Goal: Task Accomplishment & Management: Use online tool/utility

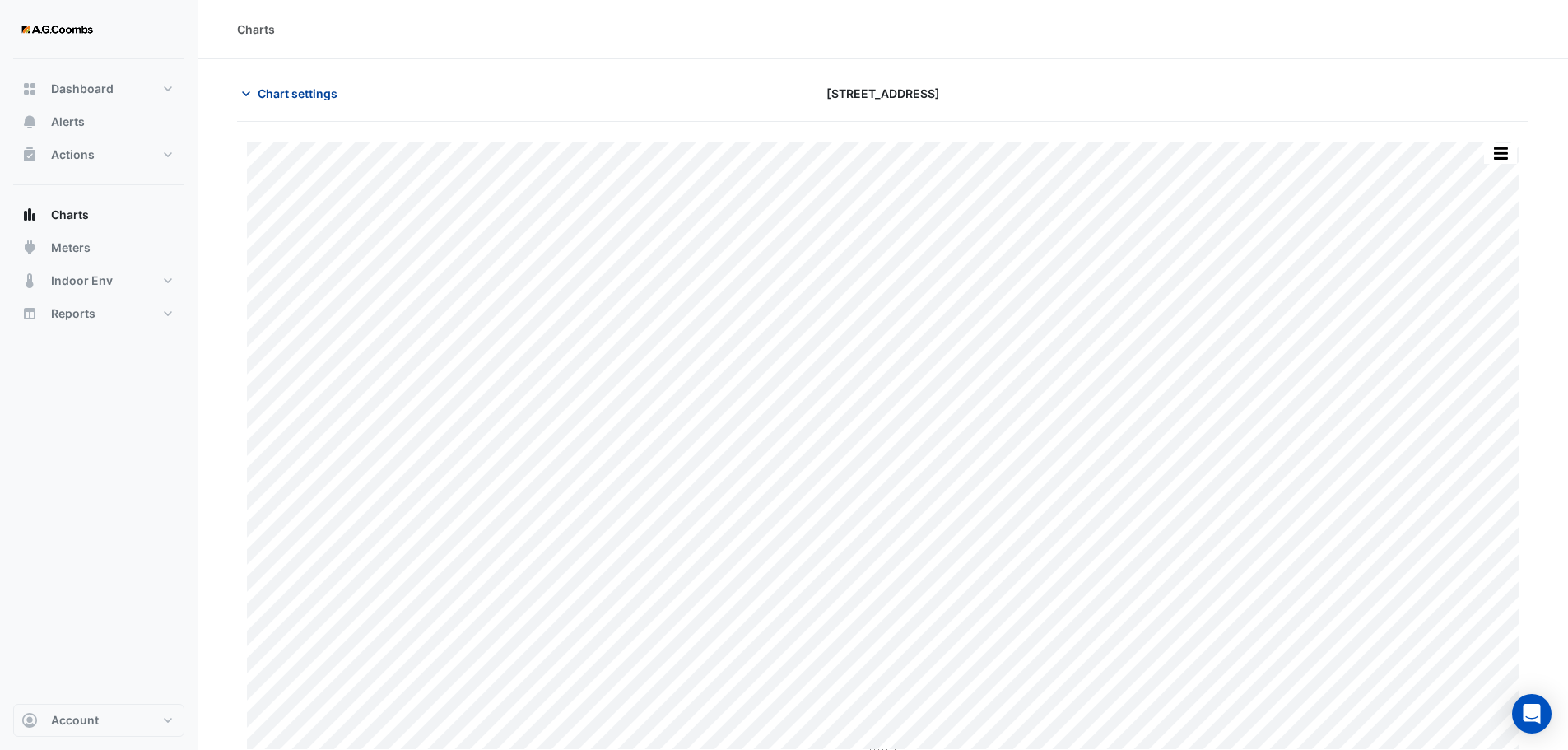
click at [280, 95] on span "Chart settings" at bounding box center [297, 93] width 80 height 17
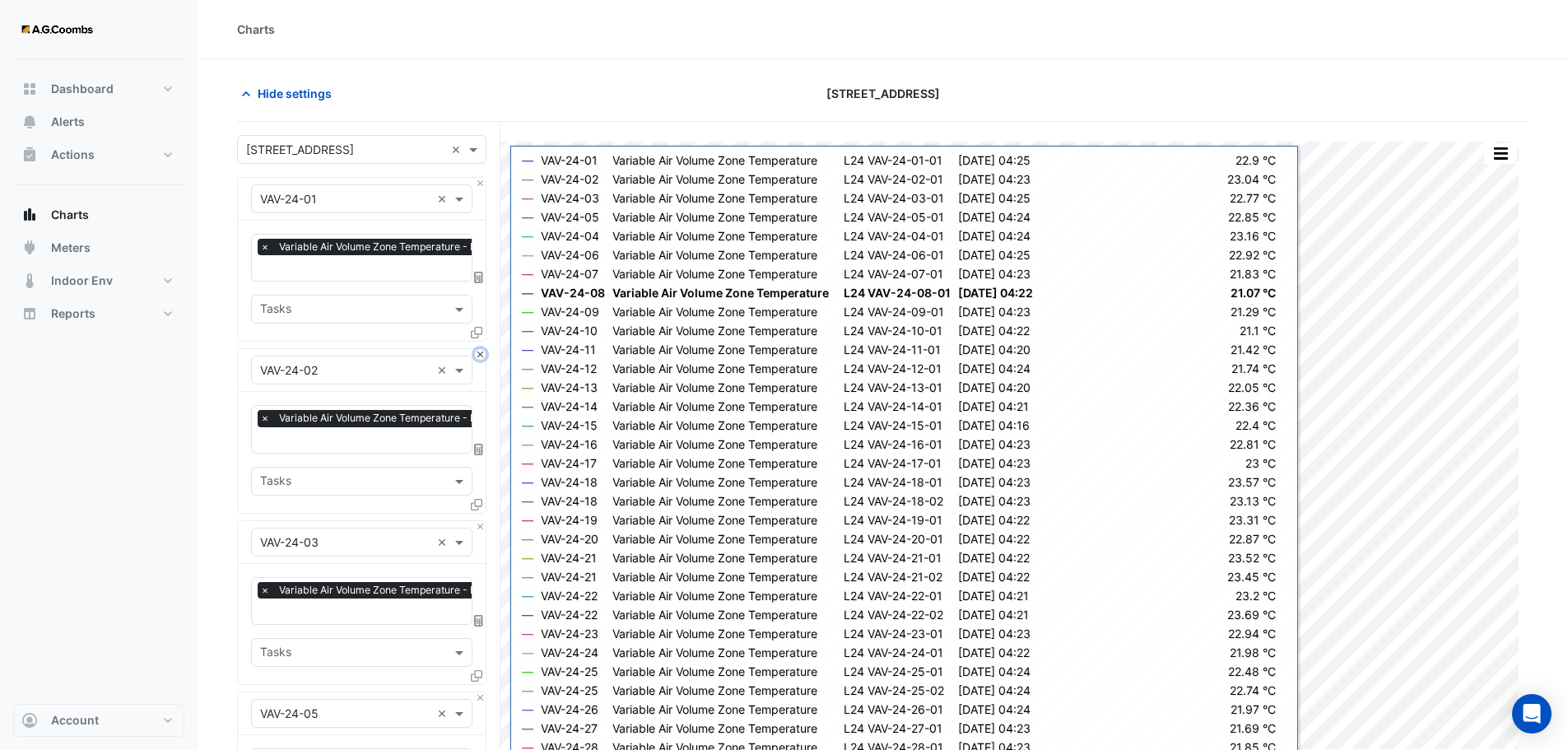
click at [480, 355] on button "Close" at bounding box center [480, 354] width 11 height 11
click at [480, 521] on button "Close" at bounding box center [480, 526] width 11 height 11
click at [480, 355] on button "Close" at bounding box center [480, 354] width 11 height 11
click at [480, 521] on button "Close" at bounding box center [480, 526] width 11 height 11
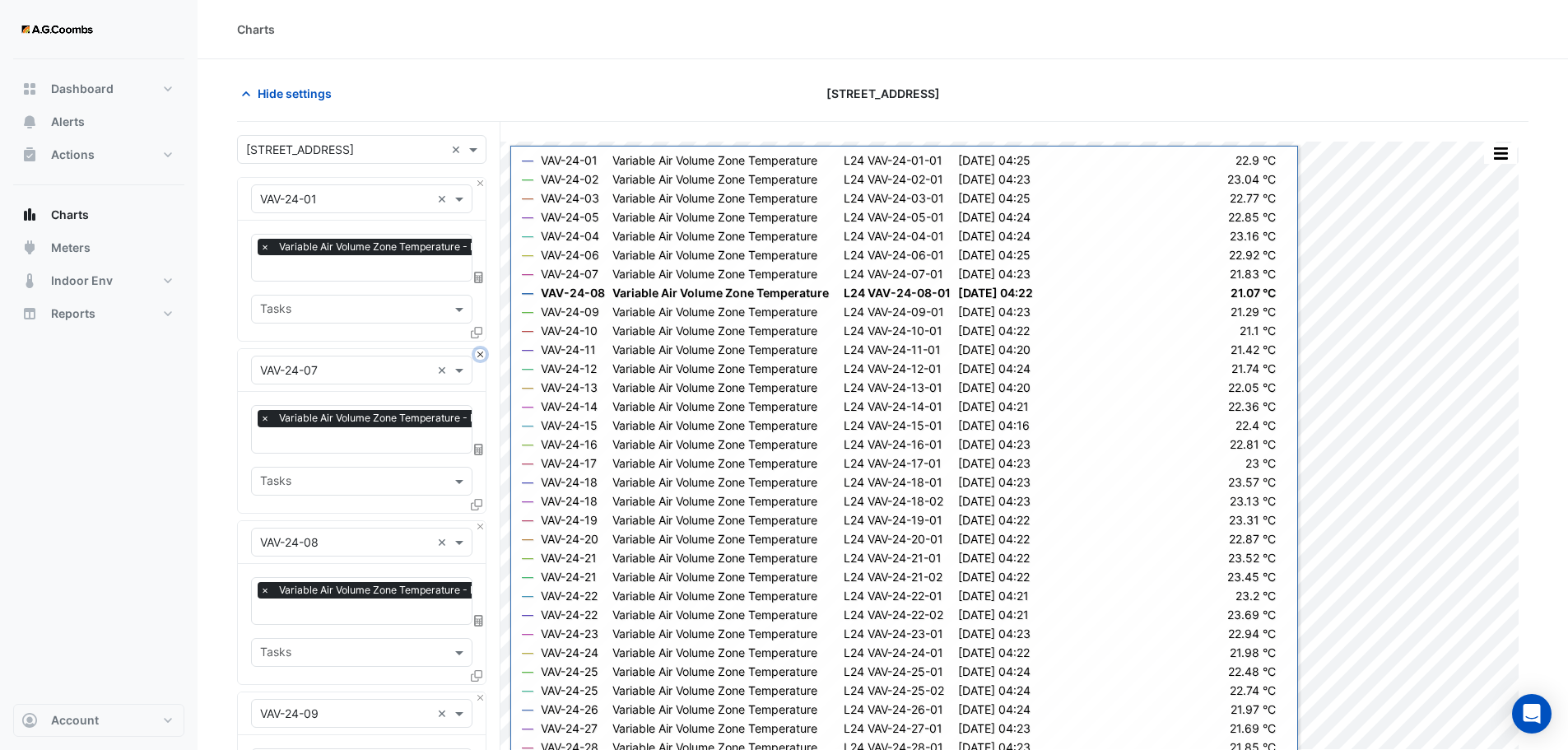
click at [480, 355] on button "Close" at bounding box center [480, 354] width 11 height 11
click at [480, 521] on button "Close" at bounding box center [480, 526] width 11 height 11
click at [480, 355] on button "Close" at bounding box center [480, 354] width 11 height 11
click at [480, 521] on button "Close" at bounding box center [480, 526] width 11 height 11
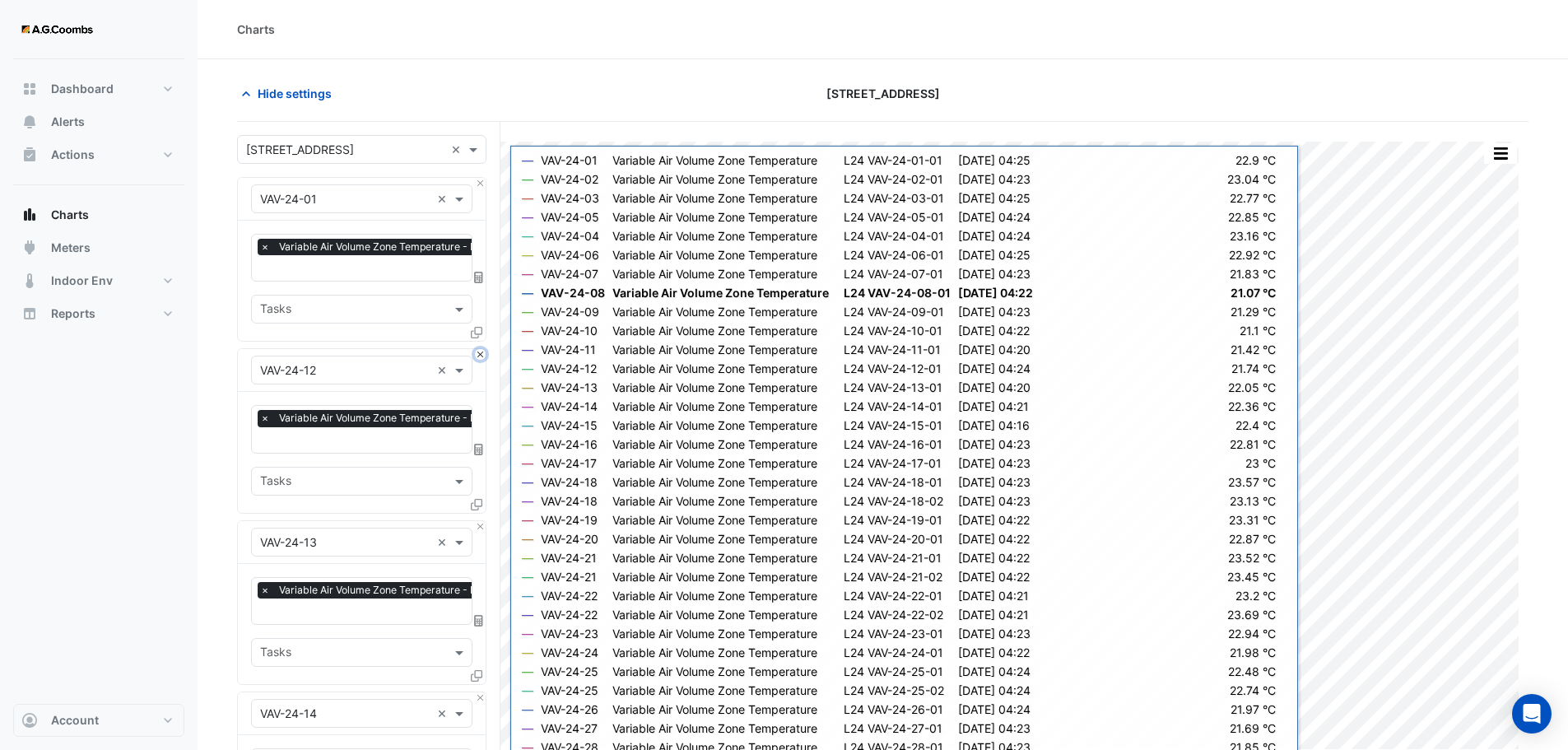
click at [480, 355] on button "Close" at bounding box center [480, 354] width 11 height 11
click at [480, 521] on button "Close" at bounding box center [480, 526] width 11 height 11
click at [480, 355] on button "Close" at bounding box center [480, 354] width 11 height 11
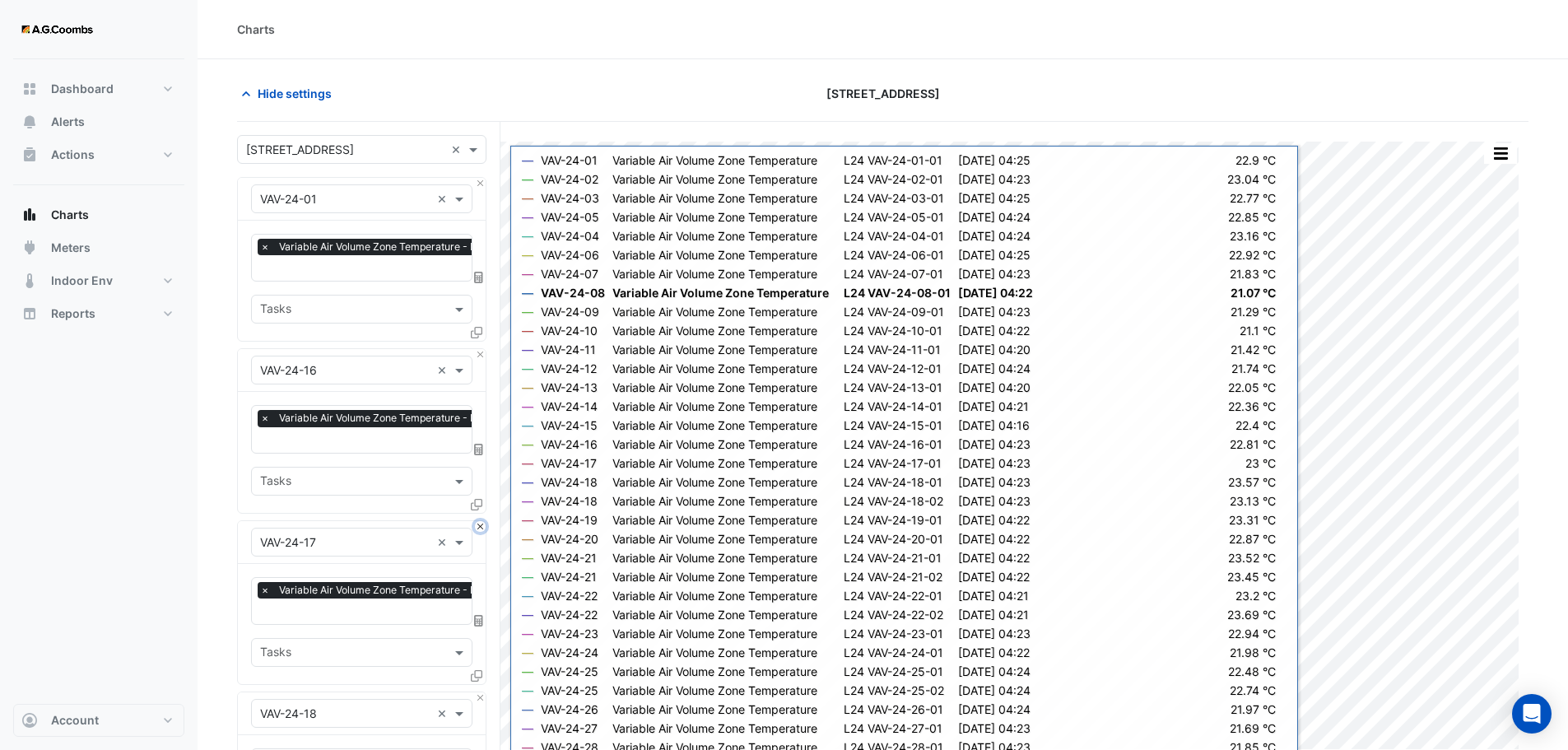
click at [480, 521] on button "Close" at bounding box center [480, 526] width 11 height 11
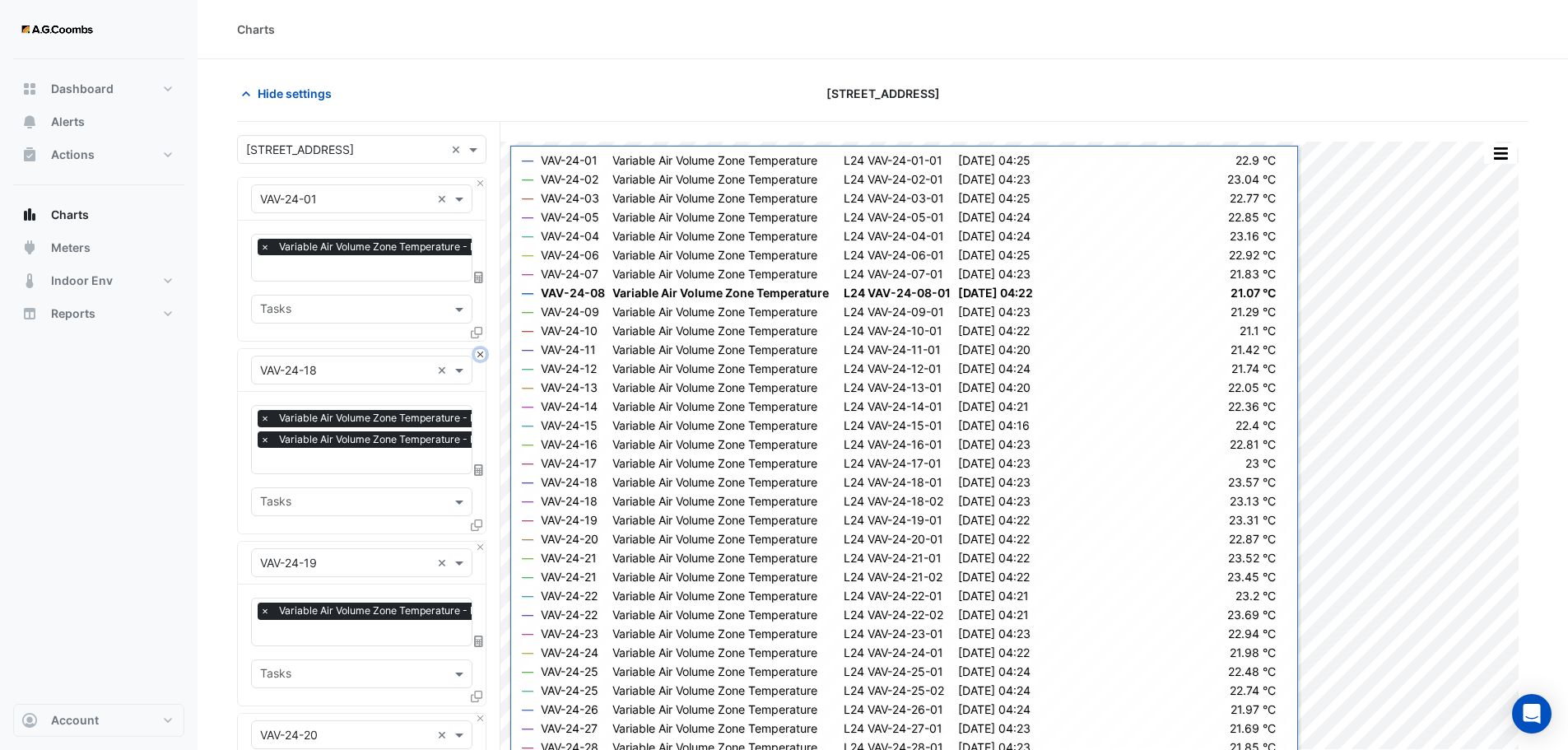
click at [480, 355] on button "Close" at bounding box center [480, 354] width 11 height 11
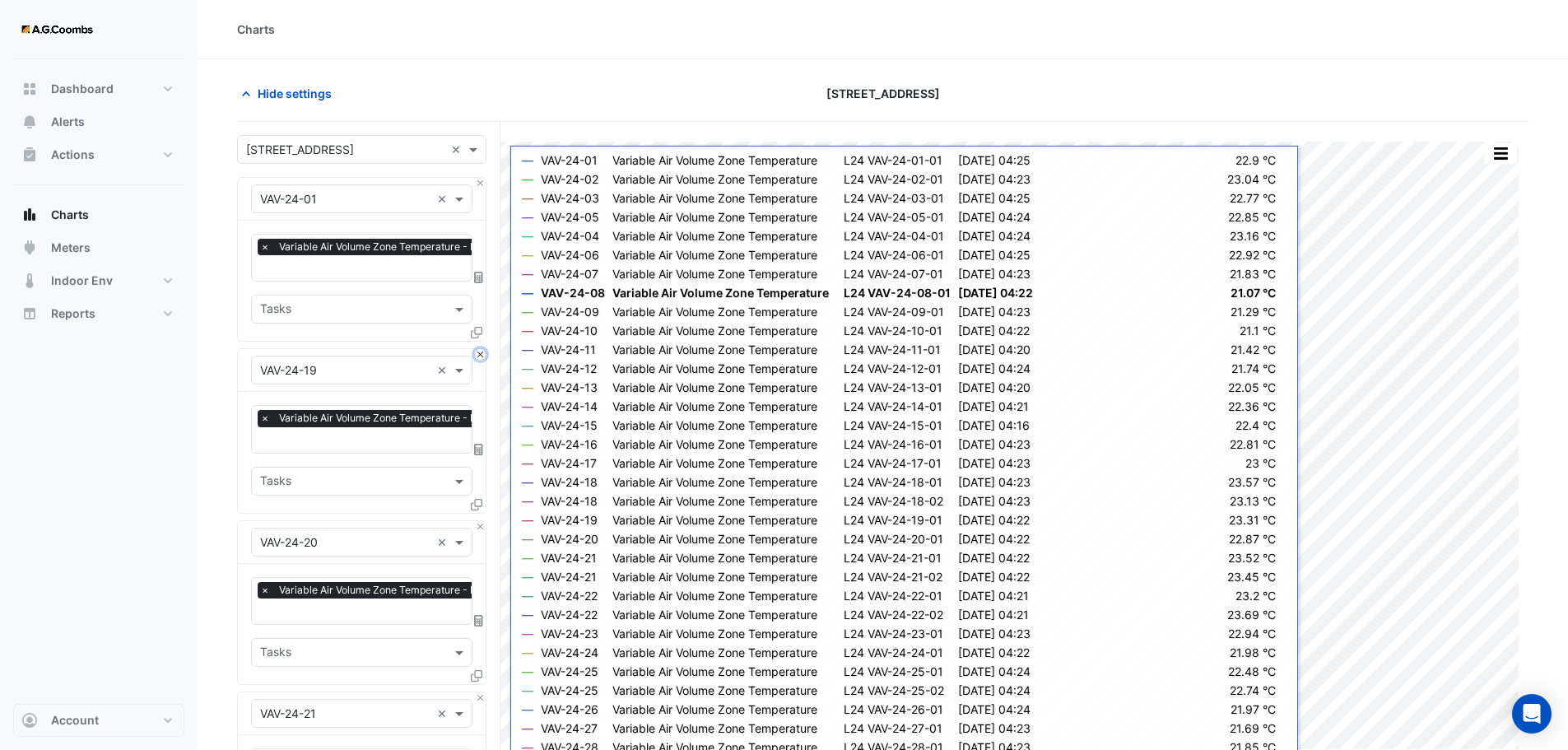
click at [480, 355] on button "Close" at bounding box center [480, 354] width 11 height 11
click at [480, 521] on button "Close" at bounding box center [480, 526] width 11 height 11
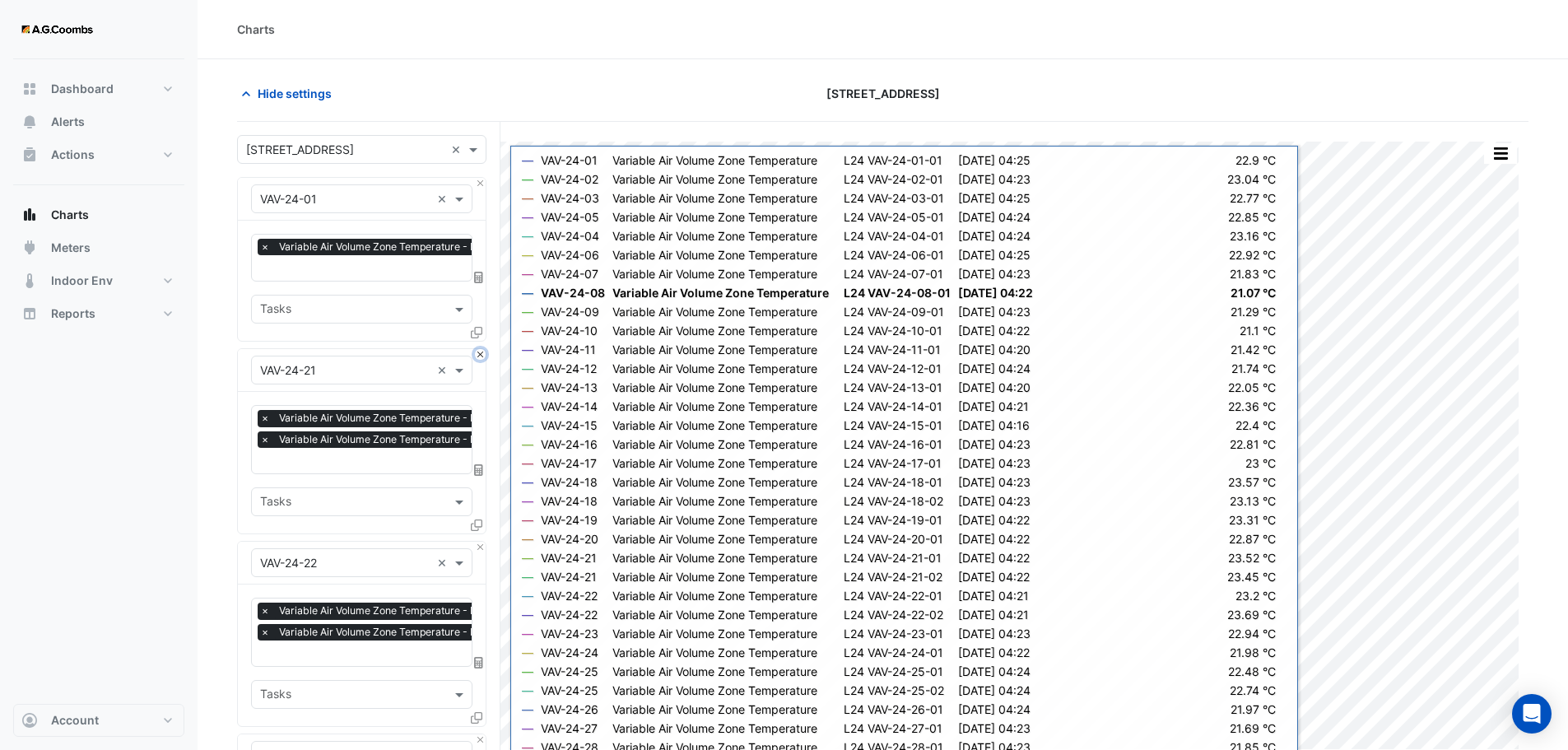
click at [480, 355] on button "Close" at bounding box center [480, 354] width 11 height 11
click at [480, 541] on button "Close" at bounding box center [480, 546] width 11 height 11
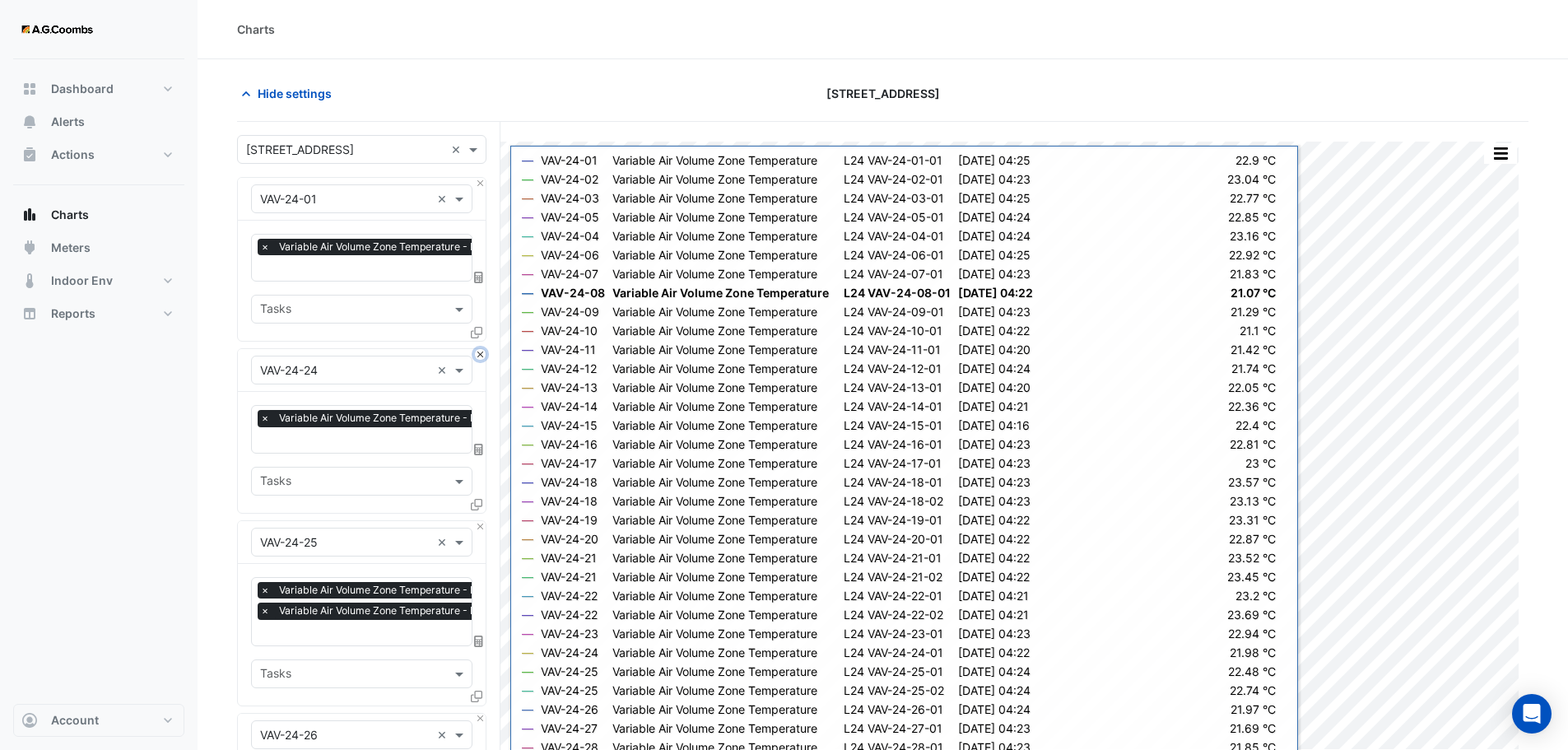
click at [480, 355] on button "Close" at bounding box center [480, 354] width 11 height 11
click at [480, 521] on button "Close" at bounding box center [480, 526] width 11 height 11
click at [480, 355] on button "Close" at bounding box center [480, 354] width 11 height 11
click at [480, 521] on button "Close" at bounding box center [480, 526] width 11 height 11
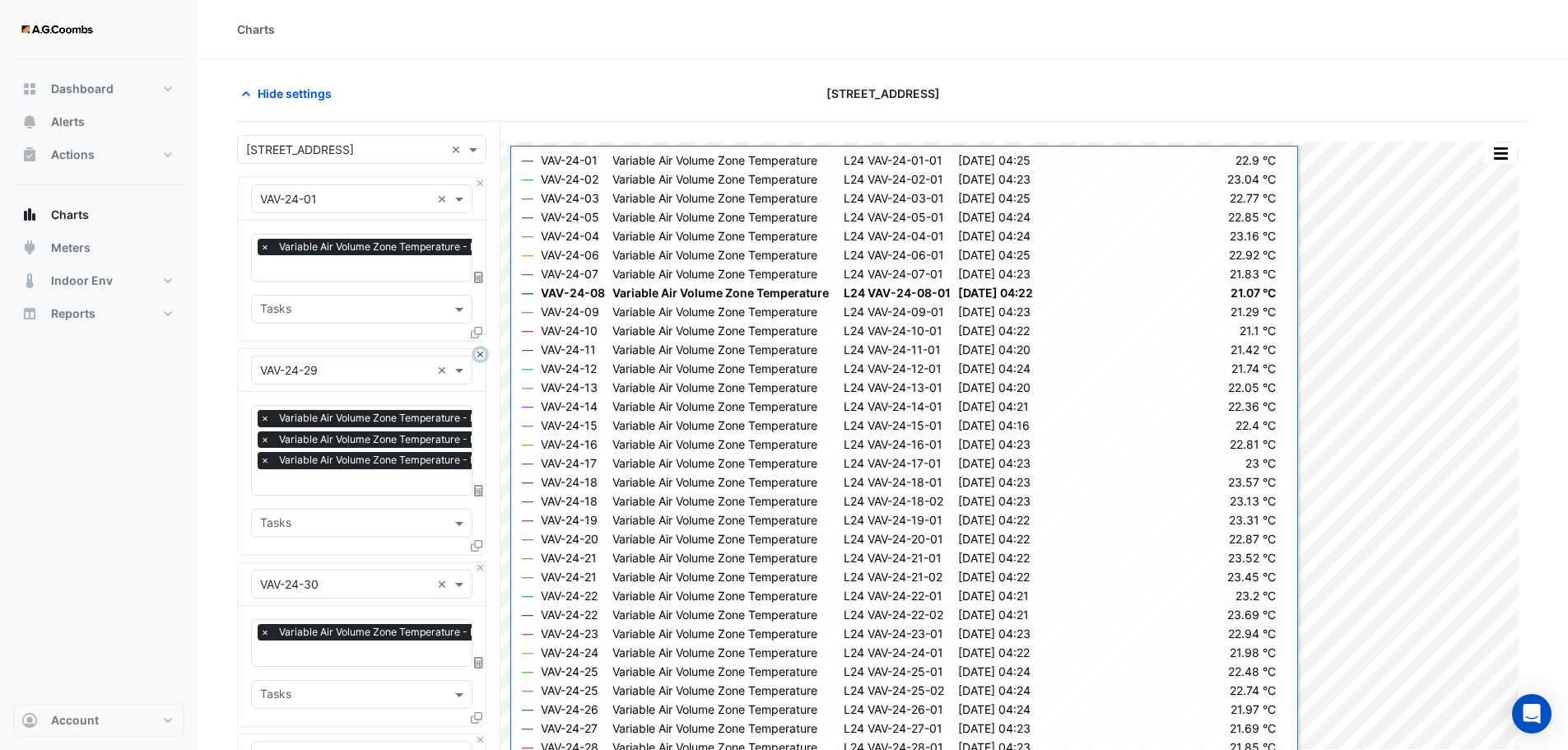
click at [480, 355] on button "Close" at bounding box center [480, 354] width 11 height 11
click at [480, 563] on button "Close" at bounding box center [480, 568] width 11 height 11
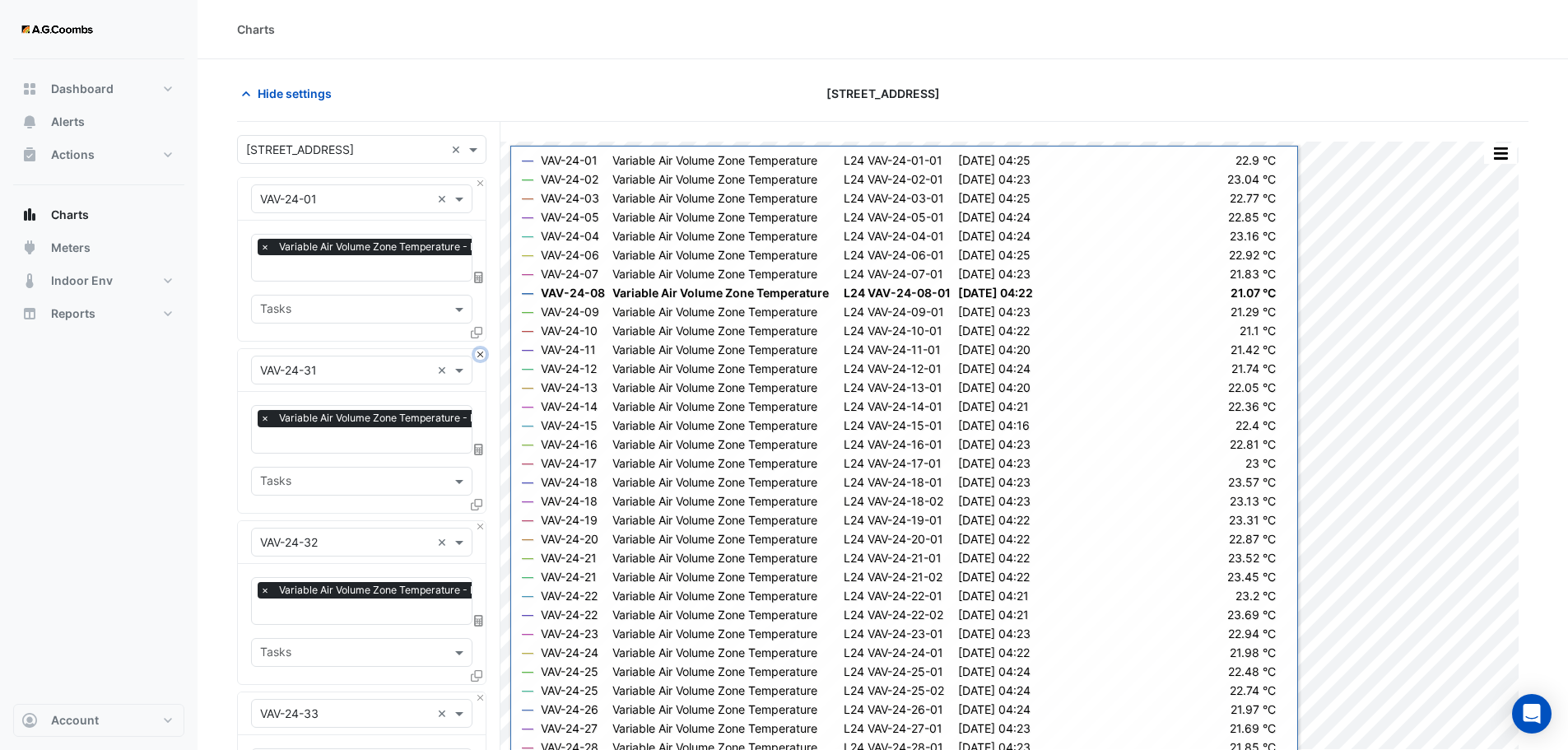
click at [480, 355] on button "Close" at bounding box center [480, 354] width 11 height 11
click at [480, 521] on button "Close" at bounding box center [480, 526] width 11 height 11
click at [480, 355] on button "Close" at bounding box center [480, 354] width 11 height 11
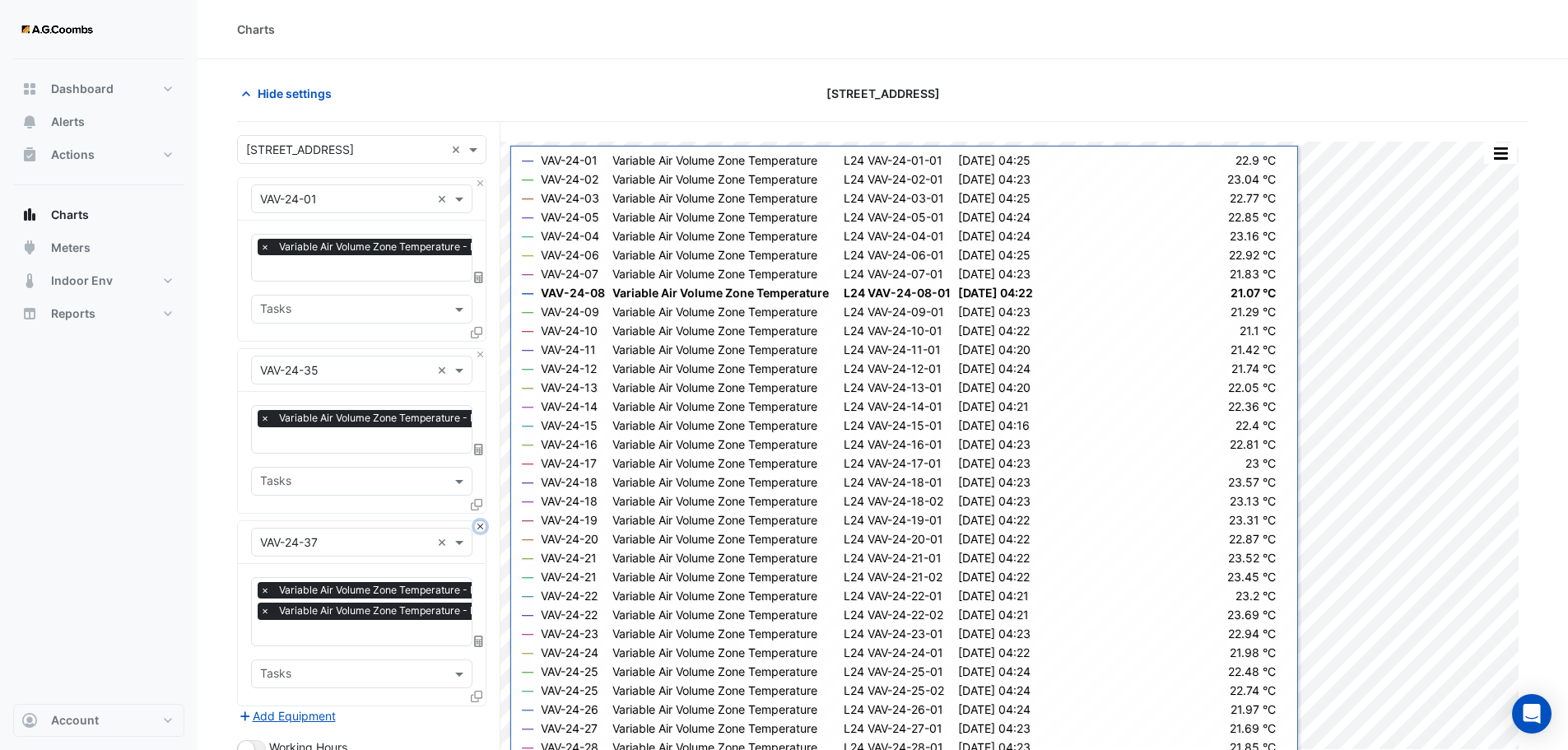
click at [480, 521] on button "Close" at bounding box center [480, 526] width 11 height 11
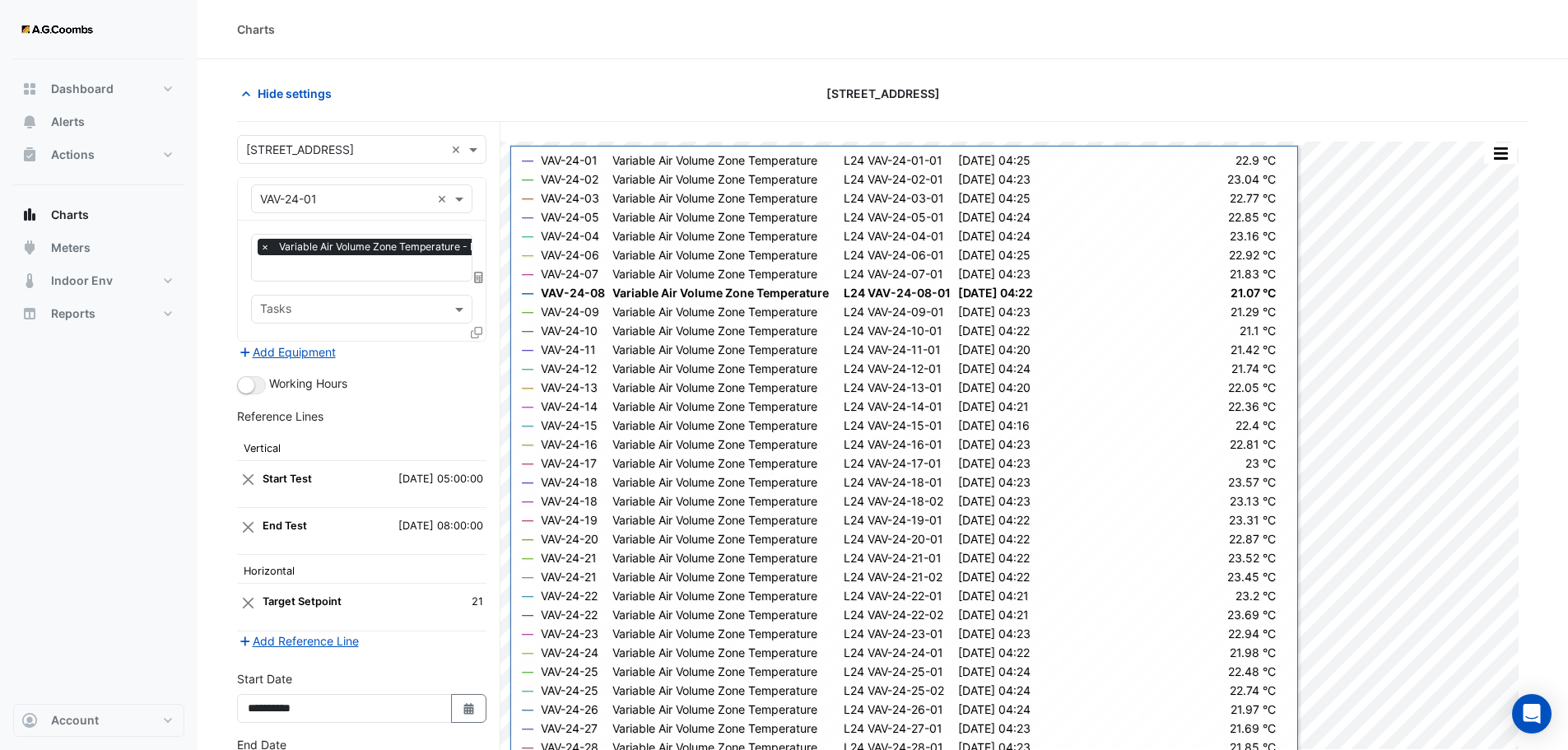
click at [480, 355] on div "Add Equipment" at bounding box center [361, 351] width 250 height 20
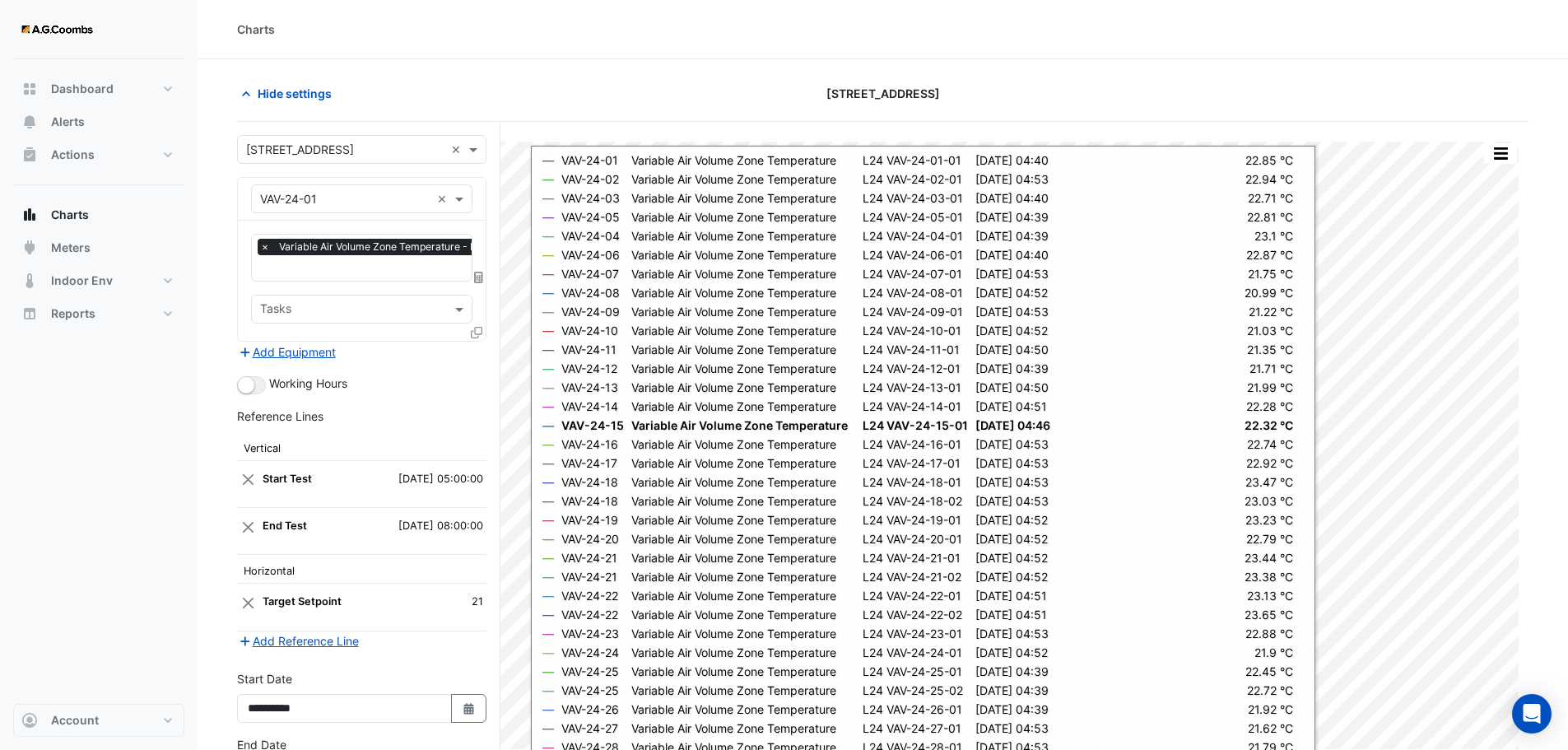
click at [479, 328] on icon at bounding box center [476, 332] width 12 height 12
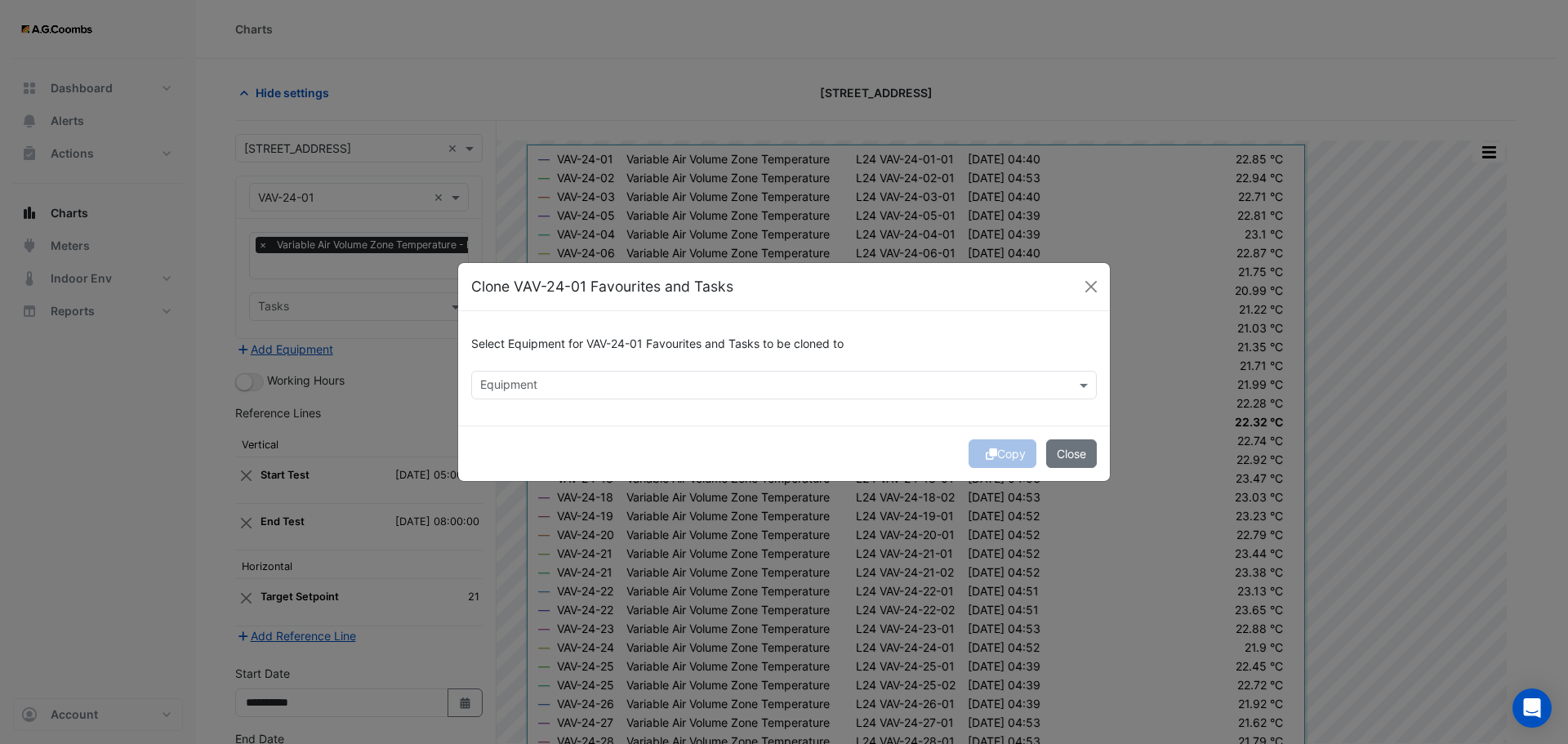
click at [498, 382] on input "text" at bounding box center [775, 386] width 589 height 17
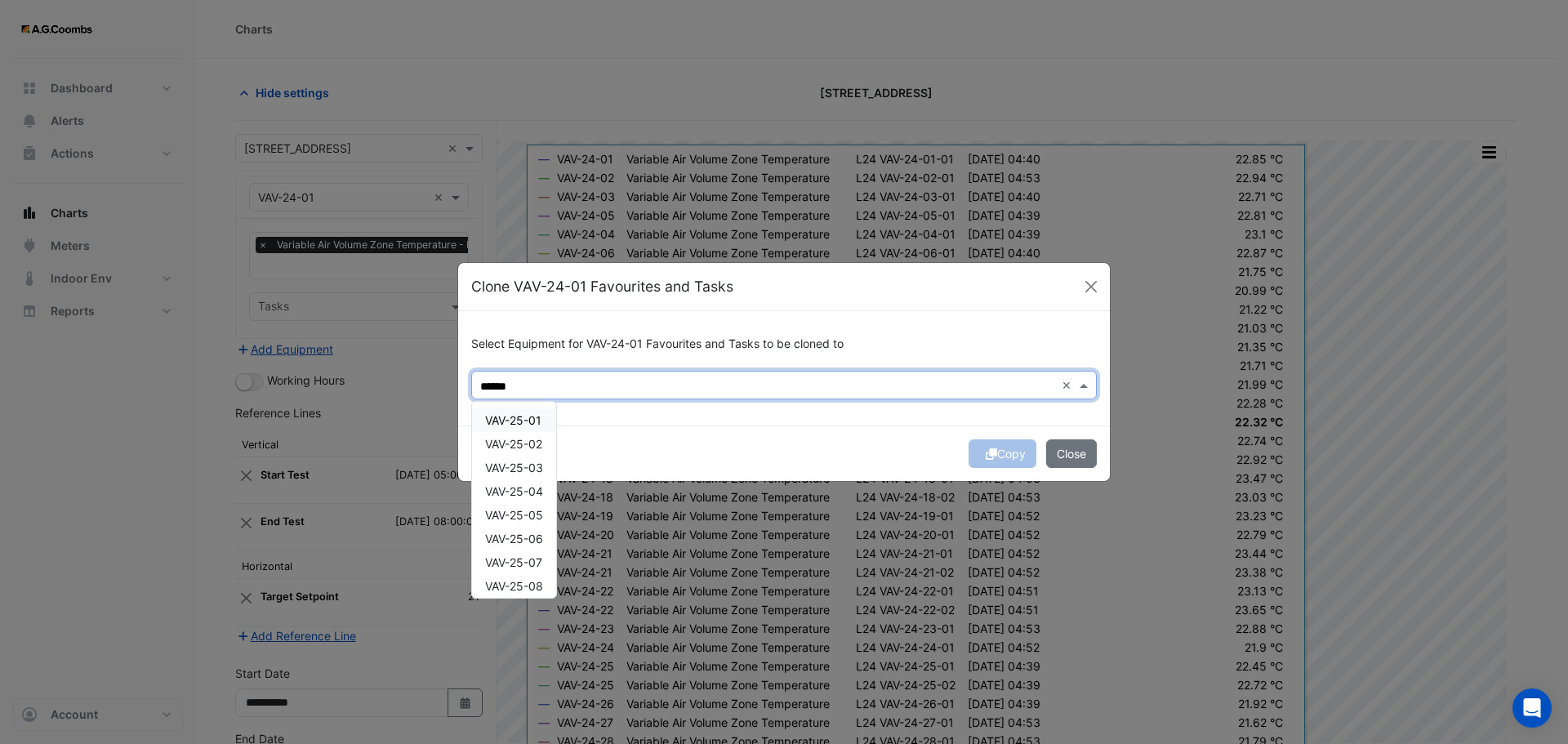
click at [527, 420] on span "VAV-25-01" at bounding box center [513, 420] width 57 height 14
click at [534, 454] on div "VAV-25-02" at bounding box center [513, 444] width 84 height 24
click at [521, 477] on div "VAV-25-03" at bounding box center [513, 468] width 84 height 24
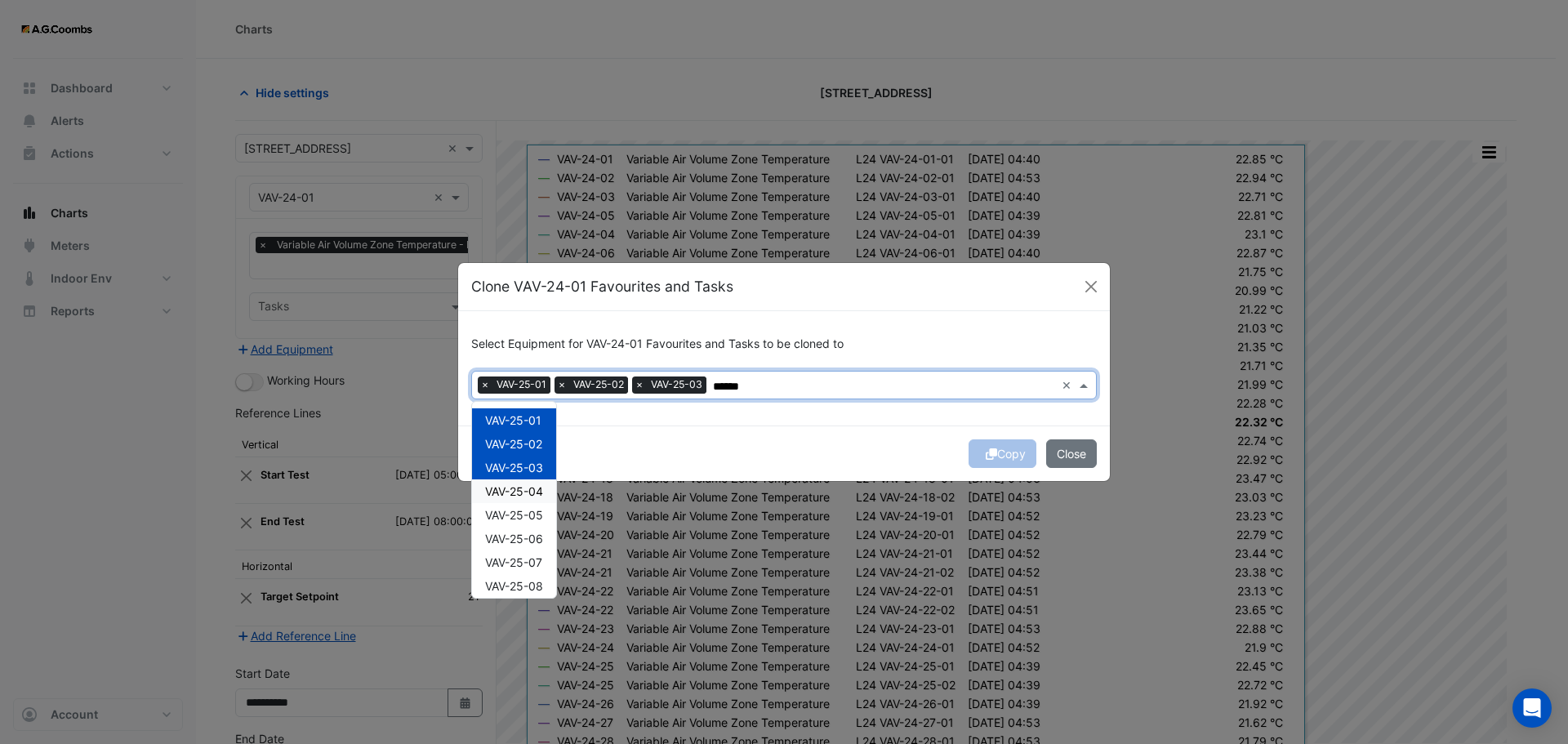
click at [518, 493] on span "VAV-25-04" at bounding box center [514, 491] width 58 height 14
click at [513, 516] on span "VAV-25-05" at bounding box center [514, 515] width 58 height 14
click at [521, 535] on span "VAV-25-06" at bounding box center [514, 539] width 58 height 14
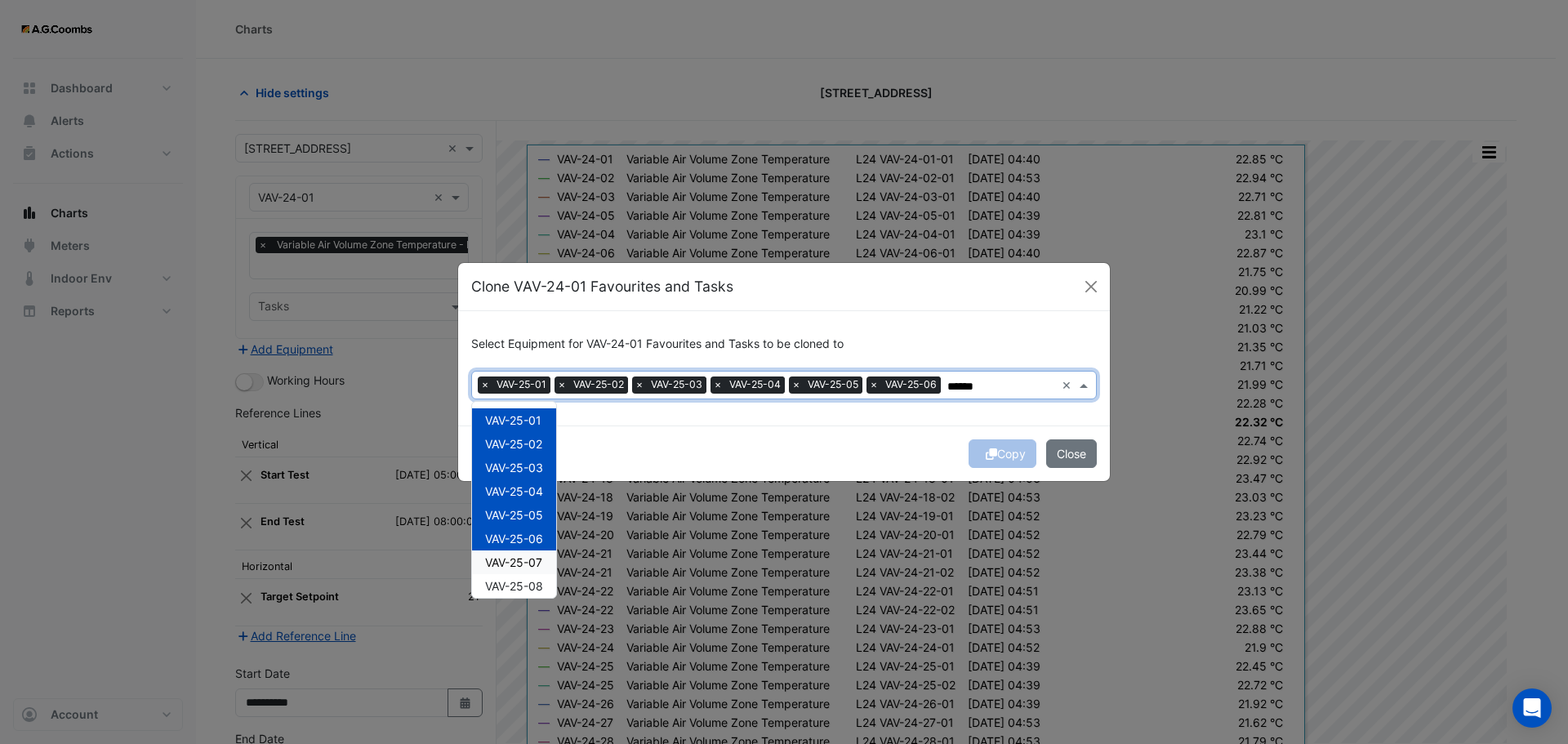
click at [528, 567] on span "VAV-25-07" at bounding box center [514, 562] width 58 height 14
click at [531, 582] on span "VAV-25-08" at bounding box center [514, 586] width 58 height 14
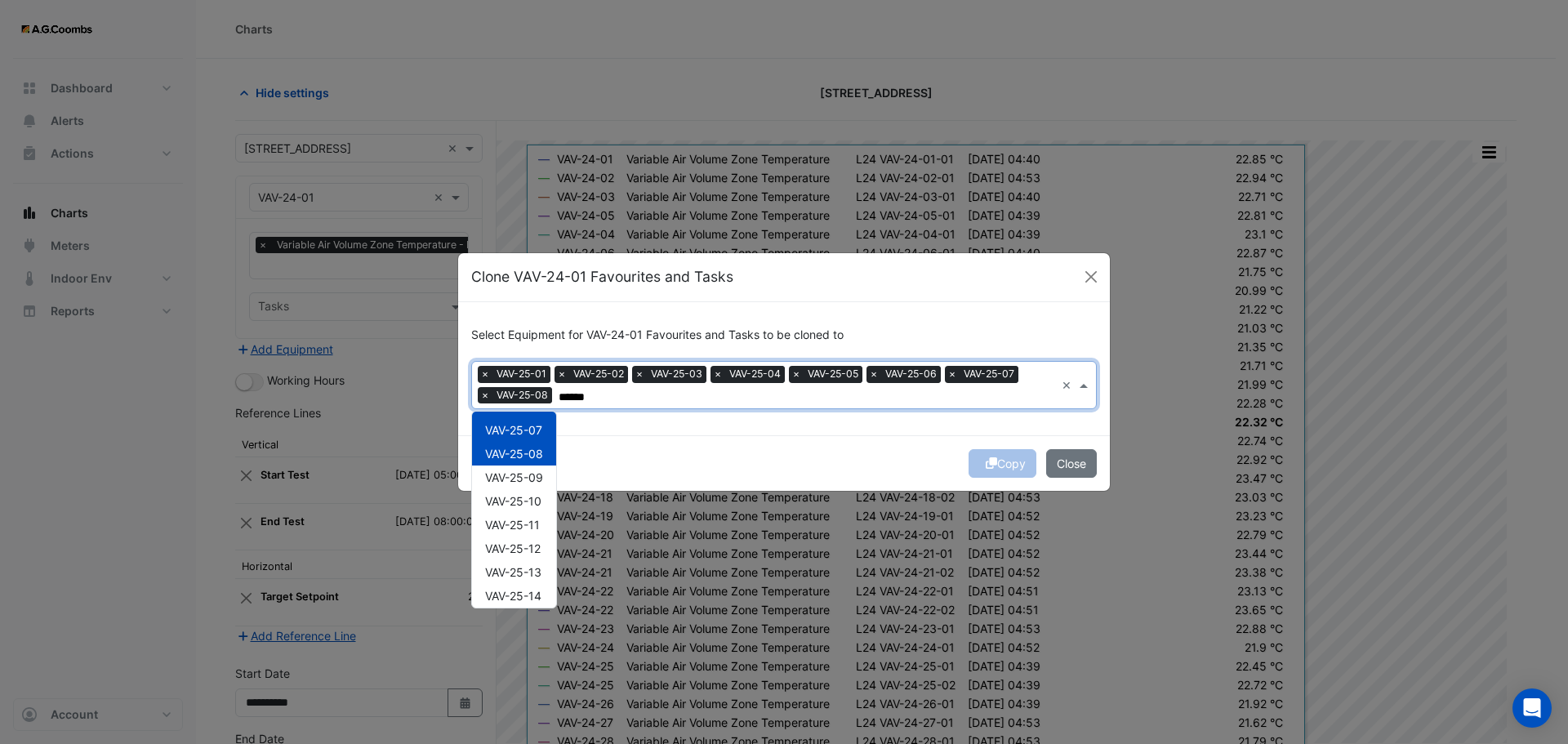
scroll to position [172, 0]
click at [517, 460] on div "VAV-25-10" at bounding box center [513, 472] width 84 height 24
click at [515, 452] on span "VAV-25-09" at bounding box center [514, 448] width 58 height 14
click at [513, 500] on span "VAV-25-11" at bounding box center [513, 495] width 55 height 14
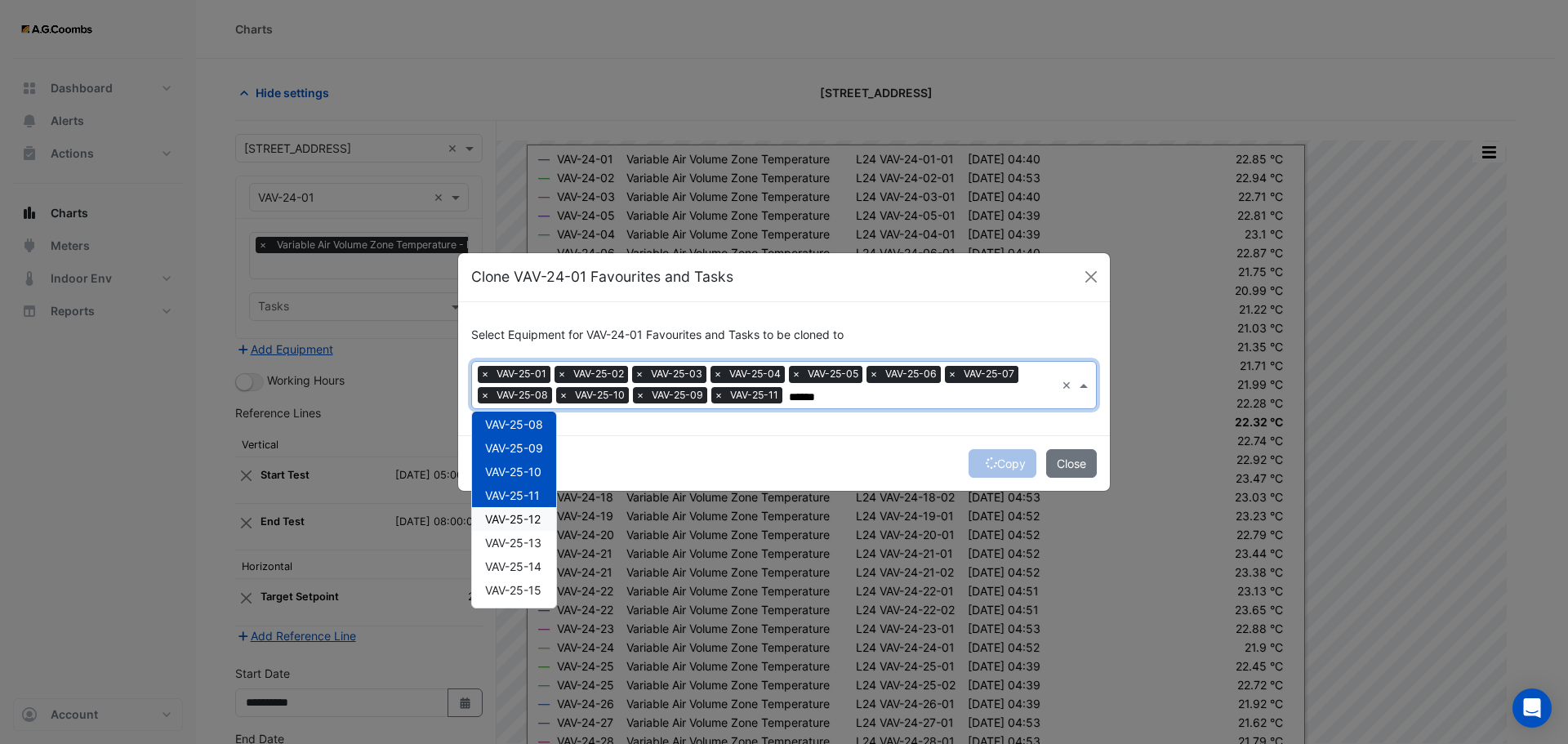
click at [527, 523] on span "VAV-25-12" at bounding box center [513, 519] width 56 height 14
click at [519, 545] on span "VAV-25-13" at bounding box center [513, 543] width 57 height 14
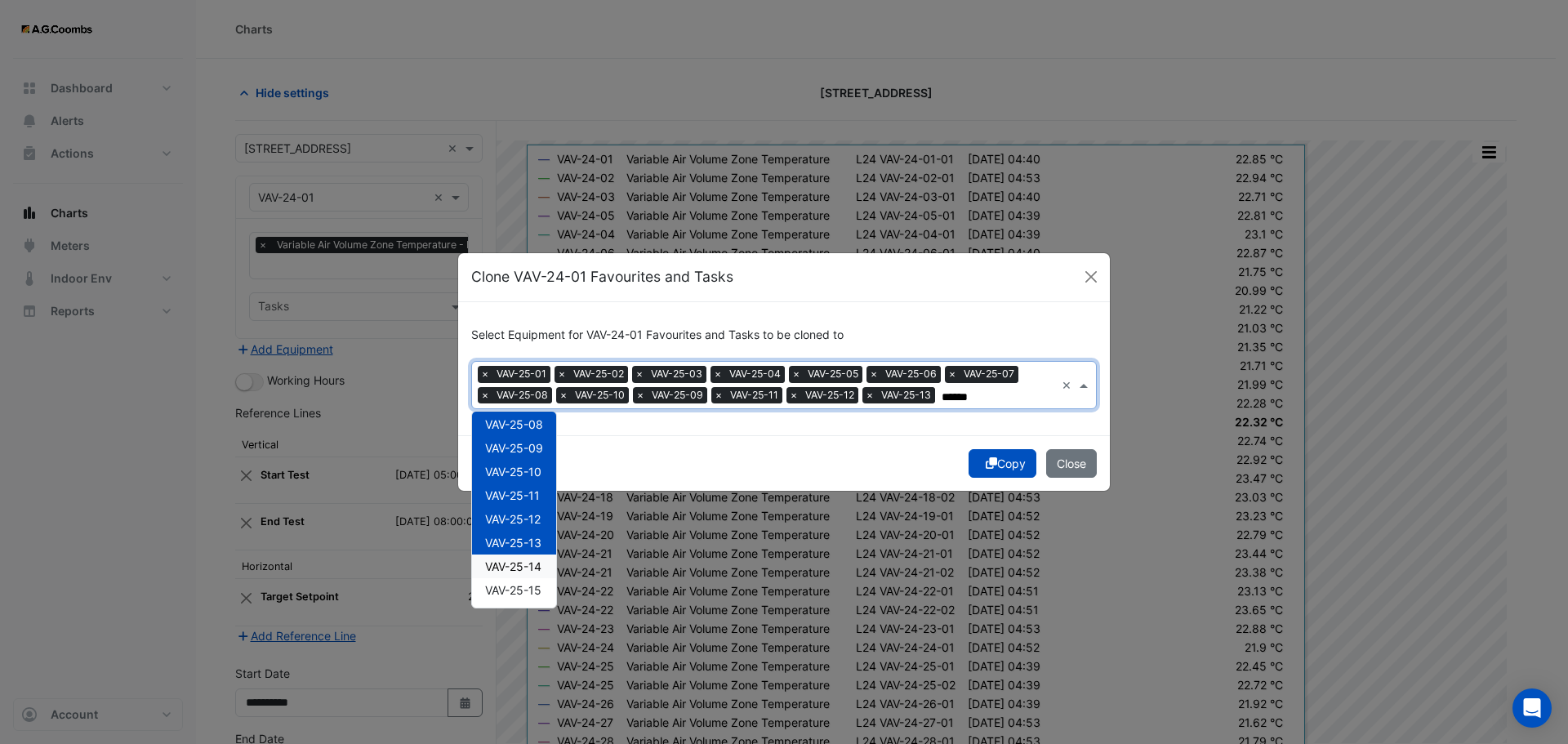
click at [524, 566] on span "VAV-25-14" at bounding box center [513, 566] width 57 height 14
click at [533, 589] on span "VAV-25-15" at bounding box center [513, 590] width 57 height 14
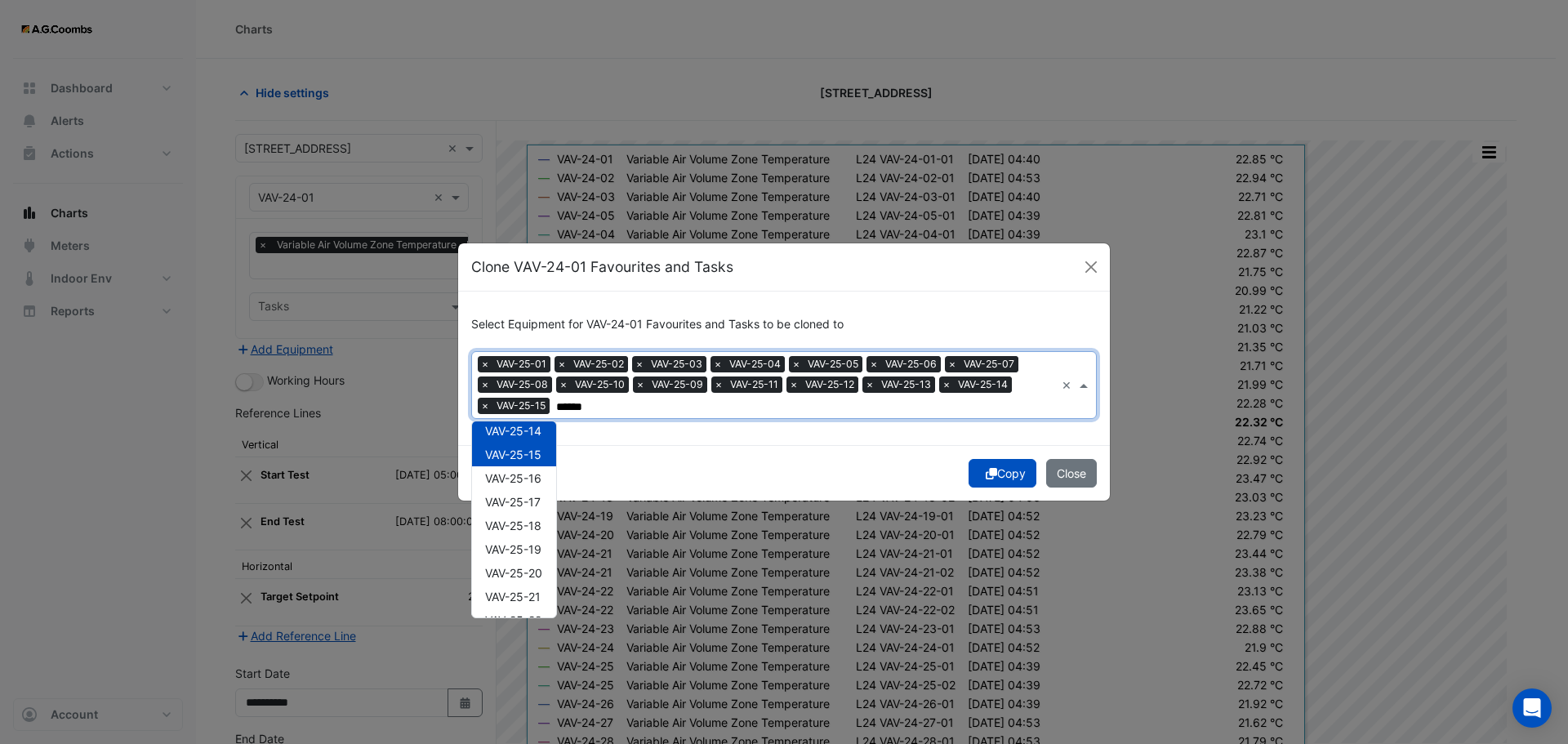
scroll to position [343, 0]
click at [521, 463] on div "VAV-25-16" at bounding box center [513, 452] width 84 height 24
click at [520, 484] on div "VAV-25-17" at bounding box center [513, 476] width 84 height 24
click at [519, 496] on span "VAV-25-18" at bounding box center [513, 499] width 57 height 14
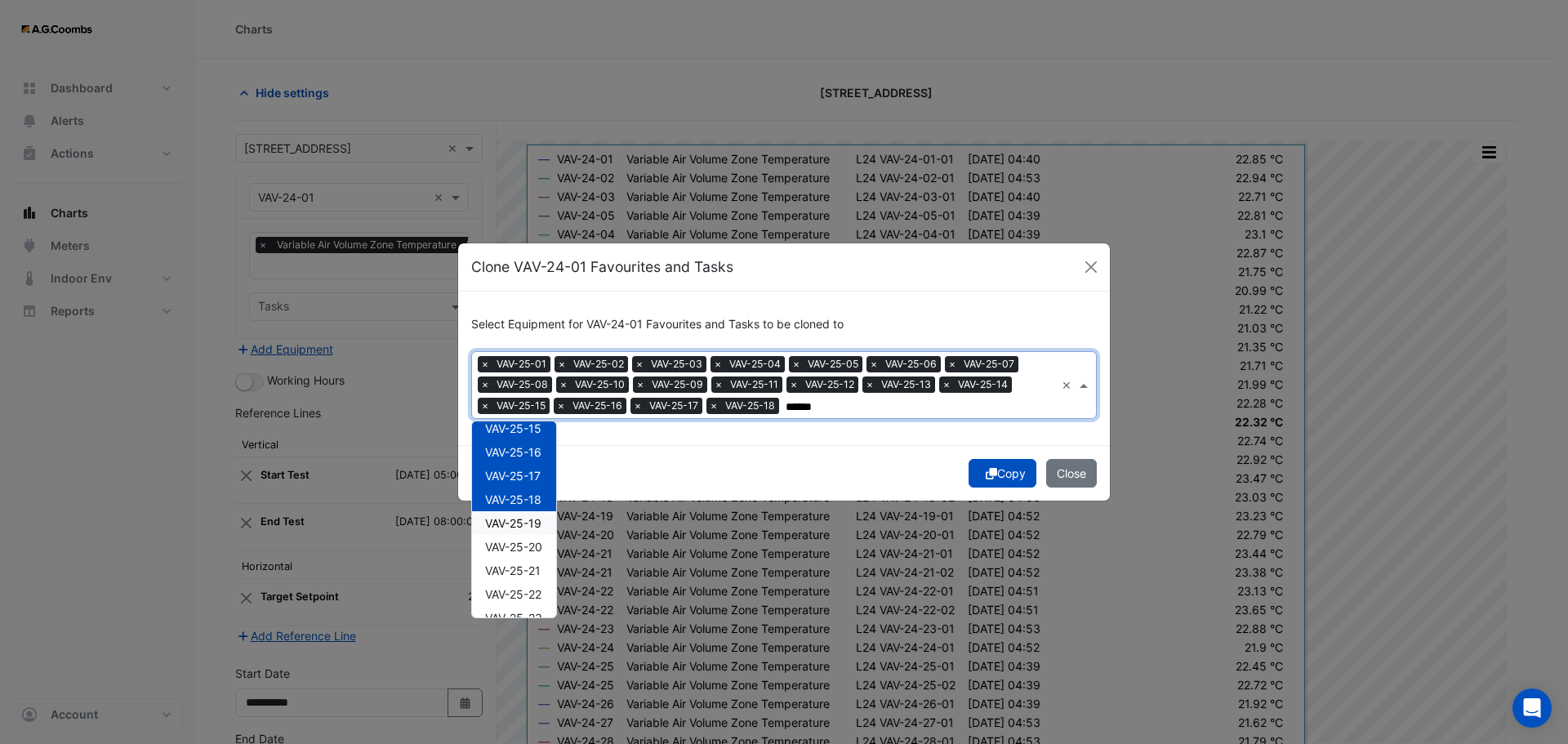
click at [520, 520] on span "VAV-25-19" at bounding box center [513, 522] width 57 height 14
drag, startPoint x: 529, startPoint y: 542, endPoint x: 538, endPoint y: 565, distance: 24.7
click at [529, 544] on span "VAV-25-20" at bounding box center [514, 546] width 58 height 14
click at [538, 567] on span "VAV-25-21" at bounding box center [513, 570] width 56 height 14
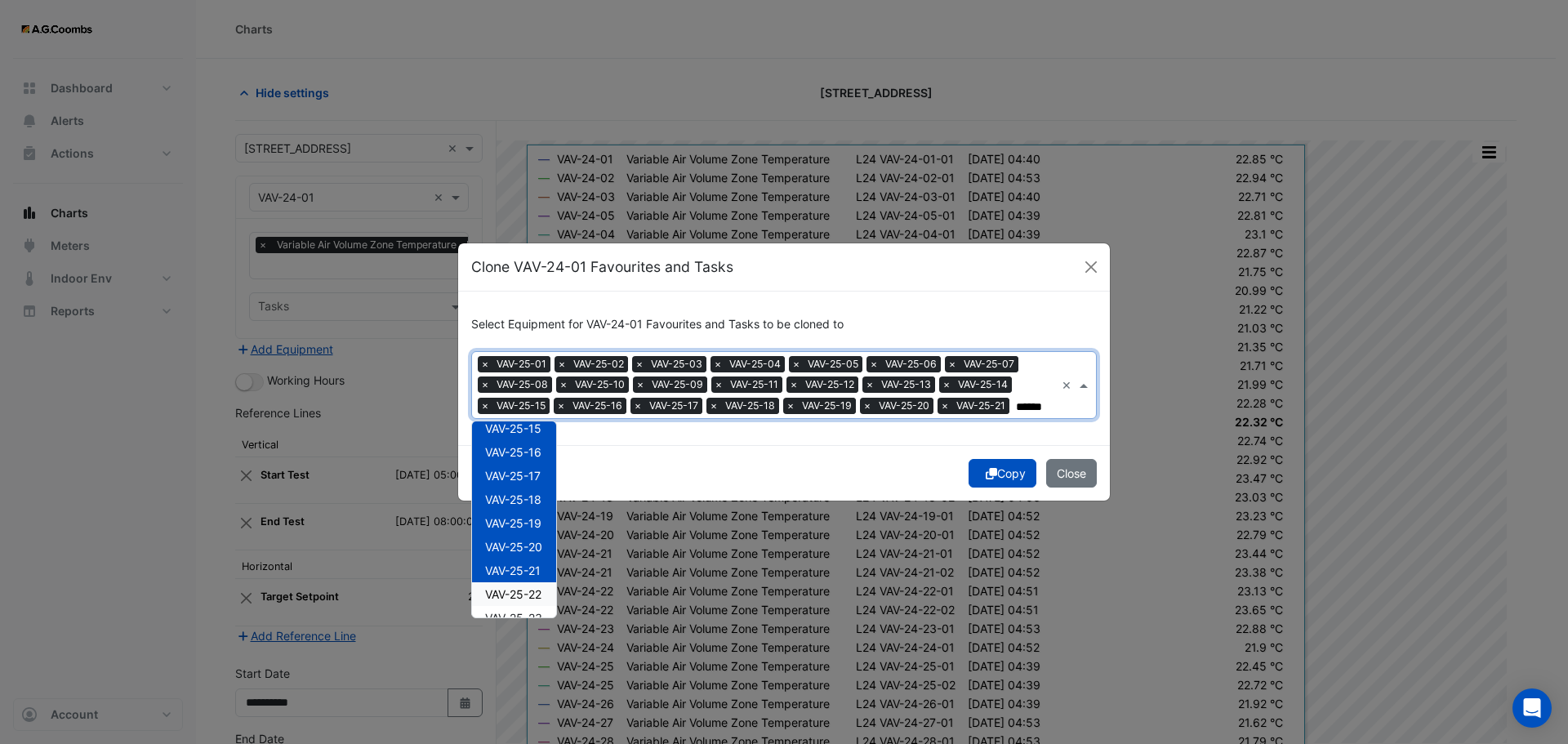
click at [540, 592] on span "VAV-25-22" at bounding box center [513, 594] width 57 height 14
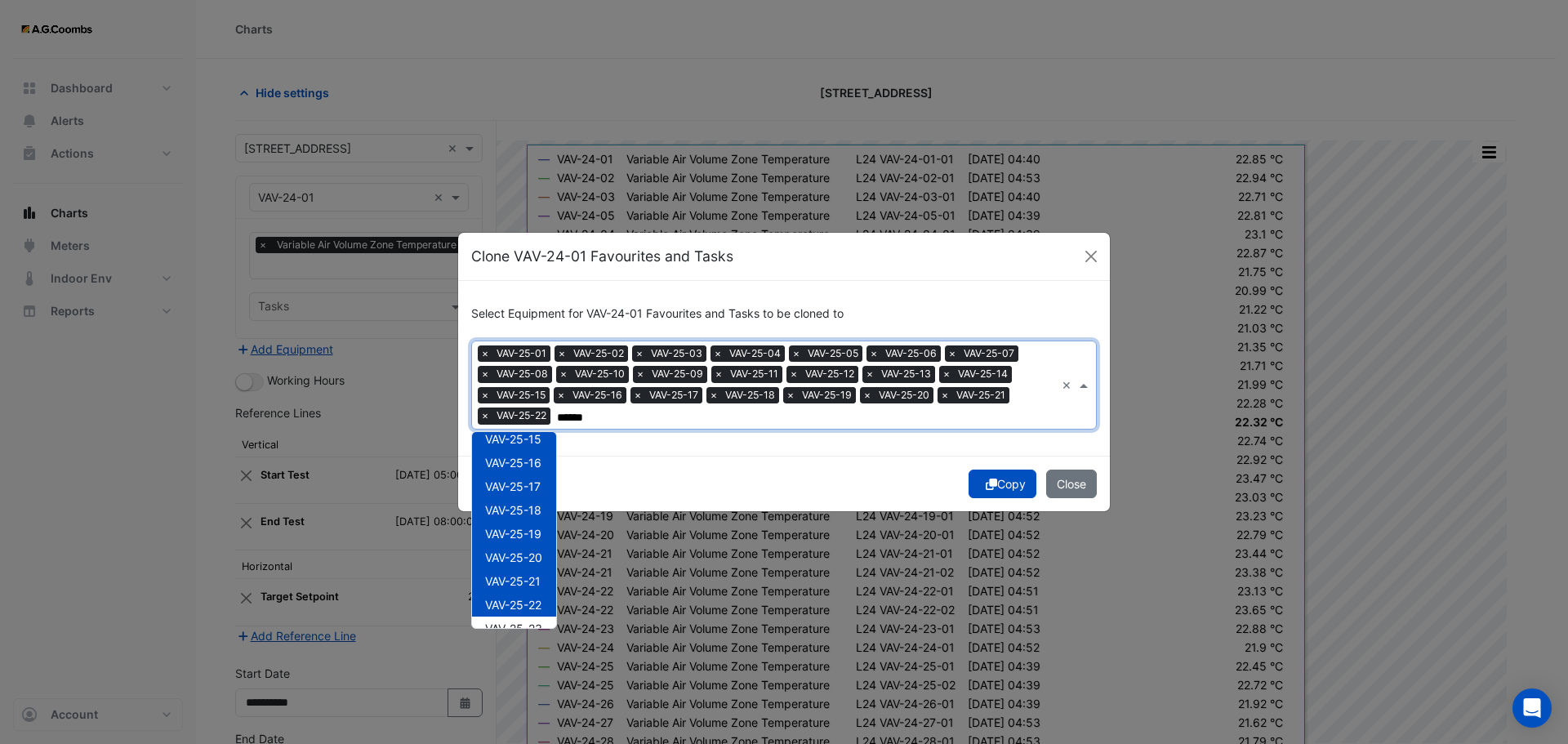
type input "******"
click at [572, 607] on ngb-modal-window "Clone VAV-24-01 Favourites and Tasks Select Equipment for VAV-24-01 Favourites …" at bounding box center [784, 372] width 1568 height 744
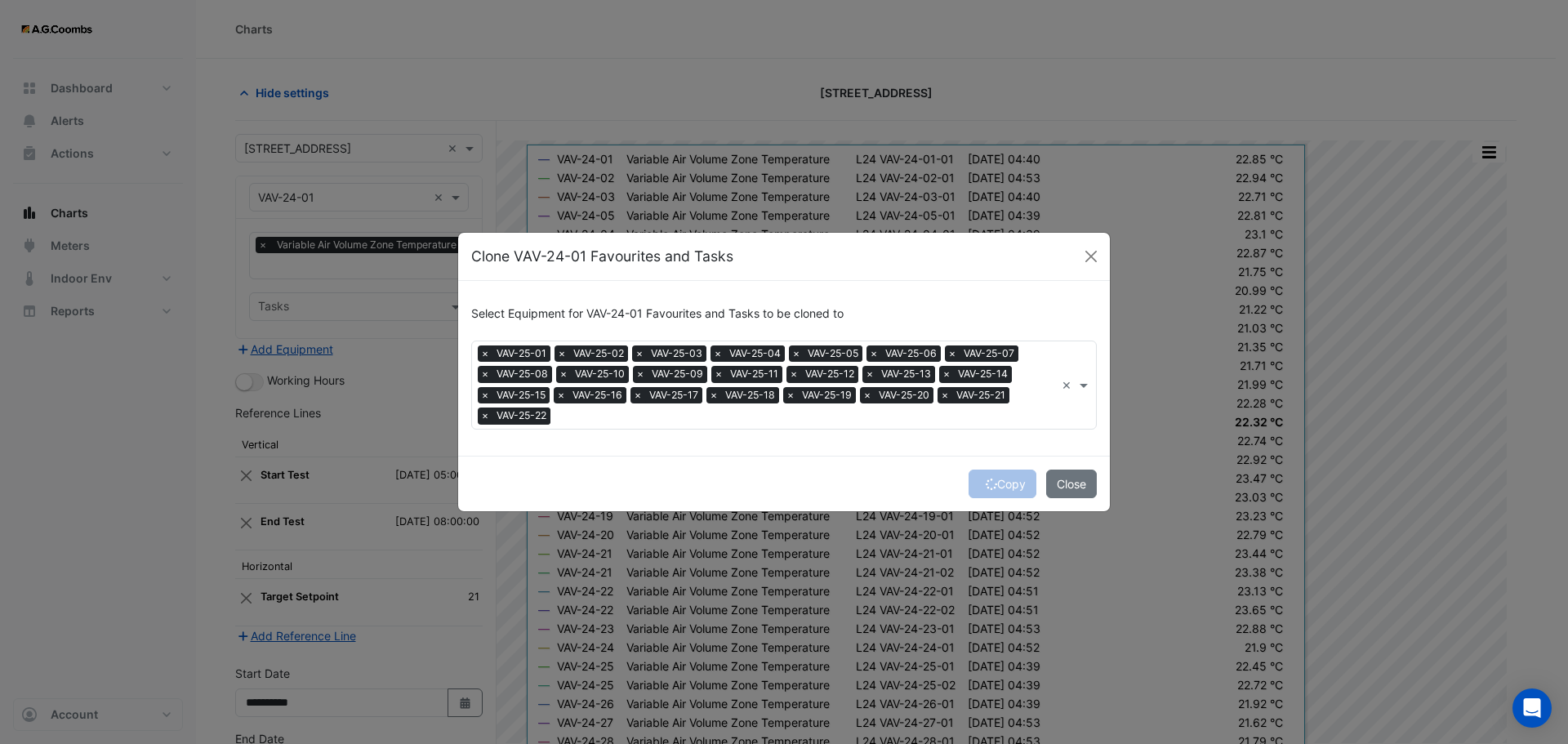
click at [583, 415] on input "text" at bounding box center [806, 418] width 498 height 17
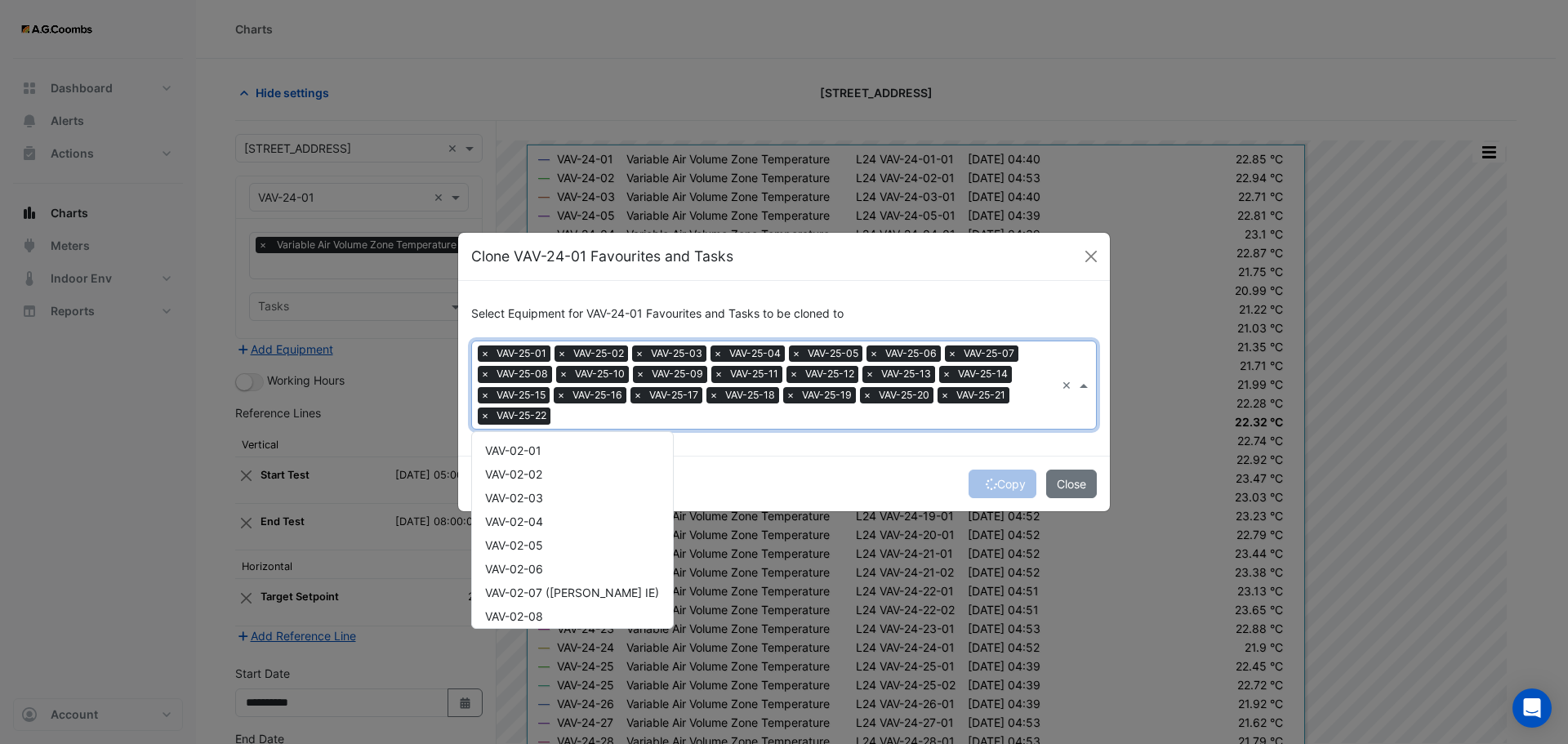
scroll to position [19731, 0]
click at [515, 469] on span "VAV-25-23" at bounding box center [514, 468] width 58 height 14
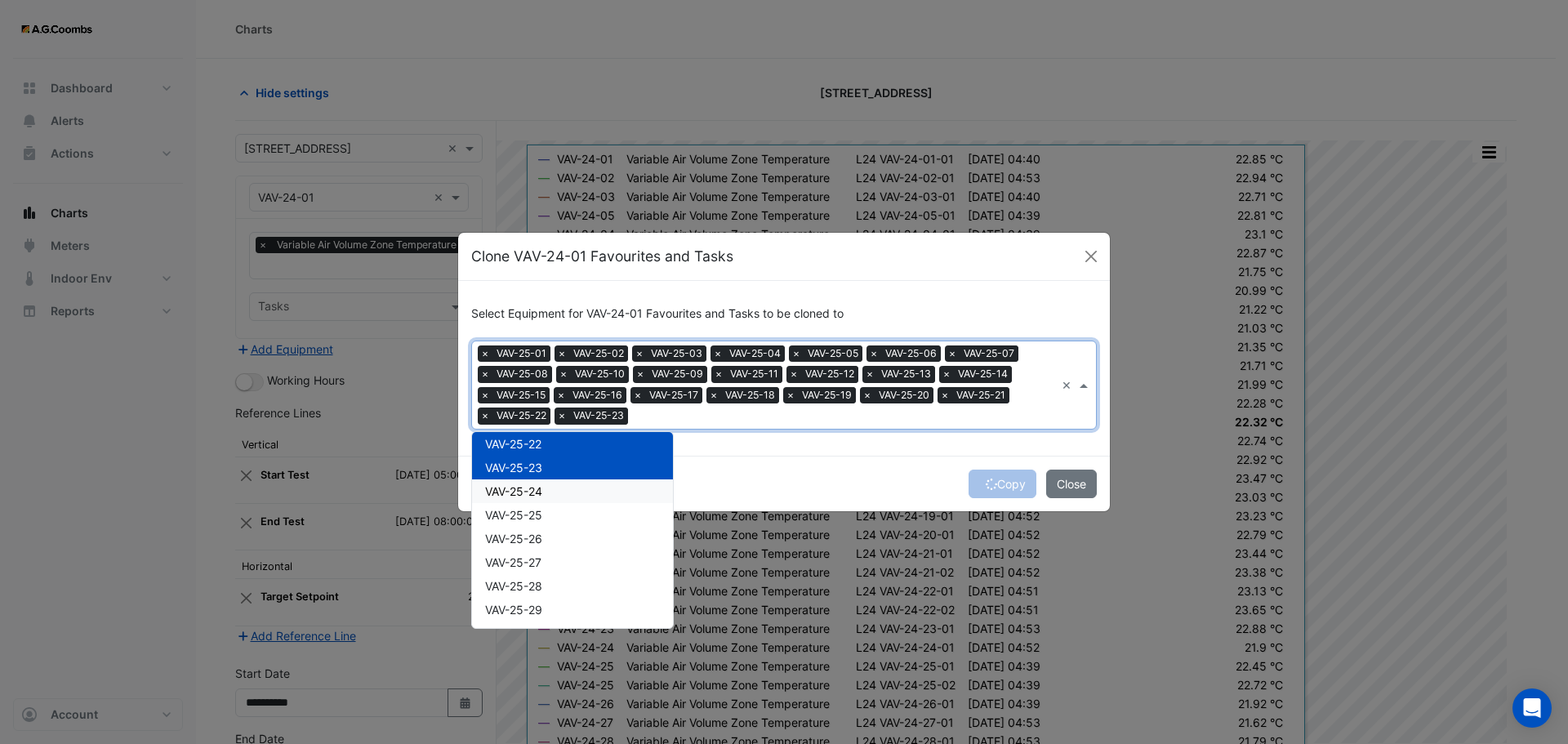
click at [521, 493] on span "VAV-25-24" at bounding box center [514, 491] width 58 height 14
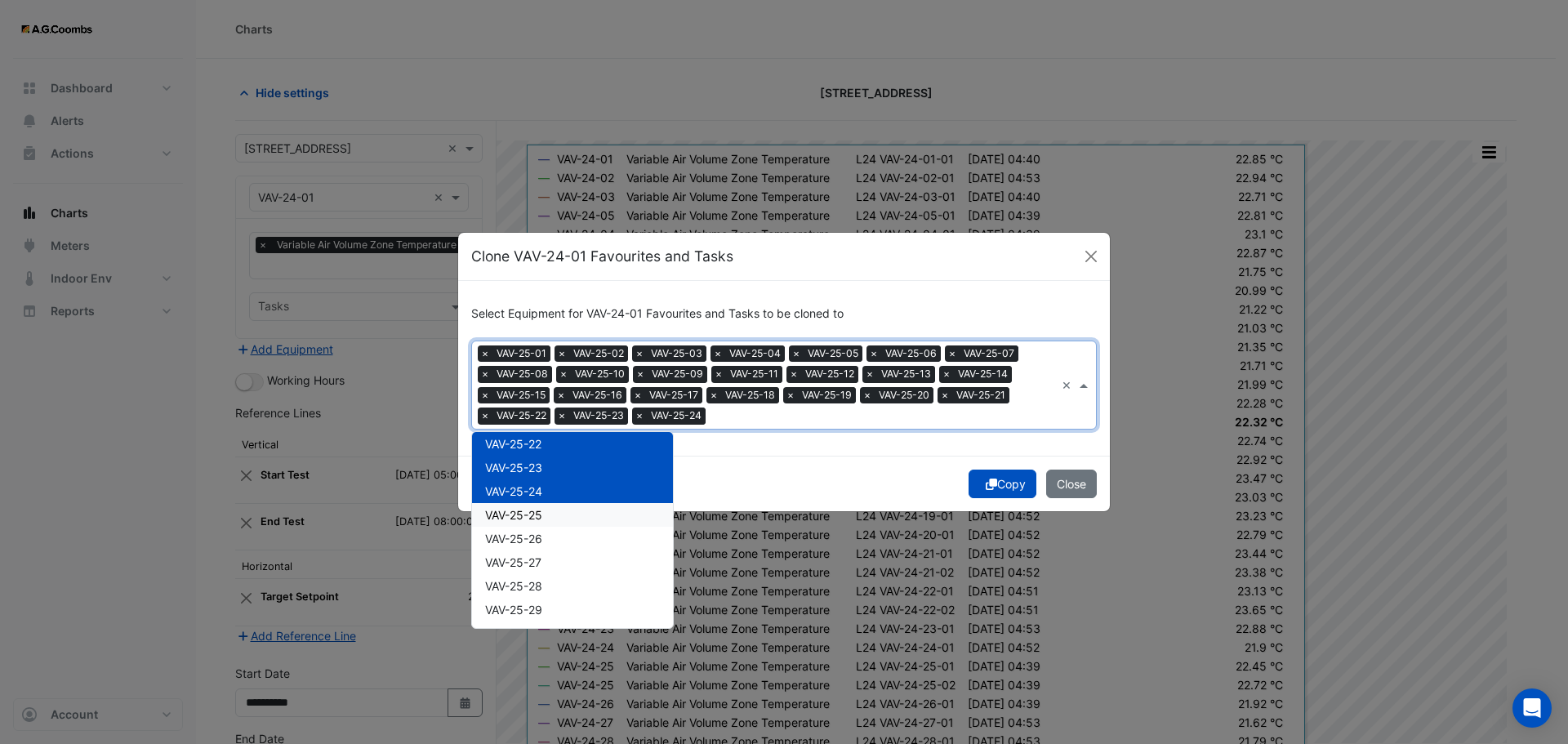
click at [525, 512] on span "VAV-25-25" at bounding box center [514, 515] width 58 height 14
click at [539, 550] on div "VAV-25-27" at bounding box center [573, 562] width 201 height 24
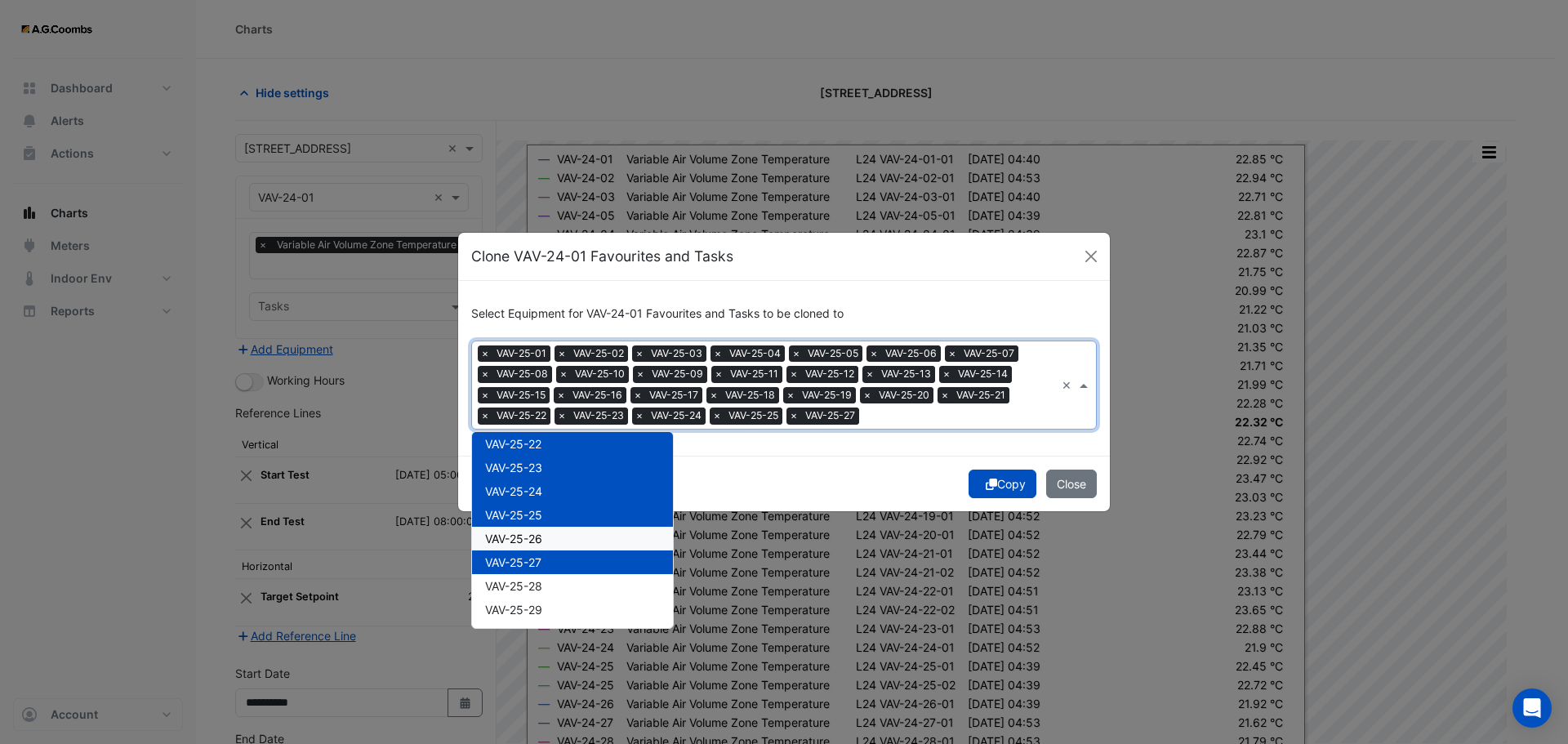
click at [518, 535] on span "VAV-25-26" at bounding box center [514, 539] width 58 height 14
click at [542, 592] on span "VAV-25-28" at bounding box center [514, 586] width 58 height 14
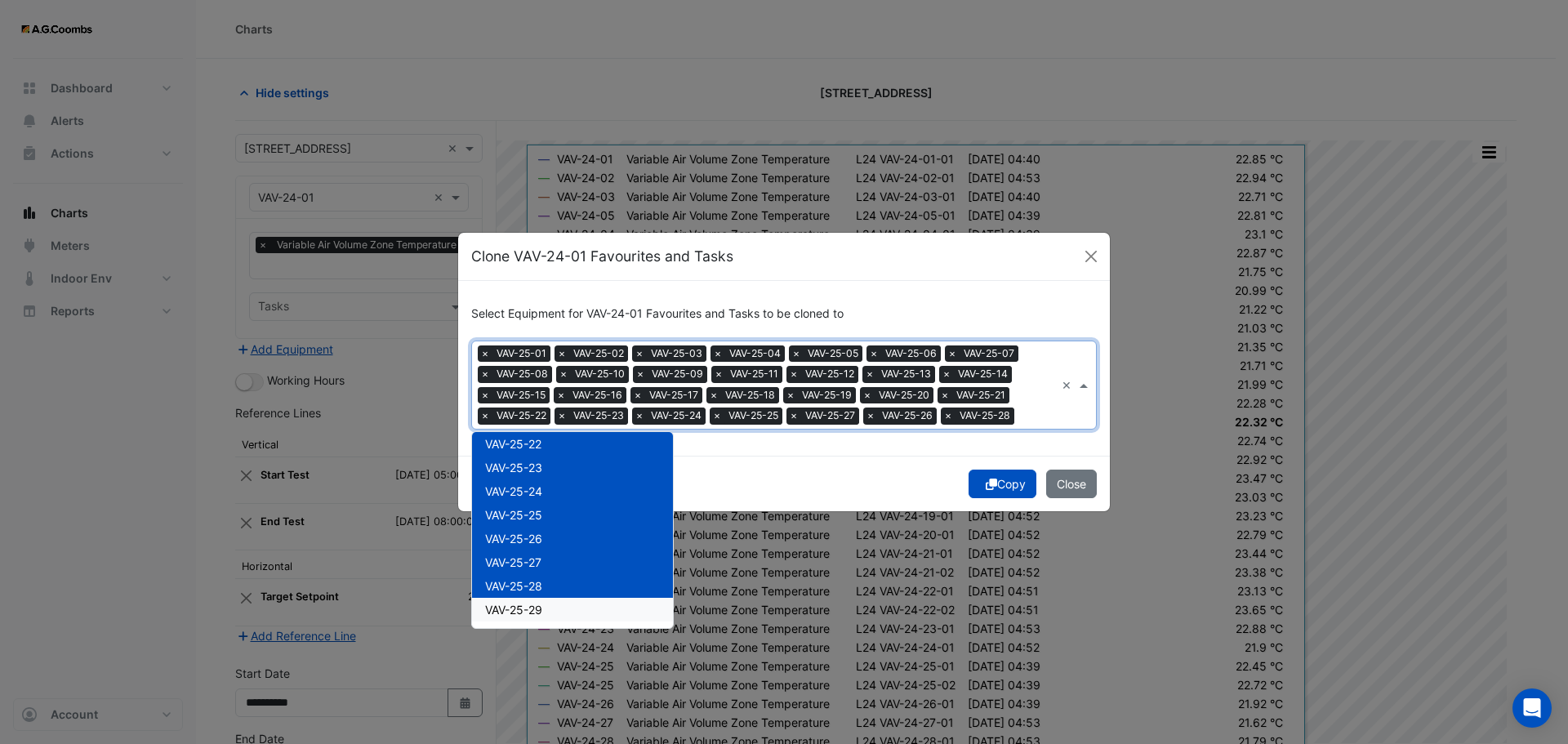
drag, startPoint x: 551, startPoint y: 612, endPoint x: 591, endPoint y: 622, distance: 41.2
click at [551, 612] on div "VAV-25-29" at bounding box center [573, 610] width 201 height 24
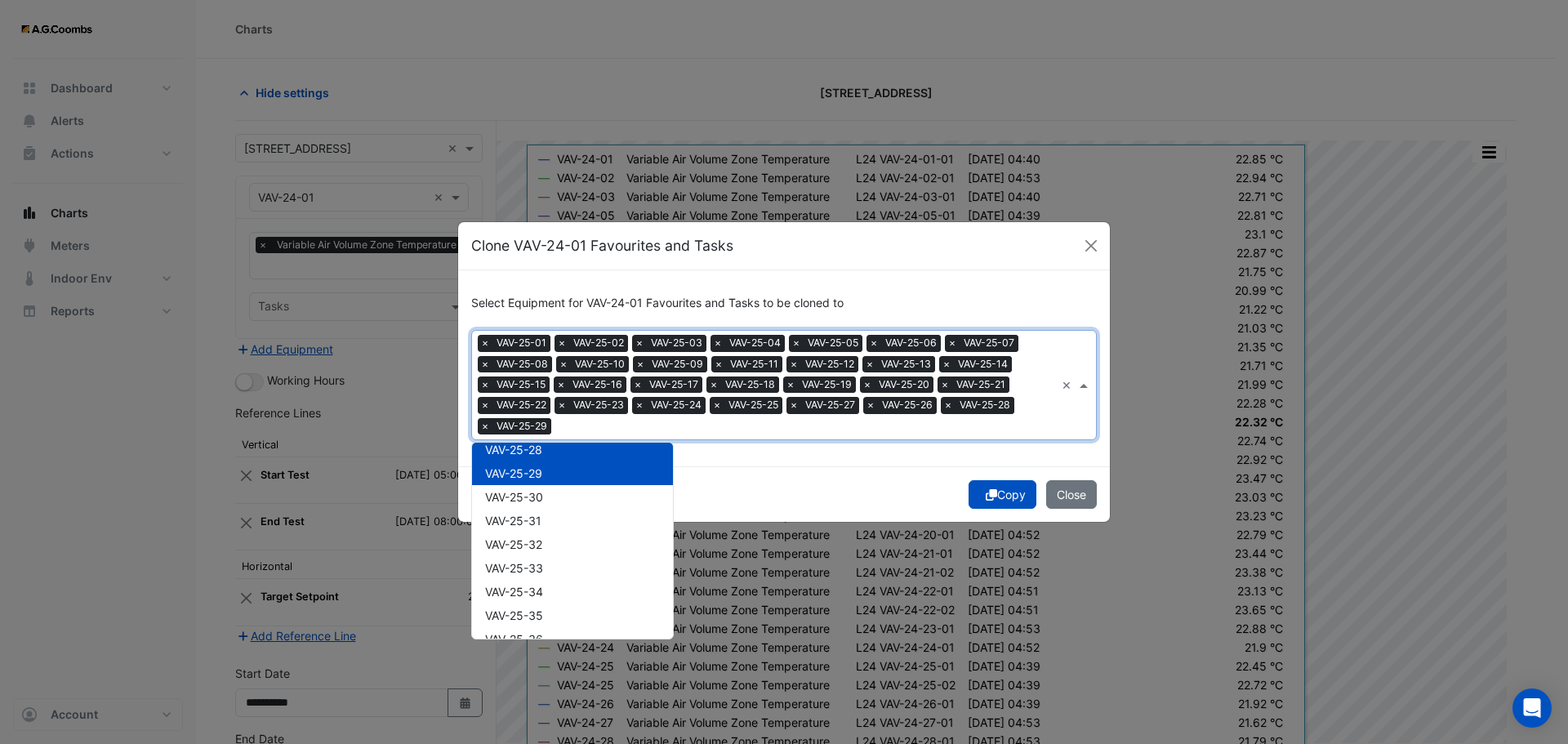
scroll to position [19902, 0]
click at [513, 472] on span "VAV-25-30" at bounding box center [514, 472] width 58 height 14
click at [528, 500] on span "VAV-25-31" at bounding box center [513, 495] width 57 height 14
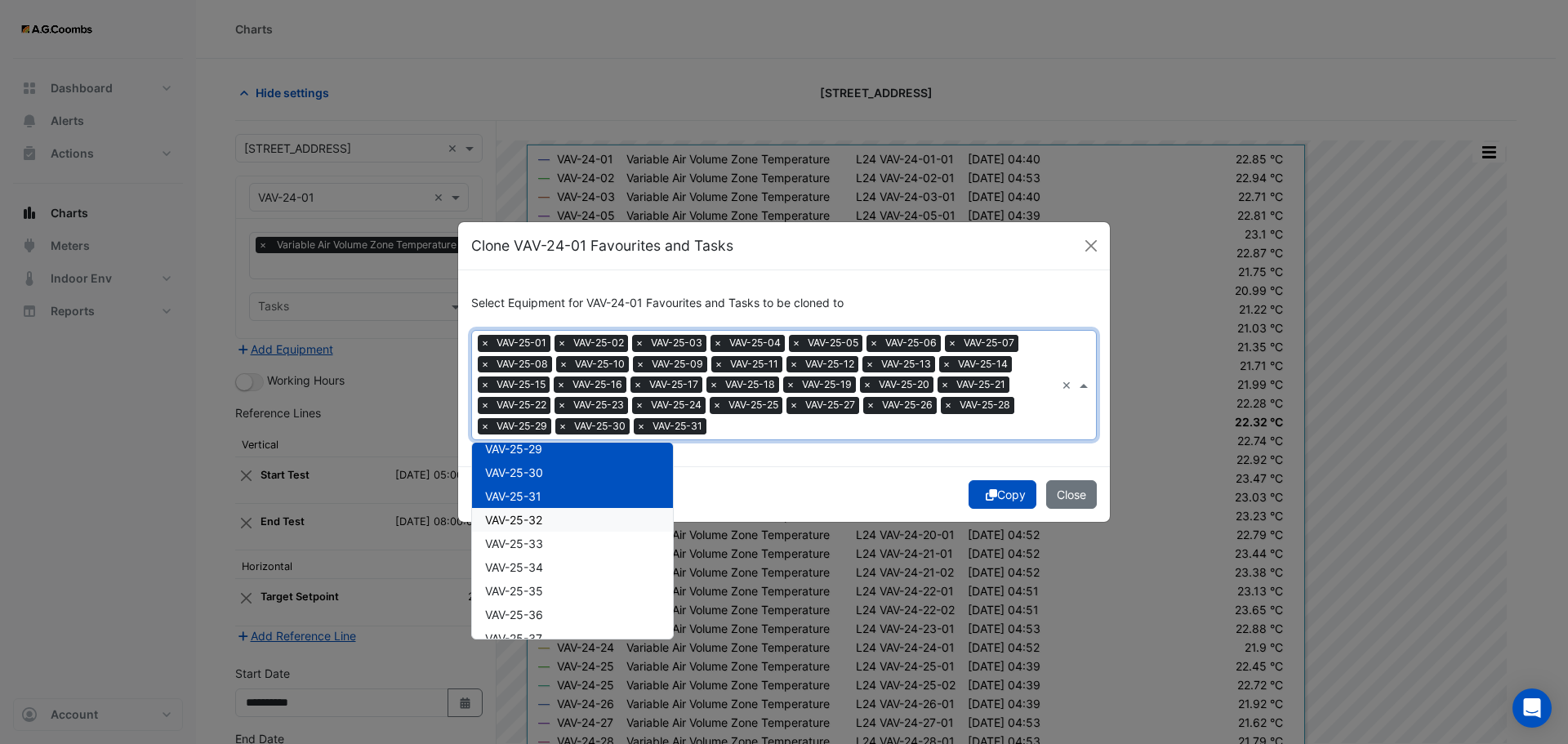
click at [540, 527] on div "VAV-25-32" at bounding box center [573, 520] width 201 height 24
click at [528, 545] on span "VAV-25-33" at bounding box center [514, 544] width 58 height 14
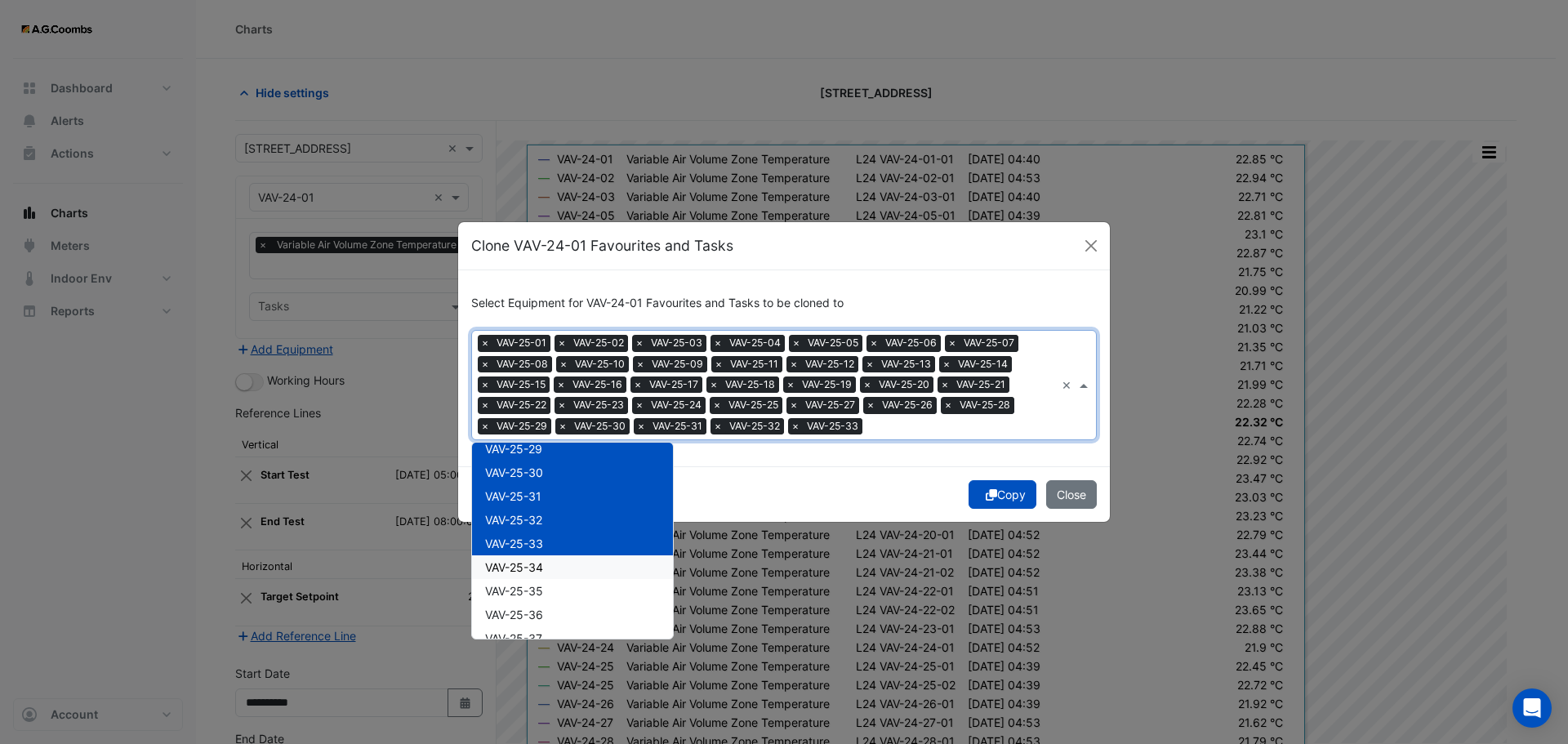
click at [545, 575] on div "VAV-25-34" at bounding box center [573, 567] width 201 height 24
click at [551, 591] on div "VAV-25-35" at bounding box center [573, 591] width 201 height 24
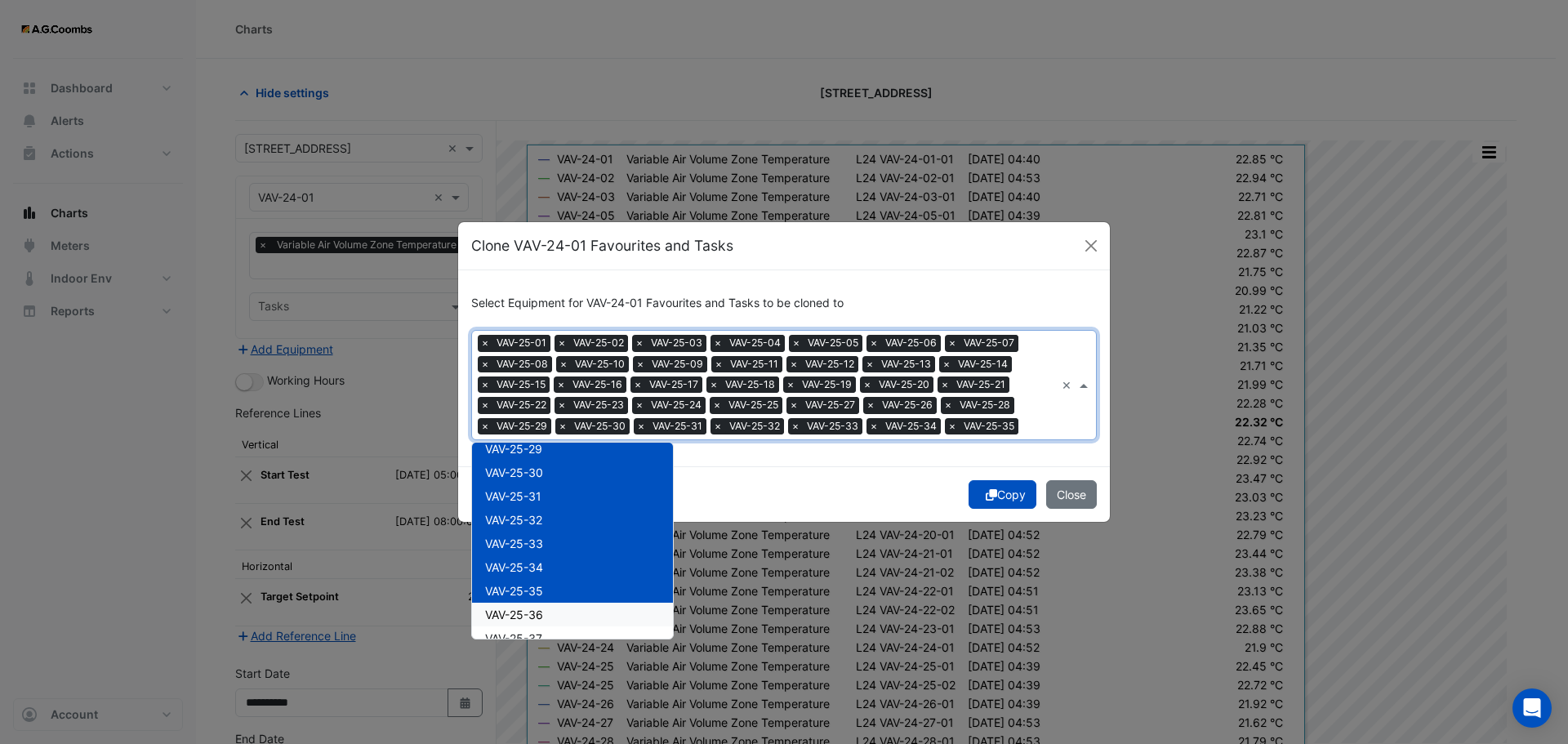
click at [551, 605] on div "VAV-25-36" at bounding box center [573, 615] width 201 height 24
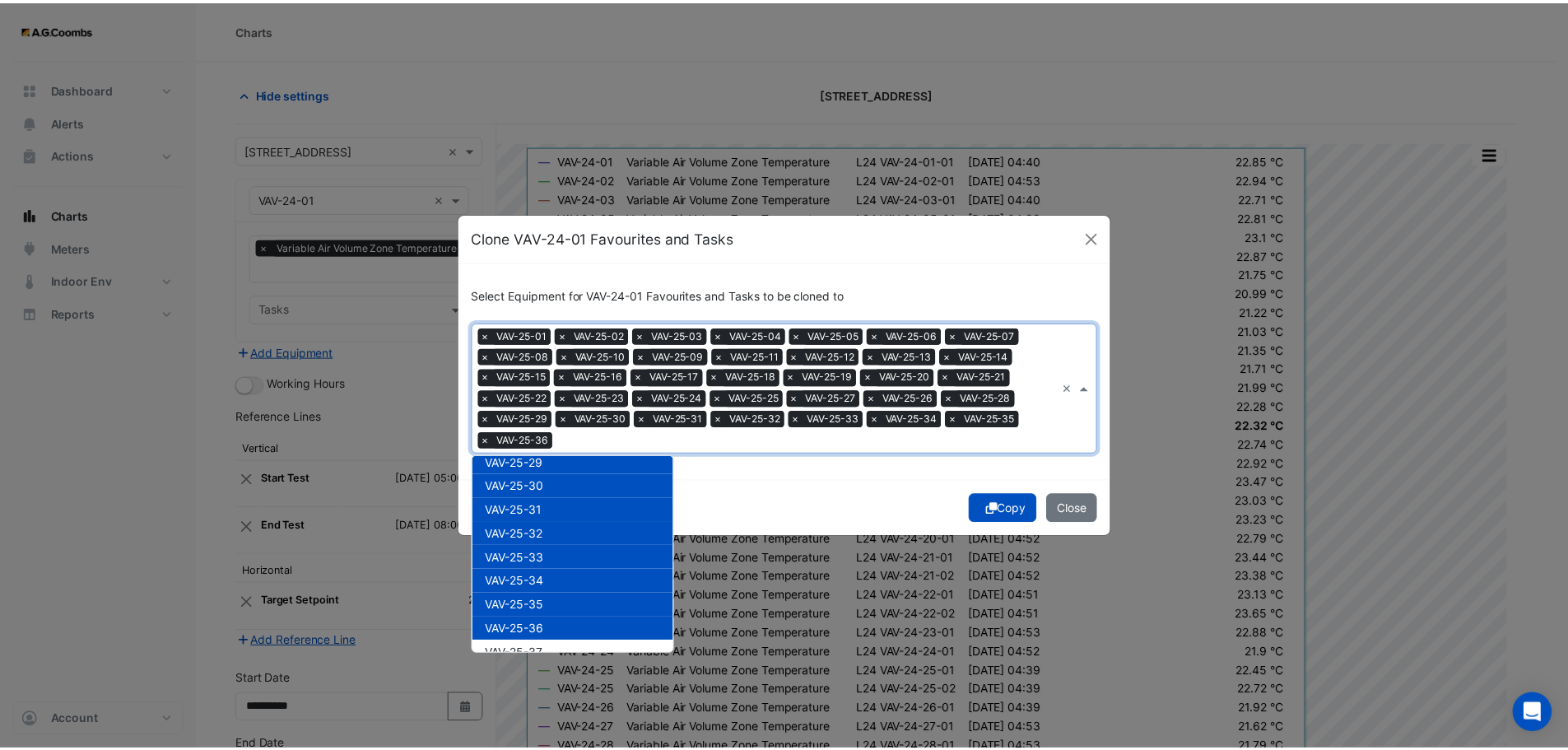
scroll to position [20236, 0]
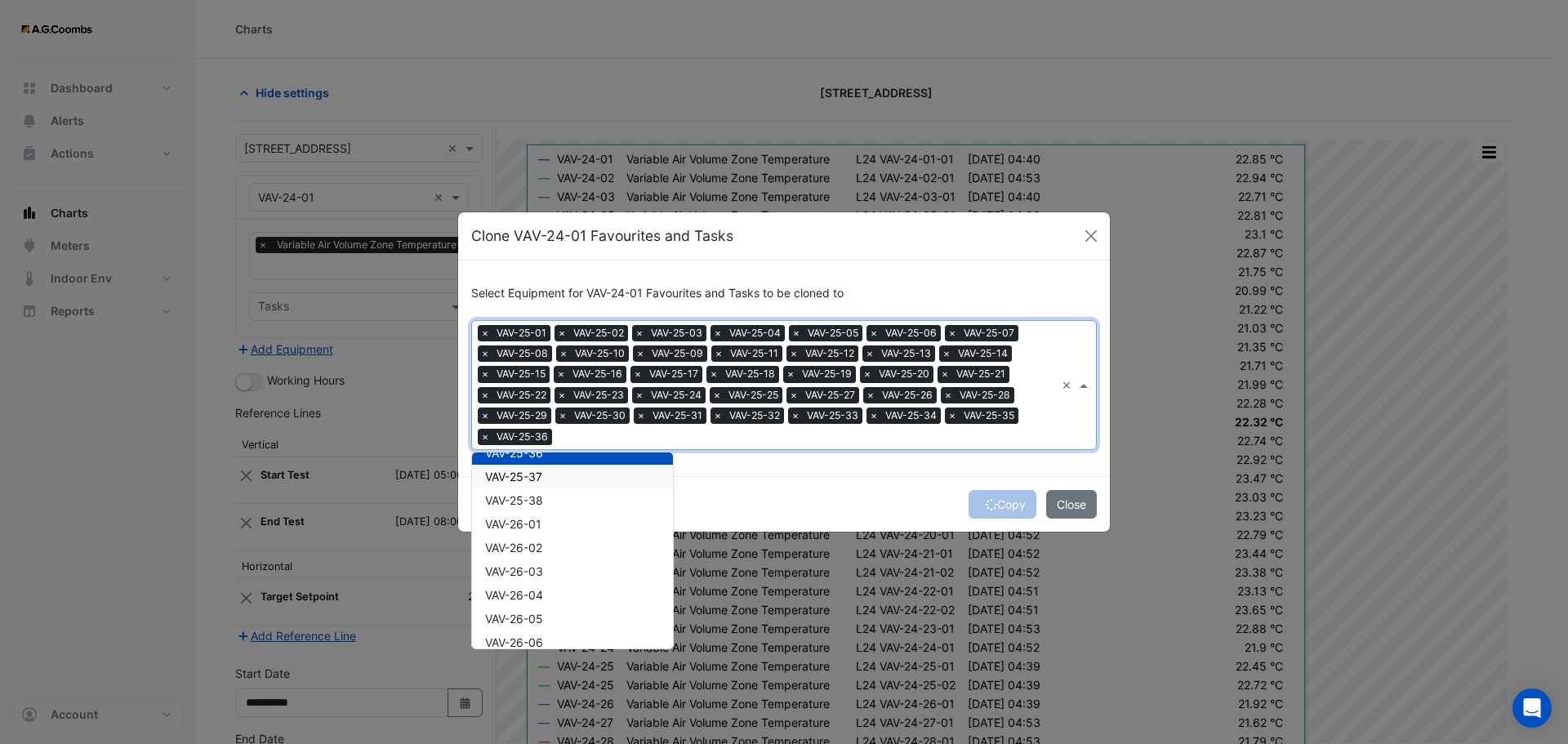
click at [526, 465] on div "VAV-25-37" at bounding box center [573, 477] width 201 height 24
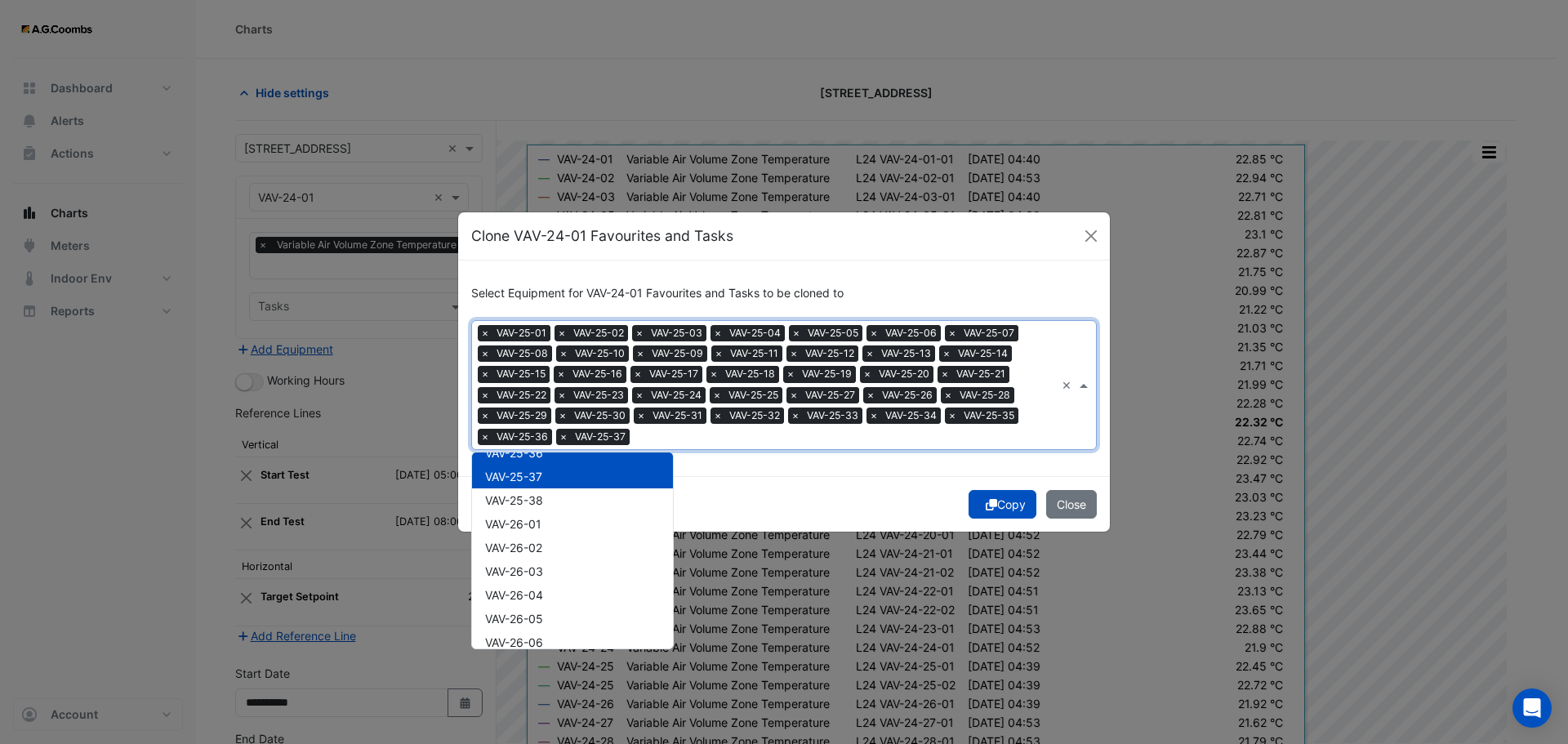
click at [533, 491] on div "VAV-25-38" at bounding box center [573, 501] width 201 height 24
drag, startPoint x: 543, startPoint y: 526, endPoint x: 546, endPoint y: 540, distance: 14.3
click at [542, 530] on div "VAV-26-01" at bounding box center [573, 524] width 201 height 24
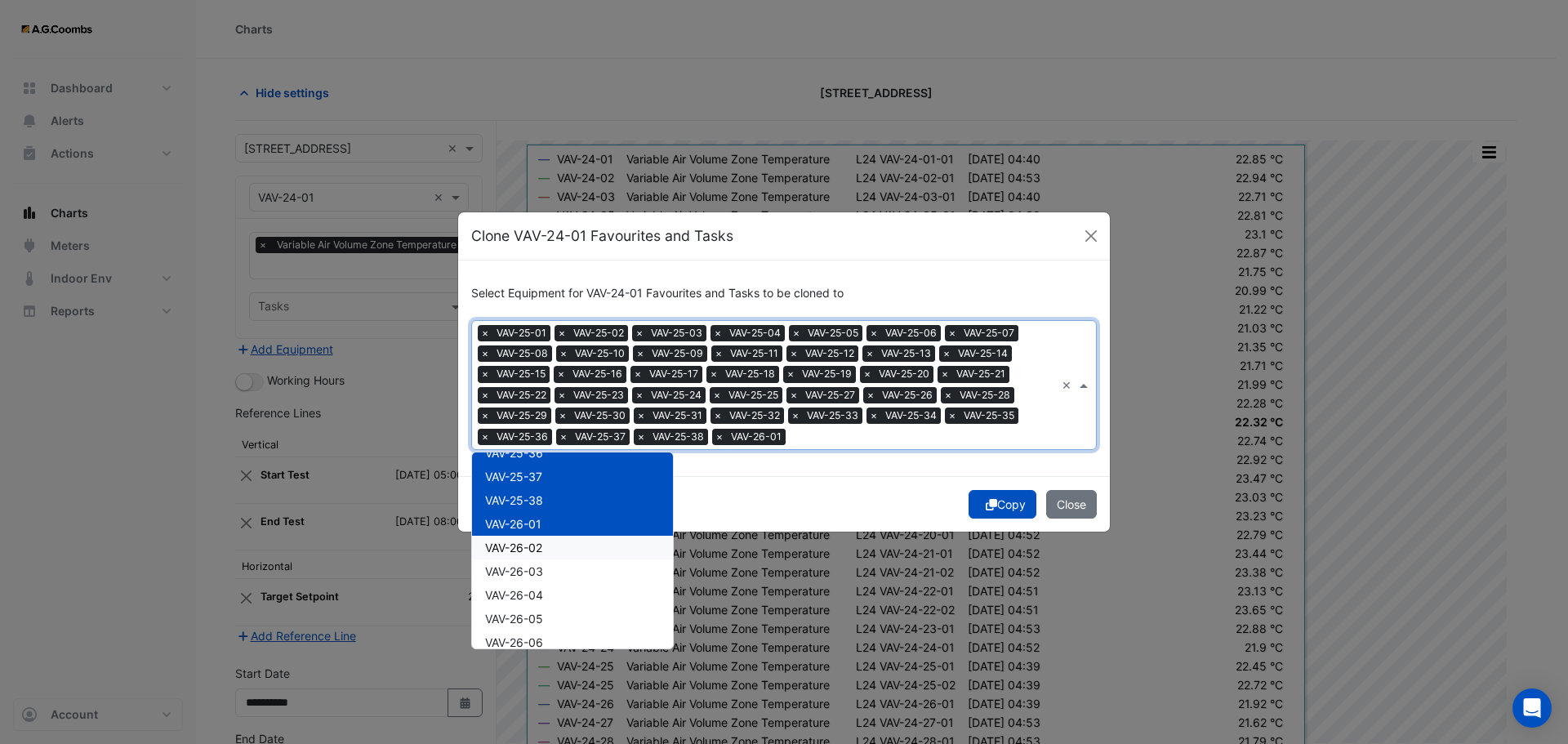
click at [538, 550] on span "VAV-26-02" at bounding box center [514, 547] width 58 height 14
click at [535, 520] on span "VAV-26-01" at bounding box center [513, 523] width 57 height 14
click at [546, 550] on div "VAV-26-02" at bounding box center [573, 548] width 201 height 24
drag, startPoint x: 1001, startPoint y: 511, endPoint x: 1222, endPoint y: 503, distance: 221.1
click at [1001, 510] on button "Copy" at bounding box center [1002, 504] width 68 height 29
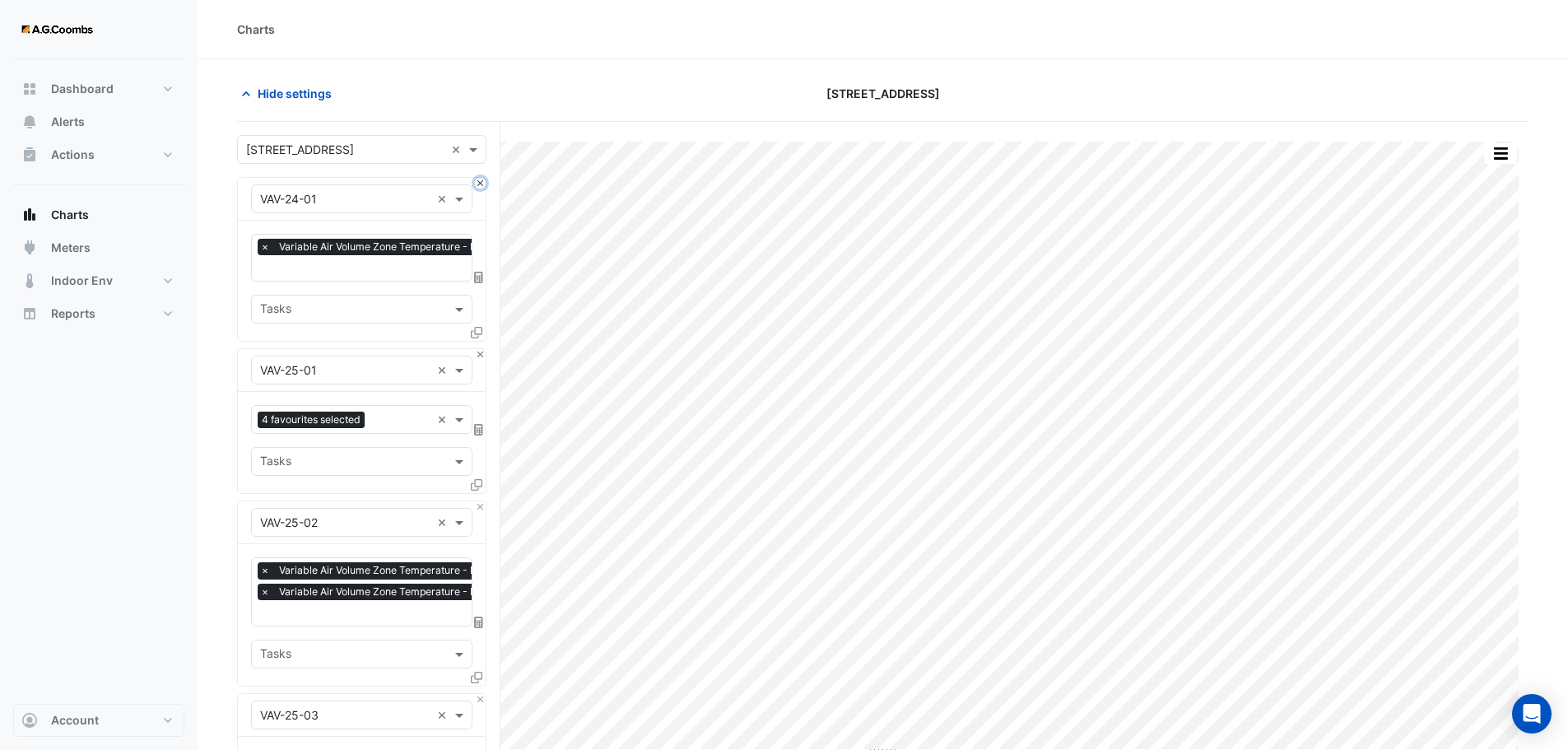
click at [481, 181] on button "Close" at bounding box center [480, 183] width 11 height 11
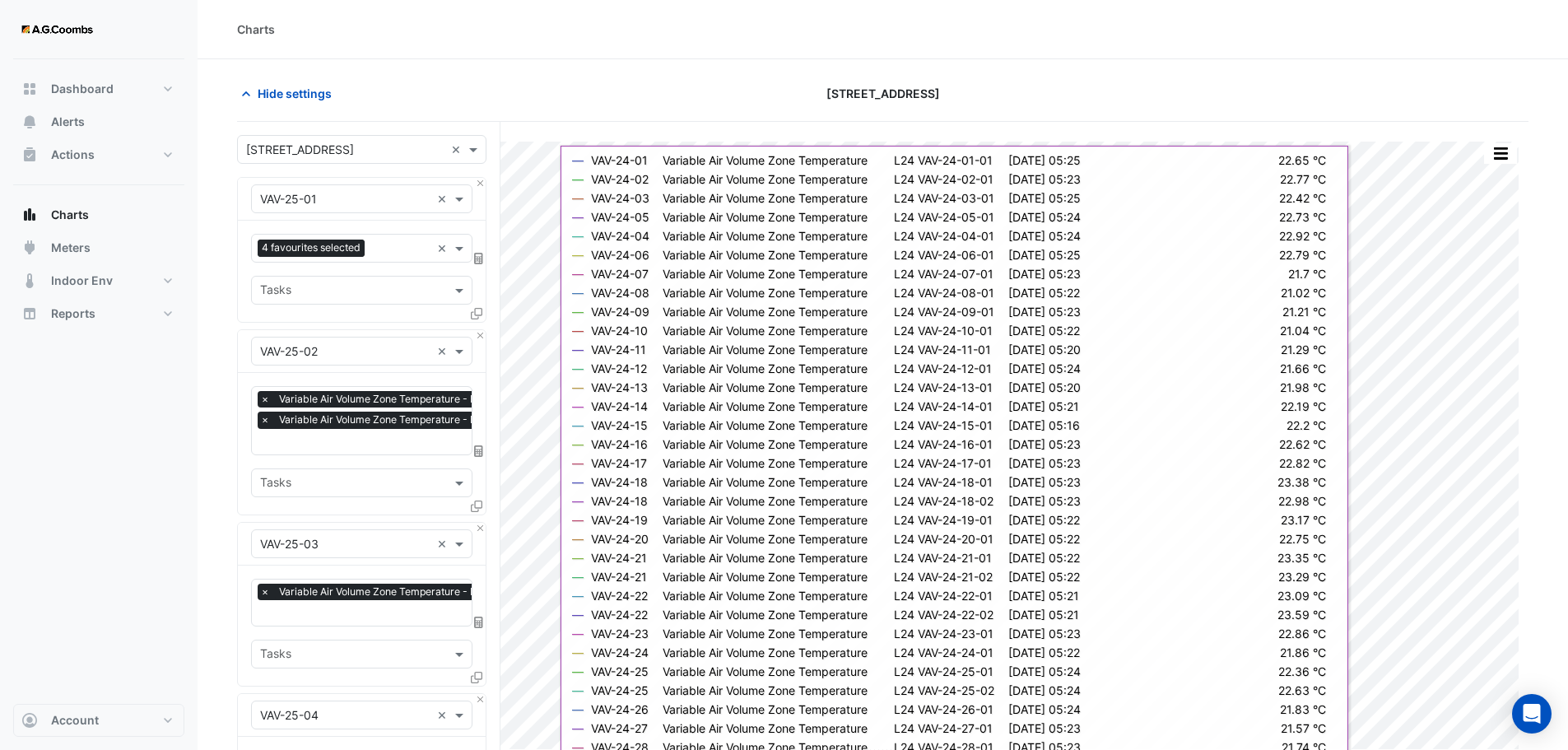
scroll to position [6234, 0]
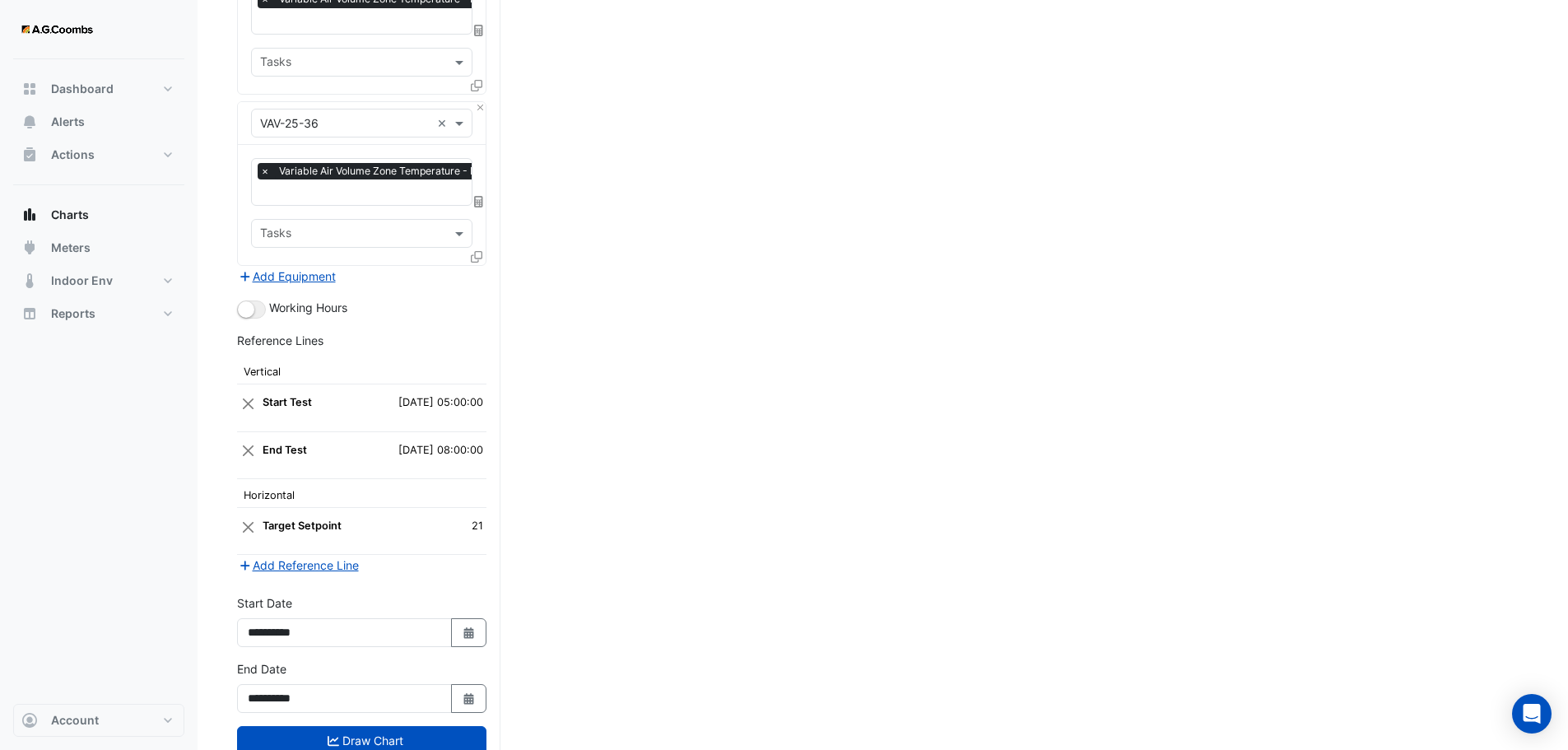
click at [359, 726] on button "Draw Chart" at bounding box center [361, 741] width 250 height 29
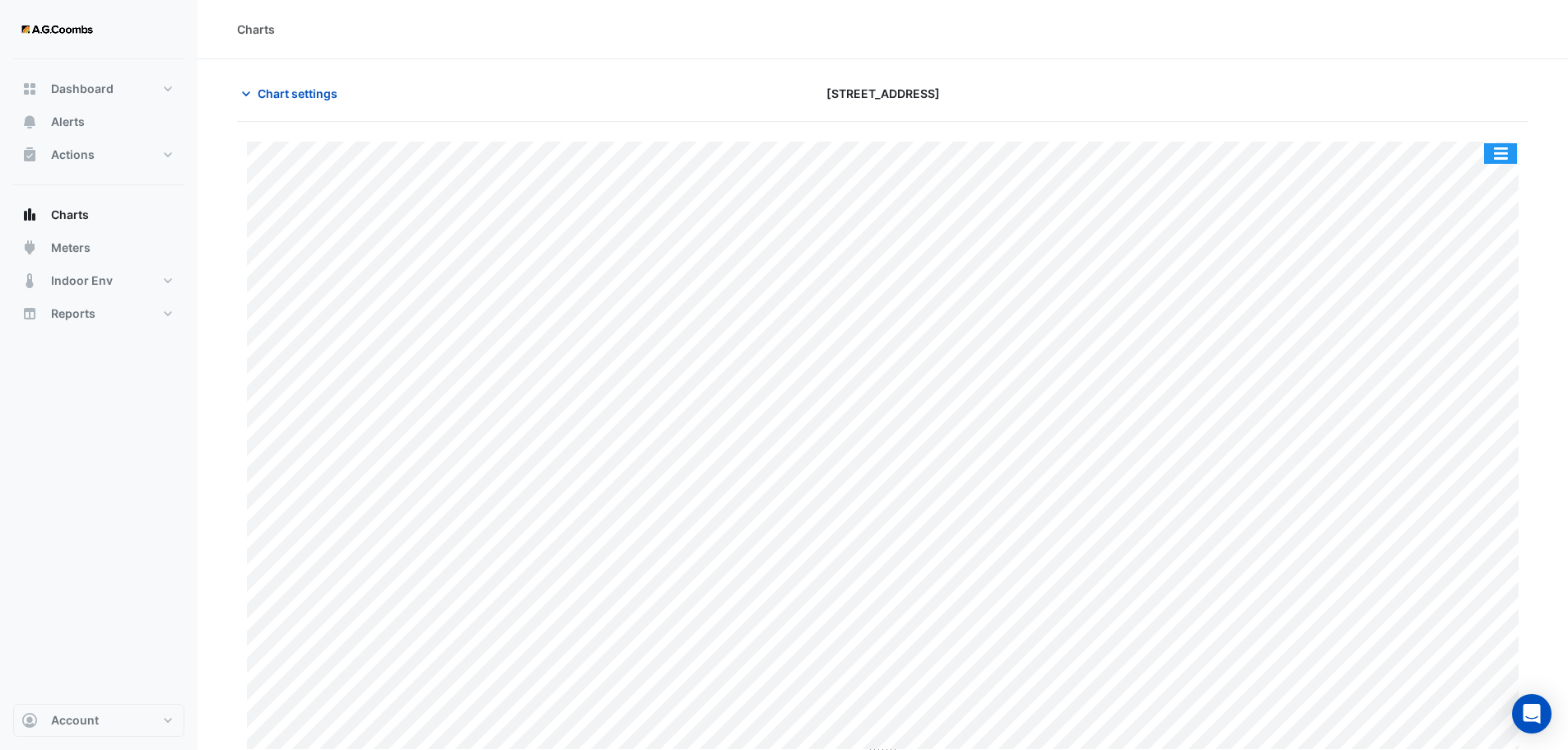
click at [1503, 156] on button "button" at bounding box center [1500, 153] width 33 height 20
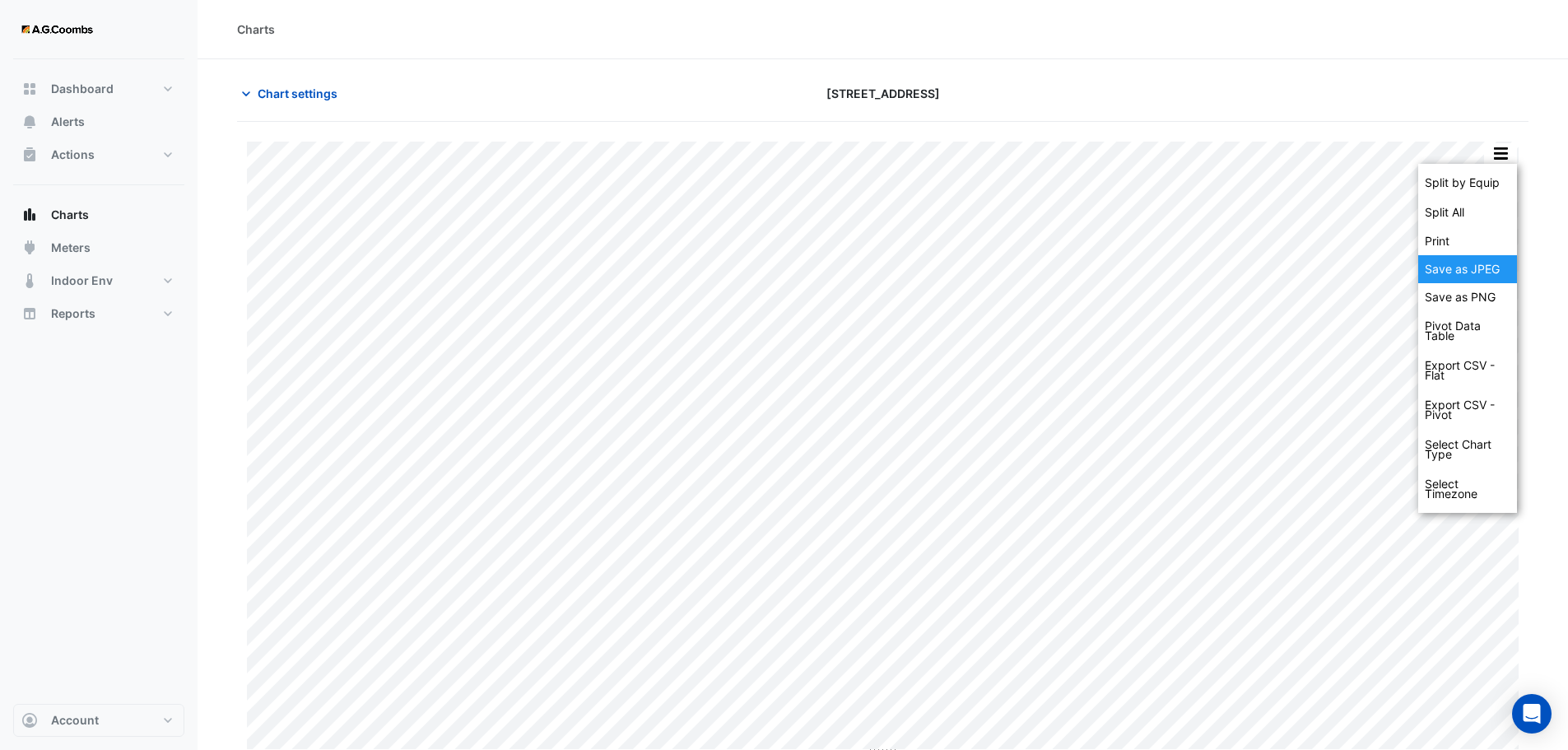
click at [1490, 262] on div "Save as JPEG" at bounding box center [1467, 268] width 99 height 28
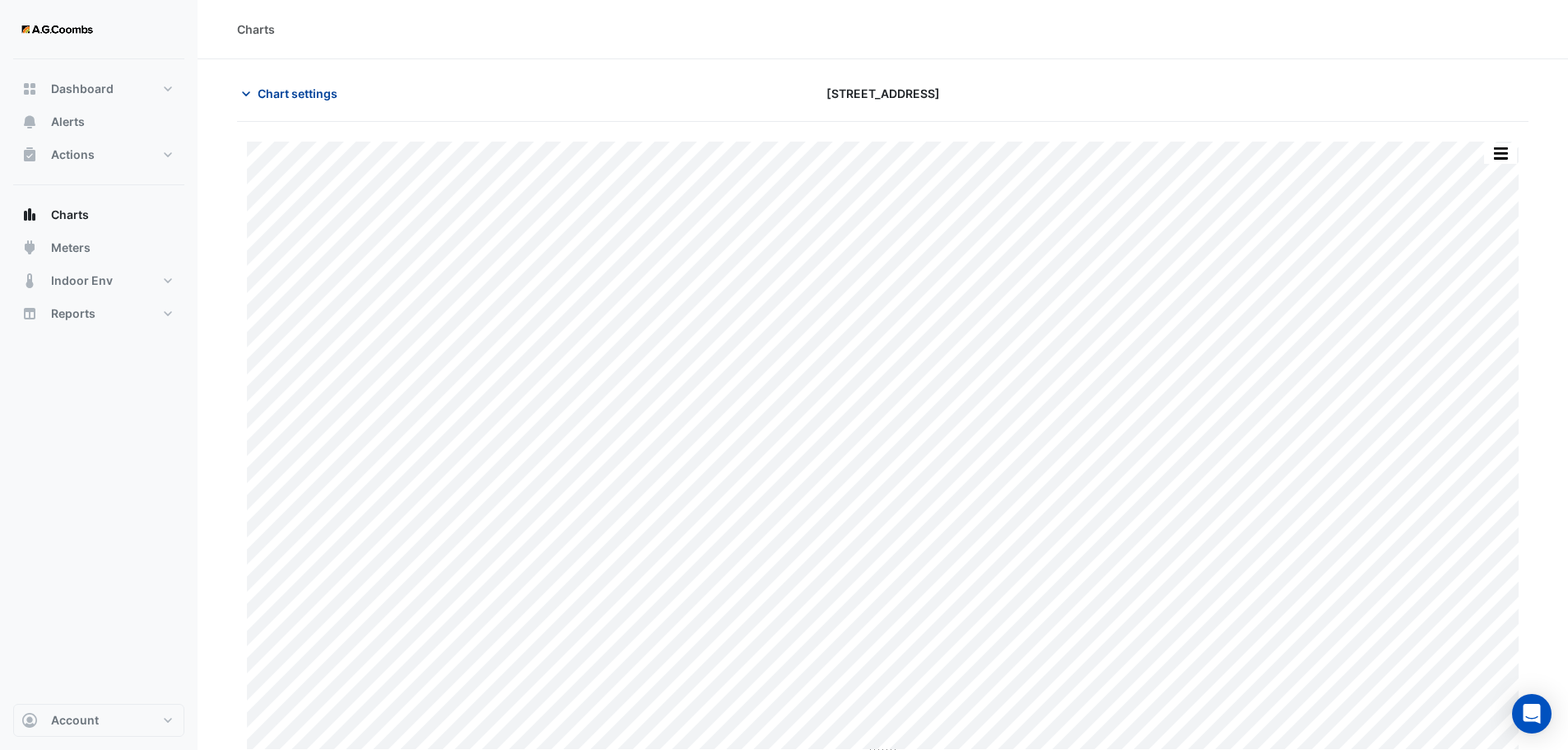
click at [299, 95] on span "Chart settings" at bounding box center [297, 93] width 80 height 17
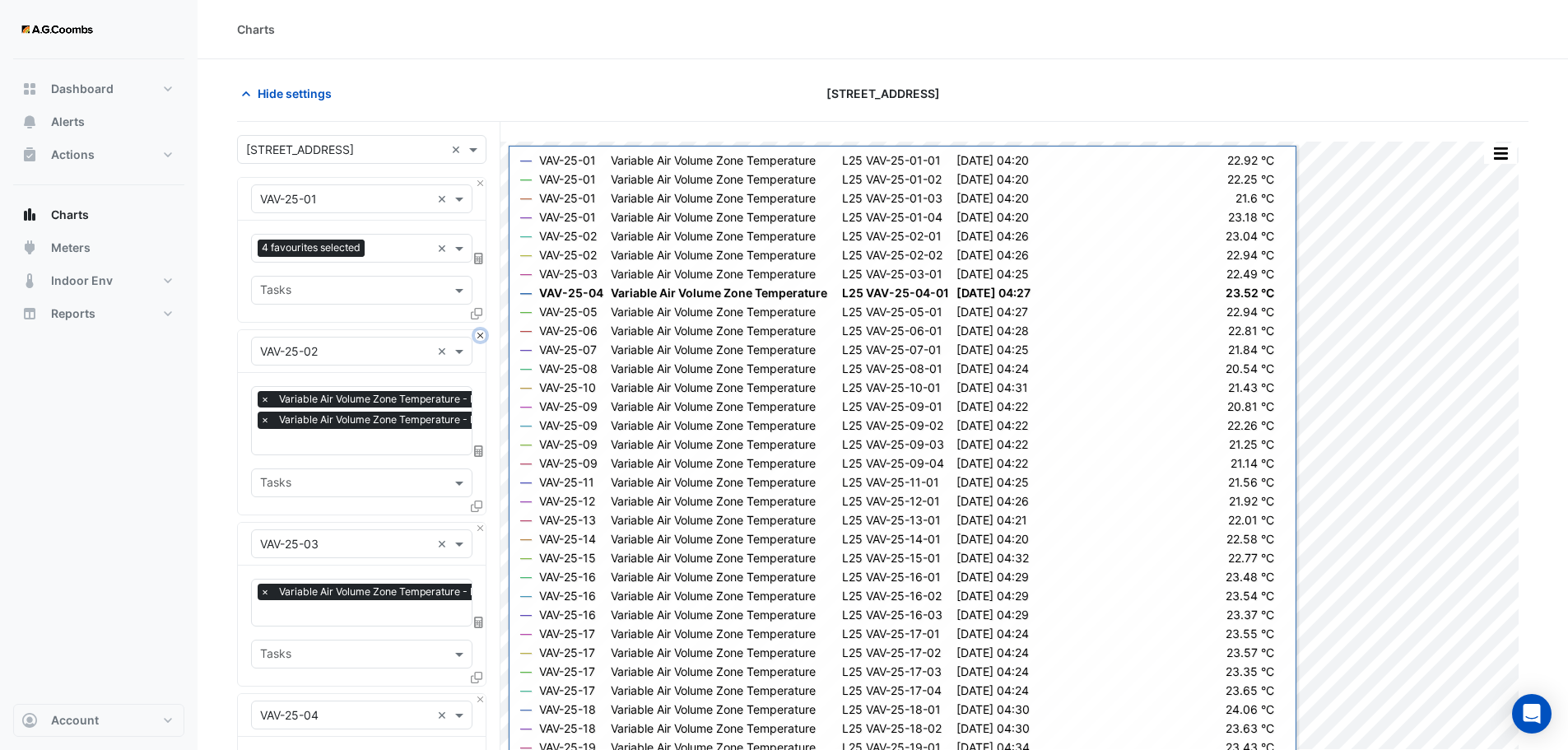
click at [480, 337] on button "Close" at bounding box center [480, 335] width 11 height 11
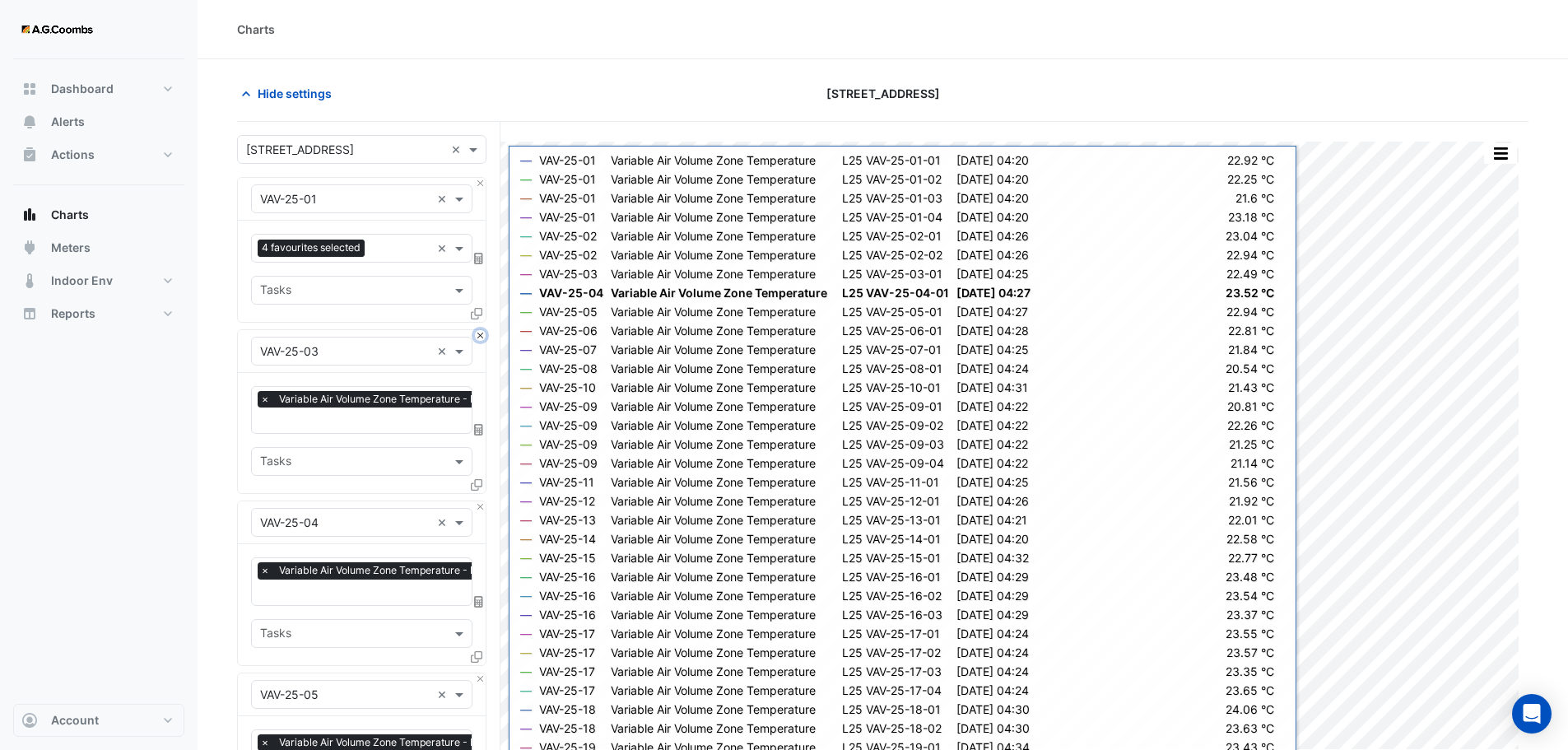
click at [480, 337] on button "Close" at bounding box center [480, 335] width 11 height 11
click at [480, 501] on button "Close" at bounding box center [480, 506] width 11 height 11
click at [480, 337] on button "Close" at bounding box center [480, 335] width 11 height 11
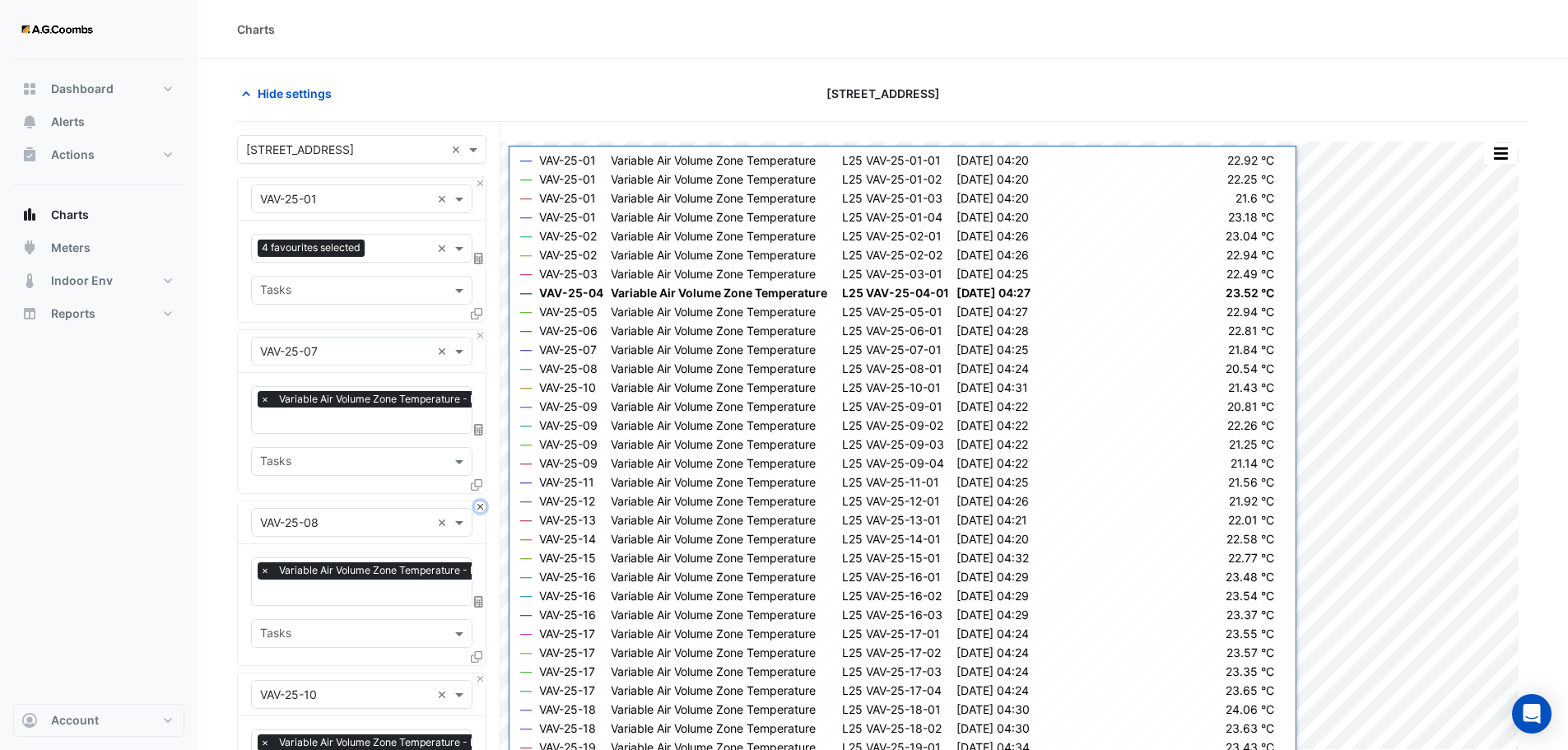
click at [480, 501] on button "Close" at bounding box center [480, 506] width 11 height 11
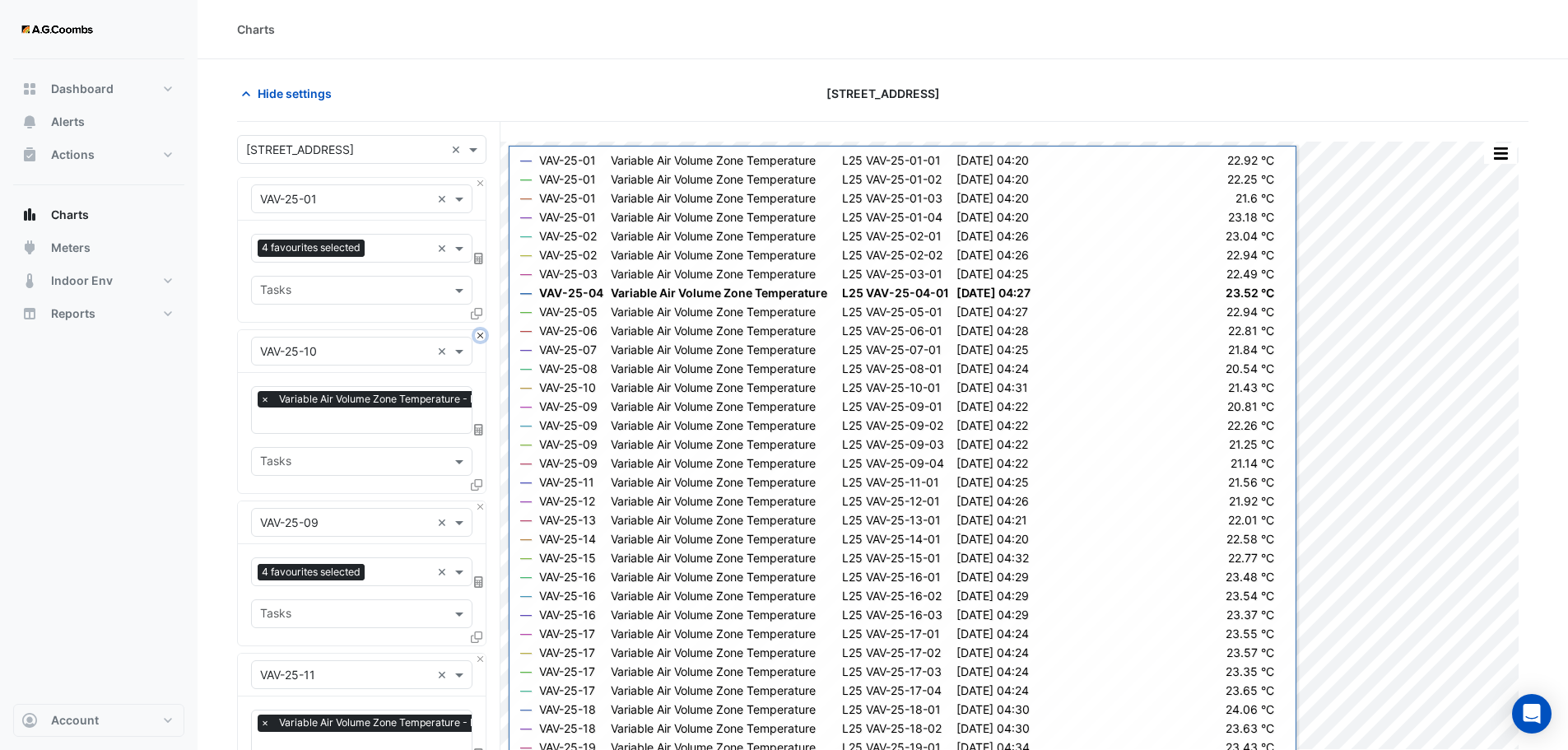
click at [480, 337] on button "Close" at bounding box center [480, 335] width 11 height 11
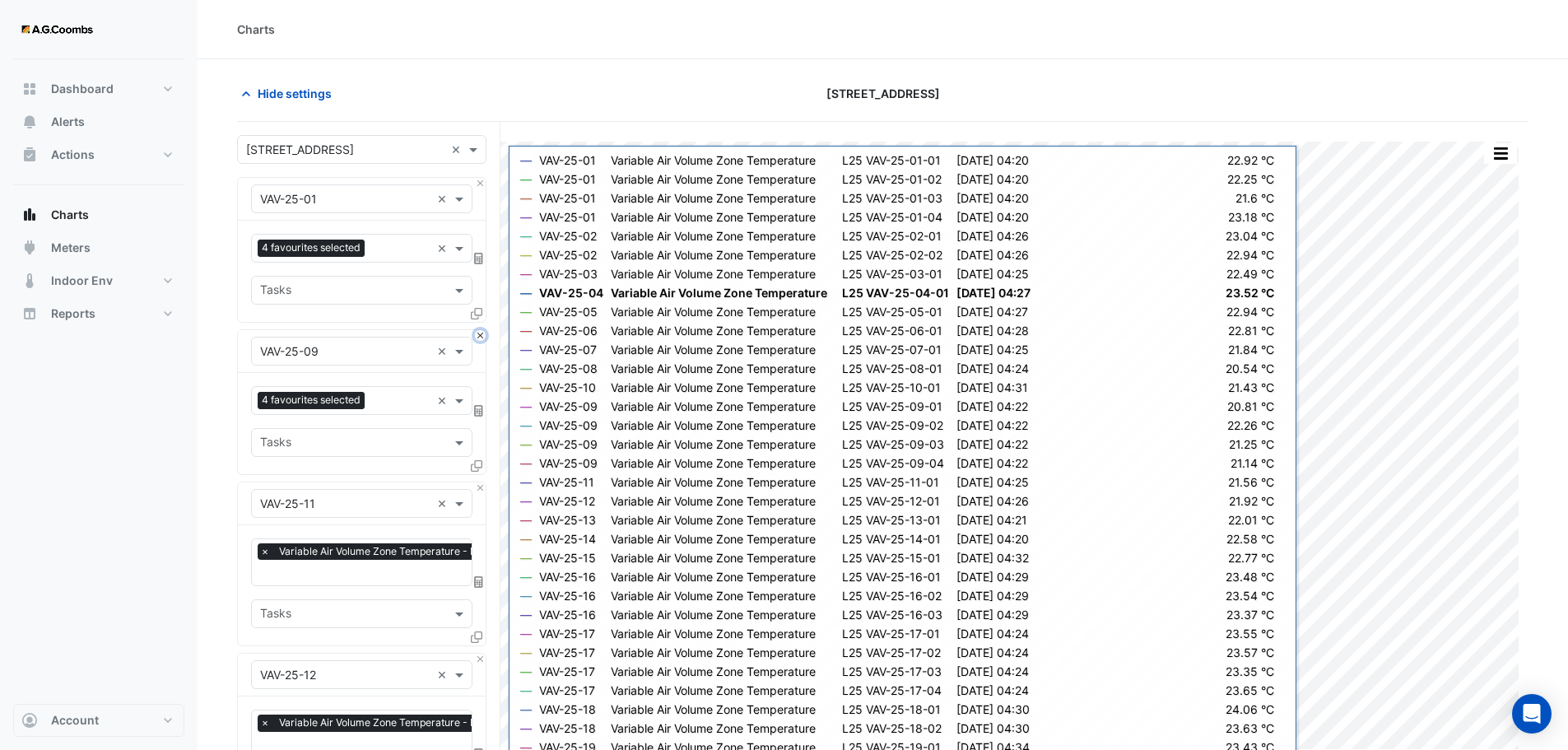
click at [480, 337] on button "Close" at bounding box center [480, 335] width 11 height 11
click at [480, 482] on button "Close" at bounding box center [480, 488] width 11 height 11
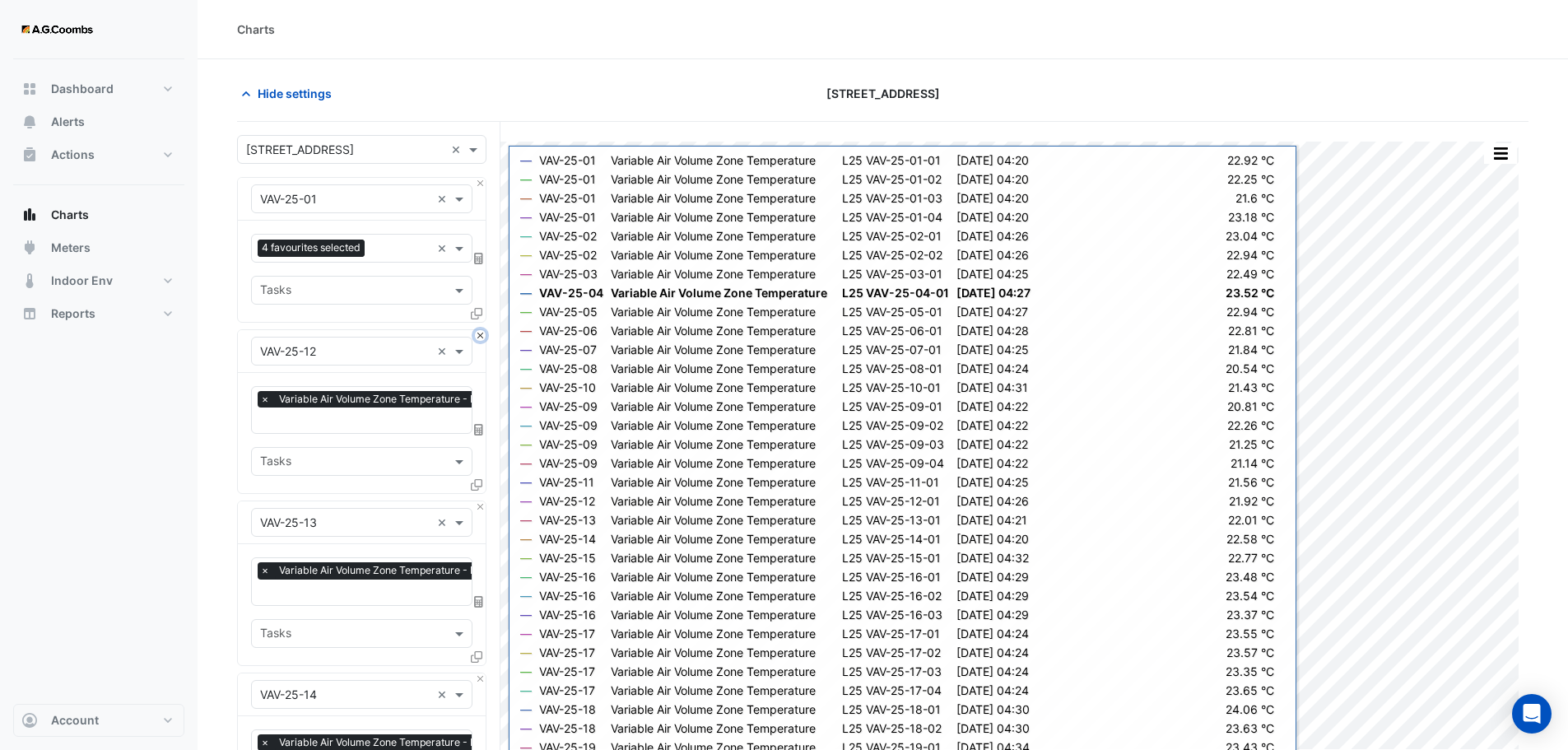
click at [480, 337] on button "Close" at bounding box center [480, 335] width 11 height 11
click at [481, 501] on button "Close" at bounding box center [480, 506] width 11 height 11
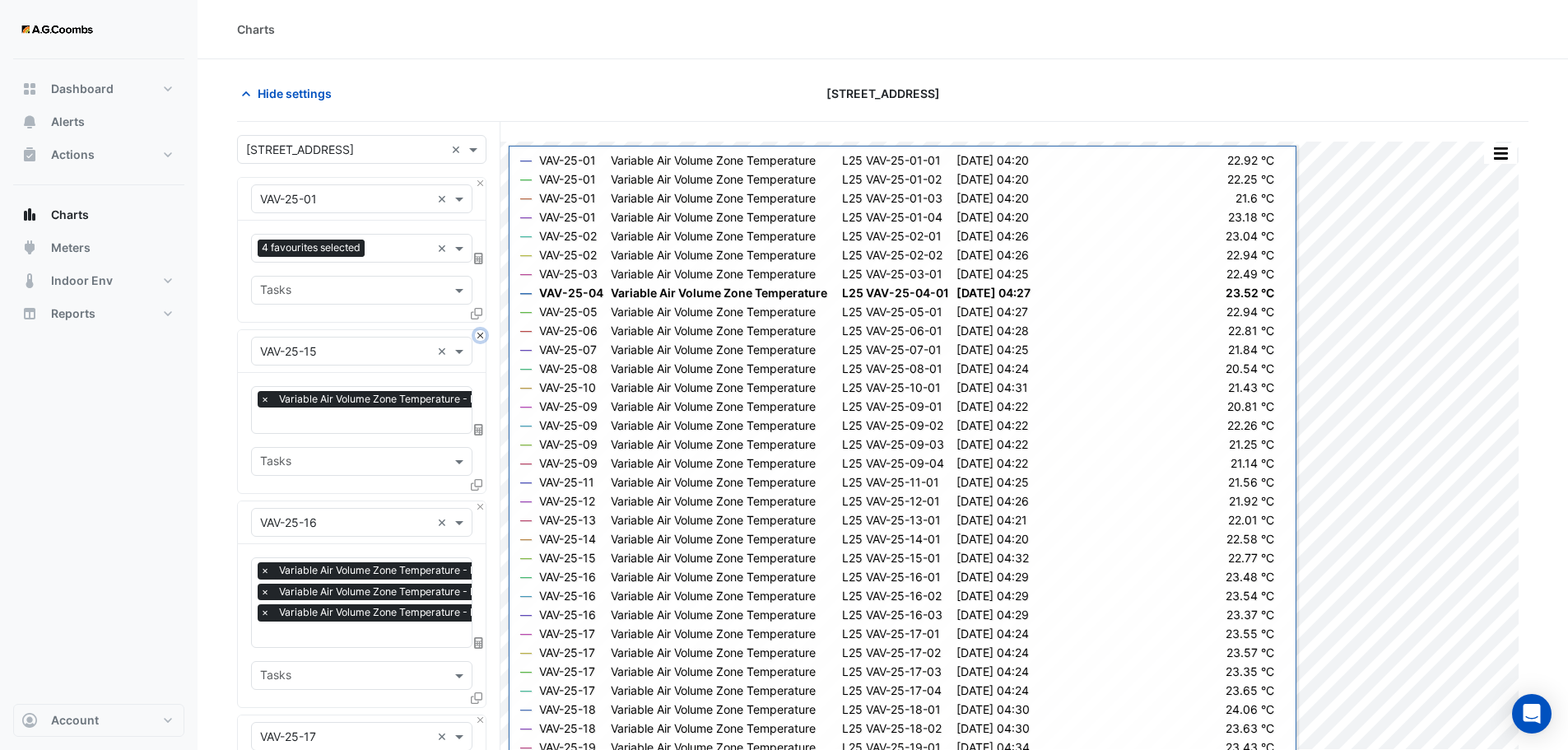
click at [481, 338] on button "Close" at bounding box center [480, 335] width 11 height 11
click at [481, 501] on button "Close" at bounding box center [480, 506] width 11 height 11
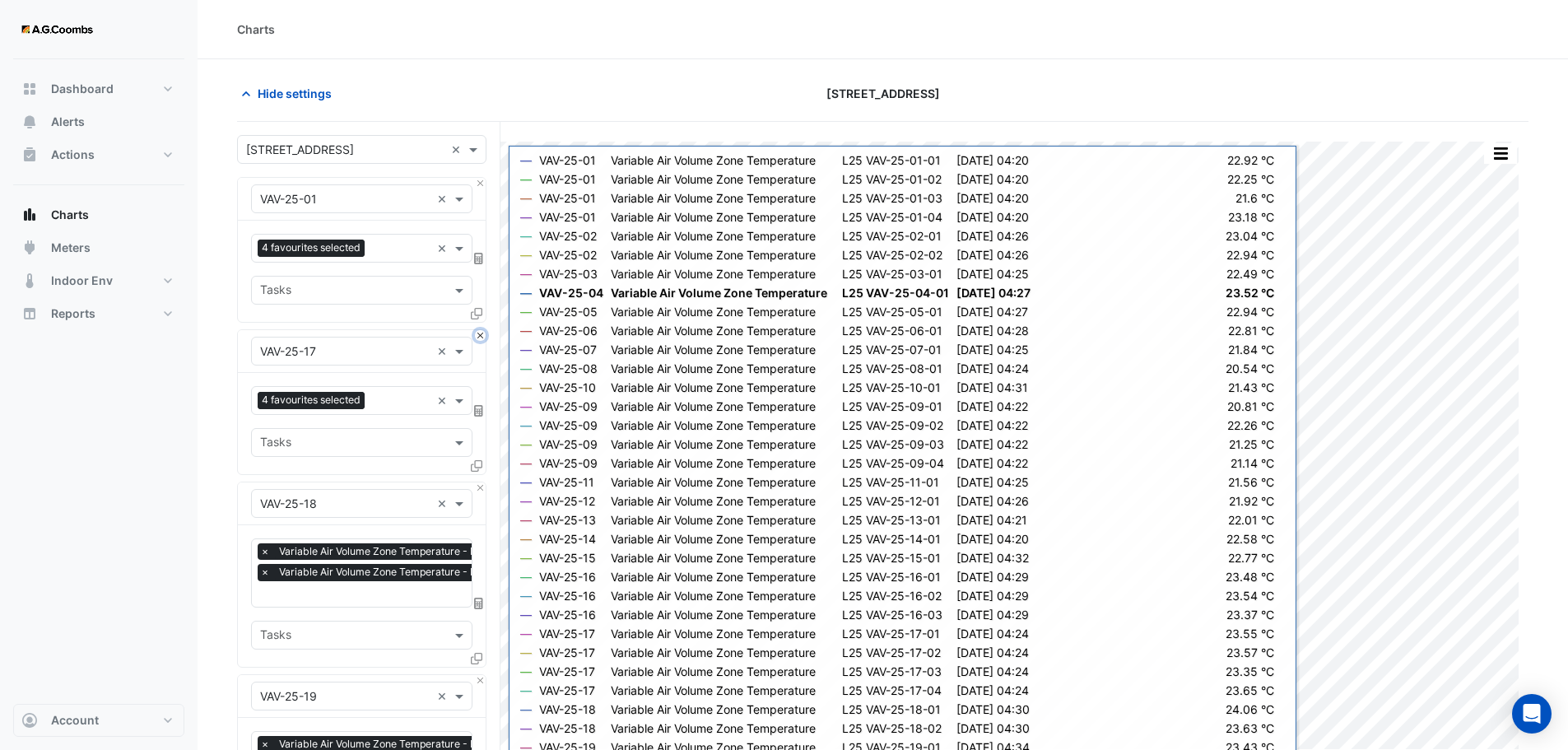
click at [481, 338] on button "Close" at bounding box center [480, 335] width 11 height 11
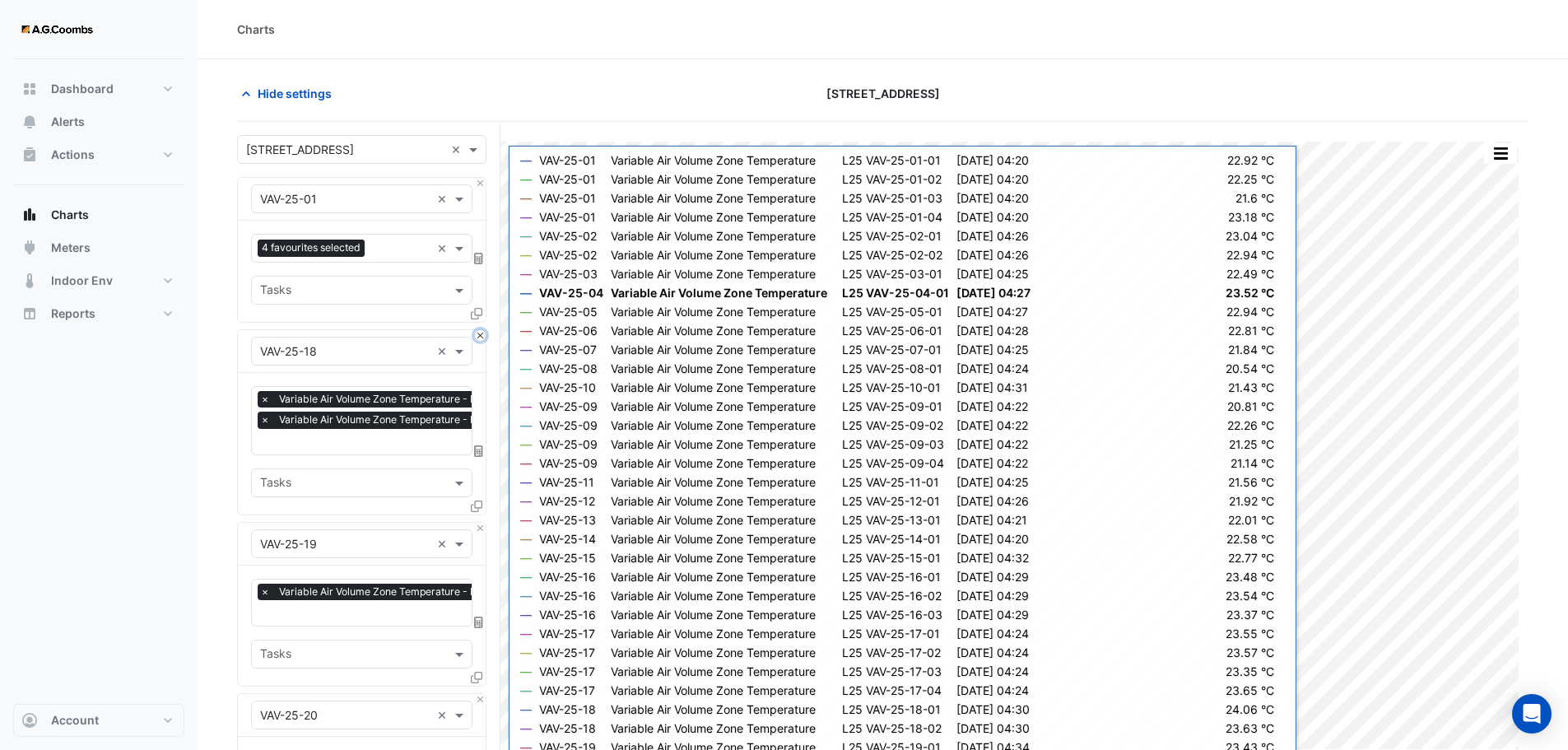
click at [481, 338] on button "Close" at bounding box center [480, 335] width 11 height 11
click at [481, 522] on button "Close" at bounding box center [480, 528] width 11 height 11
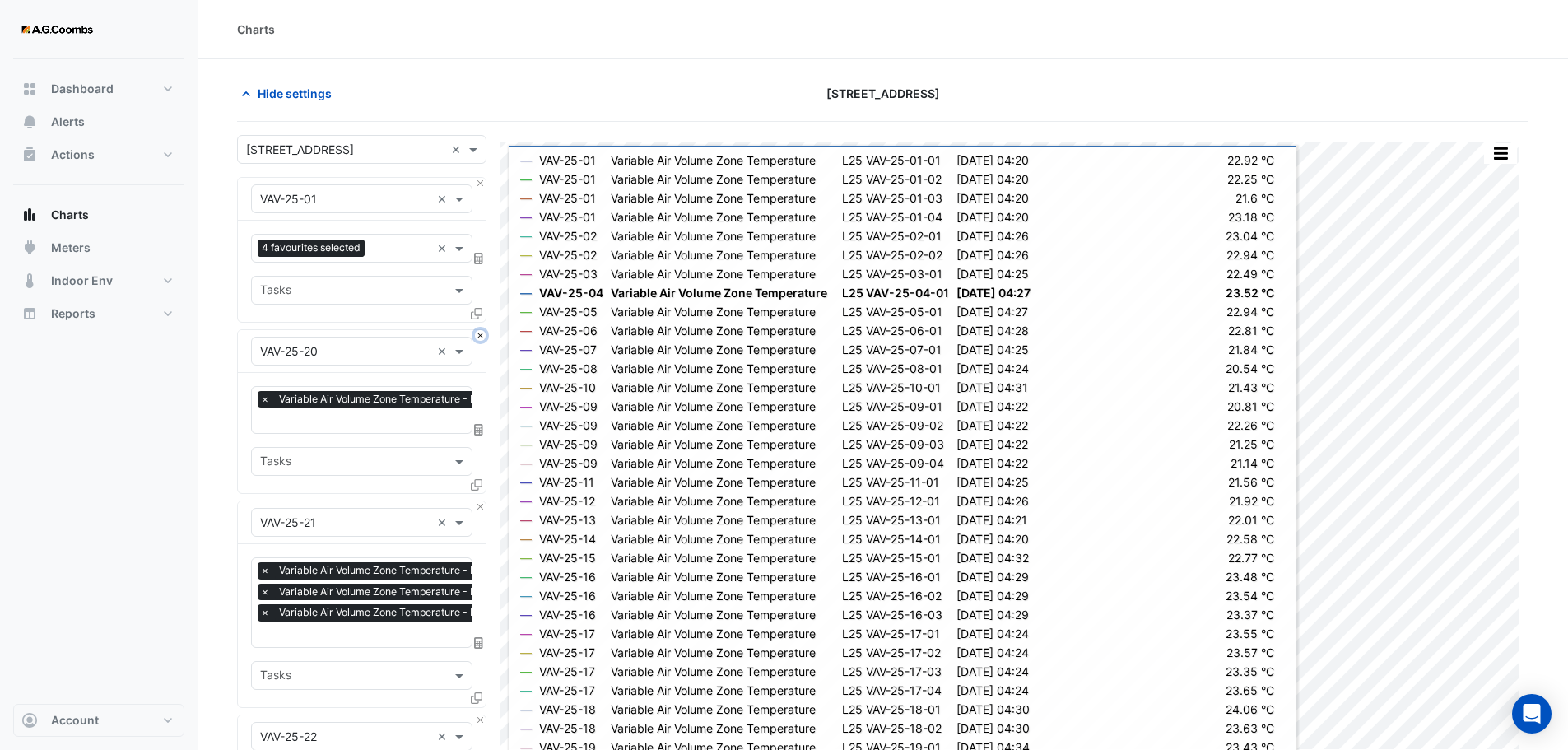
click at [481, 338] on button "Close" at bounding box center [480, 335] width 11 height 11
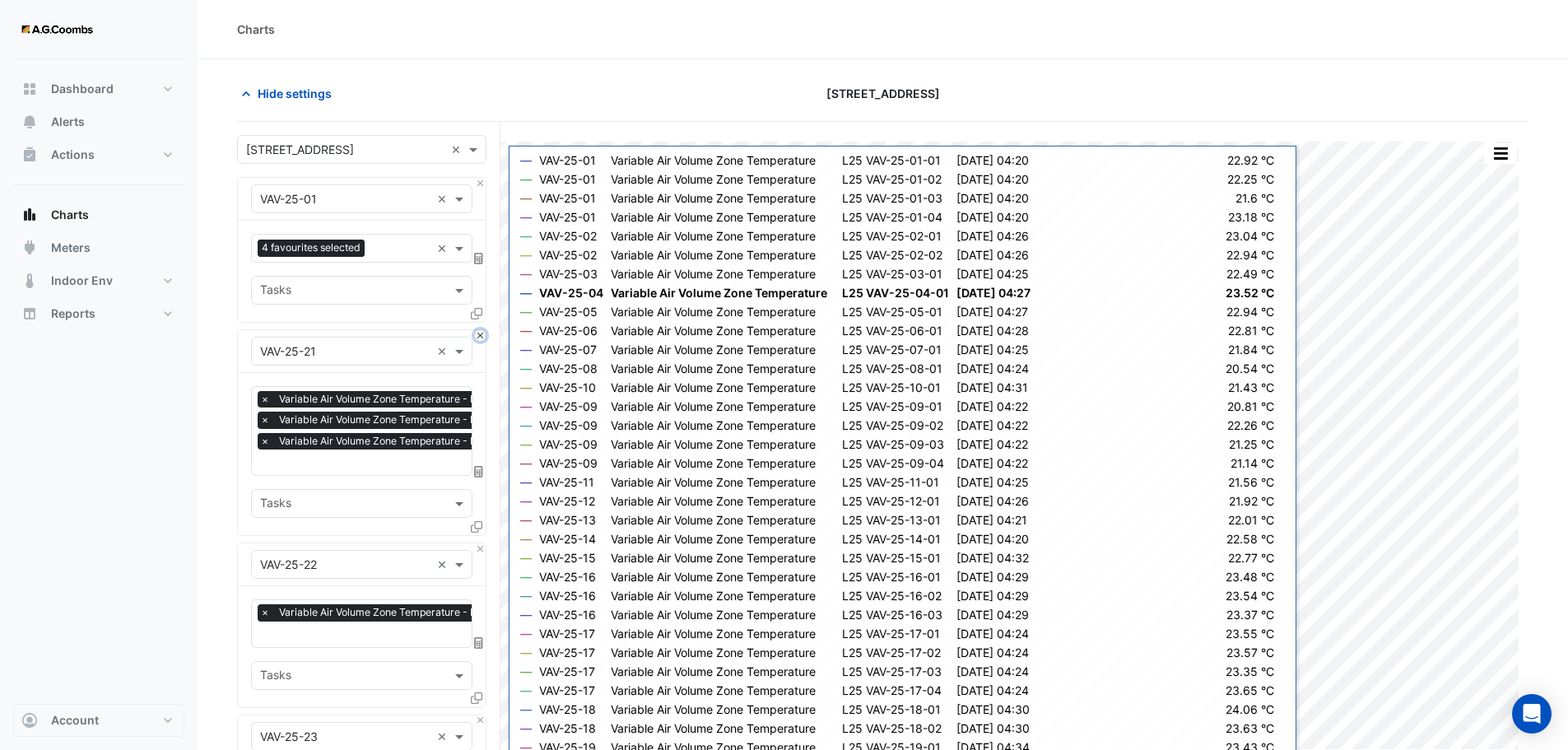
click at [481, 338] on button "Close" at bounding box center [480, 335] width 11 height 11
click at [481, 543] on button "Close" at bounding box center [480, 548] width 11 height 11
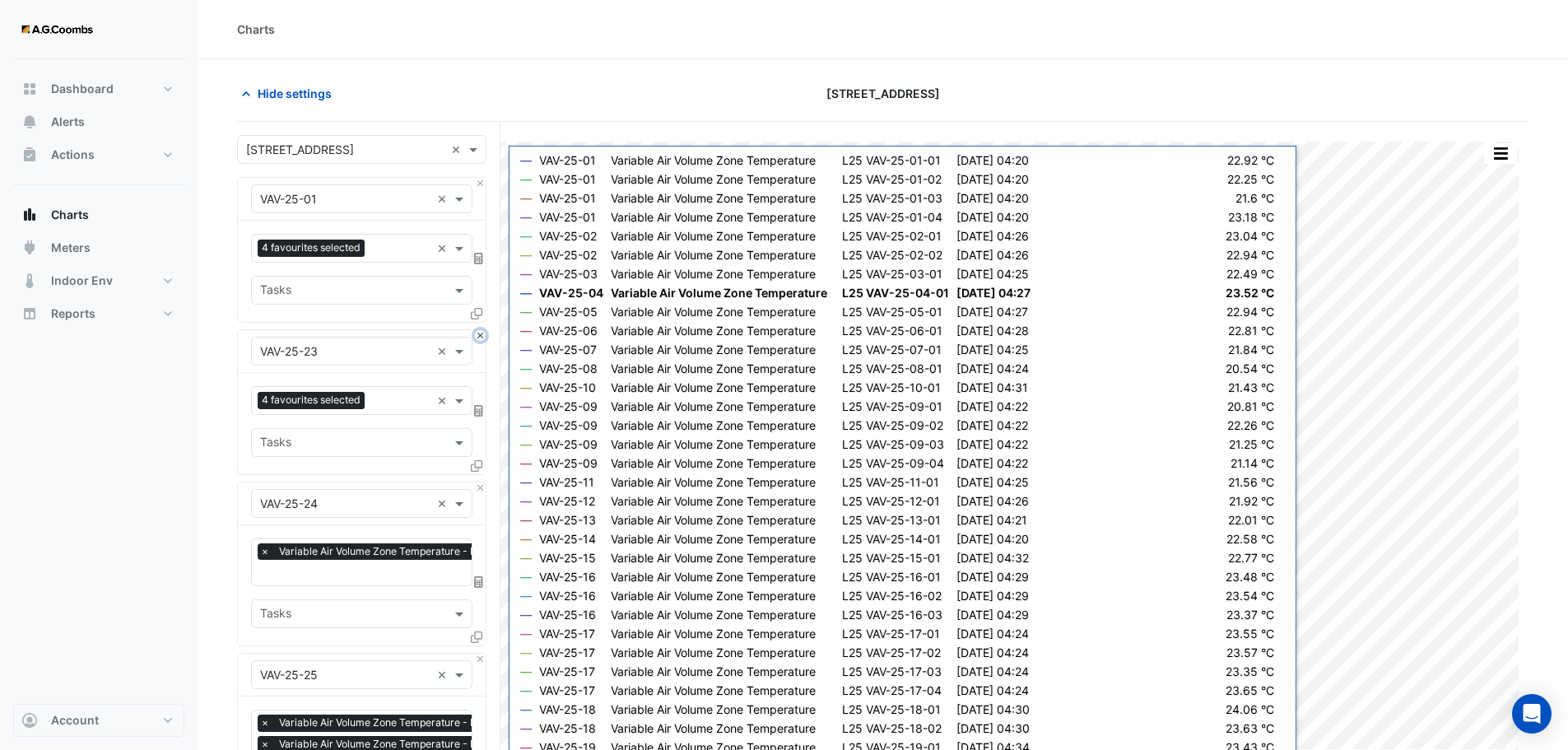
click at [481, 338] on button "Close" at bounding box center [480, 335] width 11 height 11
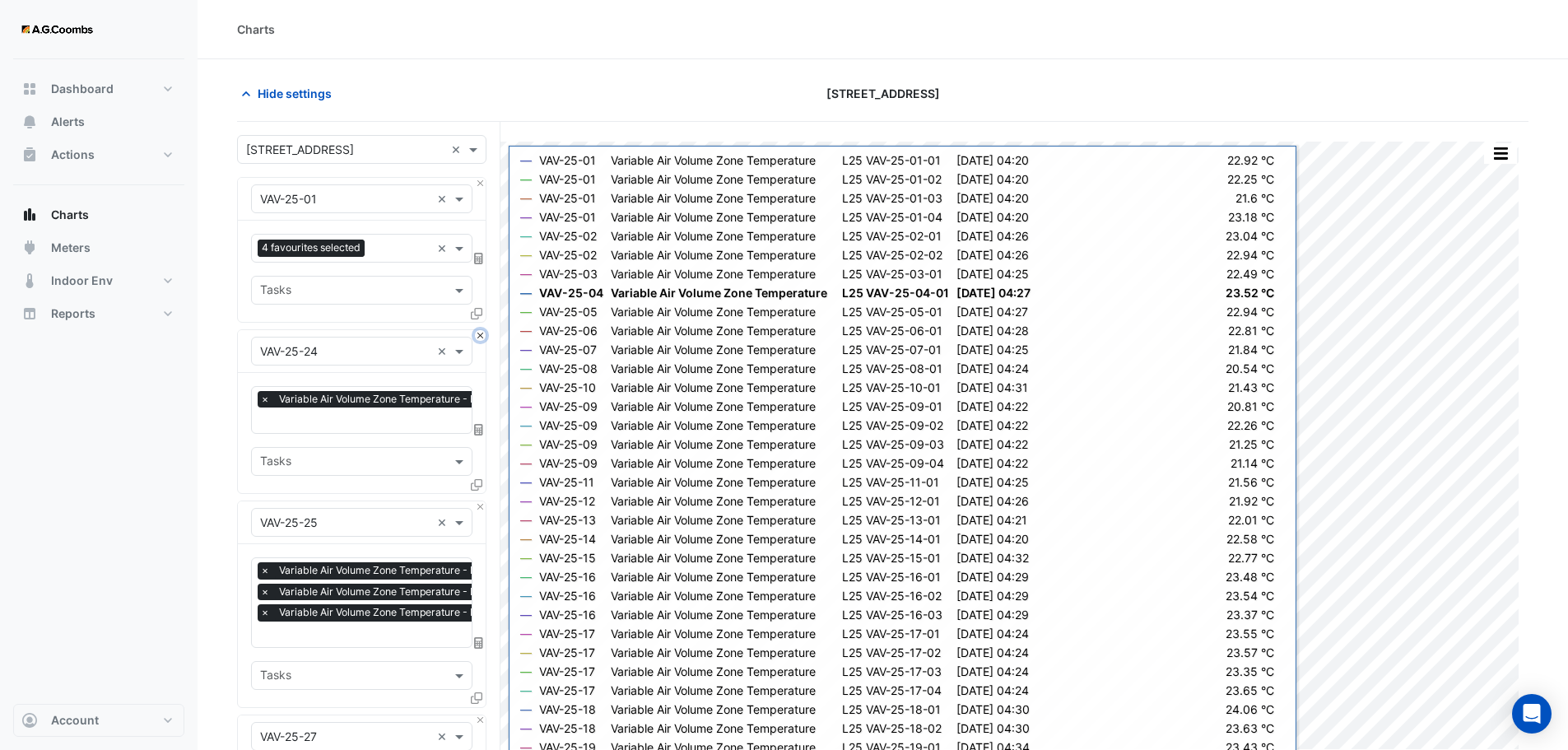
click at [481, 338] on button "Close" at bounding box center [480, 335] width 11 height 11
click at [481, 501] on button "Close" at bounding box center [480, 506] width 11 height 11
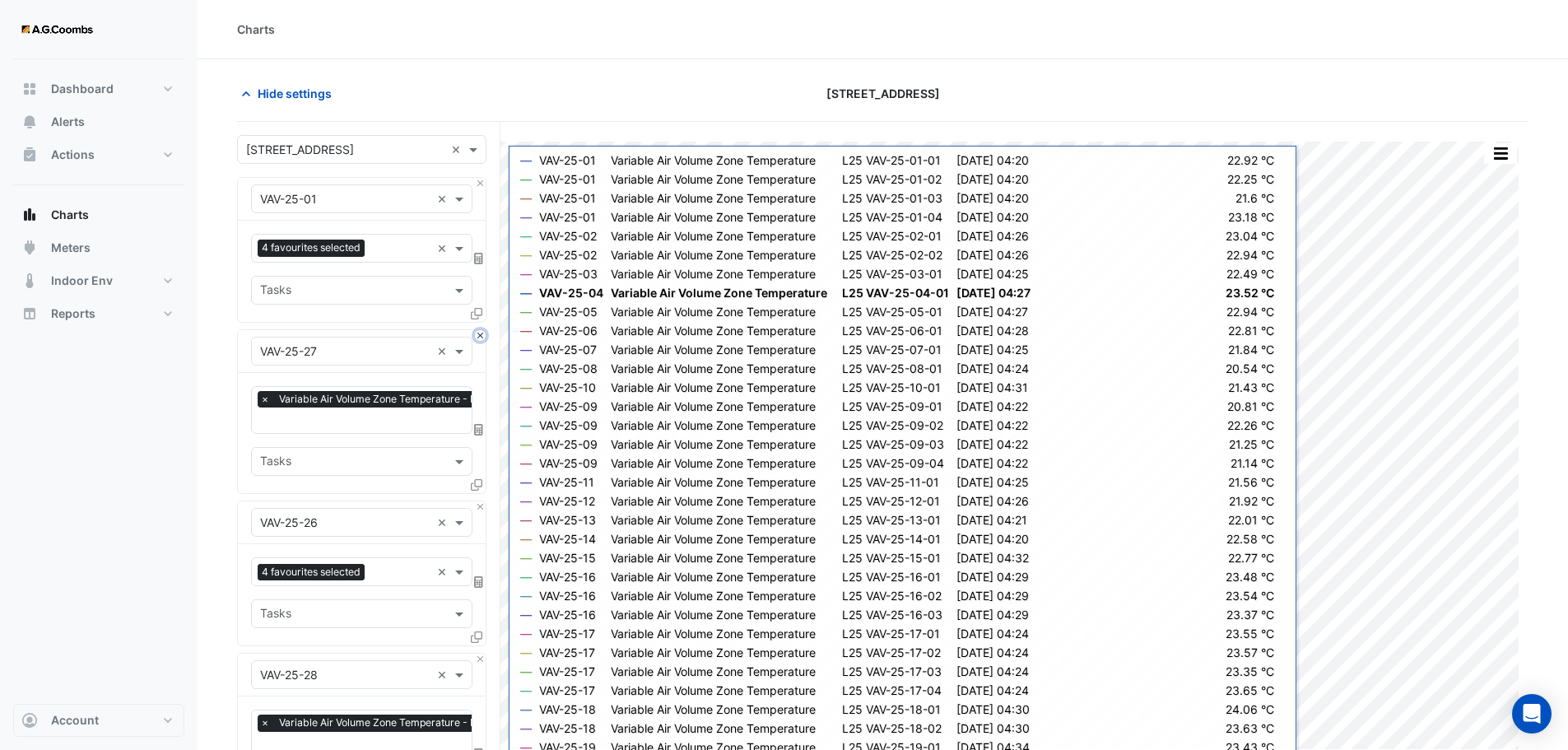
click at [481, 338] on button "Close" at bounding box center [480, 335] width 11 height 11
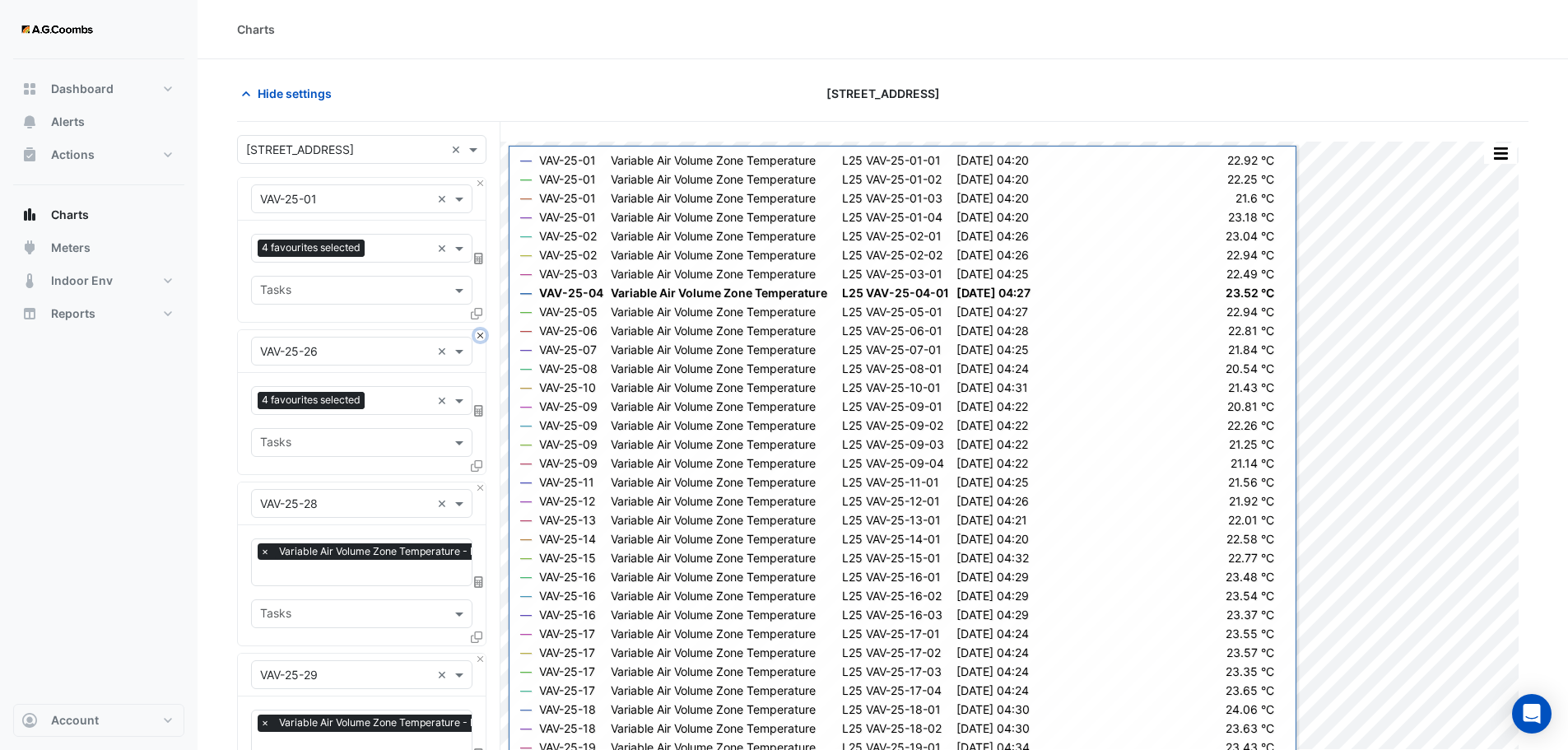
click at [481, 338] on button "Close" at bounding box center [480, 335] width 11 height 11
click at [481, 482] on button "Close" at bounding box center [480, 488] width 11 height 11
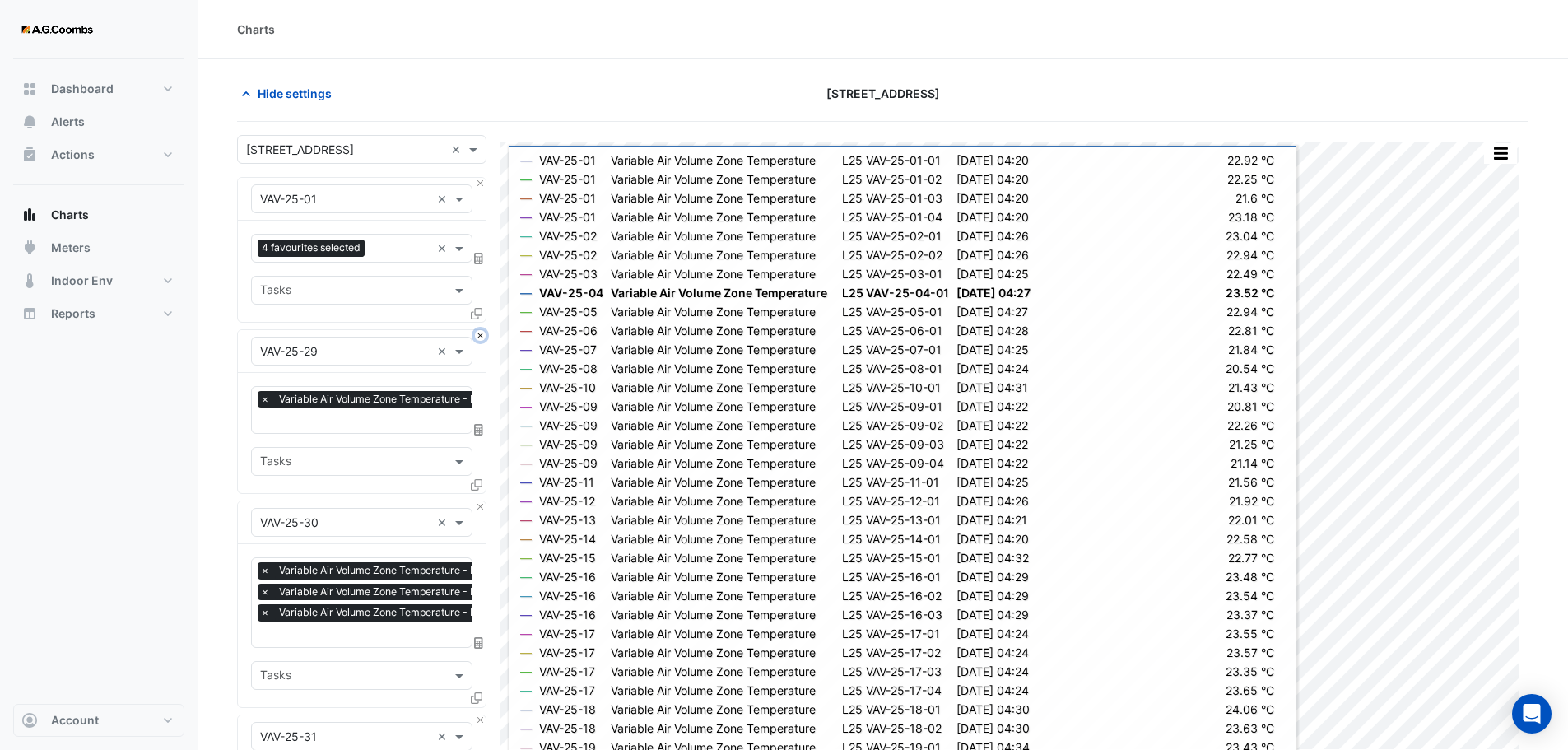
click at [481, 338] on button "Close" at bounding box center [480, 335] width 11 height 11
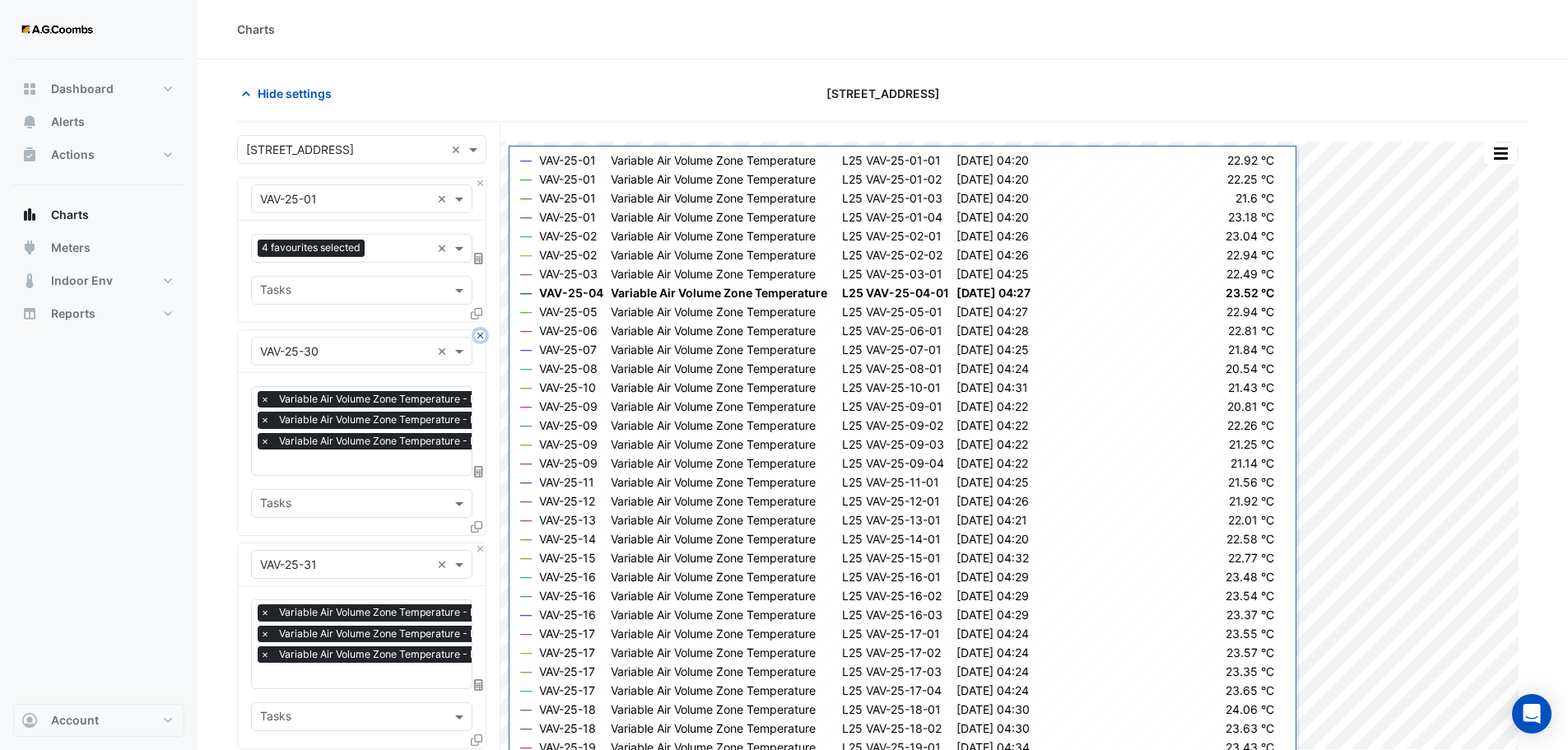
click at [481, 338] on button "Close" at bounding box center [480, 335] width 11 height 11
click at [481, 543] on button "Close" at bounding box center [480, 548] width 11 height 11
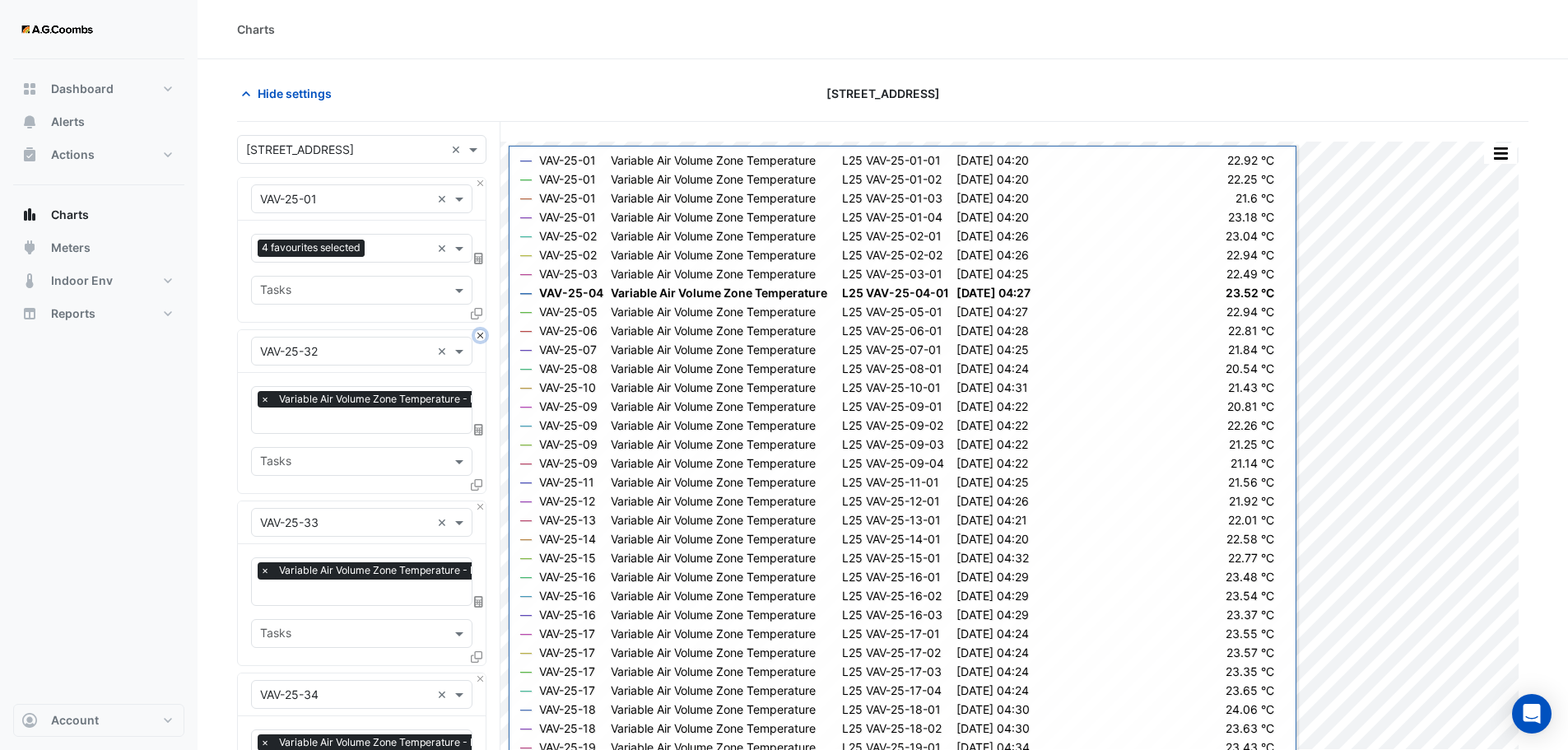
click at [481, 338] on button "Close" at bounding box center [480, 335] width 11 height 11
click at [481, 501] on button "Close" at bounding box center [480, 506] width 11 height 11
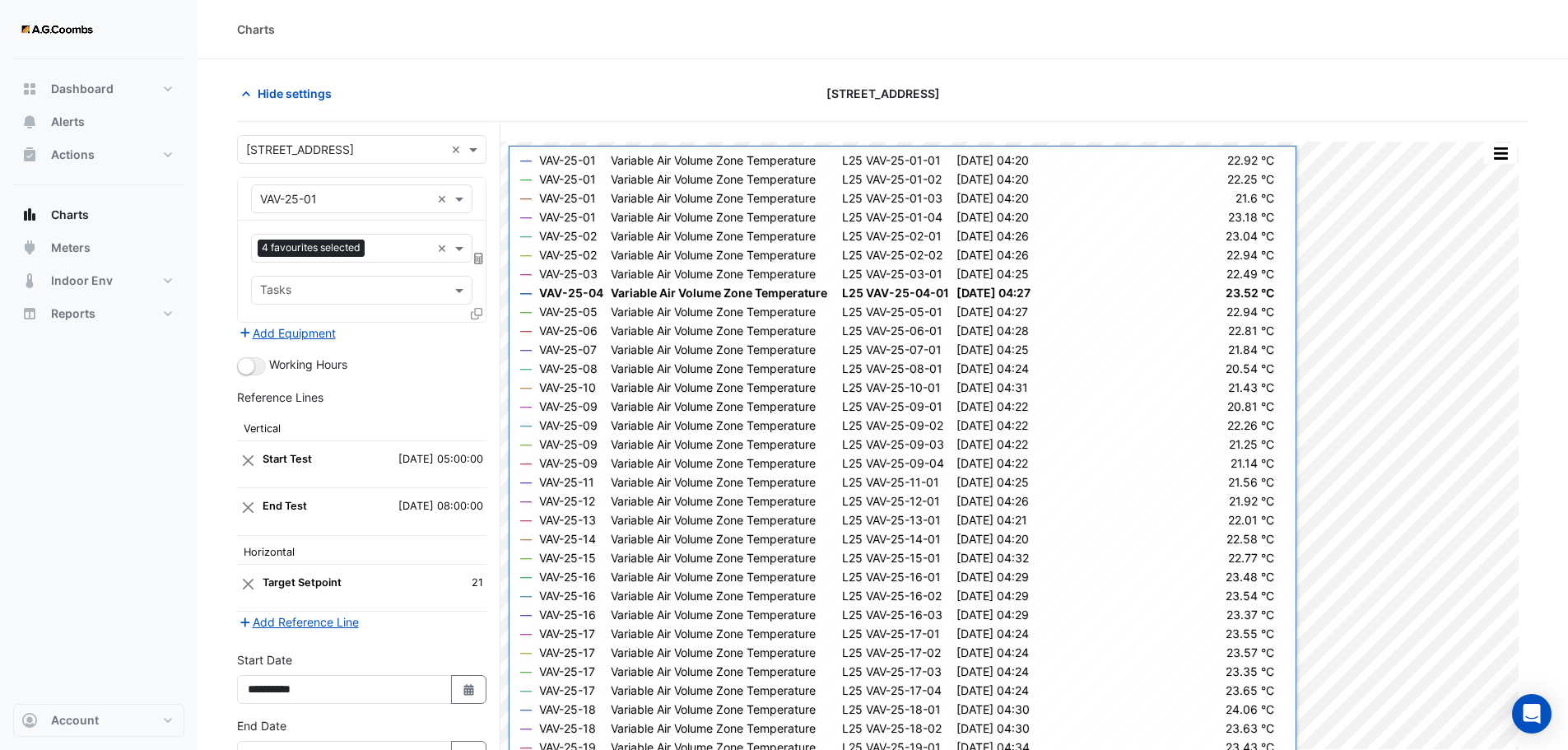
click at [481, 338] on div "Add Equipment" at bounding box center [361, 332] width 250 height 20
click at [475, 308] on icon at bounding box center [476, 314] width 12 height 12
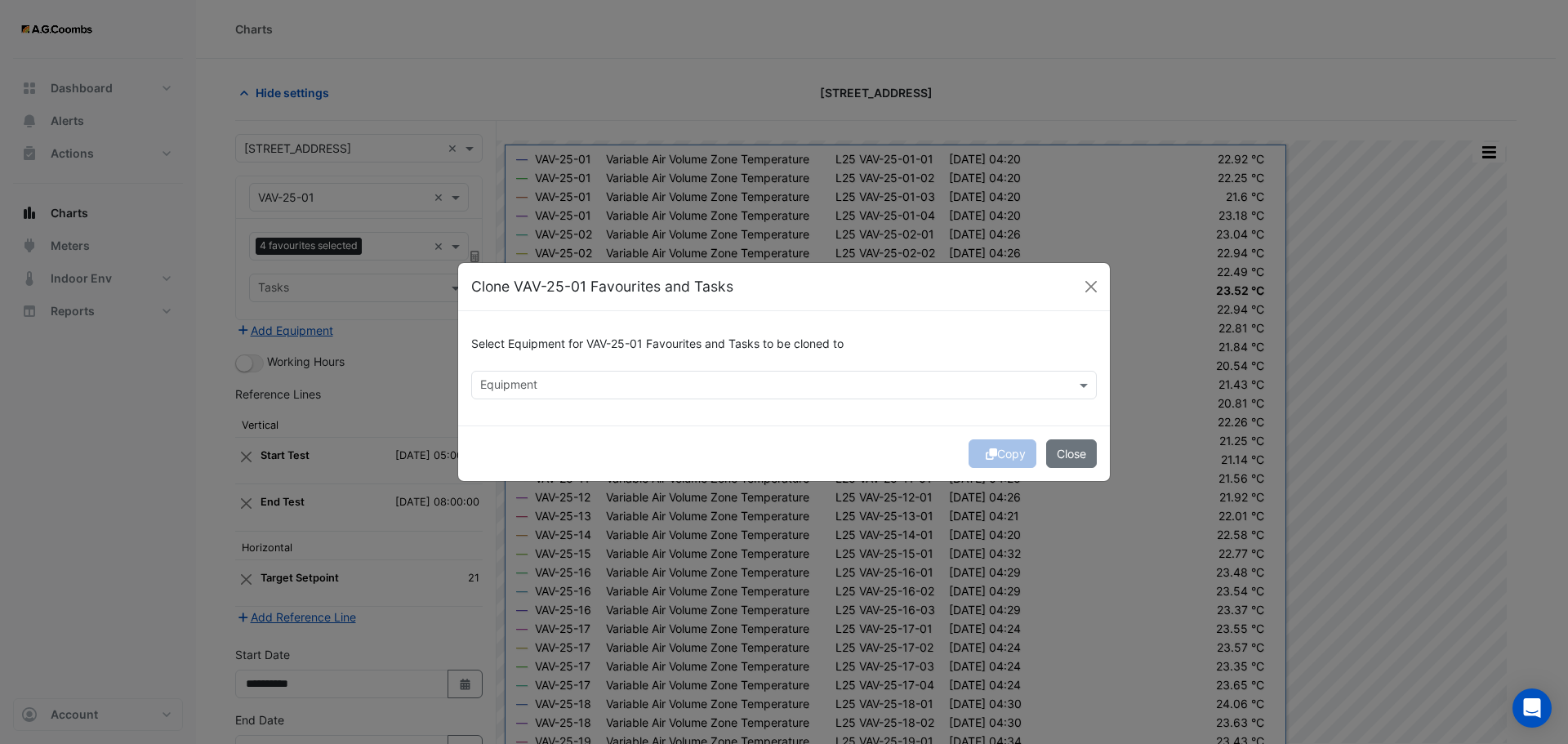
click at [531, 383] on input "text" at bounding box center [775, 386] width 589 height 17
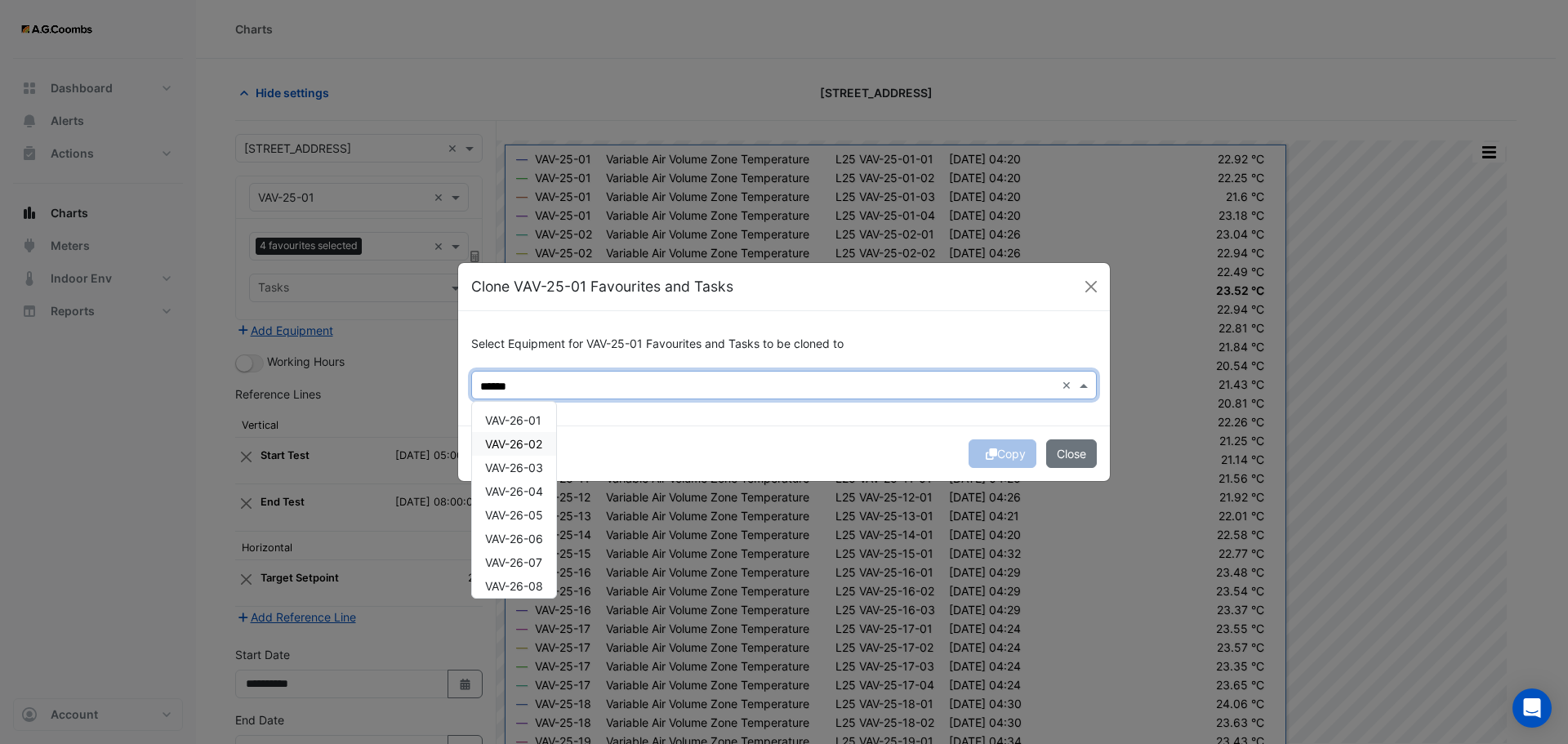
click at [523, 433] on div "VAV-26-02" at bounding box center [513, 444] width 84 height 24
click at [504, 413] on span "VAV-26-01" at bounding box center [513, 420] width 57 height 14
click at [536, 473] on span "VAV-26-03" at bounding box center [514, 468] width 58 height 14
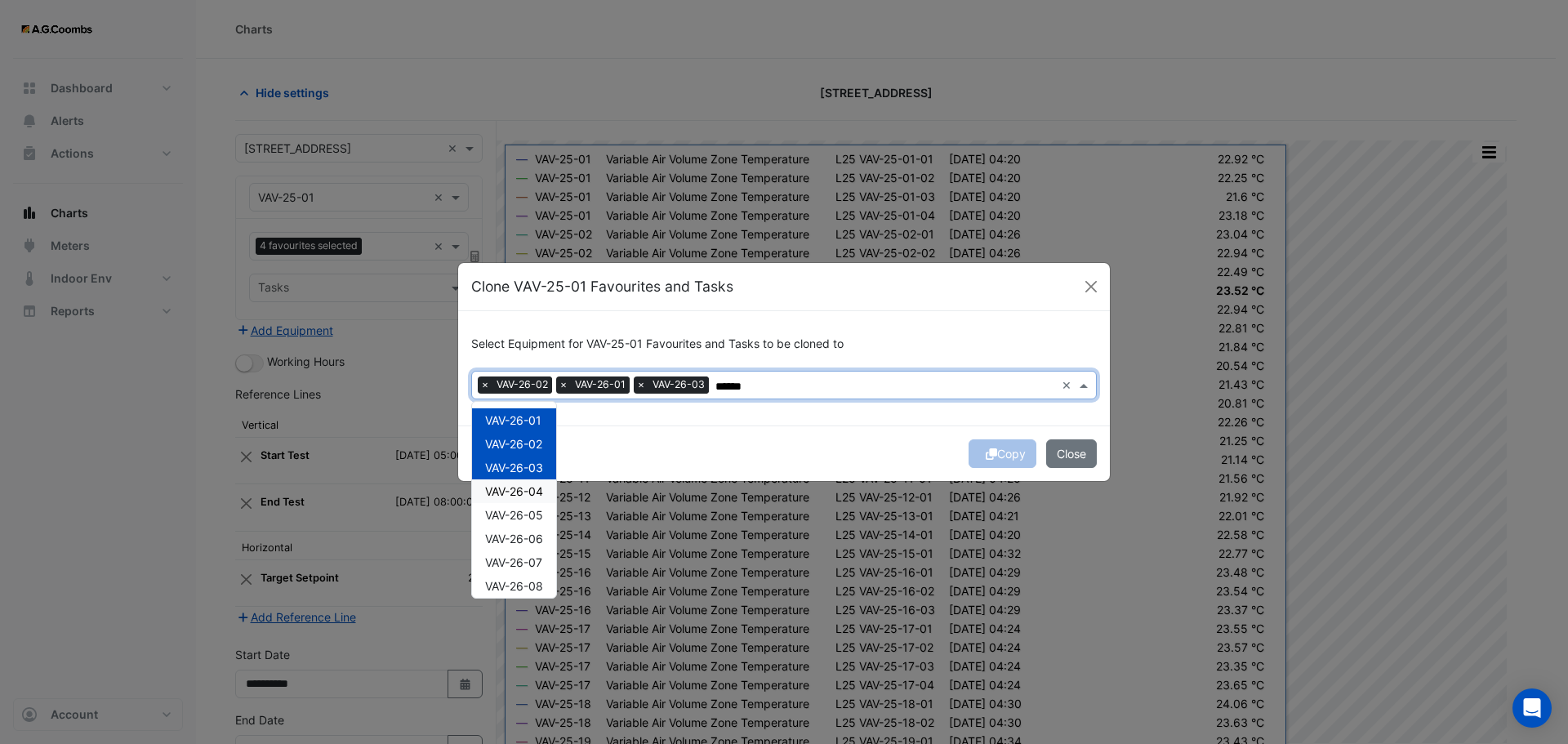
click at [528, 494] on span "VAV-26-04" at bounding box center [514, 491] width 58 height 14
click at [537, 526] on div "VAV-26-05" at bounding box center [513, 515] width 84 height 24
click at [522, 548] on div "VAV-26-06" at bounding box center [513, 539] width 84 height 24
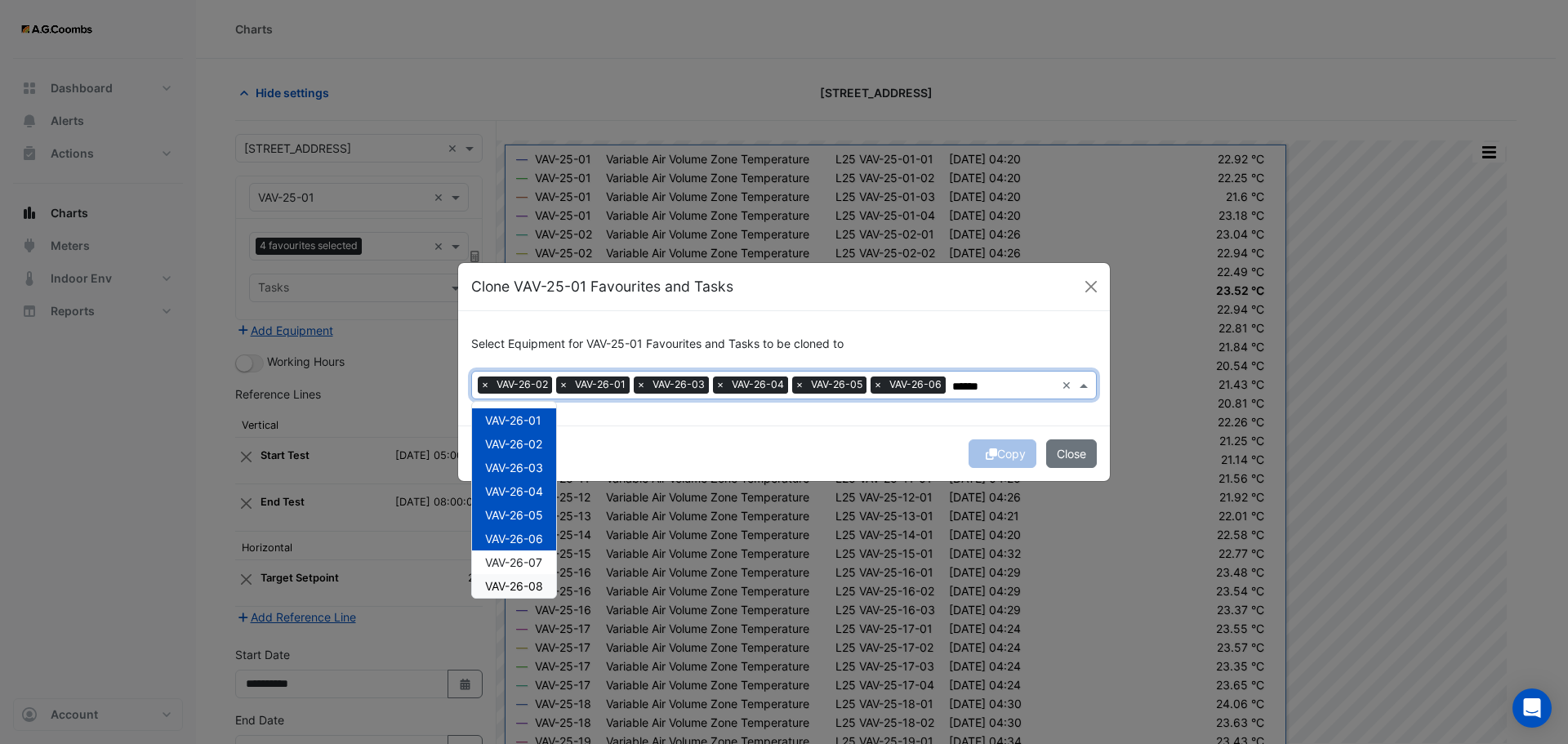
click at [518, 570] on div "VAV-26-07" at bounding box center [513, 562] width 84 height 24
drag, startPoint x: 524, startPoint y: 589, endPoint x: 569, endPoint y: 583, distance: 45.4
click at [524, 588] on span "VAV-26-08" at bounding box center [514, 586] width 58 height 14
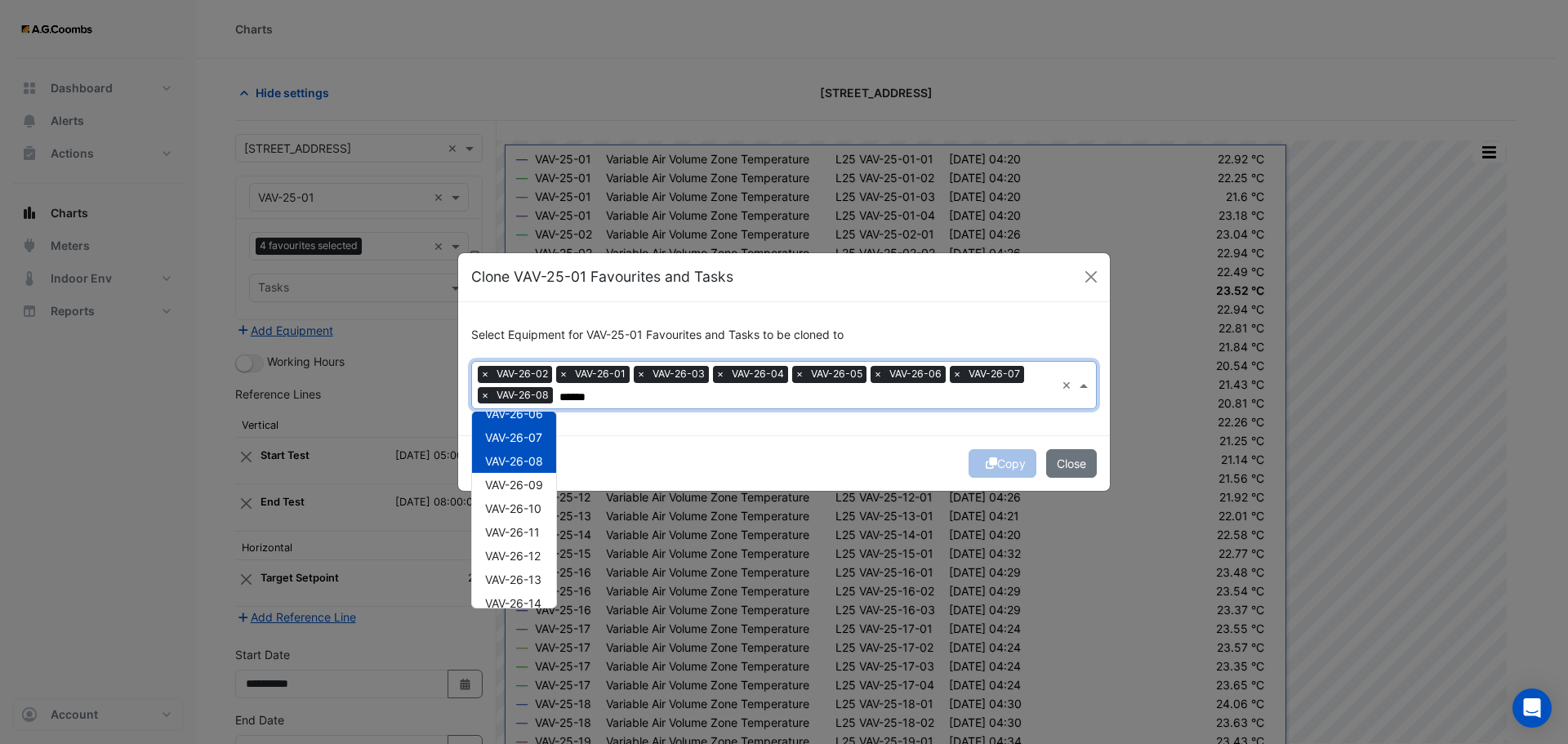
scroll to position [172, 0]
click at [517, 450] on span "VAV-26-09" at bounding box center [514, 448] width 58 height 14
click at [518, 473] on span "VAV-26-10" at bounding box center [513, 472] width 57 height 14
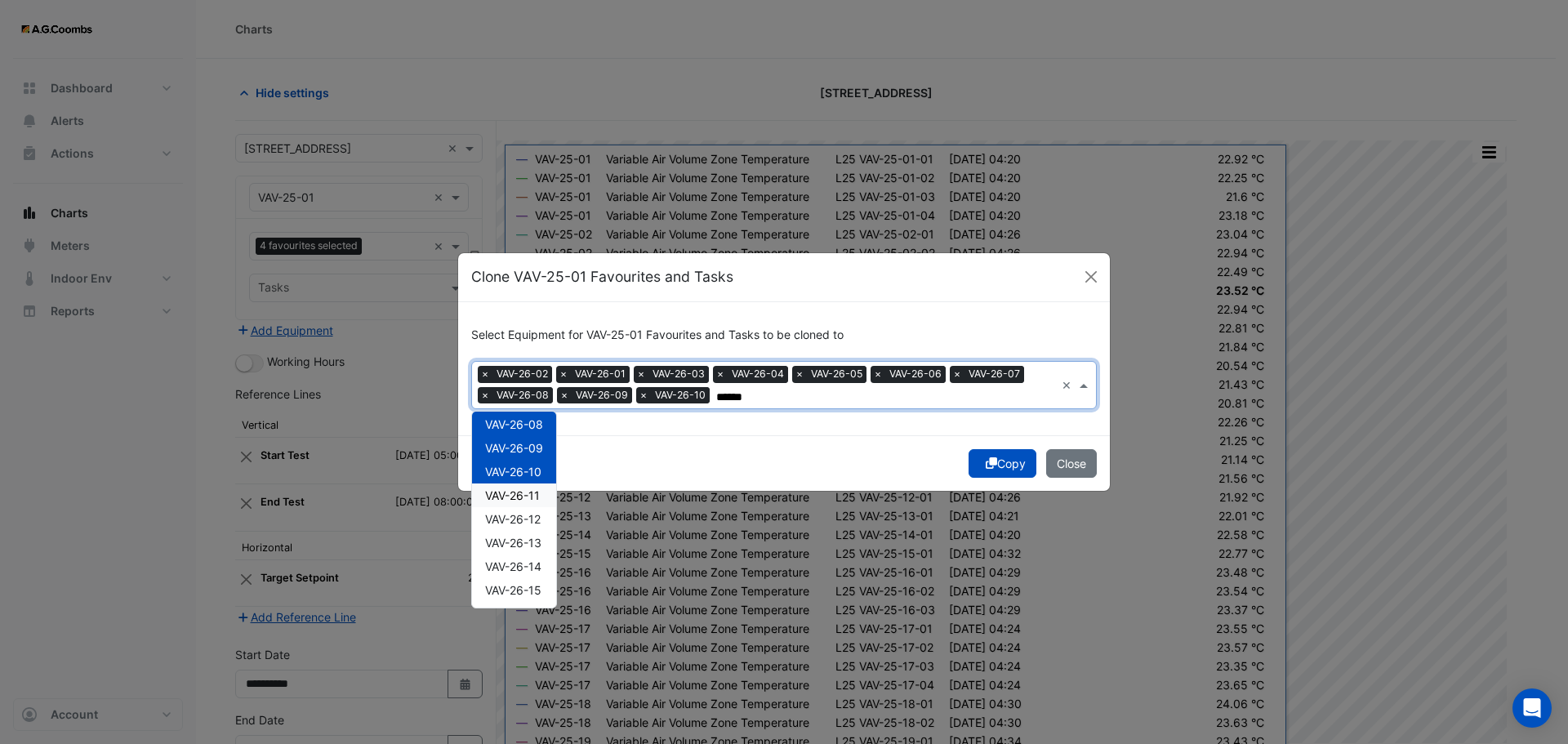
click at [522, 496] on span "VAV-26-11" at bounding box center [513, 495] width 55 height 14
click at [535, 529] on div "VAV-26-12" at bounding box center [513, 519] width 84 height 24
click at [534, 549] on span "VAV-26-13" at bounding box center [513, 543] width 57 height 14
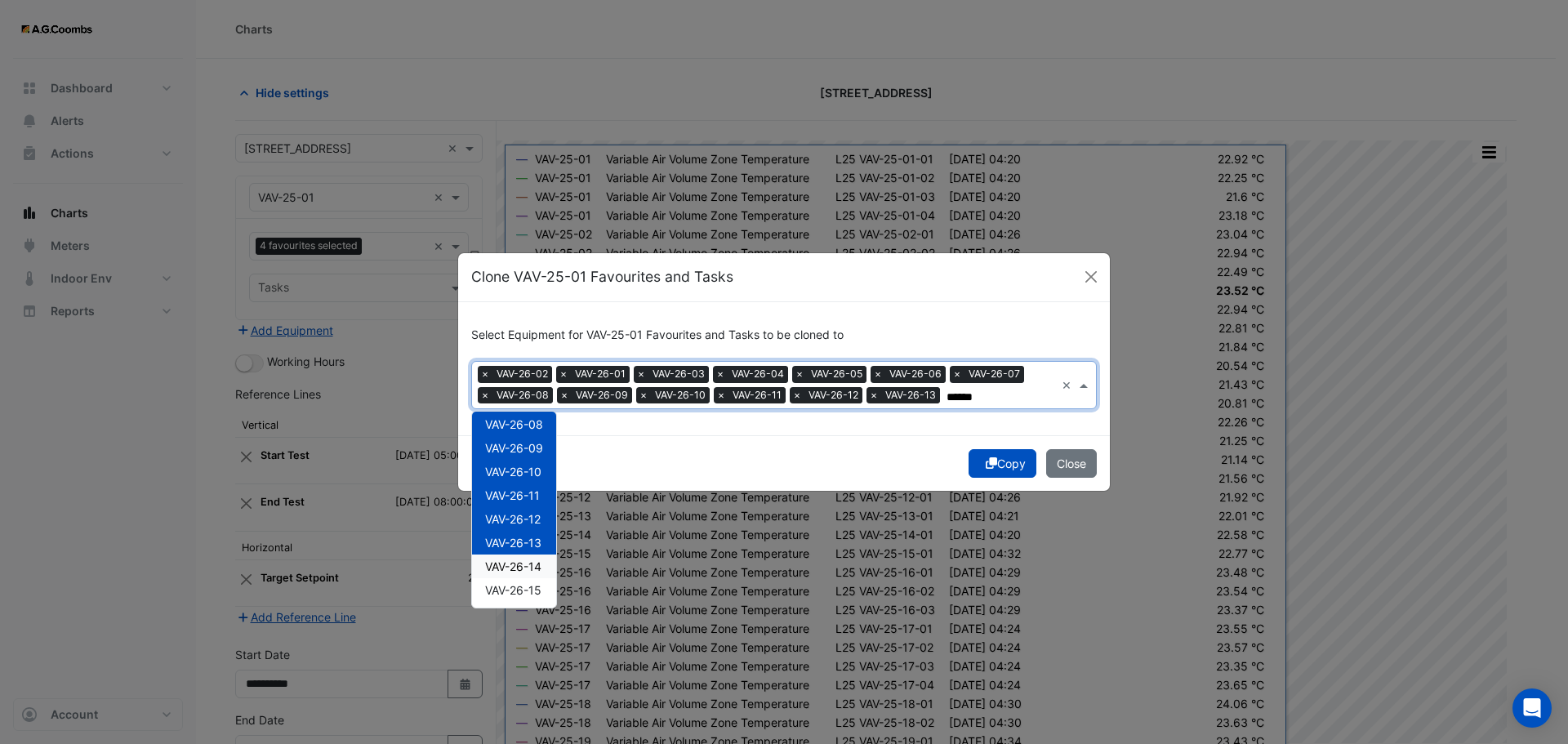
click at [535, 571] on span "VAV-26-14" at bounding box center [513, 566] width 57 height 14
click at [533, 590] on span "VAV-26-15" at bounding box center [513, 590] width 57 height 14
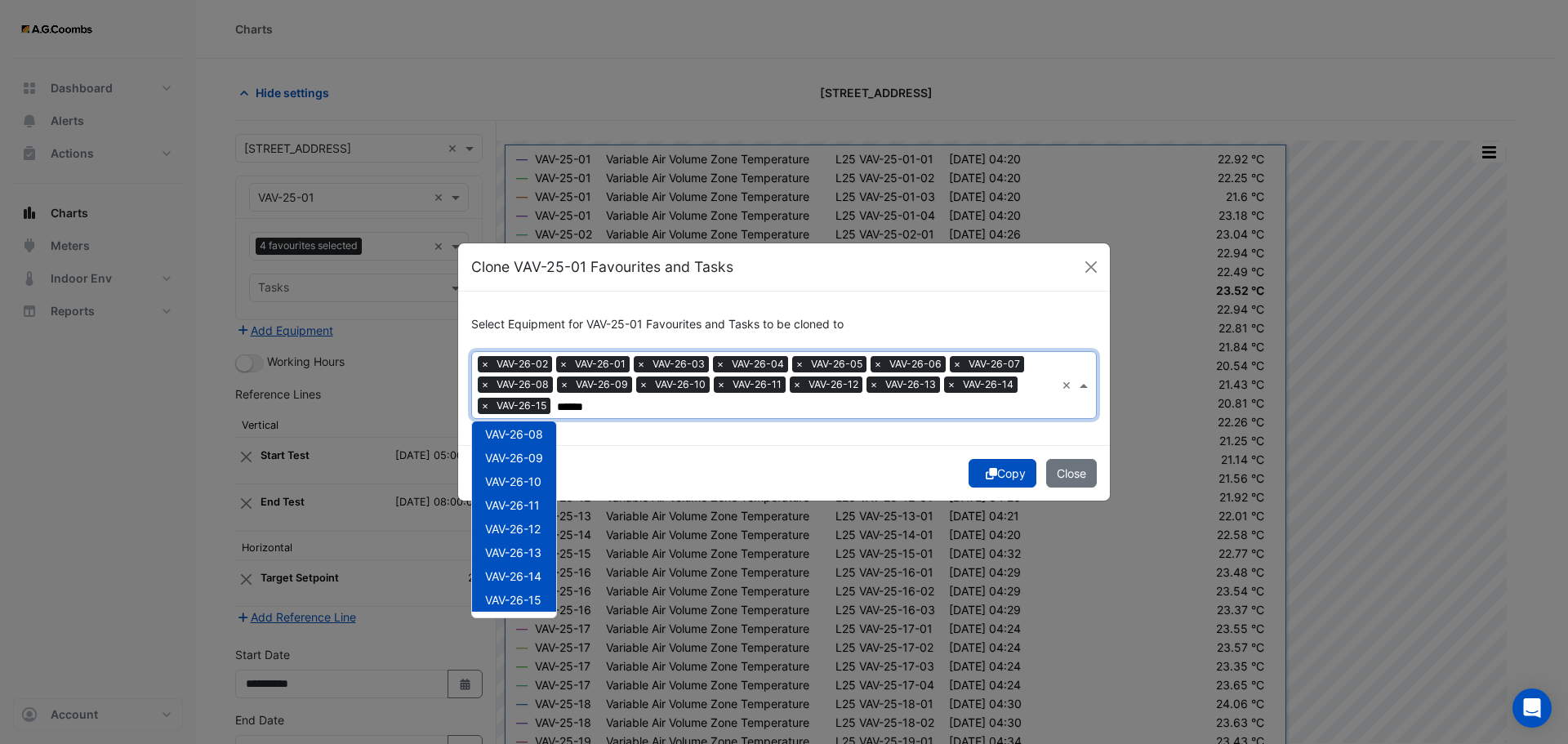
scroll to position [343, 0]
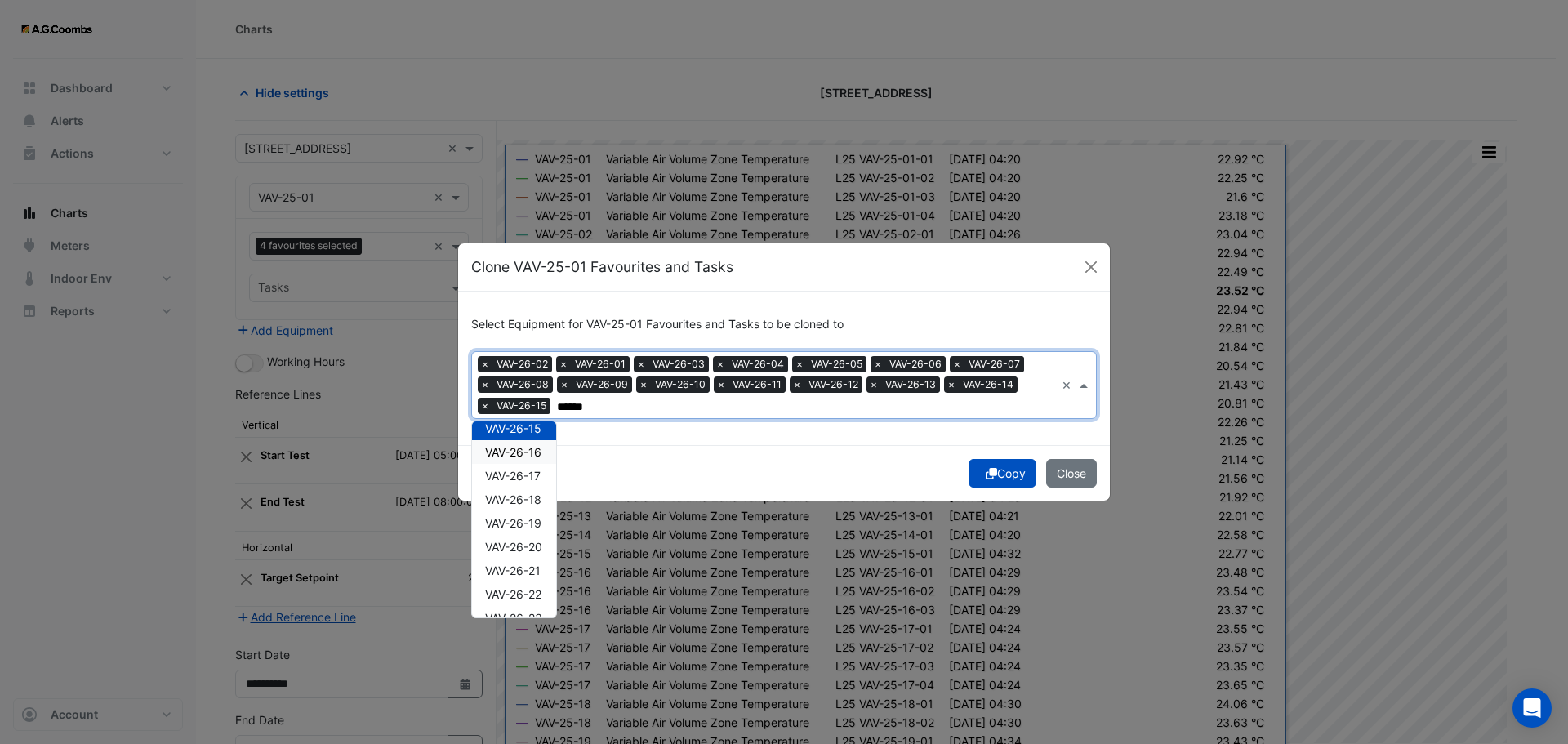
click at [525, 451] on span "VAV-26-16" at bounding box center [513, 451] width 57 height 14
click at [525, 473] on span "VAV-26-17" at bounding box center [513, 475] width 56 height 14
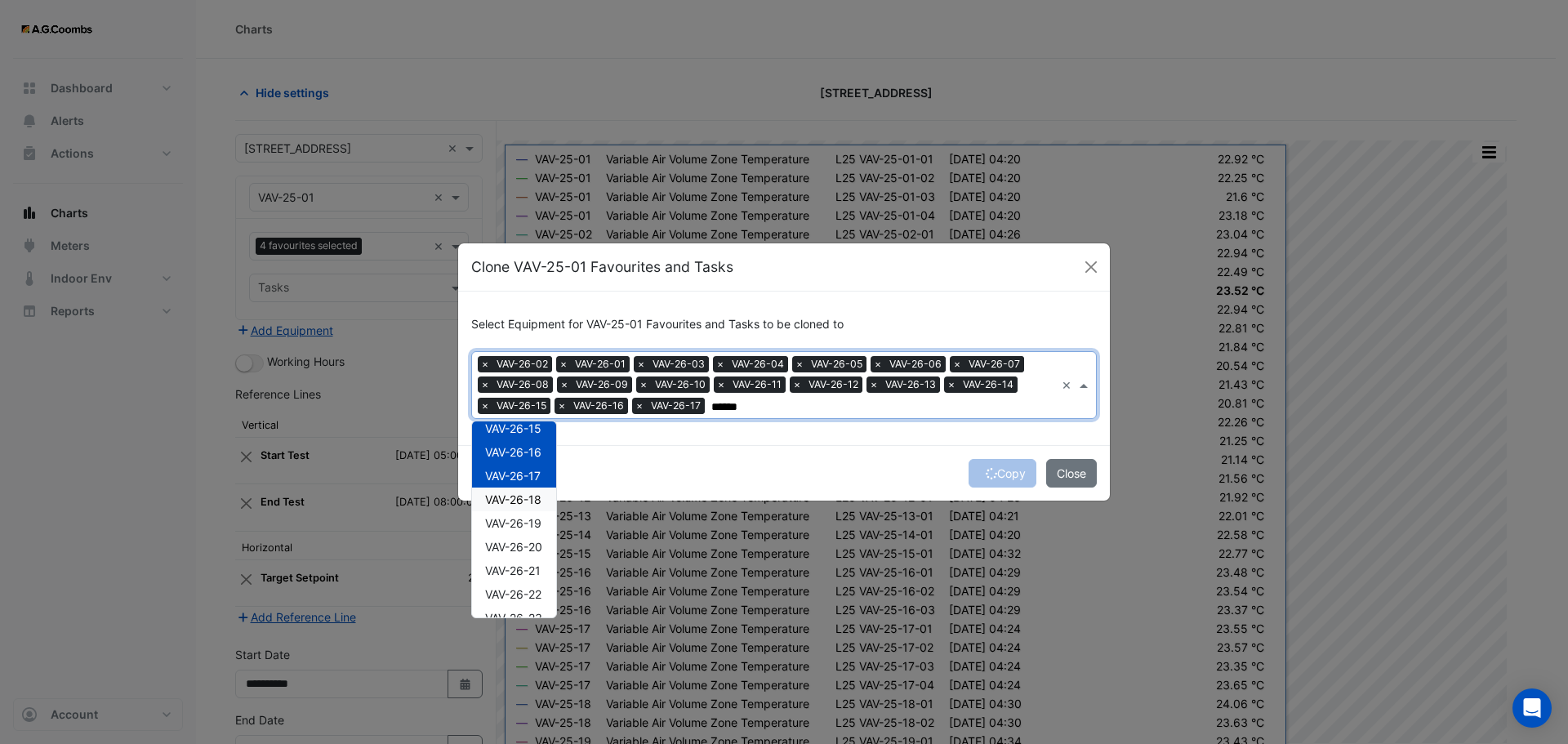
click at [533, 498] on span "VAV-26-18" at bounding box center [513, 499] width 57 height 14
click at [540, 532] on div "VAV-26-19" at bounding box center [513, 523] width 84 height 24
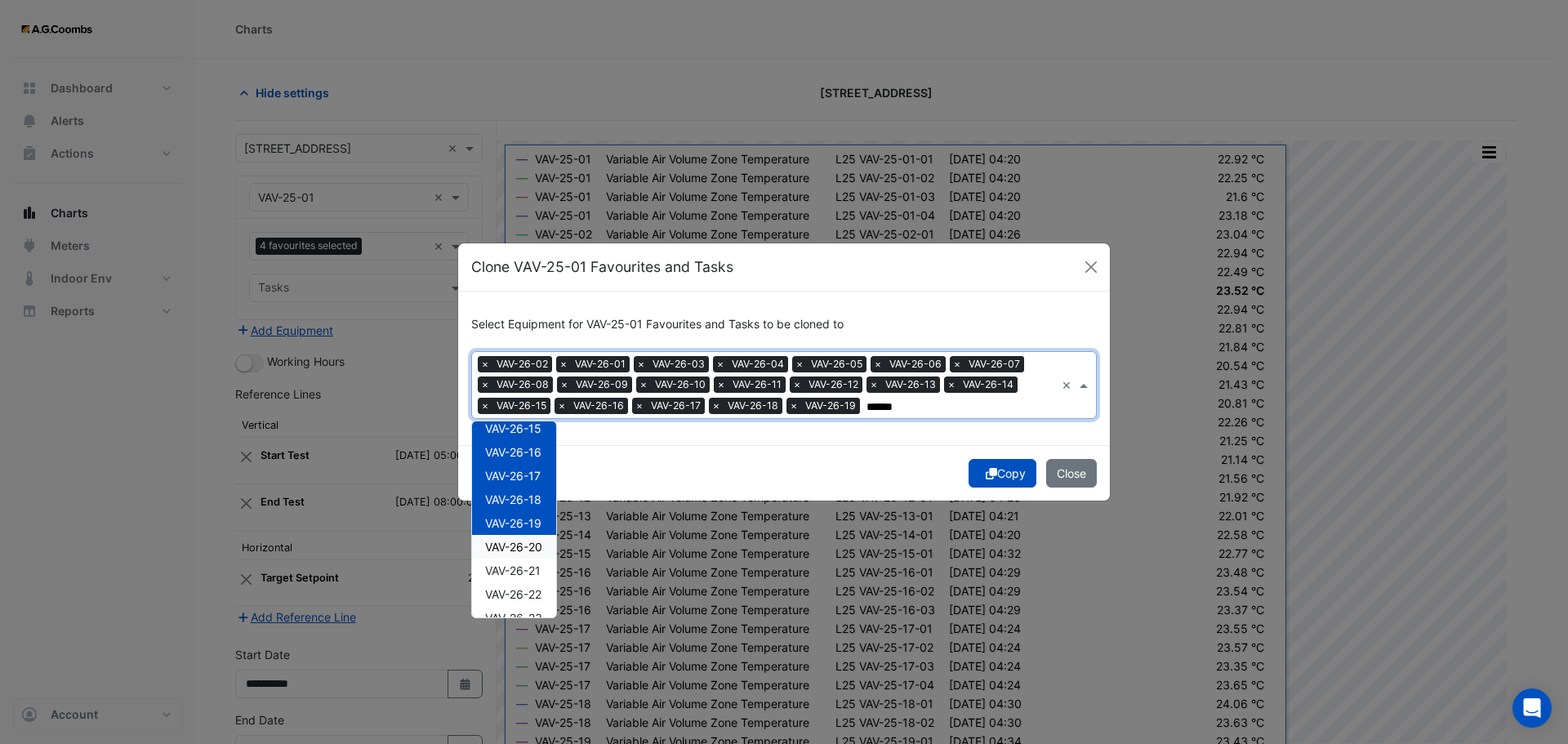
click at [536, 555] on div "VAV-26-20" at bounding box center [513, 547] width 84 height 24
click at [540, 575] on span "VAV-26-21" at bounding box center [513, 570] width 56 height 14
click at [538, 601] on span "VAV-26-22" at bounding box center [513, 594] width 57 height 14
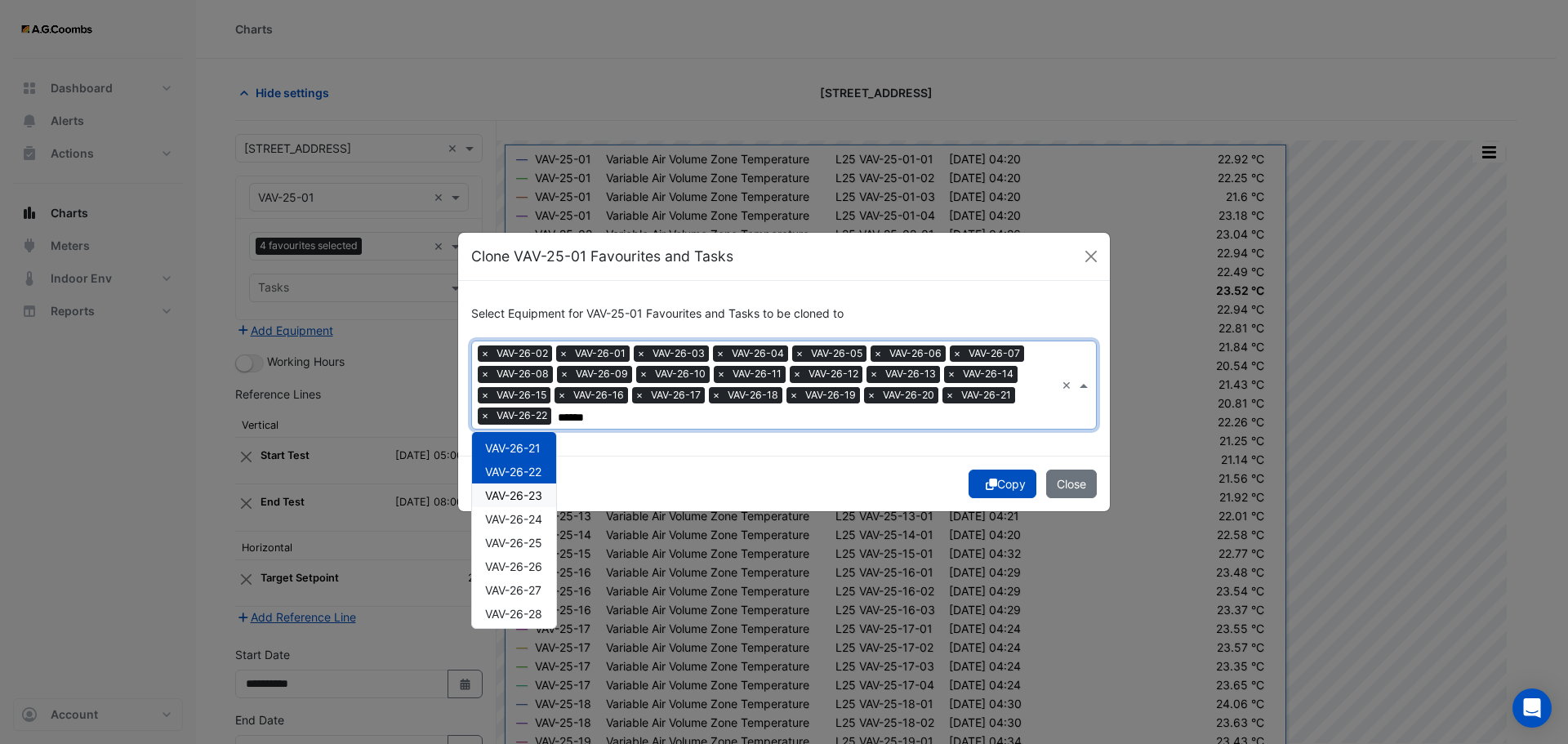
scroll to position [514, 0]
click at [539, 462] on span "VAV-26-23" at bounding box center [514, 457] width 58 height 14
click at [534, 487] on span "VAV-26-24" at bounding box center [514, 480] width 58 height 14
click at [523, 508] on span "VAV-26-25" at bounding box center [514, 504] width 58 height 14
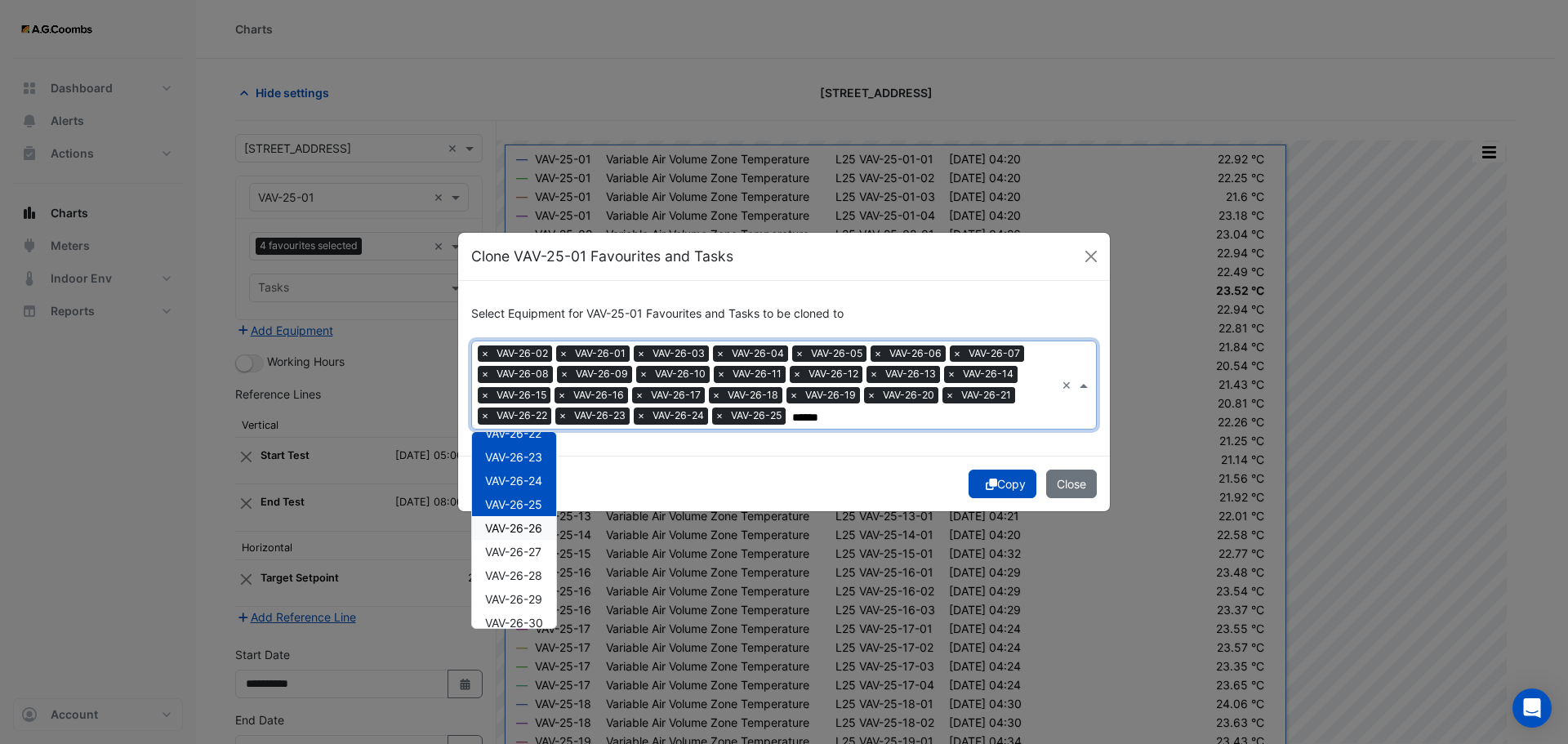
click at [537, 542] on div "VAV-26-27" at bounding box center [513, 551] width 84 height 24
click at [525, 529] on span "VAV-26-26" at bounding box center [514, 528] width 58 height 14
click at [533, 572] on span "VAV-26-28" at bounding box center [514, 575] width 58 height 14
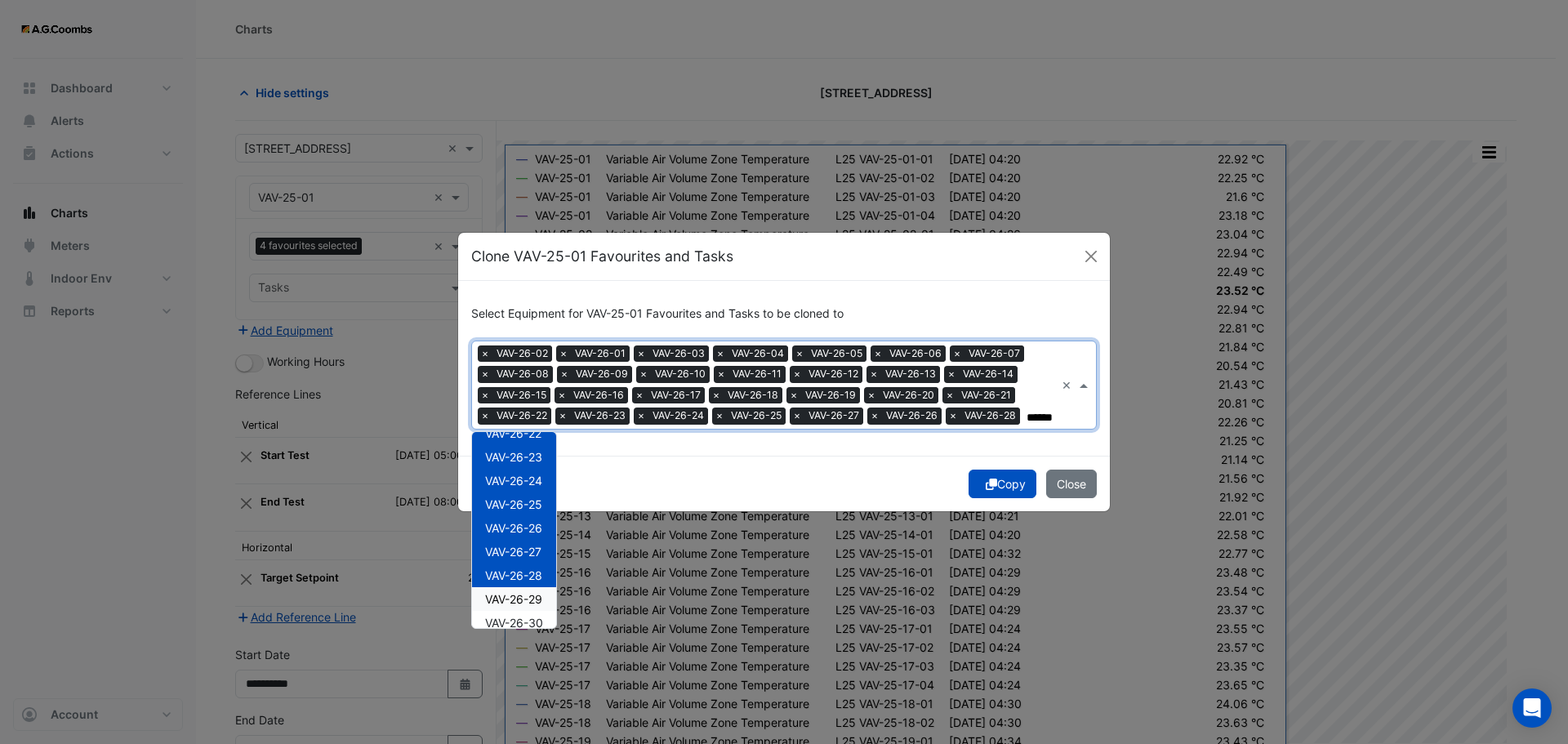
click at [535, 599] on span "VAV-26-29" at bounding box center [514, 599] width 58 height 14
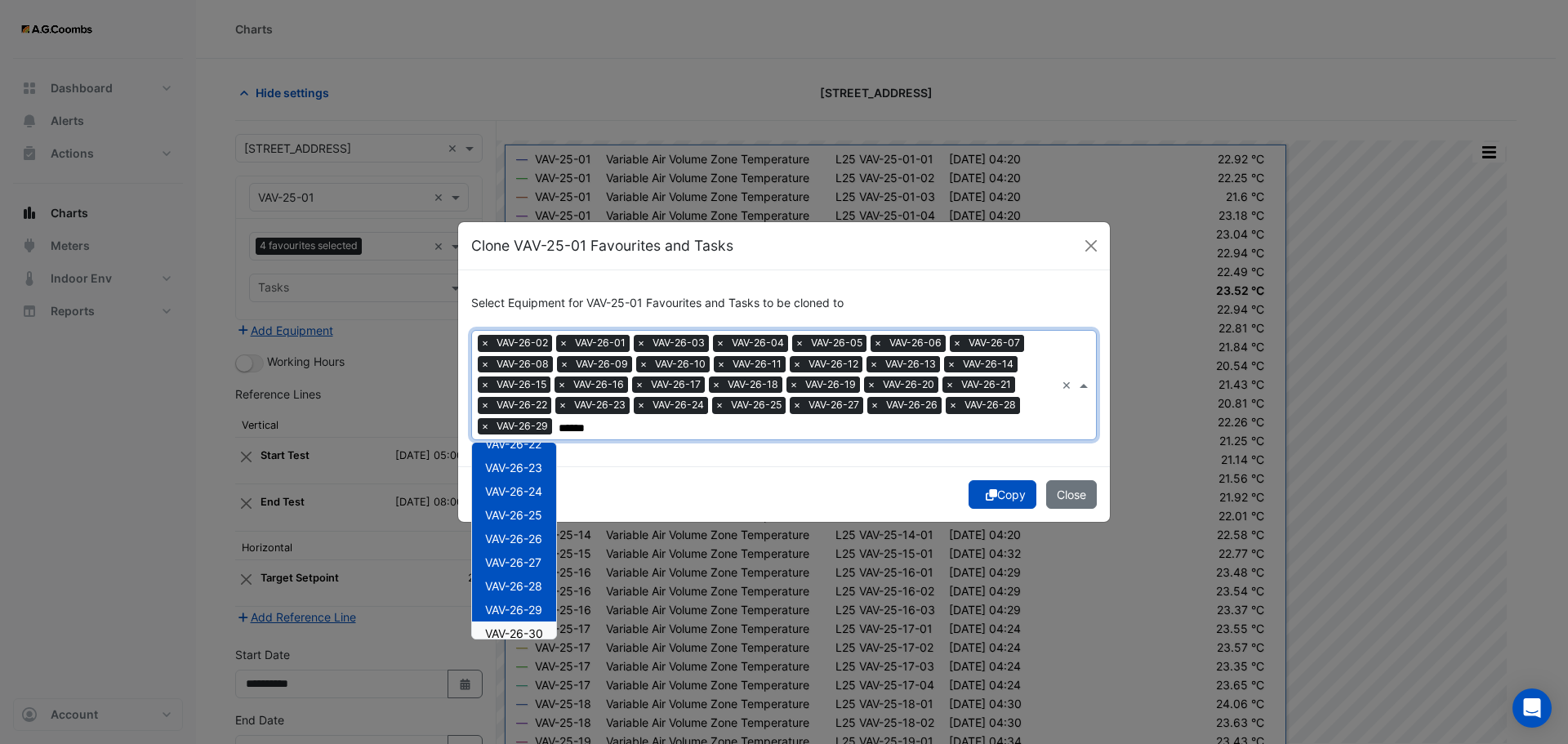
click at [543, 630] on span "VAV-26-30" at bounding box center [514, 633] width 58 height 14
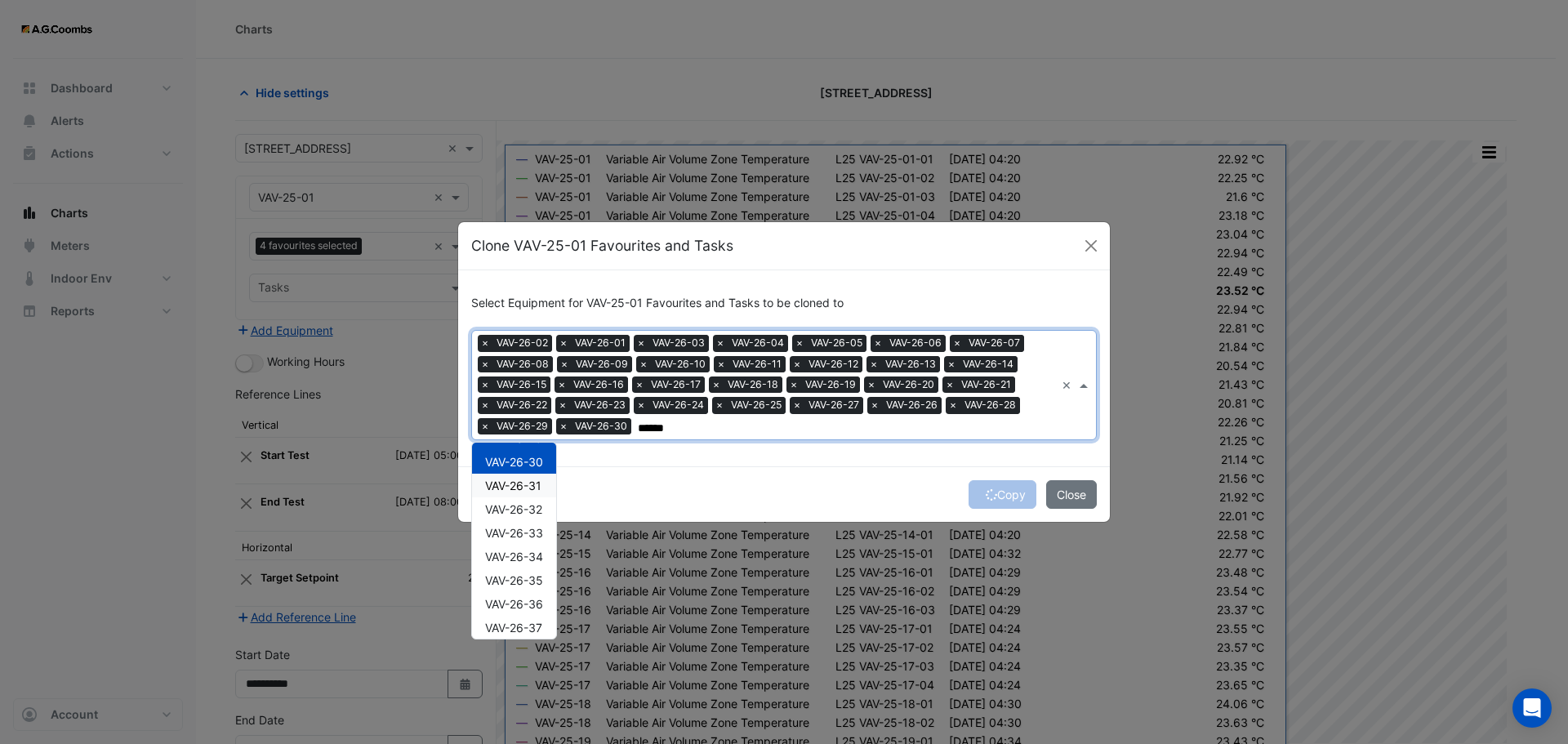
click at [538, 486] on span "VAV-26-31" at bounding box center [513, 485] width 57 height 14
click at [540, 515] on span "VAV-26-32" at bounding box center [514, 509] width 58 height 14
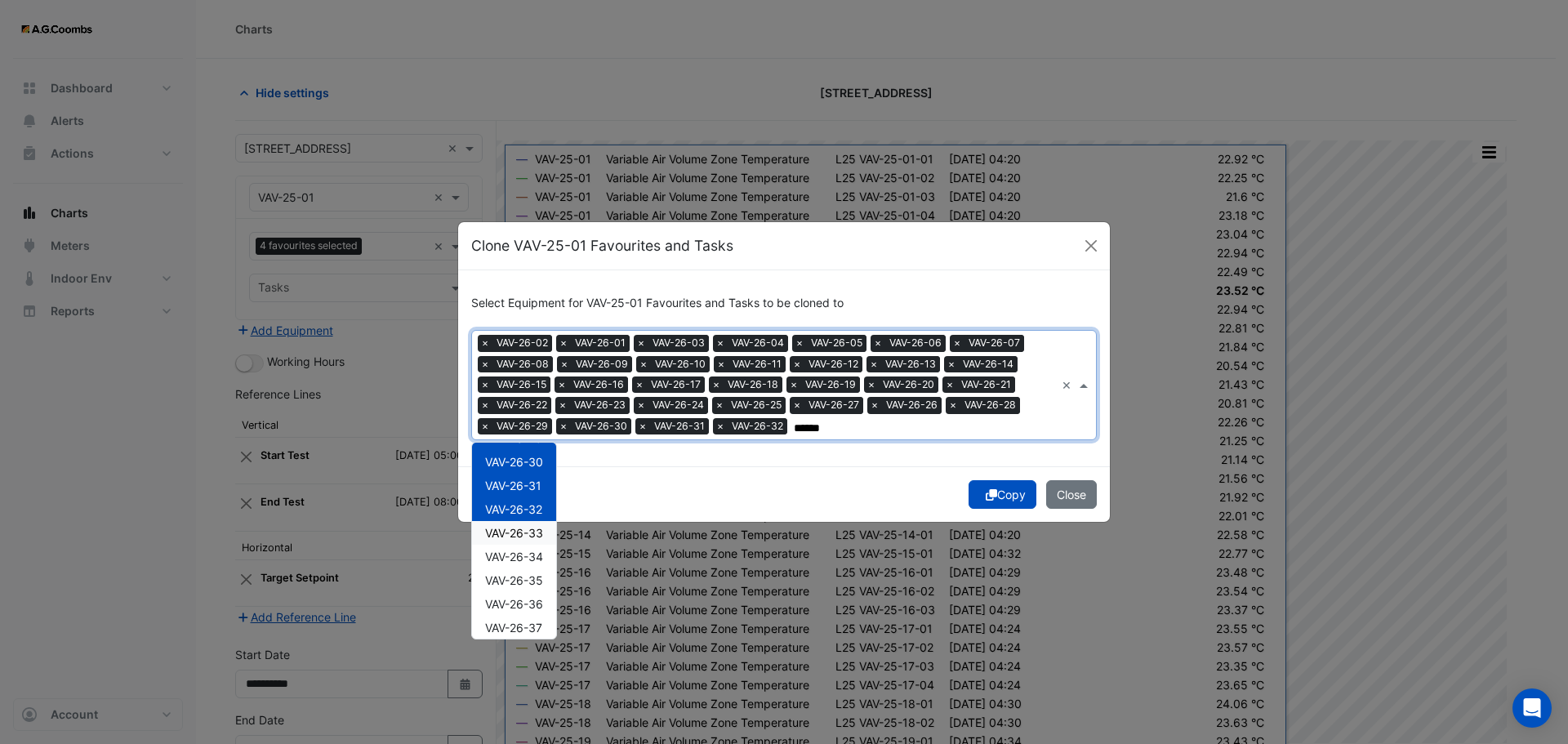
click at [535, 534] on span "VAV-26-33" at bounding box center [514, 533] width 58 height 14
click at [535, 561] on span "VAV-26-34" at bounding box center [514, 556] width 58 height 14
click at [519, 577] on span "VAV-26-35" at bounding box center [514, 580] width 58 height 14
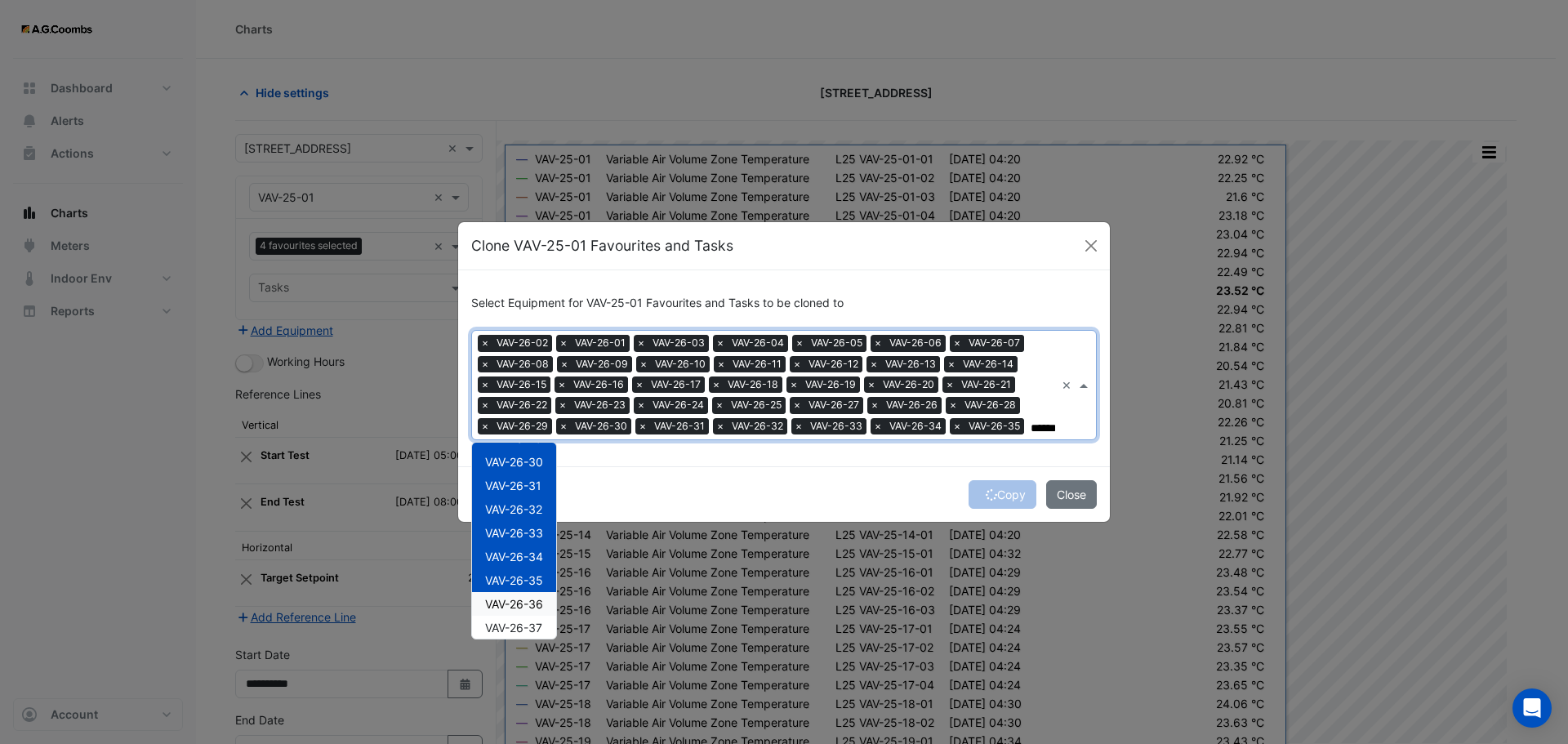
click at [531, 605] on span "VAV-26-36" at bounding box center [514, 604] width 58 height 14
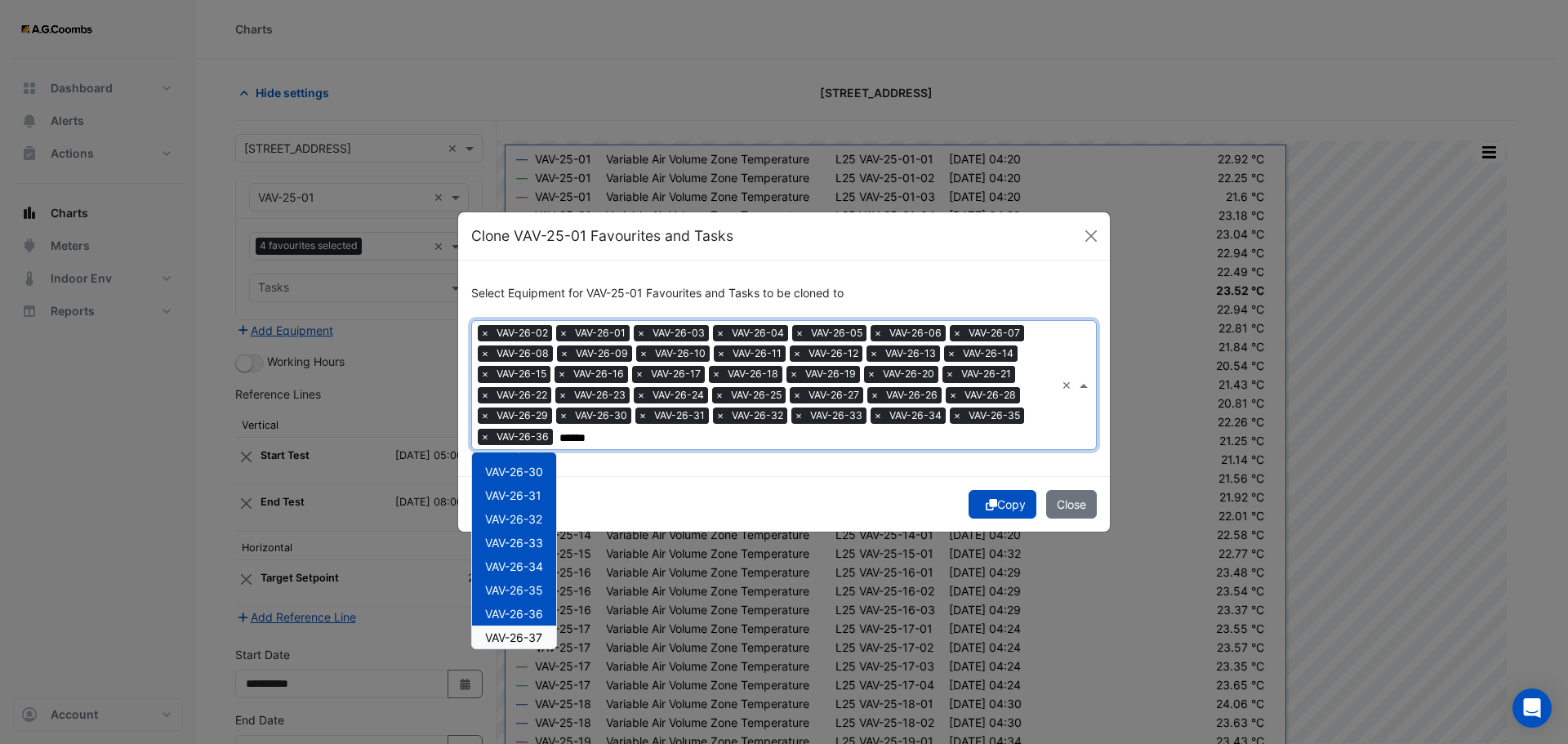
click at [536, 636] on span "VAV-26-37" at bounding box center [514, 637] width 58 height 14
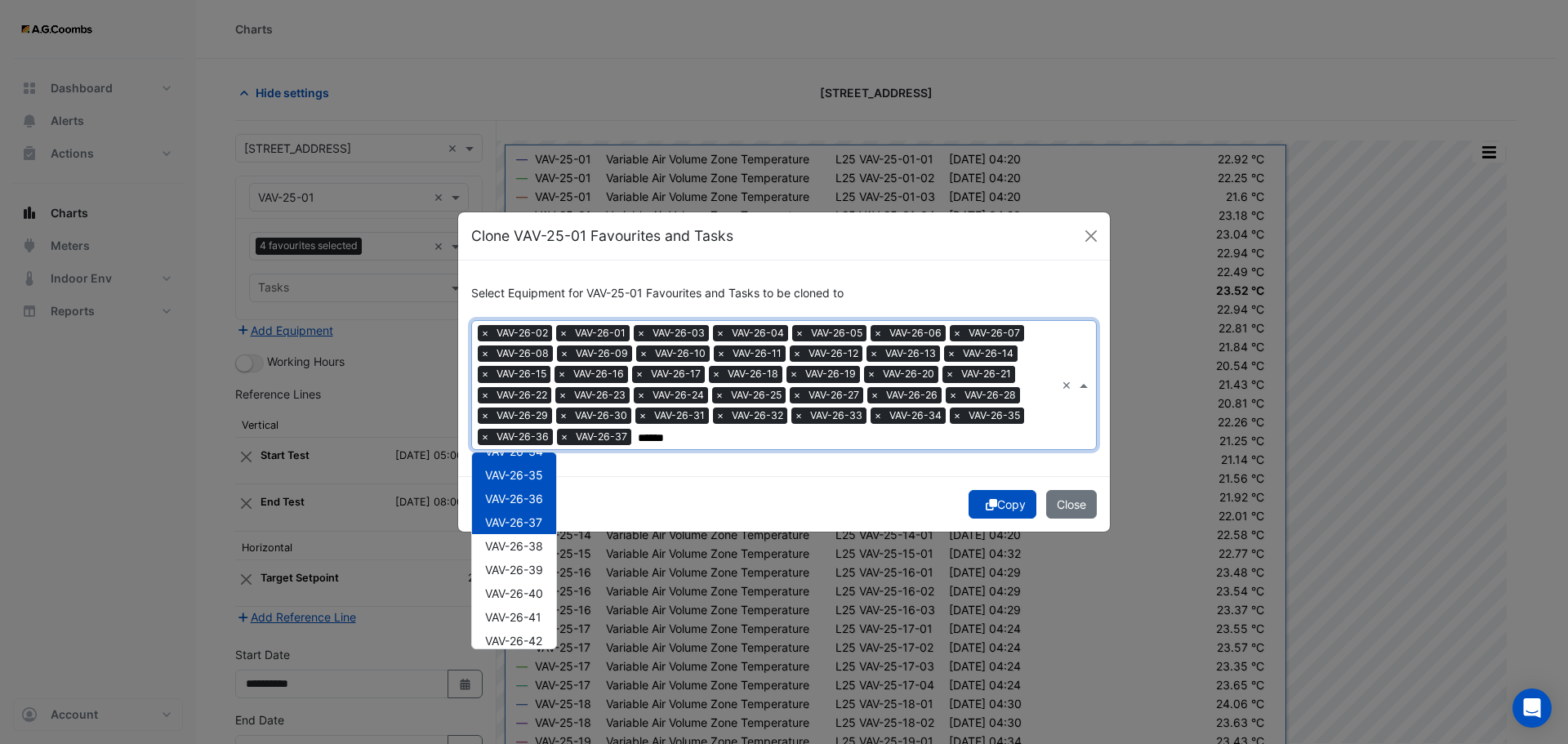
scroll to position [835, 0]
click at [520, 514] on span "VAV-26-38" at bounding box center [514, 512] width 58 height 14
click at [521, 534] on span "VAV-26-39" at bounding box center [514, 535] width 58 height 14
click at [526, 560] on span "VAV-26-40" at bounding box center [514, 559] width 58 height 14
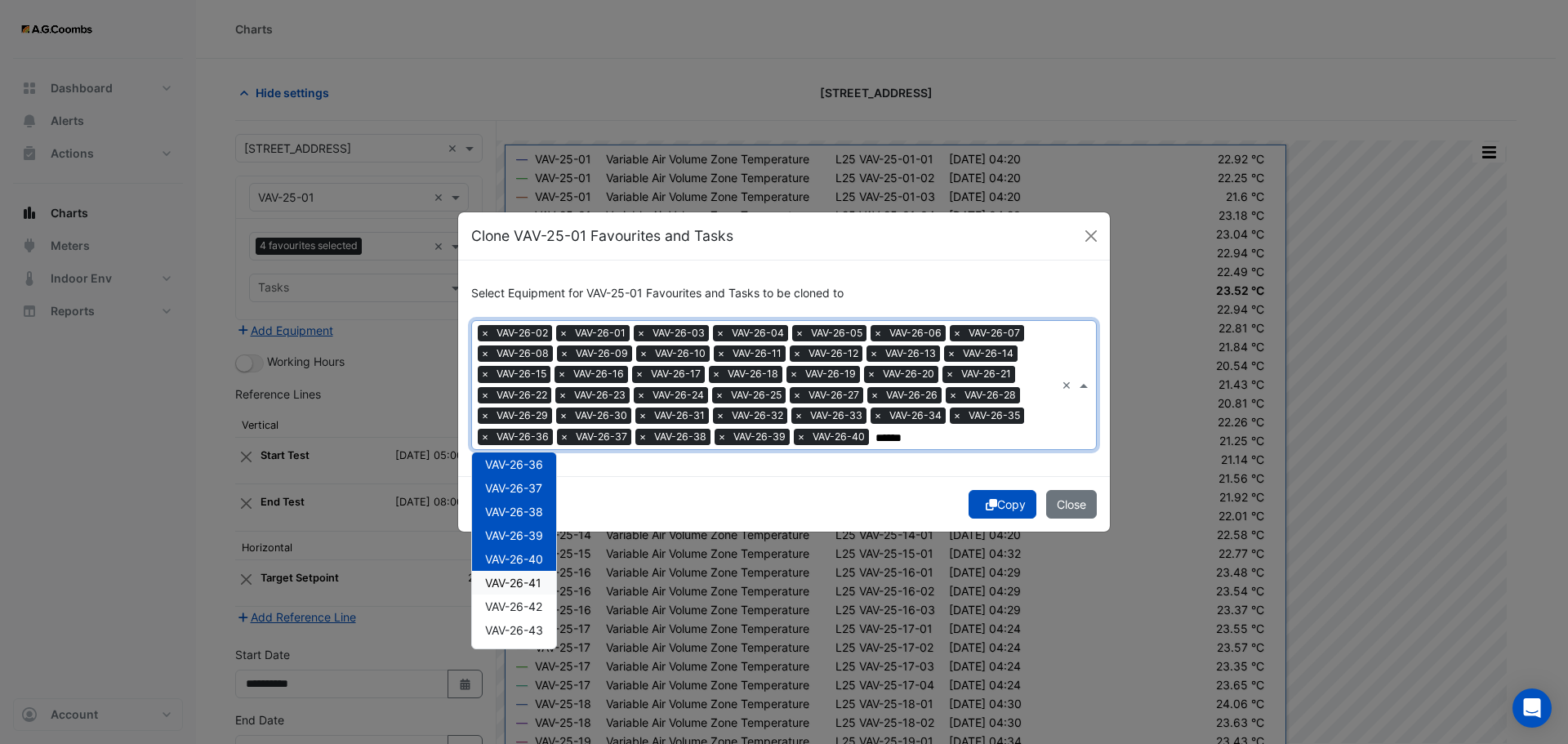
click at [525, 584] on span "VAV-26-41" at bounding box center [513, 583] width 57 height 14
click at [524, 604] on span "VAV-26-42" at bounding box center [514, 606] width 58 height 14
click at [537, 630] on span "VAV-26-43" at bounding box center [514, 630] width 58 height 14
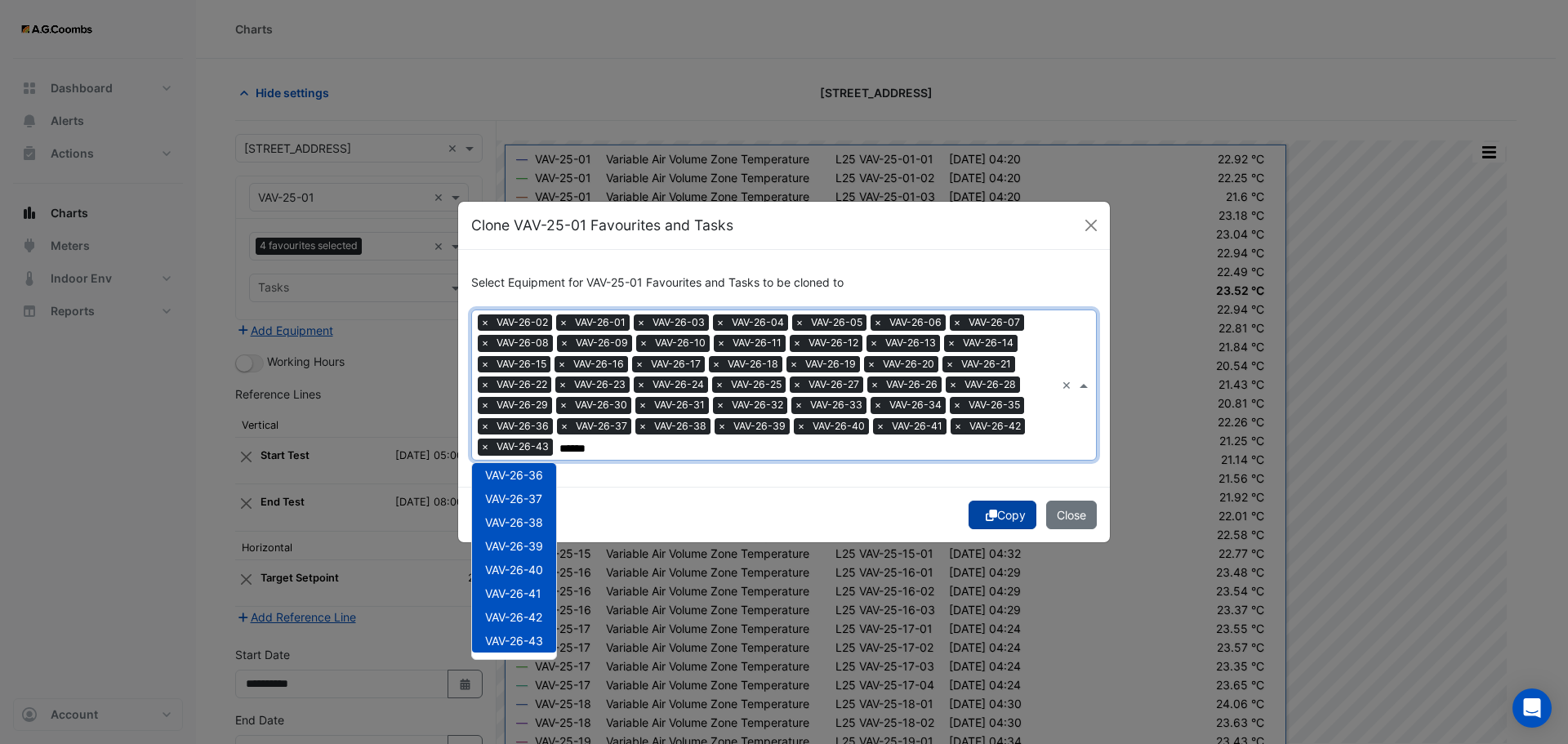
type input "******"
click at [1000, 522] on button "Copy" at bounding box center [1002, 515] width 68 height 29
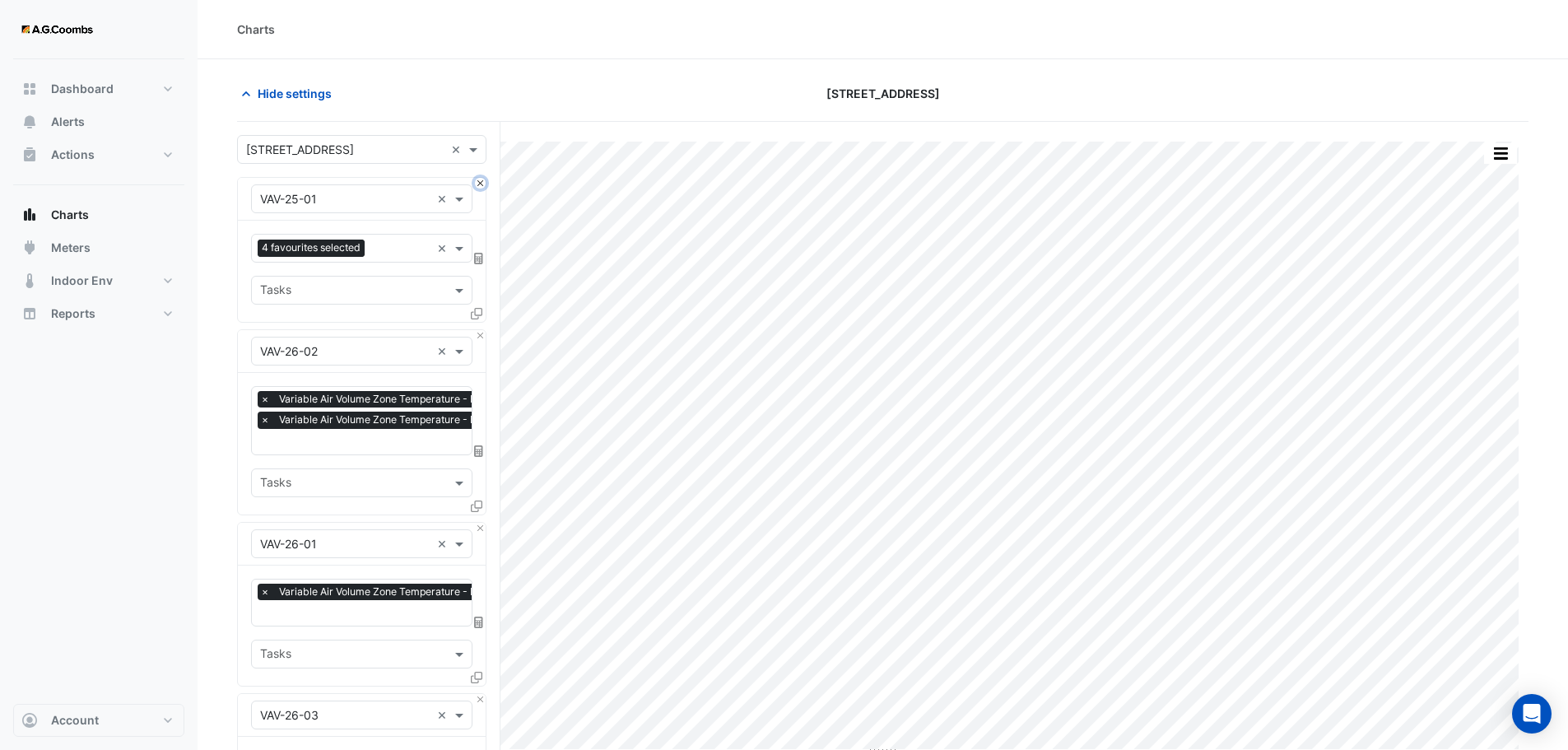
click at [477, 186] on button "Close" at bounding box center [480, 183] width 11 height 11
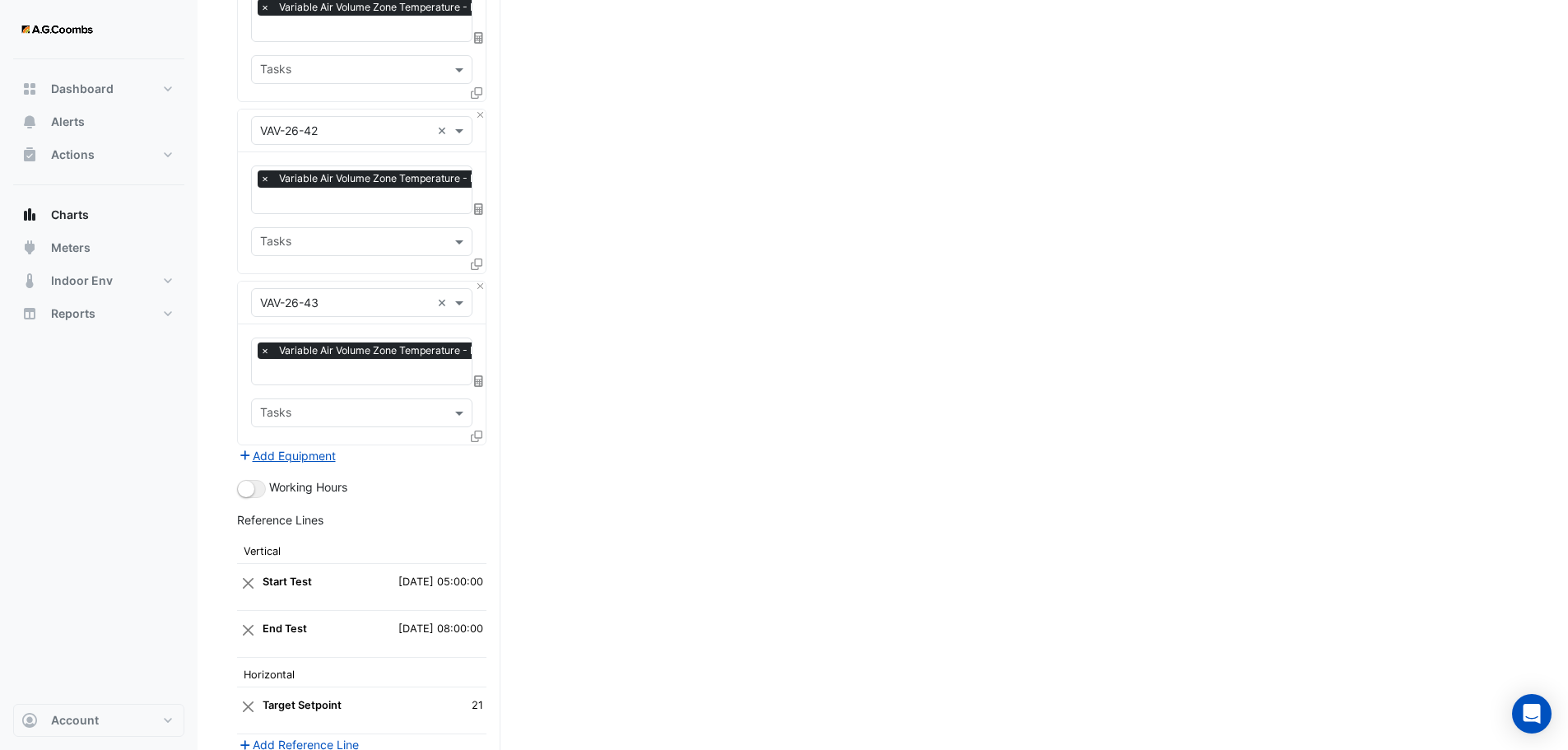
scroll to position [7321, 0]
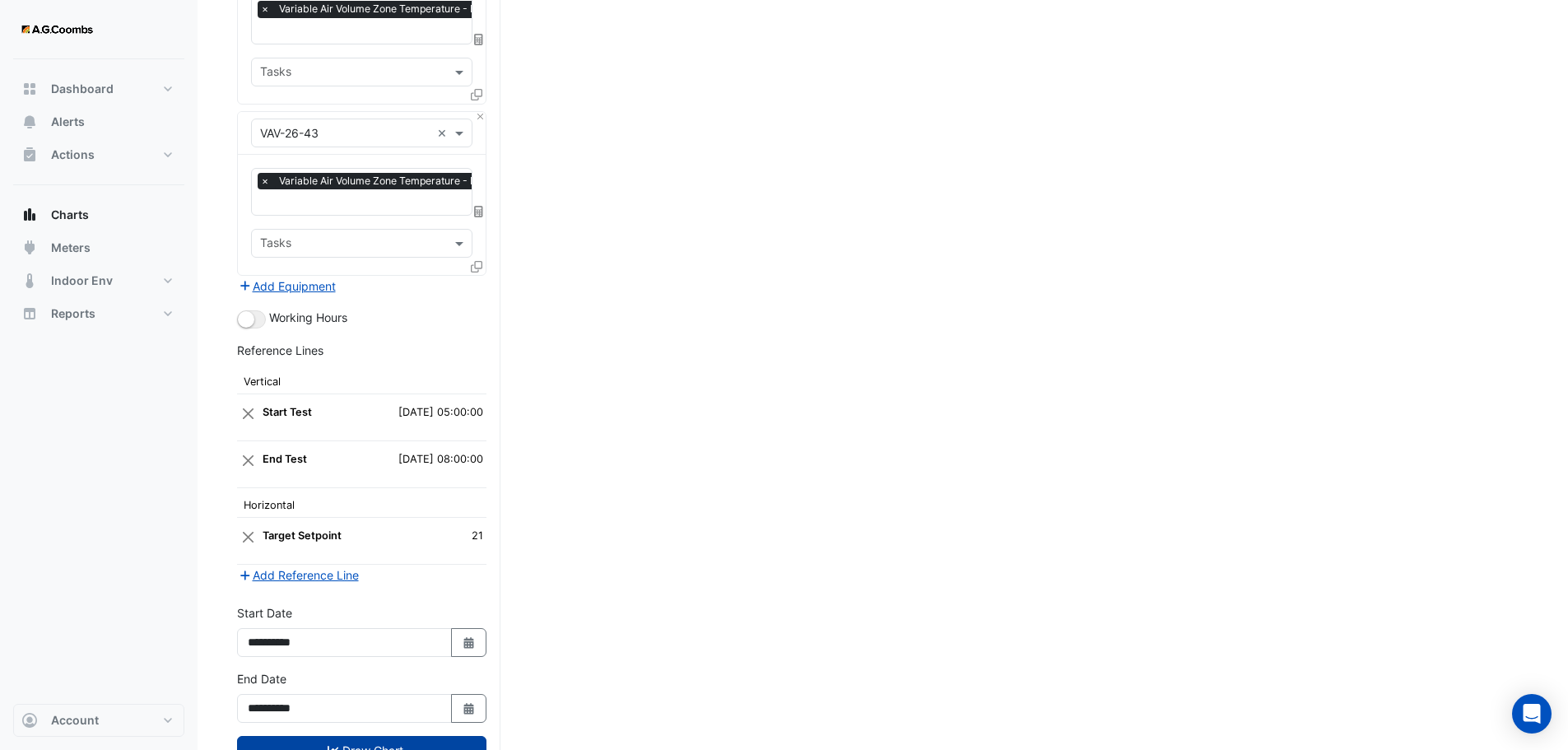
click at [381, 736] on button "Draw Chart" at bounding box center [361, 750] width 250 height 29
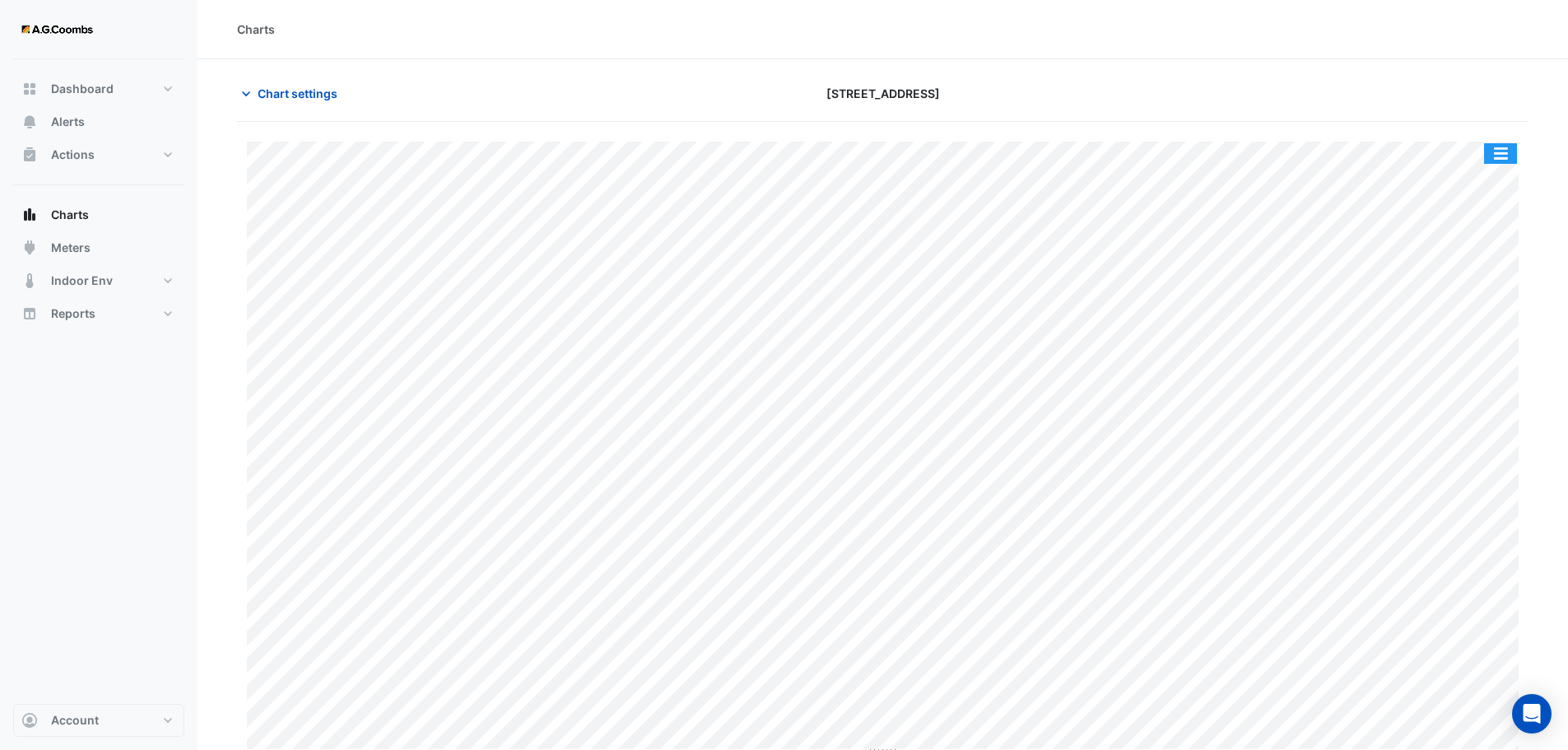
click at [1510, 153] on button "button" at bounding box center [1500, 153] width 33 height 20
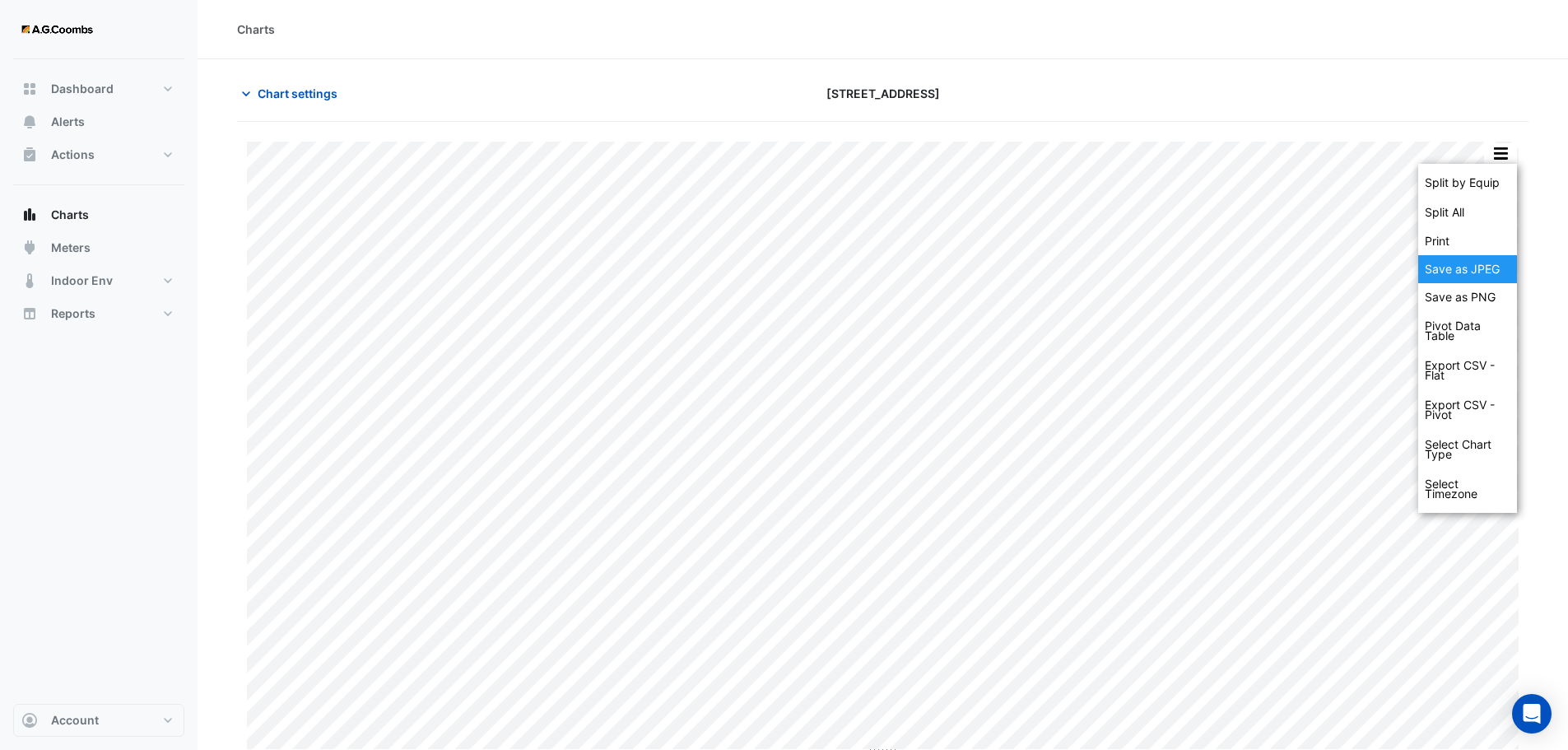
click at [1485, 275] on div "Save as JPEG" at bounding box center [1467, 268] width 99 height 28
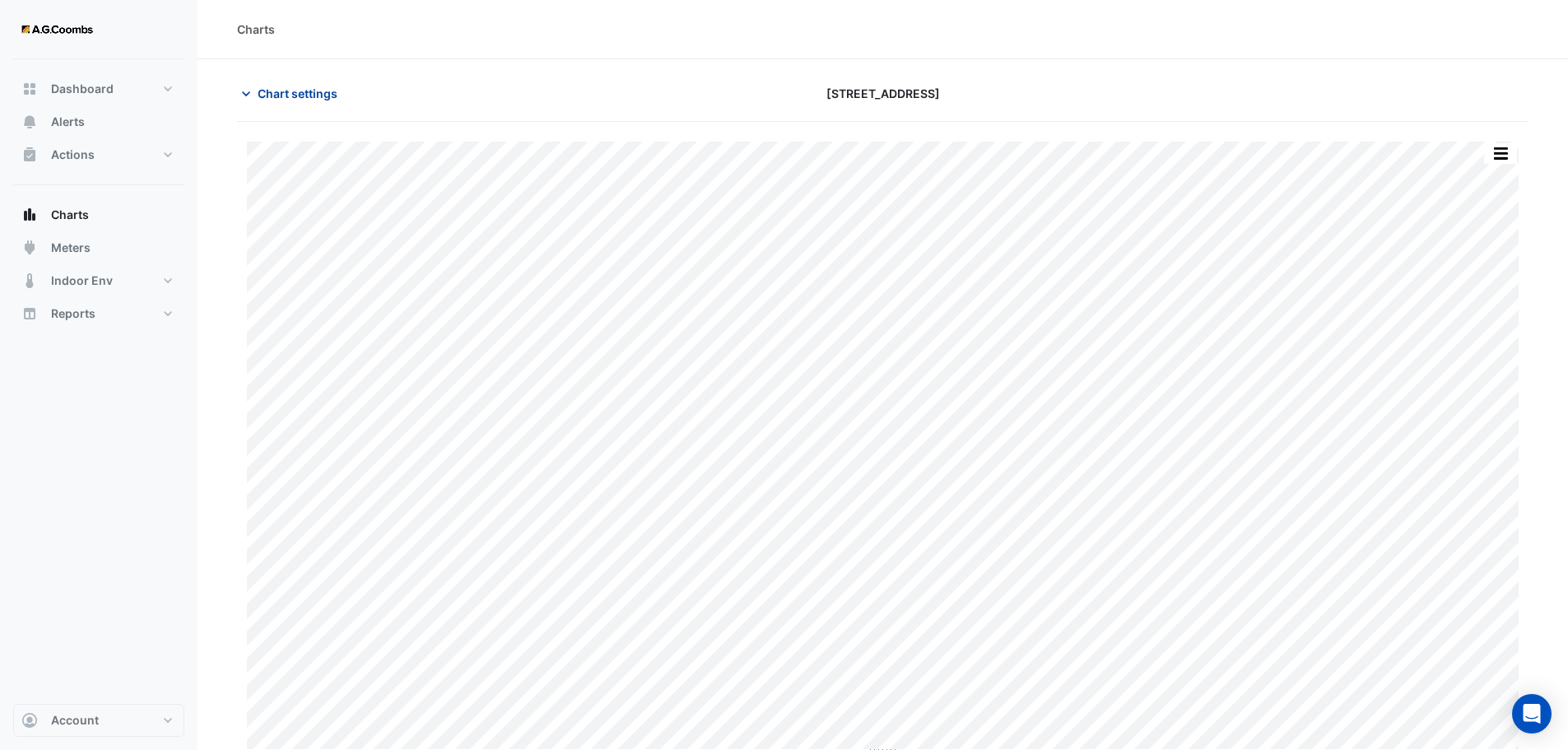
click at [317, 95] on span "Chart settings" at bounding box center [297, 93] width 80 height 17
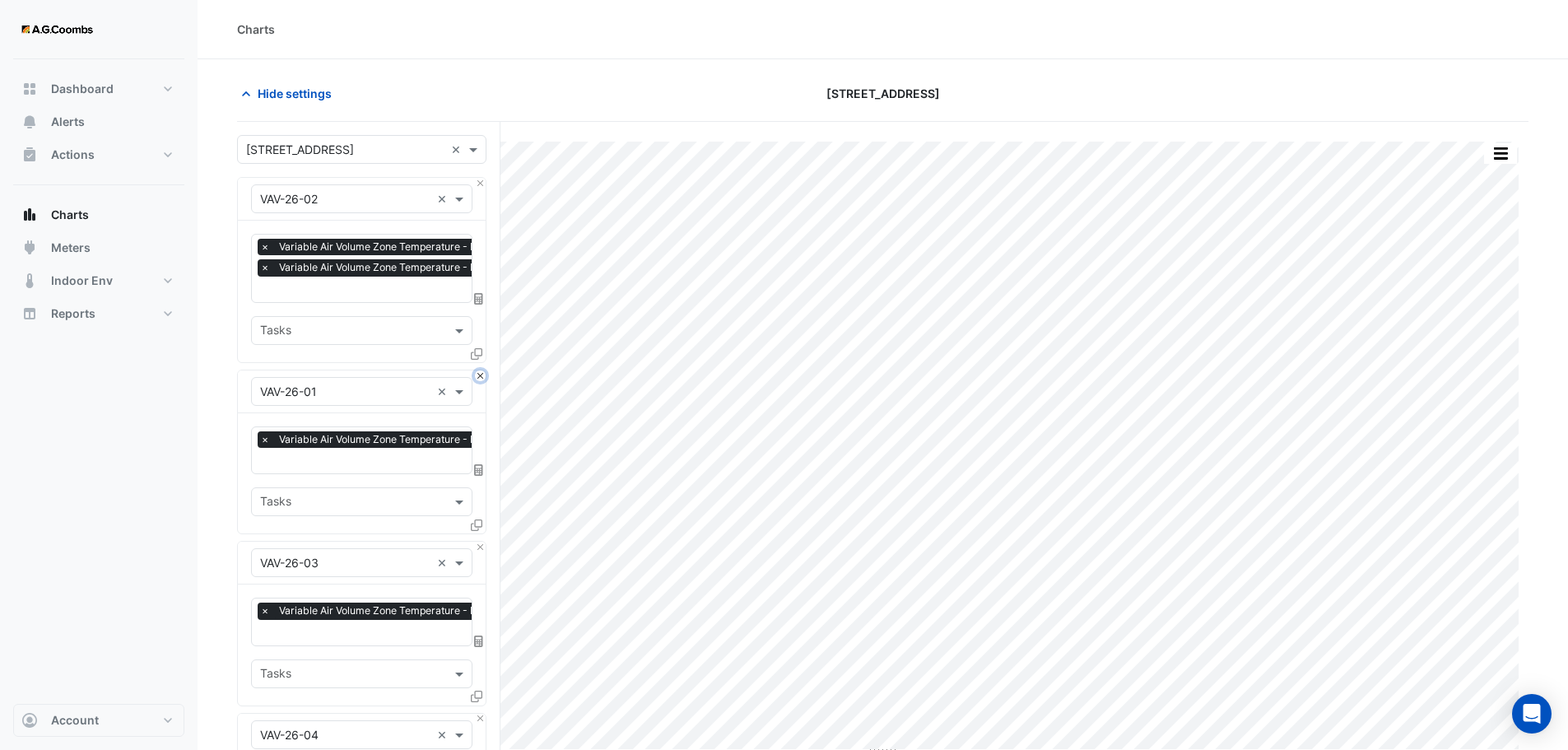
click at [476, 373] on button "Close" at bounding box center [480, 376] width 11 height 11
click at [476, 541] on button "Close" at bounding box center [480, 546] width 11 height 11
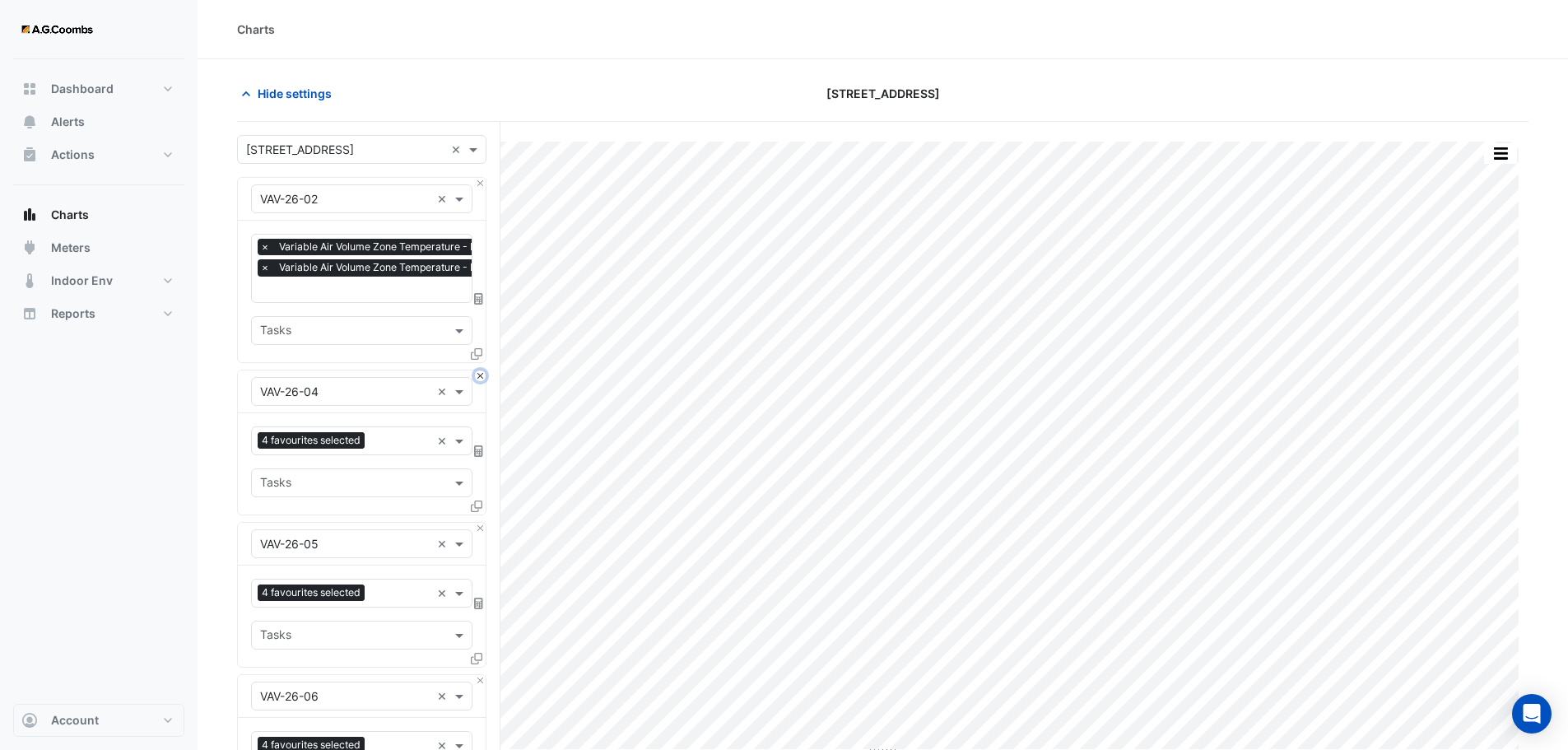
click at [476, 373] on button "Close" at bounding box center [480, 376] width 11 height 11
click at [476, 522] on button "Close" at bounding box center [480, 528] width 11 height 11
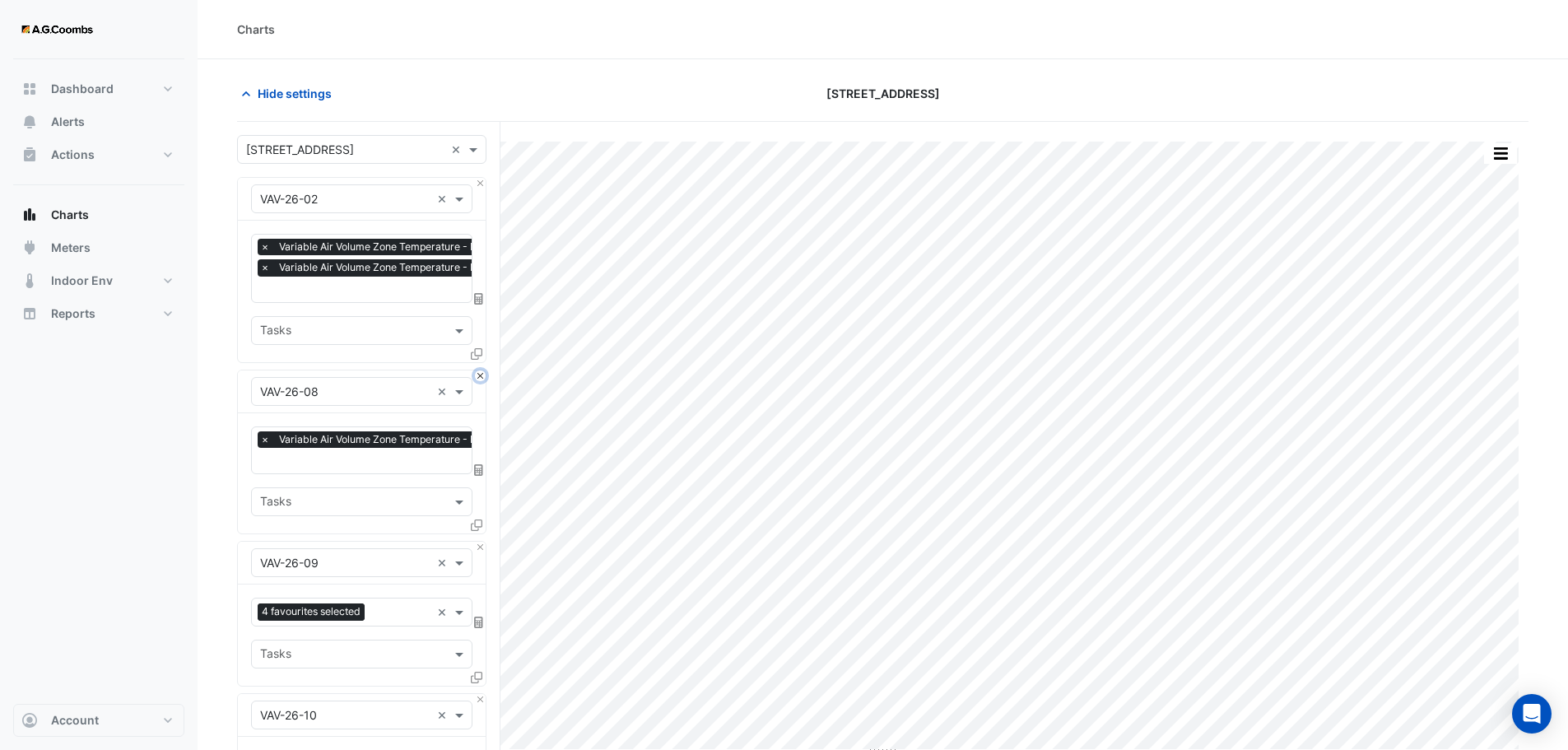
click at [476, 373] on button "Close" at bounding box center [480, 376] width 11 height 11
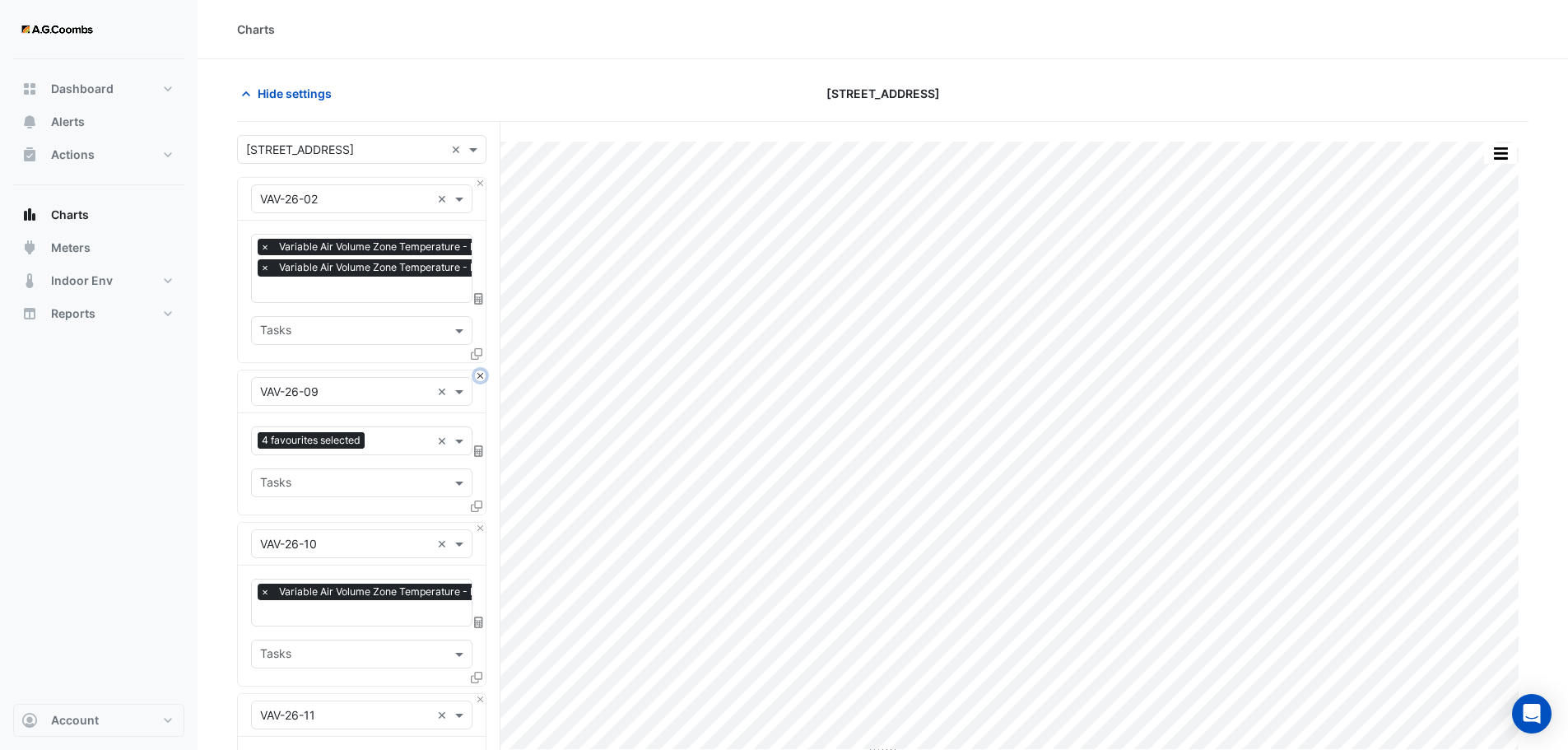
click at [476, 373] on button "Close" at bounding box center [480, 376] width 11 height 11
click at [476, 522] on button "Close" at bounding box center [480, 528] width 11 height 11
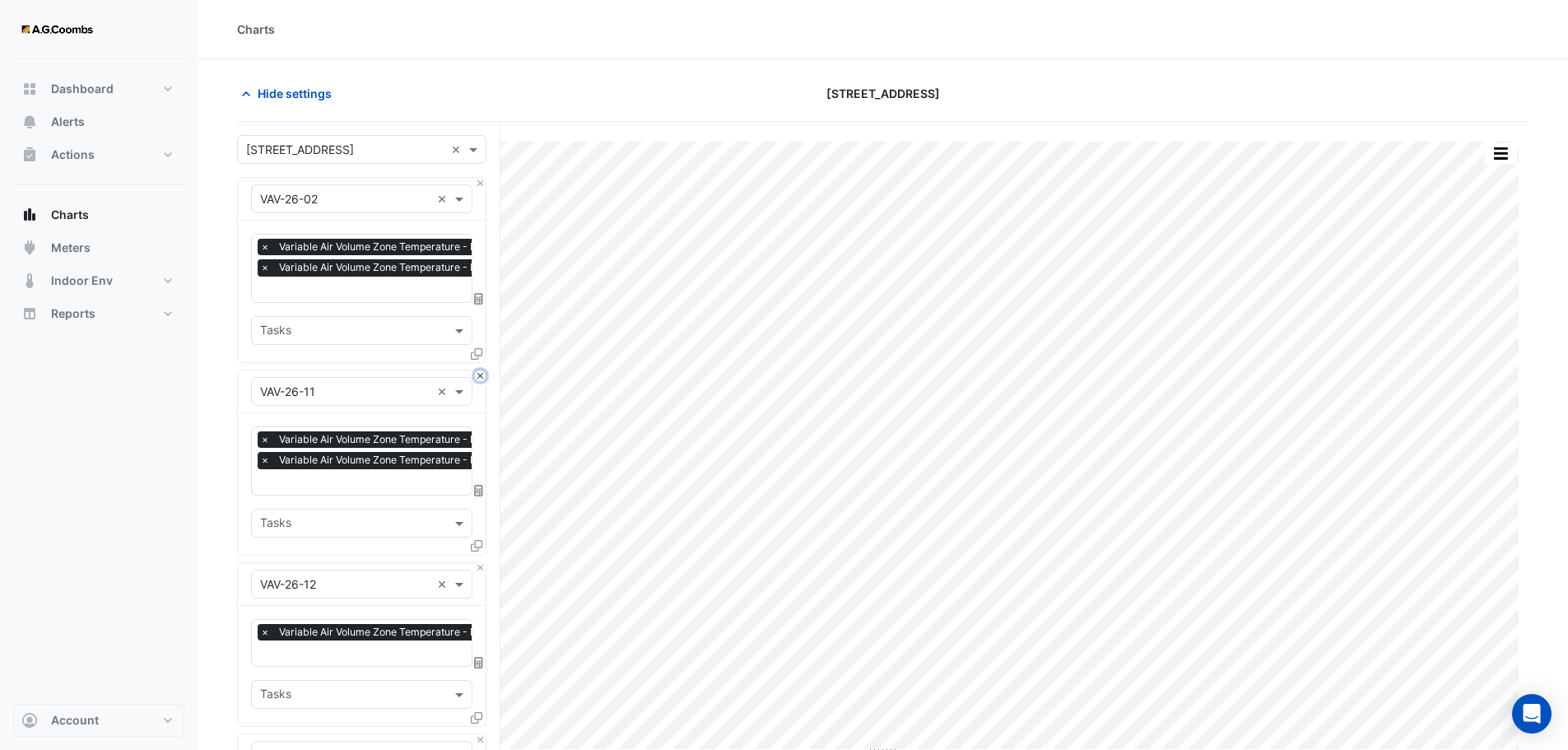
click at [476, 373] on button "Close" at bounding box center [480, 376] width 11 height 11
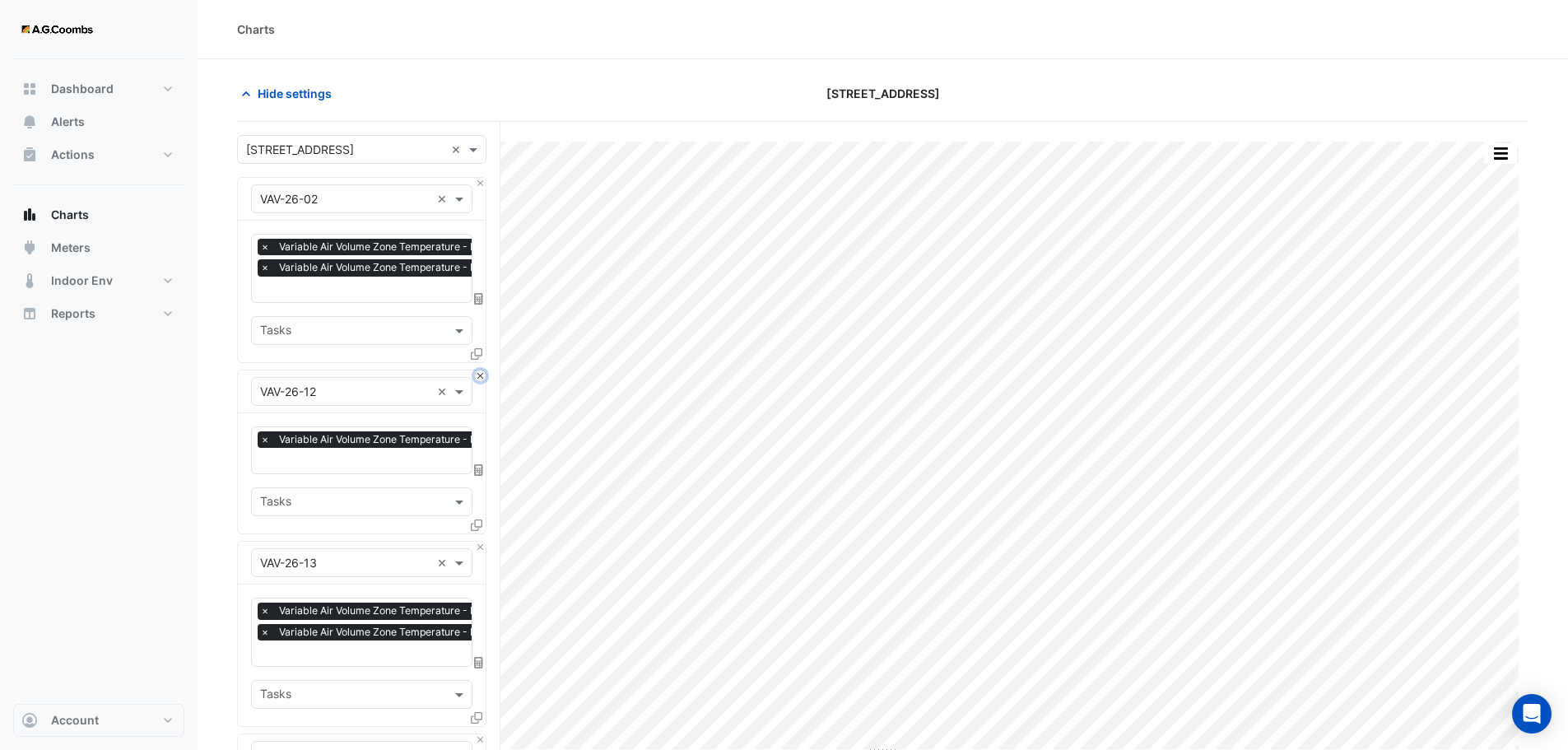
click at [476, 373] on button "Close" at bounding box center [480, 376] width 11 height 11
click at [476, 541] on button "Close" at bounding box center [480, 546] width 11 height 11
click at [476, 373] on button "Close" at bounding box center [480, 376] width 11 height 11
click at [476, 541] on button "Close" at bounding box center [480, 546] width 11 height 11
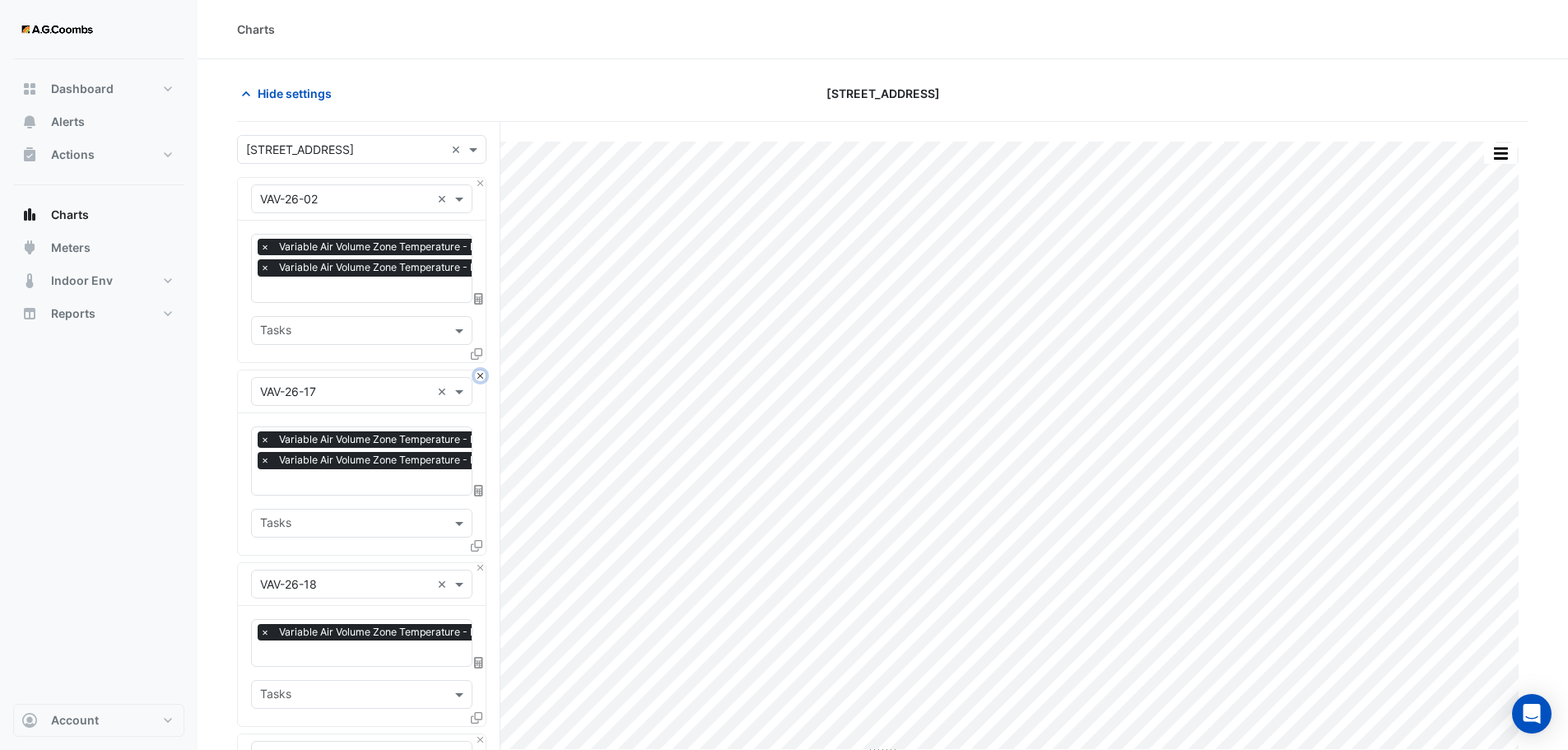
click at [476, 373] on button "Close" at bounding box center [480, 376] width 11 height 11
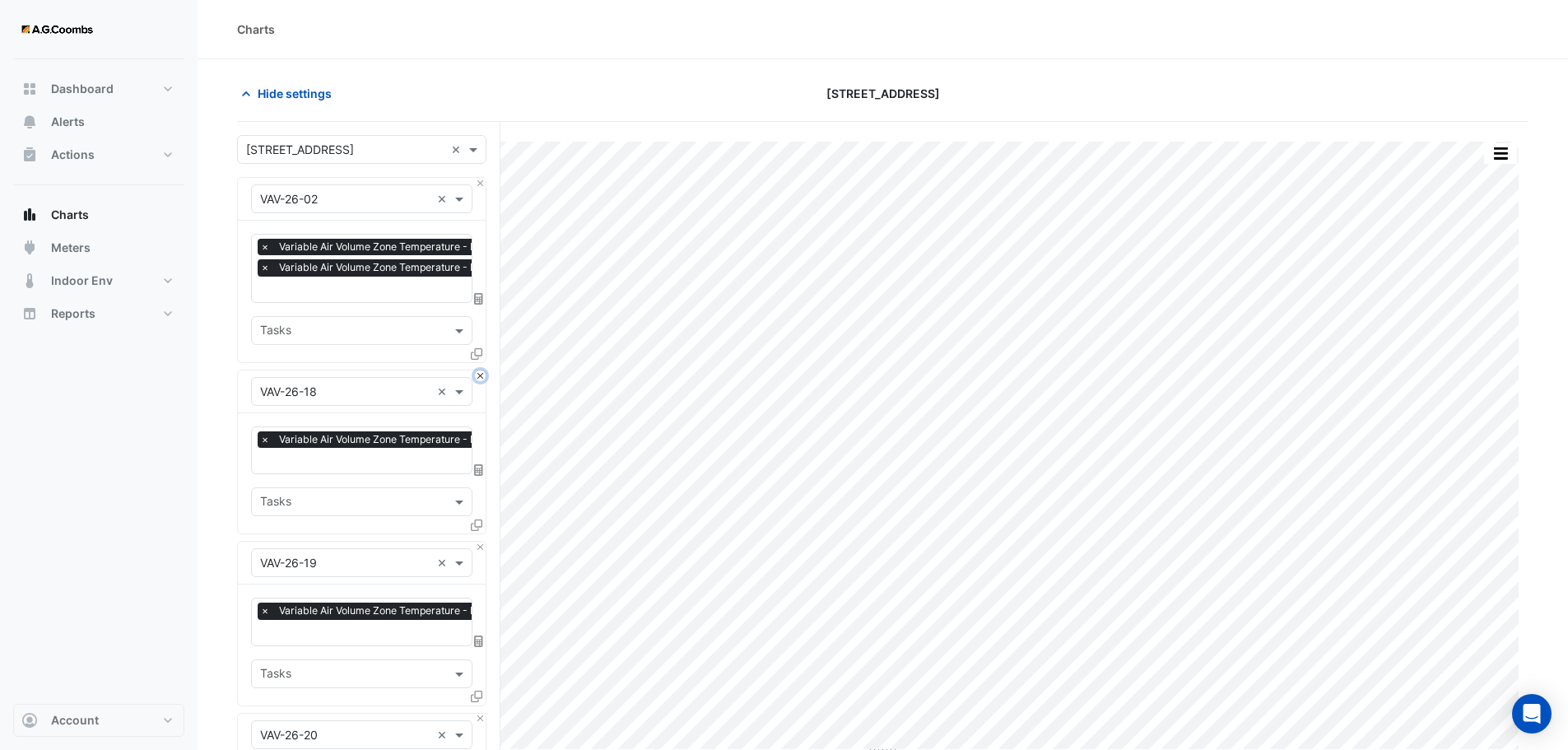
click at [476, 373] on button "Close" at bounding box center [480, 376] width 11 height 11
click at [476, 541] on button "Close" at bounding box center [480, 546] width 11 height 11
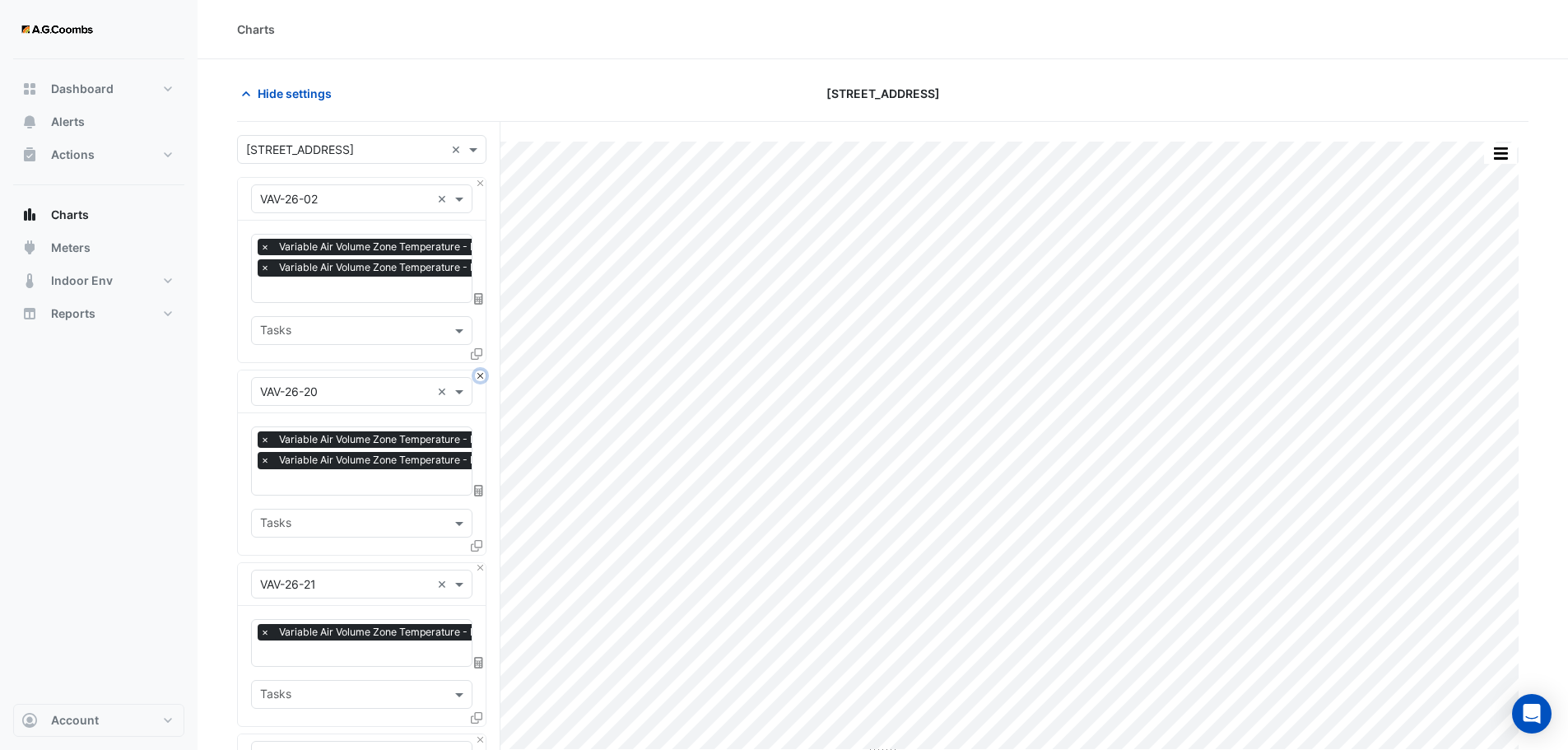
click at [476, 373] on button "Close" at bounding box center [480, 376] width 11 height 11
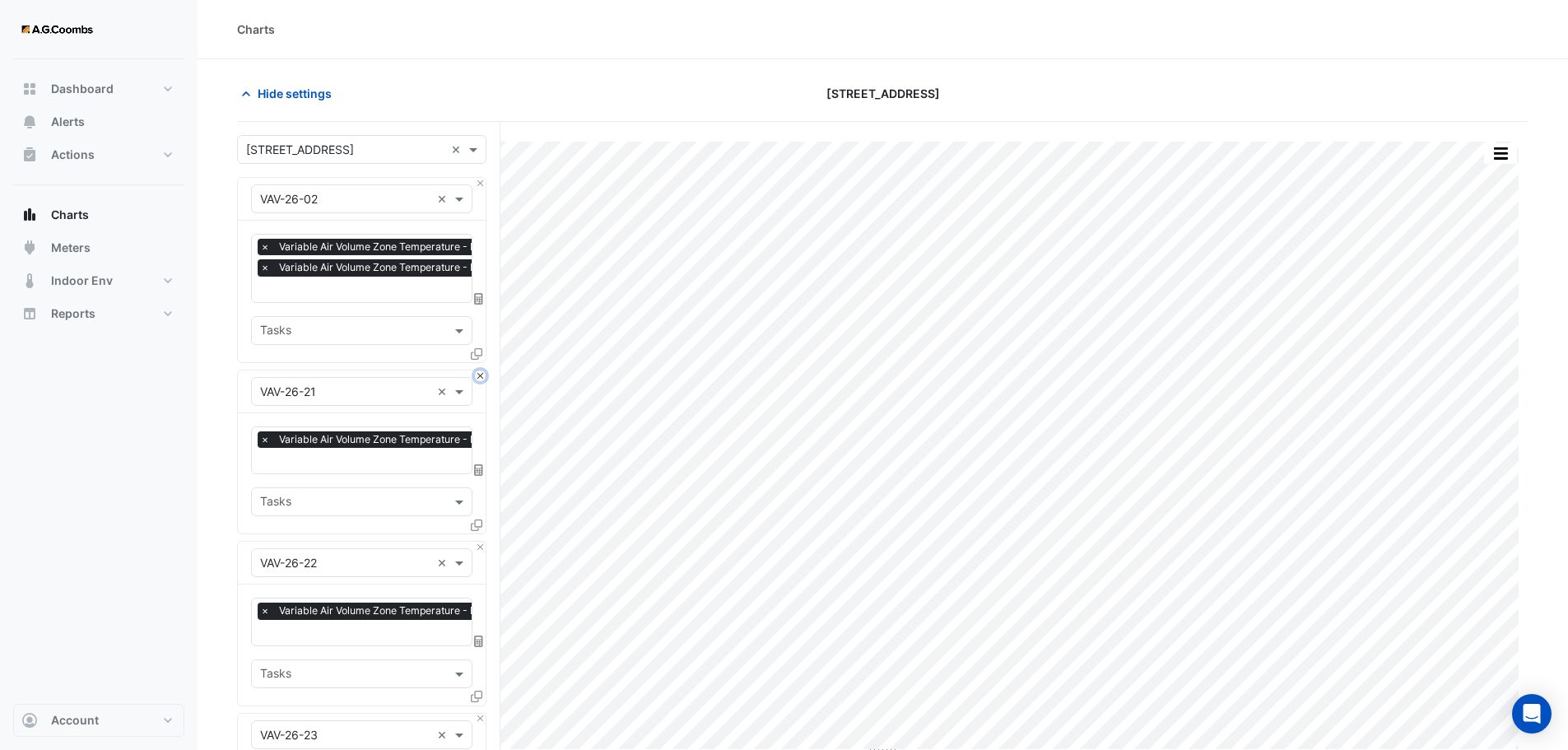
click at [476, 373] on button "Close" at bounding box center [480, 376] width 11 height 11
click at [476, 541] on button "Close" at bounding box center [480, 546] width 11 height 11
click at [476, 373] on button "Close" at bounding box center [480, 376] width 11 height 11
click at [476, 541] on button "Close" at bounding box center [480, 546] width 11 height 11
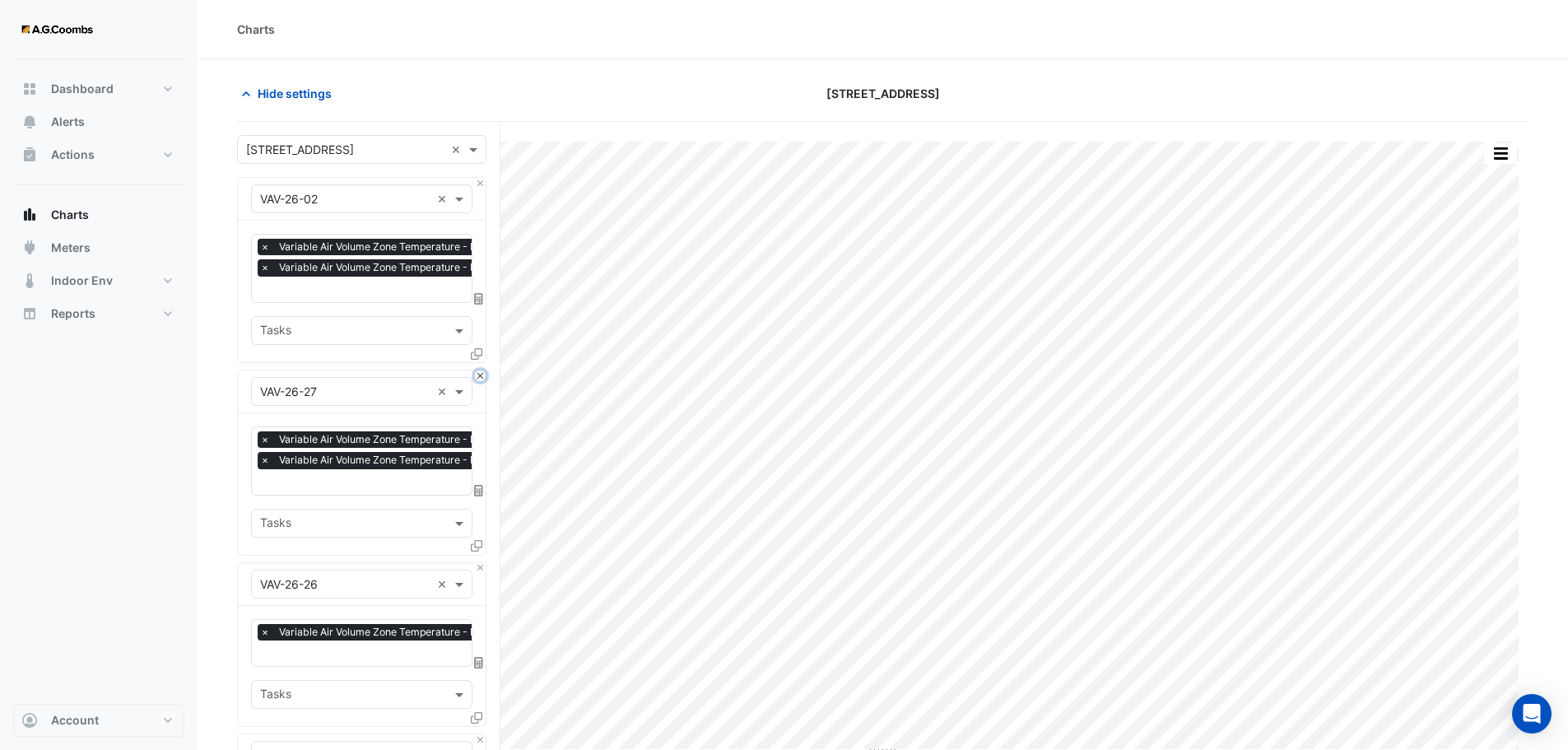
click at [476, 373] on button "Close" at bounding box center [480, 376] width 11 height 11
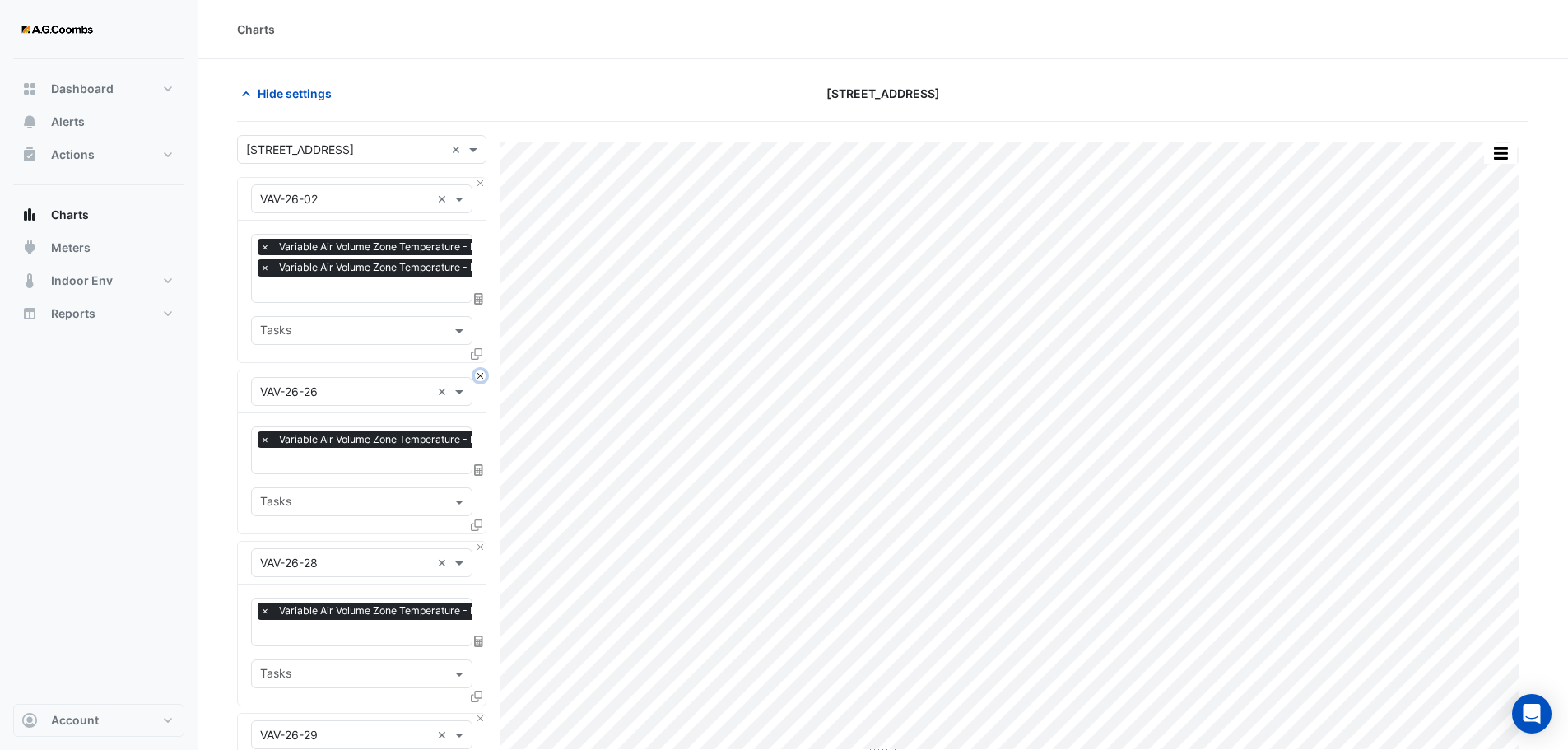
click at [476, 373] on button "Close" at bounding box center [480, 376] width 11 height 11
click at [476, 541] on button "Close" at bounding box center [480, 546] width 11 height 11
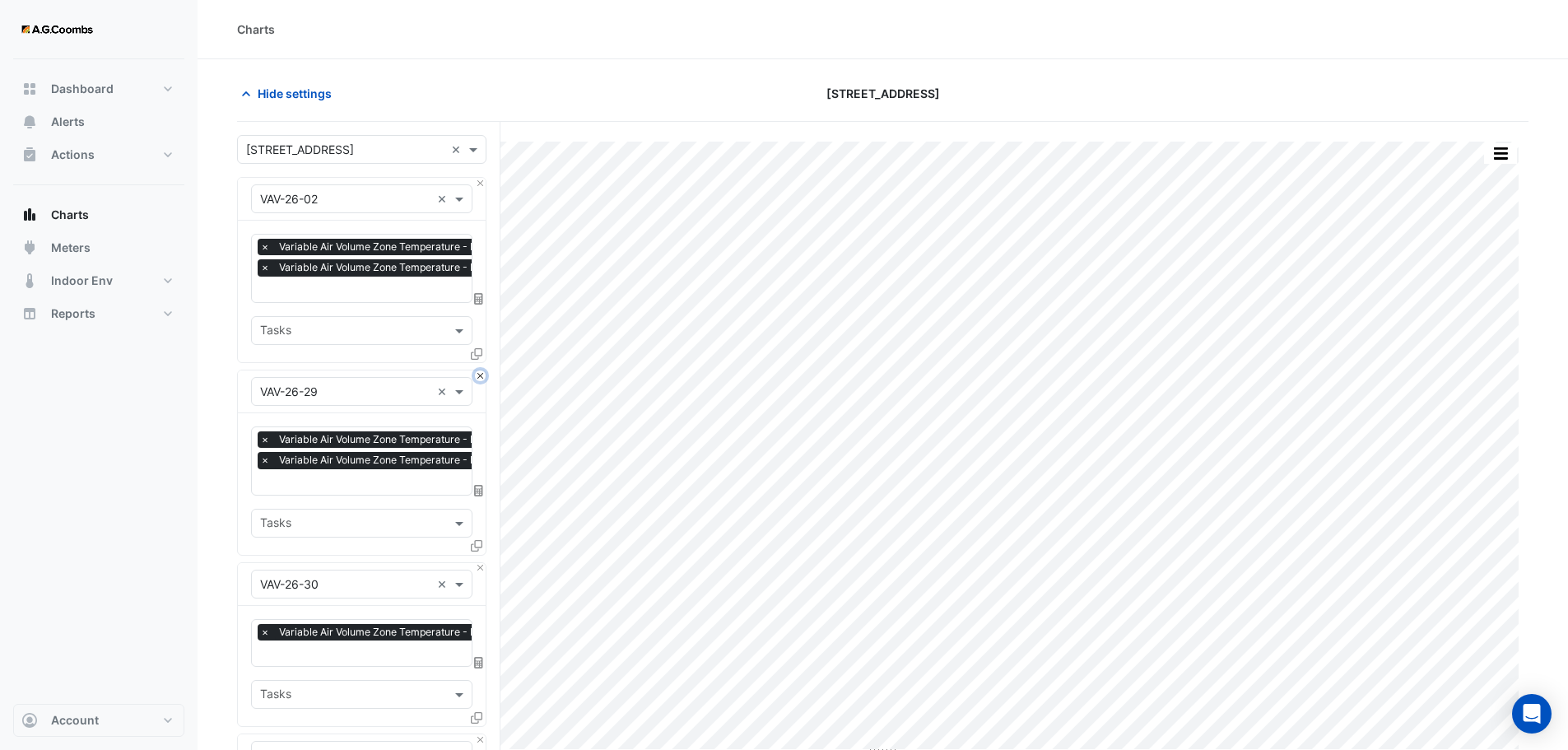
click at [476, 373] on button "Close" at bounding box center [480, 376] width 11 height 11
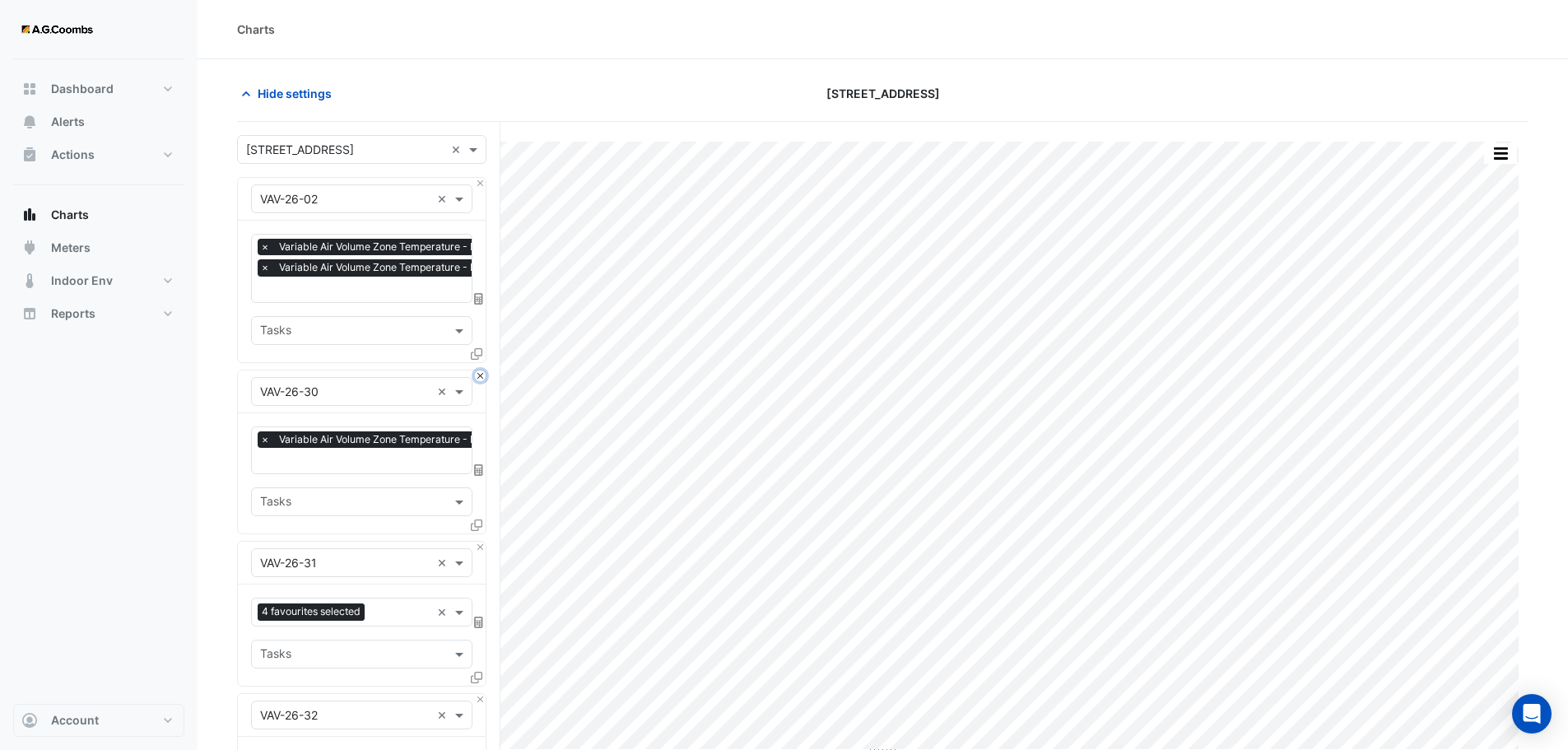
click at [476, 373] on button "Close" at bounding box center [480, 376] width 11 height 11
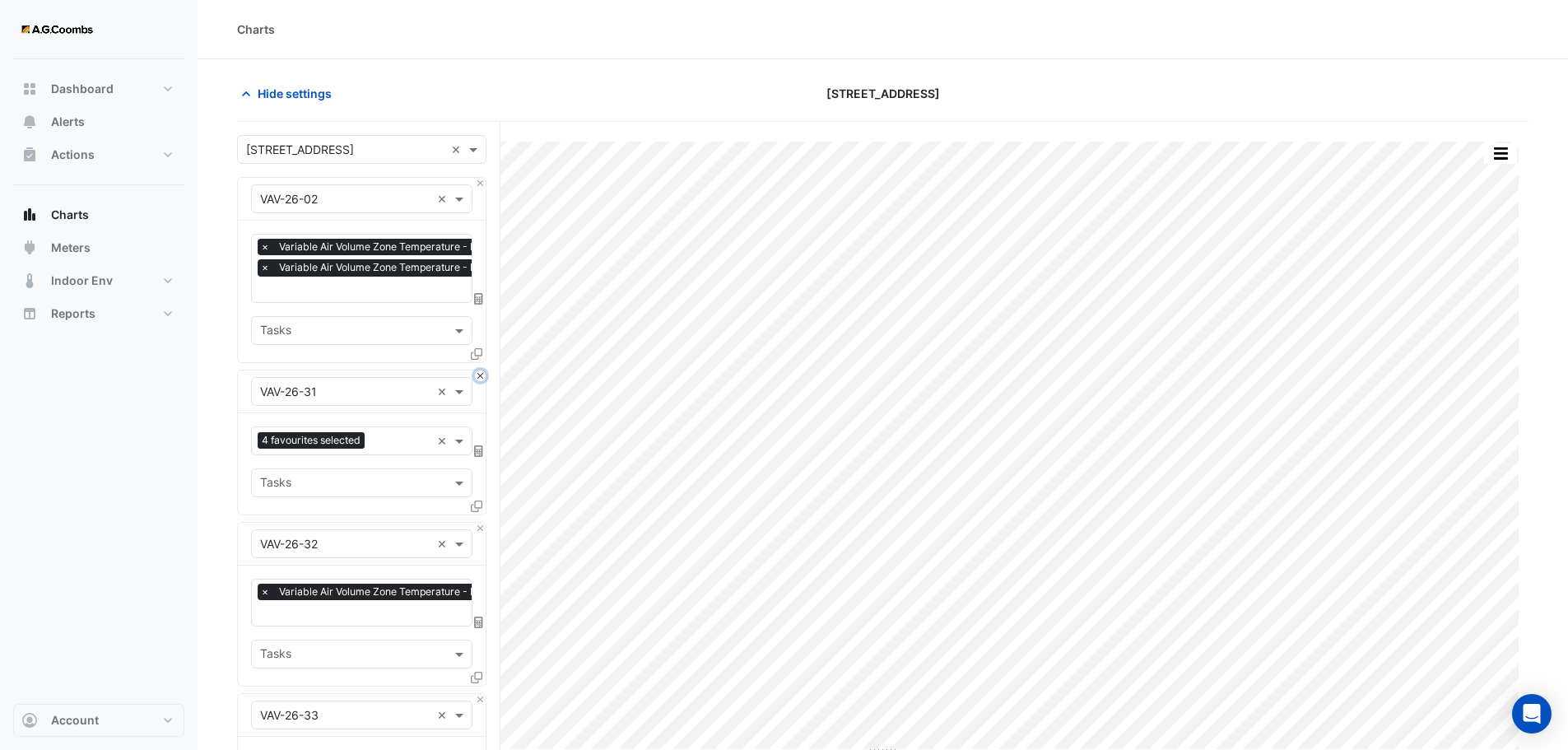
click at [476, 373] on button "Close" at bounding box center [480, 376] width 11 height 11
click at [476, 522] on button "Close" at bounding box center [480, 528] width 11 height 11
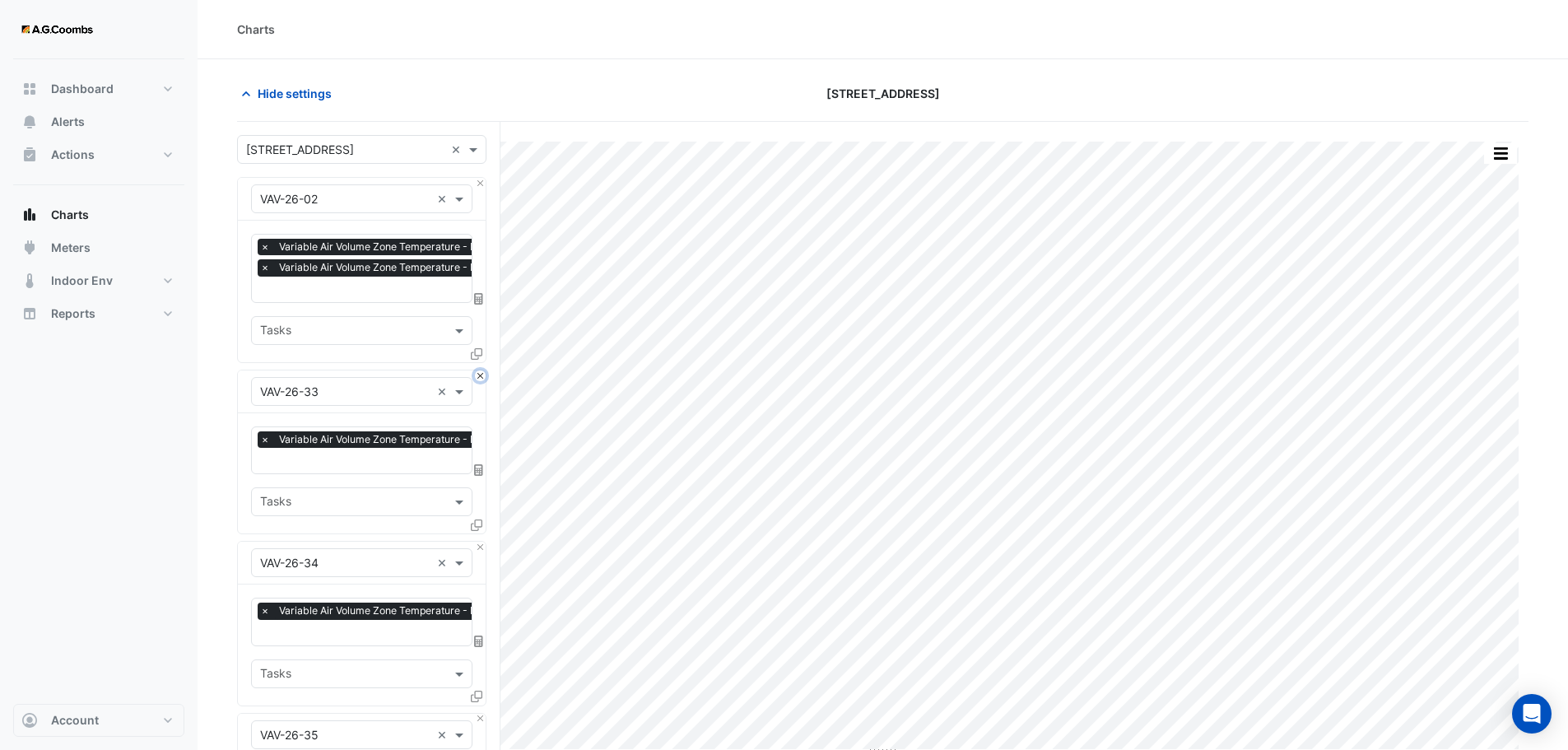
click at [476, 373] on button "Close" at bounding box center [480, 376] width 11 height 11
click at [476, 541] on button "Close" at bounding box center [480, 546] width 11 height 11
click at [476, 373] on button "Close" at bounding box center [480, 376] width 11 height 11
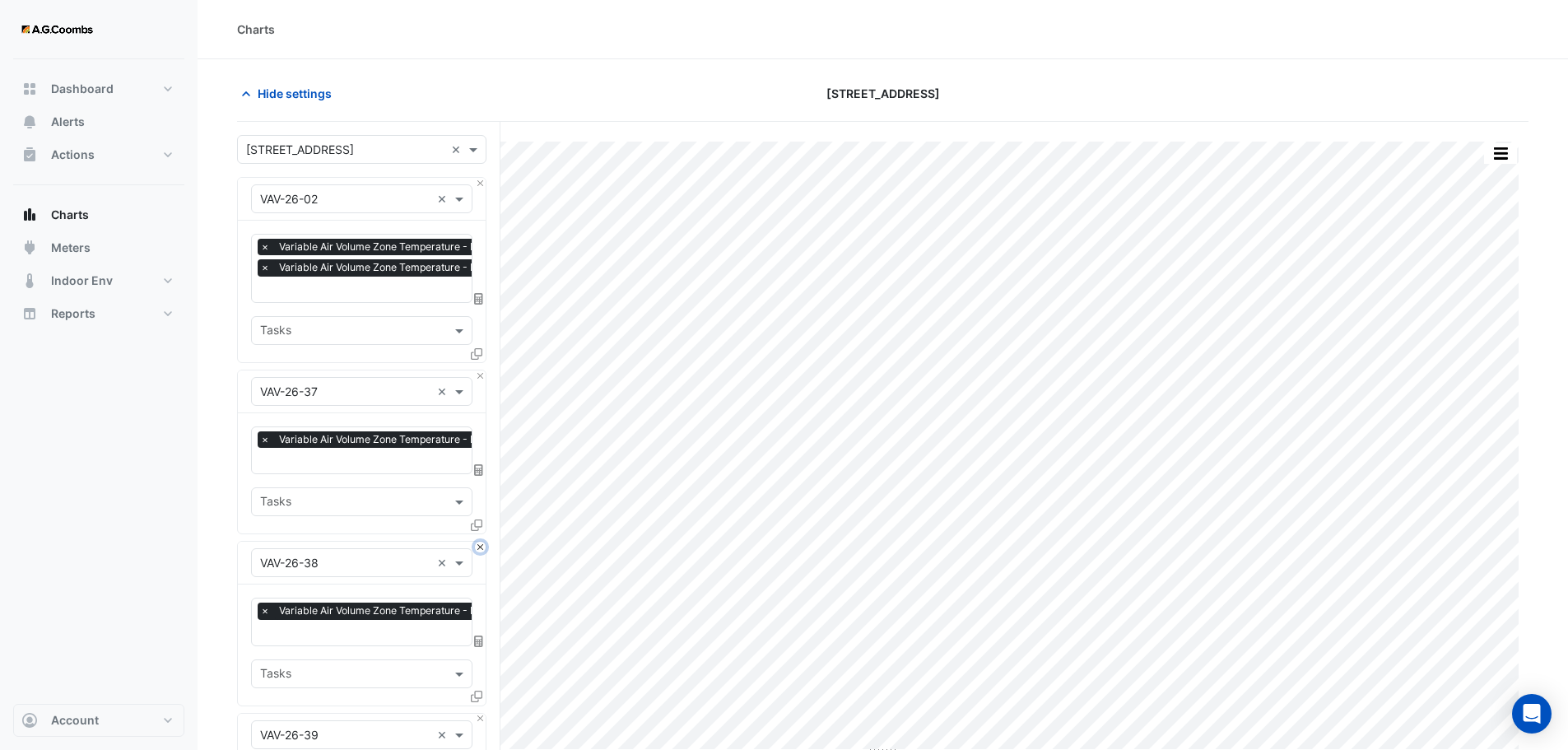
click at [476, 541] on button "Close" at bounding box center [480, 546] width 11 height 11
click at [476, 373] on button "Close" at bounding box center [480, 376] width 11 height 11
click at [476, 541] on button "Close" at bounding box center [480, 546] width 11 height 11
click at [476, 373] on button "Close" at bounding box center [480, 376] width 11 height 11
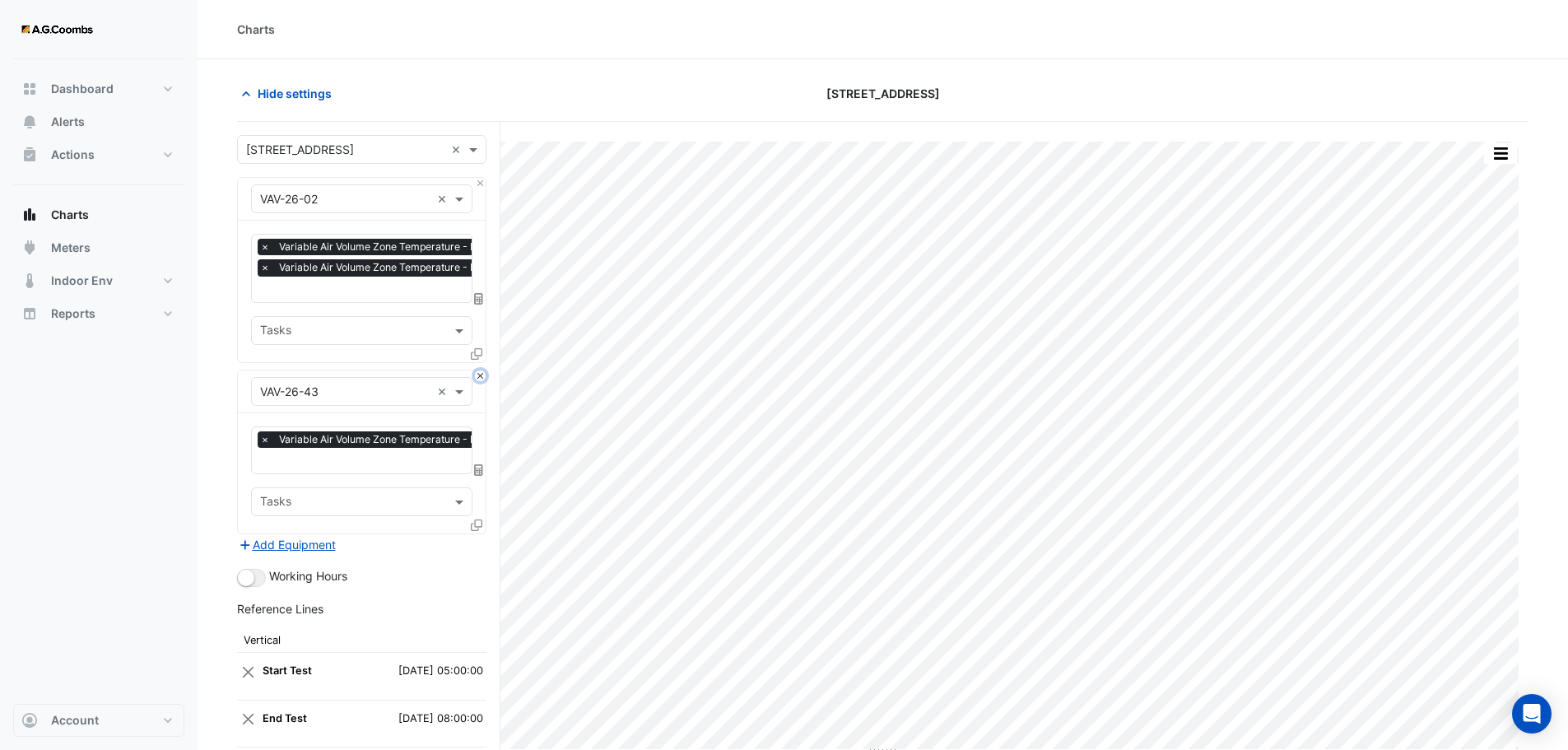
click at [476, 373] on button "Close" at bounding box center [480, 376] width 11 height 11
click at [476, 534] on div "Add Equipment" at bounding box center [361, 544] width 250 height 20
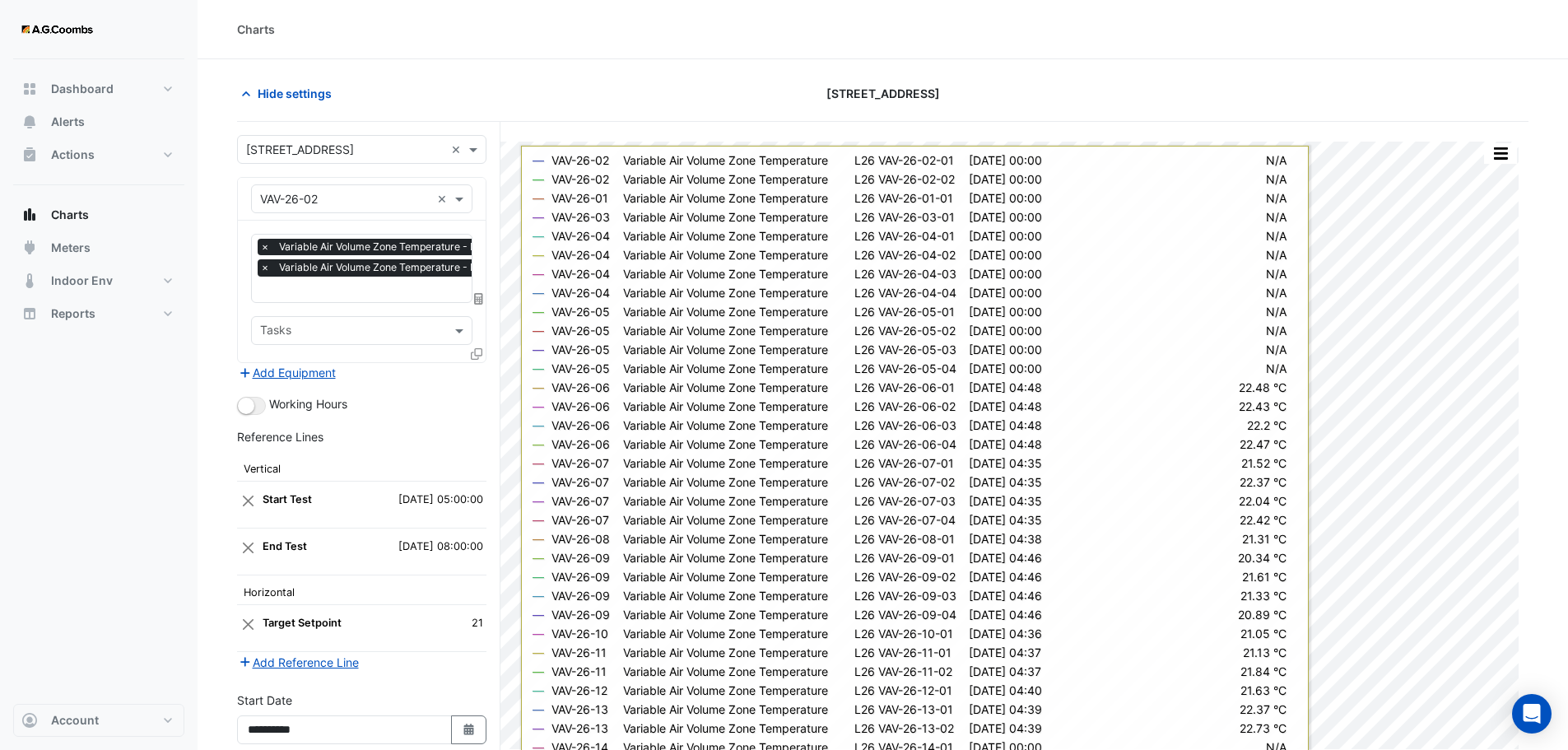
click at [474, 352] on icon at bounding box center [476, 355] width 12 height 12
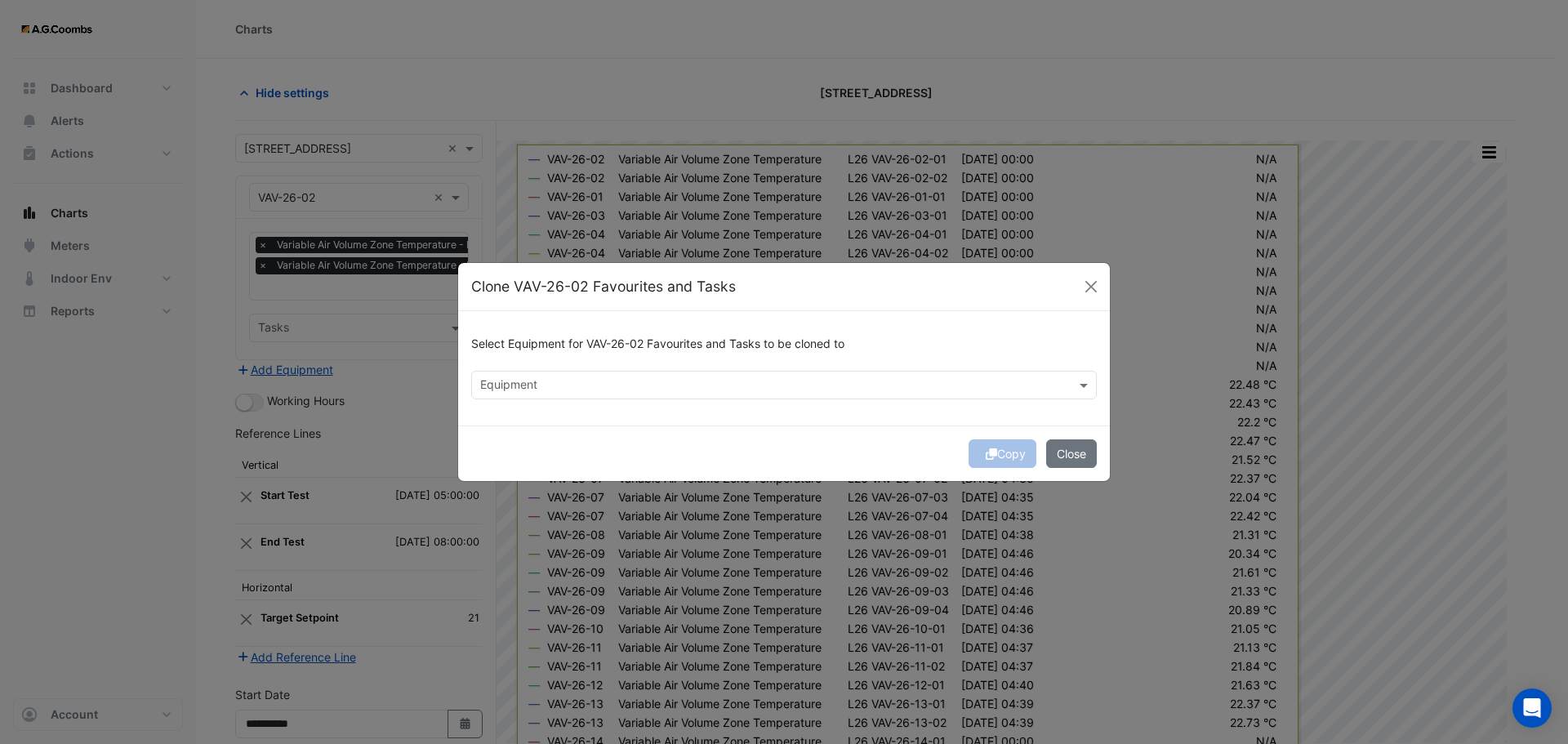
click at [487, 381] on input "text" at bounding box center [775, 386] width 589 height 17
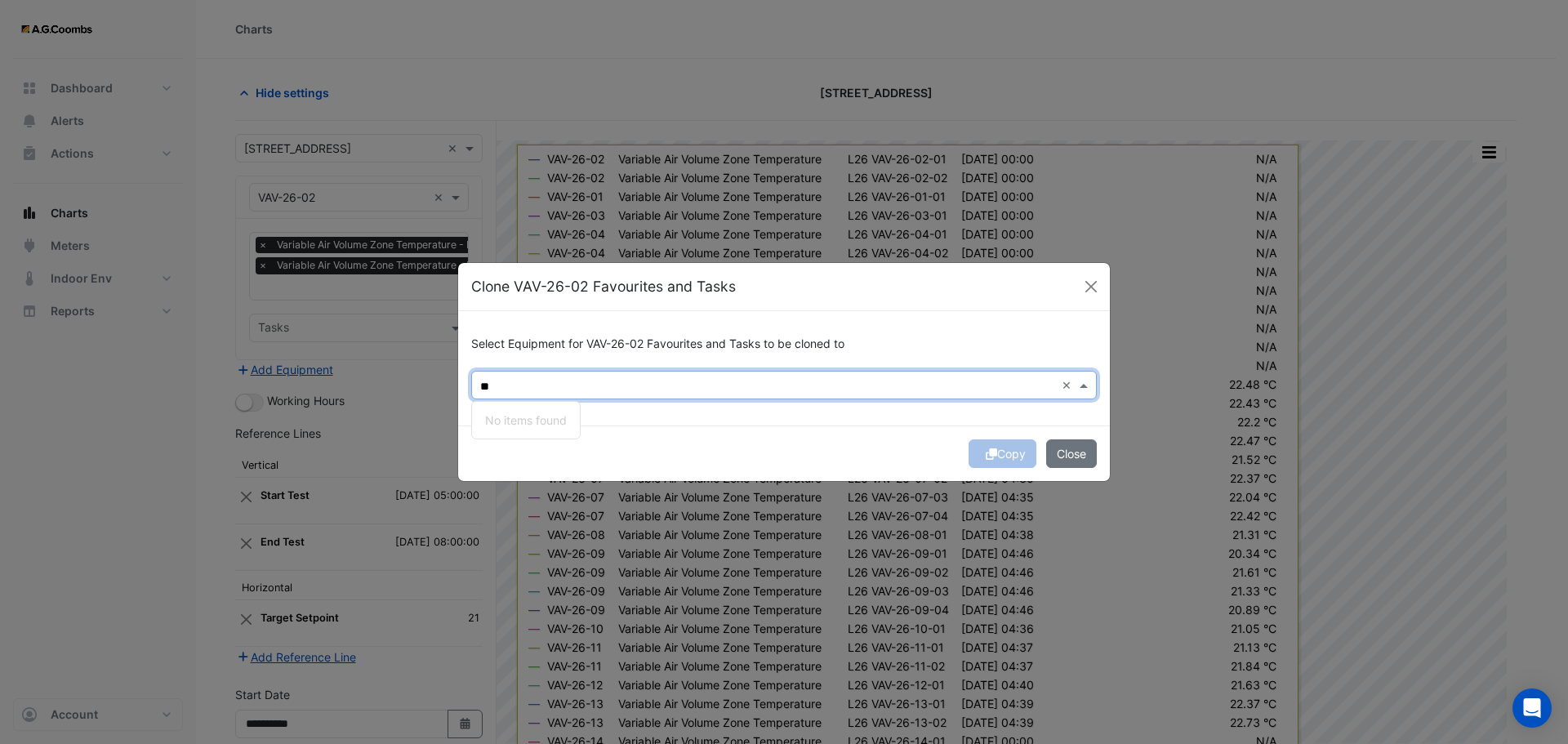
type input "*"
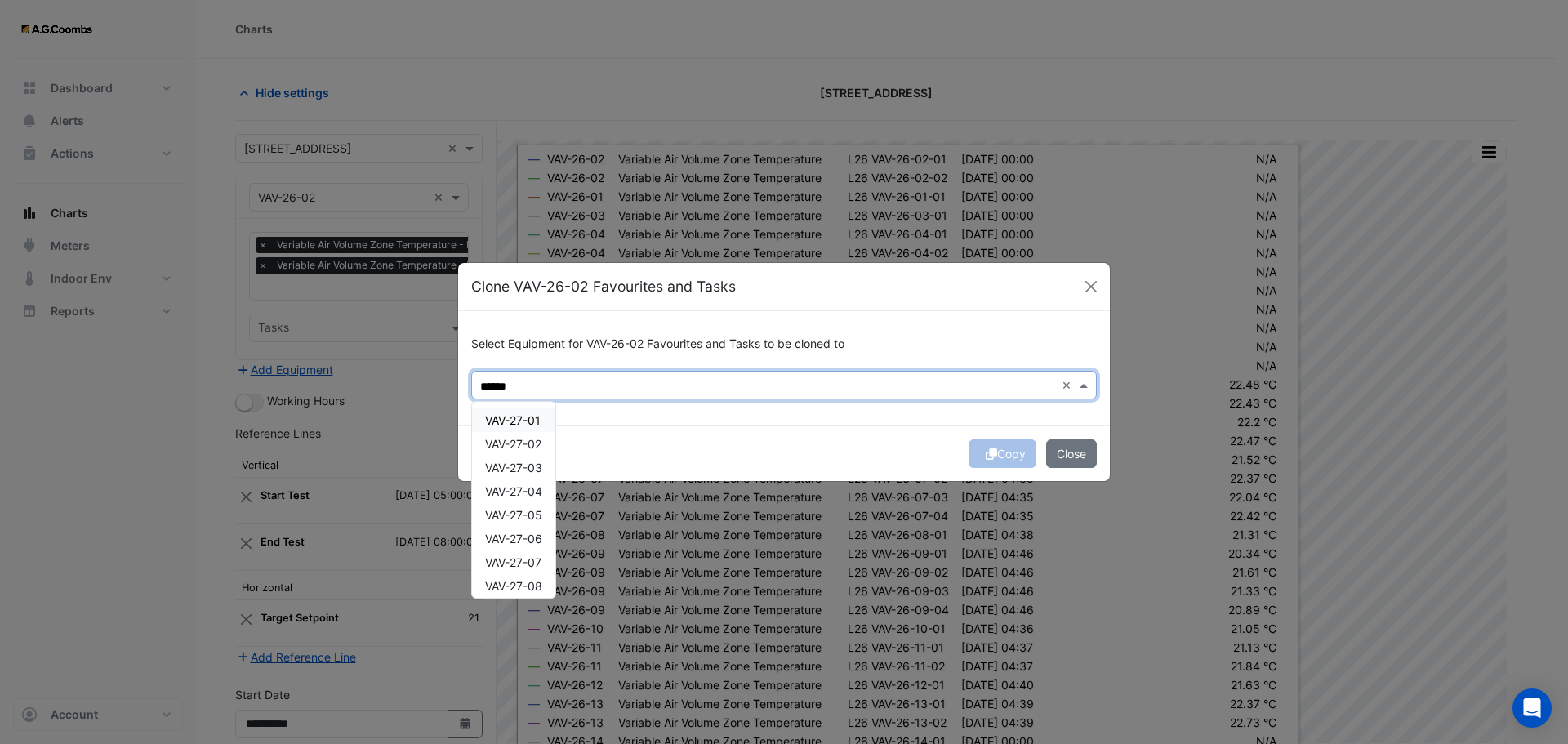
click at [527, 425] on span "VAV-27-01" at bounding box center [513, 420] width 56 height 14
click at [529, 452] on div "VAV-27-02" at bounding box center [513, 444] width 84 height 24
click at [537, 468] on span "VAV-27-03" at bounding box center [514, 468] width 58 height 14
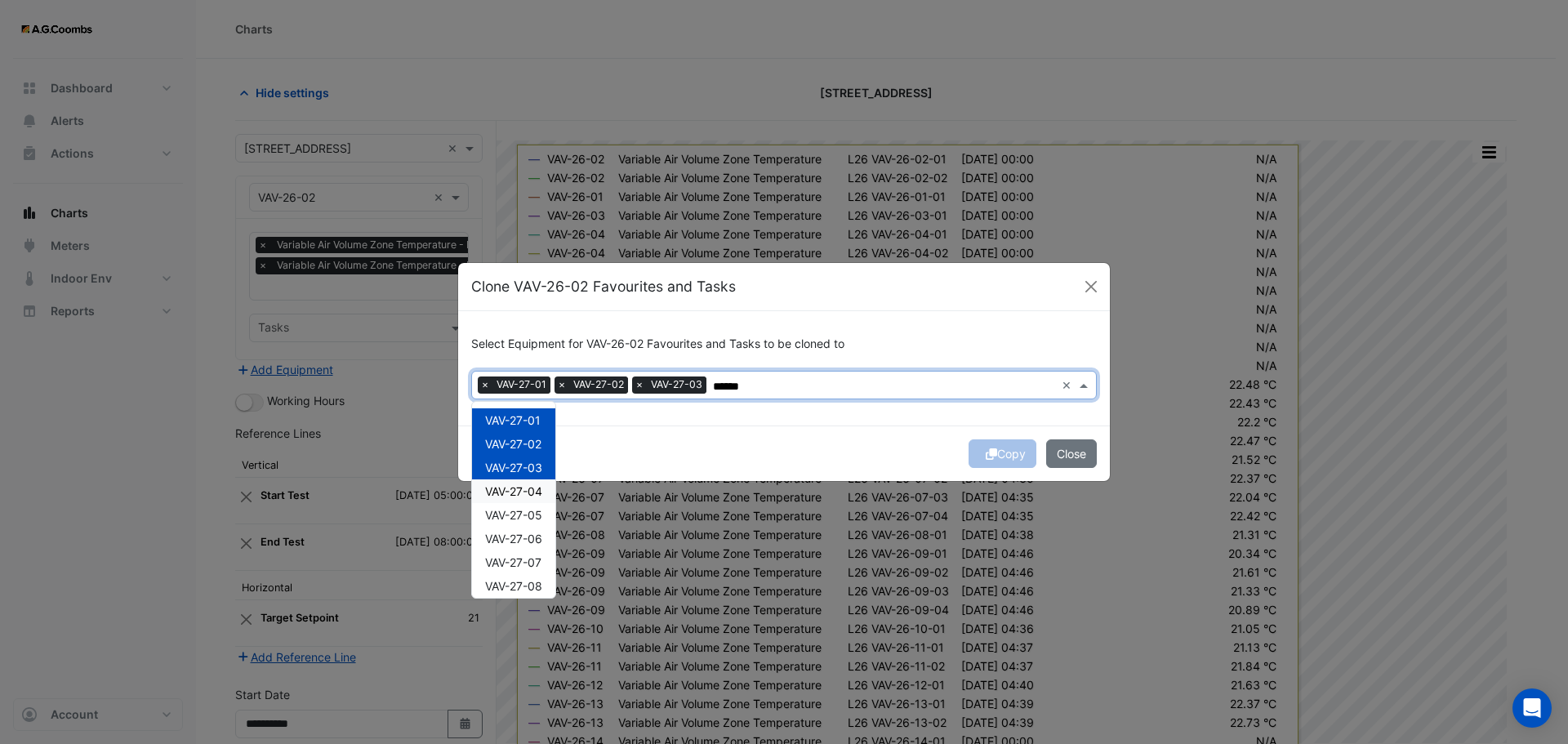
click at [535, 495] on span "VAV-27-04" at bounding box center [514, 491] width 58 height 14
click at [532, 520] on span "VAV-27-05" at bounding box center [514, 515] width 58 height 14
click at [540, 540] on span "VAV-27-06" at bounding box center [514, 539] width 58 height 14
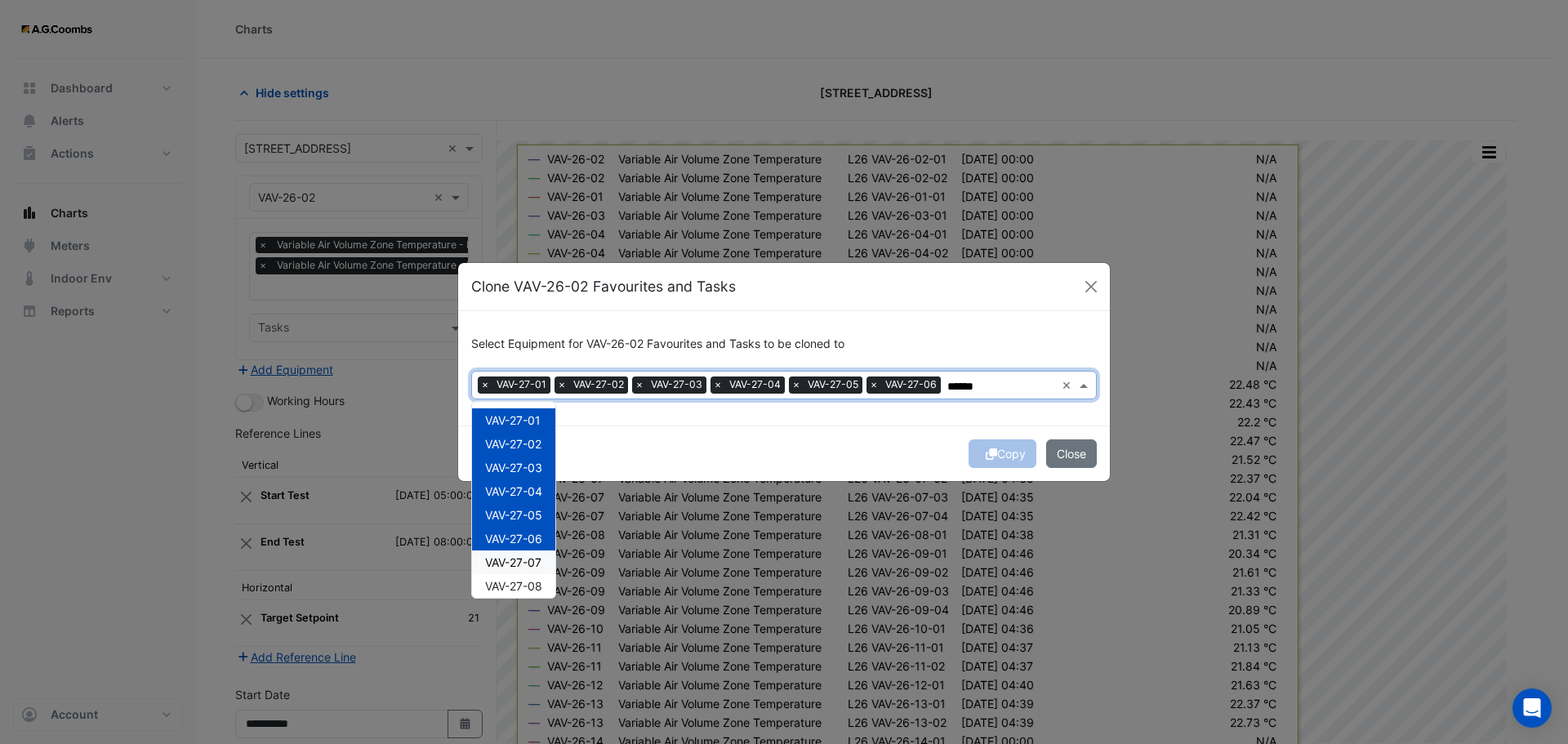
click at [546, 560] on div "VAV-27-07" at bounding box center [513, 562] width 84 height 24
drag, startPoint x: 535, startPoint y: 591, endPoint x: 577, endPoint y: 573, distance: 45.7
click at [535, 590] on span "VAV-27-08" at bounding box center [514, 586] width 58 height 14
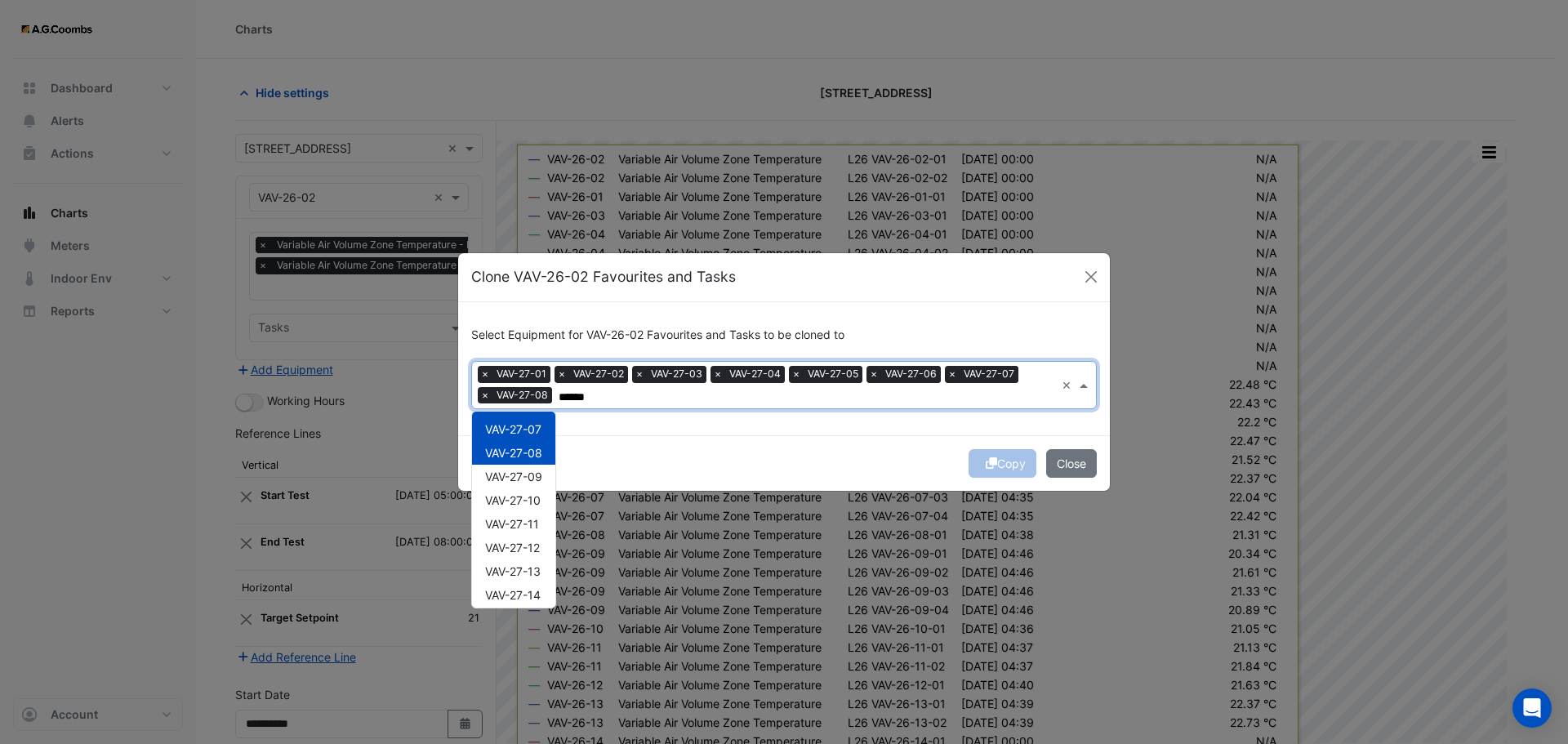
scroll to position [172, 0]
click at [524, 451] on span "VAV-27-09" at bounding box center [514, 448] width 58 height 14
click at [523, 468] on span "VAV-27-10" at bounding box center [513, 472] width 56 height 14
click at [529, 499] on span "VAV-27-11" at bounding box center [513, 495] width 54 height 14
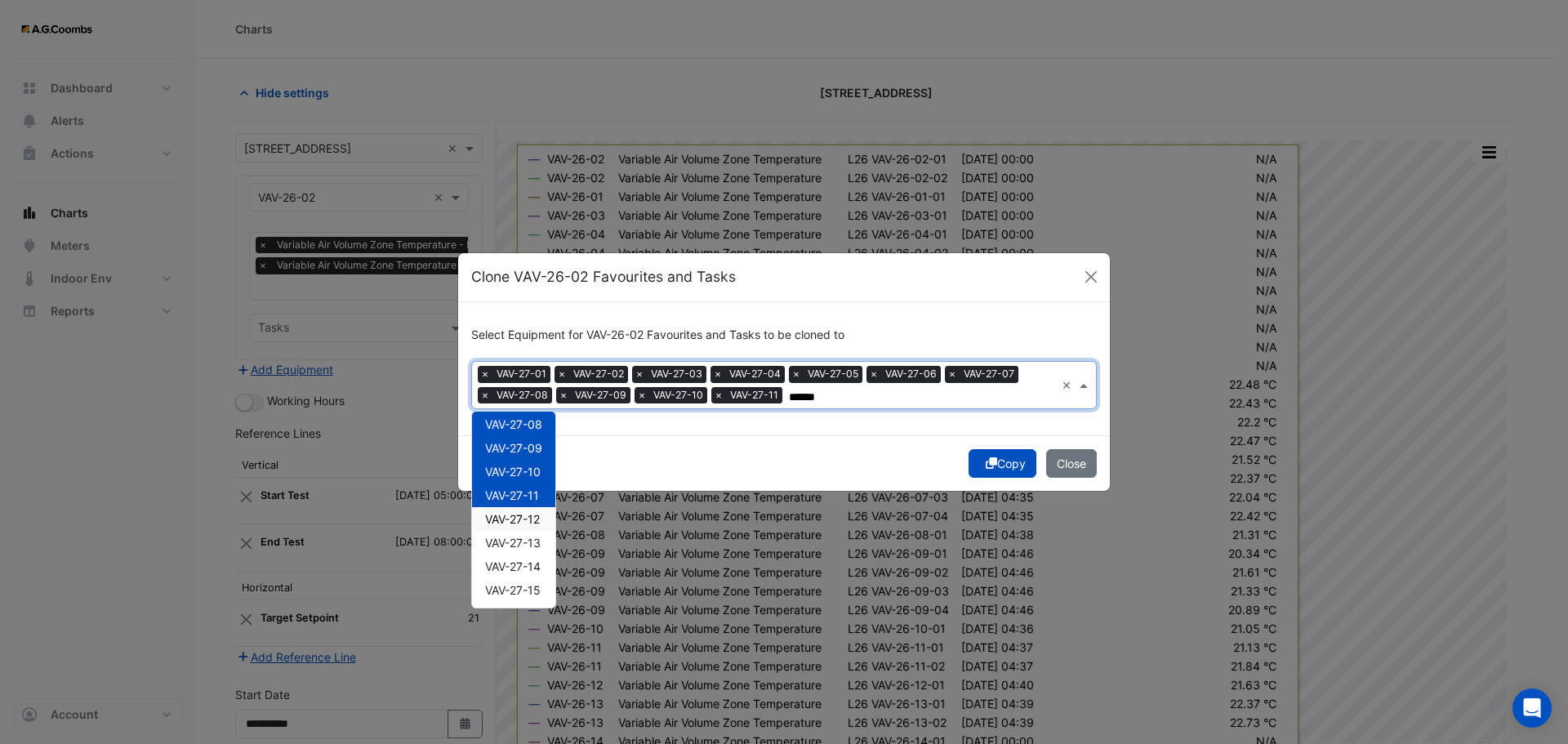
click at [536, 528] on div "VAV-27-12" at bounding box center [513, 519] width 84 height 24
click at [530, 543] on span "VAV-27-13" at bounding box center [513, 543] width 56 height 14
drag, startPoint x: 537, startPoint y: 566, endPoint x: 537, endPoint y: 584, distance: 18.0
click at [536, 566] on span "VAV-27-14" at bounding box center [513, 566] width 56 height 14
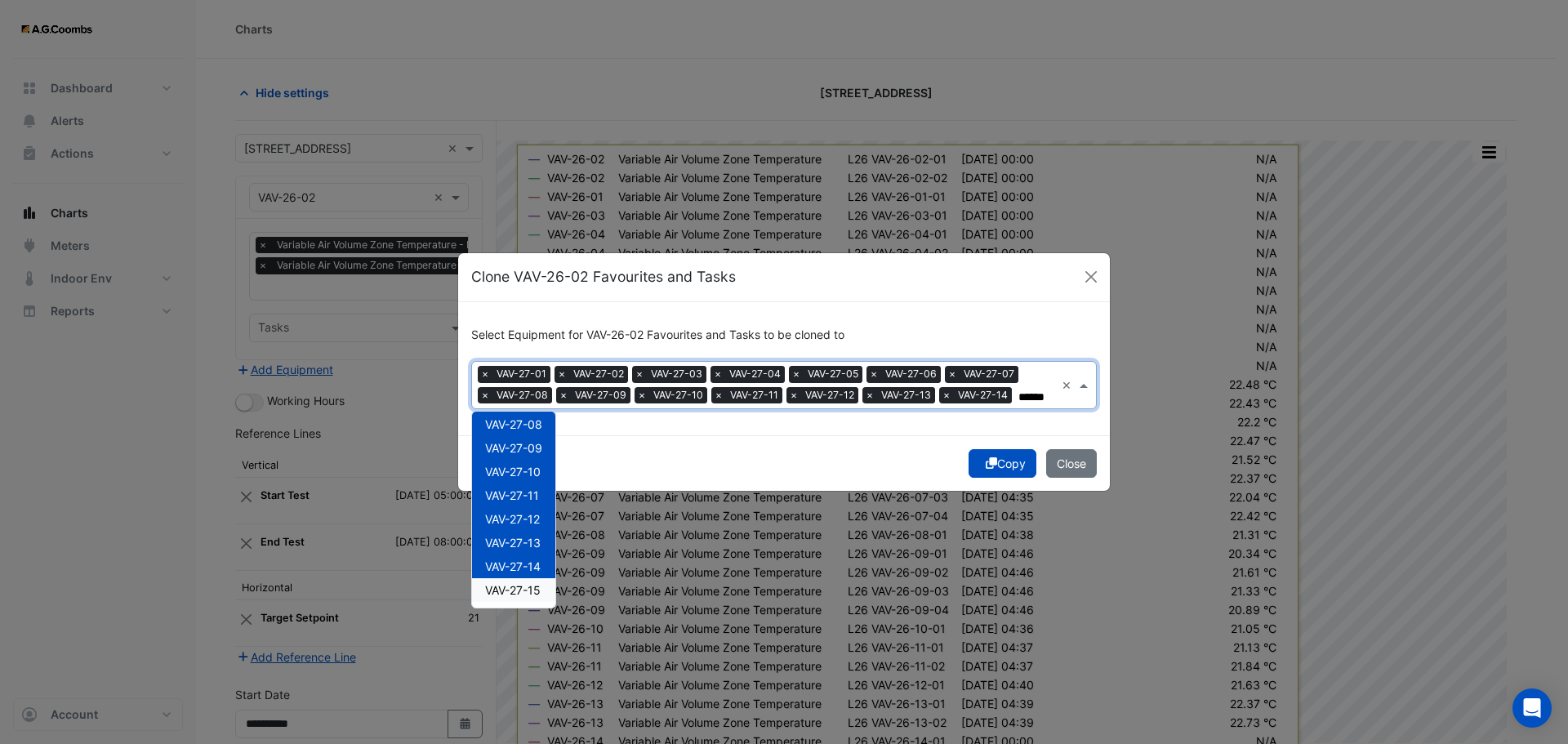
click at [538, 591] on span "VAV-27-15" at bounding box center [513, 590] width 56 height 14
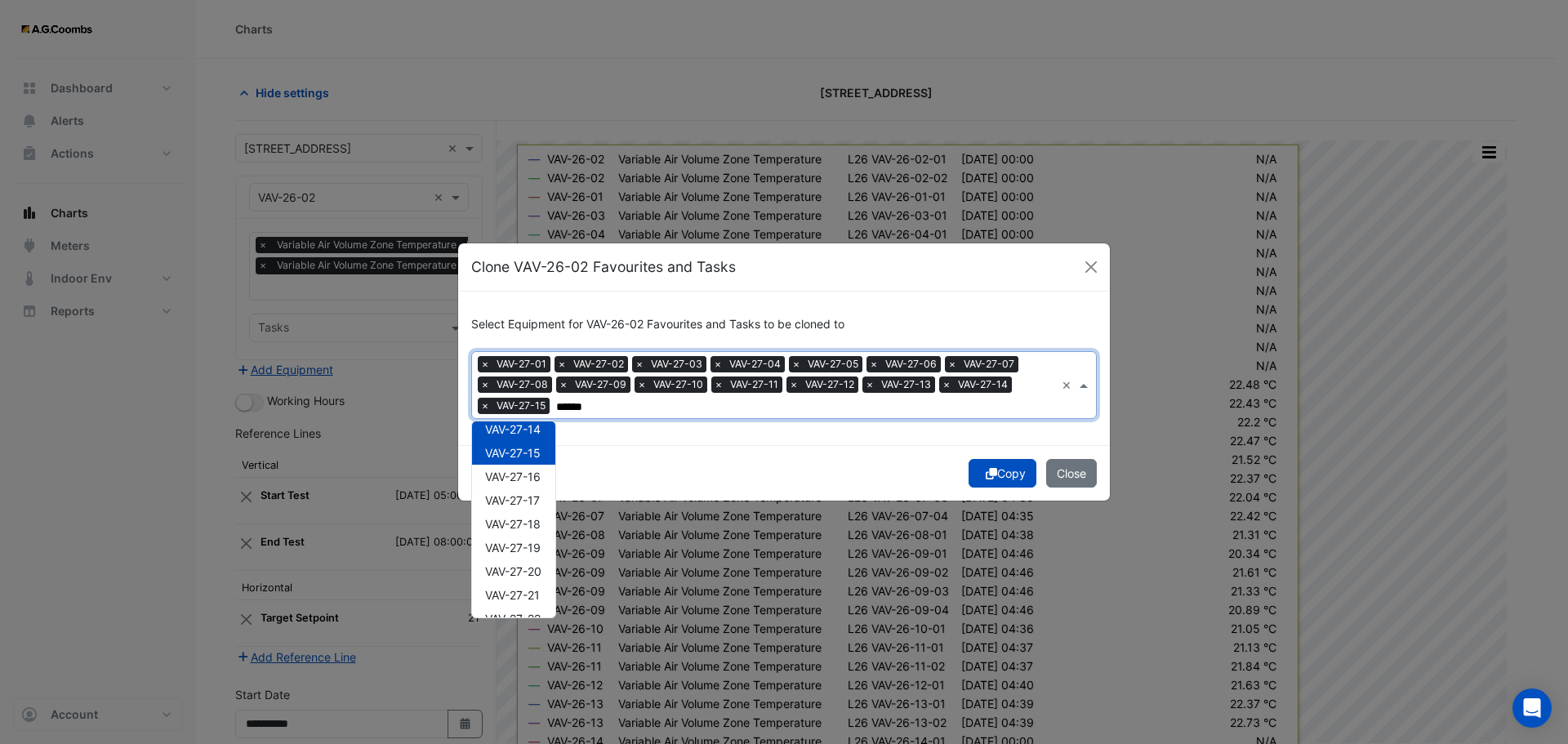
scroll to position [343, 0]
click at [529, 448] on span "VAV-27-16" at bounding box center [513, 451] width 56 height 14
click at [533, 473] on span "VAV-27-17" at bounding box center [513, 475] width 55 height 14
click at [535, 501] on span "VAV-27-18" at bounding box center [513, 499] width 56 height 14
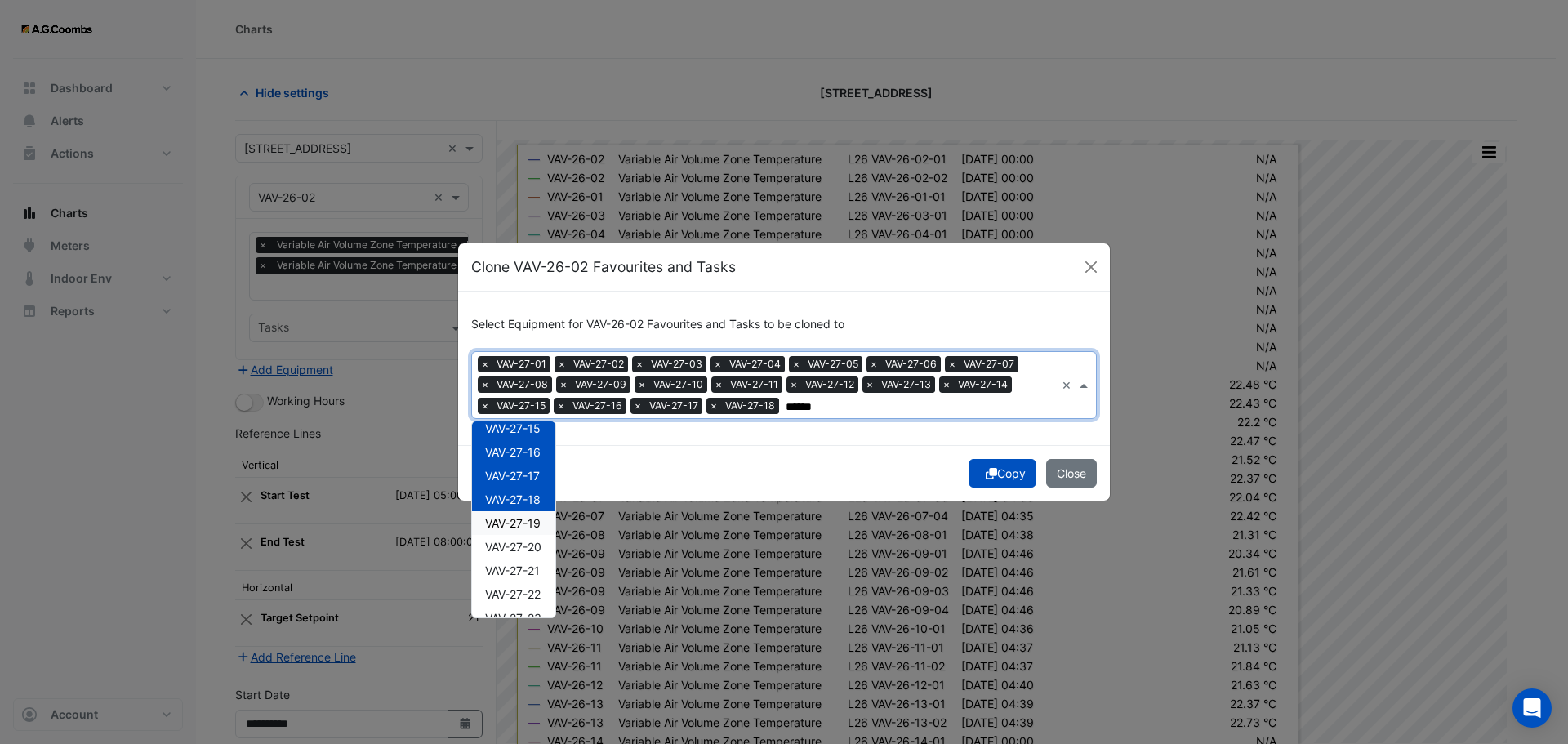
click at [537, 526] on span "VAV-27-19" at bounding box center [513, 522] width 56 height 14
click at [535, 548] on span "VAV-27-20" at bounding box center [513, 546] width 57 height 14
click at [535, 568] on span "VAV-27-21" at bounding box center [513, 570] width 55 height 14
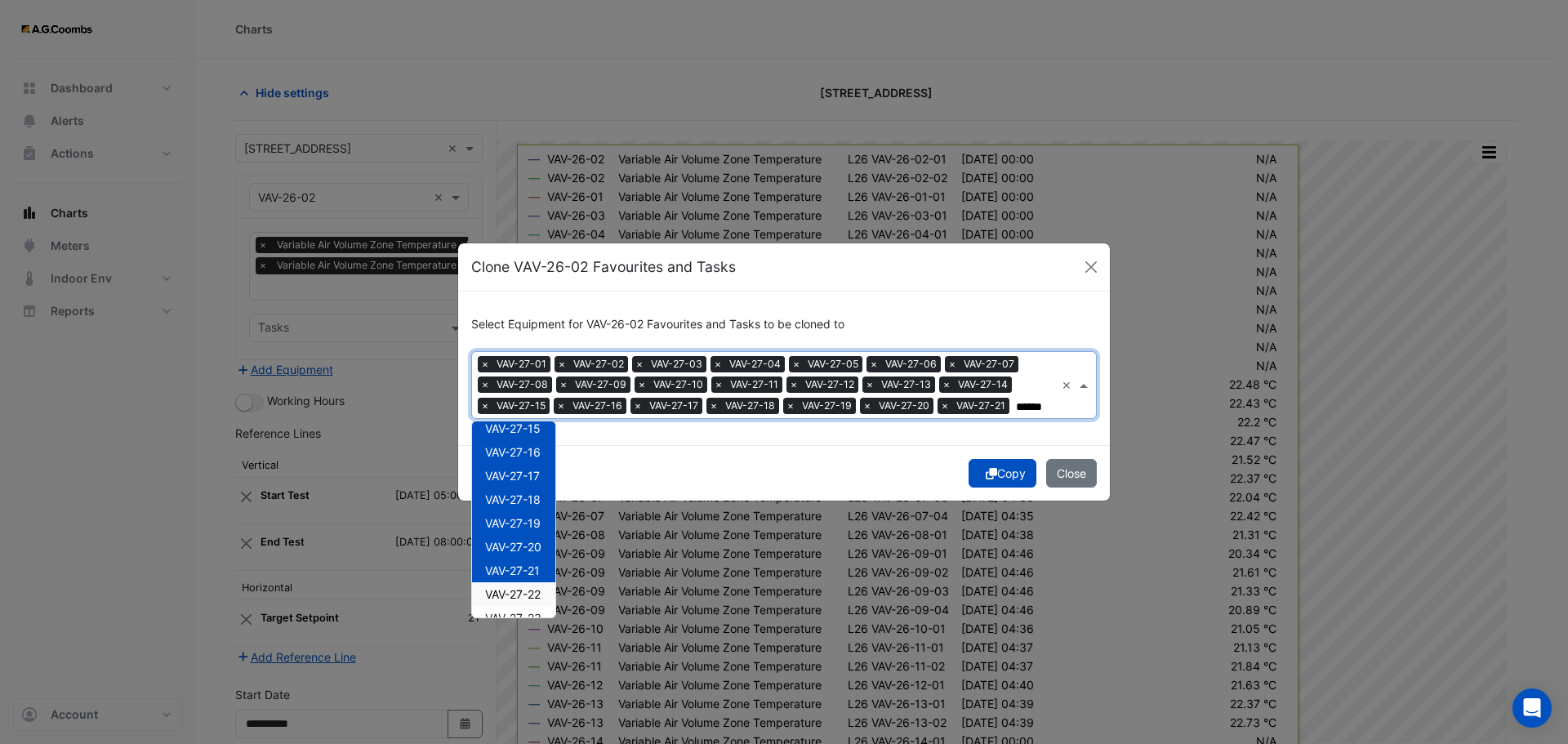
click at [539, 589] on span "VAV-27-22" at bounding box center [513, 594] width 56 height 14
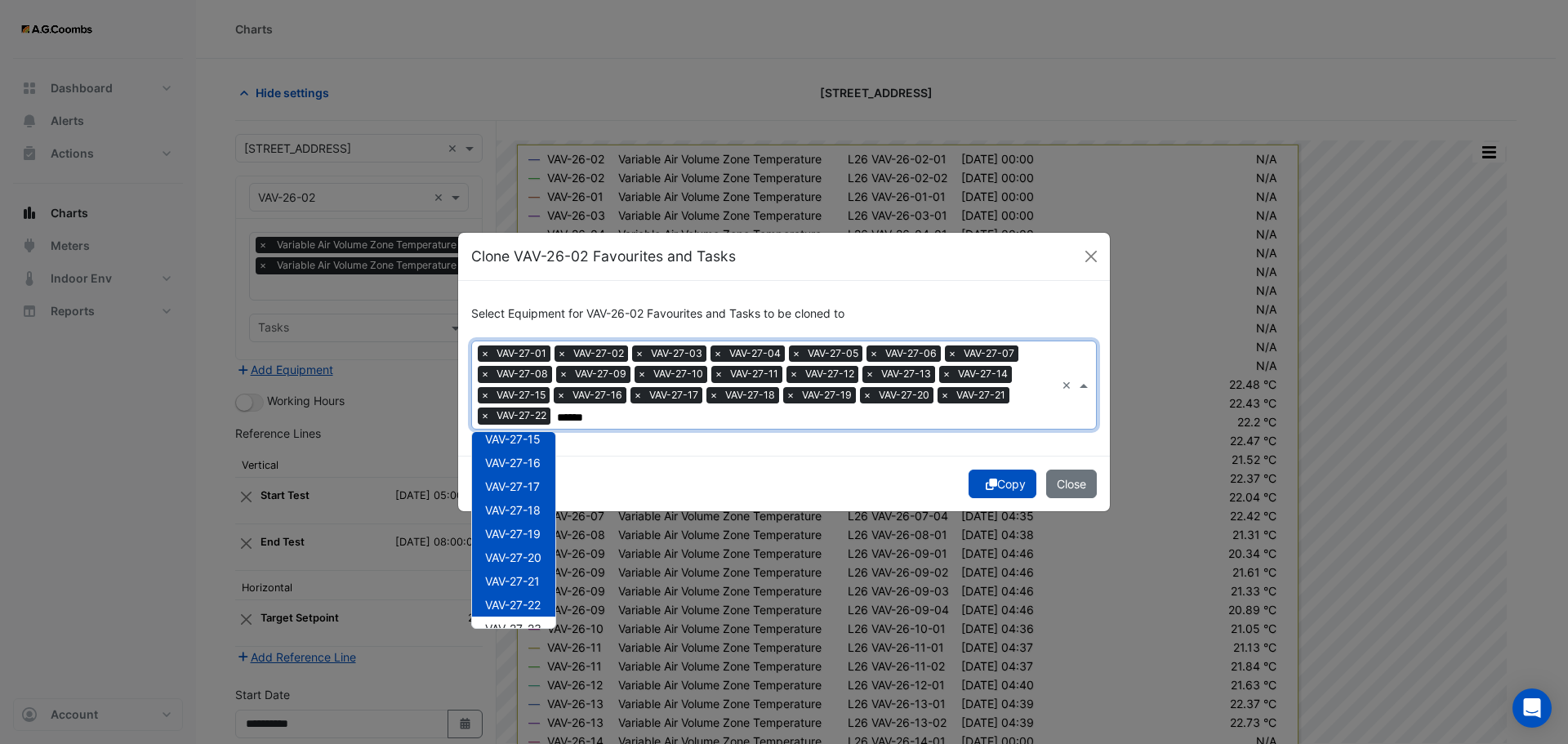
click at [556, 591] on ng-dropdown-panel "VAV-27-01 VAV-27-02 VAV-27-03 VAV-27-04 VAV-27-05 VAV-27-06 VAV-27-07 VAV-27-08…" at bounding box center [513, 530] width 85 height 198
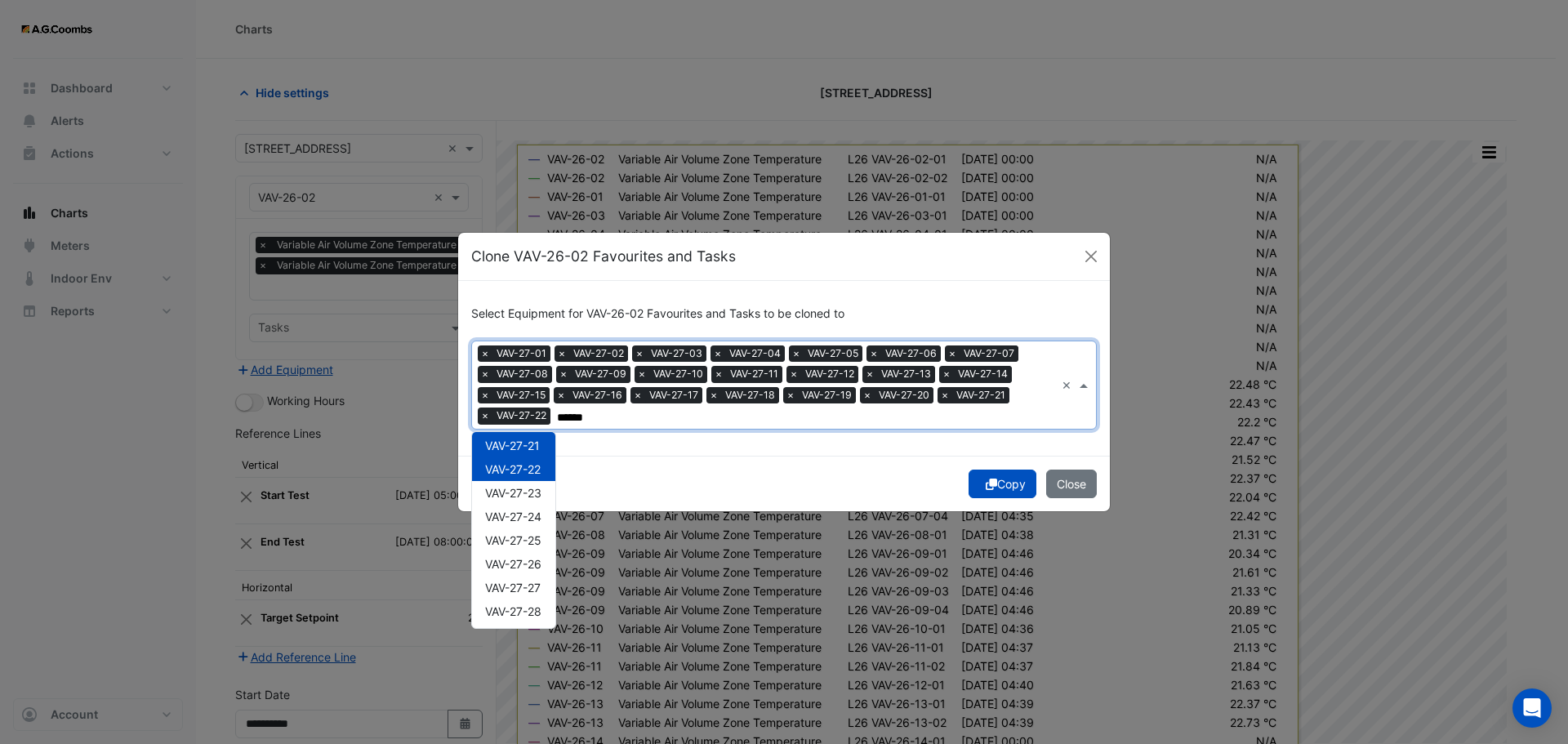
scroll to position [514, 0]
click at [533, 453] on span "VAV-27-23" at bounding box center [513, 457] width 57 height 14
click at [535, 484] on span "VAV-27-24" at bounding box center [513, 480] width 57 height 14
click at [535, 497] on span "VAV-27-25" at bounding box center [513, 504] width 57 height 14
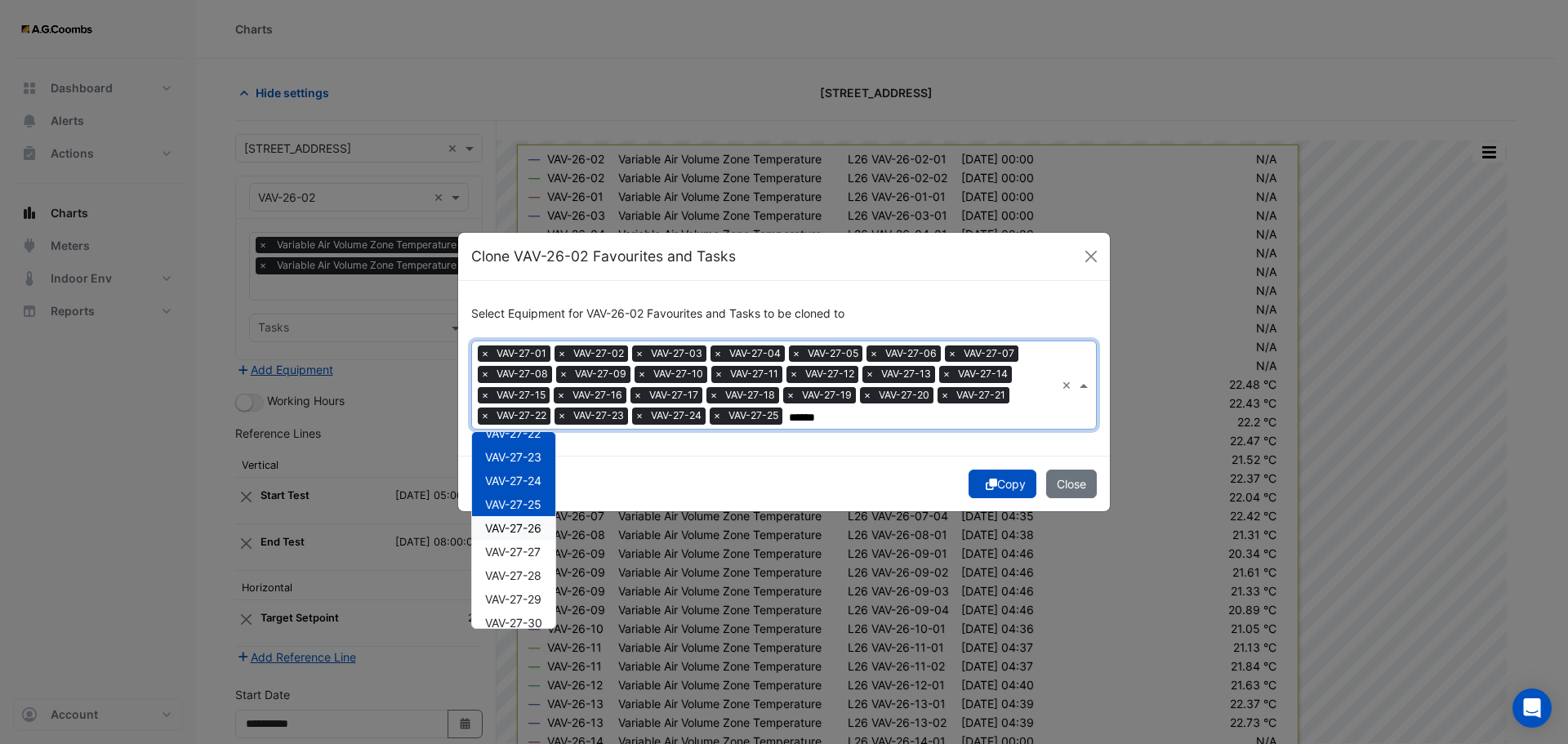
drag, startPoint x: 543, startPoint y: 529, endPoint x: 546, endPoint y: 561, distance: 32.1
click at [541, 530] on span "VAV-27-26" at bounding box center [513, 528] width 57 height 14
click at [539, 556] on span "VAV-27-27" at bounding box center [513, 551] width 56 height 14
click at [539, 571] on span "VAV-27-28" at bounding box center [513, 575] width 57 height 14
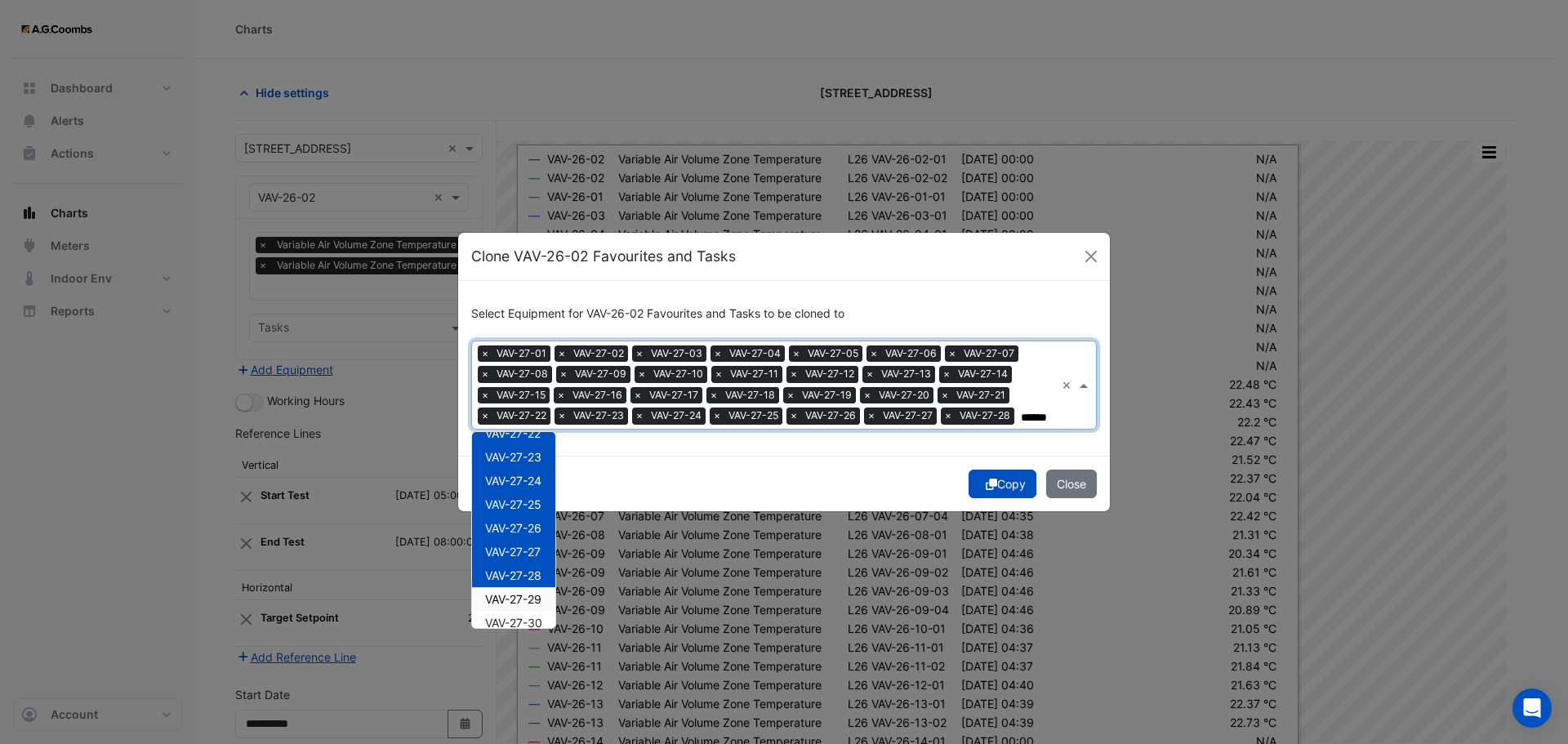
click at [544, 589] on div "VAV-27-29" at bounding box center [513, 599] width 84 height 24
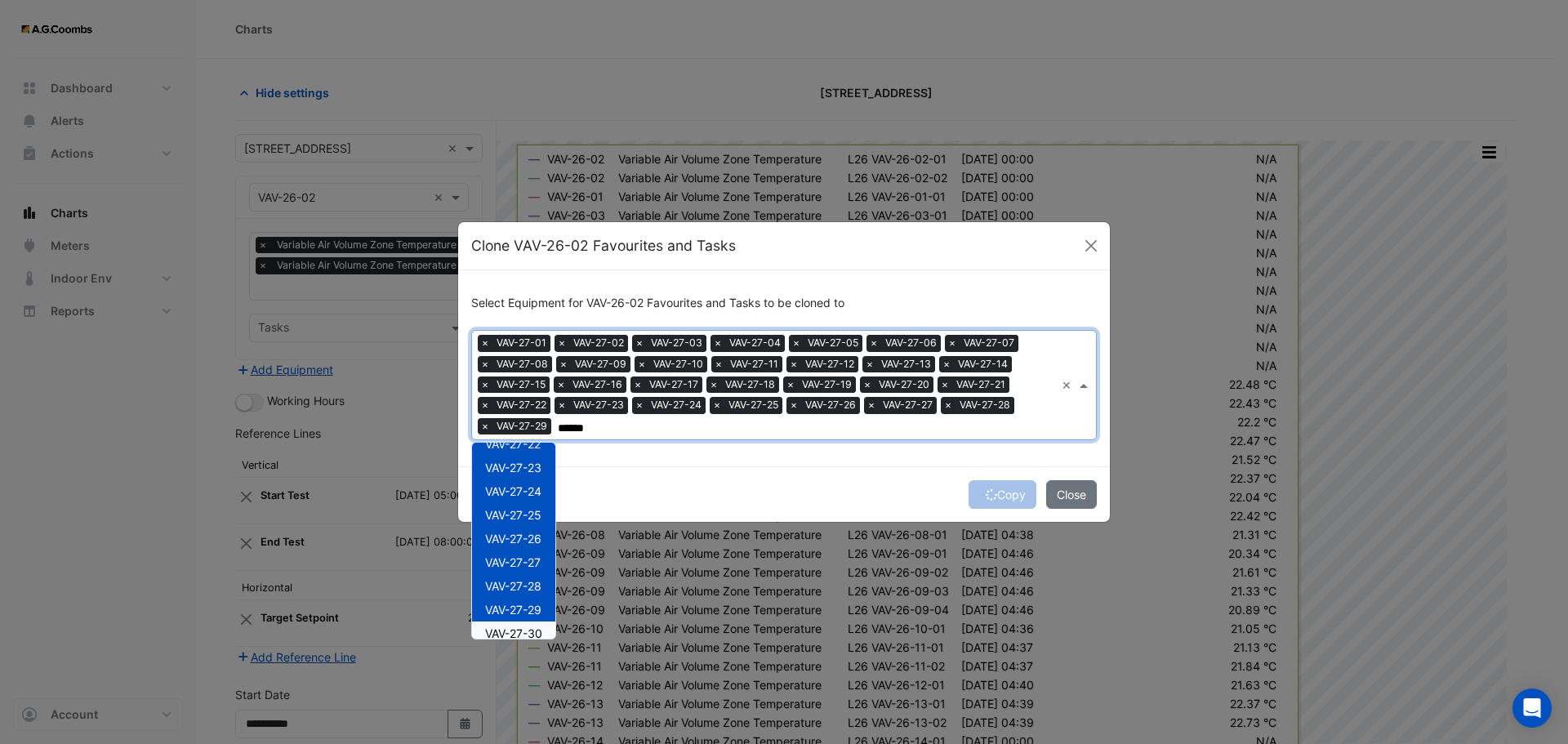
scroll to position [686, 0]
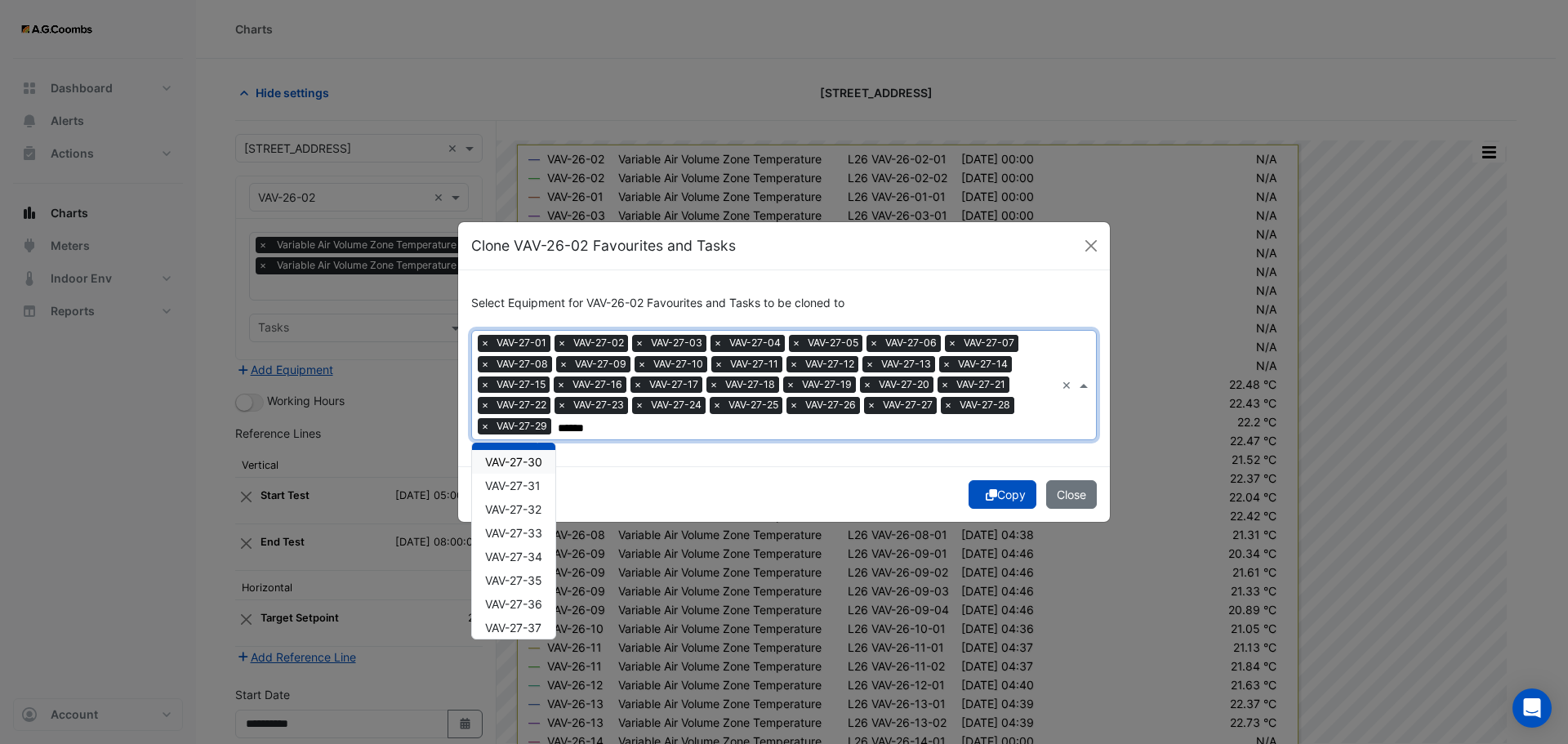
click at [520, 462] on span "VAV-27-30" at bounding box center [514, 462] width 58 height 14
click at [523, 495] on div "VAV-27-31" at bounding box center [513, 485] width 84 height 24
click at [520, 511] on span "VAV-27-32" at bounding box center [513, 509] width 57 height 14
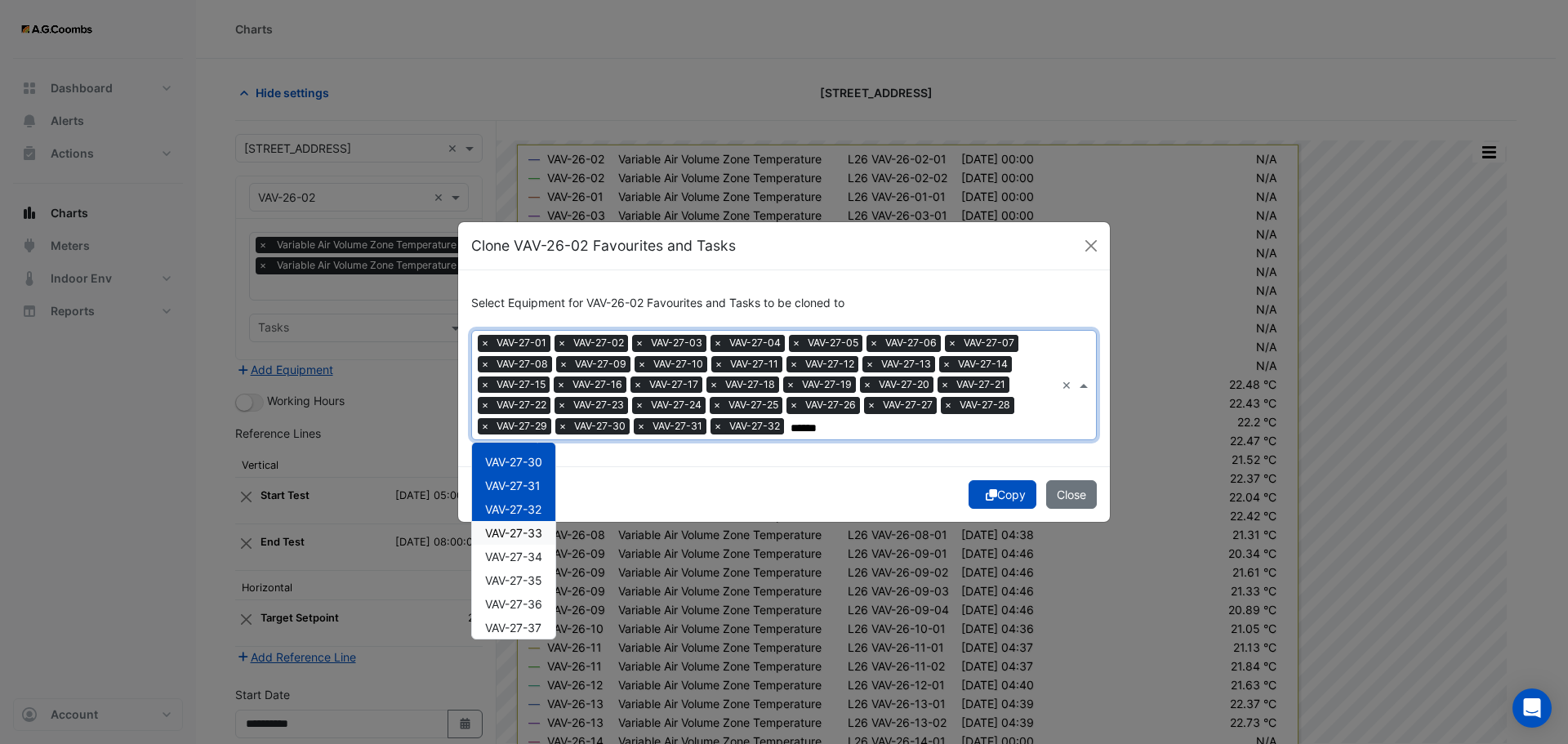
click at [523, 539] on div "VAV-27-33" at bounding box center [513, 533] width 84 height 24
click at [529, 560] on span "VAV-27-34" at bounding box center [514, 556] width 58 height 14
click at [535, 584] on span "VAV-27-35" at bounding box center [514, 580] width 58 height 14
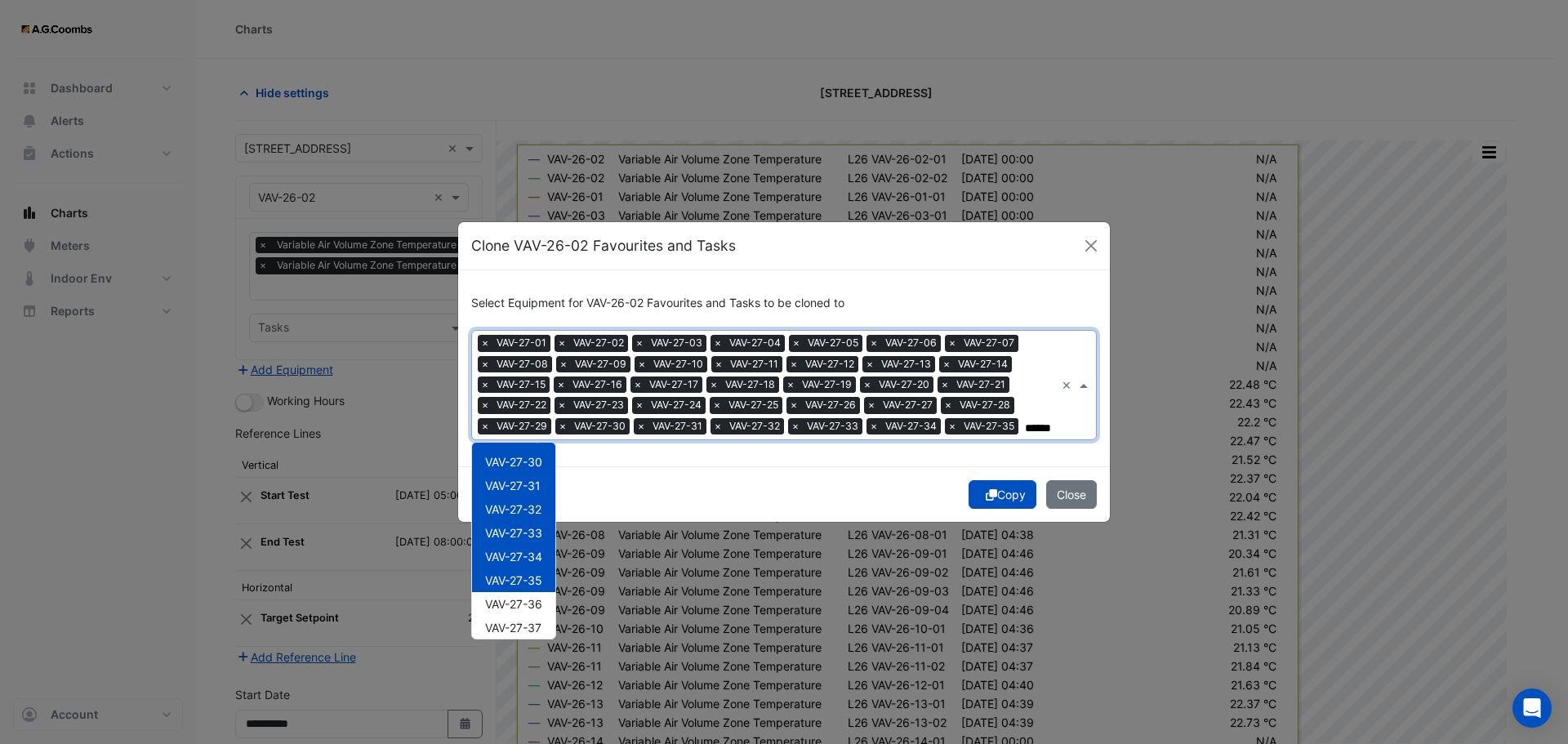
click at [539, 604] on span "VAV-27-36" at bounding box center [514, 604] width 58 height 14
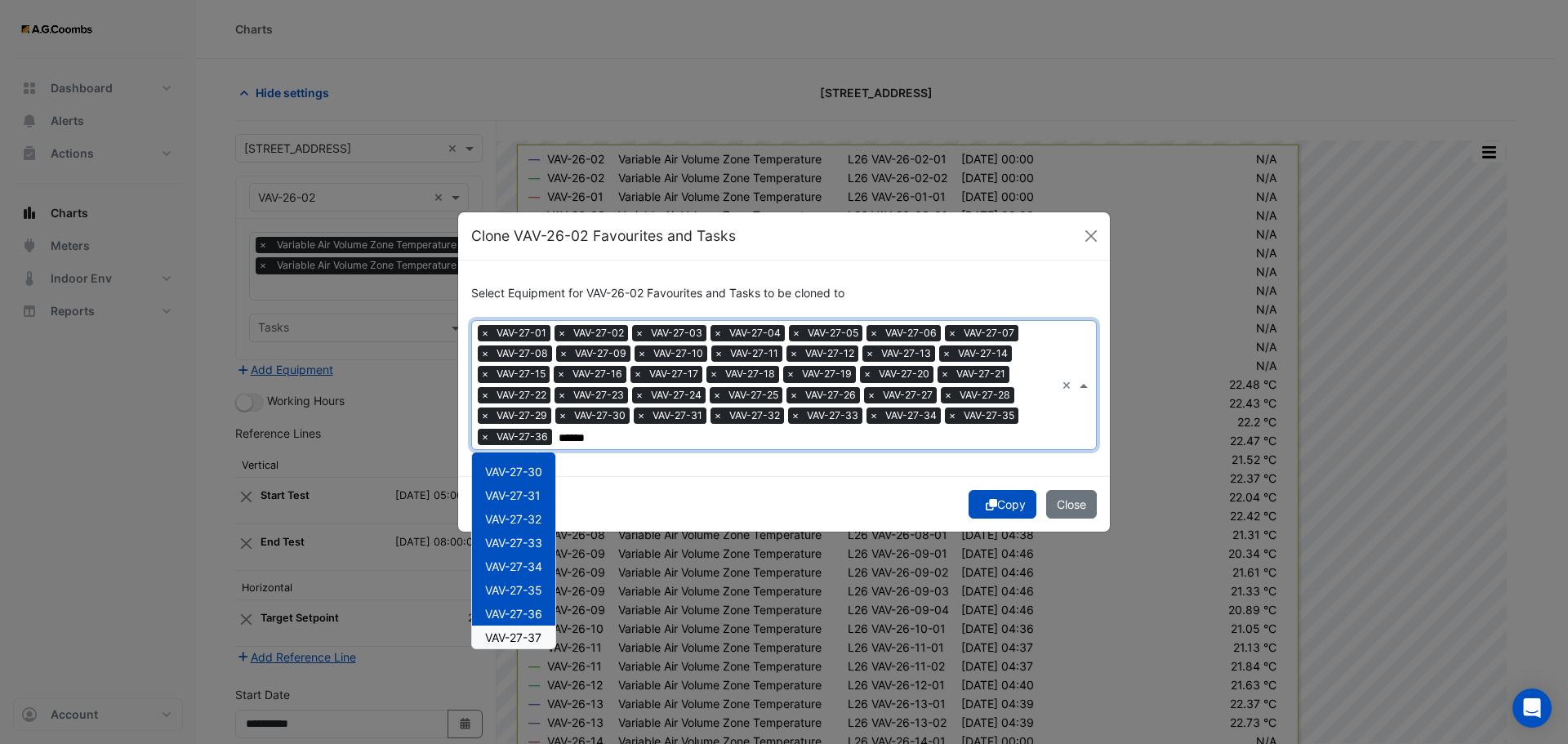
click at [538, 630] on div "VAV-27-37" at bounding box center [513, 637] width 84 height 24
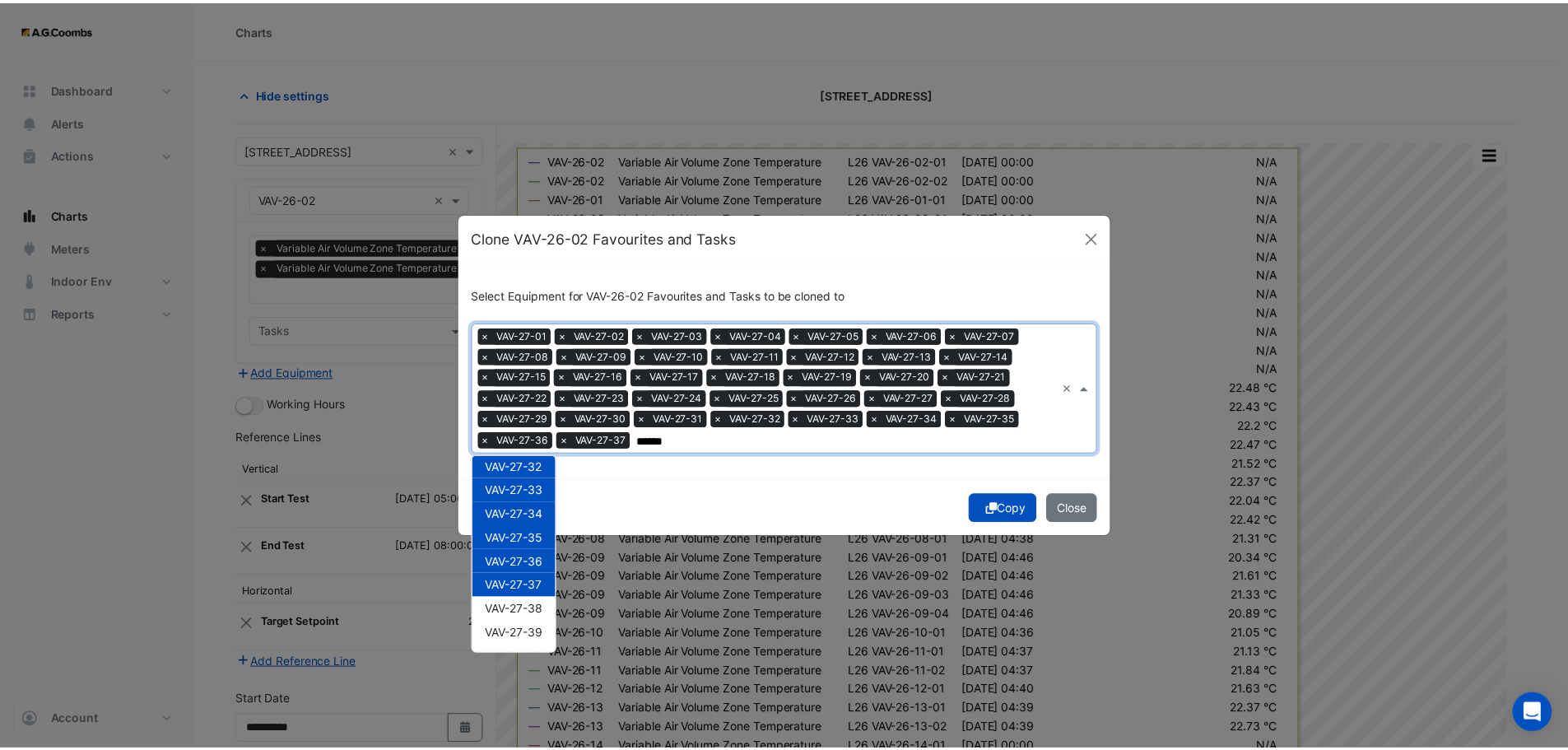
scroll to position [770, 0]
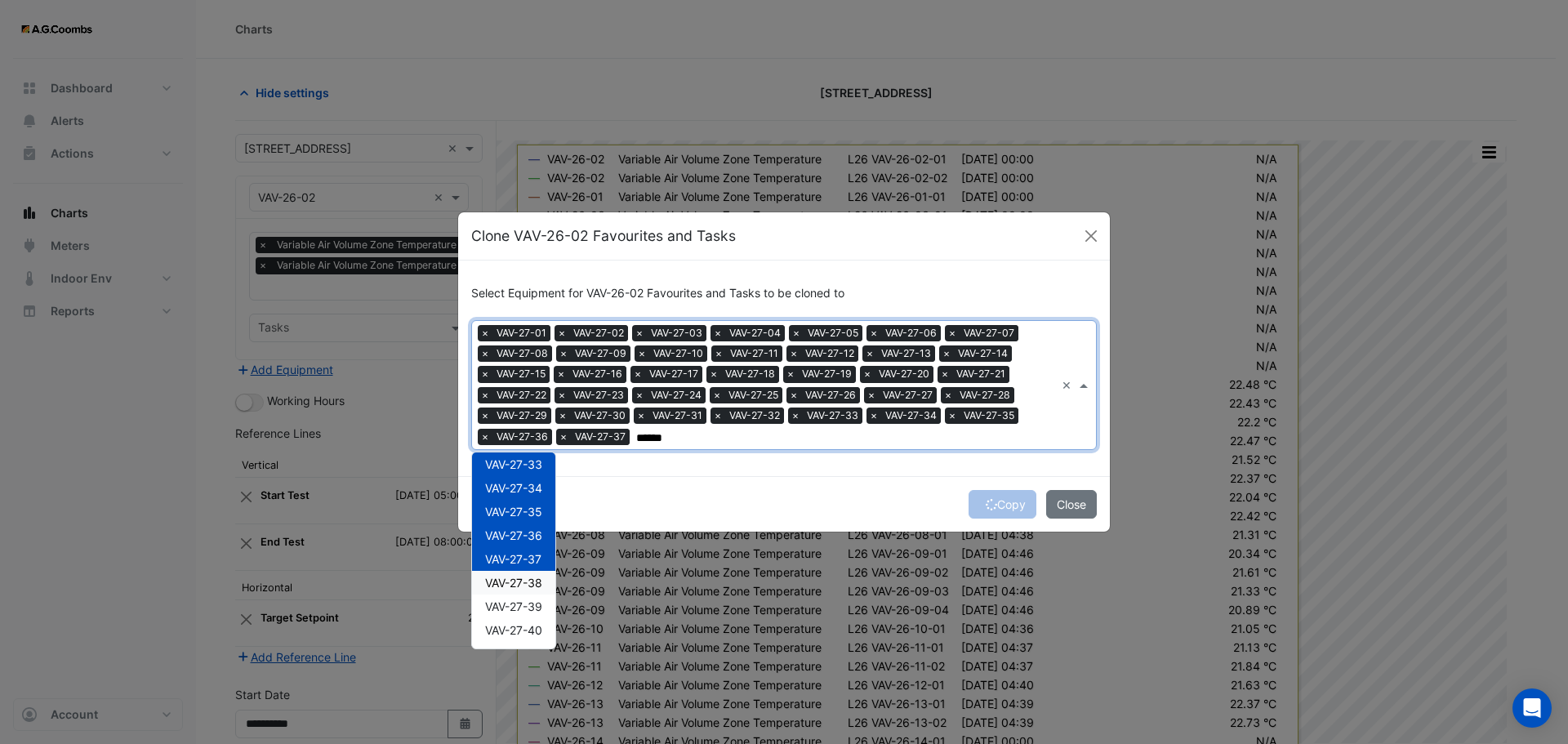
click at [519, 587] on span "VAV-27-38" at bounding box center [514, 583] width 58 height 14
click at [537, 613] on span "VAV-27-39" at bounding box center [514, 606] width 58 height 14
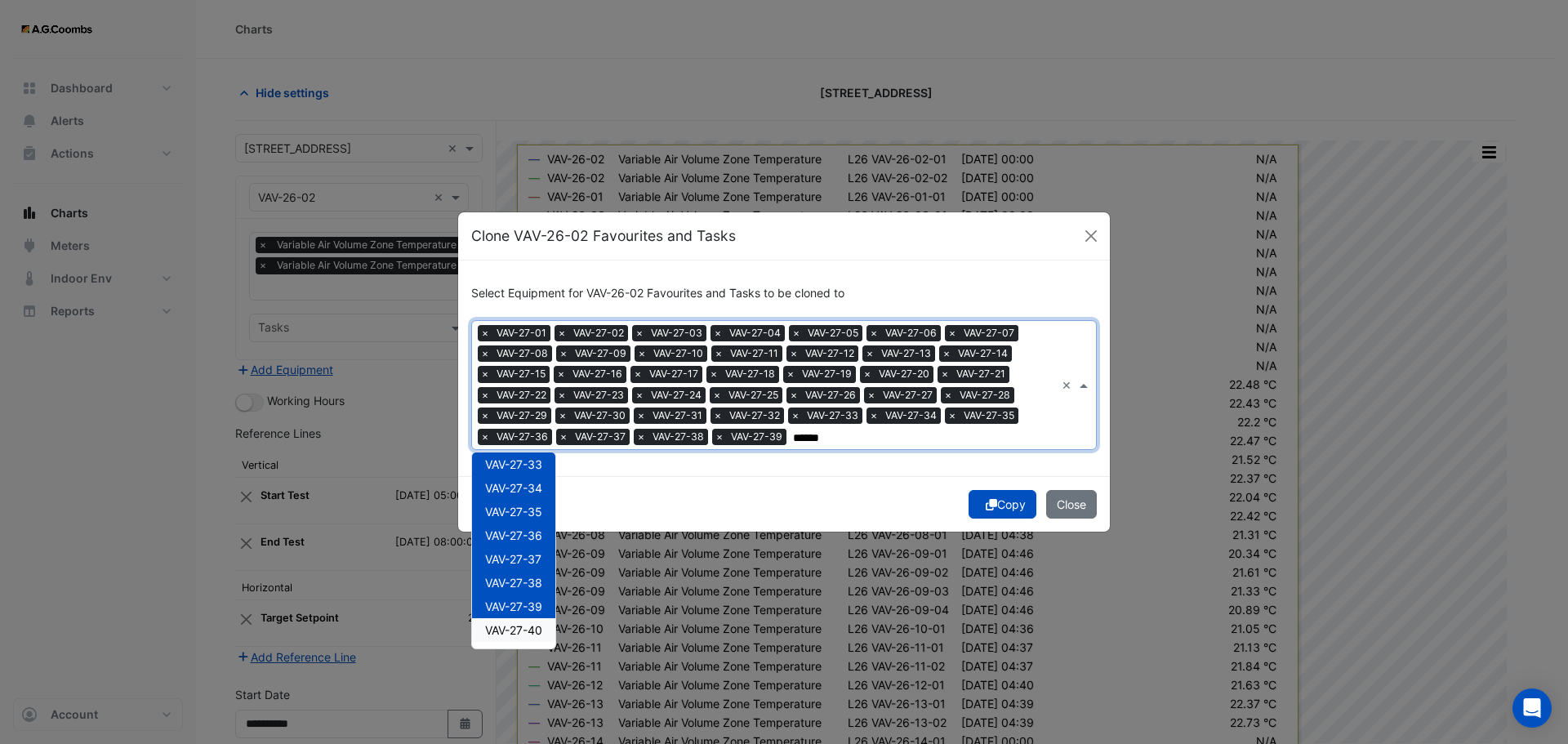
click at [537, 630] on span "VAV-27-40" at bounding box center [514, 630] width 58 height 14
type input "******"
click at [986, 503] on icon "submit" at bounding box center [992, 505] width 12 height 12
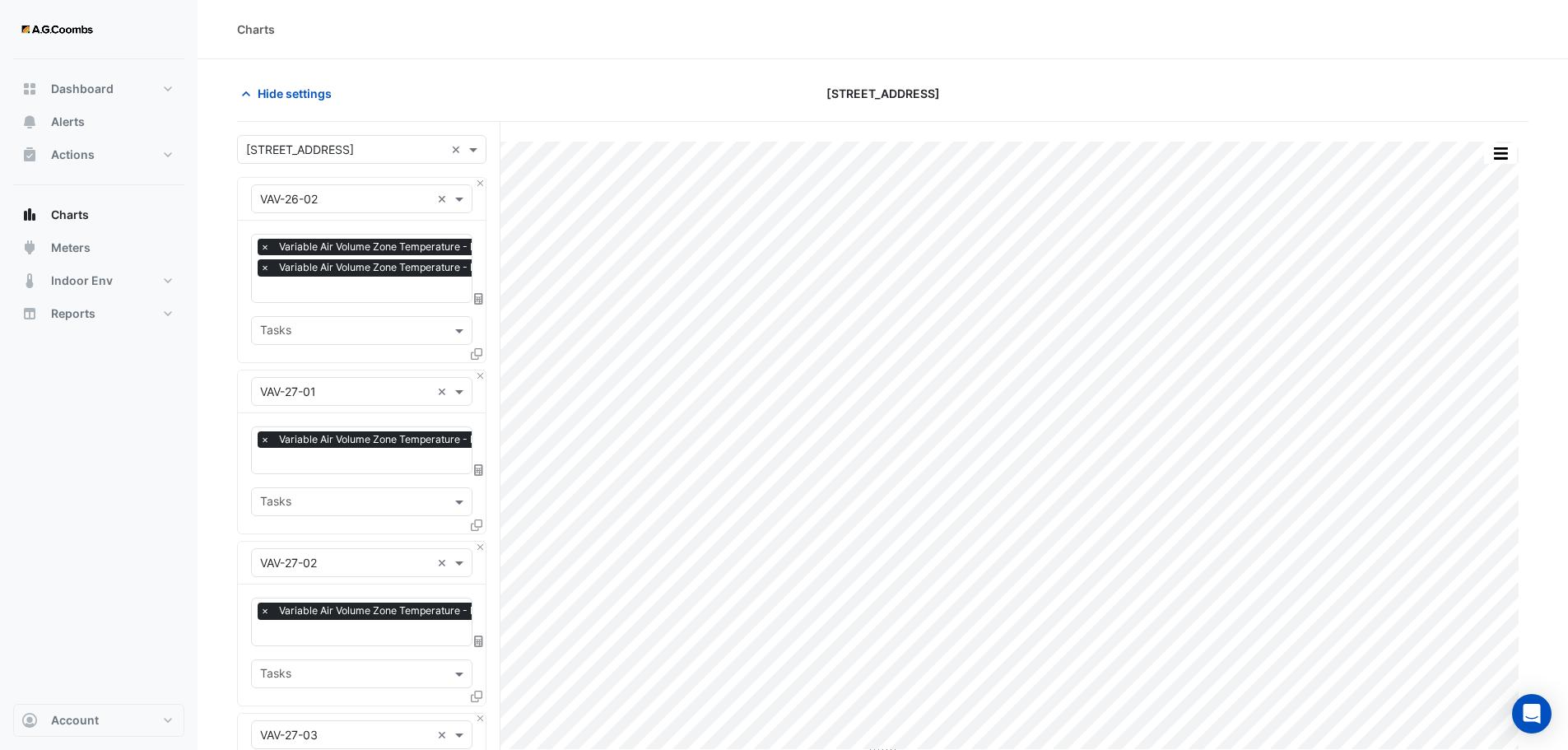
scroll to position [7128, 0]
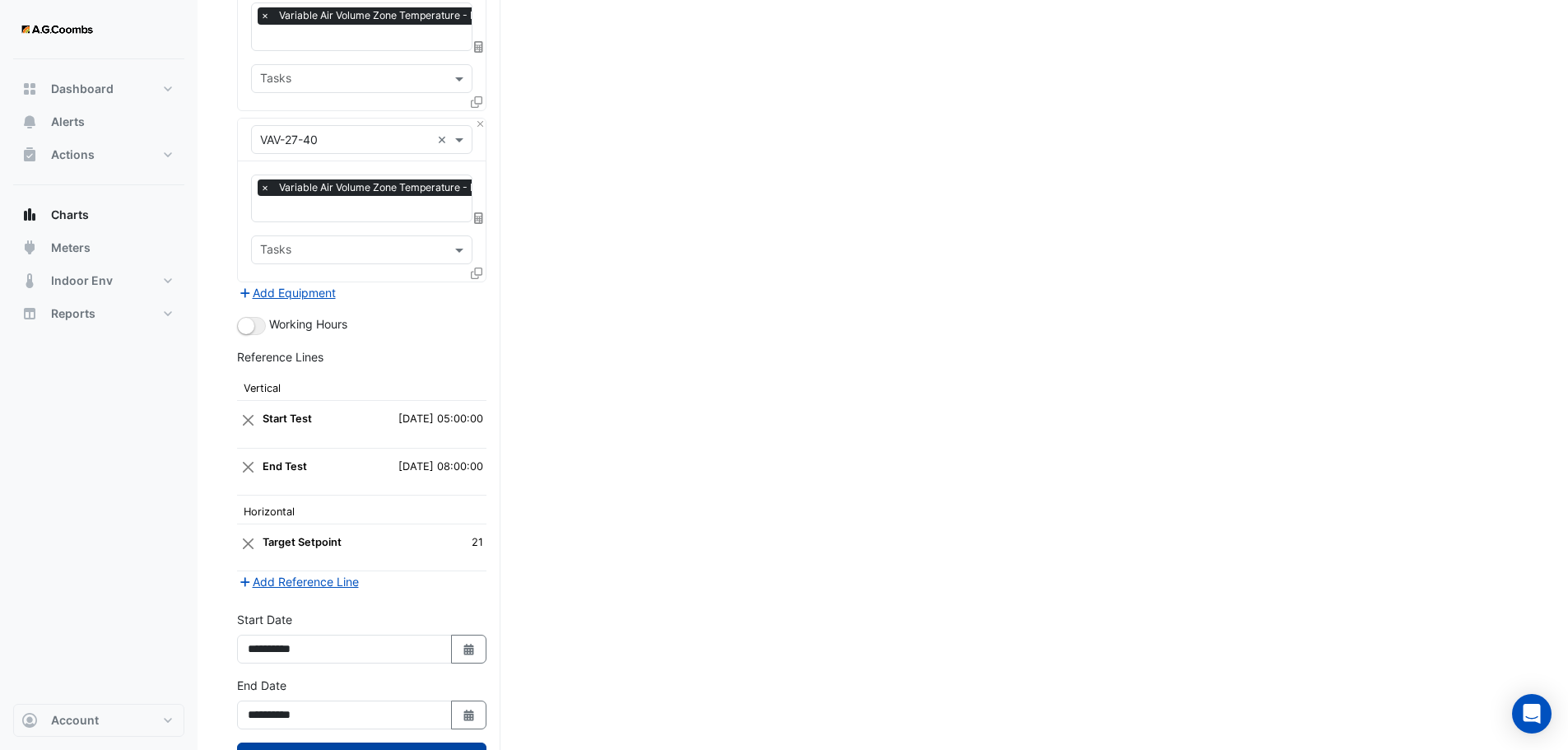
click at [416, 742] on button "Draw Chart" at bounding box center [361, 757] width 250 height 29
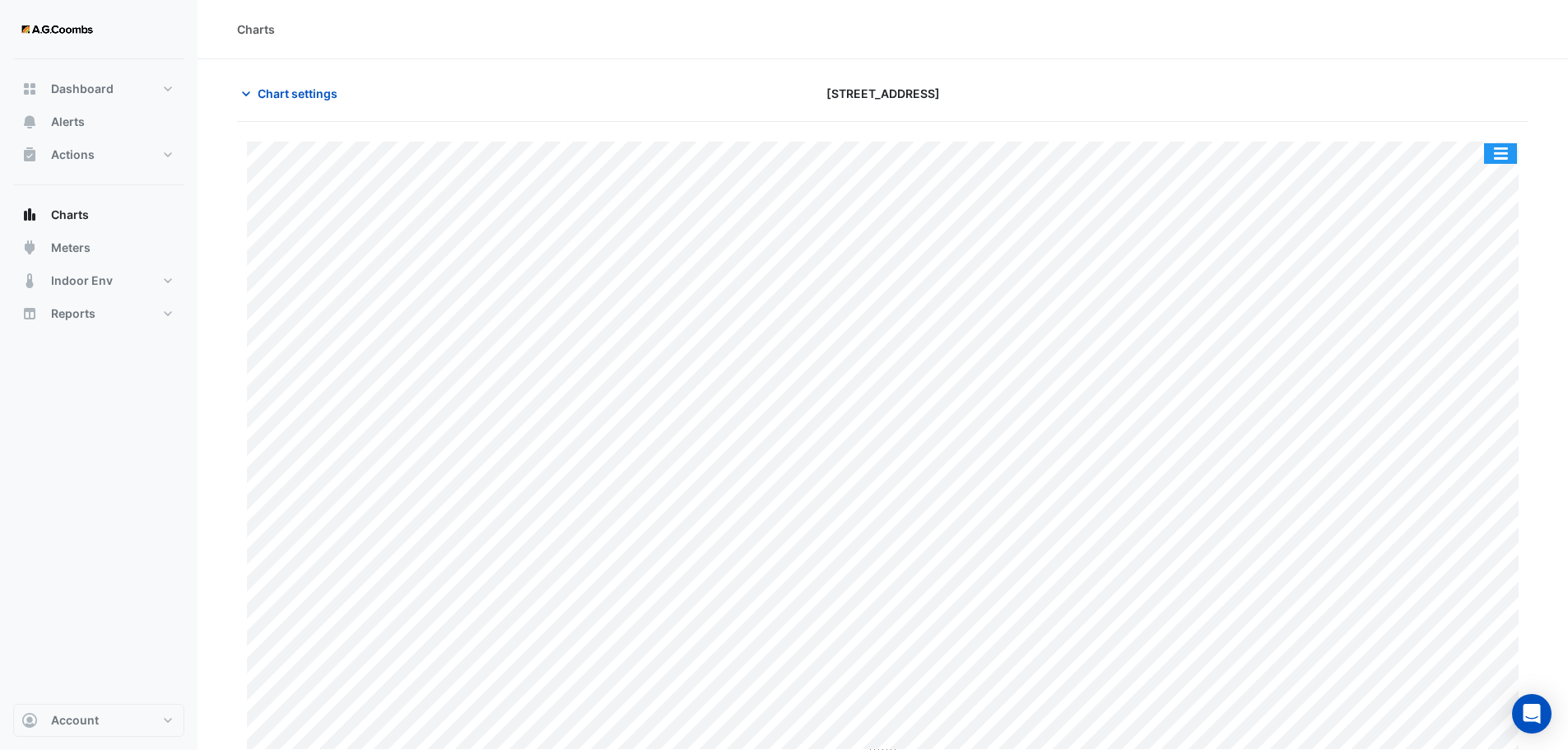
click at [1512, 149] on button "button" at bounding box center [1500, 153] width 33 height 20
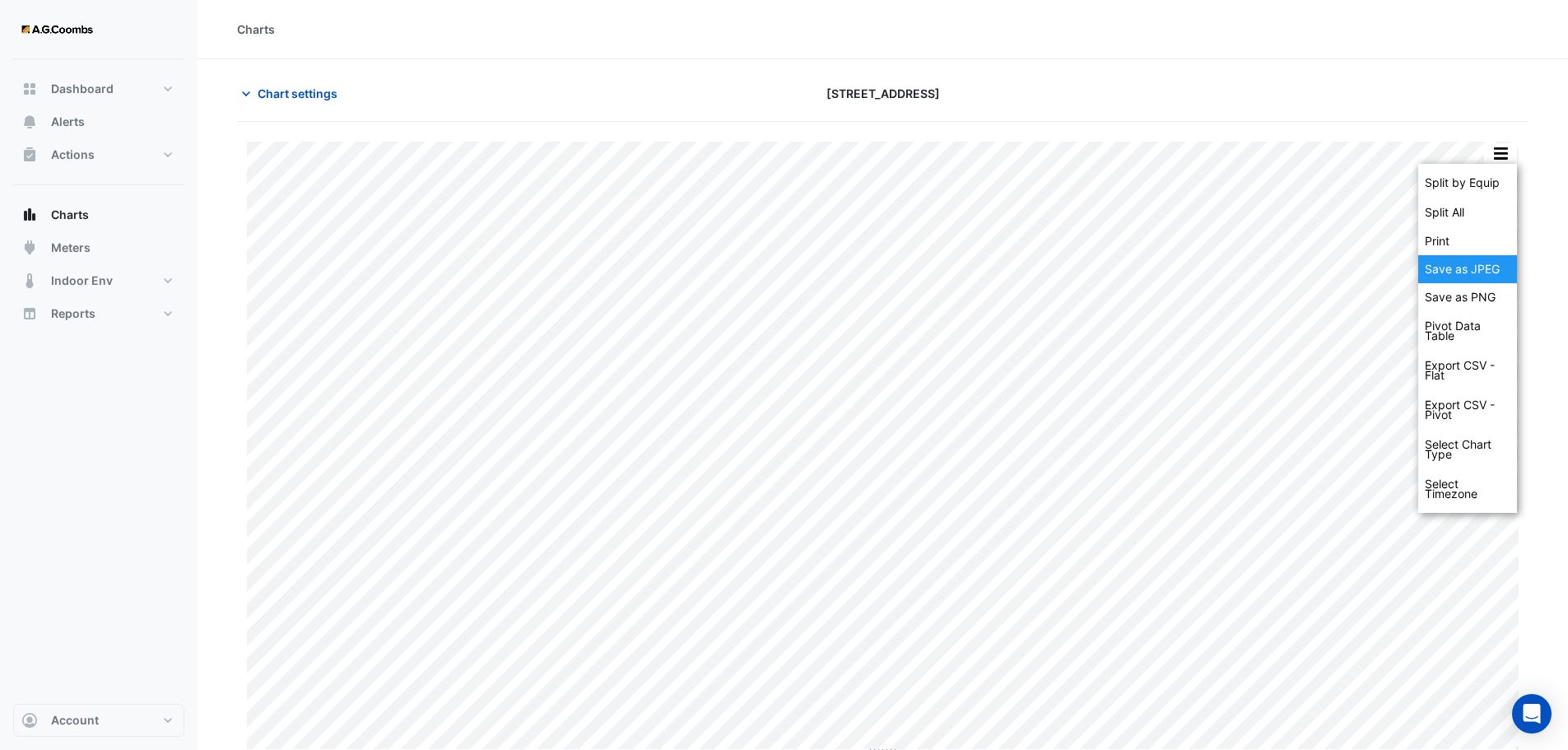
click at [1487, 261] on div "Save as JPEG" at bounding box center [1467, 268] width 99 height 28
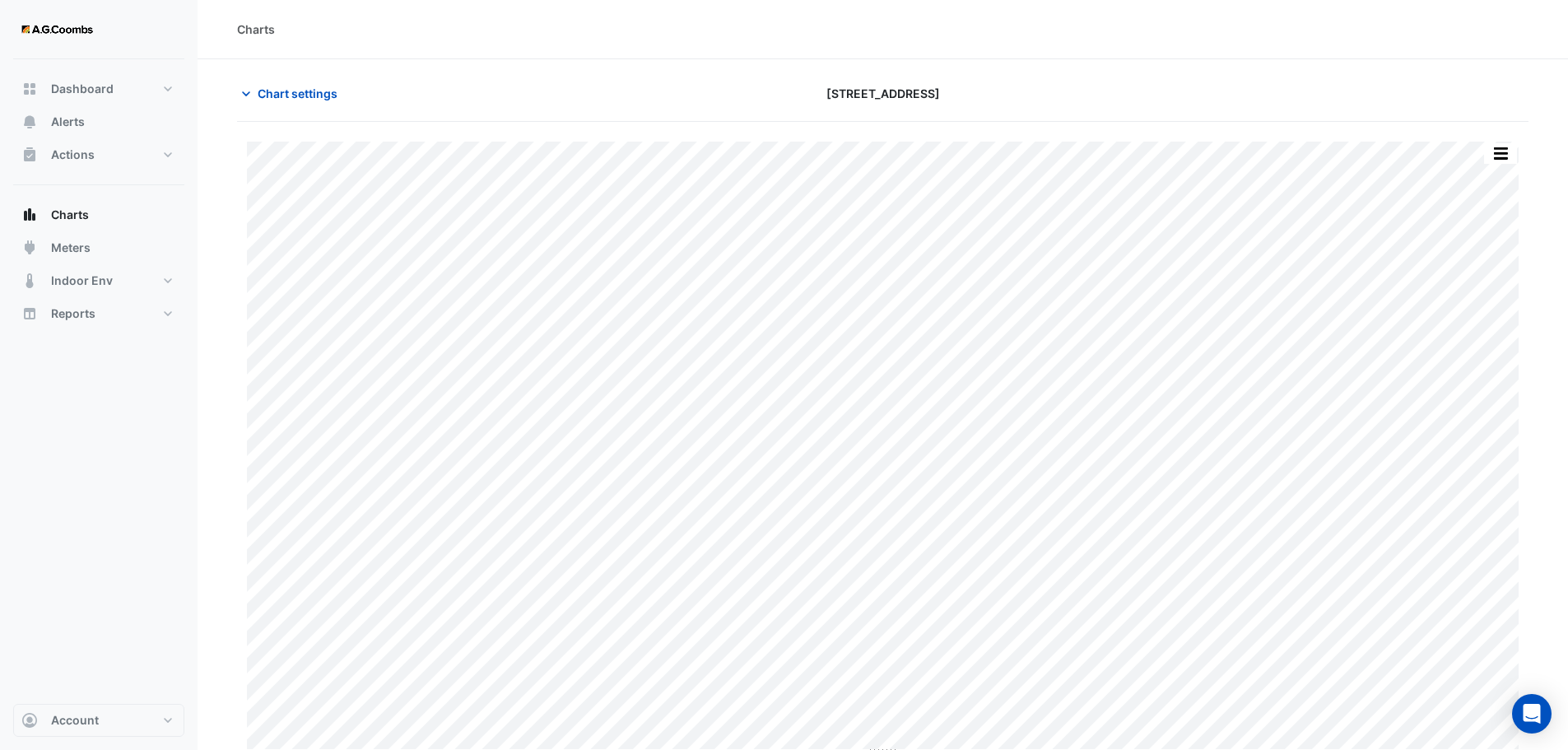
drag, startPoint x: 906, startPoint y: 43, endPoint x: 945, endPoint y: 2, distance: 56.6
click at [906, 43] on div "Charts" at bounding box center [883, 30] width 1370 height 60
drag, startPoint x: 316, startPoint y: 105, endPoint x: 322, endPoint y: 85, distance: 20.9
click at [316, 105] on button "Chart settings" at bounding box center [292, 94] width 111 height 29
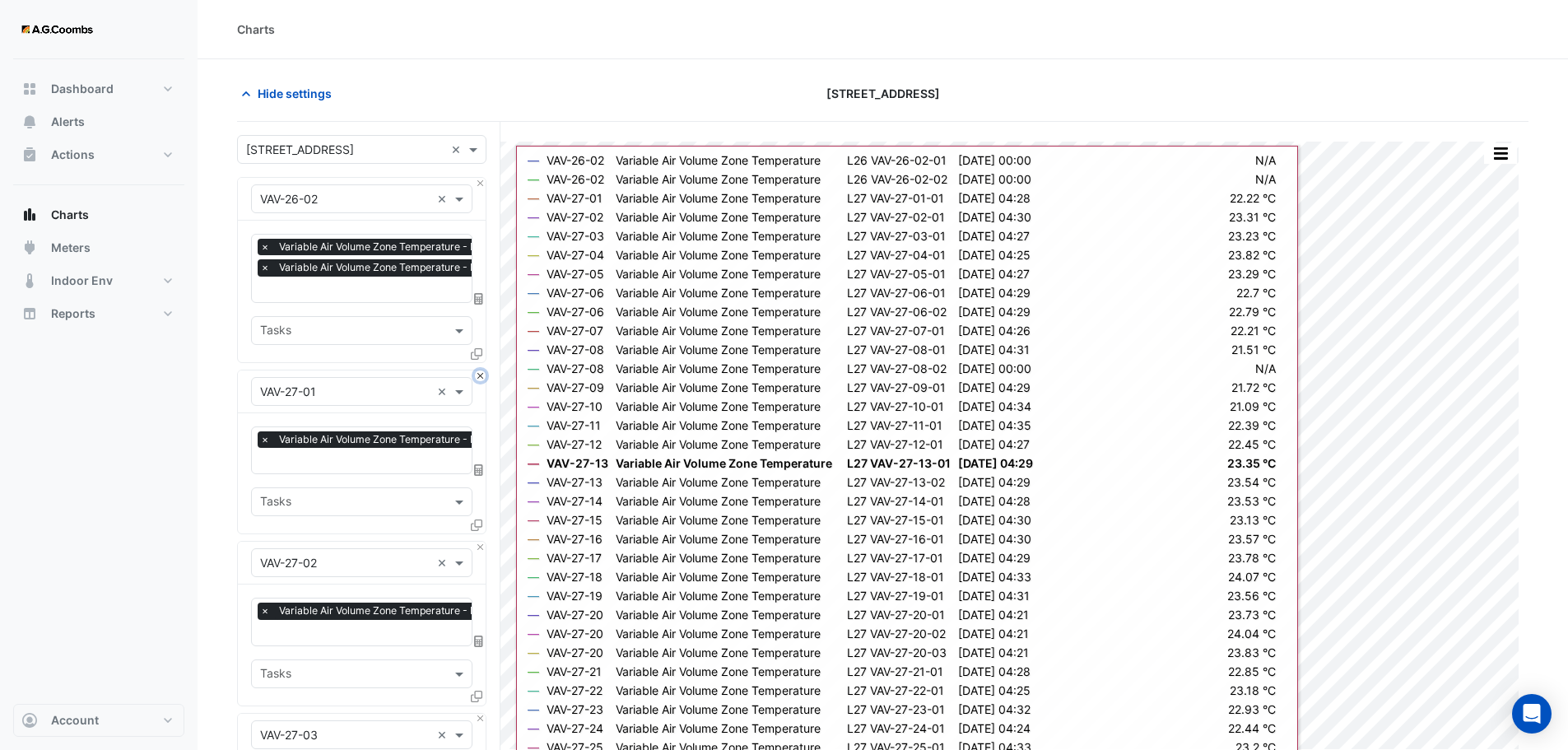
click at [480, 372] on button "Close" at bounding box center [480, 376] width 11 height 11
click at [480, 541] on button "Close" at bounding box center [480, 546] width 11 height 11
click at [480, 372] on button "Close" at bounding box center [480, 376] width 11 height 11
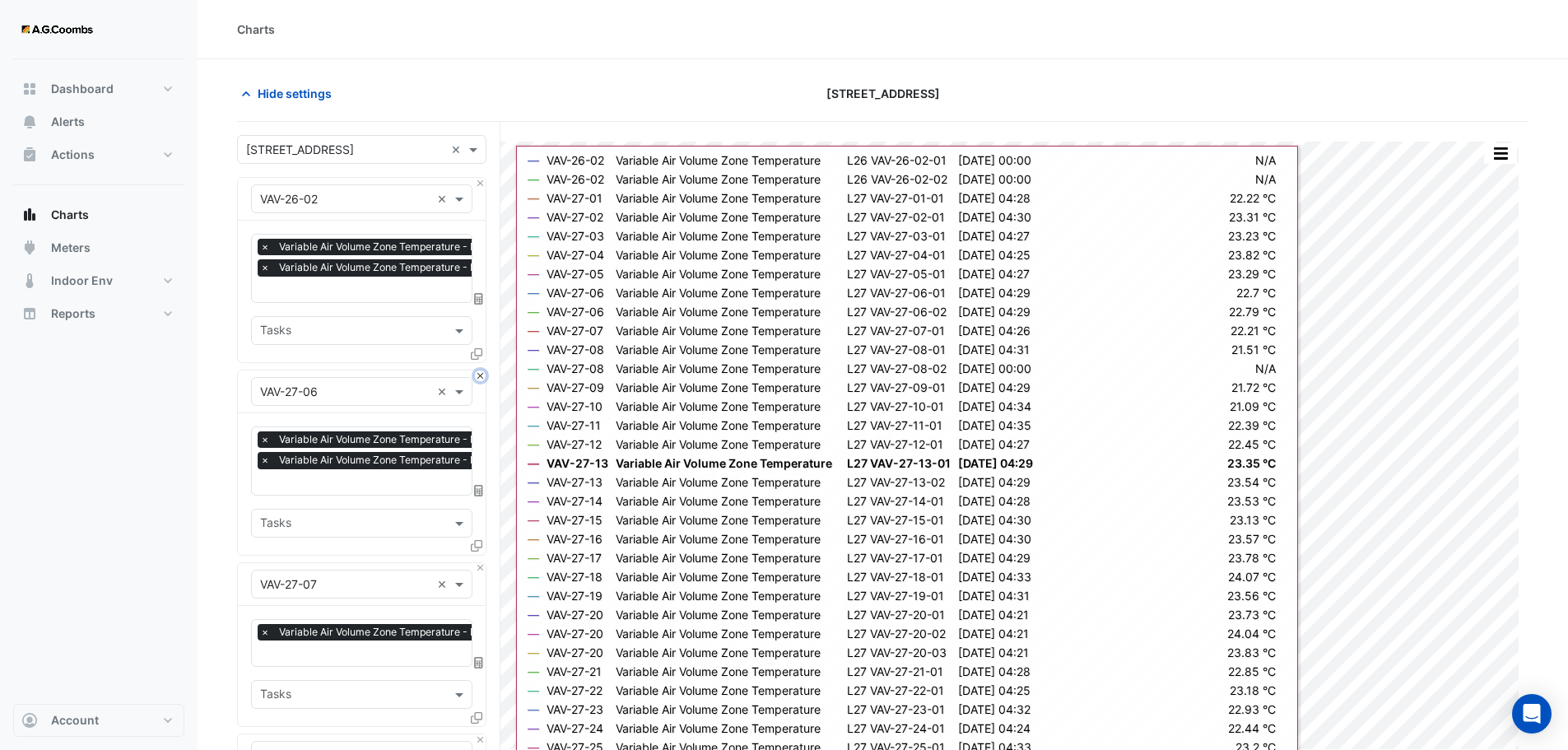
click at [480, 372] on button "Close" at bounding box center [480, 376] width 11 height 11
click at [480, 563] on button "Close" at bounding box center [480, 568] width 11 height 11
click at [480, 372] on button "Close" at bounding box center [480, 376] width 11 height 11
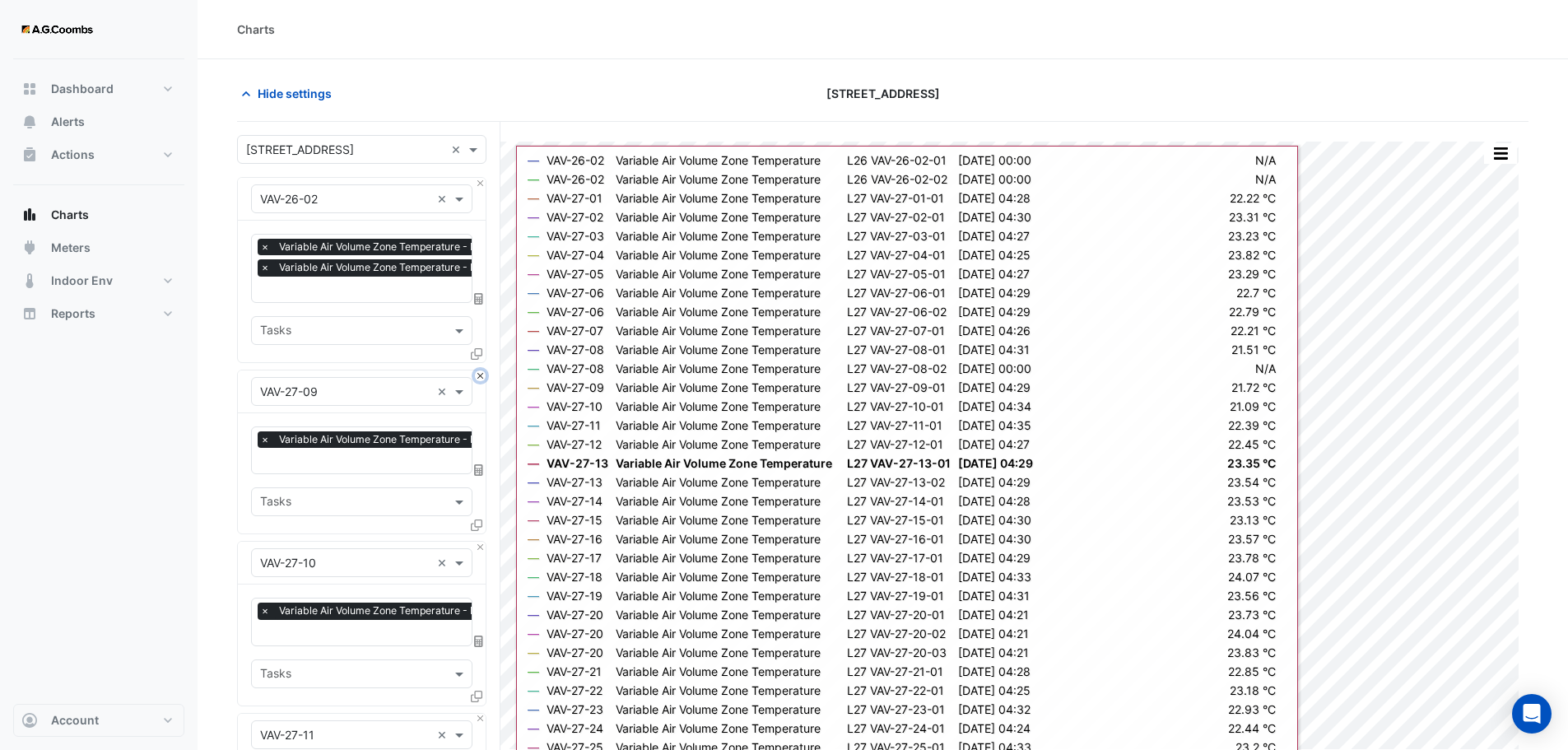
click at [480, 372] on button "Close" at bounding box center [480, 376] width 11 height 11
click at [480, 541] on button "Close" at bounding box center [480, 546] width 11 height 11
click at [480, 372] on button "Close" at bounding box center [480, 376] width 11 height 11
click at [480, 541] on button "Close" at bounding box center [480, 546] width 11 height 11
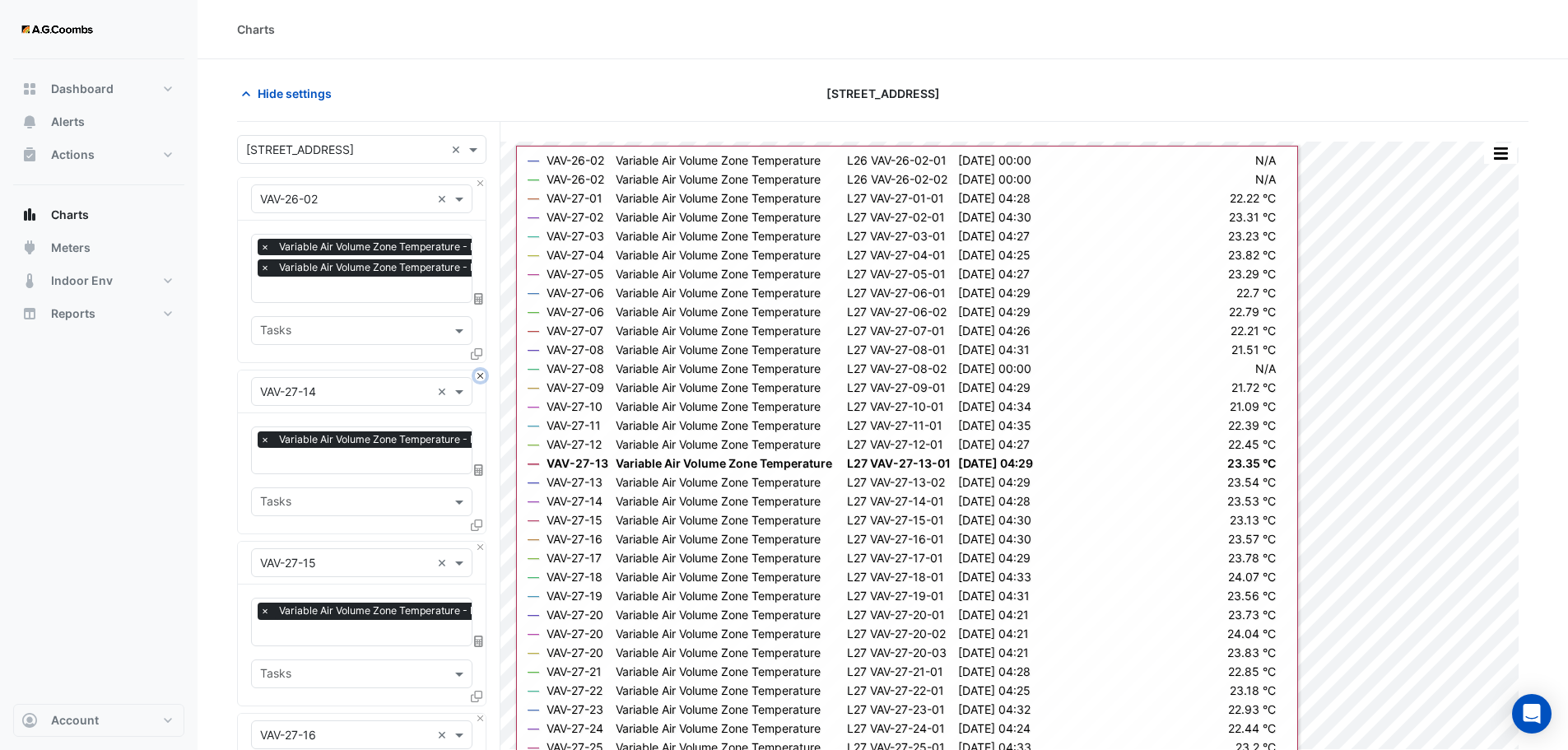
click at [480, 372] on button "Close" at bounding box center [480, 376] width 11 height 11
click at [480, 541] on button "Close" at bounding box center [480, 546] width 11 height 11
click at [480, 372] on button "Close" at bounding box center [480, 376] width 11 height 11
click at [480, 541] on button "Close" at bounding box center [480, 546] width 11 height 11
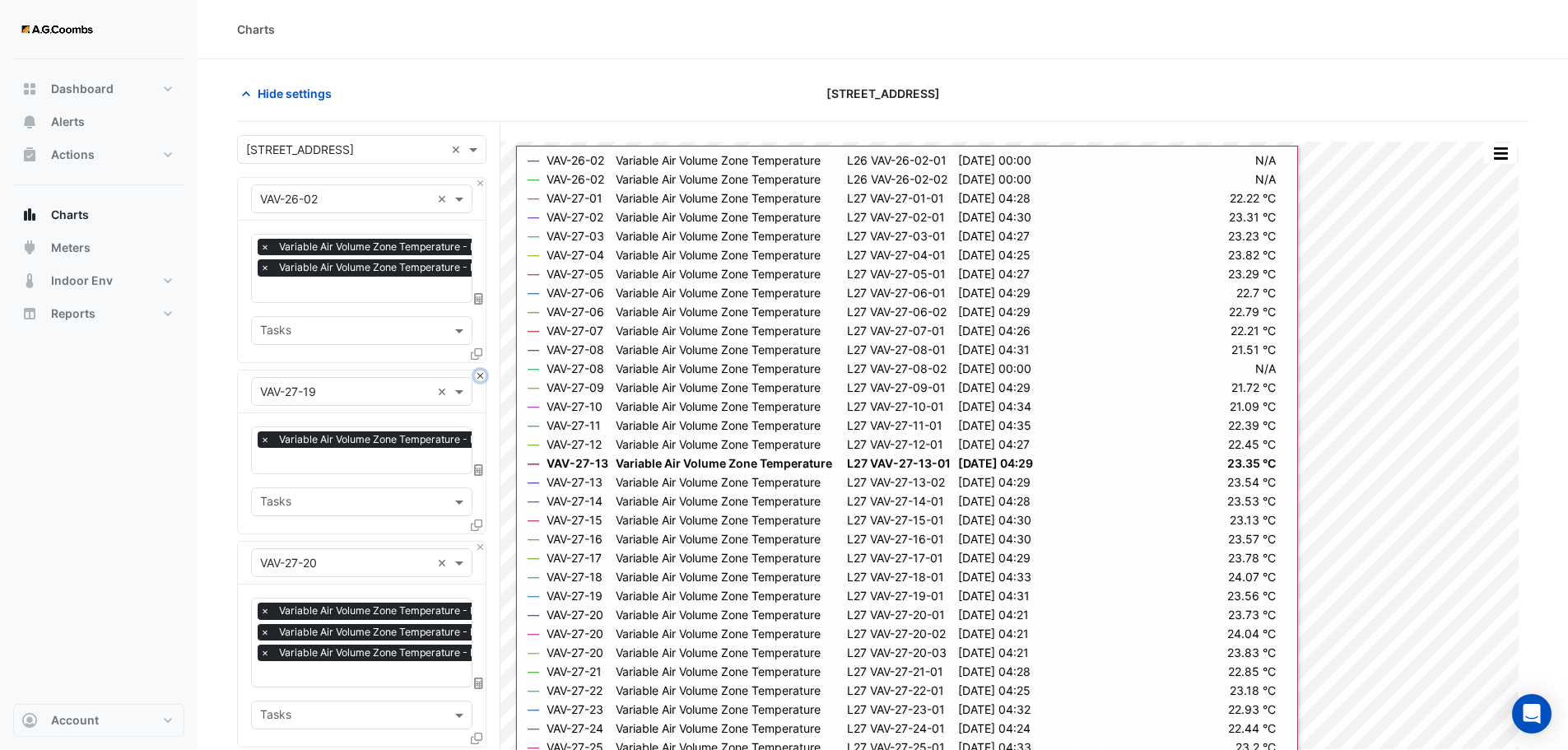
click at [480, 372] on button "Close" at bounding box center [480, 376] width 11 height 11
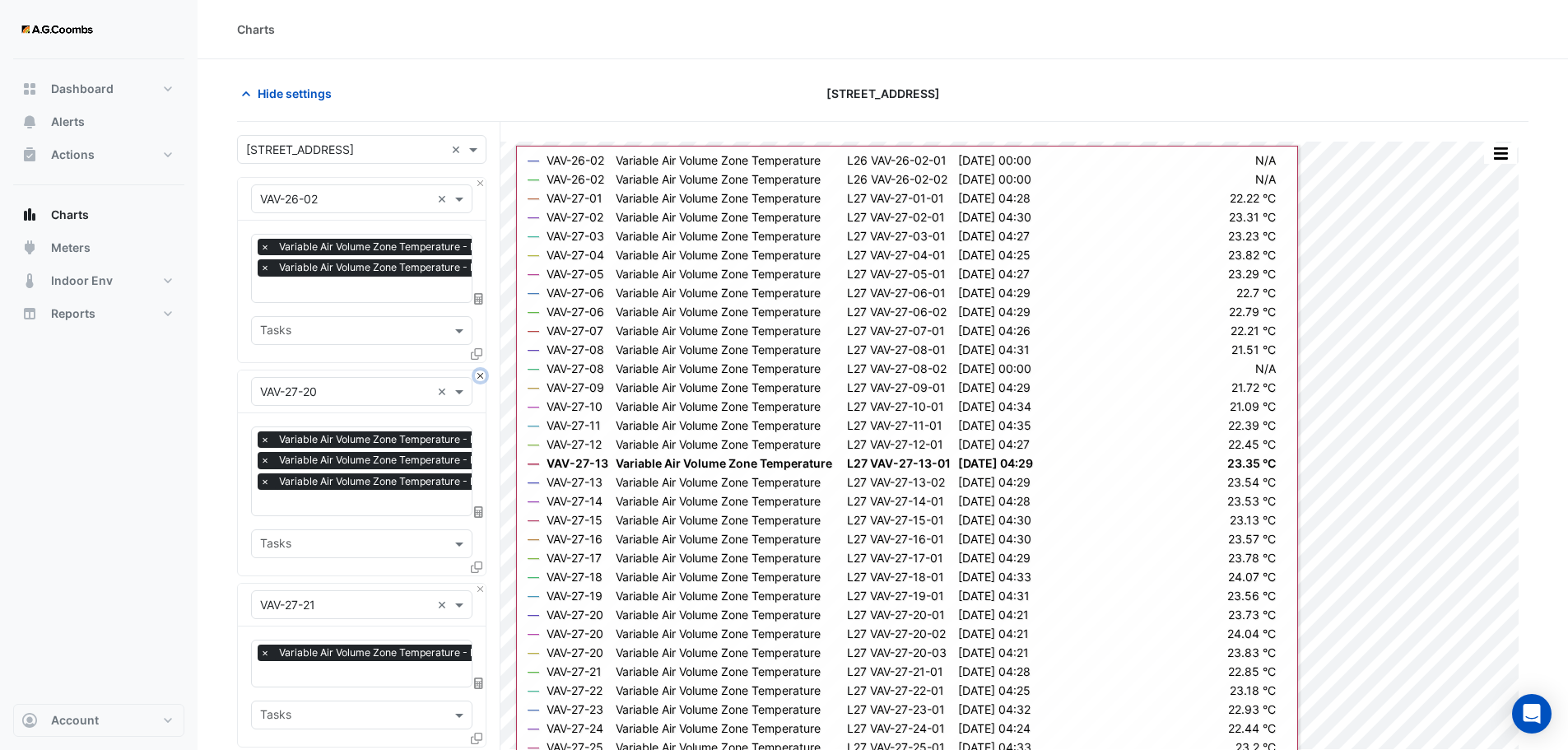
click at [480, 372] on button "Close" at bounding box center [480, 376] width 11 height 11
click at [480, 584] on button "Close" at bounding box center [480, 589] width 11 height 11
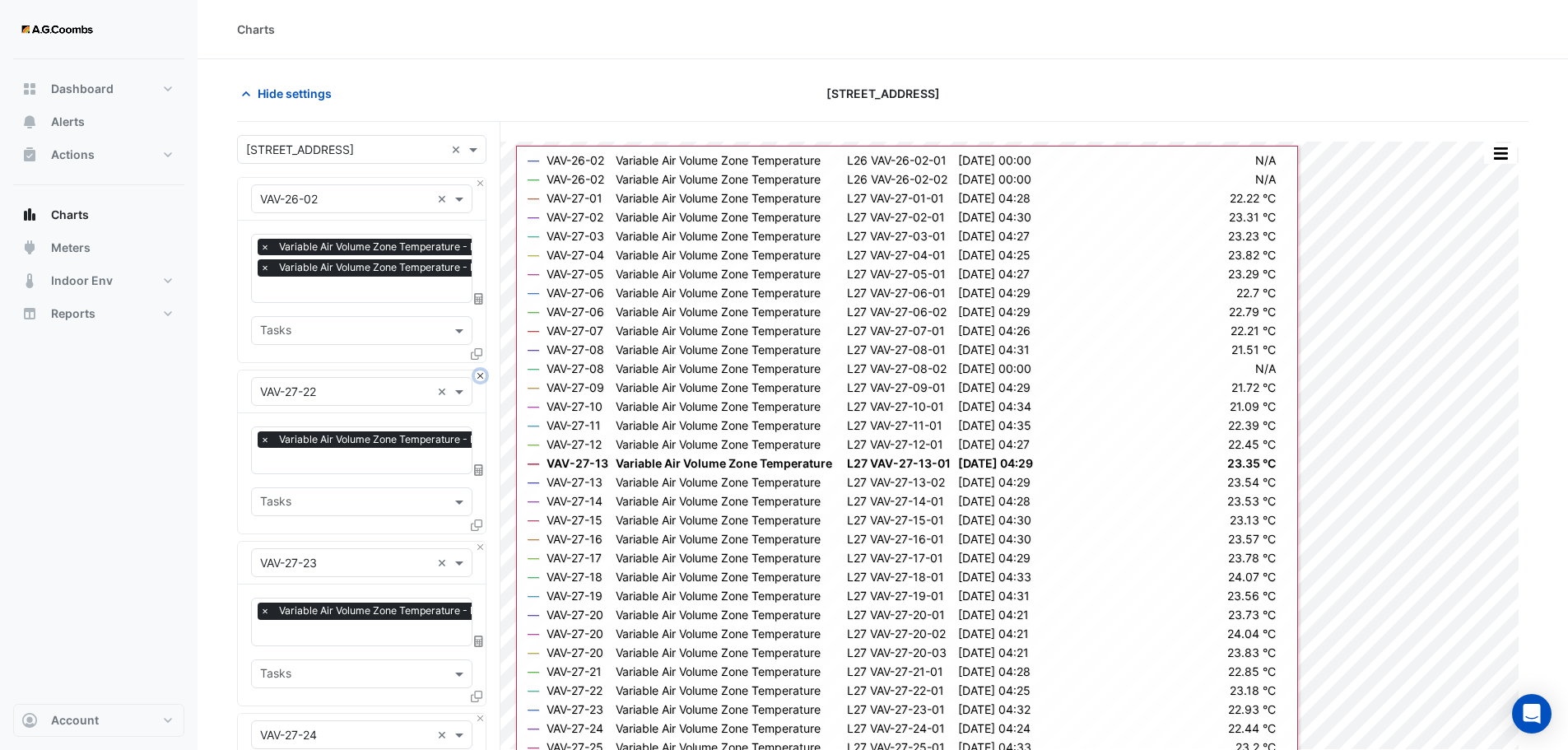
click at [480, 372] on button "Close" at bounding box center [480, 376] width 11 height 11
click at [480, 541] on button "Close" at bounding box center [480, 546] width 11 height 11
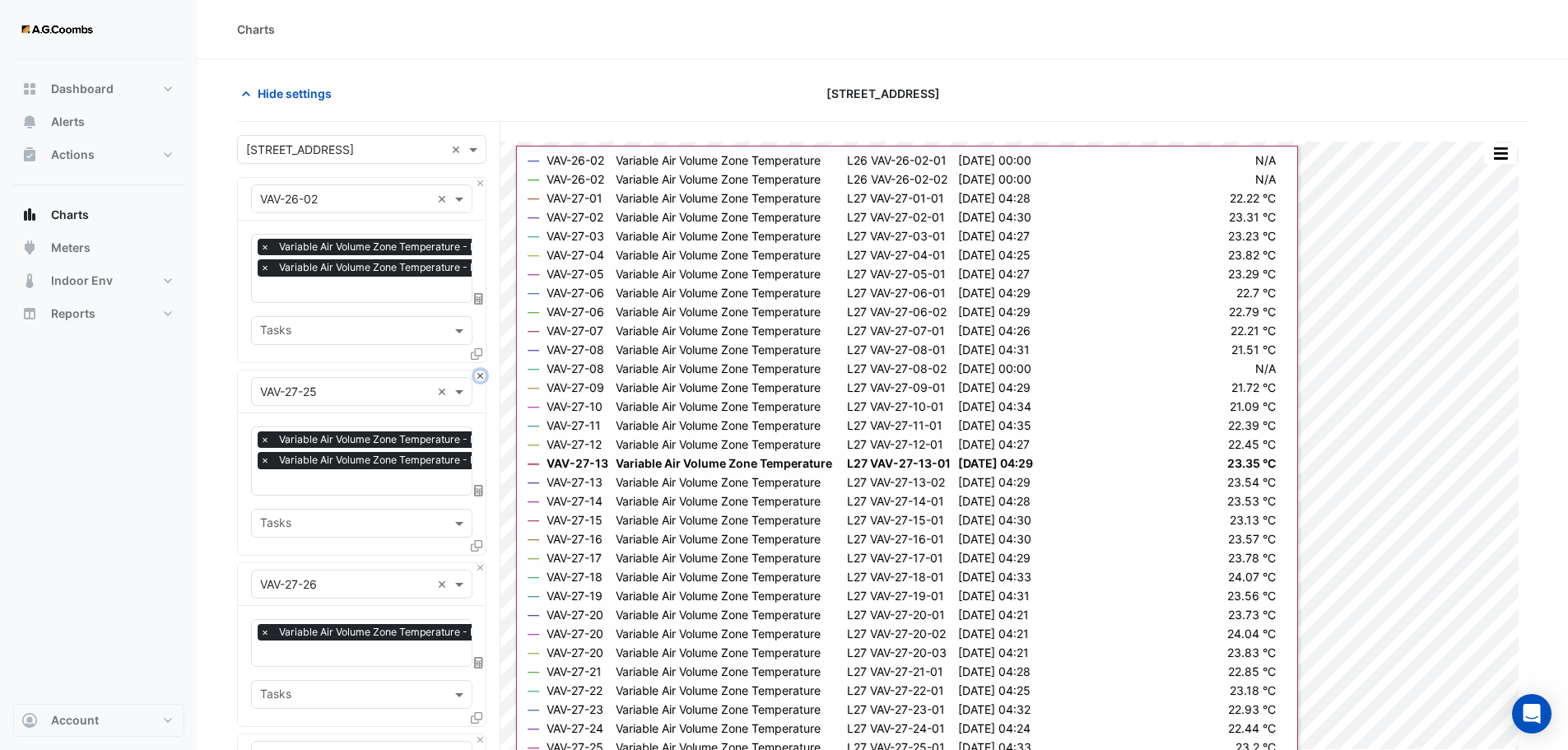
click at [480, 372] on button "Close" at bounding box center [480, 376] width 11 height 11
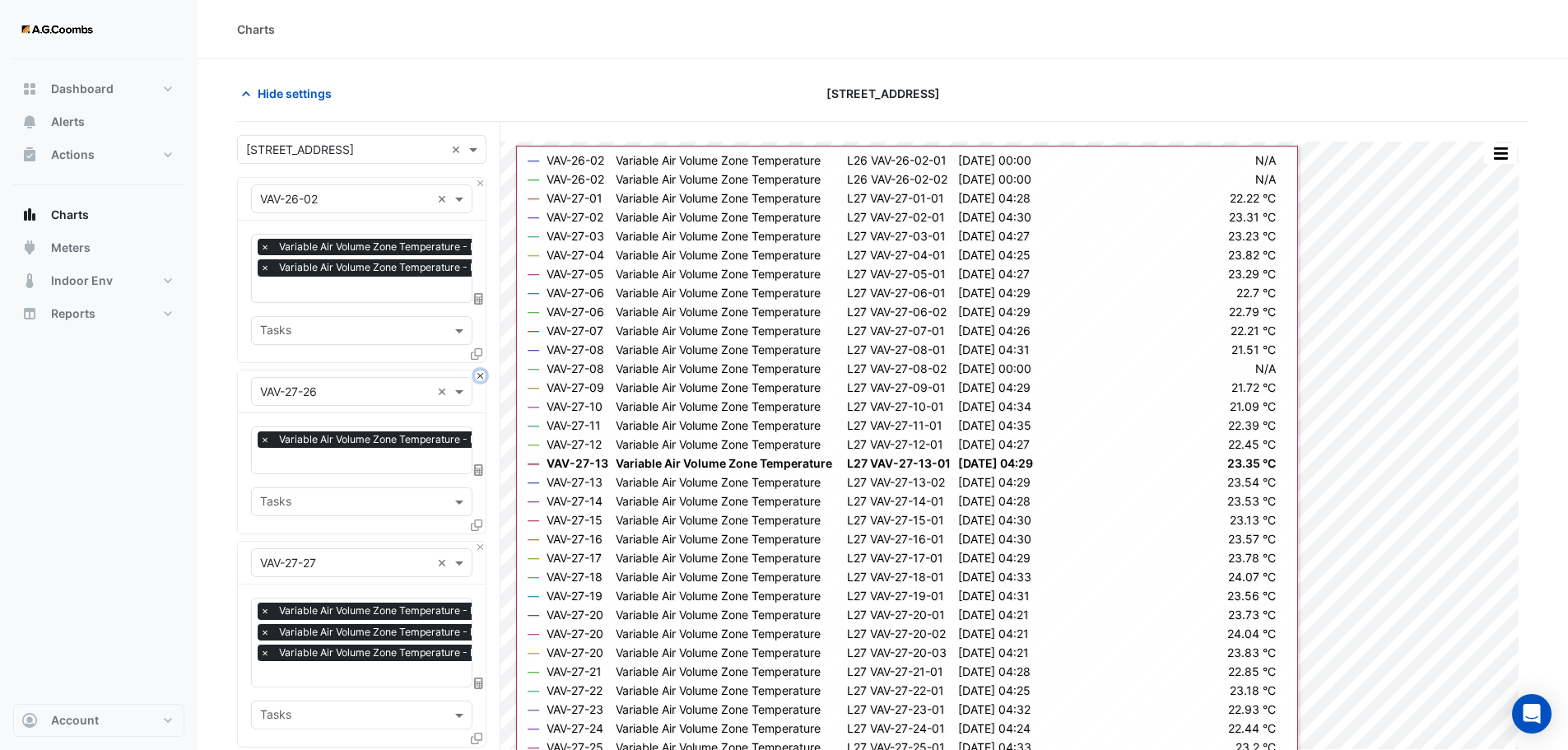
click at [480, 372] on button "Close" at bounding box center [480, 376] width 11 height 11
click at [480, 541] on button "Close" at bounding box center [480, 546] width 11 height 11
click at [480, 372] on button "Close" at bounding box center [480, 376] width 11 height 11
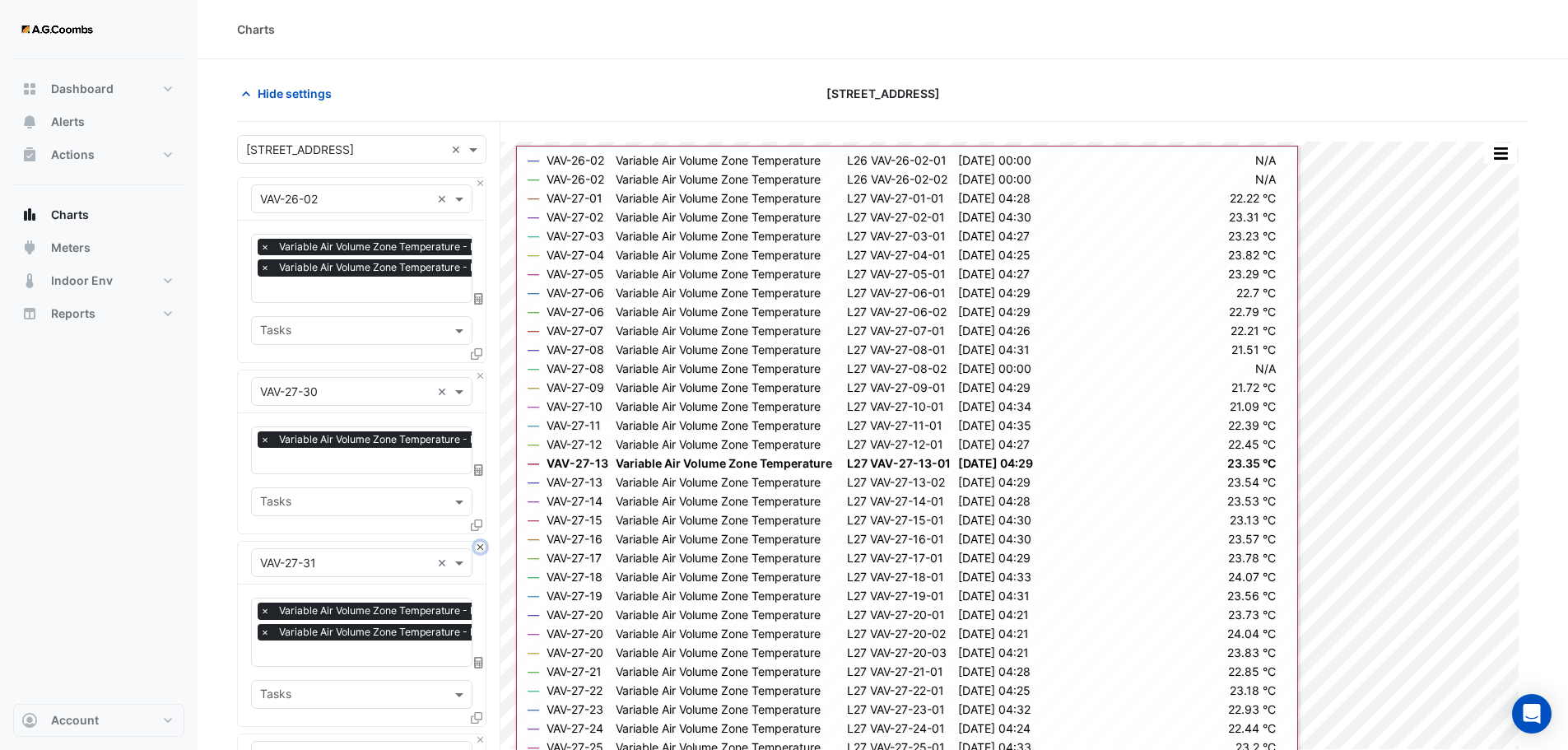
click at [480, 541] on button "Close" at bounding box center [480, 546] width 11 height 11
click at [480, 372] on button "Close" at bounding box center [480, 376] width 11 height 11
click at [480, 541] on button "Close" at bounding box center [480, 546] width 11 height 11
click at [480, 372] on button "Close" at bounding box center [480, 376] width 11 height 11
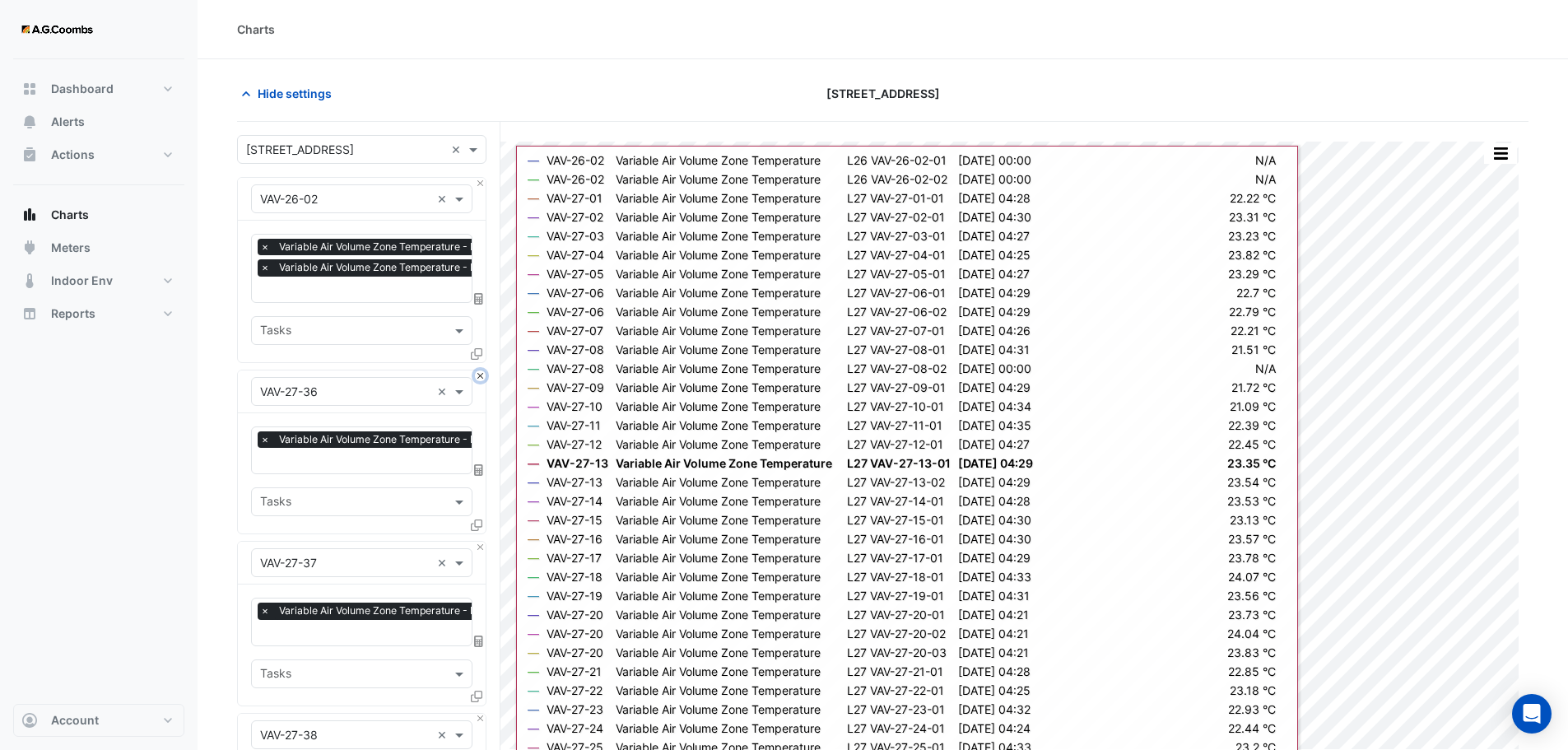
click at [480, 372] on button "Close" at bounding box center [480, 376] width 11 height 11
click at [480, 541] on button "Close" at bounding box center [480, 546] width 11 height 11
click at [480, 372] on button "Close" at bounding box center [480, 376] width 11 height 11
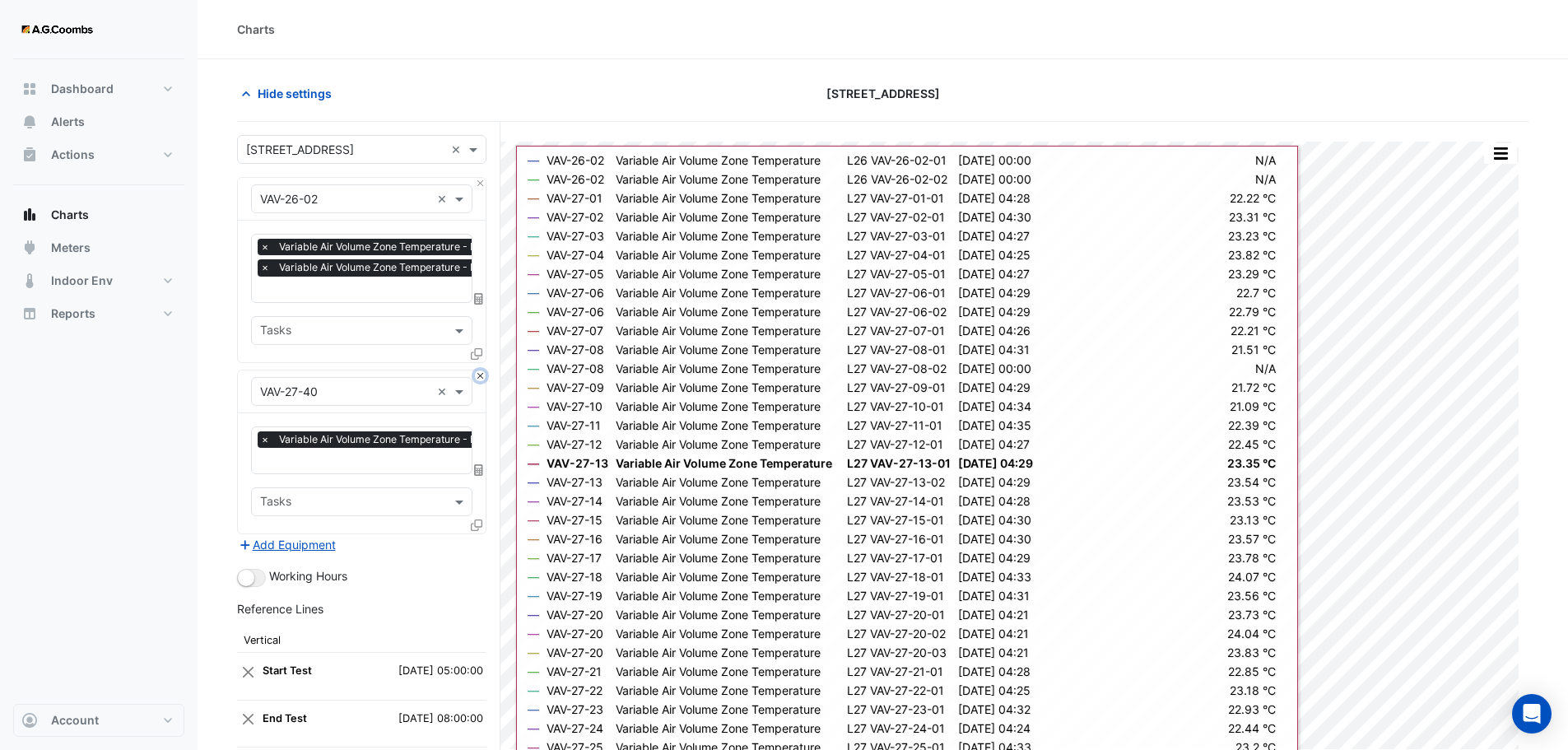
click at [480, 372] on button "Close" at bounding box center [480, 376] width 11 height 11
click at [480, 534] on div "Add Equipment" at bounding box center [361, 544] width 250 height 20
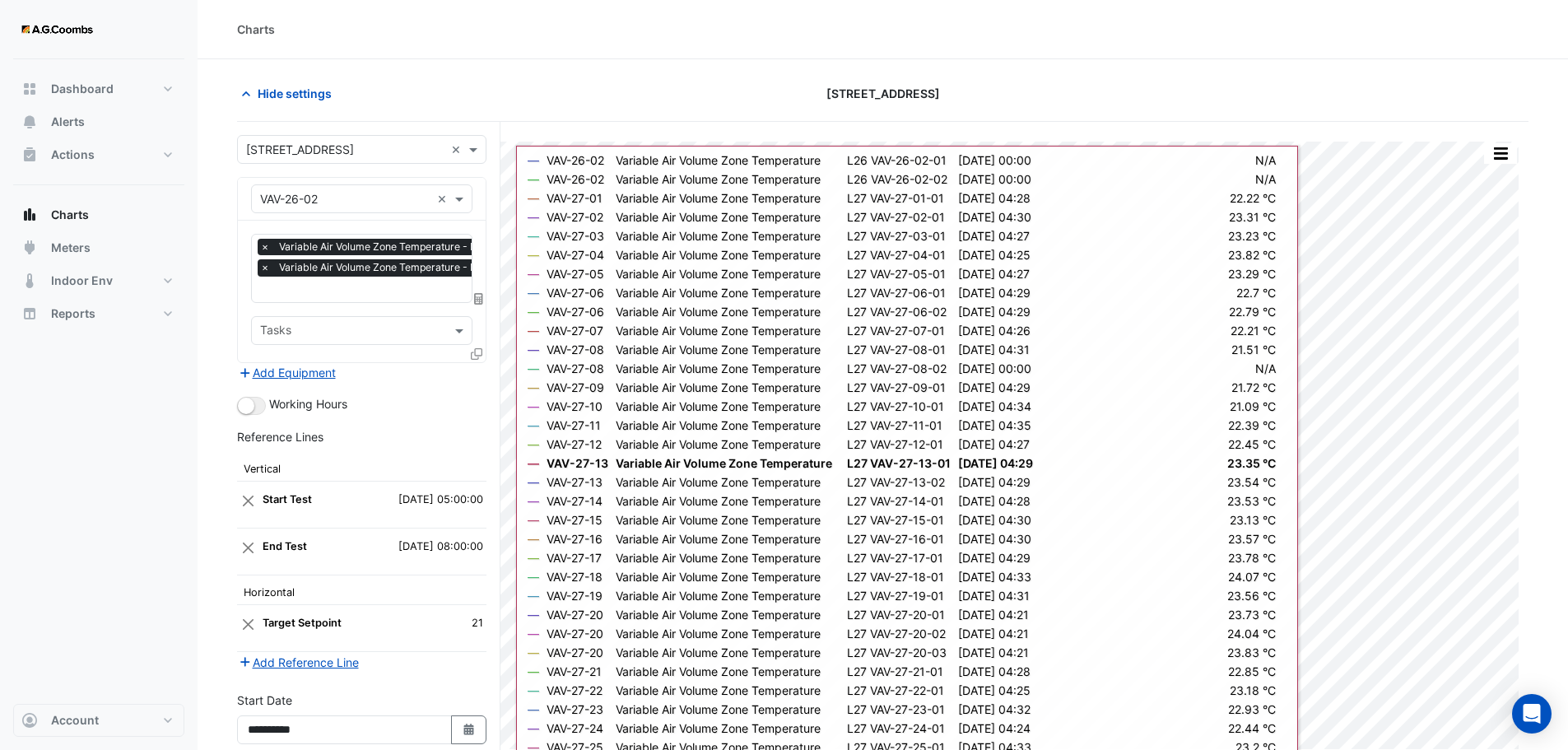
click at [480, 372] on div "Add Equipment" at bounding box center [361, 372] width 250 height 20
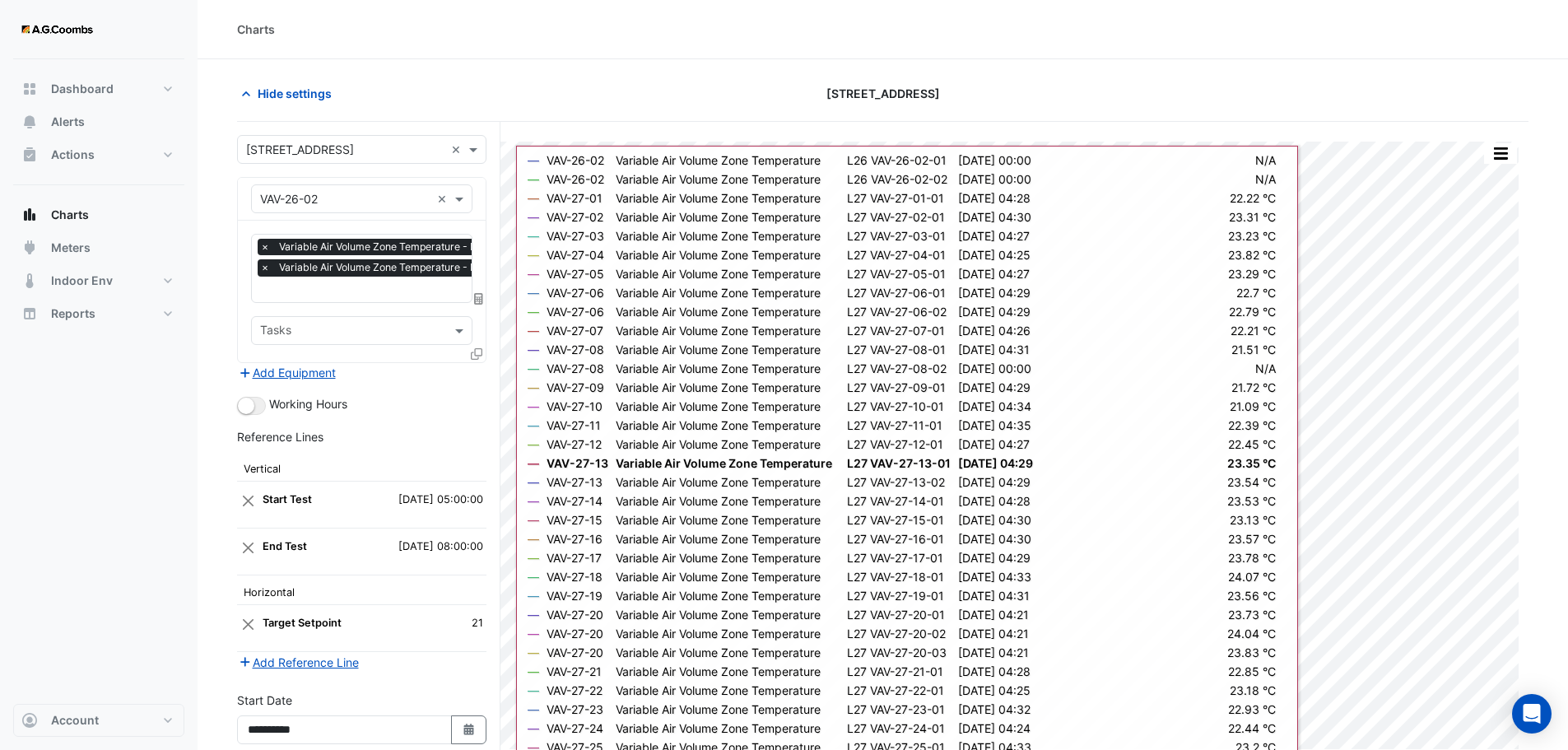
click at [480, 372] on div "Add Equipment" at bounding box center [361, 372] width 250 height 20
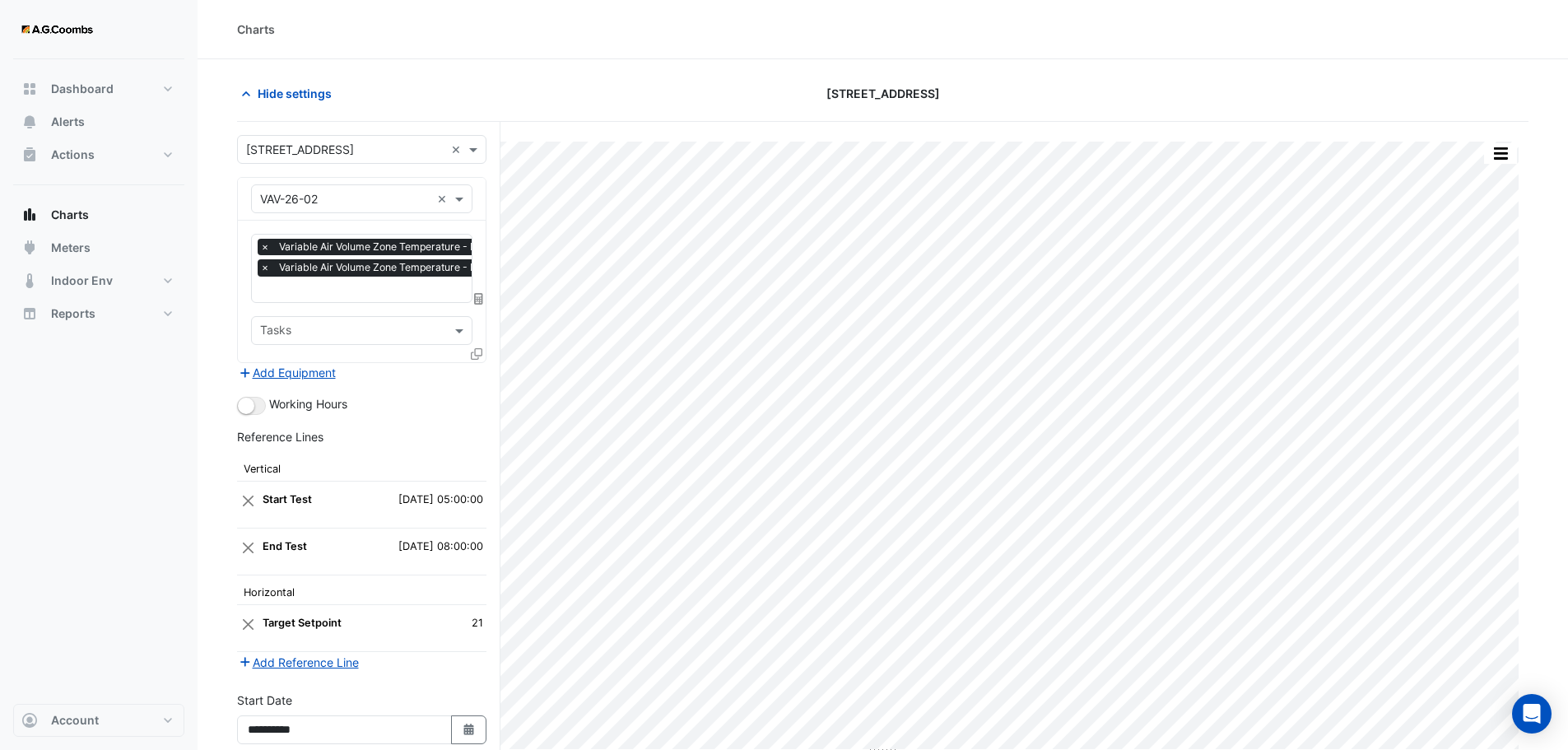
click at [551, 87] on div "Hide settings" at bounding box center [446, 94] width 437 height 29
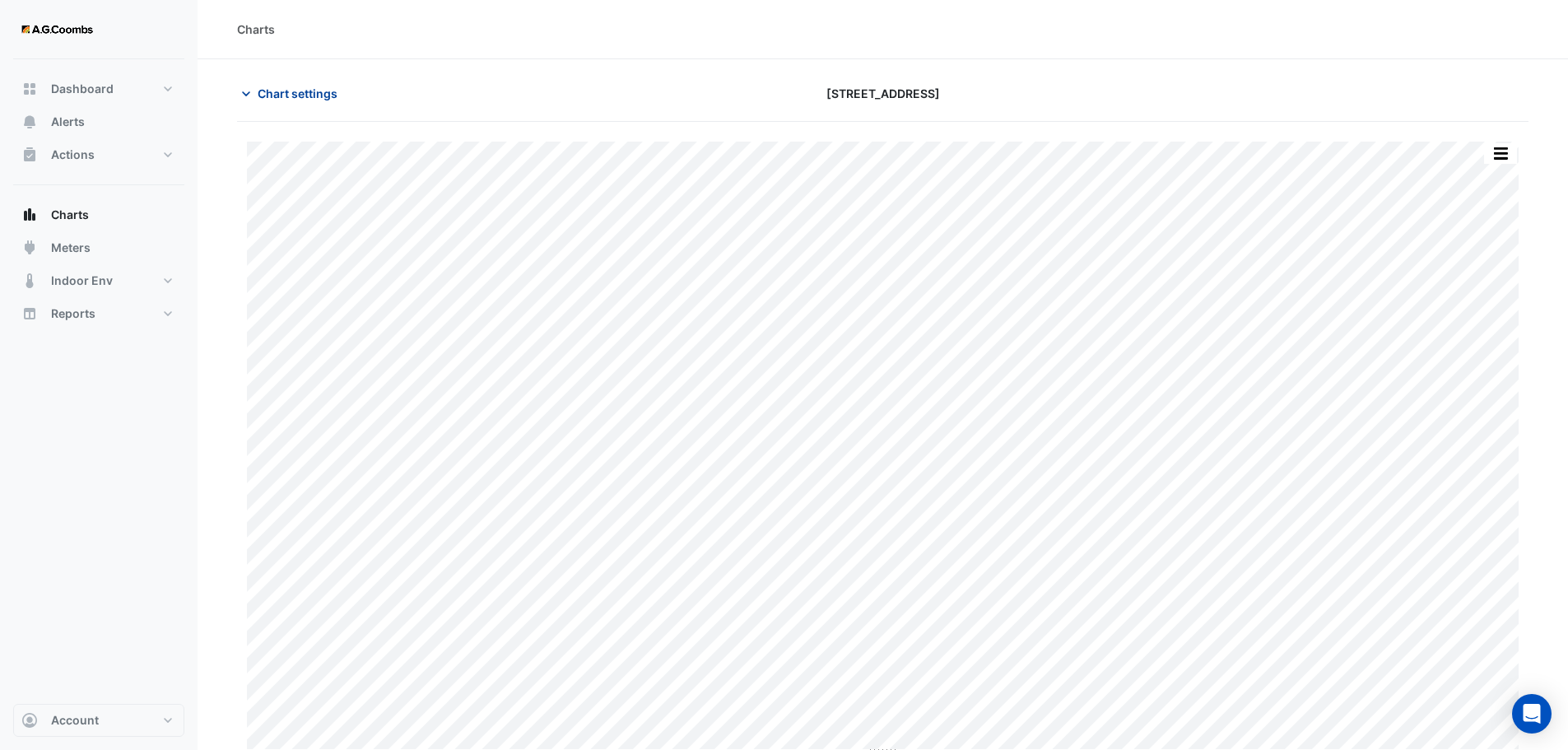
click at [292, 94] on span "Chart settings" at bounding box center [297, 93] width 80 height 17
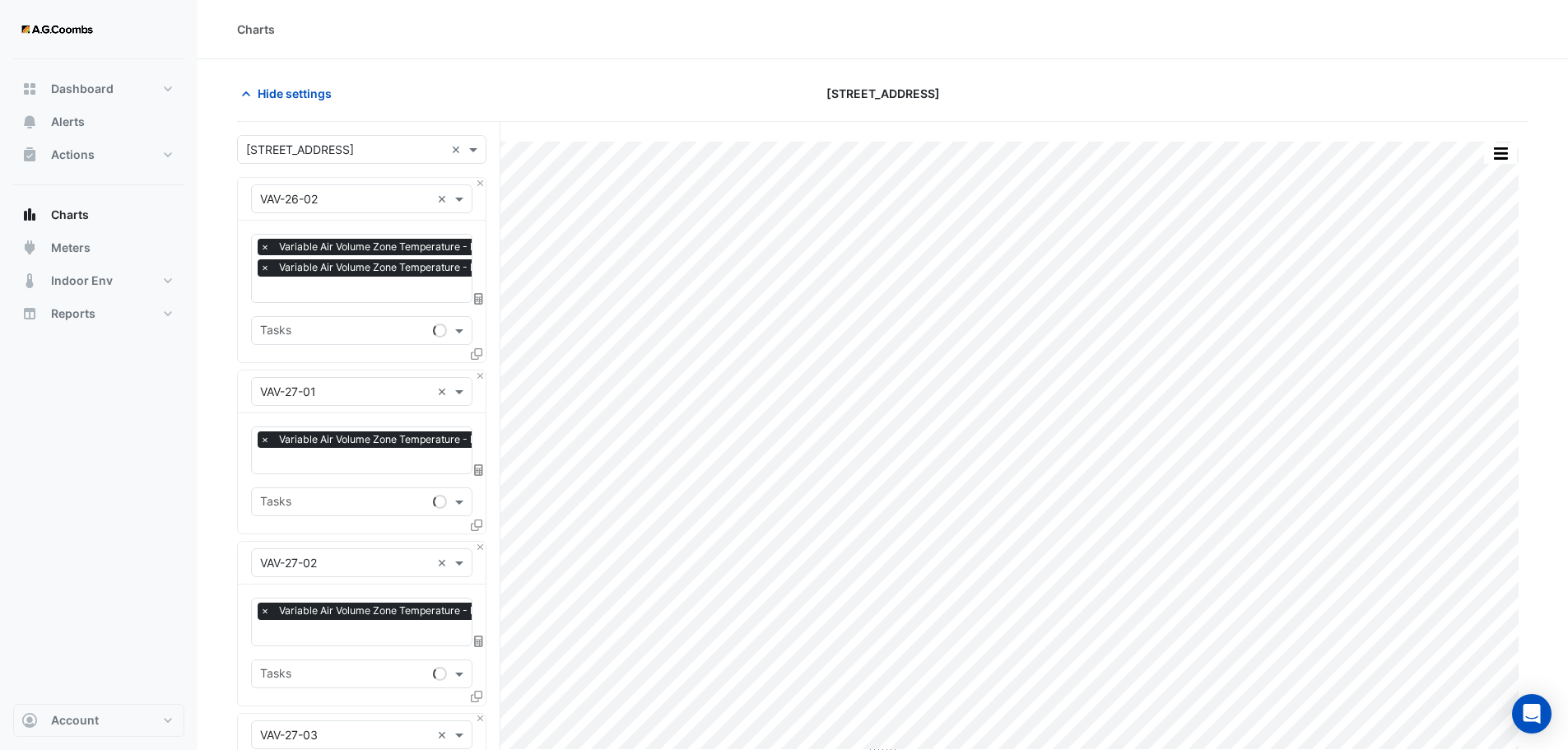
click at [480, 177] on div "Equipment × VAV-26-02 × Favourites × Variable Air Volume Zone Temperature - L26…" at bounding box center [361, 270] width 250 height 186
click at [484, 186] on button "Close" at bounding box center [480, 183] width 11 height 11
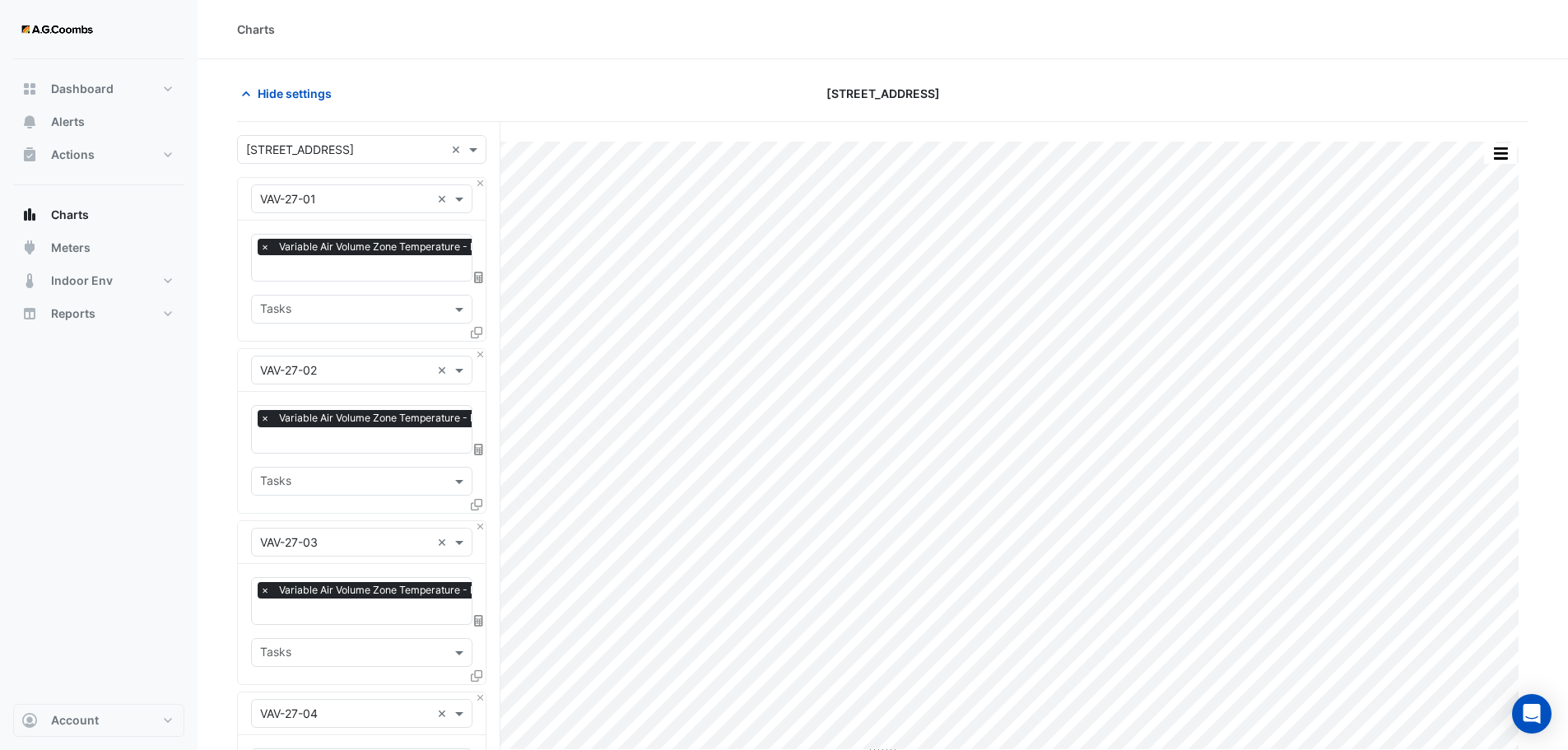
scroll to position [6938, 0]
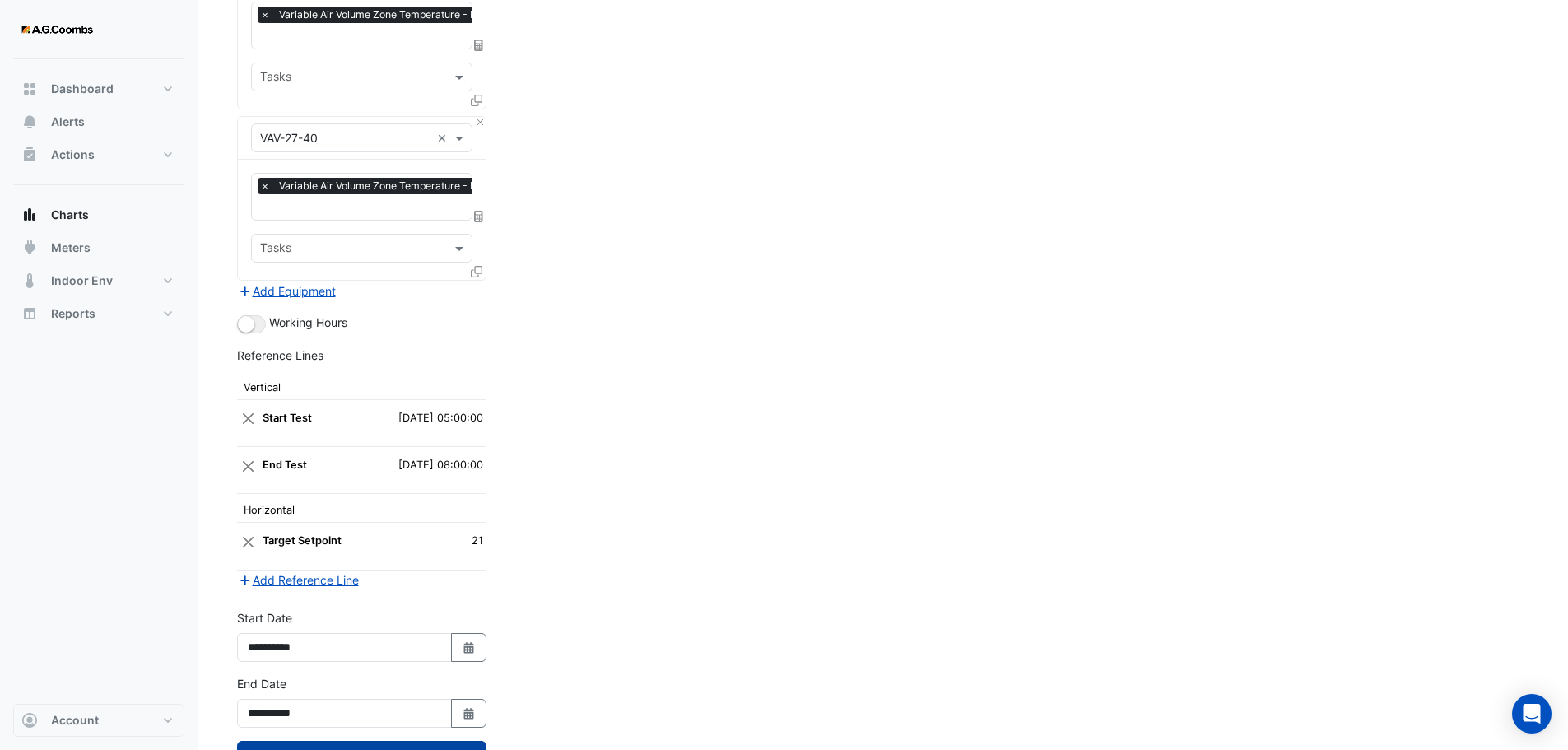
click at [279, 741] on button "Draw Chart" at bounding box center [361, 755] width 250 height 29
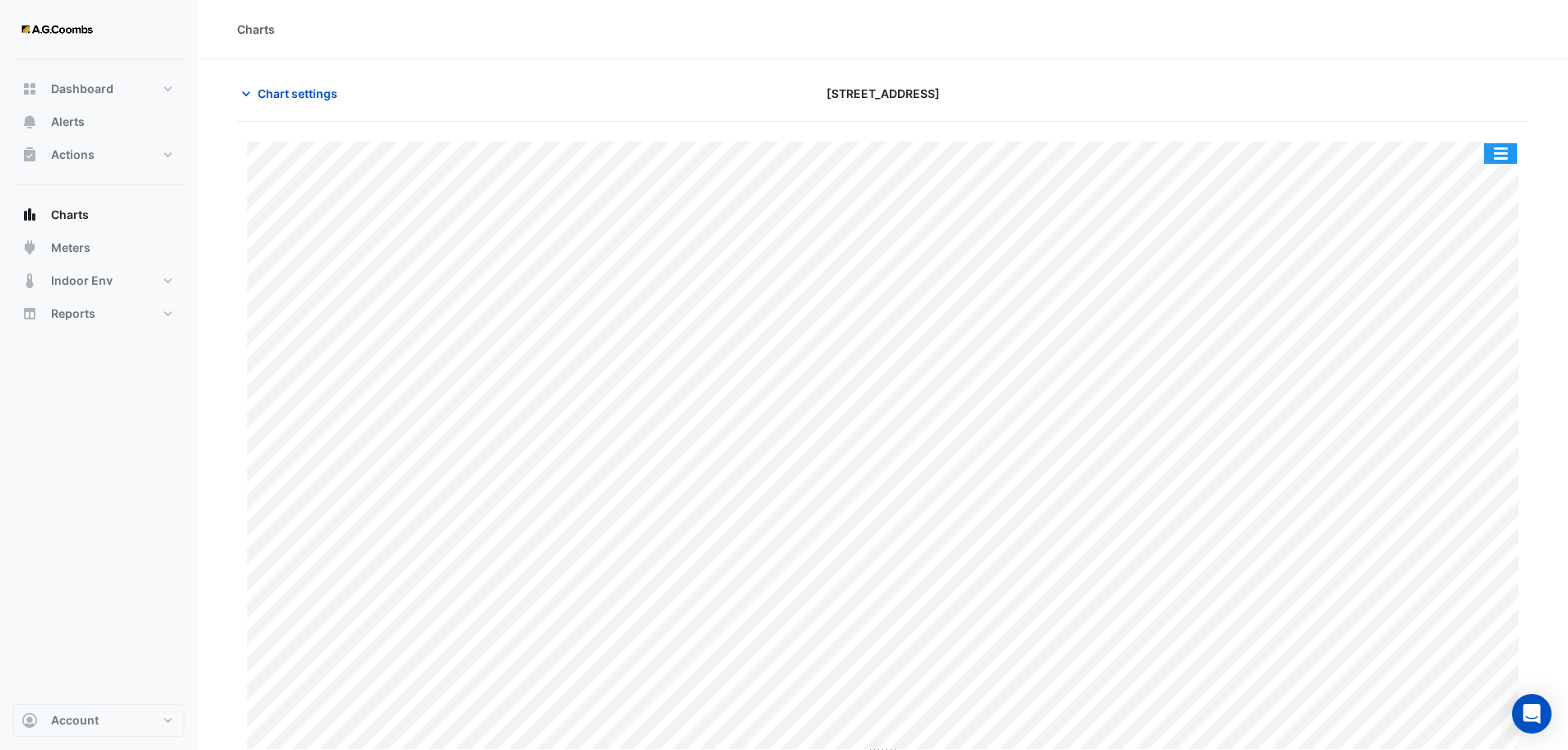
click at [1494, 156] on button "button" at bounding box center [1500, 153] width 33 height 20
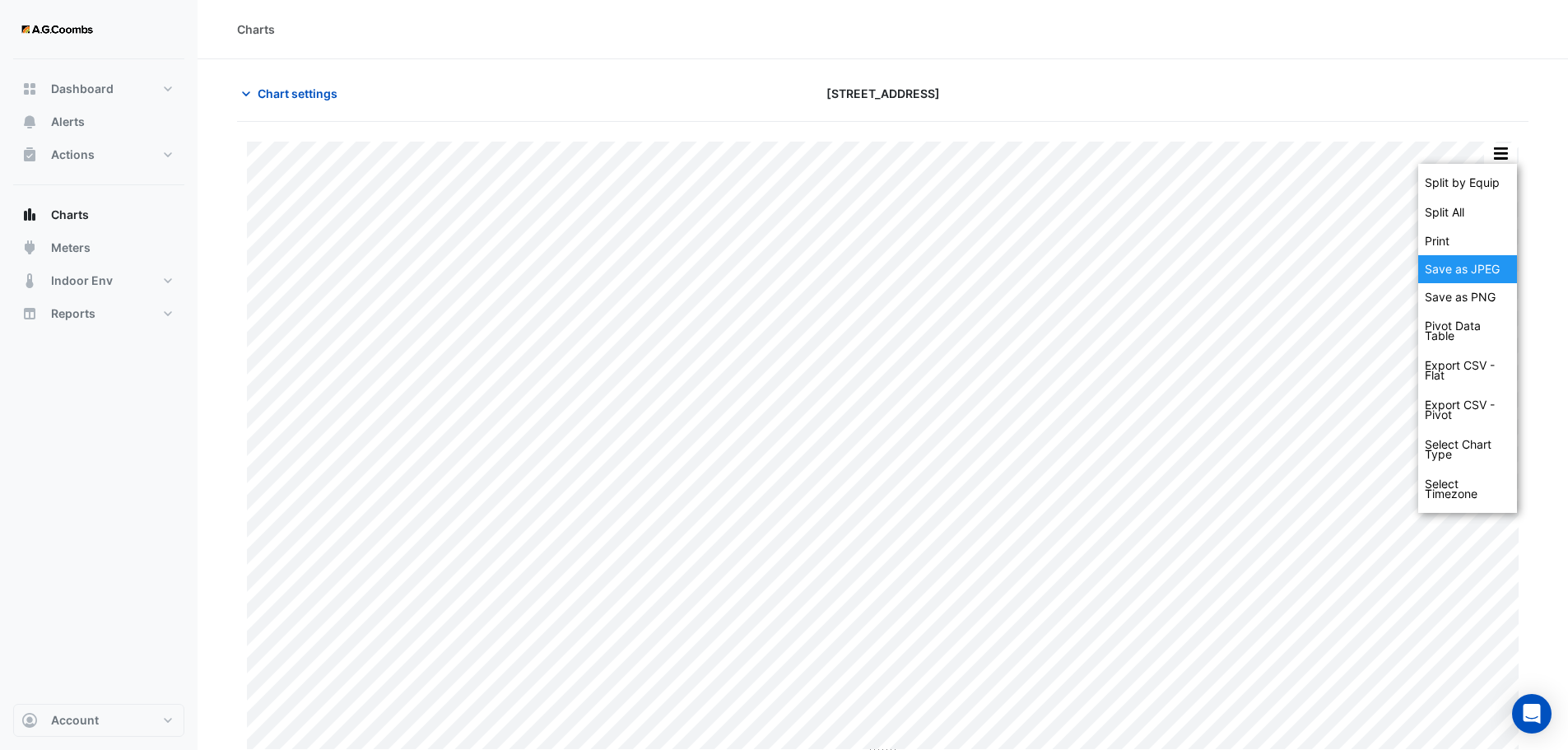
click at [1481, 264] on div "Save as JPEG" at bounding box center [1467, 268] width 99 height 28
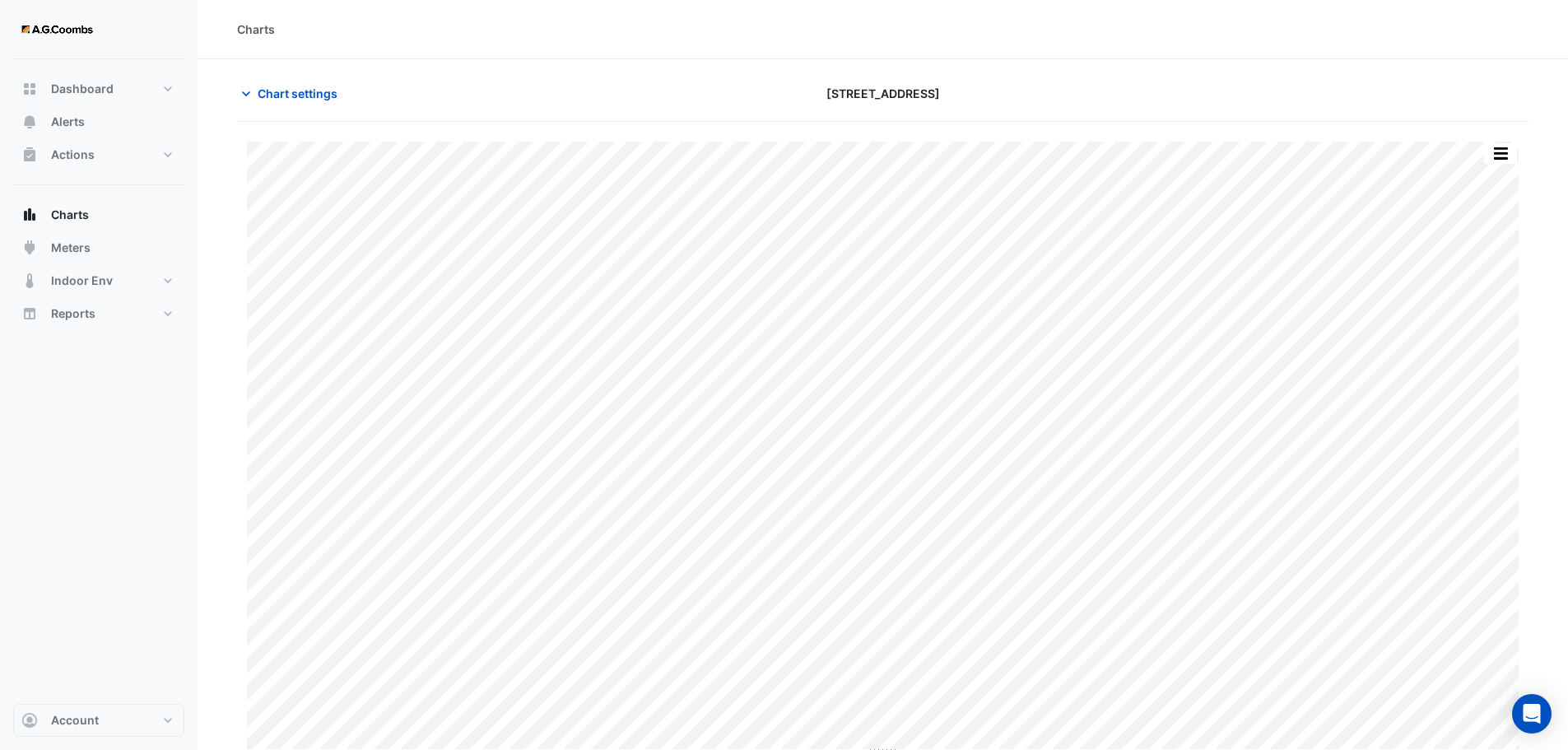
drag, startPoint x: 299, startPoint y: 87, endPoint x: 492, endPoint y: 142, distance: 200.7
click at [299, 87] on span "Chart settings" at bounding box center [297, 93] width 80 height 17
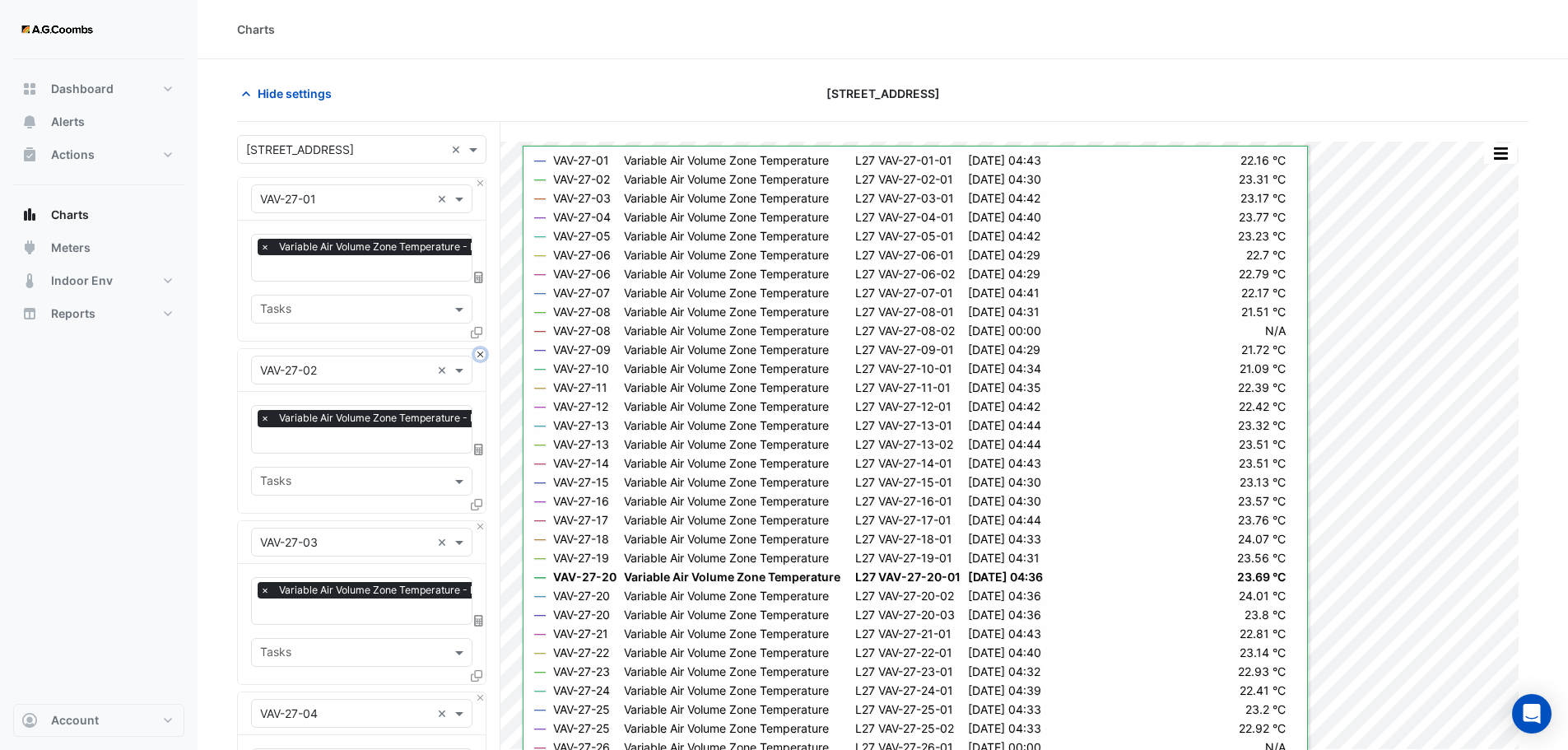
click at [480, 350] on button "Close" at bounding box center [480, 354] width 11 height 11
click at [480, 521] on button "Close" at bounding box center [480, 526] width 11 height 11
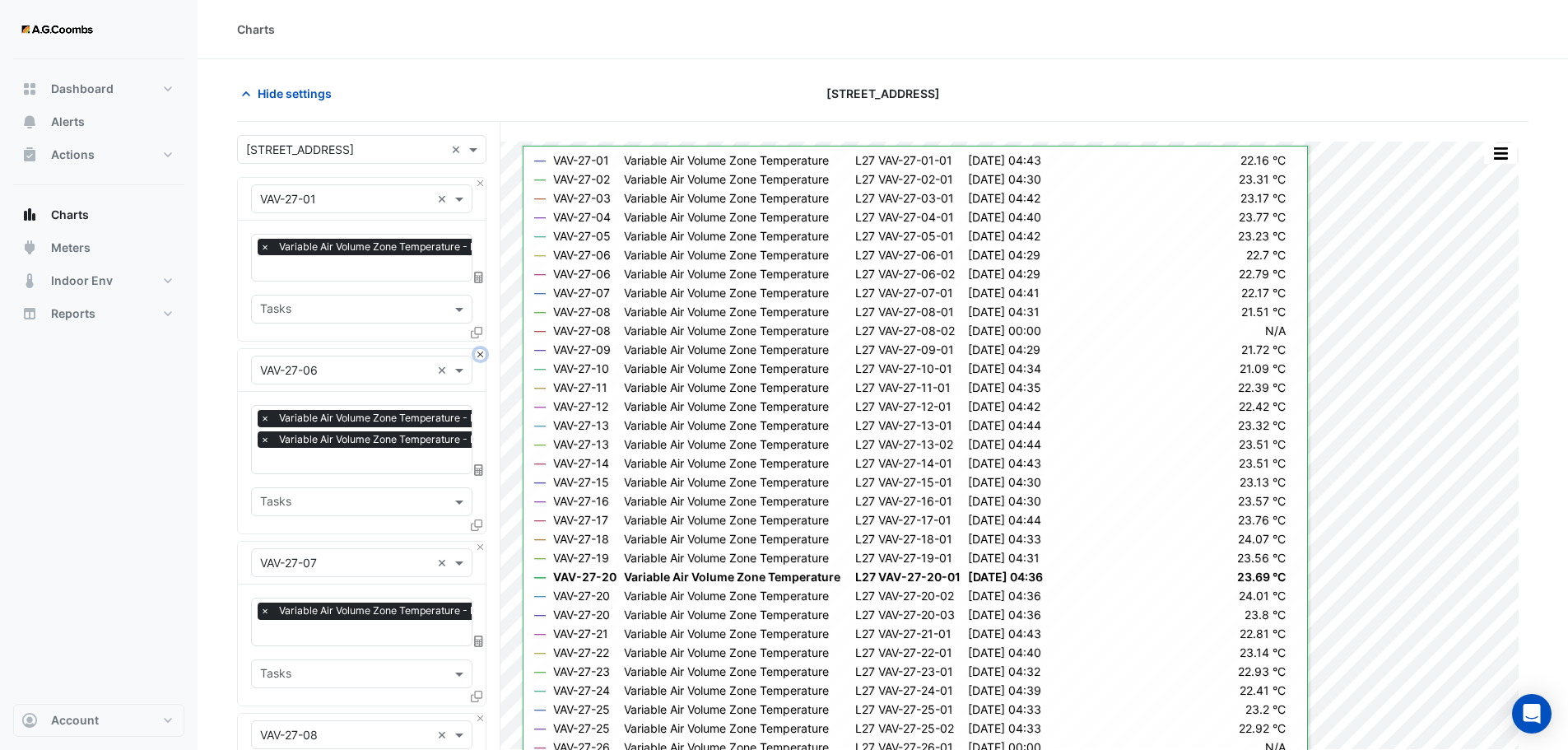
click at [480, 350] on button "Close" at bounding box center [480, 354] width 11 height 11
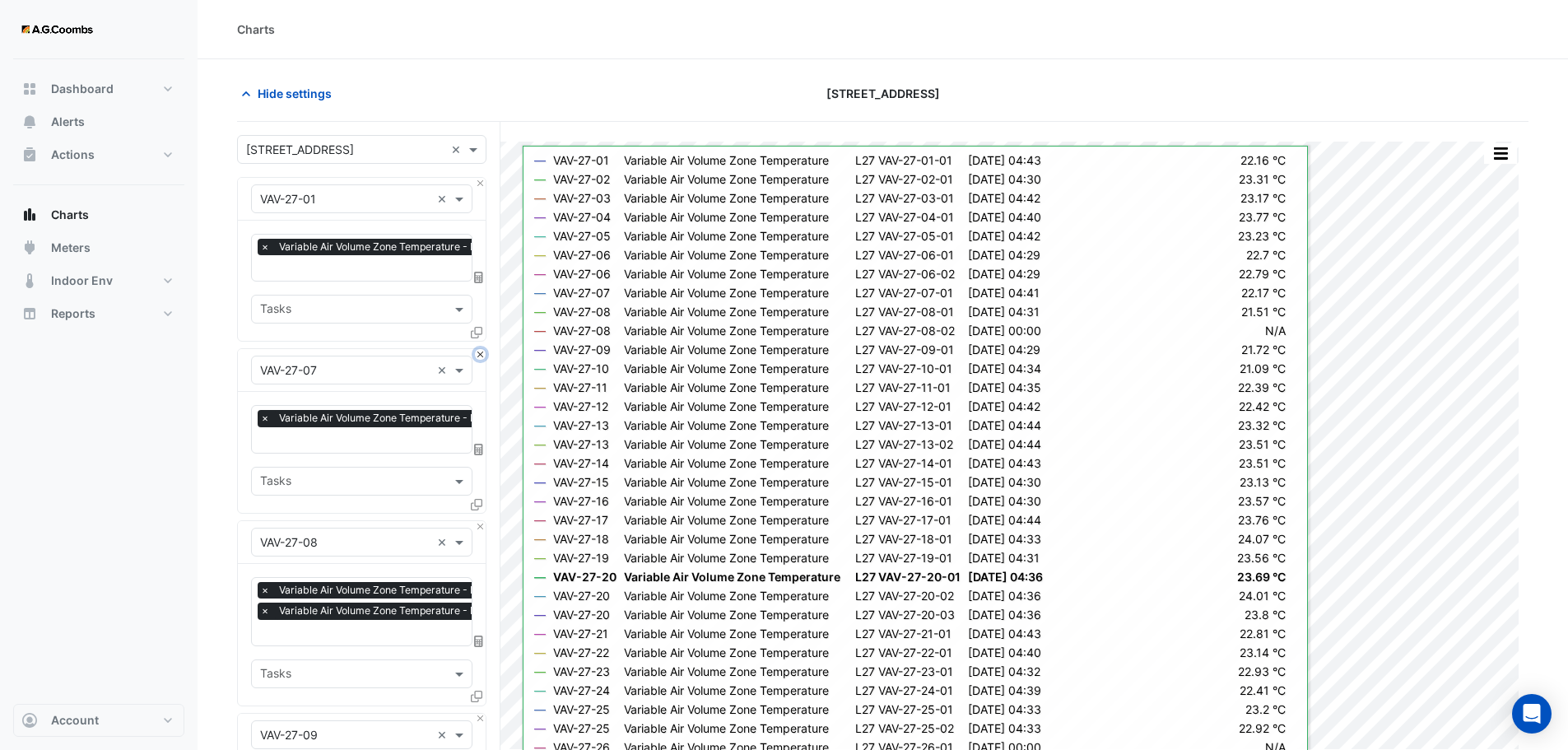
click at [480, 350] on button "Close" at bounding box center [480, 354] width 11 height 11
click at [480, 521] on button "Close" at bounding box center [480, 526] width 11 height 11
click at [480, 350] on button "Close" at bounding box center [480, 354] width 11 height 11
click at [480, 521] on button "Close" at bounding box center [480, 526] width 11 height 11
click at [480, 350] on button "Close" at bounding box center [480, 354] width 11 height 11
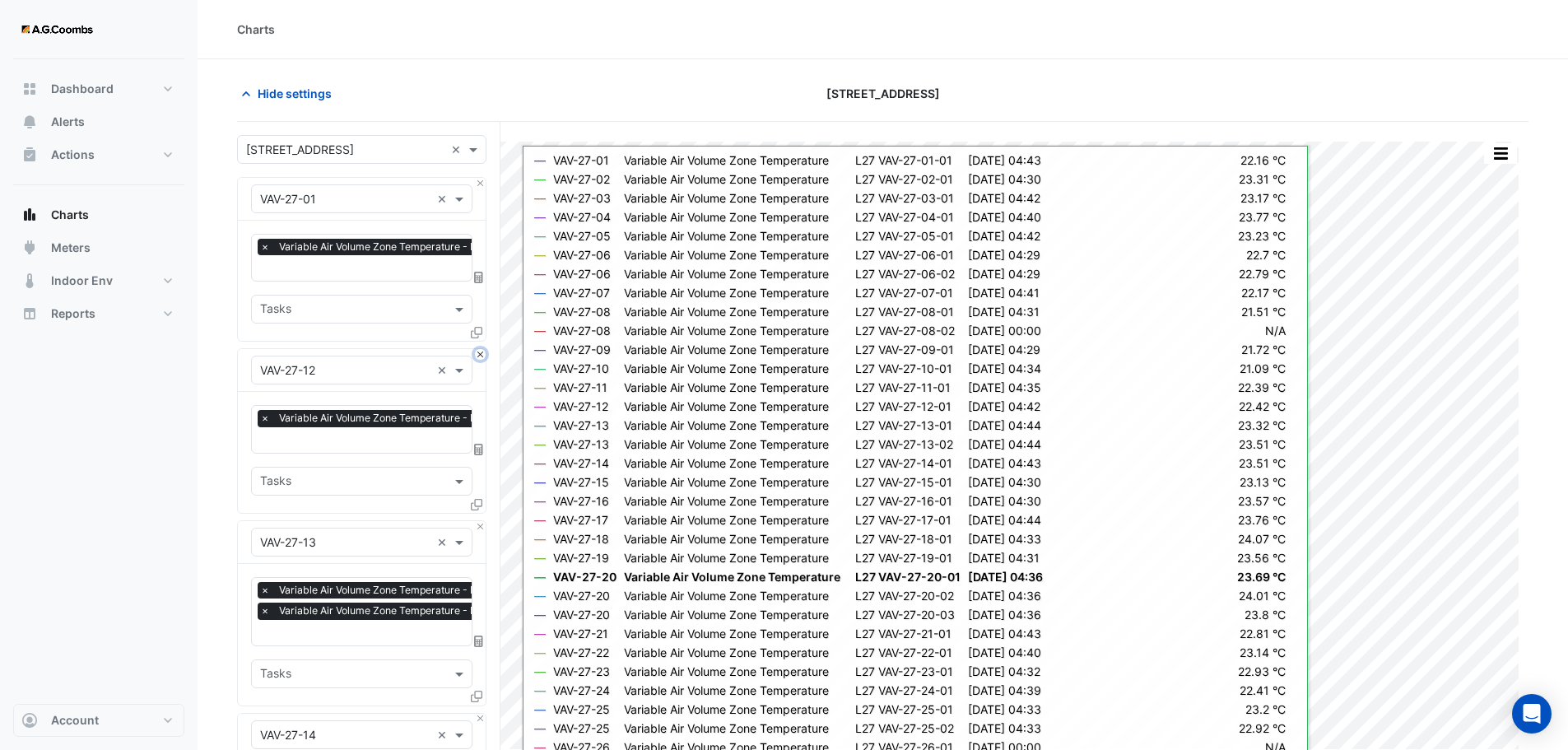
click at [480, 350] on button "Close" at bounding box center [480, 354] width 11 height 11
click at [480, 521] on button "Close" at bounding box center [480, 526] width 11 height 11
click at [480, 350] on button "Close" at bounding box center [480, 354] width 11 height 11
click at [480, 521] on button "Close" at bounding box center [480, 526] width 11 height 11
click at [480, 350] on button "Close" at bounding box center [480, 354] width 11 height 11
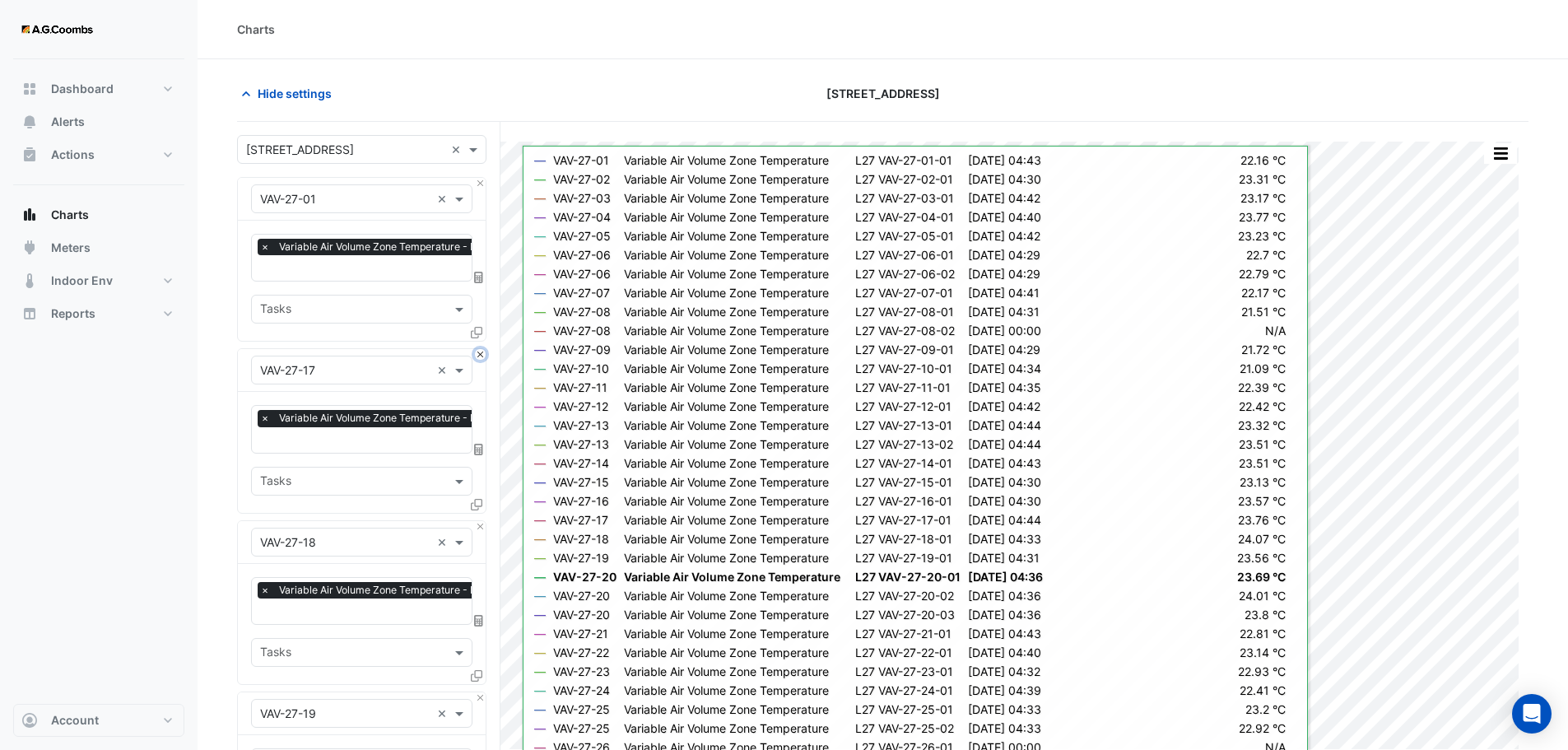
click at [480, 350] on button "Close" at bounding box center [480, 354] width 11 height 11
click at [480, 521] on button "Close" at bounding box center [480, 526] width 11 height 11
click at [480, 350] on button "Close" at bounding box center [480, 354] width 11 height 11
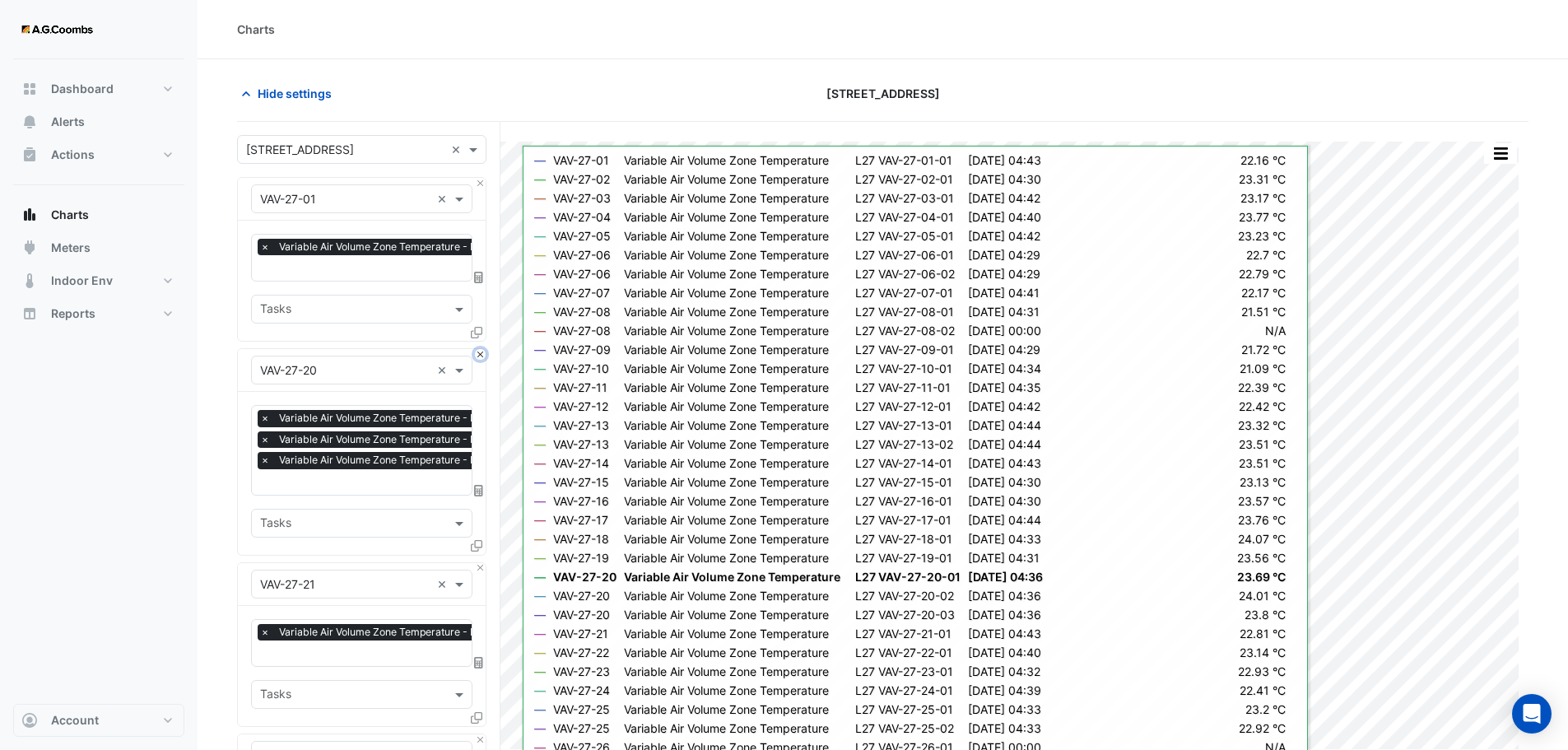
click at [480, 350] on button "Close" at bounding box center [480, 354] width 11 height 11
click at [480, 563] on button "Close" at bounding box center [480, 568] width 11 height 11
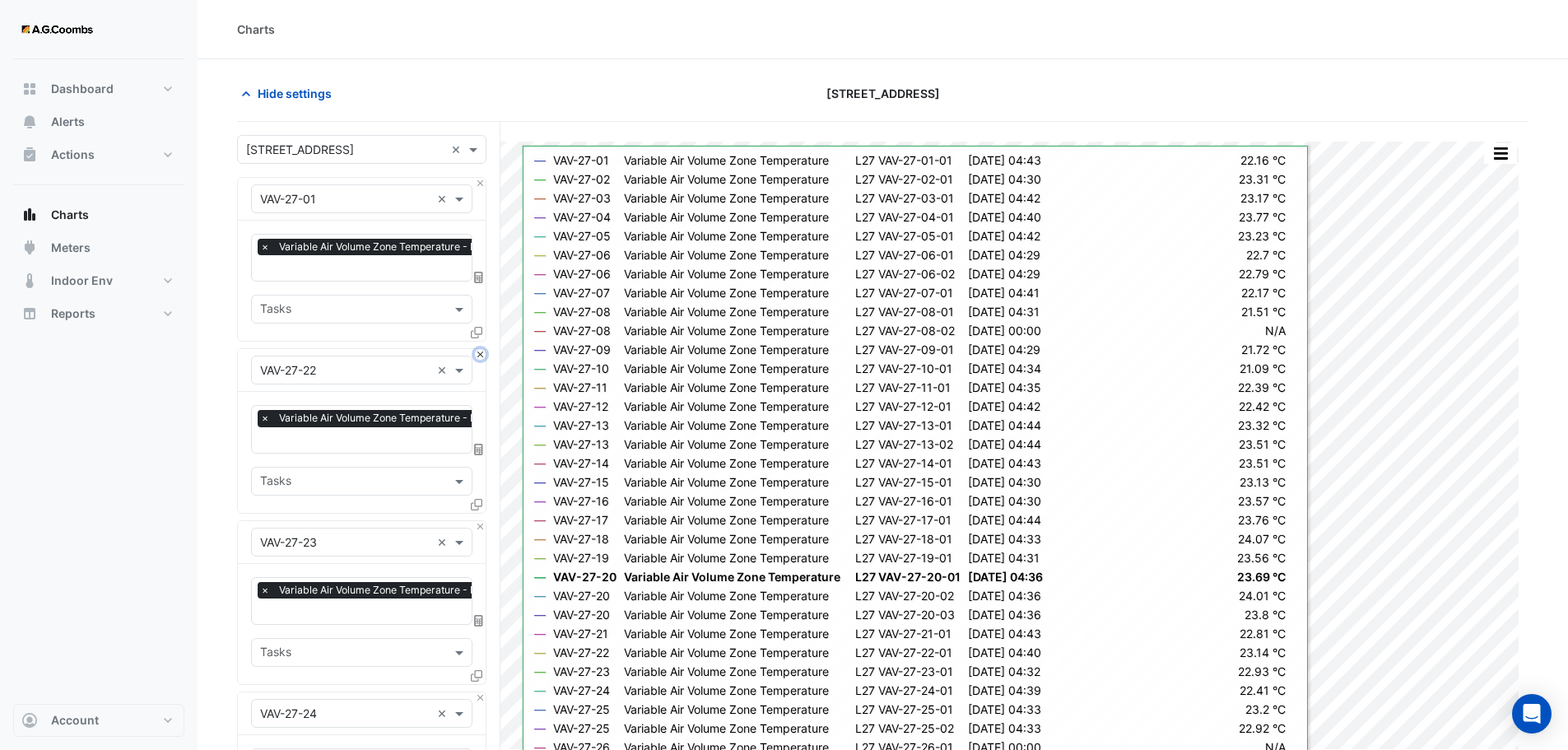
click at [480, 350] on button "Close" at bounding box center [480, 354] width 11 height 11
click at [480, 521] on button "Close" at bounding box center [480, 526] width 11 height 11
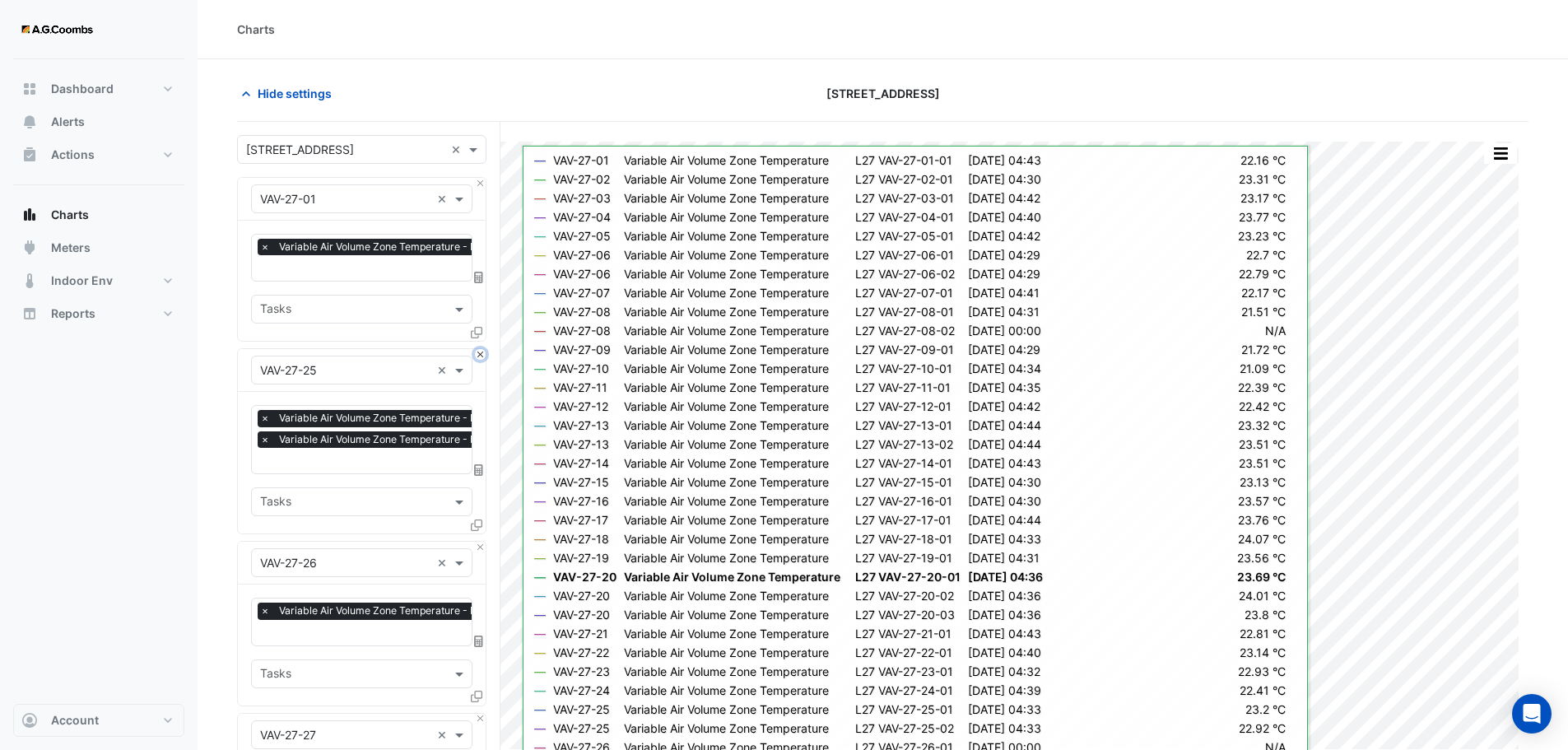
click at [480, 350] on button "Close" at bounding box center [480, 354] width 11 height 11
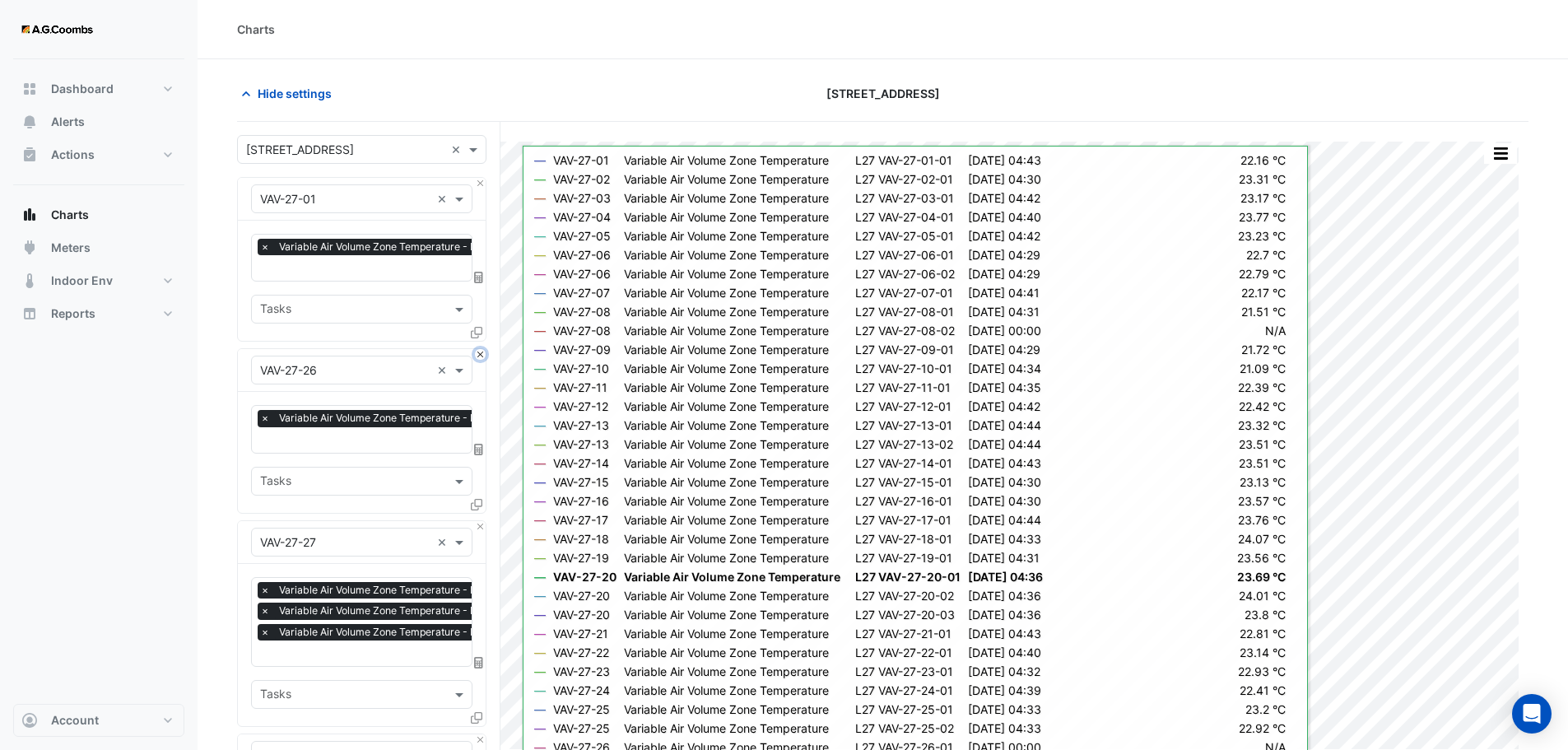
click at [480, 350] on button "Close" at bounding box center [480, 354] width 11 height 11
click at [480, 521] on button "Close" at bounding box center [480, 526] width 11 height 11
click at [480, 350] on button "Close" at bounding box center [480, 354] width 11 height 11
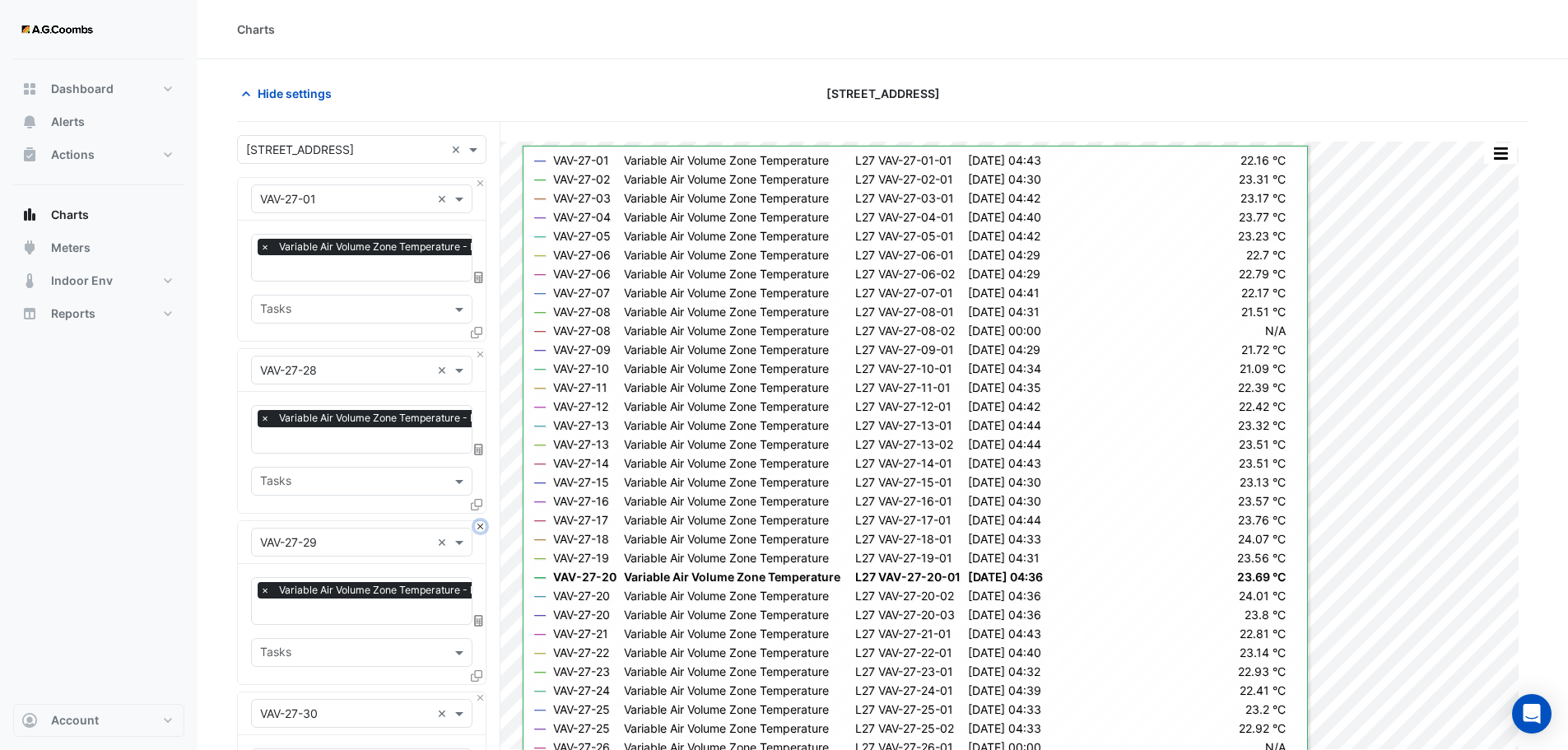
click at [480, 521] on button "Close" at bounding box center [480, 526] width 11 height 11
click at [480, 350] on button "Close" at bounding box center [480, 354] width 11 height 11
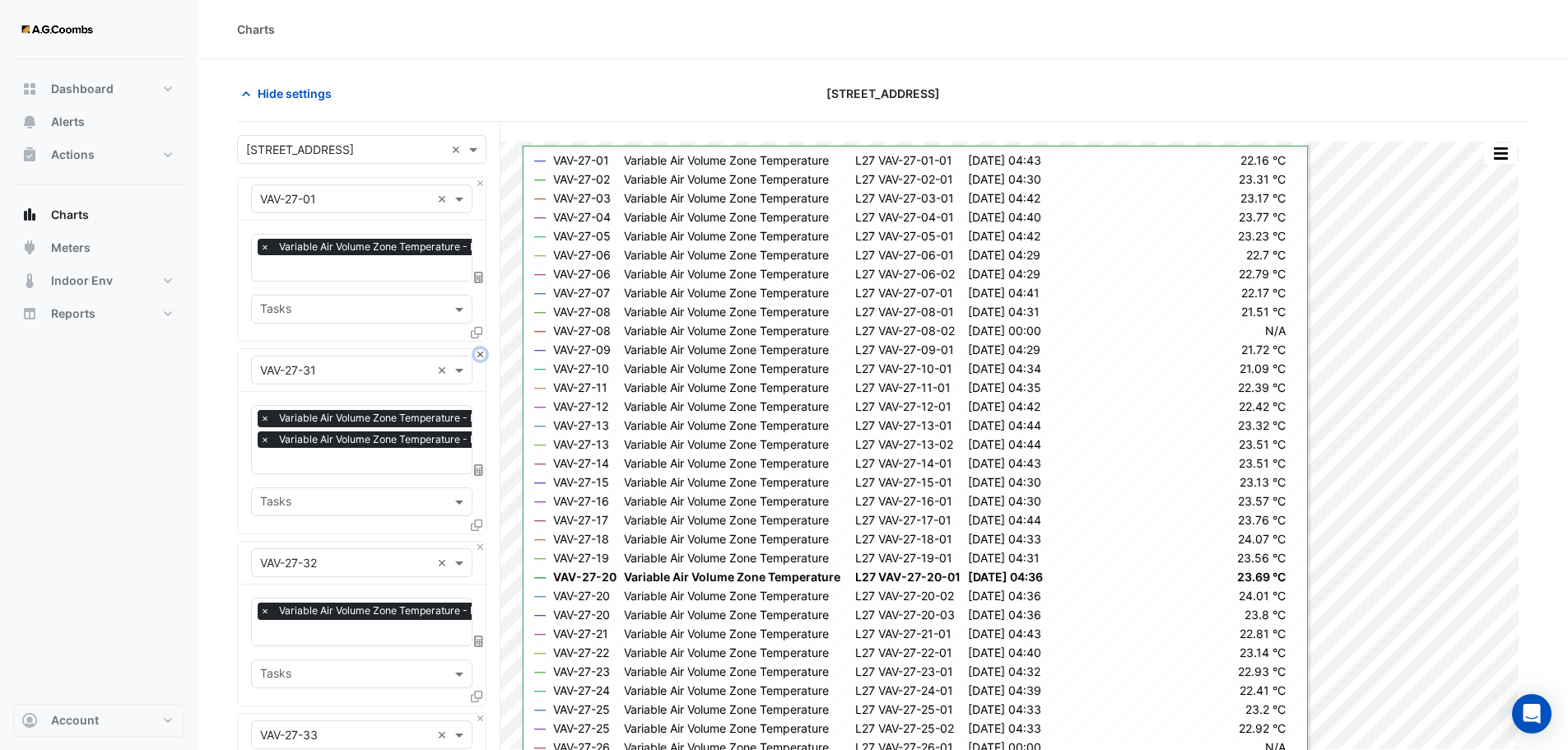
click at [480, 350] on button "Close" at bounding box center [480, 354] width 11 height 11
click at [480, 541] on button "Close" at bounding box center [480, 546] width 11 height 11
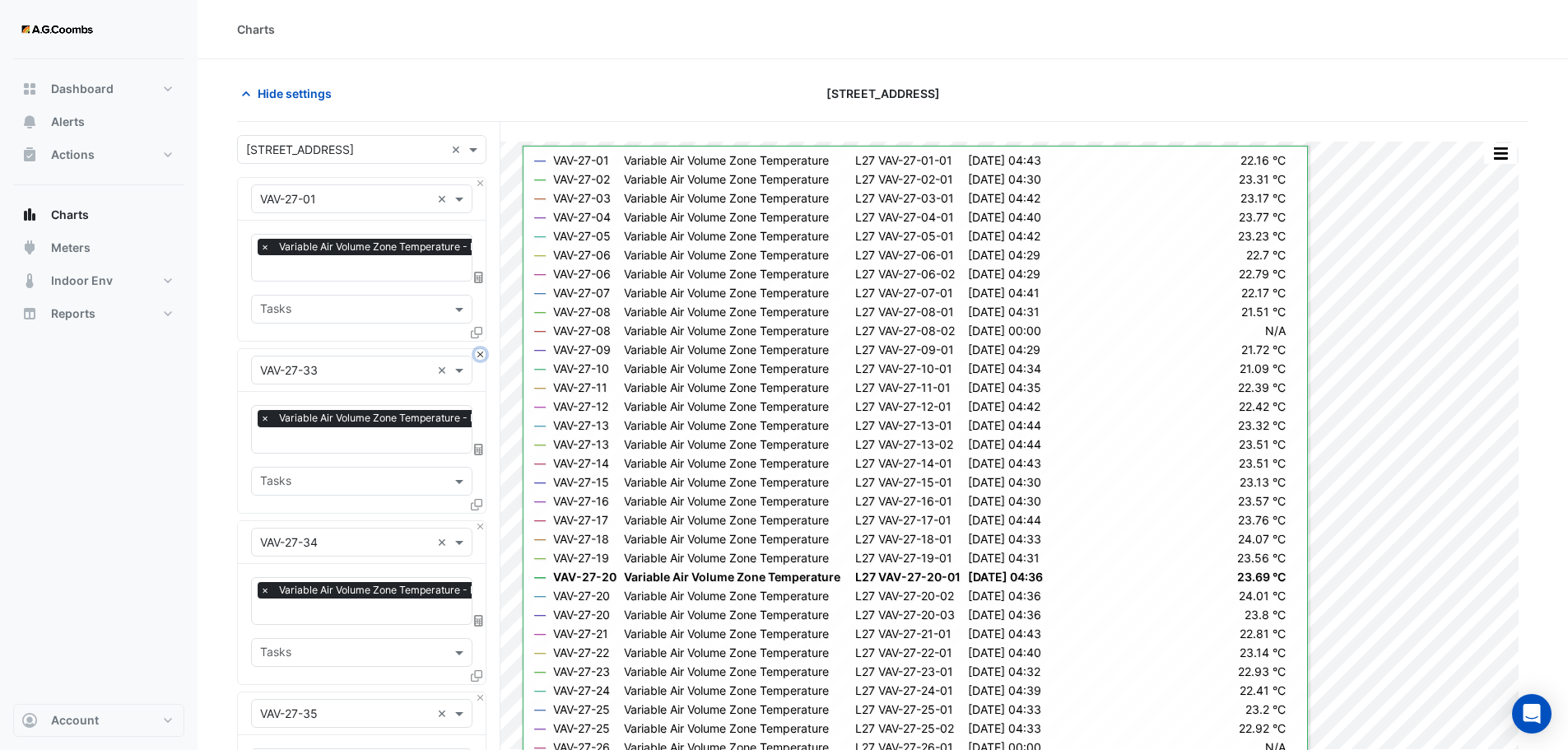
click at [480, 350] on button "Close" at bounding box center [480, 354] width 11 height 11
click at [480, 521] on button "Close" at bounding box center [480, 526] width 11 height 11
click at [480, 350] on button "Close" at bounding box center [480, 354] width 11 height 11
click at [480, 521] on button "Close" at bounding box center [480, 526] width 11 height 11
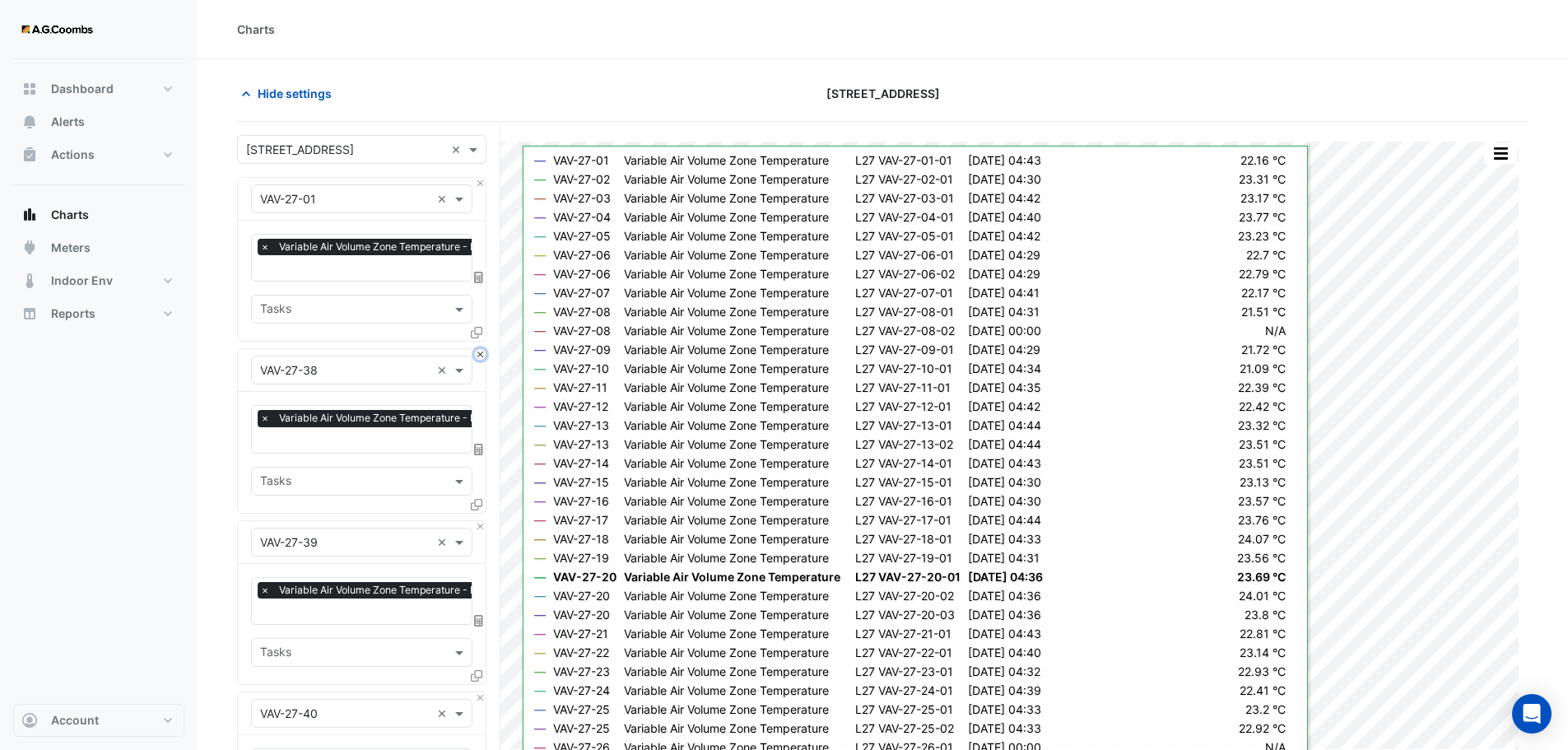
click at [480, 350] on button "Close" at bounding box center [480, 354] width 11 height 11
click at [480, 521] on button "Close" at bounding box center [480, 526] width 11 height 11
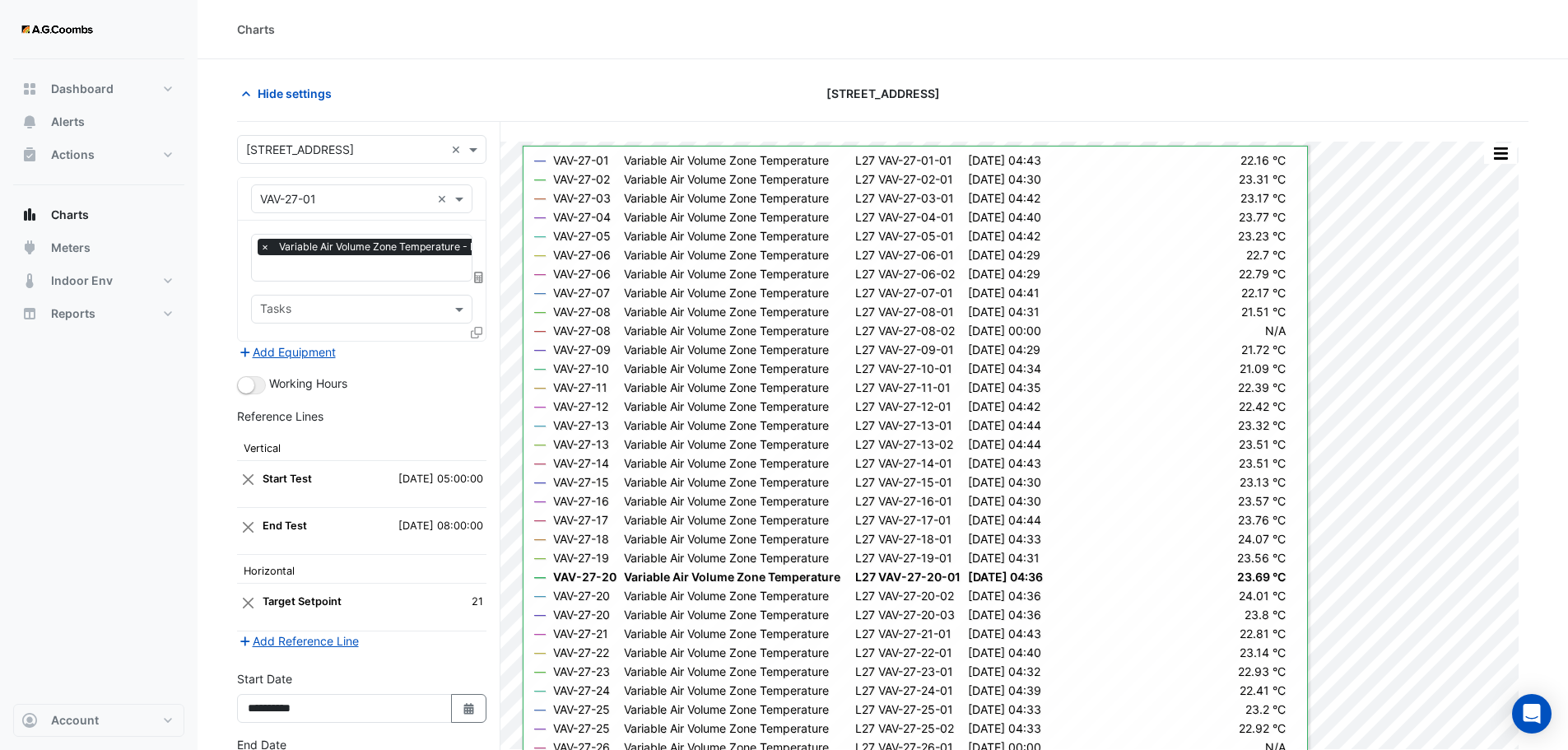
click at [480, 350] on div "Add Equipment" at bounding box center [361, 351] width 250 height 20
click at [476, 328] on icon at bounding box center [476, 332] width 12 height 12
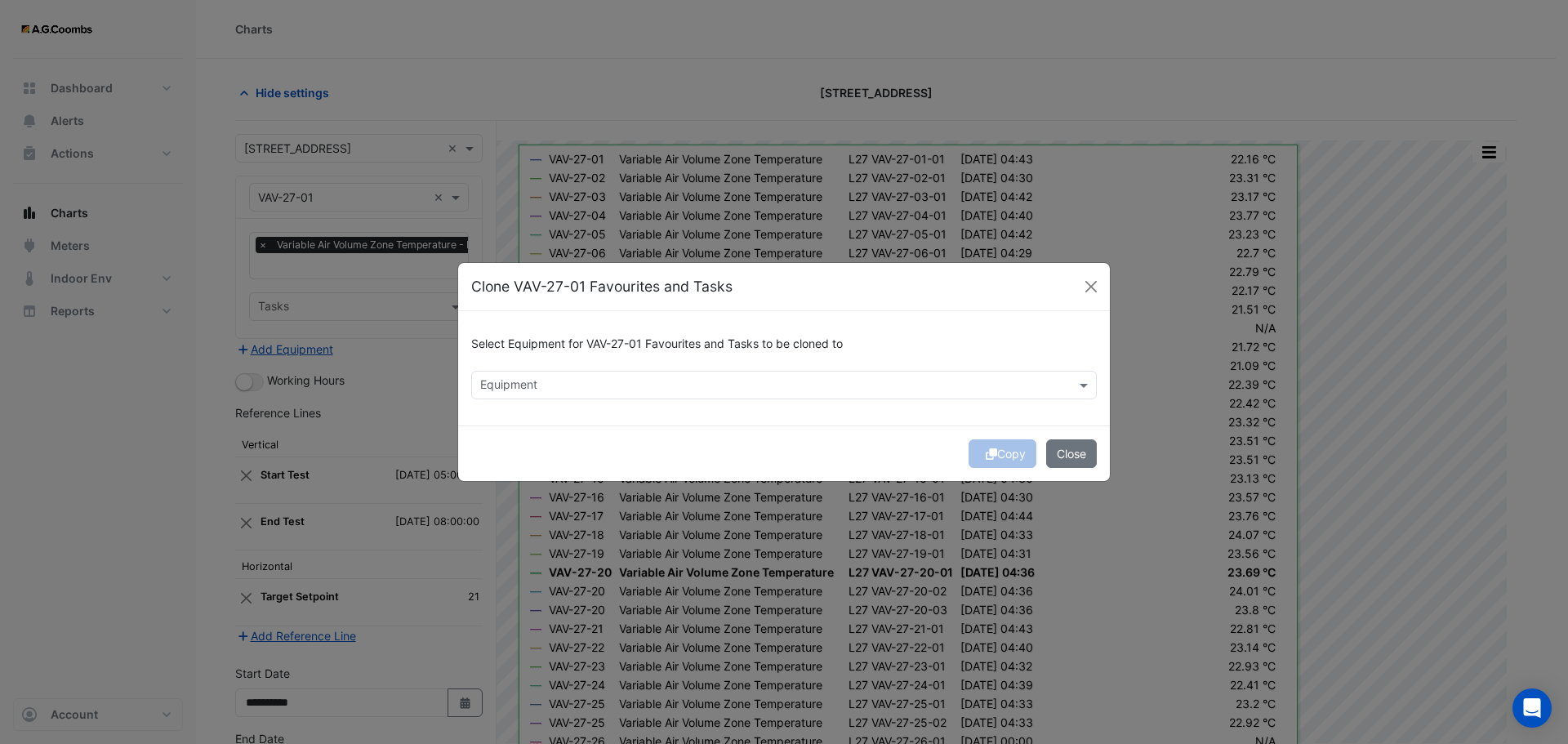
click at [573, 390] on input "text" at bounding box center [775, 386] width 589 height 17
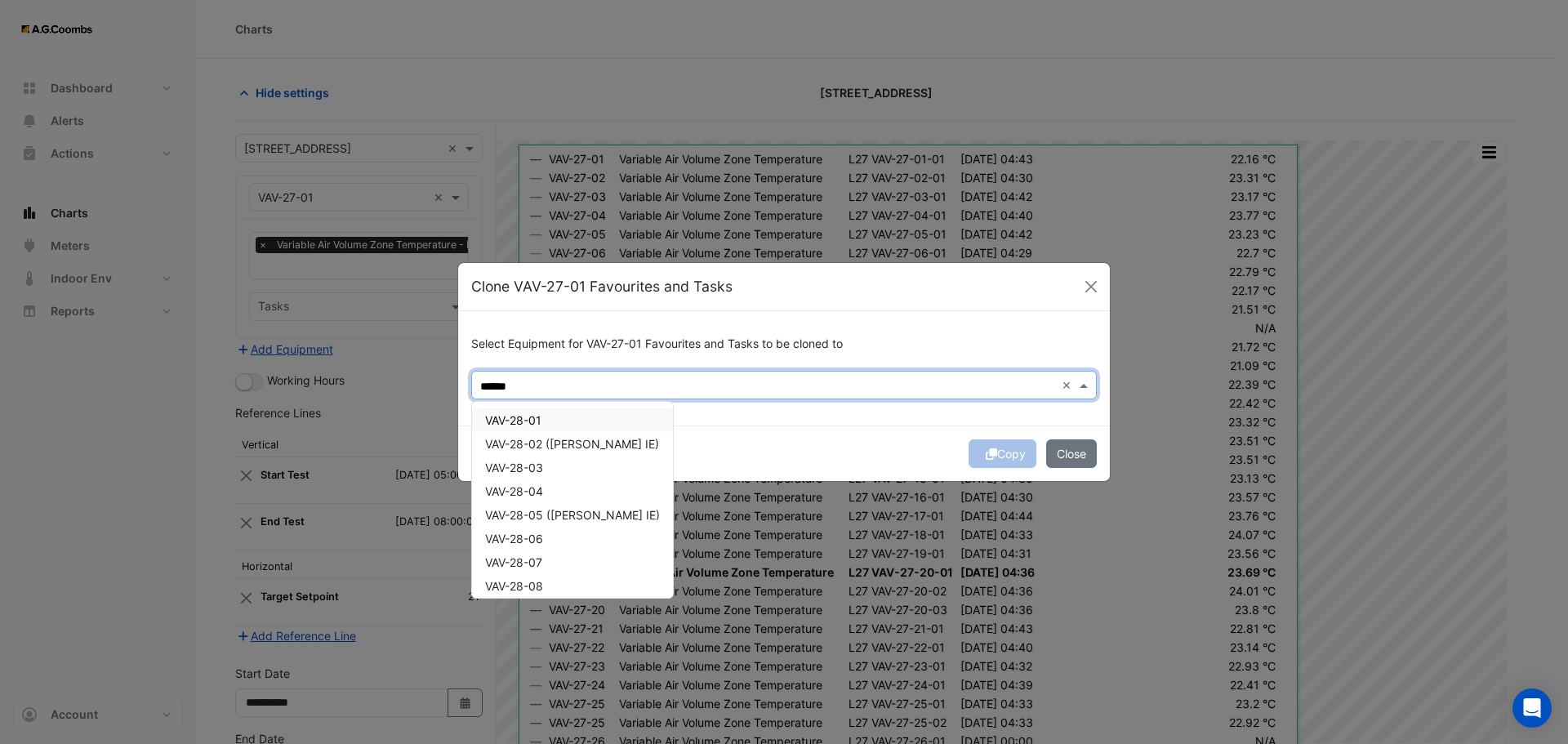
click at [582, 421] on div "VAV-28-01" at bounding box center [573, 420] width 201 height 24
click at [580, 456] on div "VAV-28-03" at bounding box center [573, 468] width 201 height 24
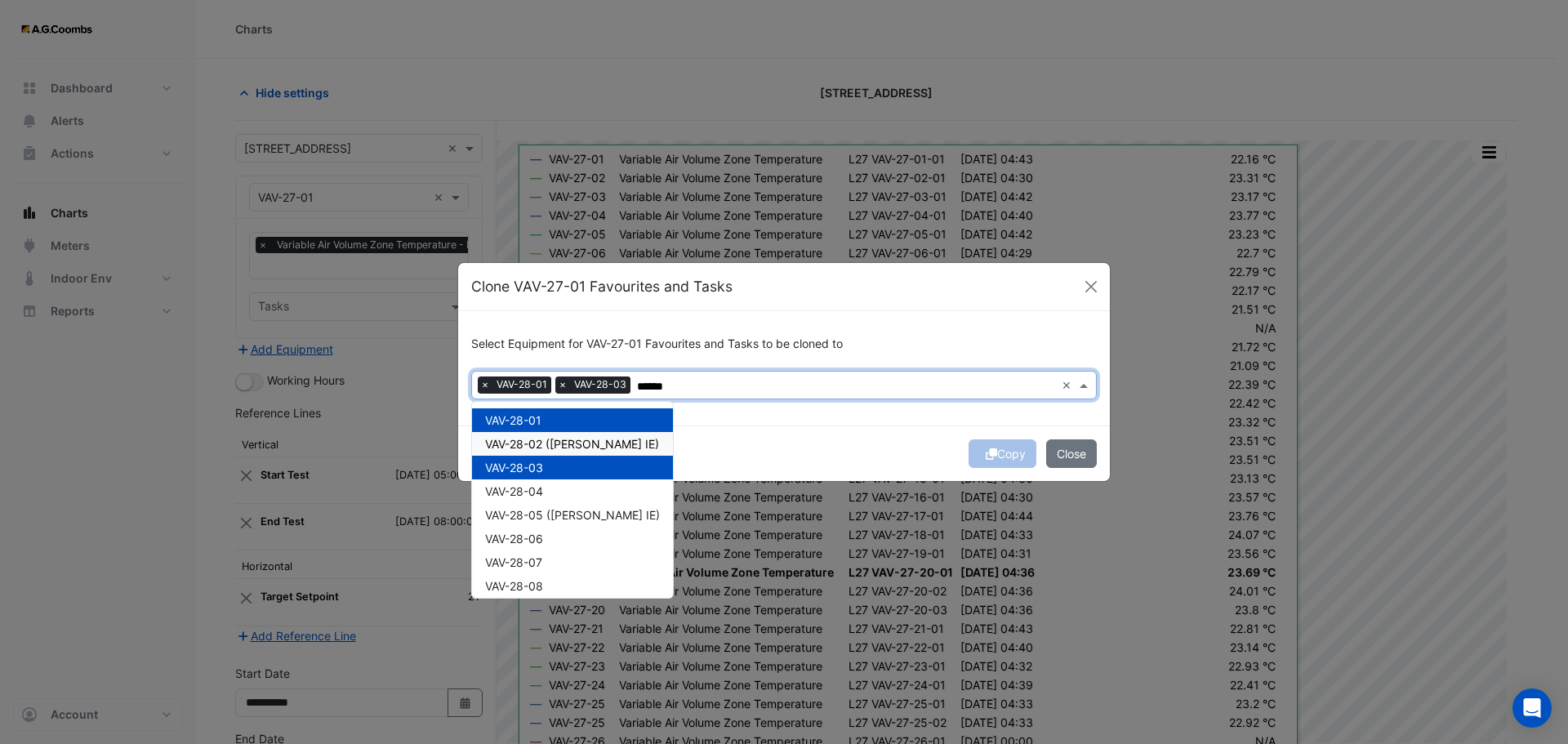
click at [525, 448] on span "VAV-28-02 (NABERS IE)" at bounding box center [573, 444] width 174 height 14
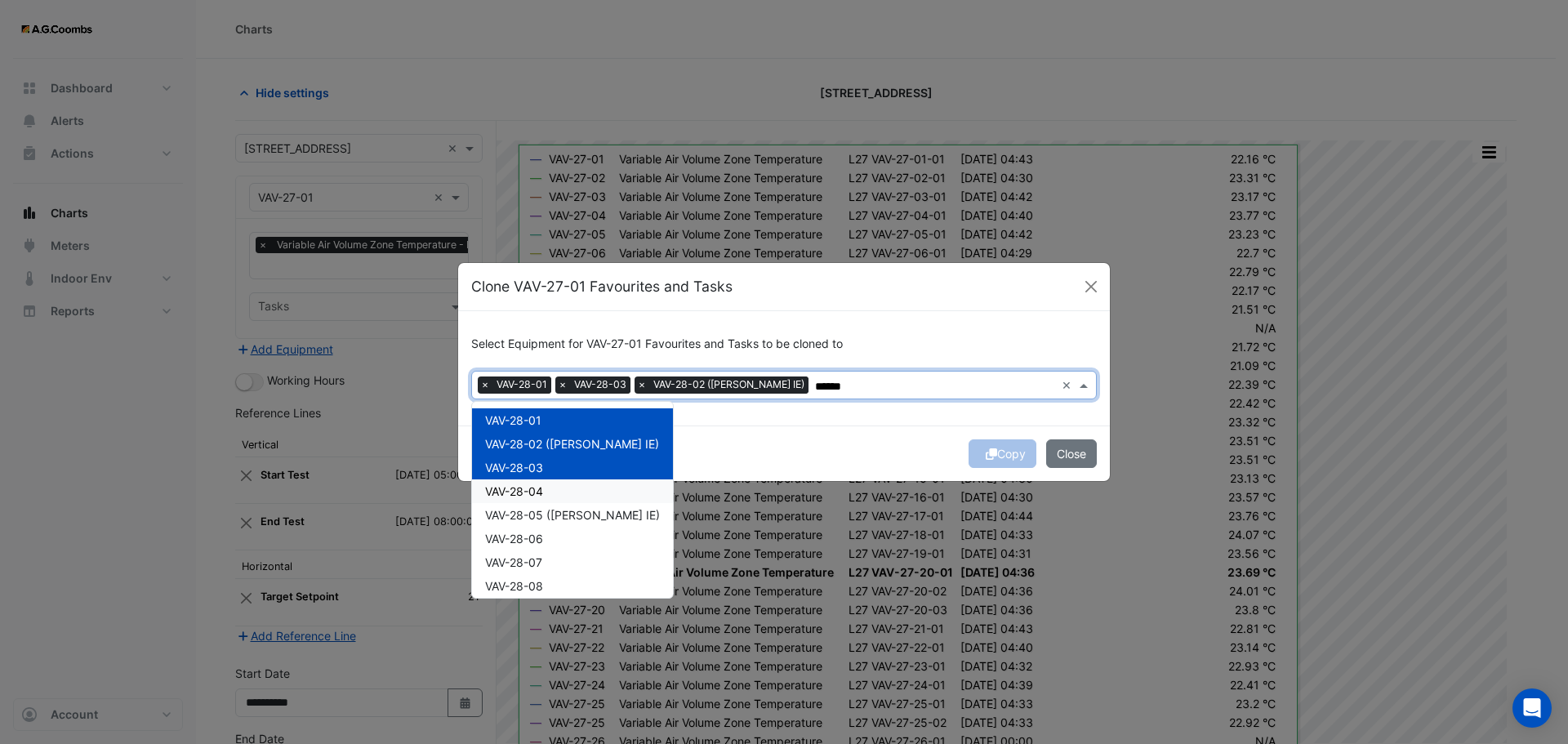
click at [539, 498] on span "VAV-28-04" at bounding box center [514, 491] width 58 height 14
click at [540, 521] on span "VAV-28-05 (NABERS IE)" at bounding box center [573, 515] width 175 height 14
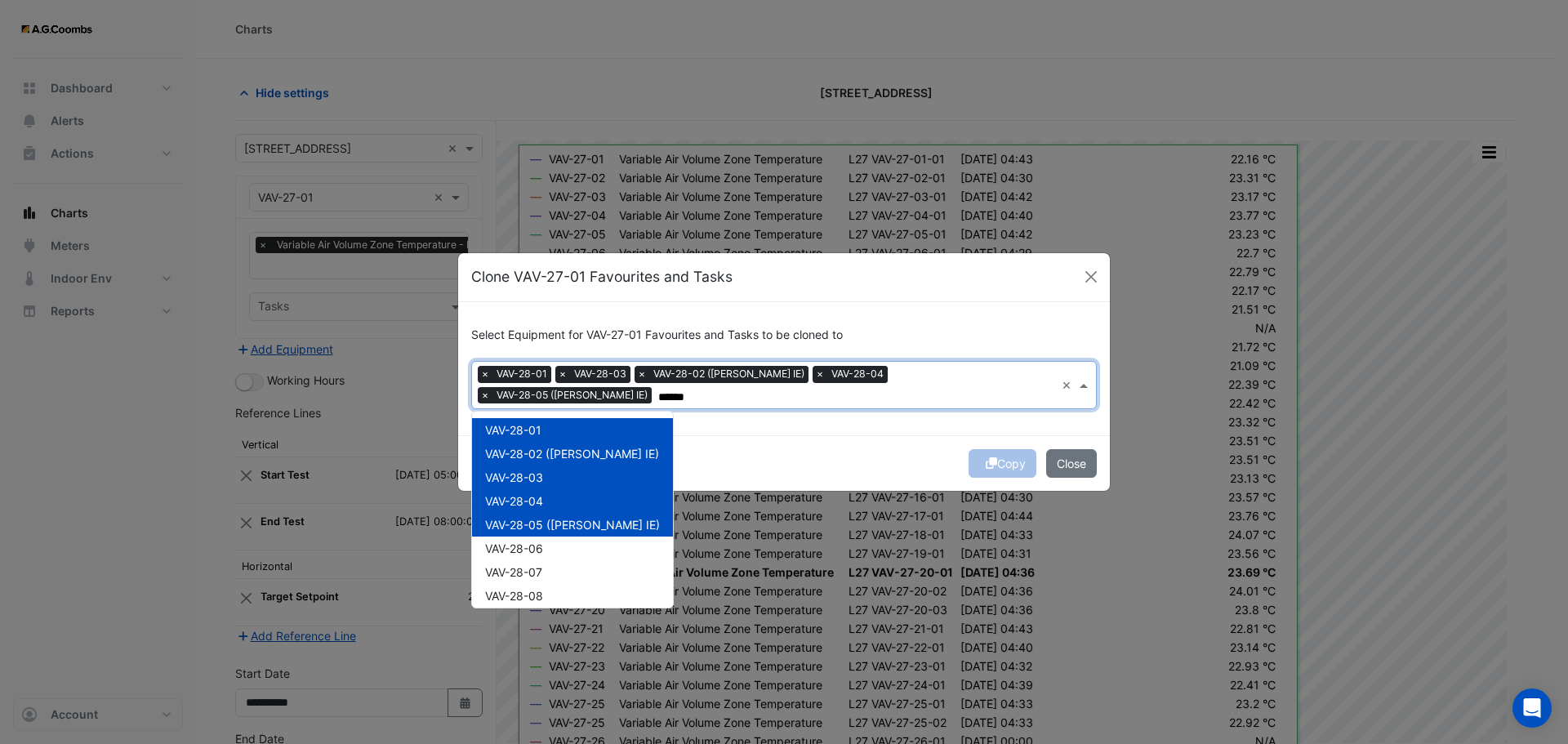
click at [521, 549] on div "VAV-28-06" at bounding box center [573, 549] width 201 height 24
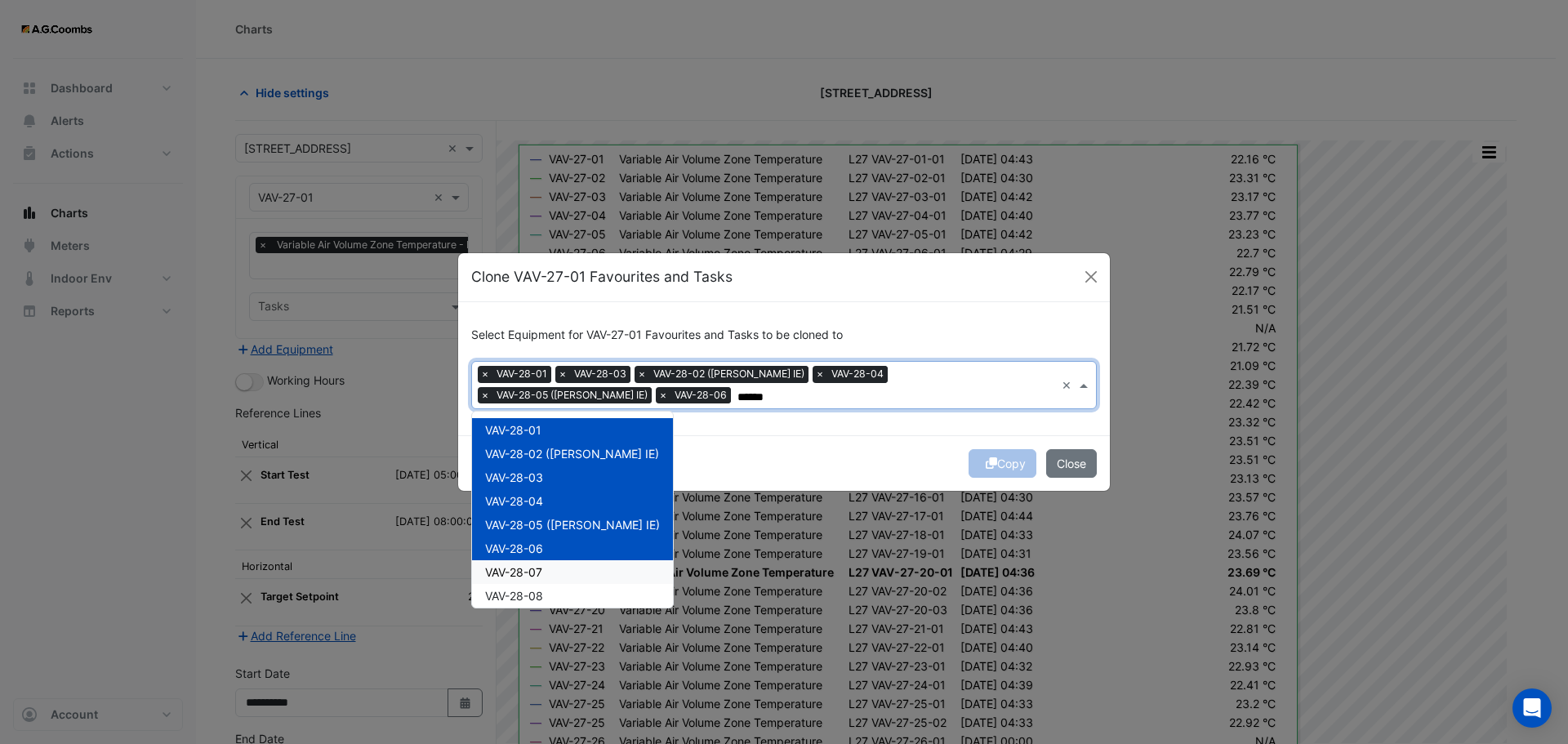
click at [518, 568] on span "VAV-28-07" at bounding box center [514, 572] width 58 height 14
click at [524, 593] on span "VAV-28-08" at bounding box center [514, 595] width 58 height 14
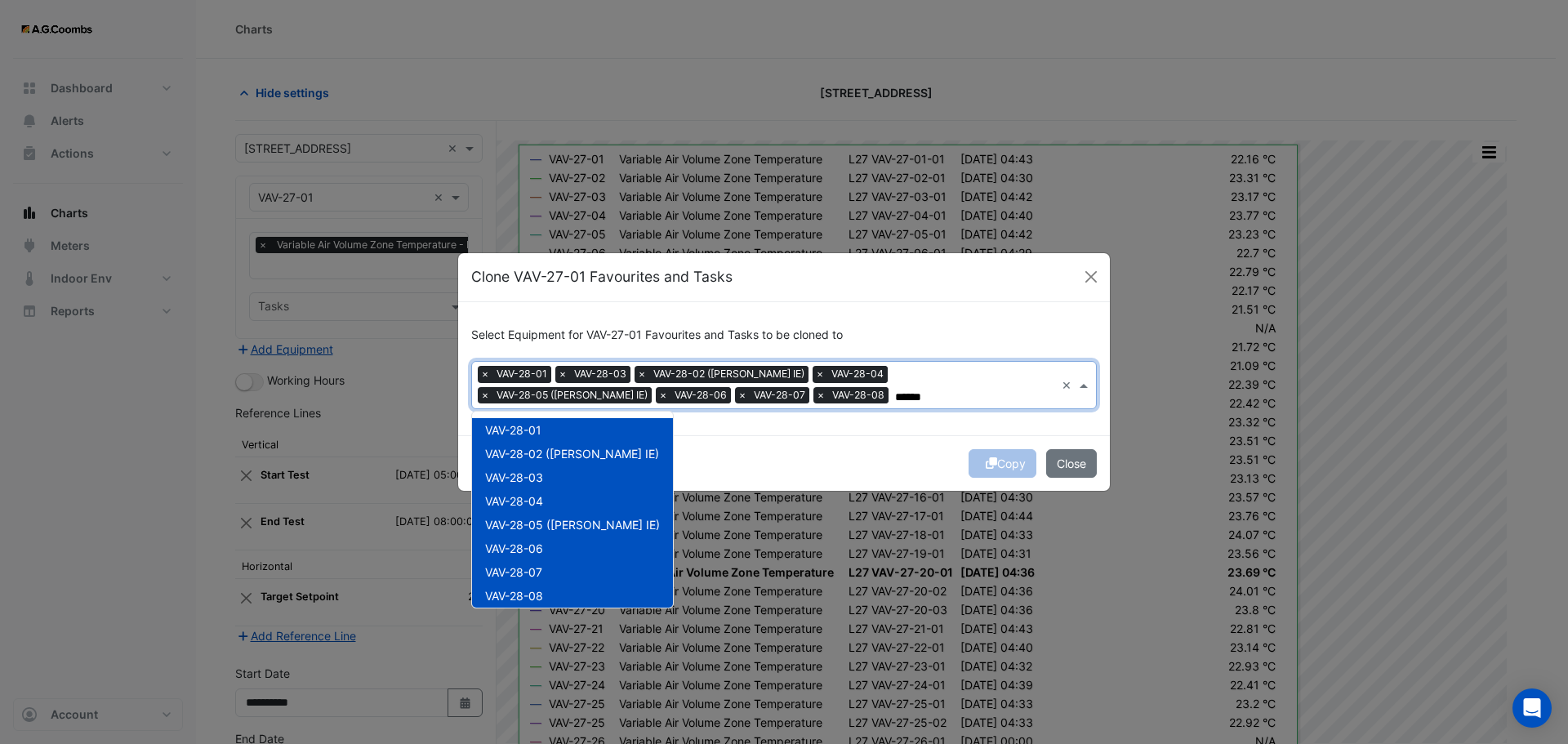
click at [606, 553] on div "VAV-28-06" at bounding box center [573, 549] width 201 height 24
drag, startPoint x: 593, startPoint y: 545, endPoint x: 634, endPoint y: 552, distance: 41.6
click at [592, 545] on div "VAV-28-06" at bounding box center [573, 549] width 201 height 24
type input "******"
click at [642, 550] on ngb-modal-window "Clone VAV-27-01 Favourites and Tasks Select Equipment for VAV-27-01 Favourites …" at bounding box center [784, 372] width 1568 height 744
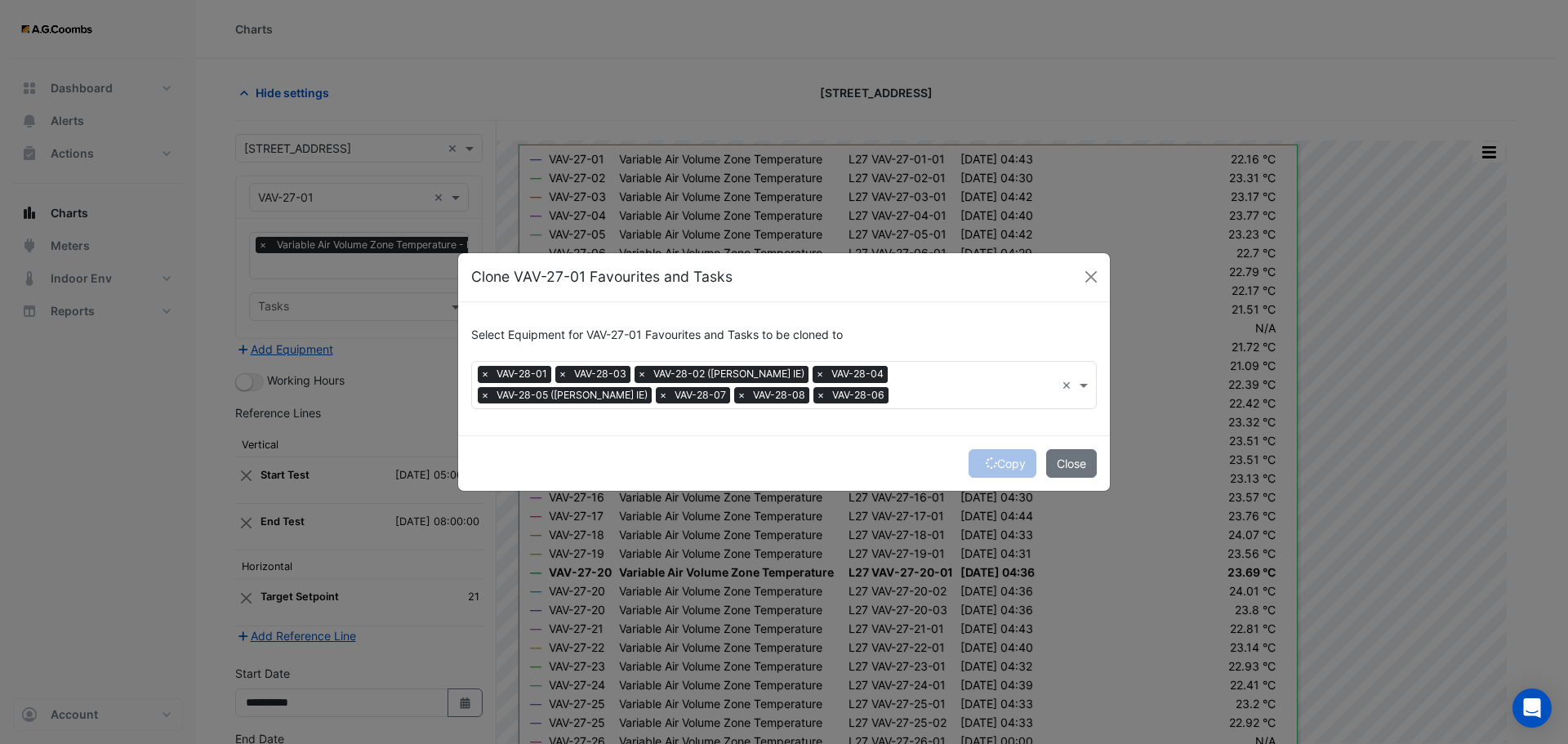
drag, startPoint x: 792, startPoint y: 390, endPoint x: 806, endPoint y: 413, distance: 26.9
click at [895, 390] on input "text" at bounding box center [974, 397] width 160 height 17
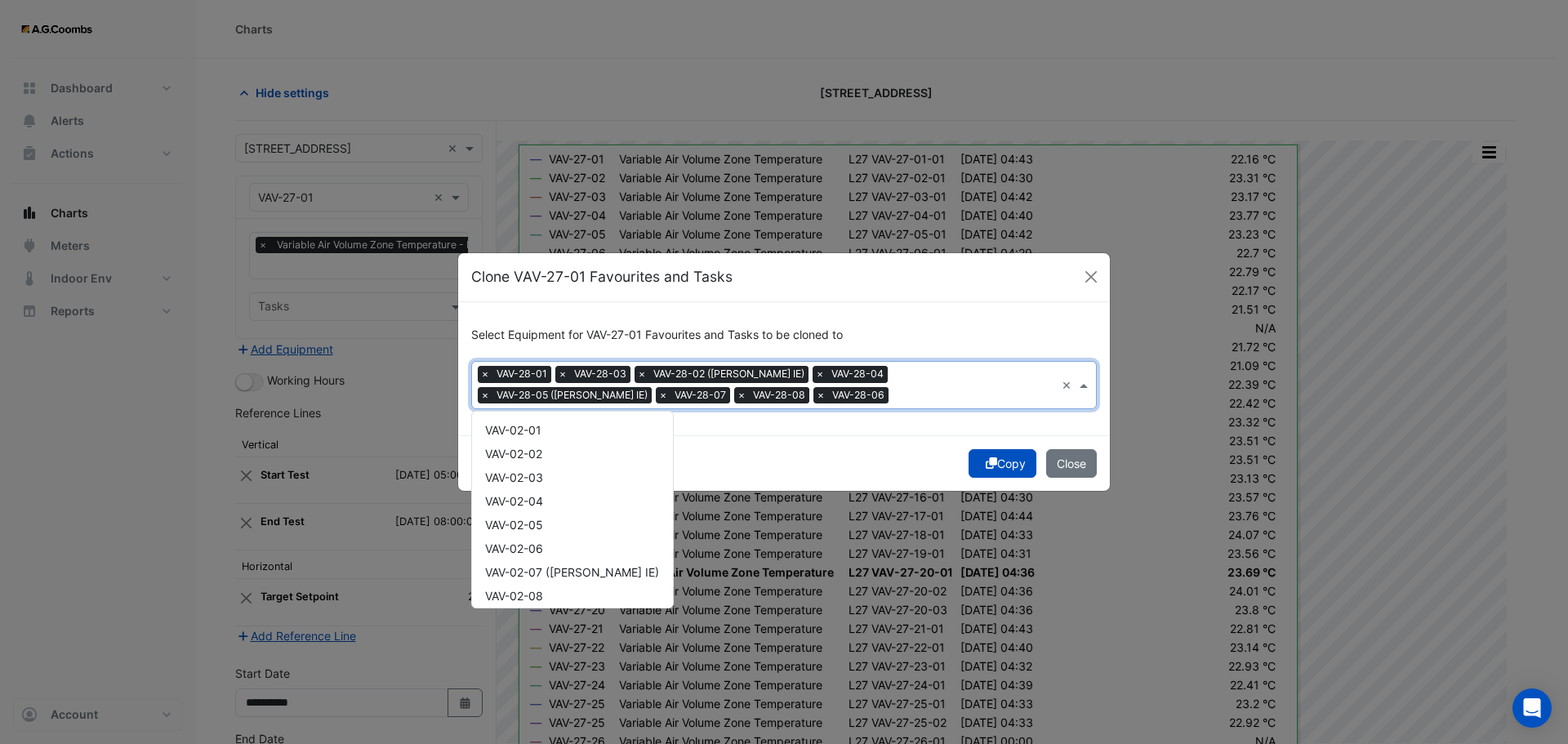
scroll to position [22217, 0]
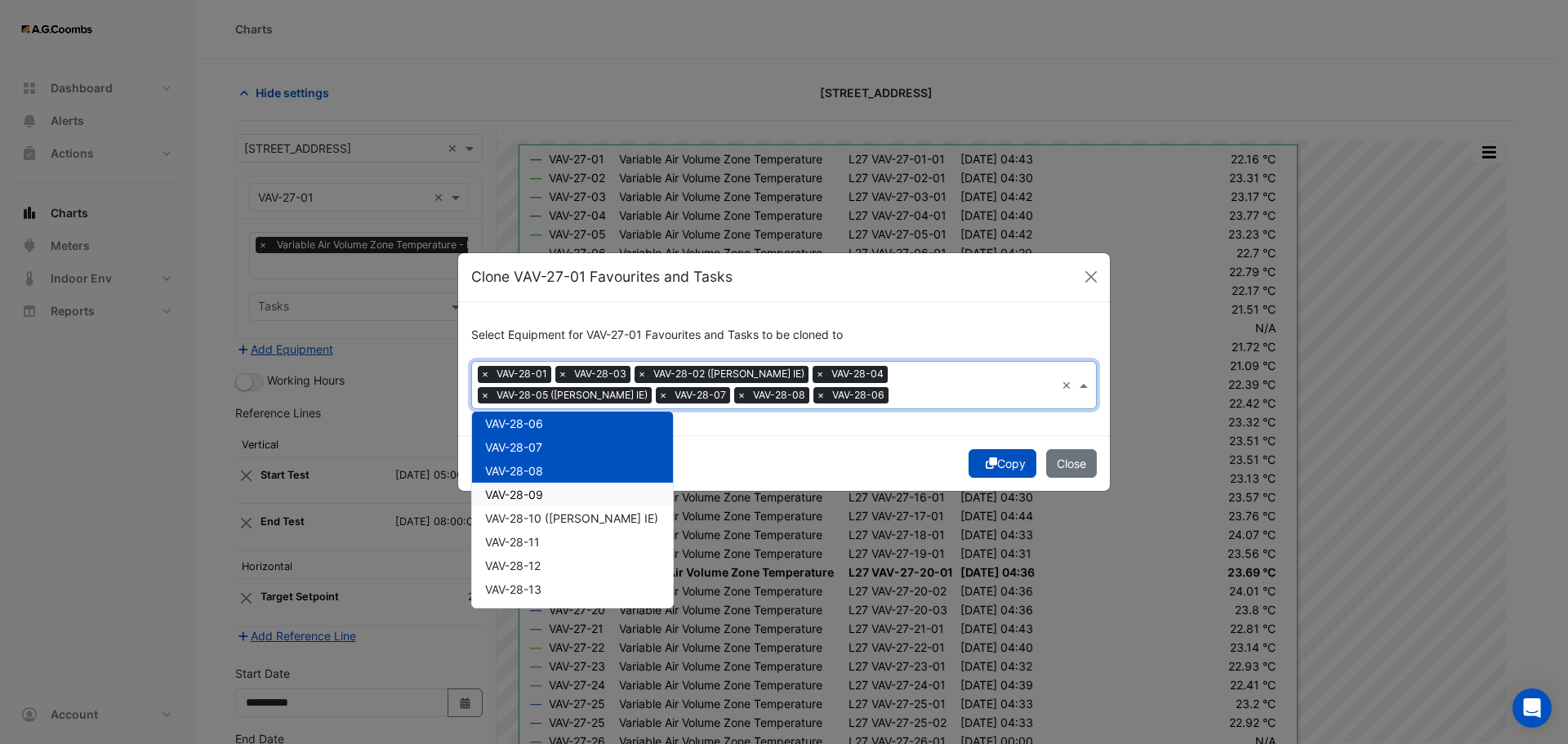
click at [523, 484] on div "VAV-28-09" at bounding box center [573, 495] width 201 height 24
drag, startPoint x: 540, startPoint y: 512, endPoint x: 537, endPoint y: 548, distance: 36.1
click at [540, 512] on span "VAV-28-10 (NABERS IE)" at bounding box center [572, 518] width 173 height 14
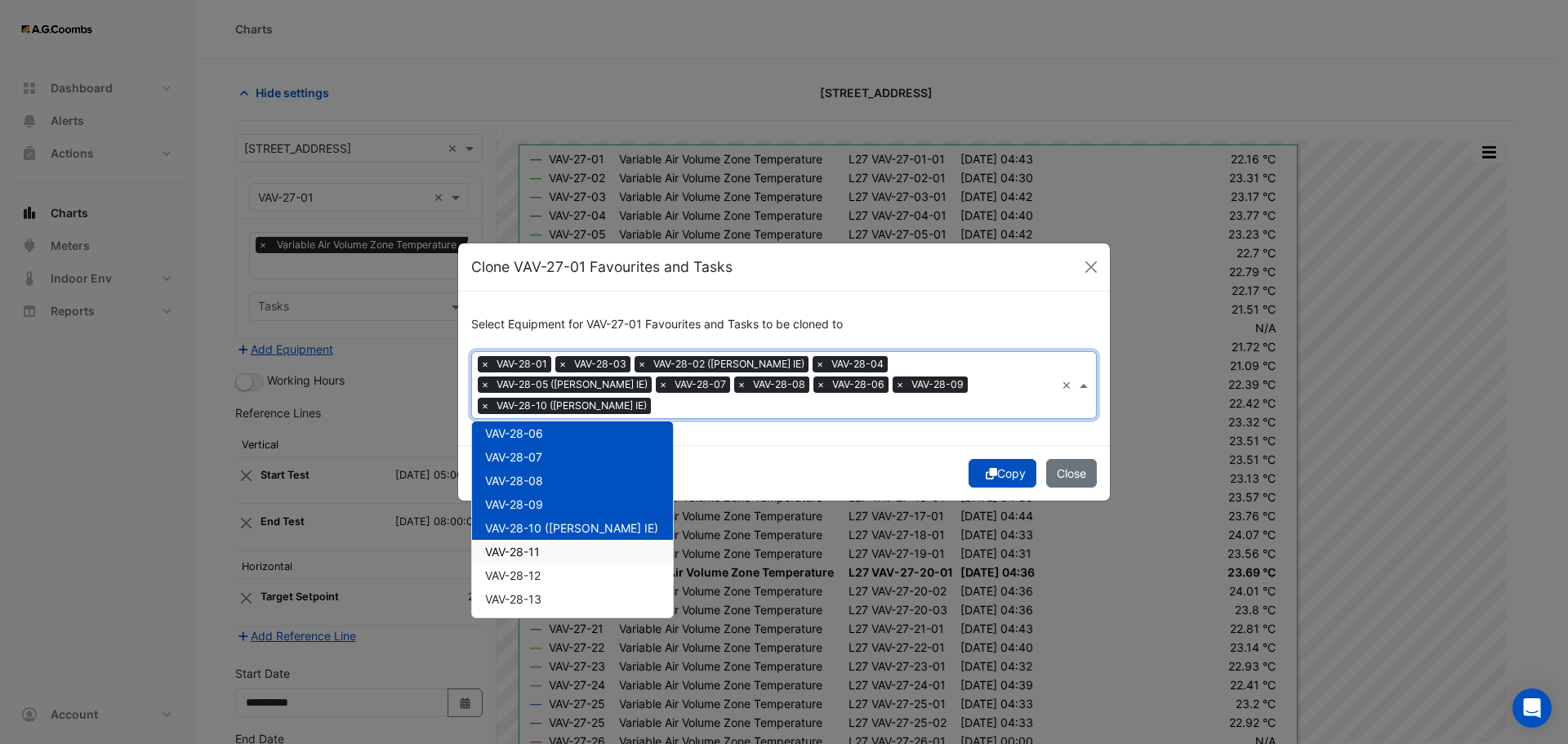
click at [535, 544] on span "VAV-28-11" at bounding box center [513, 551] width 55 height 14
click at [531, 568] on span "VAV-28-12" at bounding box center [513, 575] width 56 height 14
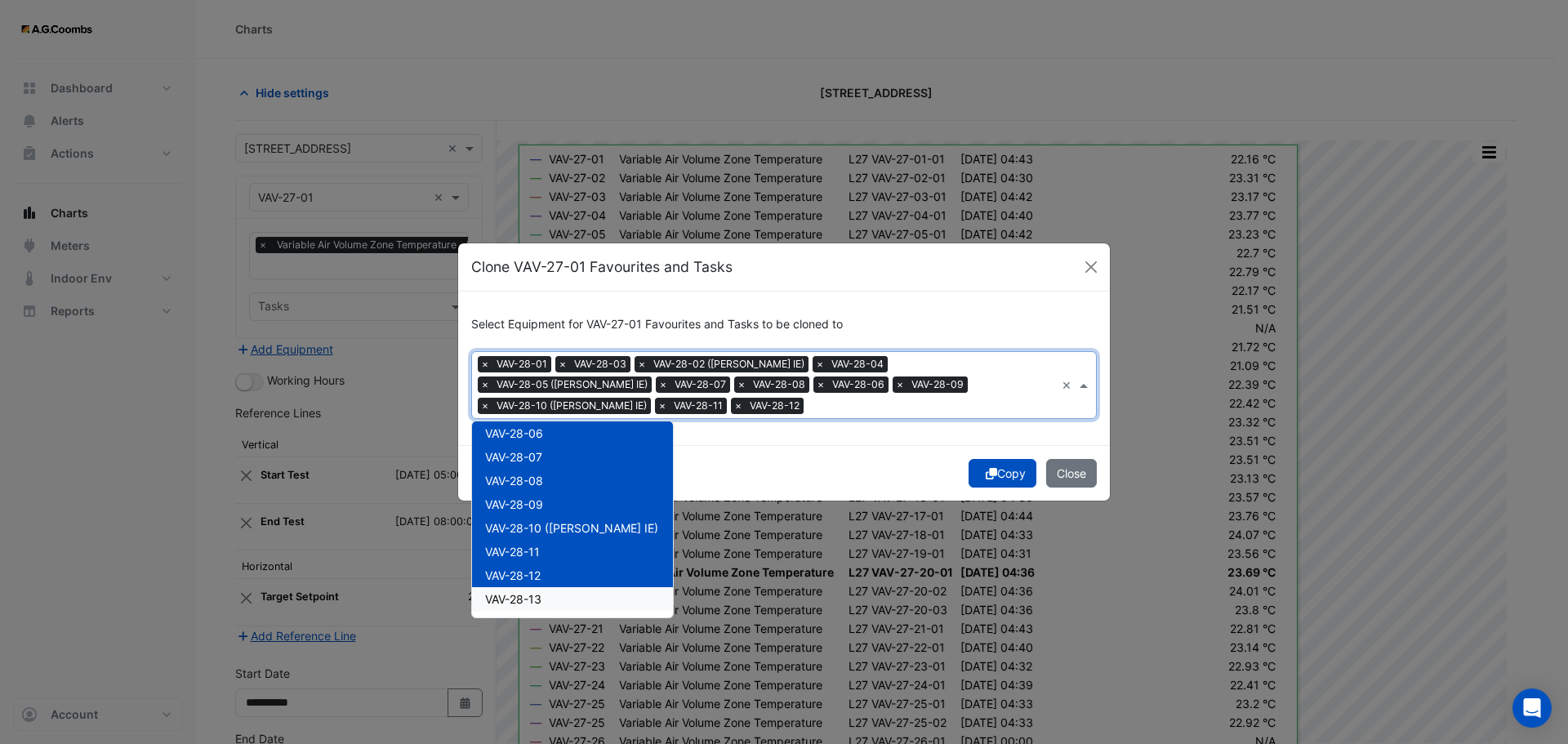
click at [530, 588] on div "VAV-28-13" at bounding box center [573, 599] width 201 height 24
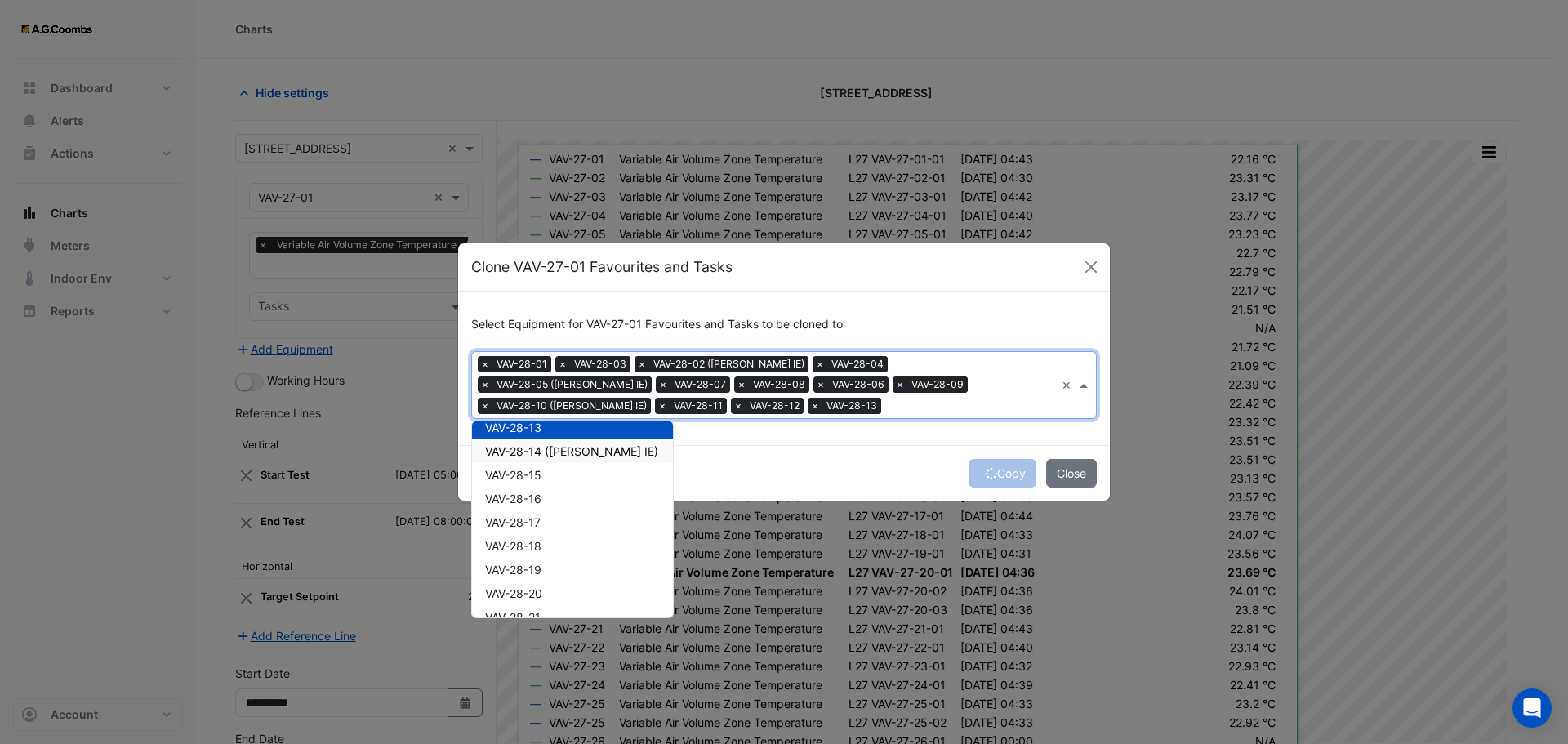
click at [540, 448] on span "VAV-28-14 (NABERS IE)" at bounding box center [572, 451] width 173 height 14
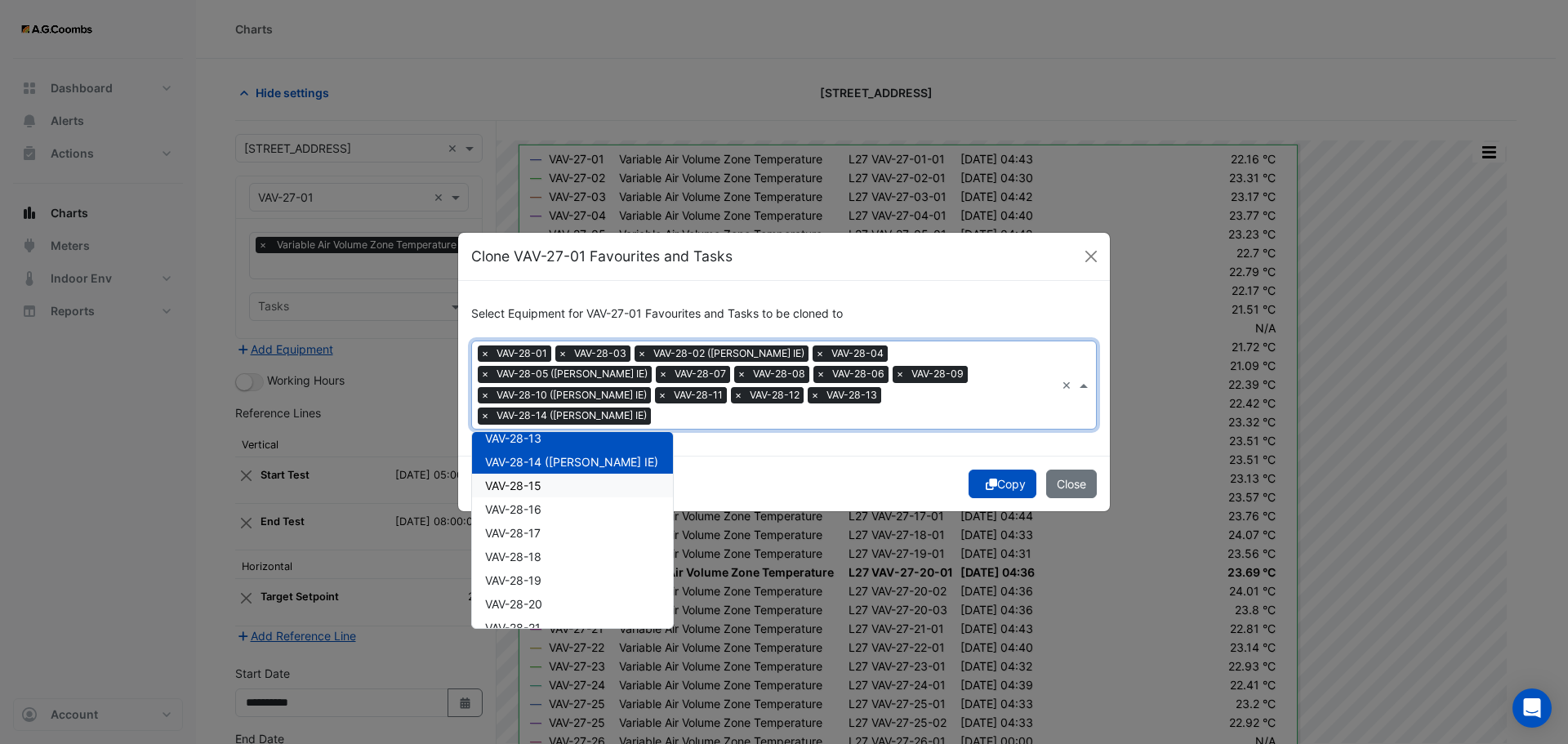
click at [535, 479] on span "VAV-28-15" at bounding box center [513, 485] width 57 height 14
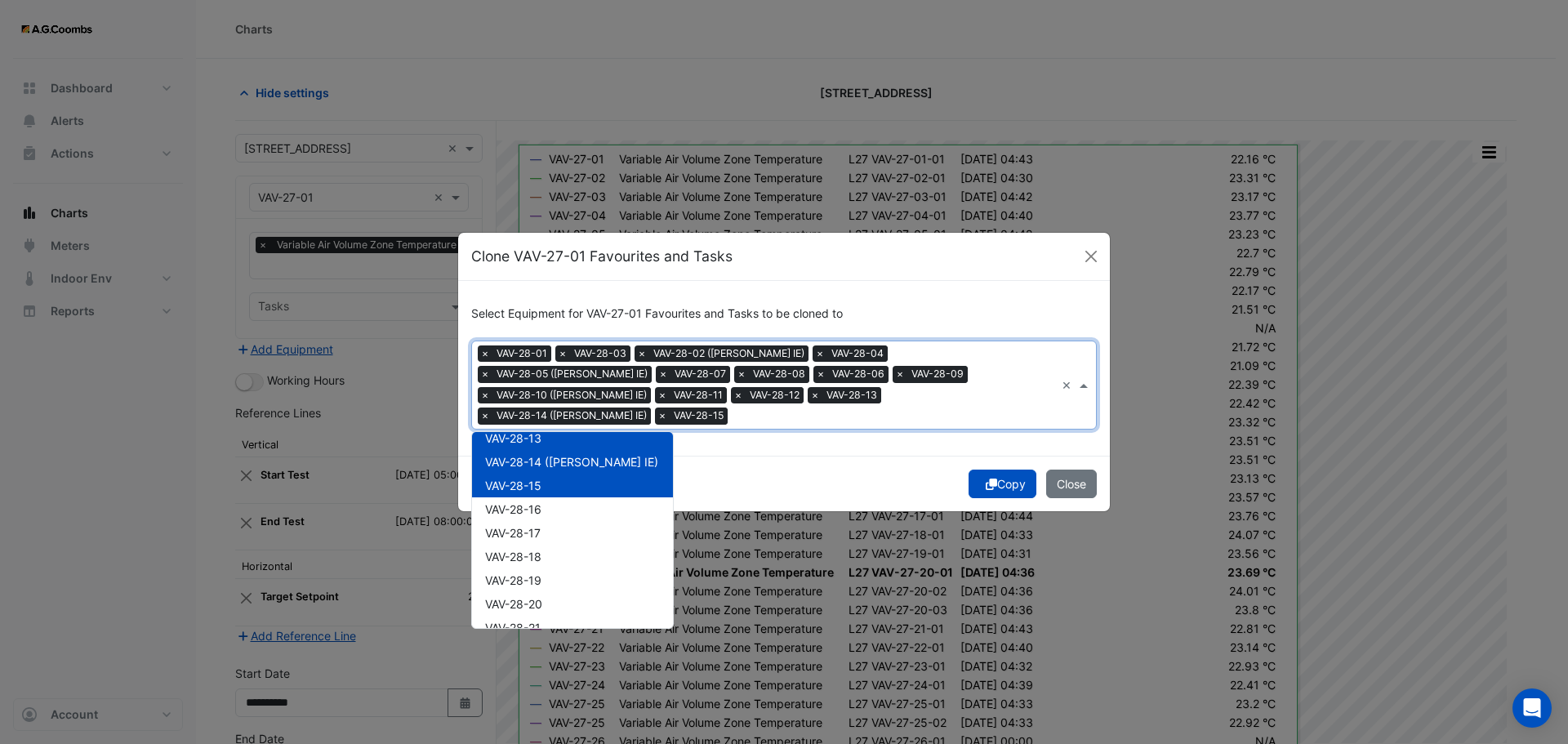
click at [536, 502] on span "VAV-28-16" at bounding box center [513, 509] width 57 height 14
click at [539, 526] on span "VAV-28-17" at bounding box center [513, 533] width 56 height 14
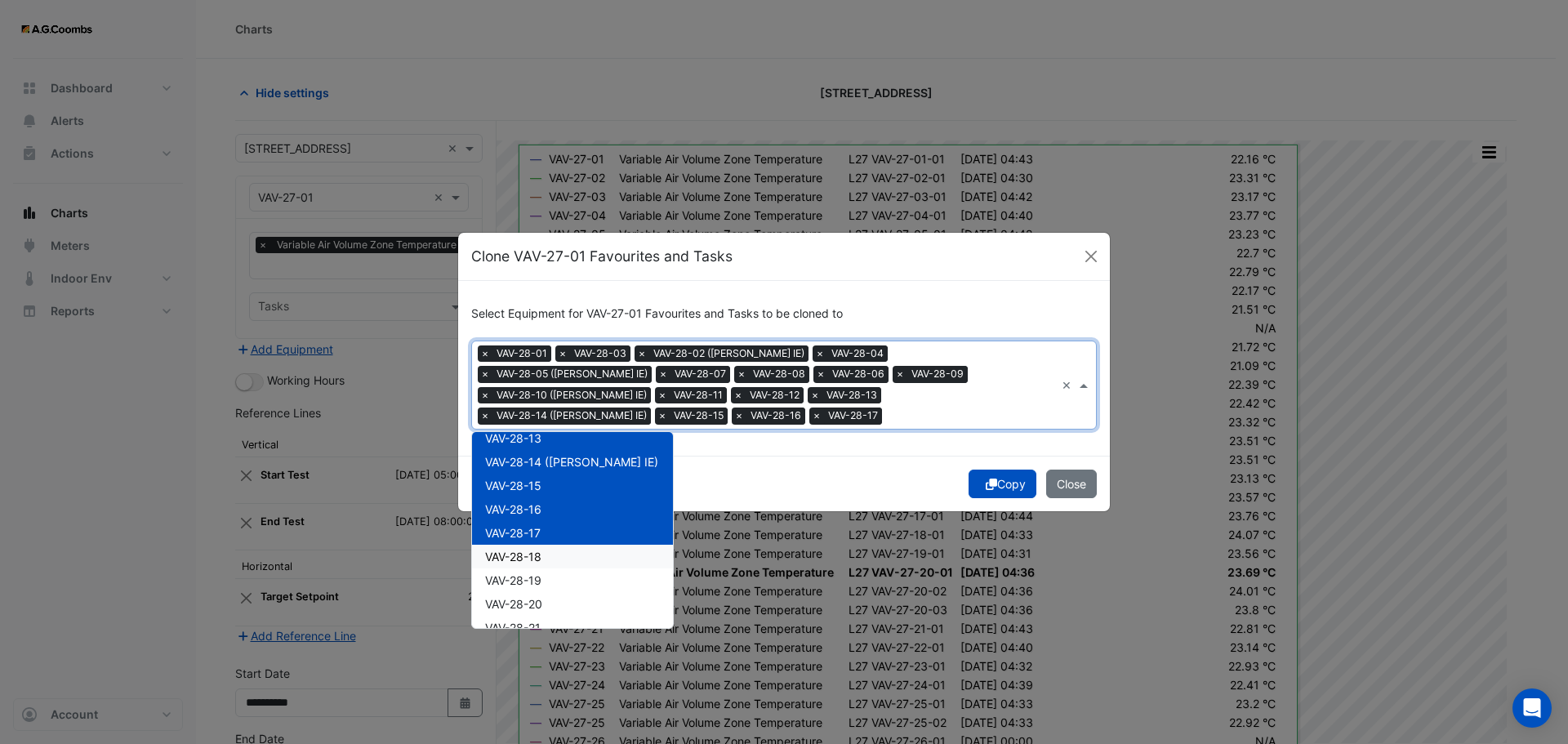
click at [536, 550] on span "VAV-28-18" at bounding box center [513, 556] width 57 height 14
click at [541, 578] on span "VAV-28-19" at bounding box center [513, 580] width 57 height 14
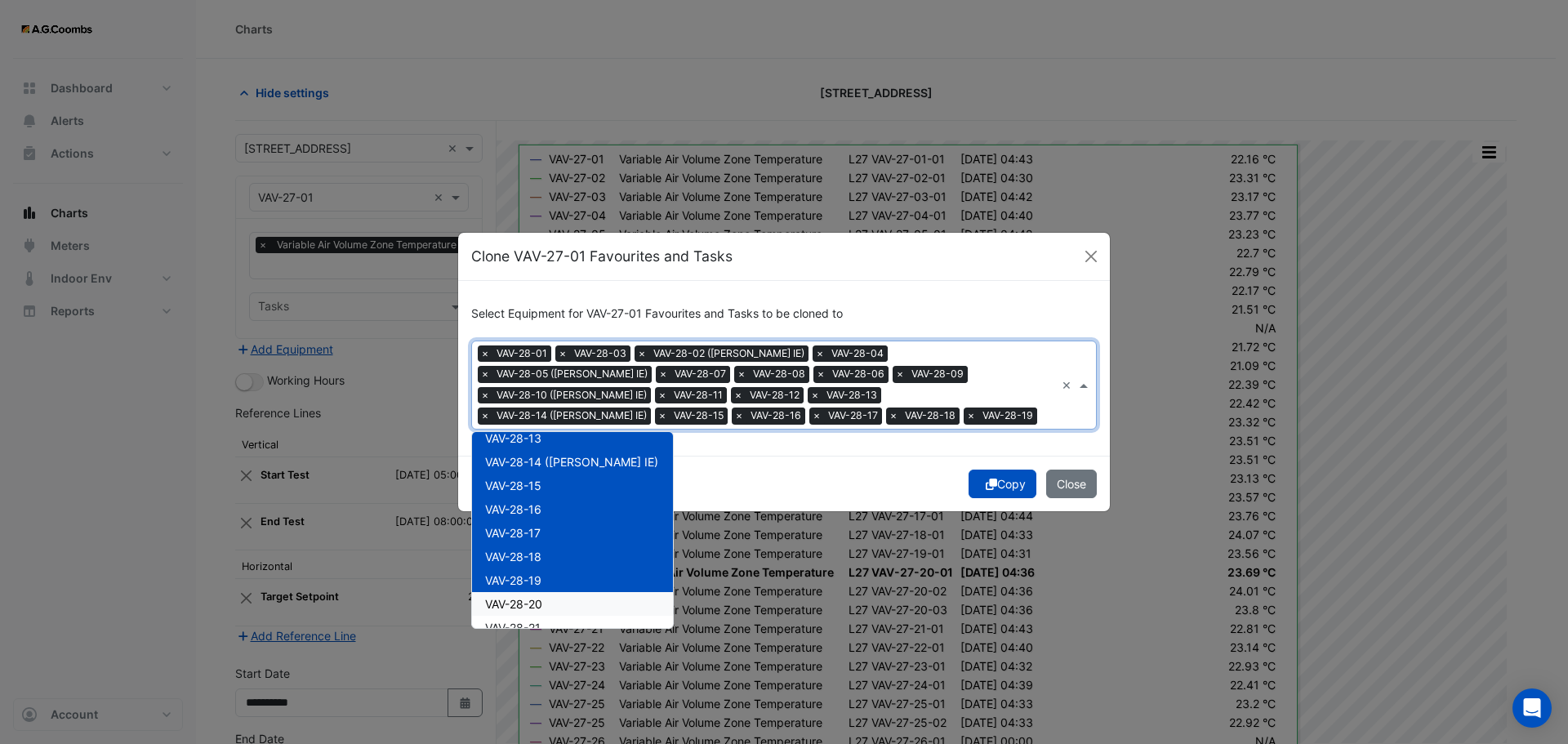
click at [532, 608] on span "VAV-28-20" at bounding box center [514, 604] width 58 height 14
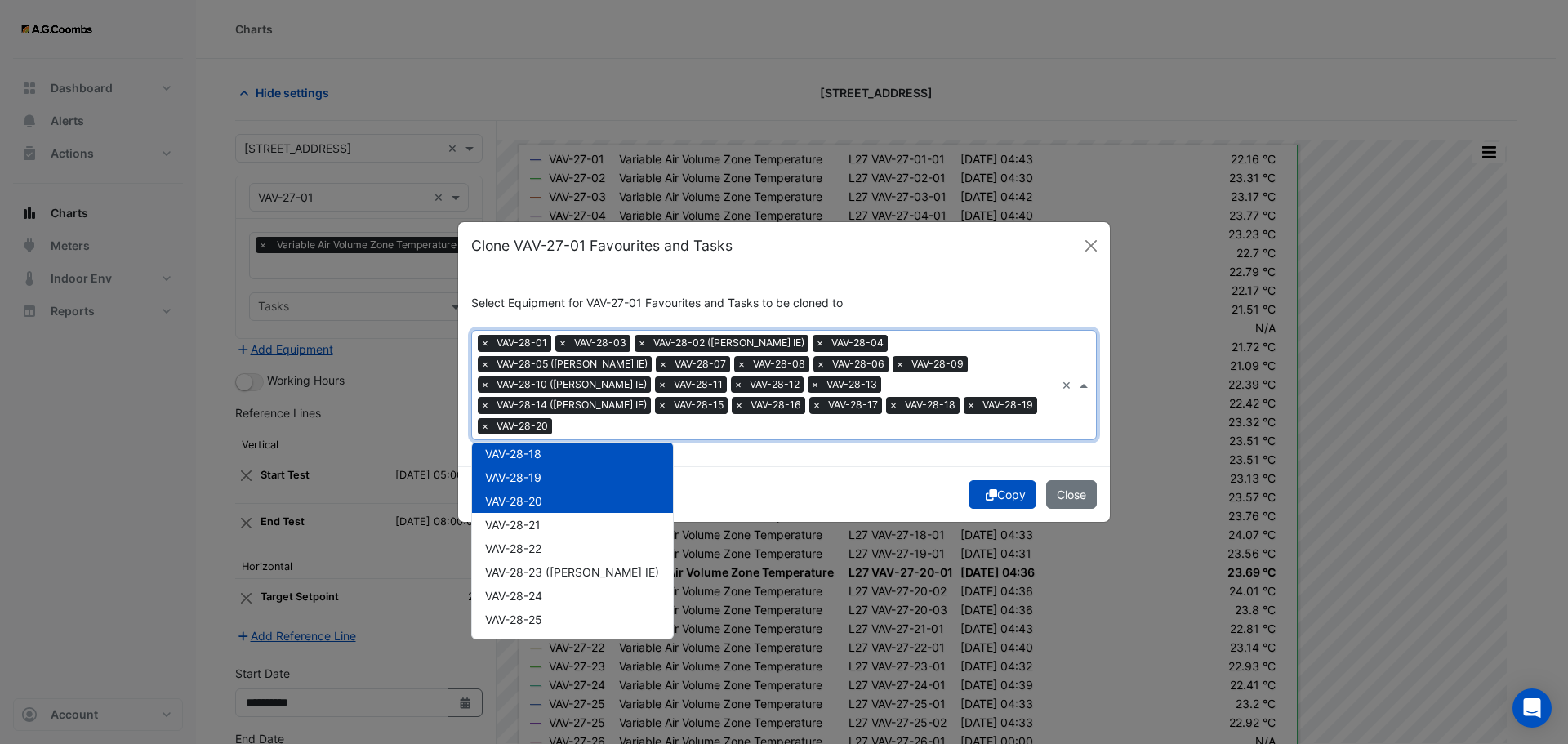
scroll to position [22560, 0]
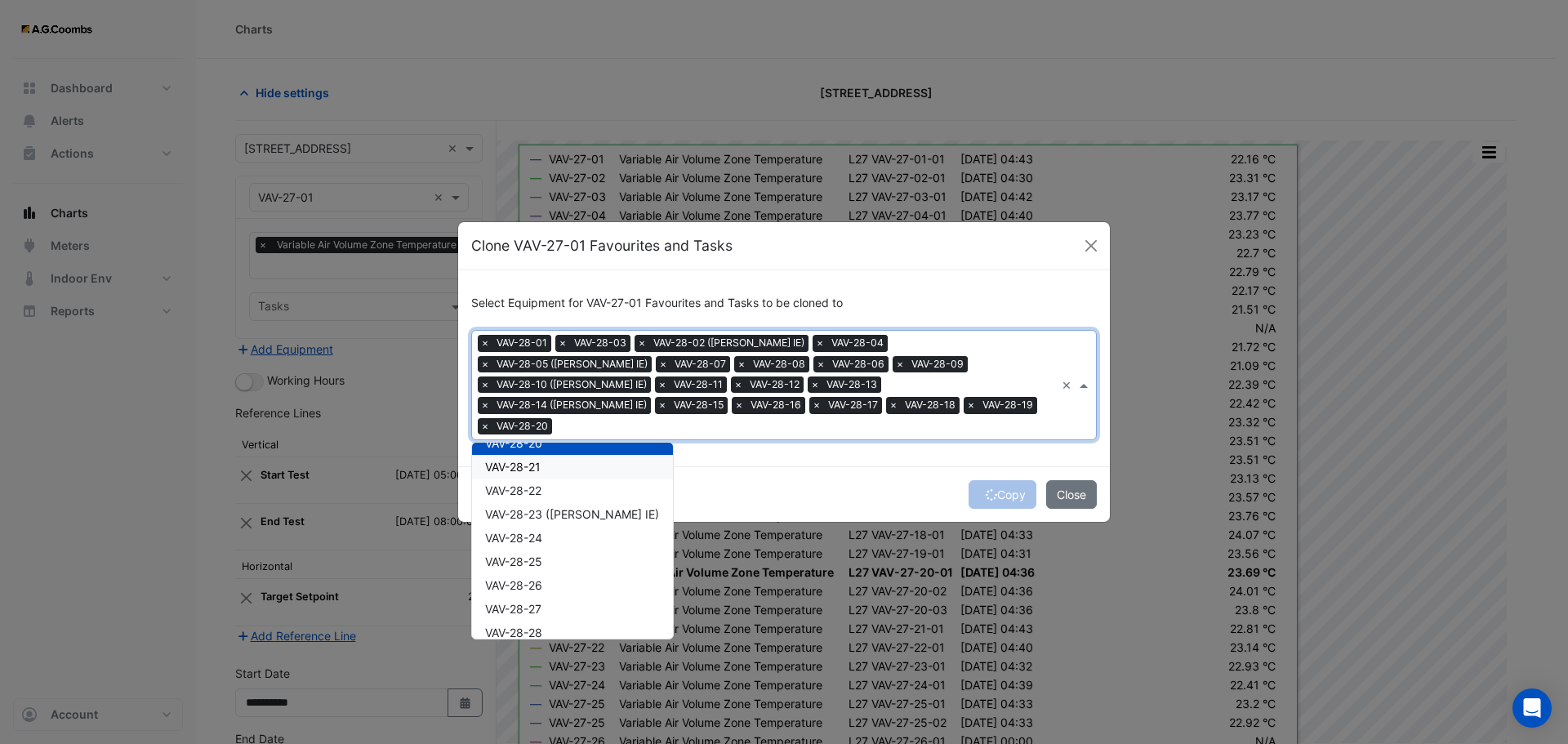
click at [564, 456] on div "VAV-28-21" at bounding box center [573, 467] width 201 height 24
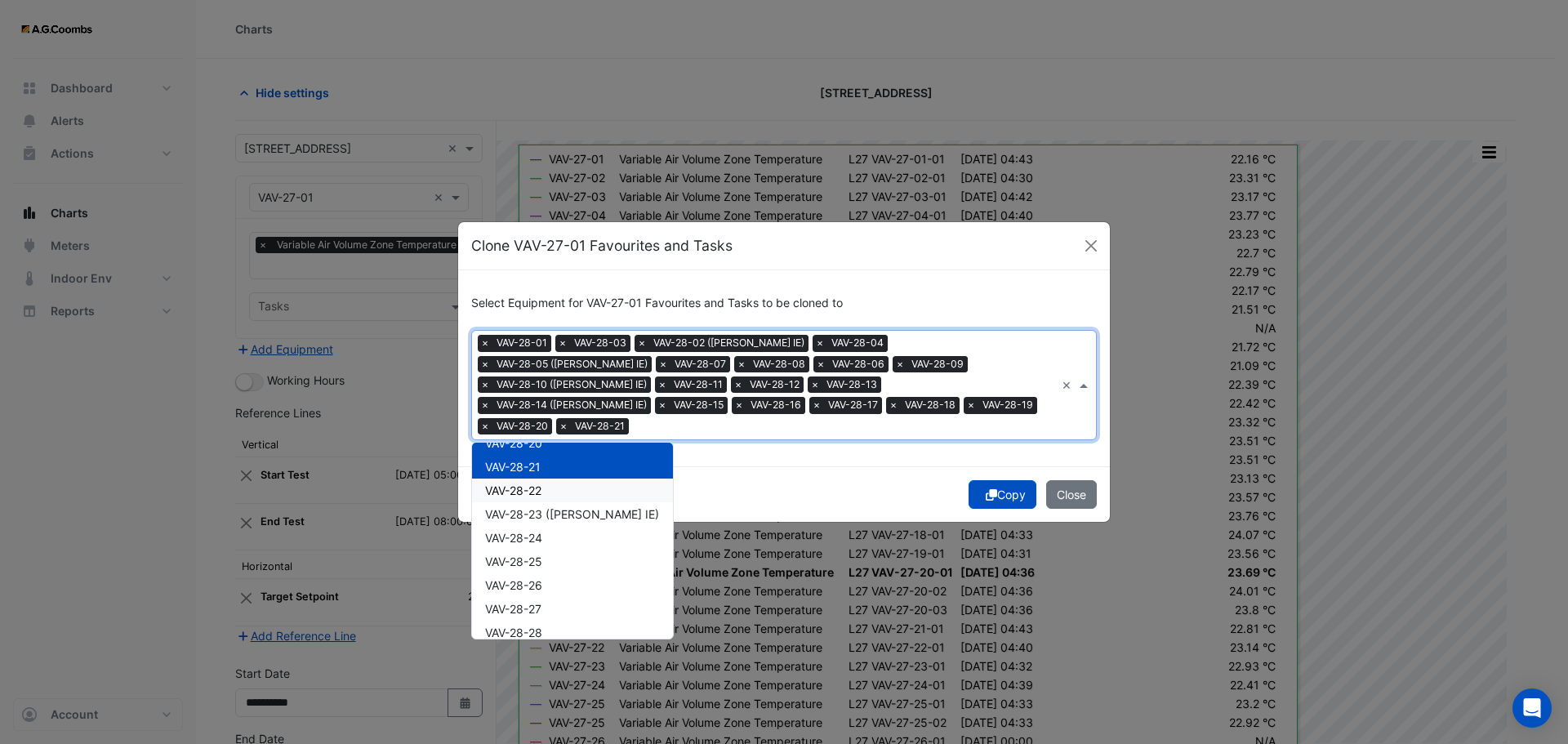
click at [563, 484] on div "VAV-28-22" at bounding box center [573, 490] width 201 height 24
click at [567, 507] on span "VAV-28-23 (NABERS IE)" at bounding box center [573, 514] width 174 height 14
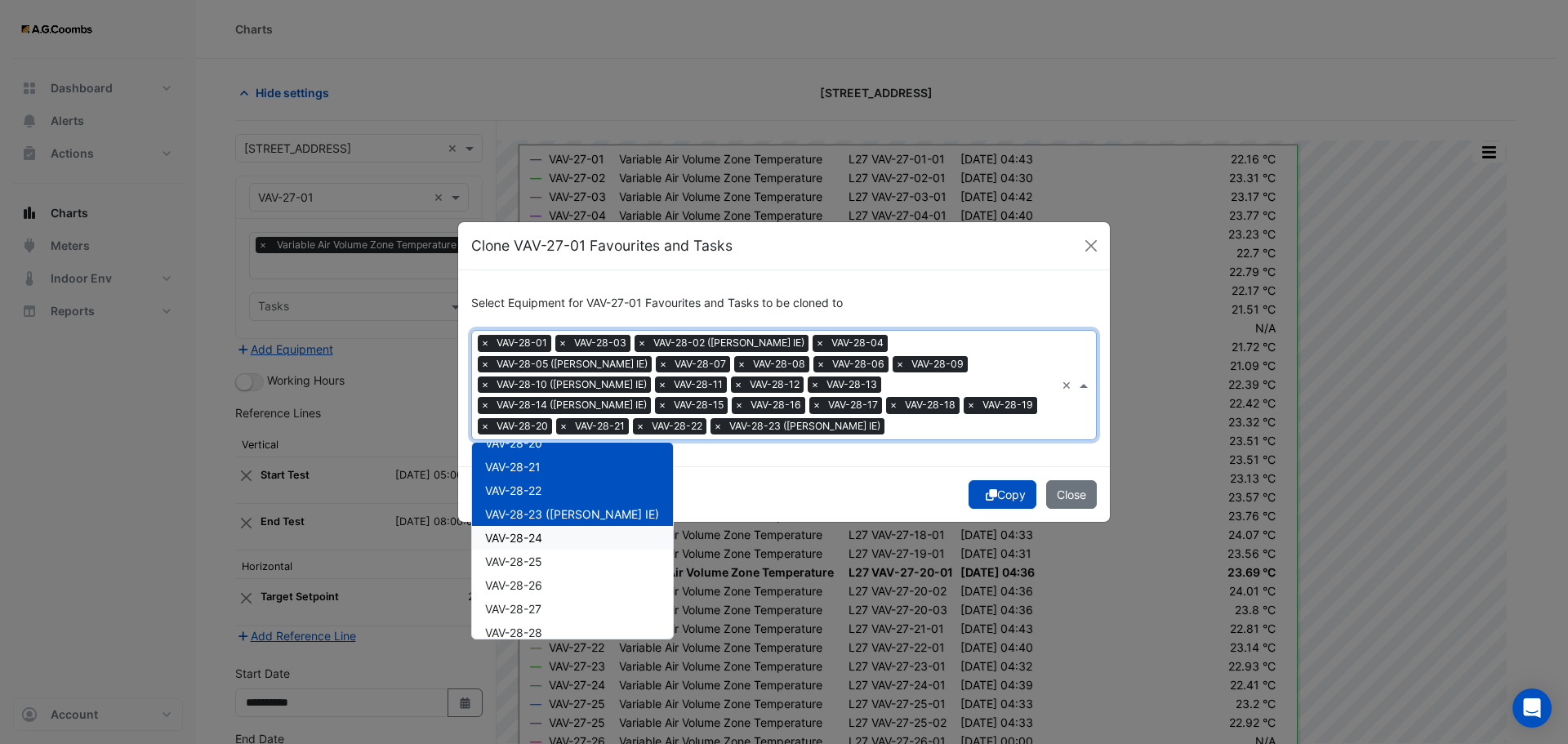
drag, startPoint x: 545, startPoint y: 528, endPoint x: 546, endPoint y: 559, distance: 31.0
click at [544, 528] on div "VAV-28-24" at bounding box center [573, 538] width 201 height 24
click at [544, 560] on div "VAV-28-25" at bounding box center [573, 561] width 201 height 24
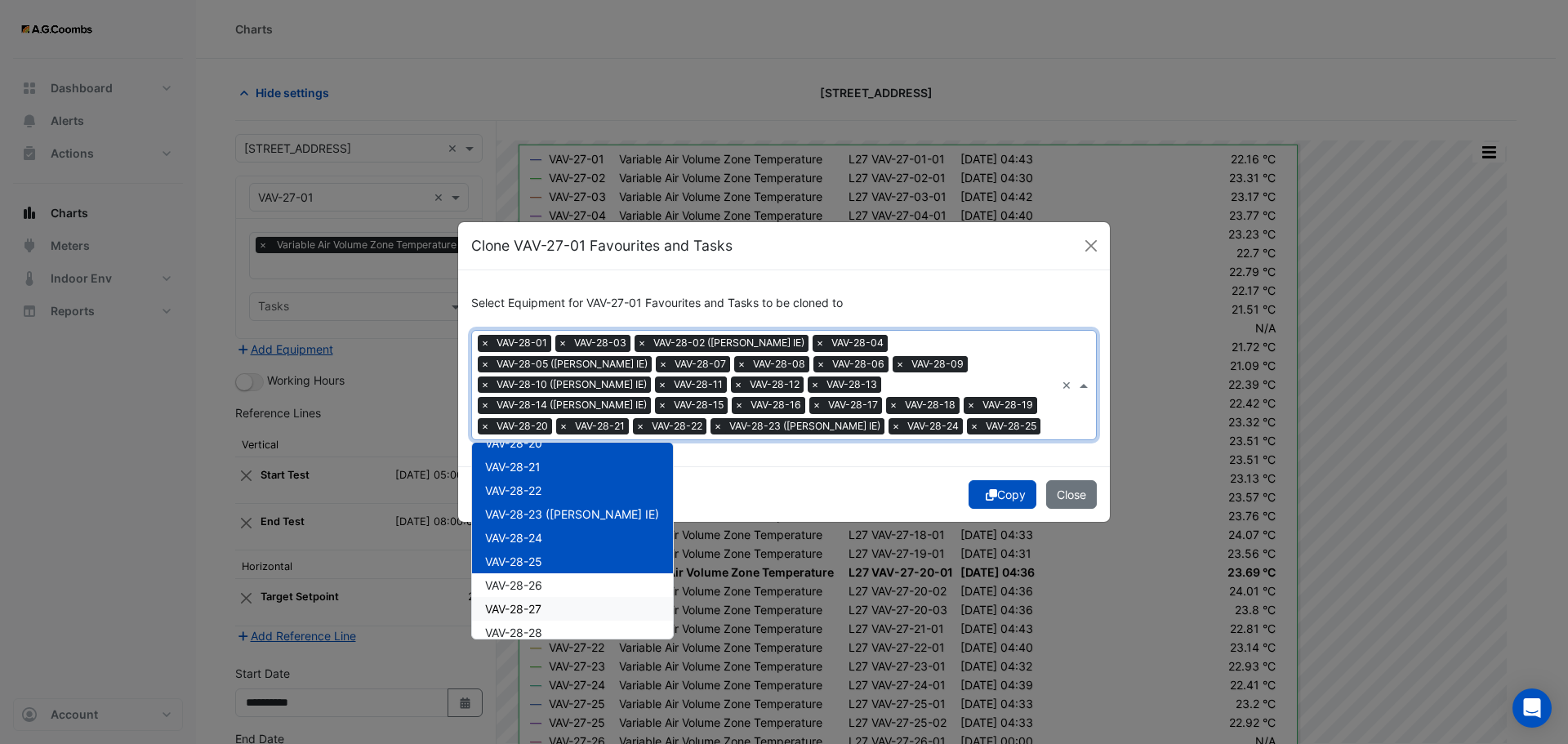
click at [539, 594] on div "VAV-28-26" at bounding box center [573, 585] width 201 height 24
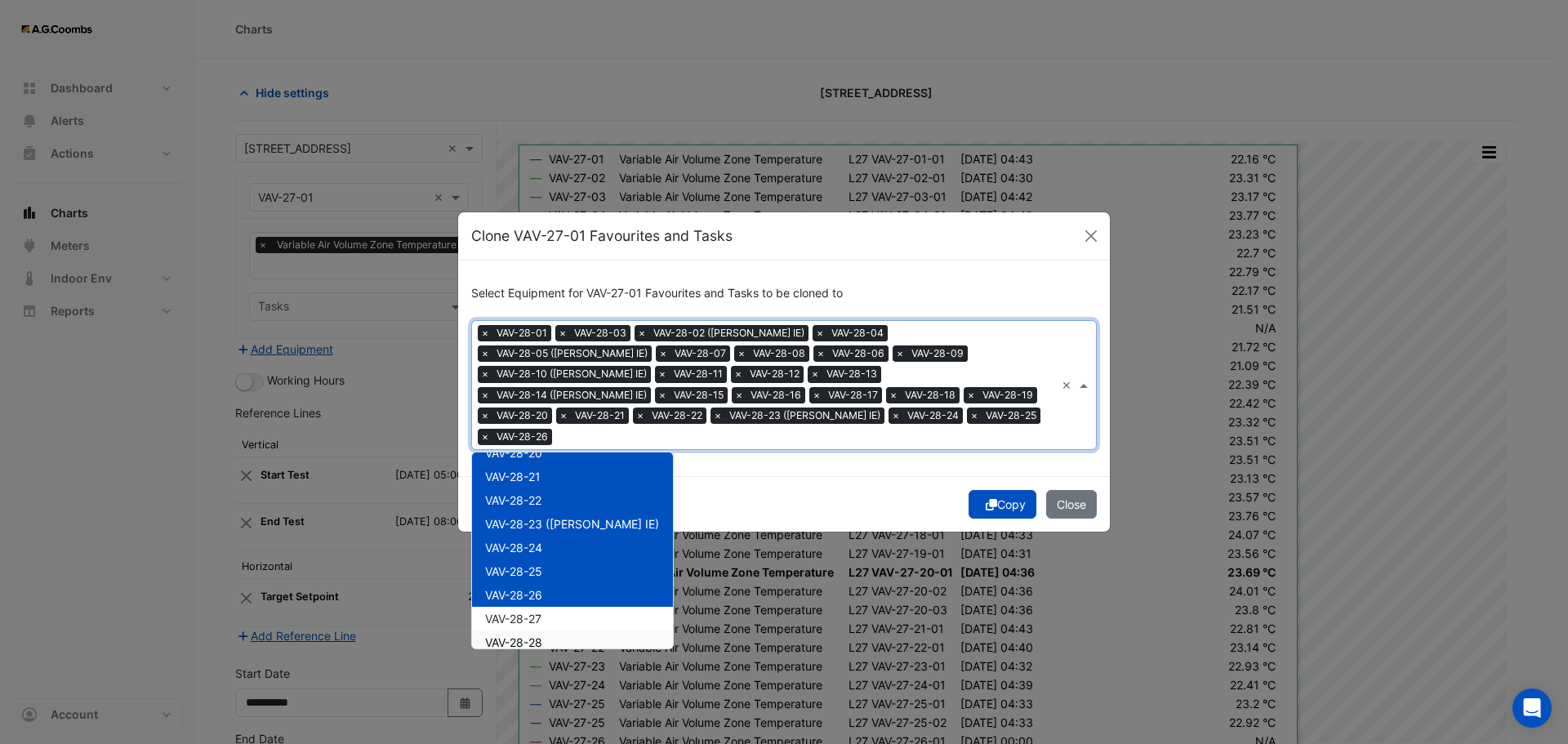
click at [548, 631] on div "VAV-28-28" at bounding box center [573, 643] width 201 height 24
click at [537, 611] on span "VAV-28-27" at bounding box center [513, 618] width 57 height 14
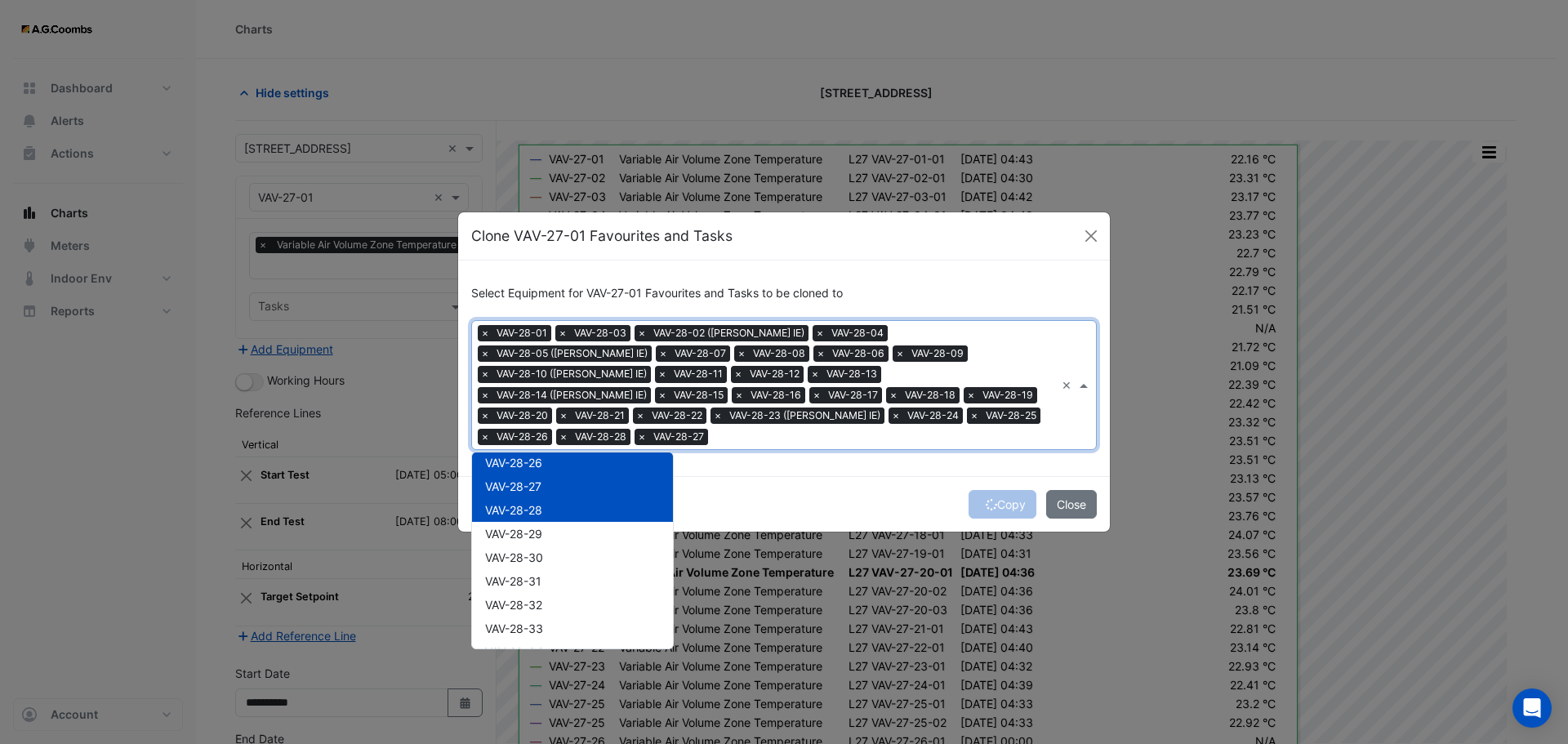
scroll to position [22732, 0]
click at [538, 490] on span "VAV-28-29" at bounding box center [514, 495] width 58 height 14
click at [551, 516] on div "VAV-28-30" at bounding box center [573, 518] width 201 height 24
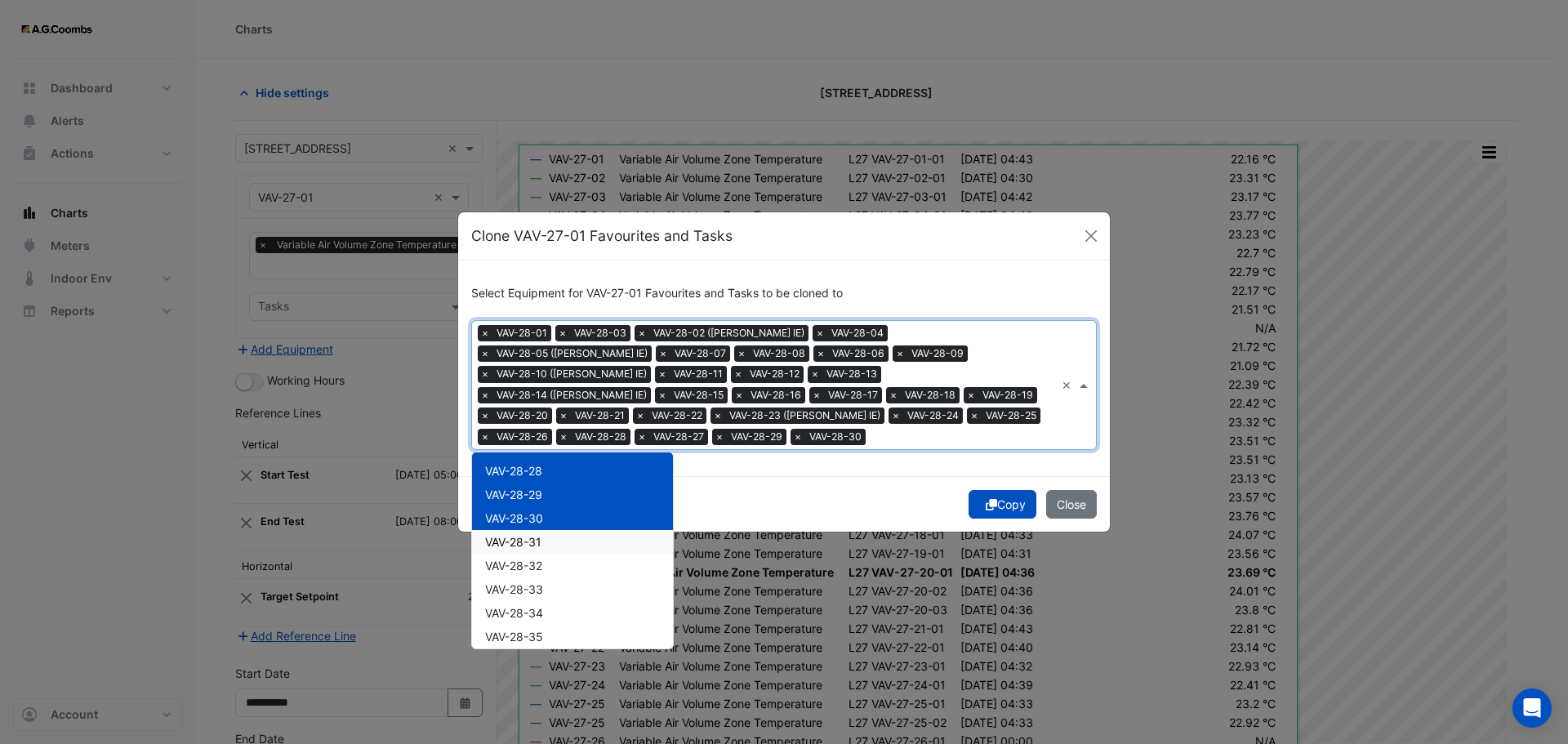
drag, startPoint x: 543, startPoint y: 532, endPoint x: 545, endPoint y: 552, distance: 20.1
click at [542, 532] on div "VAV-28-31" at bounding box center [573, 542] width 201 height 24
click at [535, 566] on span "VAV-28-32" at bounding box center [514, 566] width 58 height 14
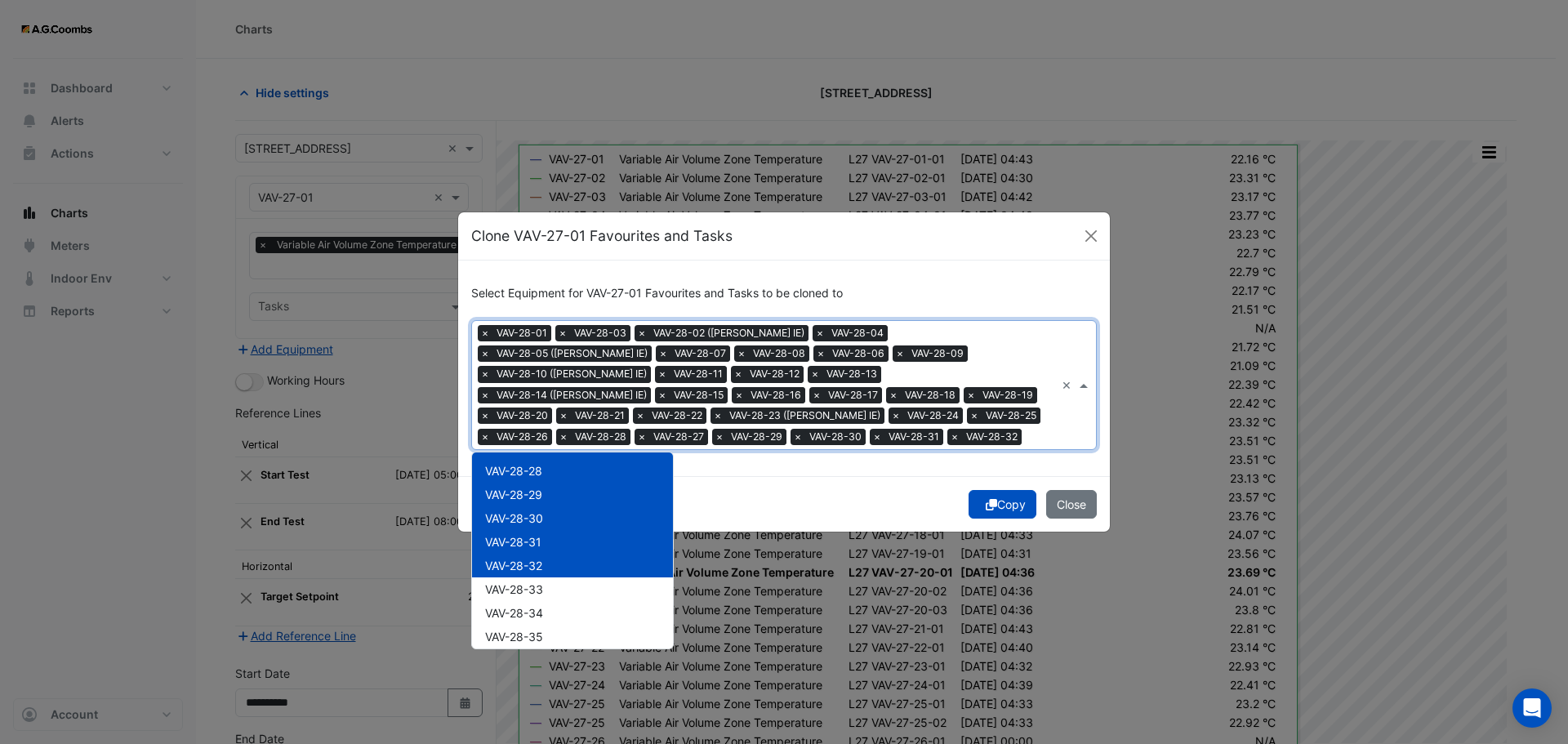
click at [543, 598] on div "VAV-28-33" at bounding box center [573, 589] width 201 height 24
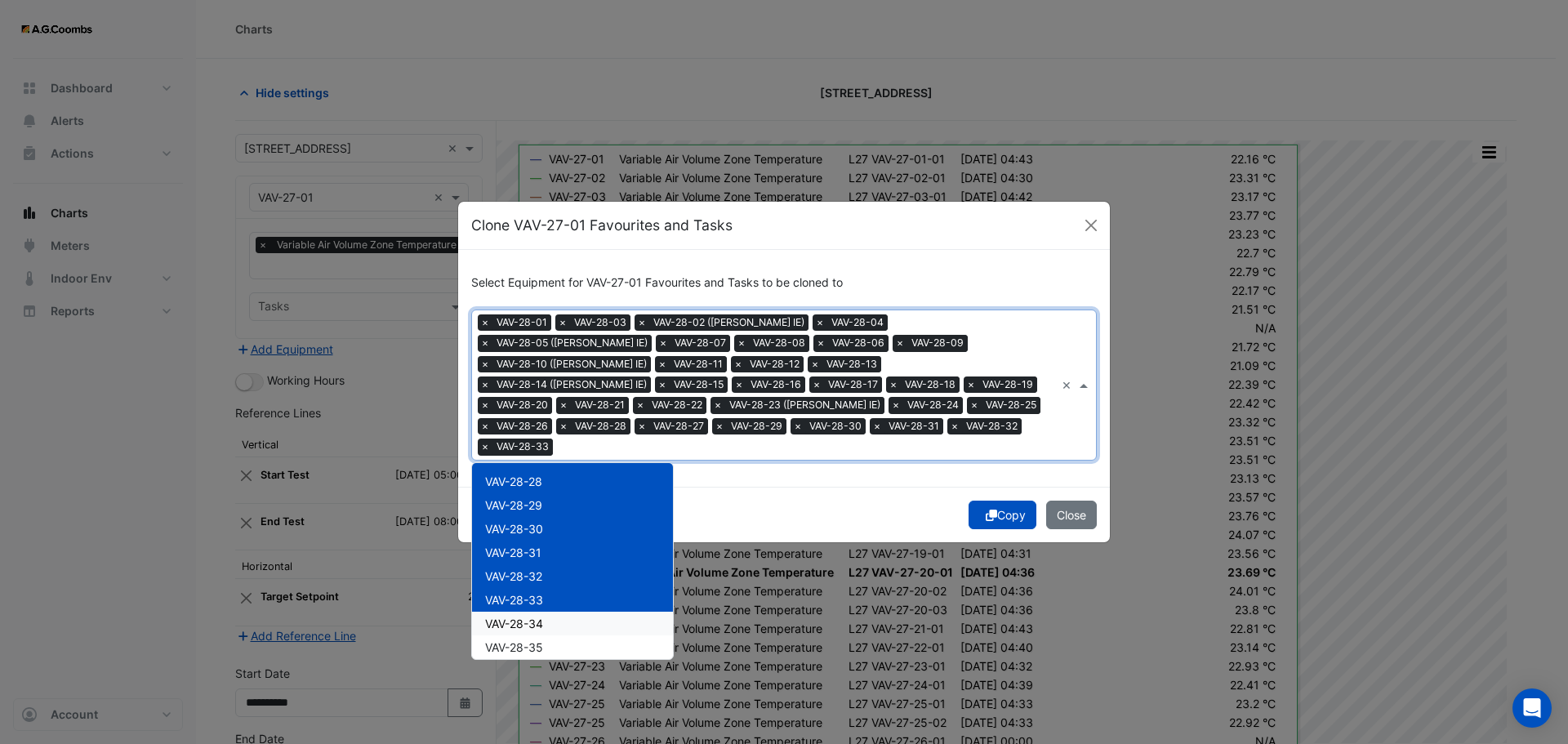
click at [540, 616] on span "VAV-28-34" at bounding box center [514, 623] width 58 height 14
click at [543, 640] on span "VAV-28-35" at bounding box center [514, 647] width 58 height 14
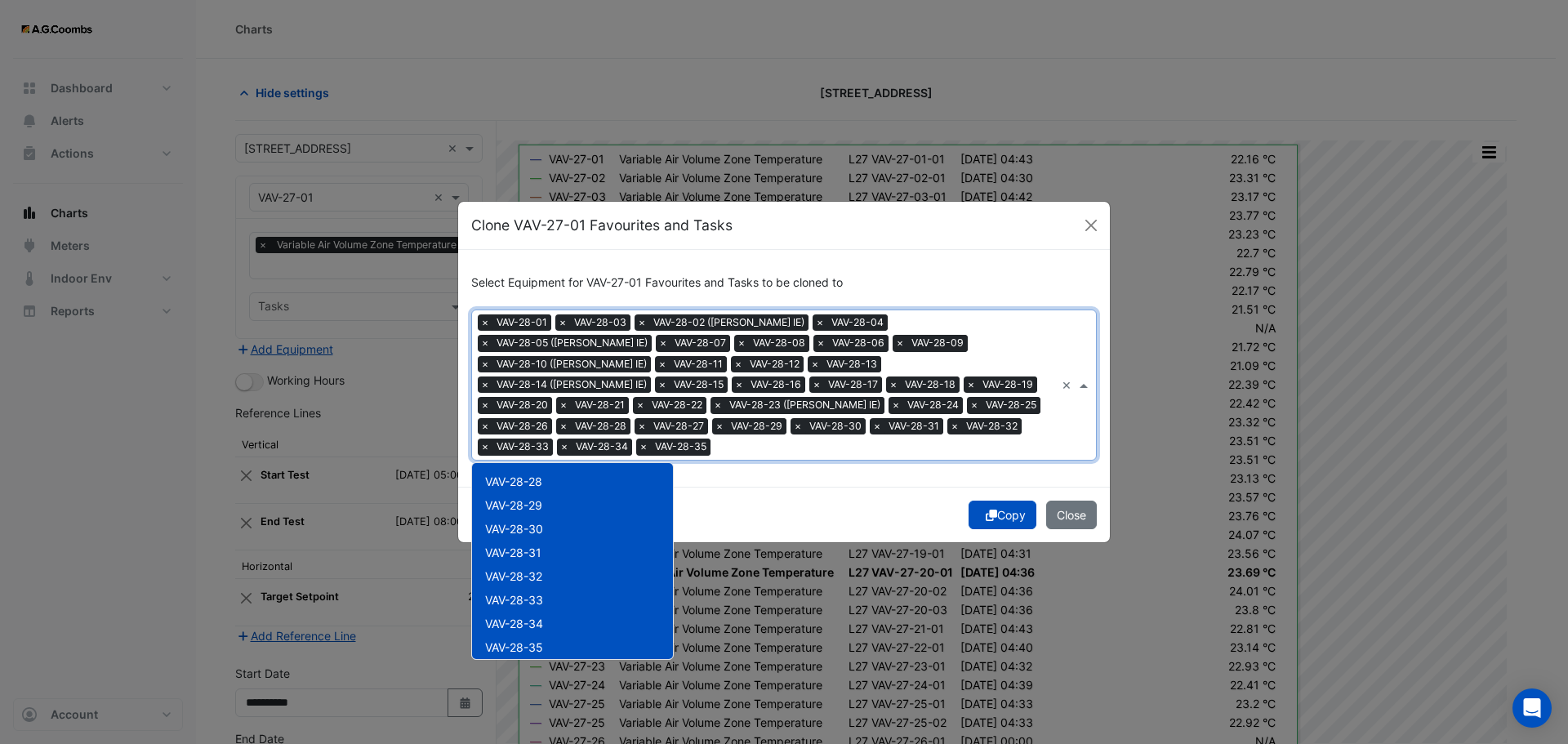
scroll to position [22903, 0]
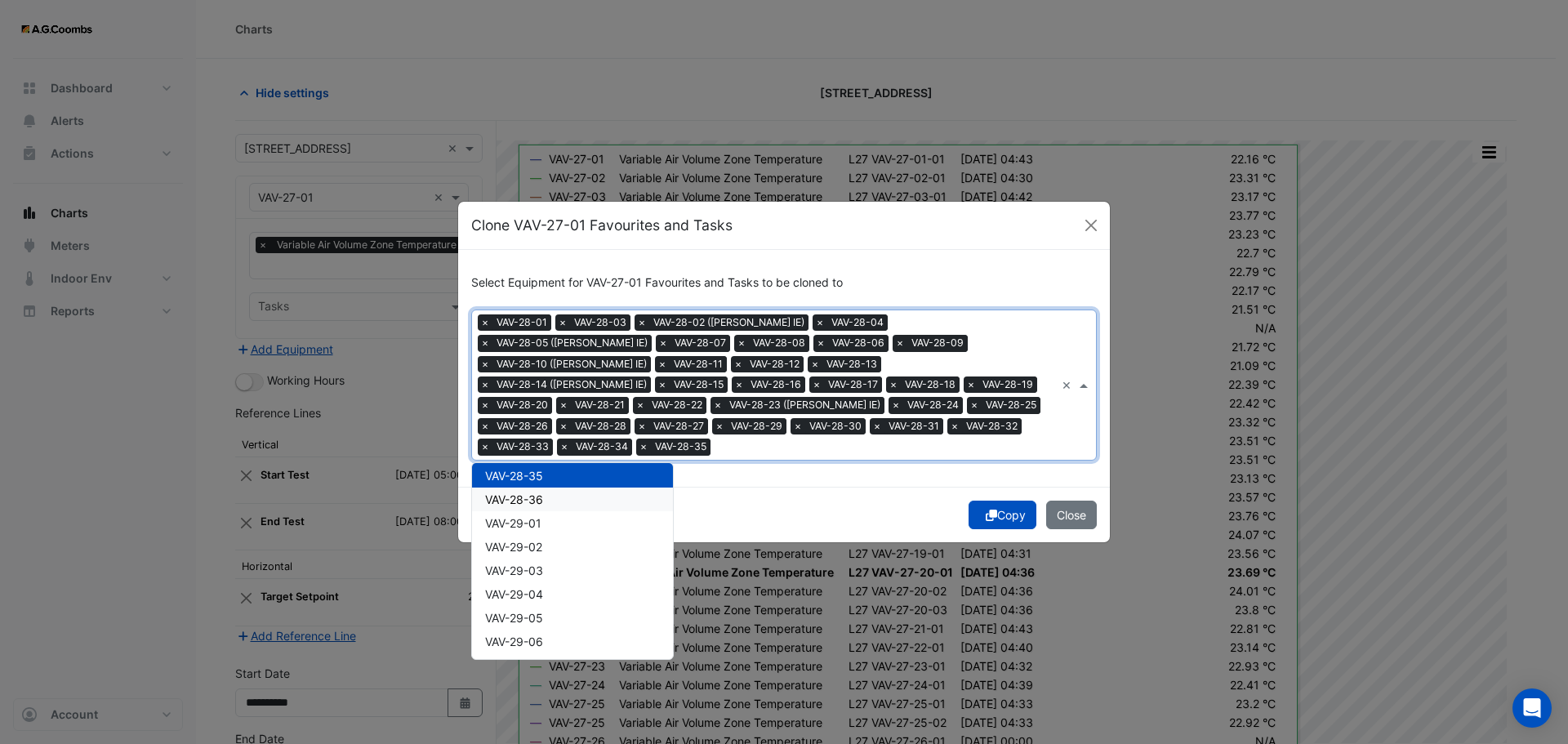
click at [508, 494] on span "VAV-28-36" at bounding box center [514, 499] width 58 height 14
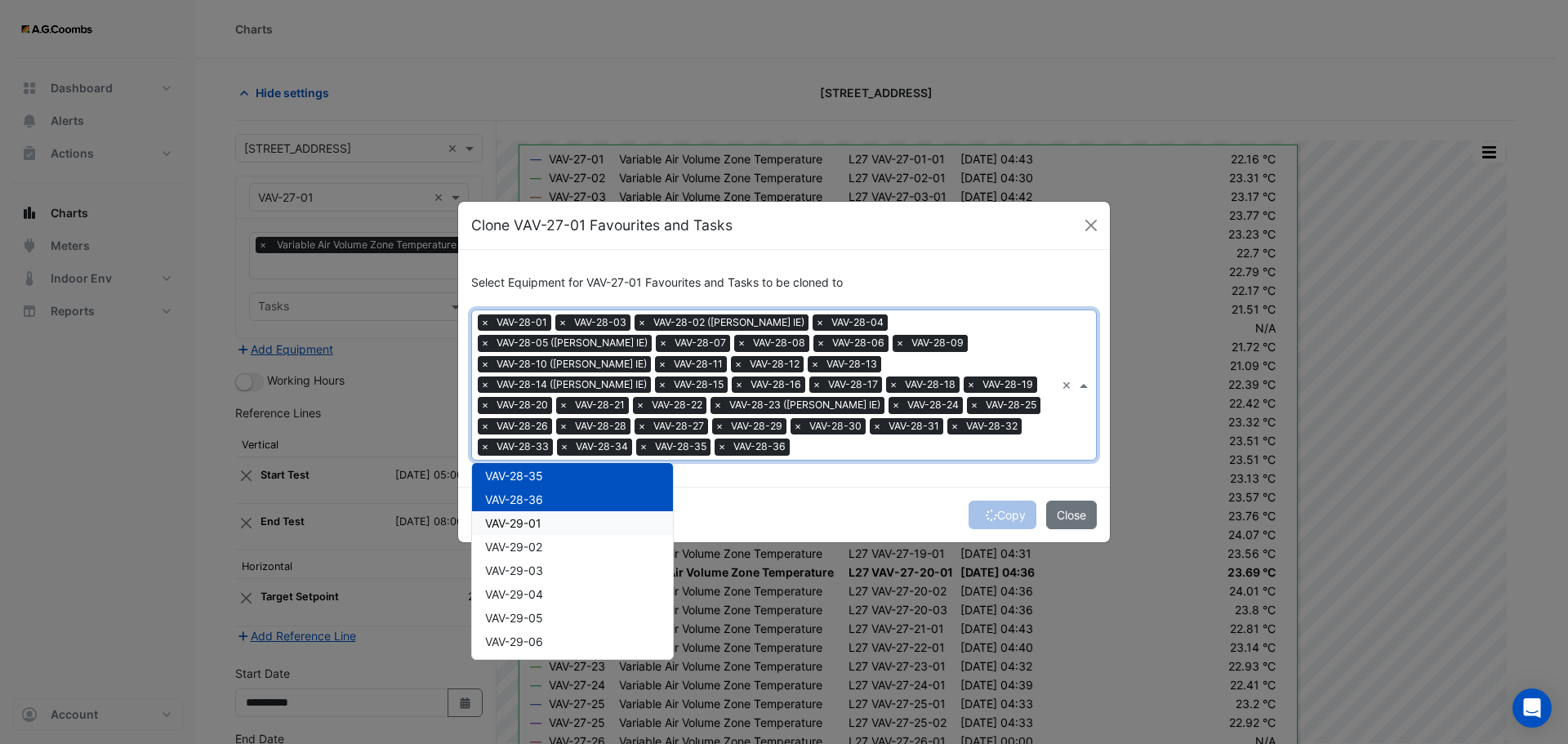
click at [513, 519] on span "VAV-29-01" at bounding box center [513, 522] width 57 height 14
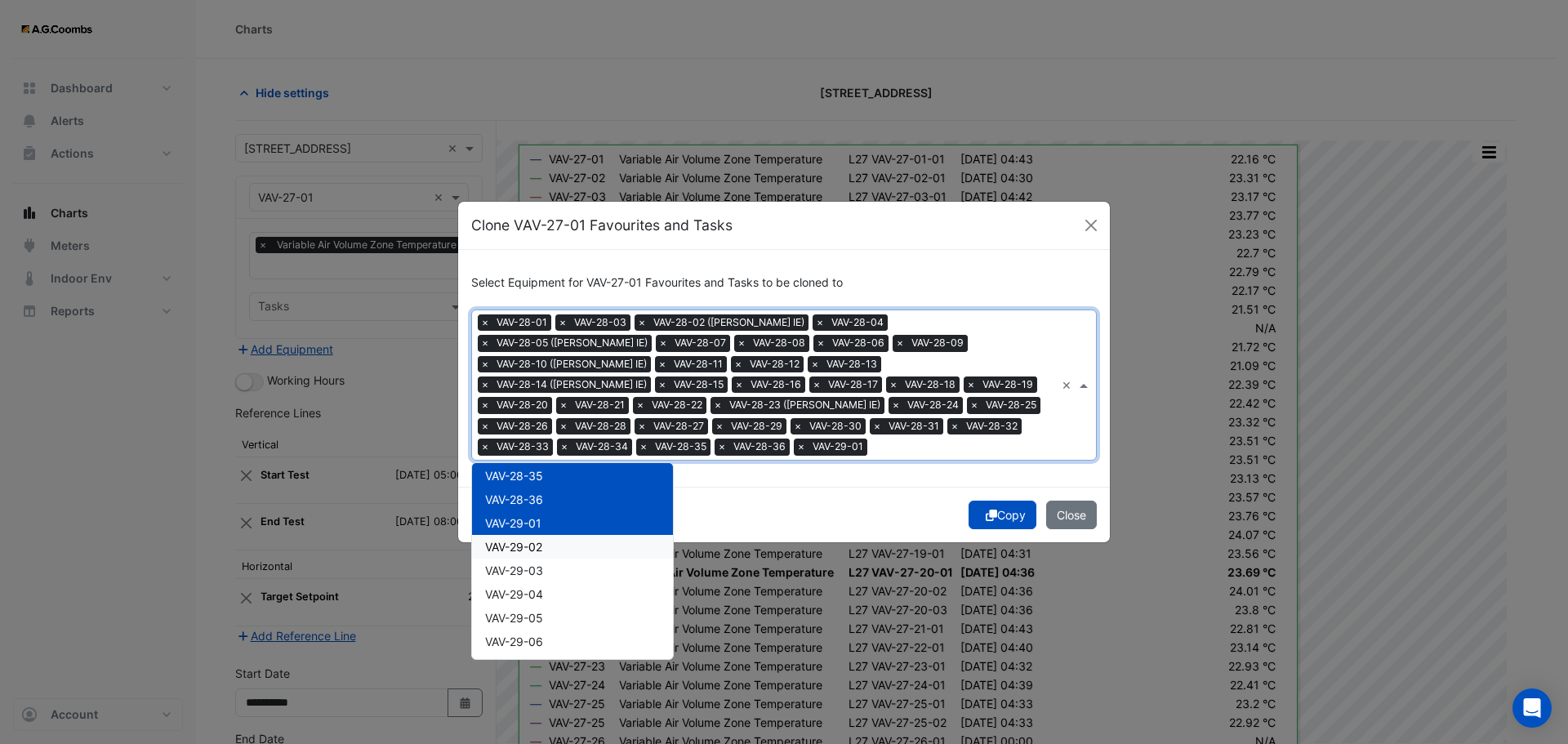
click at [522, 544] on div "VAV-29-02" at bounding box center [573, 547] width 201 height 24
click at [530, 525] on span "VAV-29-01" at bounding box center [513, 522] width 57 height 14
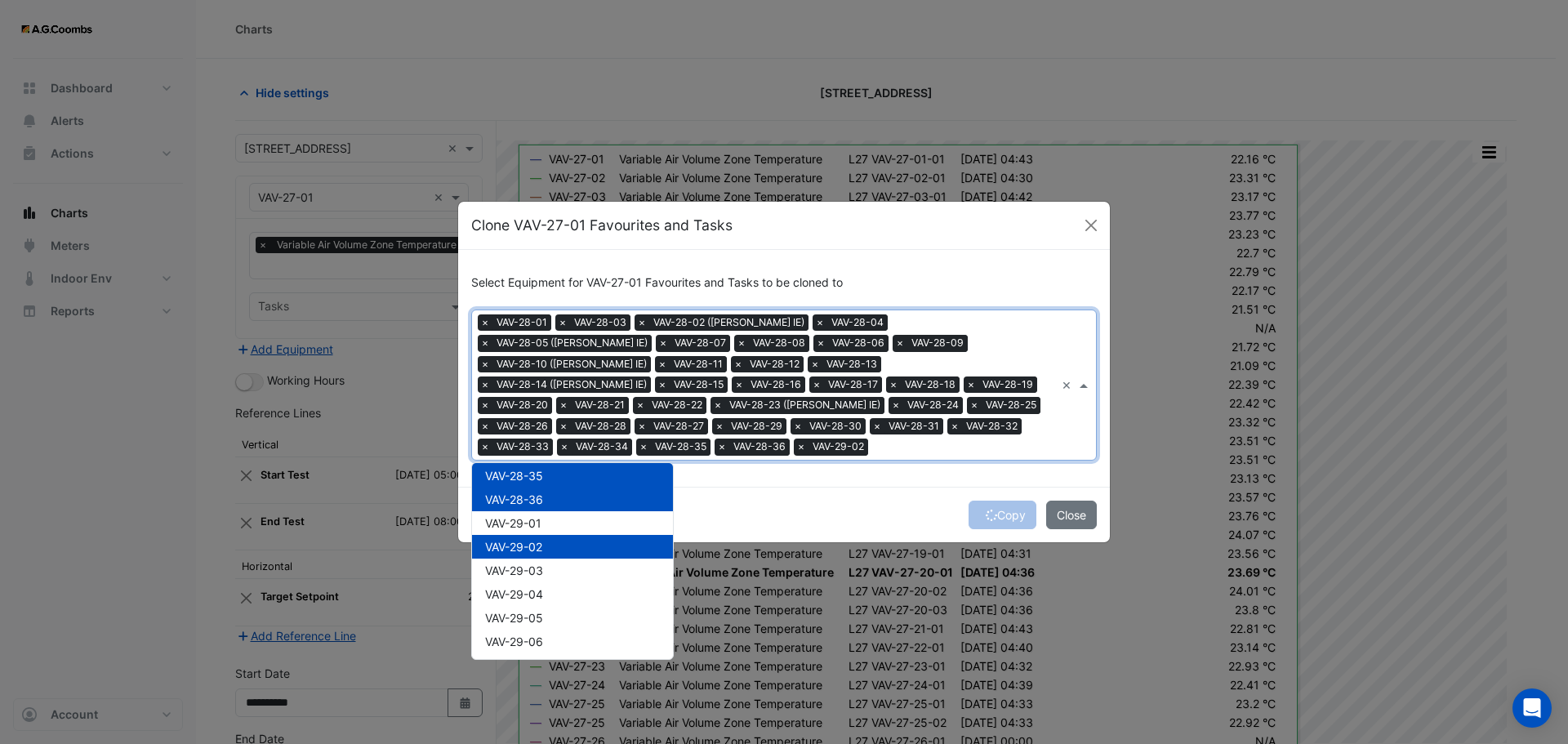
click at [533, 539] on span "VAV-29-02" at bounding box center [514, 546] width 58 height 14
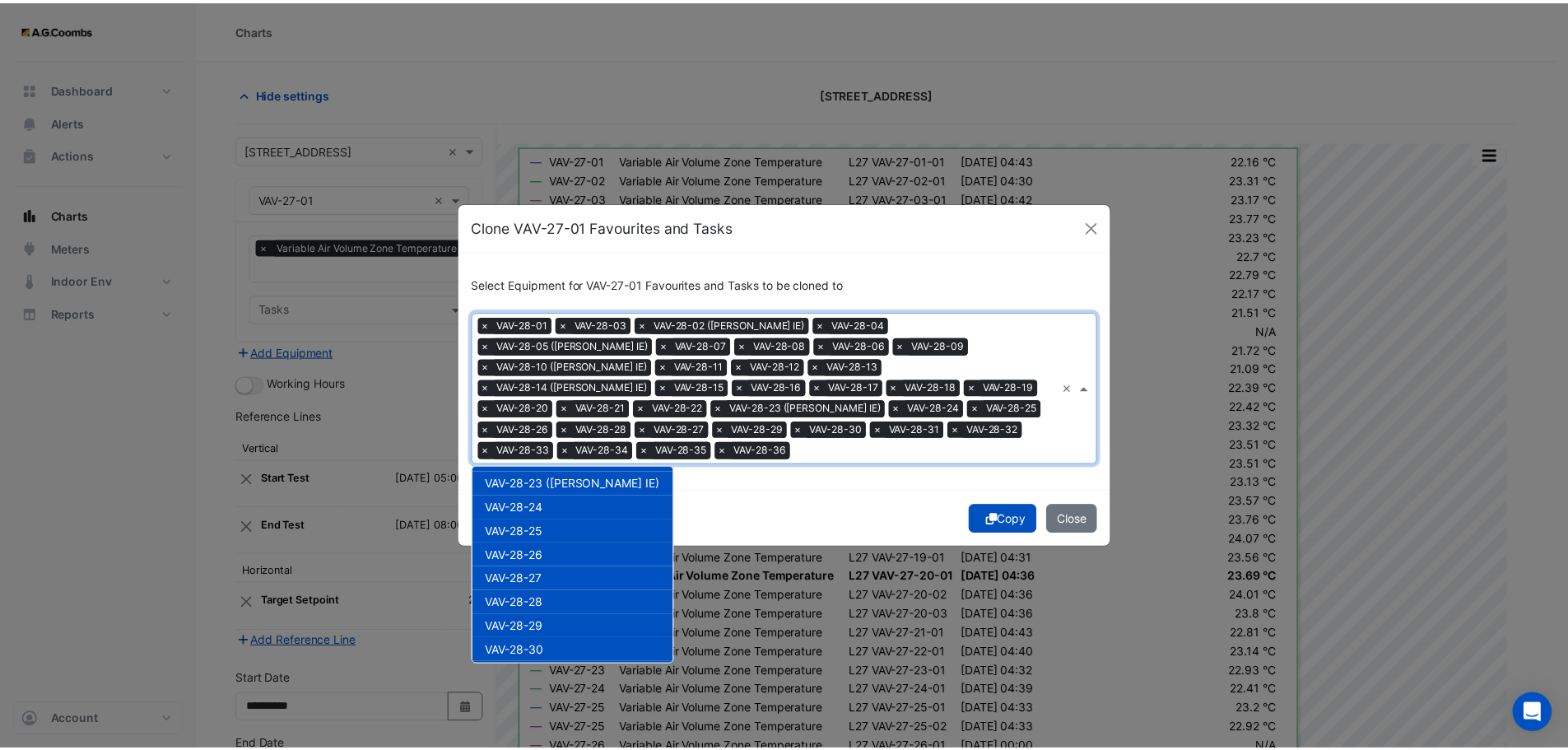
scroll to position [22970, 0]
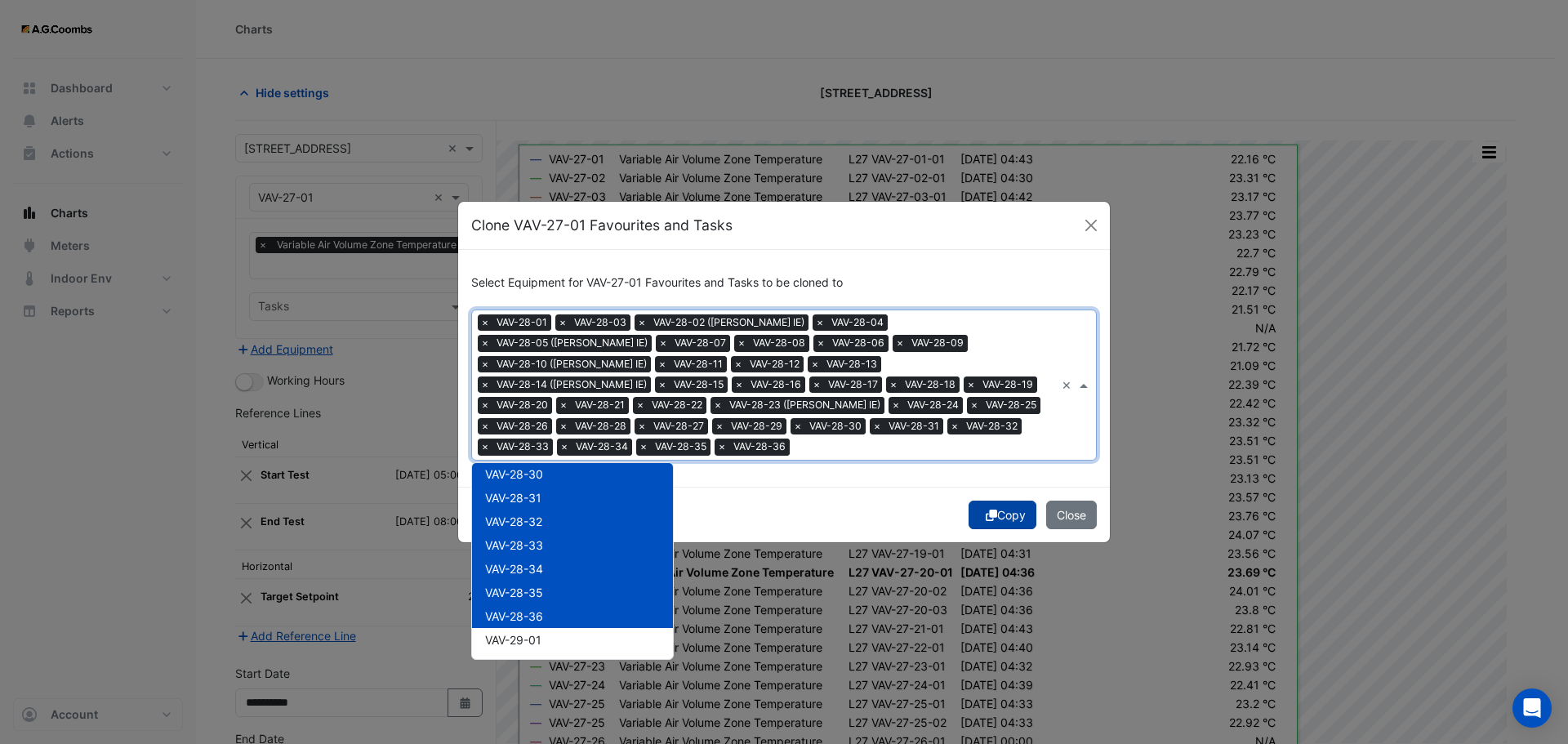
click at [1001, 501] on button "Copy" at bounding box center [1002, 515] width 68 height 29
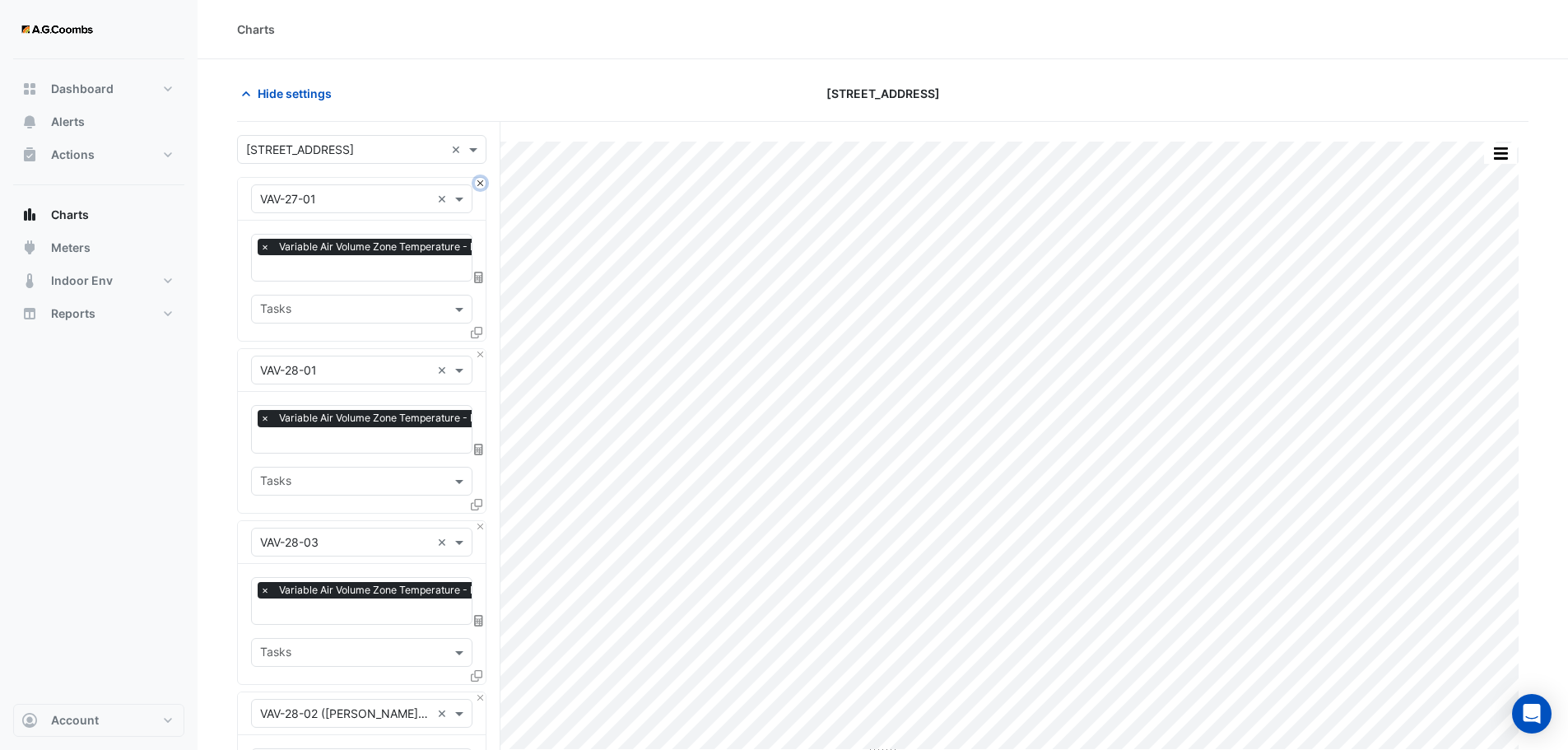
click at [478, 182] on button "Close" at bounding box center [480, 183] width 11 height 11
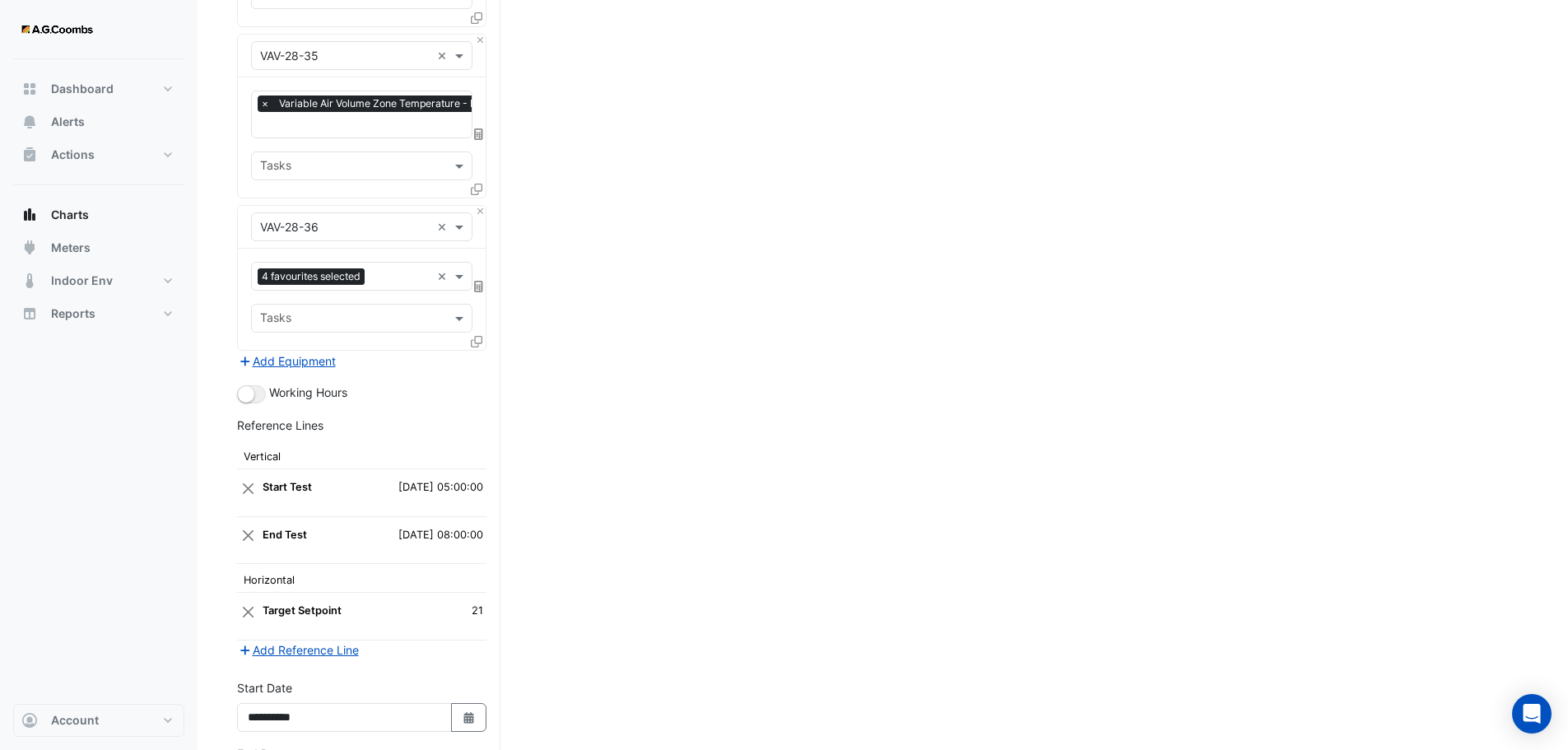
scroll to position [6116, 0]
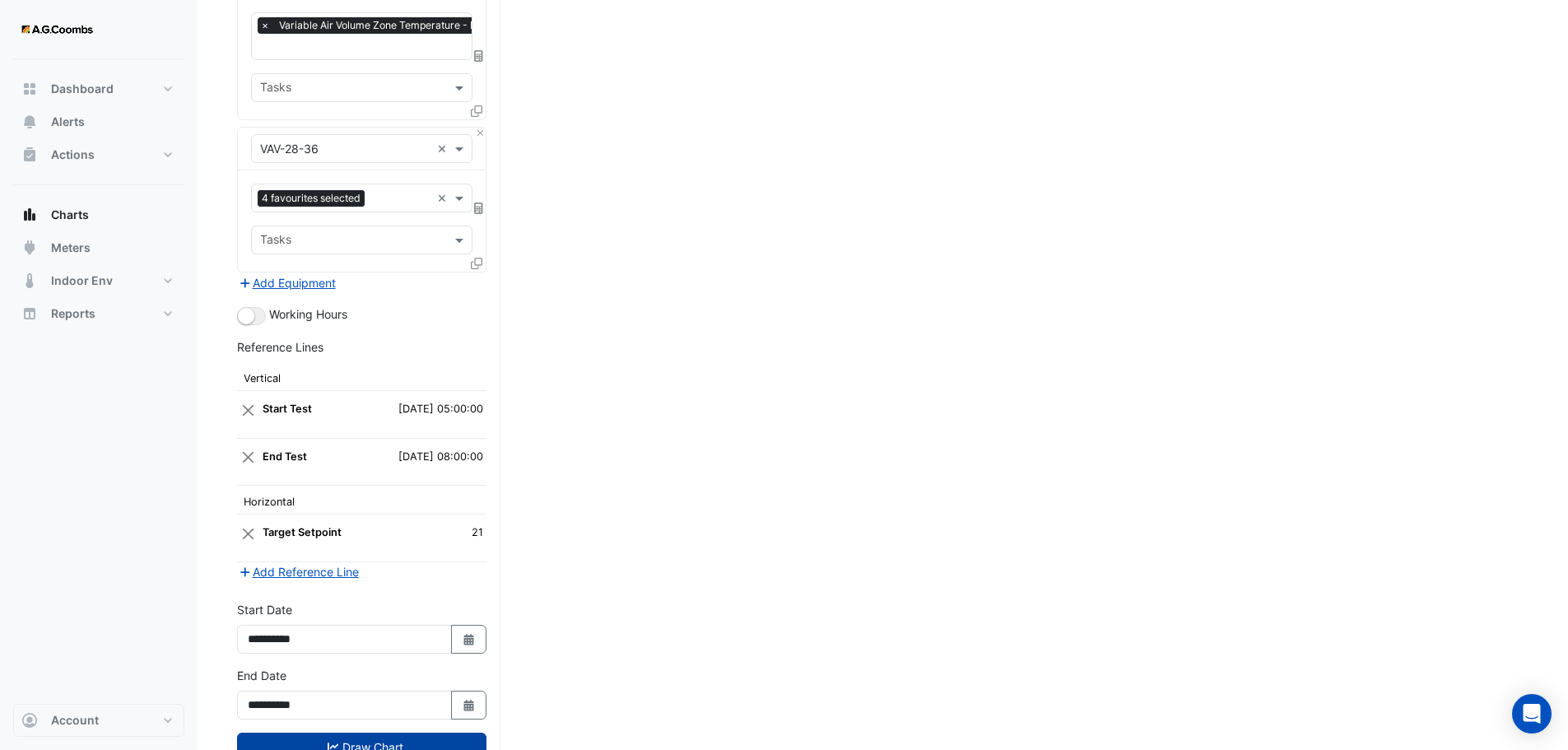
click at [332, 740] on fa-icon "submit" at bounding box center [333, 747] width 12 height 14
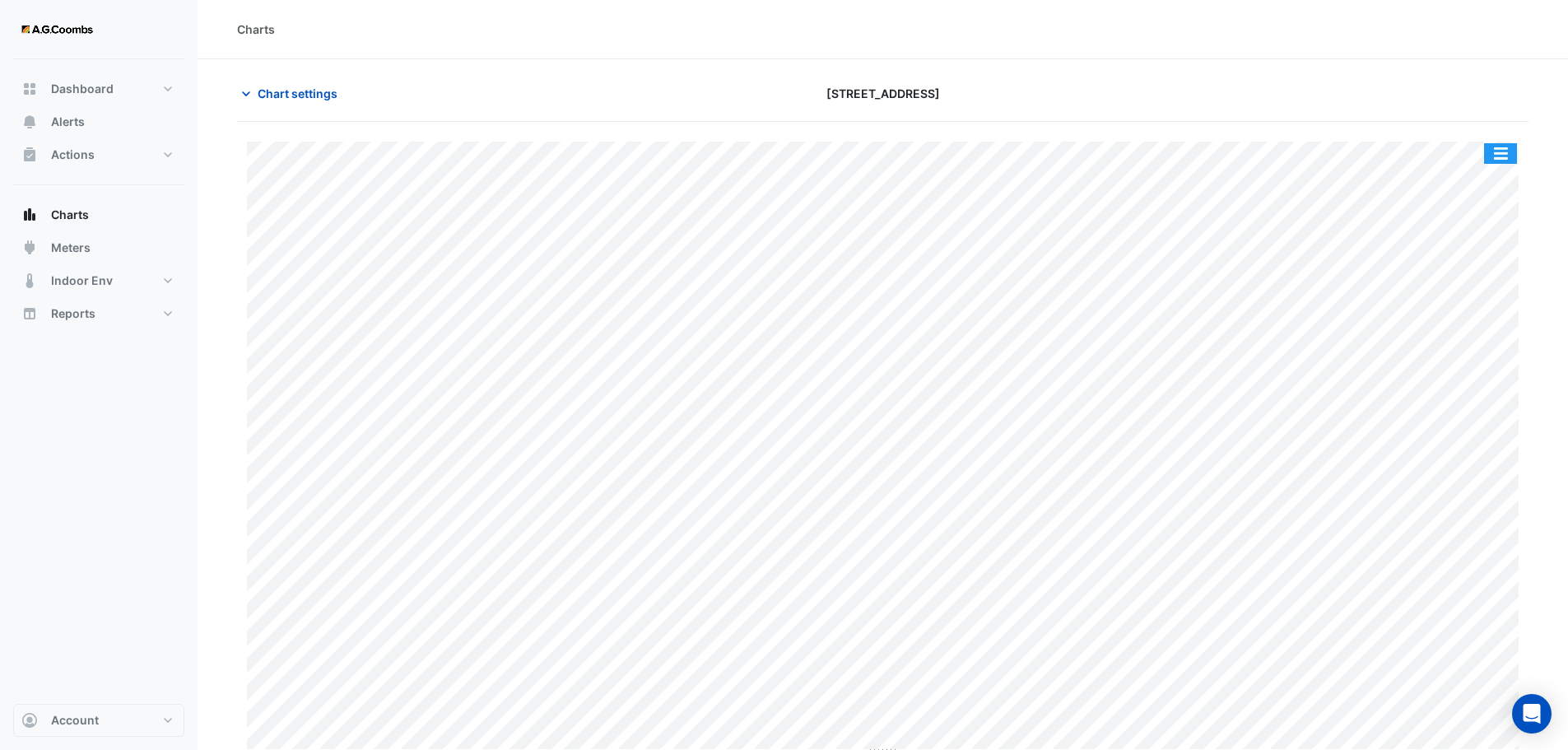
click at [1494, 150] on button "button" at bounding box center [1500, 153] width 33 height 20
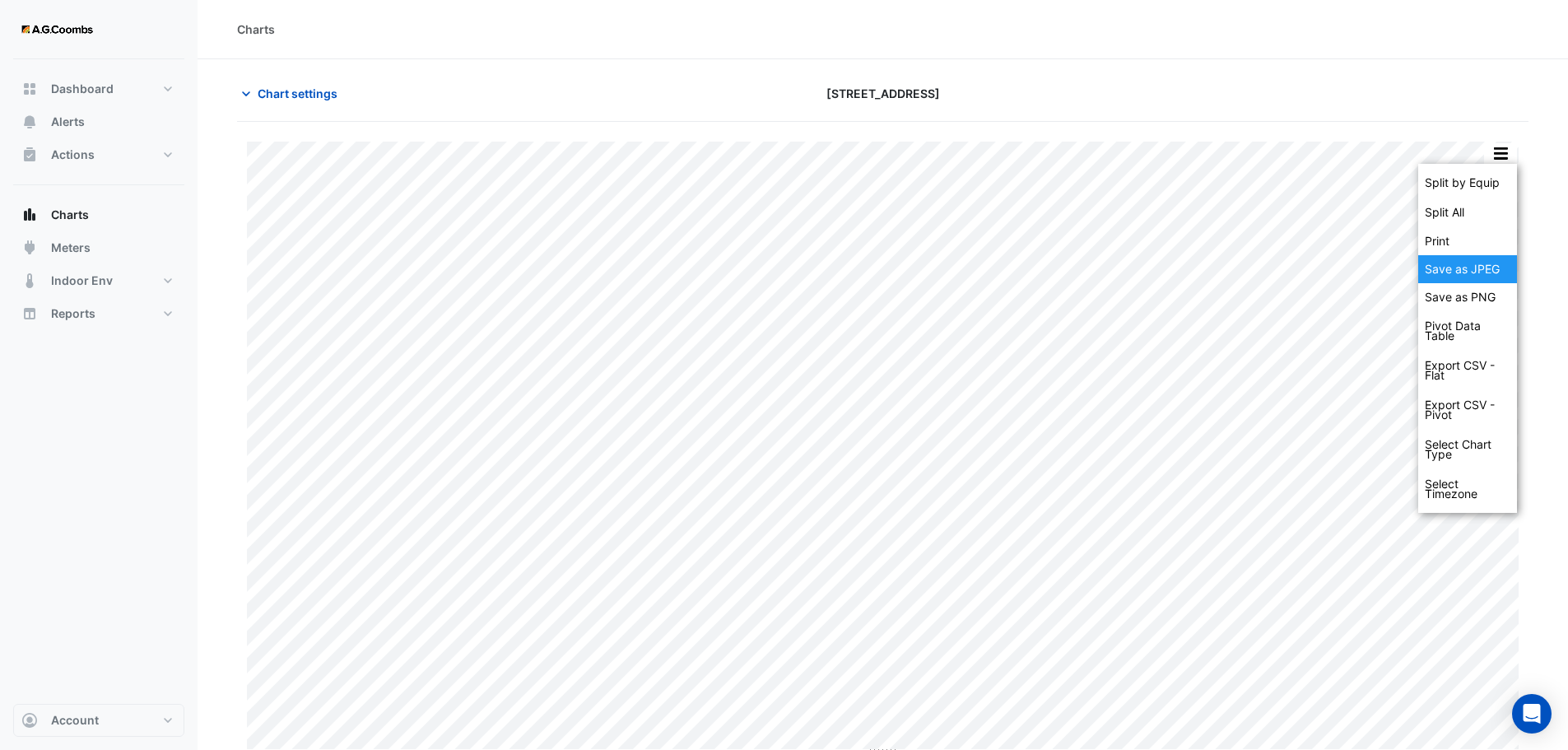
click at [1490, 268] on div "Save as JPEG" at bounding box center [1467, 268] width 99 height 28
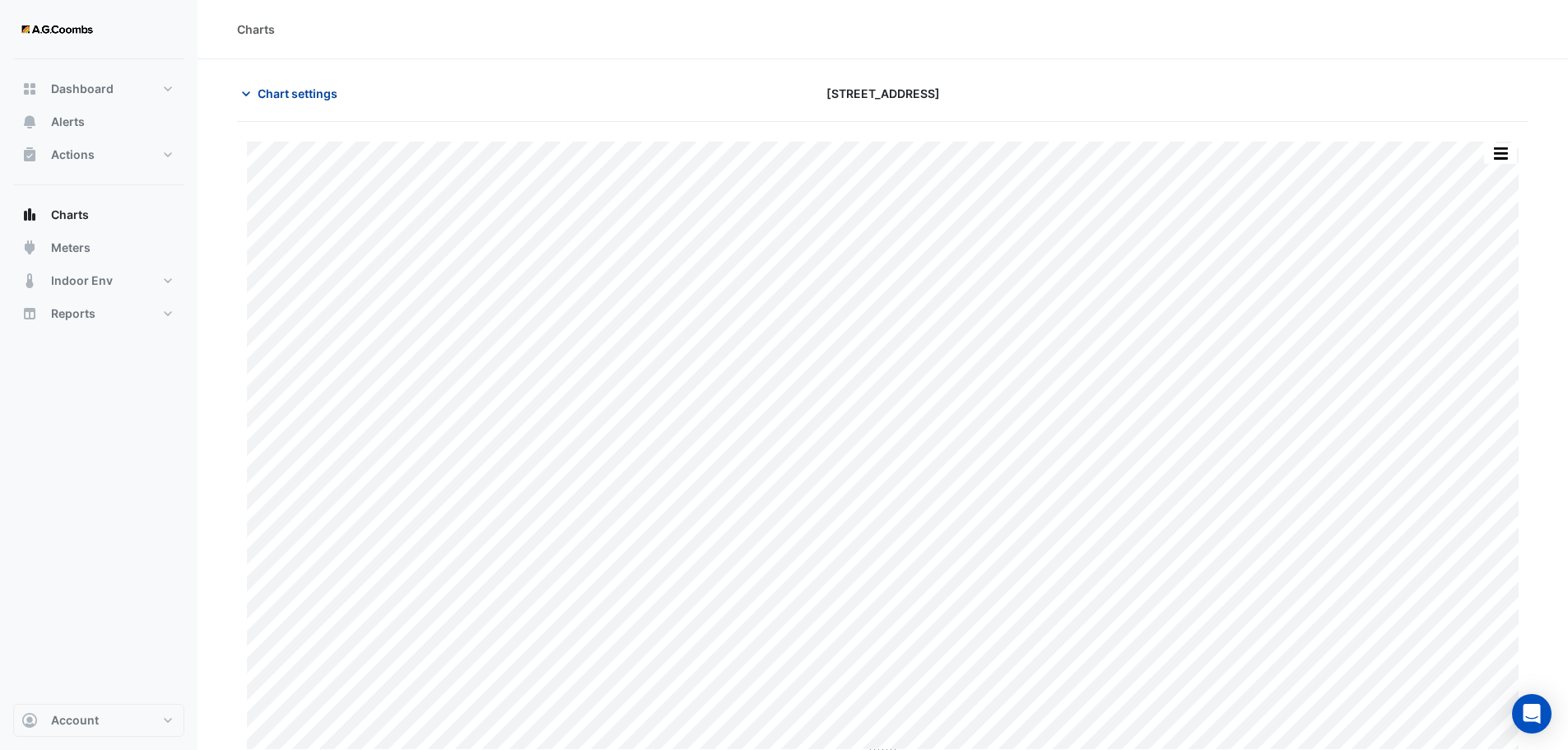
drag, startPoint x: 271, startPoint y: 95, endPoint x: 380, endPoint y: 280, distance: 214.7
click at [271, 95] on span "Chart settings" at bounding box center [297, 93] width 80 height 17
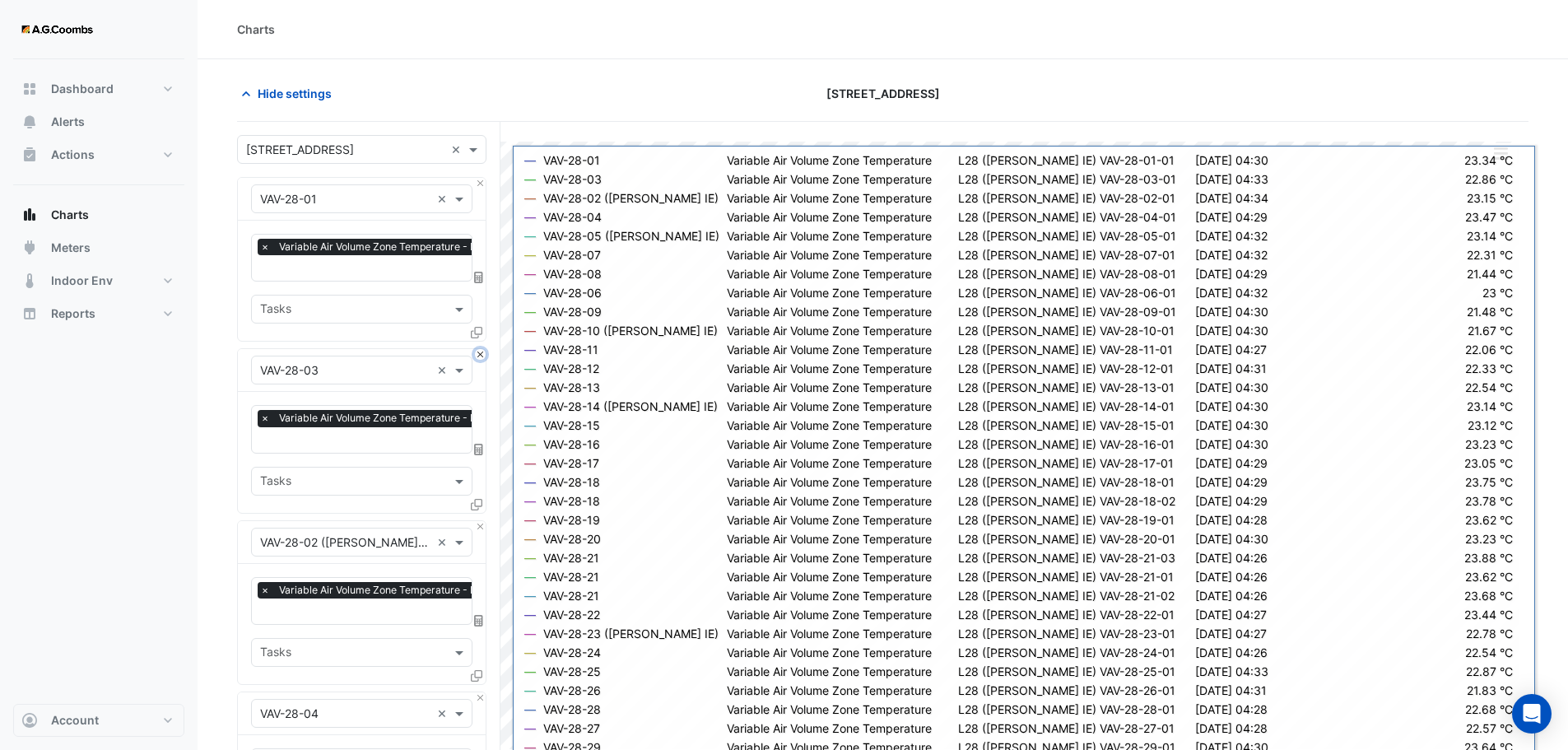
click at [476, 355] on button "Close" at bounding box center [480, 354] width 11 height 11
click at [476, 521] on button "Close" at bounding box center [480, 526] width 11 height 11
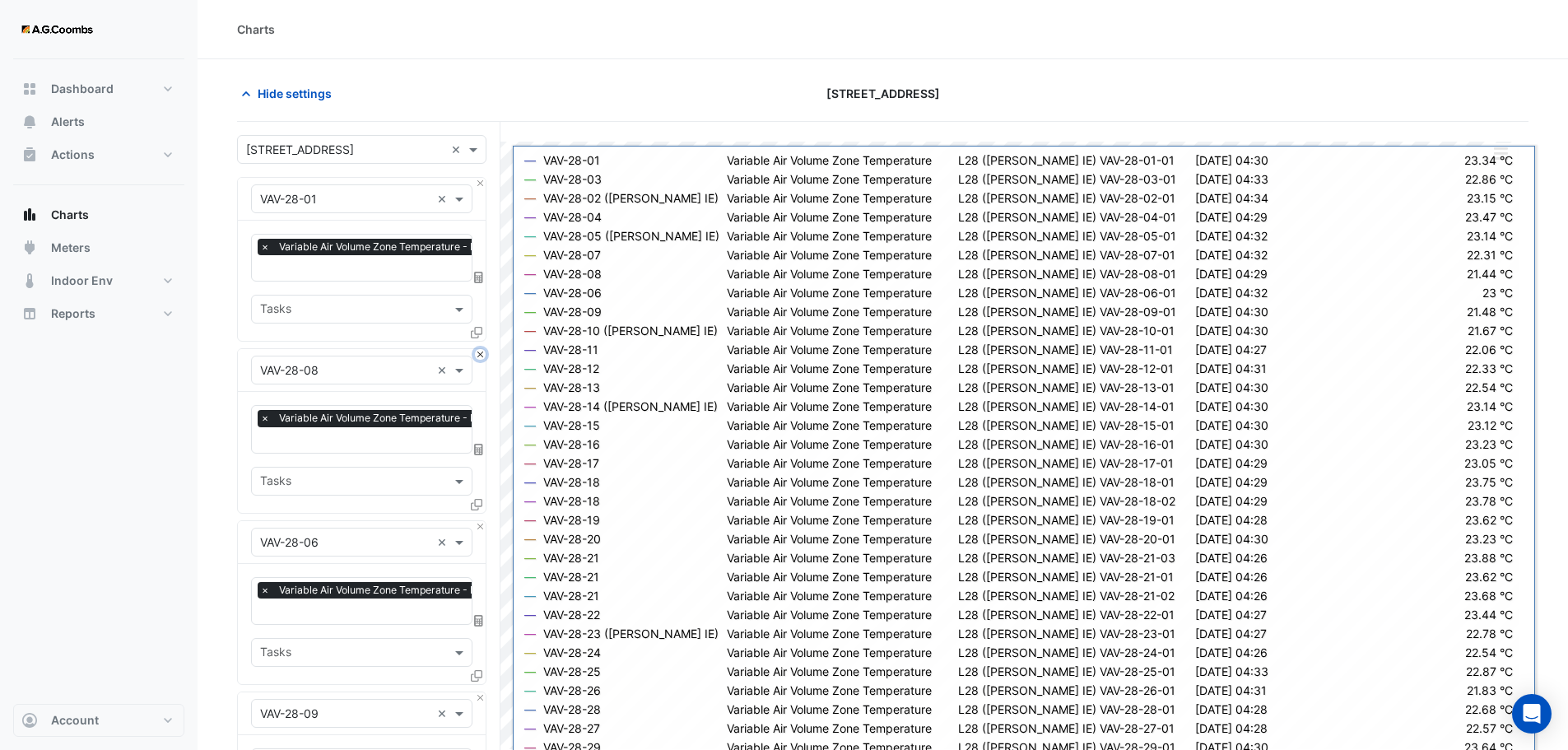
click at [476, 355] on button "Close" at bounding box center [480, 354] width 11 height 11
click at [476, 521] on button "Close" at bounding box center [480, 526] width 11 height 11
click at [476, 355] on button "Close" at bounding box center [480, 354] width 11 height 11
click at [476, 521] on button "Close" at bounding box center [480, 526] width 11 height 11
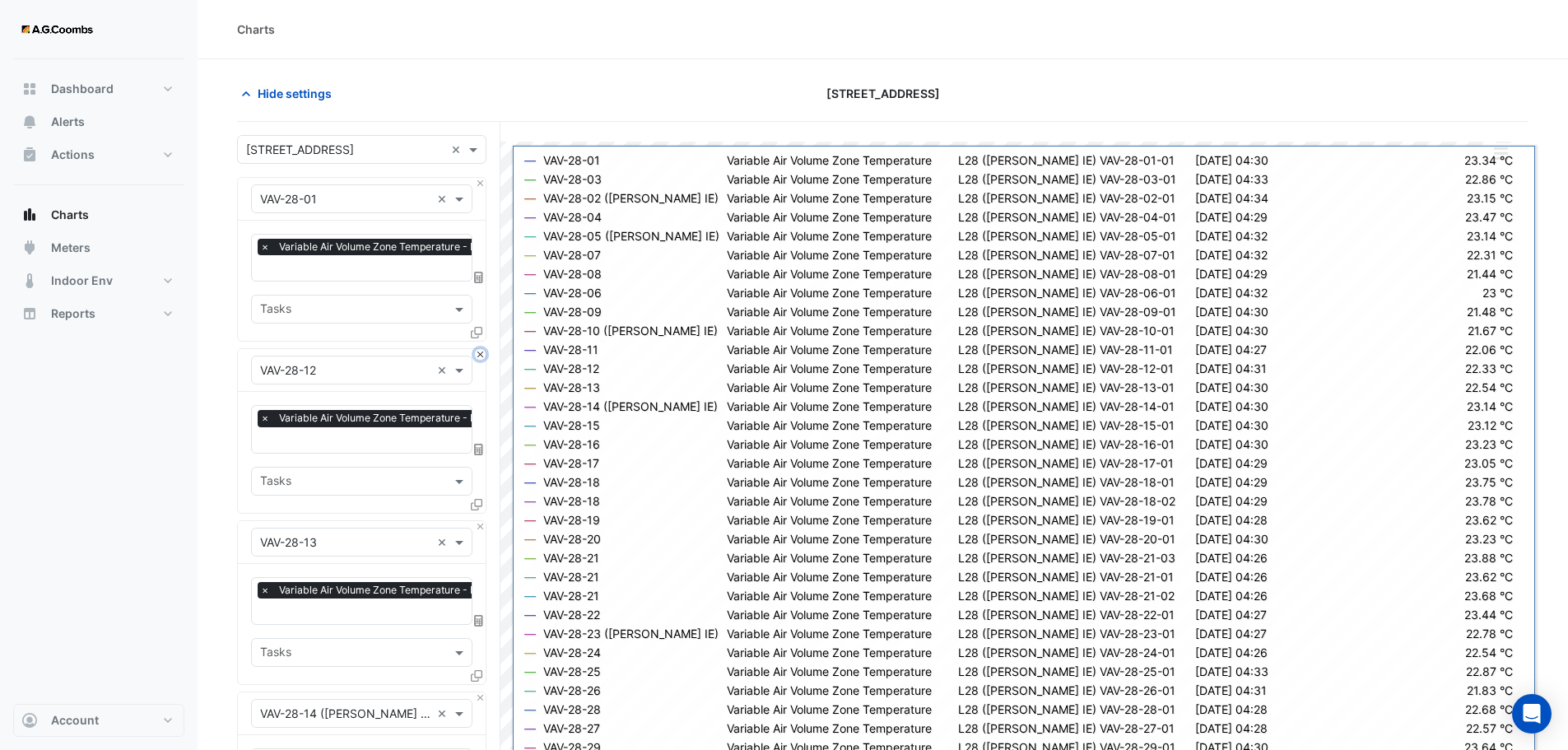
click at [476, 355] on button "Close" at bounding box center [480, 354] width 11 height 11
click at [476, 521] on button "Close" at bounding box center [480, 526] width 11 height 11
click at [476, 355] on button "Close" at bounding box center [480, 354] width 11 height 11
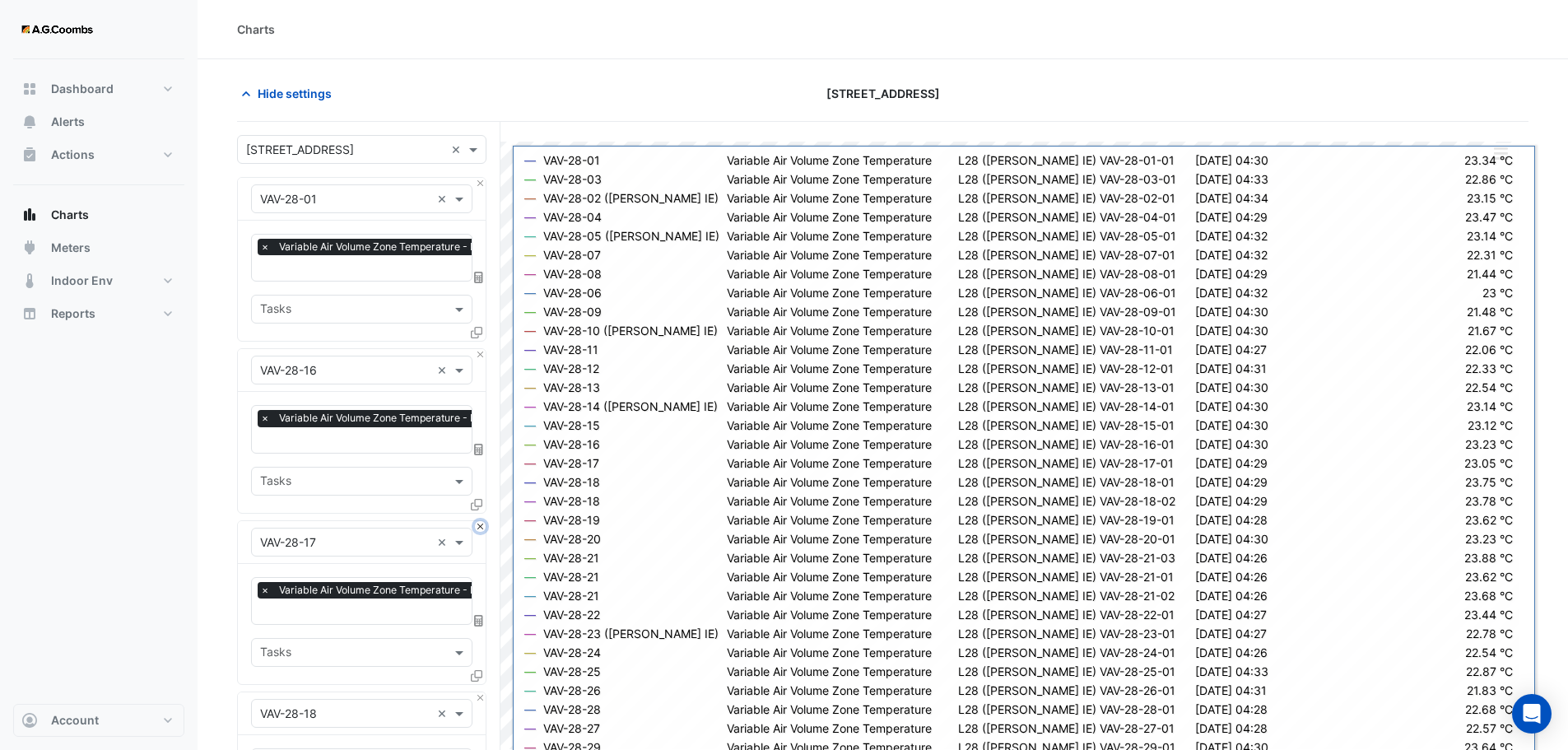
click at [476, 521] on button "Close" at bounding box center [480, 526] width 11 height 11
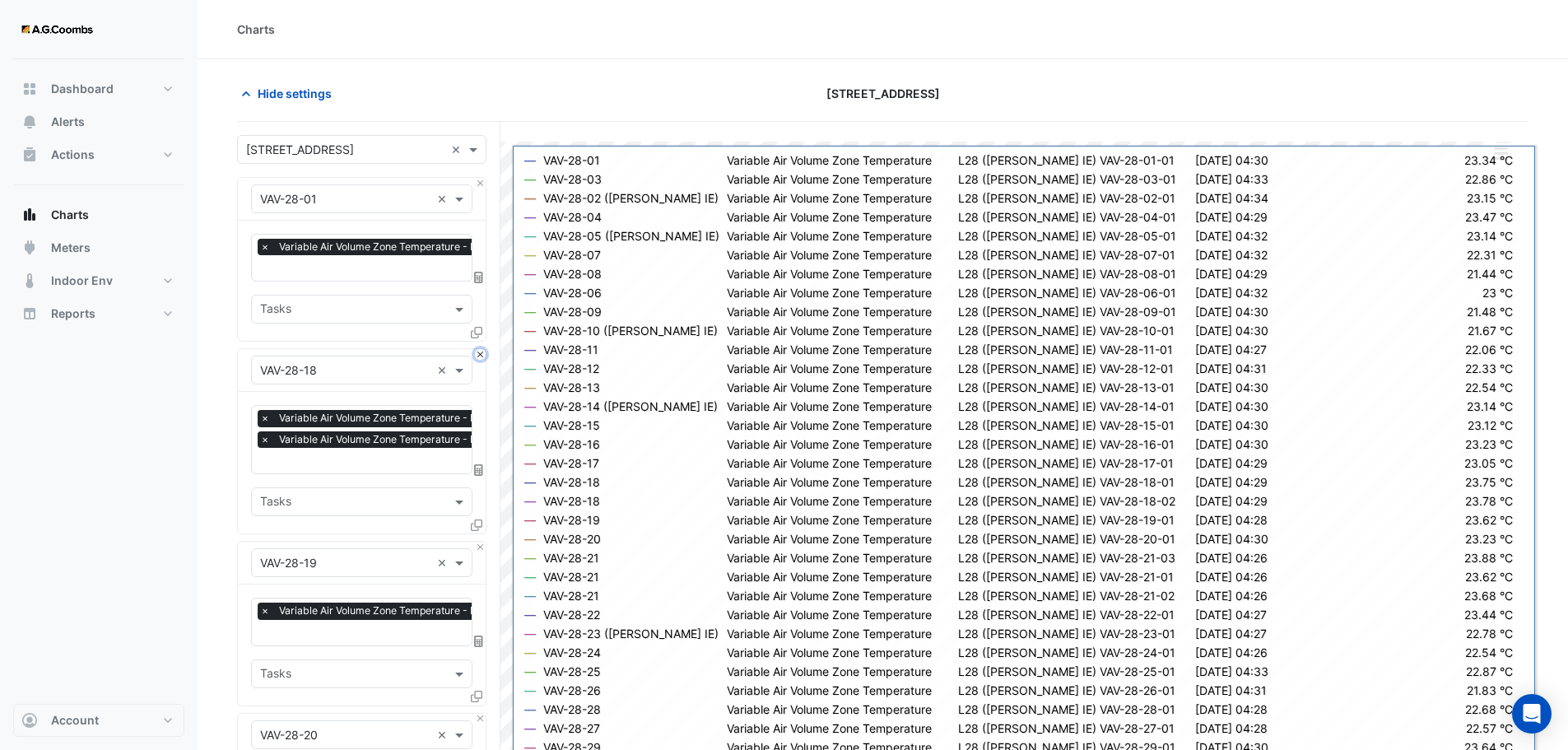
click at [476, 355] on button "Close" at bounding box center [480, 354] width 11 height 11
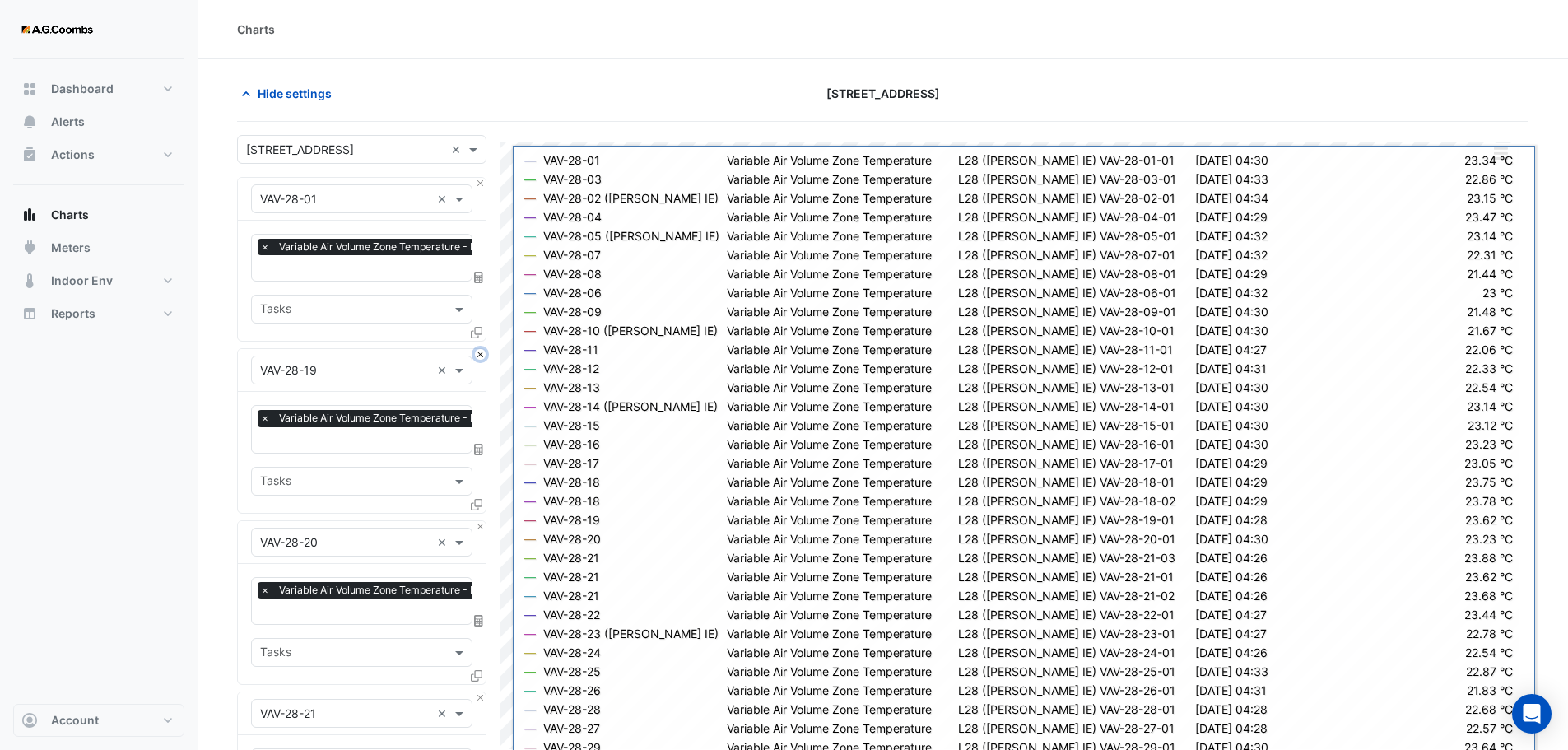
click at [476, 355] on button "Close" at bounding box center [480, 354] width 11 height 11
click at [476, 521] on button "Close" at bounding box center [480, 526] width 11 height 11
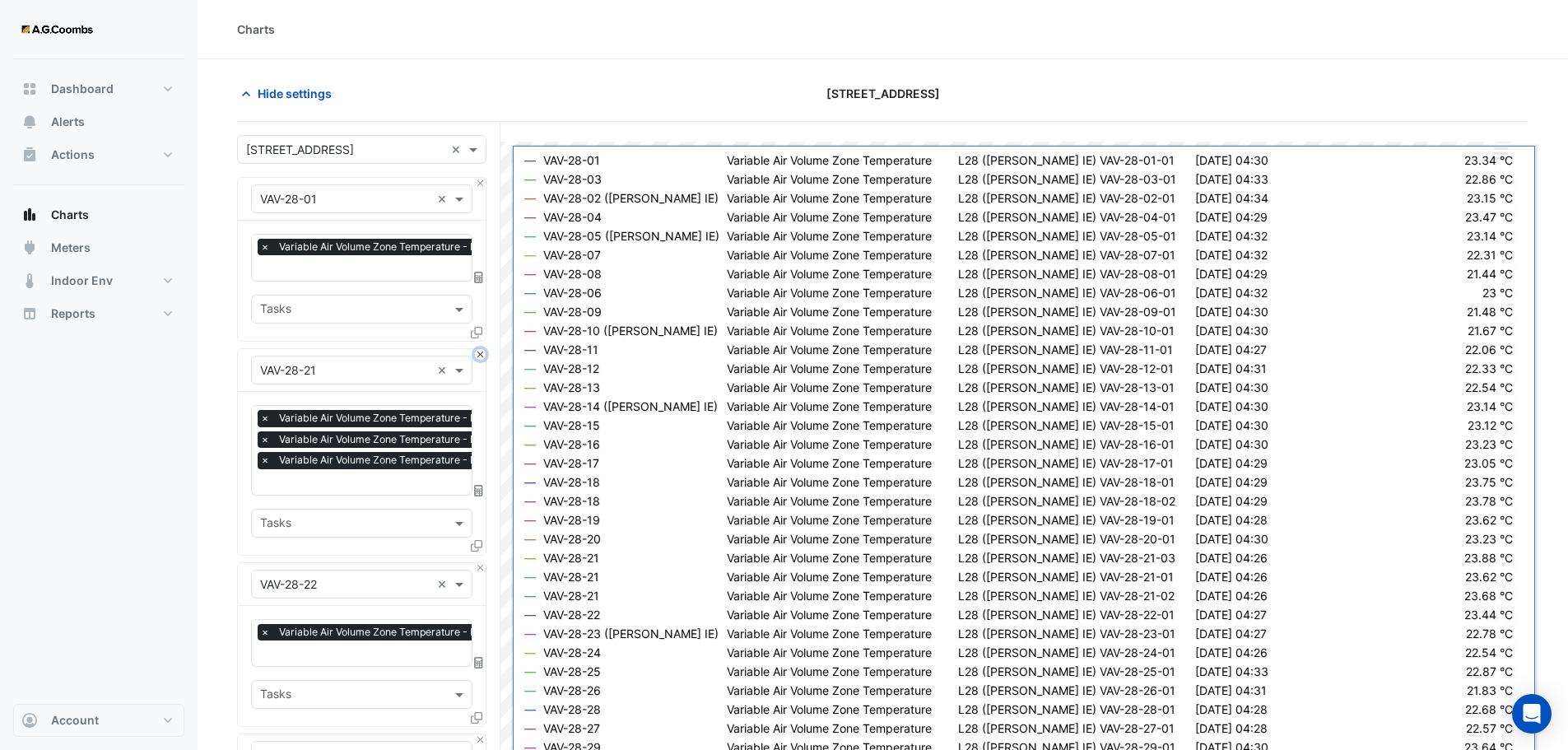
click at [476, 355] on button "Close" at bounding box center [480, 354] width 11 height 11
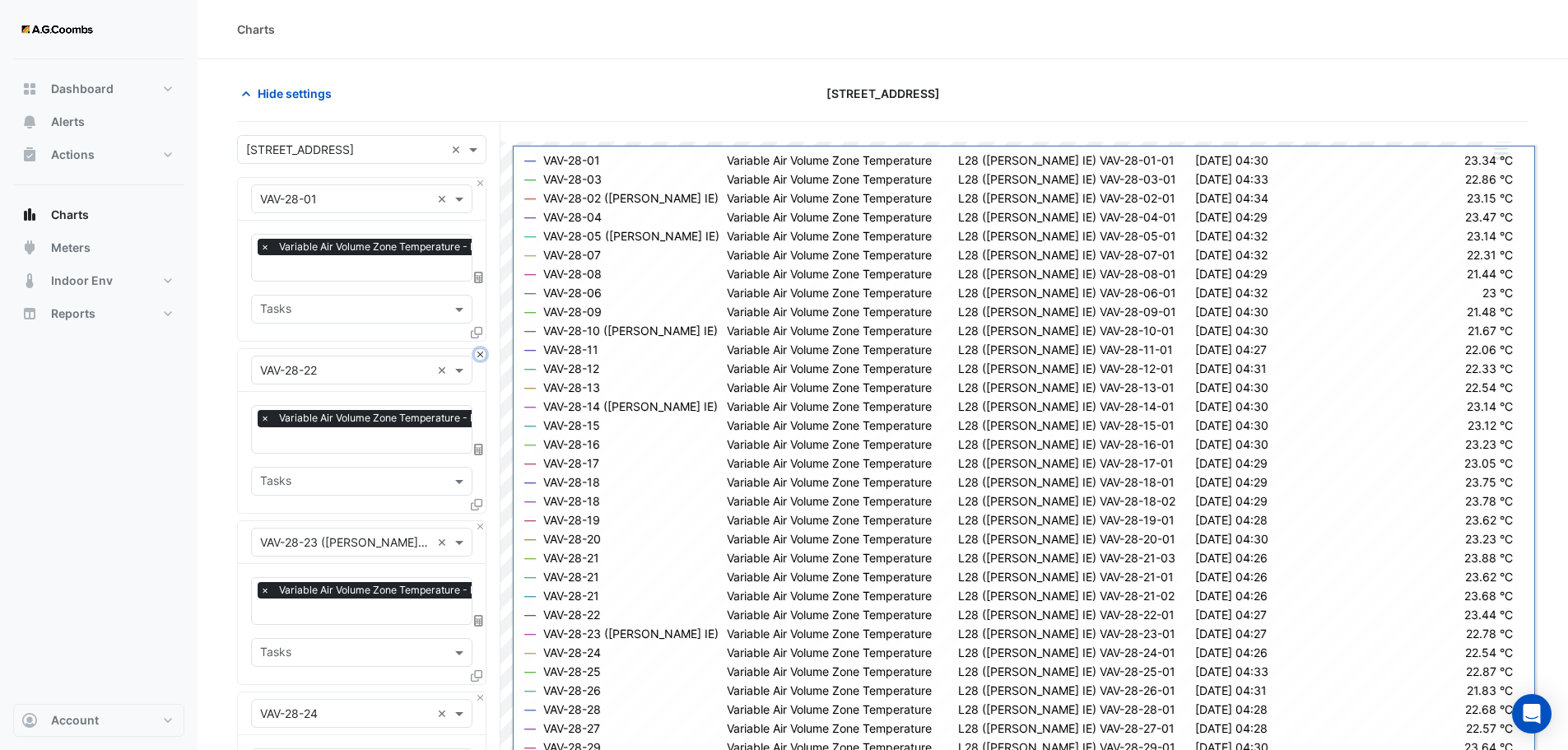
click at [476, 355] on button "Close" at bounding box center [480, 354] width 11 height 11
click at [476, 521] on button "Close" at bounding box center [480, 526] width 11 height 11
click at [476, 355] on button "Close" at bounding box center [480, 354] width 11 height 11
click at [476, 521] on button "Close" at bounding box center [480, 526] width 11 height 11
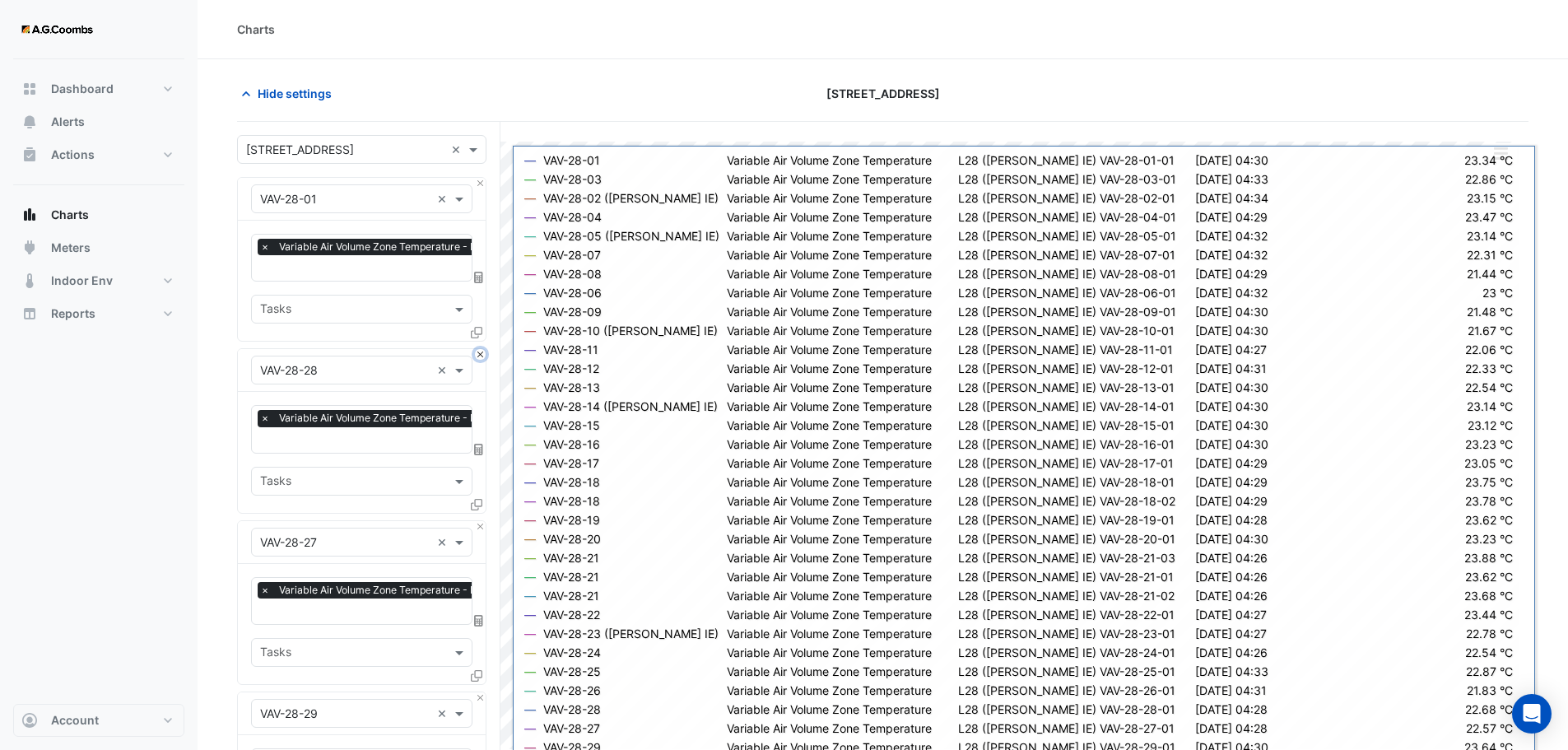
click at [476, 355] on button "Close" at bounding box center [480, 354] width 11 height 11
click at [476, 521] on button "Close" at bounding box center [480, 526] width 11 height 11
click at [476, 355] on button "Close" at bounding box center [480, 354] width 11 height 11
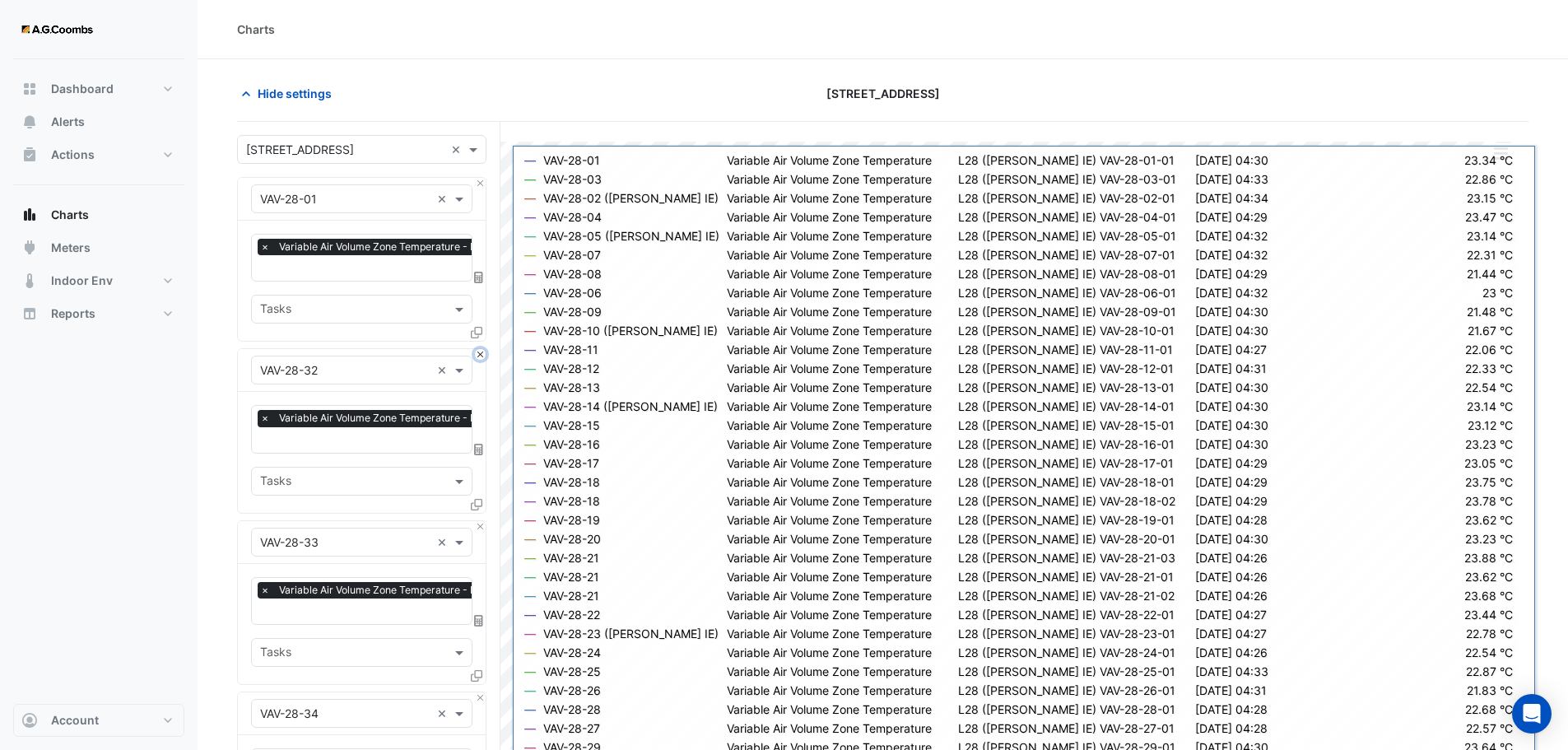
click at [476, 355] on button "Close" at bounding box center [480, 354] width 11 height 11
click at [476, 521] on button "Close" at bounding box center [480, 526] width 11 height 11
click at [476, 355] on button "Close" at bounding box center [480, 354] width 11 height 11
click at [476, 521] on button "Close" at bounding box center [480, 526] width 11 height 11
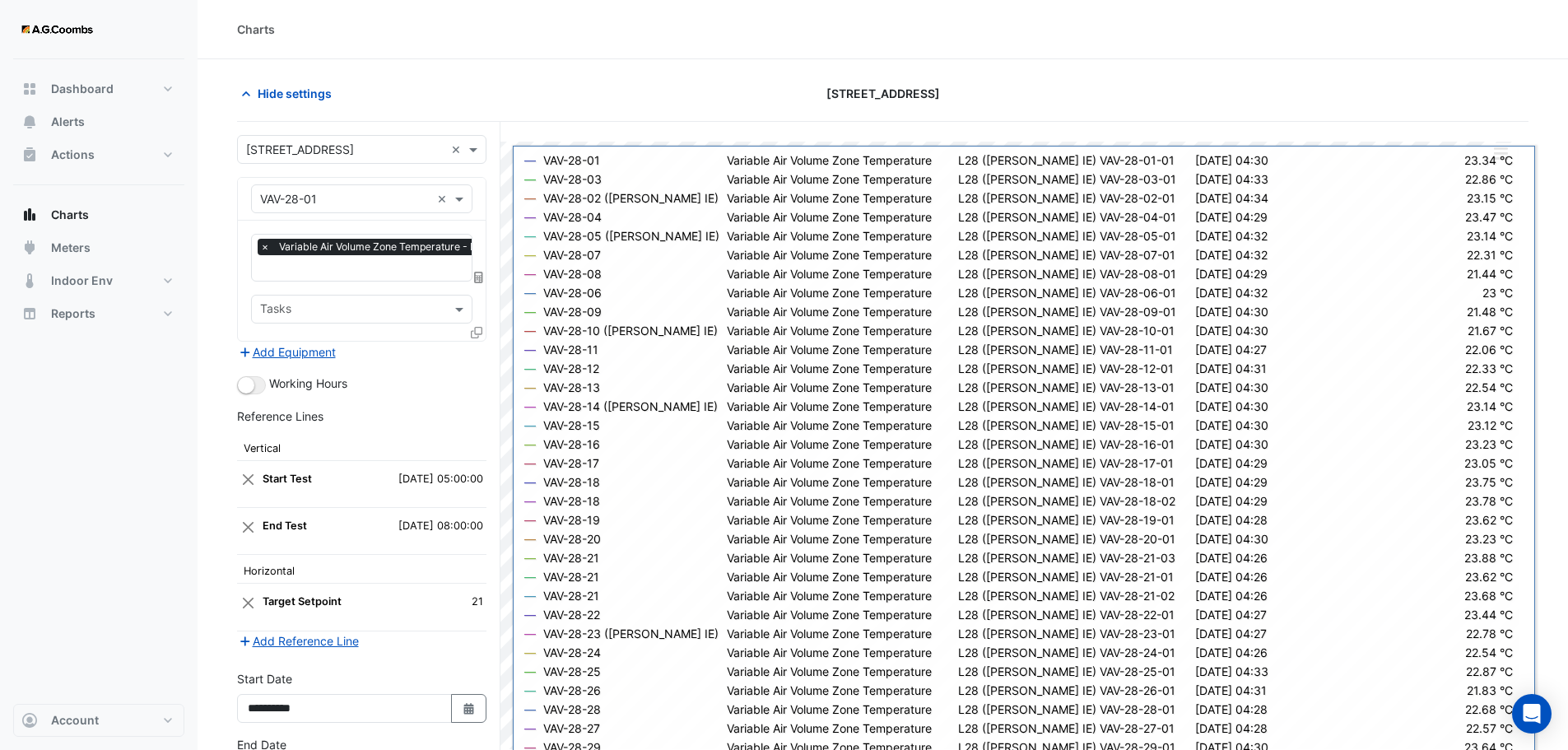
click at [476, 355] on div "Add Equipment" at bounding box center [361, 351] width 250 height 20
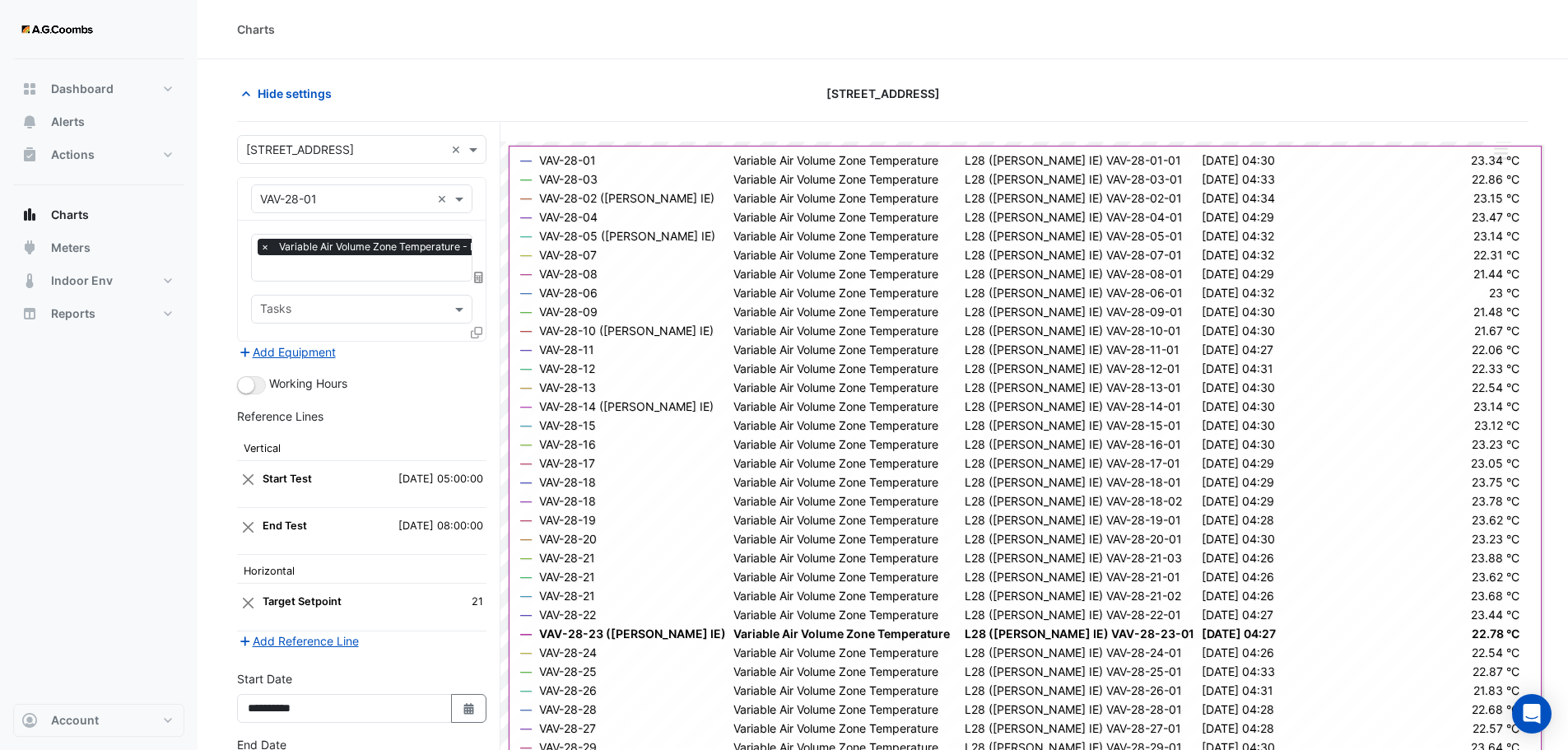
click at [485, 324] on div at bounding box center [477, 336] width 14 height 24
click at [479, 328] on icon at bounding box center [476, 332] width 12 height 12
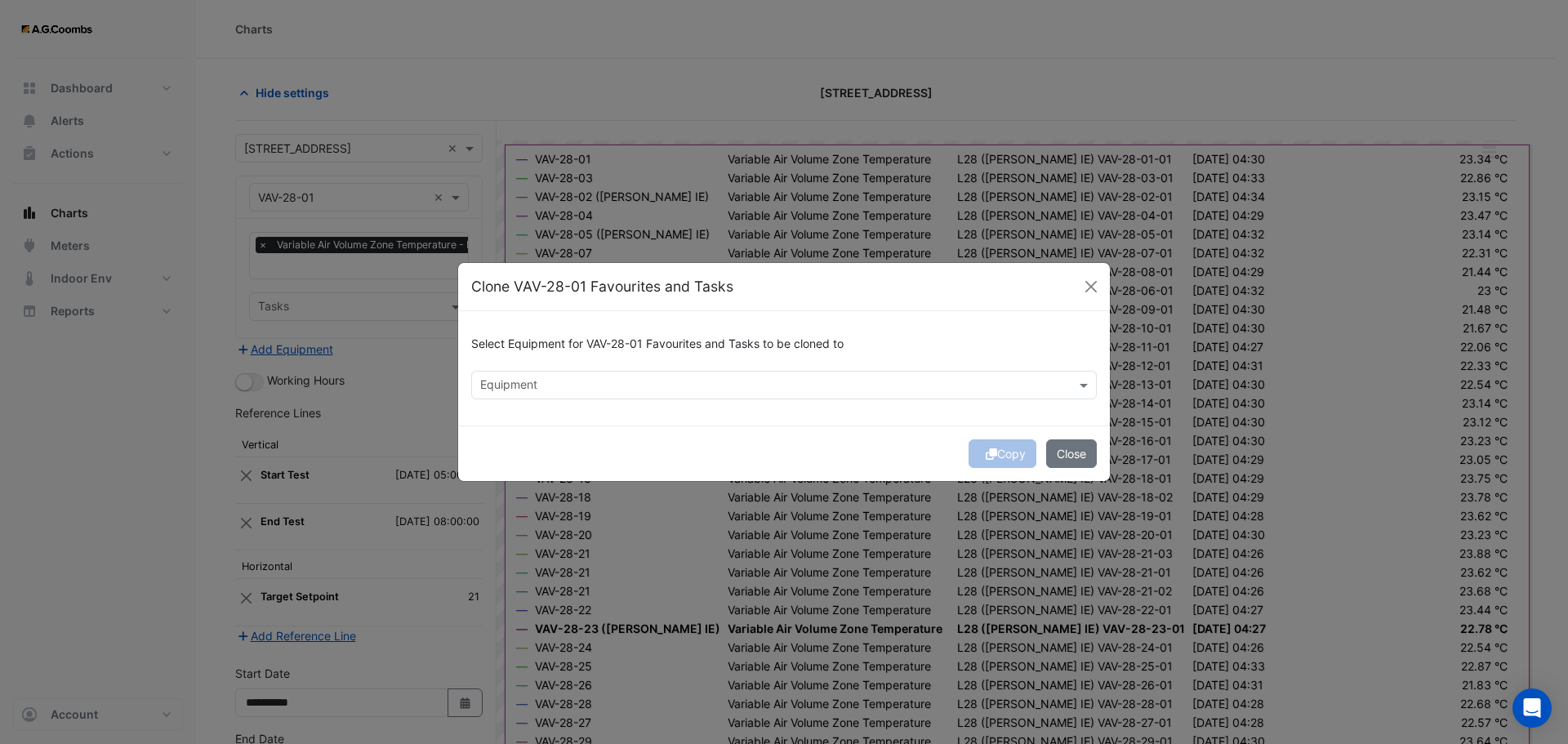
click at [562, 375] on div "Equipment" at bounding box center [770, 385] width 597 height 25
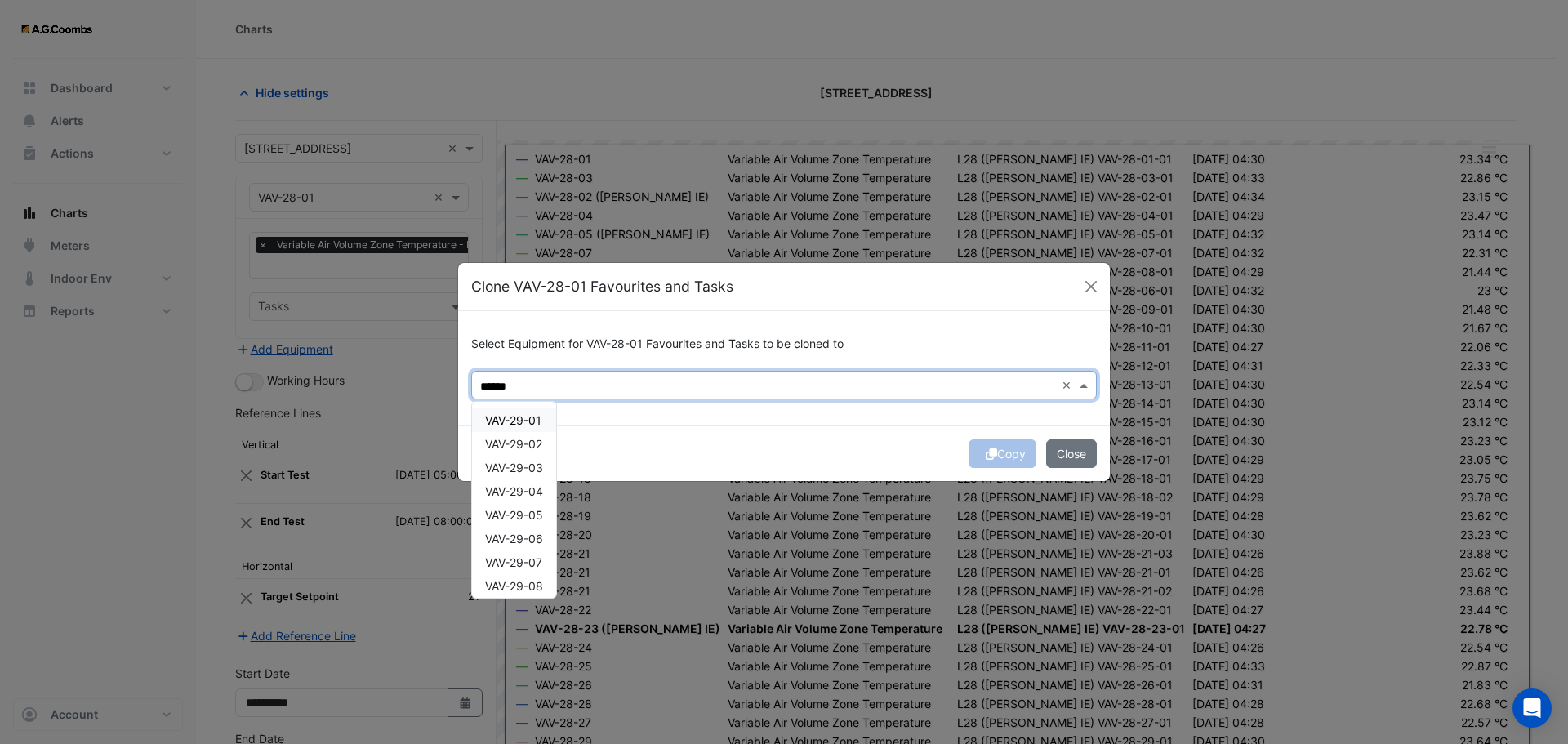
click at [529, 422] on span "VAV-29-01" at bounding box center [513, 420] width 57 height 14
click at [524, 435] on div "VAV-29-02" at bounding box center [513, 444] width 84 height 24
click at [540, 473] on span "VAV-29-03" at bounding box center [514, 468] width 58 height 14
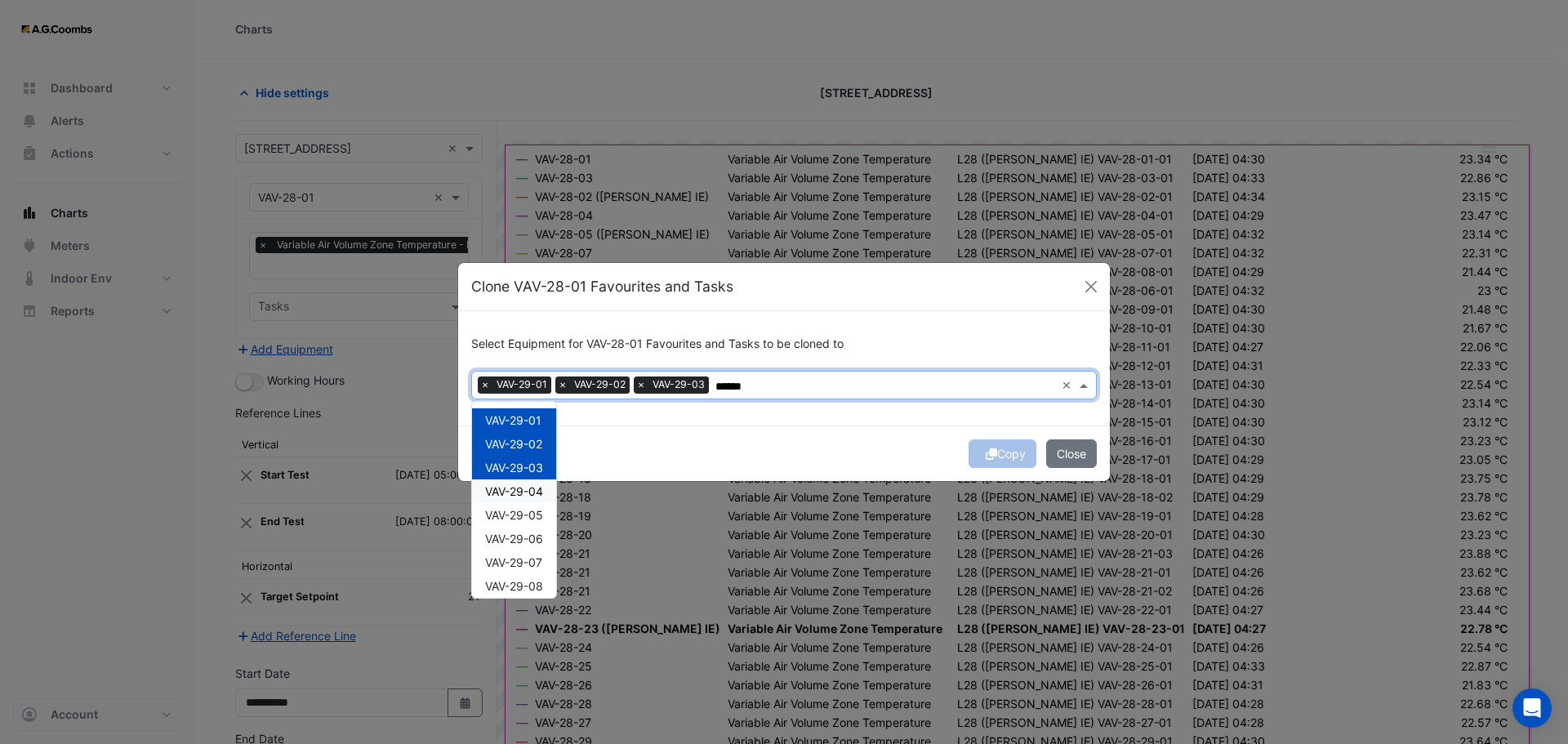
click at [547, 498] on div "VAV-29-04" at bounding box center [513, 491] width 84 height 24
click at [540, 512] on span "VAV-29-05" at bounding box center [514, 515] width 58 height 14
click at [531, 541] on span "VAV-29-06" at bounding box center [514, 539] width 58 height 14
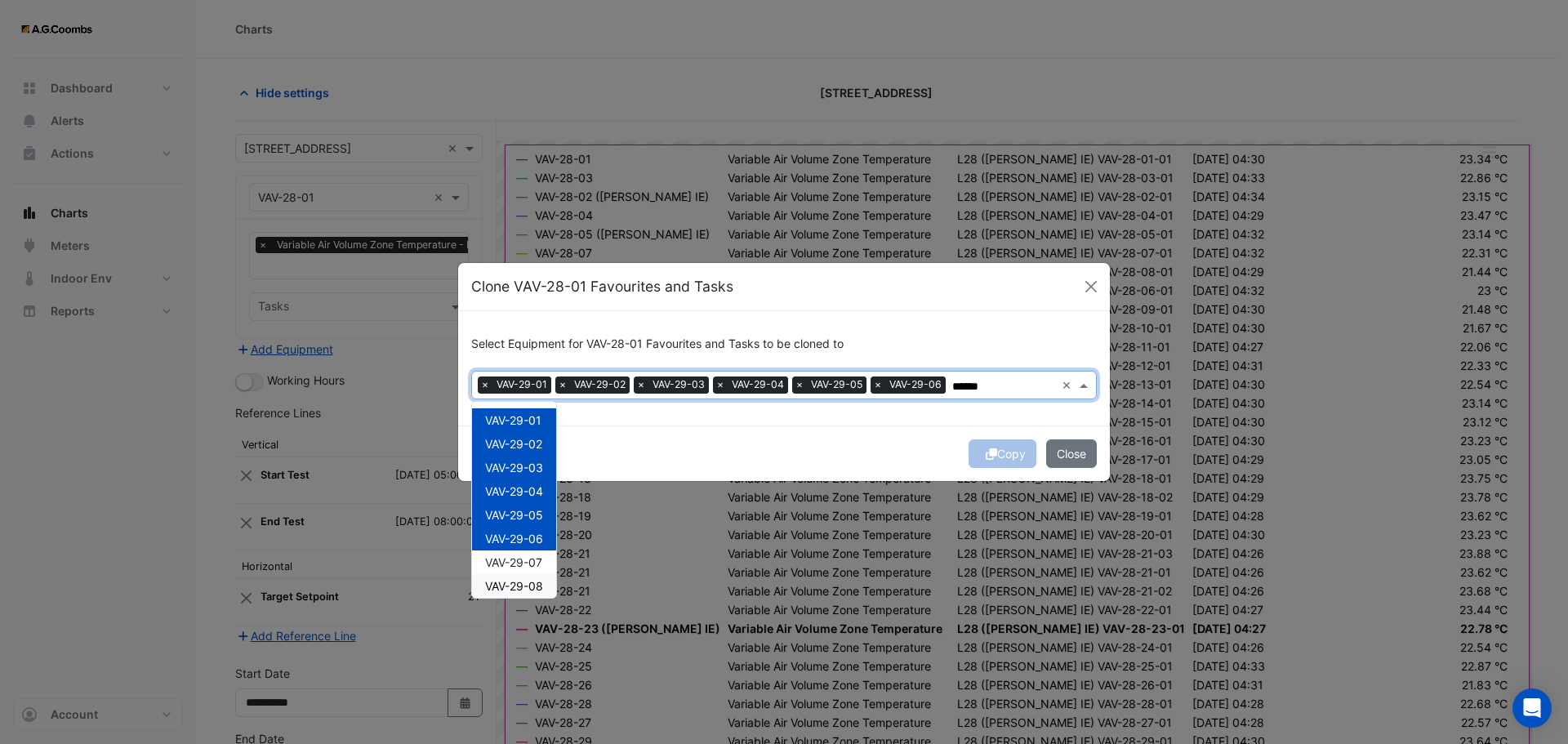
click at [533, 565] on span "VAV-29-07" at bounding box center [514, 562] width 58 height 14
click at [547, 589] on div "VAV-29-08" at bounding box center [513, 586] width 84 height 24
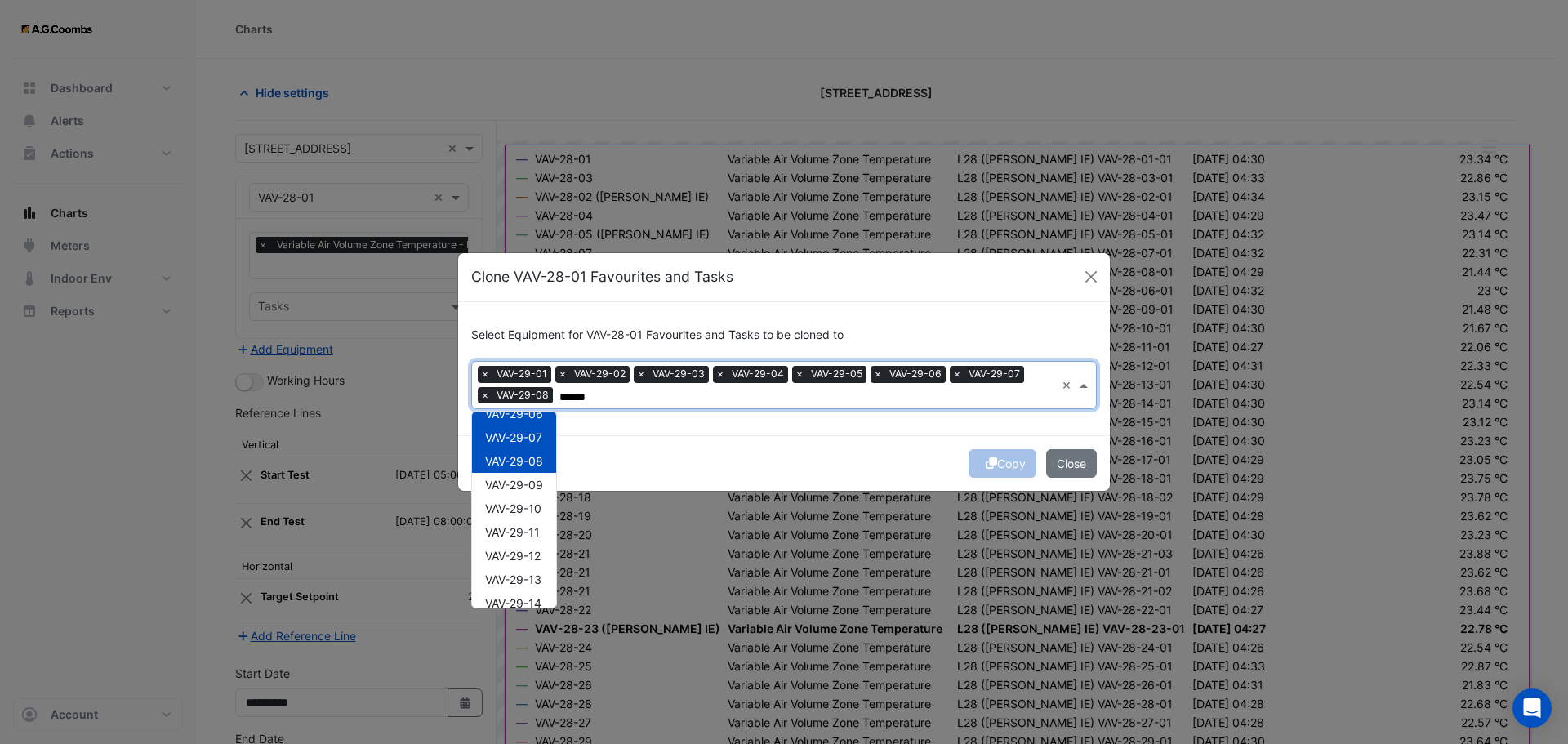
scroll to position [172, 0]
click at [496, 448] on span "VAV-29-09" at bounding box center [514, 448] width 58 height 14
click at [507, 467] on span "VAV-29-10" at bounding box center [513, 472] width 57 height 14
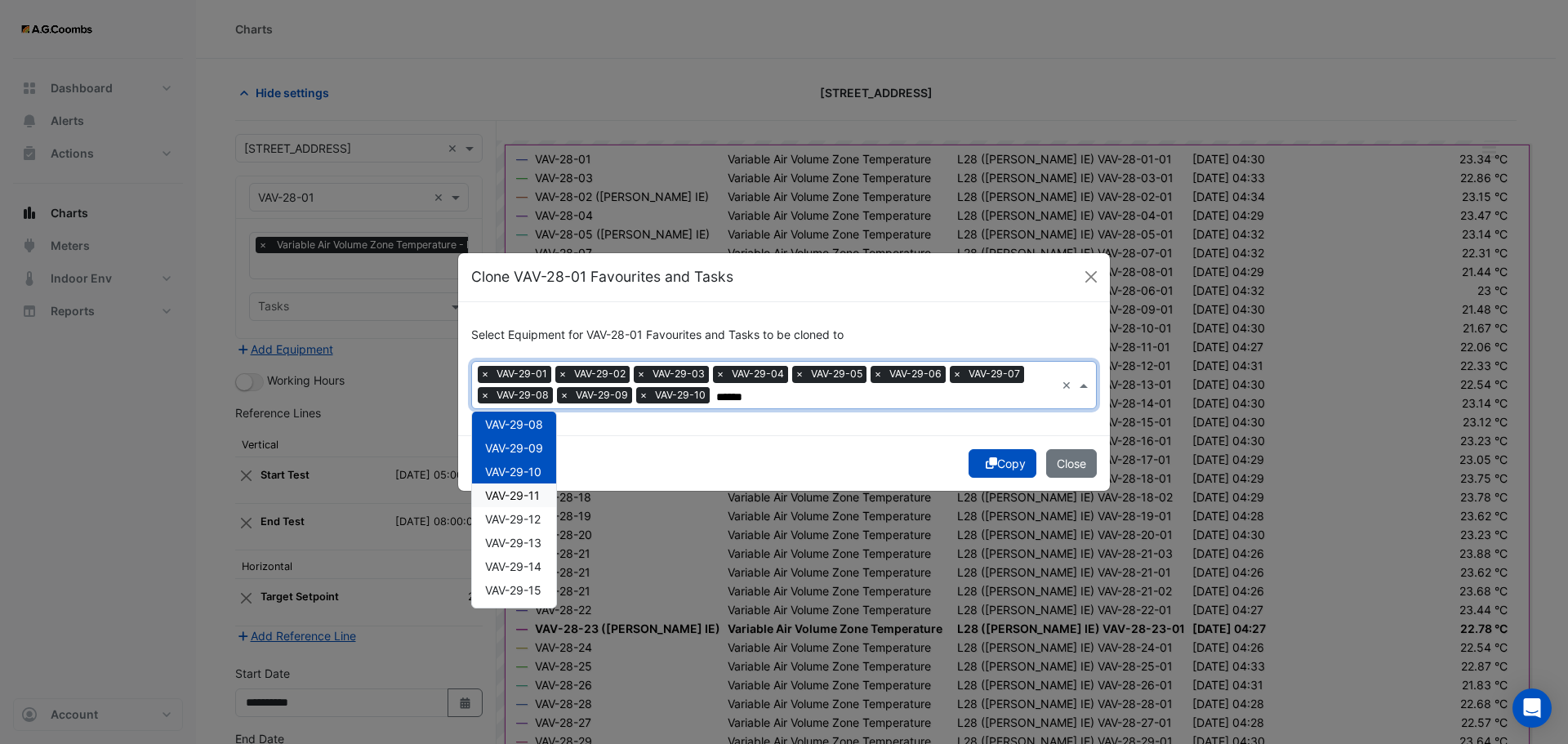
click at [513, 505] on div "VAV-29-11" at bounding box center [513, 495] width 84 height 24
drag, startPoint x: 518, startPoint y: 528, endPoint x: 529, endPoint y: 558, distance: 32.0
click at [518, 528] on div "VAV-29-12" at bounding box center [513, 519] width 84 height 24
click at [527, 556] on div "VAV-29-14" at bounding box center [513, 566] width 84 height 24
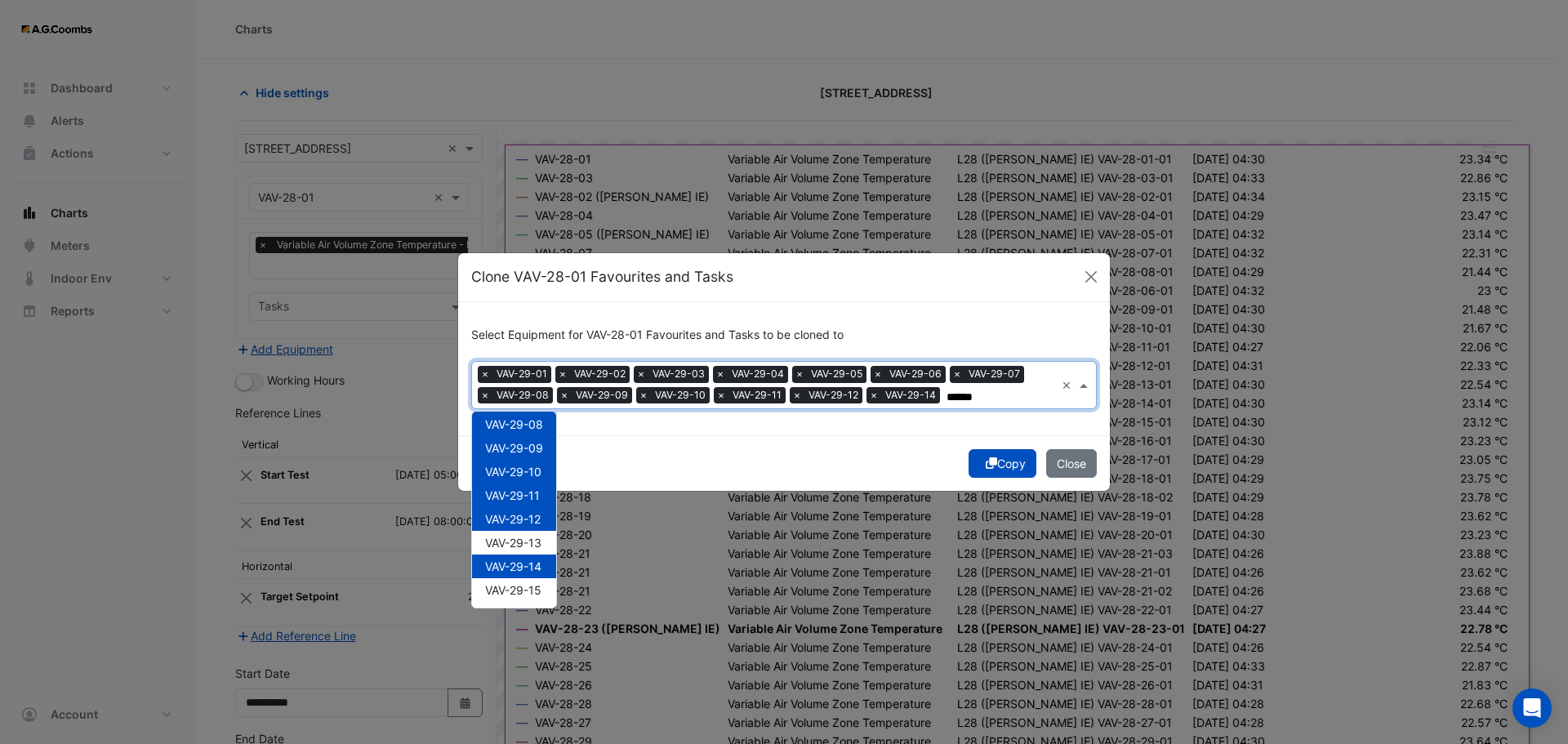
click at [518, 542] on span "VAV-29-13" at bounding box center [513, 543] width 57 height 14
click at [531, 595] on span "VAV-29-15" at bounding box center [513, 590] width 57 height 14
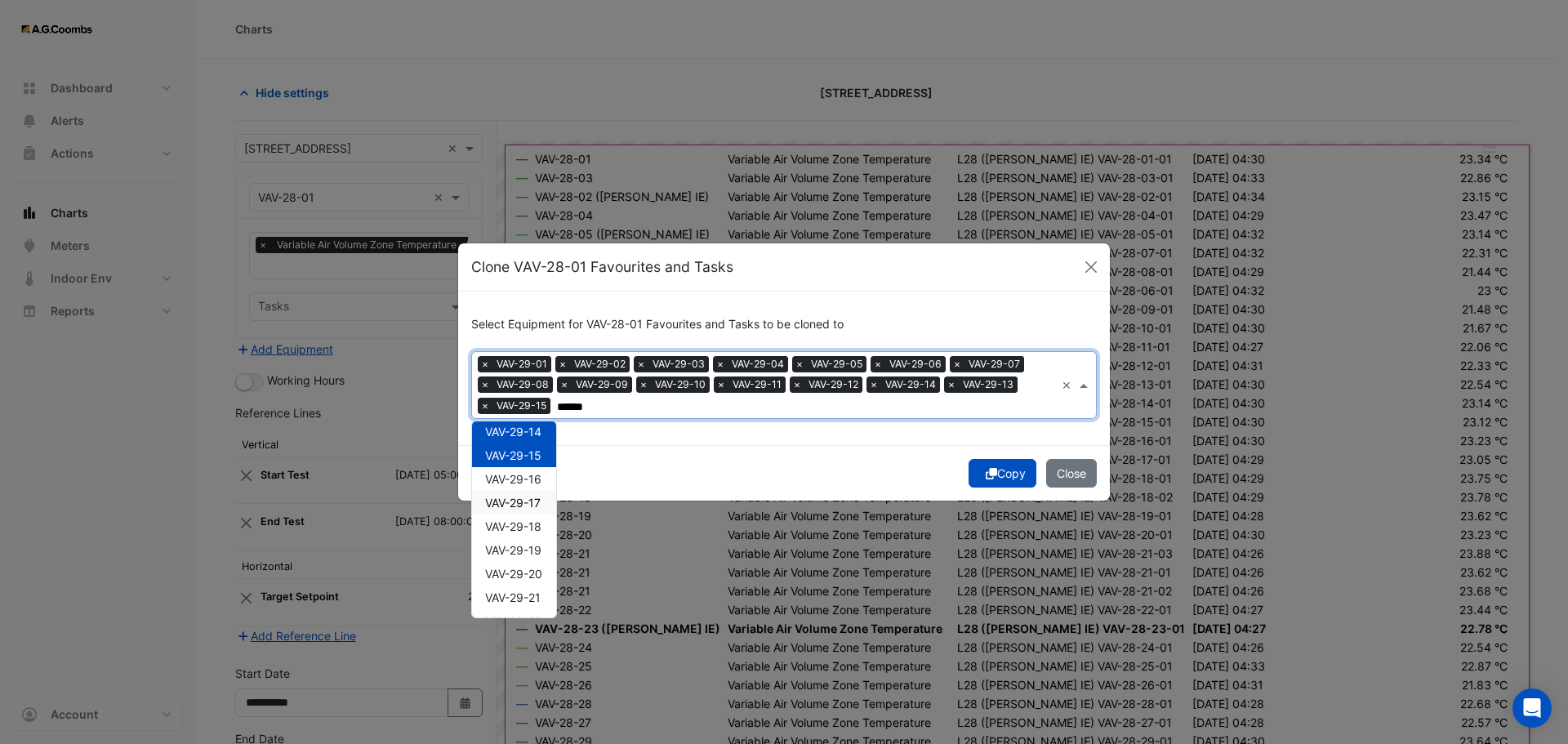
scroll to position [343, 0]
click at [501, 457] on span "VAV-29-16" at bounding box center [513, 451] width 57 height 14
click at [508, 479] on span "VAV-29-17" at bounding box center [513, 475] width 56 height 14
click at [521, 503] on span "VAV-29-18" at bounding box center [513, 499] width 57 height 14
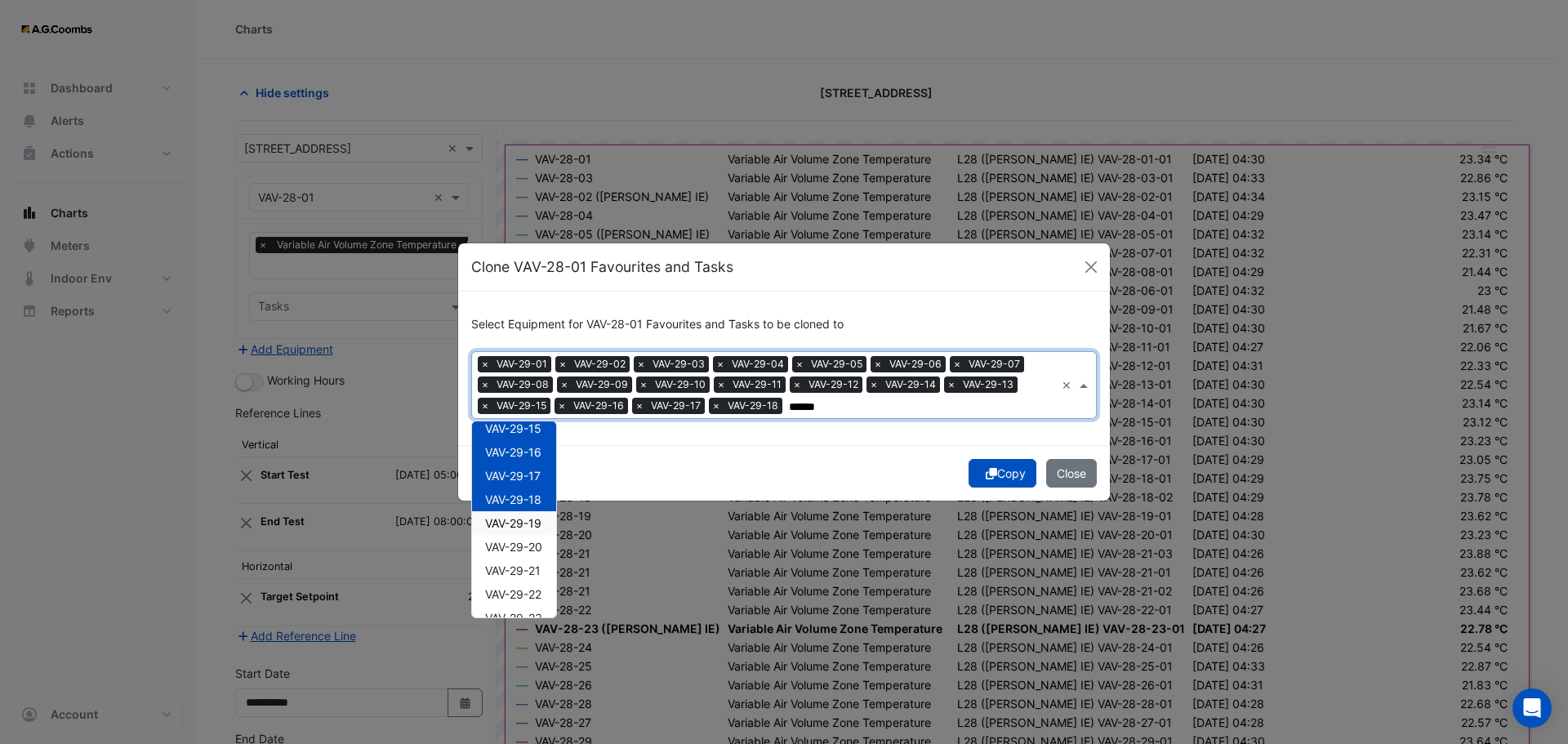
click at [522, 522] on span "VAV-29-19" at bounding box center [513, 522] width 57 height 14
click at [534, 553] on span "VAV-29-20" at bounding box center [514, 546] width 58 height 14
click at [530, 577] on span "VAV-29-21" at bounding box center [513, 570] width 56 height 14
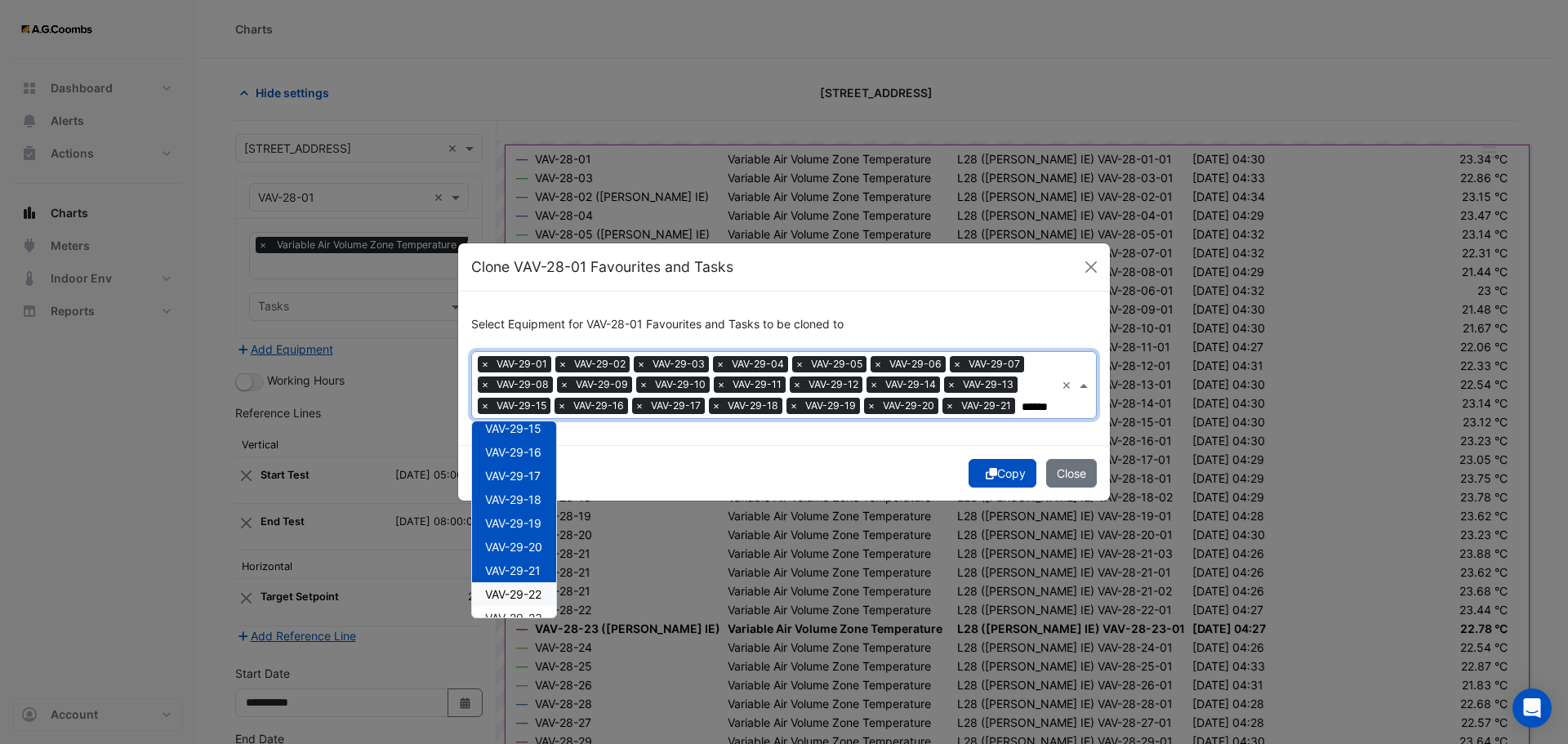
click at [525, 599] on span "VAV-29-22" at bounding box center [513, 594] width 57 height 14
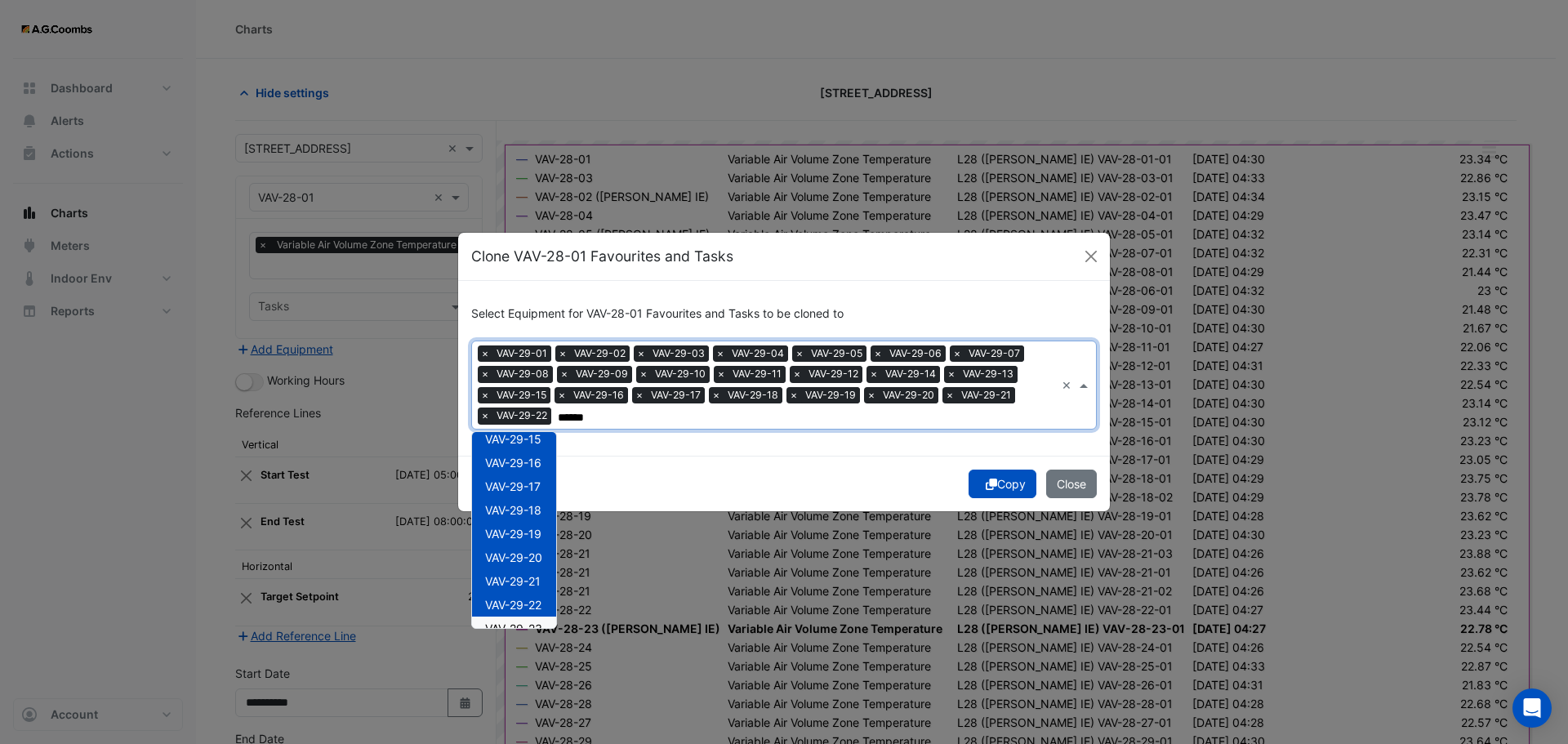
click at [537, 622] on span "VAV-29-23" at bounding box center [514, 628] width 58 height 14
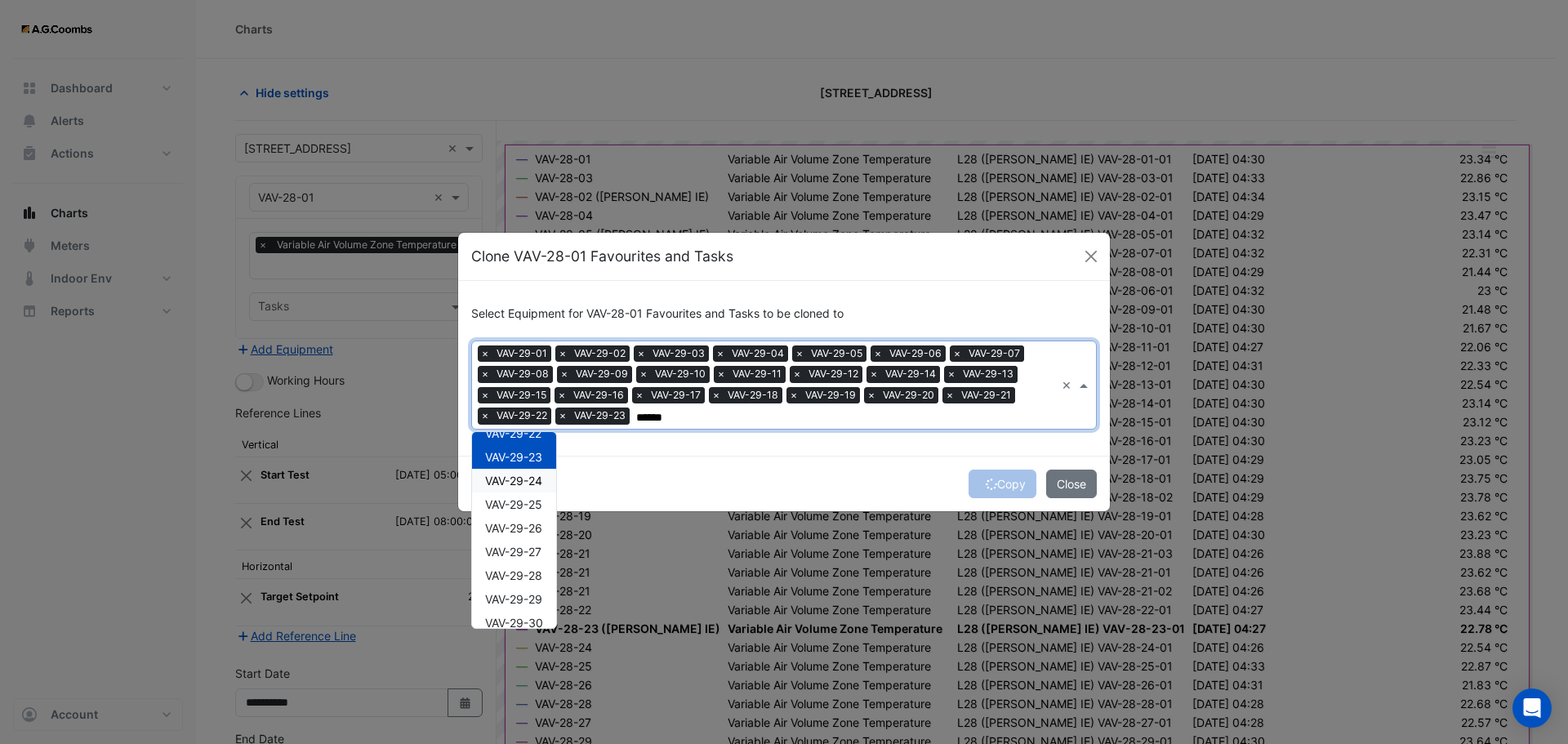
drag, startPoint x: 508, startPoint y: 475, endPoint x: 516, endPoint y: 496, distance: 22.5
click at [508, 476] on span "VAV-29-24" at bounding box center [514, 480] width 58 height 14
click at [522, 513] on div "VAV-29-25" at bounding box center [513, 504] width 84 height 24
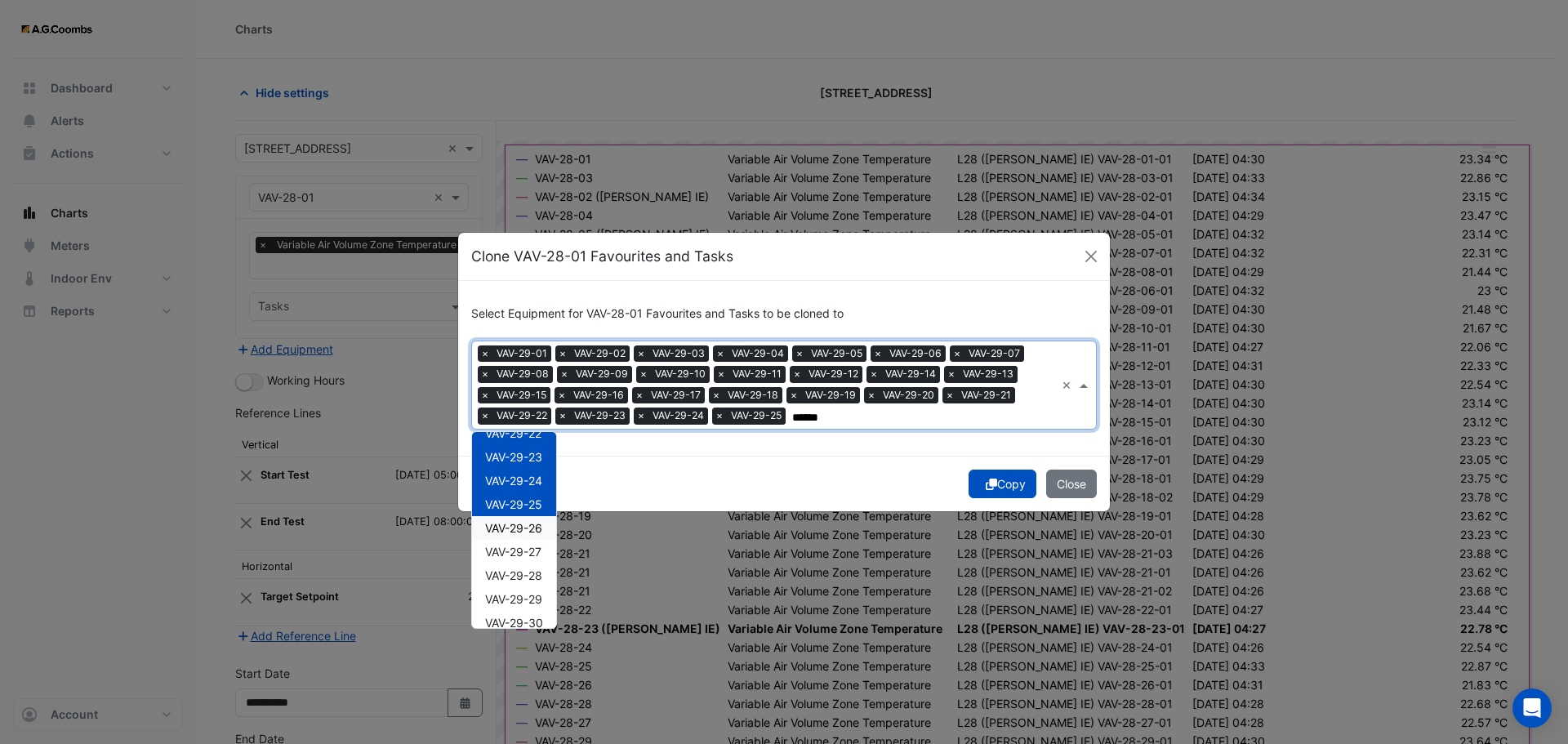
click at [512, 531] on span "VAV-29-26" at bounding box center [514, 528] width 58 height 14
click at [518, 558] on span "VAV-29-27" at bounding box center [513, 551] width 57 height 14
click at [513, 582] on span "VAV-29-28" at bounding box center [514, 575] width 58 height 14
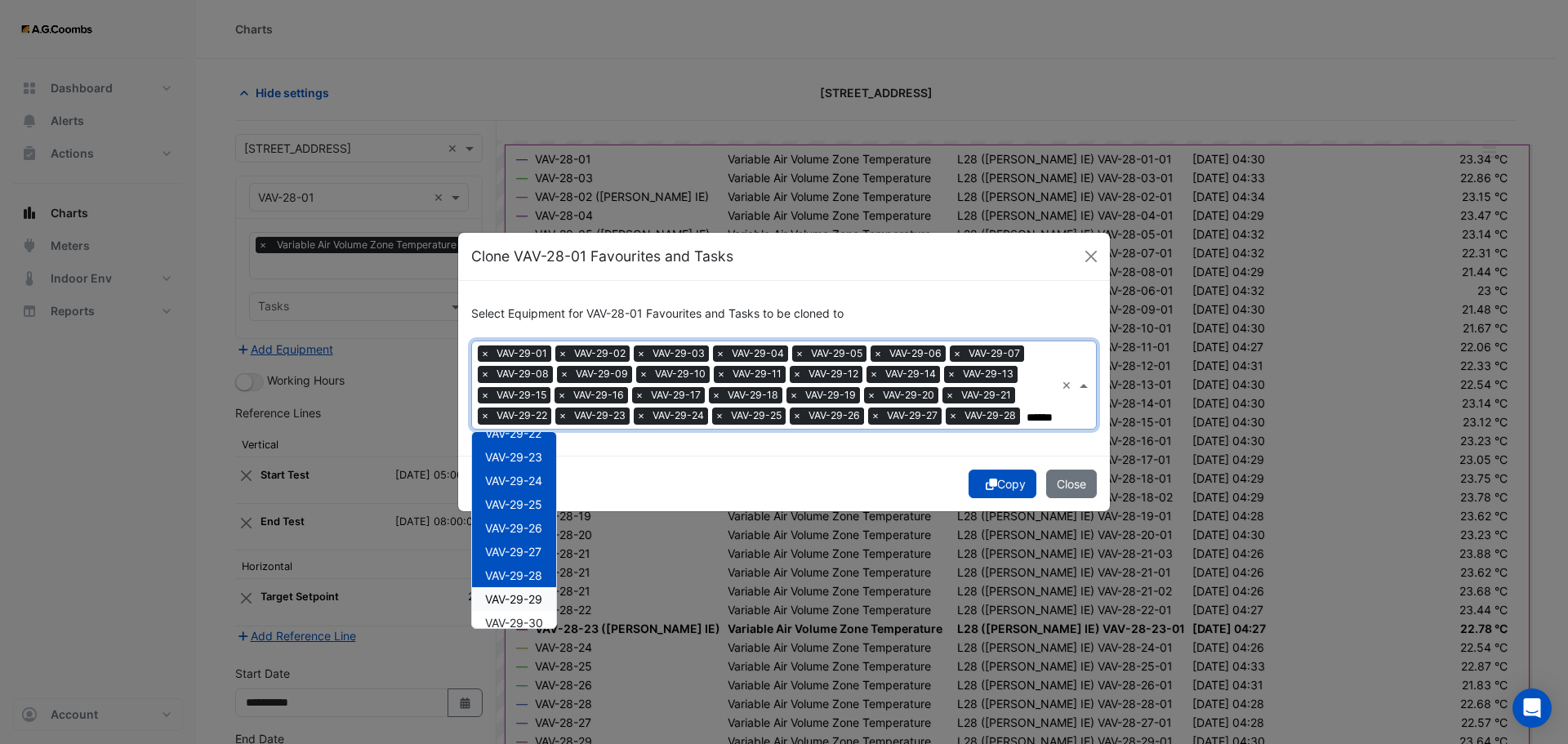
click at [518, 601] on span "VAV-29-29" at bounding box center [514, 599] width 58 height 14
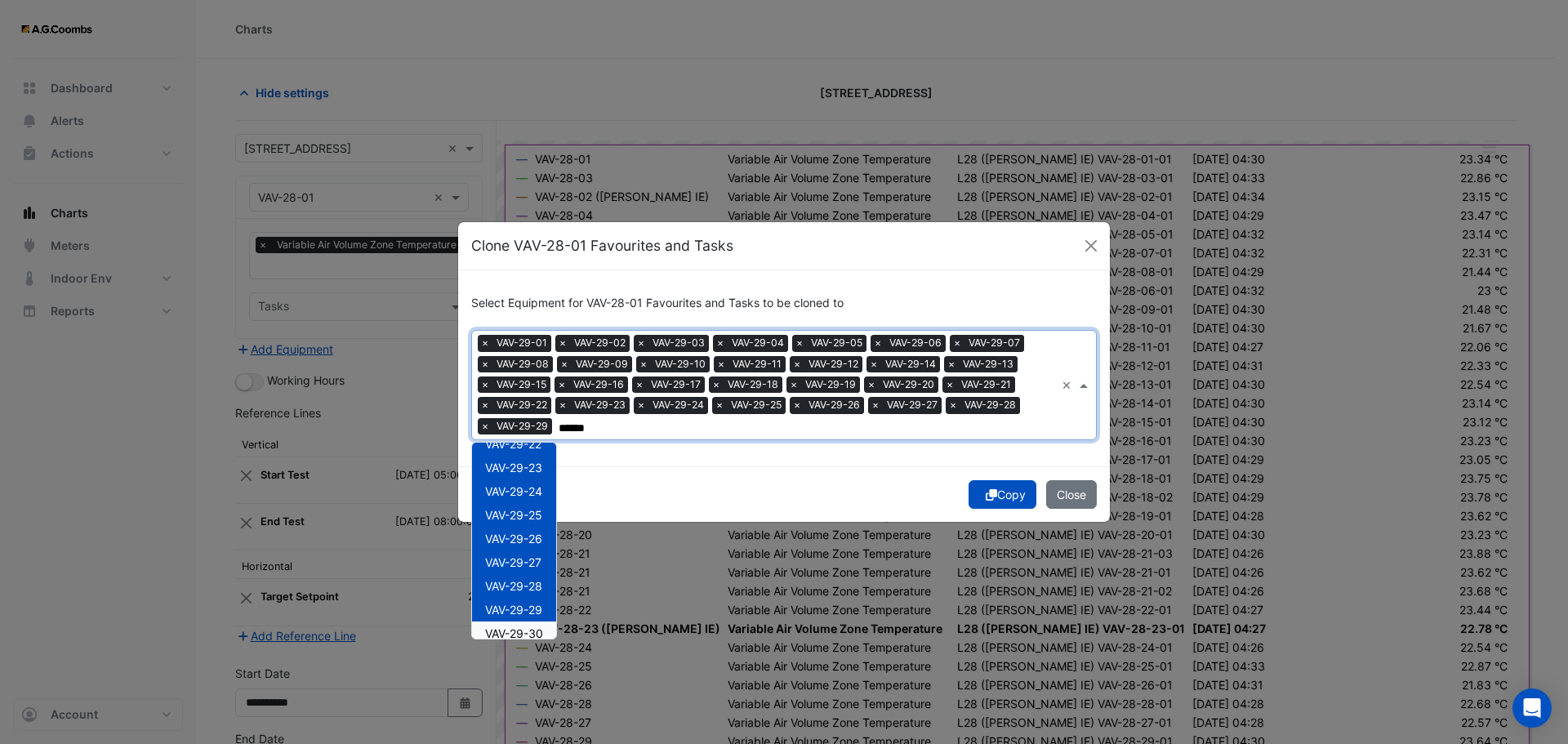
click at [537, 633] on span "VAV-29-30" at bounding box center [514, 633] width 58 height 14
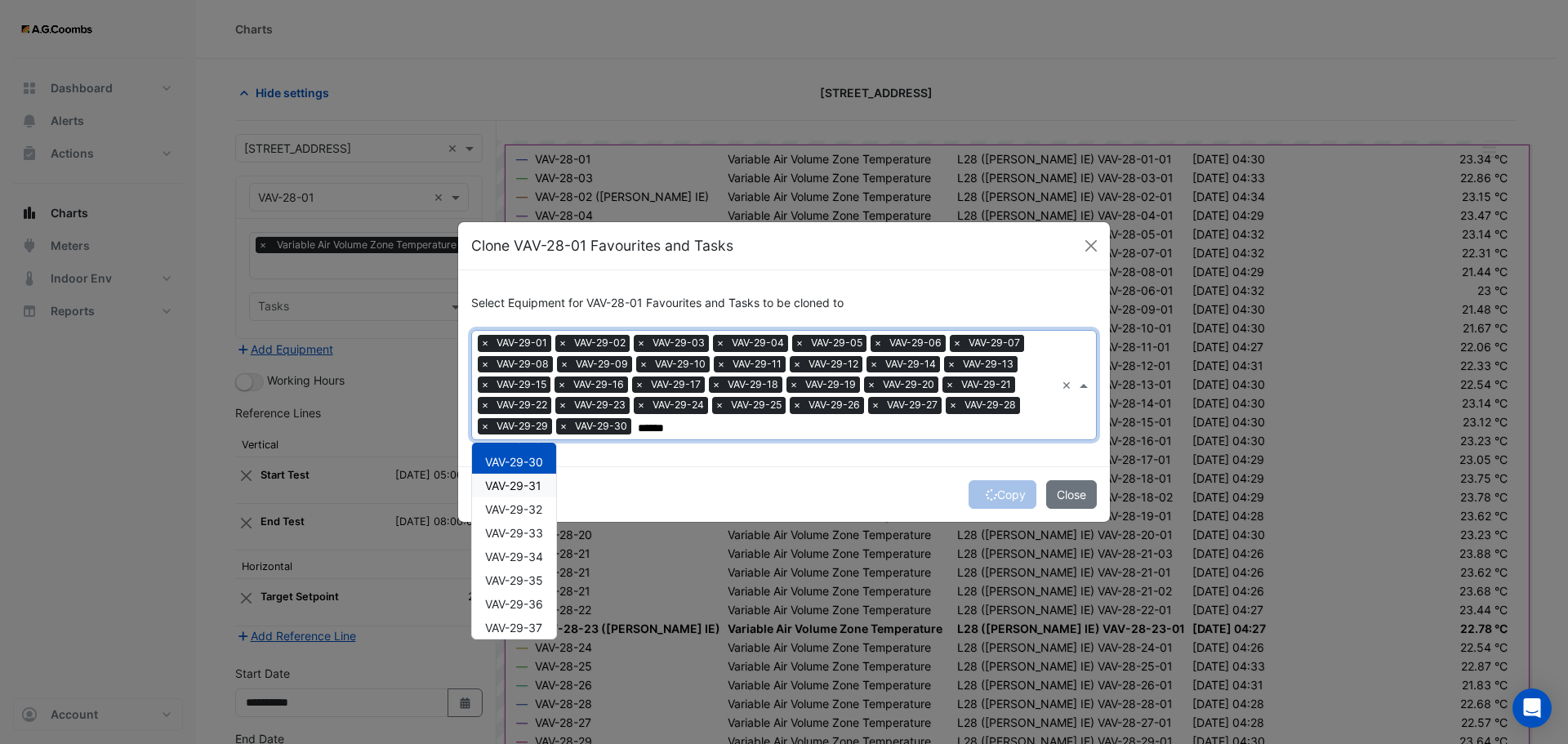
click at [513, 473] on div "VAV-29-31" at bounding box center [513, 485] width 84 height 24
click at [518, 508] on span "VAV-29-32" at bounding box center [514, 509] width 58 height 14
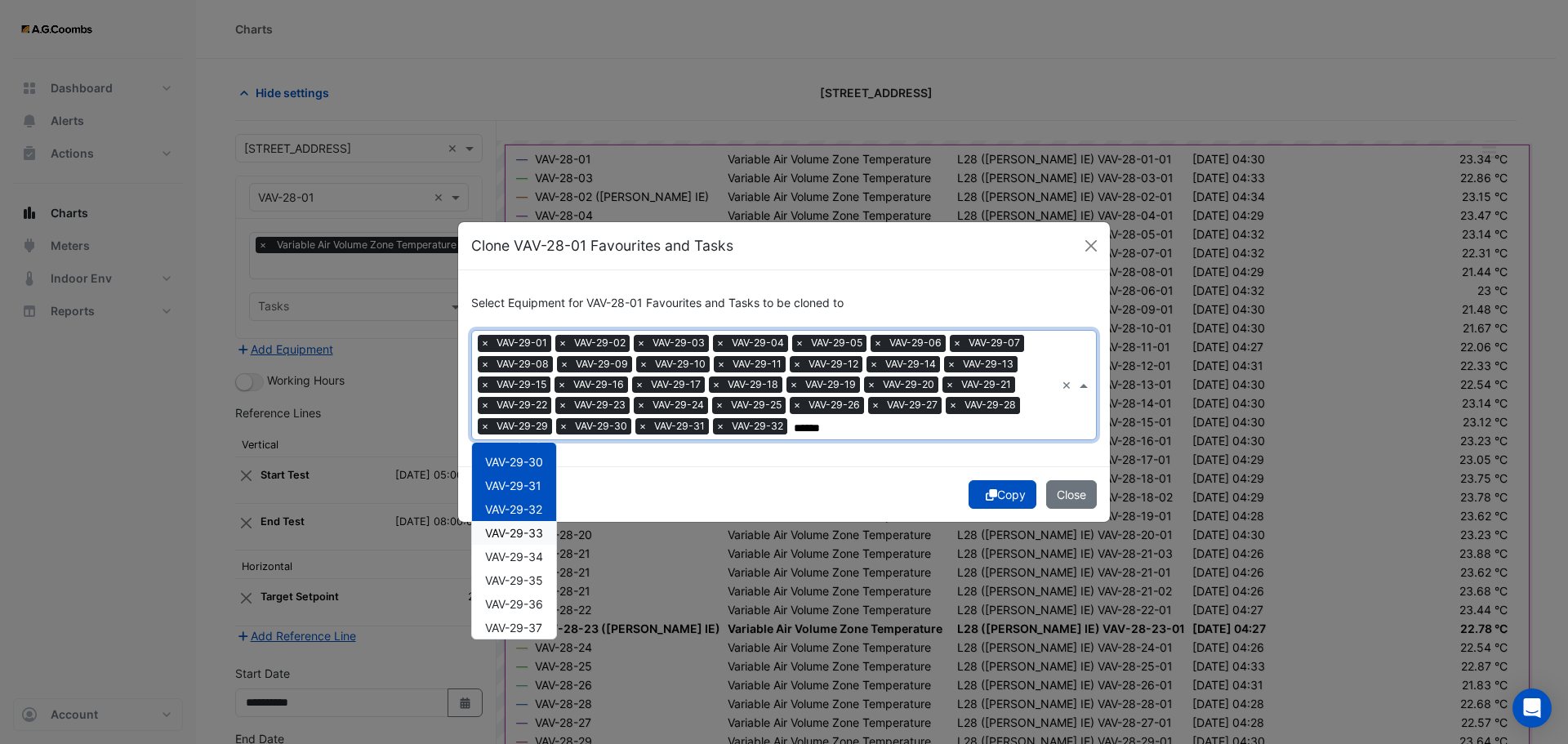
click at [520, 534] on span "VAV-29-33" at bounding box center [514, 533] width 58 height 14
click at [524, 559] on span "VAV-29-34" at bounding box center [514, 556] width 58 height 14
click at [526, 583] on span "VAV-29-35" at bounding box center [514, 580] width 58 height 14
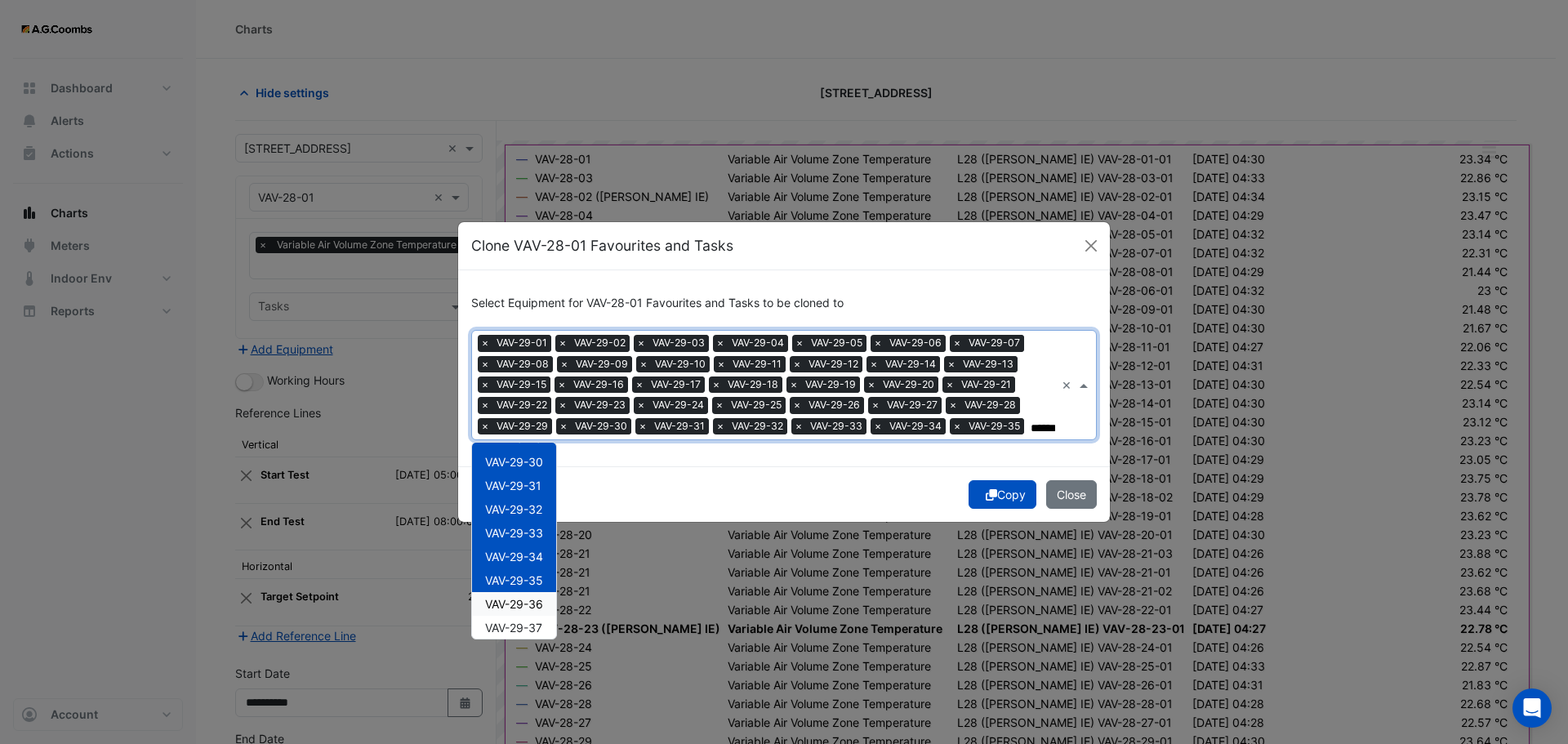
click at [535, 610] on span "VAV-29-36" at bounding box center [514, 604] width 58 height 14
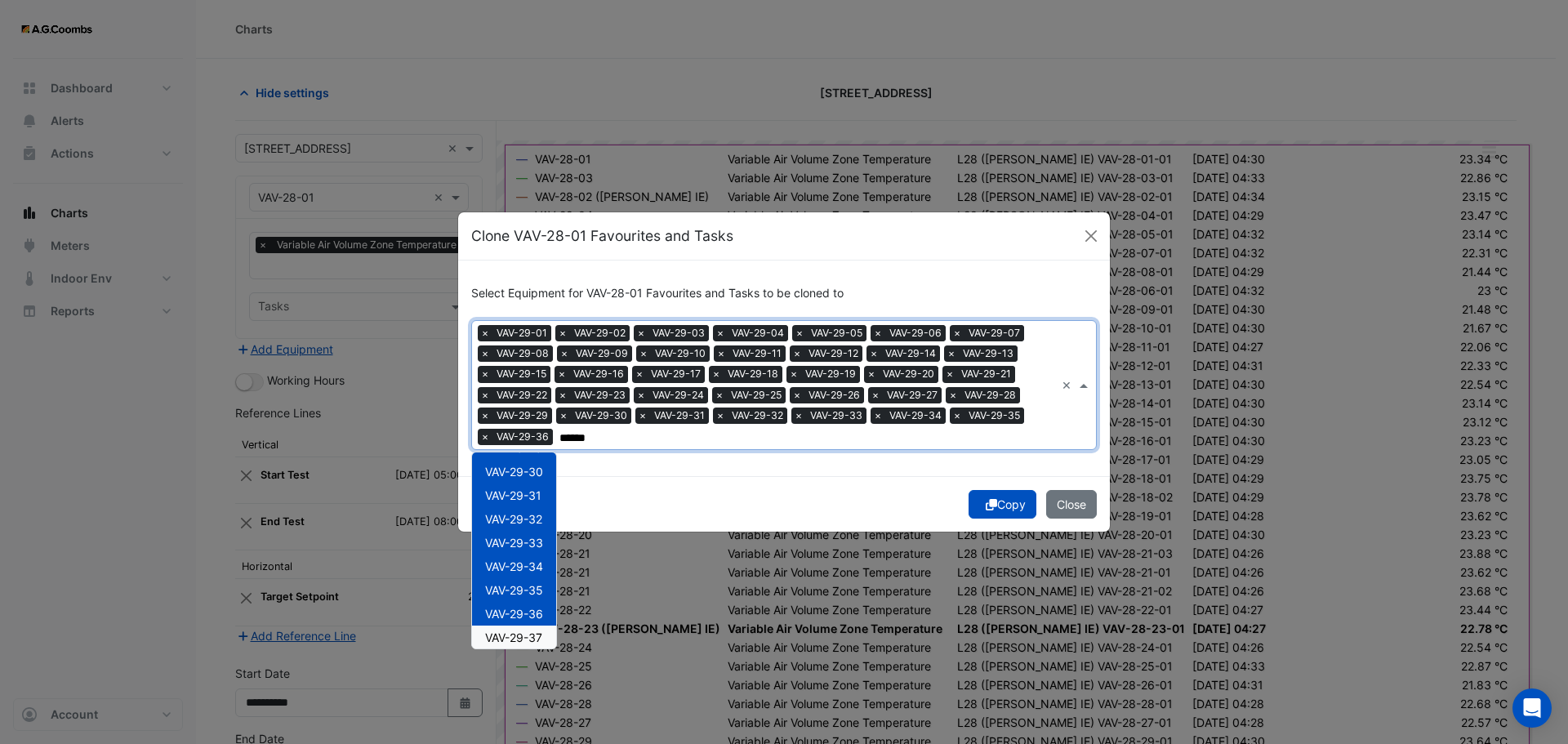
click at [531, 633] on span "VAV-29-37" at bounding box center [514, 637] width 58 height 14
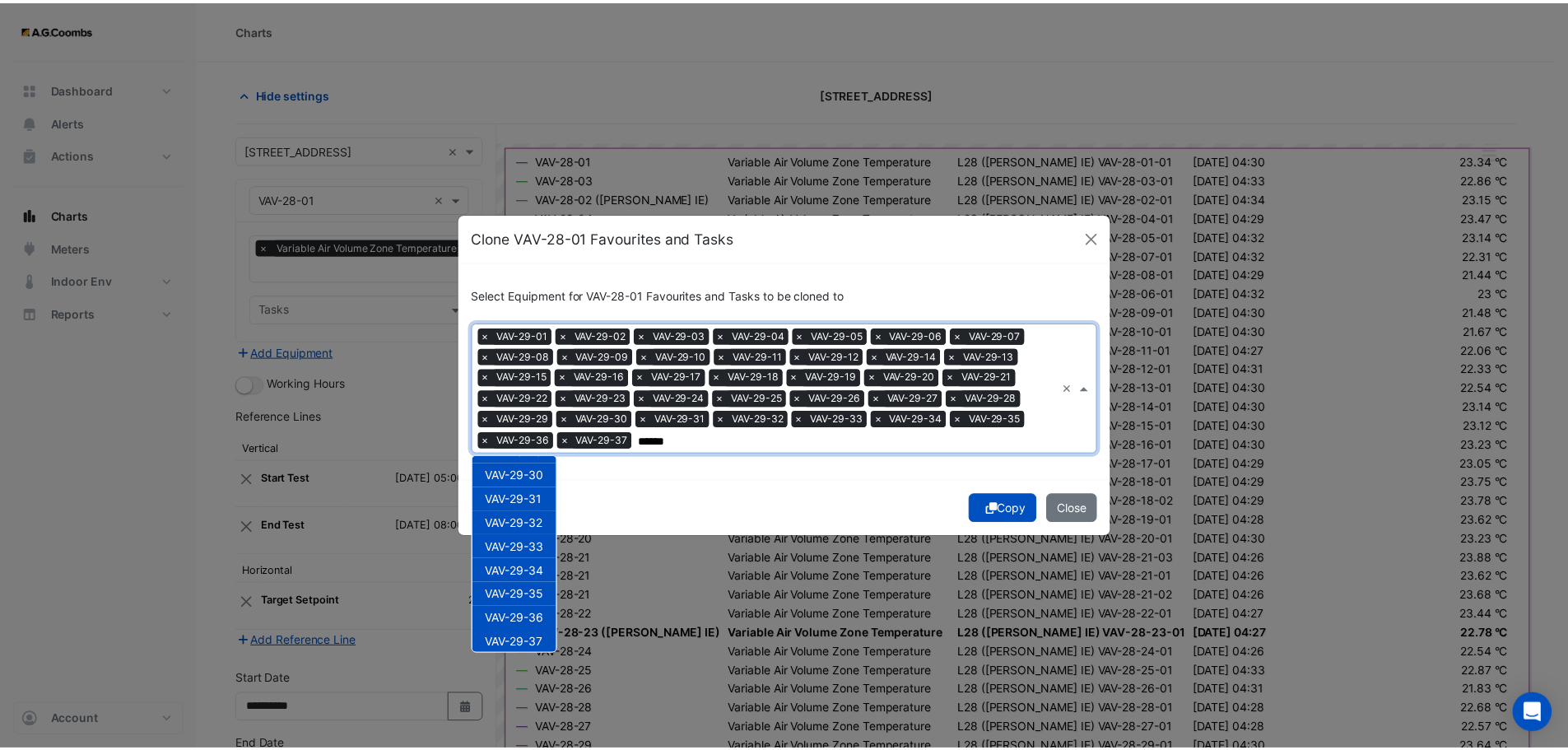
scroll to position [699, 0]
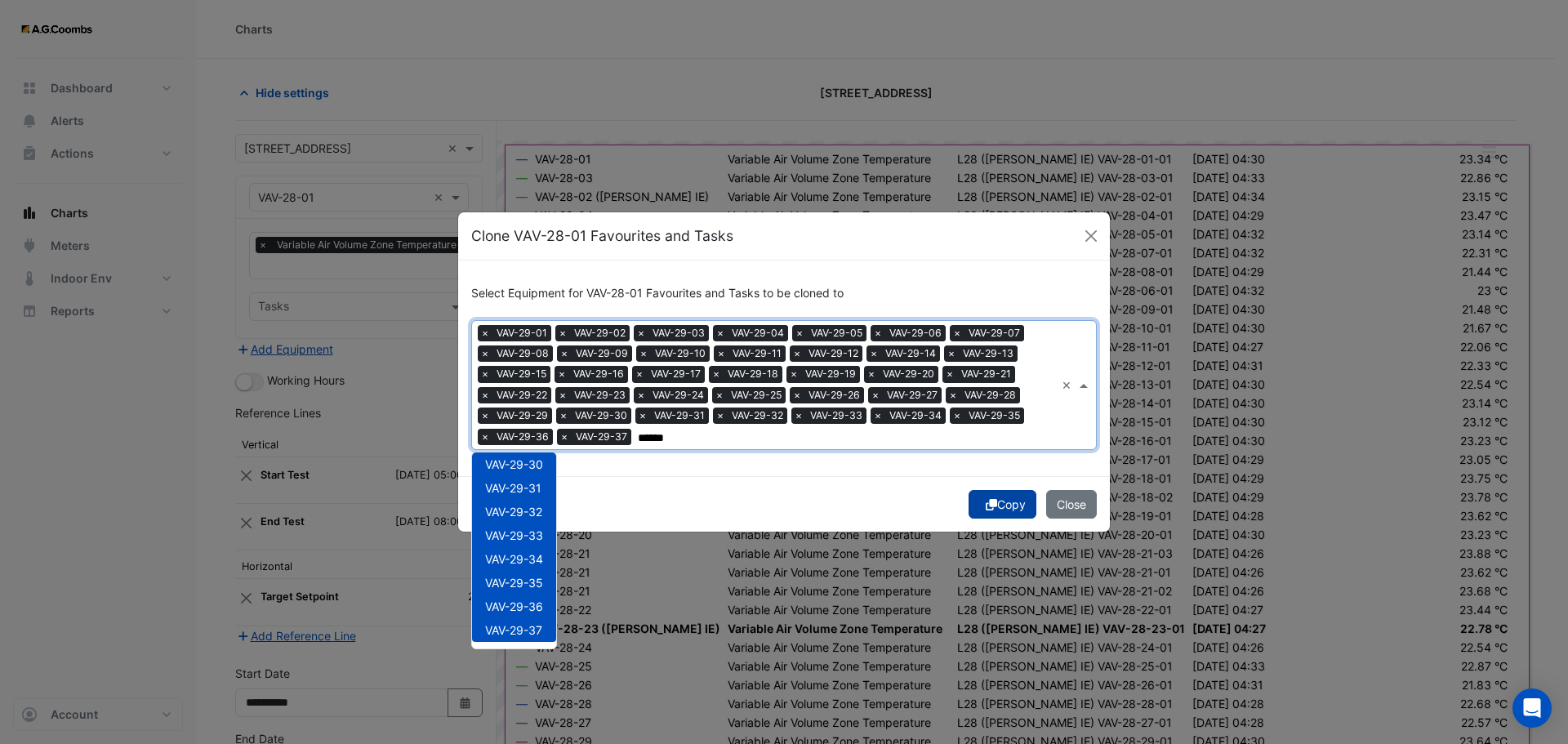
type input "******"
click at [990, 509] on icon "submit" at bounding box center [992, 505] width 12 height 12
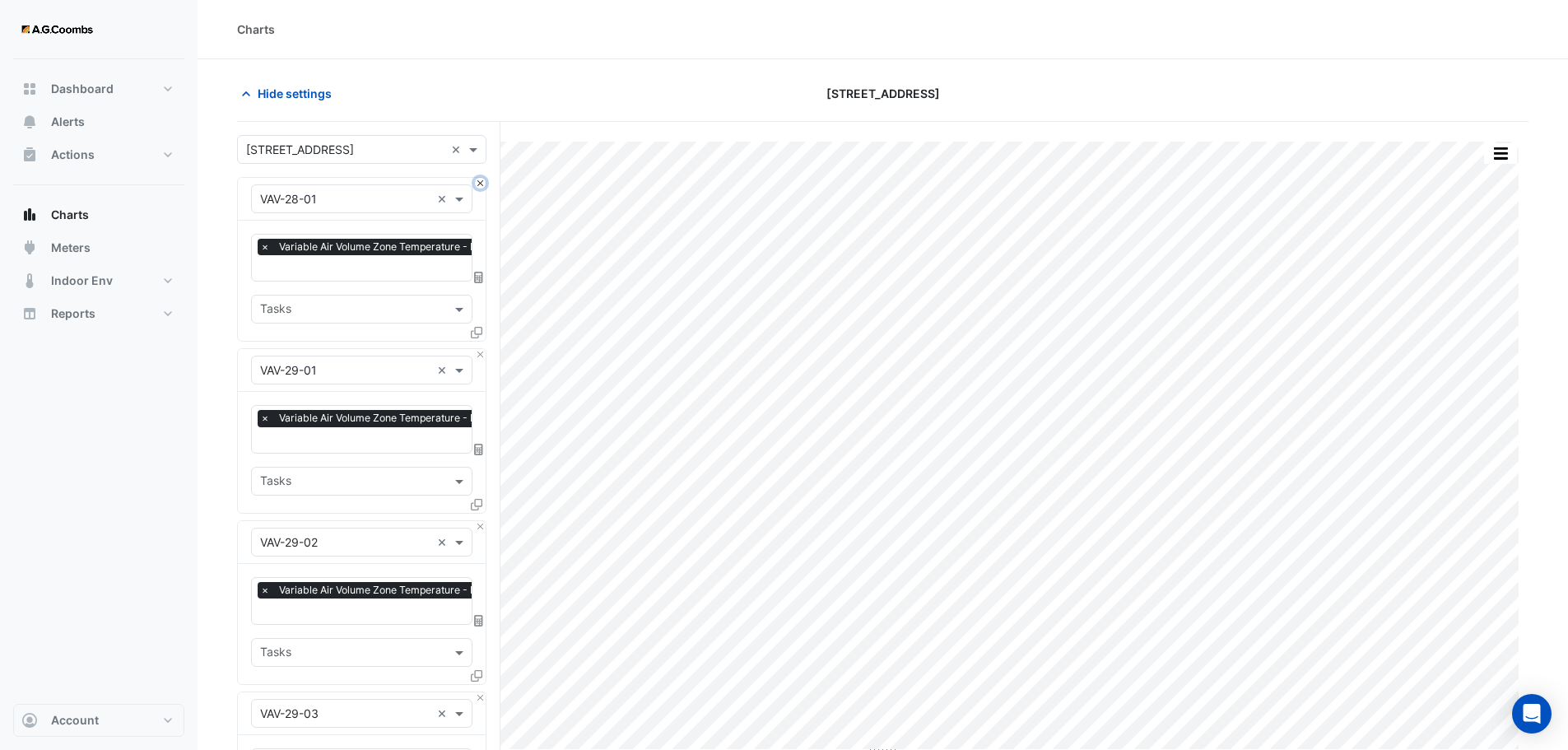
click at [479, 182] on button "Close" at bounding box center [480, 183] width 11 height 11
click at [314, 91] on span "Hide settings" at bounding box center [294, 93] width 74 height 17
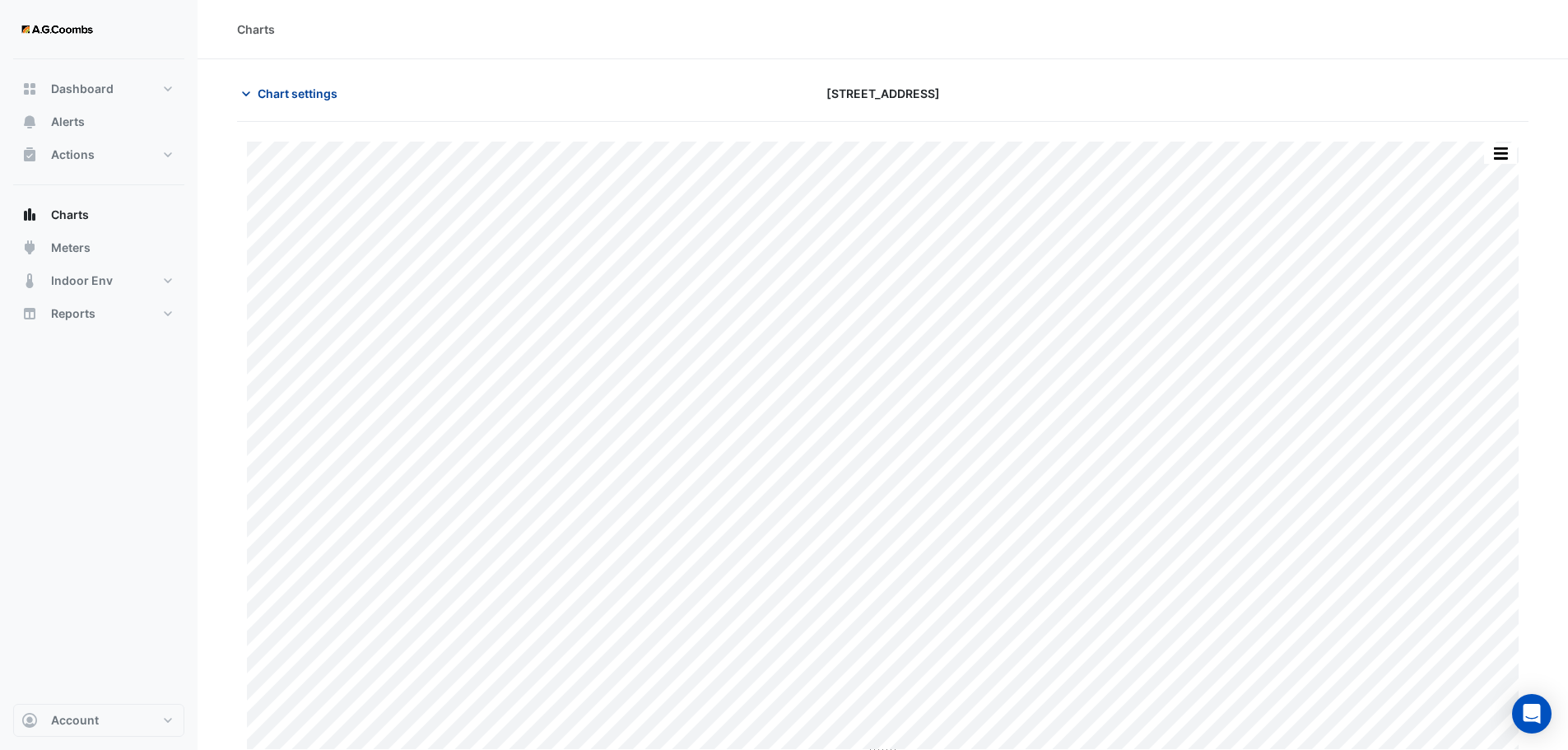
click at [276, 101] on span "Chart settings" at bounding box center [297, 93] width 80 height 17
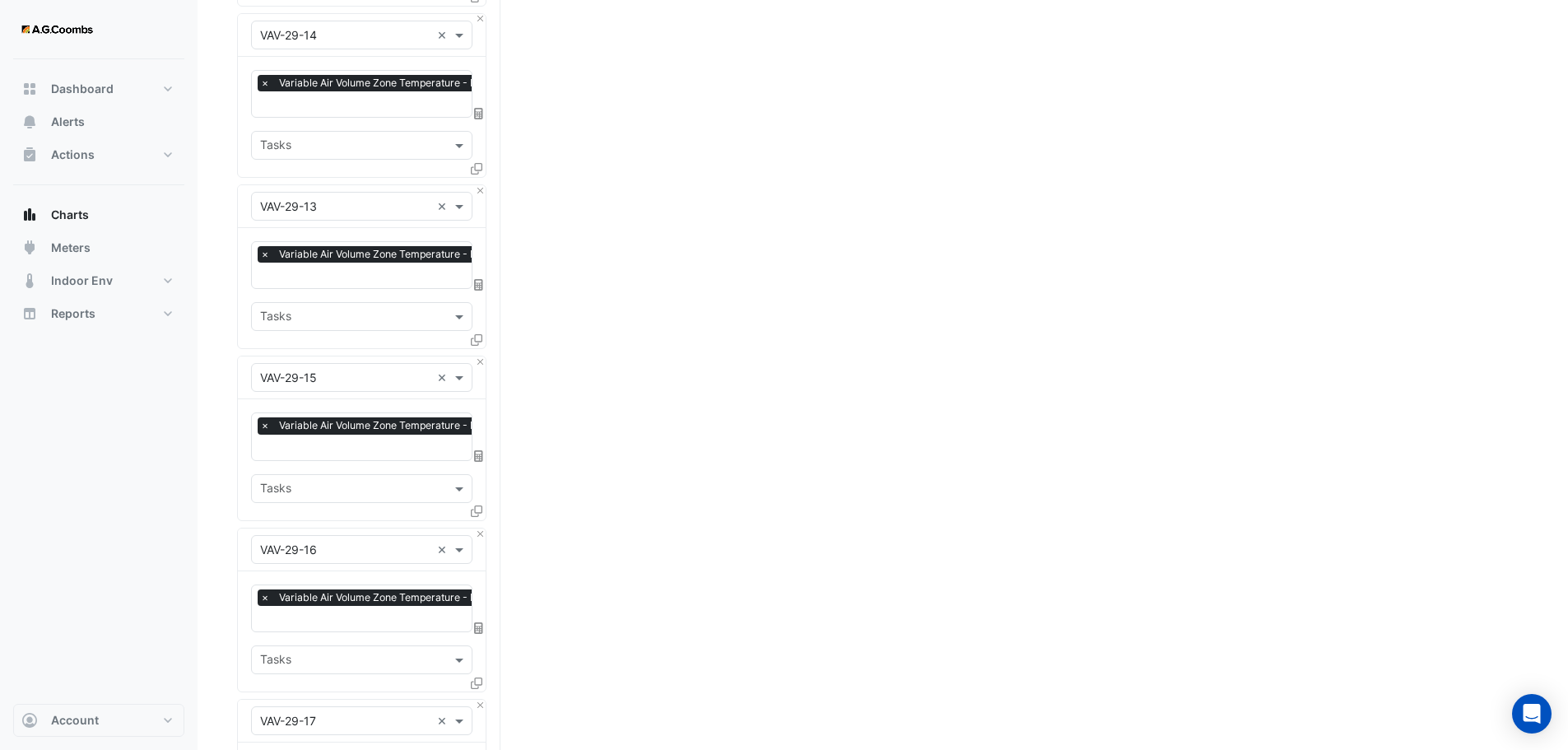
scroll to position [6344, 0]
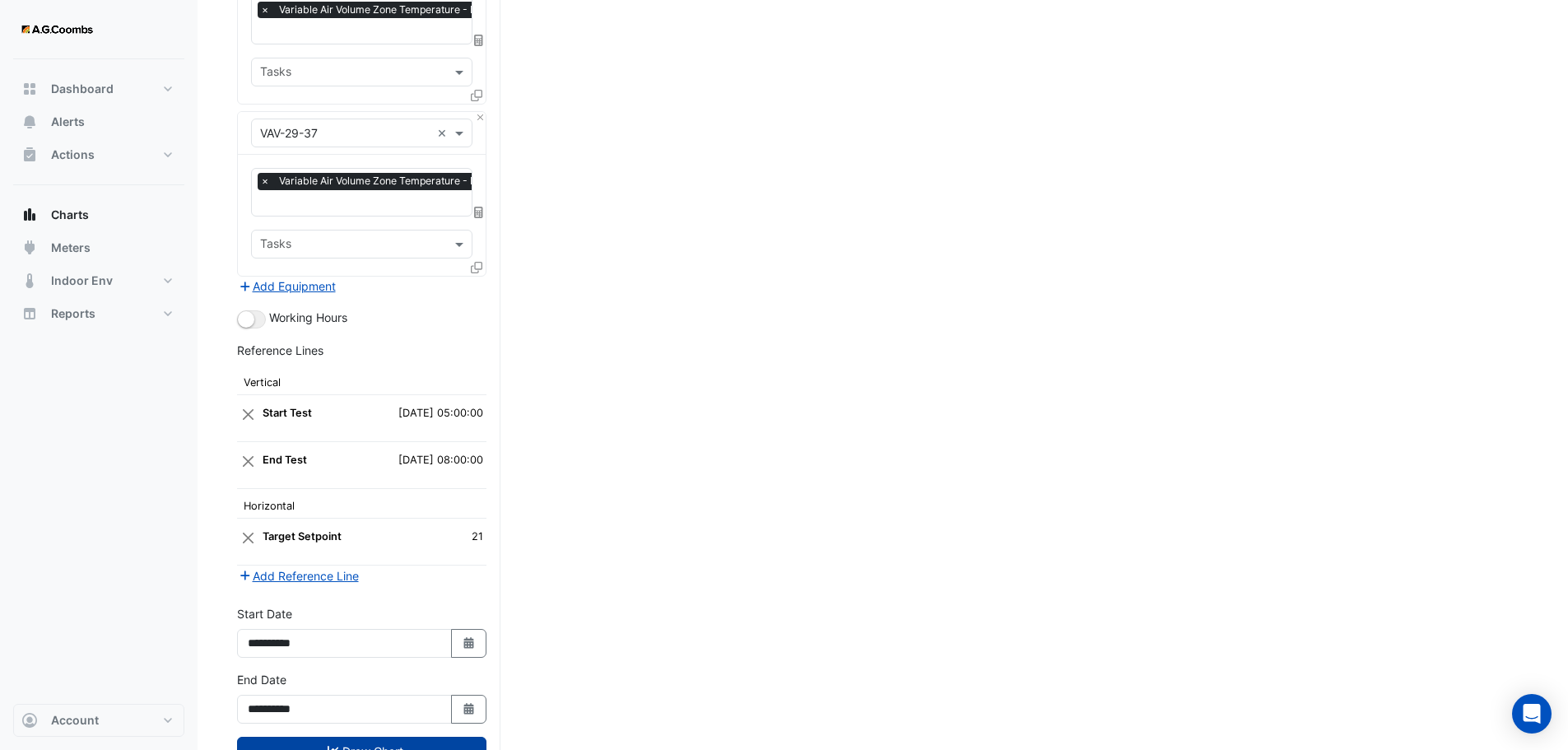
click at [400, 736] on button "Draw Chart" at bounding box center [361, 751] width 250 height 29
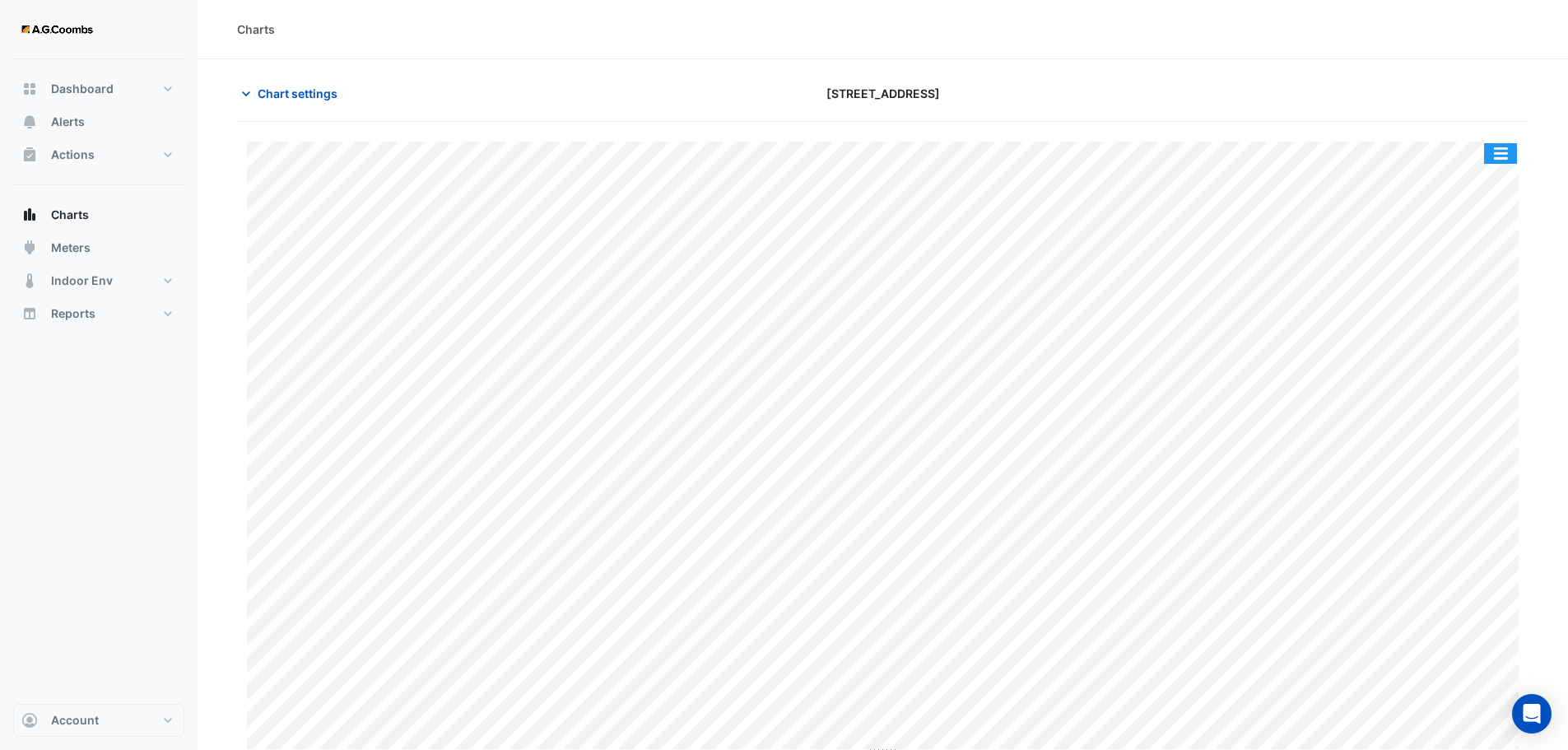
click at [1504, 157] on button "button" at bounding box center [1500, 153] width 33 height 20
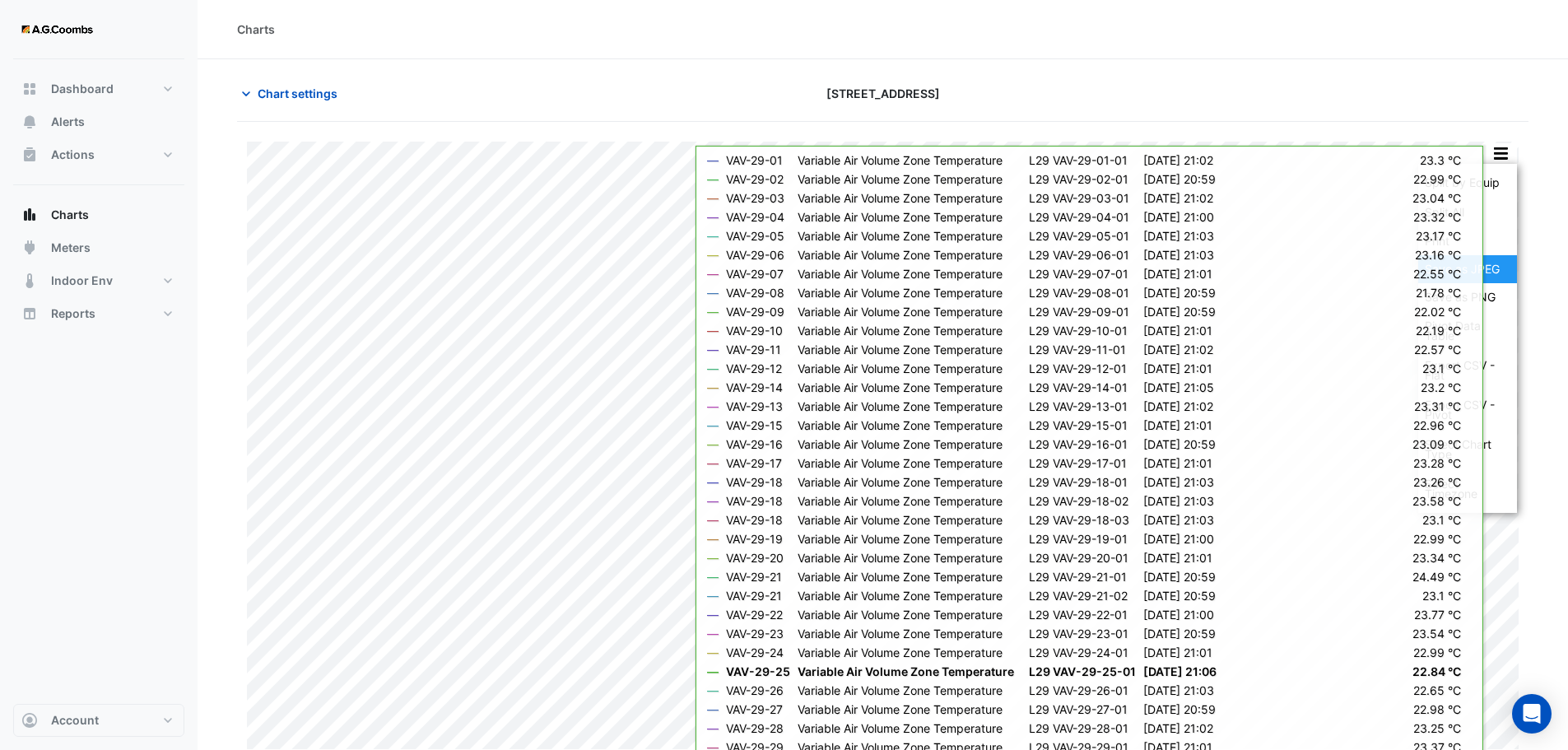
click at [1493, 276] on div "Save as JPEG" at bounding box center [1467, 268] width 99 height 28
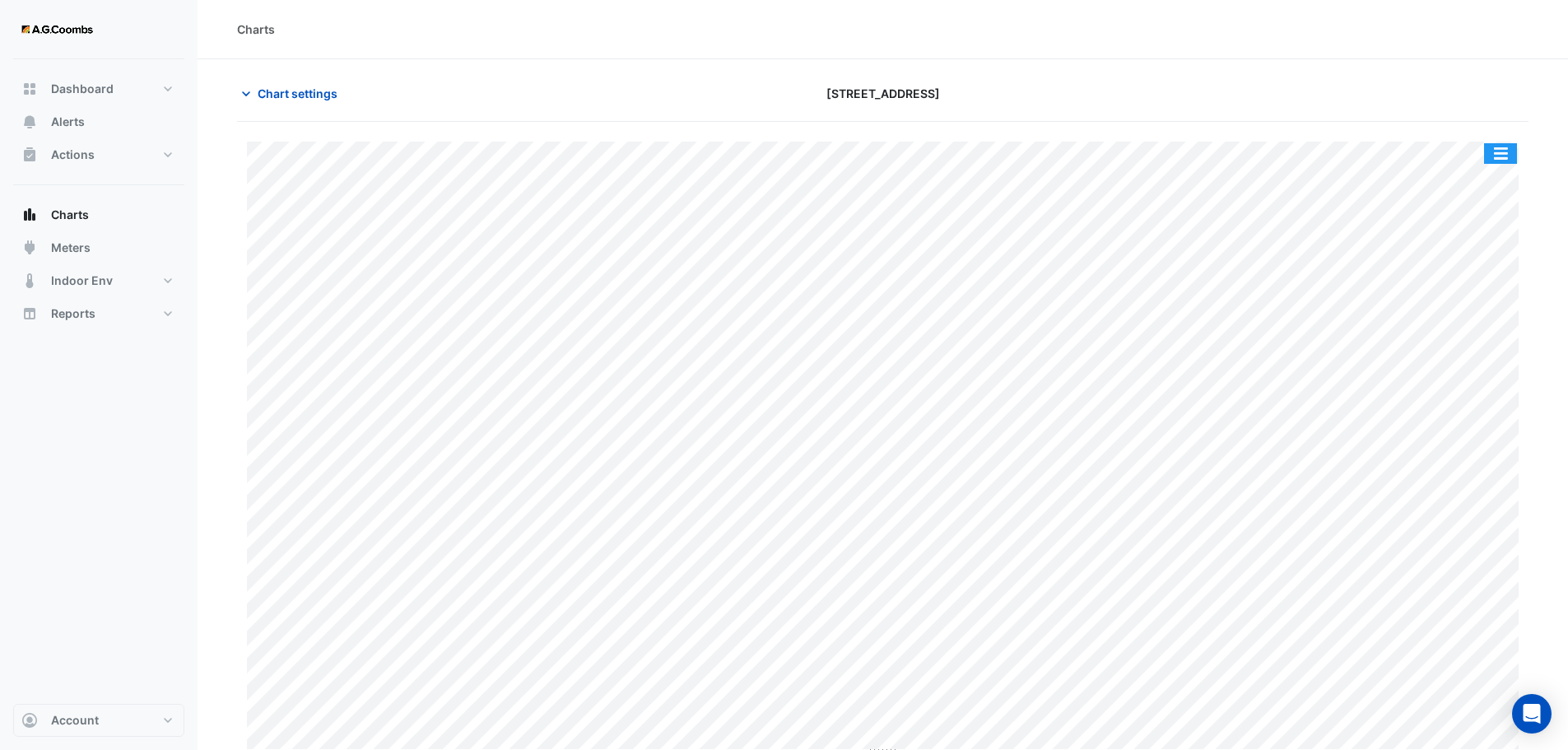
drag, startPoint x: 1507, startPoint y: 155, endPoint x: 1545, endPoint y: 194, distance: 54.5
click at [1507, 155] on button "button" at bounding box center [1500, 153] width 33 height 20
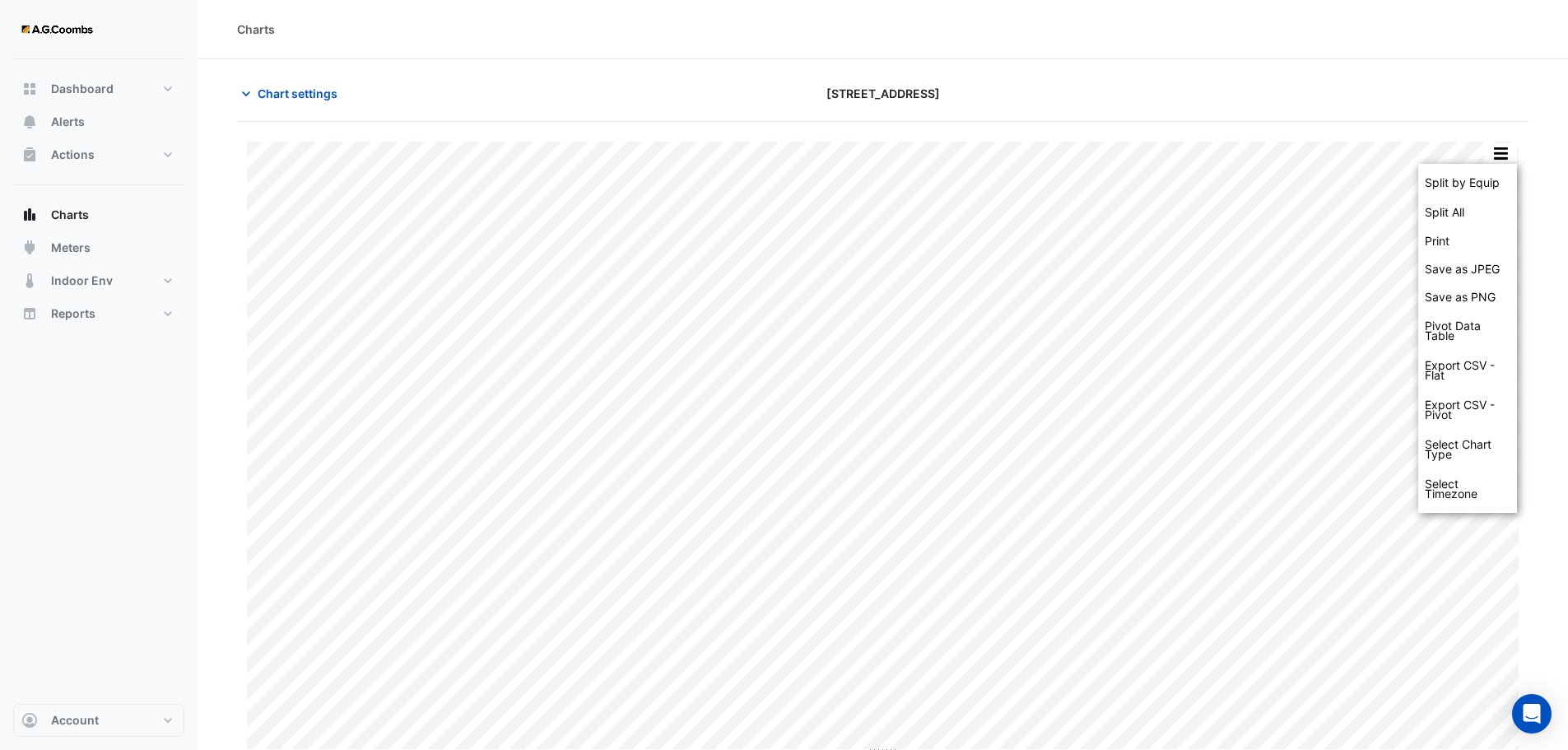
click at [898, 23] on div "Charts" at bounding box center [882, 29] width 1291 height 17
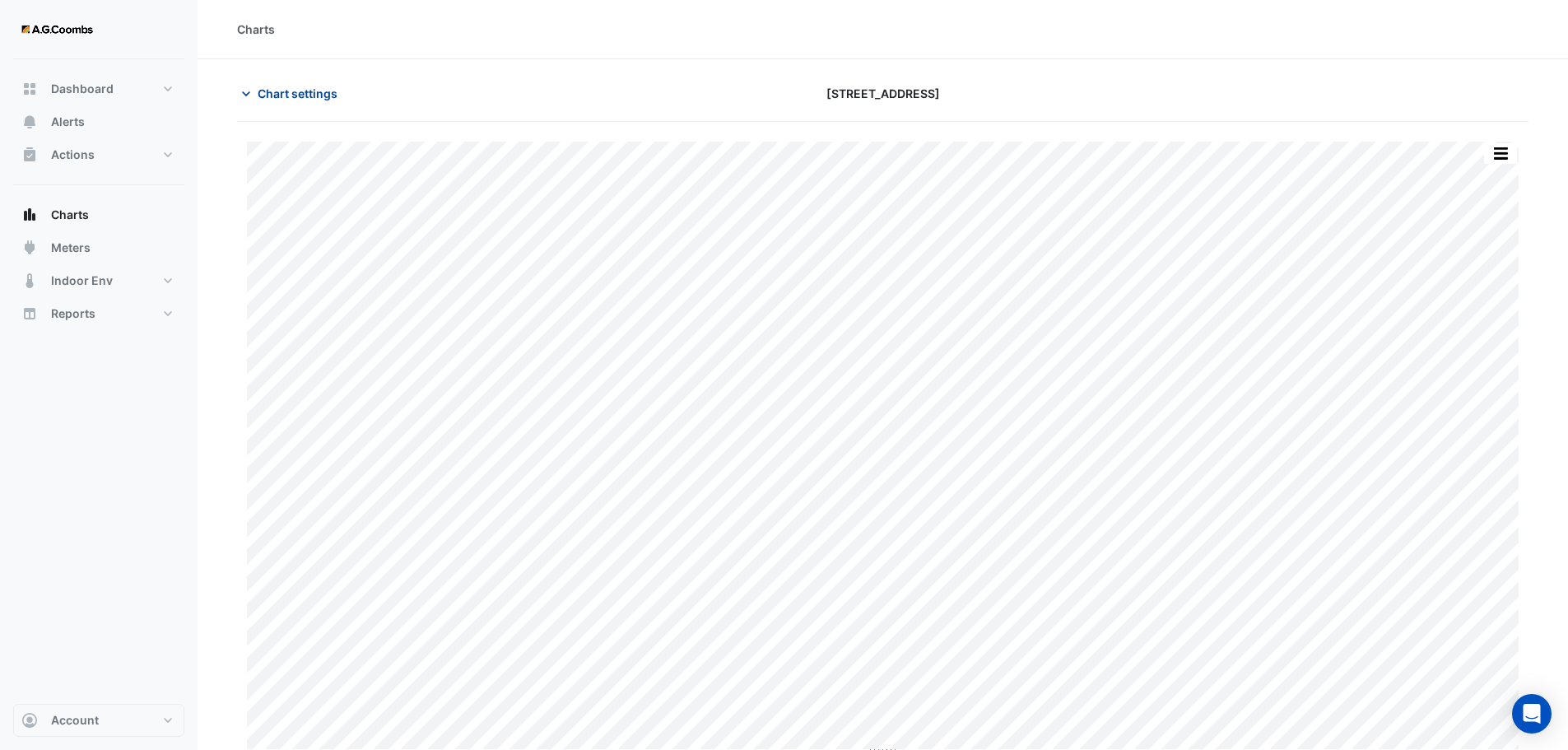
drag, startPoint x: 265, startPoint y: 89, endPoint x: 354, endPoint y: 190, distance: 134.6
click at [265, 89] on span "Chart settings" at bounding box center [297, 93] width 80 height 17
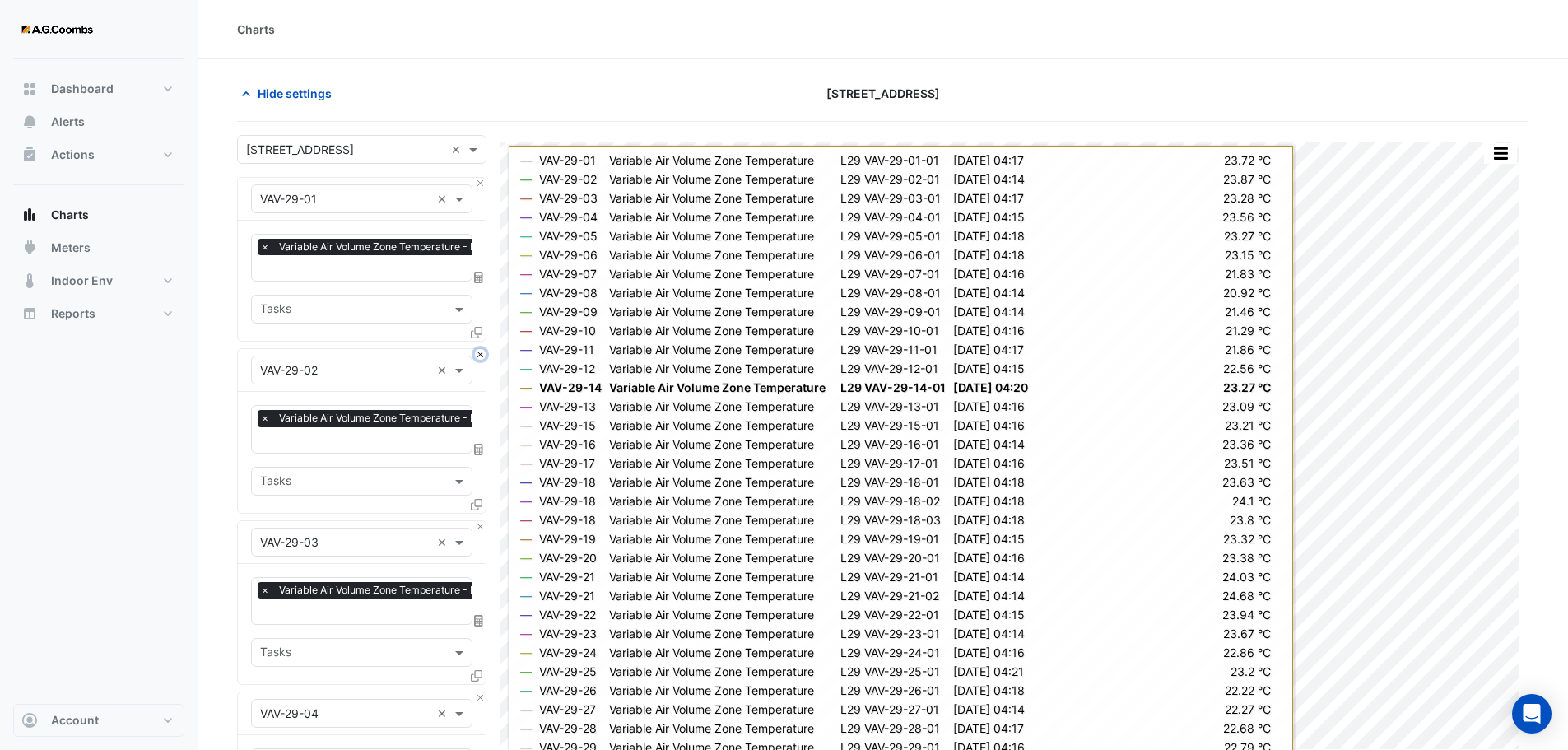
click at [485, 349] on button "Close" at bounding box center [480, 354] width 11 height 11
click at [485, 521] on button "Close" at bounding box center [480, 526] width 11 height 11
click at [485, 349] on button "Close" at bounding box center [480, 354] width 11 height 11
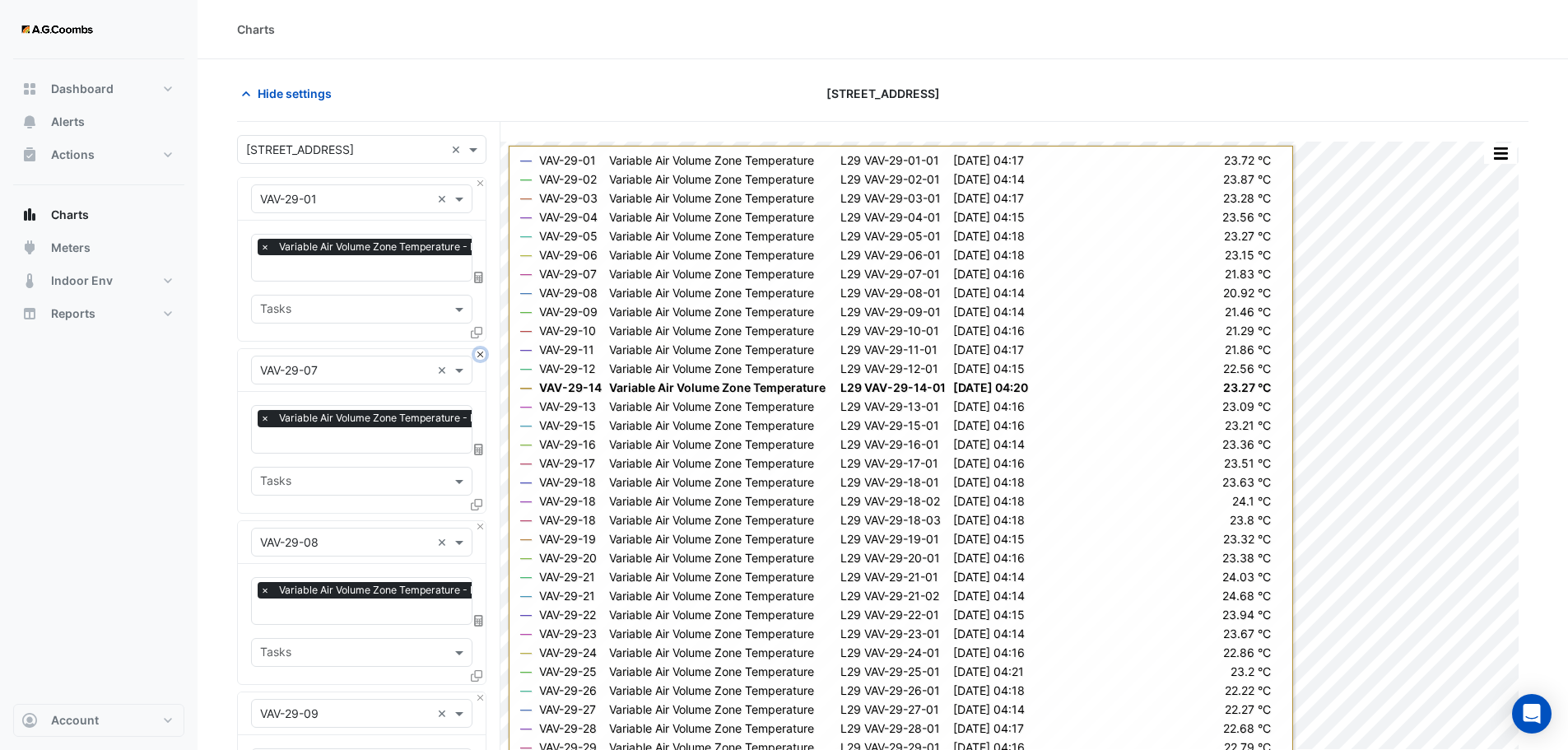
click at [485, 349] on button "Close" at bounding box center [480, 354] width 11 height 11
click at [485, 521] on button "Close" at bounding box center [480, 526] width 11 height 11
click at [485, 349] on button "Close" at bounding box center [480, 354] width 11 height 11
click at [485, 521] on button "Close" at bounding box center [480, 526] width 11 height 11
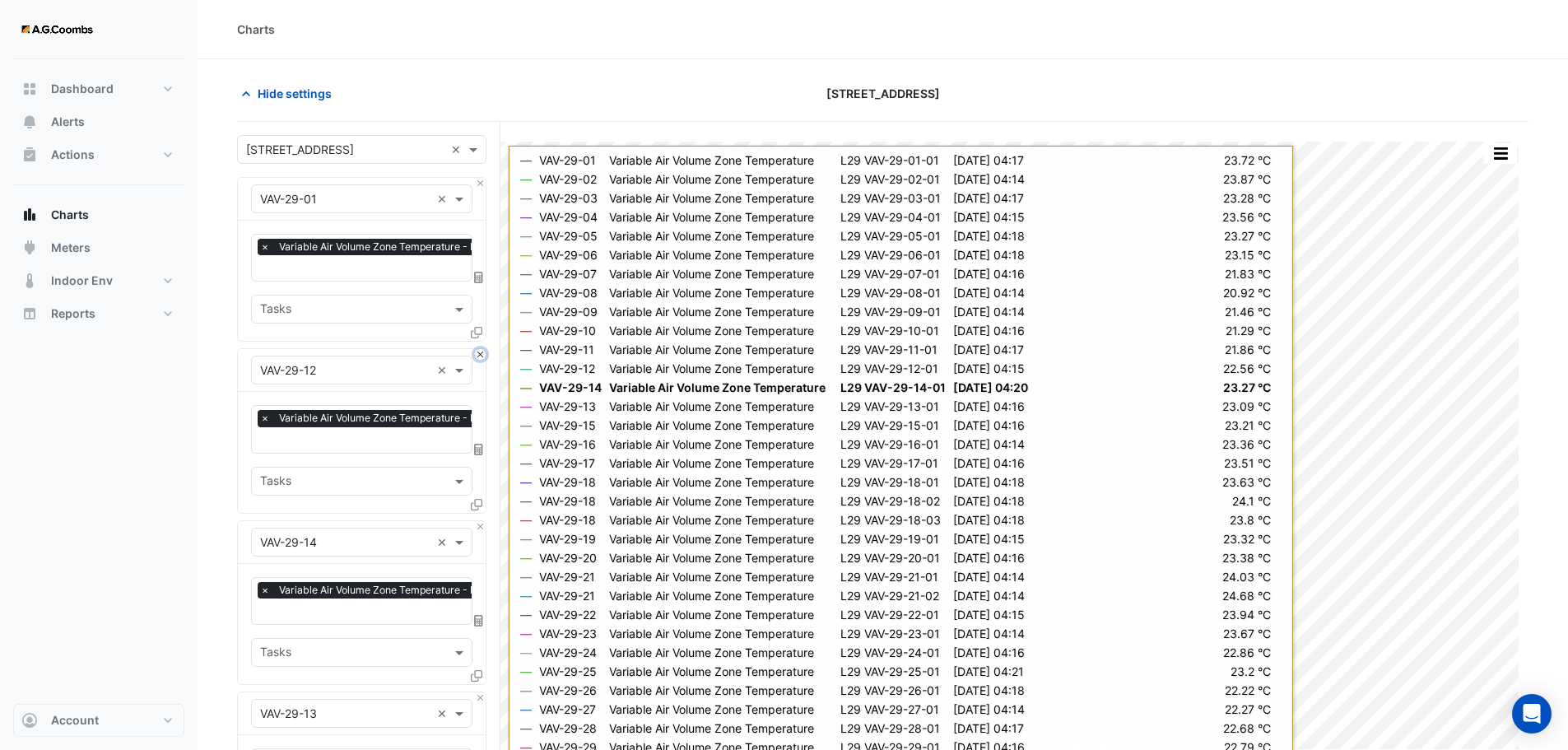
click at [485, 349] on button "Close" at bounding box center [480, 354] width 11 height 11
click at [485, 521] on button "Close" at bounding box center [480, 526] width 11 height 11
click at [485, 349] on button "Close" at bounding box center [480, 354] width 11 height 11
click at [485, 521] on button "Close" at bounding box center [480, 526] width 11 height 11
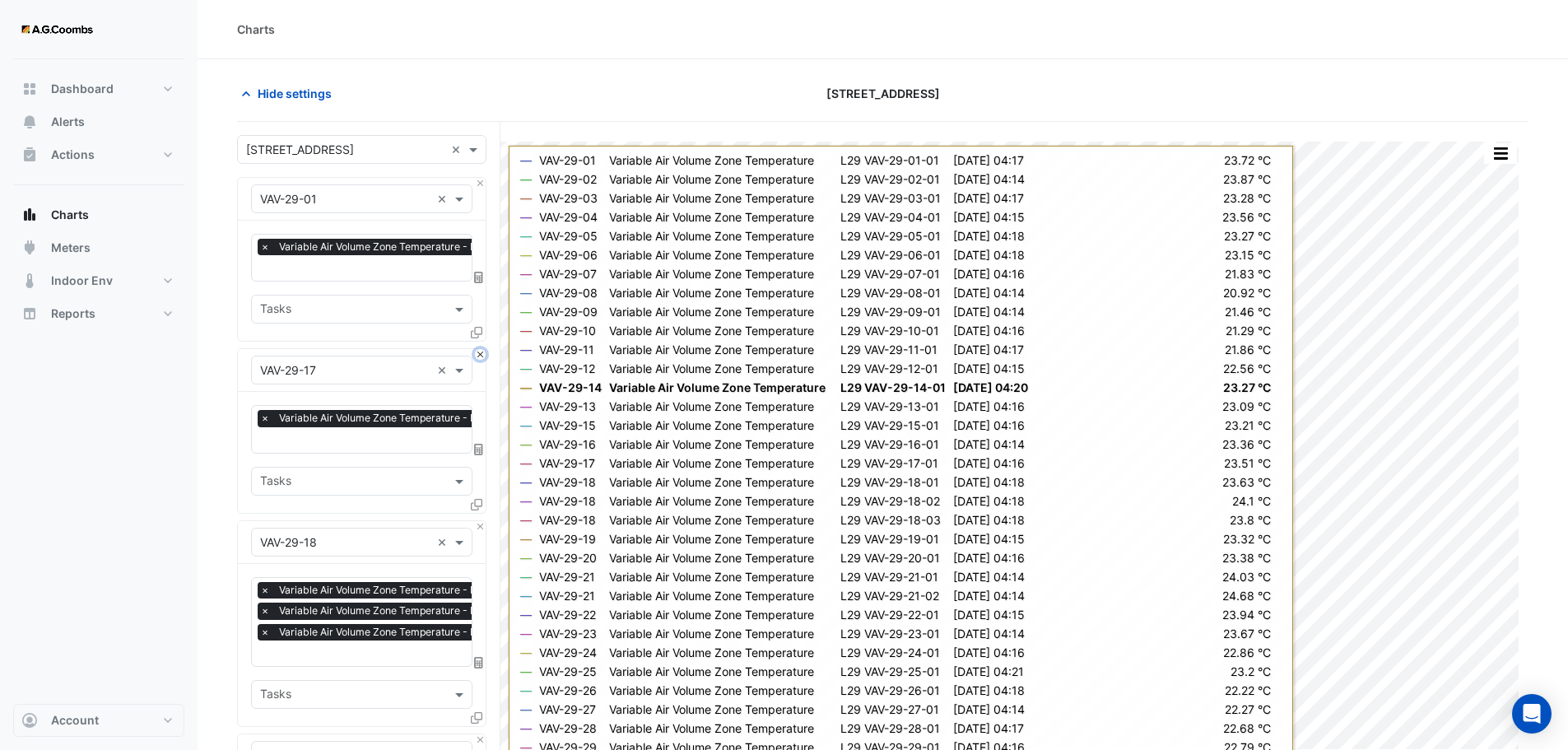
click at [485, 349] on button "Close" at bounding box center [480, 354] width 11 height 11
click at [485, 521] on button "Close" at bounding box center [480, 526] width 11 height 11
click at [485, 349] on button "Close" at bounding box center [480, 354] width 11 height 11
click at [485, 521] on button "Close" at bounding box center [480, 526] width 11 height 11
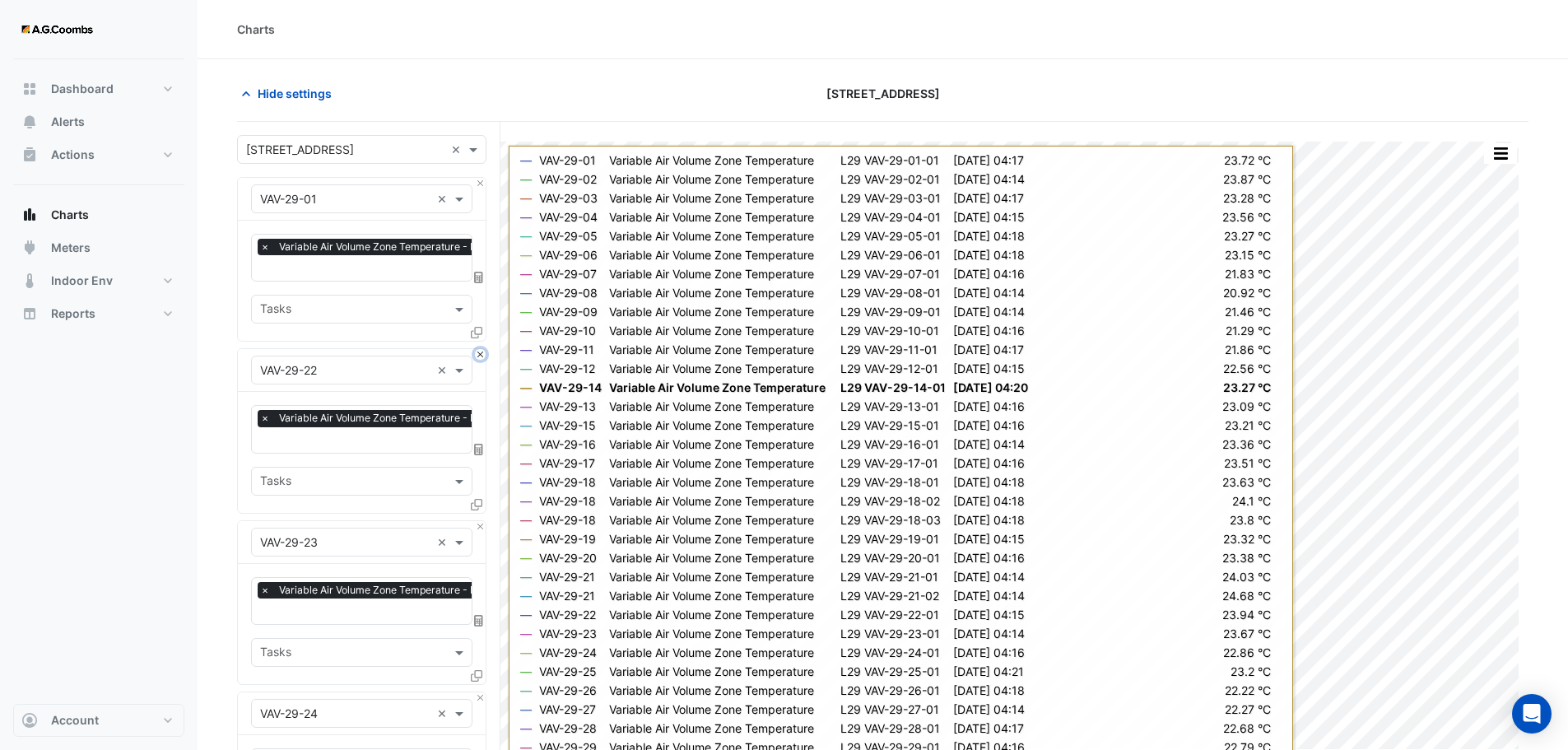
click at [485, 349] on button "Close" at bounding box center [480, 354] width 11 height 11
click at [485, 521] on button "Close" at bounding box center [480, 526] width 11 height 11
click at [485, 349] on button "Close" at bounding box center [480, 354] width 11 height 11
click at [485, 521] on button "Close" at bounding box center [480, 526] width 11 height 11
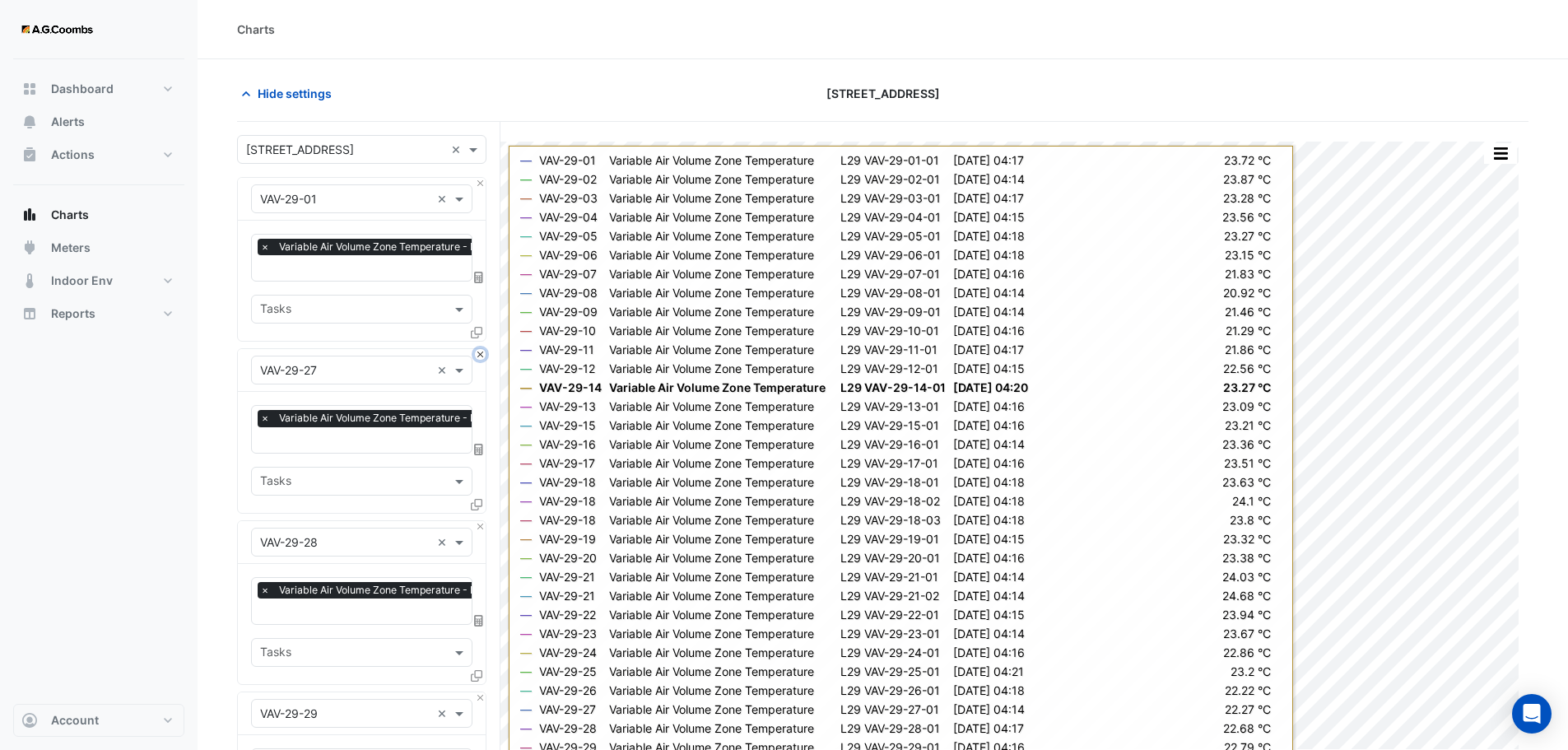
click at [485, 349] on button "Close" at bounding box center [480, 354] width 11 height 11
click at [485, 521] on button "Close" at bounding box center [480, 526] width 11 height 11
click at [485, 349] on button "Close" at bounding box center [480, 354] width 11 height 11
click at [485, 521] on button "Close" at bounding box center [480, 526] width 11 height 11
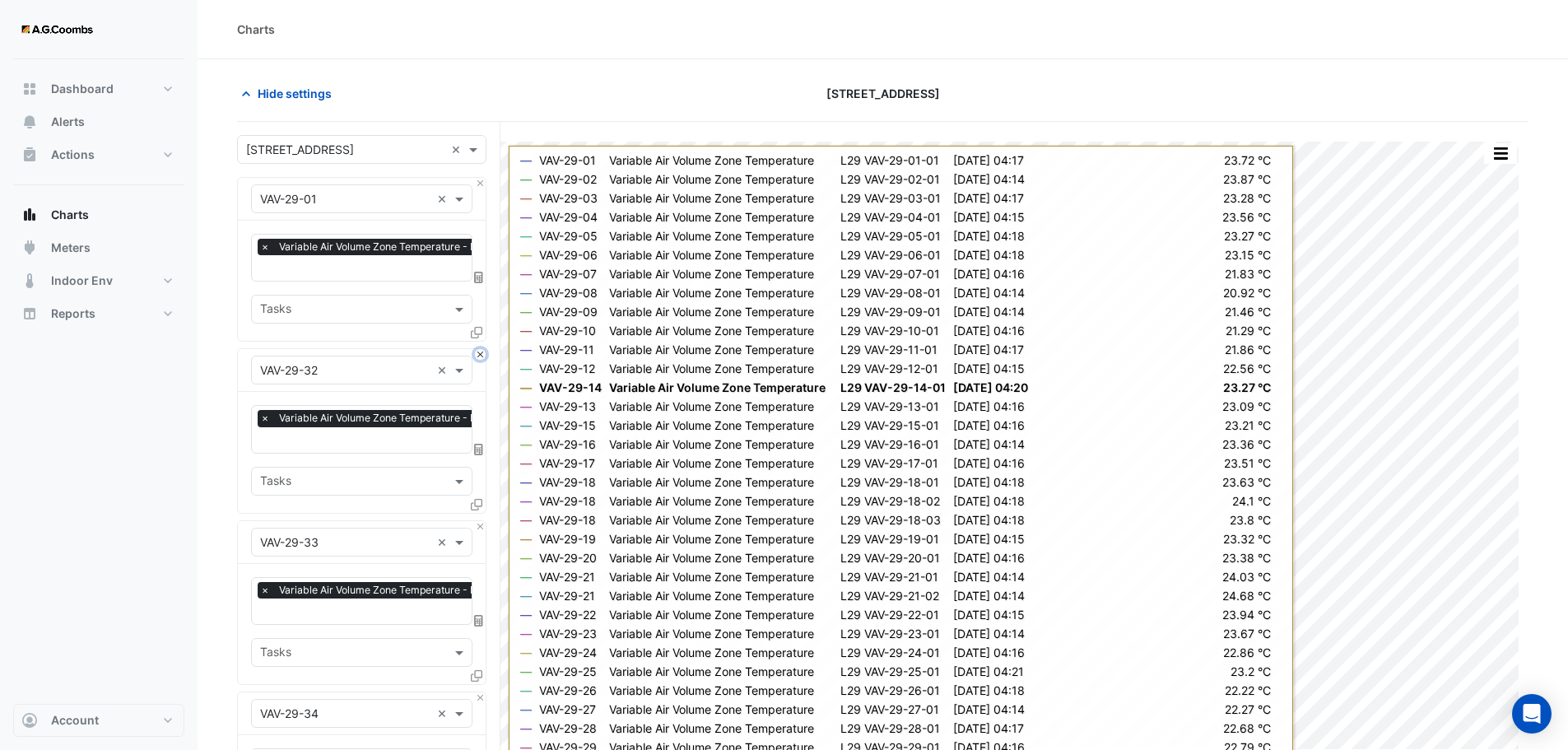
click at [485, 349] on button "Close" at bounding box center [480, 354] width 11 height 11
click at [485, 521] on button "Close" at bounding box center [480, 526] width 11 height 11
click at [485, 349] on button "Close" at bounding box center [480, 354] width 11 height 11
click at [485, 521] on button "Close" at bounding box center [480, 526] width 11 height 11
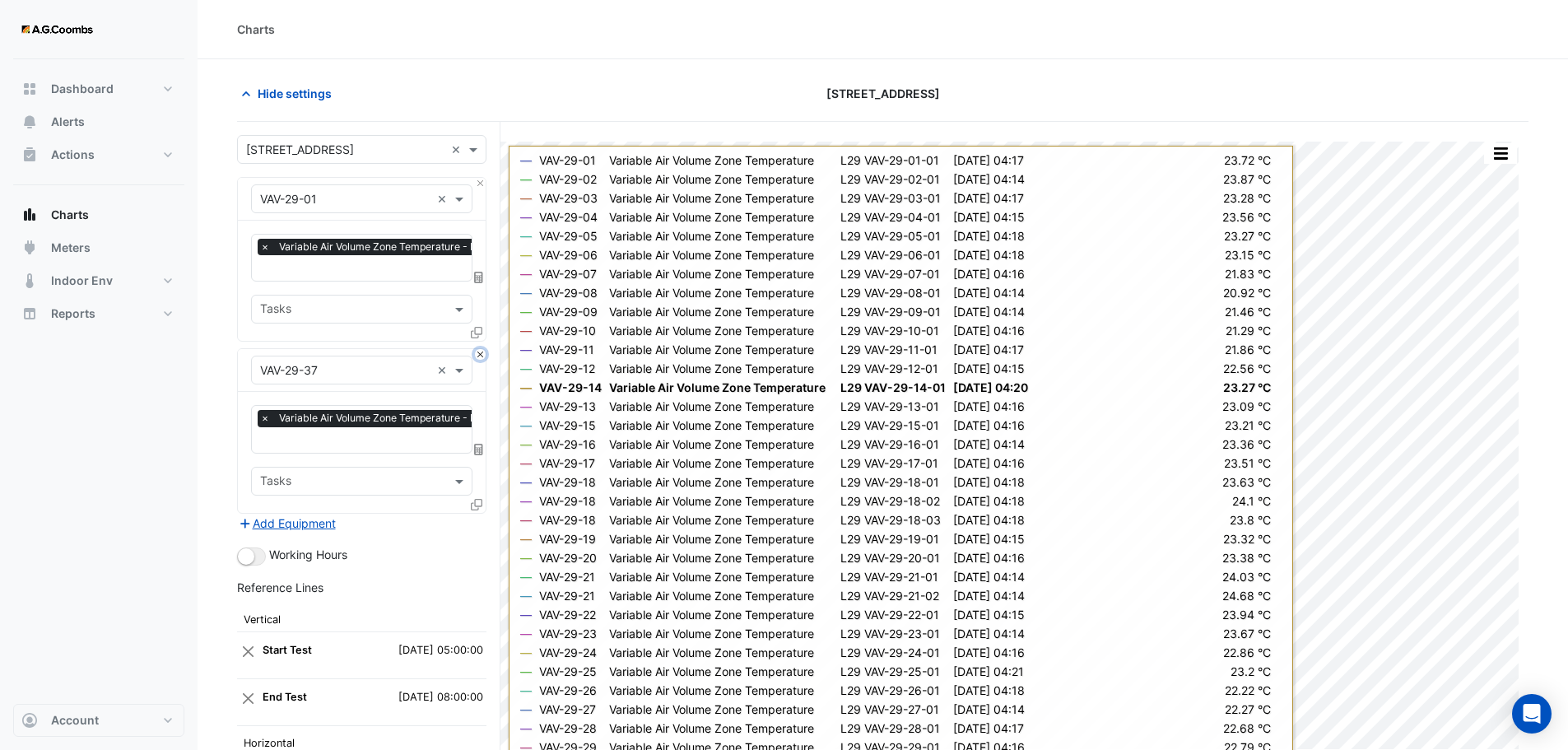
click at [485, 349] on button "Close" at bounding box center [480, 354] width 11 height 11
click at [485, 514] on div "Add Equipment" at bounding box center [361, 523] width 250 height 20
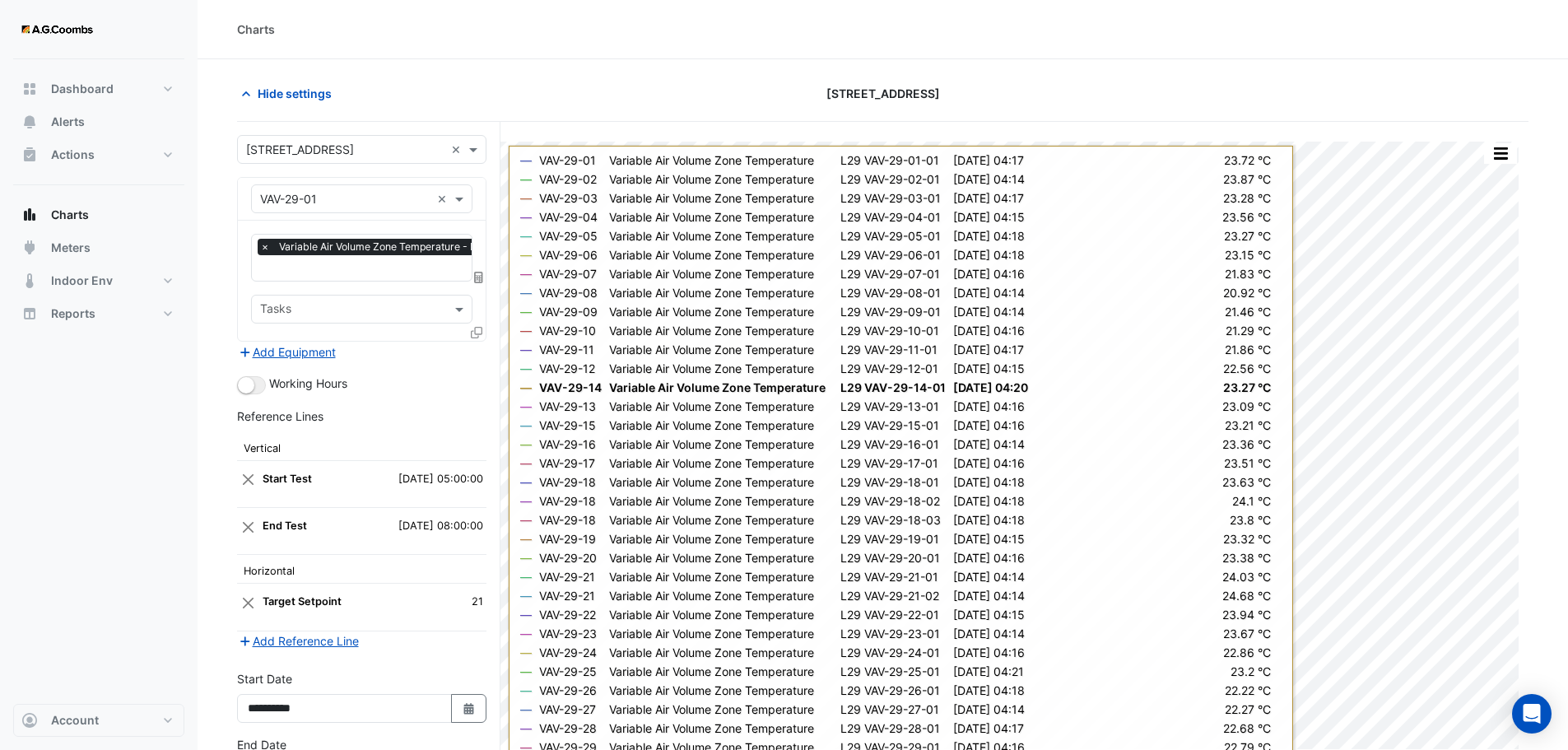
click at [485, 349] on div "Add Equipment" at bounding box center [361, 351] width 250 height 20
click at [472, 338] on span at bounding box center [476, 332] width 12 height 14
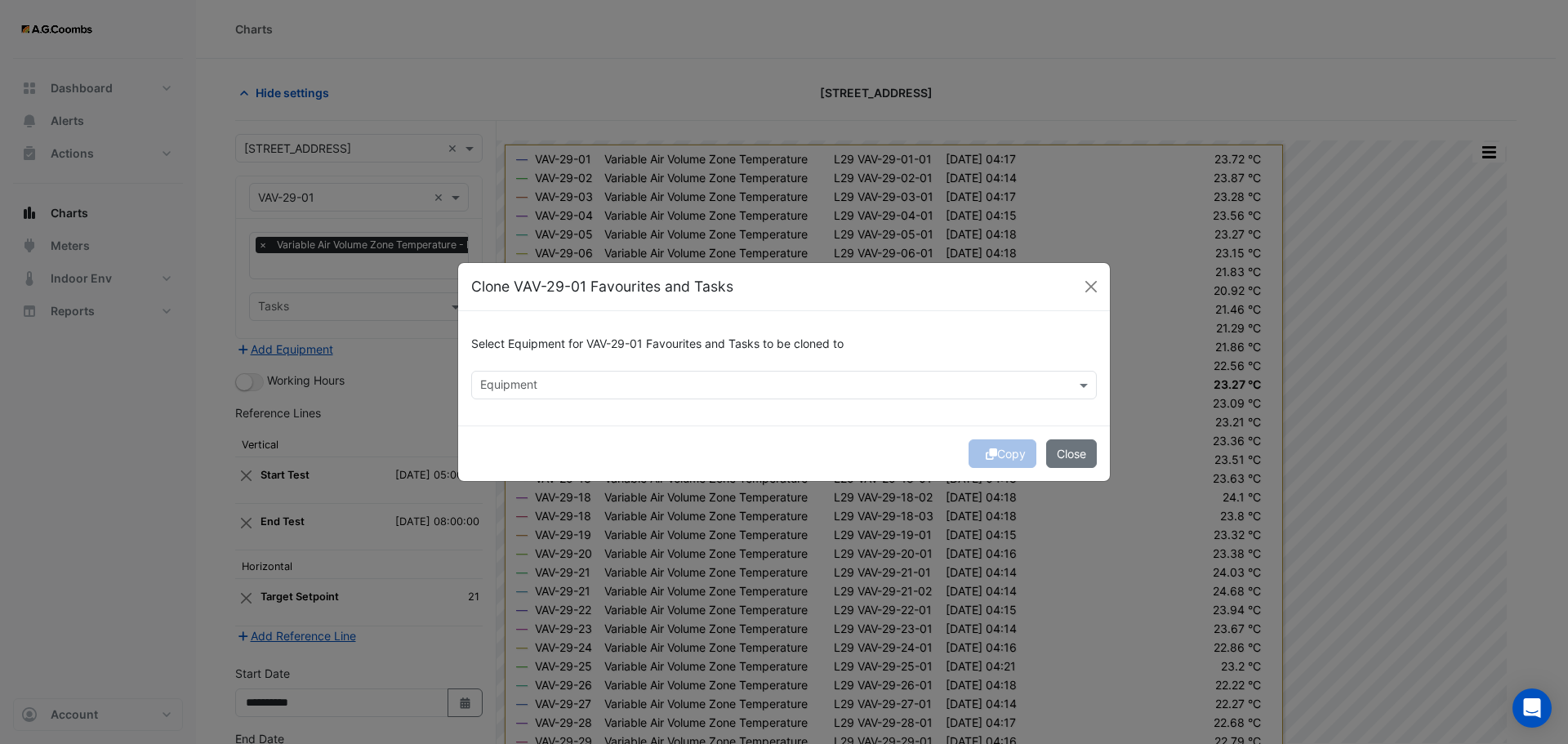
click at [507, 375] on div "Equipment" at bounding box center [770, 385] width 597 height 25
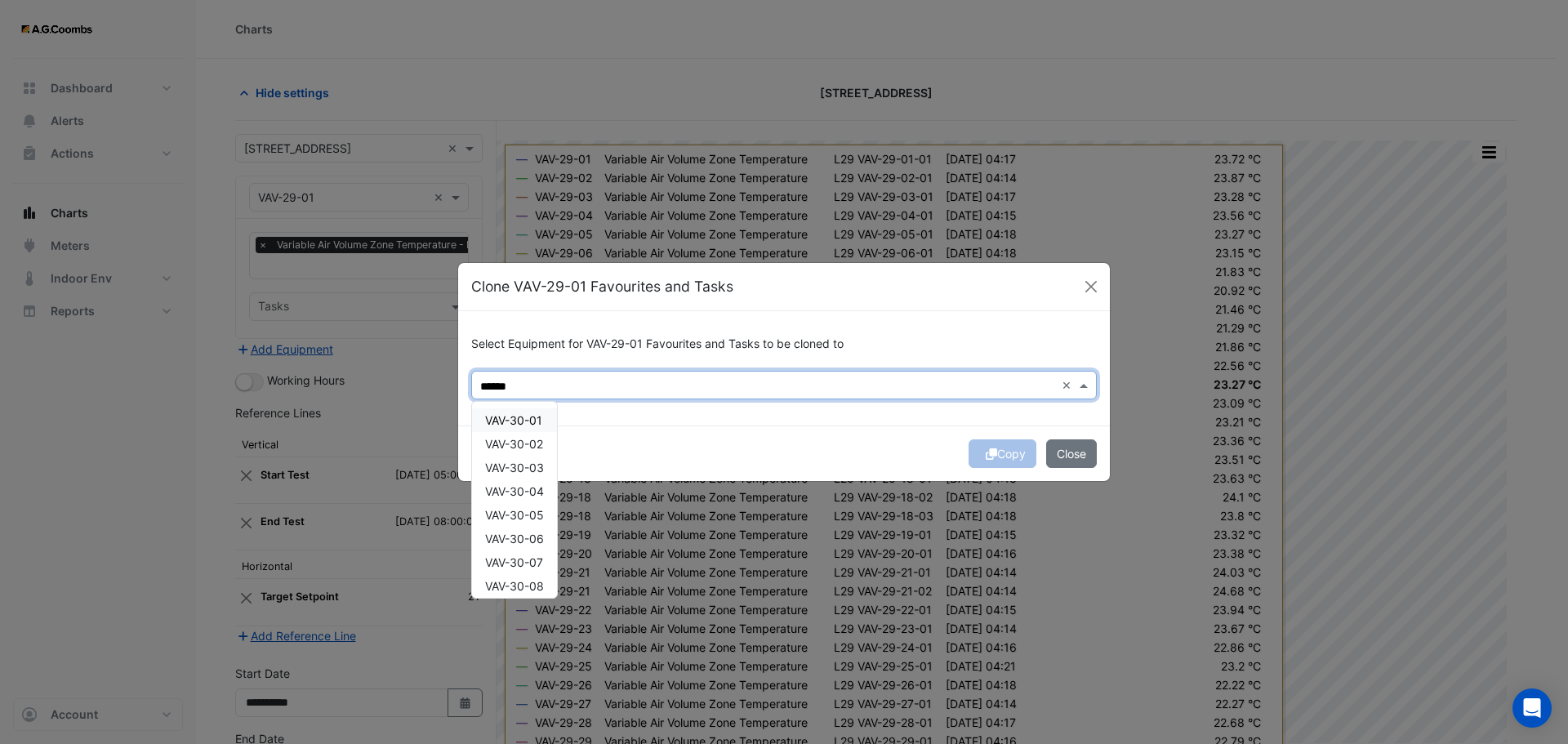
click at [520, 425] on span "VAV-30-01" at bounding box center [514, 420] width 58 height 14
click at [523, 448] on span "VAV-30-02" at bounding box center [514, 444] width 58 height 14
click at [514, 482] on div "VAV-30-04" at bounding box center [514, 491] width 85 height 24
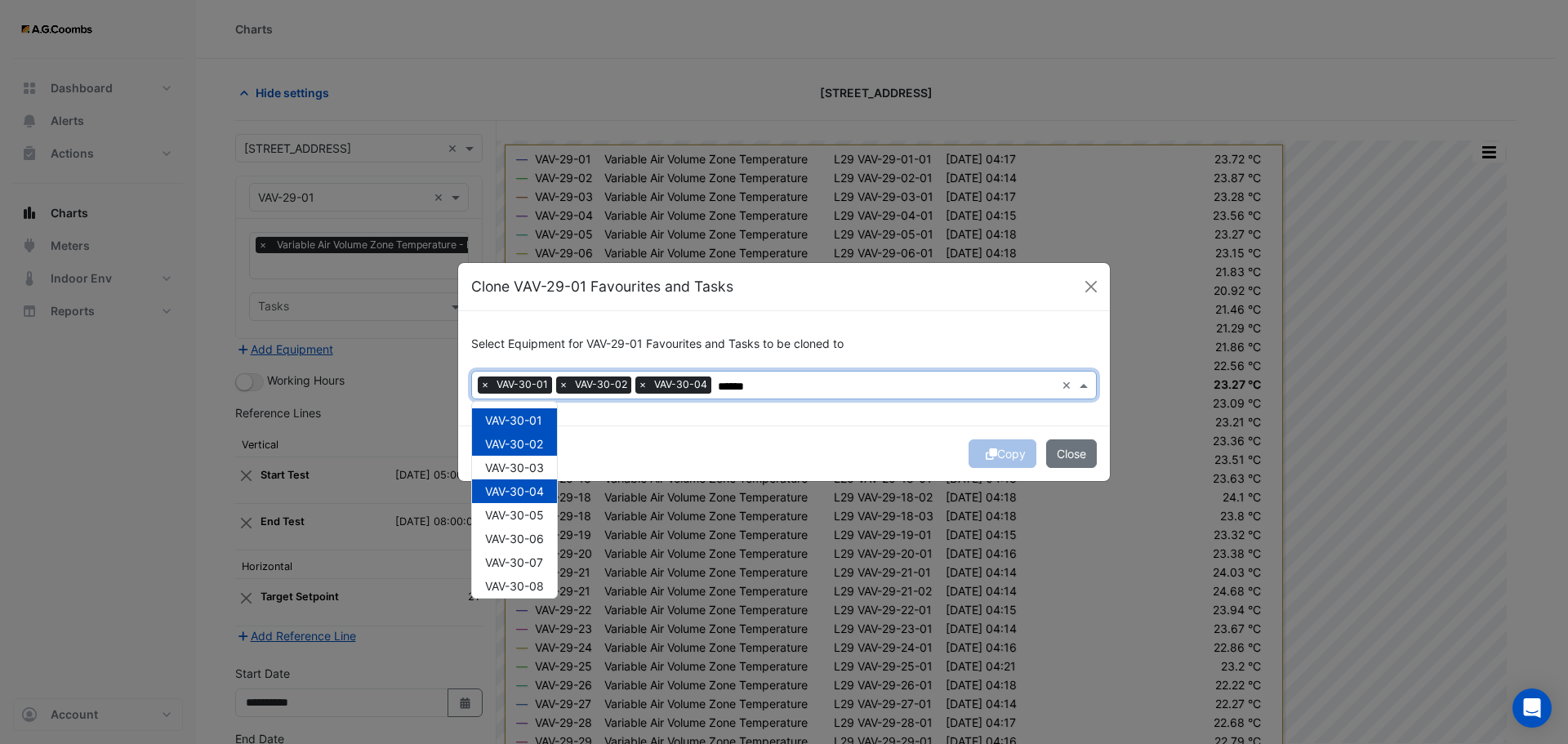
click at [509, 475] on div "VAV-30-03" at bounding box center [514, 468] width 85 height 24
click at [514, 531] on div "VAV-30-06" at bounding box center [514, 539] width 85 height 24
click at [513, 519] on span "VAV-30-05" at bounding box center [515, 515] width 59 height 14
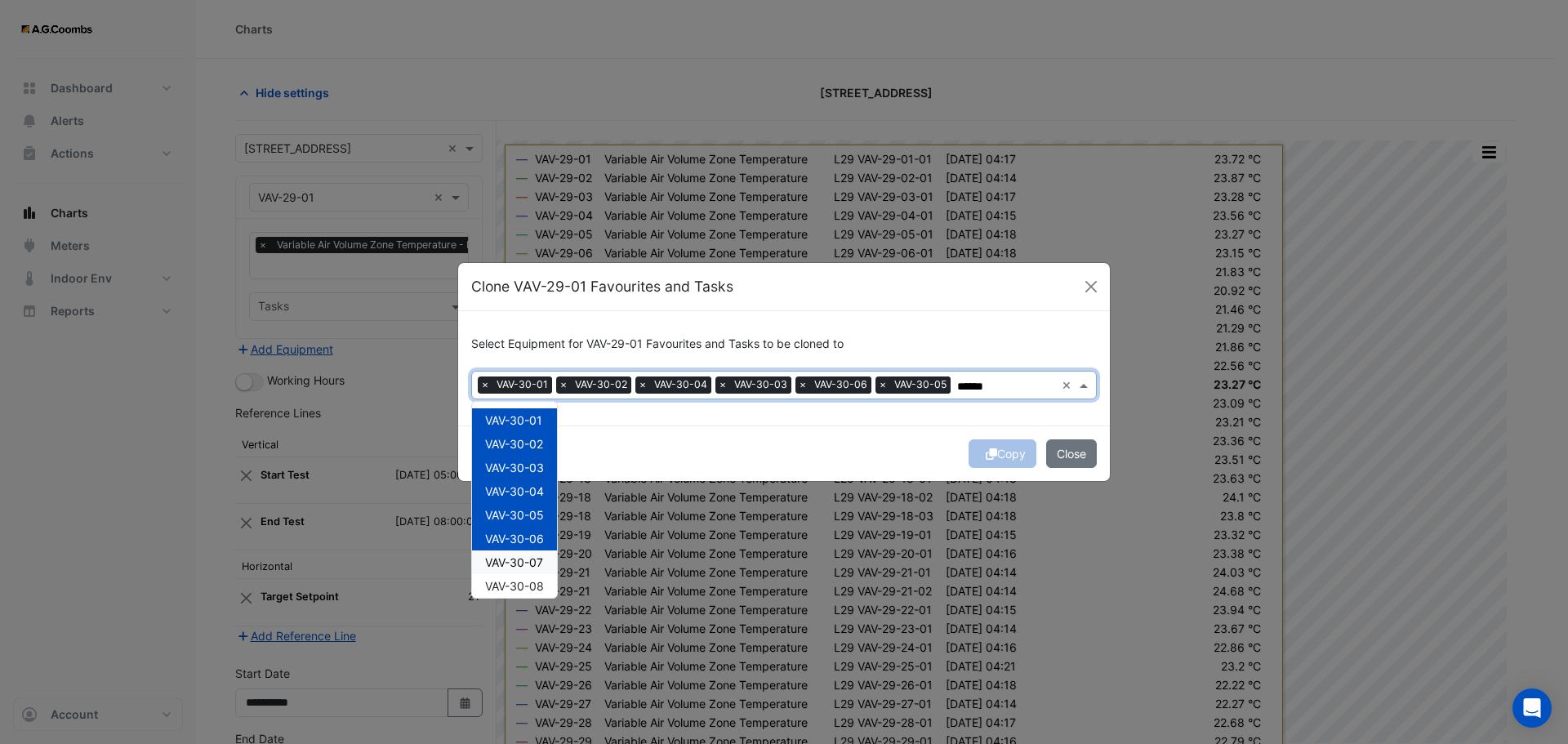
click at [517, 555] on span "VAV-30-07" at bounding box center [514, 562] width 58 height 14
click at [524, 577] on div "VAV-30-08" at bounding box center [514, 586] width 85 height 24
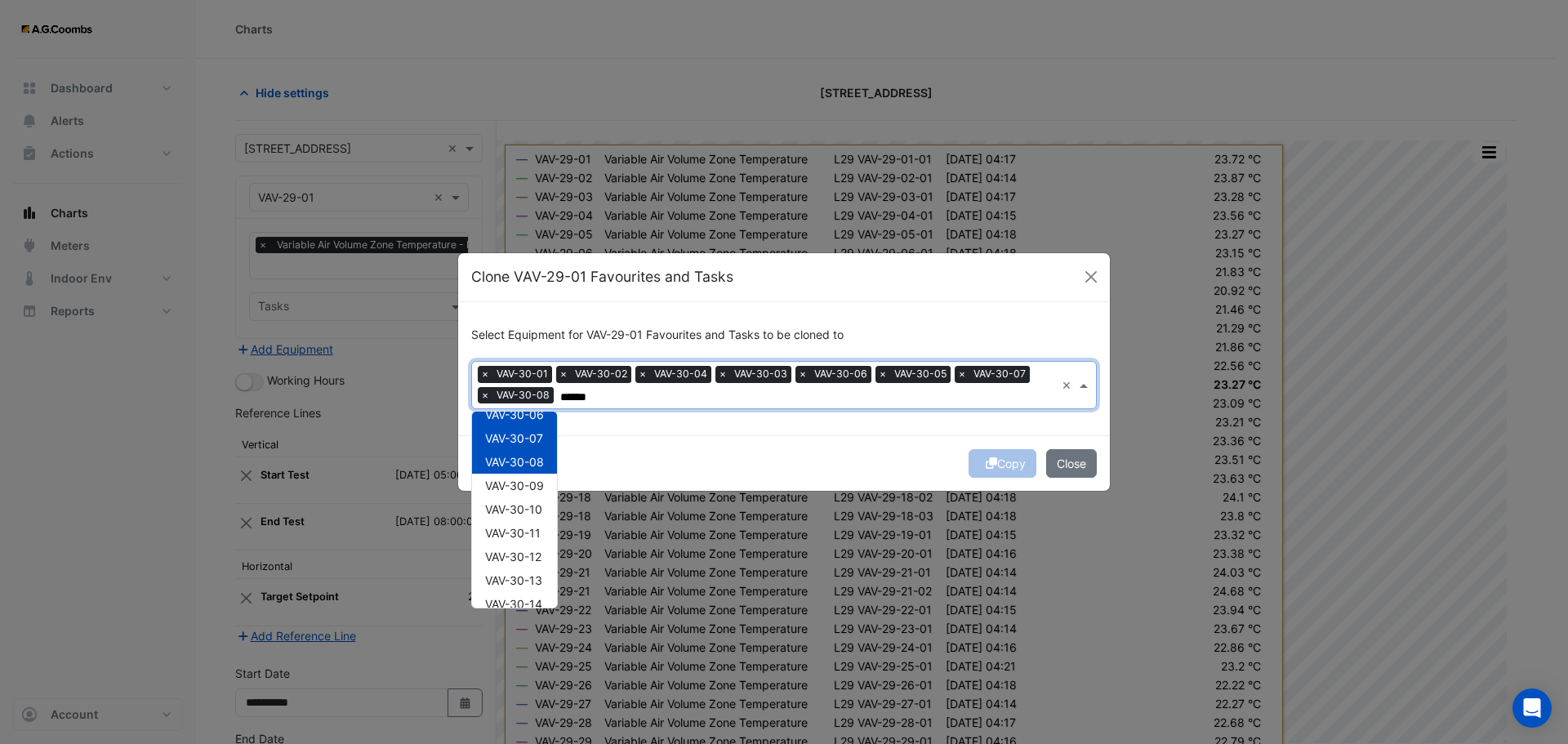
scroll to position [172, 0]
click at [536, 448] on span "VAV-30-09" at bounding box center [515, 448] width 59 height 14
click at [539, 472] on span "VAV-30-10" at bounding box center [514, 472] width 58 height 14
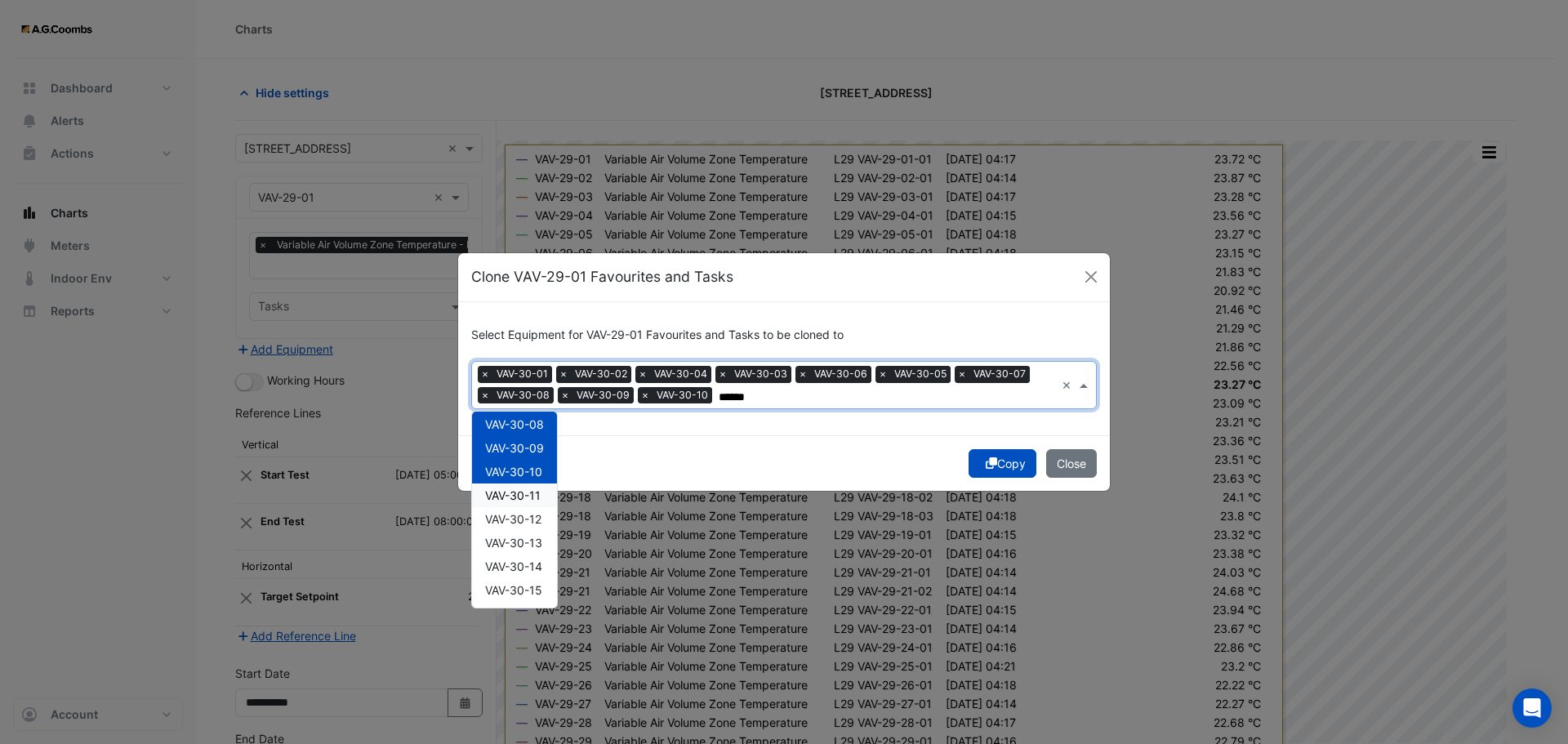
drag, startPoint x: 535, startPoint y: 492, endPoint x: 538, endPoint y: 510, distance: 18.2
click at [534, 492] on span "VAV-30-11" at bounding box center [513, 495] width 56 height 14
click at [537, 513] on span "VAV-30-12" at bounding box center [513, 519] width 57 height 14
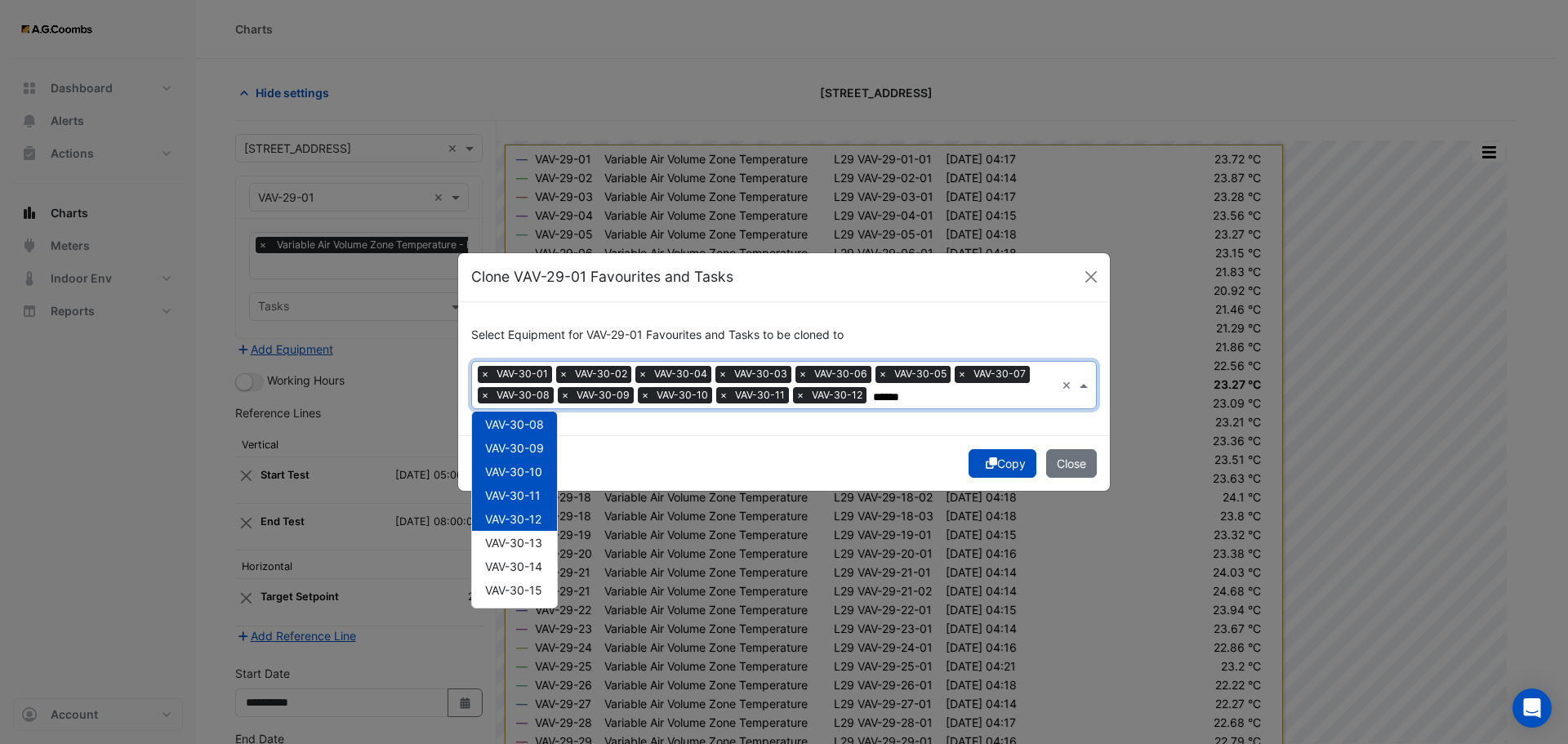
click at [537, 537] on span "VAV-30-13" at bounding box center [514, 543] width 58 height 14
drag, startPoint x: 538, startPoint y: 553, endPoint x: 544, endPoint y: 577, distance: 24.7
click at [539, 554] on div "VAV-30-01 VAV-30-02 VAV-30-03 VAV-30-04 VAV-30-05 VAV-30-06 VAV-30-07 VAV-30-08…" at bounding box center [514, 708] width 85 height 923
click at [535, 568] on span "VAV-30-14" at bounding box center [514, 566] width 58 height 14
click at [539, 589] on span "VAV-30-15" at bounding box center [514, 590] width 58 height 14
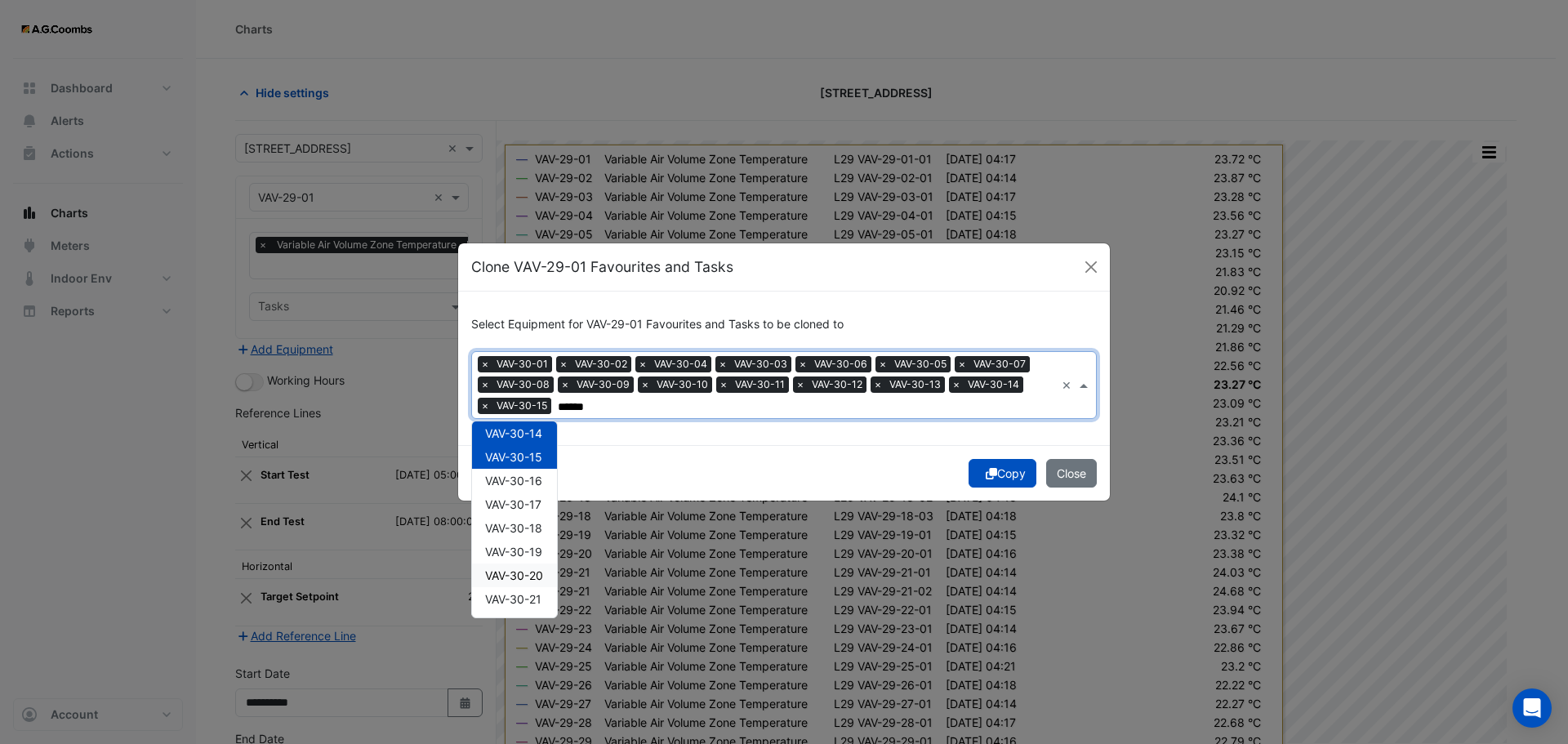
scroll to position [343, 0]
click at [530, 457] on span "VAV-30-16" at bounding box center [514, 451] width 58 height 14
click at [532, 489] on div "VAV-30-18" at bounding box center [514, 500] width 85 height 24
drag, startPoint x: 528, startPoint y: 468, endPoint x: 539, endPoint y: 507, distance: 40.5
click at [528, 470] on div "VAV-30-17" at bounding box center [514, 476] width 85 height 24
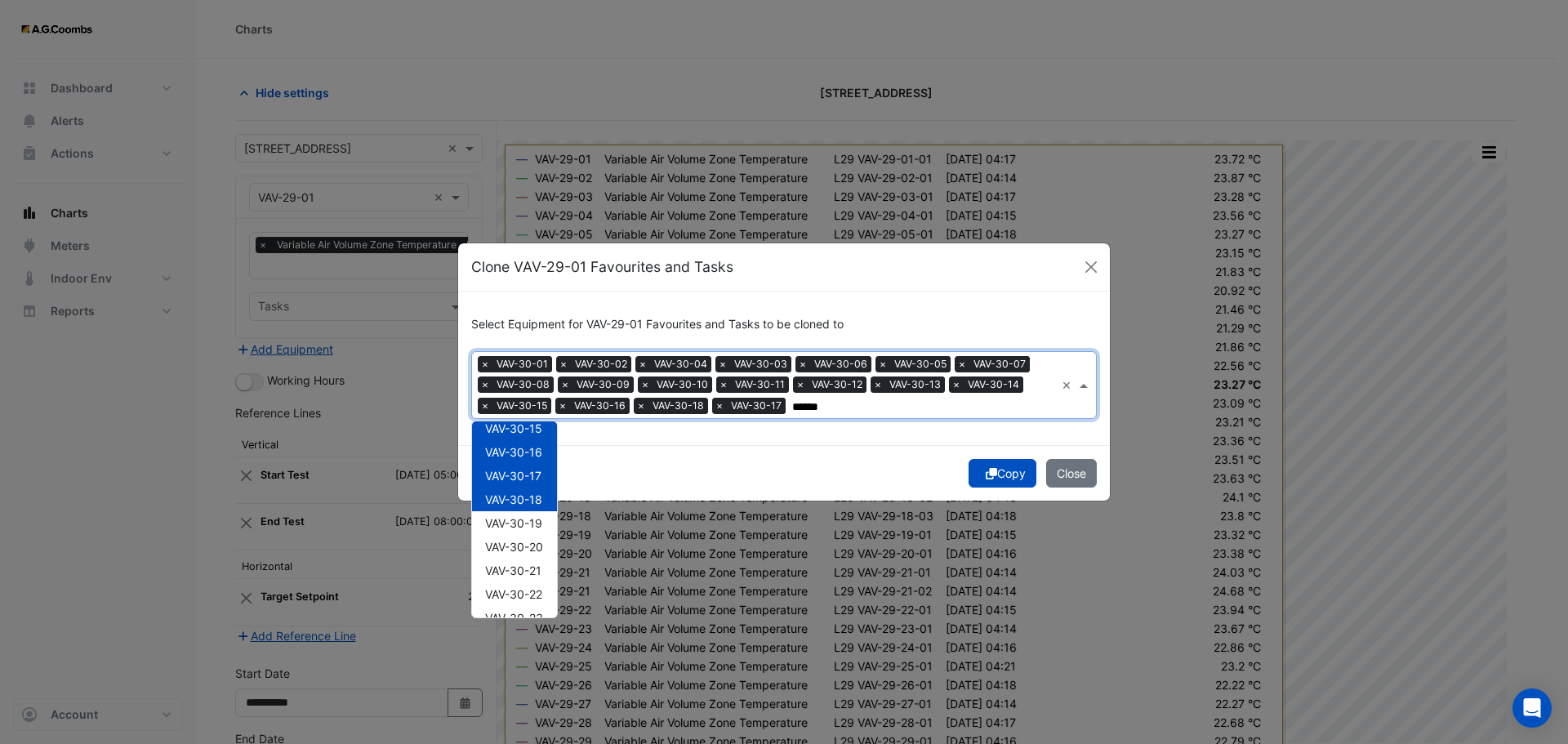
click at [535, 521] on span "VAV-30-19" at bounding box center [514, 522] width 58 height 14
click at [539, 547] on span "VAV-30-20" at bounding box center [514, 546] width 58 height 14
click at [535, 574] on span "VAV-30-21" at bounding box center [513, 570] width 57 height 14
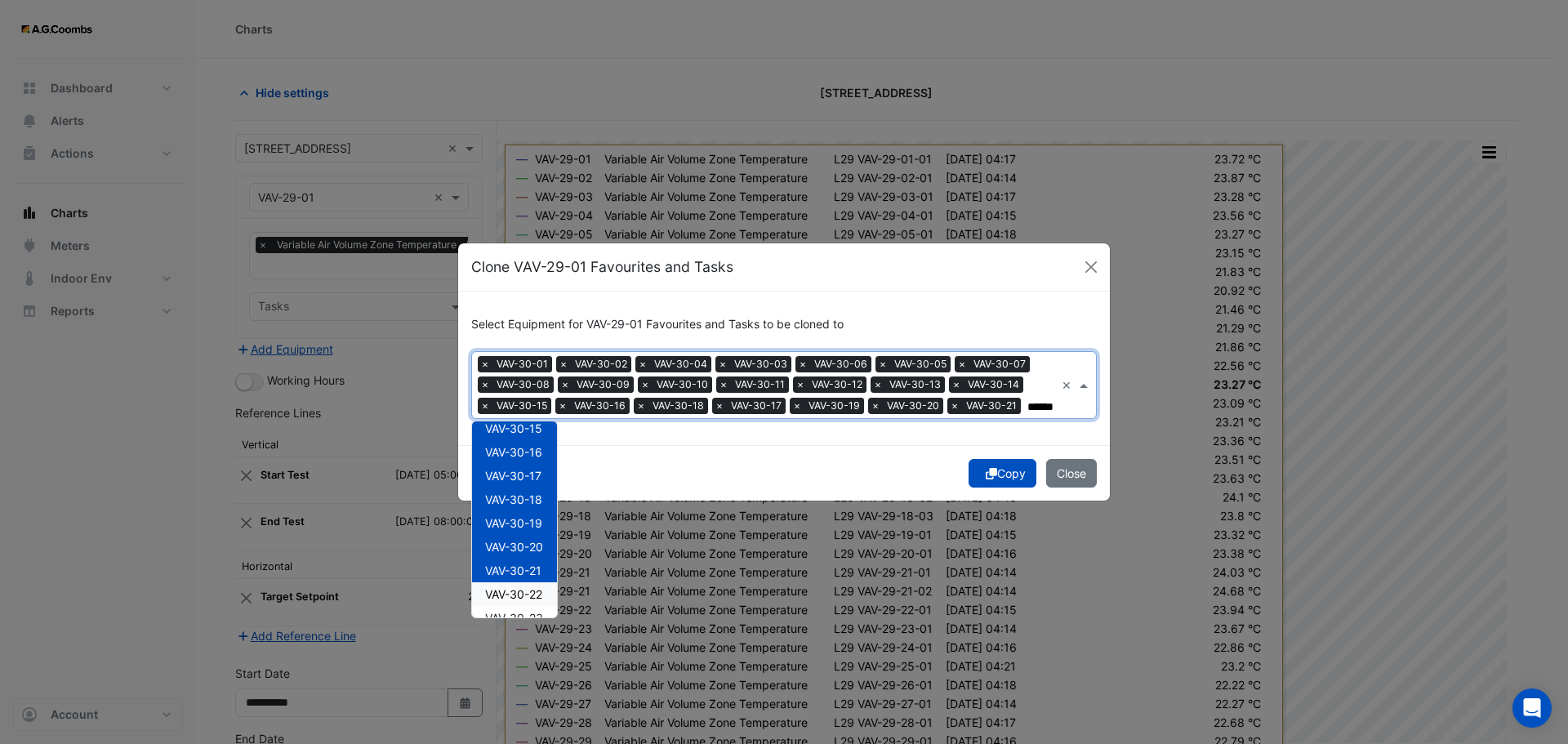
click at [540, 594] on span "VAV-30-22" at bounding box center [514, 594] width 58 height 14
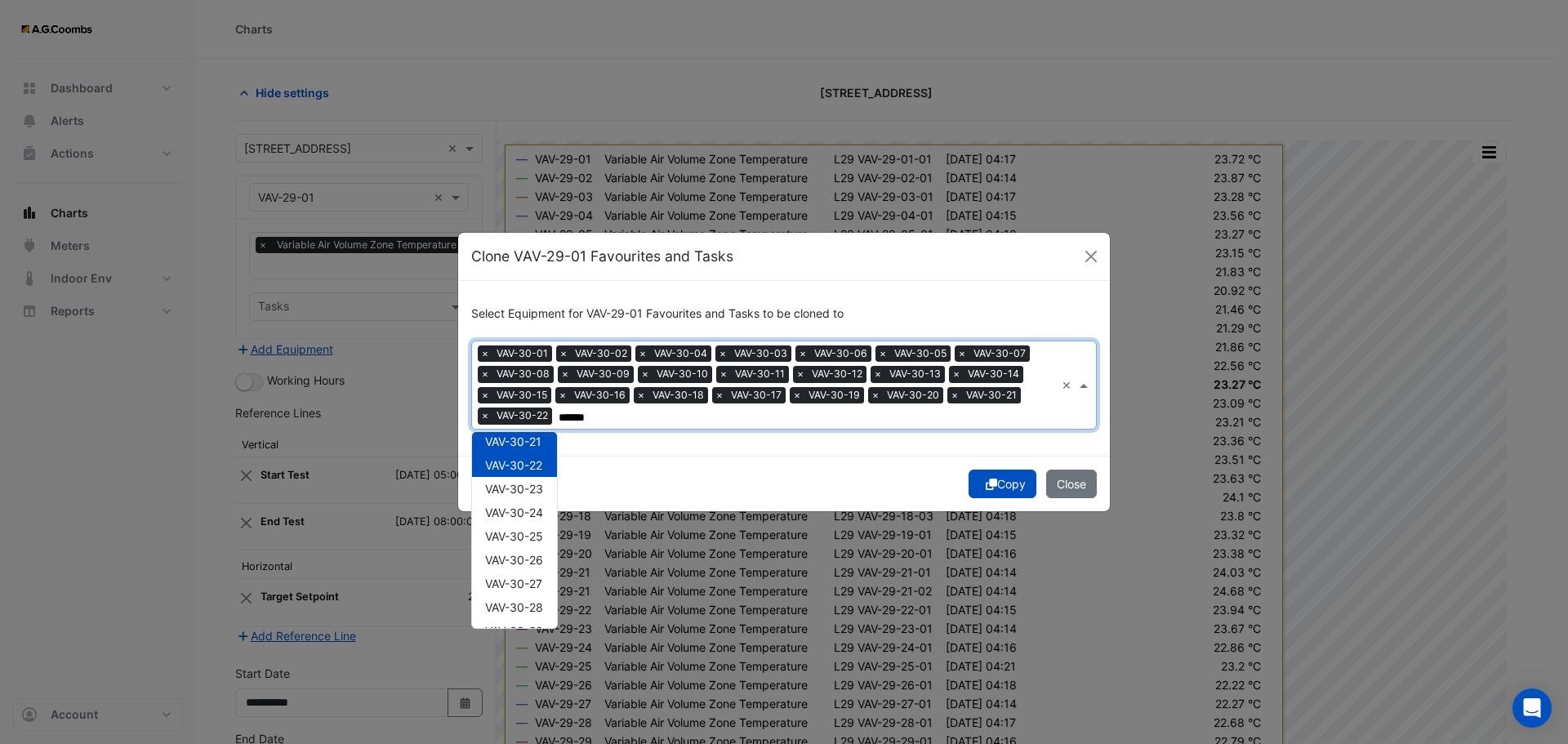
scroll to position [514, 0]
click at [542, 457] on span "VAV-30-23" at bounding box center [514, 457] width 58 height 14
click at [541, 488] on div "VAV-30-24" at bounding box center [514, 480] width 85 height 24
click at [543, 512] on div "VAV-30-25" at bounding box center [514, 504] width 85 height 24
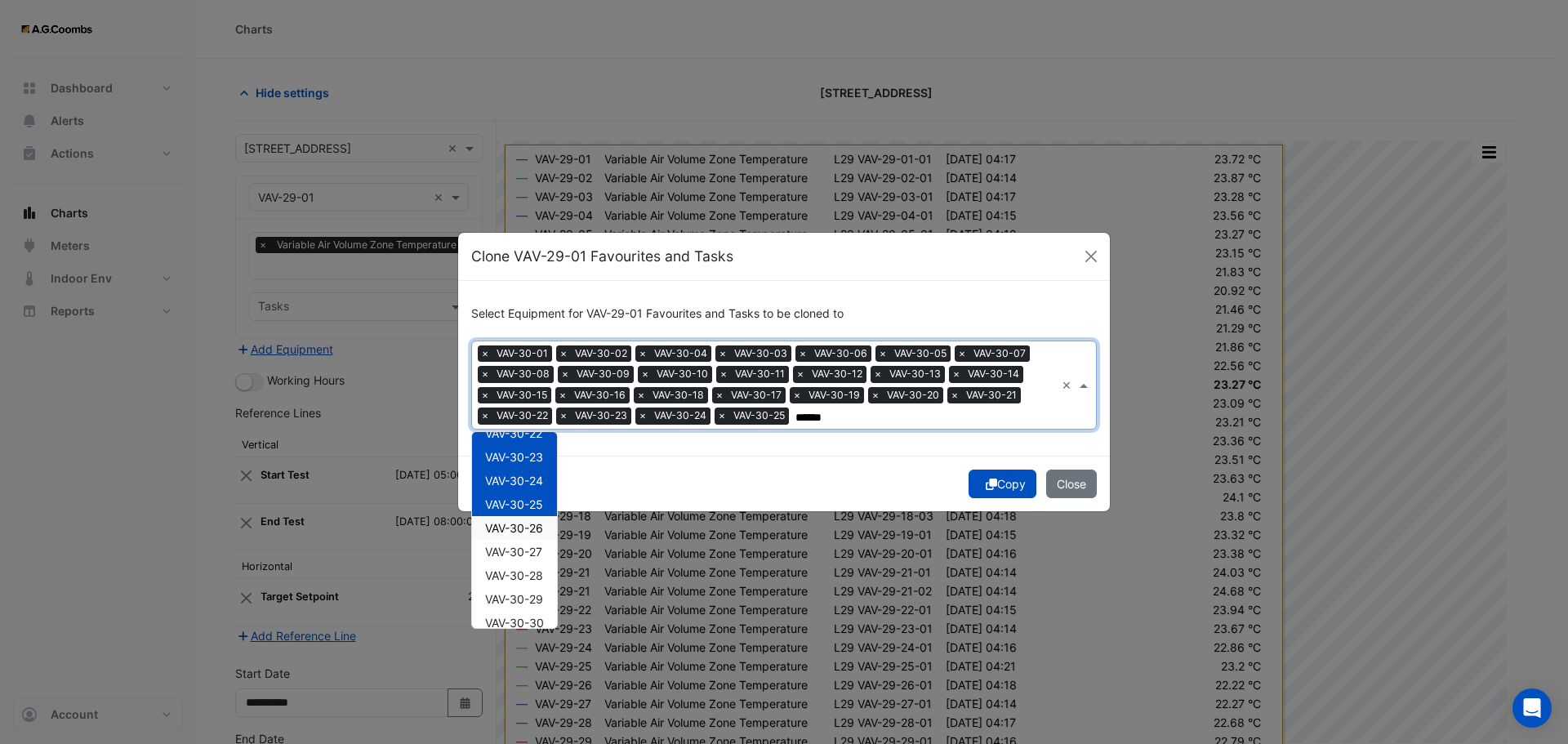
click at [540, 531] on span "VAV-30-26" at bounding box center [514, 528] width 58 height 14
click at [542, 553] on span "VAV-30-27" at bounding box center [514, 551] width 58 height 14
click at [540, 572] on span "VAV-30-28" at bounding box center [514, 575] width 58 height 14
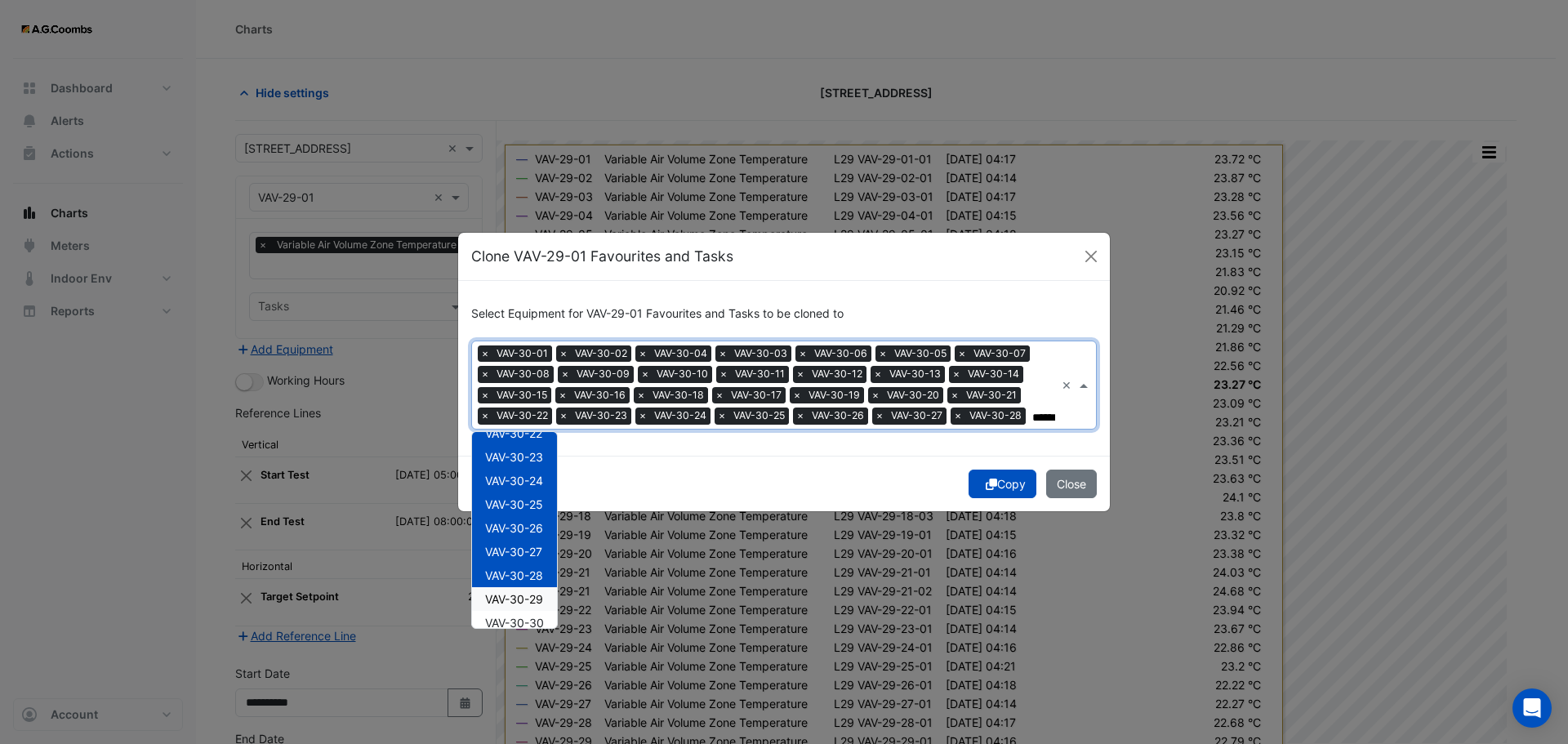
click at [542, 598] on span "VAV-30-29" at bounding box center [514, 599] width 58 height 14
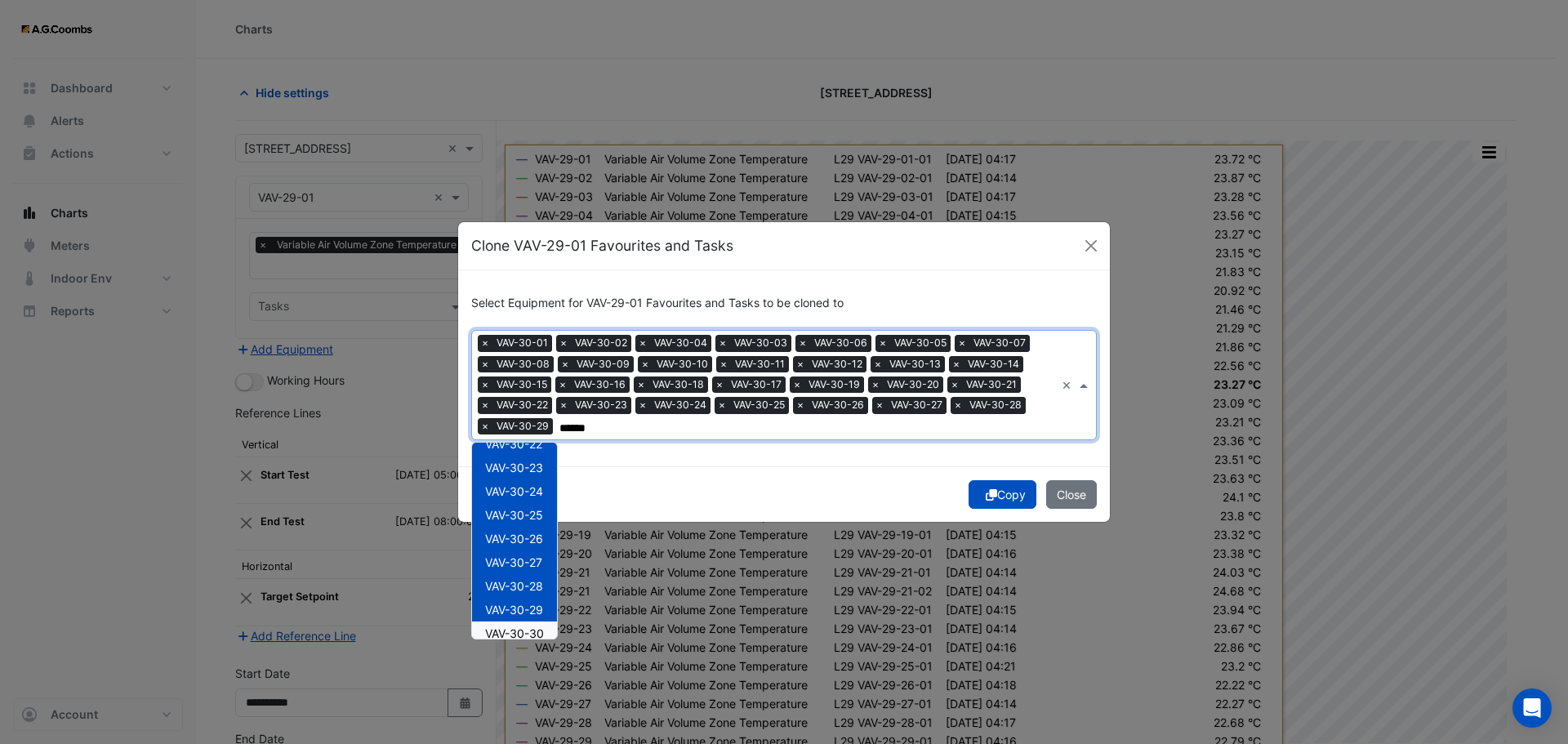
click at [544, 629] on span "VAV-30-30" at bounding box center [515, 633] width 59 height 14
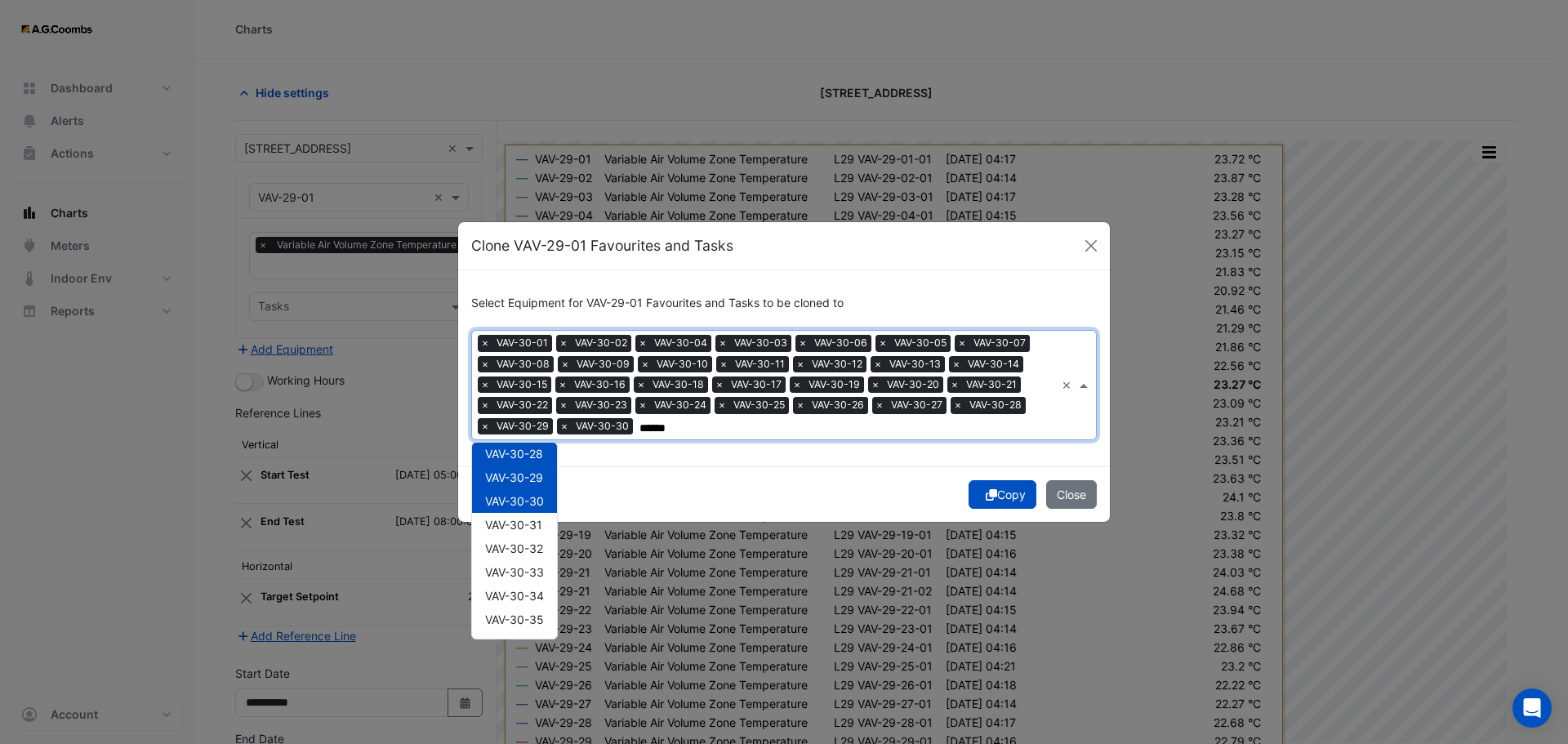
scroll to position [686, 0]
click at [528, 479] on span "VAV-30-31" at bounding box center [514, 485] width 58 height 14
click at [529, 511] on span "VAV-30-32" at bounding box center [514, 509] width 58 height 14
click at [534, 534] on span "VAV-30-33" at bounding box center [515, 533] width 59 height 14
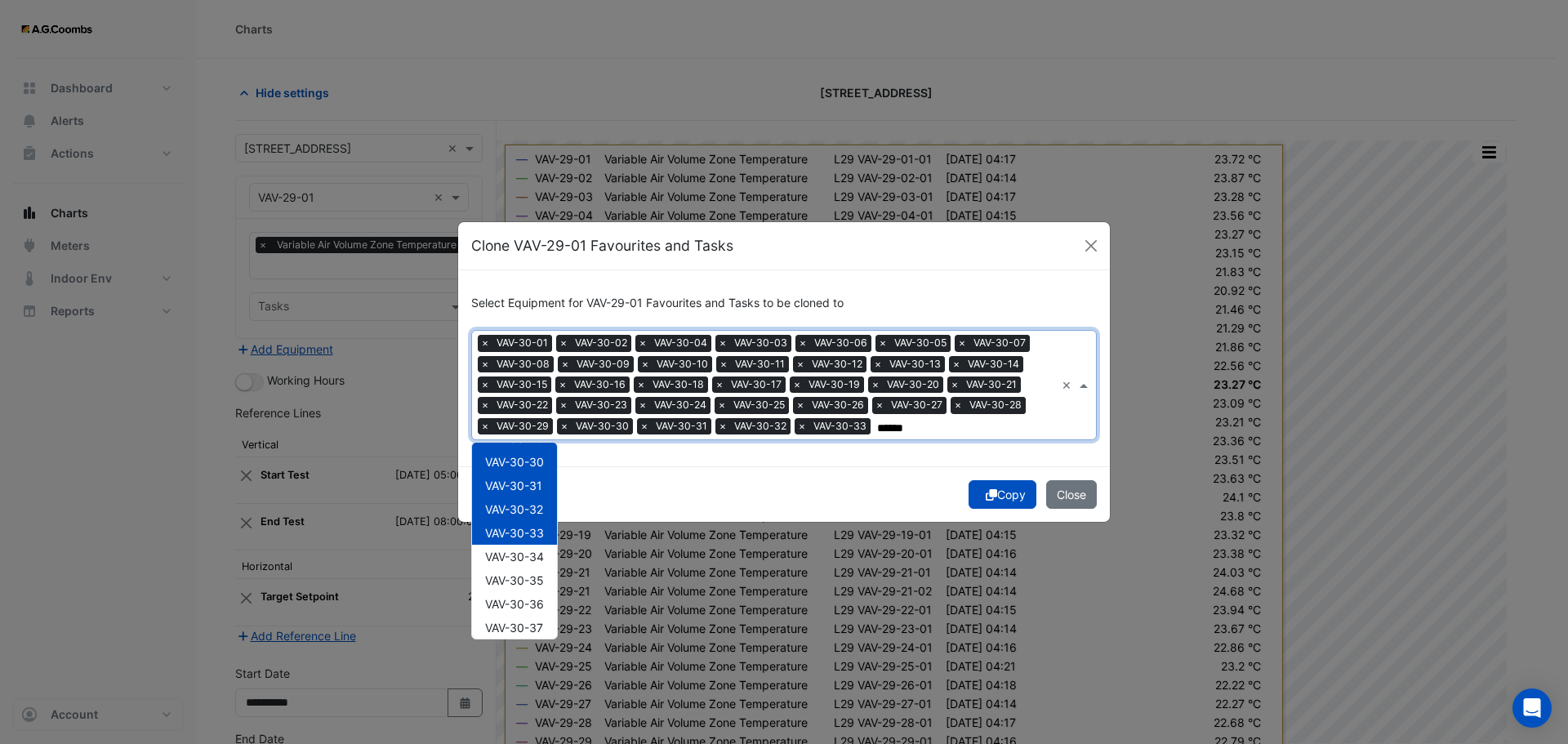
click at [532, 555] on span "VAV-30-34" at bounding box center [515, 556] width 59 height 14
click at [534, 577] on span "VAV-30-35" at bounding box center [515, 580] width 59 height 14
click at [531, 597] on span "VAV-30-36" at bounding box center [515, 604] width 59 height 14
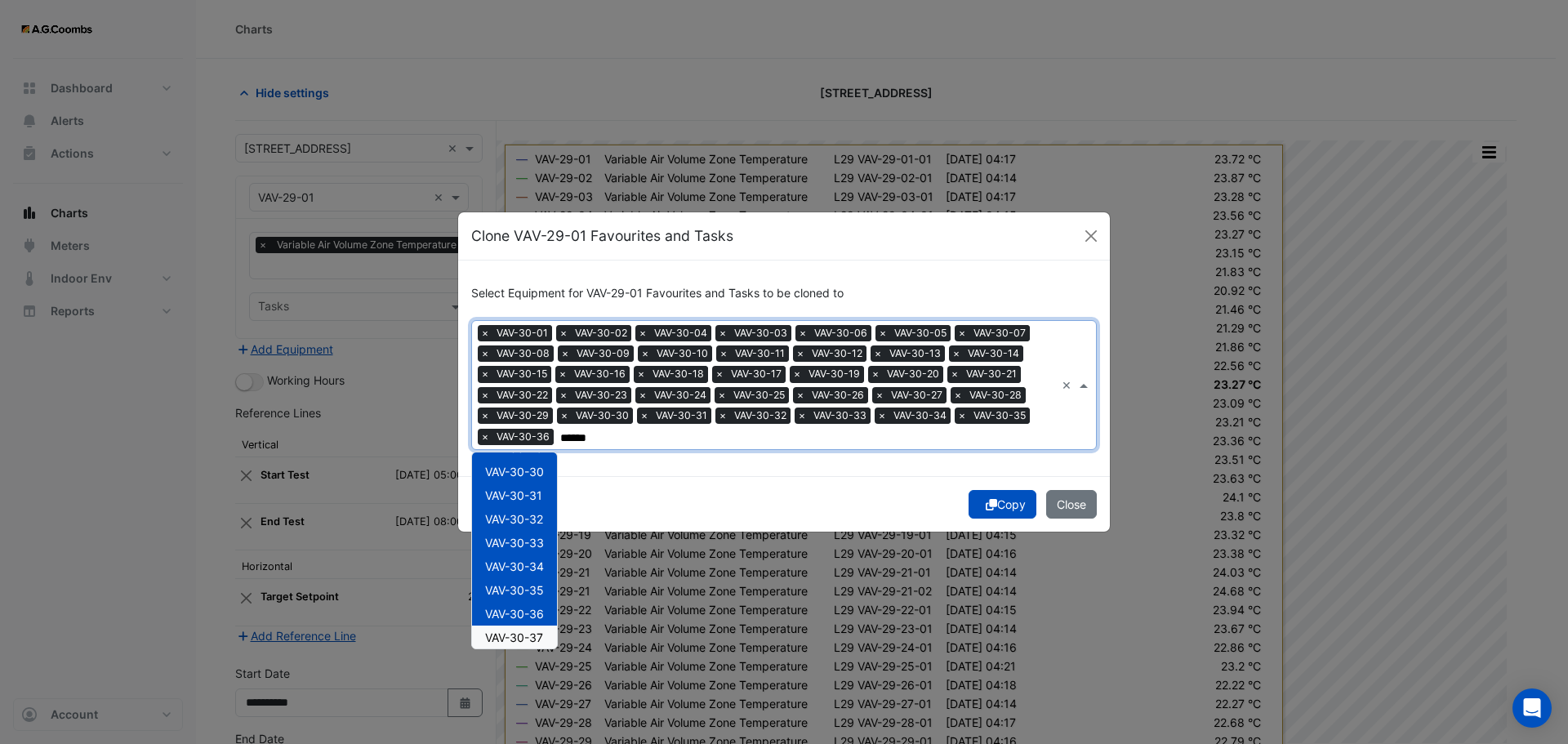
click at [546, 639] on div "VAV-30-37" at bounding box center [514, 637] width 85 height 24
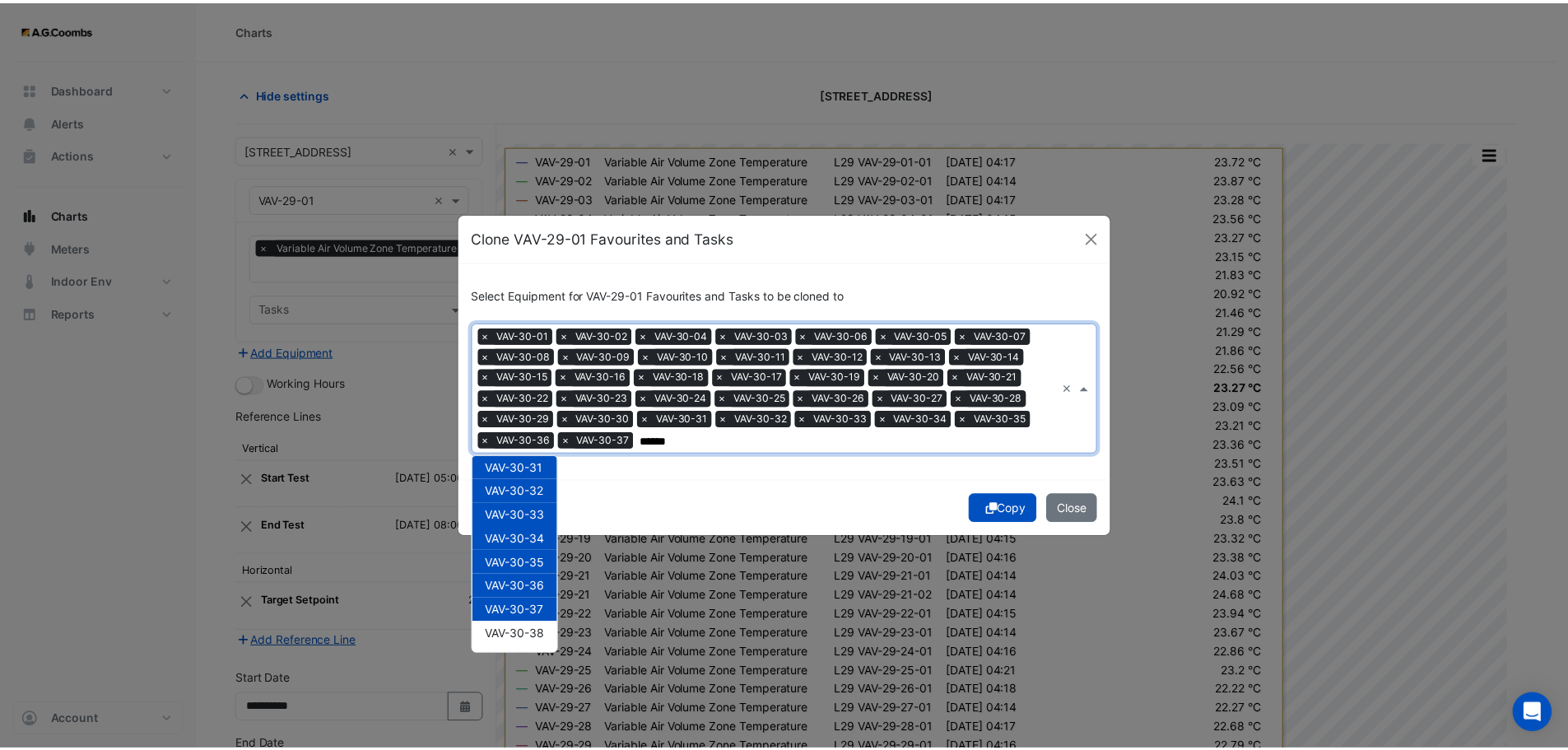
scroll to position [724, 0]
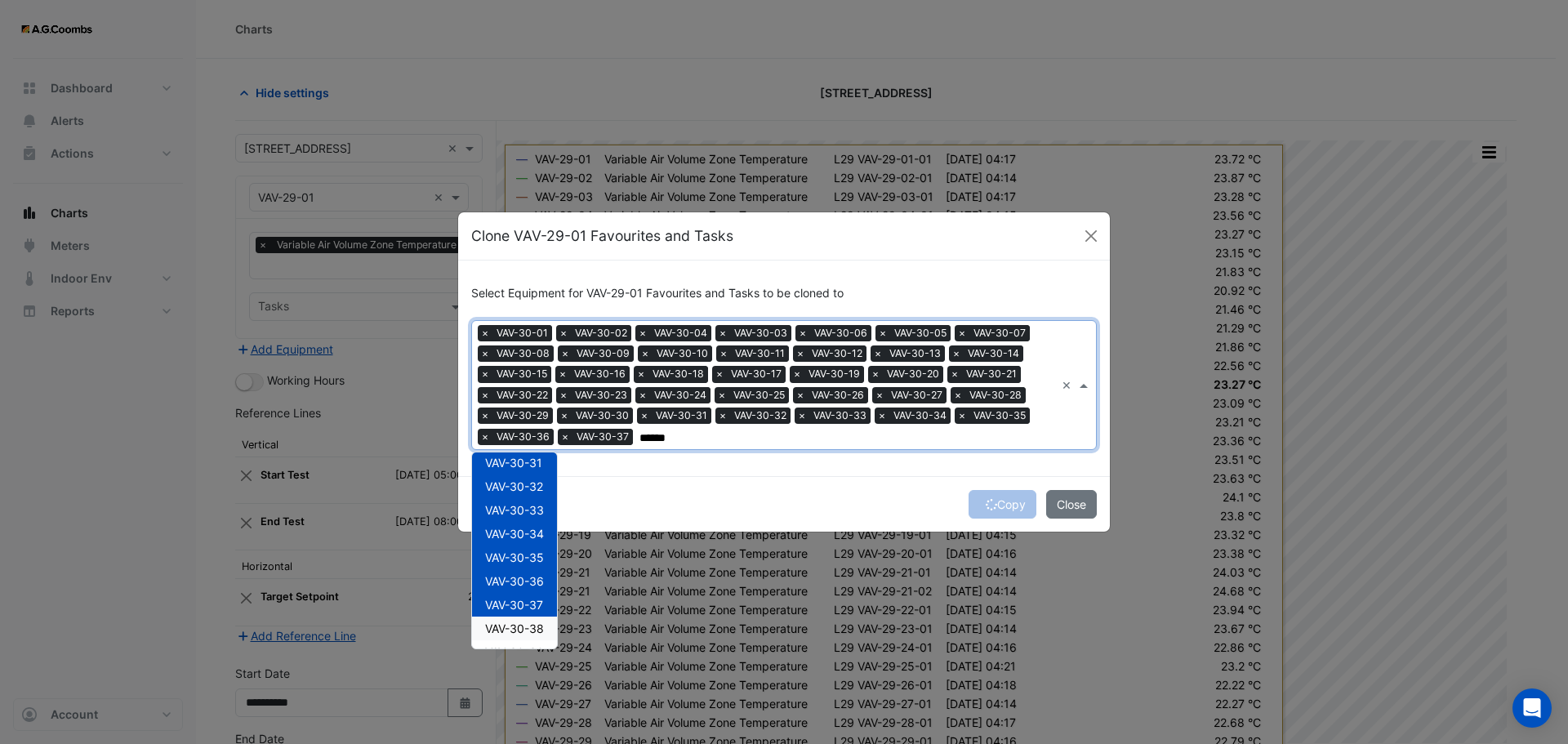
click at [544, 632] on span "VAV-30-38" at bounding box center [515, 628] width 59 height 14
type input "******"
click at [1014, 505] on div "Copy Close" at bounding box center [784, 504] width 652 height 56
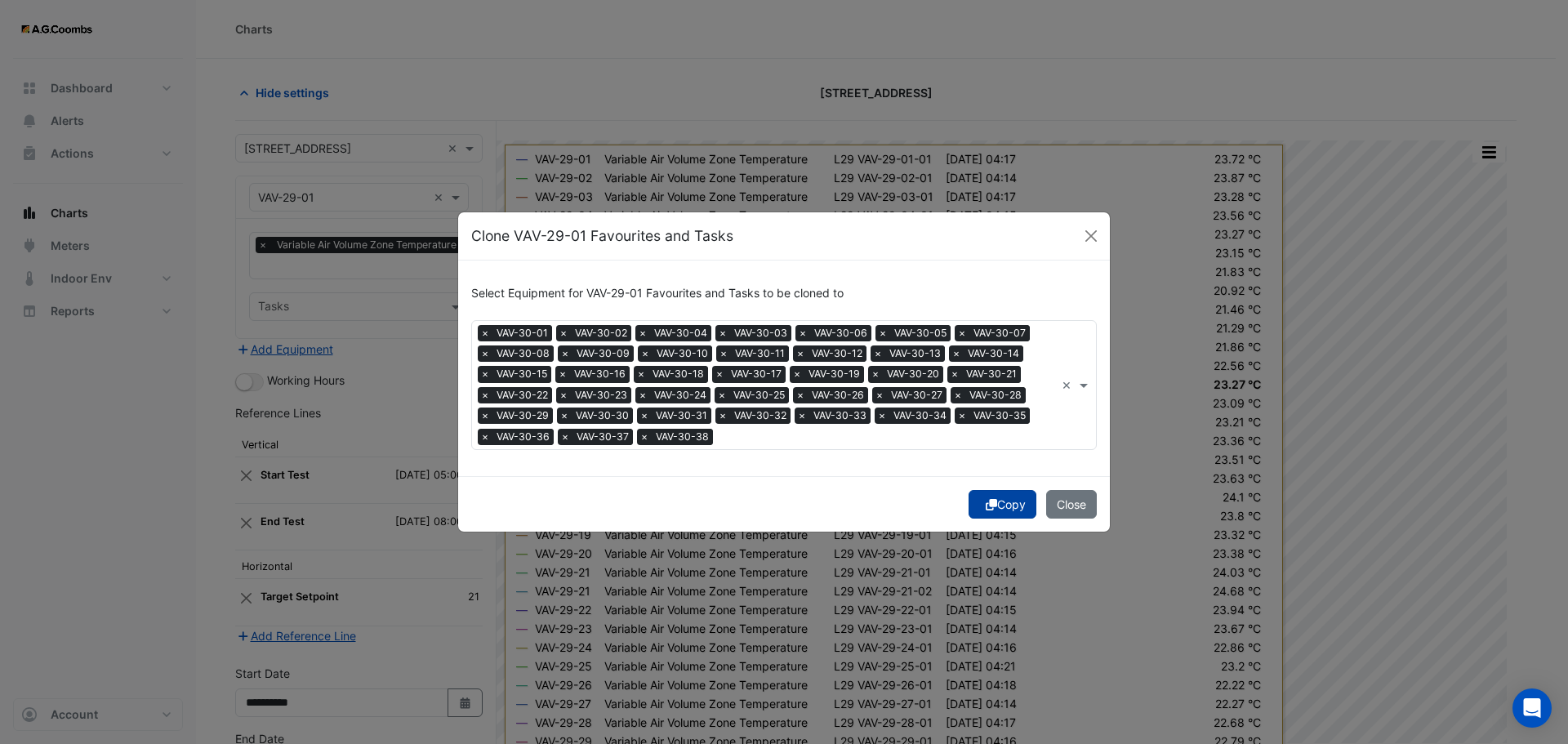
click at [1005, 501] on button "Copy" at bounding box center [1002, 504] width 68 height 29
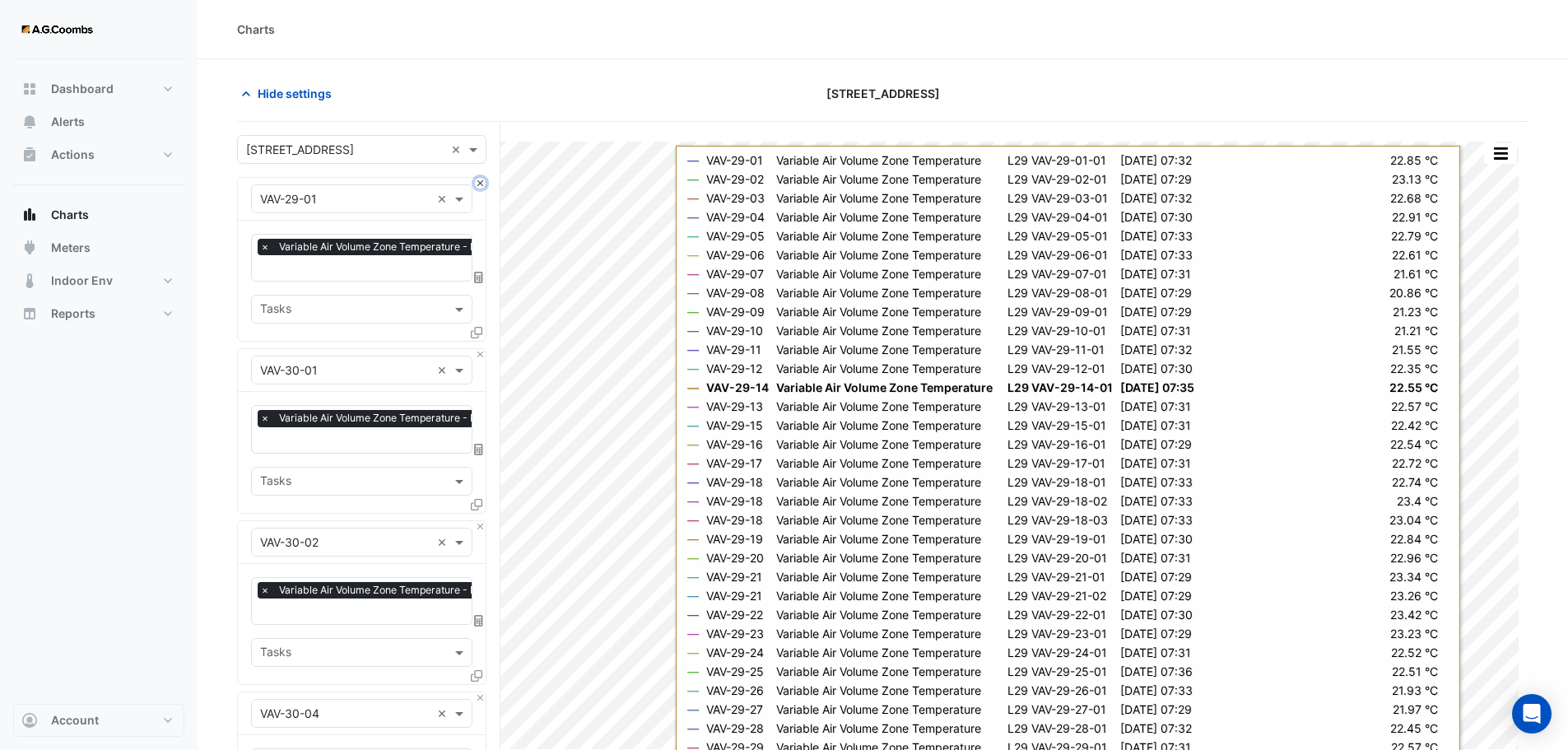
click at [480, 181] on button "Close" at bounding box center [480, 183] width 11 height 11
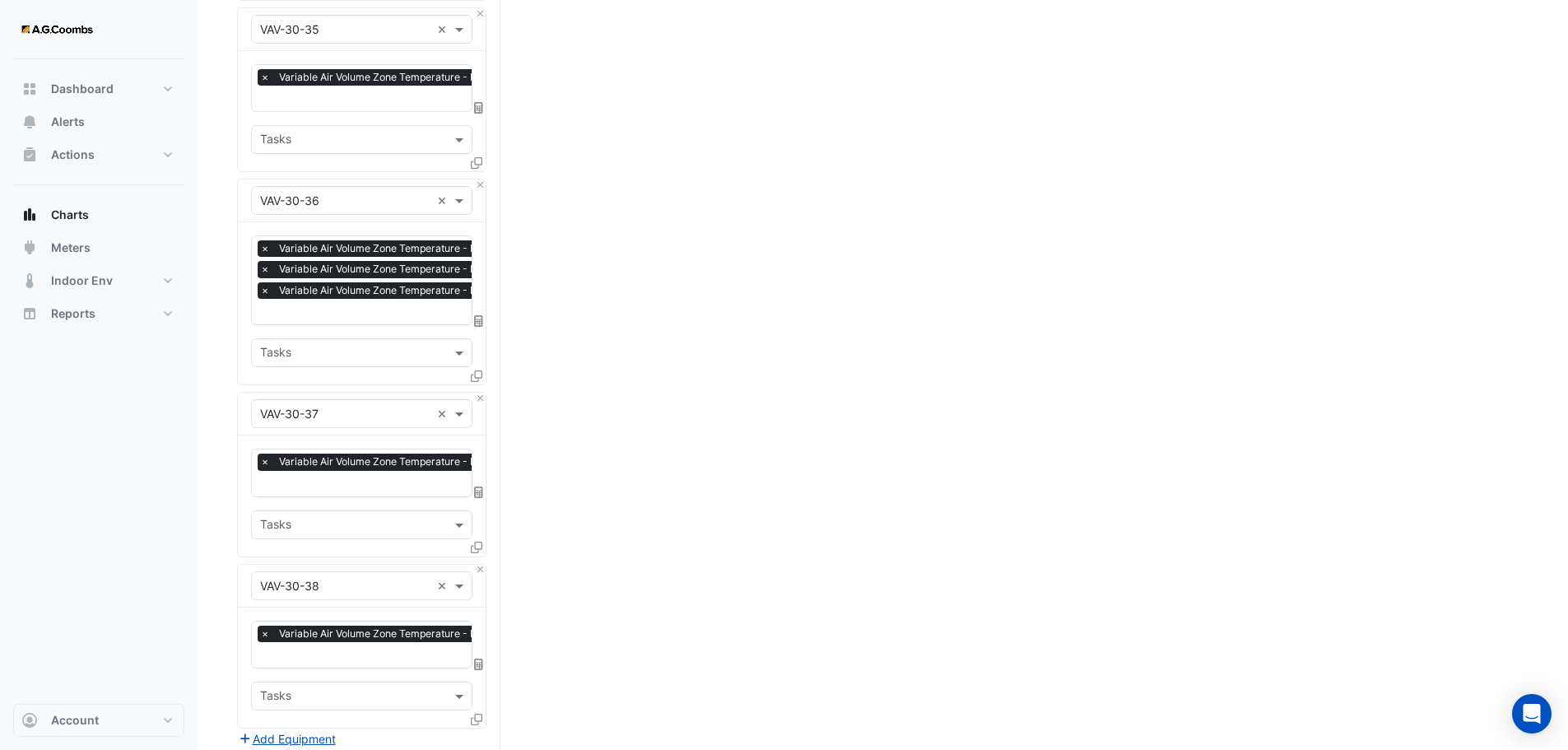
scroll to position [6557, 0]
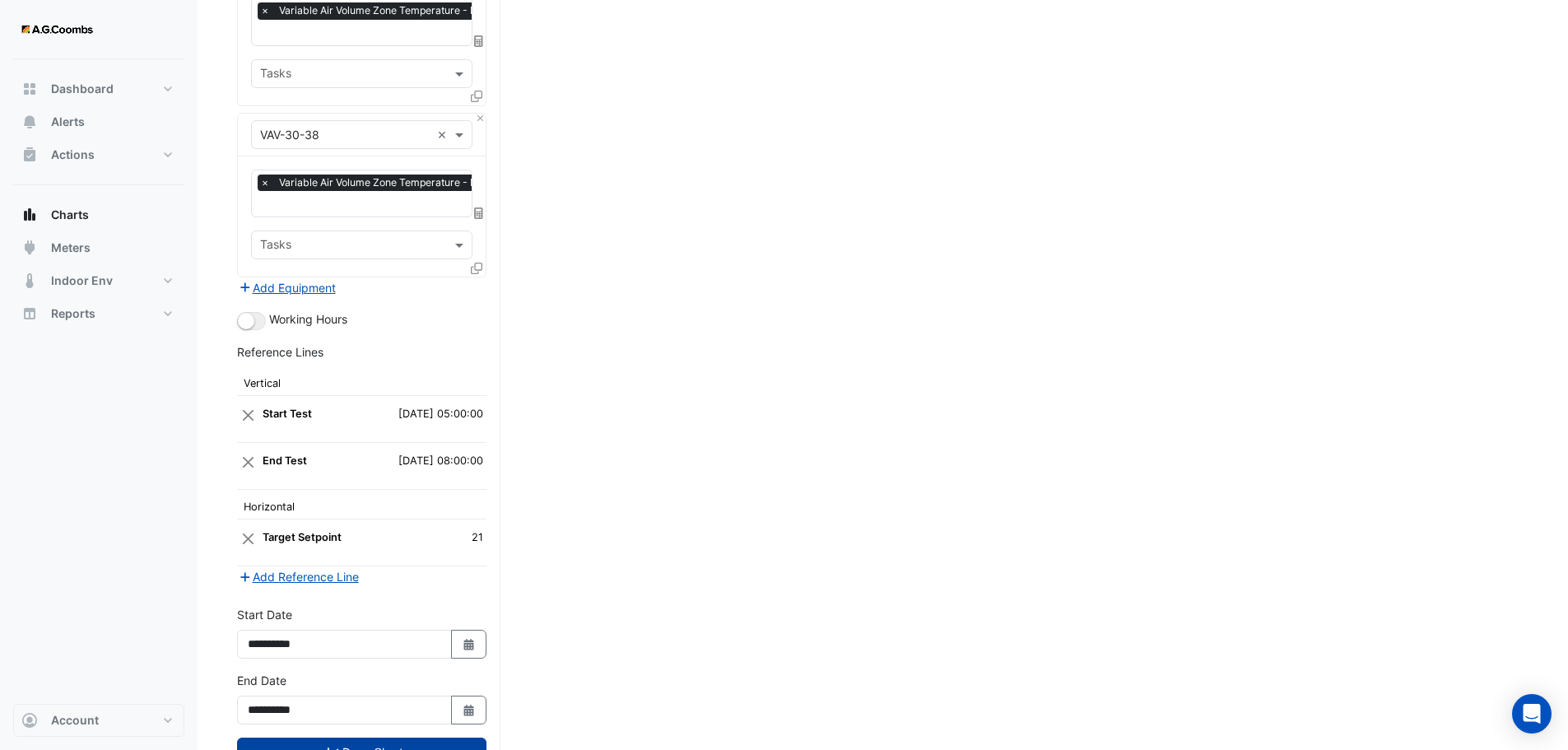
click at [262, 737] on button "Draw Chart" at bounding box center [361, 752] width 250 height 29
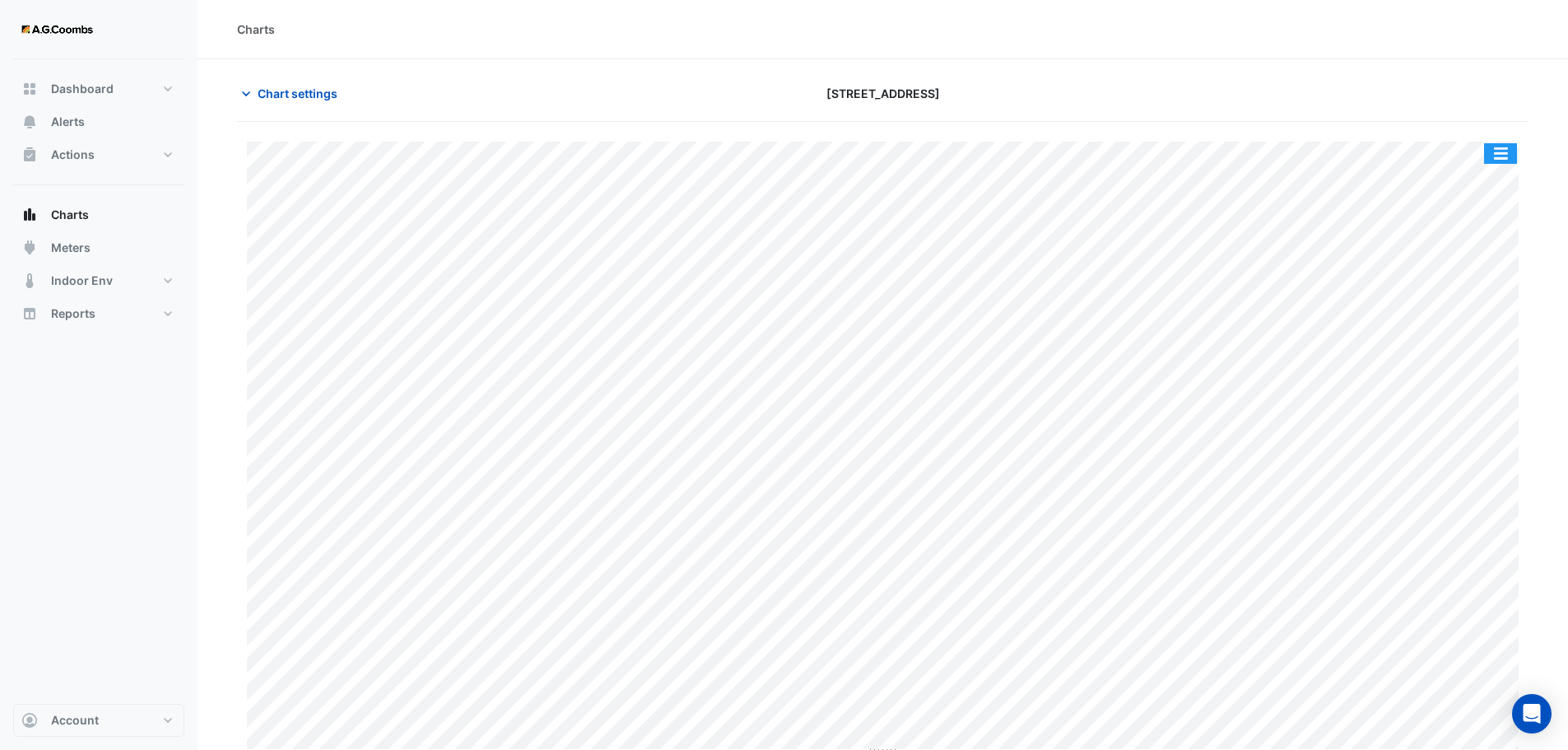
drag, startPoint x: 1496, startPoint y: 144, endPoint x: 1494, endPoint y: 170, distance: 26.1
click at [1495, 144] on button "button" at bounding box center [1500, 153] width 33 height 20
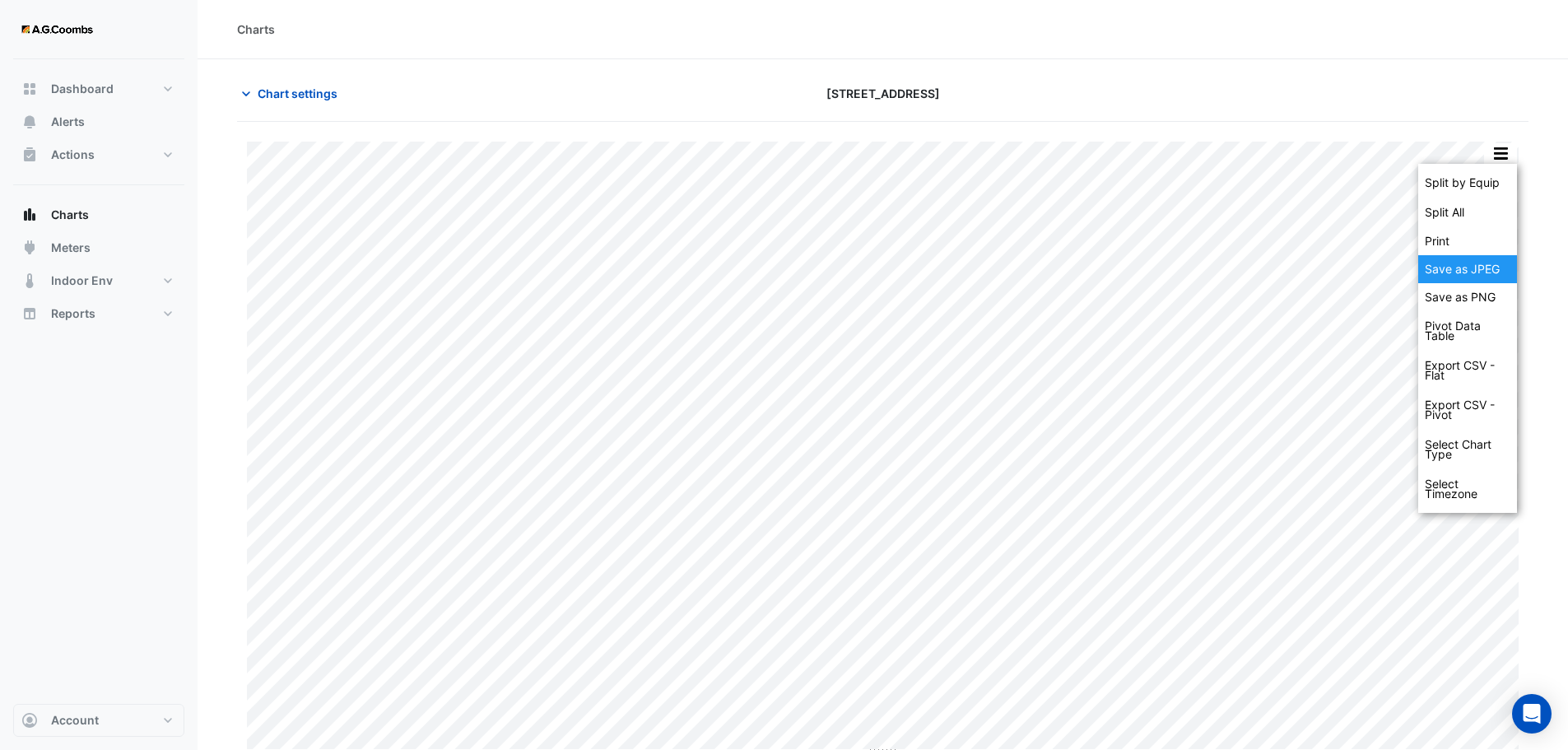
click at [1490, 272] on div "Save as JPEG" at bounding box center [1467, 268] width 99 height 28
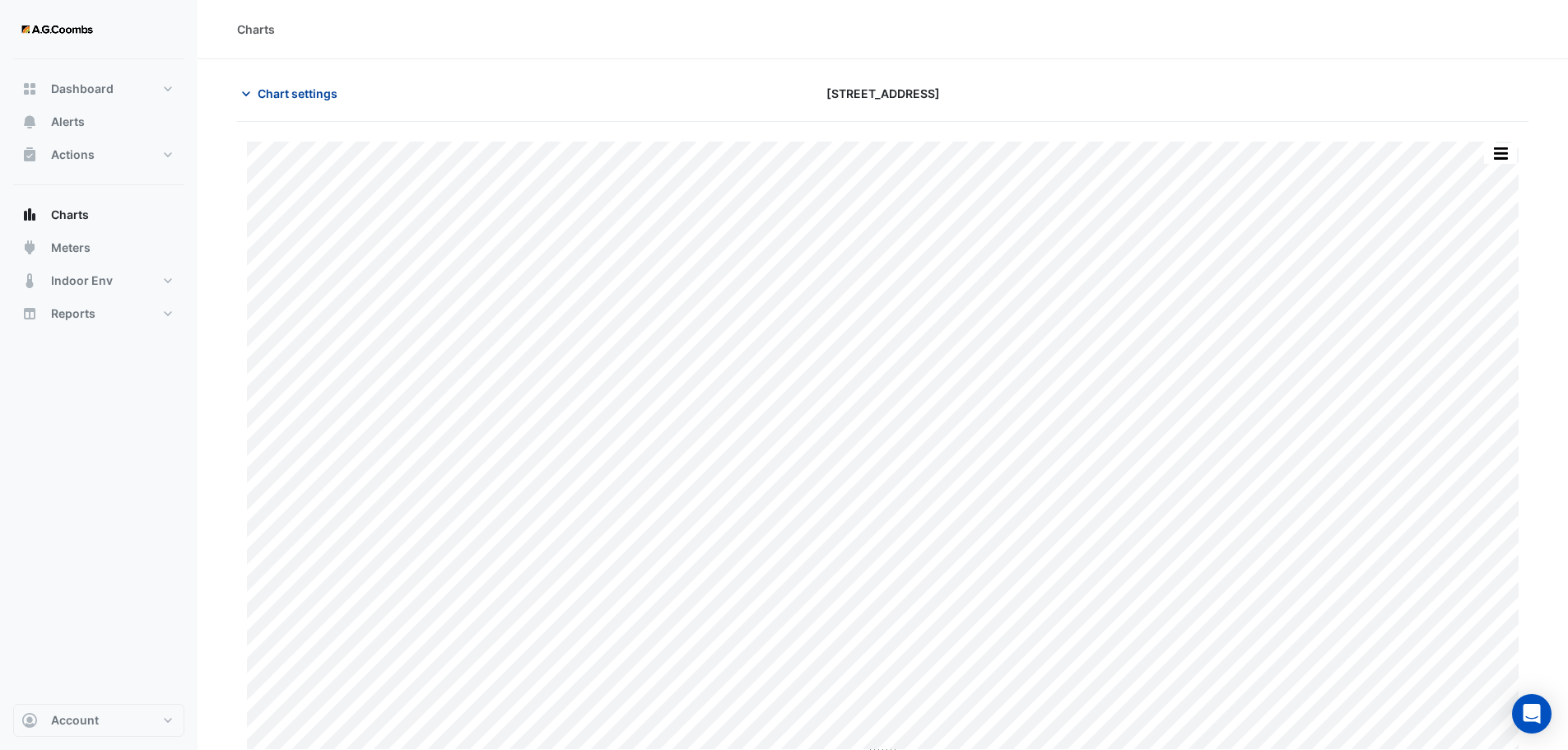
drag, startPoint x: 285, startPoint y: 100, endPoint x: 359, endPoint y: 239, distance: 157.5
click at [285, 100] on span "Chart settings" at bounding box center [297, 93] width 80 height 17
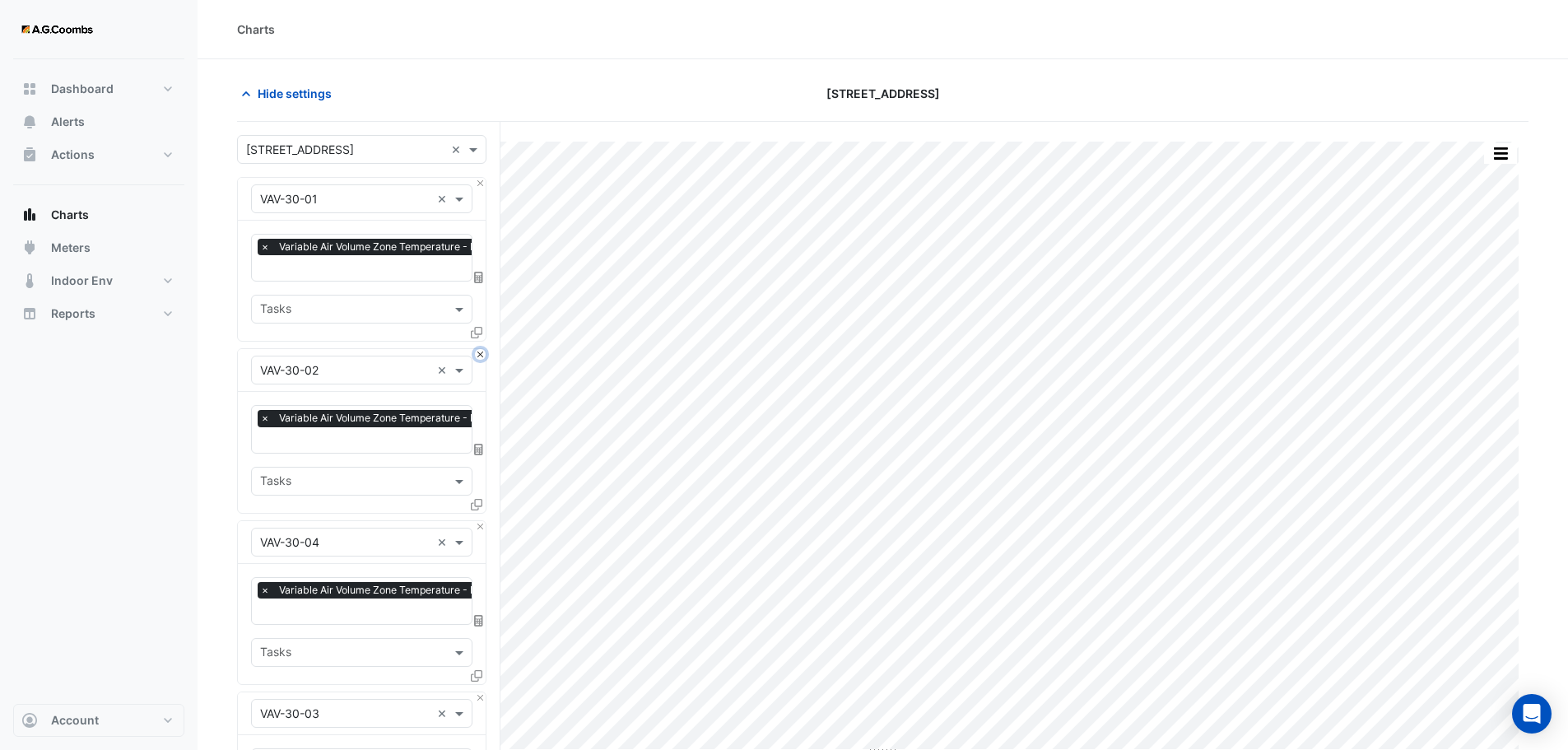
click at [477, 350] on button "Close" at bounding box center [480, 354] width 11 height 11
click at [477, 521] on button "Close" at bounding box center [480, 526] width 11 height 11
click at [477, 350] on button "Close" at bounding box center [480, 354] width 11 height 11
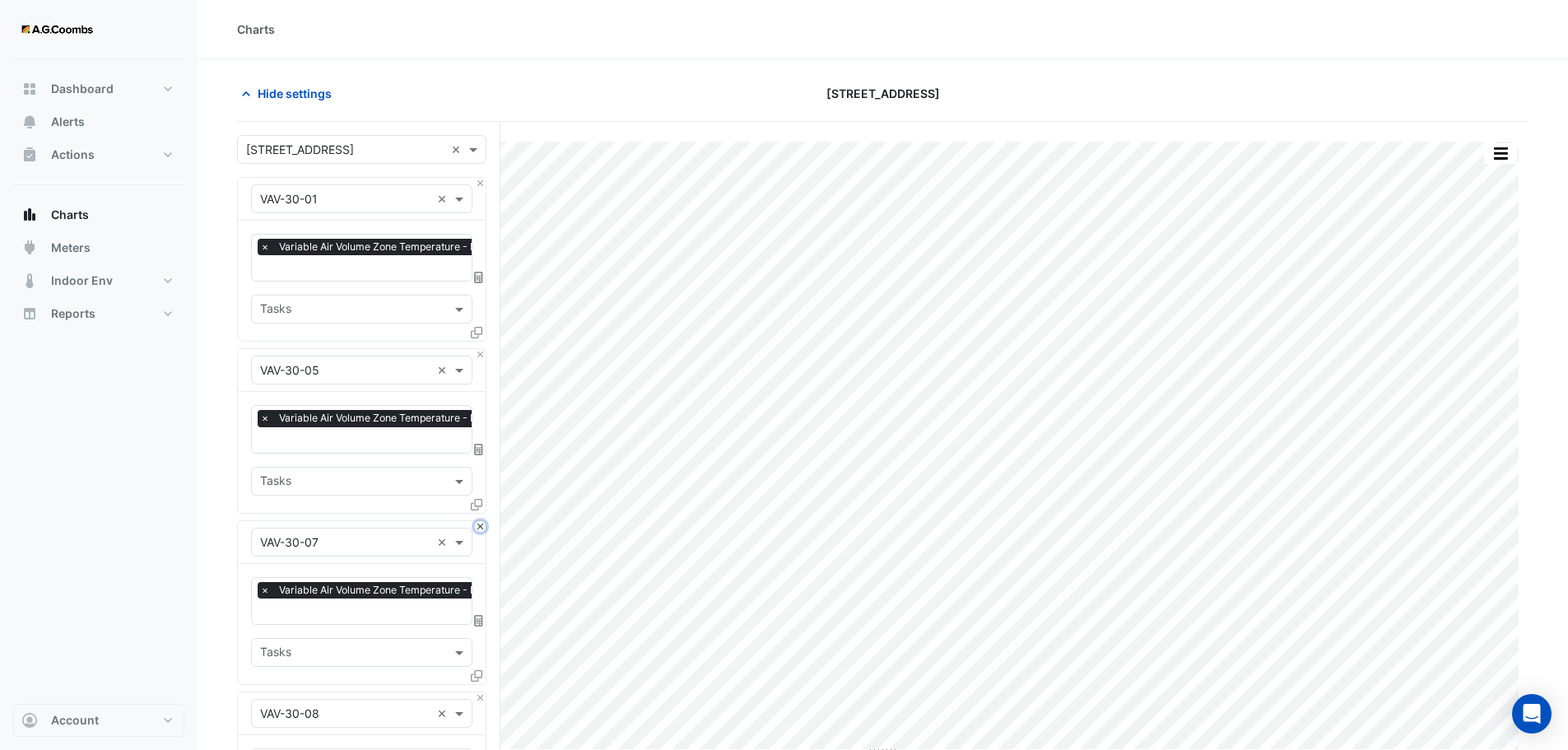
click at [477, 521] on button "Close" at bounding box center [480, 526] width 11 height 11
click at [477, 350] on button "Close" at bounding box center [480, 354] width 11 height 11
click at [477, 521] on button "Close" at bounding box center [480, 526] width 11 height 11
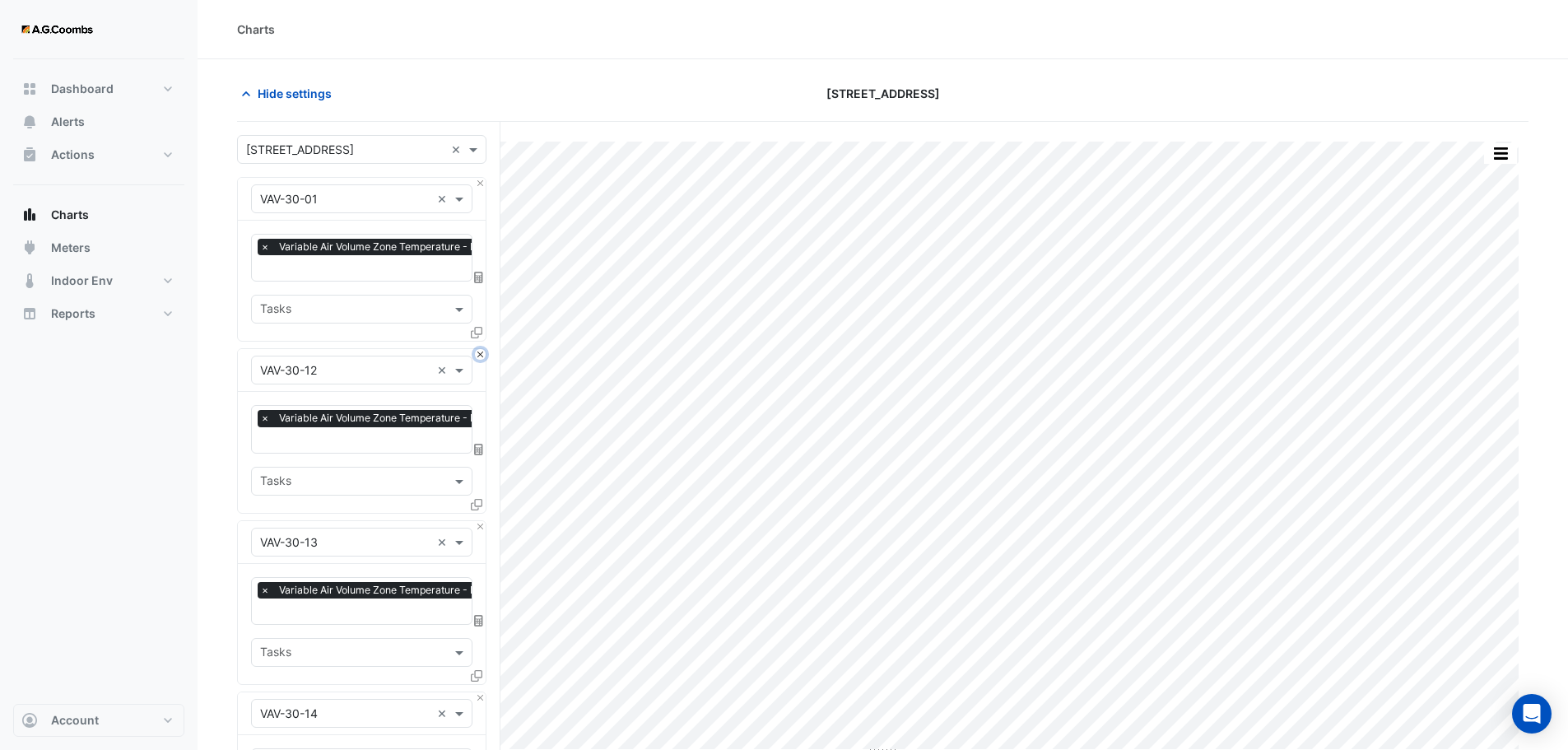
click at [477, 350] on button "Close" at bounding box center [480, 354] width 11 height 11
click at [477, 521] on button "Close" at bounding box center [480, 526] width 11 height 11
click at [477, 350] on button "Close" at bounding box center [480, 354] width 11 height 11
click at [477, 521] on button "Close" at bounding box center [480, 526] width 11 height 11
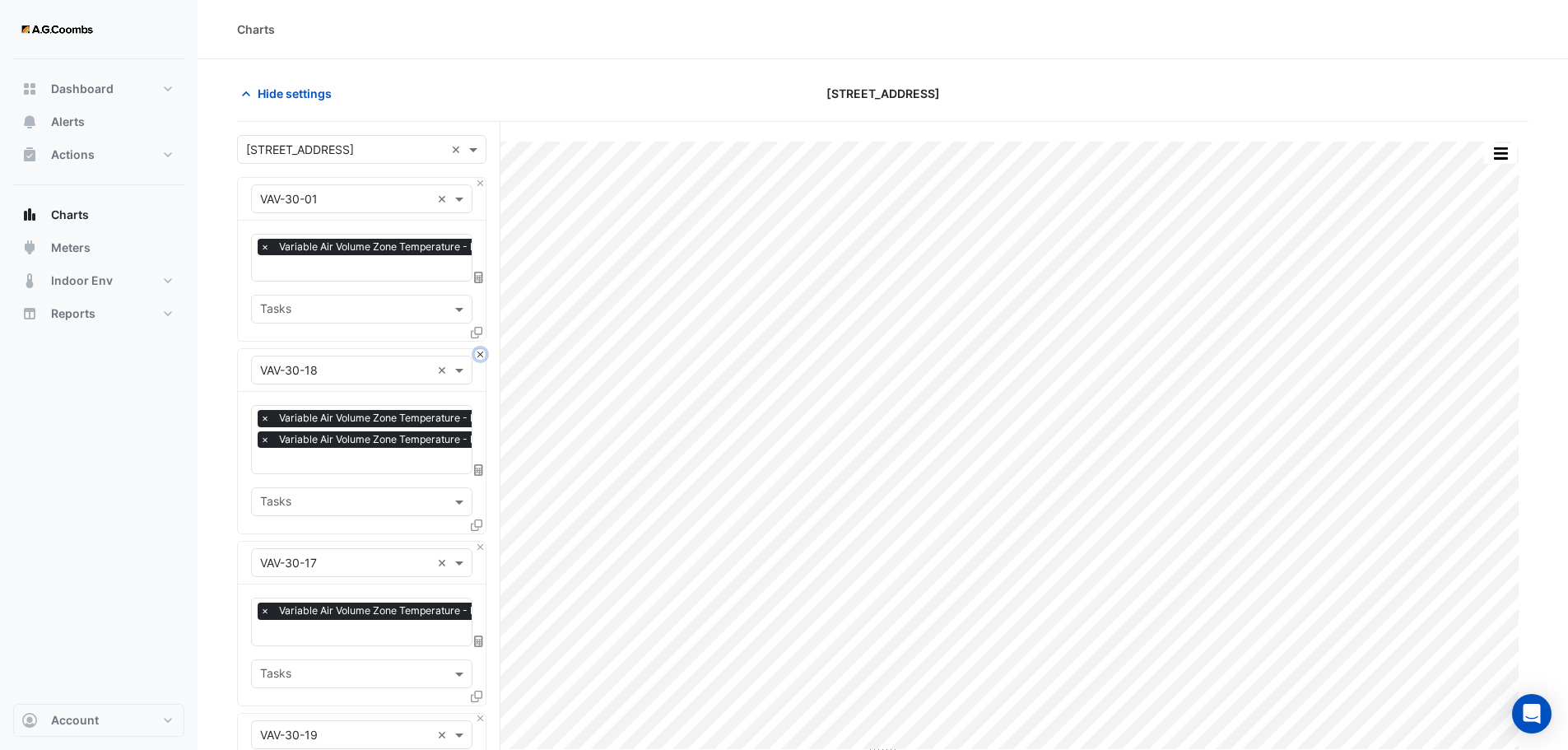
click at [477, 350] on button "Close" at bounding box center [480, 354] width 11 height 11
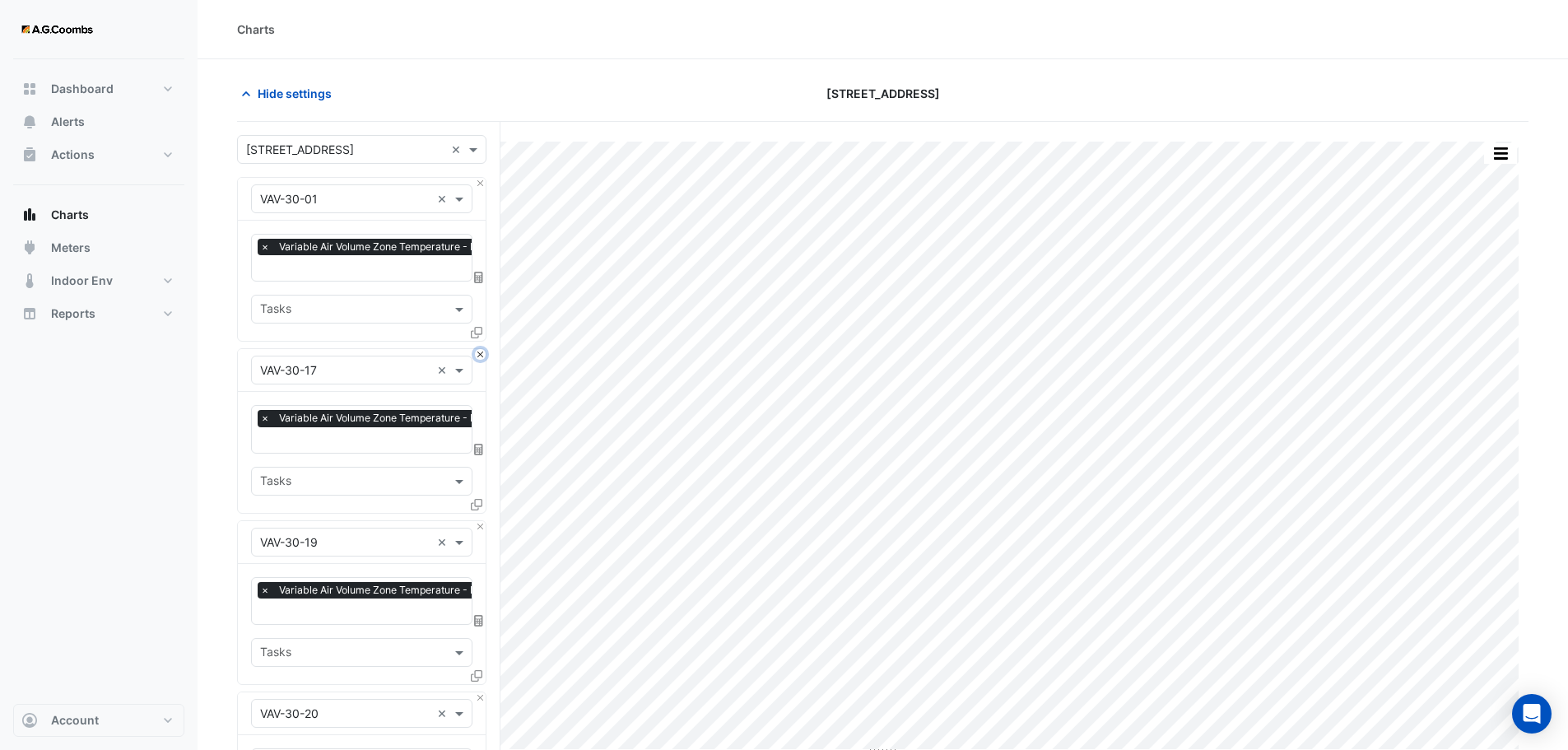
click at [477, 350] on button "Close" at bounding box center [480, 354] width 11 height 11
click at [477, 521] on button "Close" at bounding box center [480, 526] width 11 height 11
click at [477, 350] on button "Close" at bounding box center [480, 354] width 11 height 11
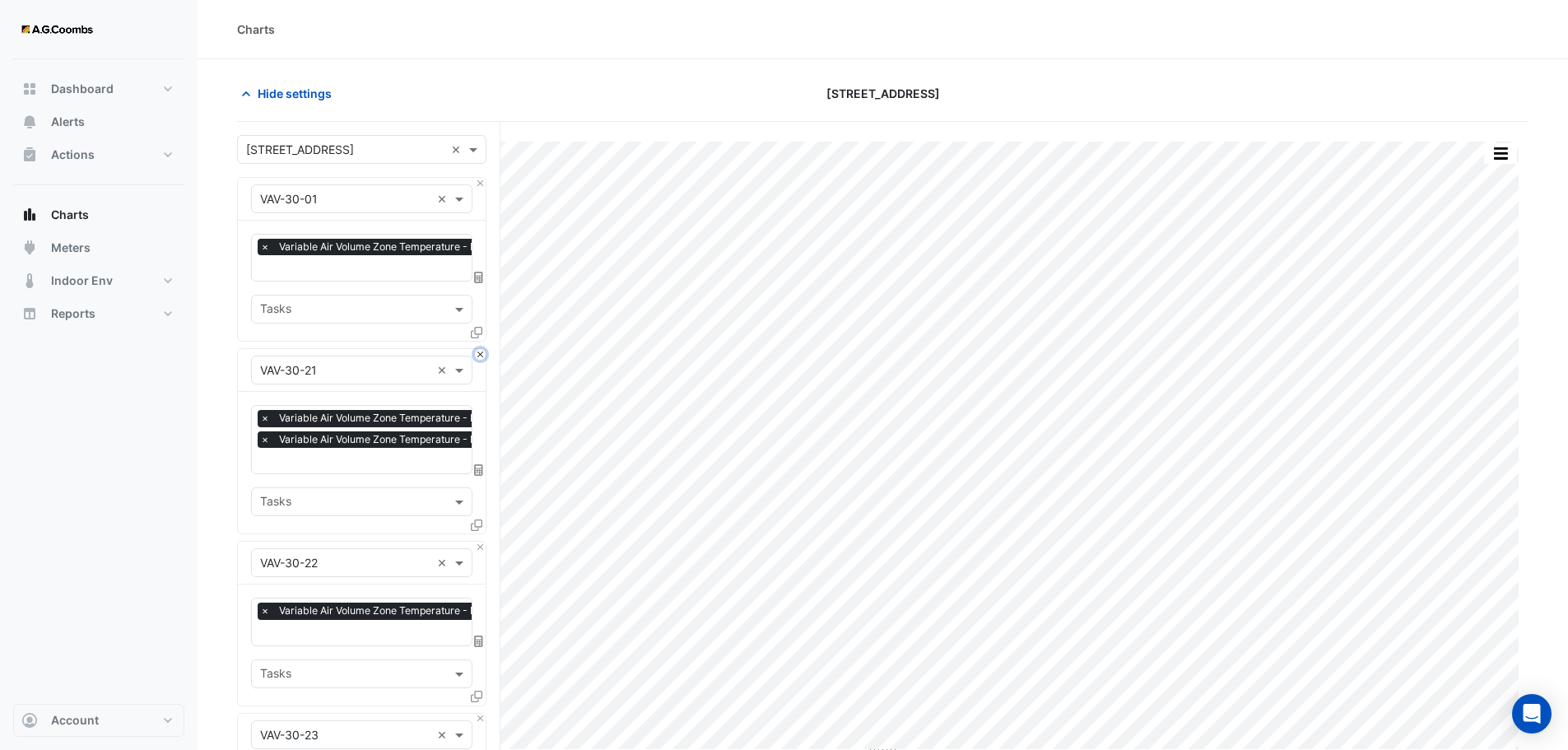
click at [477, 350] on button "Close" at bounding box center [480, 354] width 11 height 11
click at [477, 541] on button "Close" at bounding box center [480, 546] width 11 height 11
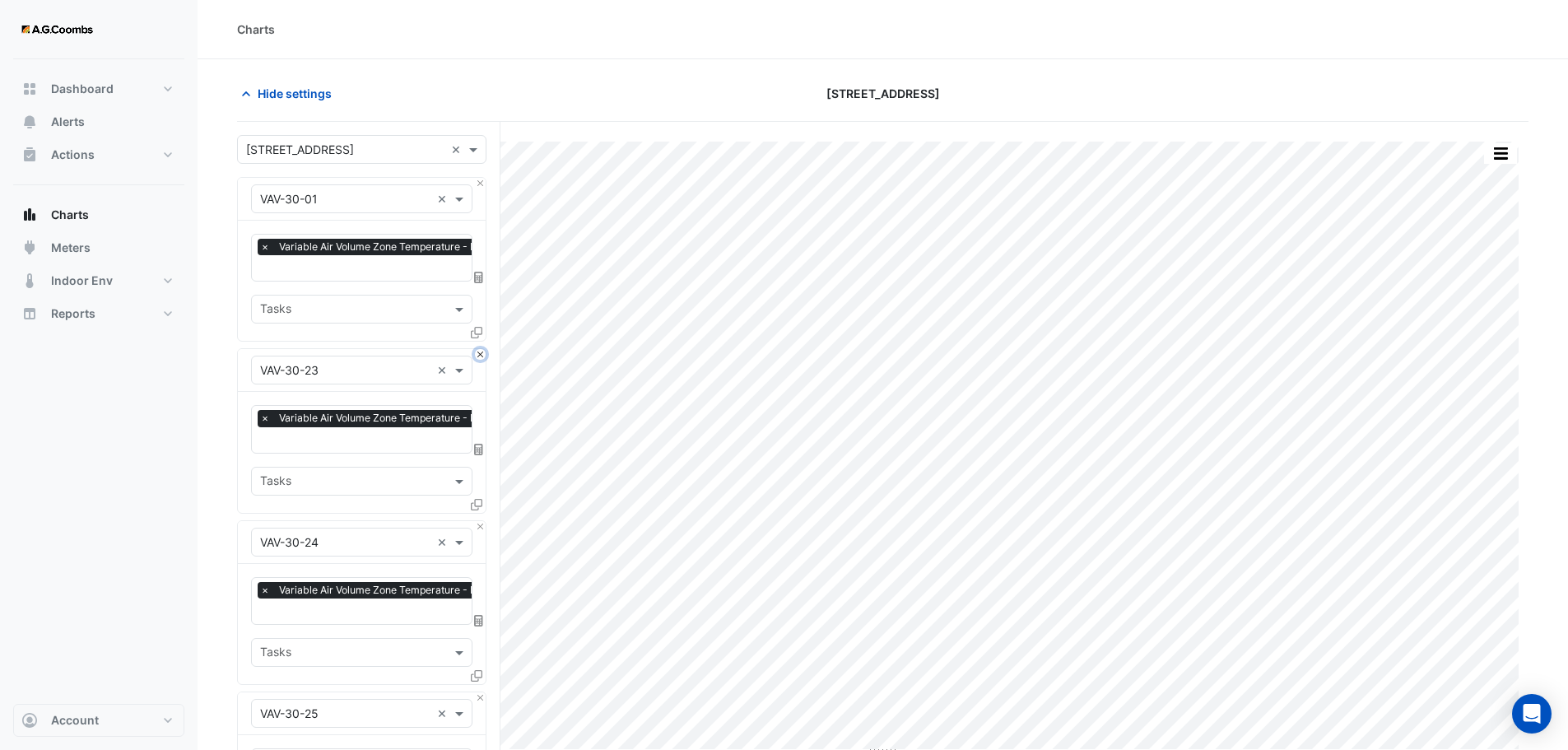
click at [477, 350] on button "Close" at bounding box center [480, 354] width 11 height 11
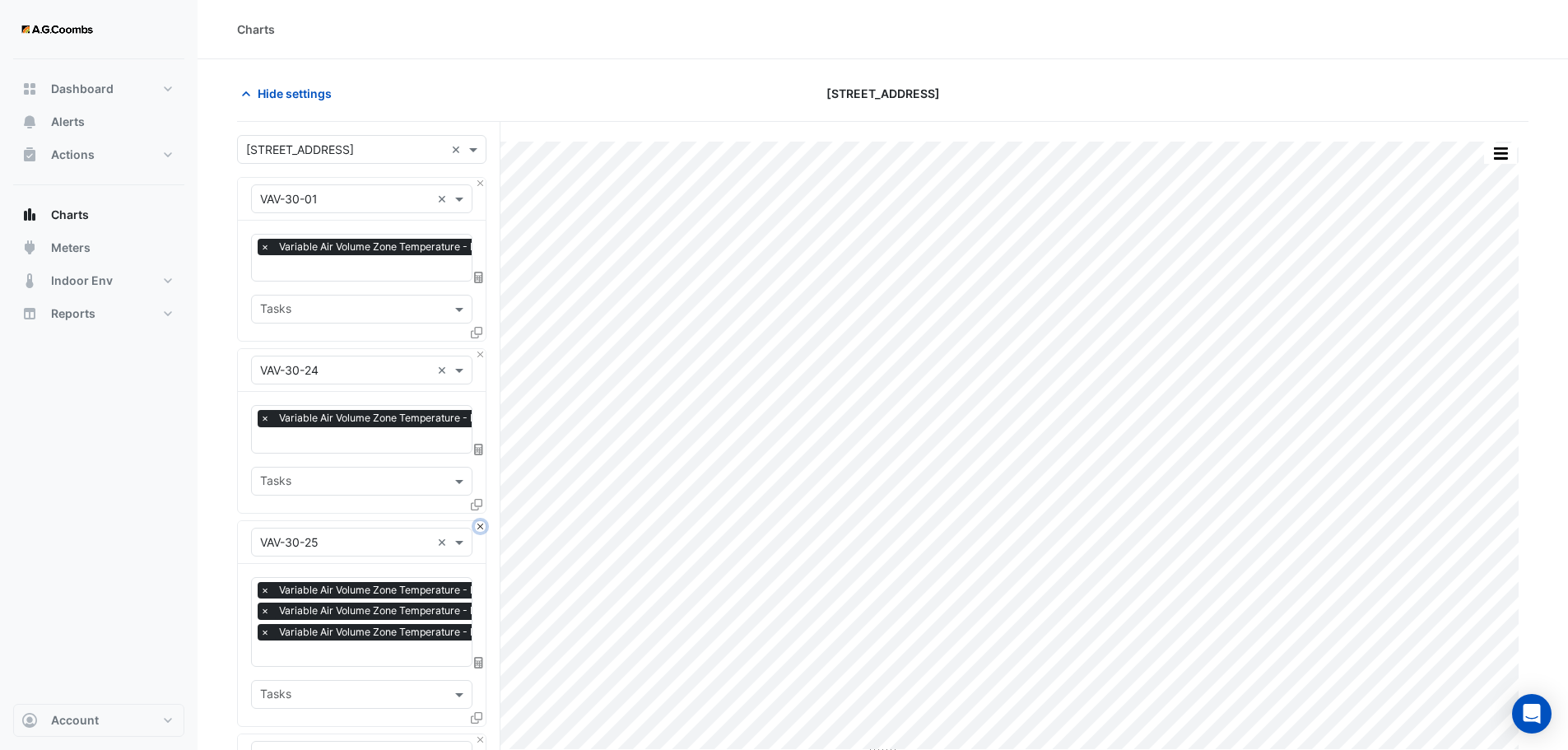
click at [477, 521] on button "Close" at bounding box center [480, 526] width 11 height 11
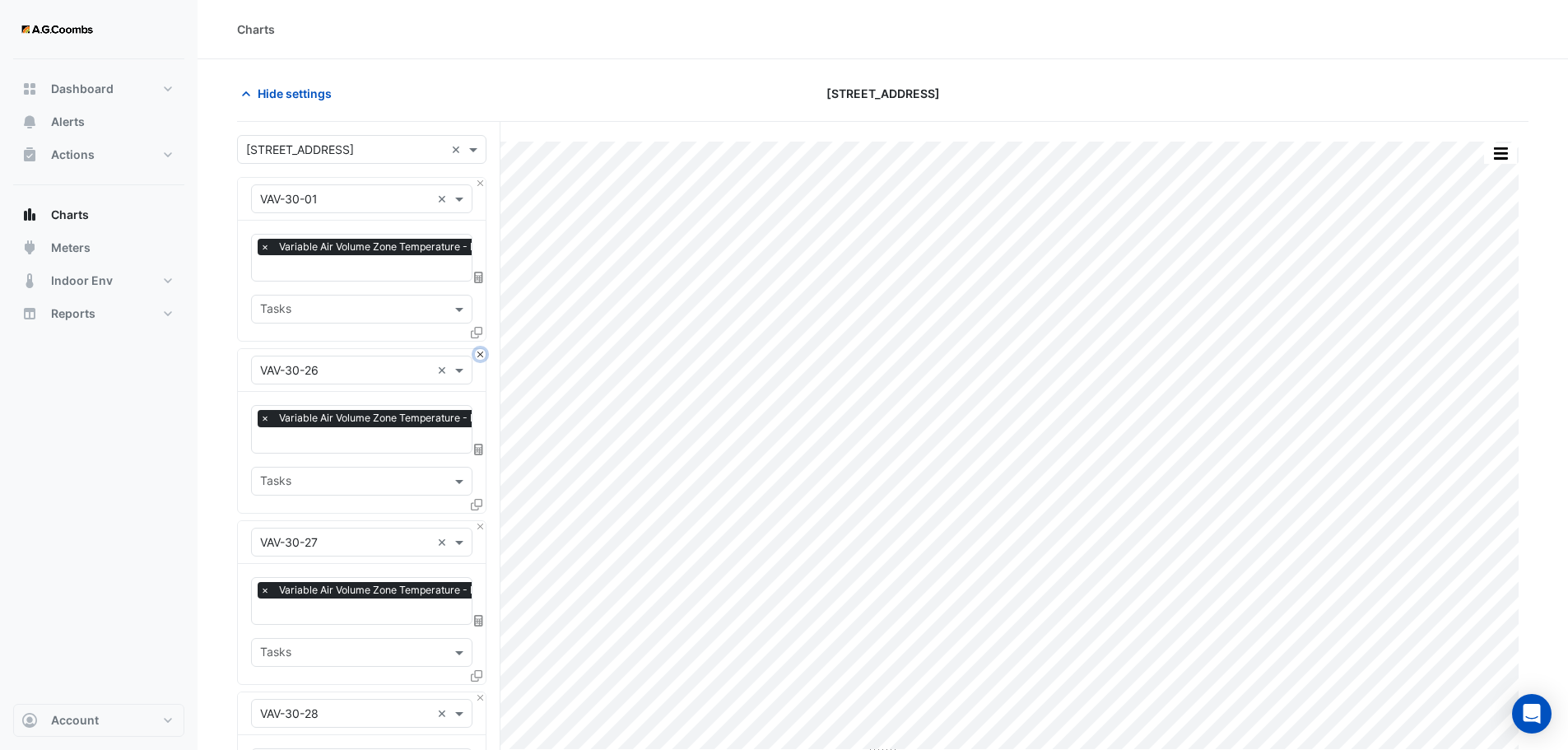
click at [477, 350] on button "Close" at bounding box center [480, 354] width 11 height 11
click at [477, 521] on button "Close" at bounding box center [480, 526] width 11 height 11
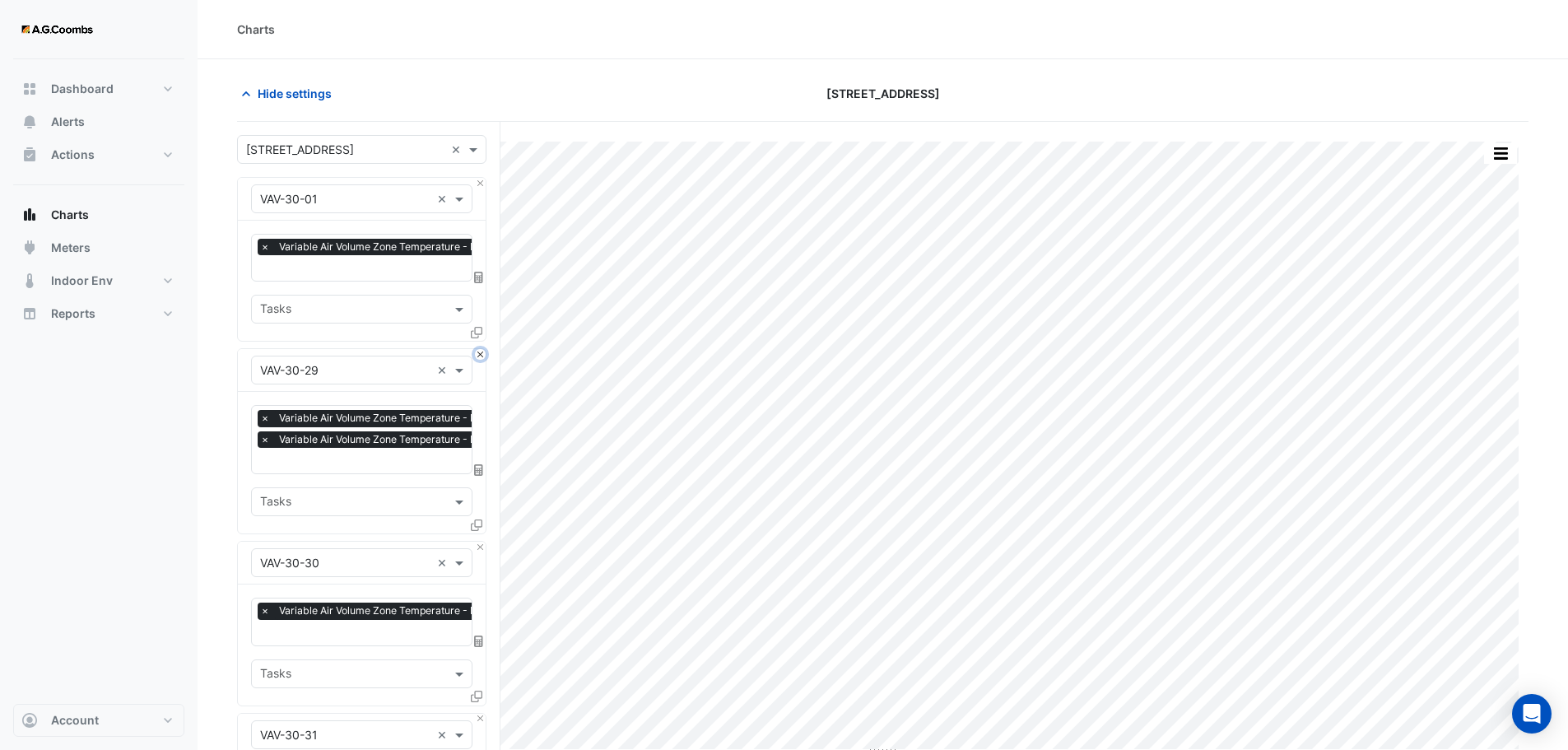
click at [477, 350] on button "Close" at bounding box center [480, 354] width 11 height 11
click at [477, 541] on button "Close" at bounding box center [480, 546] width 11 height 11
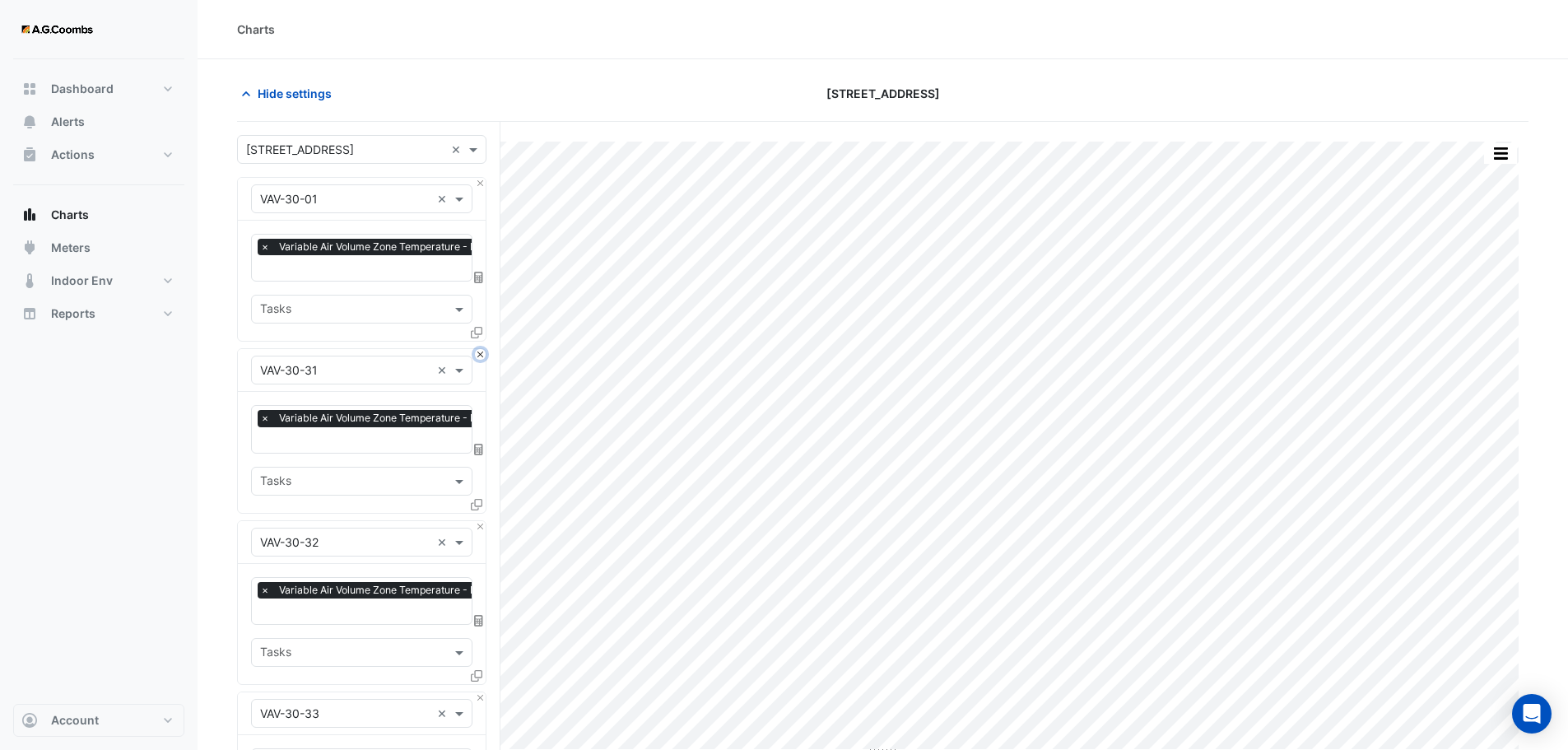
click at [477, 350] on button "Close" at bounding box center [480, 354] width 11 height 11
click at [477, 521] on button "Close" at bounding box center [480, 526] width 11 height 11
click at [477, 350] on button "Close" at bounding box center [480, 354] width 11 height 11
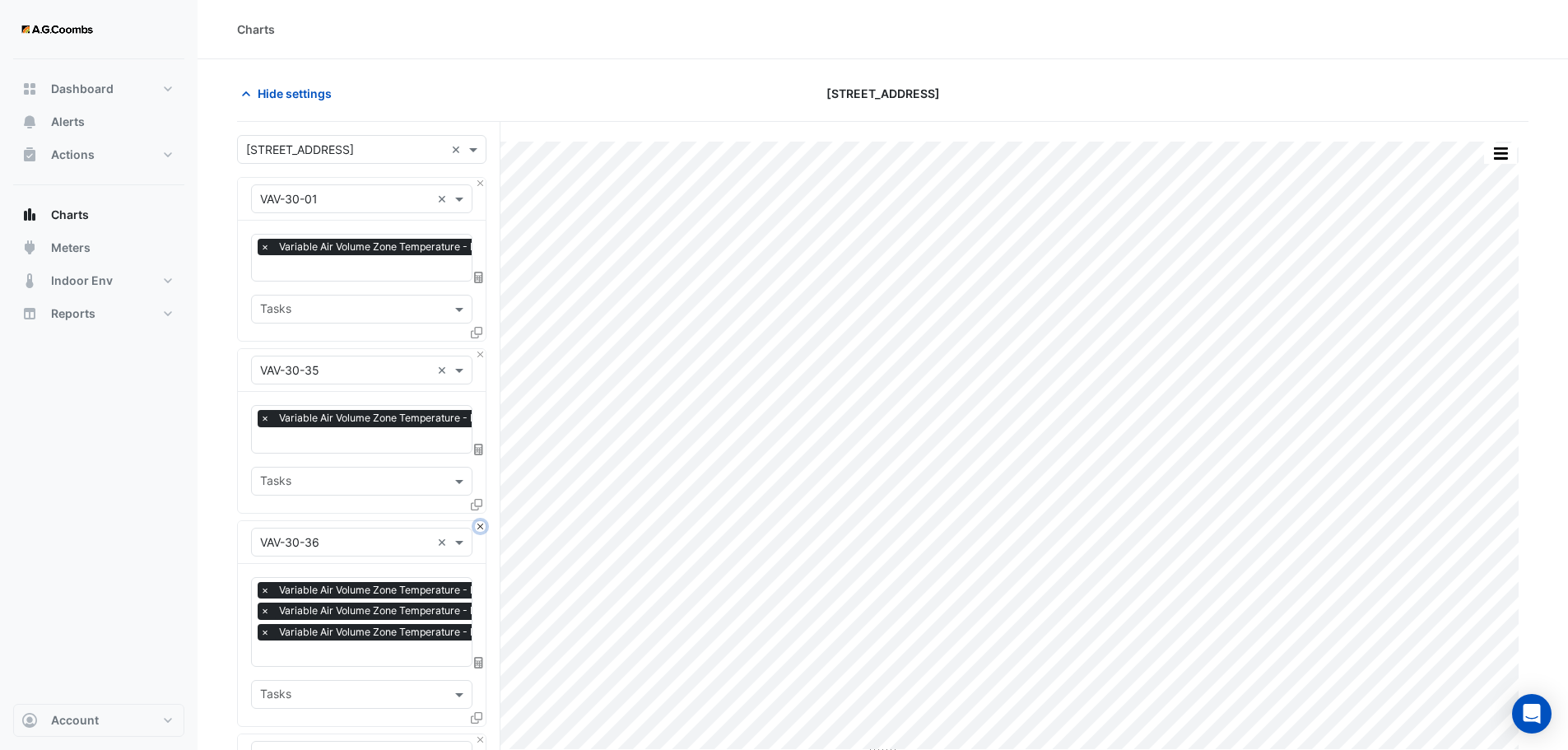
click at [477, 521] on button "Close" at bounding box center [480, 526] width 11 height 11
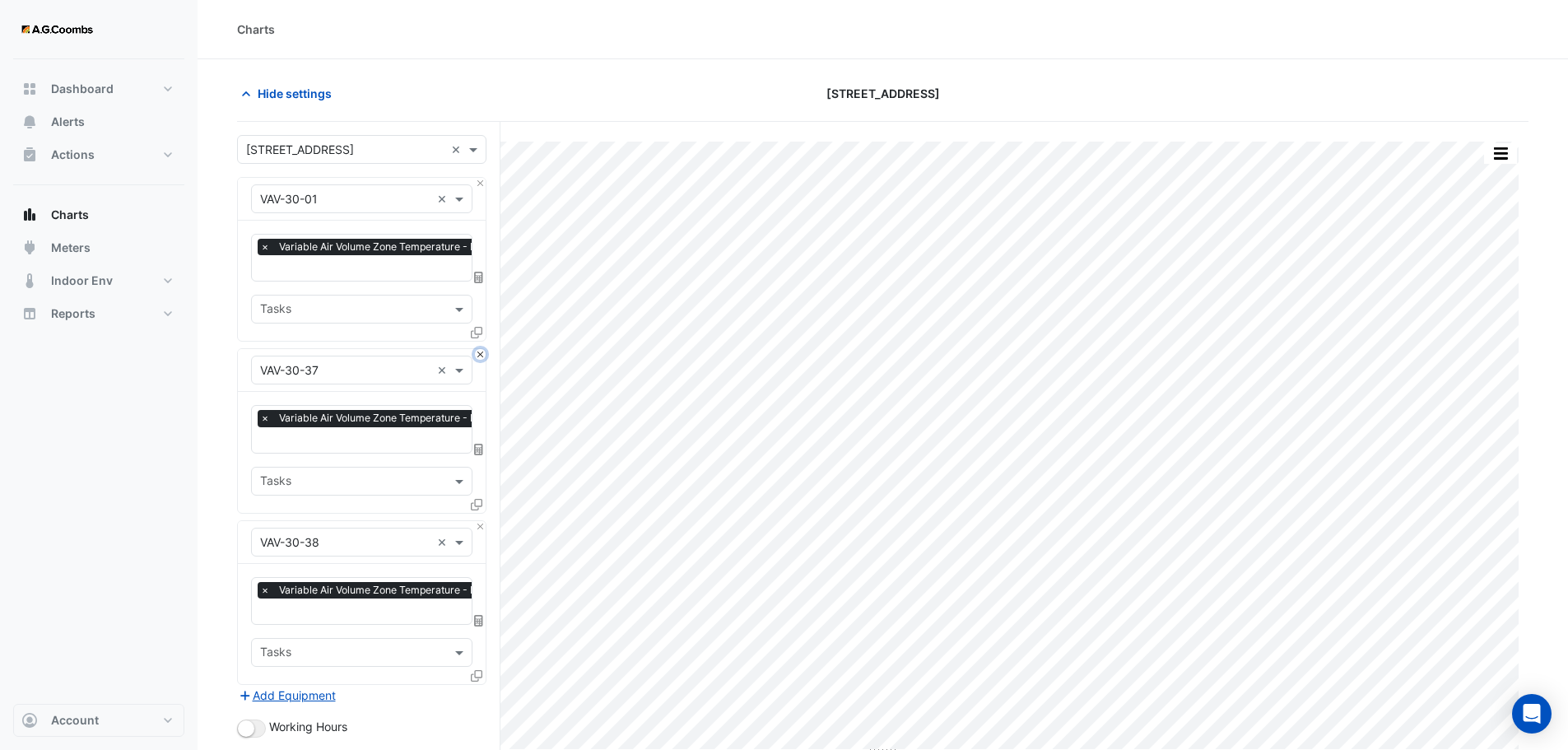
click at [477, 350] on button "Close" at bounding box center [480, 354] width 11 height 11
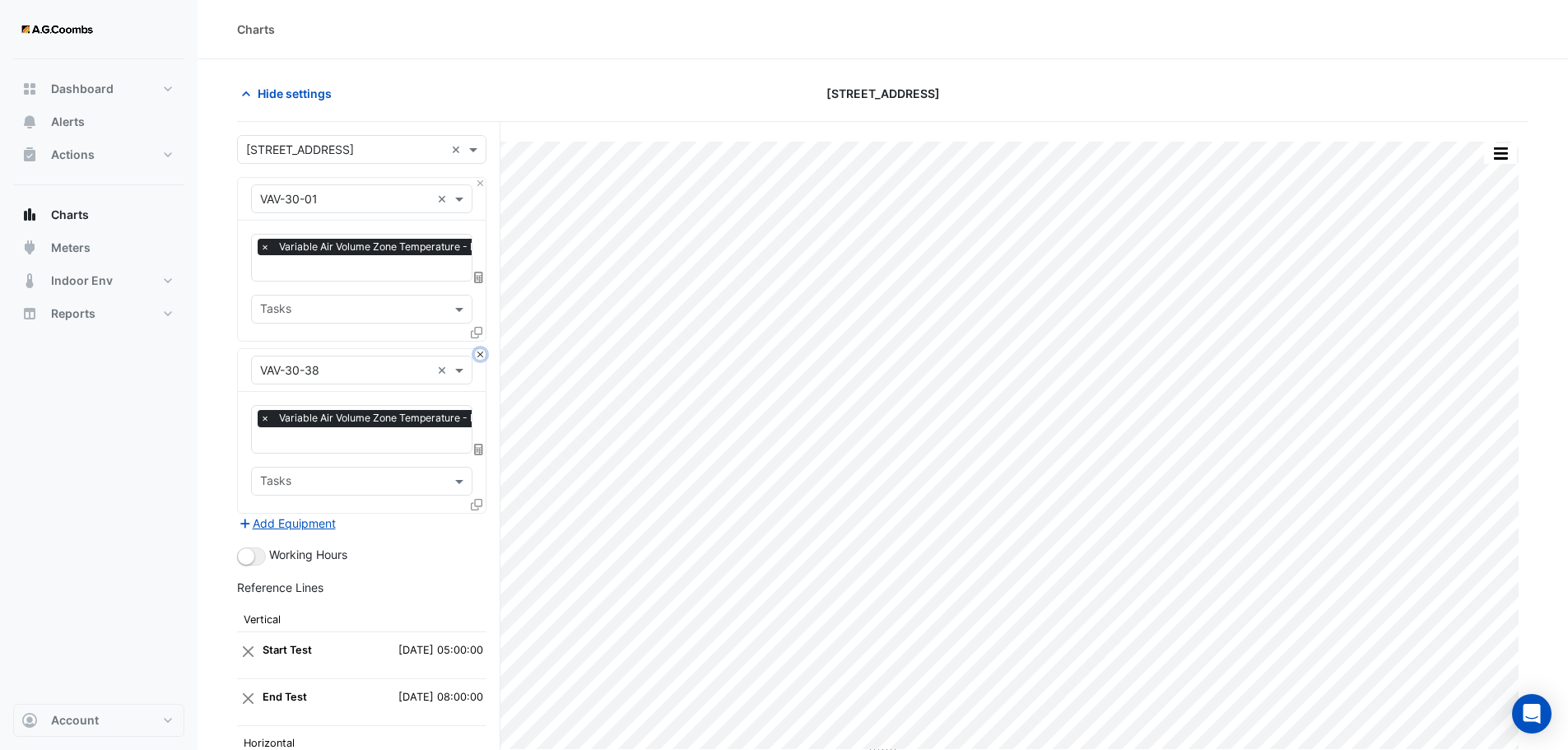
click at [477, 350] on button "Close" at bounding box center [480, 354] width 11 height 11
click at [477, 514] on div "Add Equipment" at bounding box center [361, 523] width 250 height 20
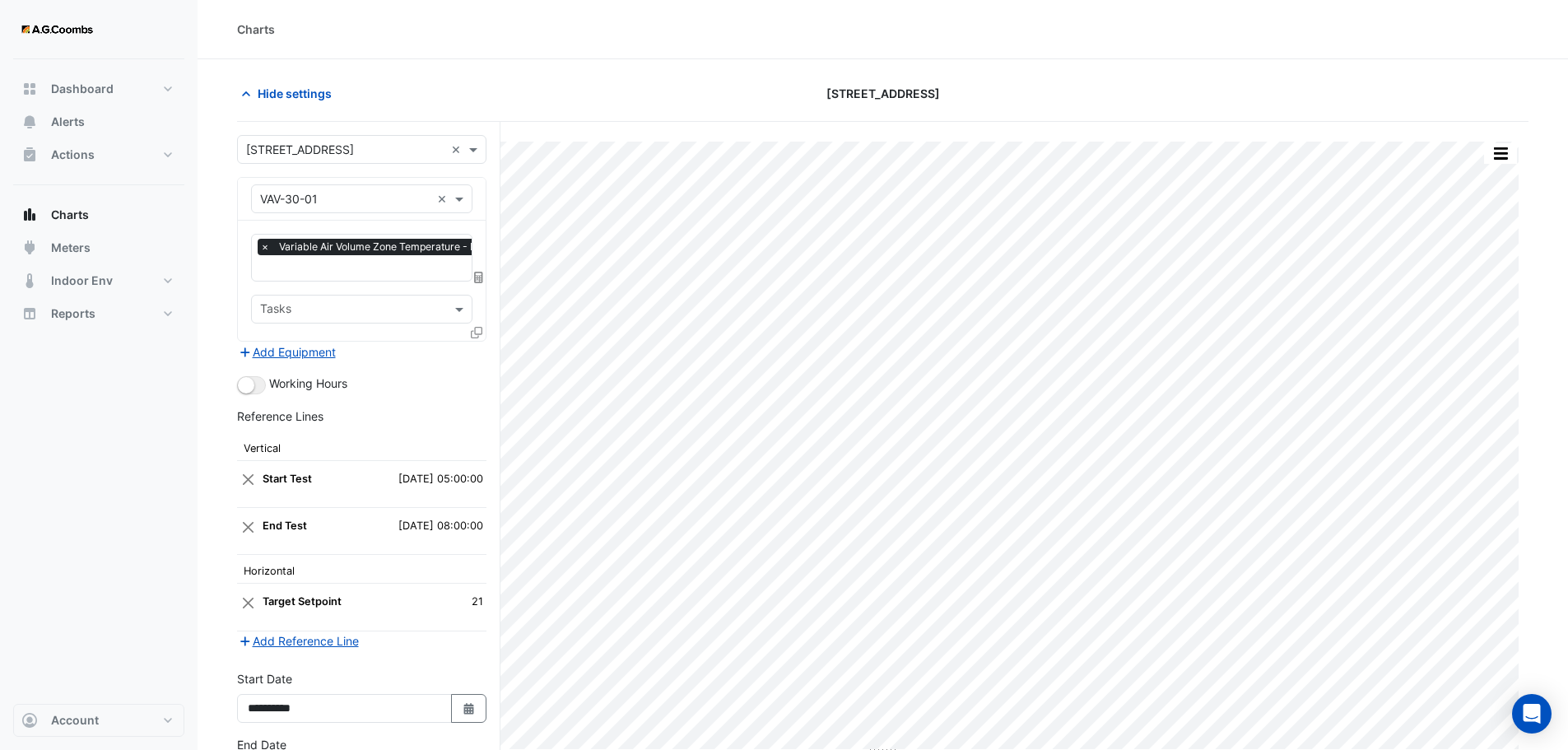
click at [477, 350] on div "Add Equipment" at bounding box center [361, 351] width 250 height 20
click at [470, 331] on icon at bounding box center [476, 332] width 12 height 12
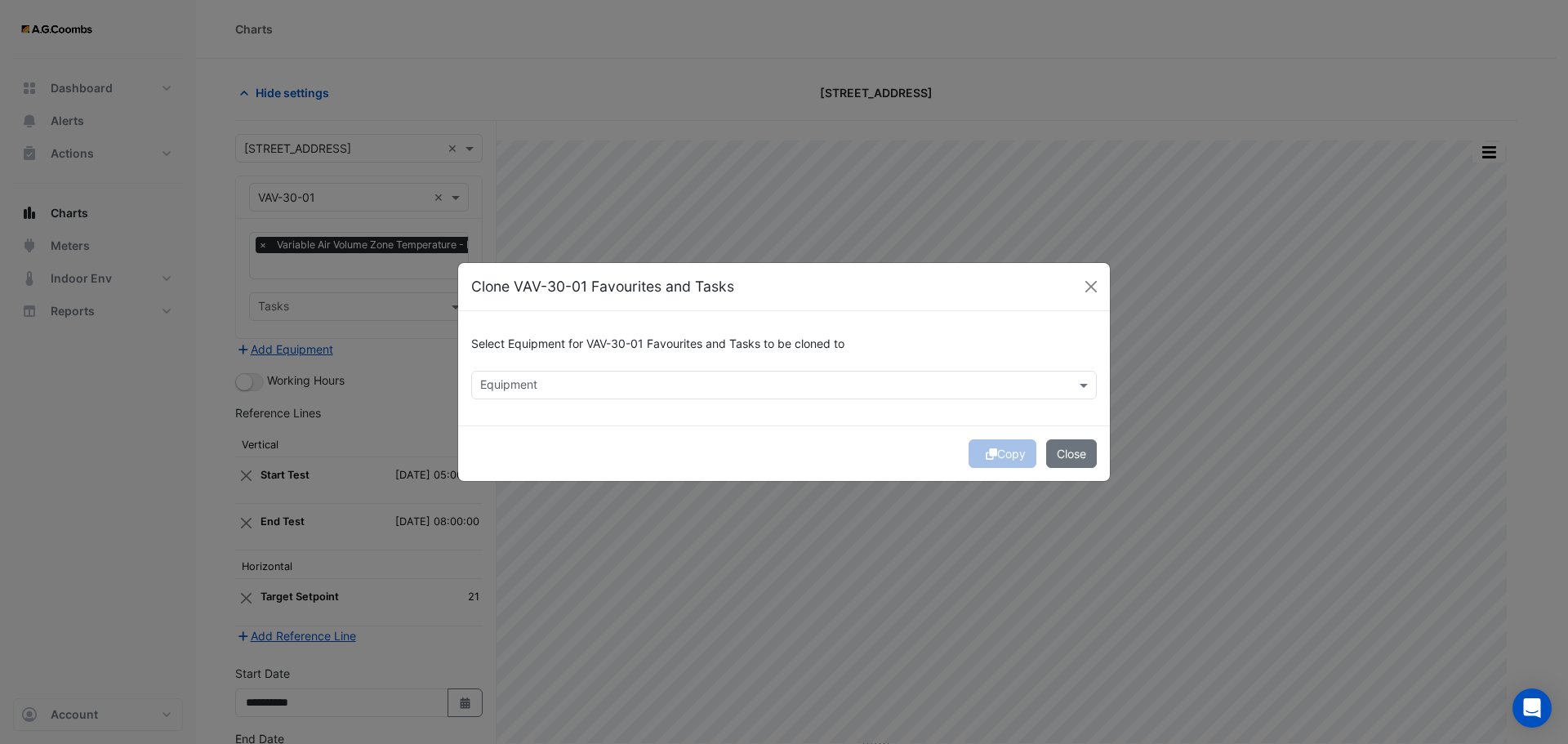
click at [527, 391] on input "text" at bounding box center [775, 386] width 589 height 17
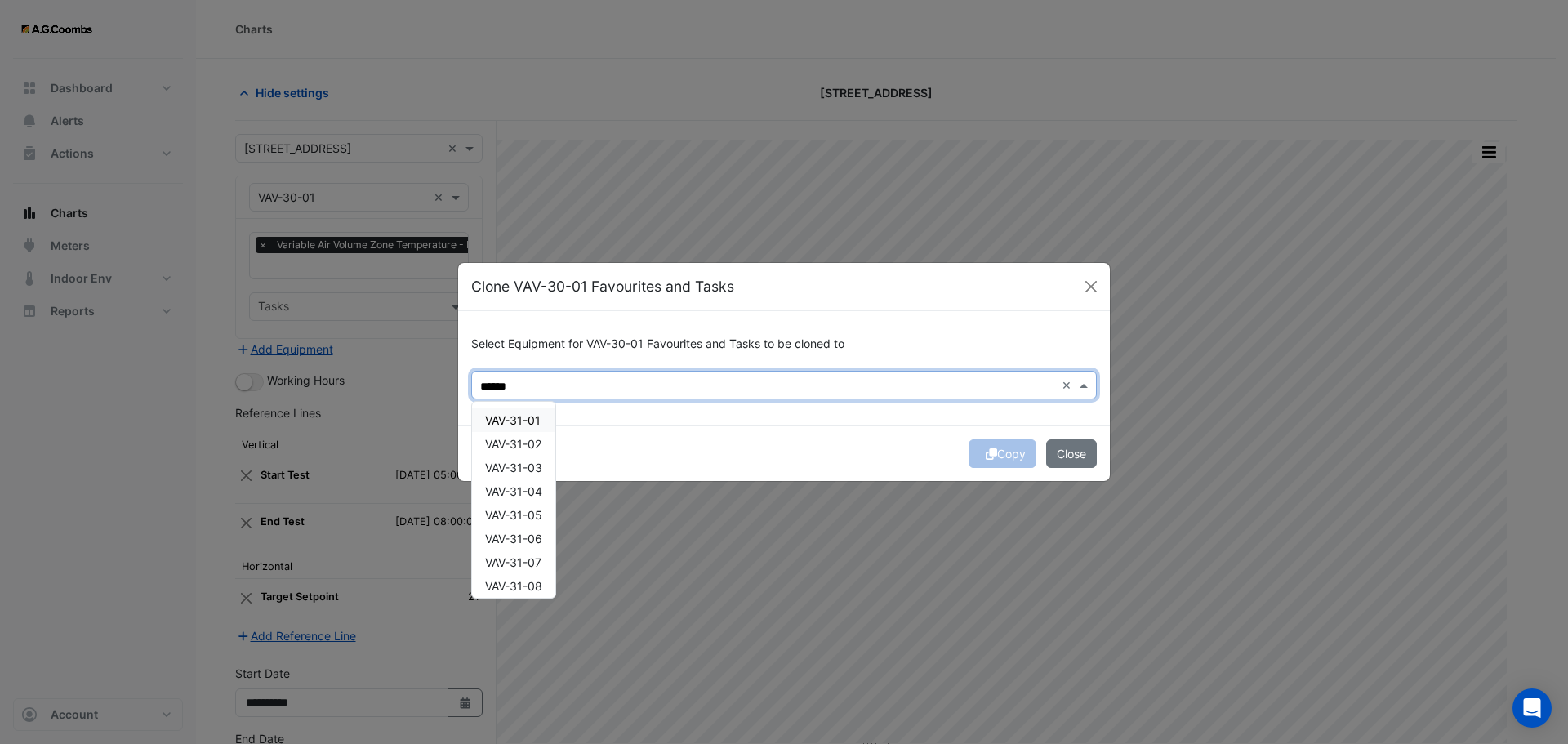
click at [533, 419] on span "VAV-31-01" at bounding box center [513, 420] width 56 height 14
click at [526, 444] on span "VAV-31-02" at bounding box center [513, 444] width 57 height 14
click at [527, 462] on span "VAV-31-03" at bounding box center [514, 468] width 58 height 14
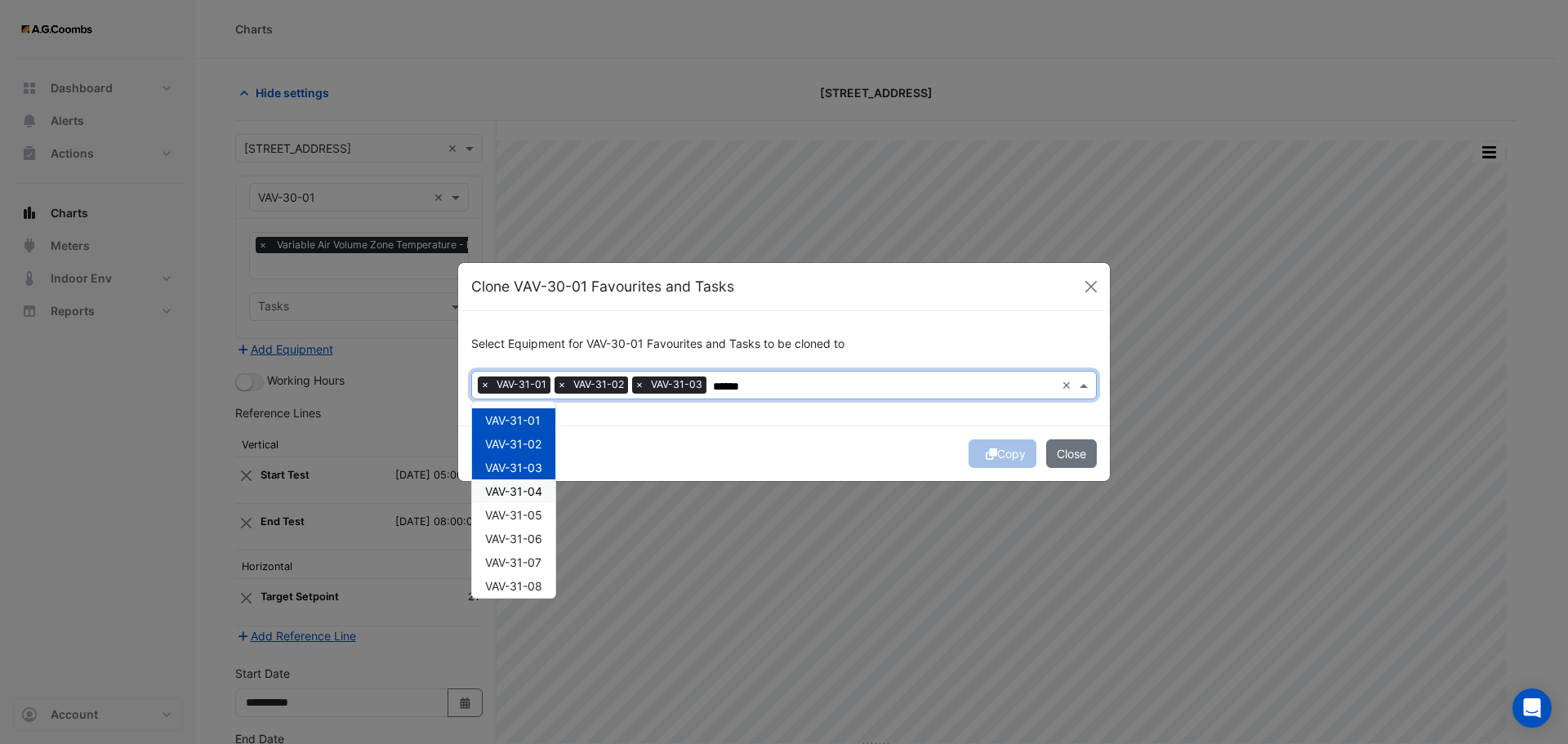
click at [539, 499] on div "VAV-31-04" at bounding box center [513, 491] width 84 height 24
click at [537, 515] on span "VAV-31-05" at bounding box center [514, 515] width 58 height 14
click at [541, 545] on span "VAV-31-06" at bounding box center [514, 539] width 58 height 14
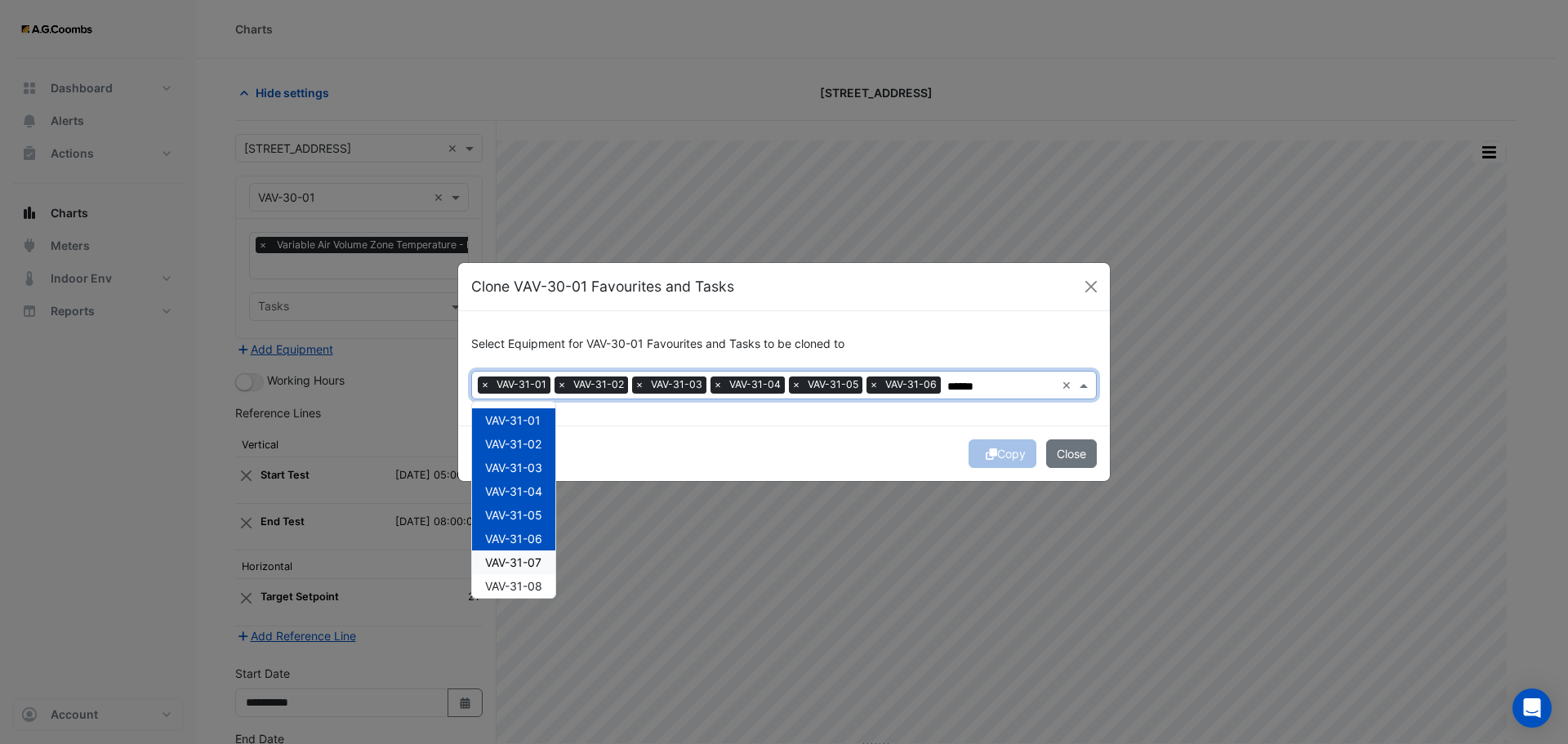
click at [540, 562] on span "VAV-31-07" at bounding box center [513, 562] width 57 height 14
click at [540, 590] on span "VAV-31-08" at bounding box center [514, 586] width 58 height 14
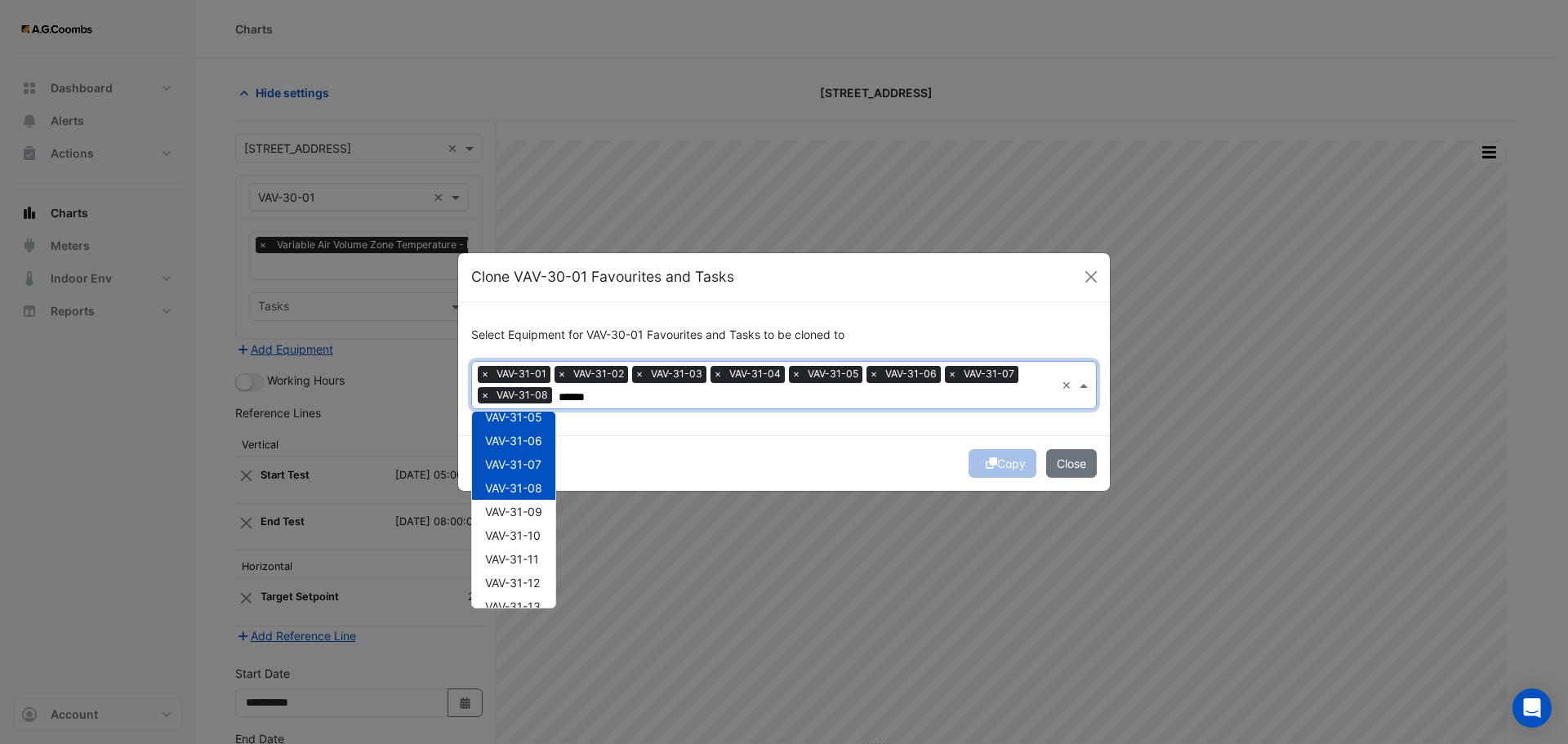
scroll to position [172, 0]
click at [518, 440] on div "VAV-31-09" at bounding box center [513, 448] width 84 height 24
click at [518, 475] on span "VAV-31-10" at bounding box center [513, 472] width 56 height 14
click at [519, 498] on span "VAV-31-11" at bounding box center [513, 495] width 54 height 14
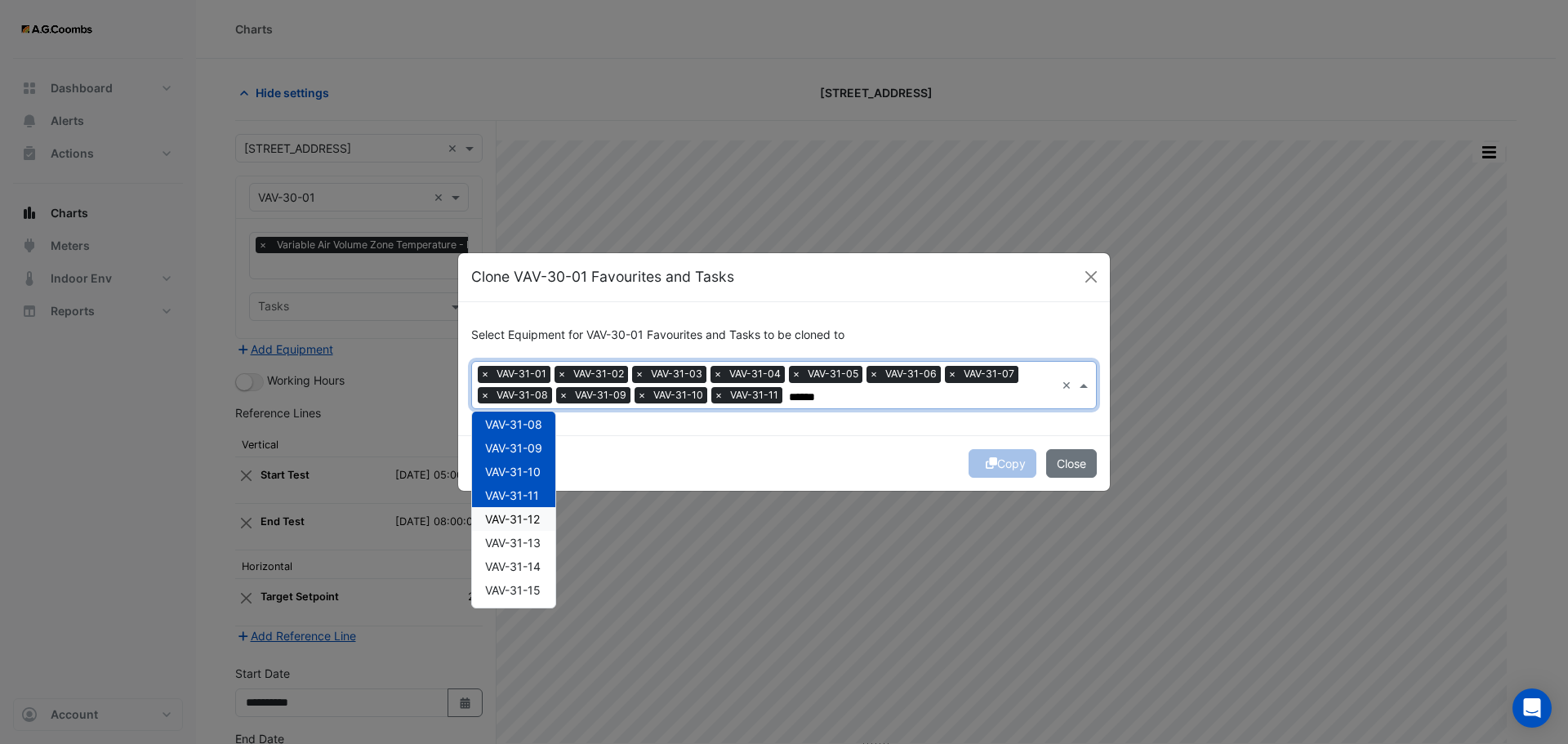
click at [532, 524] on span "VAV-31-12" at bounding box center [513, 519] width 55 height 14
click at [537, 550] on div "VAV-31-13" at bounding box center [513, 543] width 84 height 24
click at [532, 560] on span "VAV-31-14" at bounding box center [513, 566] width 56 height 14
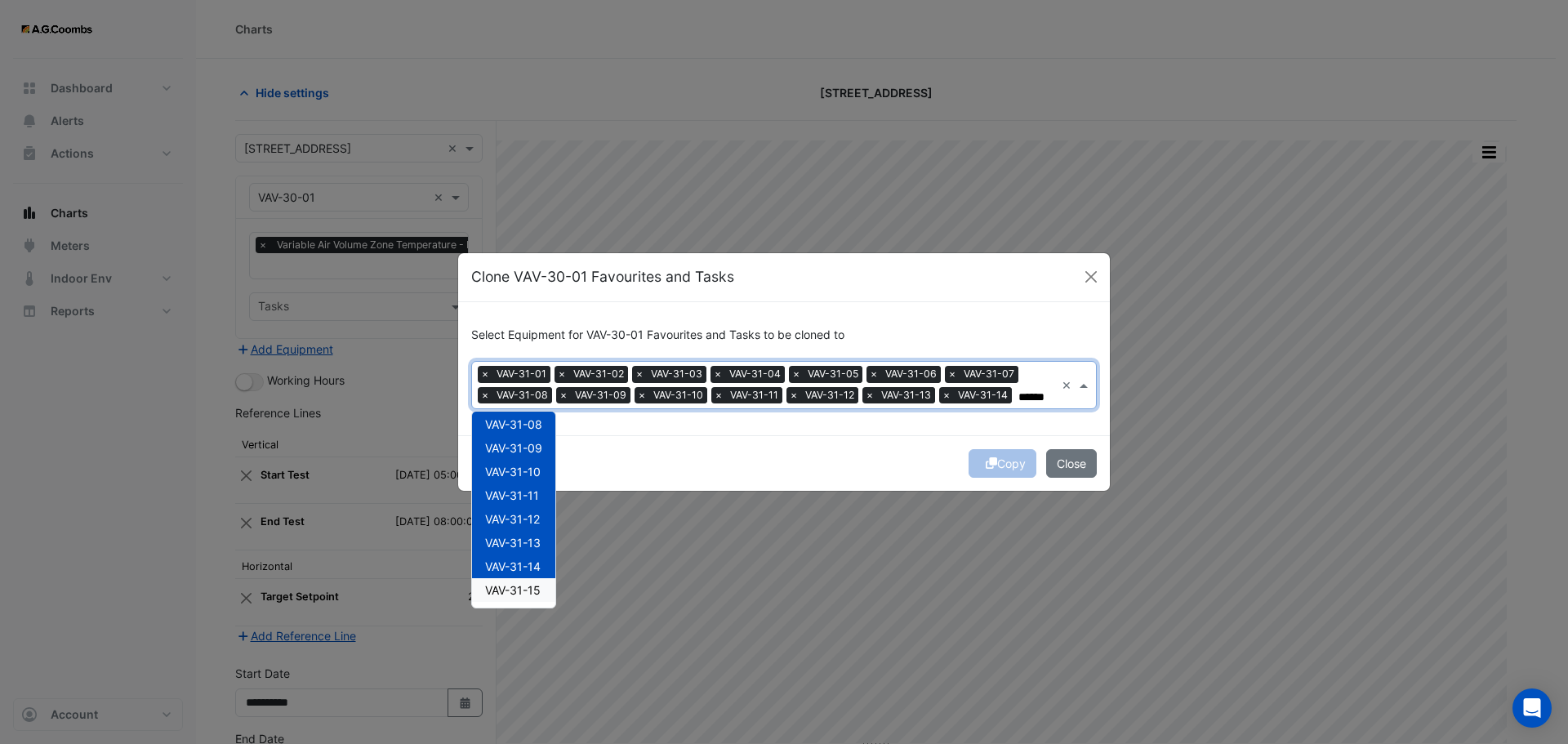
click at [537, 592] on span "VAV-31-15" at bounding box center [513, 590] width 56 height 14
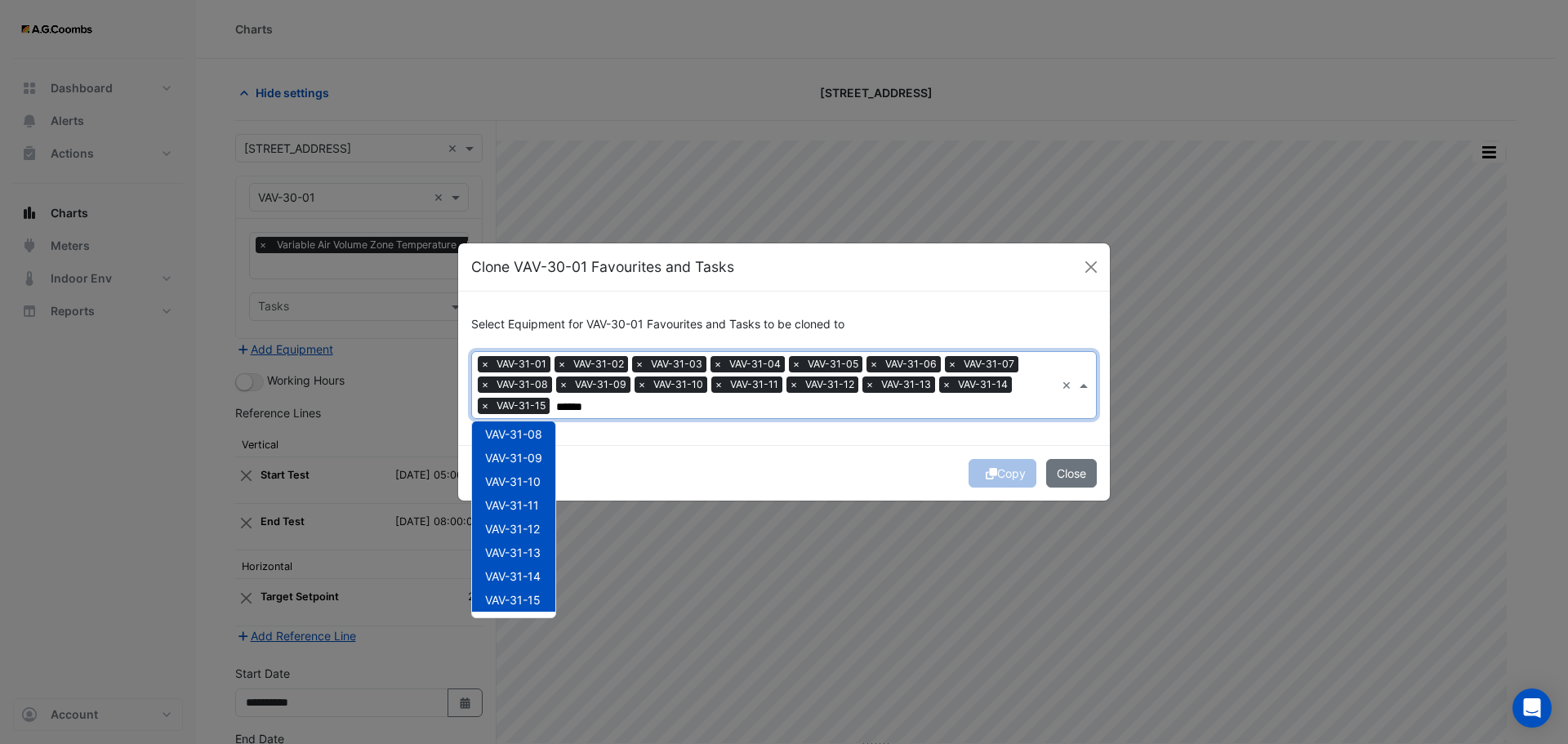
type input "******"
click at [573, 583] on ngb-modal-window "Clone VAV-30-01 Favourites and Tasks Select Equipment for VAV-30-01 Favourites …" at bounding box center [784, 372] width 1568 height 744
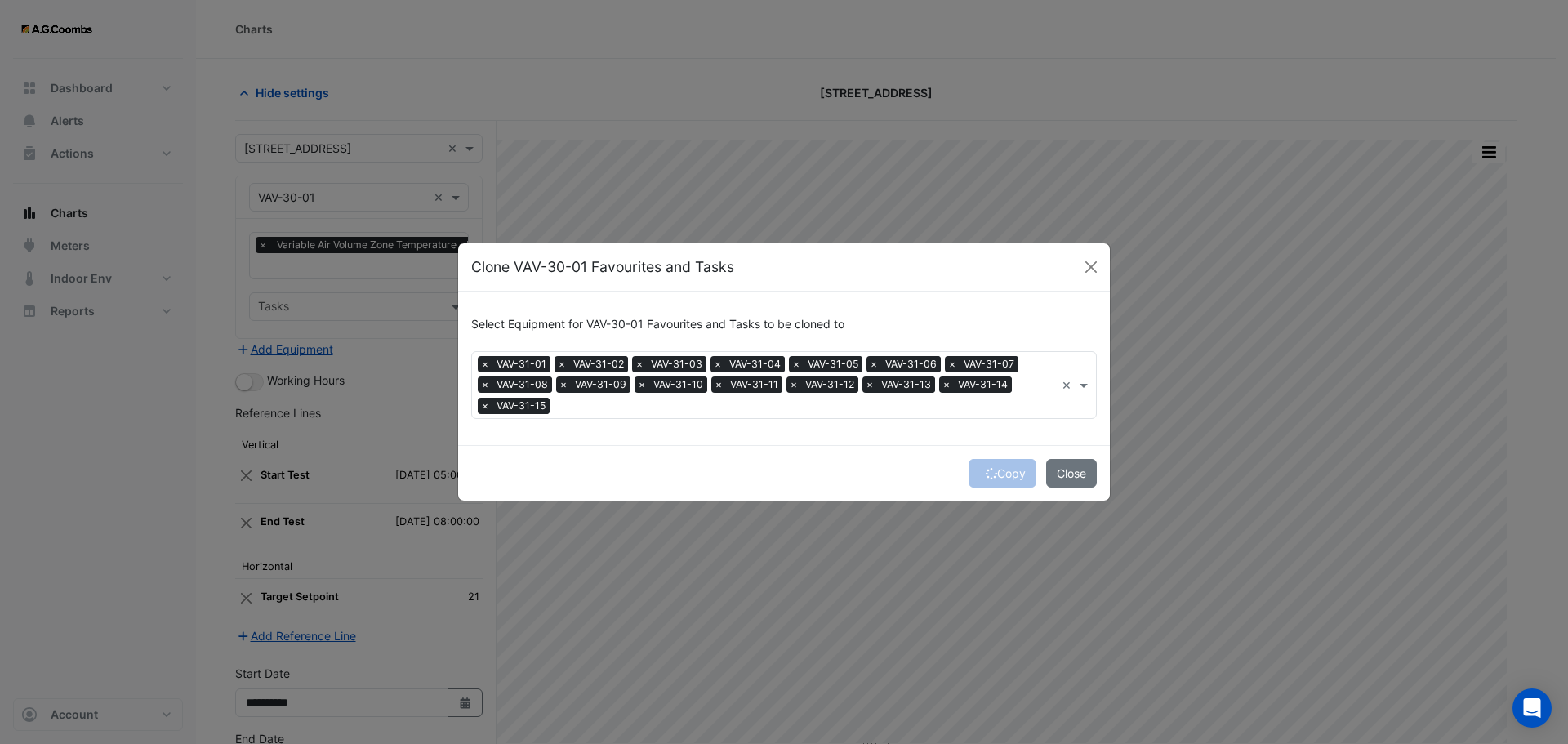
click at [639, 404] on input "text" at bounding box center [806, 407] width 499 height 17
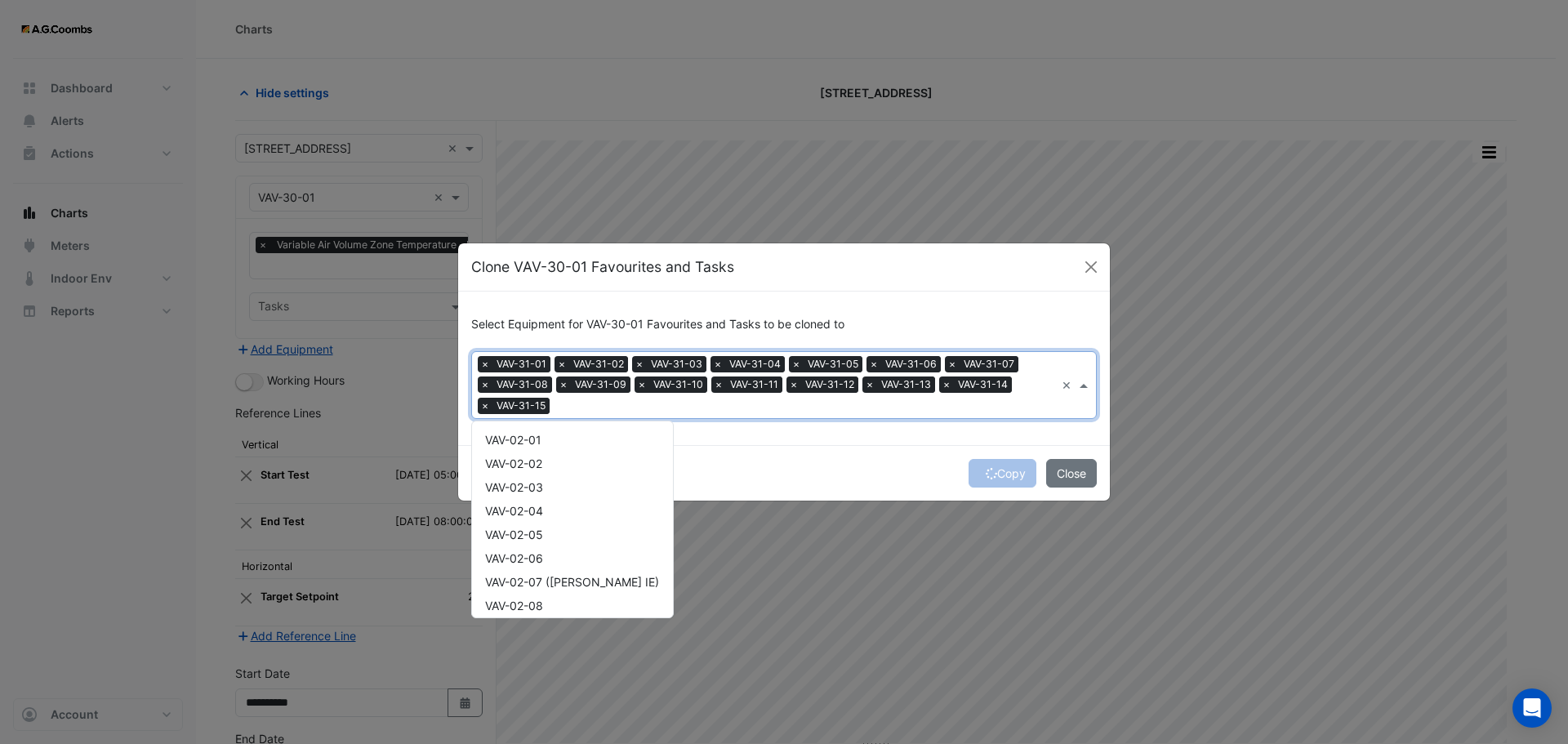
scroll to position [25082, 0]
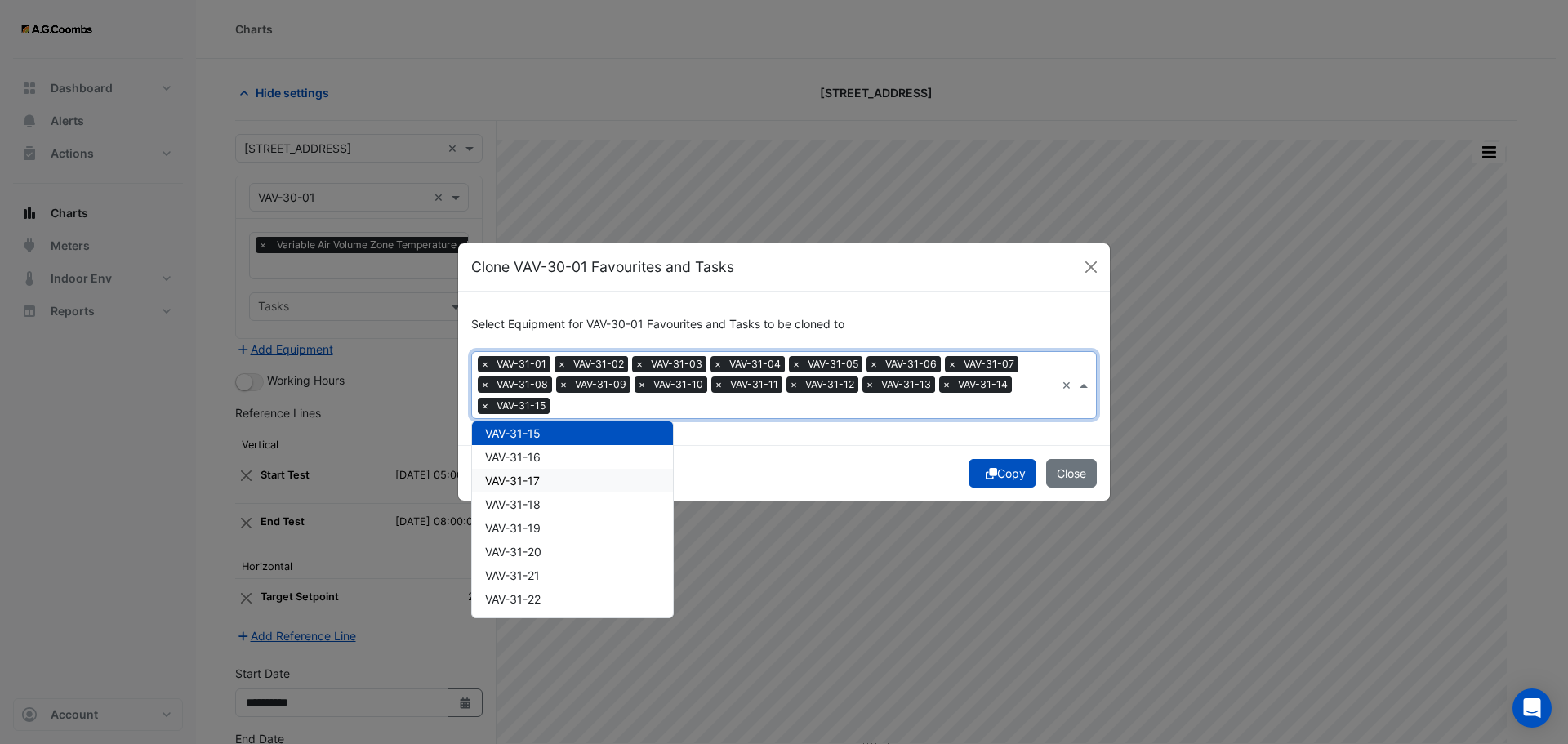
click at [525, 457] on span "VAV-31-16" at bounding box center [513, 457] width 56 height 14
click at [528, 491] on div "VAV-31-17" at bounding box center [573, 480] width 201 height 24
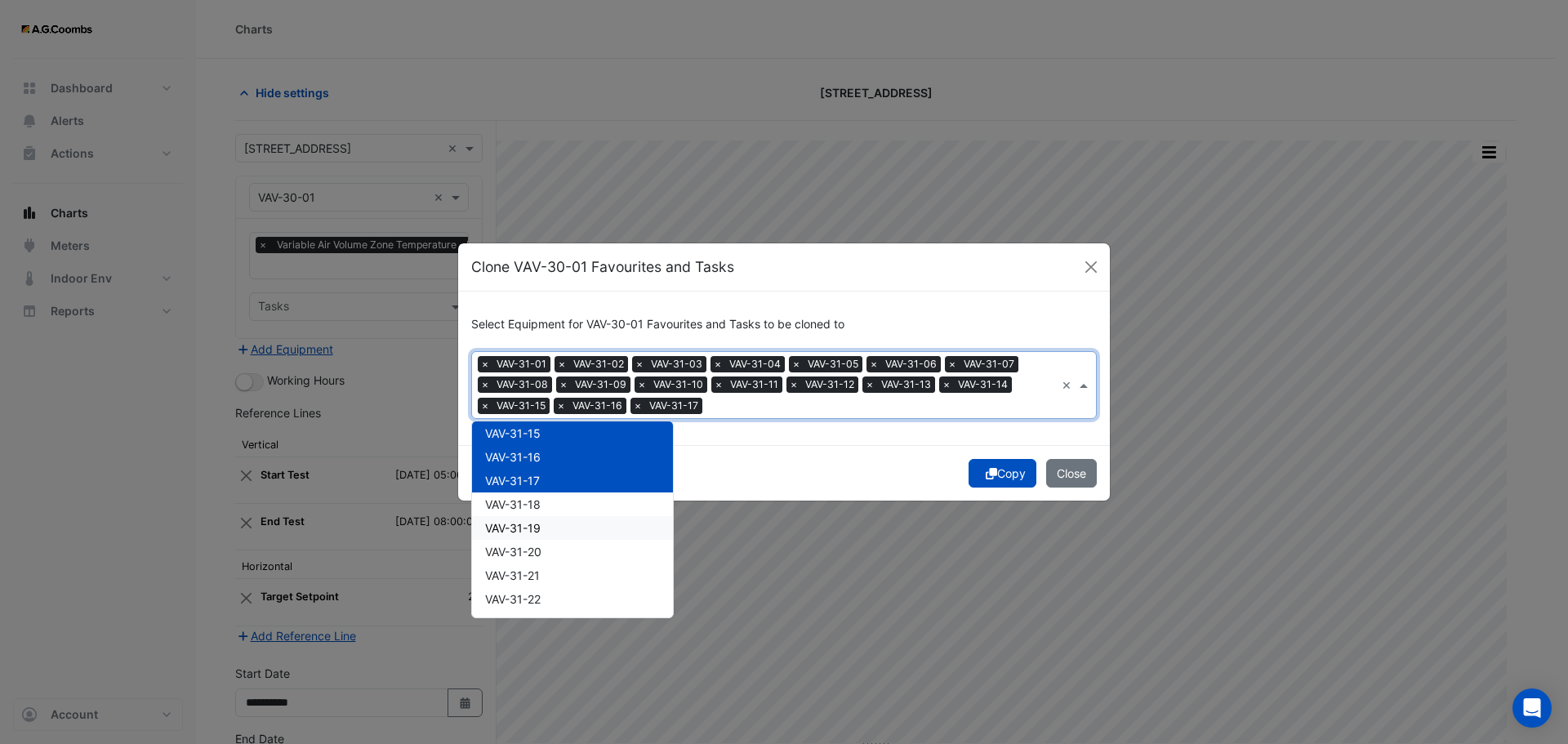
click at [530, 508] on span "VAV-31-18" at bounding box center [513, 504] width 56 height 14
click at [536, 533] on span "VAV-31-19" at bounding box center [513, 528] width 56 height 14
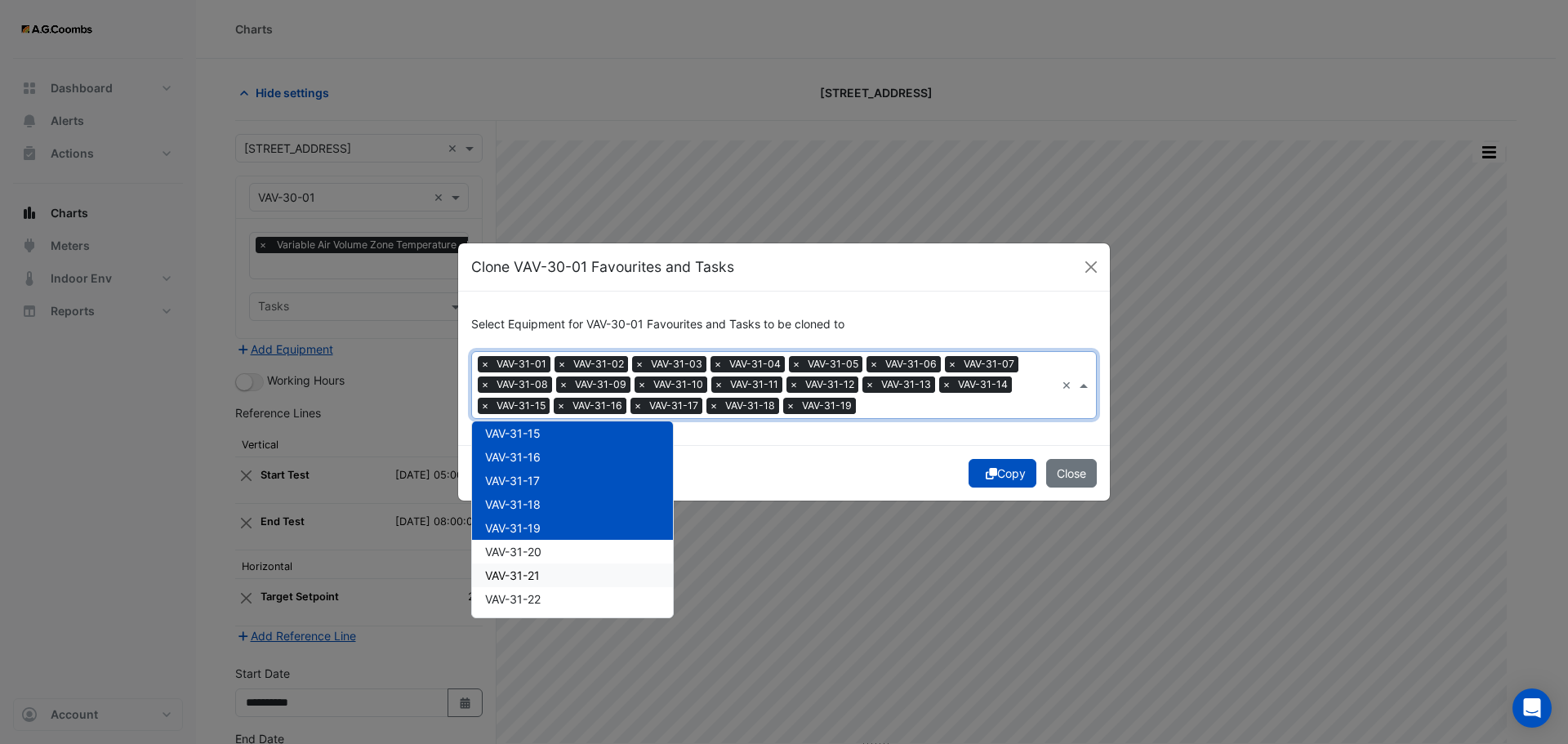
click at [538, 575] on span "VAV-31-21" at bounding box center [513, 575] width 55 height 14
click at [533, 553] on span "VAV-31-20" at bounding box center [513, 551] width 57 height 14
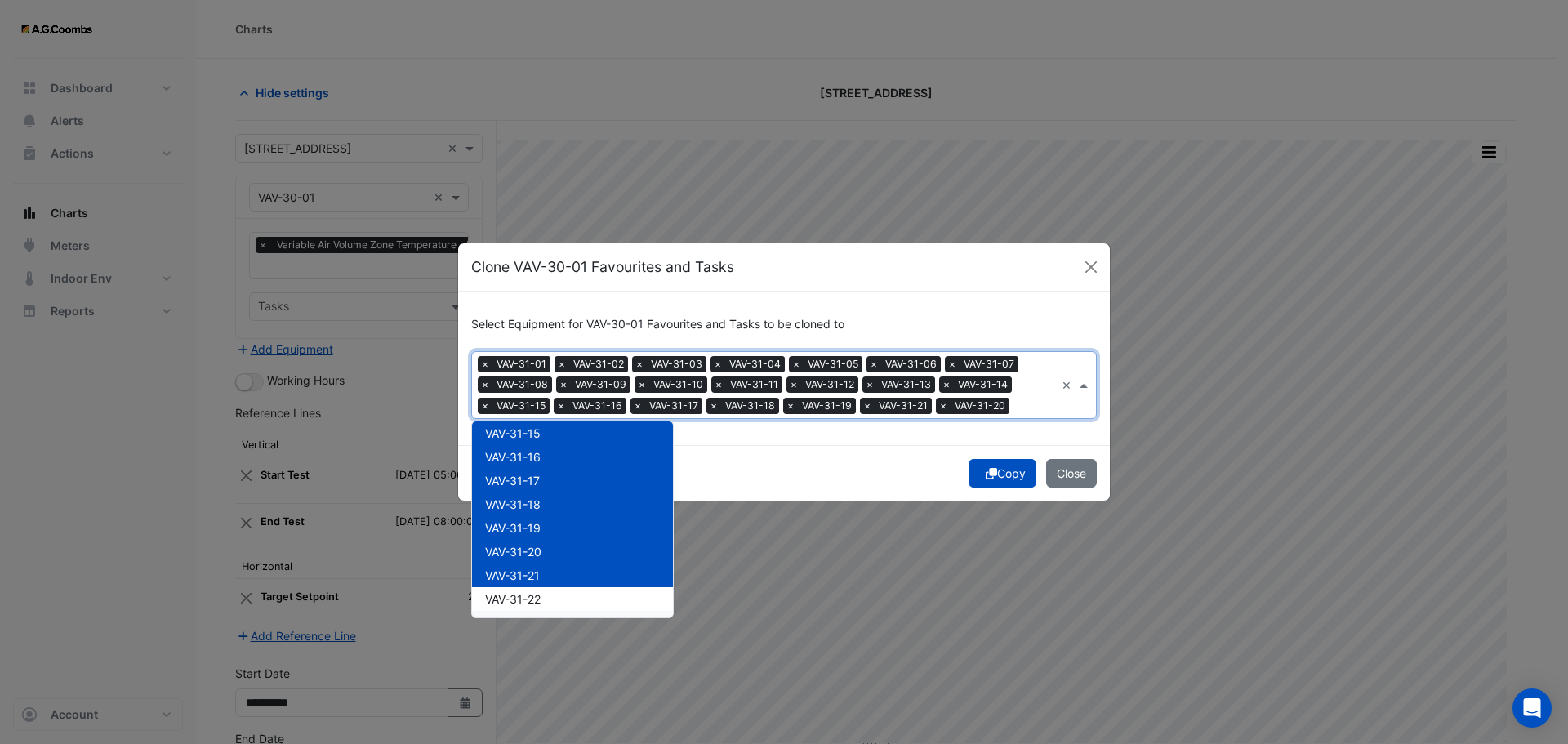
click at [549, 599] on div "VAV-31-22" at bounding box center [573, 599] width 201 height 24
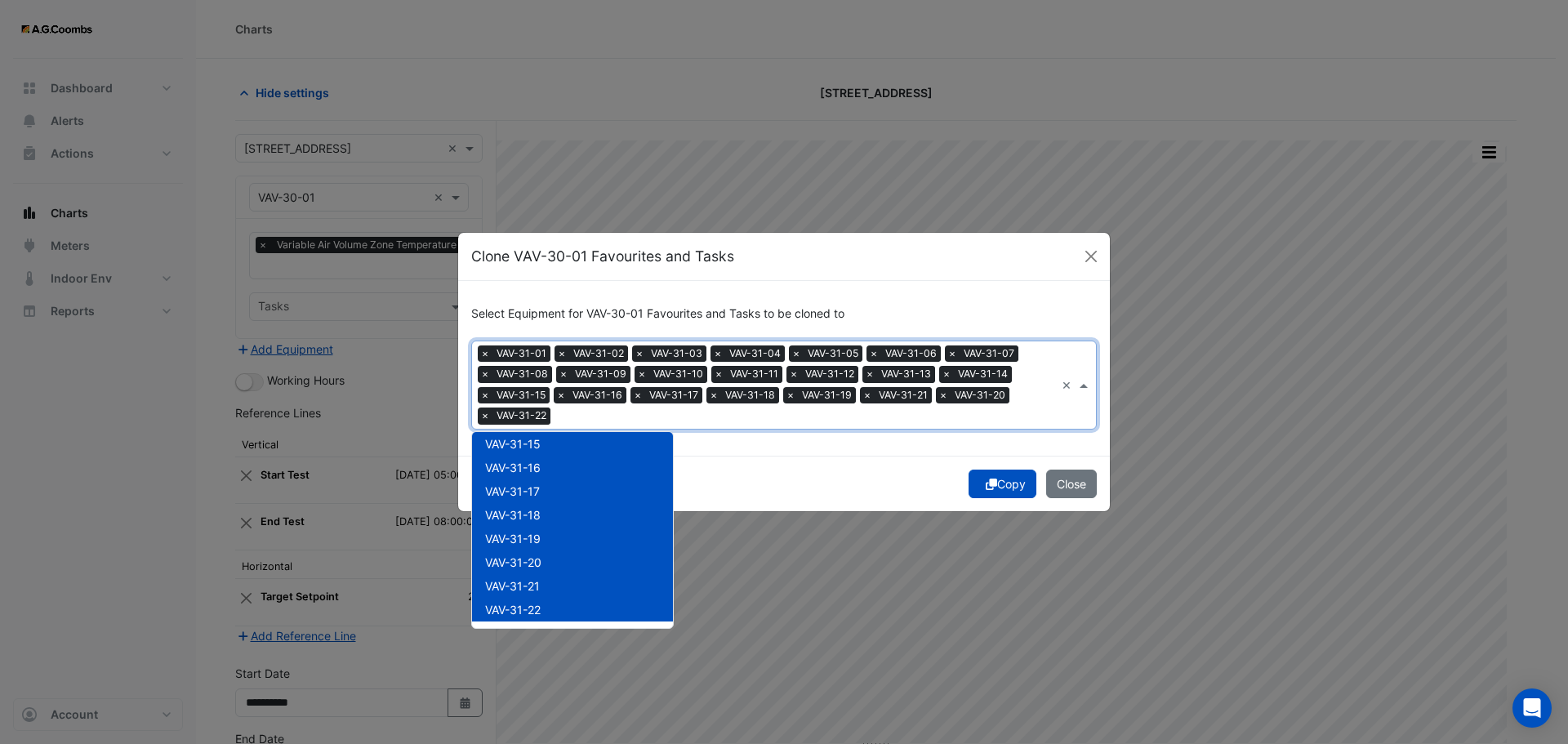
scroll to position [25254, 0]
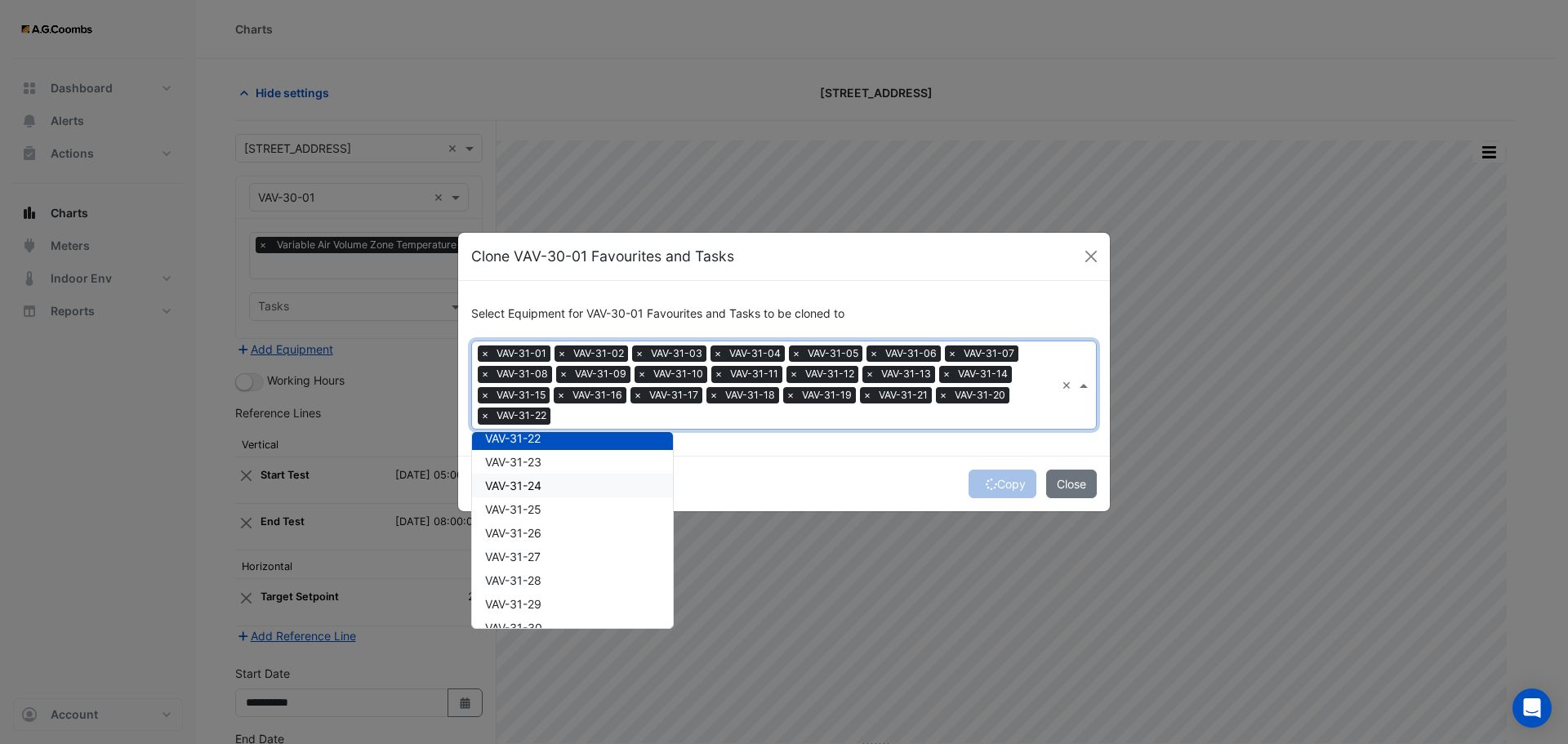
click at [531, 461] on span "VAV-31-23" at bounding box center [513, 462] width 57 height 14
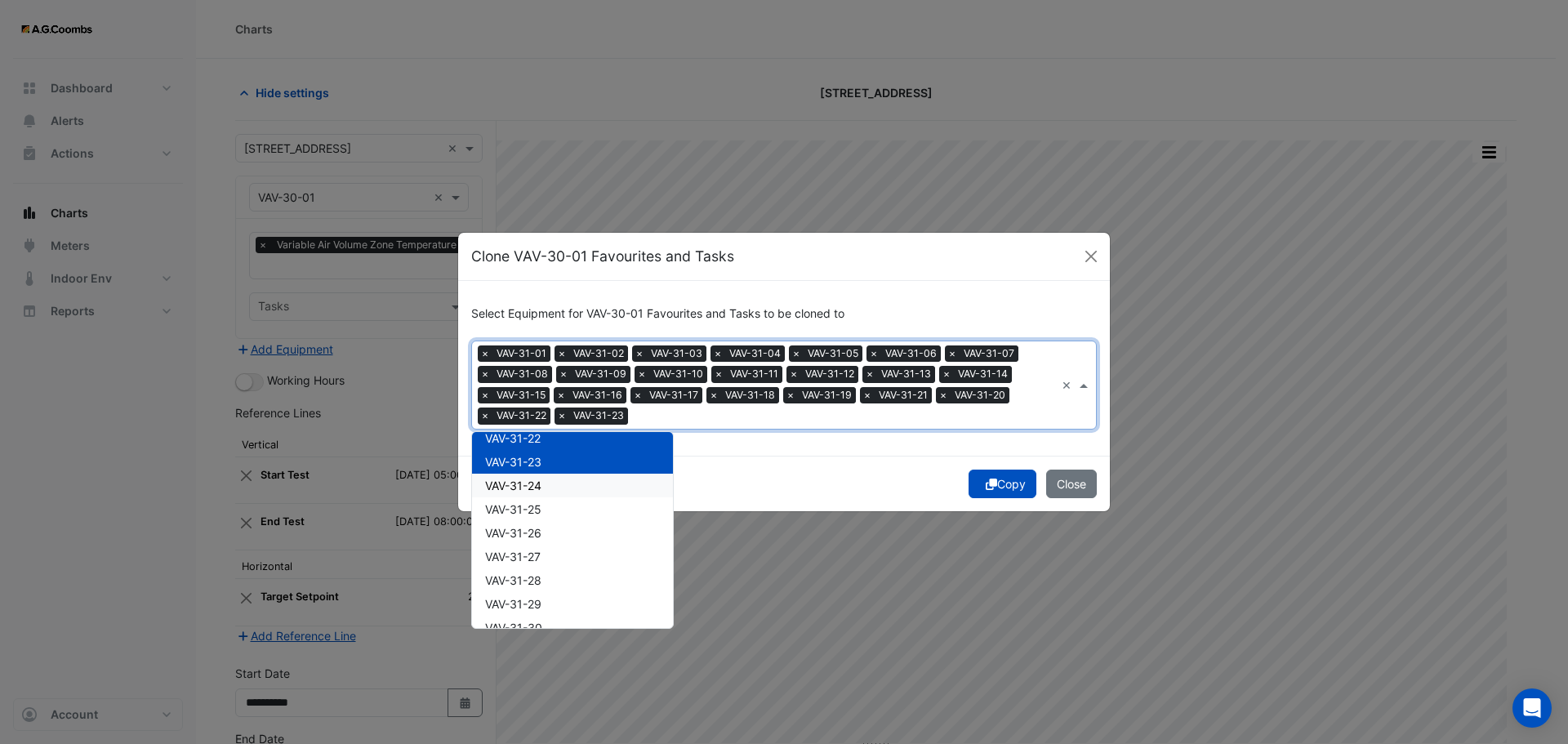
click at [529, 490] on span "VAV-31-24" at bounding box center [513, 485] width 57 height 14
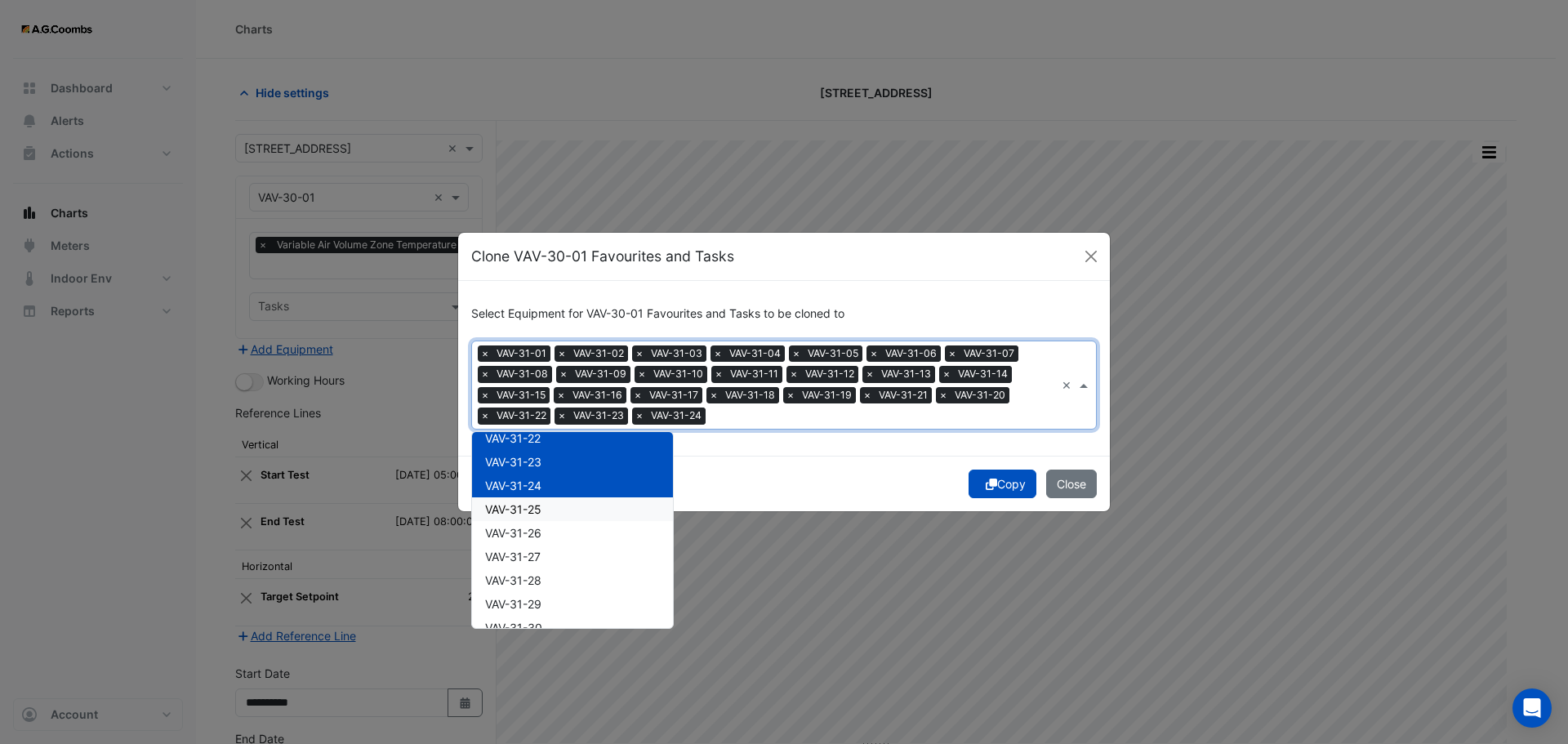
click at [538, 509] on span "VAV-31-25" at bounding box center [513, 509] width 57 height 14
click at [545, 533] on div "VAV-31-26" at bounding box center [573, 533] width 201 height 24
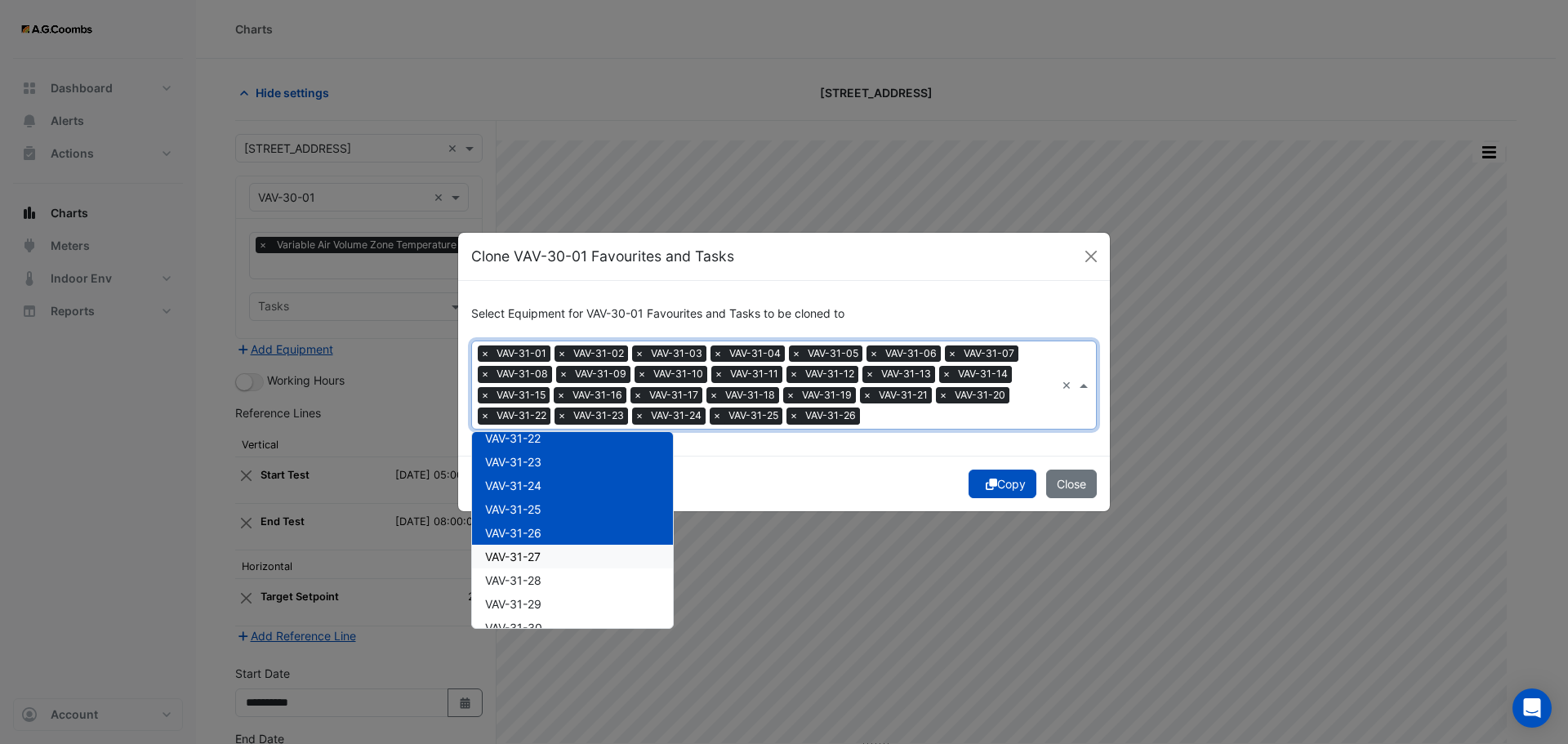
click at [550, 558] on div "VAV-31-27" at bounding box center [573, 556] width 201 height 24
click at [546, 576] on div "VAV-31-28" at bounding box center [573, 580] width 201 height 24
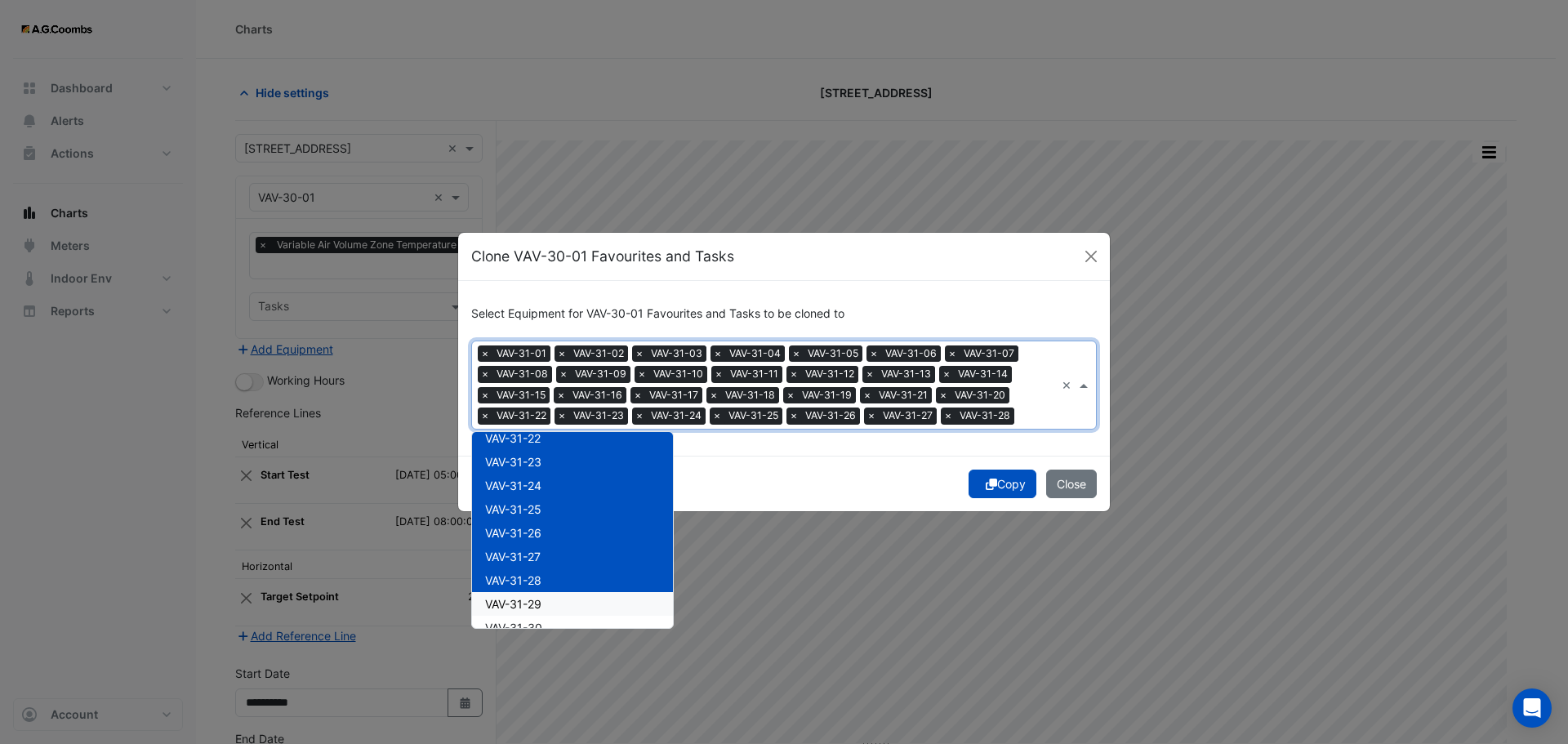
click at [551, 599] on div "VAV-31-29" at bounding box center [573, 604] width 201 height 24
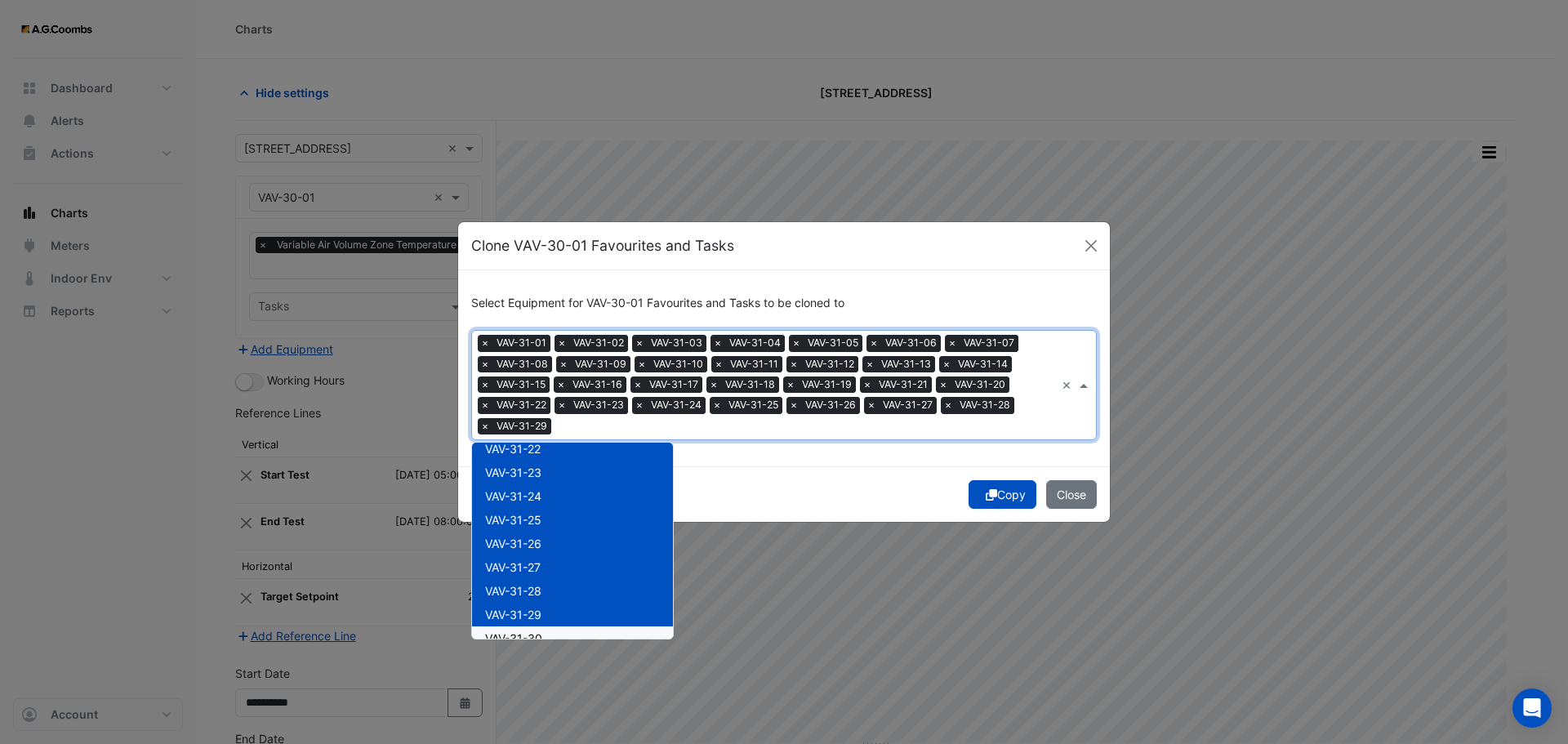
click at [556, 632] on div "VAV-31-30" at bounding box center [573, 638] width 201 height 24
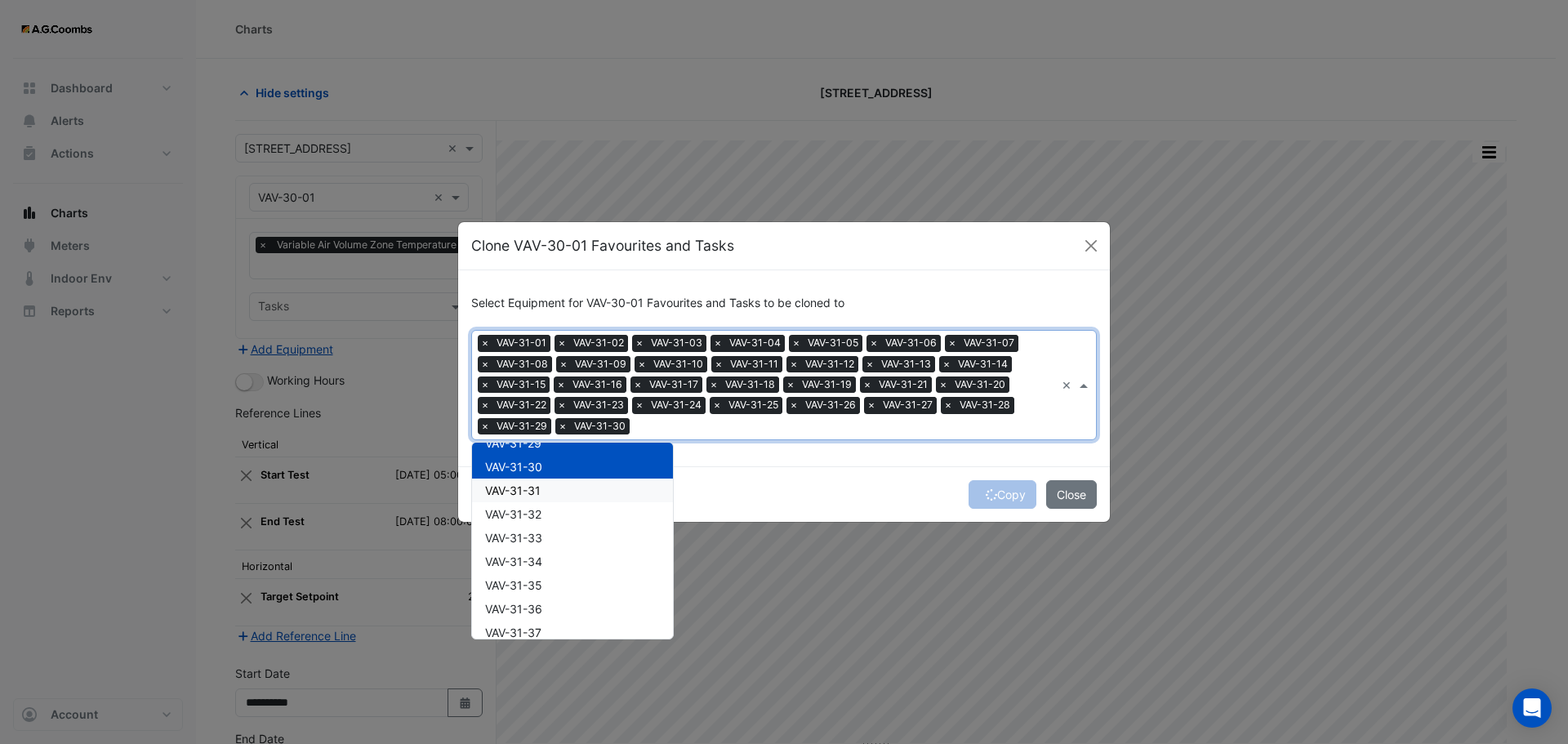
click at [537, 494] on span "VAV-31-31" at bounding box center [513, 490] width 56 height 14
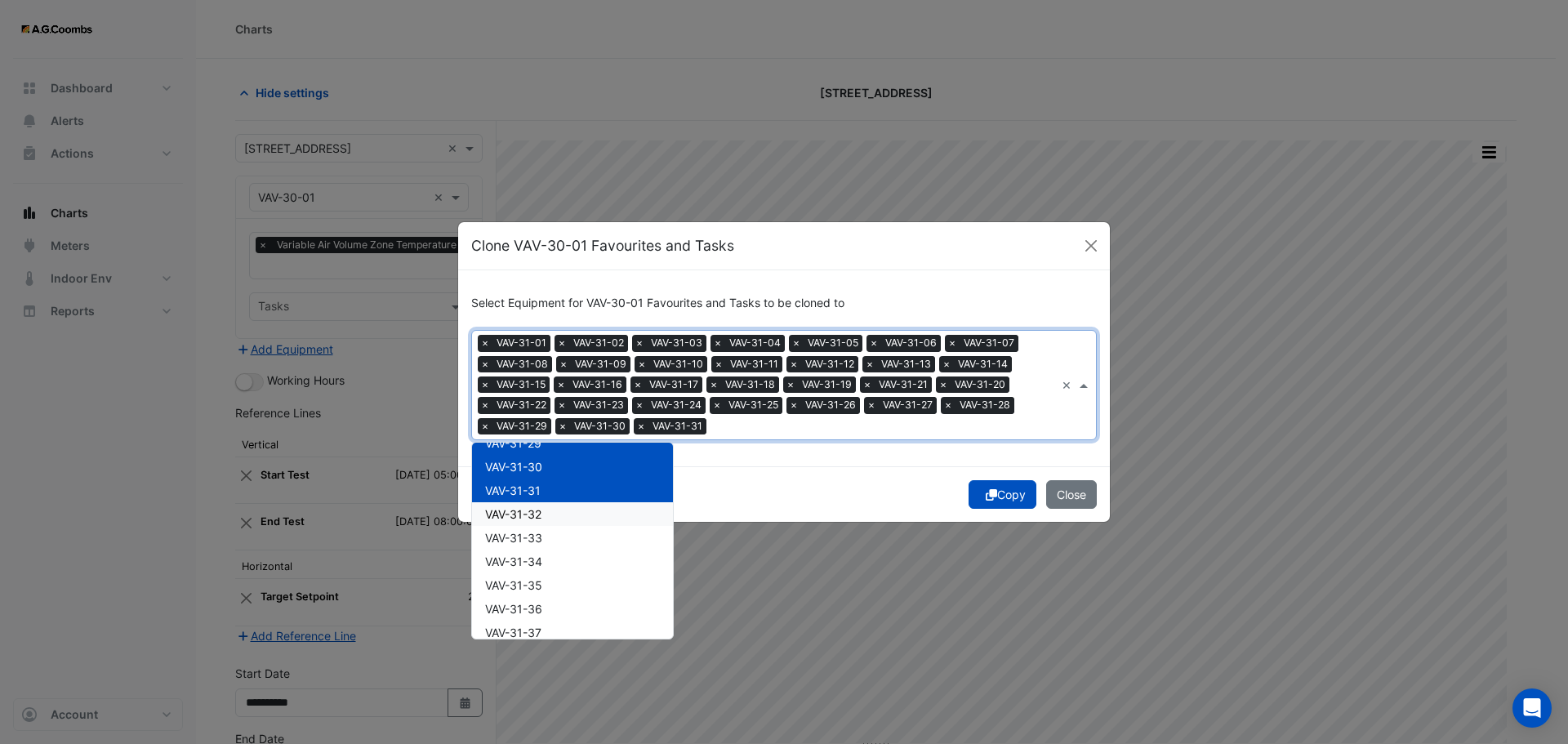
click at [537, 519] on span "VAV-31-32" at bounding box center [513, 514] width 57 height 14
click at [537, 539] on span "VAV-31-33" at bounding box center [514, 538] width 58 height 14
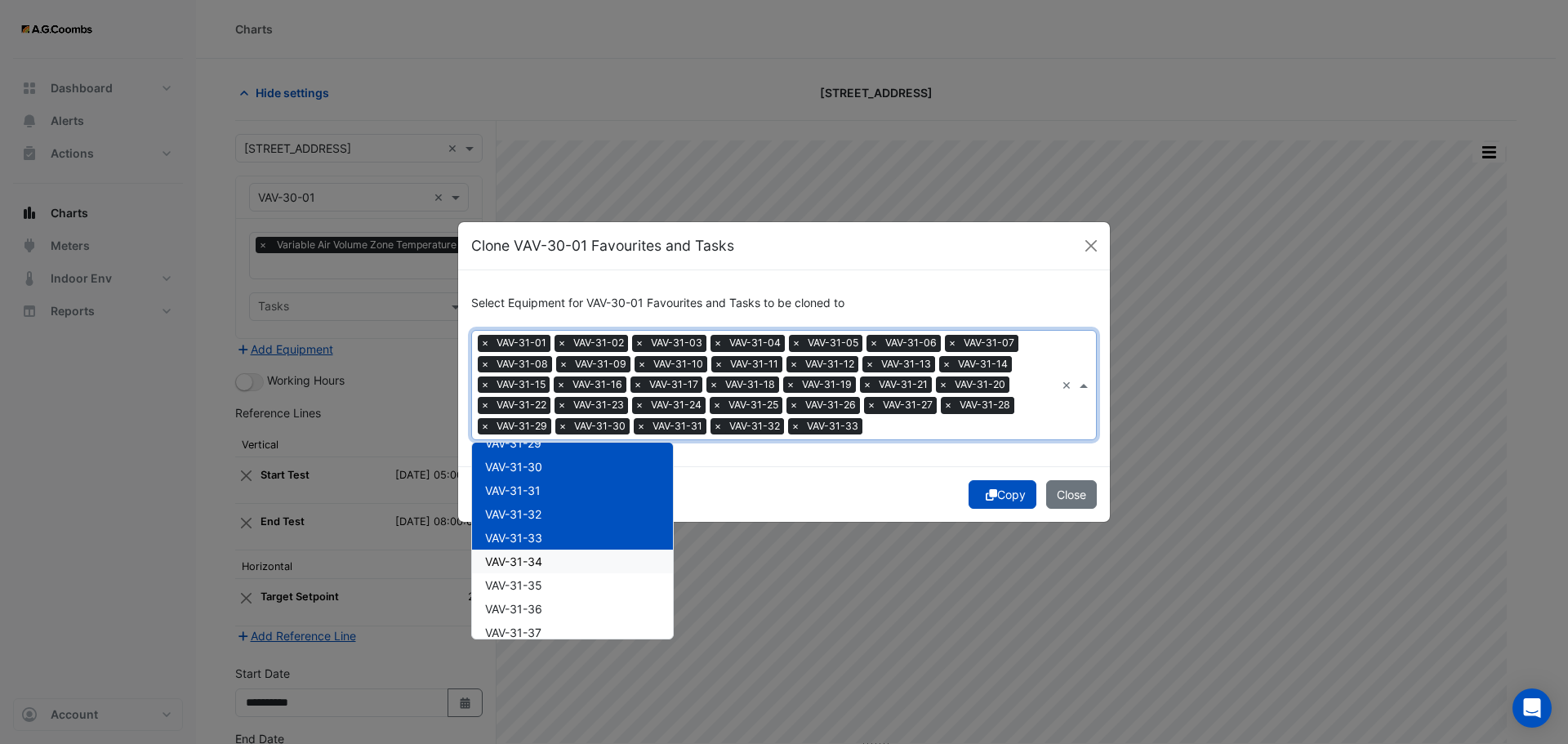
click at [542, 556] on span "VAV-31-34" at bounding box center [514, 561] width 58 height 14
click at [548, 591] on div "VAV-31-35" at bounding box center [573, 585] width 201 height 24
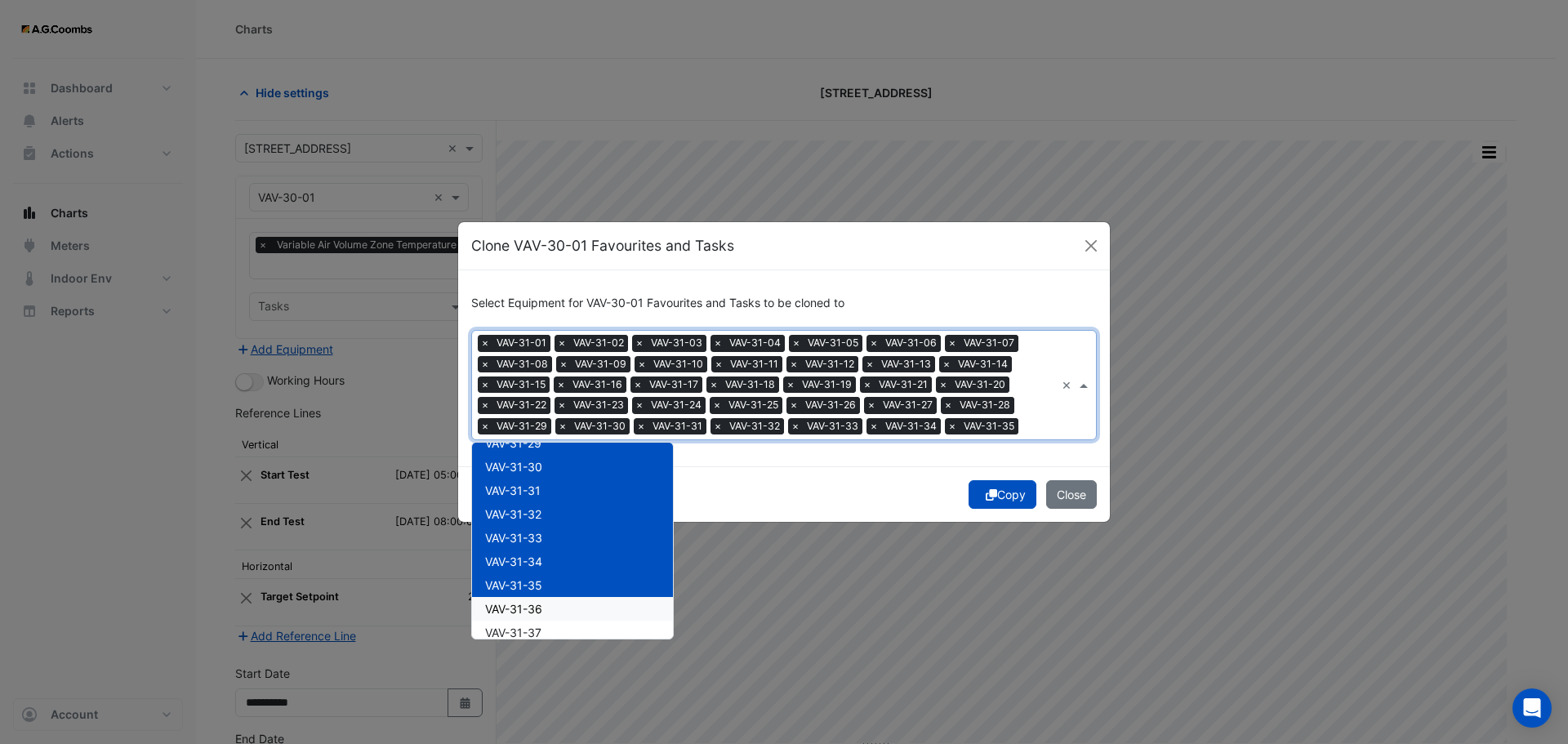
click at [556, 608] on div "VAV-31-36" at bounding box center [573, 609] width 201 height 24
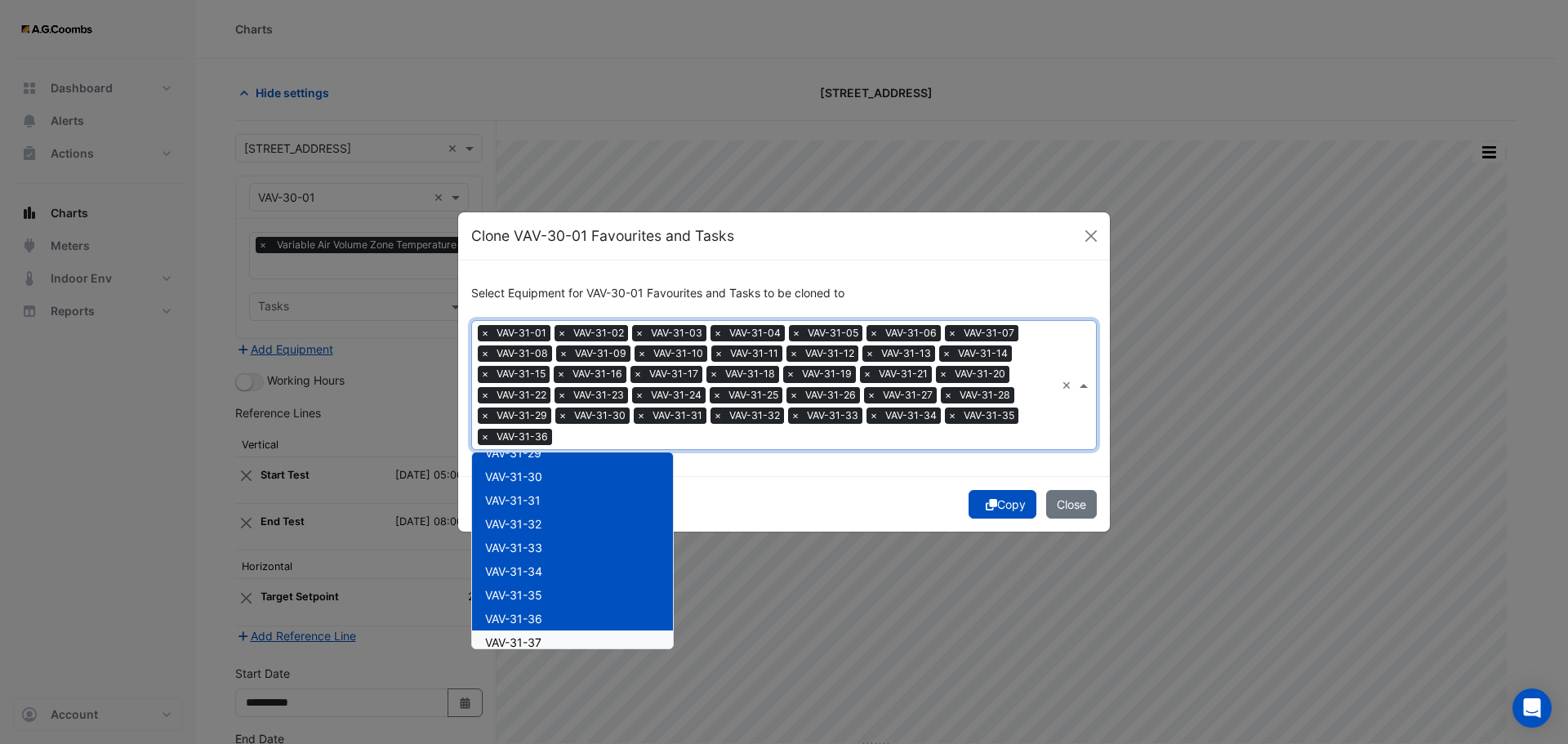
click at [545, 639] on div "VAV-31-37" at bounding box center [573, 643] width 201 height 24
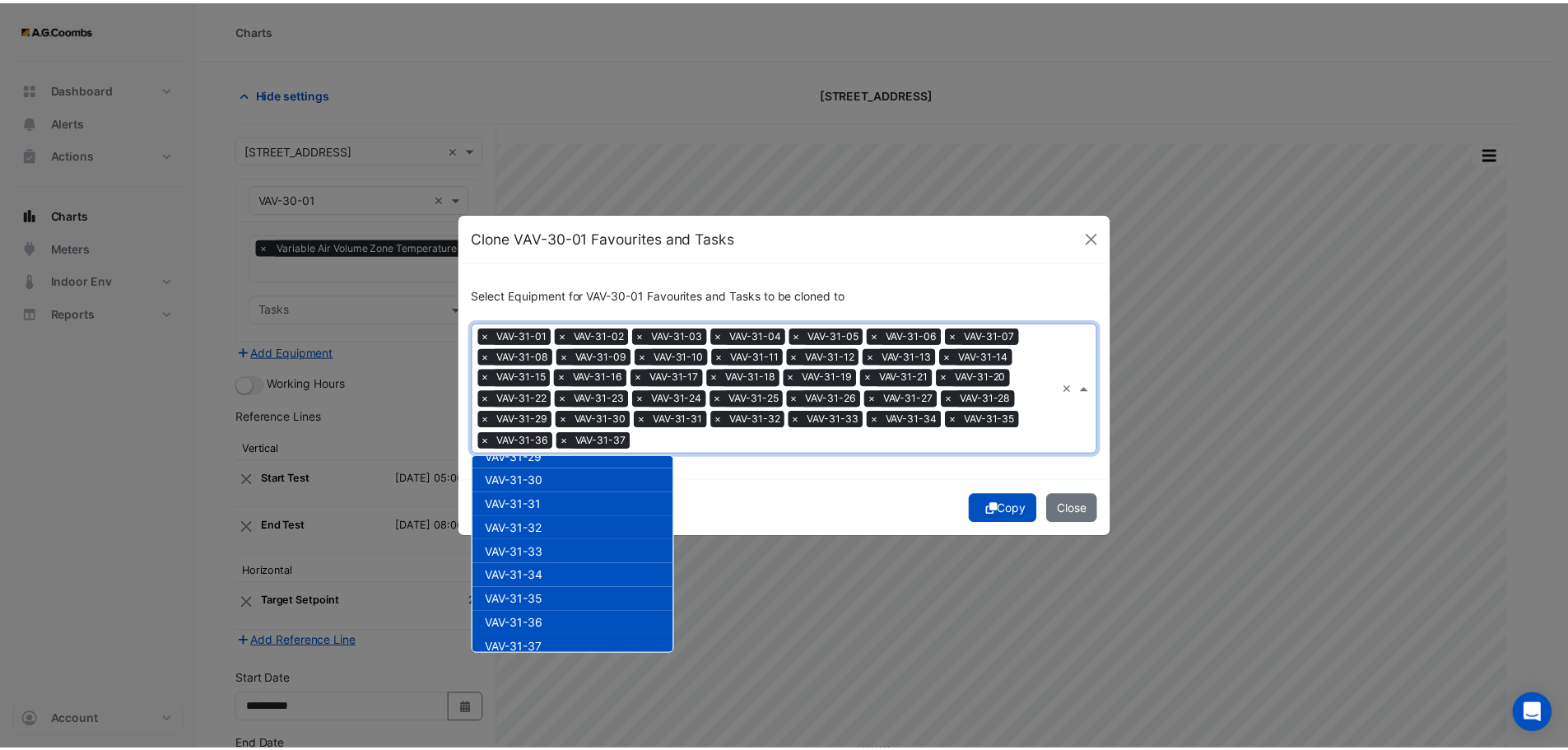
scroll to position [25803, 0]
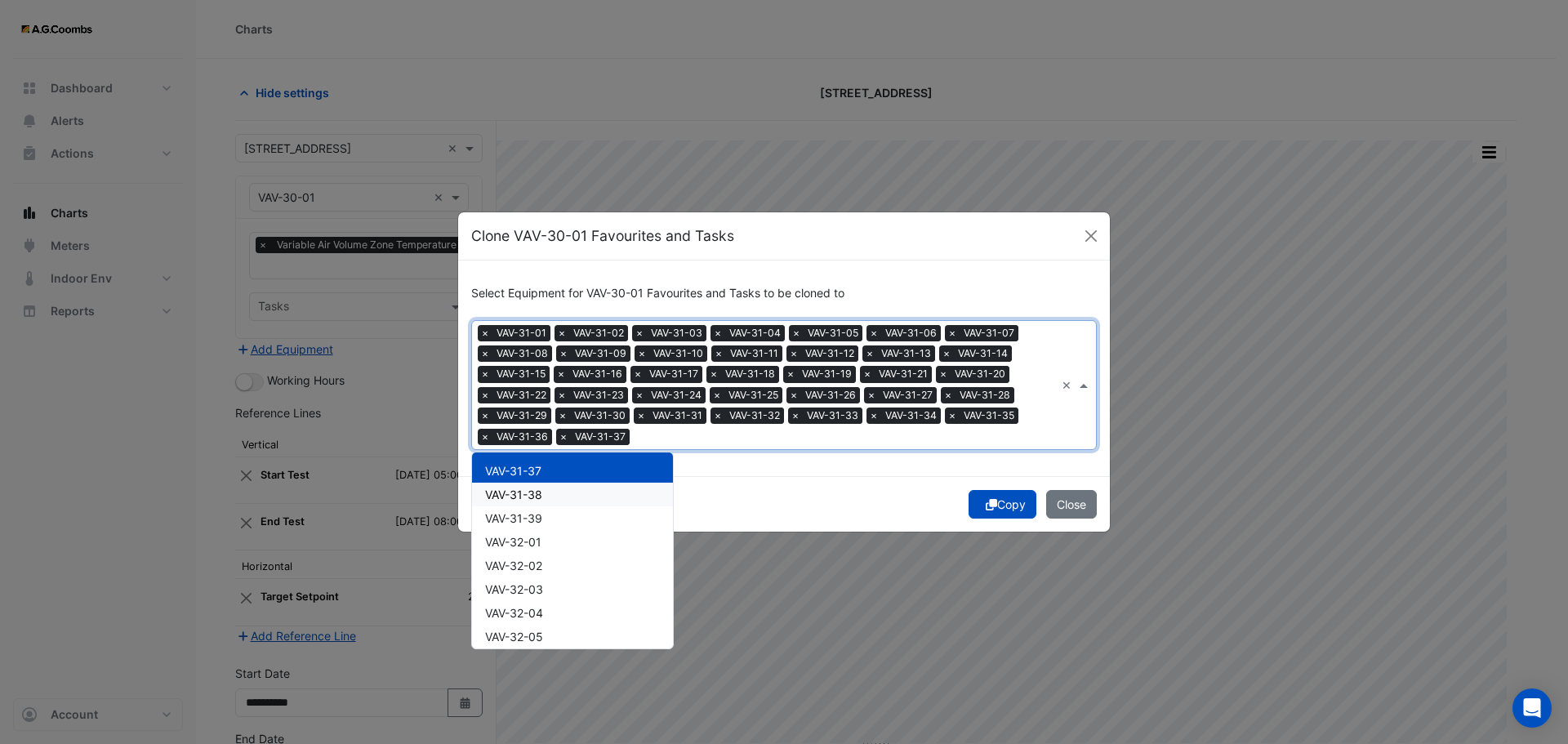
click at [535, 498] on span "VAV-31-38" at bounding box center [514, 495] width 58 height 14
click at [537, 523] on span "VAV-31-39" at bounding box center [514, 518] width 58 height 14
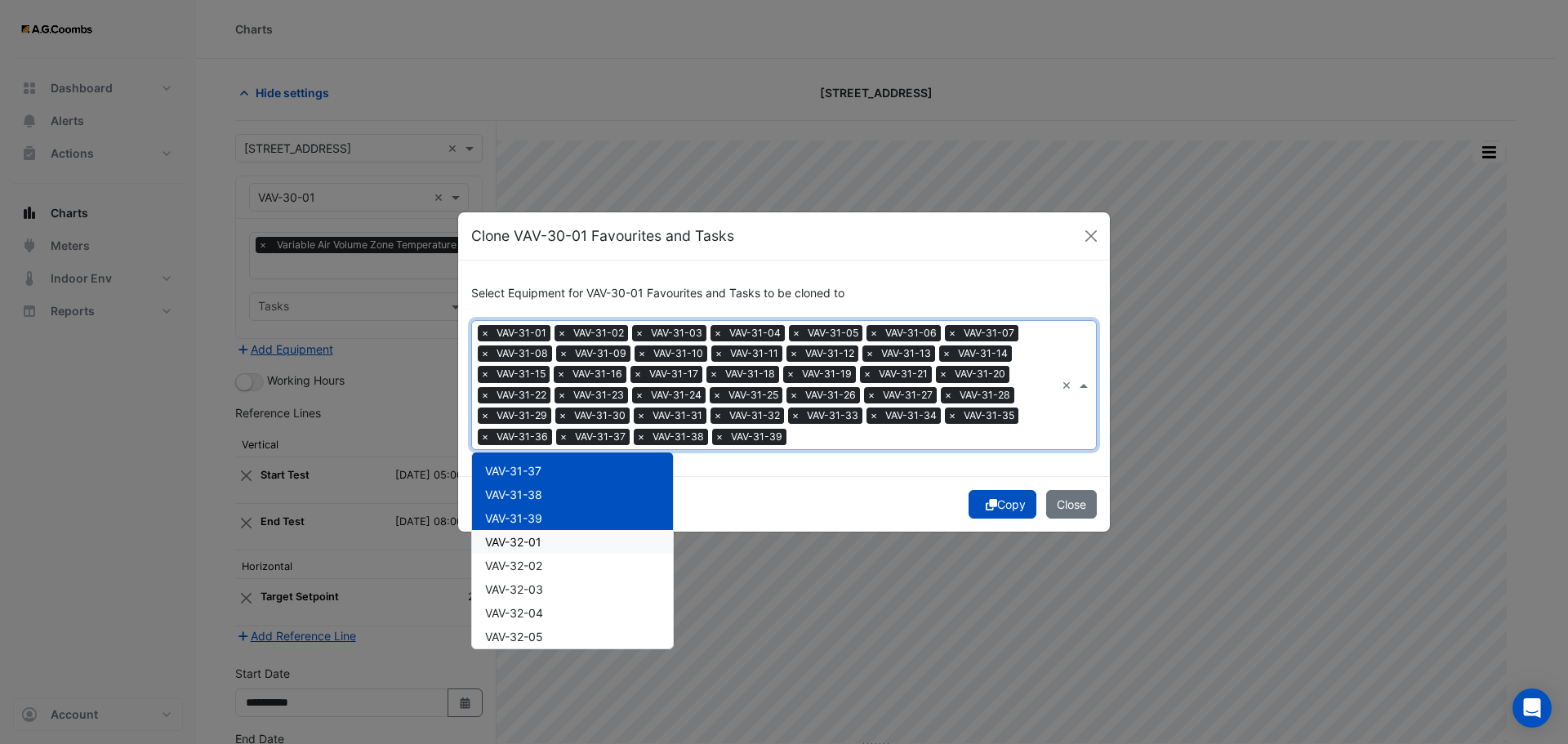
click at [534, 557] on div "VAV-32-02" at bounding box center [573, 566] width 201 height 24
click at [526, 561] on span "VAV-32-02" at bounding box center [514, 566] width 58 height 14
click at [525, 542] on span "VAV-32-01" at bounding box center [513, 542] width 57 height 14
click at [529, 539] on span "VAV-32-01" at bounding box center [513, 542] width 57 height 14
click at [995, 502] on button "Copy" at bounding box center [1002, 504] width 68 height 29
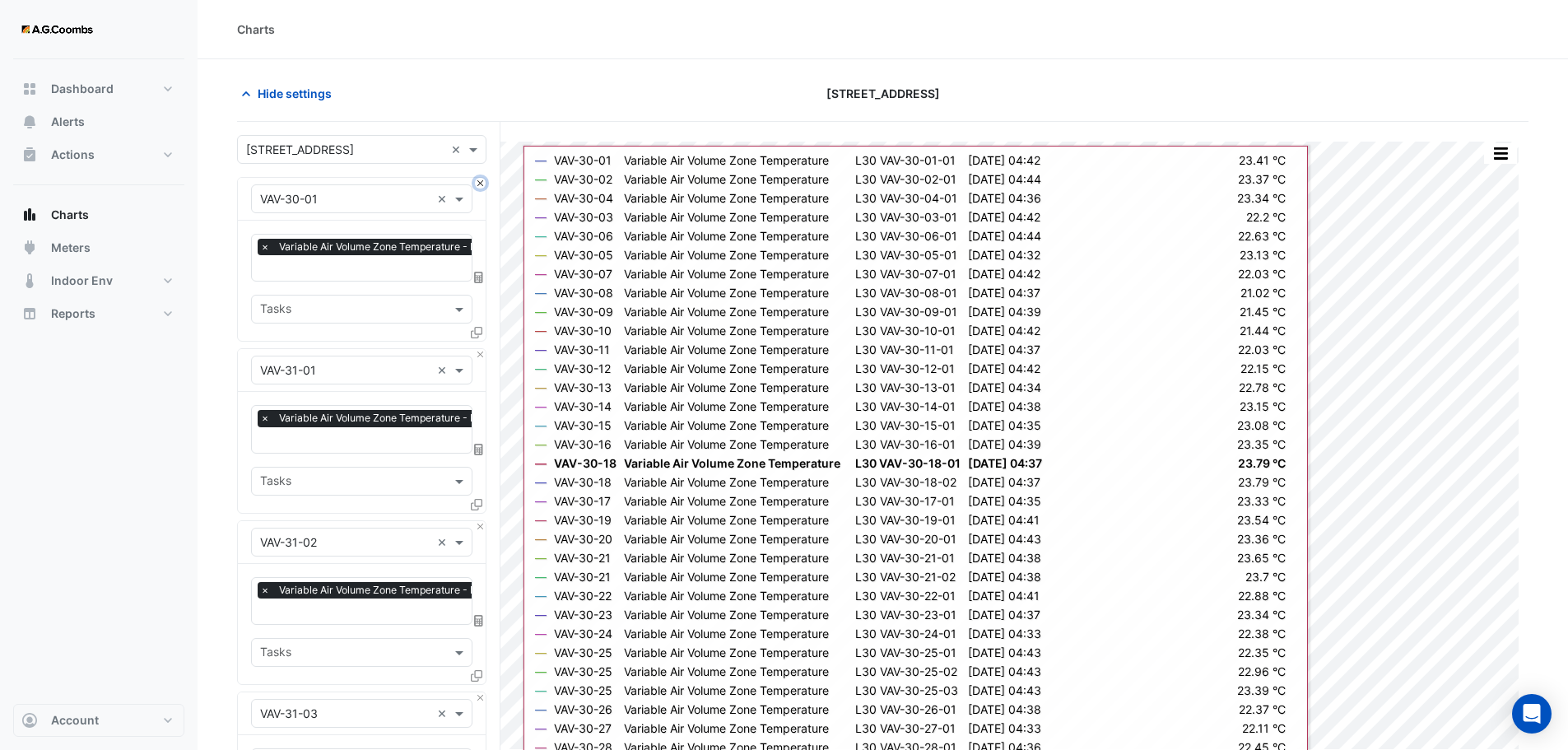
click at [478, 182] on button "Close" at bounding box center [480, 183] width 11 height 11
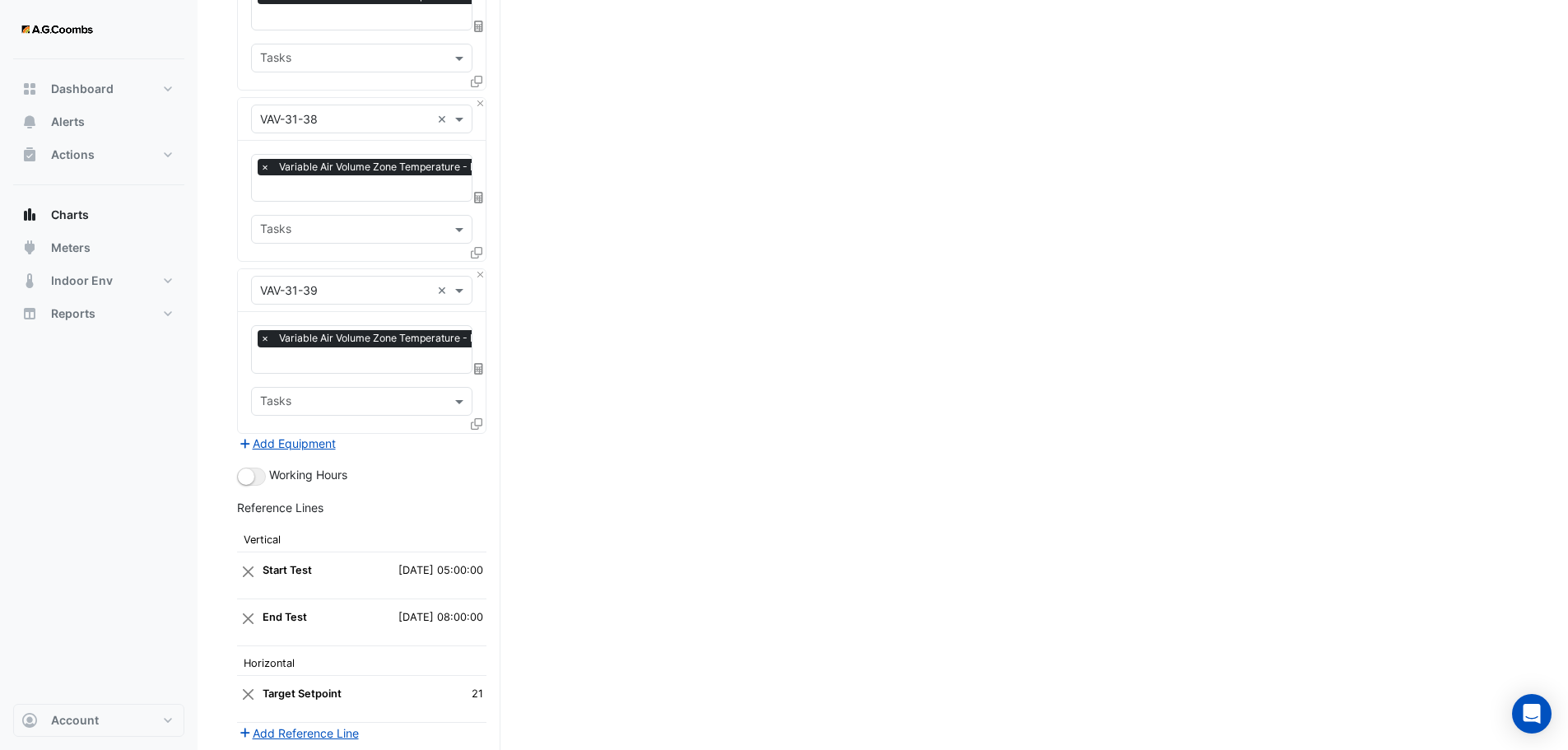
scroll to position [6747, 0]
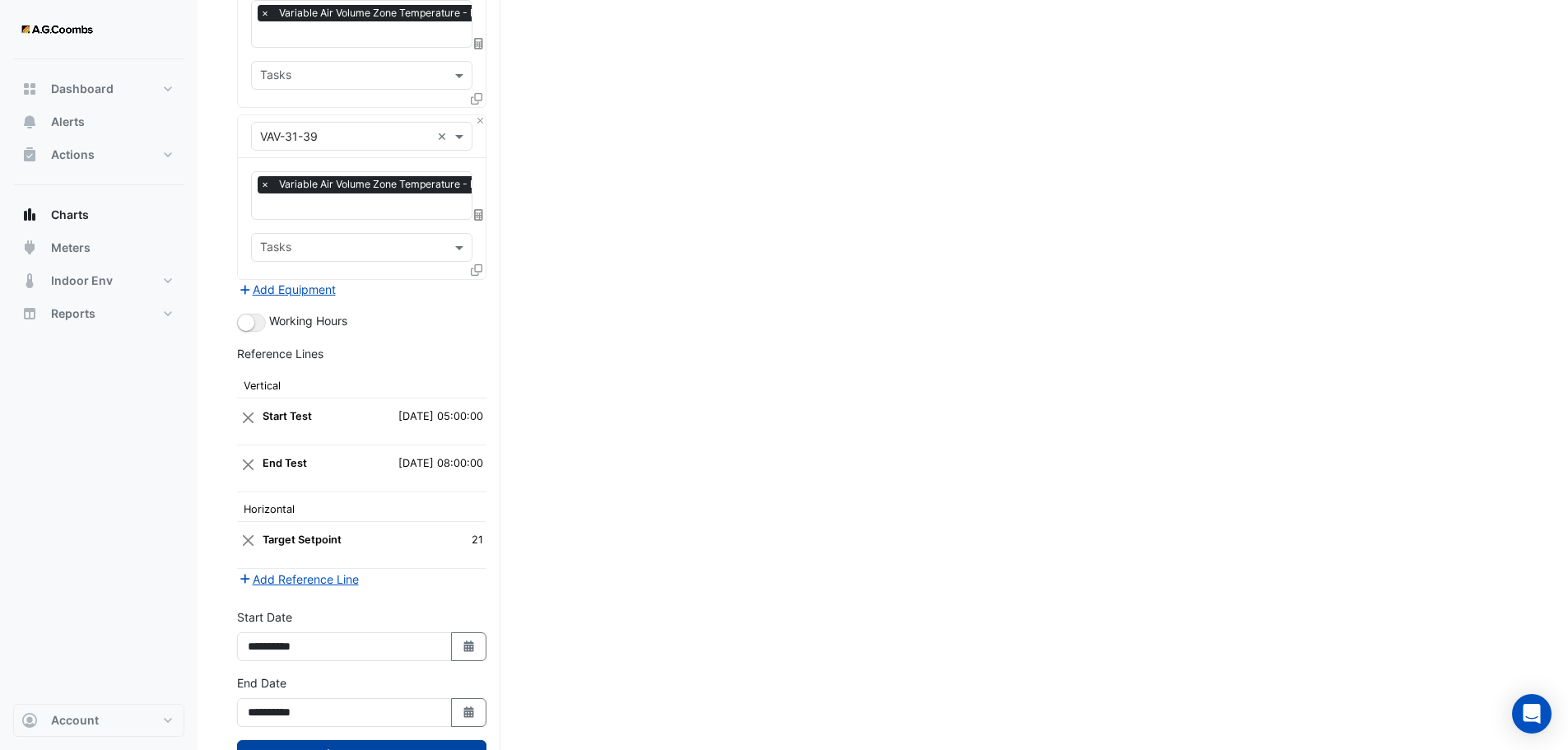
click at [327, 740] on button "Draw Chart" at bounding box center [361, 754] width 250 height 29
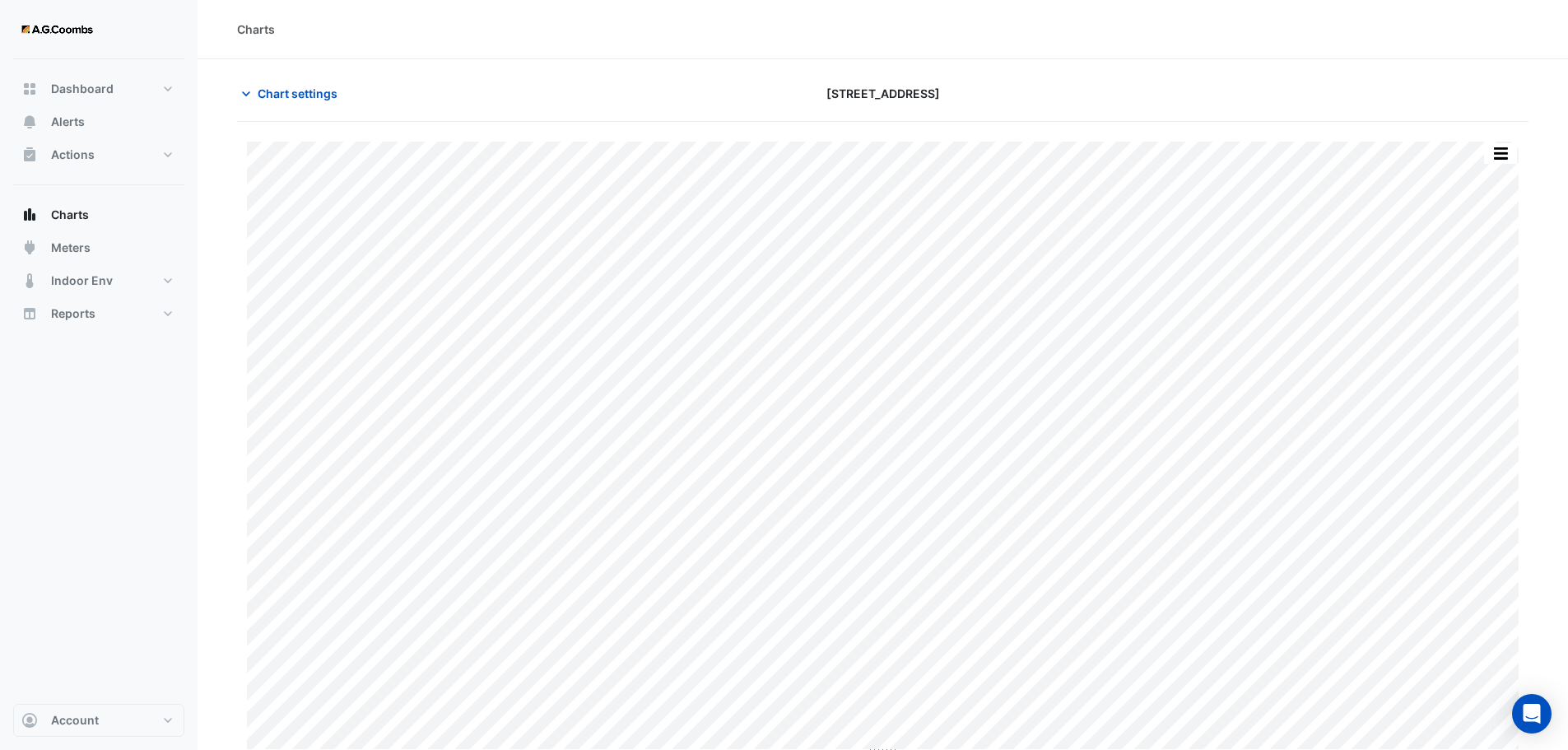
click at [1504, 154] on button "button" at bounding box center [1500, 153] width 33 height 20
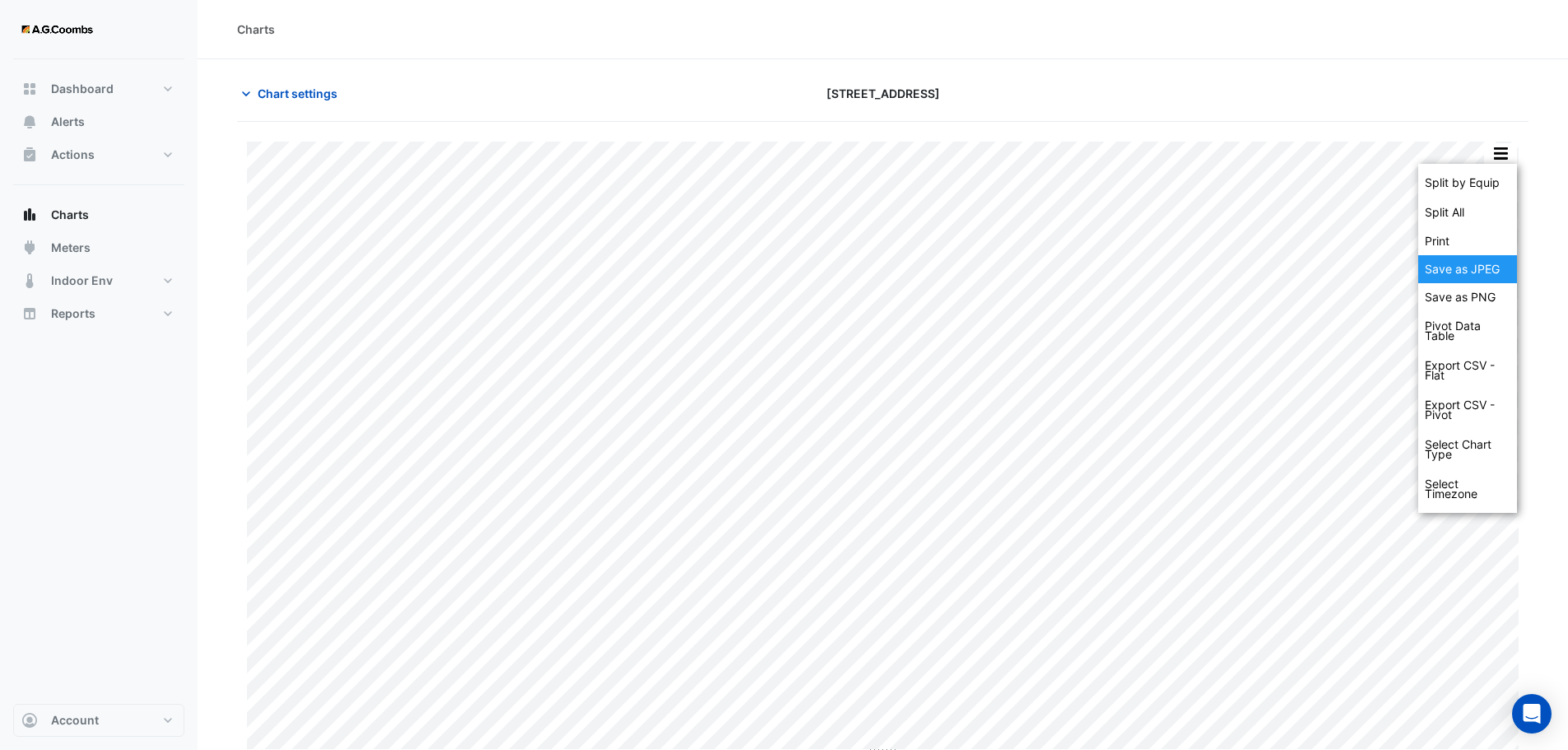
click at [1477, 271] on div "Save as JPEG" at bounding box center [1467, 268] width 99 height 28
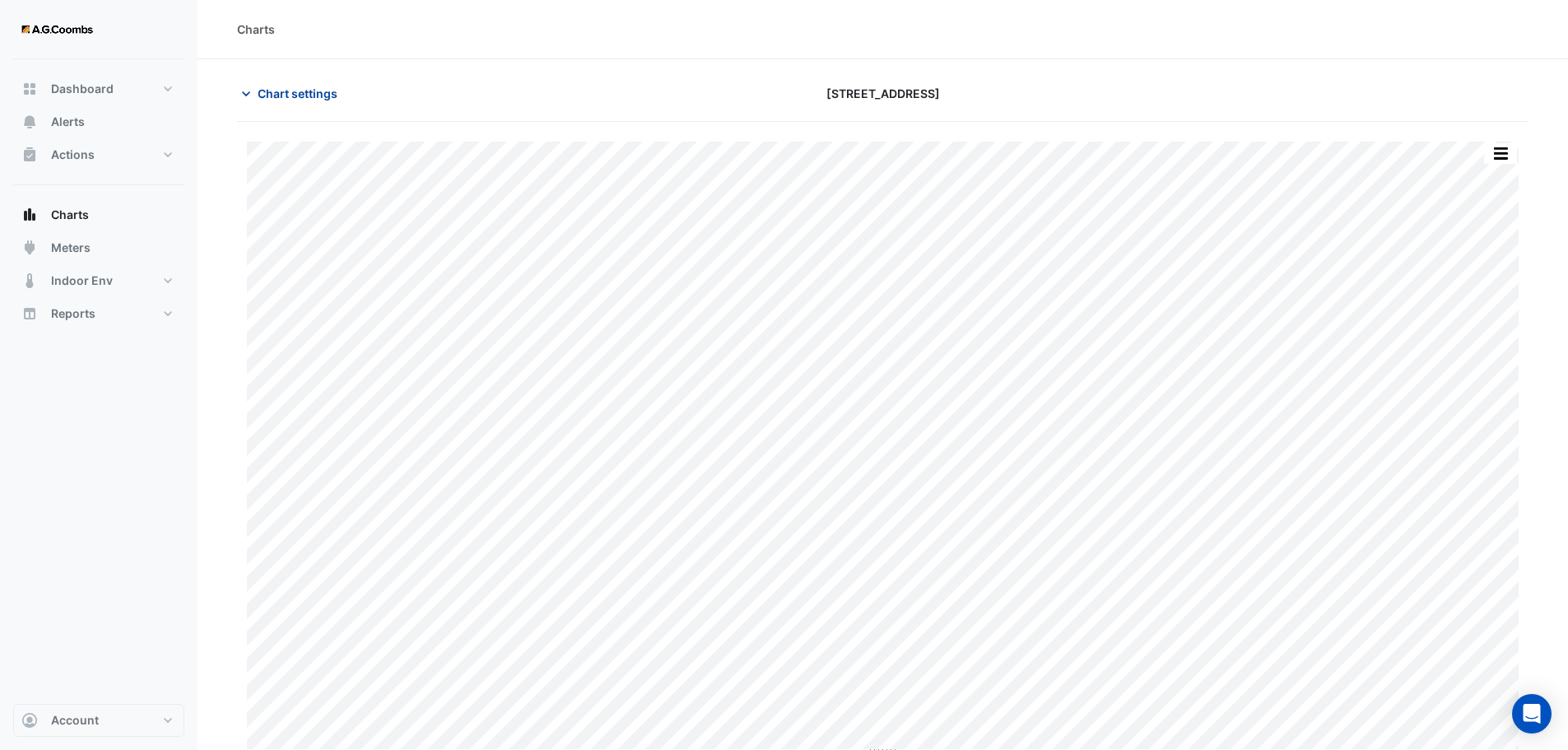
drag, startPoint x: 299, startPoint y: 86, endPoint x: 319, endPoint y: 130, distance: 48.3
click at [299, 86] on span "Chart settings" at bounding box center [297, 93] width 80 height 17
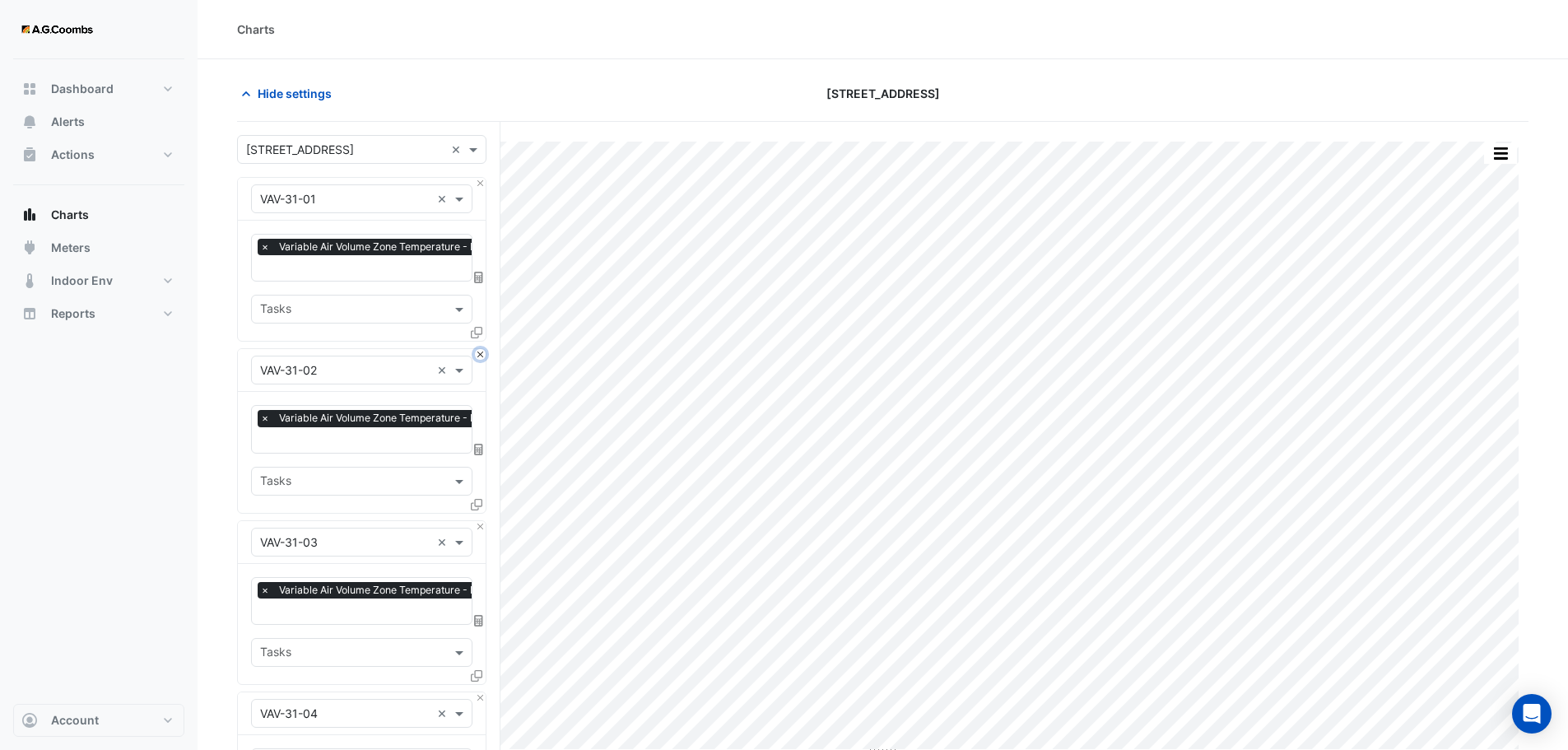
click at [484, 354] on button "Close" at bounding box center [480, 354] width 11 height 11
click at [484, 521] on button "Close" at bounding box center [480, 526] width 11 height 11
click at [484, 354] on button "Close" at bounding box center [480, 354] width 11 height 11
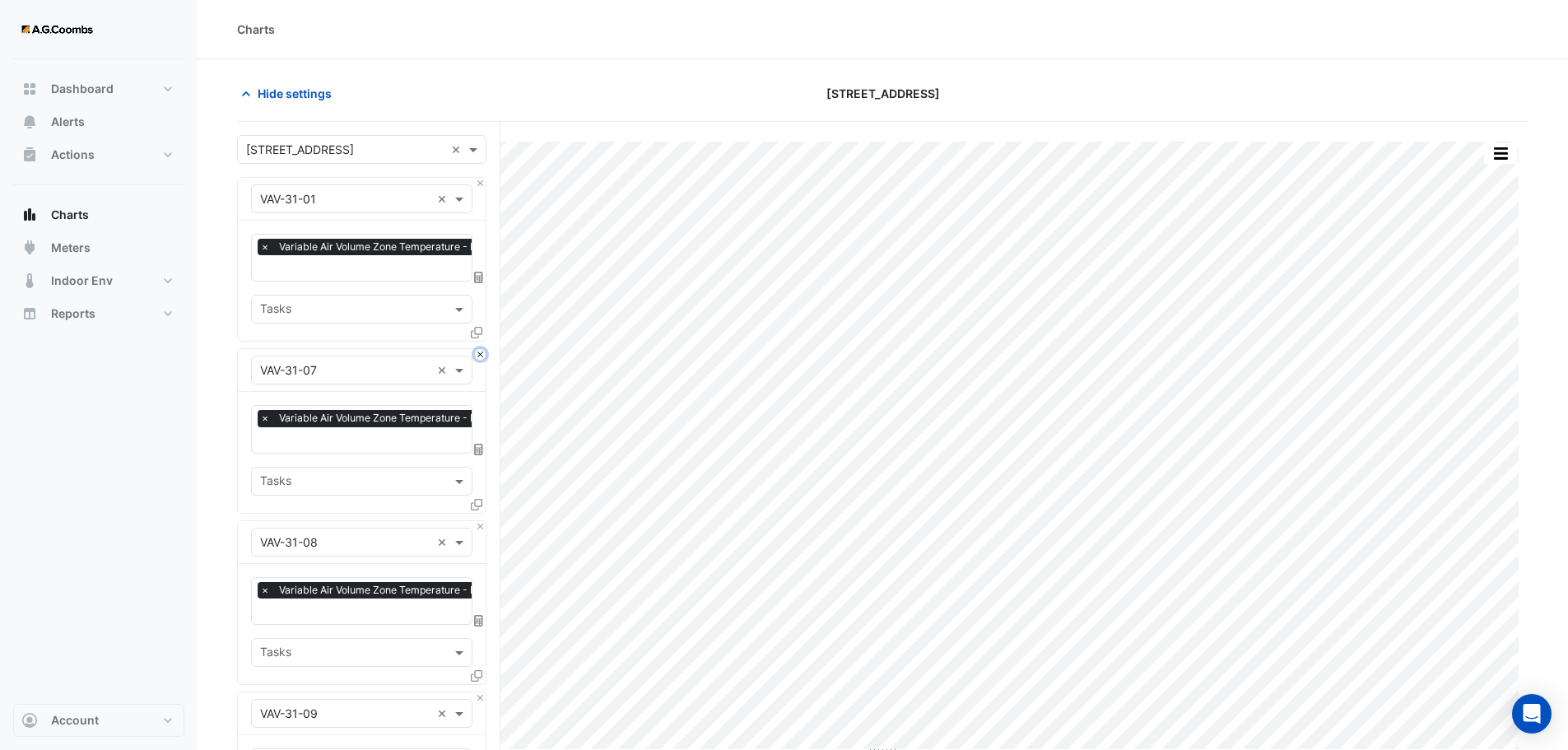
click at [484, 354] on button "Close" at bounding box center [480, 354] width 11 height 11
click at [484, 521] on button "Close" at bounding box center [480, 526] width 11 height 11
click at [484, 354] on button "Close" at bounding box center [480, 354] width 11 height 11
click at [484, 521] on button "Close" at bounding box center [480, 526] width 11 height 11
click at [484, 354] on button "Close" at bounding box center [480, 354] width 11 height 11
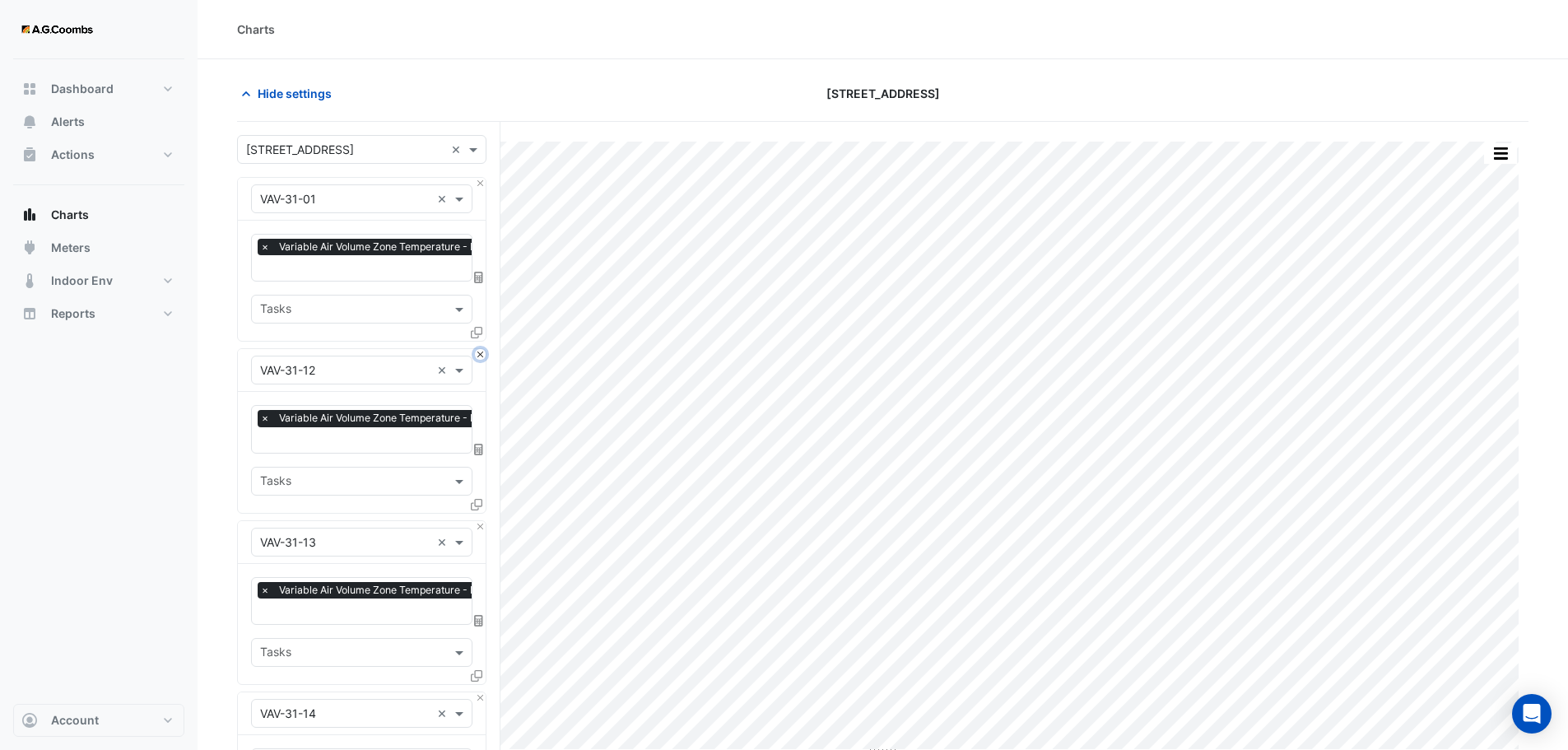
click at [484, 354] on button "Close" at bounding box center [480, 354] width 11 height 11
click at [484, 521] on button "Close" at bounding box center [480, 526] width 11 height 11
click at [484, 354] on button "Close" at bounding box center [480, 354] width 11 height 11
click at [484, 521] on button "Close" at bounding box center [480, 526] width 11 height 11
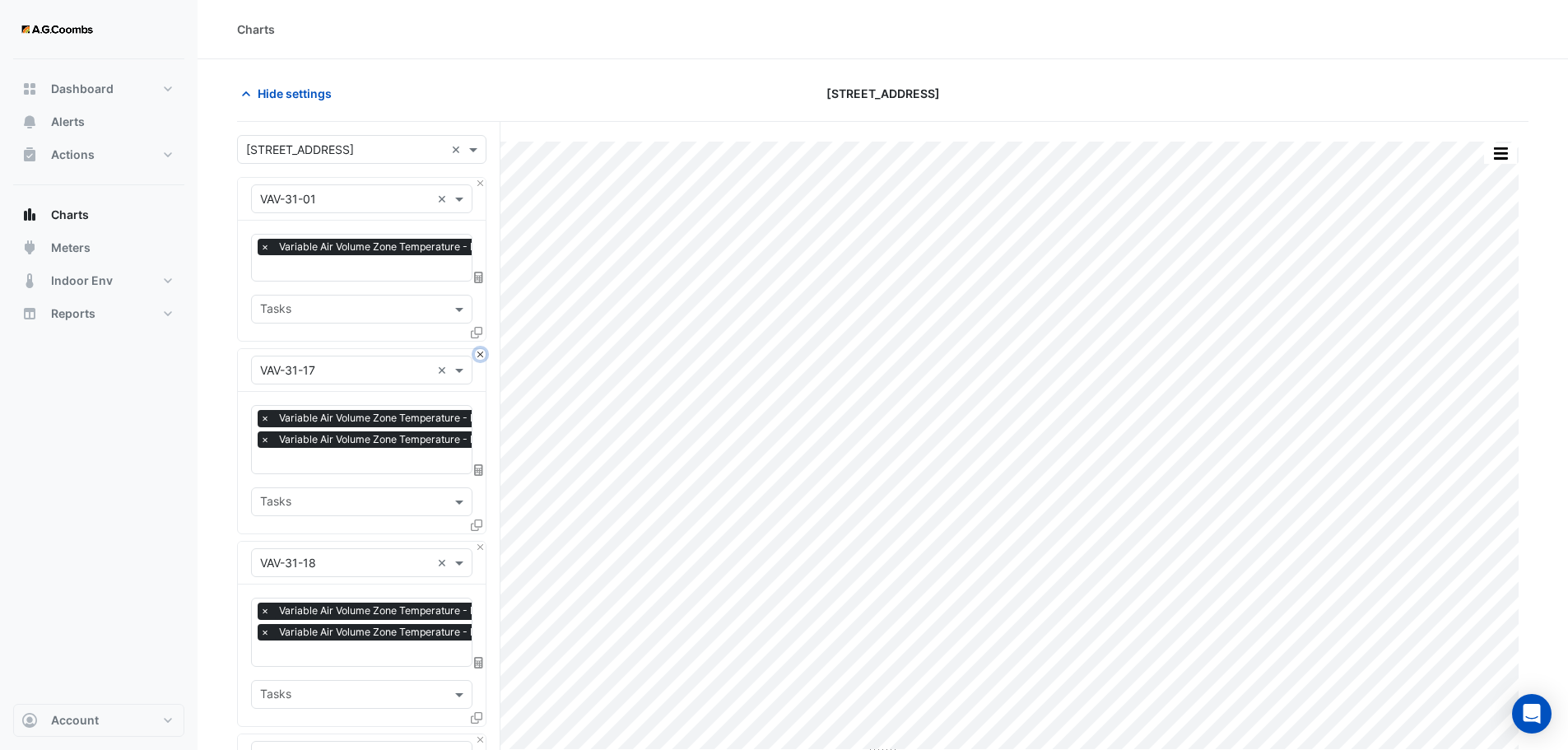
click at [484, 354] on button "Close" at bounding box center [480, 354] width 11 height 11
click at [484, 541] on button "Close" at bounding box center [480, 546] width 11 height 11
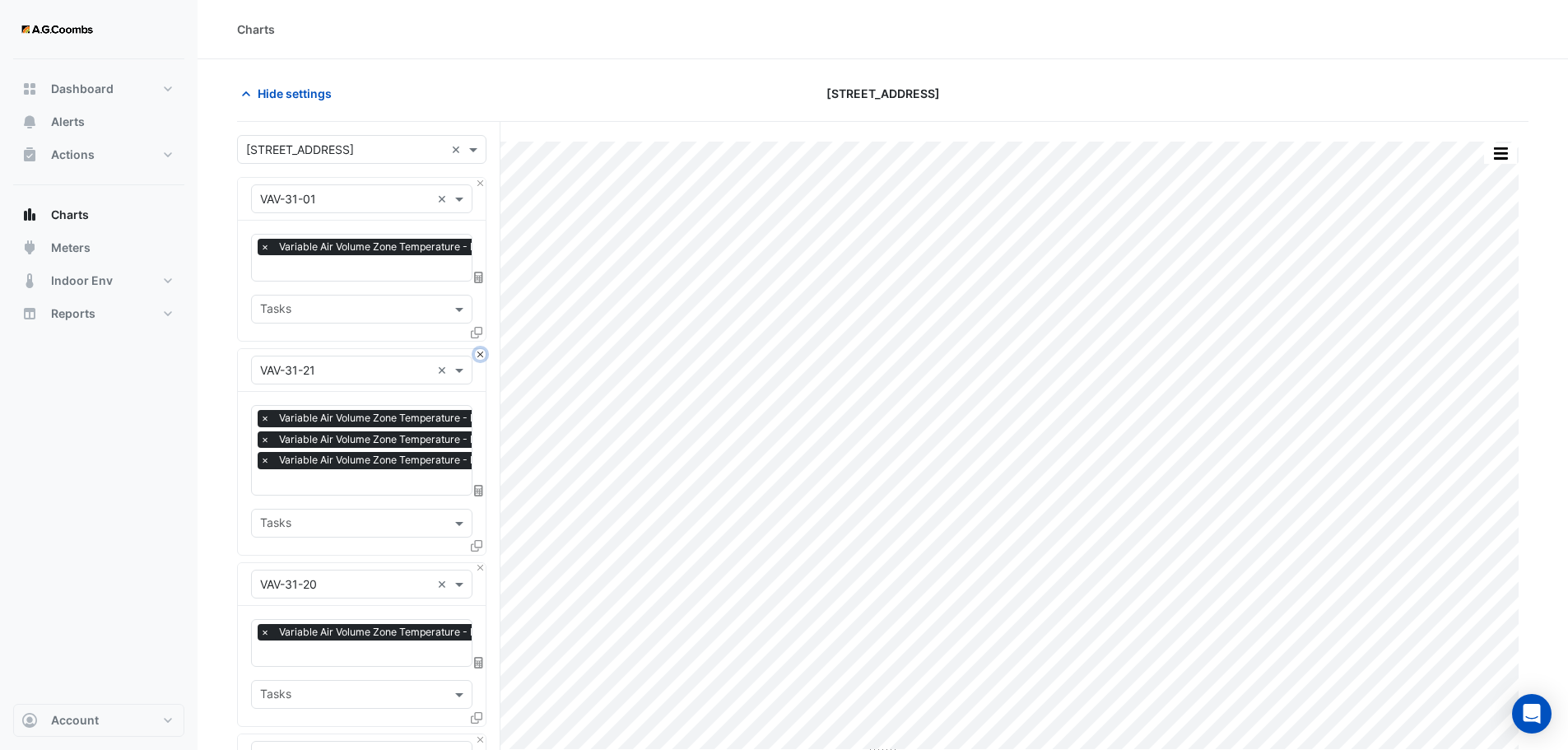
click at [484, 354] on button "Close" at bounding box center [480, 354] width 11 height 11
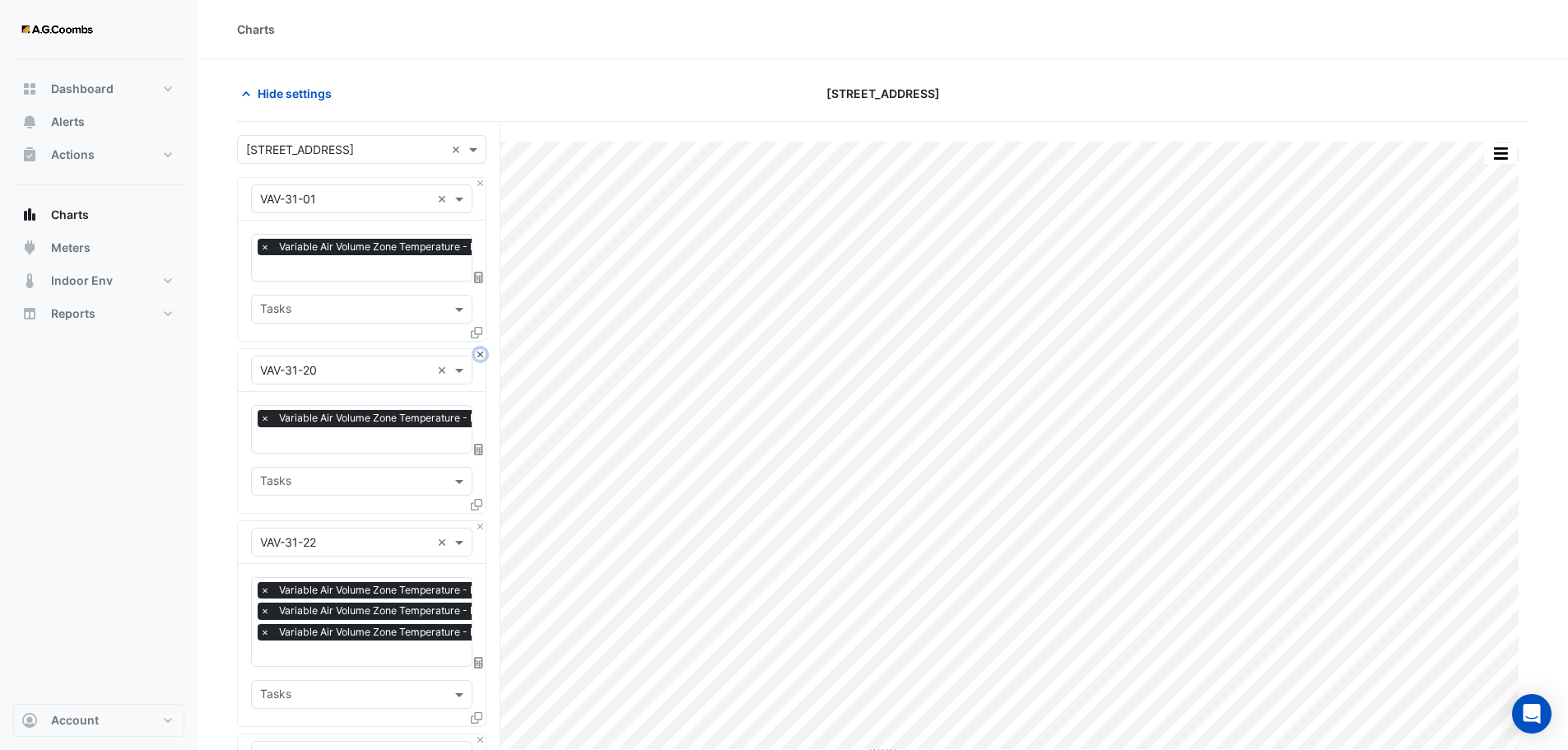
click at [484, 354] on button "Close" at bounding box center [480, 354] width 11 height 11
click at [484, 521] on button "Close" at bounding box center [480, 526] width 11 height 11
click at [484, 354] on button "Close" at bounding box center [480, 354] width 11 height 11
click at [484, 521] on button "Close" at bounding box center [480, 526] width 11 height 11
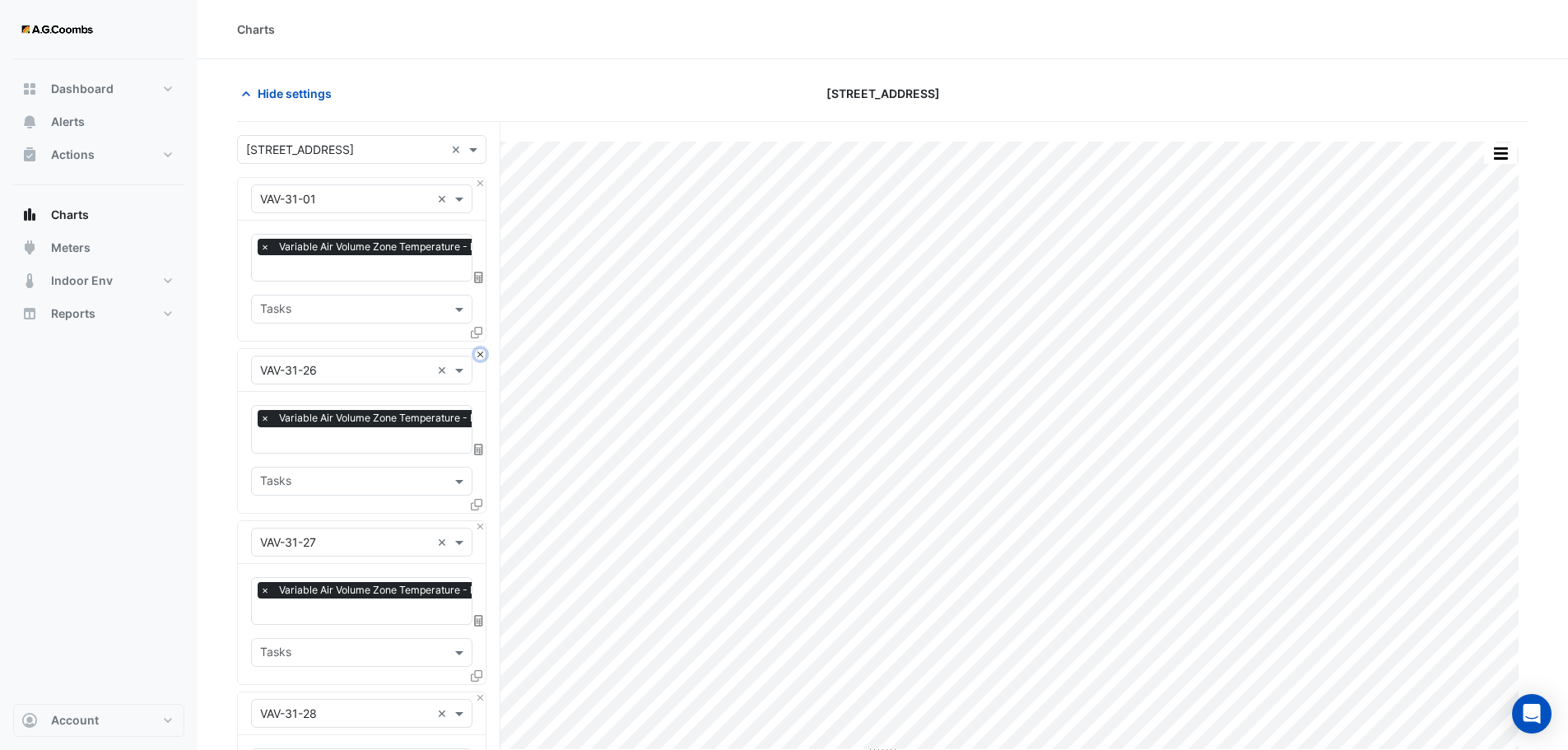
click at [484, 354] on button "Close" at bounding box center [480, 354] width 11 height 11
click at [484, 521] on button "Close" at bounding box center [480, 526] width 11 height 11
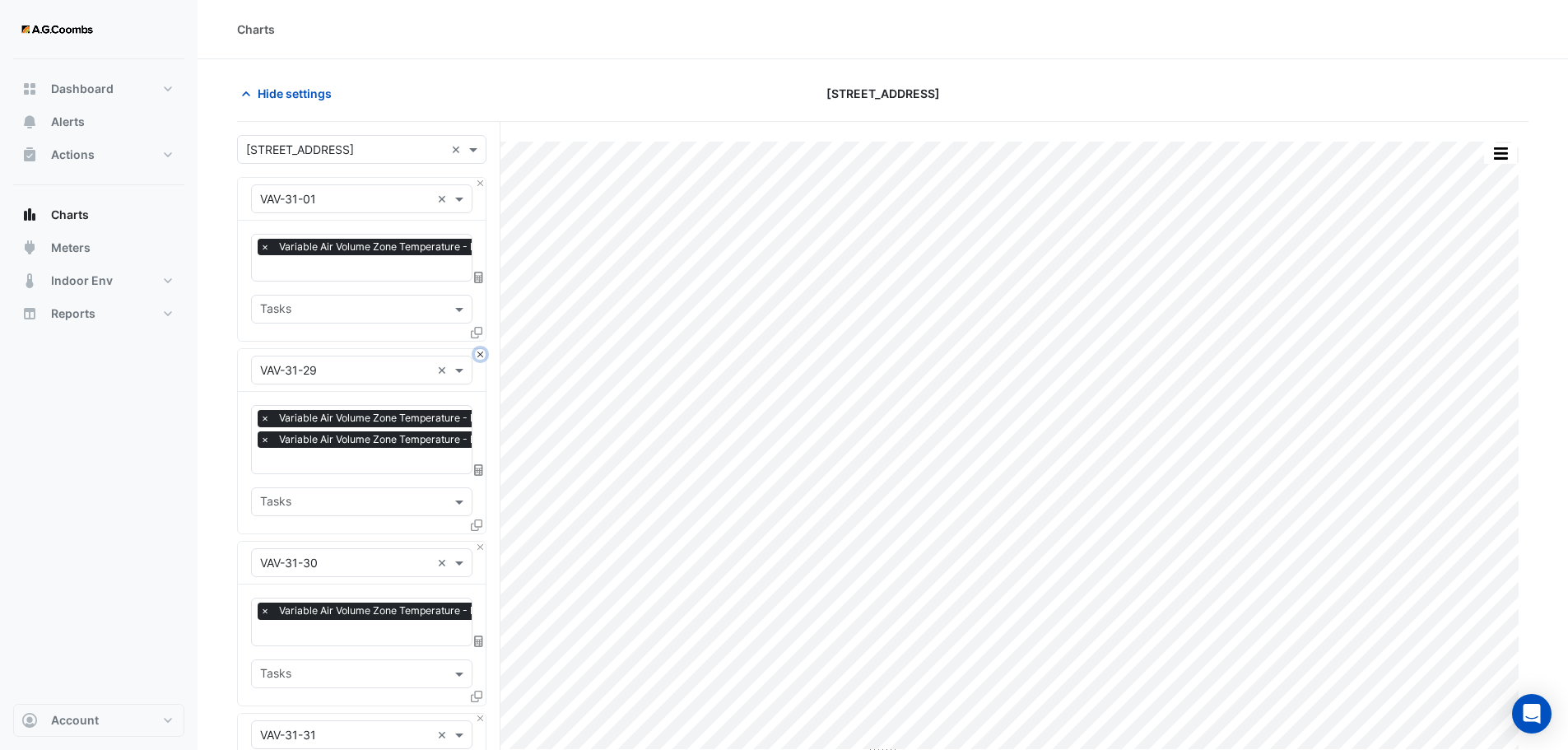
click at [484, 354] on button "Close" at bounding box center [480, 354] width 11 height 11
click at [484, 541] on button "Close" at bounding box center [480, 546] width 11 height 11
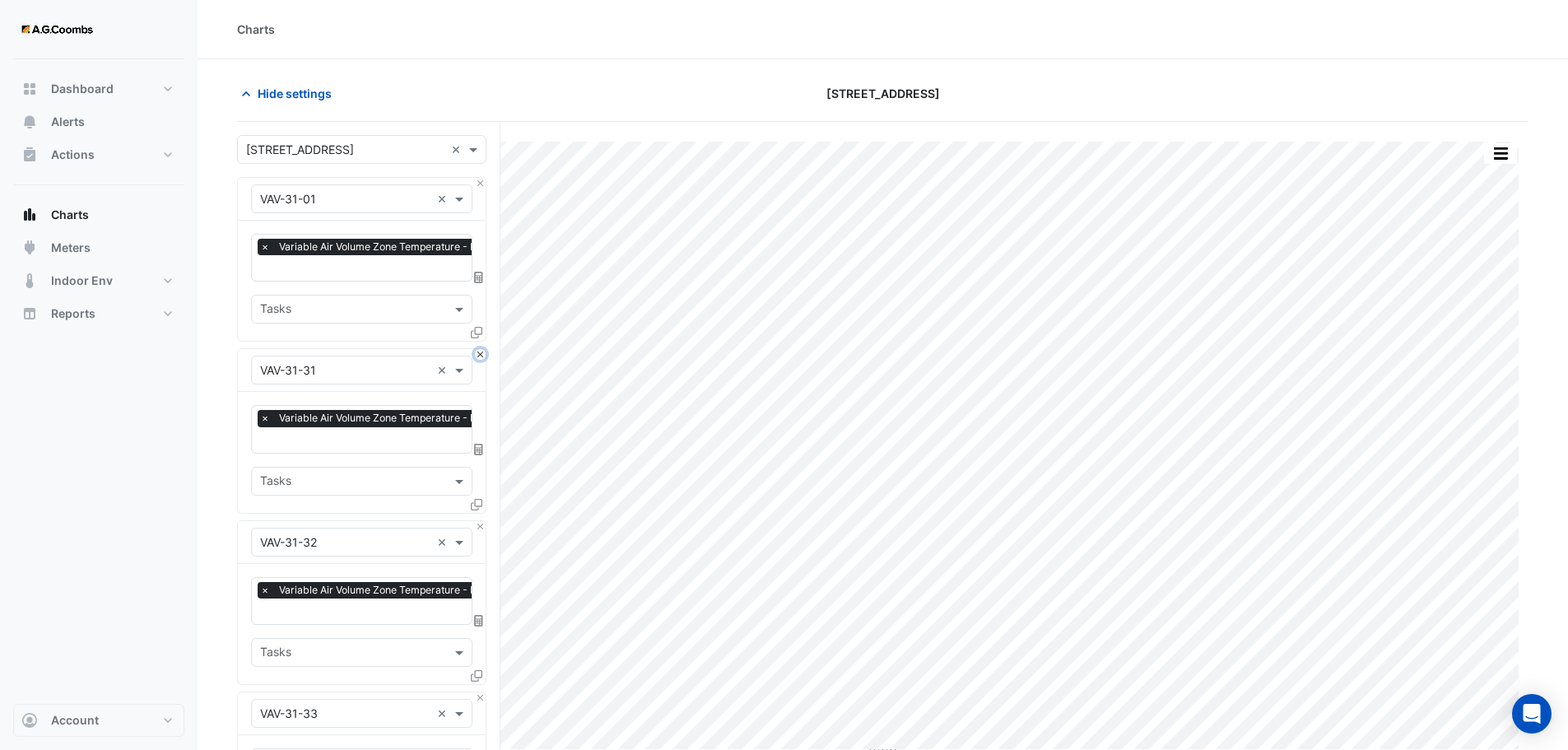
click at [484, 354] on button "Close" at bounding box center [480, 354] width 11 height 11
click at [484, 521] on button "Close" at bounding box center [480, 526] width 11 height 11
click at [484, 354] on button "Close" at bounding box center [480, 354] width 11 height 11
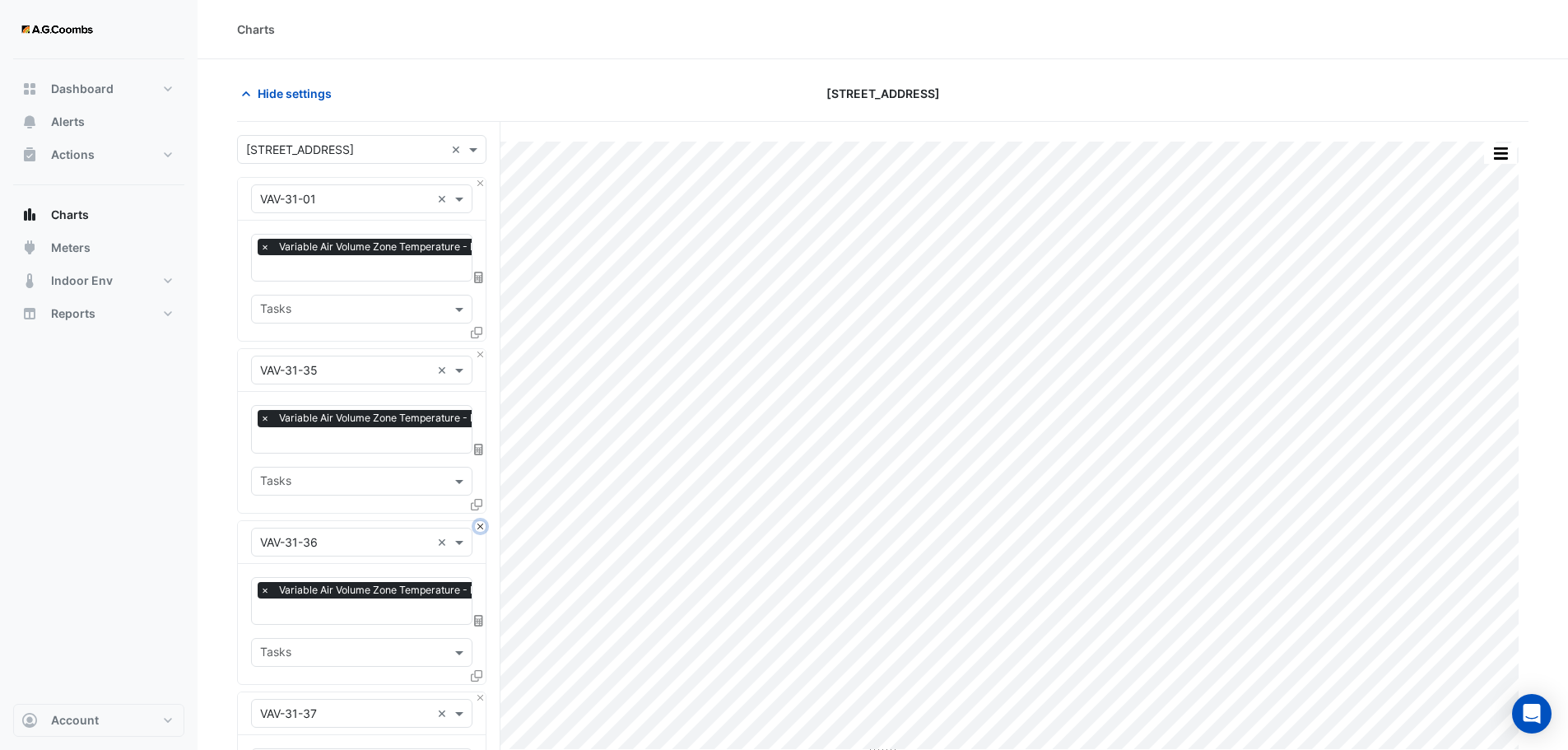
click at [484, 521] on button "Close" at bounding box center [480, 526] width 11 height 11
click at [484, 354] on button "Close" at bounding box center [480, 354] width 11 height 11
click at [484, 521] on button "Close" at bounding box center [480, 526] width 11 height 11
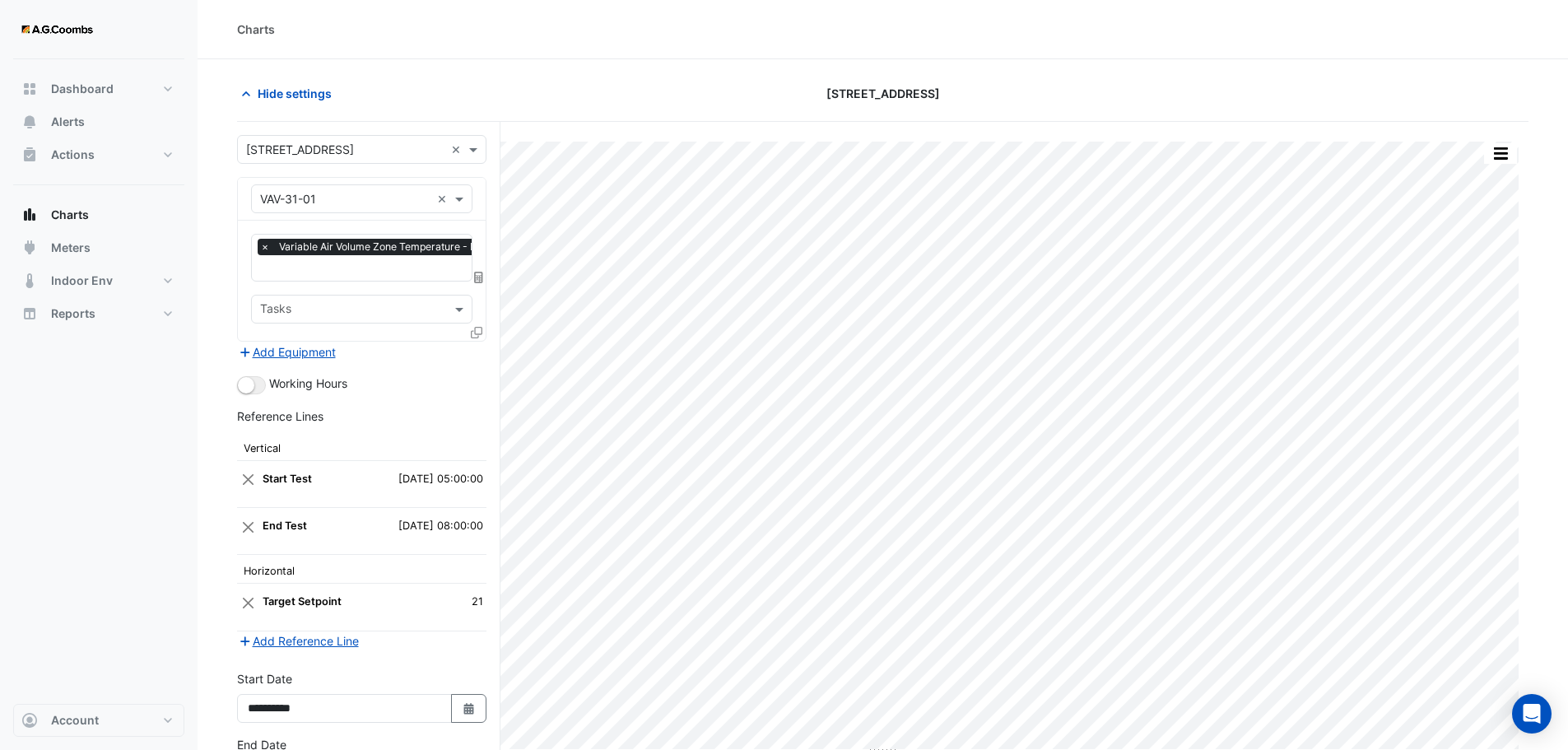
click at [484, 354] on div "Add Equipment" at bounding box center [361, 351] width 250 height 20
click at [478, 331] on icon at bounding box center [476, 332] width 12 height 12
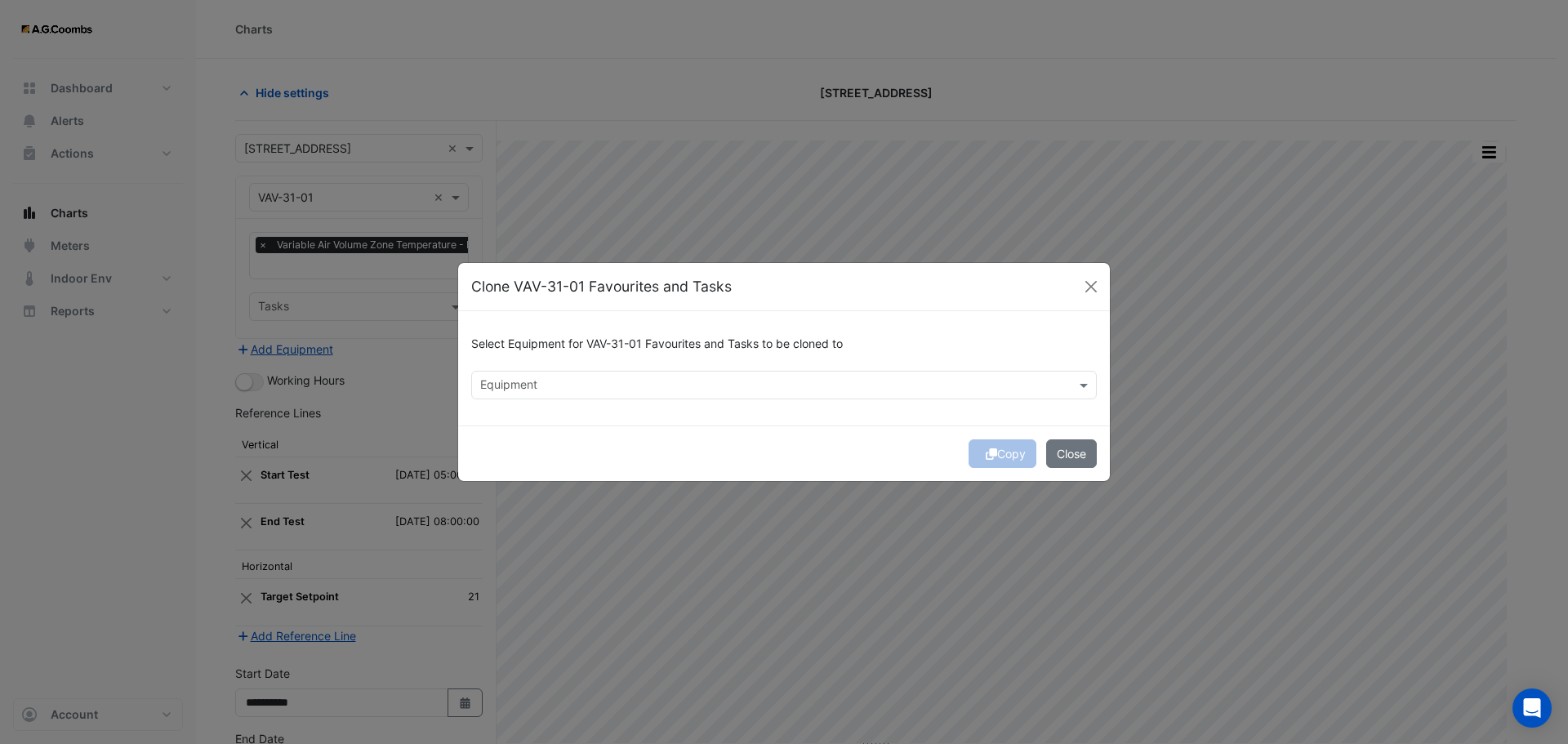
click at [540, 383] on input "text" at bounding box center [775, 386] width 589 height 17
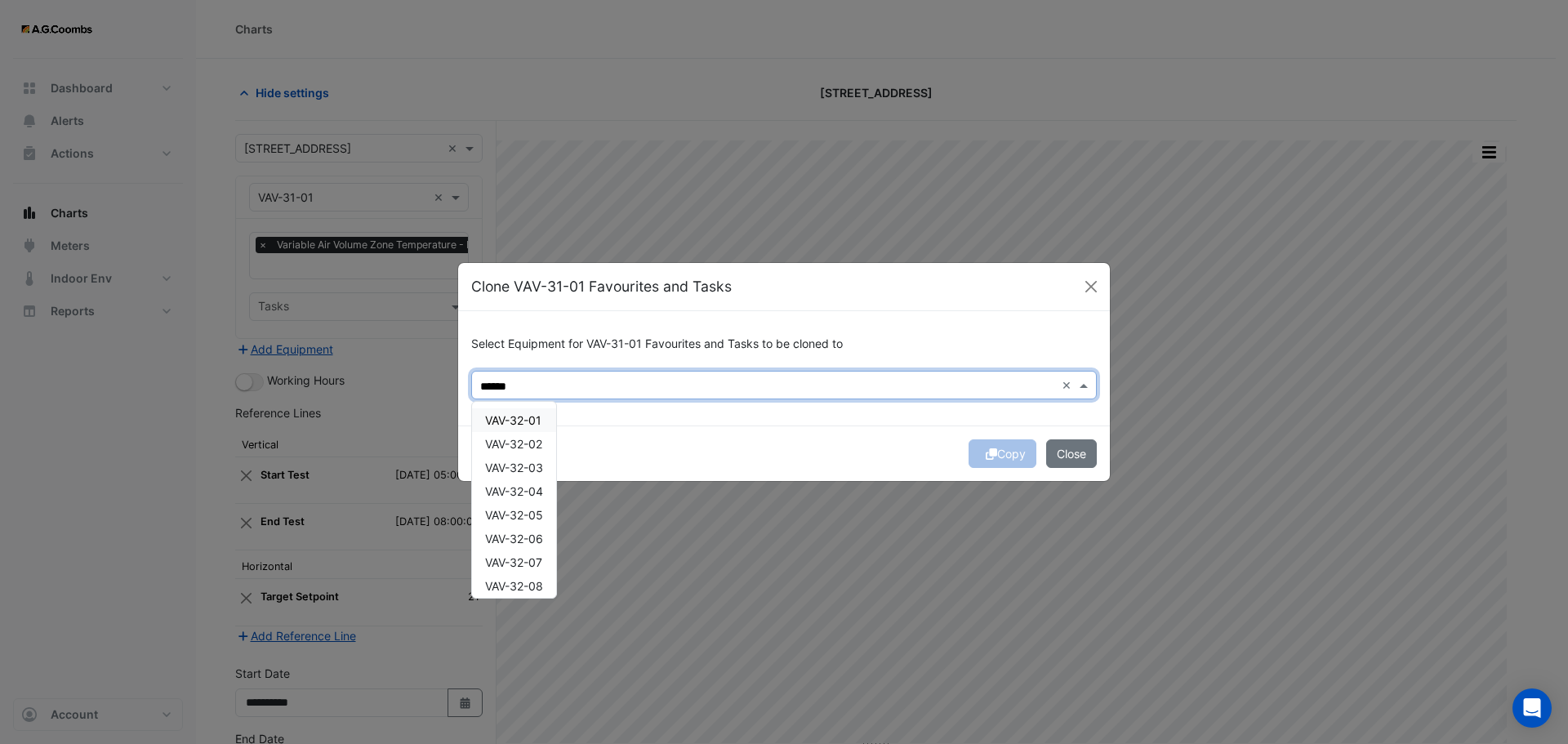
click at [534, 421] on span "VAV-32-01" at bounding box center [513, 420] width 57 height 14
click at [541, 441] on span "VAV-32-02" at bounding box center [514, 444] width 58 height 14
click at [535, 479] on div "VAV-32-04" at bounding box center [513, 491] width 84 height 24
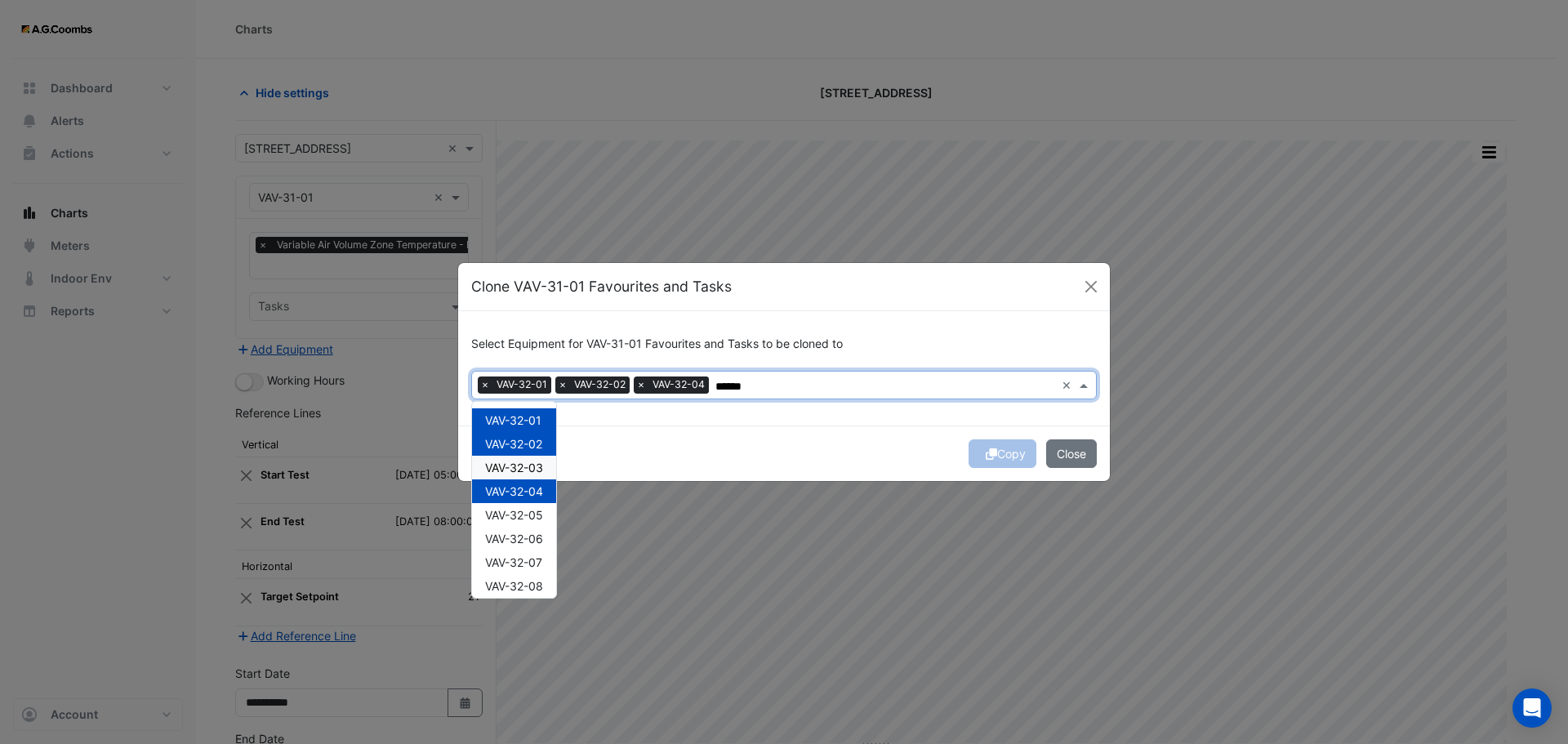
drag, startPoint x: 525, startPoint y: 473, endPoint x: 525, endPoint y: 487, distance: 14.0
click at [526, 473] on span "VAV-32-03" at bounding box center [514, 468] width 58 height 14
click at [531, 516] on span "VAV-32-05" at bounding box center [514, 515] width 58 height 14
click at [535, 544] on span "VAV-32-06" at bounding box center [514, 539] width 58 height 14
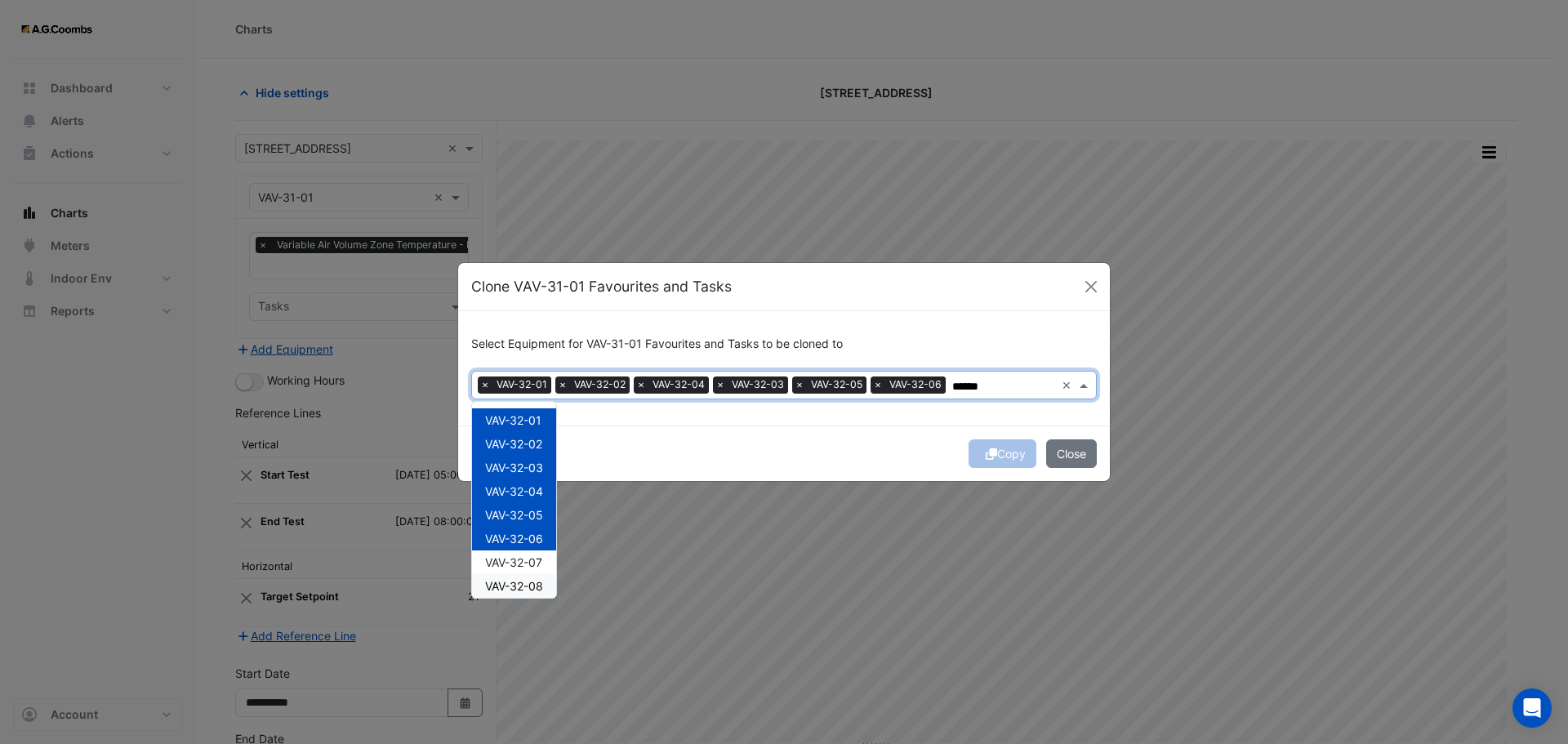
click at [523, 566] on span "VAV-32-07" at bounding box center [514, 562] width 58 height 14
click at [533, 588] on span "VAV-32-08" at bounding box center [514, 586] width 58 height 14
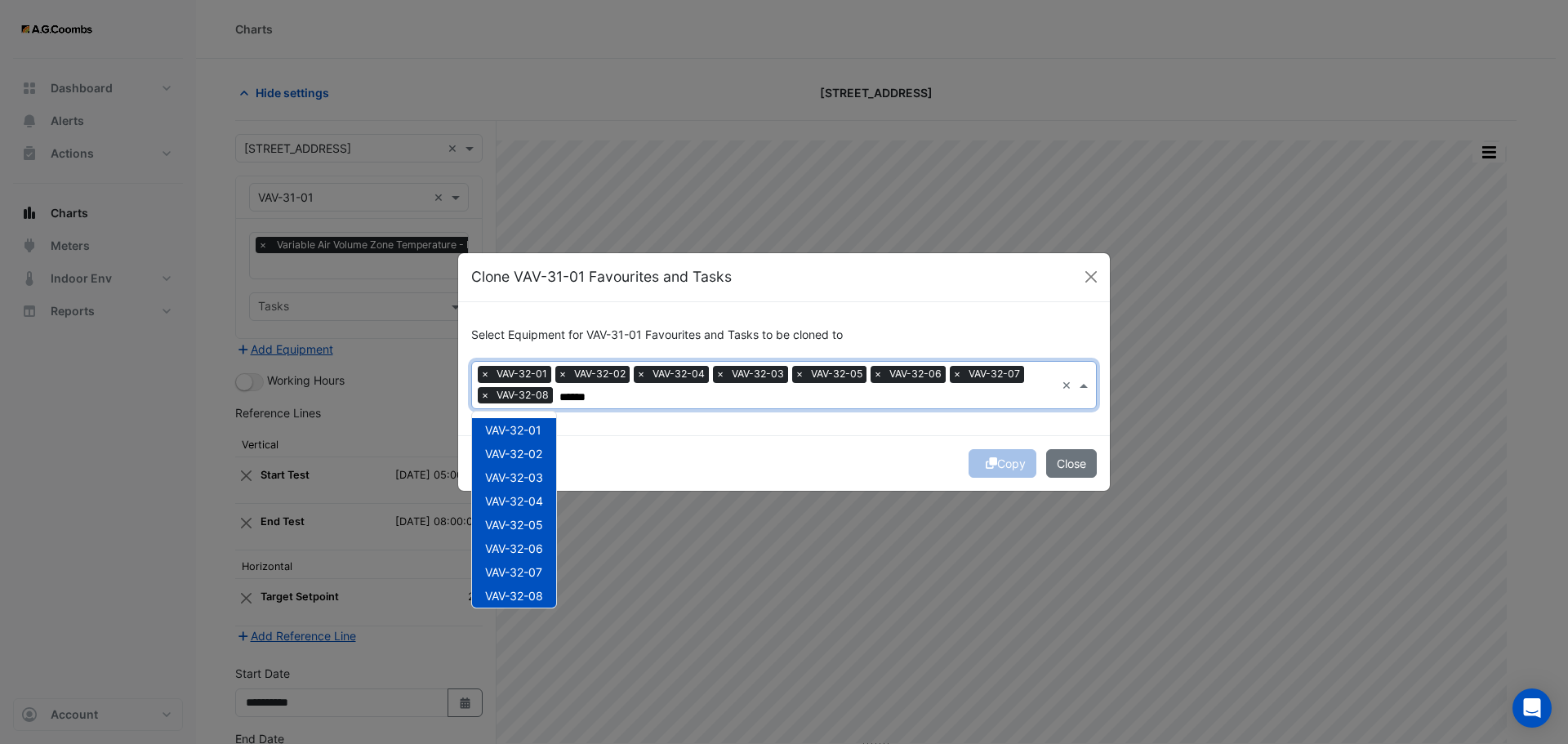
scroll to position [172, 0]
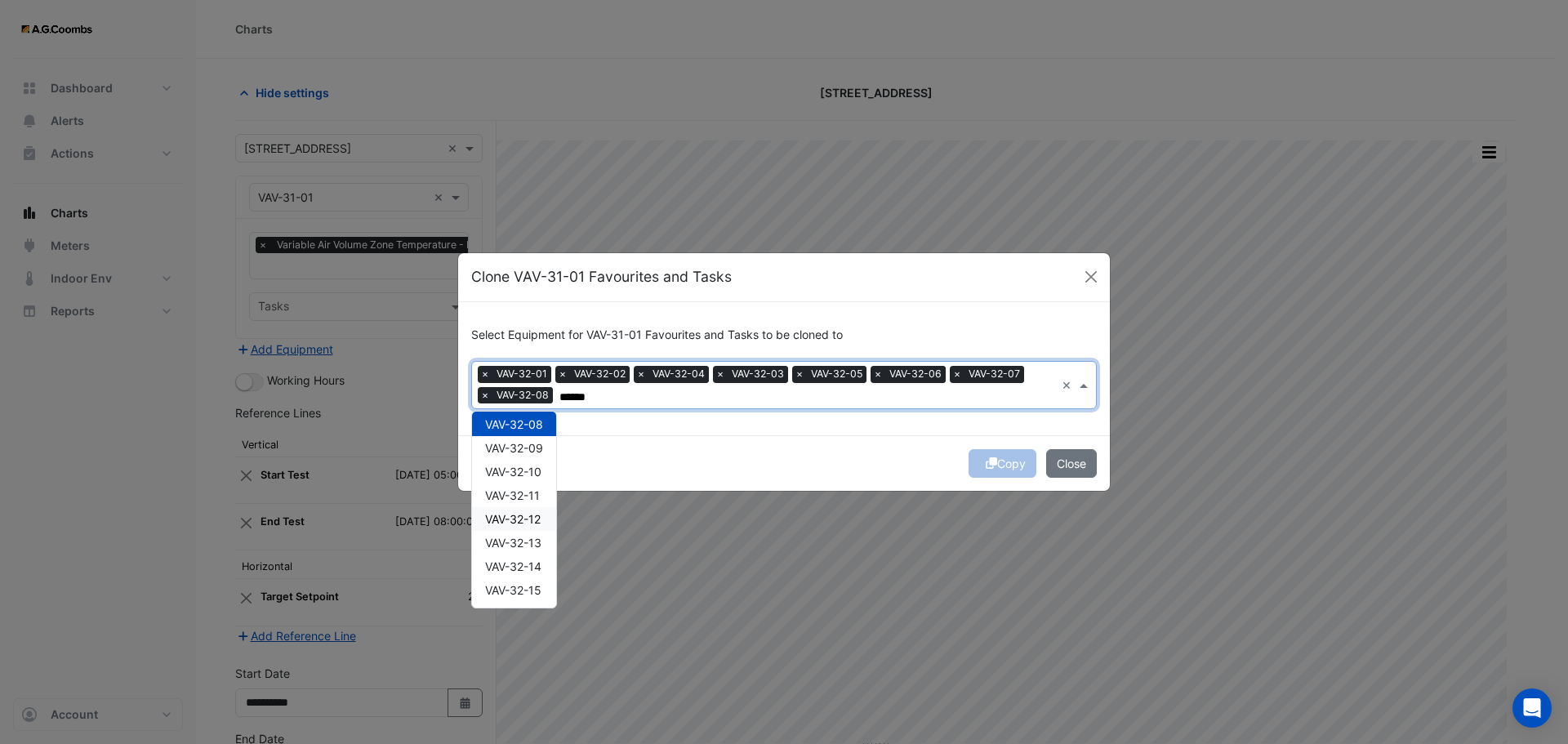
click at [515, 472] on span "VAV-32-10" at bounding box center [513, 472] width 57 height 14
click at [515, 446] on span "VAV-32-09" at bounding box center [514, 448] width 58 height 14
click at [523, 487] on div "VAV-32-11" at bounding box center [513, 495] width 84 height 24
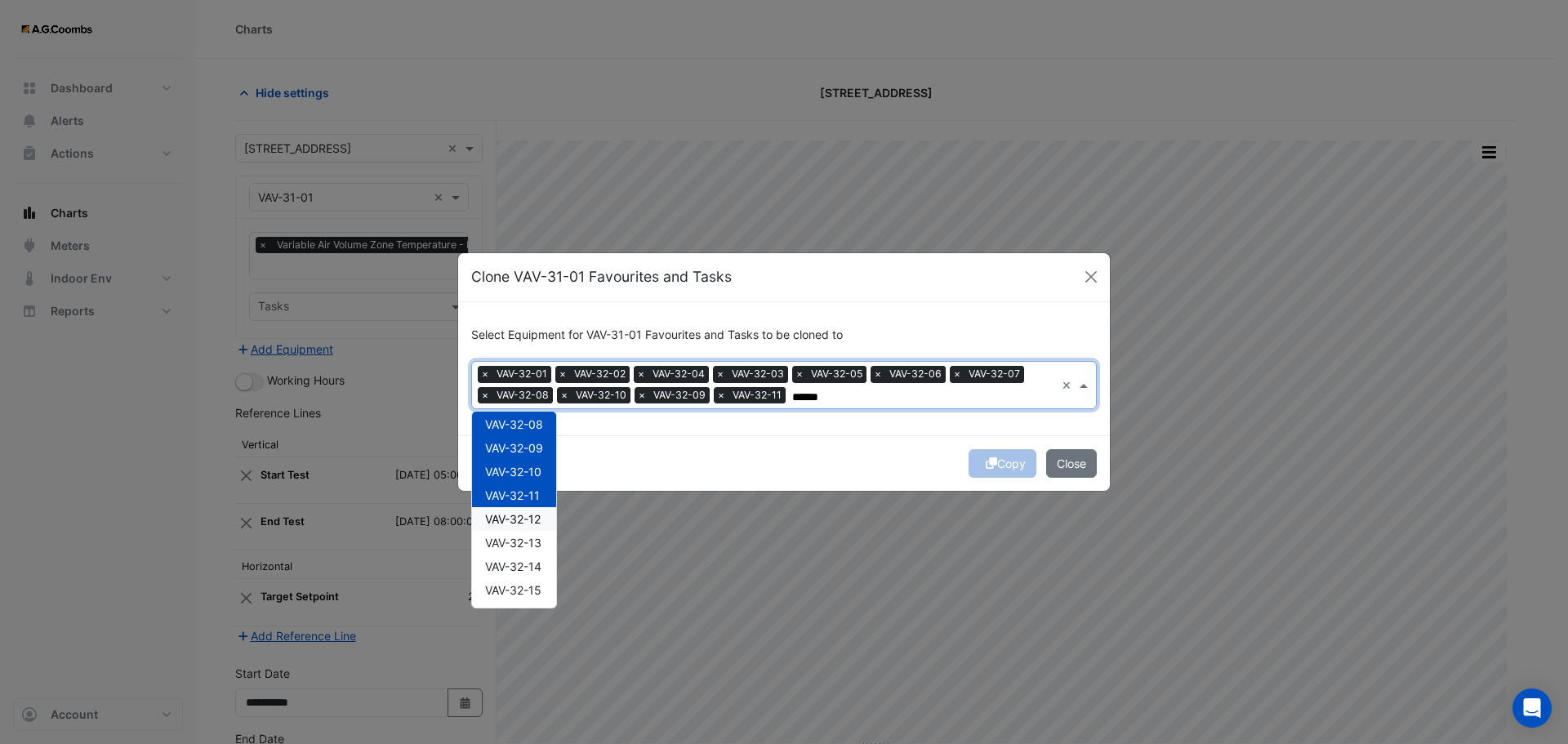
click at [527, 522] on span "VAV-32-12" at bounding box center [513, 519] width 56 height 14
click at [529, 547] on span "VAV-32-13" at bounding box center [513, 543] width 57 height 14
click at [529, 566] on span "VAV-32-14" at bounding box center [513, 566] width 57 height 14
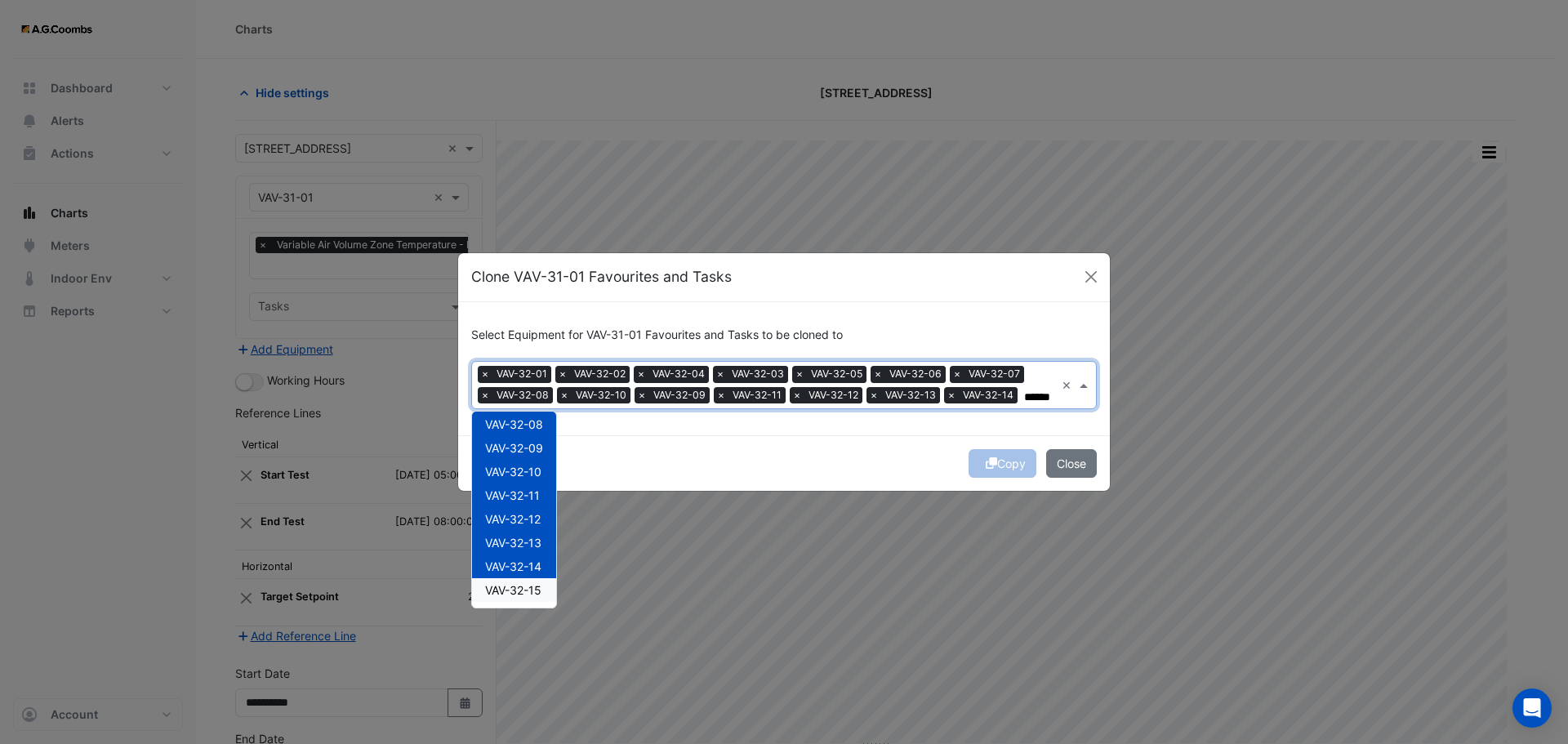
click at [528, 595] on span "VAV-32-15" at bounding box center [513, 590] width 57 height 14
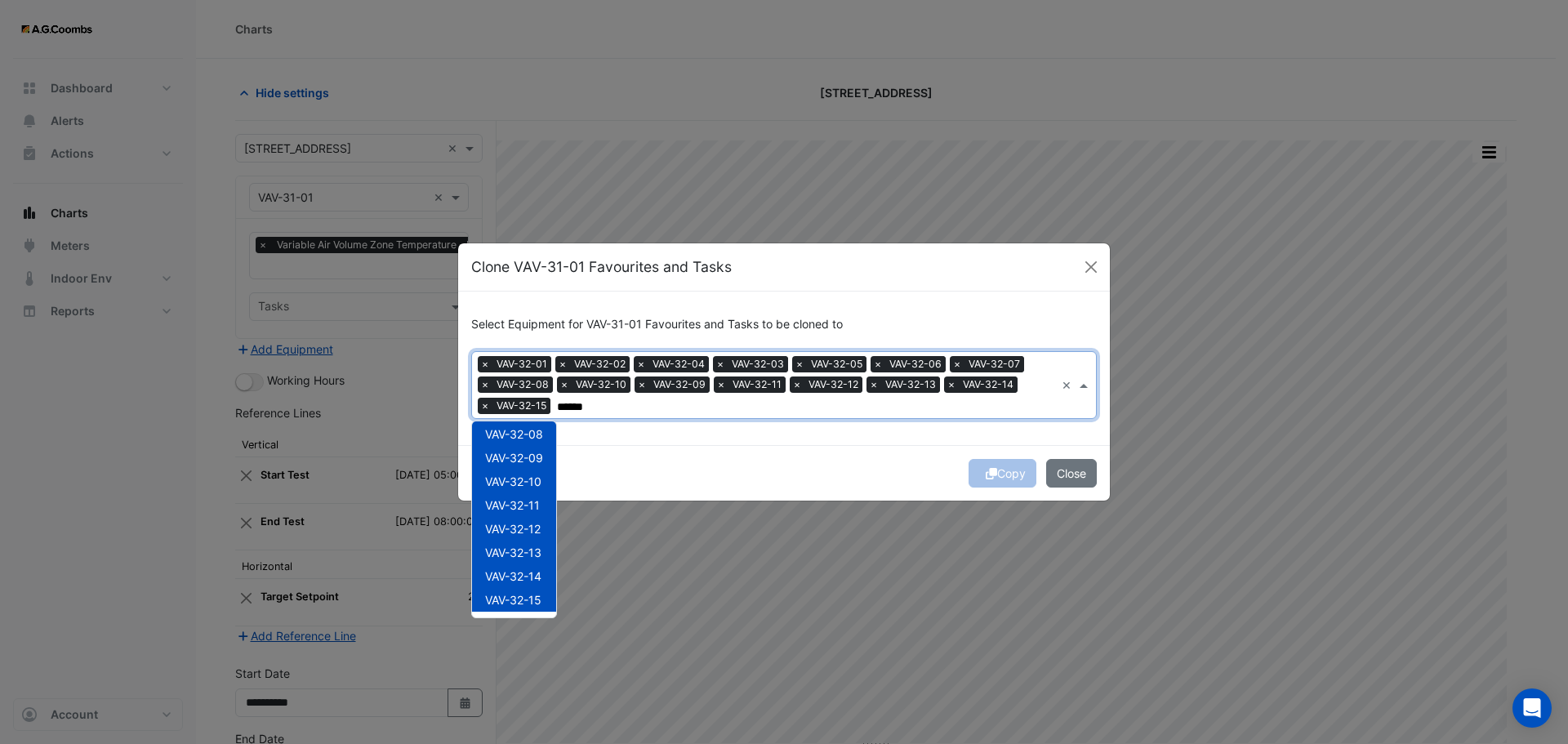
scroll to position [343, 0]
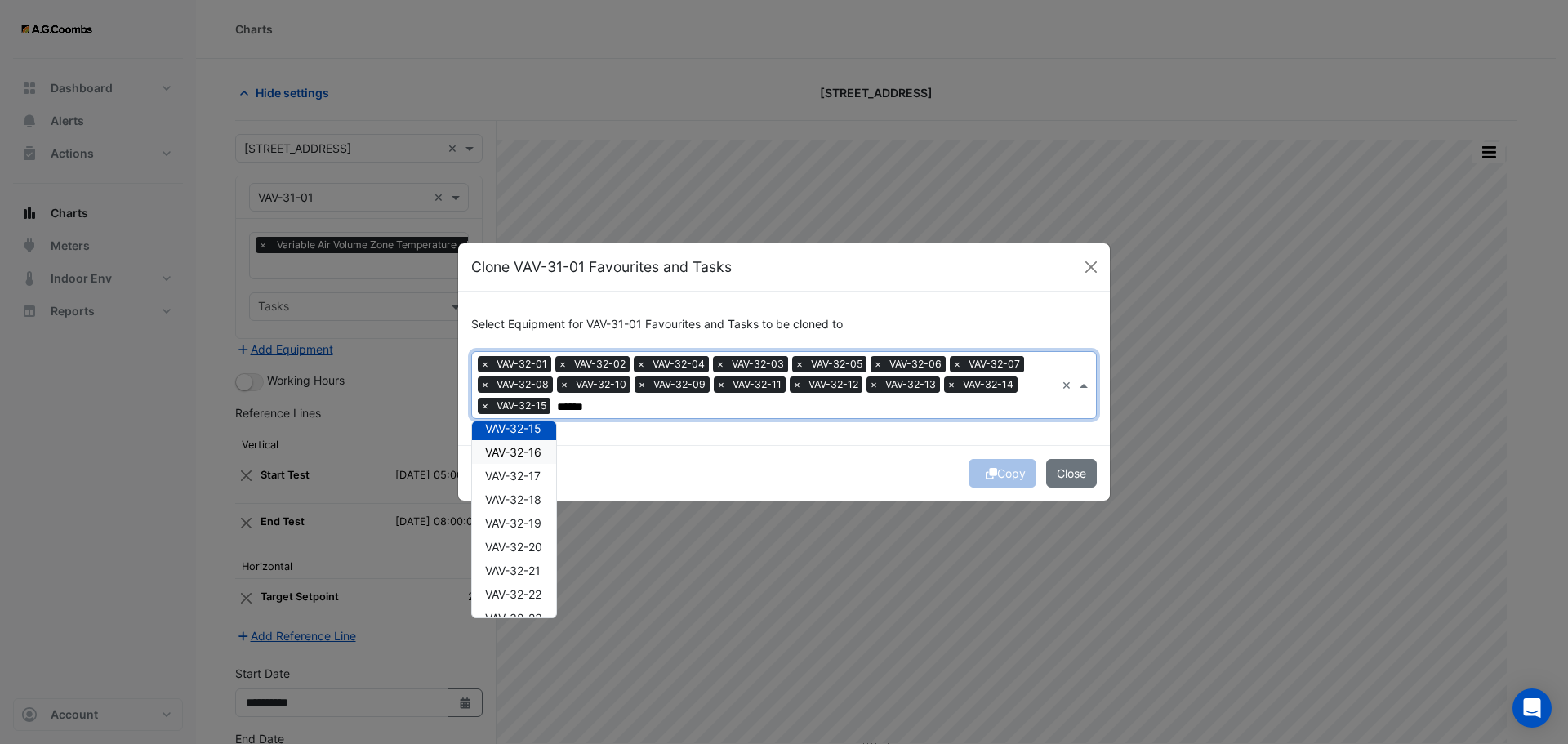
click at [514, 455] on span "VAV-32-16" at bounding box center [513, 451] width 57 height 14
click at [515, 476] on span "VAV-32-17" at bounding box center [513, 475] width 56 height 14
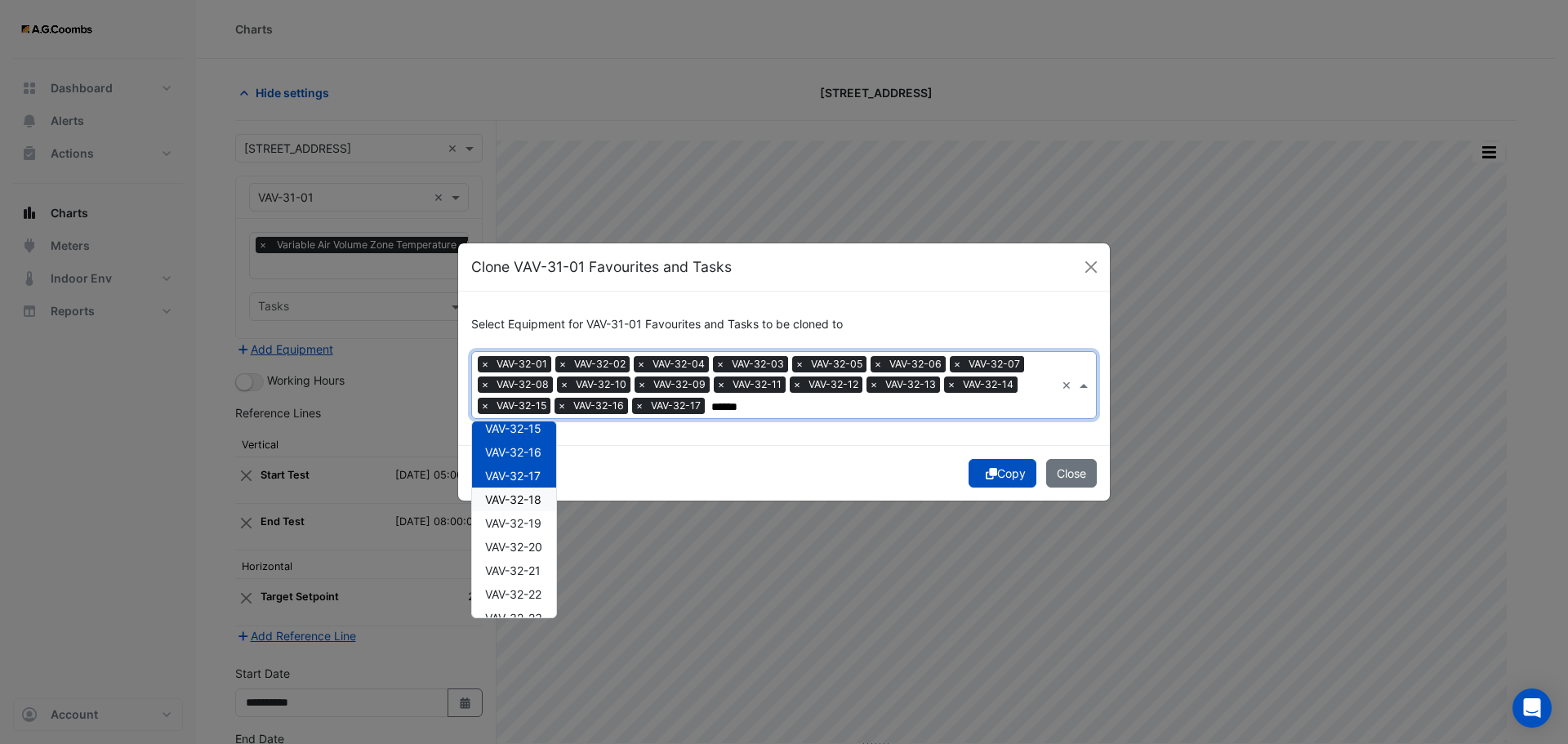
click at [522, 498] on span "VAV-32-18" at bounding box center [513, 499] width 57 height 14
click at [529, 528] on span "VAV-32-19" at bounding box center [513, 522] width 57 height 14
click at [535, 557] on div "VAV-32-20" at bounding box center [513, 547] width 84 height 24
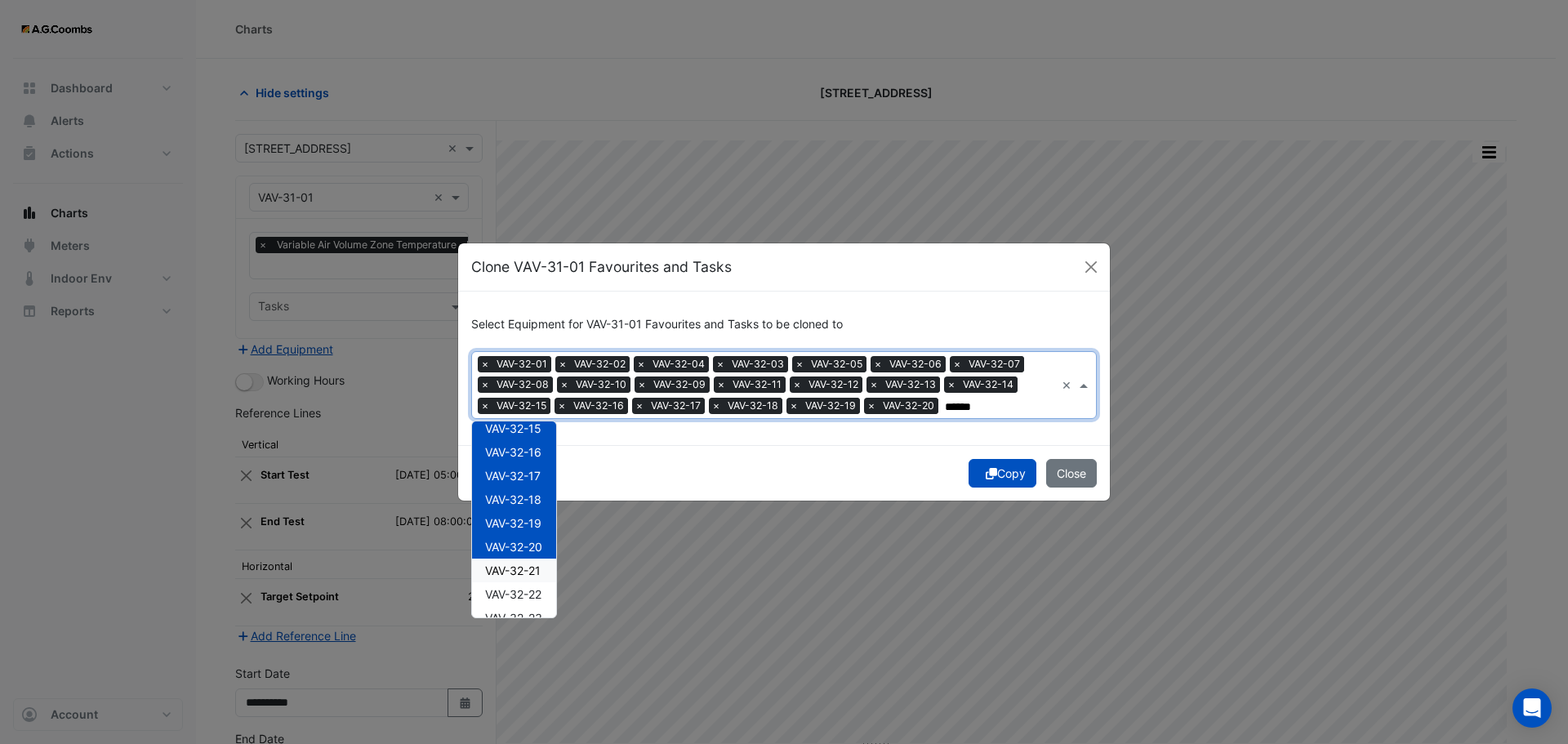
click at [534, 587] on span "VAV-32-22" at bounding box center [513, 594] width 57 height 14
click at [527, 572] on span "VAV-32-21" at bounding box center [513, 570] width 56 height 14
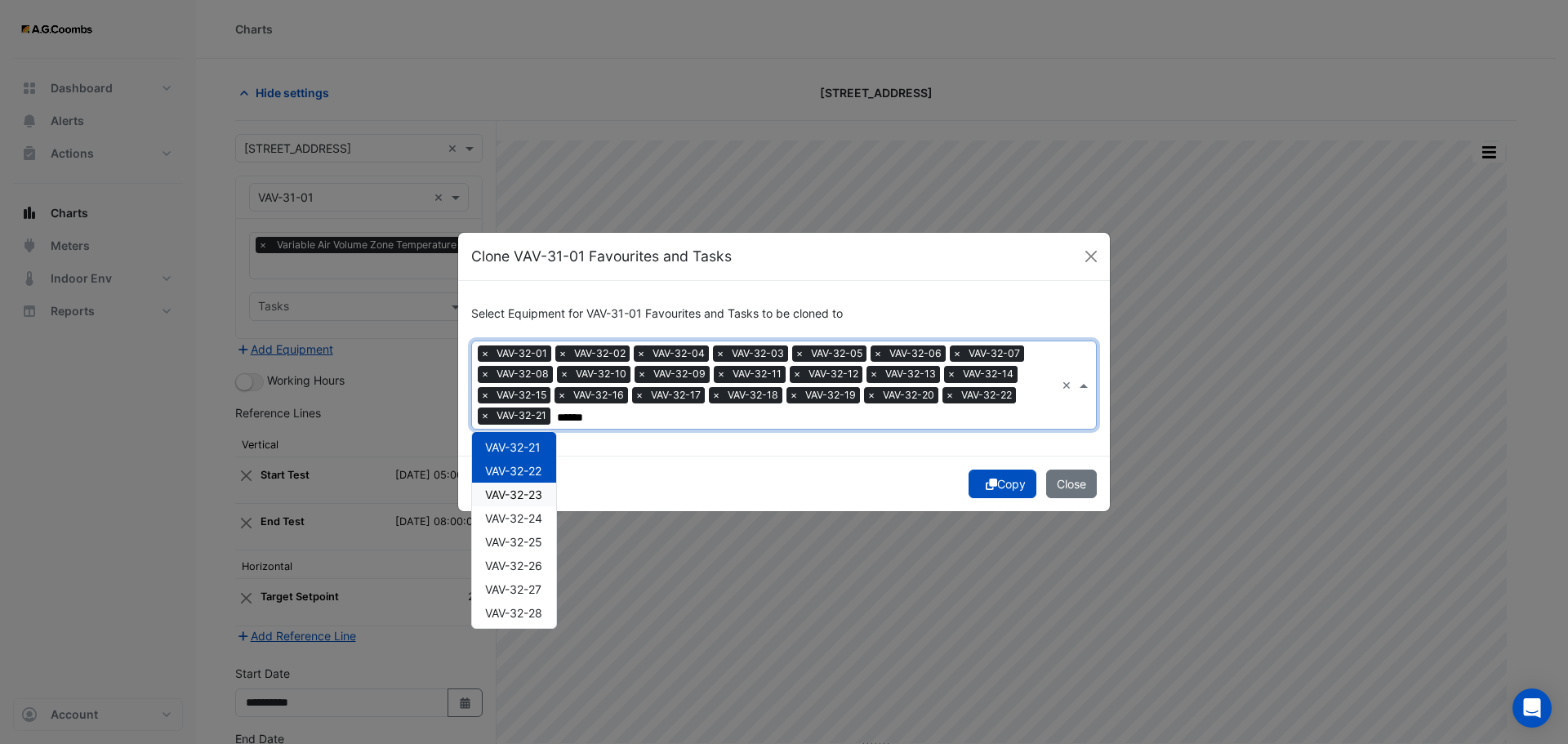
scroll to position [514, 0]
click at [534, 460] on span "VAV-32-23" at bounding box center [514, 457] width 58 height 14
click at [533, 481] on span "VAV-32-24" at bounding box center [514, 480] width 58 height 14
click at [535, 507] on span "VAV-32-25" at bounding box center [514, 504] width 58 height 14
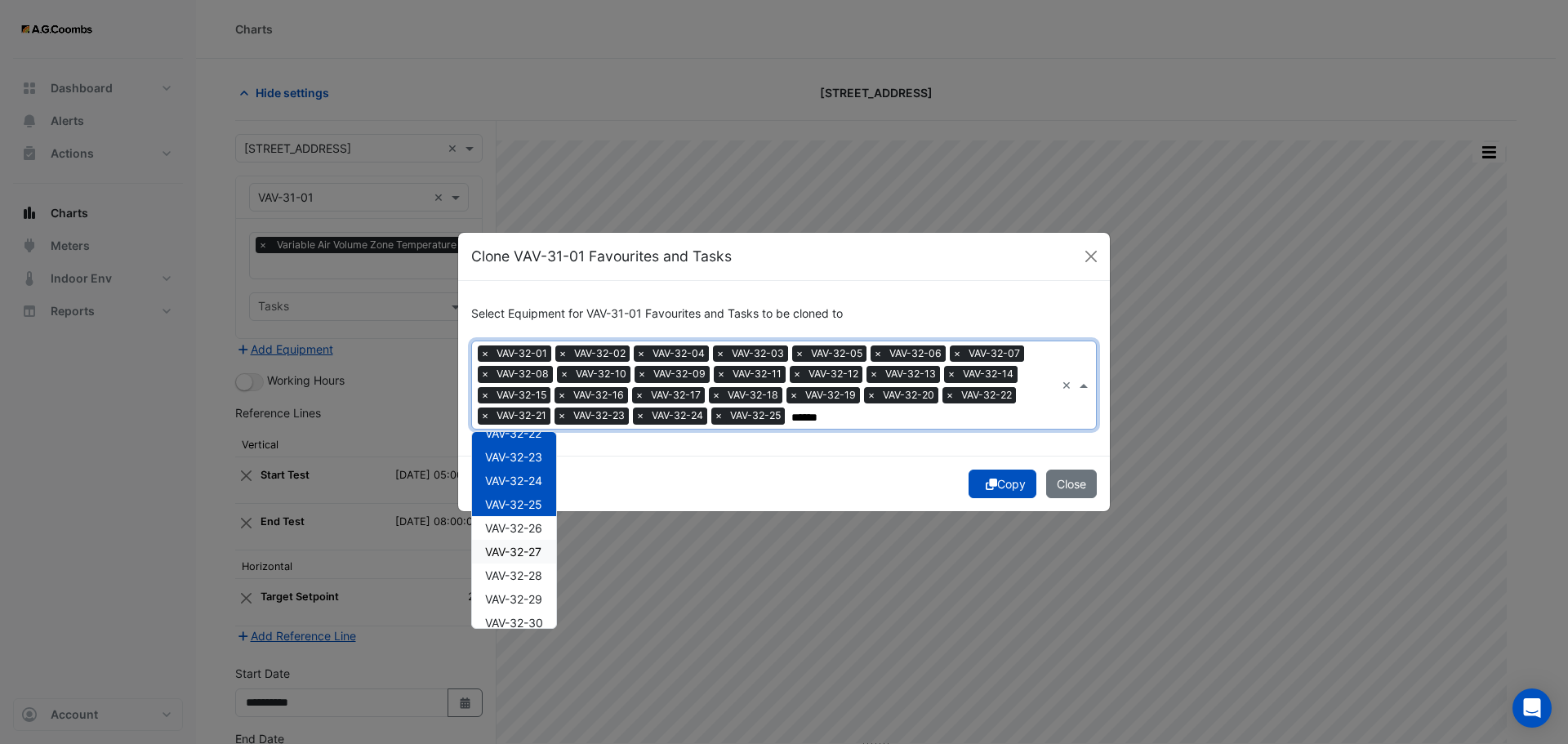
click at [534, 543] on div "VAV-32-27" at bounding box center [513, 551] width 84 height 24
click at [519, 530] on span "VAV-32-26" at bounding box center [514, 528] width 58 height 14
drag, startPoint x: 528, startPoint y: 574, endPoint x: 546, endPoint y: 608, distance: 38.5
click at [528, 573] on span "VAV-32-28" at bounding box center [514, 575] width 58 height 14
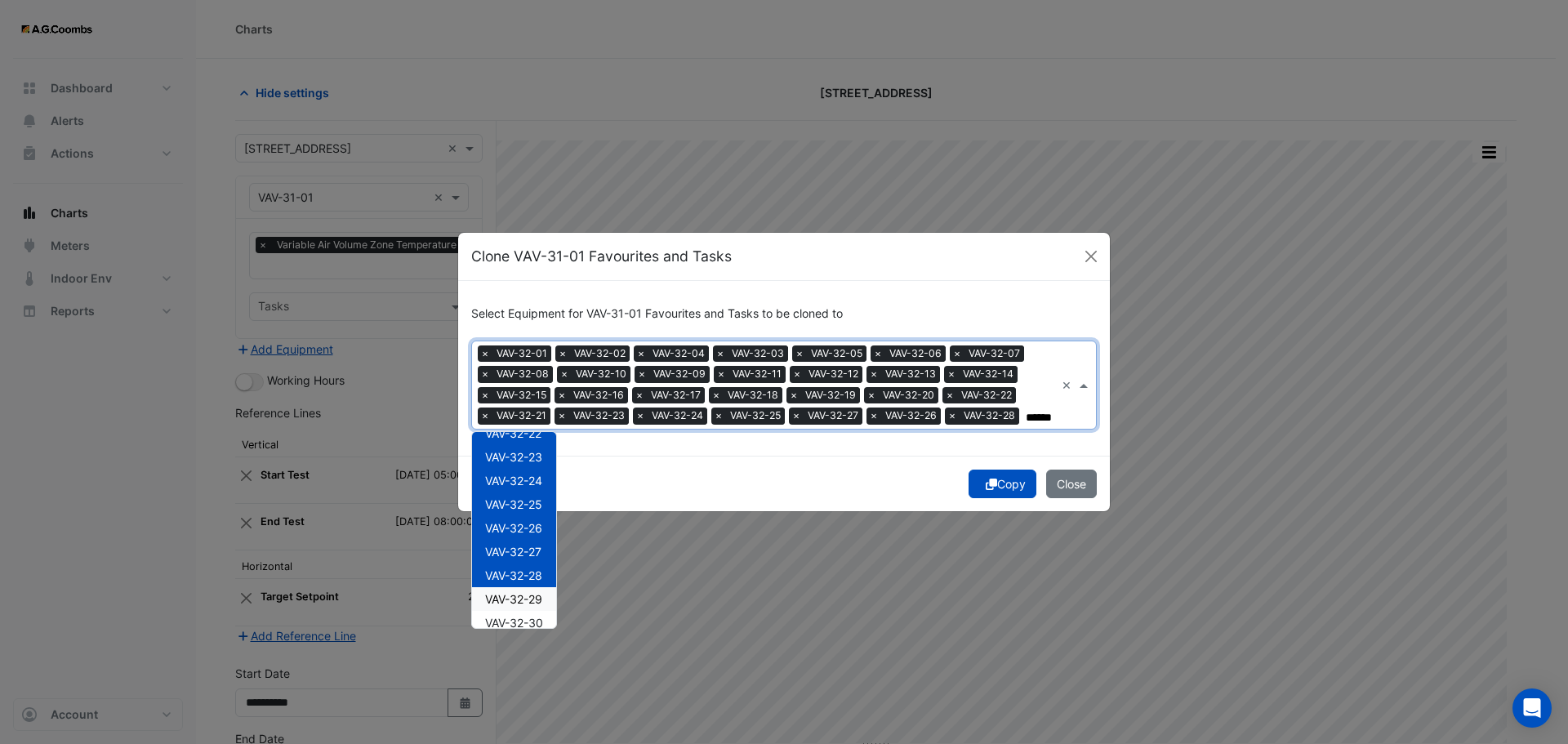
click at [537, 599] on span "VAV-32-29" at bounding box center [514, 599] width 58 height 14
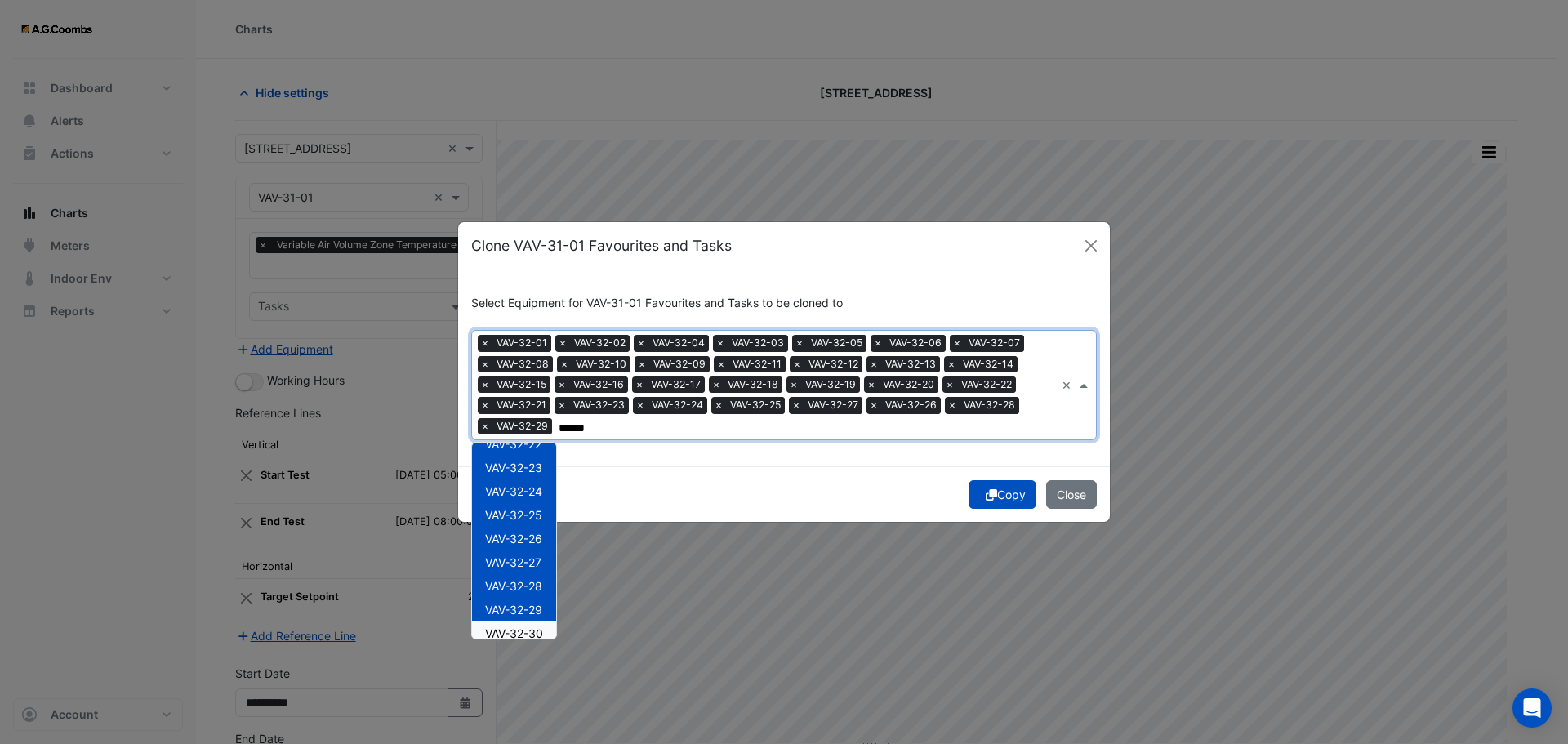
click at [537, 627] on span "VAV-32-30" at bounding box center [514, 633] width 58 height 14
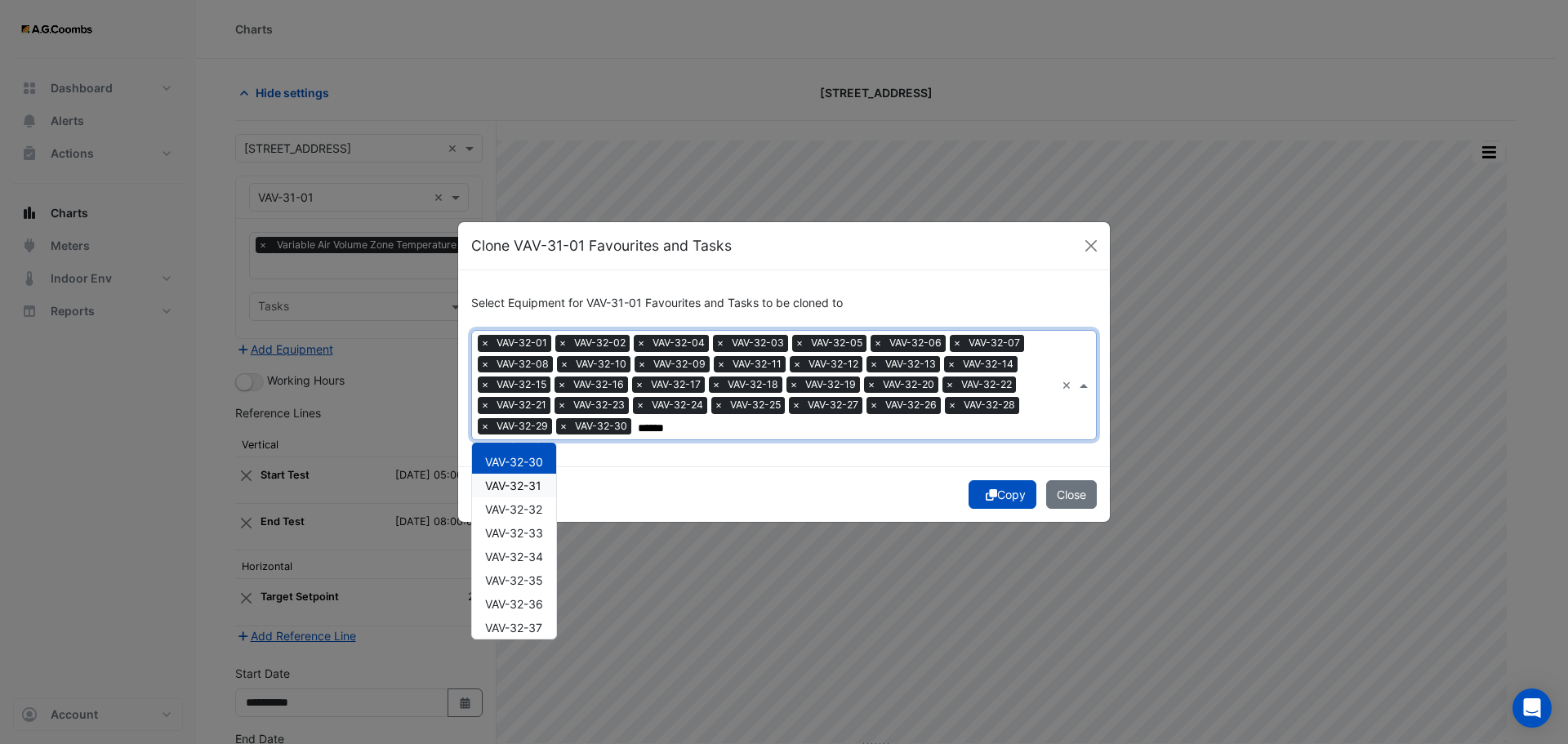
click at [505, 484] on span "VAV-32-31" at bounding box center [513, 485] width 57 height 14
click at [512, 502] on span "VAV-32-32" at bounding box center [514, 509] width 58 height 14
click at [515, 536] on span "VAV-32-33" at bounding box center [514, 533] width 58 height 14
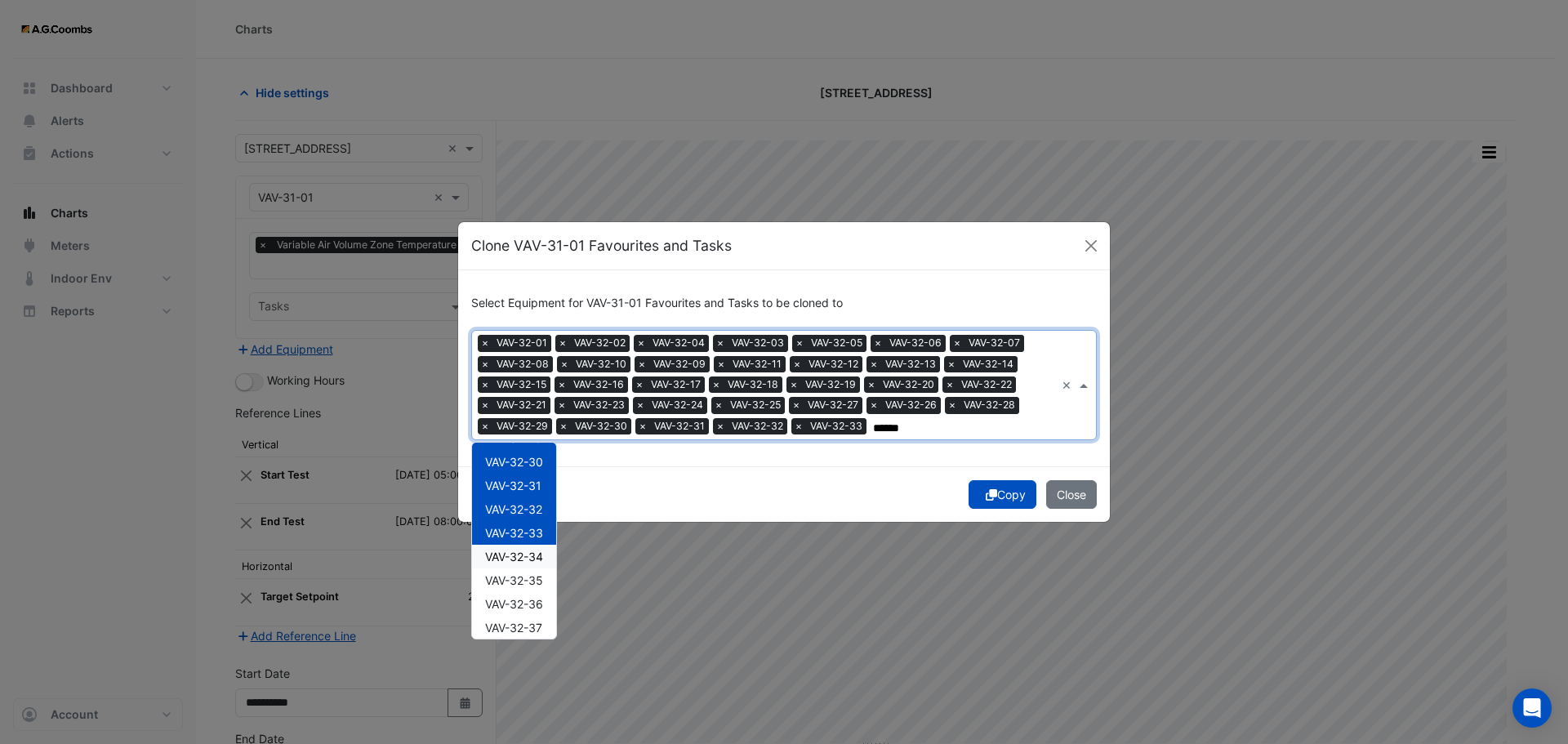
click at [529, 562] on span "VAV-32-34" at bounding box center [514, 556] width 58 height 14
click at [528, 583] on span "VAV-32-35" at bounding box center [514, 580] width 58 height 14
click at [544, 619] on div "VAV-32-37" at bounding box center [513, 627] width 84 height 24
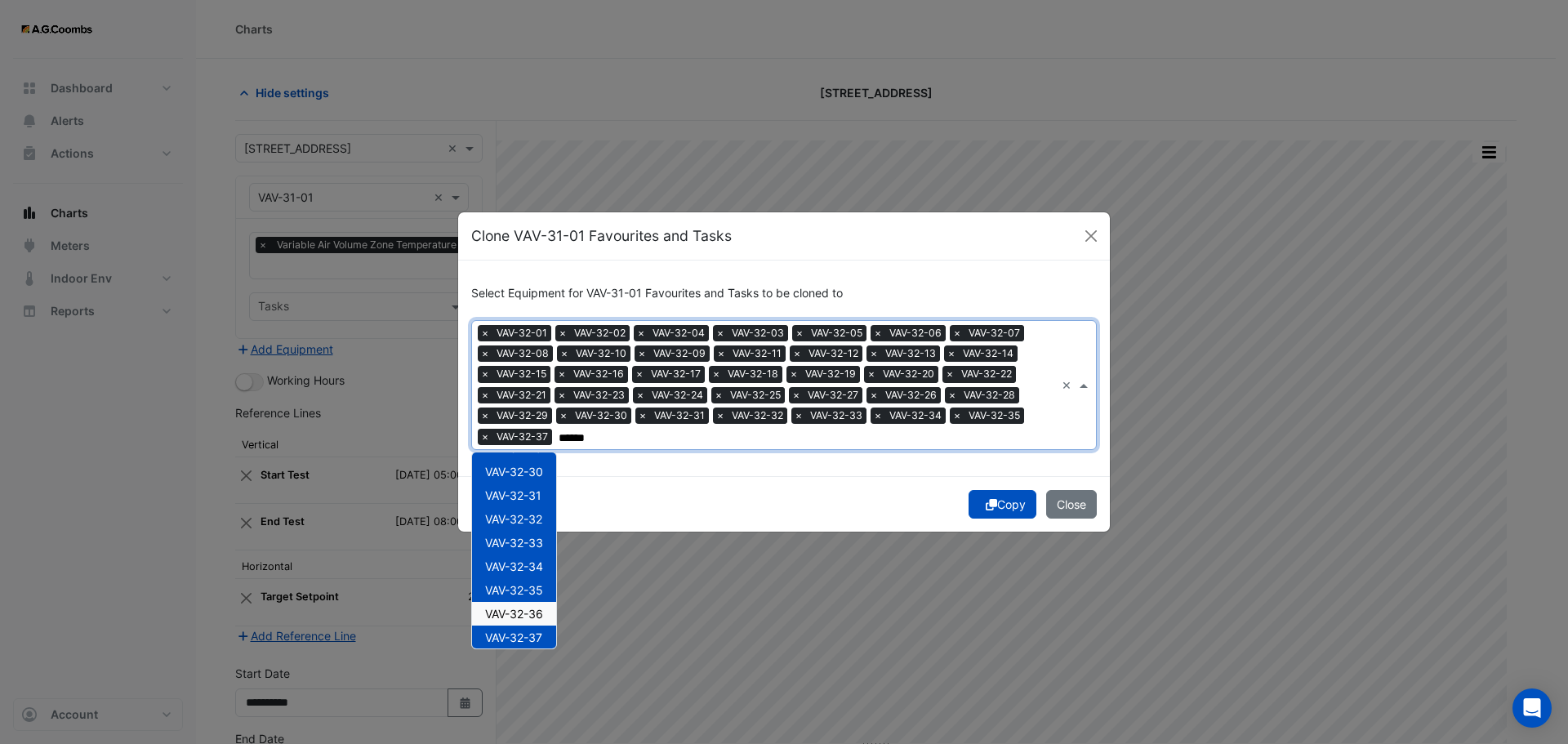
click at [539, 608] on span "VAV-32-36" at bounding box center [514, 614] width 58 height 14
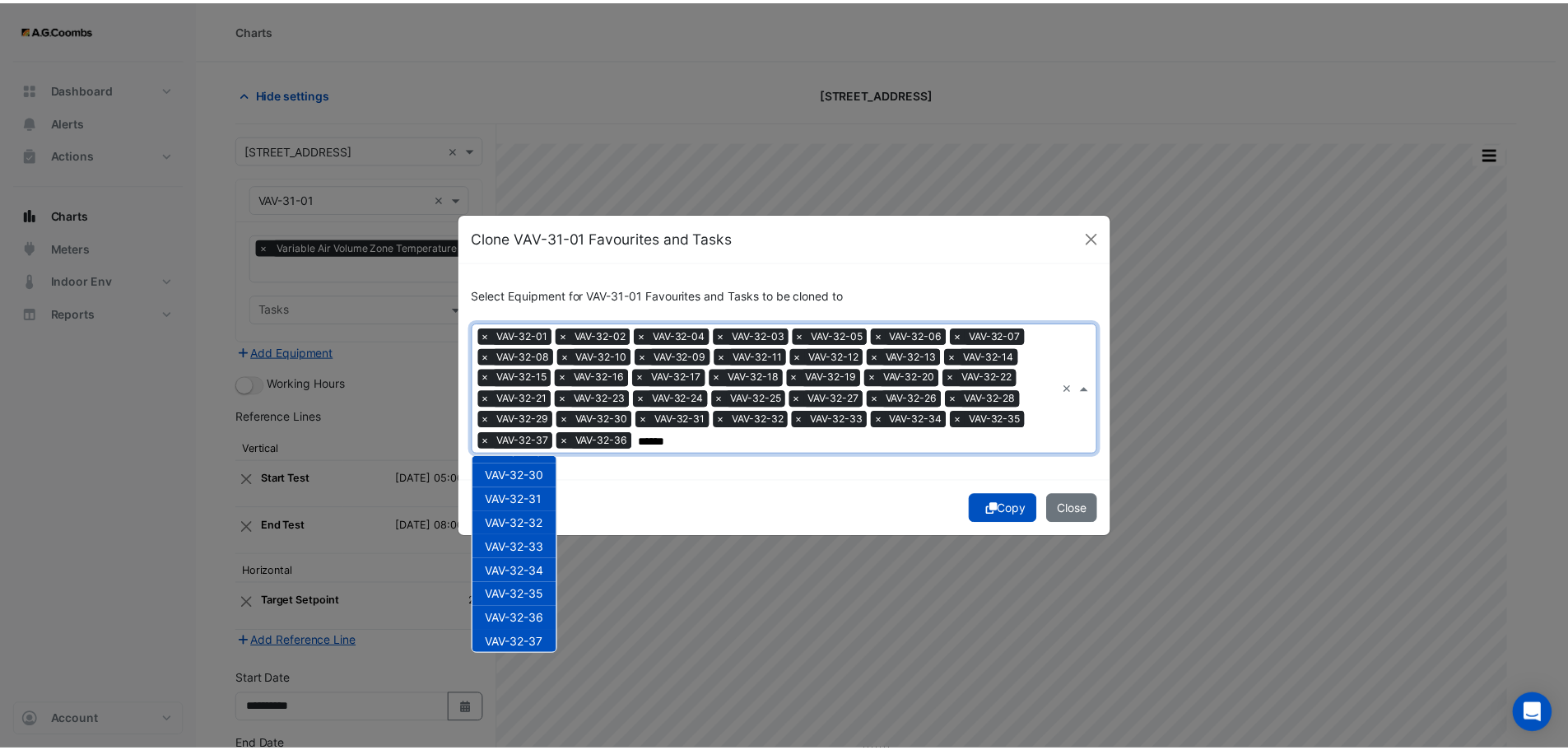
scroll to position [723, 0]
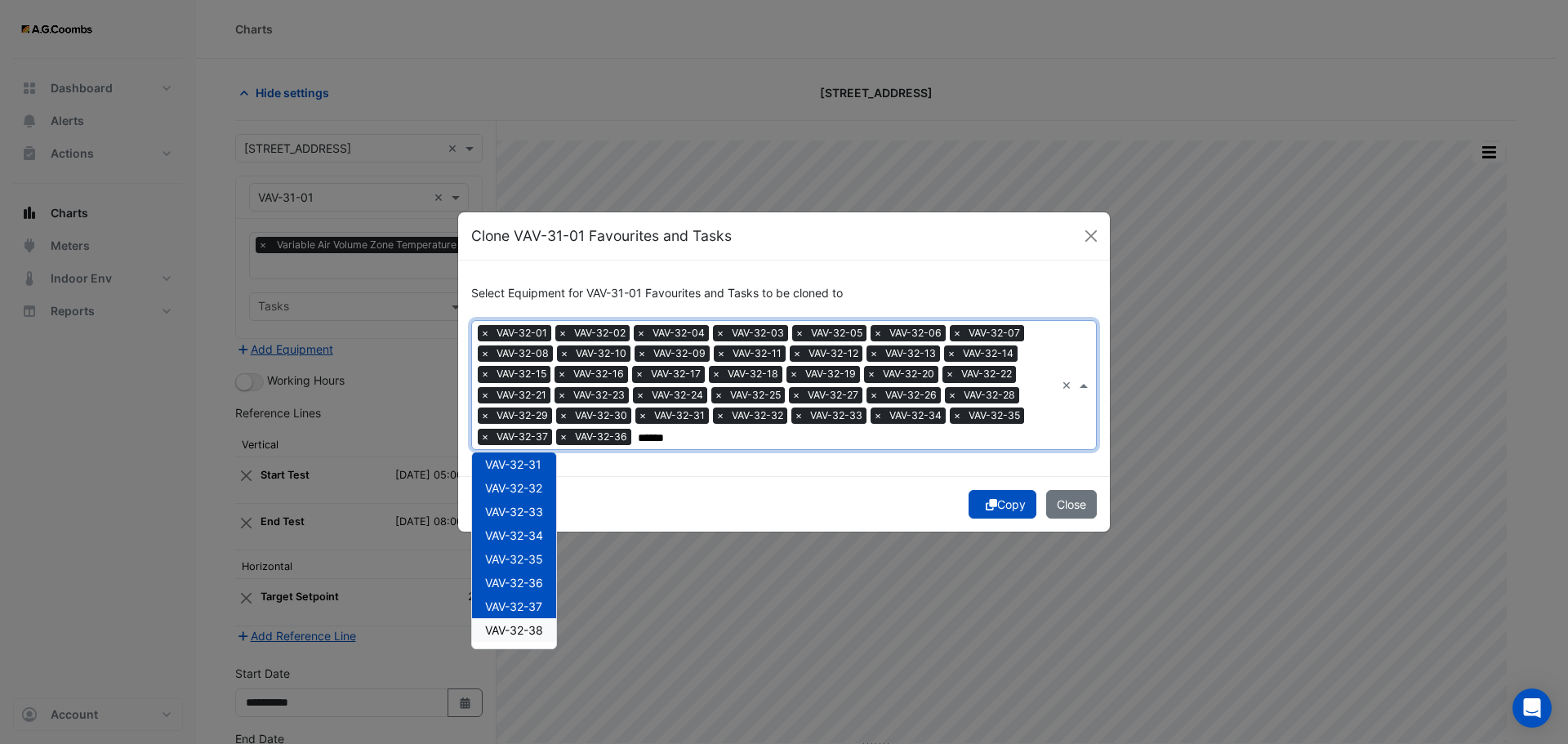
click at [537, 626] on span "VAV-32-38" at bounding box center [514, 630] width 58 height 14
type input "******"
click at [992, 495] on div "Copy Close" at bounding box center [784, 504] width 652 height 56
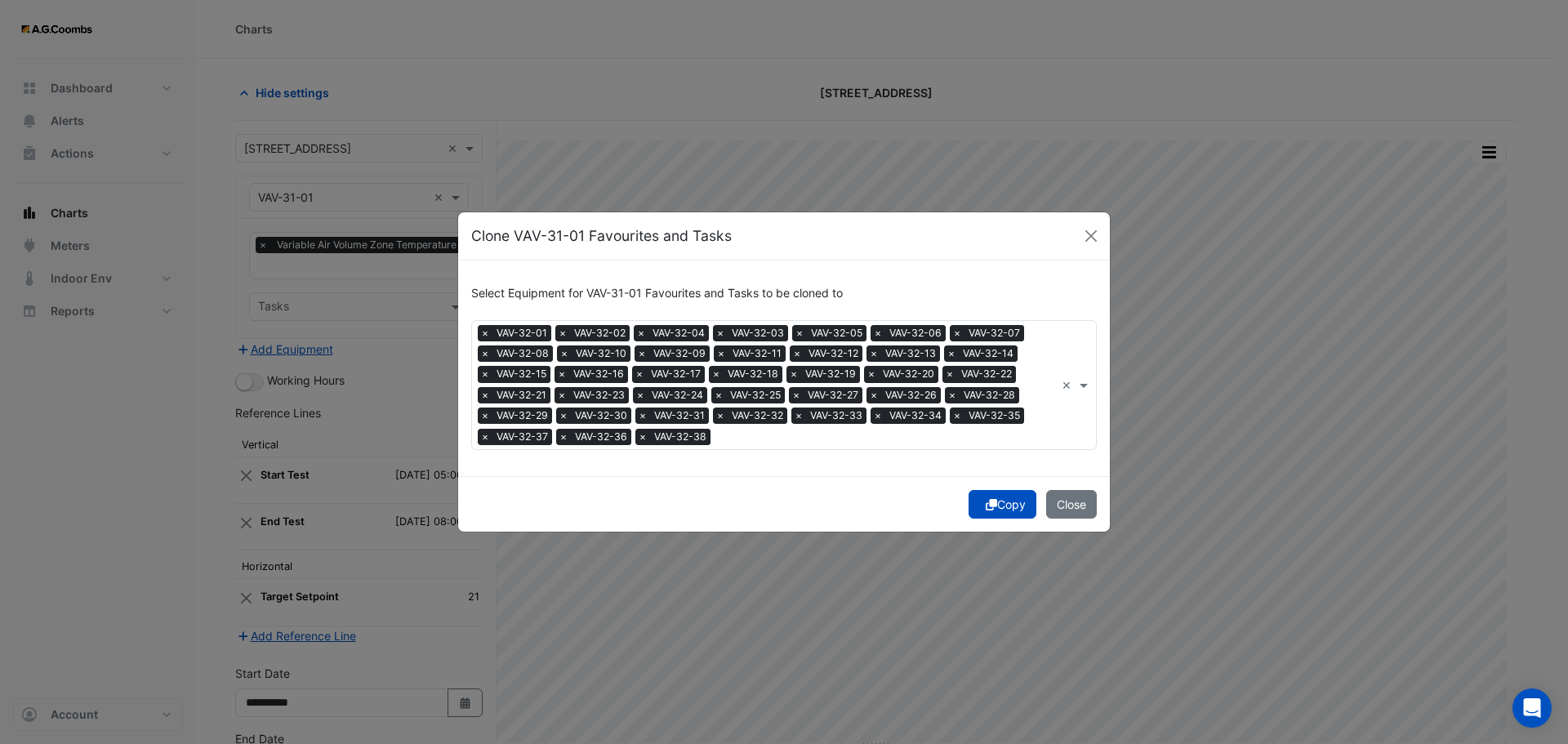
click at [1014, 509] on button "Copy" at bounding box center [1002, 504] width 68 height 29
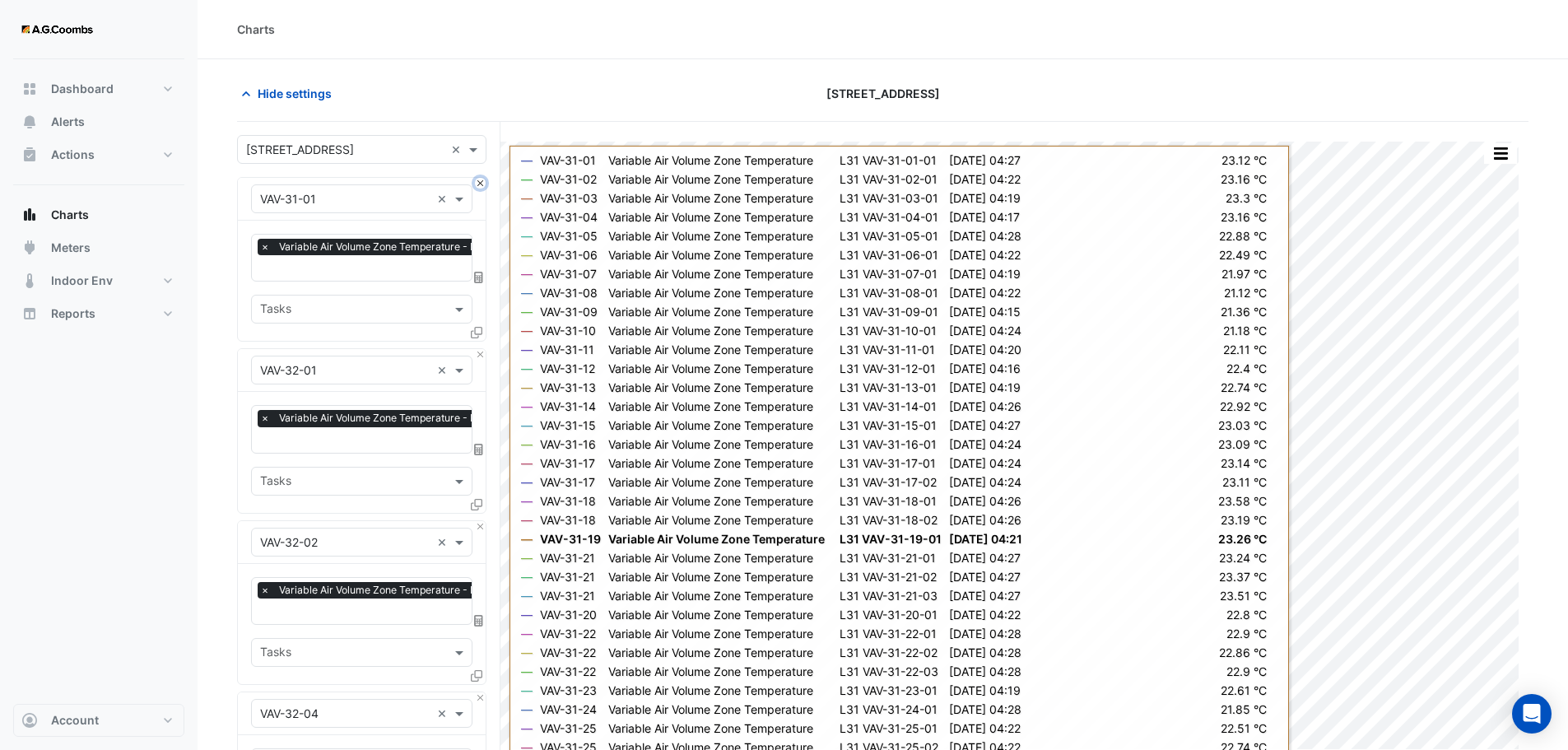
click at [481, 181] on button "Close" at bounding box center [480, 183] width 11 height 11
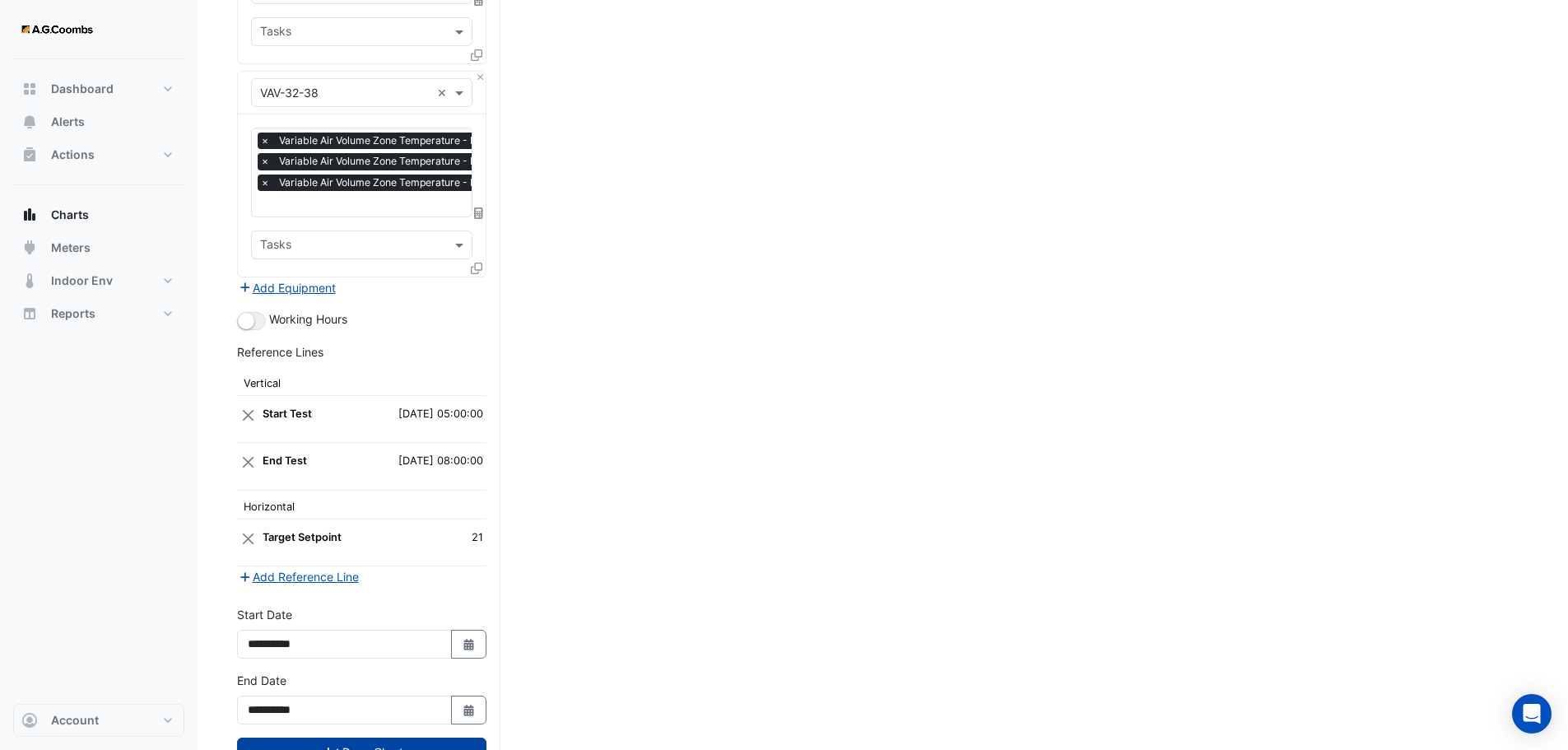
click at [441, 737] on button "Draw Chart" at bounding box center [361, 752] width 250 height 29
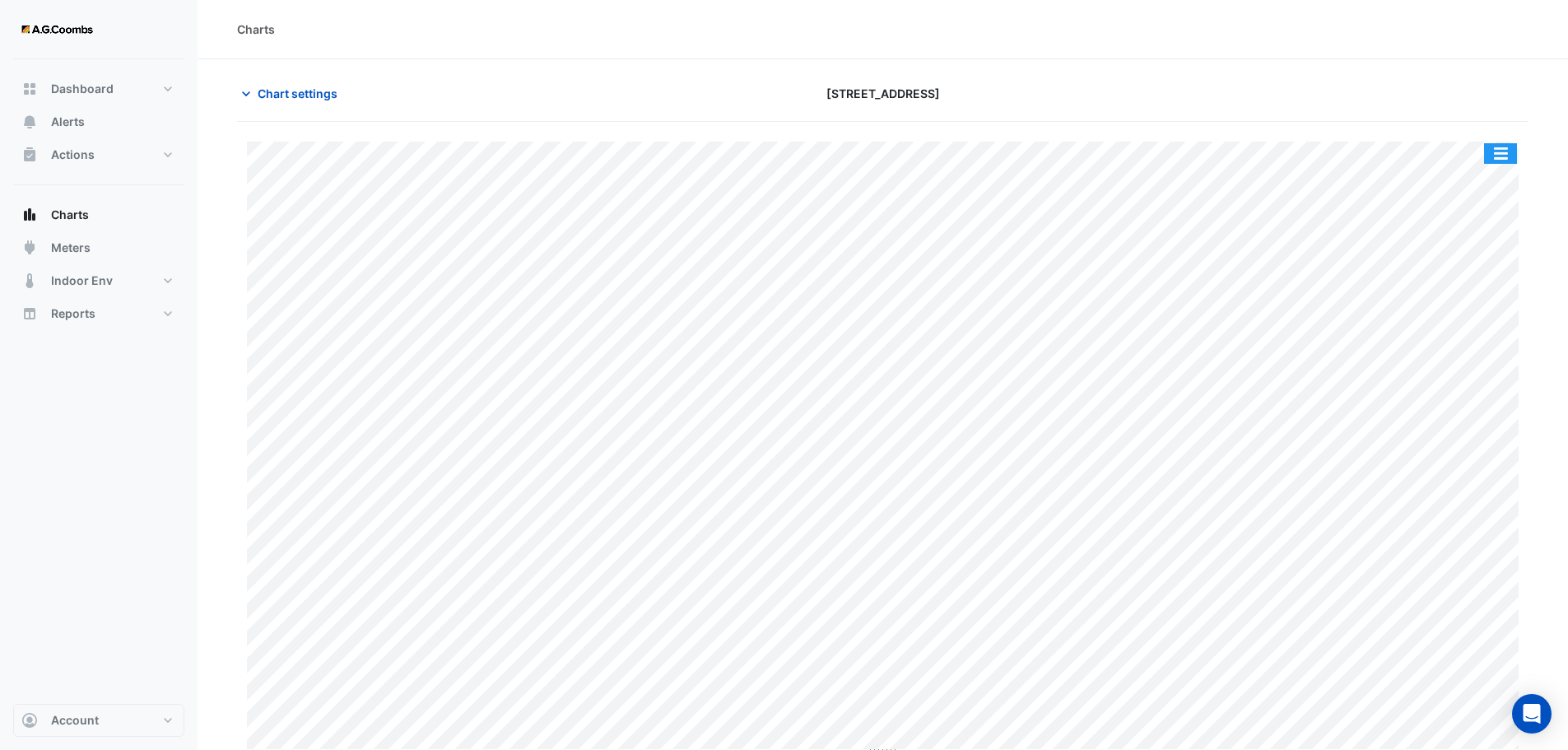
click at [1502, 150] on button "button" at bounding box center [1500, 153] width 33 height 20
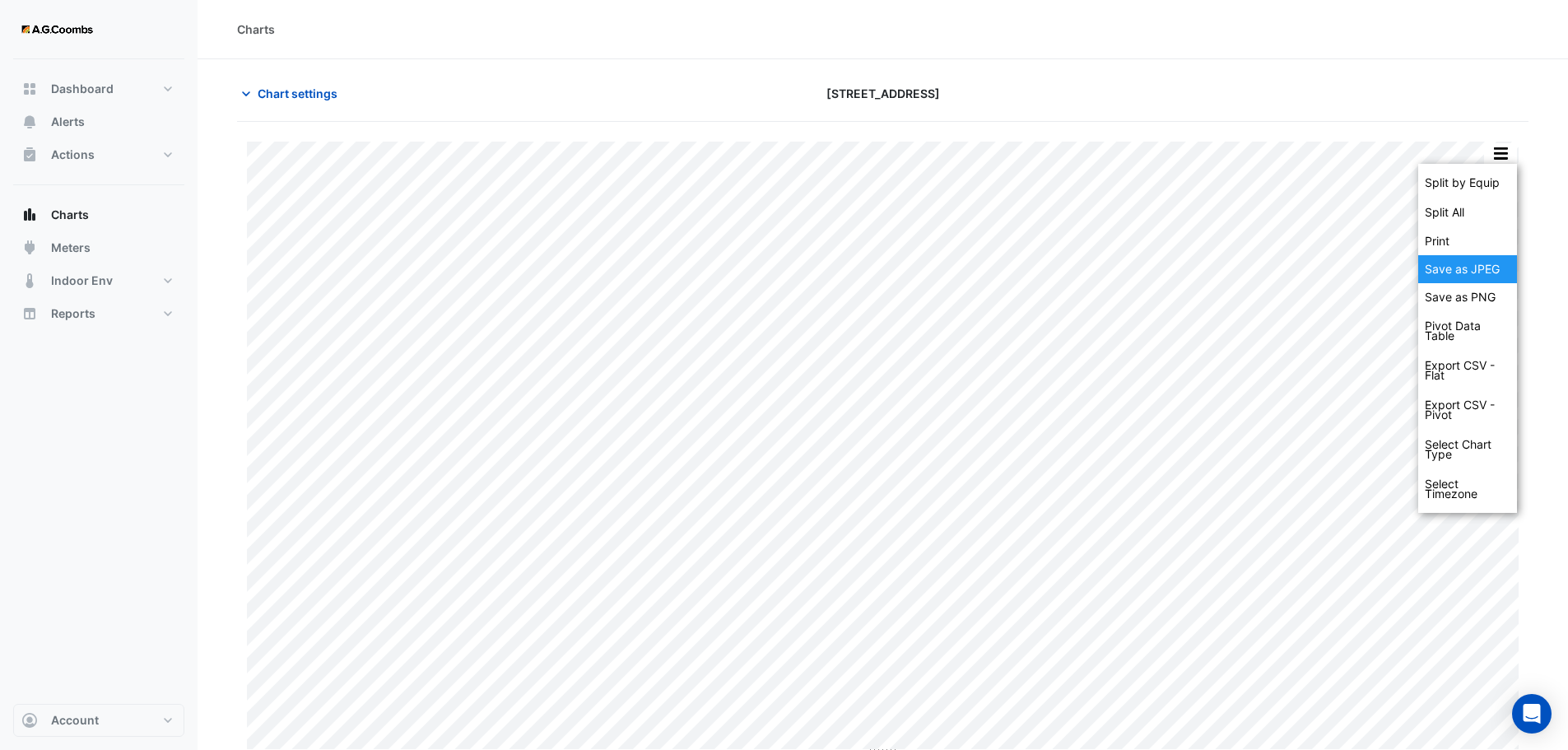
click at [1485, 270] on div "Save as JPEG" at bounding box center [1467, 268] width 99 height 28
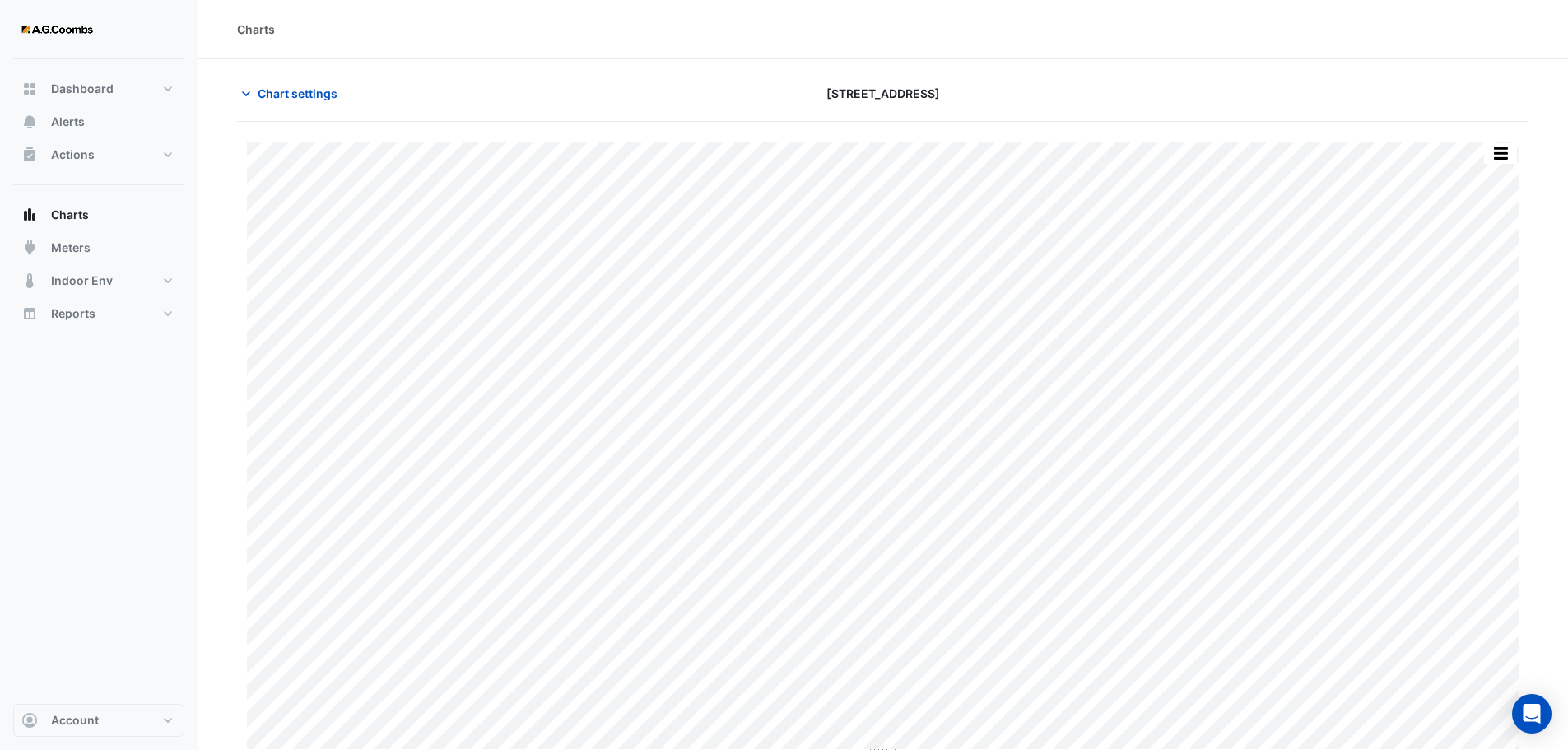
drag, startPoint x: 320, startPoint y: 93, endPoint x: 412, endPoint y: 195, distance: 137.4
click at [320, 93] on span "Chart settings" at bounding box center [297, 93] width 80 height 17
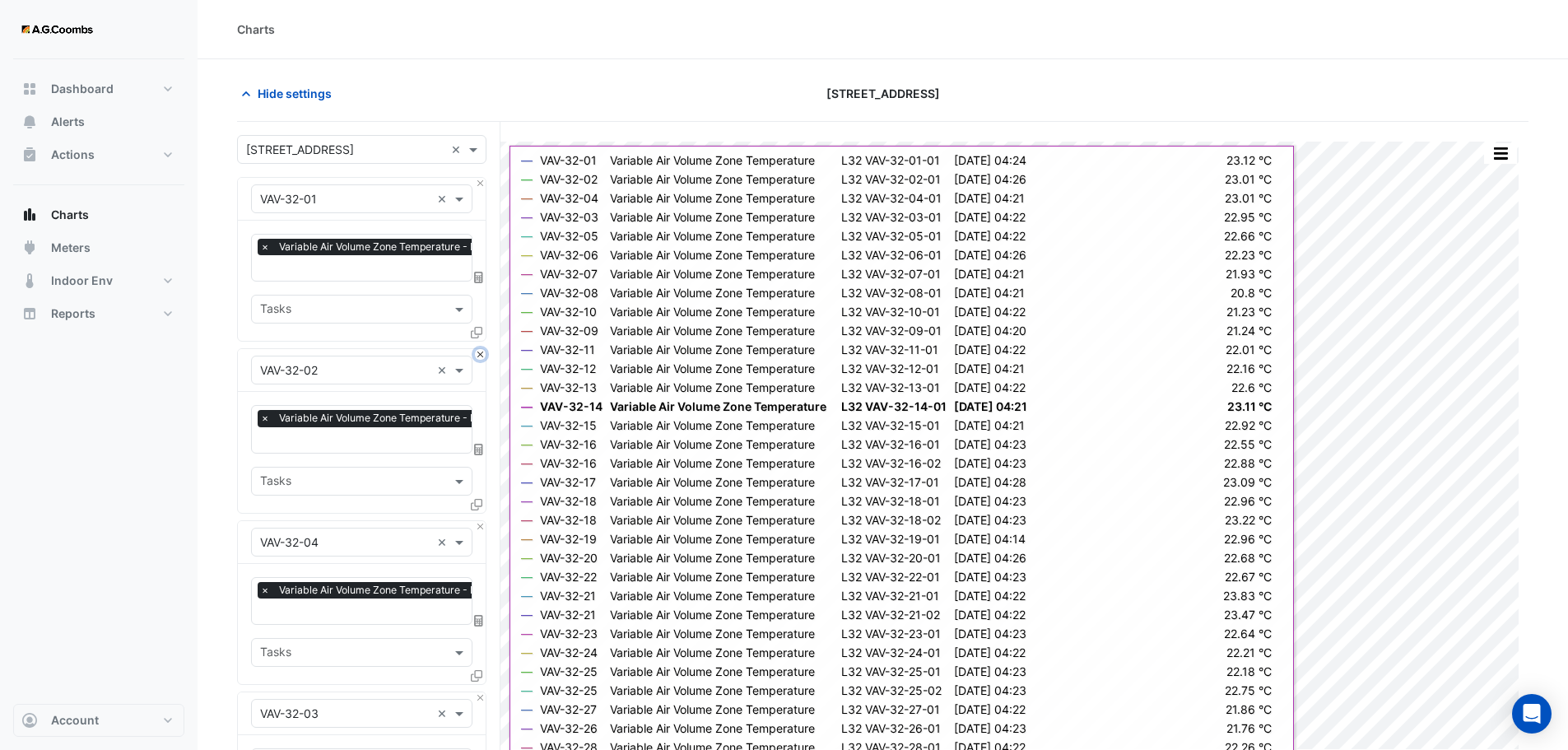
click at [481, 350] on button "Close" at bounding box center [480, 354] width 11 height 11
click at [481, 521] on button "Close" at bounding box center [480, 526] width 11 height 11
click at [481, 350] on button "Close" at bounding box center [480, 354] width 11 height 11
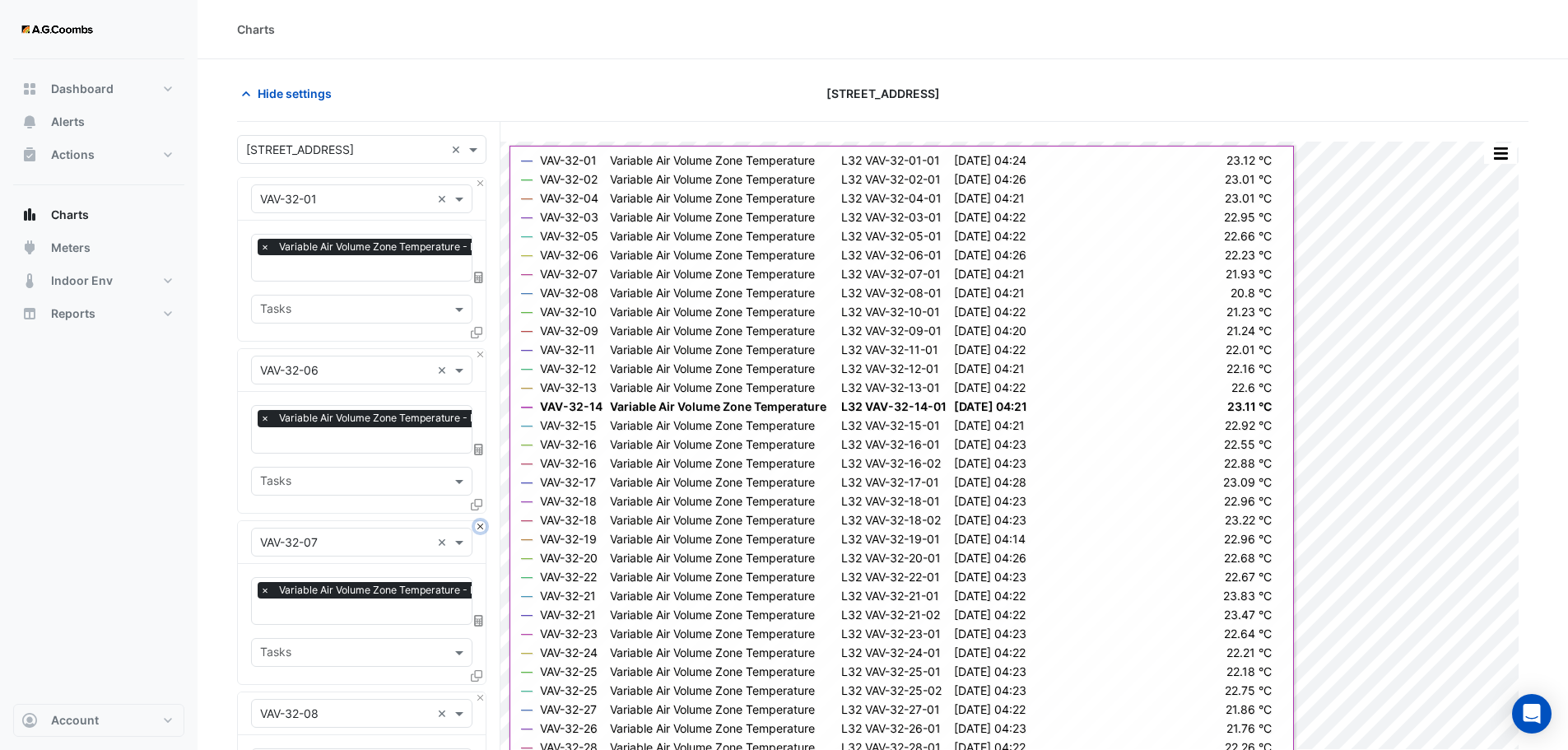
click at [481, 521] on button "Close" at bounding box center [480, 526] width 11 height 11
click at [481, 350] on button "Close" at bounding box center [480, 354] width 11 height 11
click at [481, 521] on button "Close" at bounding box center [480, 526] width 11 height 11
click at [481, 350] on button "Close" at bounding box center [480, 354] width 11 height 11
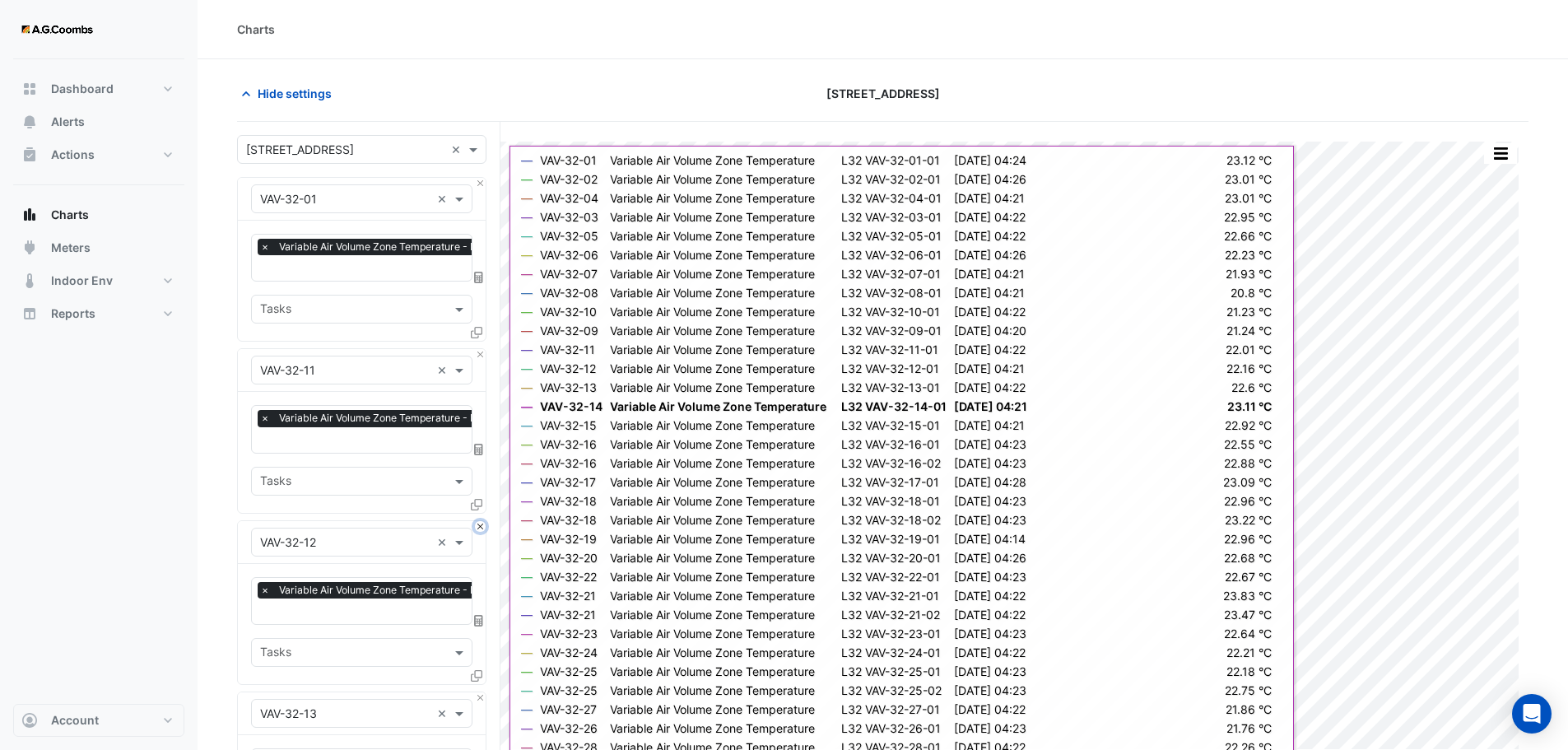
click at [481, 521] on button "Close" at bounding box center [480, 526] width 11 height 11
click at [481, 350] on button "Close" at bounding box center [480, 354] width 11 height 11
click at [481, 521] on button "Close" at bounding box center [480, 526] width 11 height 11
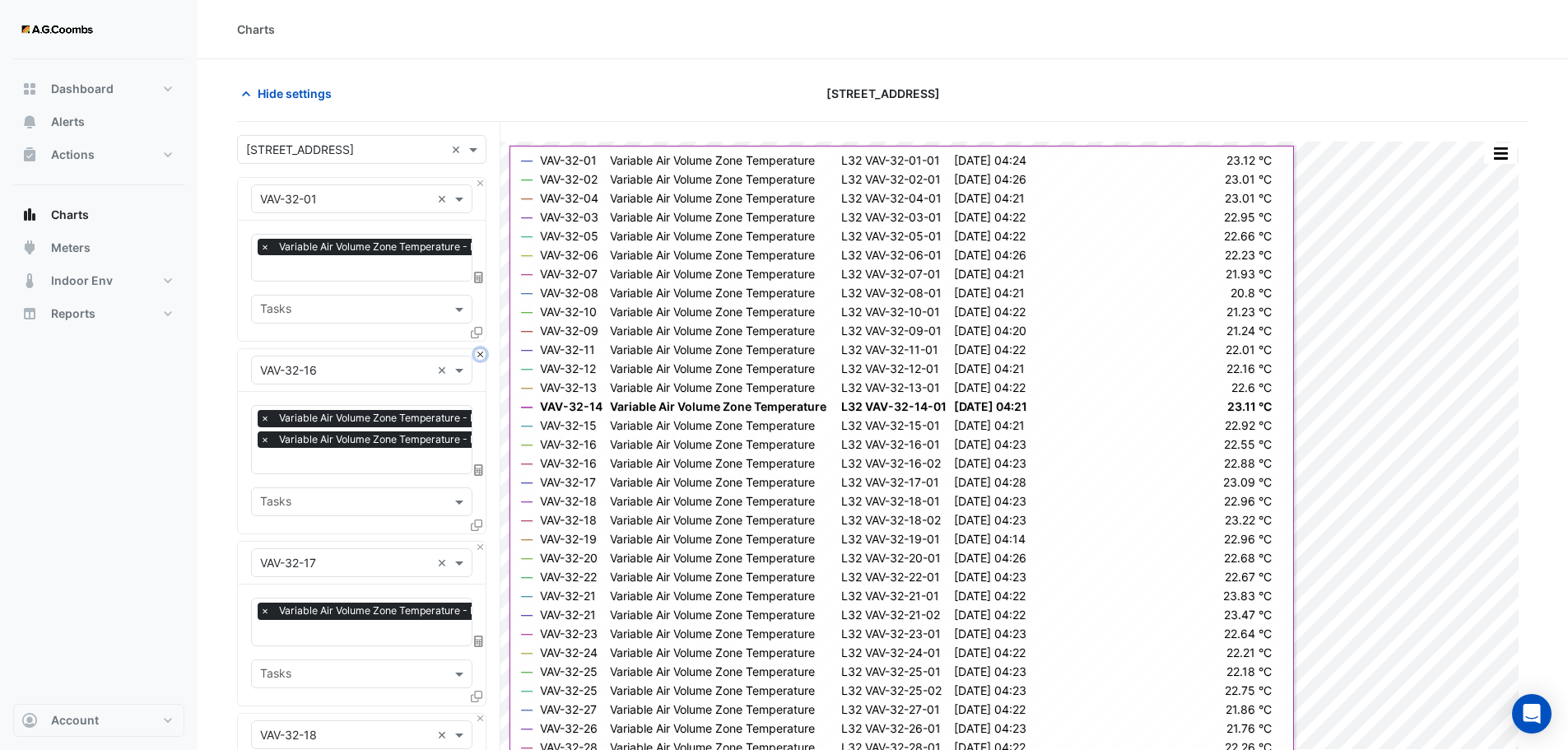
click at [481, 350] on button "Close" at bounding box center [480, 354] width 11 height 11
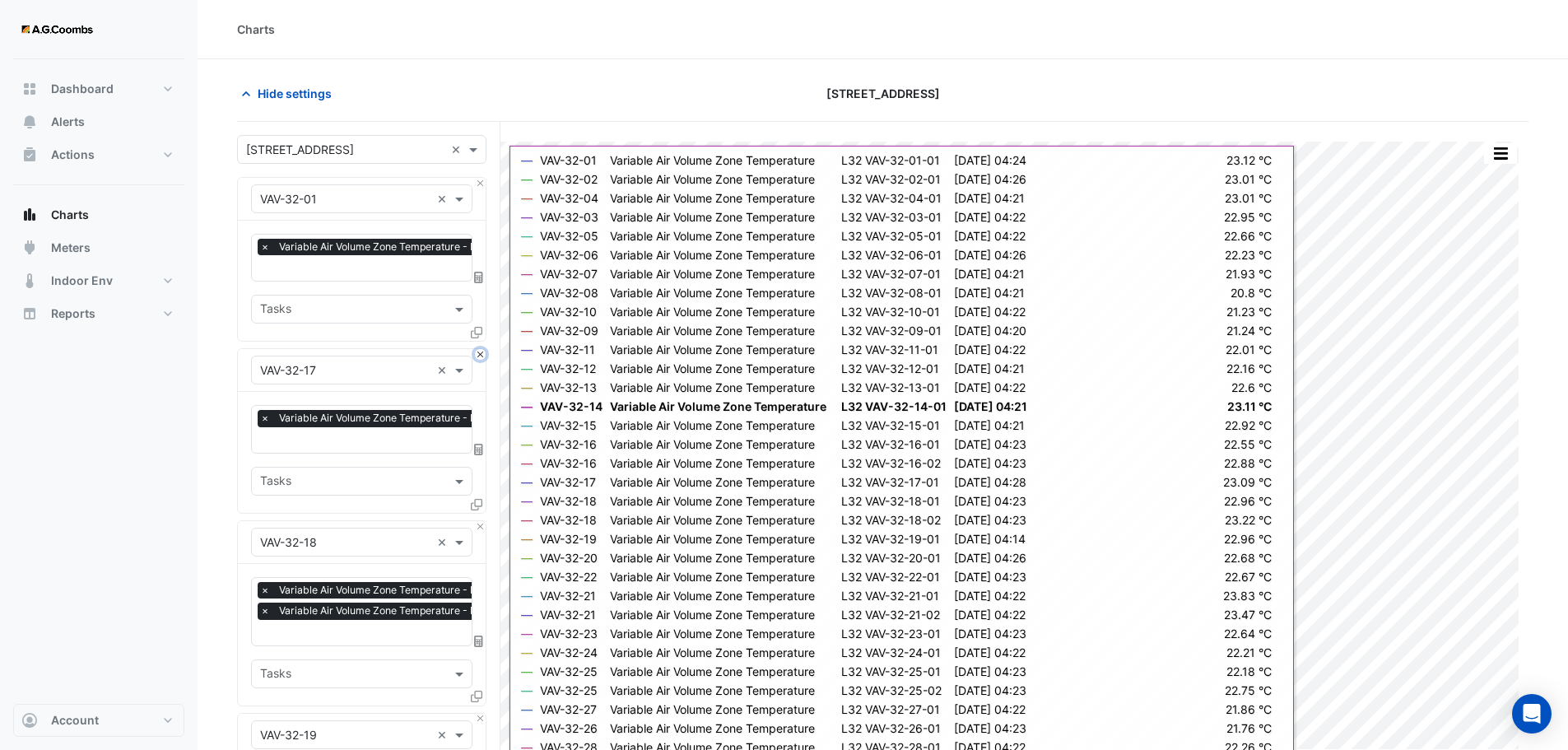
click at [481, 350] on button "Close" at bounding box center [480, 354] width 11 height 11
click at [481, 521] on button "Close" at bounding box center [480, 526] width 11 height 11
click at [481, 350] on button "Close" at bounding box center [480, 354] width 11 height 11
click at [481, 521] on button "Close" at bounding box center [480, 526] width 11 height 11
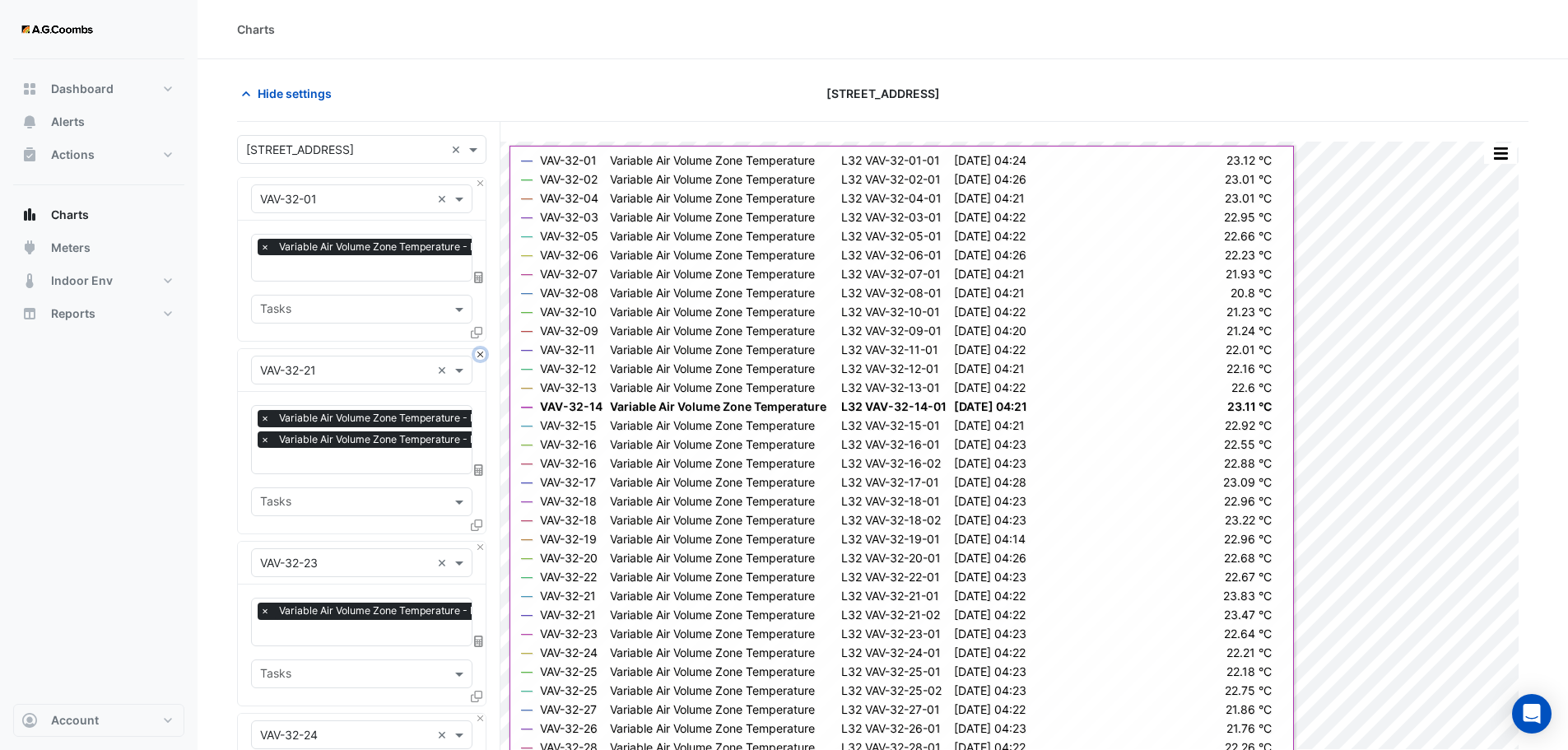
click at [481, 350] on button "Close" at bounding box center [480, 354] width 11 height 11
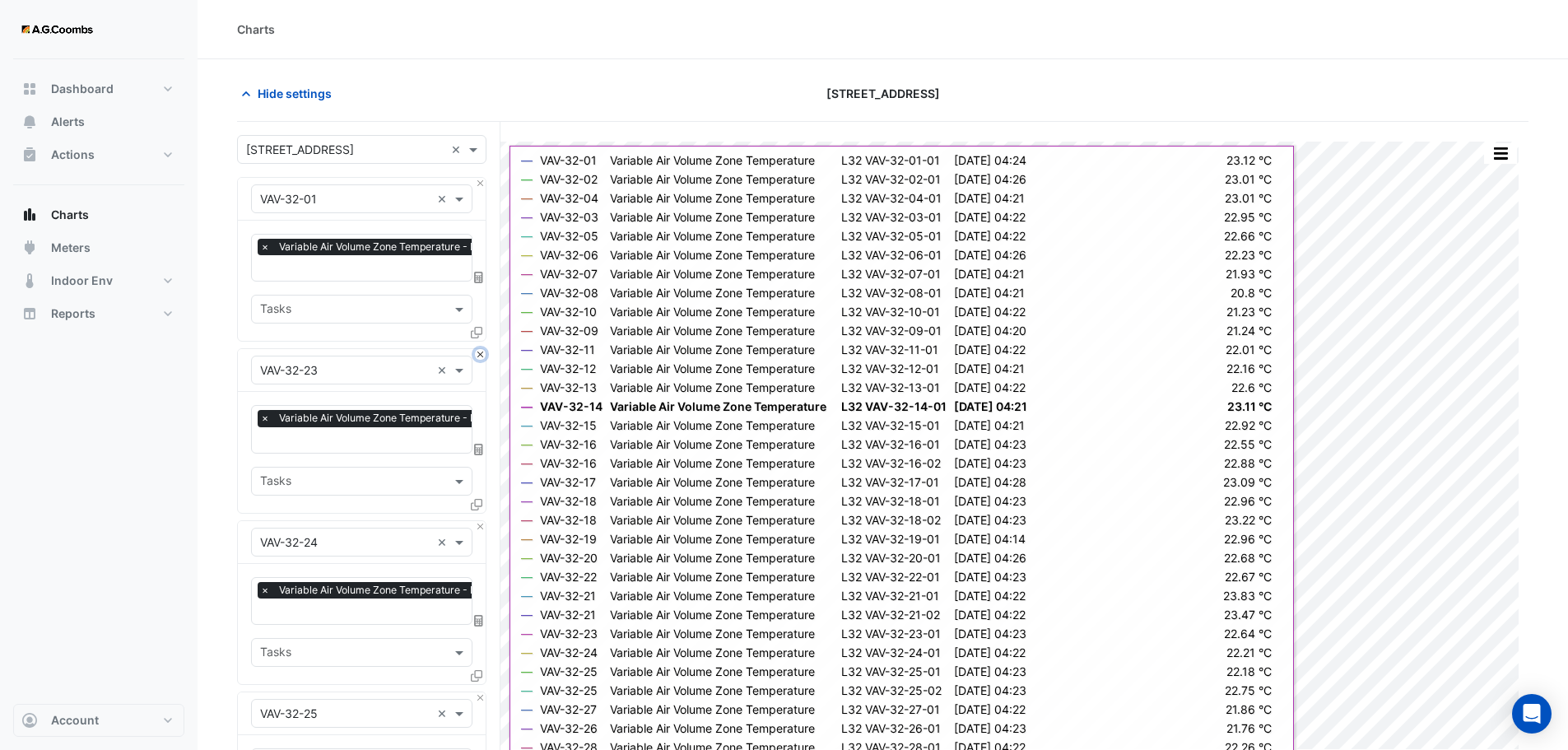
click at [481, 350] on button "Close" at bounding box center [480, 354] width 11 height 11
click at [481, 521] on button "Close" at bounding box center [480, 526] width 11 height 11
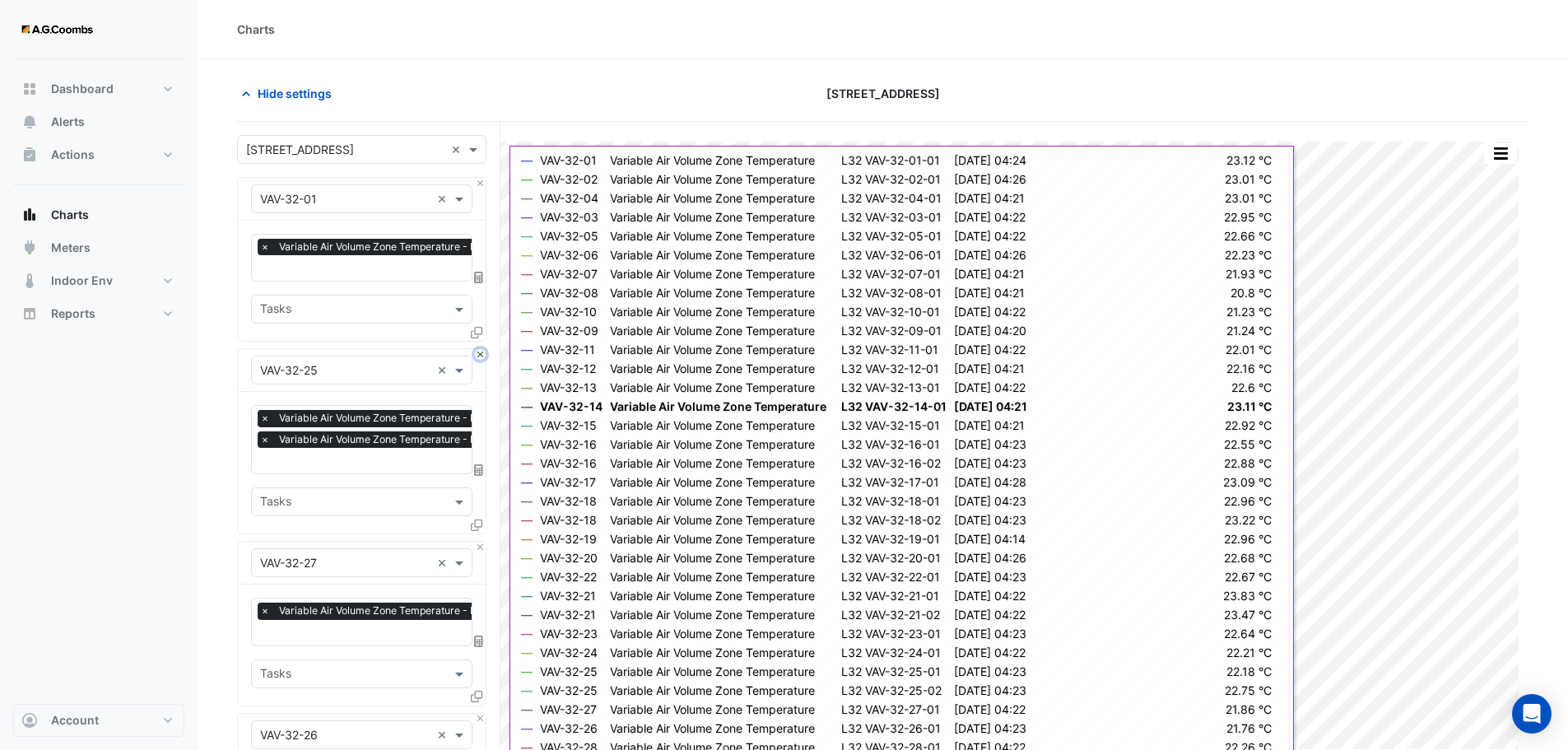
click at [481, 350] on button "Close" at bounding box center [480, 354] width 11 height 11
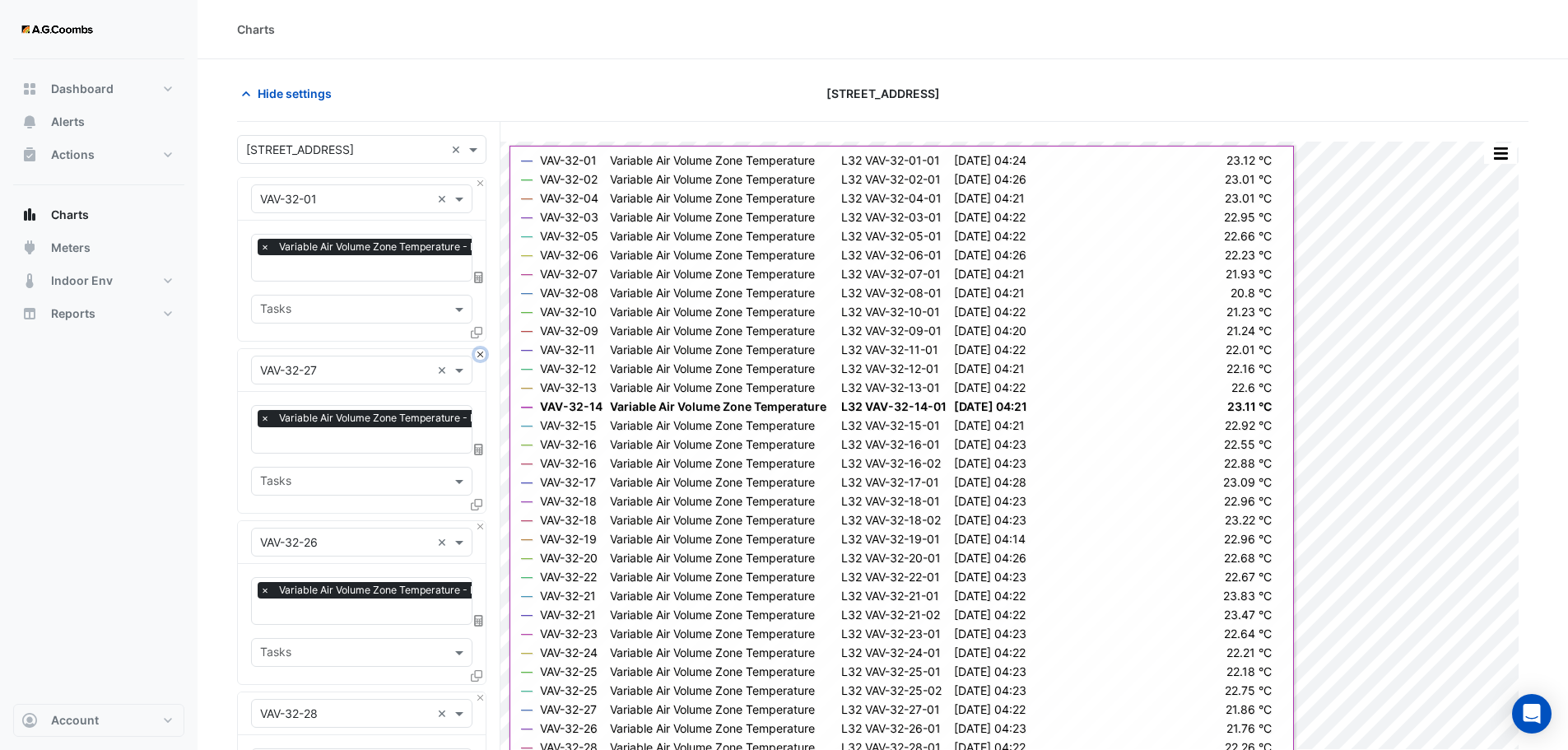
click at [481, 350] on button "Close" at bounding box center [480, 354] width 11 height 11
click at [481, 521] on button "Close" at bounding box center [480, 526] width 11 height 11
click at [481, 350] on button "Close" at bounding box center [480, 354] width 11 height 11
click at [481, 521] on button "Close" at bounding box center [480, 526] width 11 height 11
click at [481, 350] on button "Close" at bounding box center [480, 354] width 11 height 11
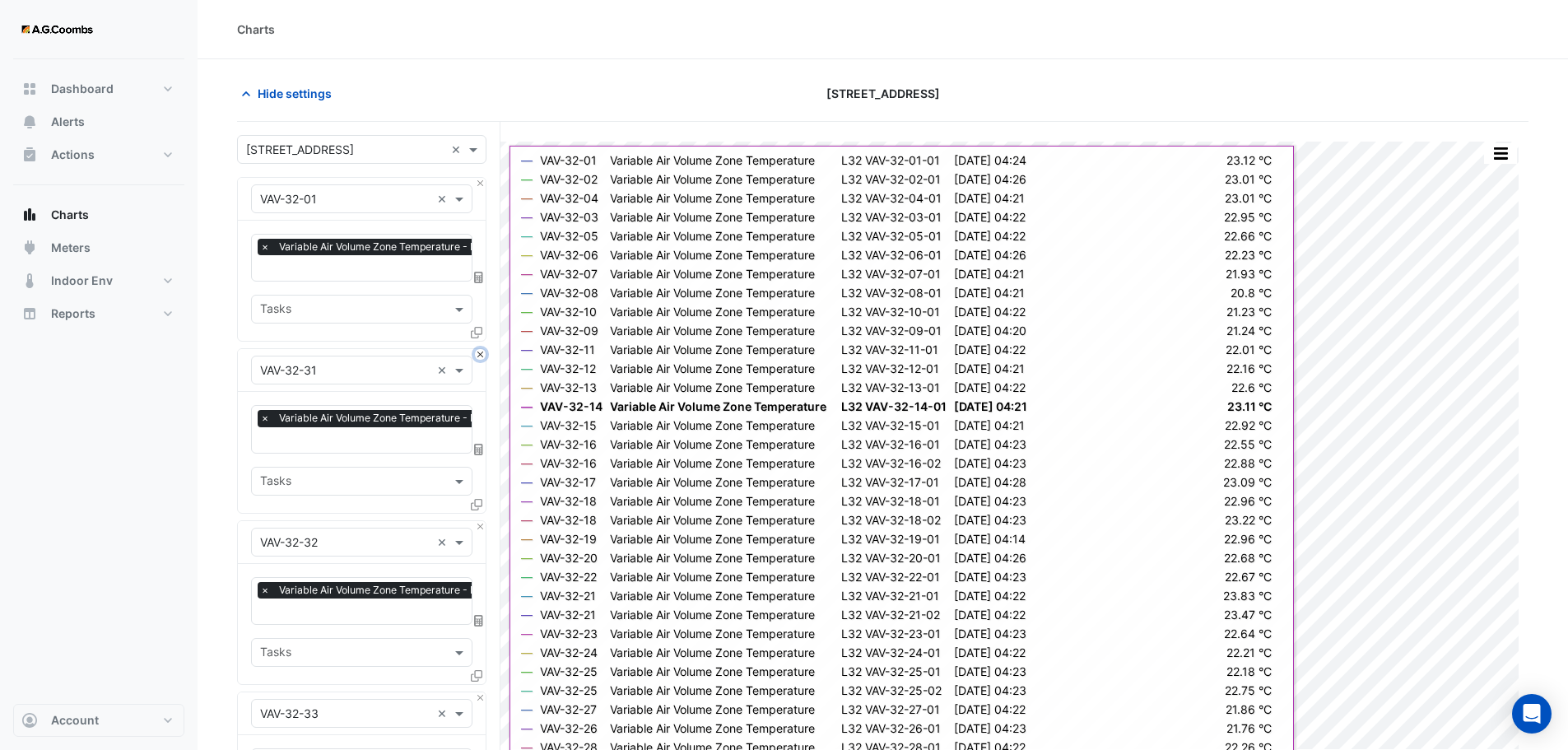
click at [481, 350] on button "Close" at bounding box center [480, 354] width 11 height 11
click at [481, 521] on button "Close" at bounding box center [480, 526] width 11 height 11
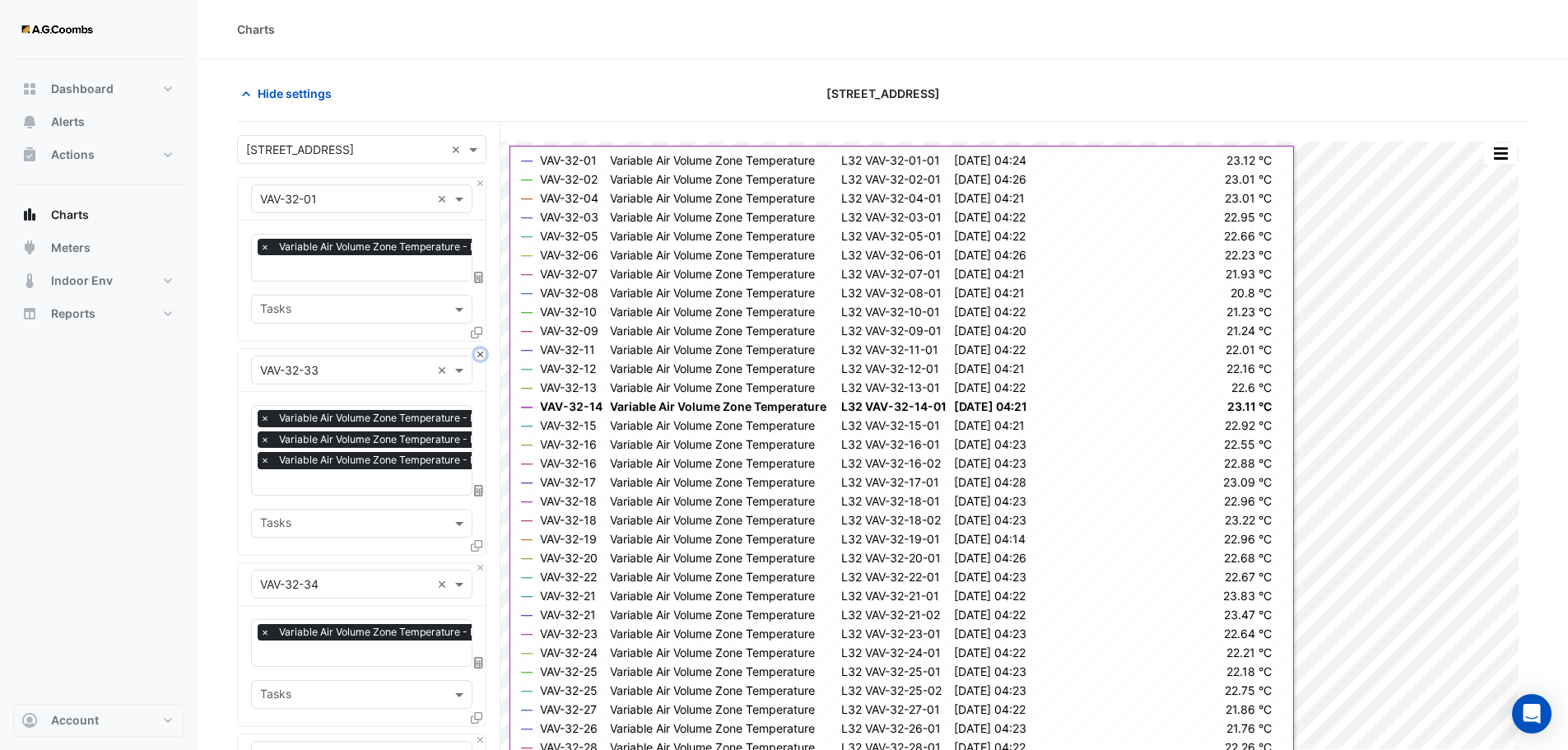
click at [481, 350] on button "Close" at bounding box center [480, 354] width 11 height 11
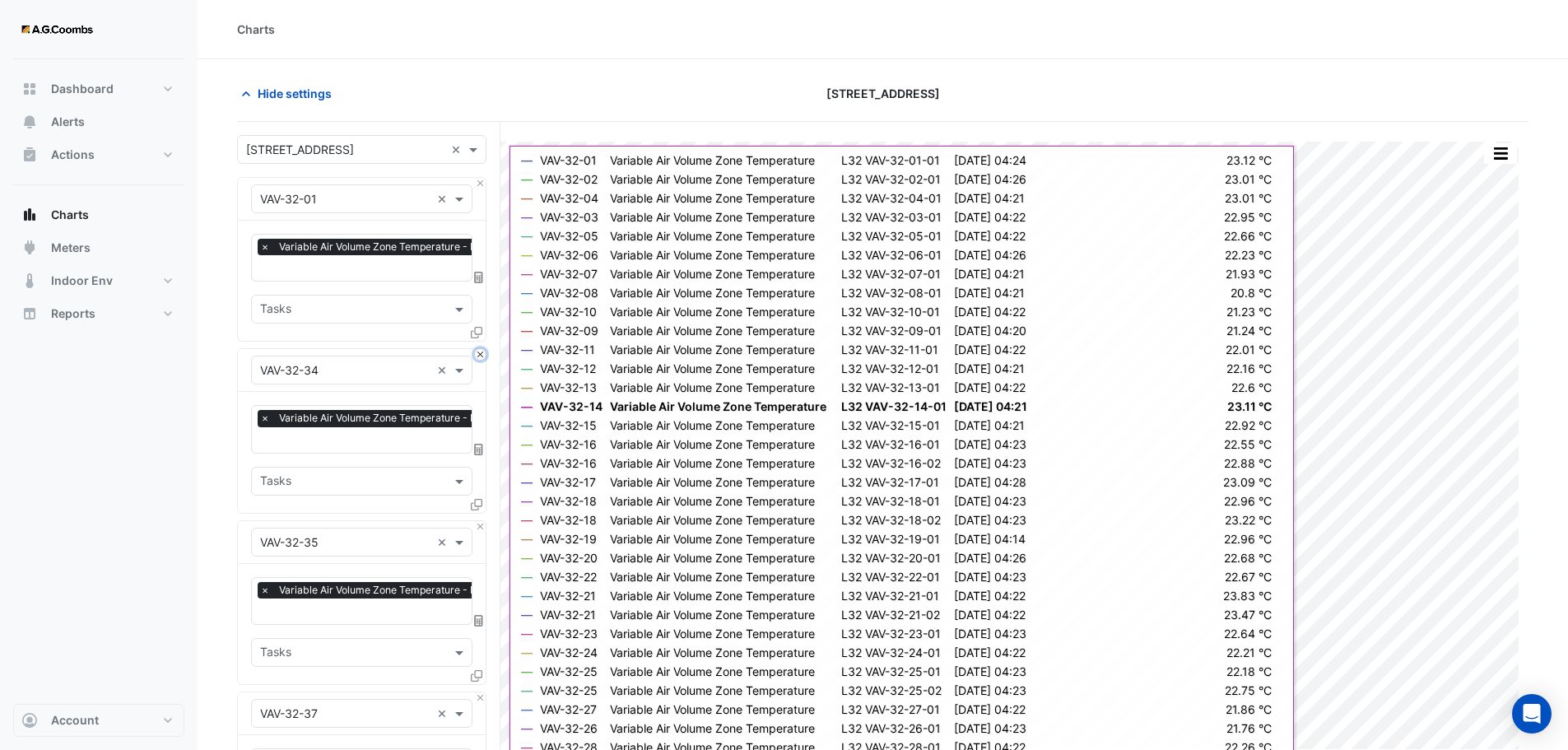
click at [481, 350] on button "Close" at bounding box center [480, 354] width 11 height 11
click at [481, 521] on button "Close" at bounding box center [480, 526] width 11 height 11
click at [481, 350] on button "Close" at bounding box center [480, 354] width 11 height 11
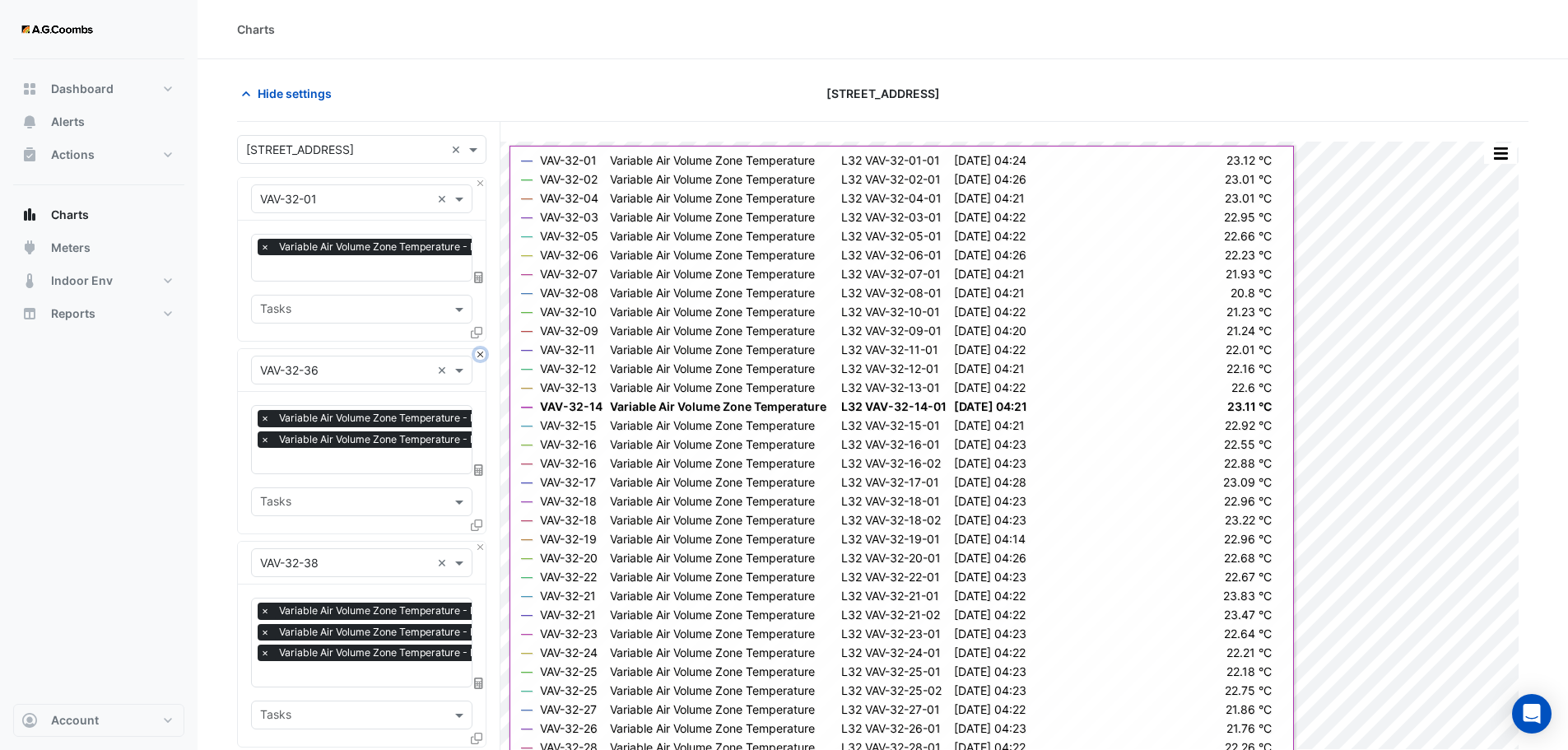
click at [481, 350] on button "Close" at bounding box center [480, 354] width 11 height 11
click at [481, 541] on button "Close" at bounding box center [480, 546] width 11 height 11
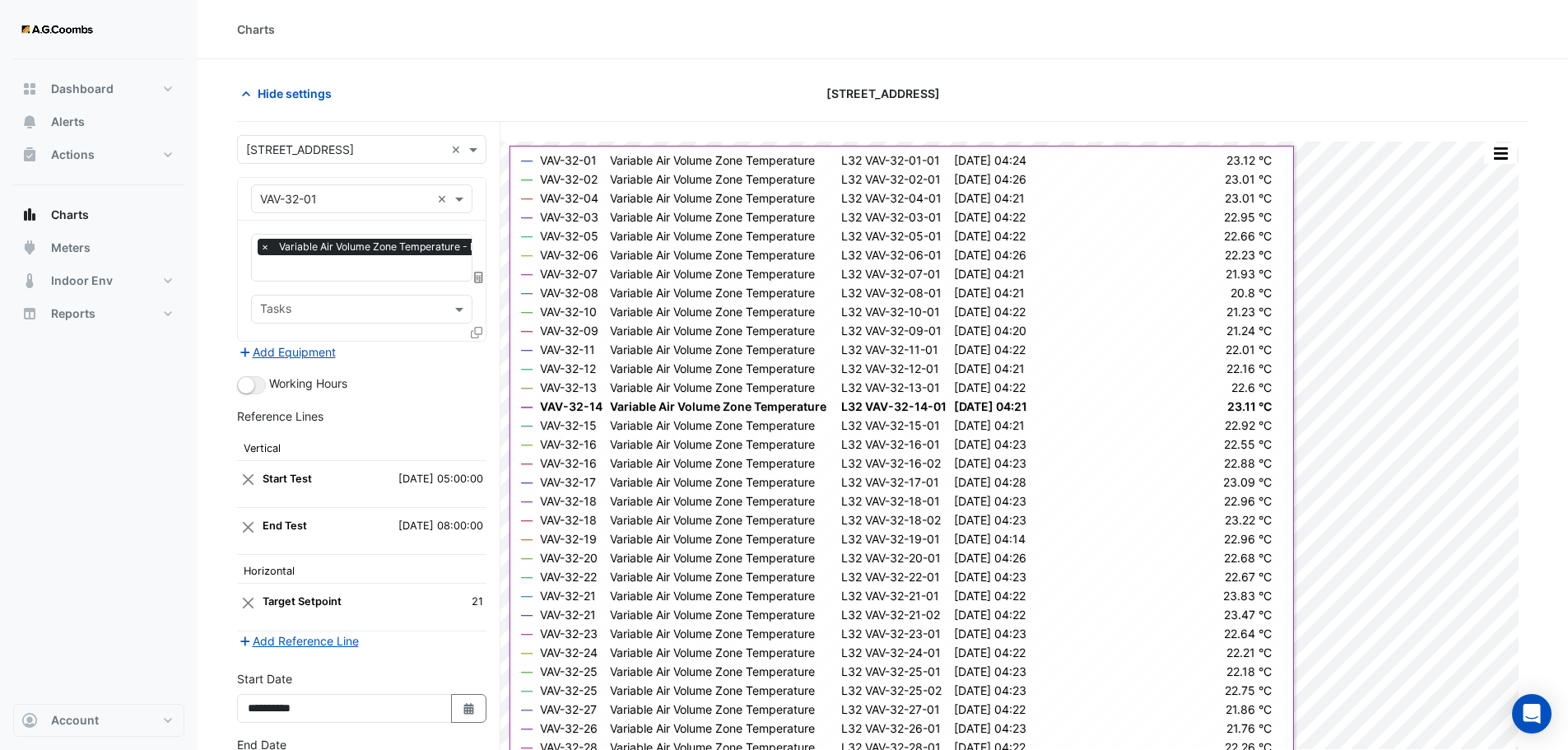
click at [481, 350] on div "Add Equipment" at bounding box center [361, 351] width 250 height 20
click at [416, 382] on div "Working Hours" at bounding box center [361, 384] width 250 height 20
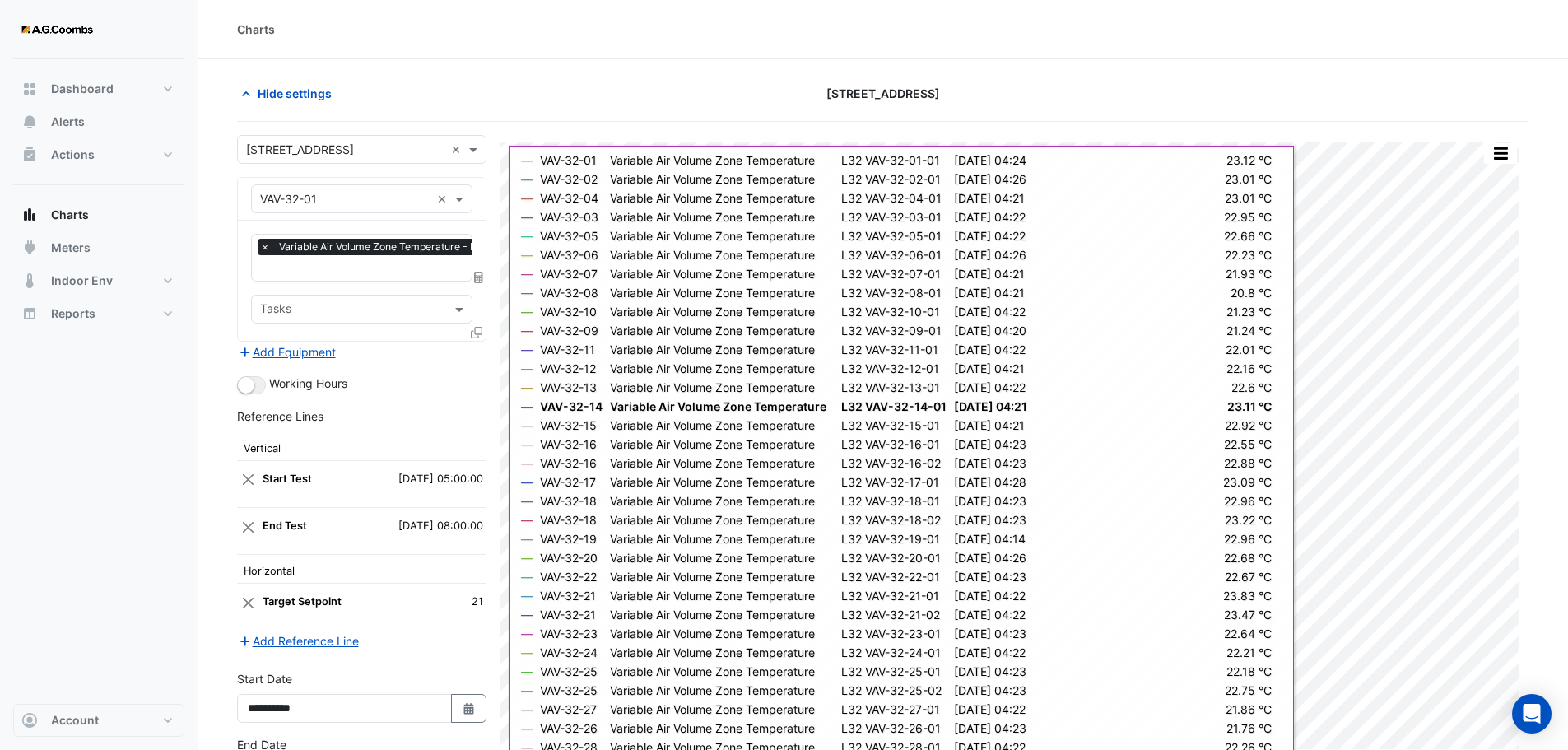
click at [468, 326] on div "Favourites × Variable Air Volume Zone Temperature - L32, VAV-32-01-01 × Tasks" at bounding box center [361, 280] width 248 height 120
click at [474, 328] on icon at bounding box center [476, 332] width 12 height 12
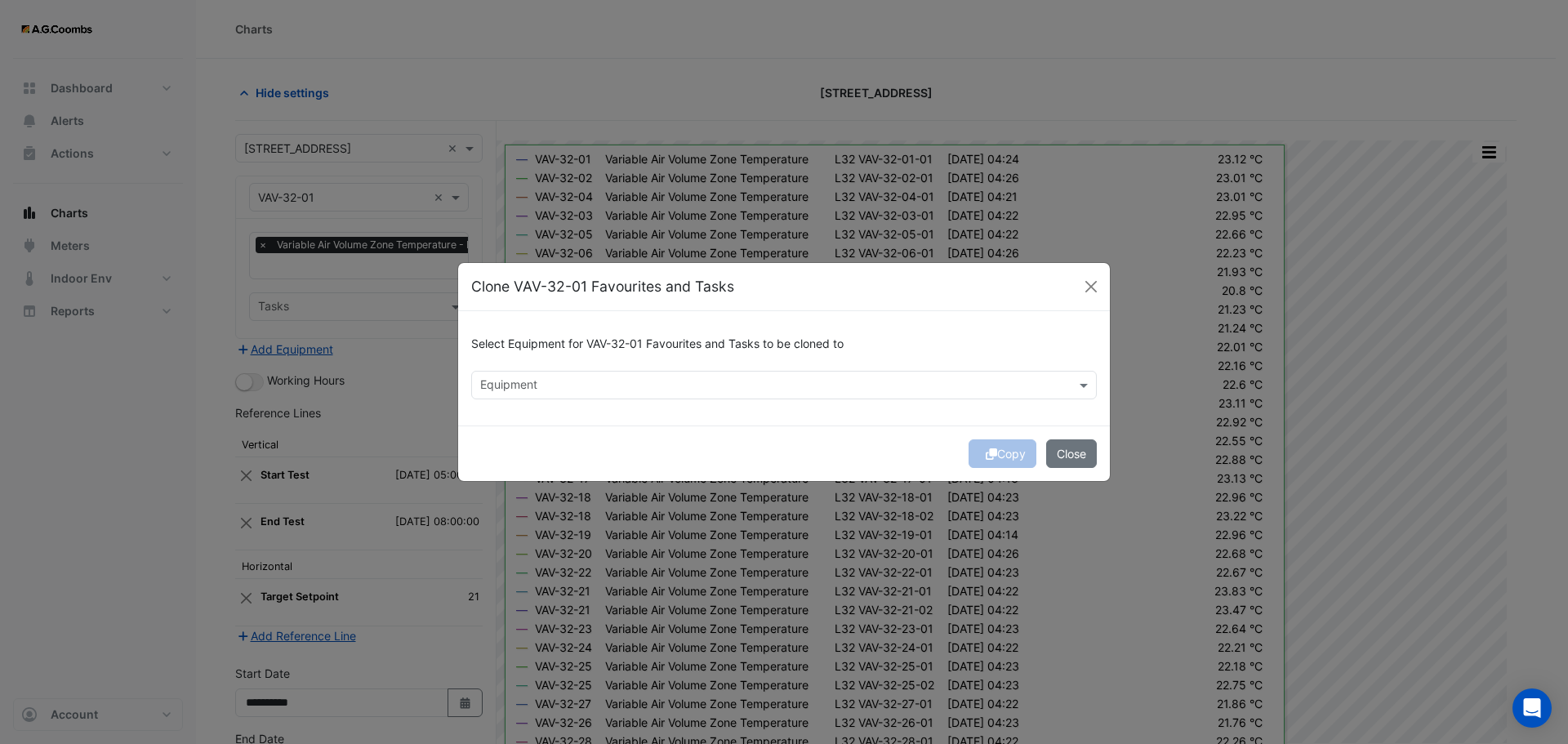
click at [598, 382] on input "text" at bounding box center [775, 386] width 589 height 17
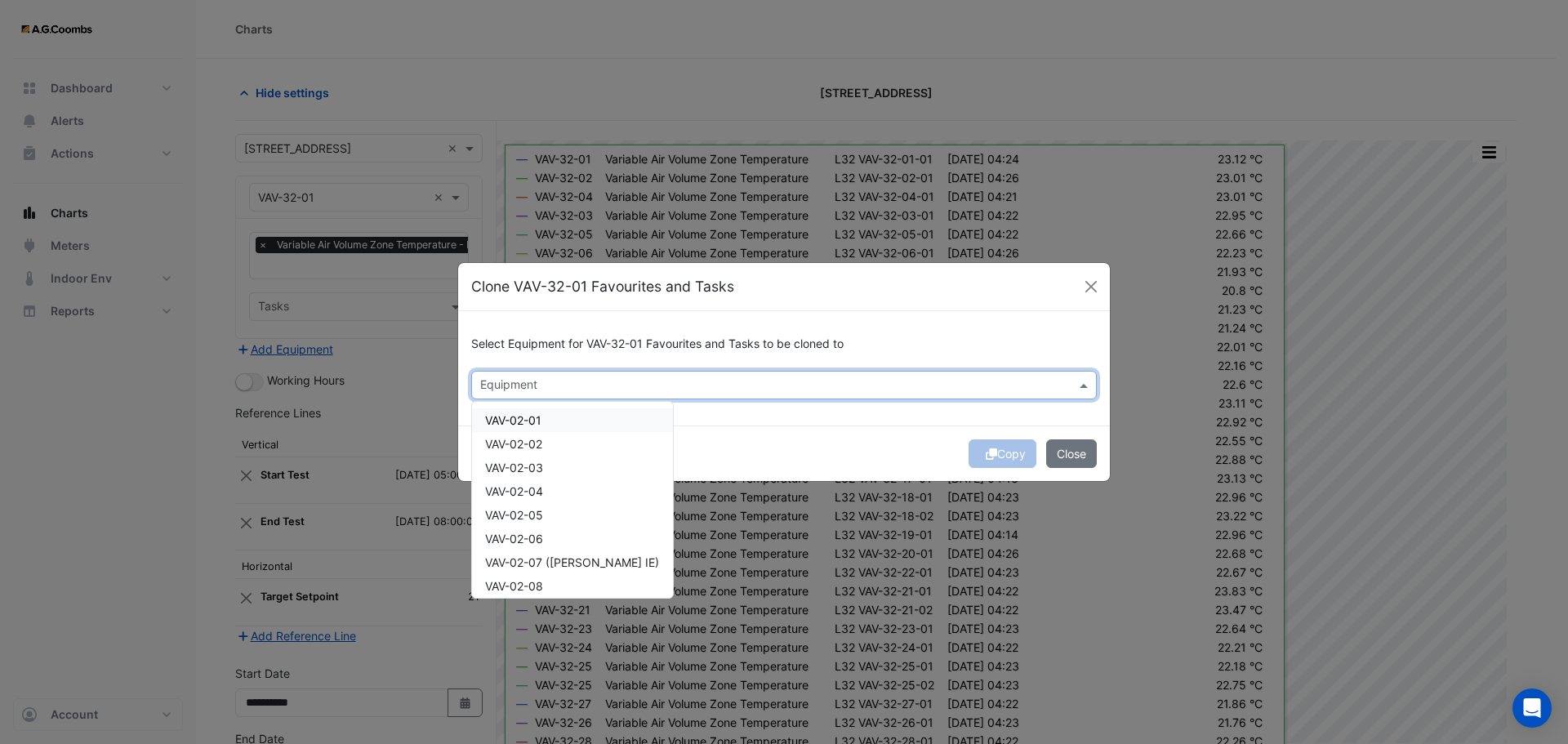
type input "*"
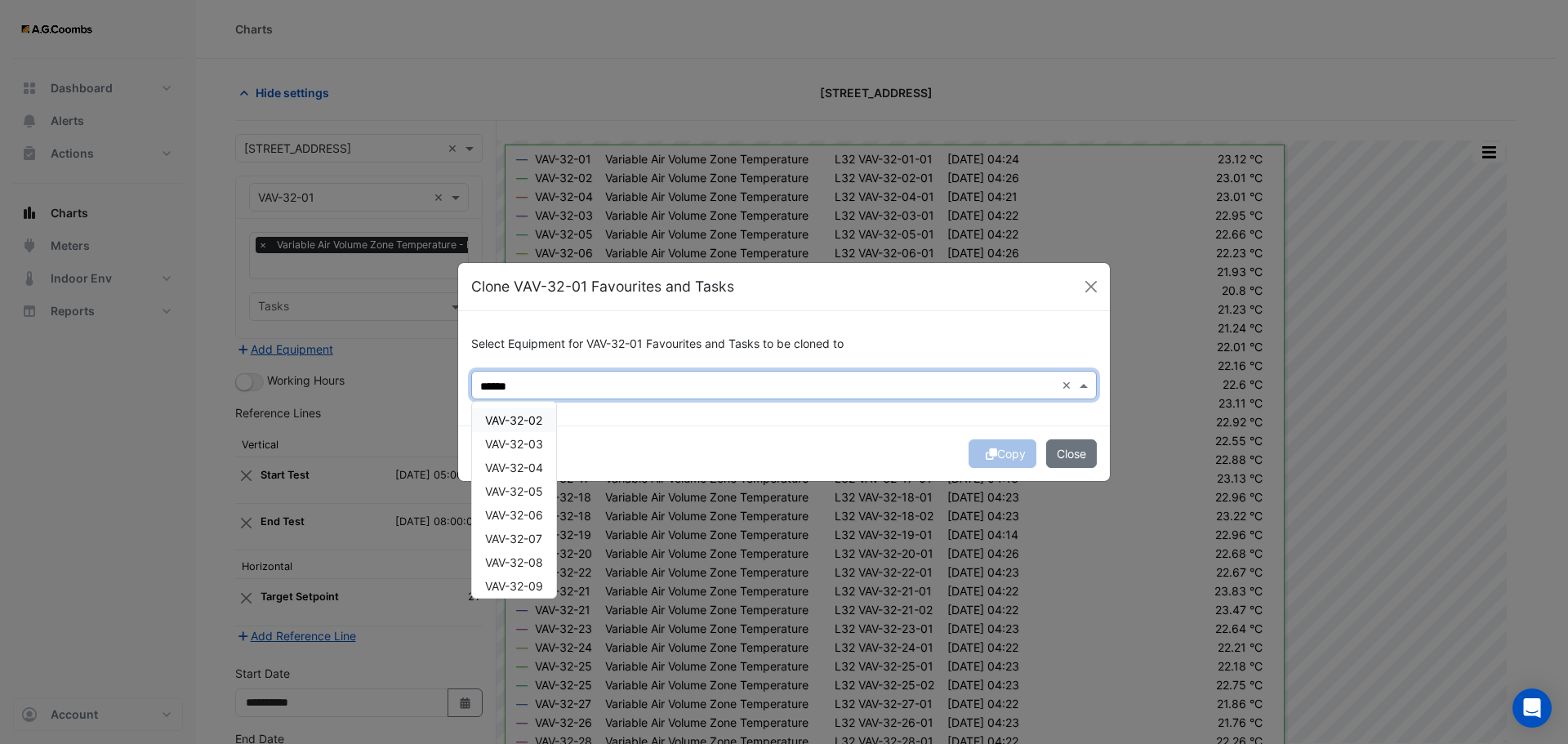
drag, startPoint x: 501, startPoint y: 419, endPoint x: 511, endPoint y: 429, distance: 14.1
click at [502, 419] on span "VAV-32-02" at bounding box center [514, 420] width 58 height 14
drag, startPoint x: 516, startPoint y: 446, endPoint x: 518, endPoint y: 455, distance: 9.2
click at [515, 446] on span "VAV-32-03" at bounding box center [514, 444] width 58 height 14
click at [522, 474] on span "VAV-32-04" at bounding box center [514, 468] width 58 height 14
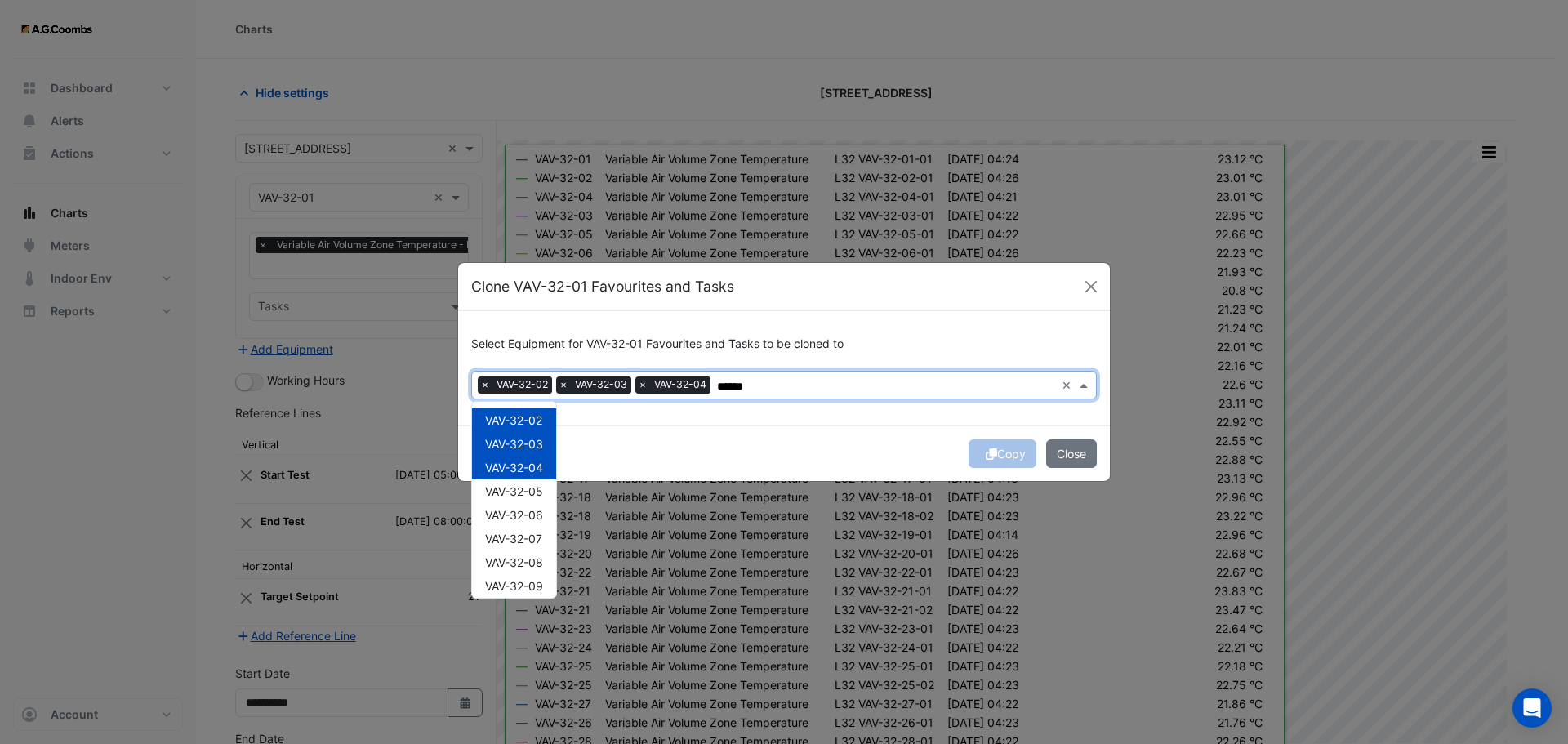
click at [520, 495] on span "VAV-32-05" at bounding box center [514, 491] width 58 height 14
click at [528, 520] on span "VAV-32-06" at bounding box center [514, 515] width 58 height 14
click at [530, 540] on span "VAV-32-07" at bounding box center [514, 539] width 58 height 14
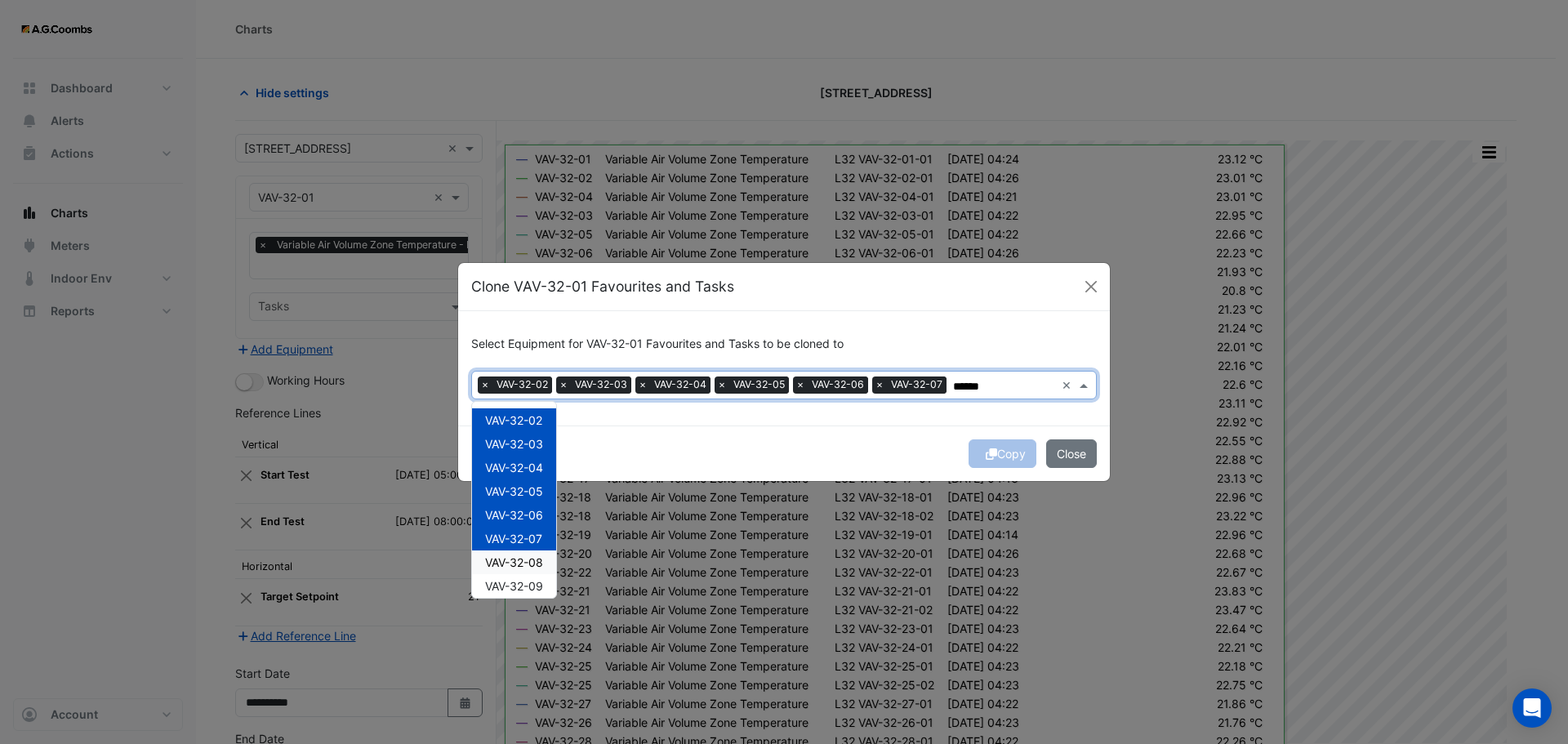
click at [534, 557] on span "VAV-32-08" at bounding box center [514, 562] width 58 height 14
click at [547, 585] on div "VAV-32-09" at bounding box center [513, 586] width 84 height 24
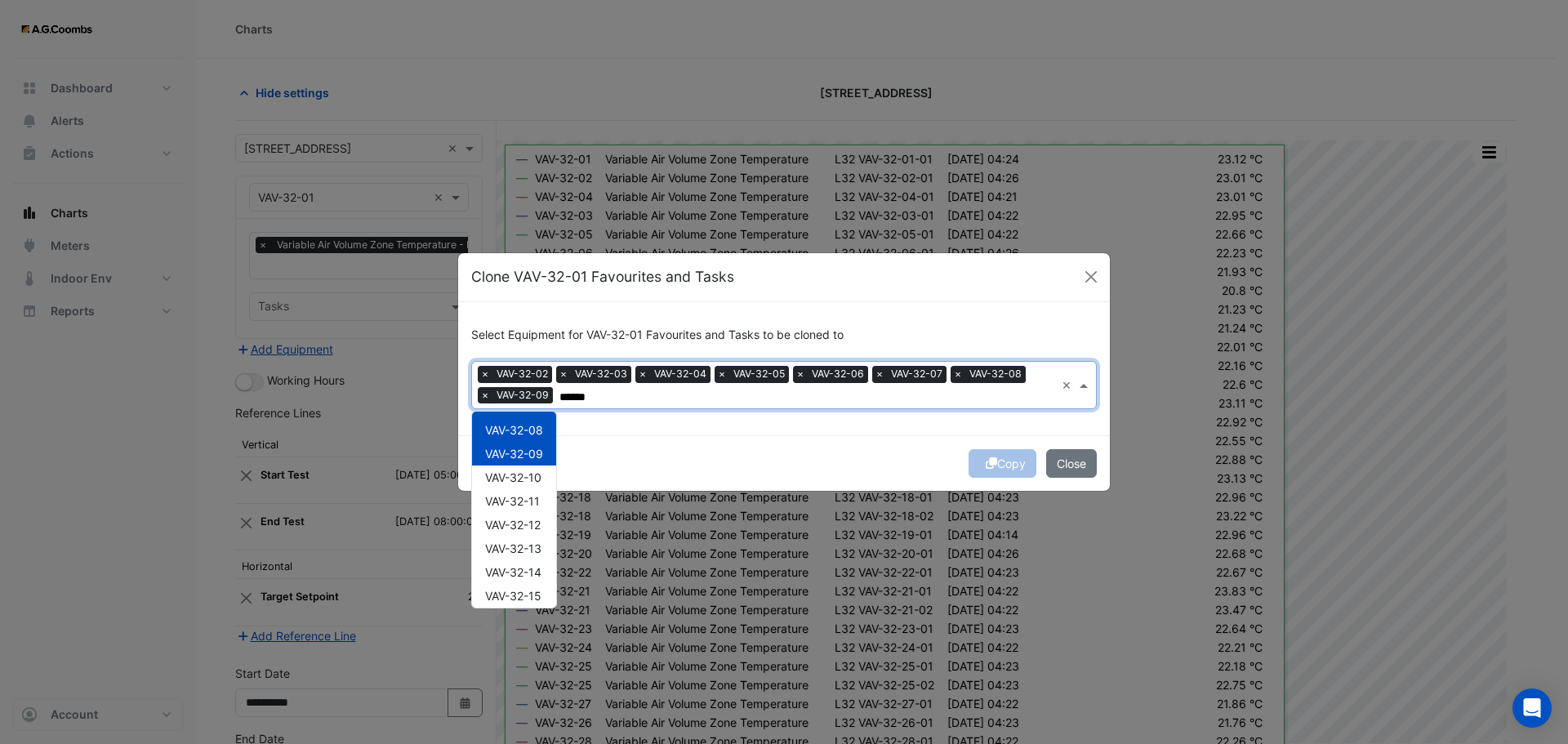
scroll to position [172, 0]
click at [527, 457] on div "VAV-32-10" at bounding box center [513, 448] width 84 height 24
drag, startPoint x: 527, startPoint y: 472, endPoint x: 531, endPoint y: 493, distance: 21.4
click at [528, 472] on span "VAV-32-11" at bounding box center [513, 472] width 55 height 14
click at [529, 500] on span "VAV-32-12" at bounding box center [513, 495] width 56 height 14
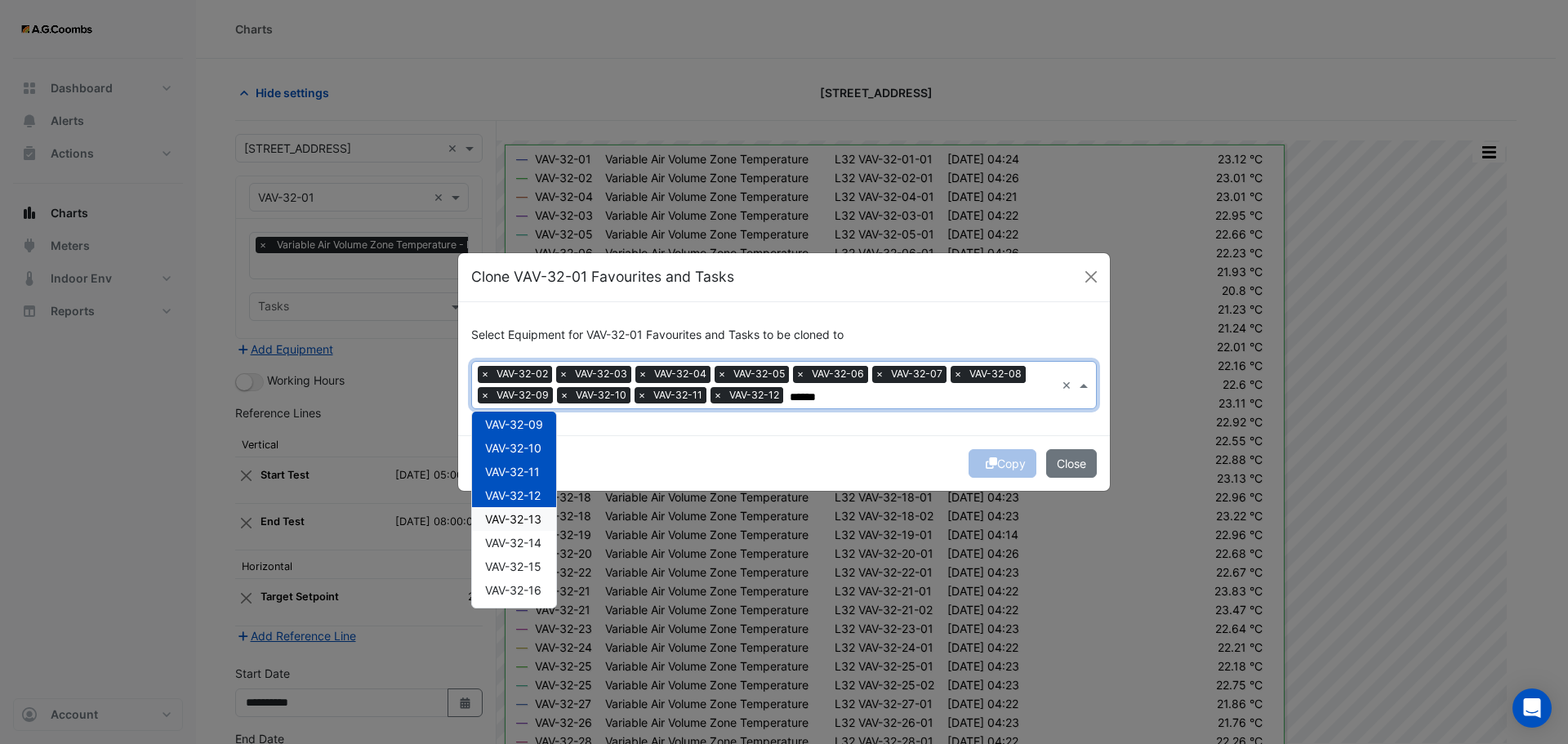
click at [531, 518] on span "VAV-32-13" at bounding box center [513, 519] width 57 height 14
click at [528, 541] on span "VAV-32-14" at bounding box center [513, 543] width 57 height 14
click at [529, 566] on span "VAV-32-15" at bounding box center [513, 566] width 57 height 14
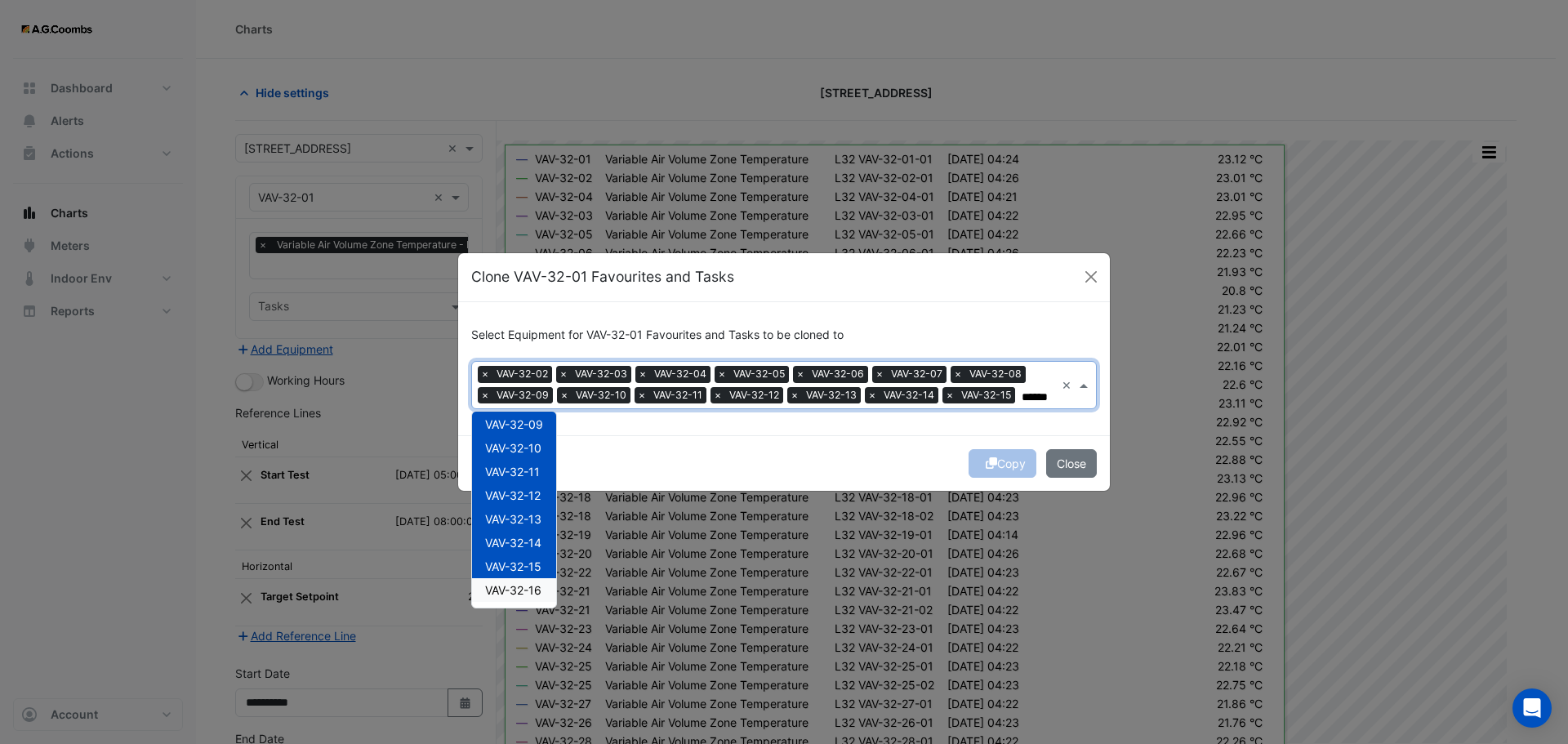
click at [529, 594] on span "VAV-32-16" at bounding box center [513, 590] width 57 height 14
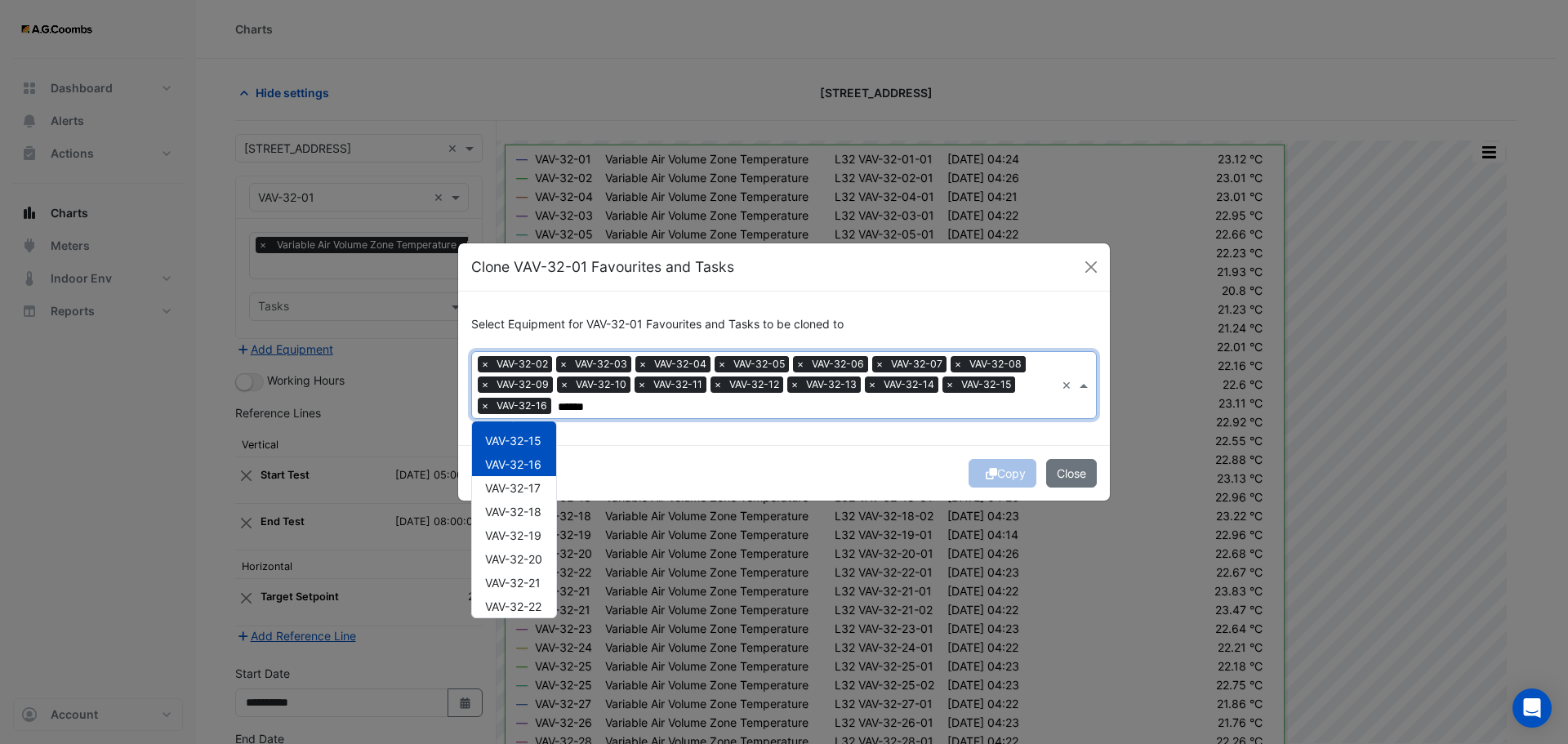
scroll to position [343, 0]
click at [536, 456] on span "VAV-32-17" at bounding box center [513, 451] width 56 height 14
click at [537, 478] on span "VAV-32-18" at bounding box center [513, 475] width 57 height 14
click at [537, 502] on span "VAV-32-19" at bounding box center [513, 499] width 57 height 14
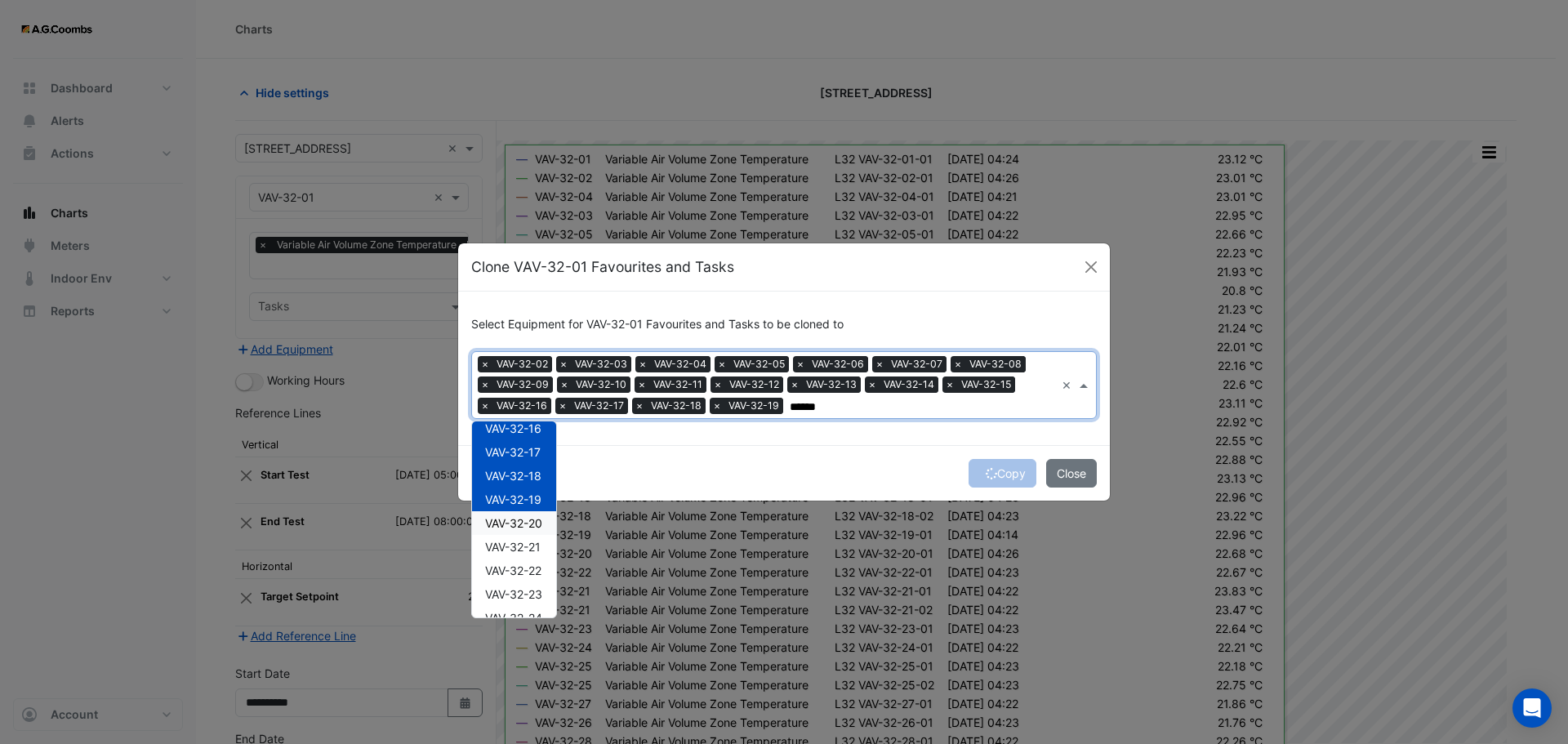
click at [533, 526] on span "VAV-32-20" at bounding box center [514, 522] width 58 height 14
click at [531, 554] on span "VAV-32-21" at bounding box center [513, 546] width 56 height 14
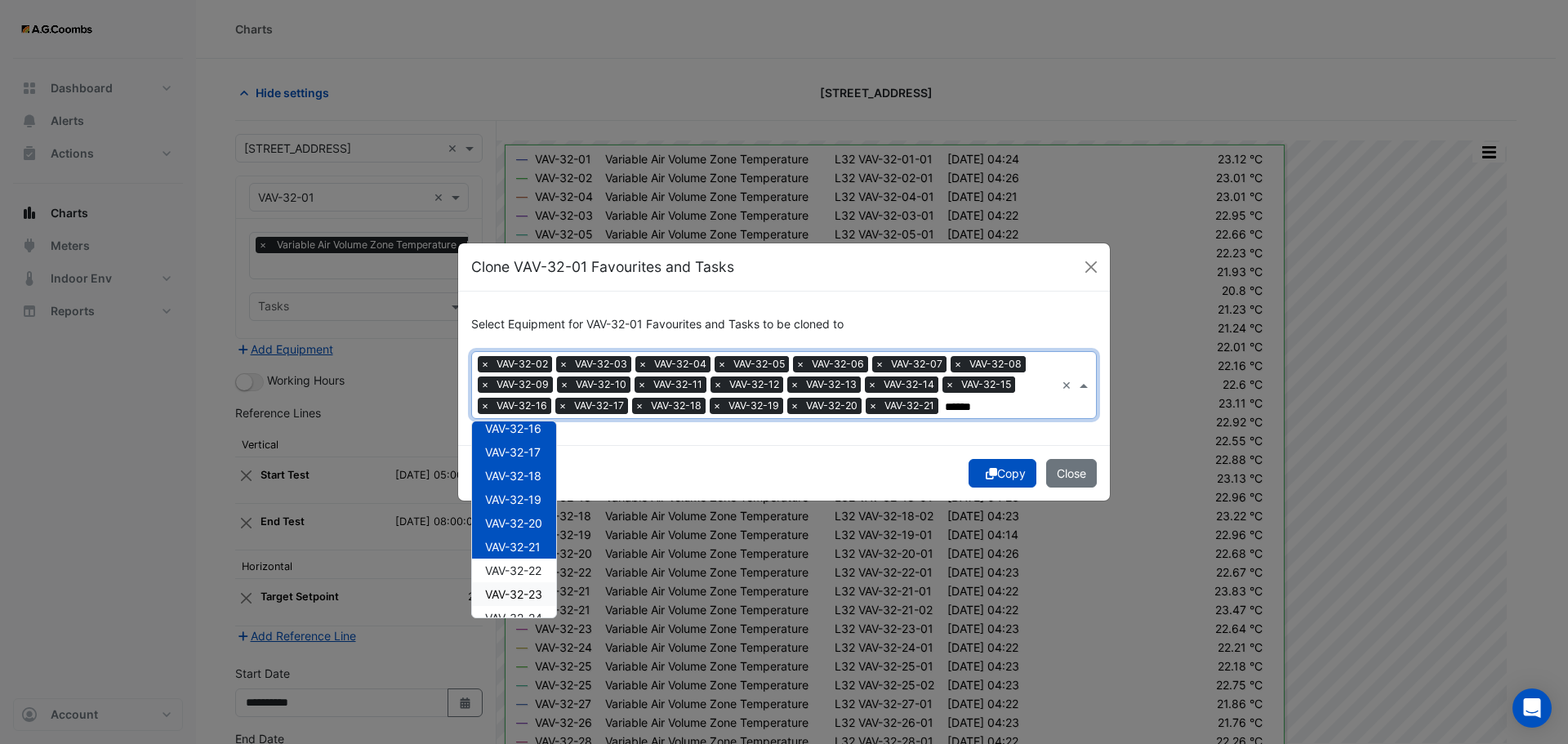
click at [535, 583] on div "VAV-32-23" at bounding box center [513, 594] width 84 height 24
click at [521, 572] on span "VAV-32-22" at bounding box center [513, 570] width 57 height 14
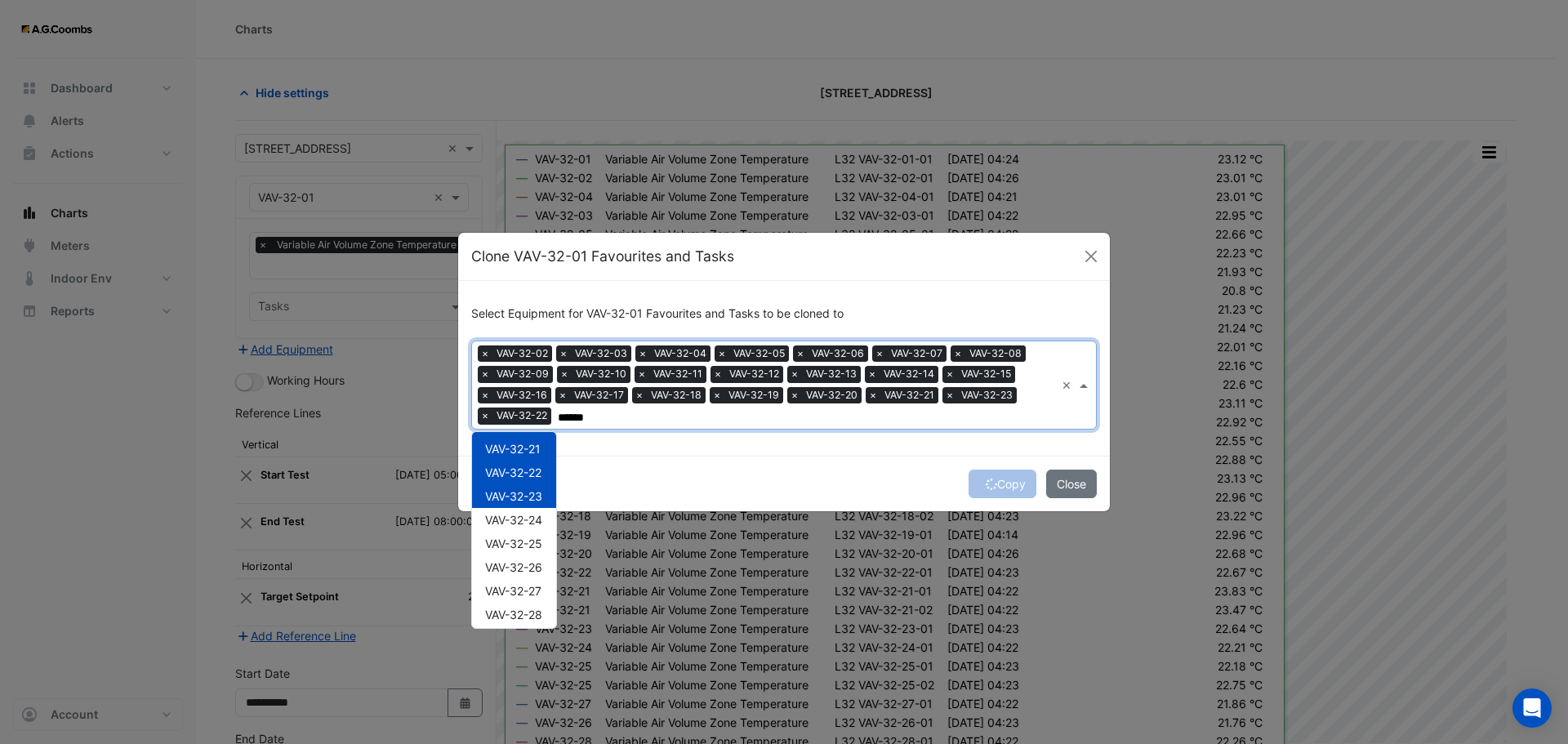
scroll to position [473, 0]
click at [534, 490] on span "VAV-32-24" at bounding box center [514, 497] width 58 height 14
click at [536, 521] on span "VAV-32-25" at bounding box center [514, 521] width 58 height 14
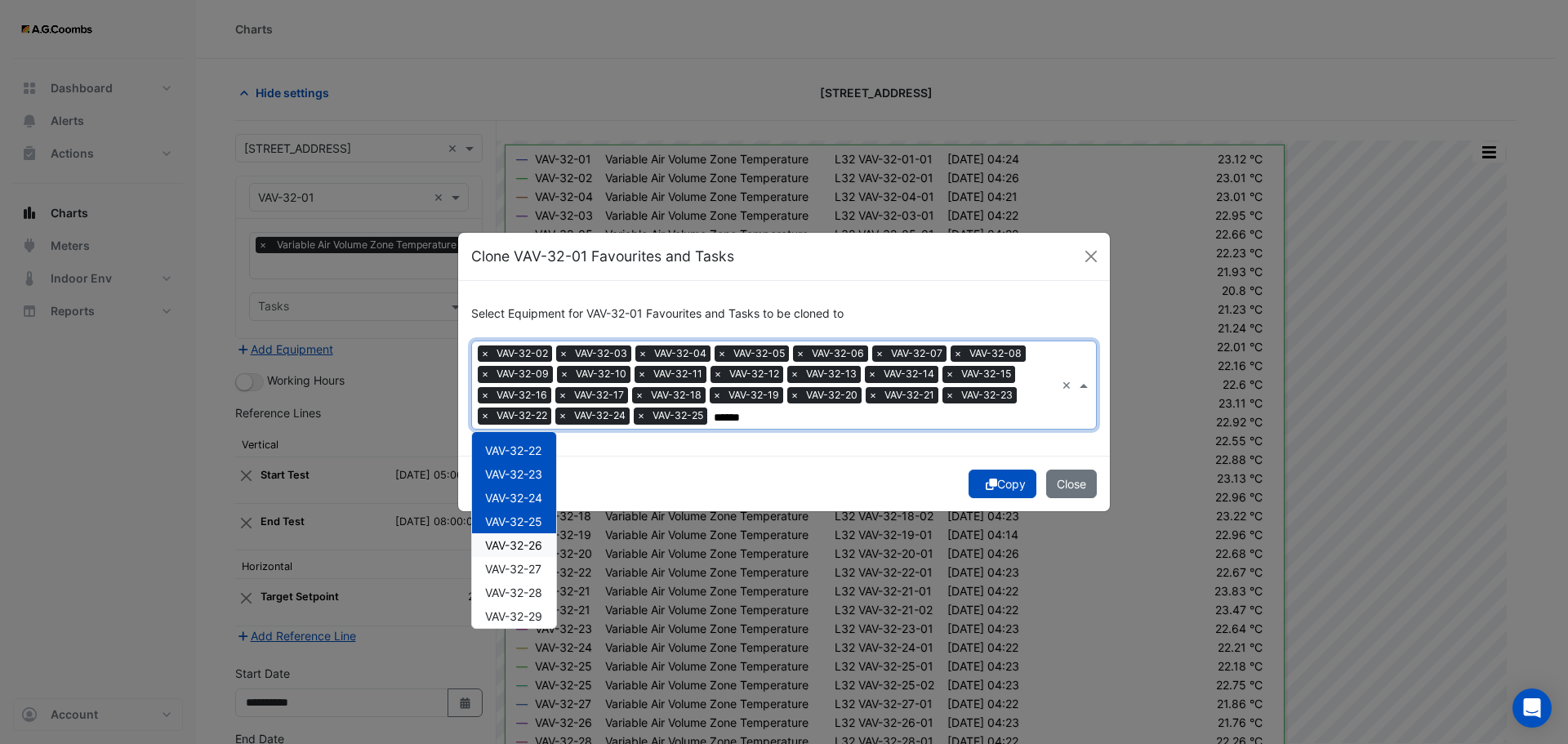
click at [537, 549] on span "VAV-32-26" at bounding box center [514, 544] width 58 height 14
click at [535, 571] on span "VAV-32-27" at bounding box center [513, 568] width 57 height 14
click at [546, 599] on div "VAV-32-28" at bounding box center [513, 593] width 84 height 24
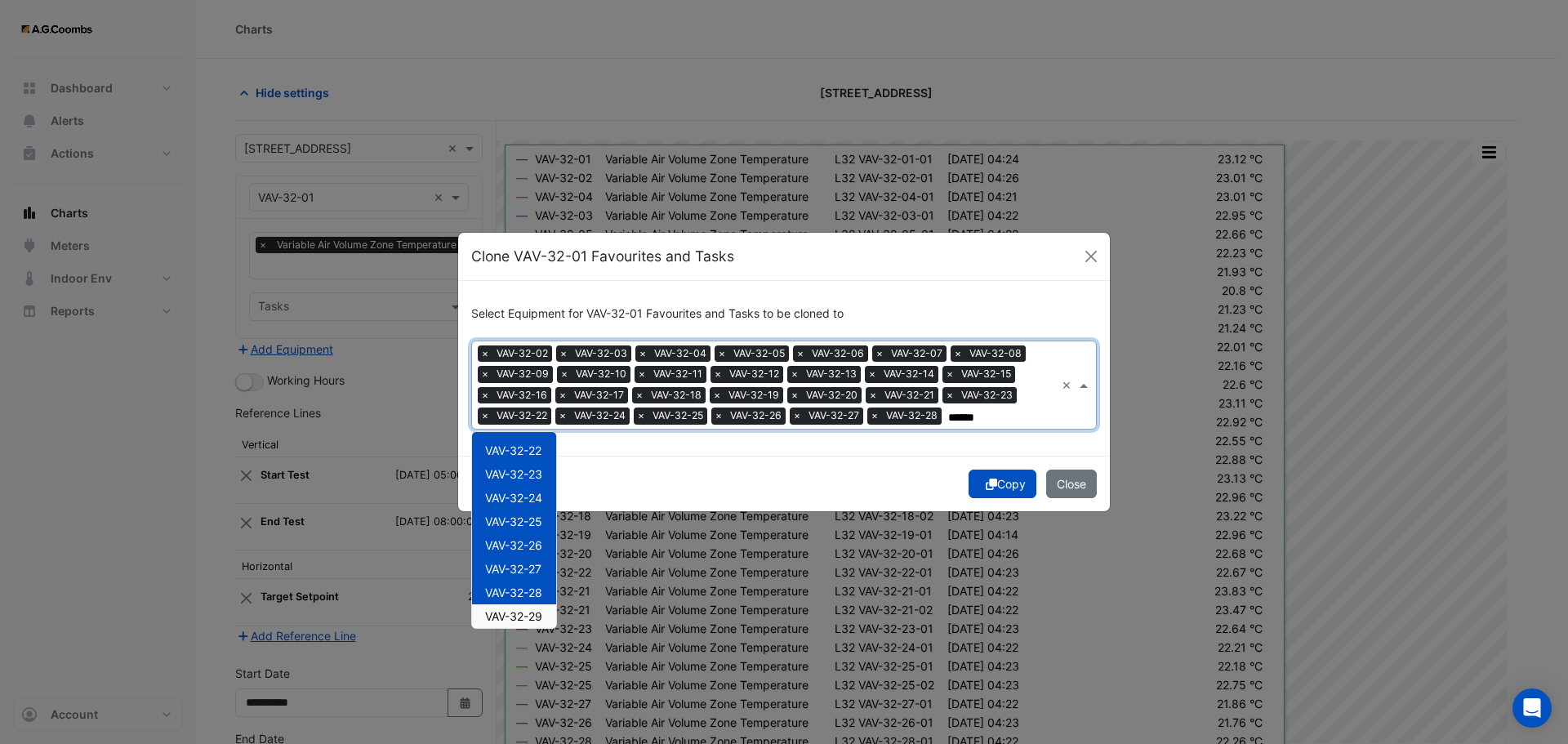
click at [540, 618] on span "VAV-32-29" at bounding box center [514, 615] width 58 height 14
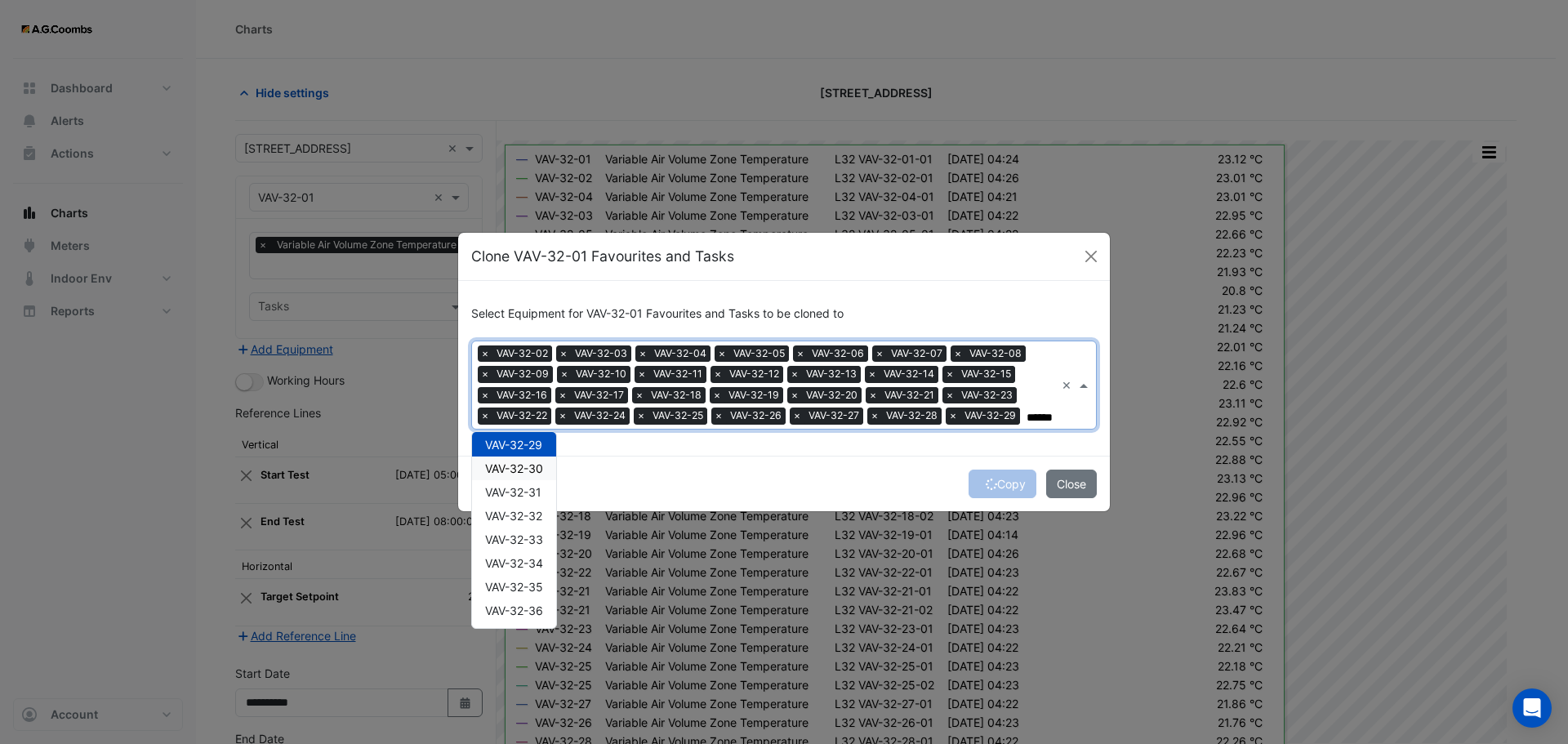
click at [522, 469] on span "VAV-32-30" at bounding box center [514, 468] width 58 height 14
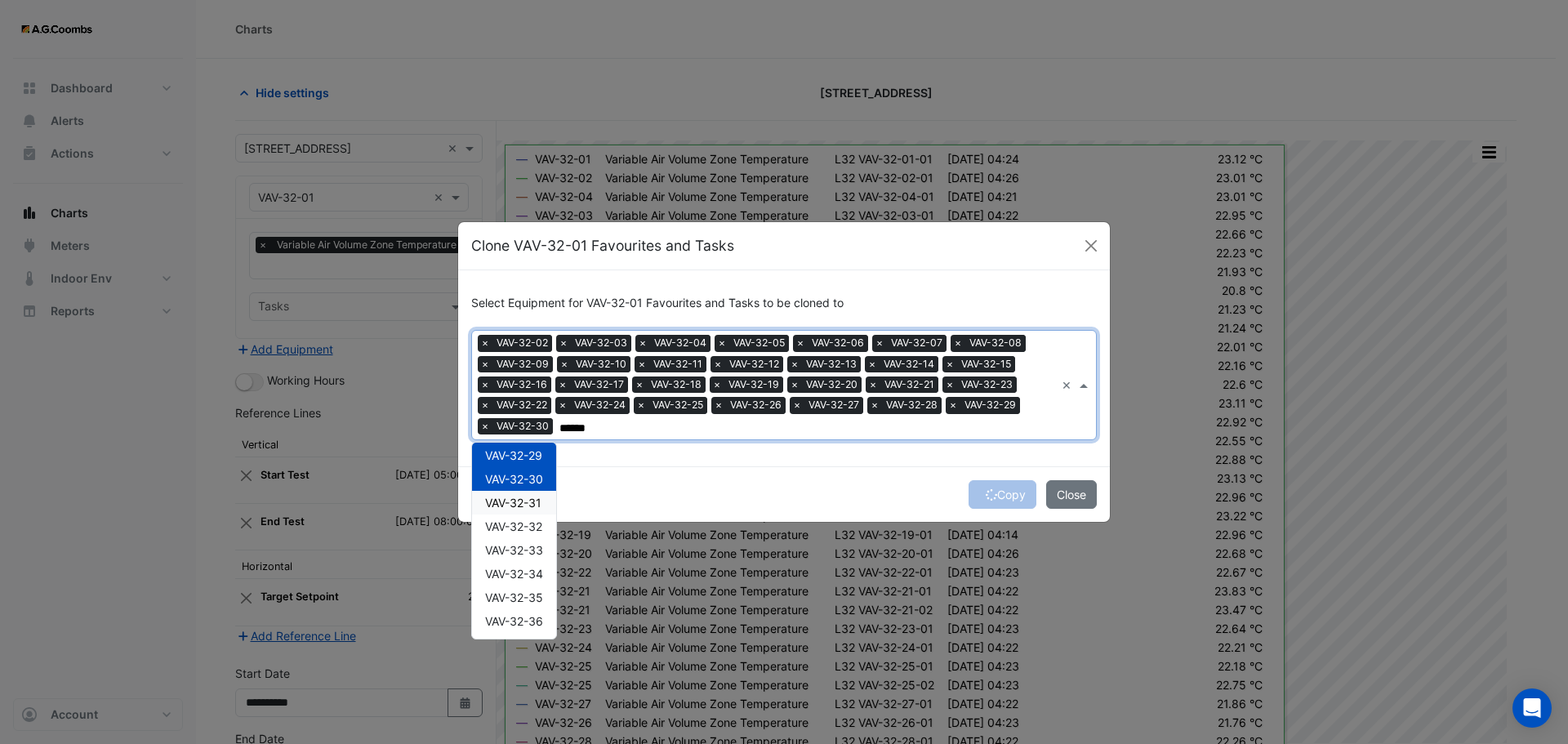
click at [530, 503] on span "VAV-32-31" at bounding box center [513, 502] width 57 height 14
click at [533, 537] on div "VAV-32-32" at bounding box center [513, 526] width 84 height 24
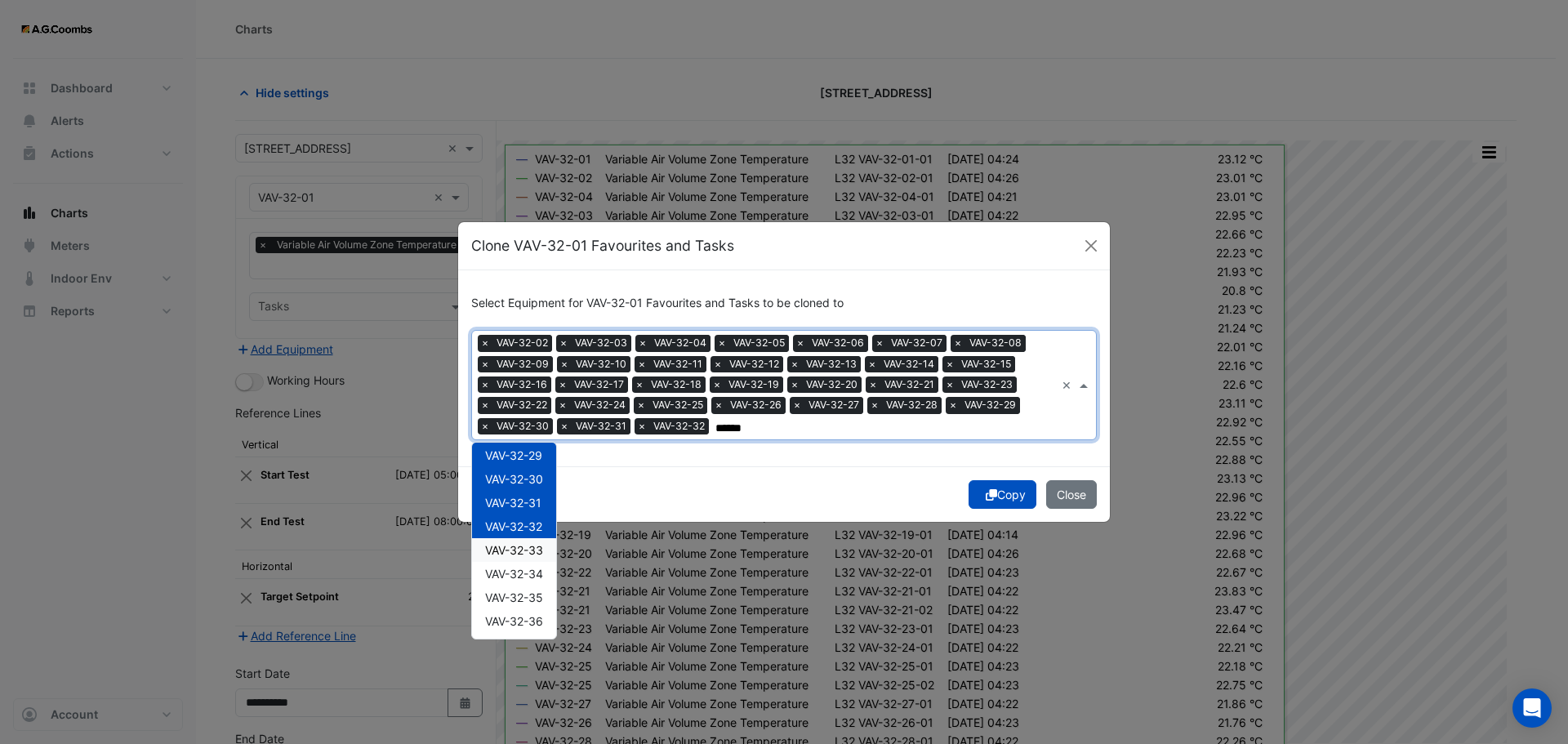
click at [543, 557] on div "VAV-32-33" at bounding box center [513, 550] width 84 height 24
click at [540, 573] on span "VAV-32-34" at bounding box center [514, 573] width 58 height 14
click at [547, 605] on div "VAV-32-35" at bounding box center [513, 597] width 84 height 24
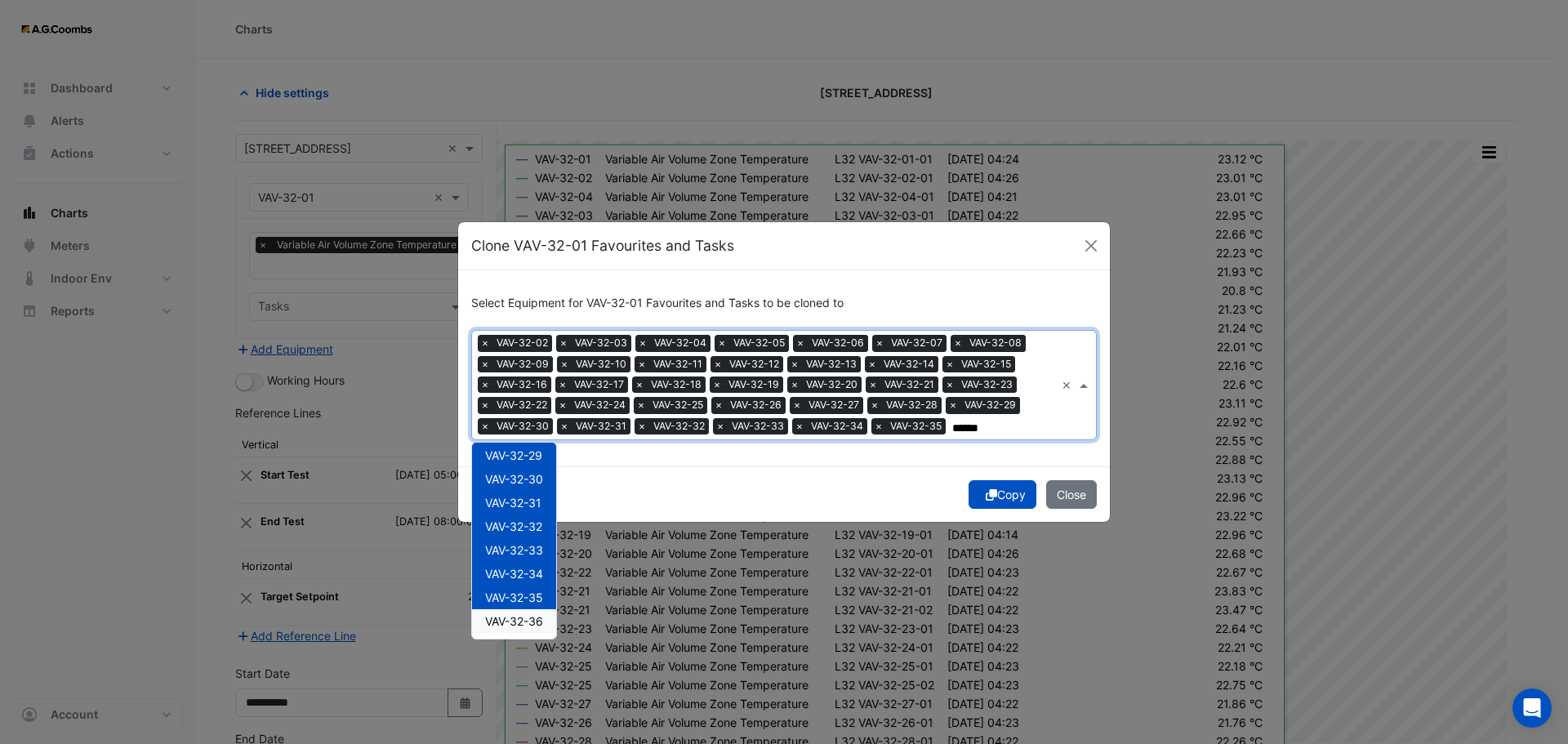
click at [551, 625] on div "VAV-32-36" at bounding box center [513, 621] width 84 height 24
click at [529, 588] on div "VAV-32-37" at bounding box center [513, 596] width 84 height 24
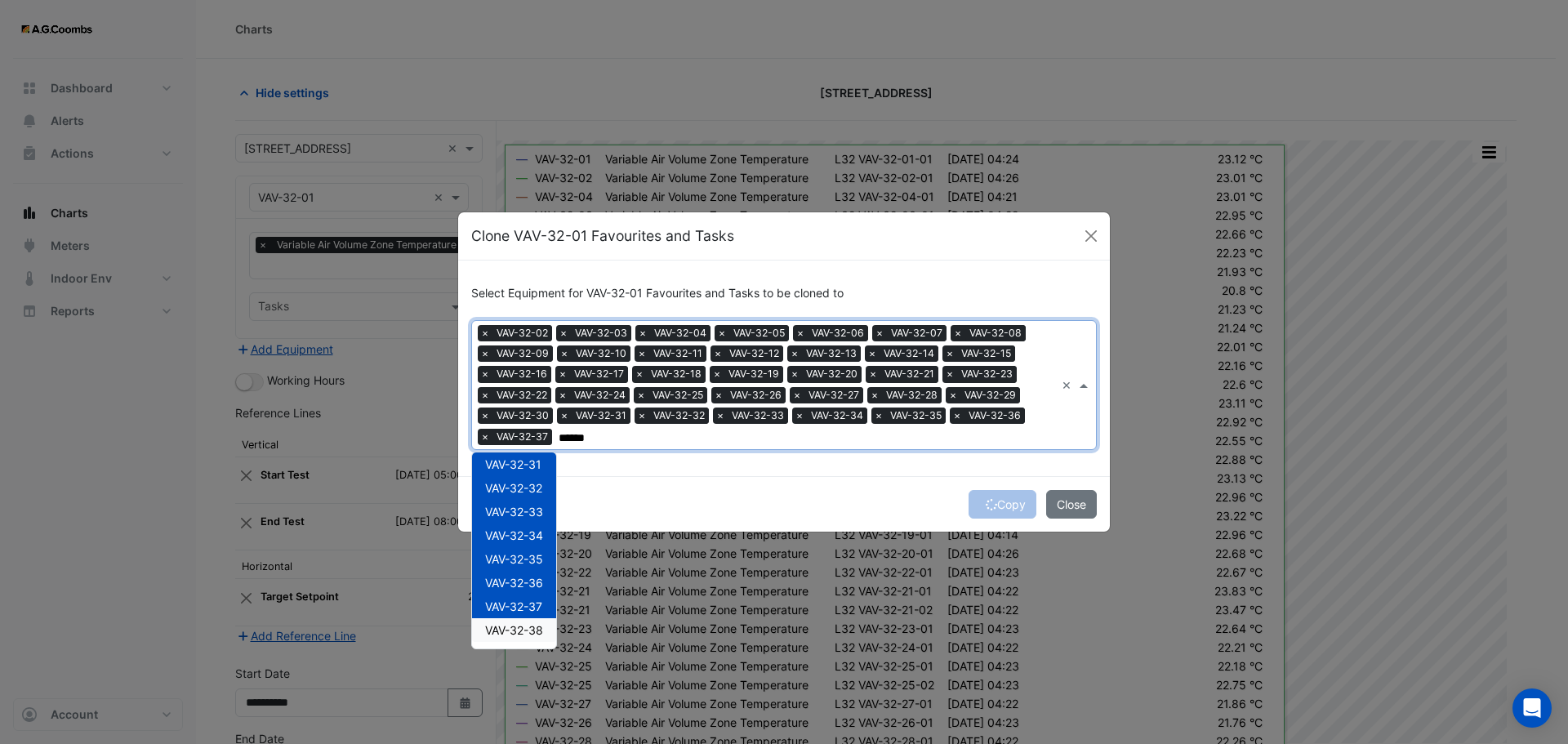
click at [530, 625] on span "VAV-32-38" at bounding box center [514, 630] width 58 height 14
type input "******"
click at [1005, 505] on button "Copy" at bounding box center [1002, 504] width 68 height 29
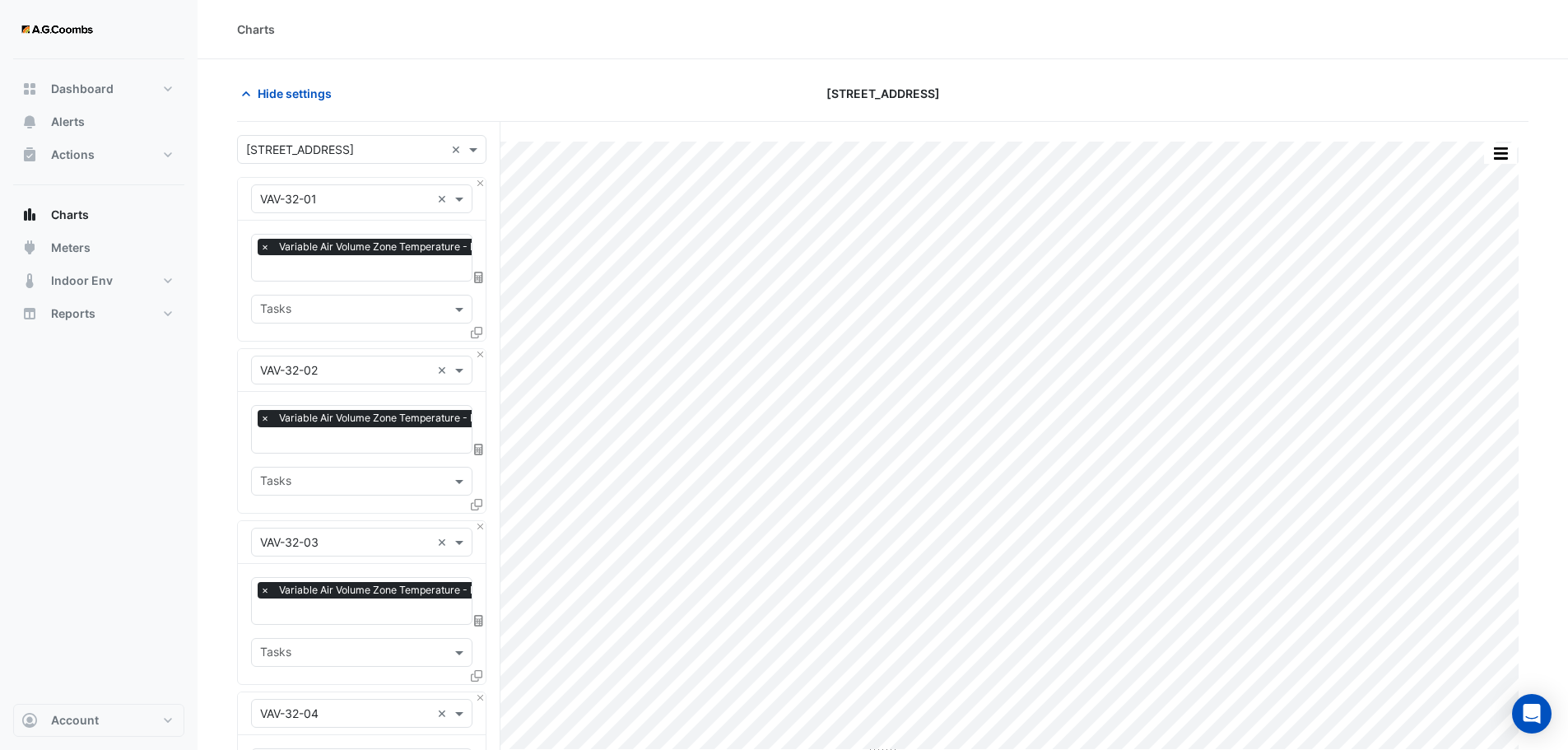
scroll to position [6620, 0]
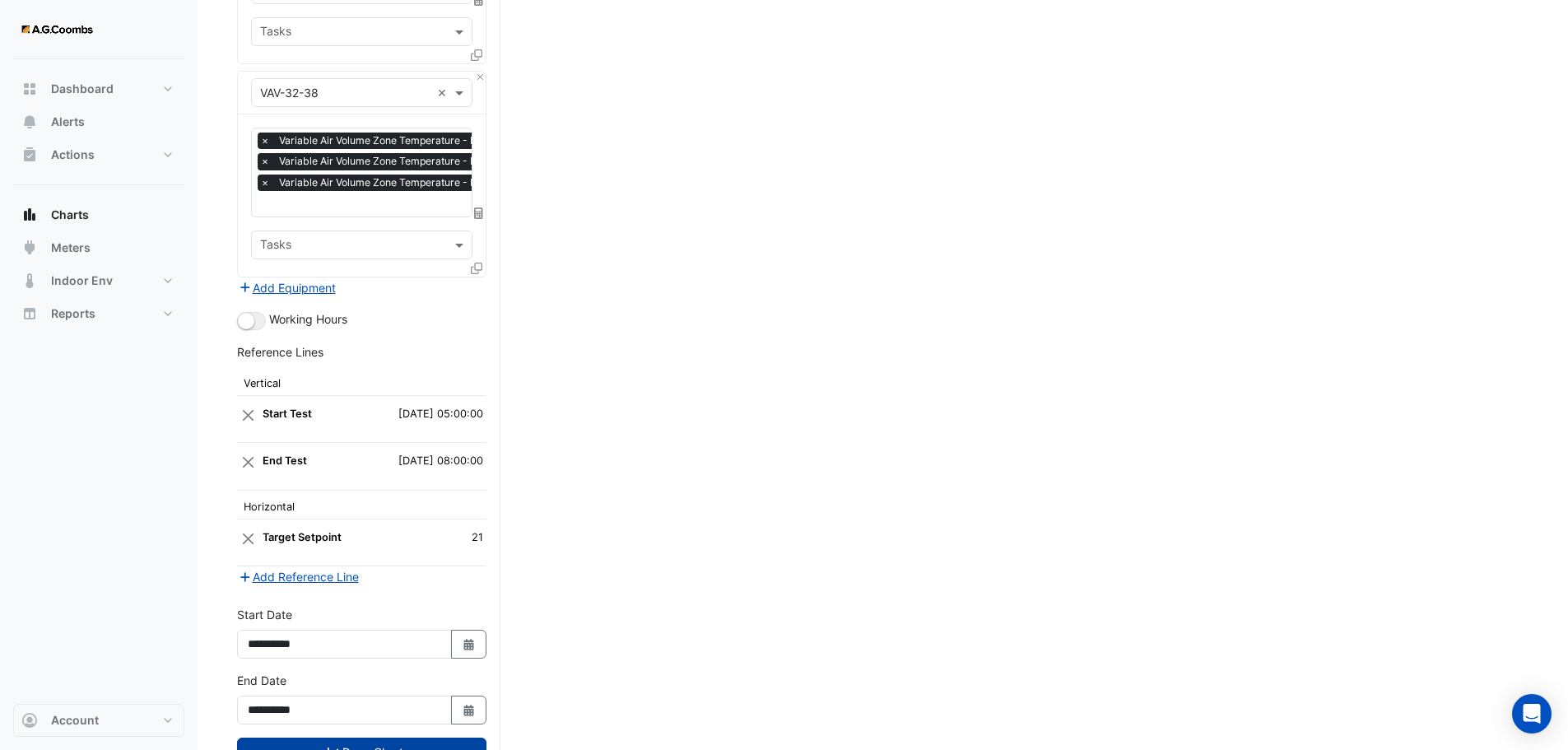
click at [355, 737] on button "Draw Chart" at bounding box center [361, 752] width 250 height 29
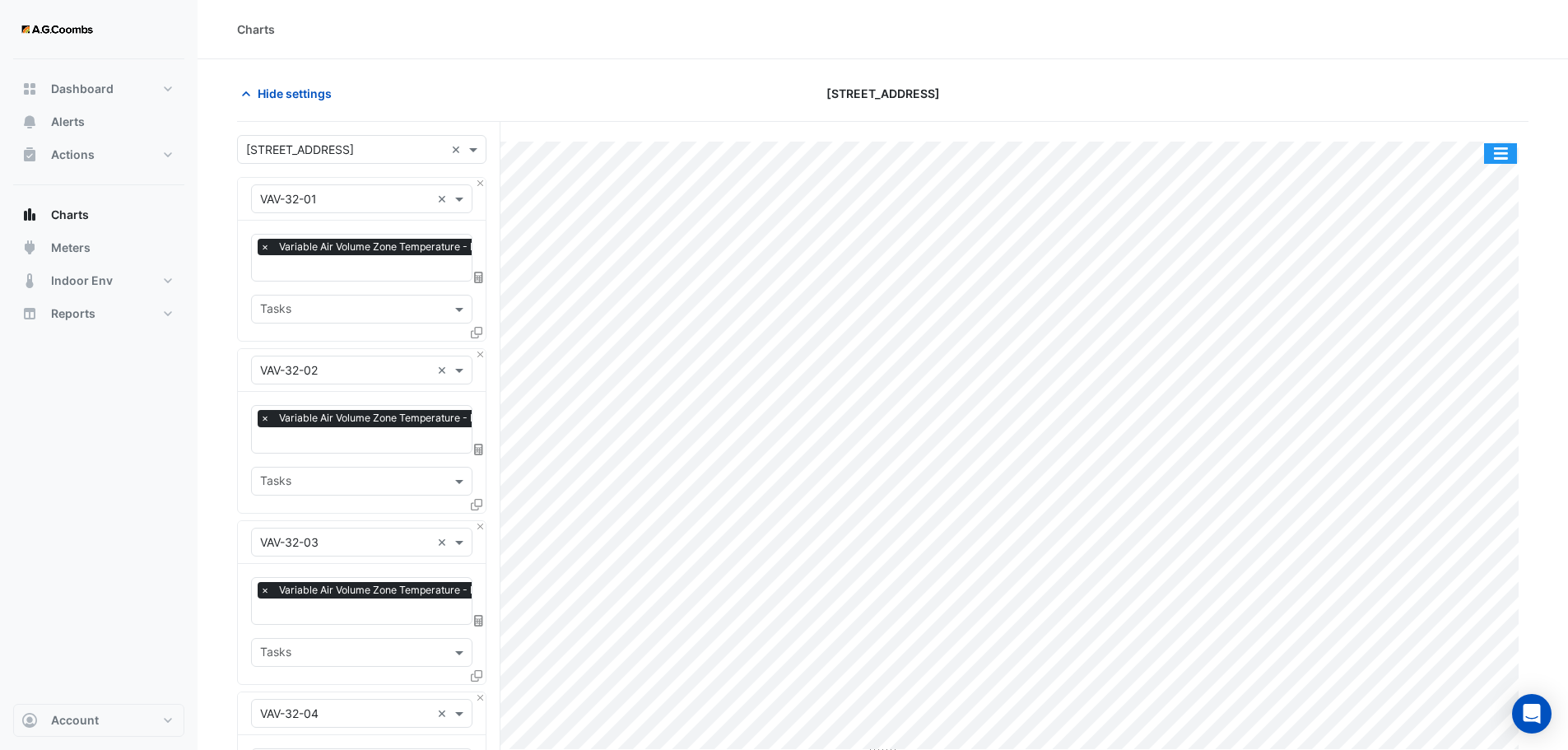
click at [1510, 151] on button "button" at bounding box center [1500, 153] width 33 height 20
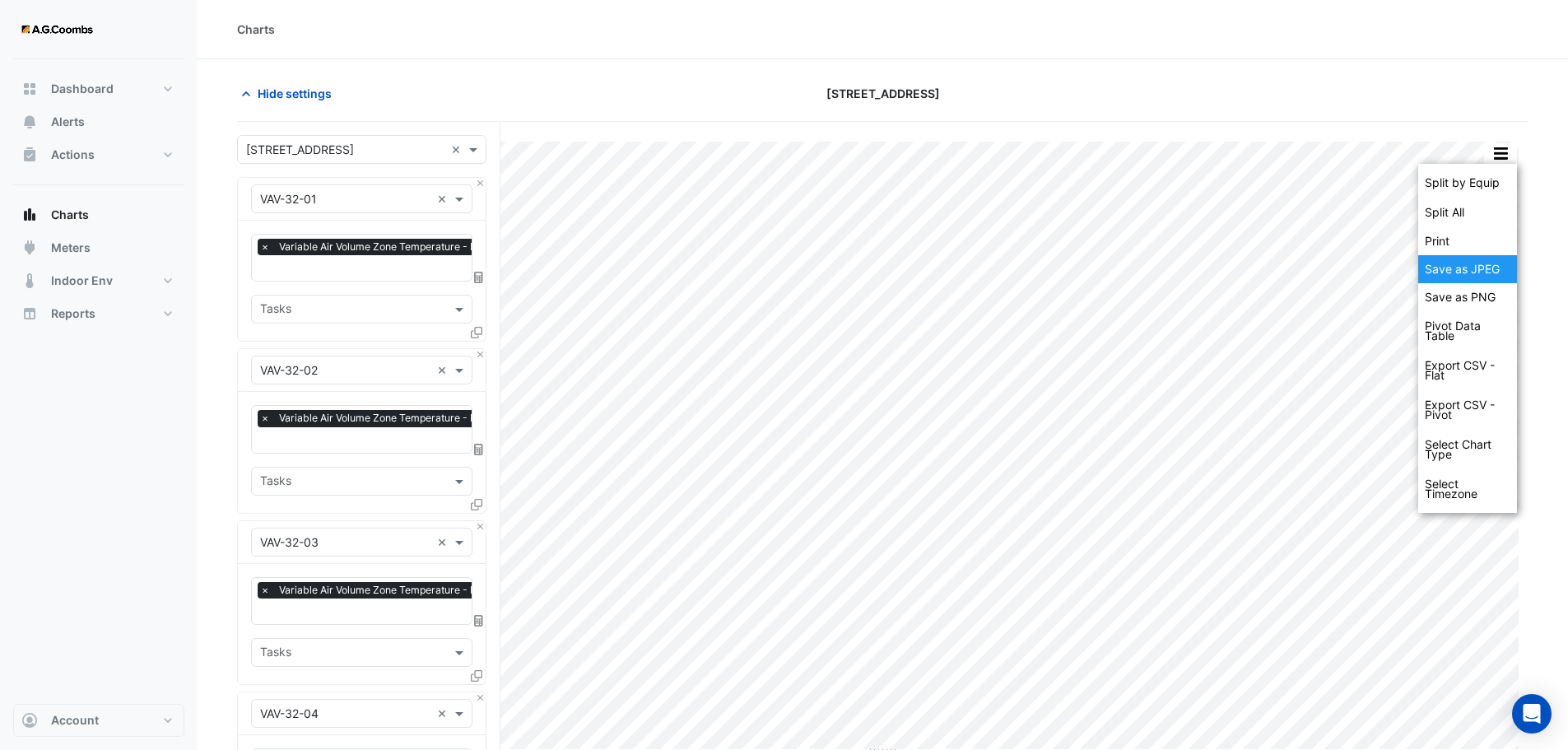
click at [1502, 272] on div "Save as JPEG" at bounding box center [1467, 268] width 99 height 28
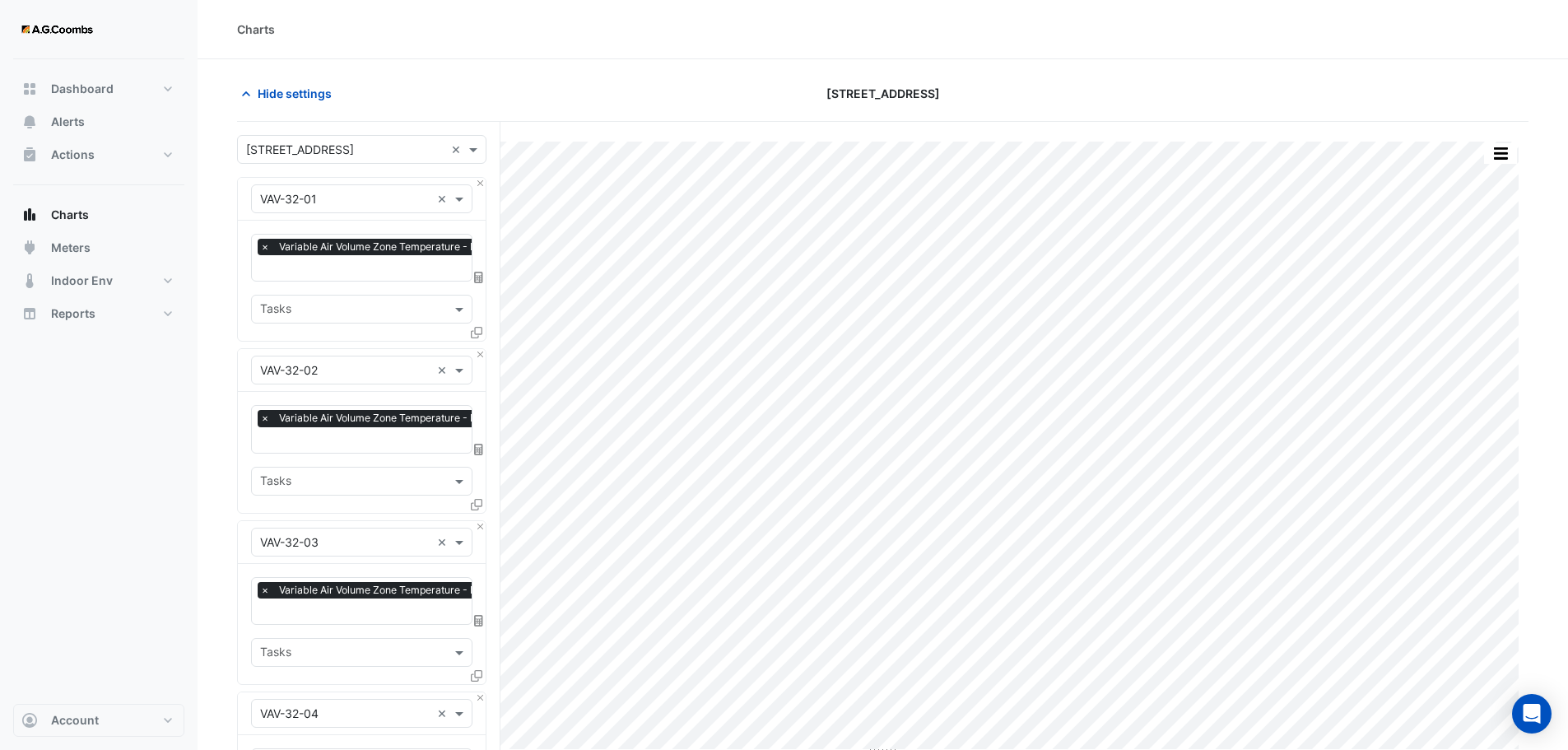
drag, startPoint x: 639, startPoint y: 82, endPoint x: 761, endPoint y: 121, distance: 128.1
click at [639, 82] on div "Hide settings" at bounding box center [446, 94] width 437 height 29
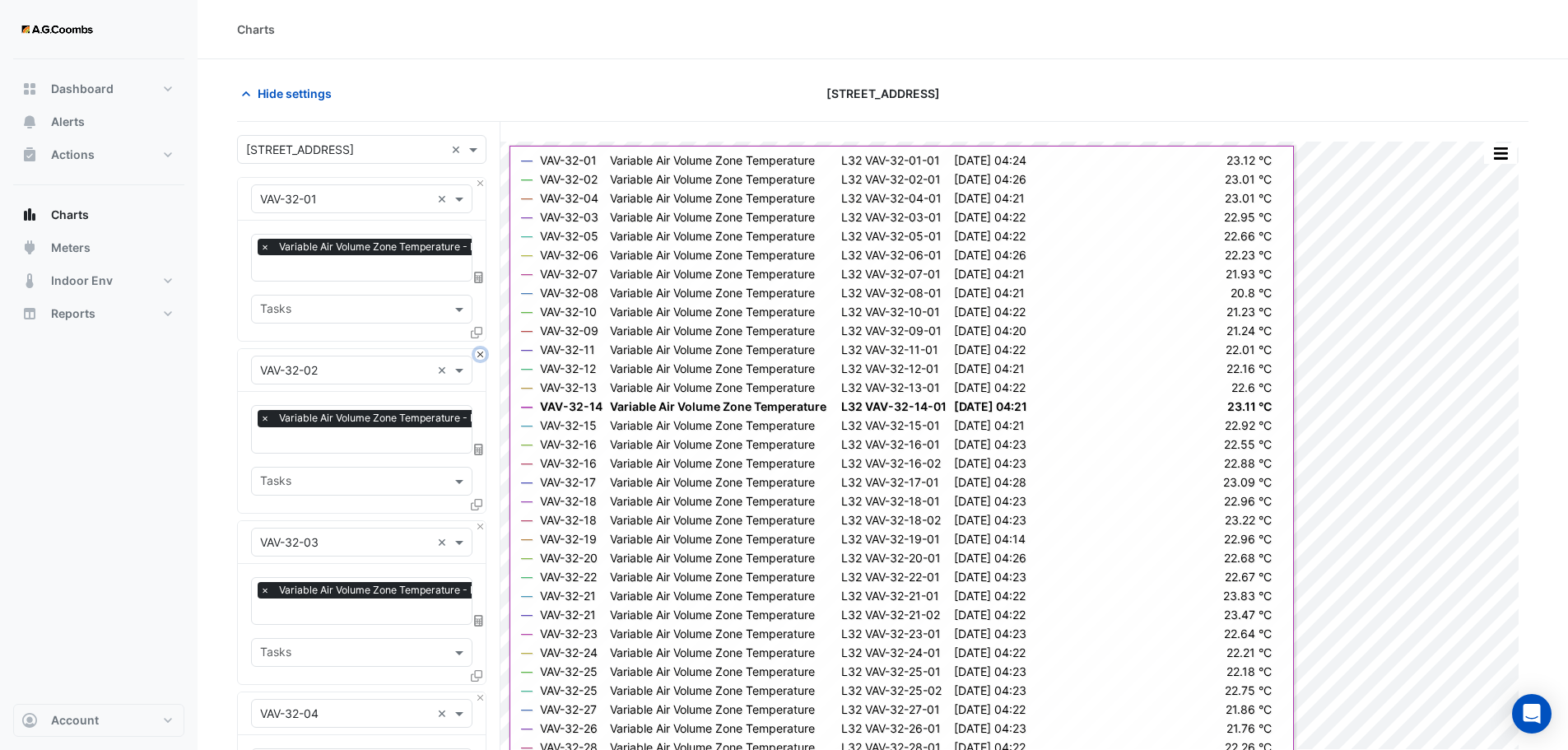
click at [481, 354] on button "Close" at bounding box center [480, 354] width 11 height 11
click at [481, 521] on button "Close" at bounding box center [480, 526] width 11 height 11
click at [481, 354] on button "Close" at bounding box center [480, 354] width 11 height 11
click at [481, 521] on button "Close" at bounding box center [480, 526] width 11 height 11
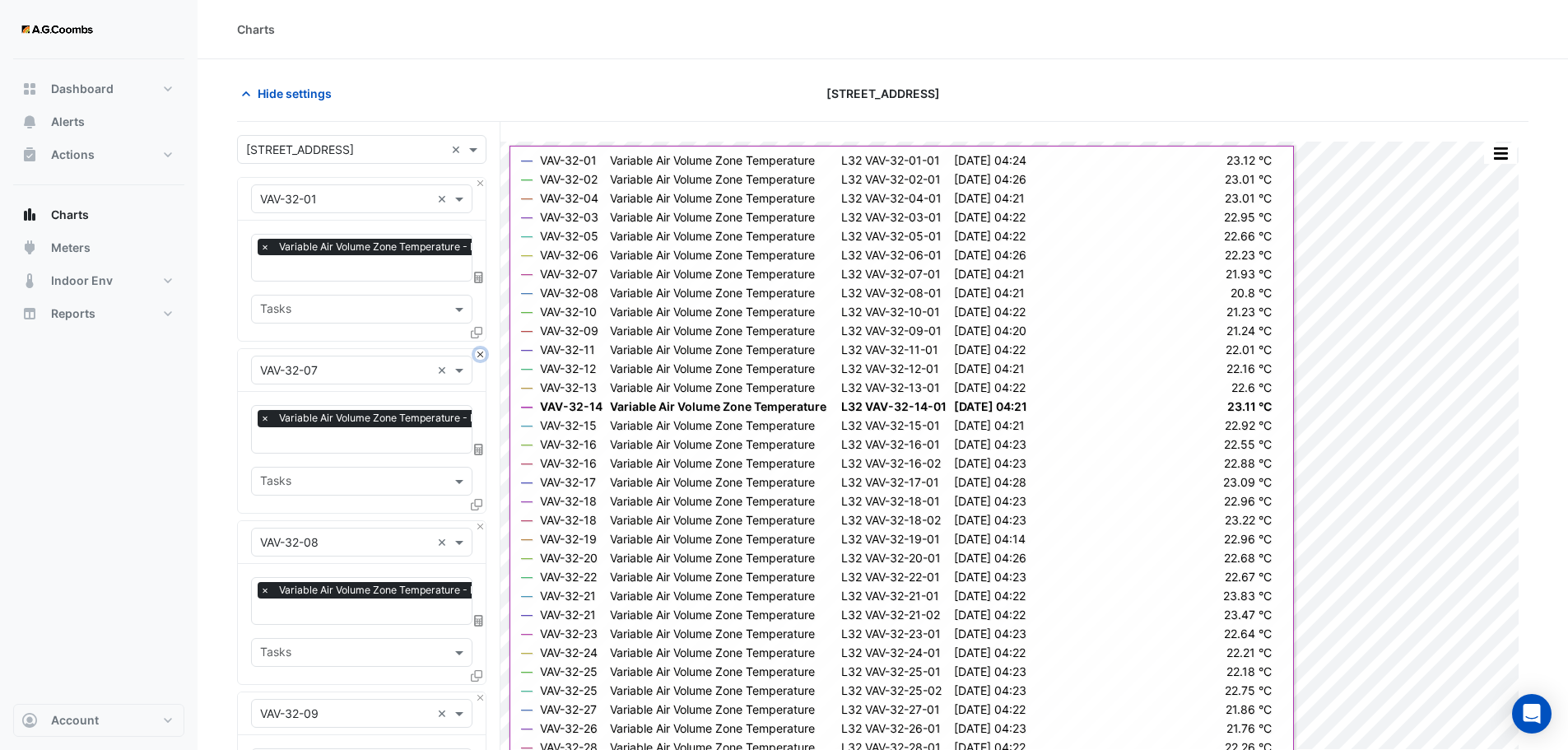
click at [481, 354] on button "Close" at bounding box center [480, 354] width 11 height 11
click at [481, 521] on button "Close" at bounding box center [480, 526] width 11 height 11
click at [481, 354] on button "Close" at bounding box center [480, 354] width 11 height 11
click at [481, 521] on button "Close" at bounding box center [480, 526] width 11 height 11
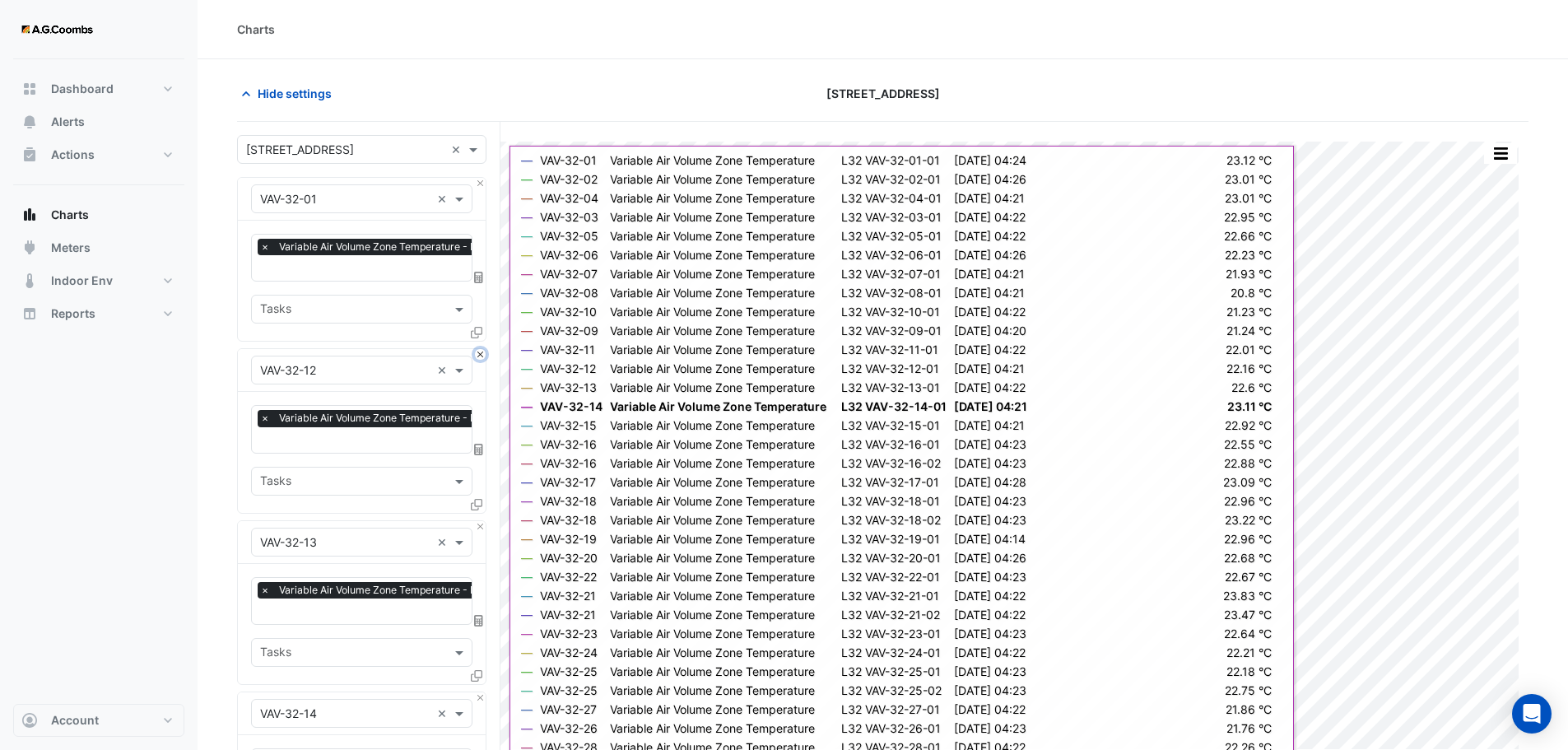
click at [481, 354] on button "Close" at bounding box center [480, 354] width 11 height 11
click at [481, 521] on button "Close" at bounding box center [480, 526] width 11 height 11
click at [481, 354] on button "Close" at bounding box center [480, 354] width 11 height 11
click at [481, 521] on button "Close" at bounding box center [480, 526] width 11 height 11
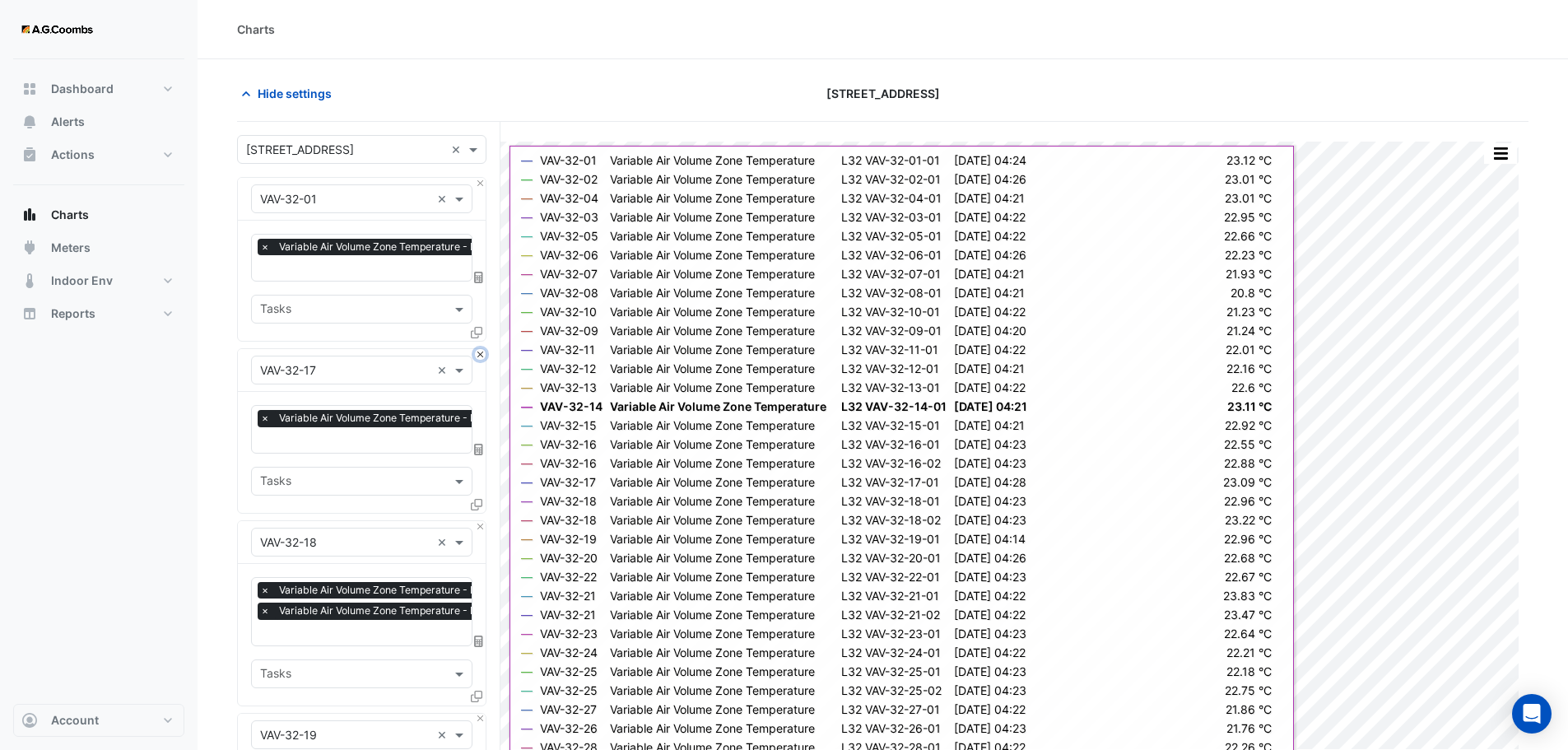
click at [481, 354] on button "Close" at bounding box center [480, 354] width 11 height 11
click at [481, 521] on button "Close" at bounding box center [480, 526] width 11 height 11
click at [481, 354] on button "Close" at bounding box center [480, 354] width 11 height 11
click at [481, 521] on button "Close" at bounding box center [480, 526] width 11 height 11
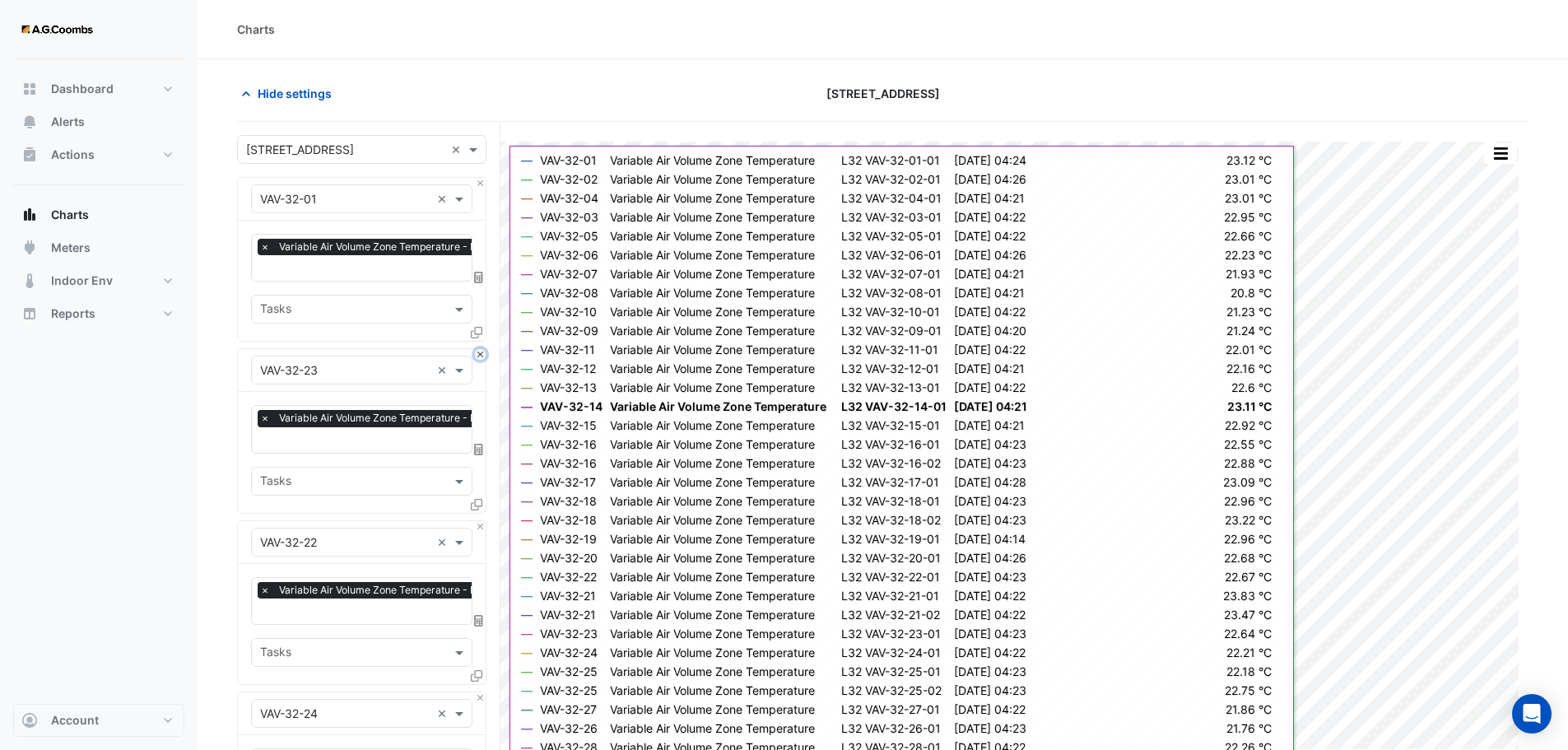
click at [481, 354] on button "Close" at bounding box center [480, 354] width 11 height 11
click at [481, 521] on button "Close" at bounding box center [480, 526] width 11 height 11
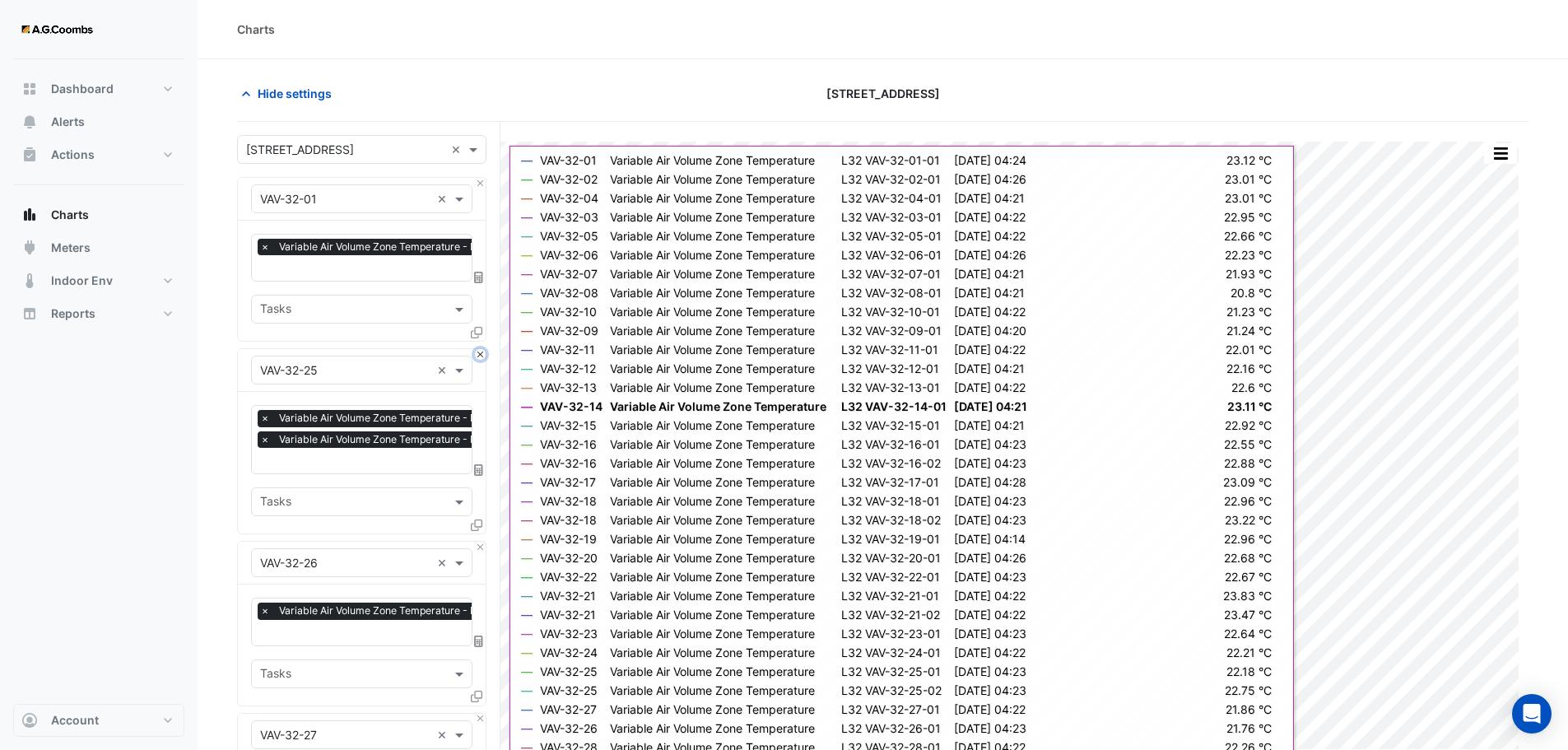
click at [481, 354] on button "Close" at bounding box center [480, 354] width 11 height 11
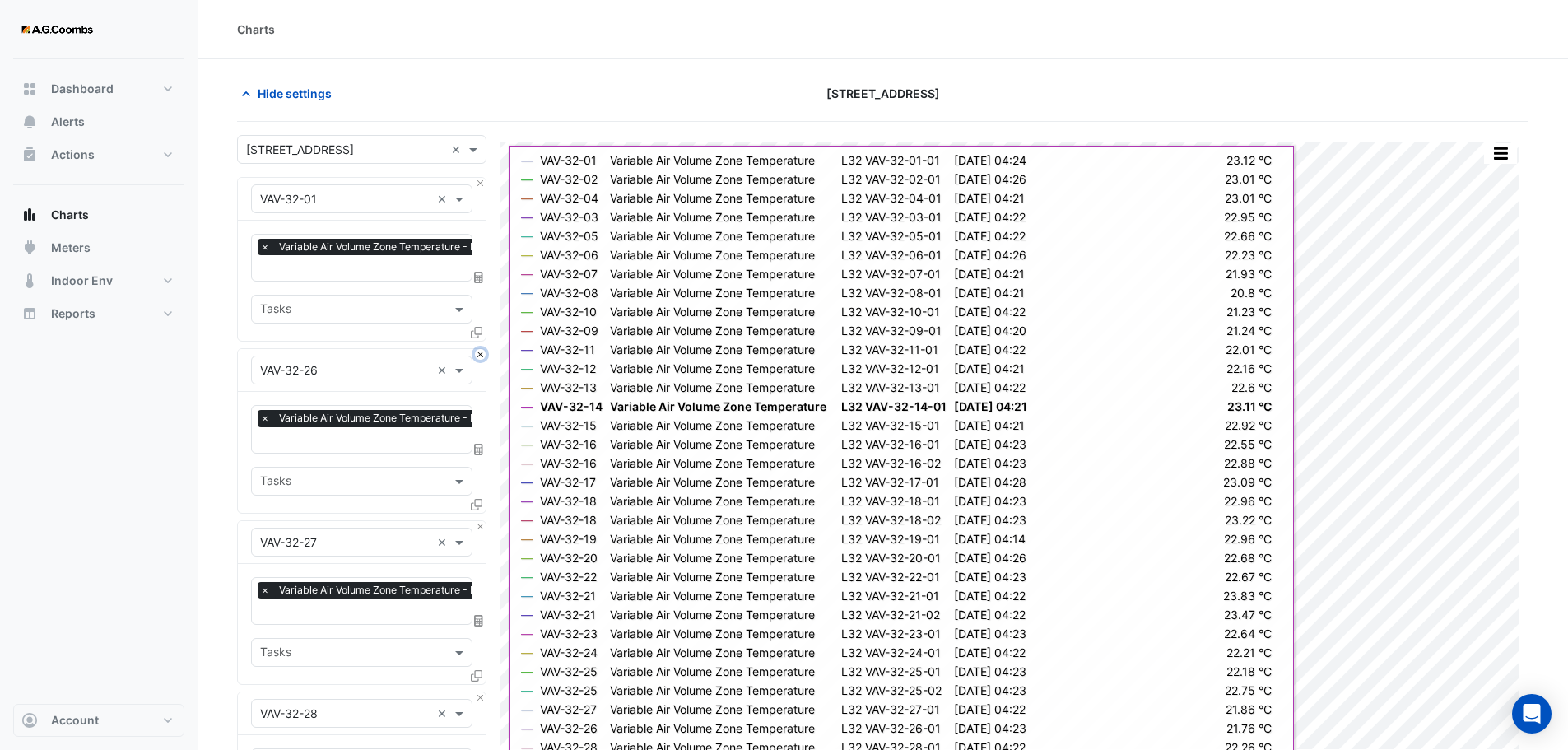
click at [481, 354] on button "Close" at bounding box center [480, 354] width 11 height 11
click at [481, 521] on button "Close" at bounding box center [480, 526] width 11 height 11
click at [481, 354] on button "Close" at bounding box center [480, 354] width 11 height 11
click at [481, 521] on button "Close" at bounding box center [480, 526] width 11 height 11
click at [481, 354] on button "Close" at bounding box center [480, 354] width 11 height 11
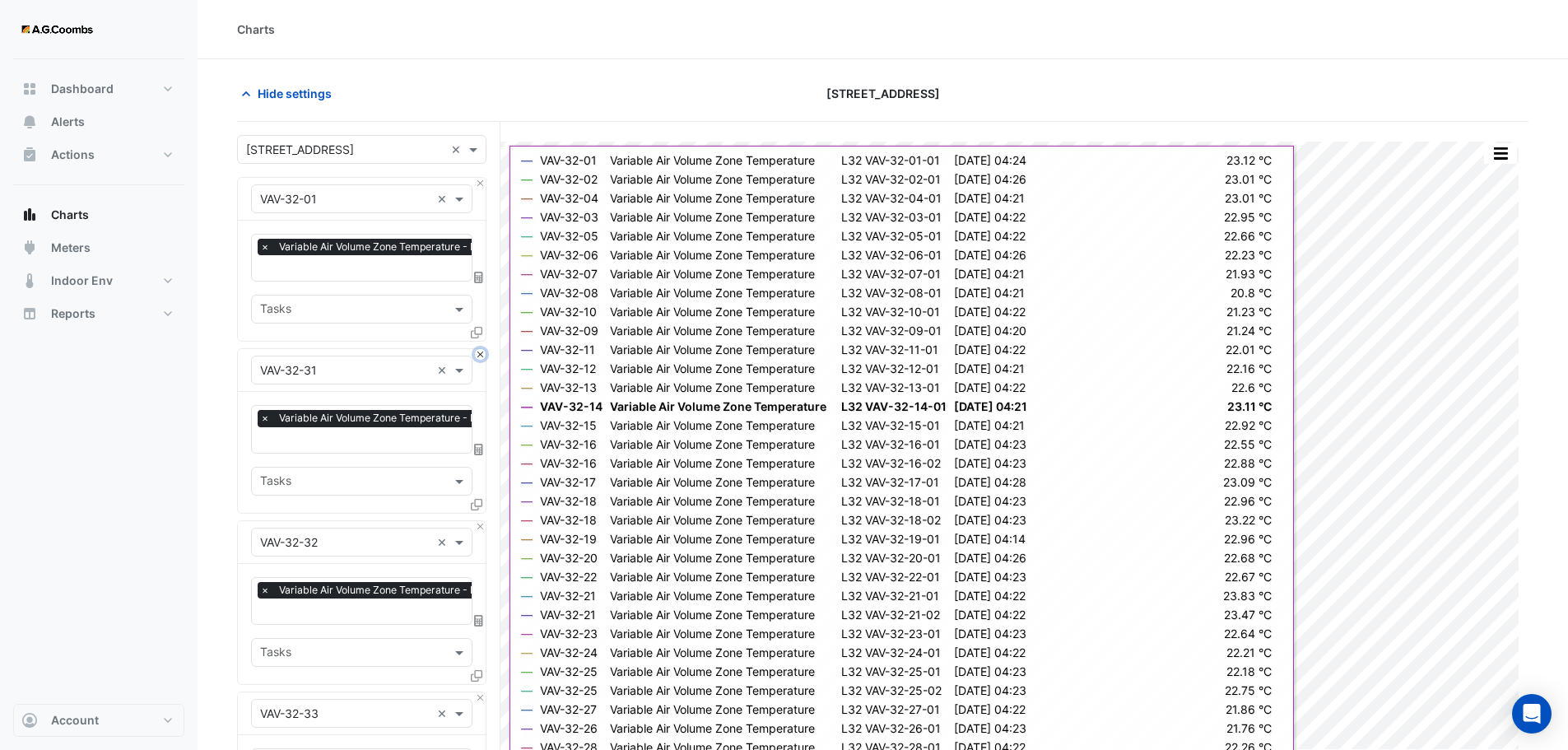
click at [481, 354] on button "Close" at bounding box center [480, 354] width 11 height 11
click at [481, 521] on button "Close" at bounding box center [480, 526] width 11 height 11
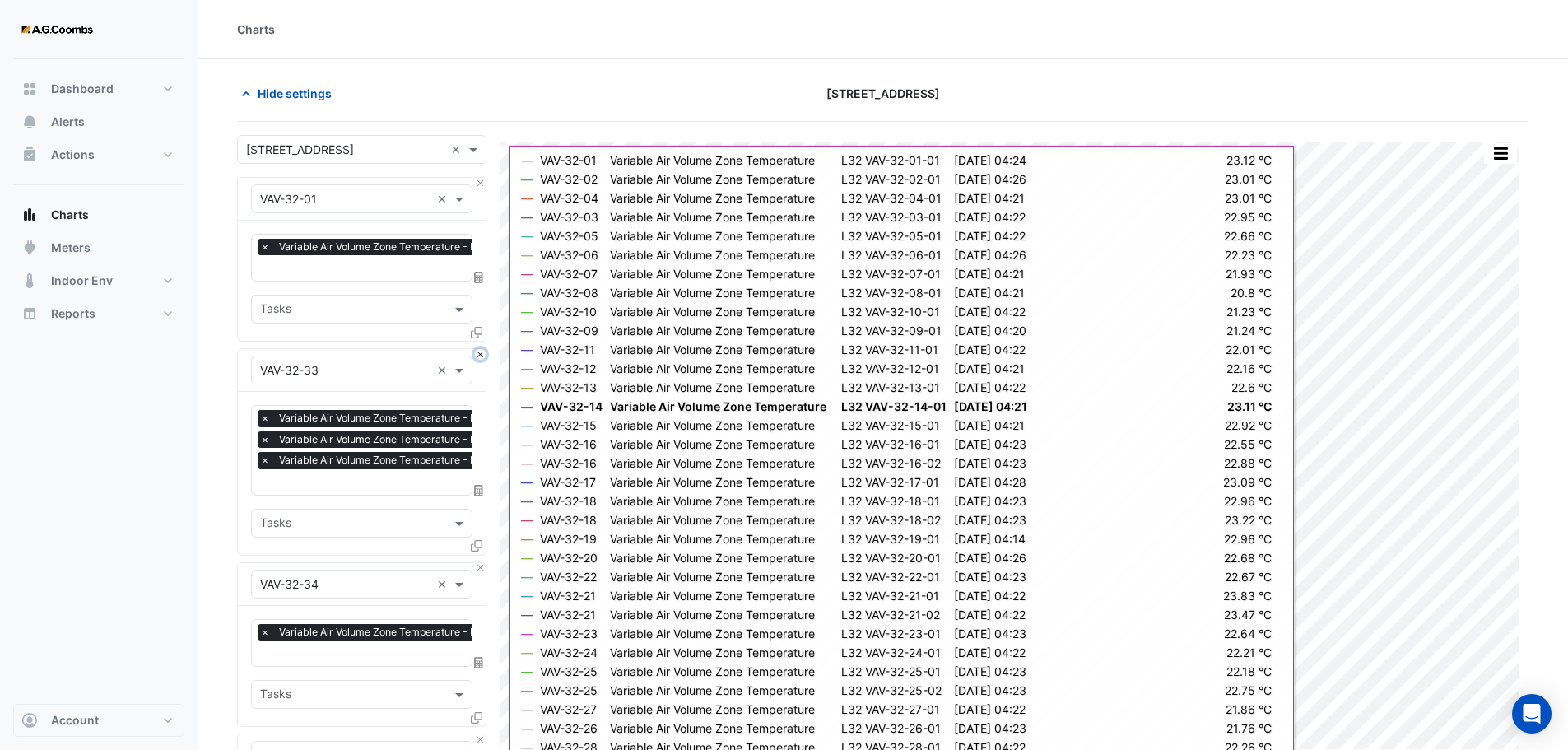
click at [481, 354] on button "Close" at bounding box center [480, 354] width 11 height 11
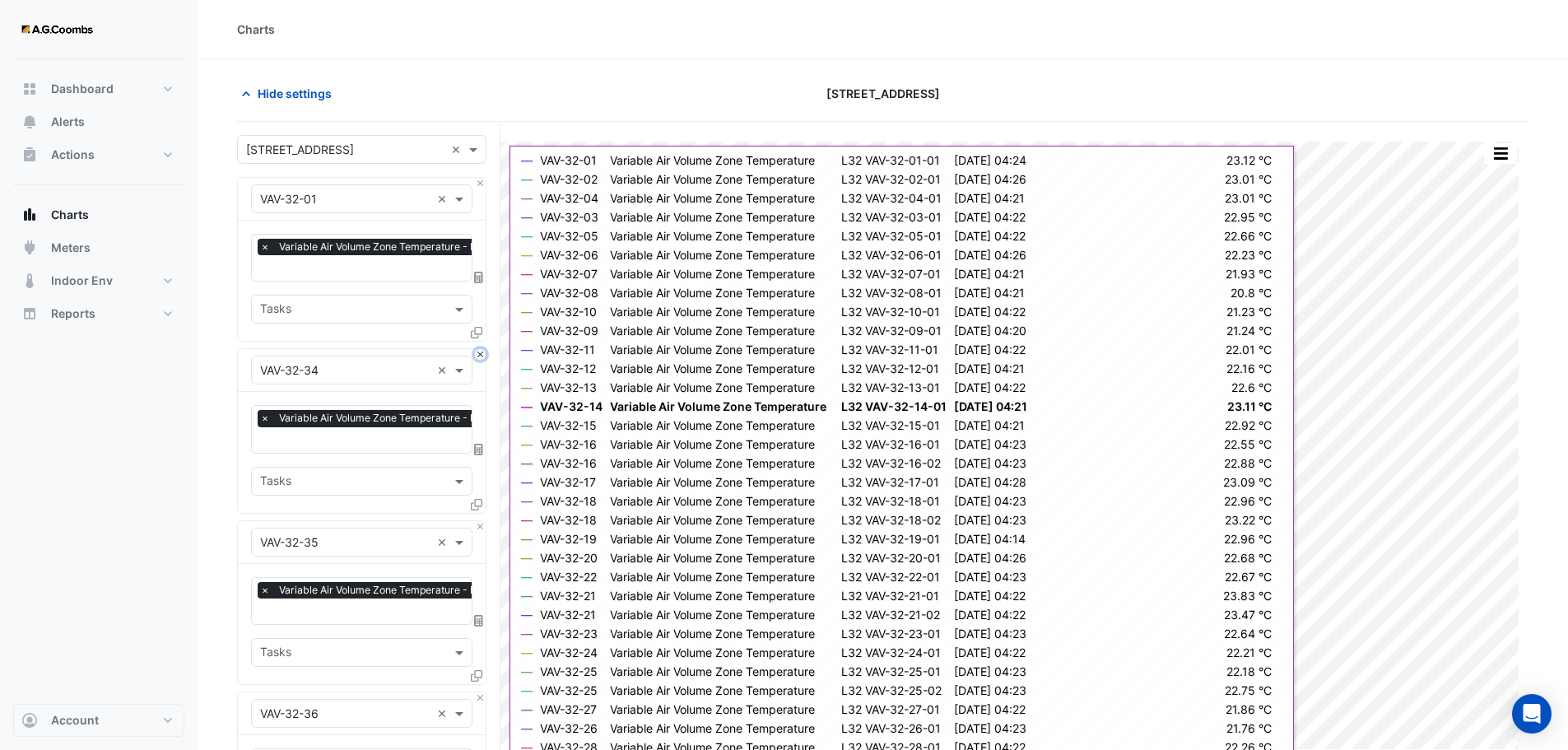
click at [481, 354] on button "Close" at bounding box center [480, 354] width 11 height 11
click at [481, 521] on button "Close" at bounding box center [480, 526] width 11 height 11
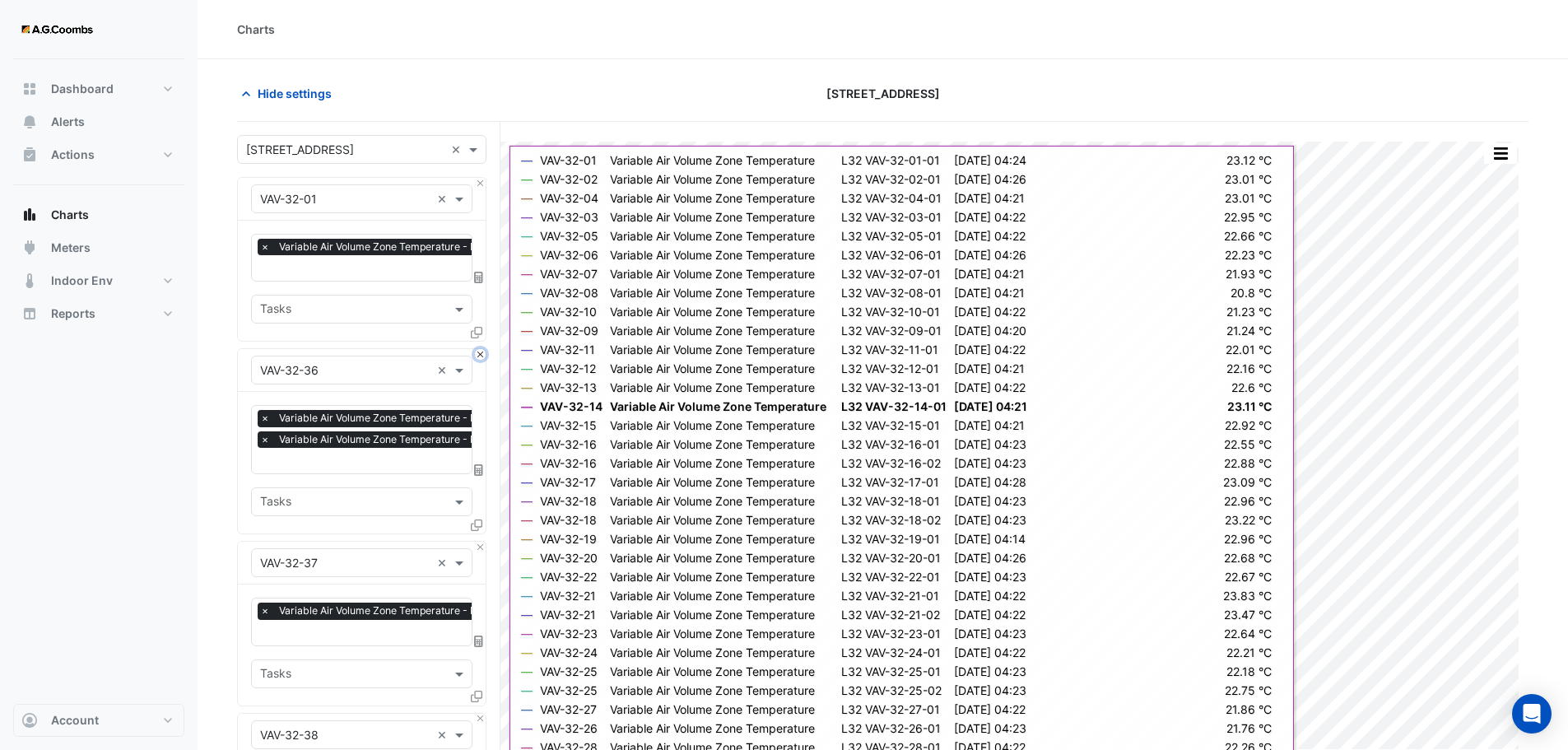
click at [481, 354] on button "Close" at bounding box center [480, 354] width 11 height 11
click at [481, 541] on button "Close" at bounding box center [480, 546] width 11 height 11
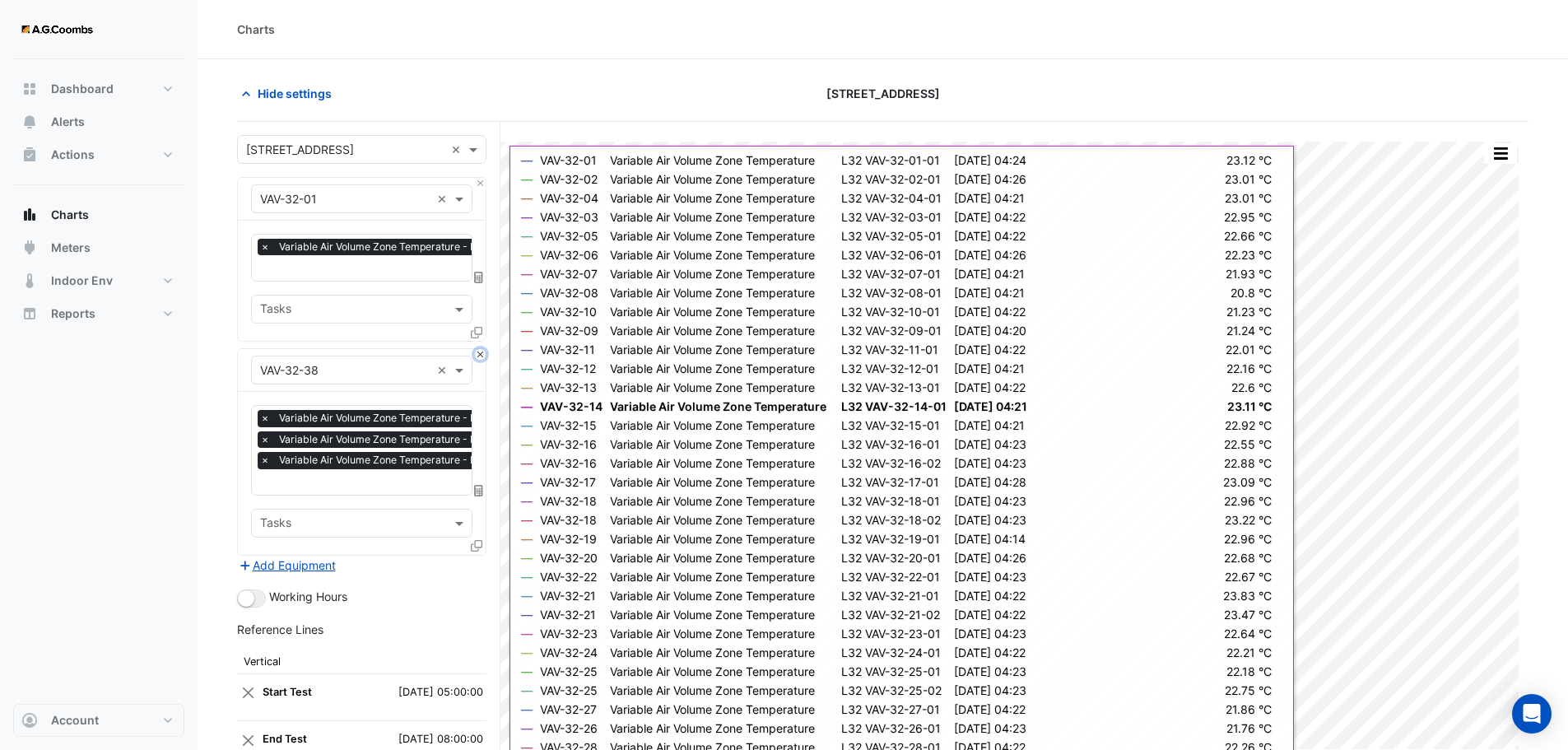
click at [481, 354] on button "Close" at bounding box center [480, 354] width 11 height 11
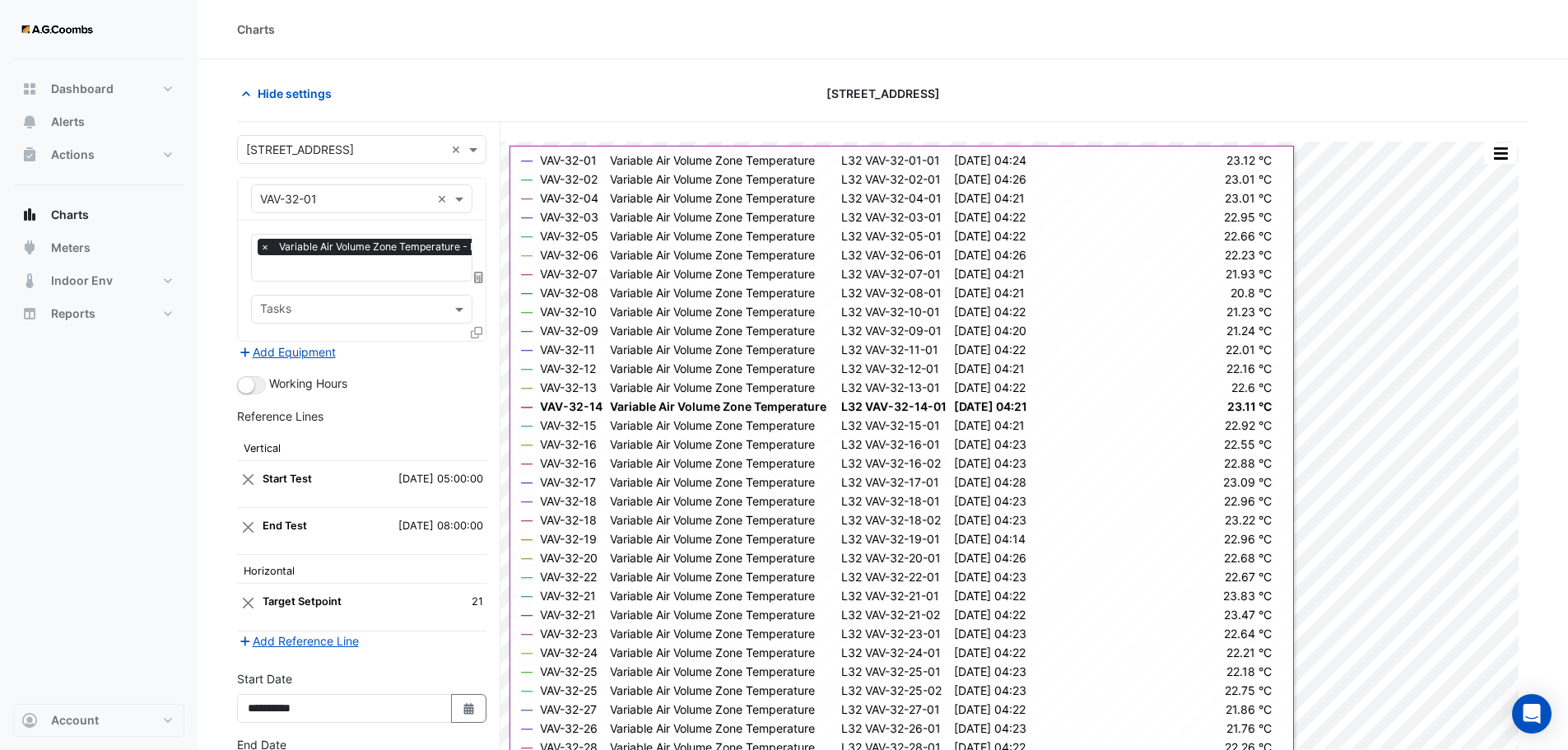
click at [481, 354] on div "Add Equipment" at bounding box center [361, 351] width 250 height 20
click at [471, 332] on icon at bounding box center [476, 332] width 12 height 12
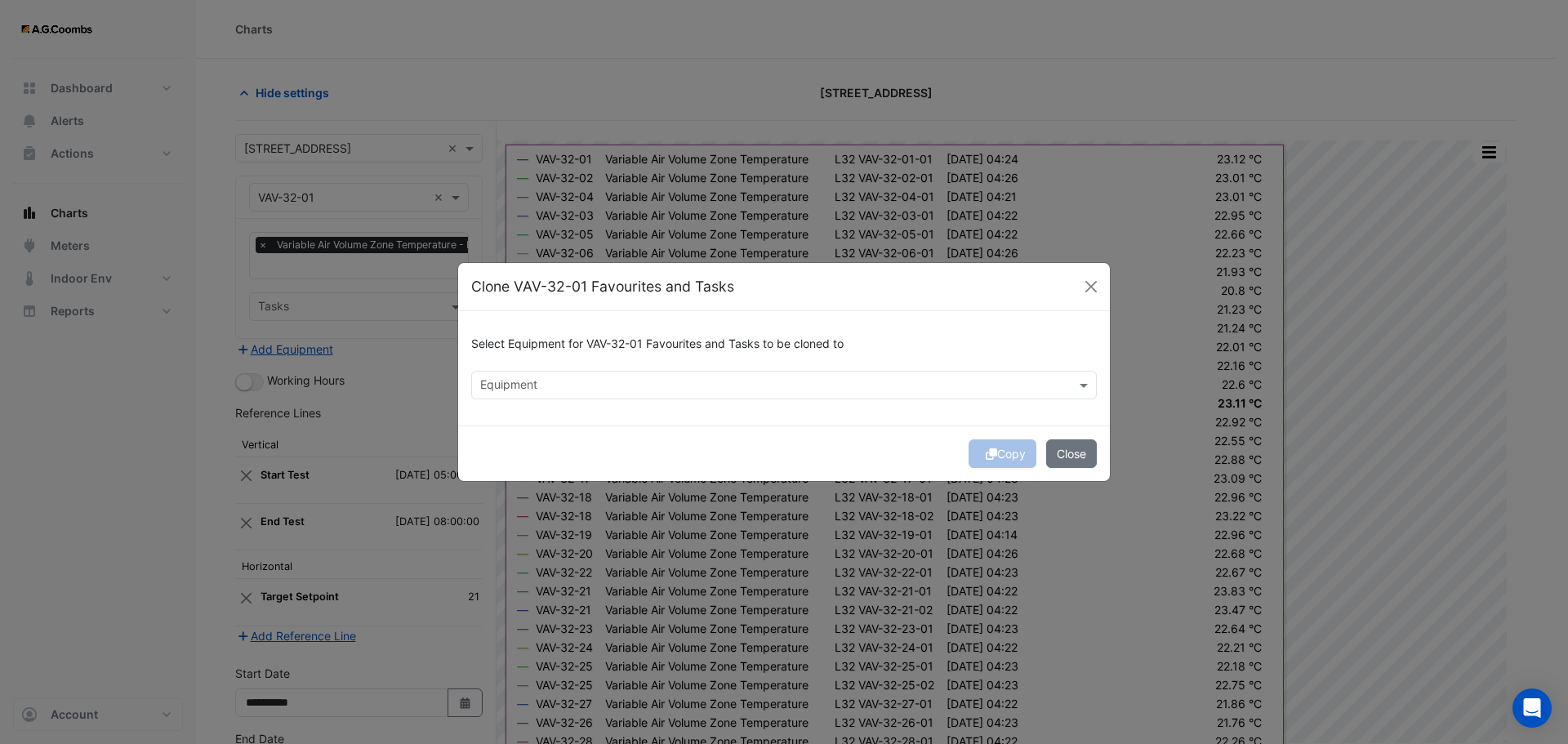
click at [584, 391] on input "text" at bounding box center [775, 386] width 589 height 17
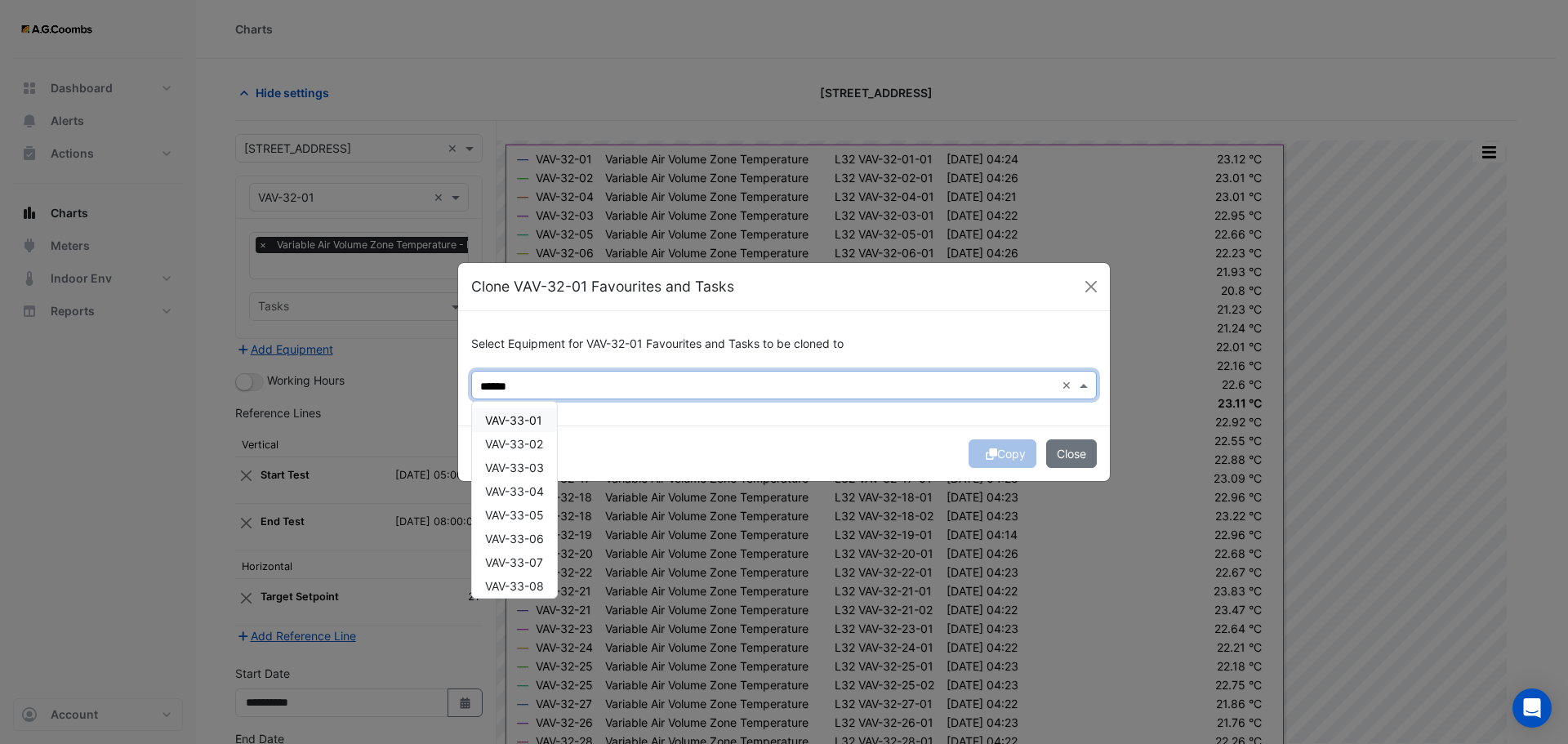
click at [548, 424] on div "VAV-33-01" at bounding box center [514, 420] width 85 height 24
click at [540, 446] on span "VAV-33-02" at bounding box center [514, 444] width 58 height 14
click at [540, 461] on span "VAV-33-03" at bounding box center [515, 468] width 59 height 14
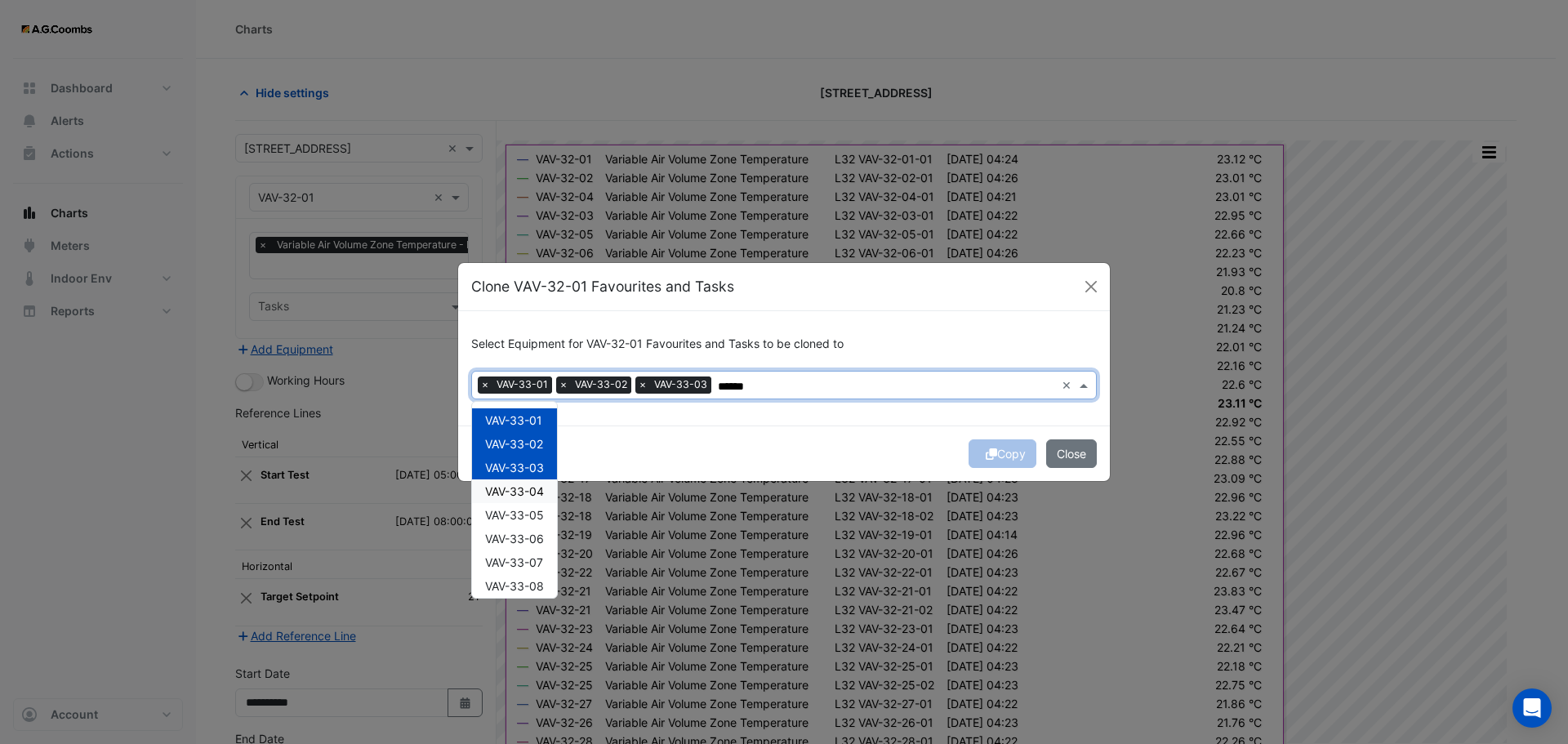
drag, startPoint x: 535, startPoint y: 493, endPoint x: 536, endPoint y: 509, distance: 16.0
click at [534, 493] on span "VAV-33-04" at bounding box center [515, 491] width 59 height 14
click at [532, 523] on div "VAV-33-05" at bounding box center [514, 515] width 85 height 24
click at [532, 539] on span "VAV-33-06" at bounding box center [515, 539] width 59 height 14
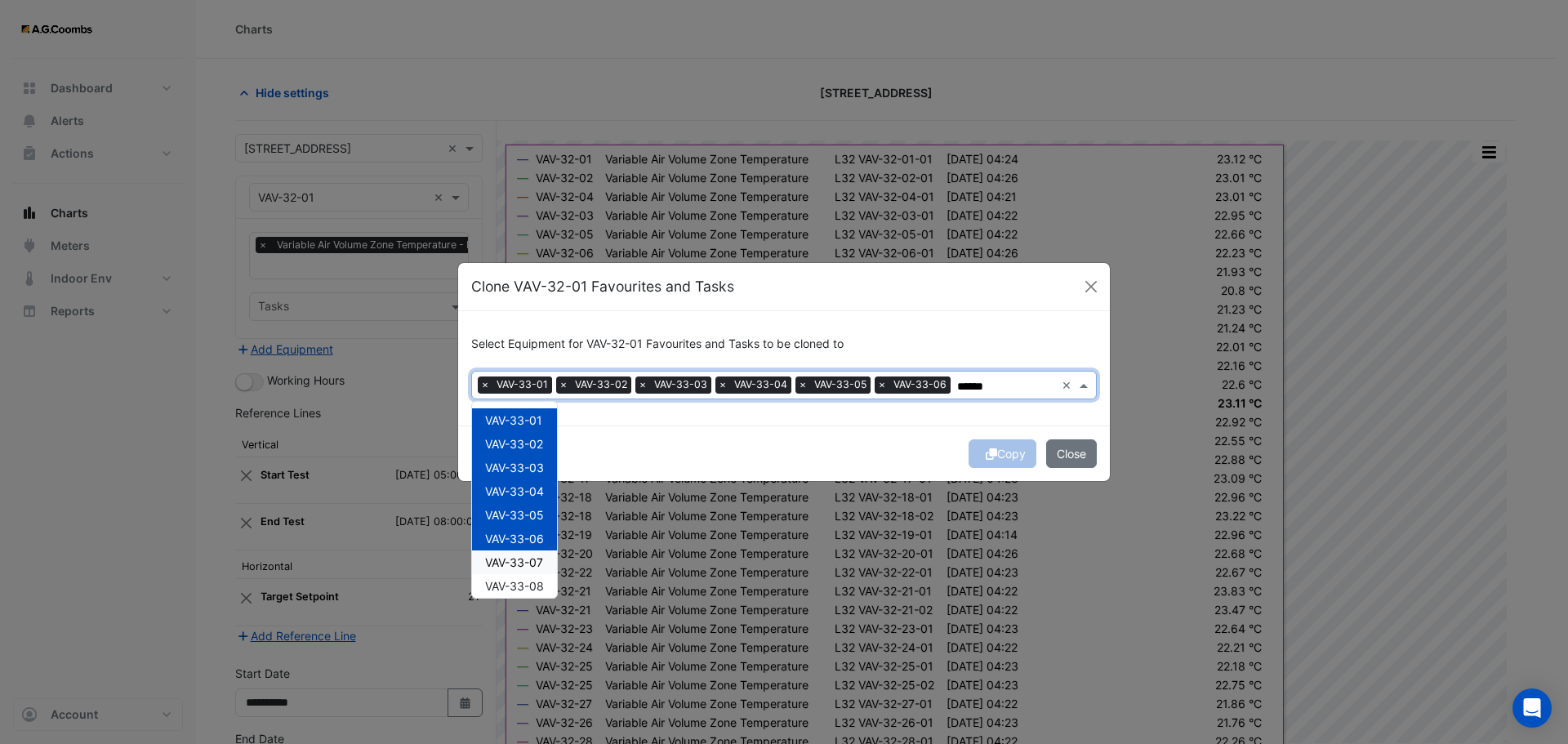
click at [537, 567] on span "VAV-33-07" at bounding box center [514, 562] width 58 height 14
click at [540, 588] on span "VAV-33-08" at bounding box center [515, 586] width 59 height 14
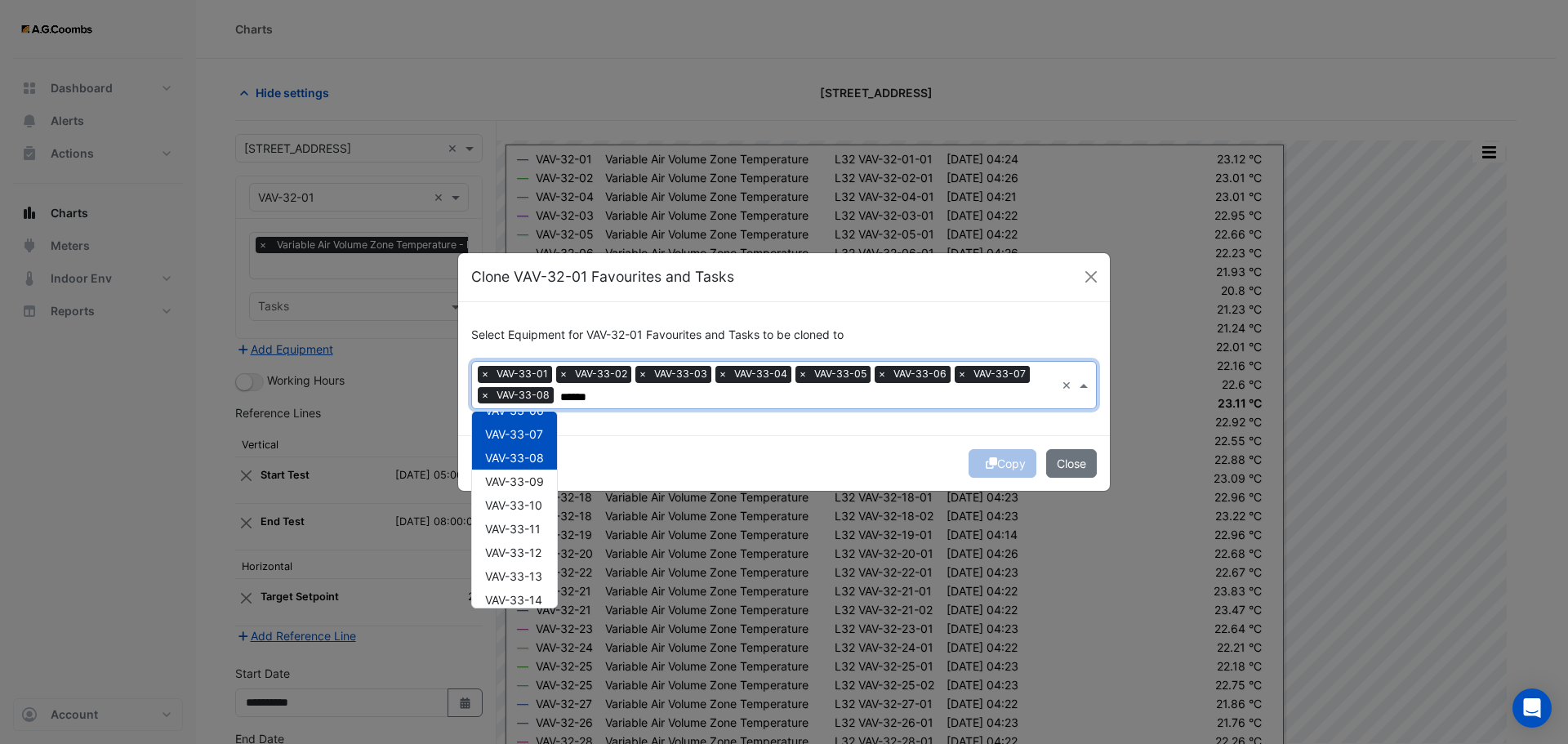
scroll to position [172, 0]
click at [527, 444] on span "VAV-33-09" at bounding box center [515, 448] width 59 height 14
click at [531, 473] on span "VAV-33-10" at bounding box center [514, 472] width 58 height 14
click at [529, 494] on span "VAV-33-11" at bounding box center [513, 495] width 56 height 14
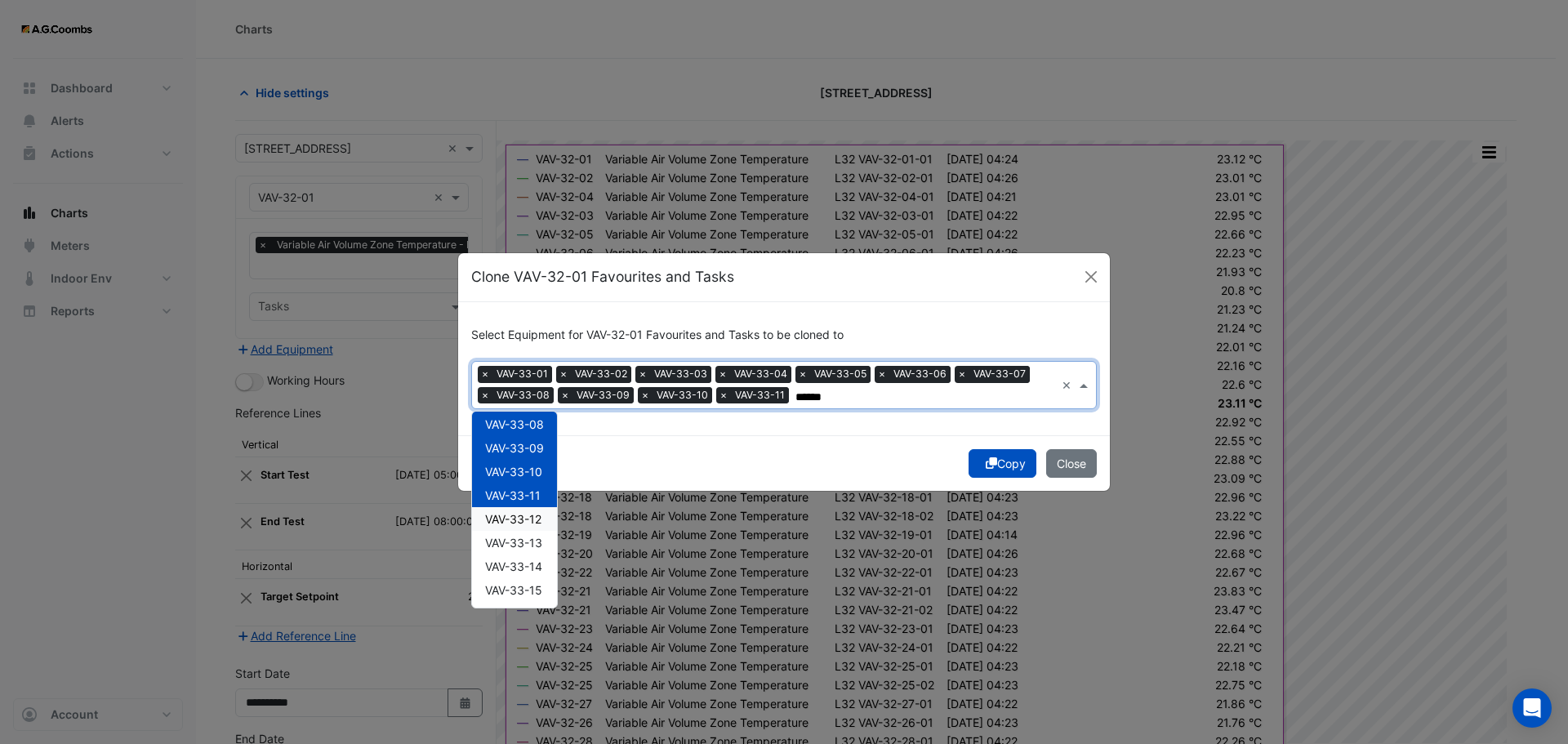
click at [535, 522] on span "VAV-33-12" at bounding box center [513, 519] width 57 height 14
click at [533, 544] on span "VAV-33-13" at bounding box center [514, 543] width 58 height 14
drag, startPoint x: 535, startPoint y: 562, endPoint x: 537, endPoint y: 572, distance: 10.2
click at [535, 564] on span "VAV-33-14" at bounding box center [514, 566] width 58 height 14
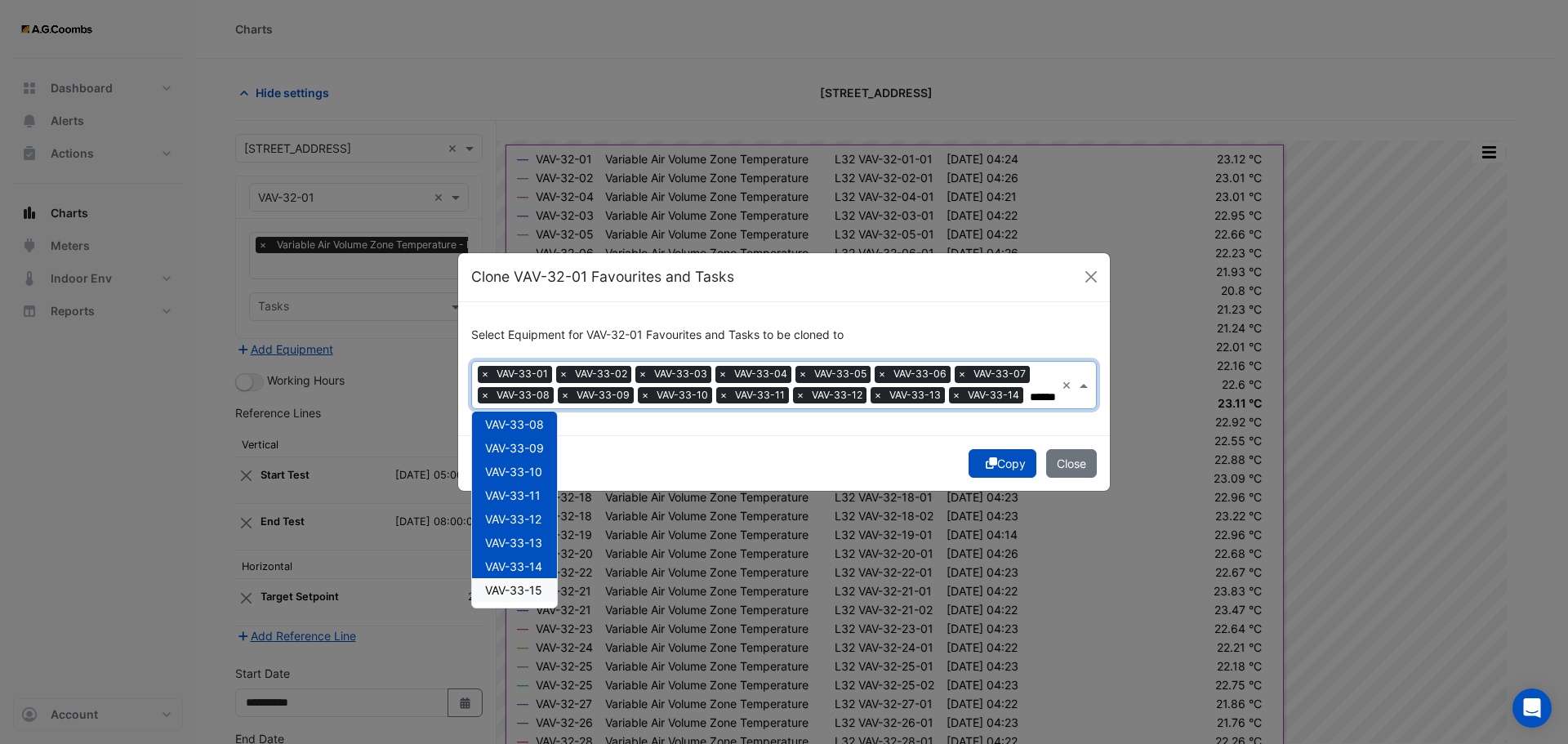
click at [537, 593] on span "VAV-33-15" at bounding box center [514, 590] width 58 height 14
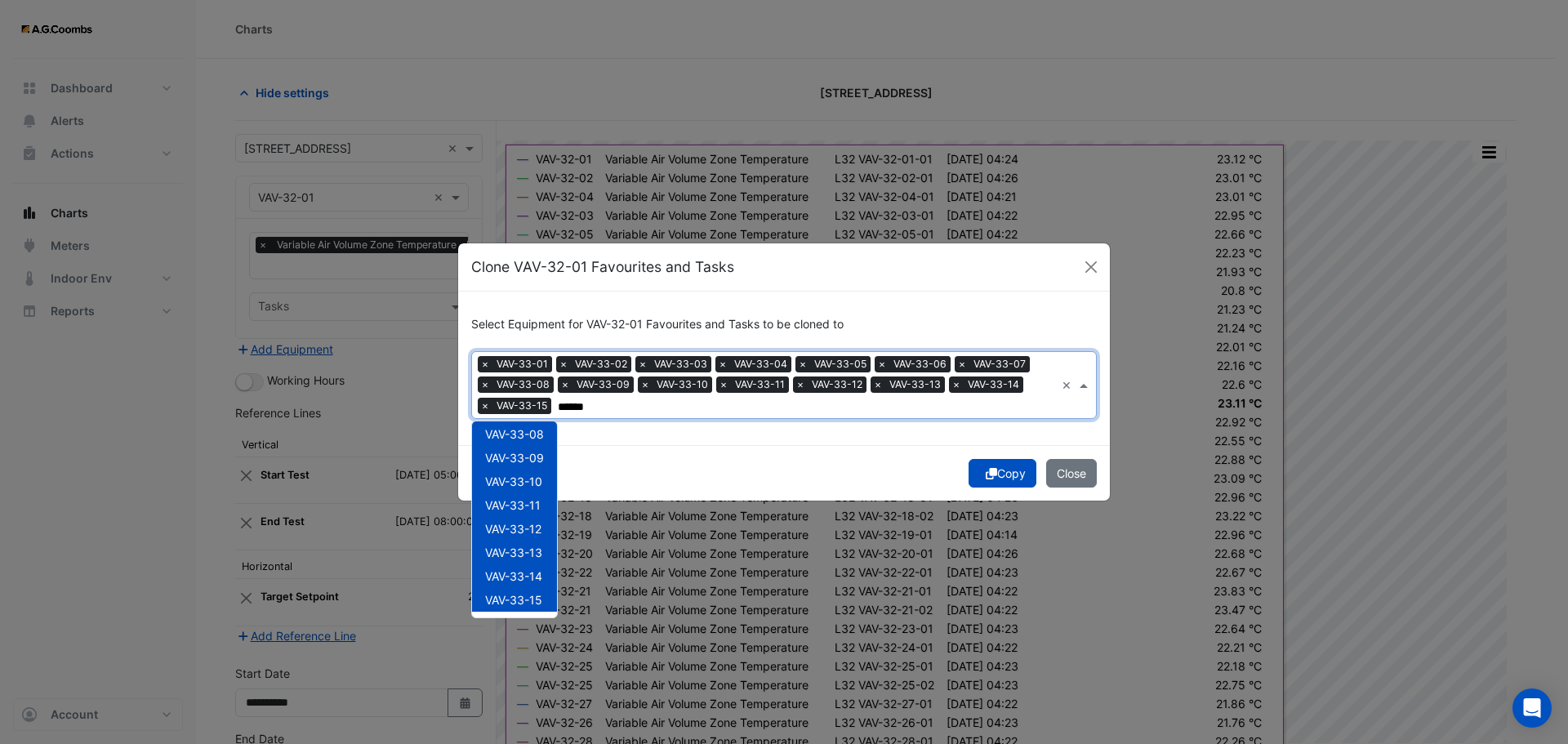
scroll to position [343, 0]
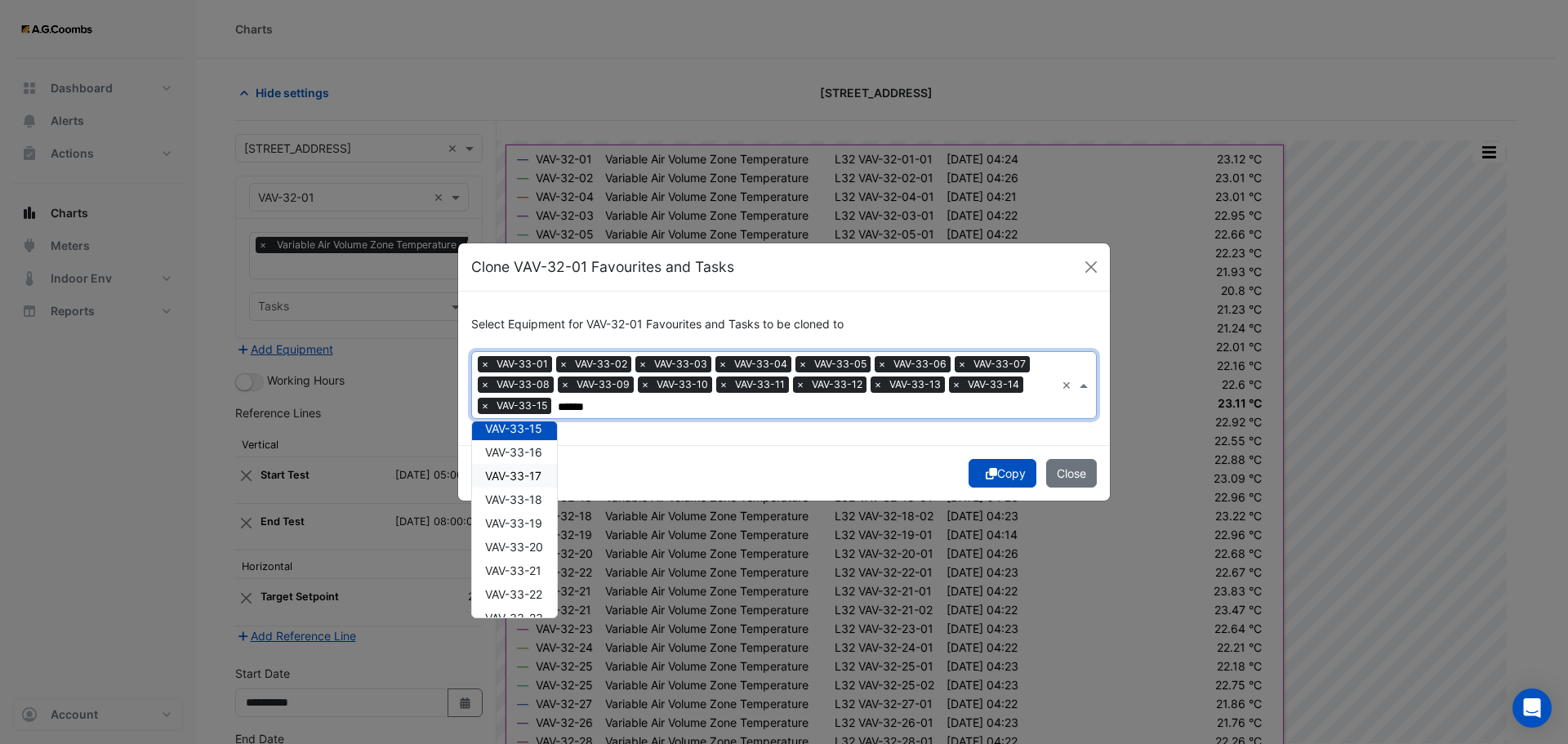
click at [507, 447] on span "VAV-33-16" at bounding box center [514, 451] width 58 height 14
click at [513, 476] on span "VAV-33-17" at bounding box center [513, 475] width 57 height 14
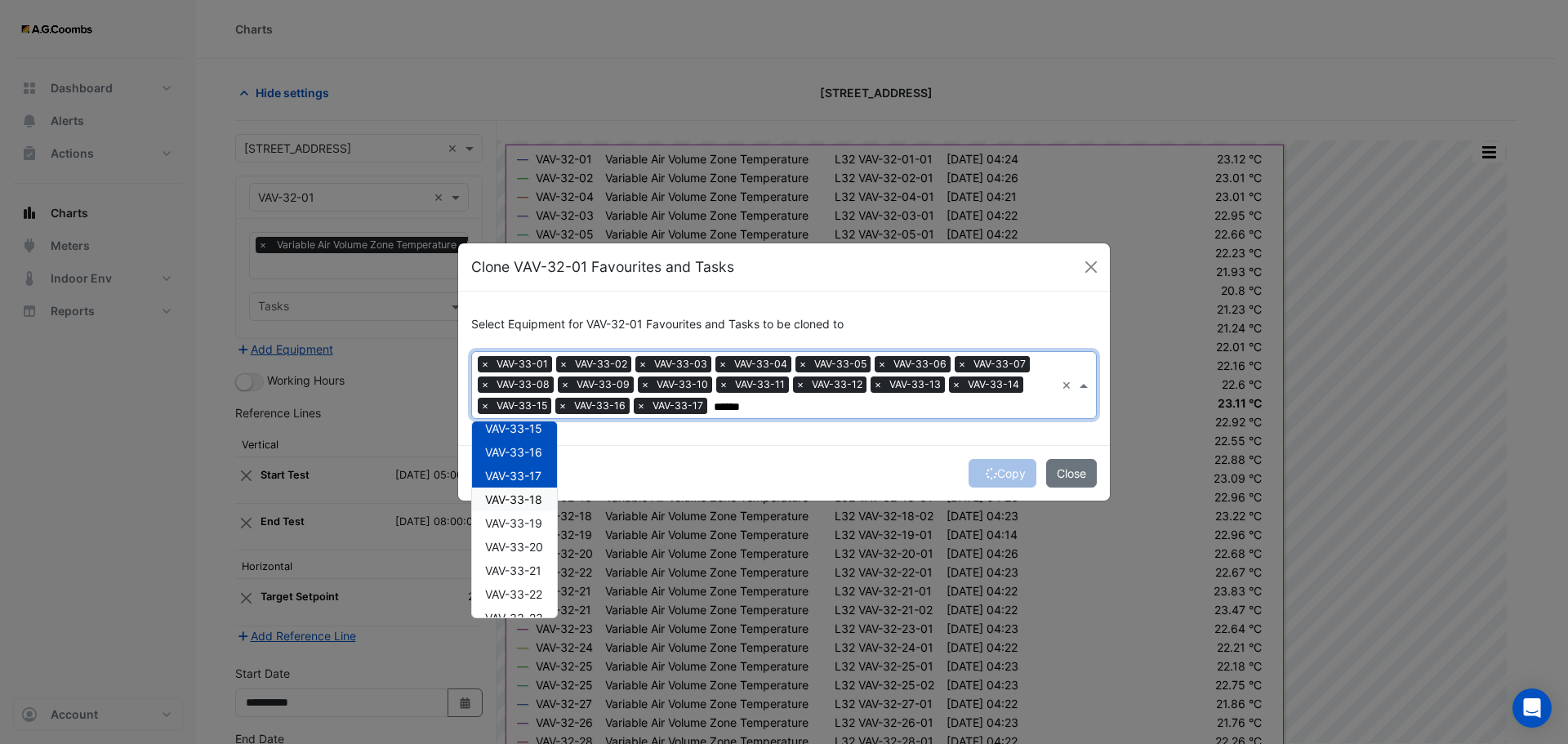
click at [522, 511] on div "VAV-33-18" at bounding box center [514, 500] width 85 height 24
click at [523, 530] on span "VAV-33-19" at bounding box center [514, 522] width 58 height 14
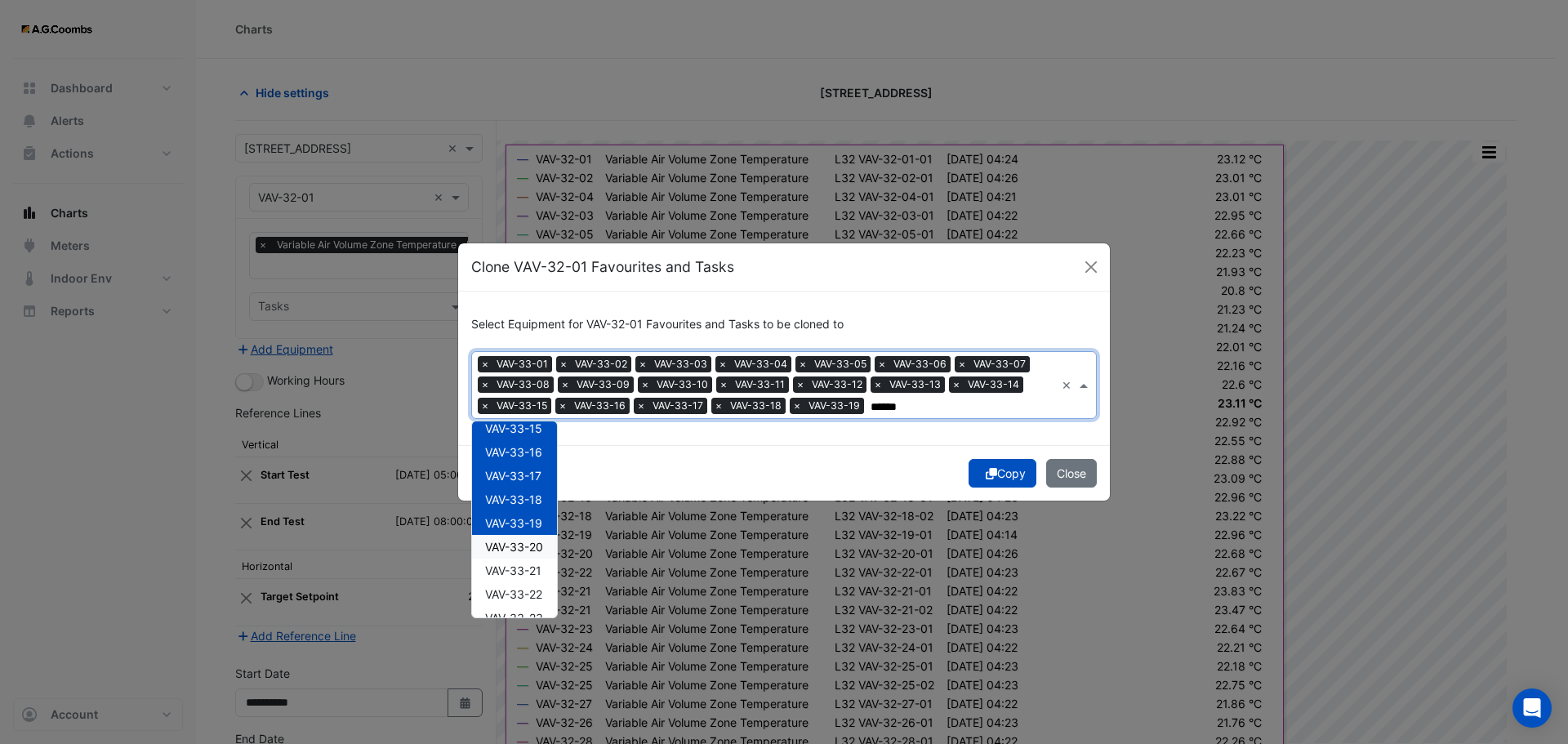
click at [530, 556] on div "VAV-33-20" at bounding box center [514, 547] width 85 height 24
click at [534, 574] on span "VAV-33-21" at bounding box center [513, 570] width 57 height 14
click at [537, 594] on span "VAV-33-22" at bounding box center [514, 594] width 58 height 14
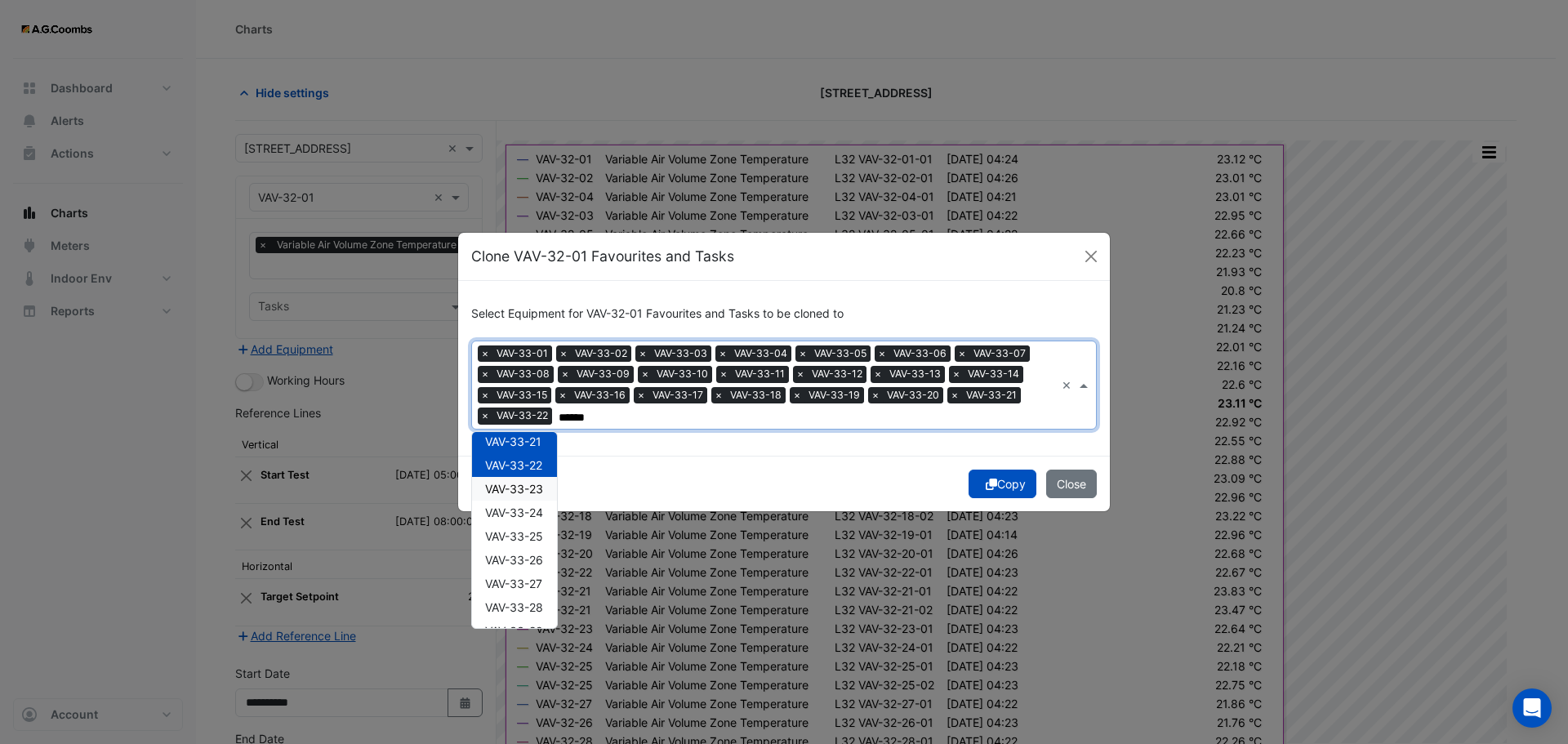
scroll to position [514, 0]
click at [530, 462] on span "VAV-33-23" at bounding box center [514, 457] width 58 height 14
click at [529, 490] on div "VAV-33-24" at bounding box center [514, 480] width 85 height 24
click at [532, 517] on div "VAV-33-26" at bounding box center [514, 528] width 85 height 24
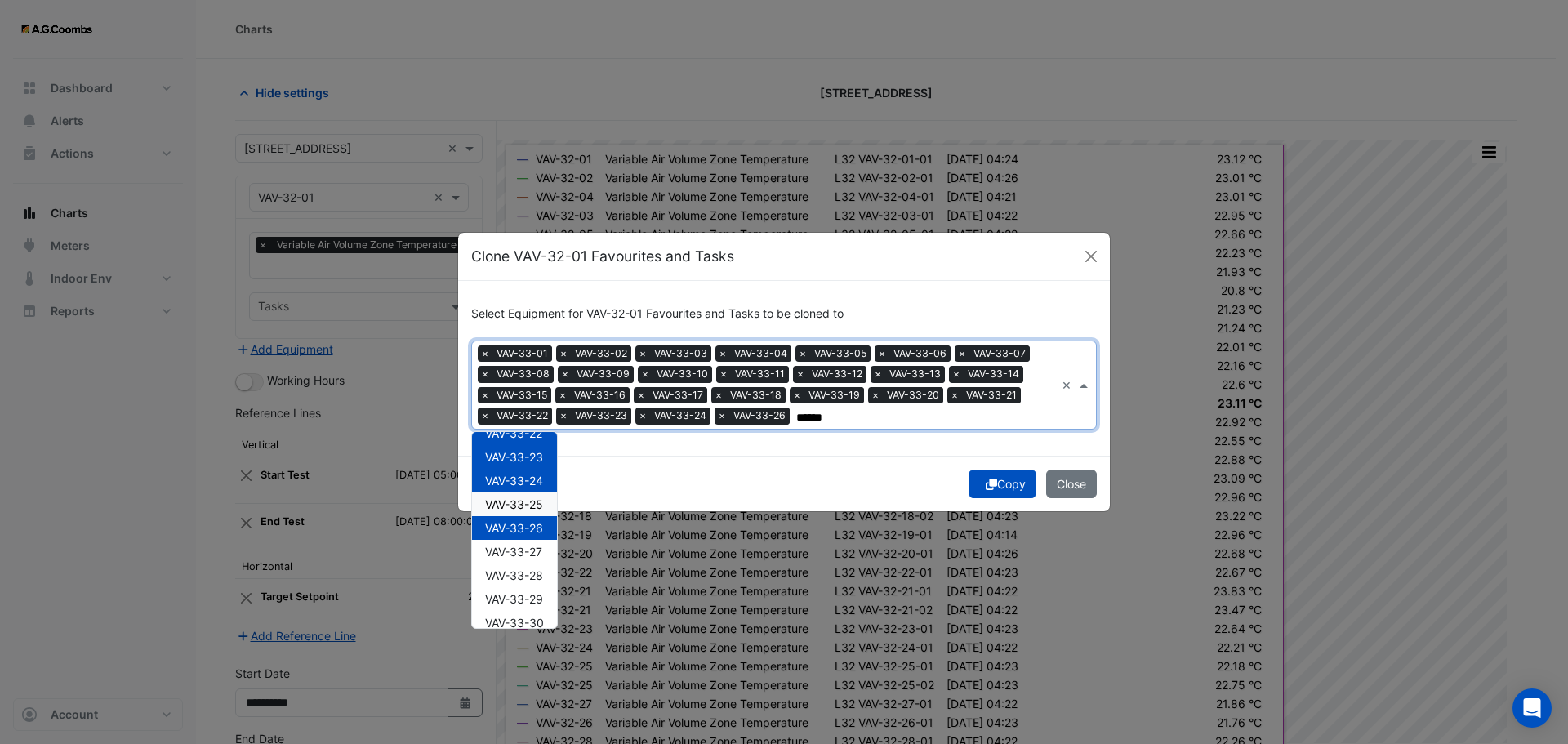
click at [522, 512] on div "VAV-33-25" at bounding box center [514, 504] width 85 height 24
click at [532, 559] on div "VAV-33-27" at bounding box center [514, 551] width 85 height 24
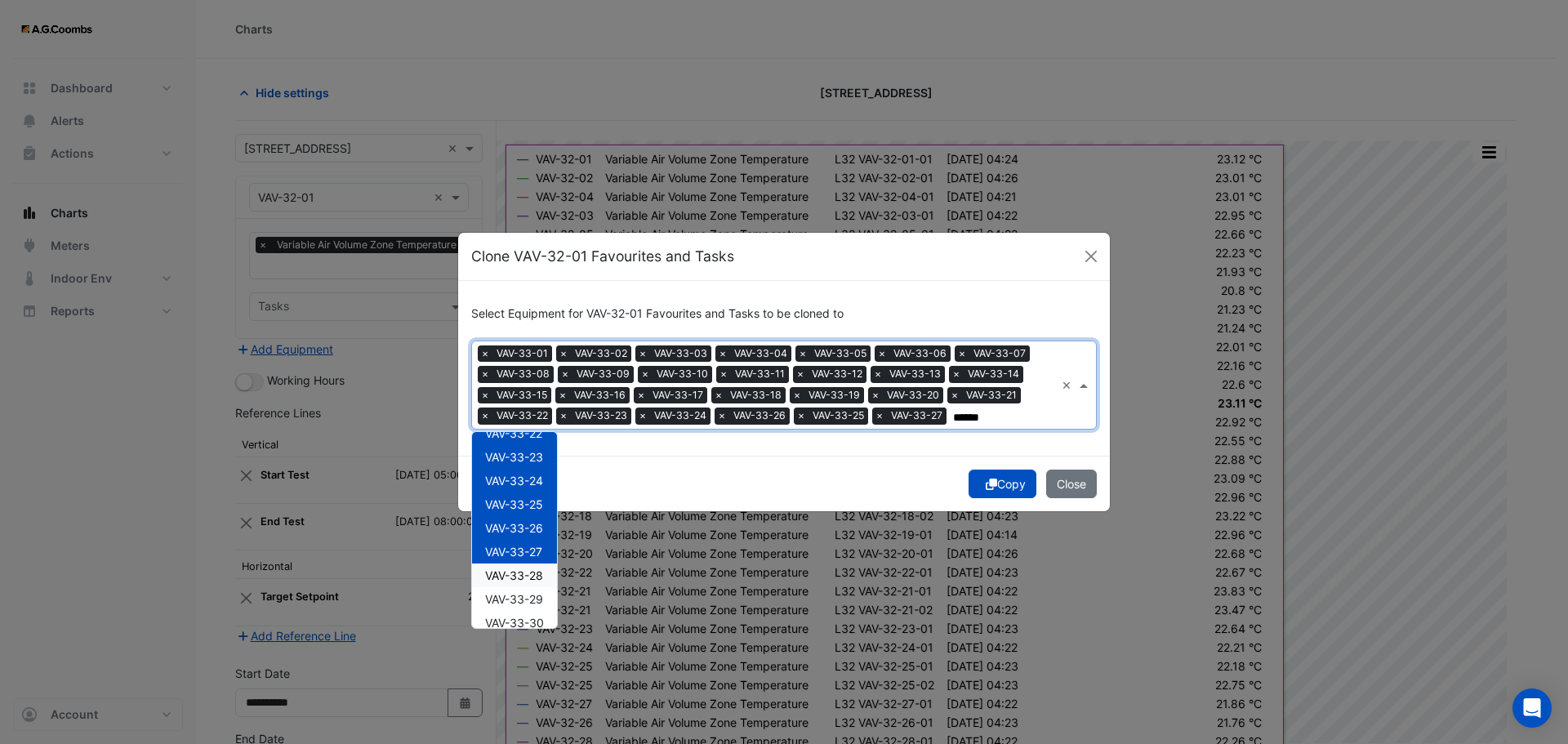
drag, startPoint x: 537, startPoint y: 580, endPoint x: 540, endPoint y: 596, distance: 16.3
click at [538, 581] on span "VAV-33-28" at bounding box center [514, 575] width 58 height 14
click at [540, 599] on span "VAV-33-29" at bounding box center [514, 599] width 58 height 14
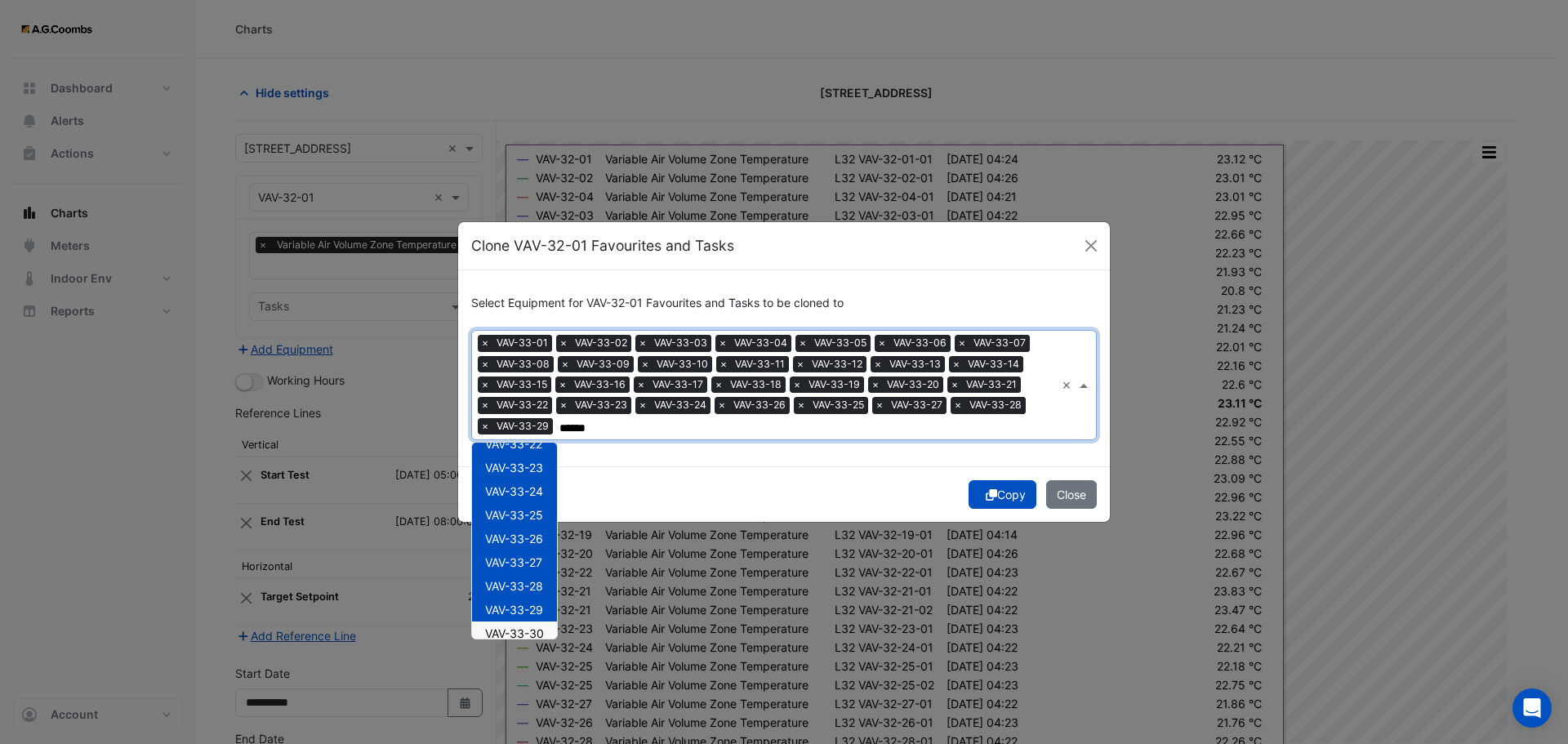
click at [543, 632] on span "VAV-33-30" at bounding box center [515, 633] width 59 height 14
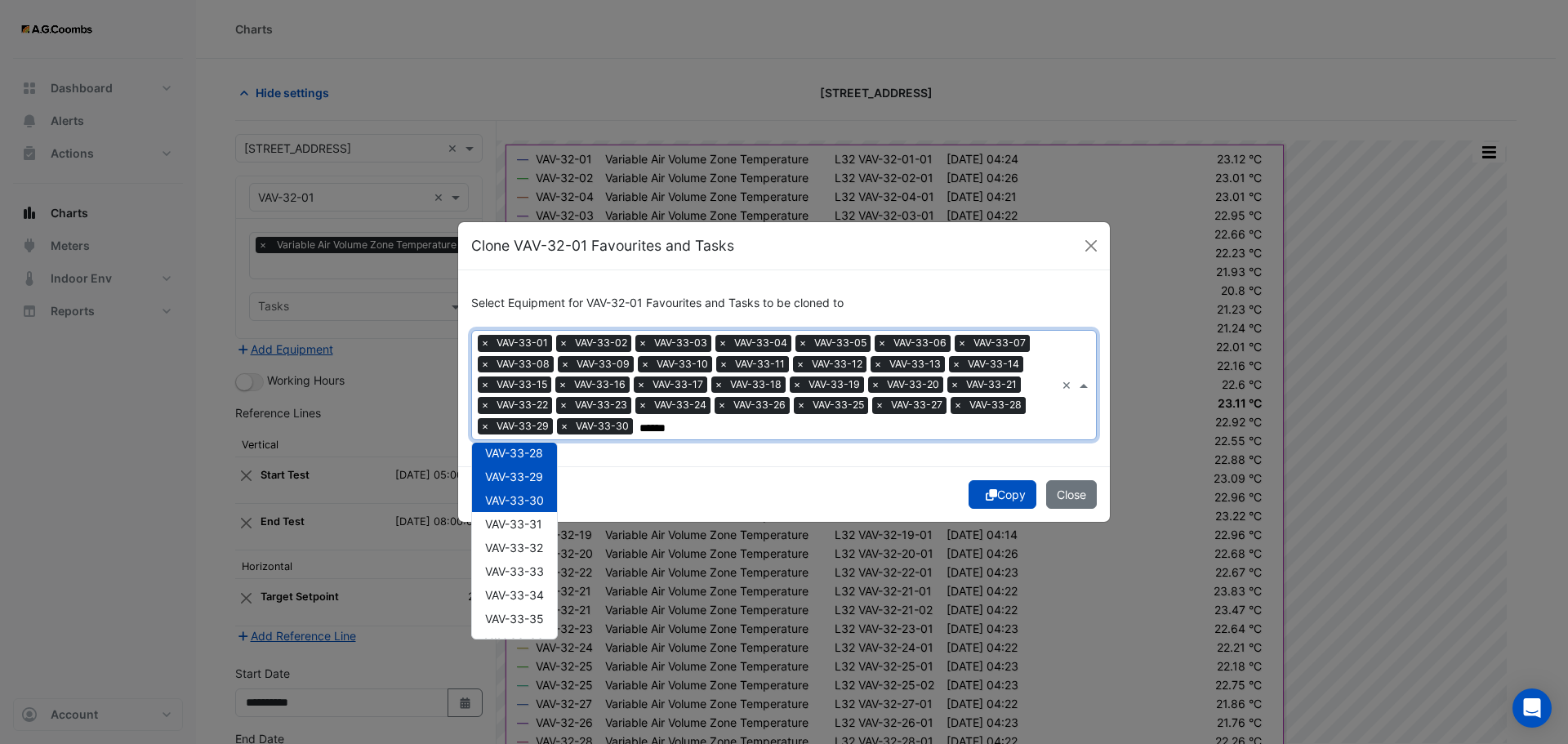
scroll to position [686, 0]
click at [517, 493] on div "VAV-33-31" at bounding box center [514, 485] width 85 height 24
click at [520, 515] on span "VAV-33-32" at bounding box center [514, 509] width 58 height 14
drag, startPoint x: 525, startPoint y: 537, endPoint x: 528, endPoint y: 550, distance: 13.3
click at [525, 538] on span "VAV-33-33" at bounding box center [515, 533] width 59 height 14
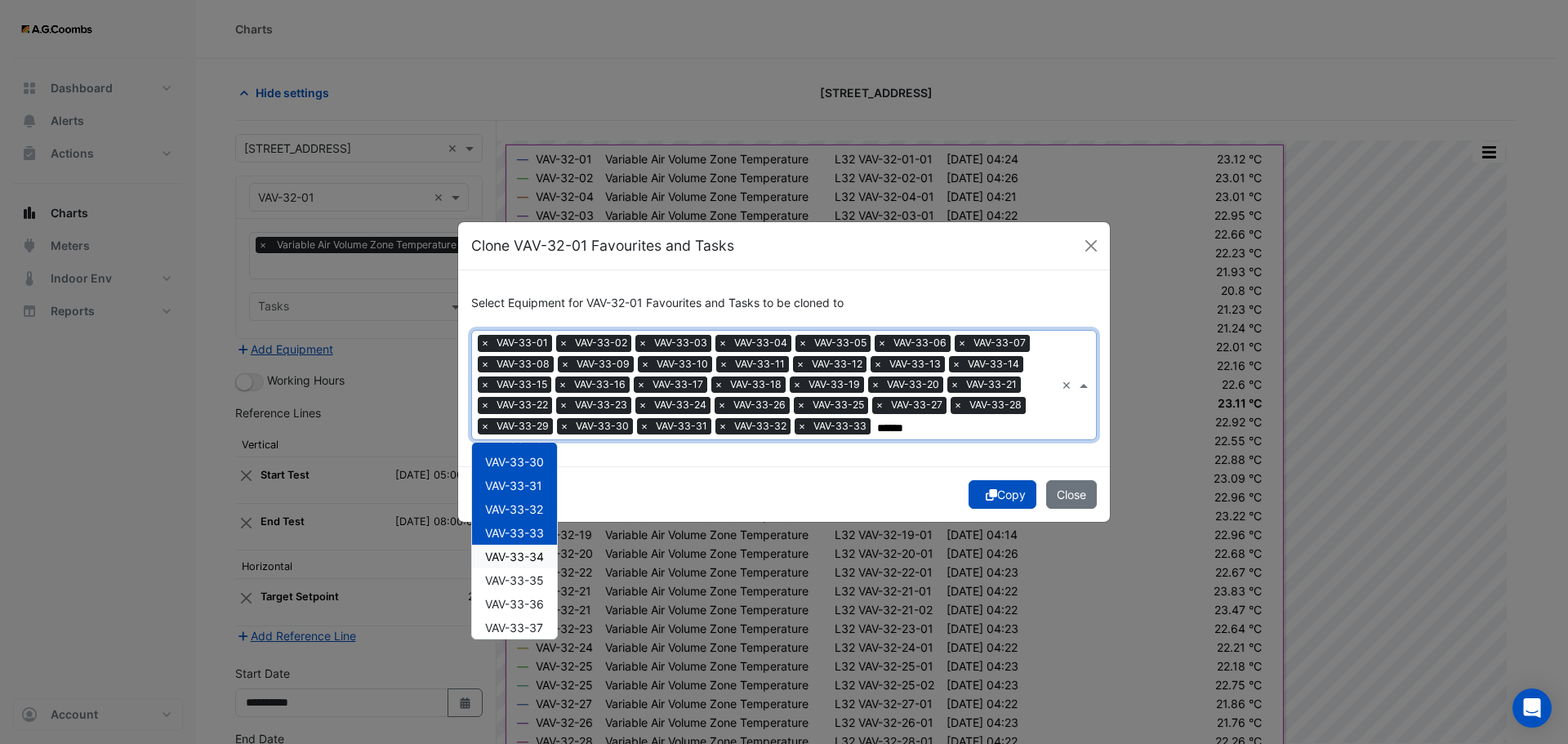
drag, startPoint x: 530, startPoint y: 560, endPoint x: 537, endPoint y: 580, distance: 21.2
click at [530, 561] on span "VAV-33-34" at bounding box center [515, 556] width 59 height 14
click at [540, 592] on div "VAV-33-36" at bounding box center [514, 604] width 85 height 24
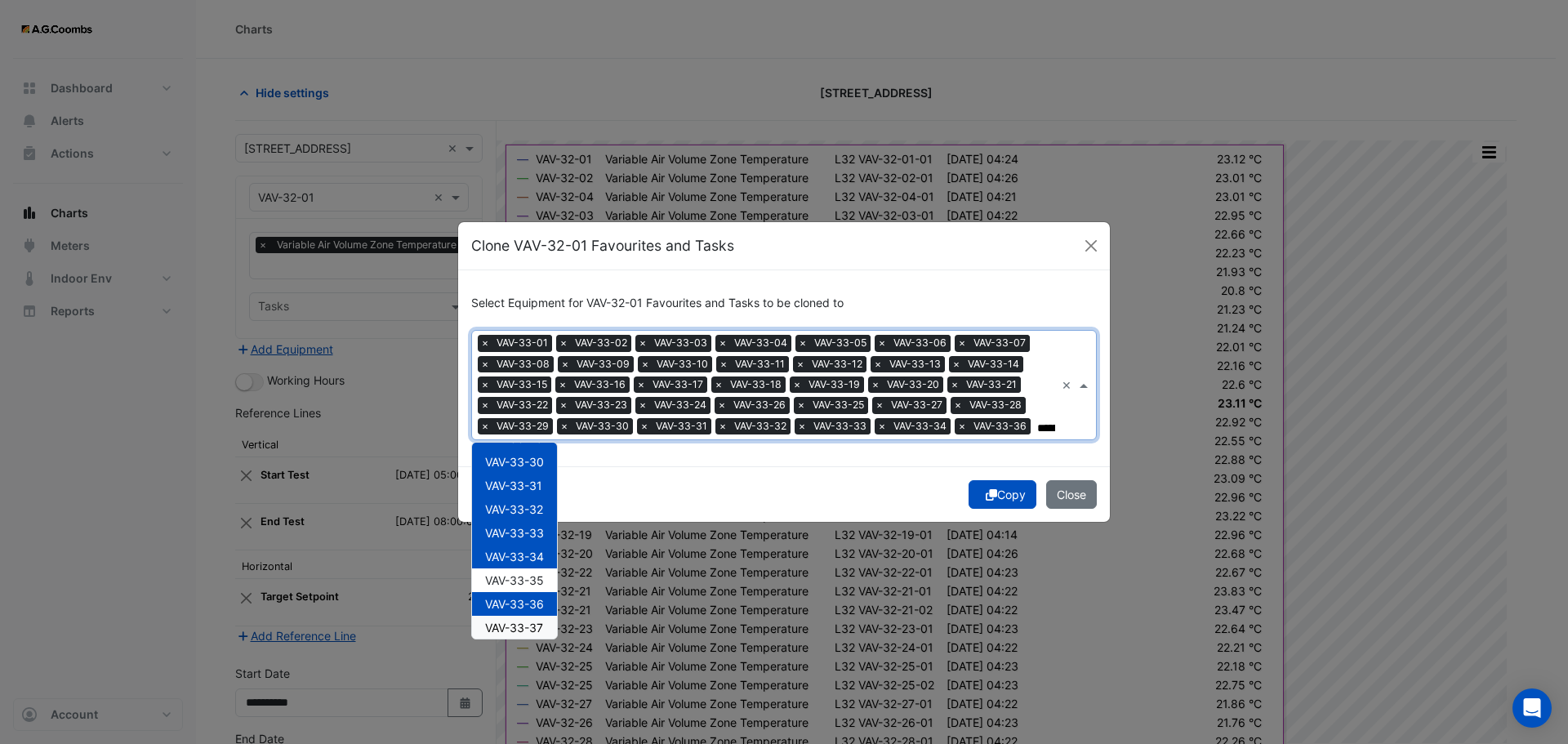
click at [539, 626] on span "VAV-33-37" at bounding box center [514, 627] width 58 height 14
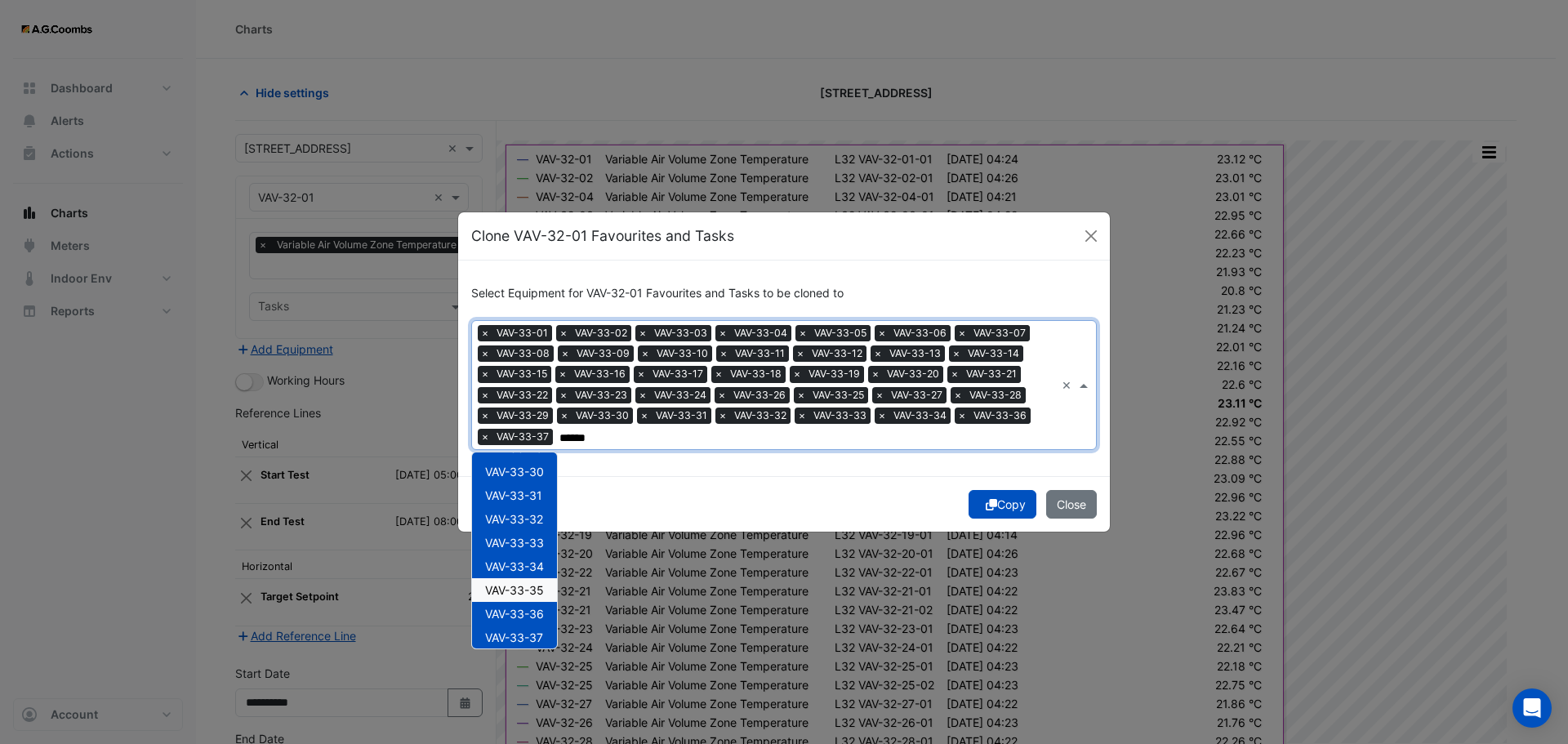
click at [537, 584] on span "VAV-33-35" at bounding box center [515, 590] width 59 height 14
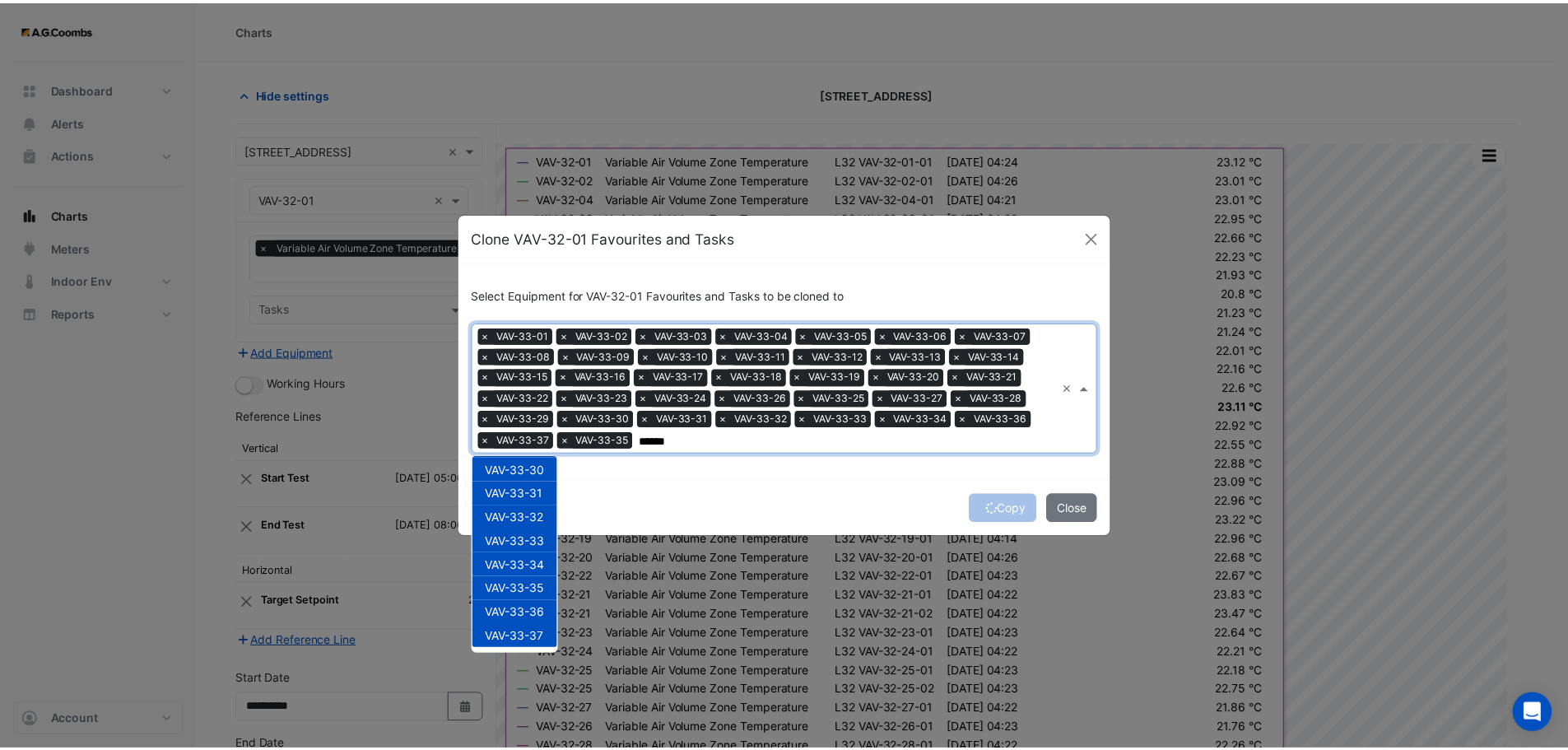
scroll to position [699, 0]
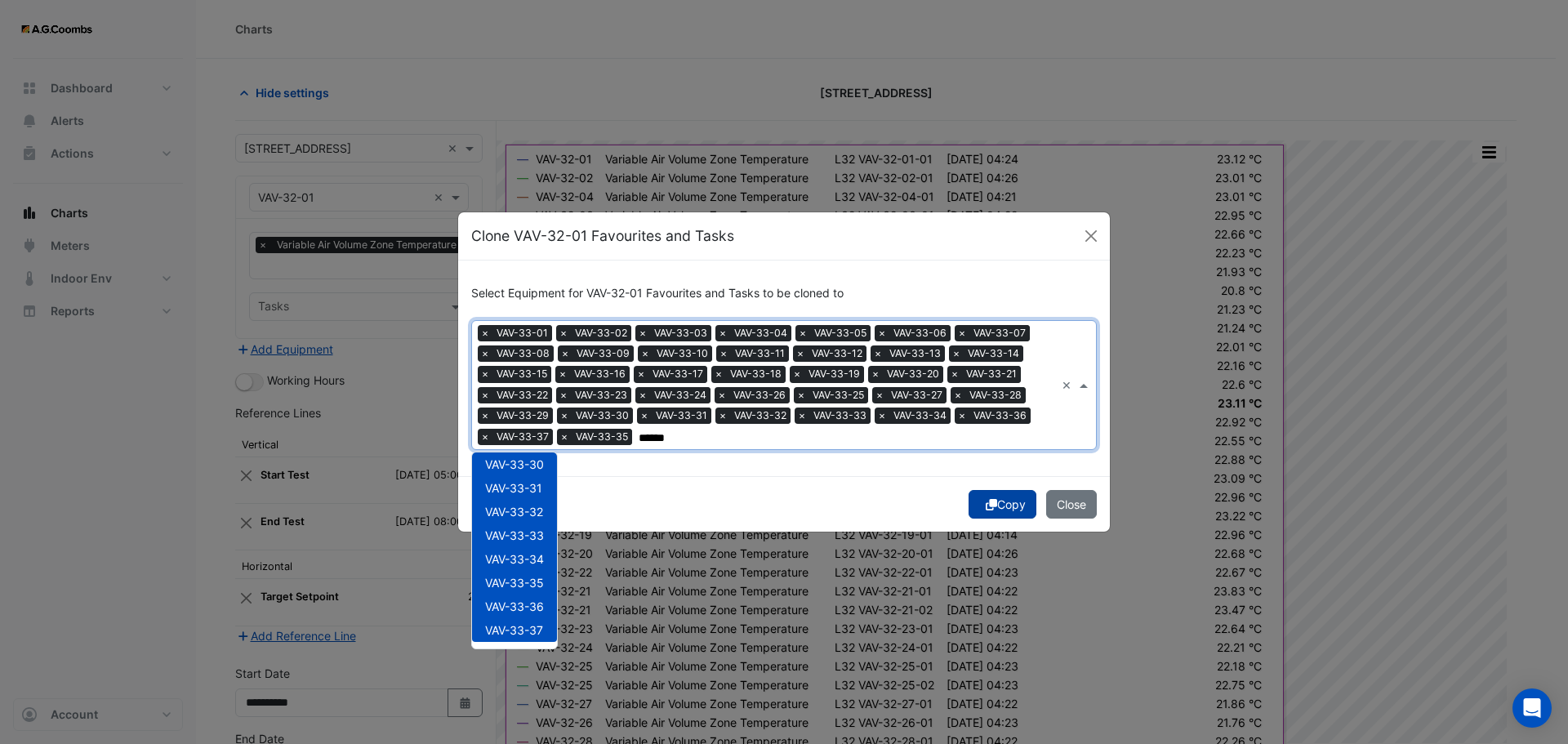
type input "******"
click at [990, 508] on icon "submit" at bounding box center [992, 505] width 12 height 12
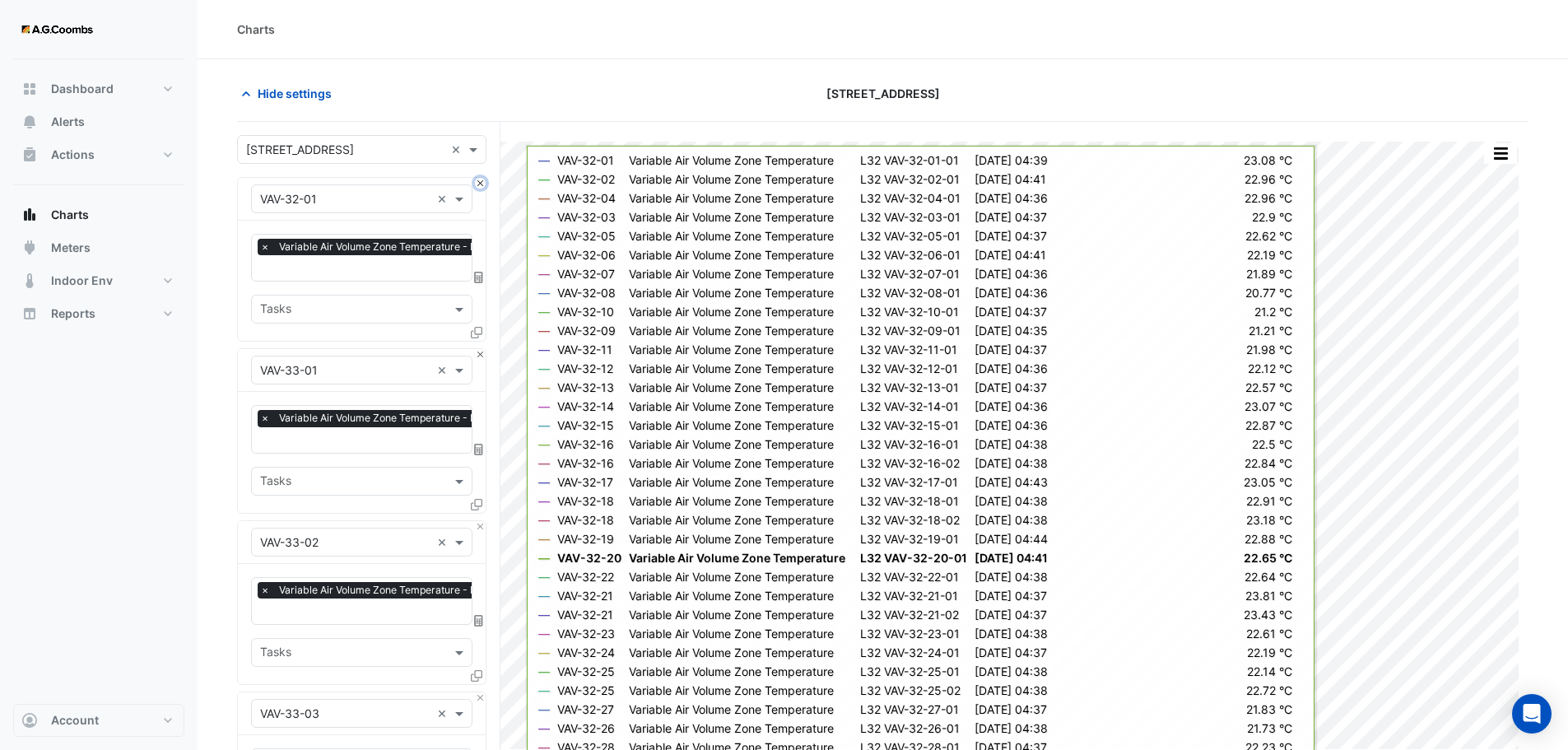
click at [479, 178] on button "Close" at bounding box center [480, 183] width 11 height 11
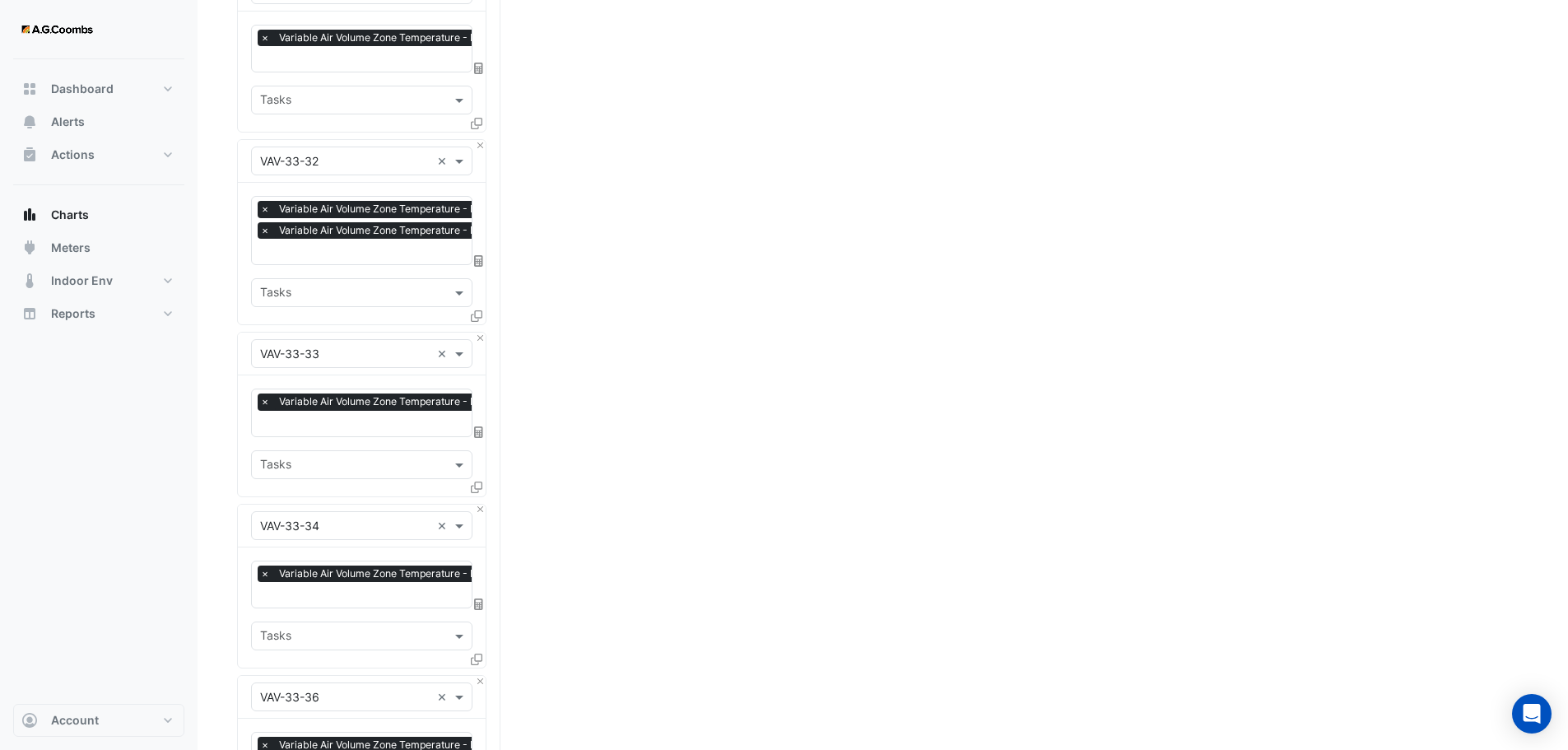
scroll to position [6491, 0]
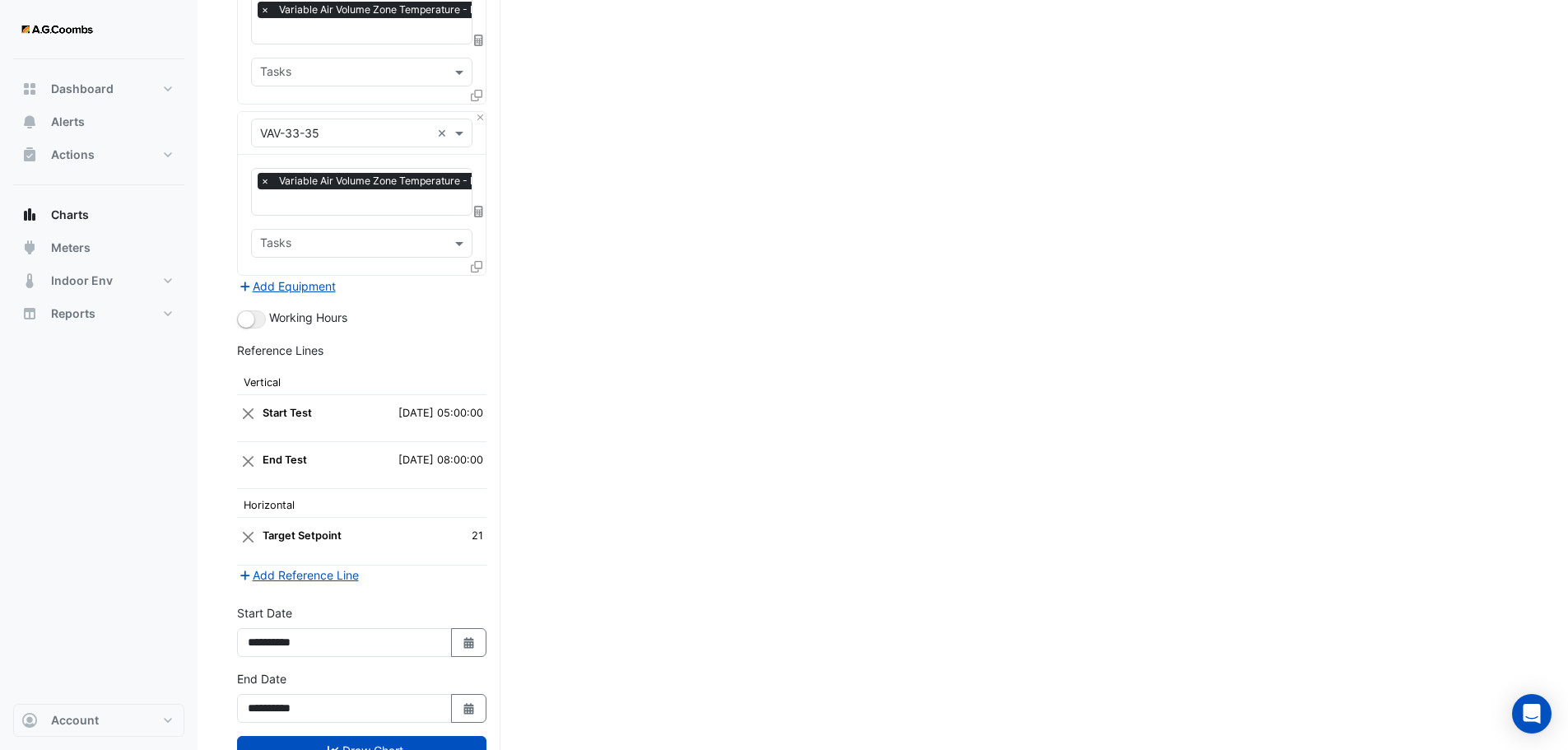
click at [303, 736] on button "Draw Chart" at bounding box center [361, 750] width 250 height 29
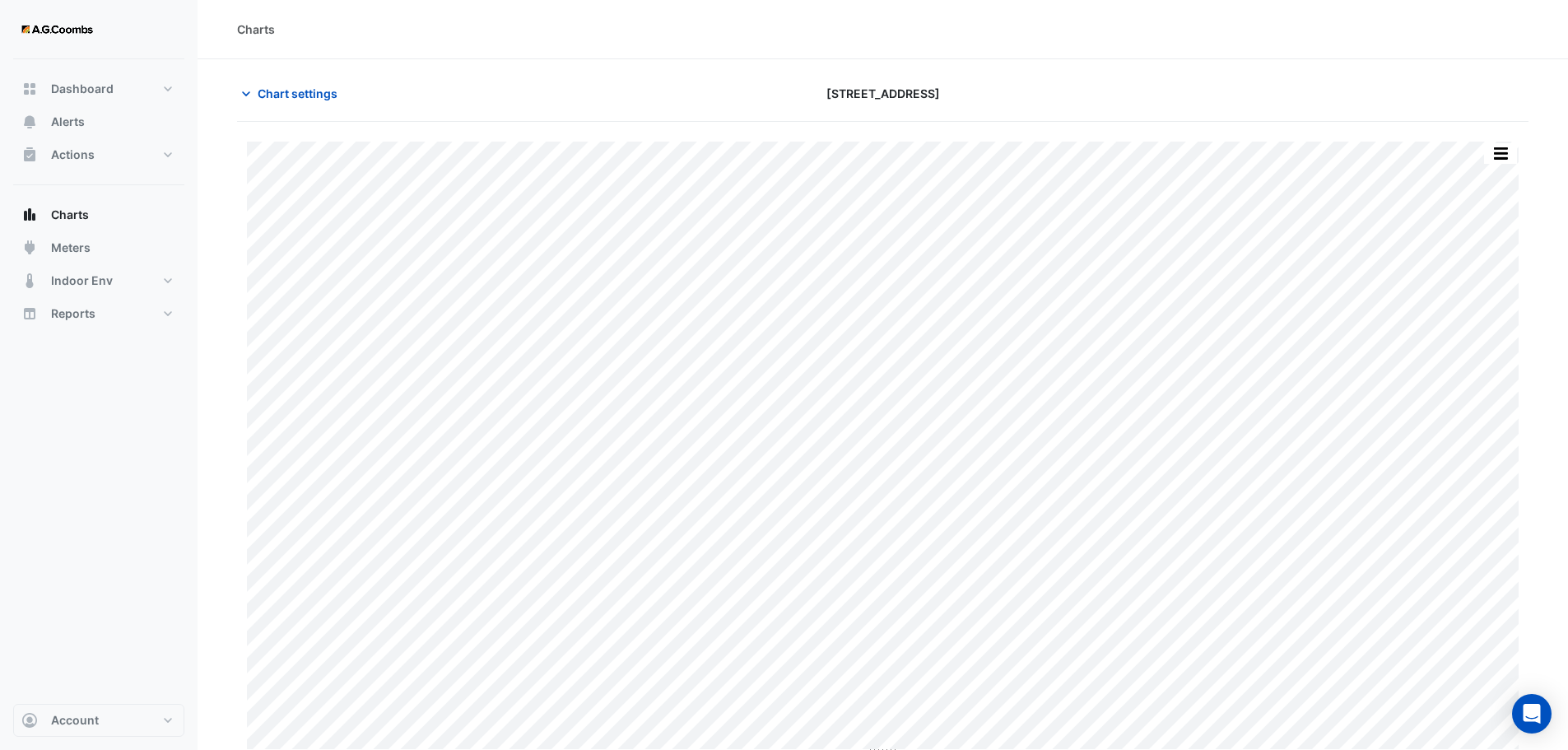
click at [1506, 157] on button "button" at bounding box center [1500, 153] width 33 height 20
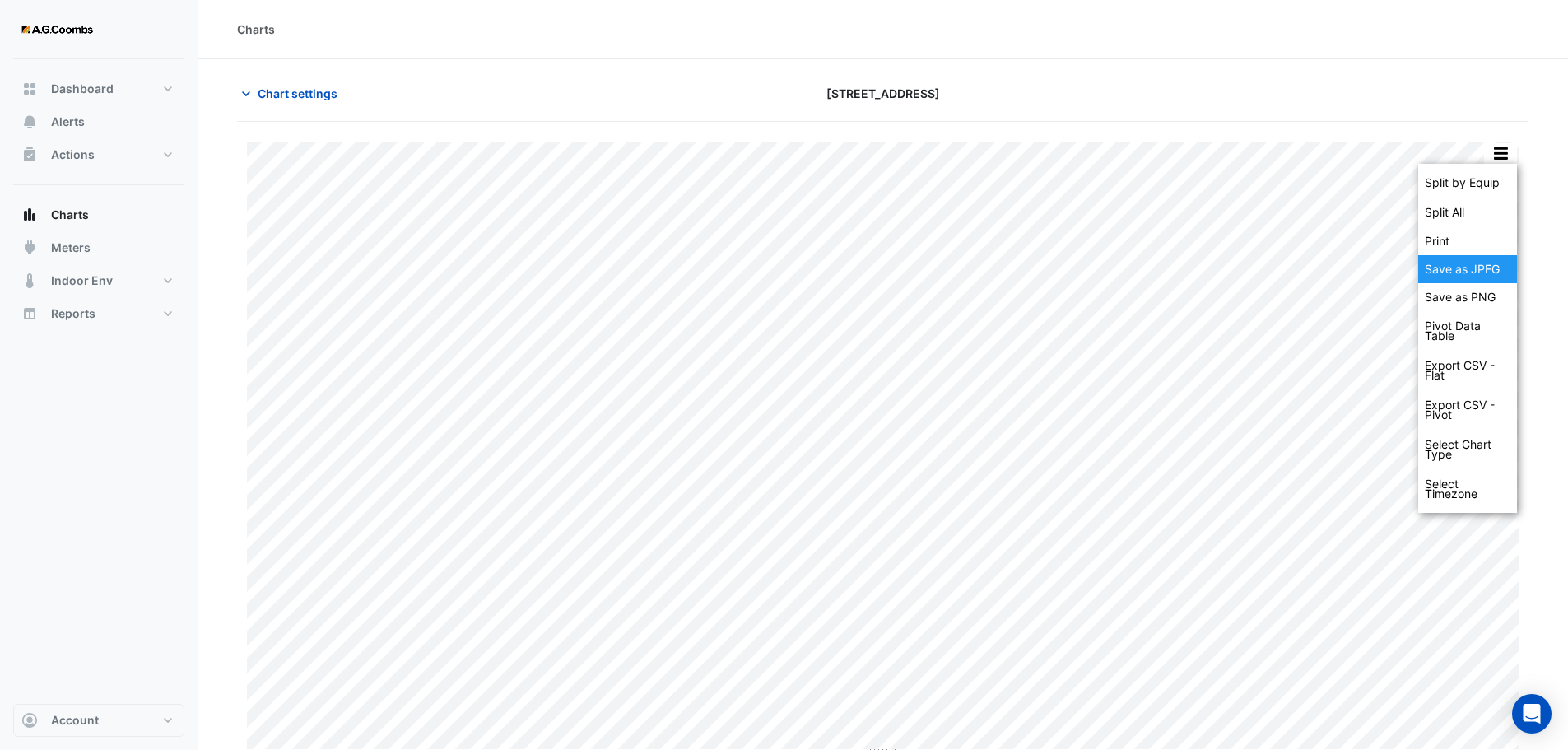
click at [1473, 268] on div "Save as JPEG" at bounding box center [1467, 268] width 99 height 28
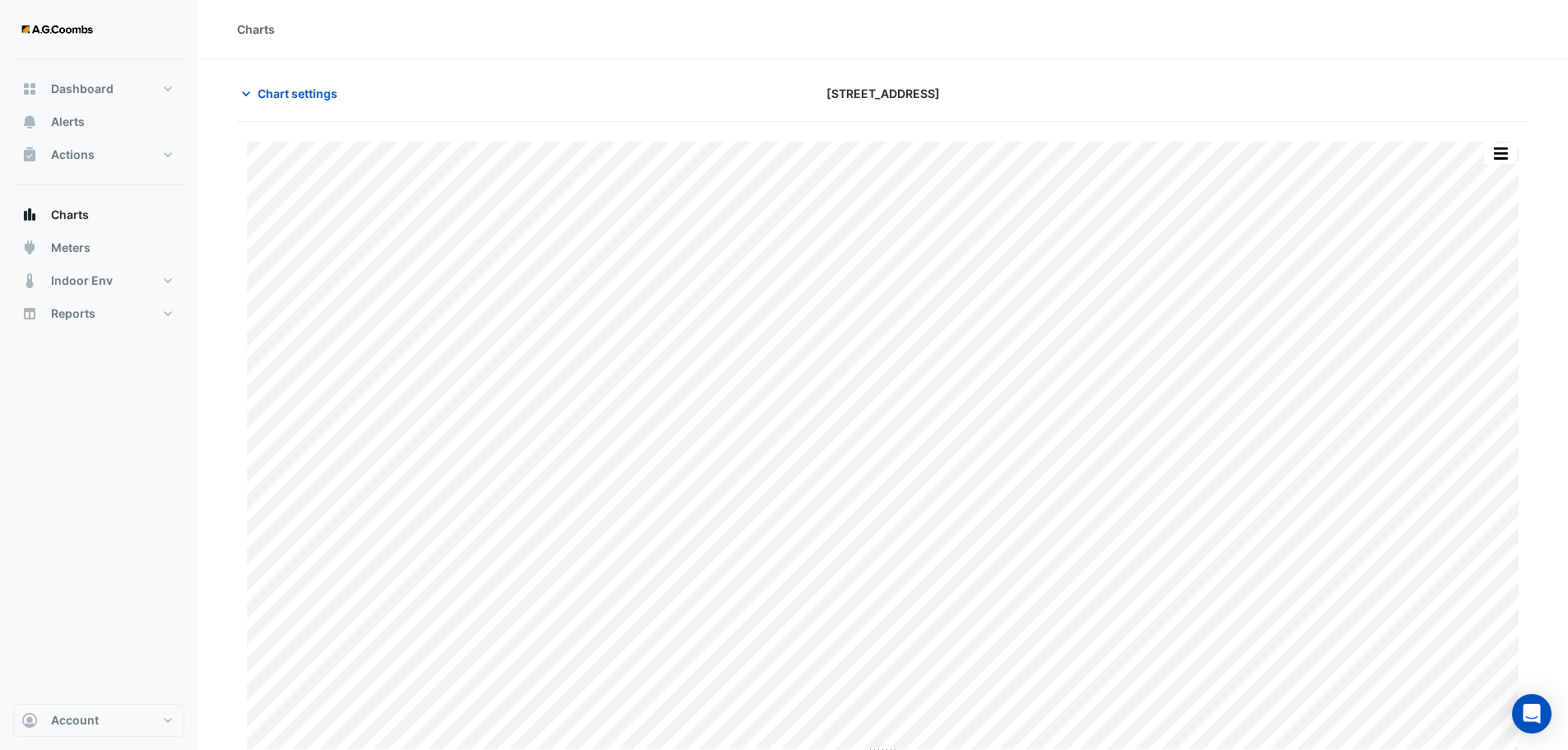
type input "**********"
click at [311, 91] on span "Chart settings" at bounding box center [297, 93] width 80 height 17
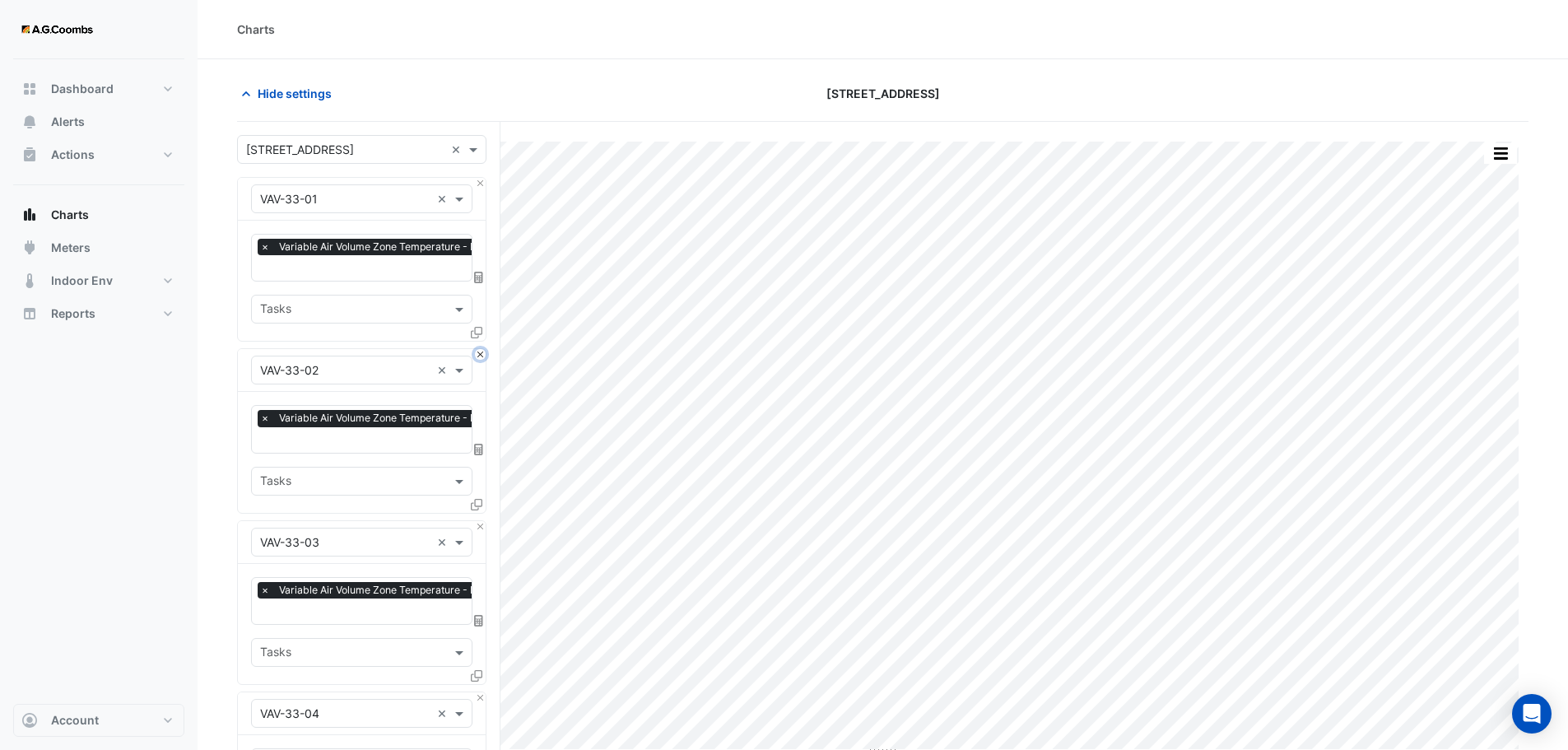
click at [478, 349] on button "Close" at bounding box center [480, 354] width 11 height 11
click at [478, 521] on button "Close" at bounding box center [480, 526] width 11 height 11
click at [478, 349] on button "Close" at bounding box center [480, 354] width 11 height 11
click at [478, 521] on button "Close" at bounding box center [480, 526] width 11 height 11
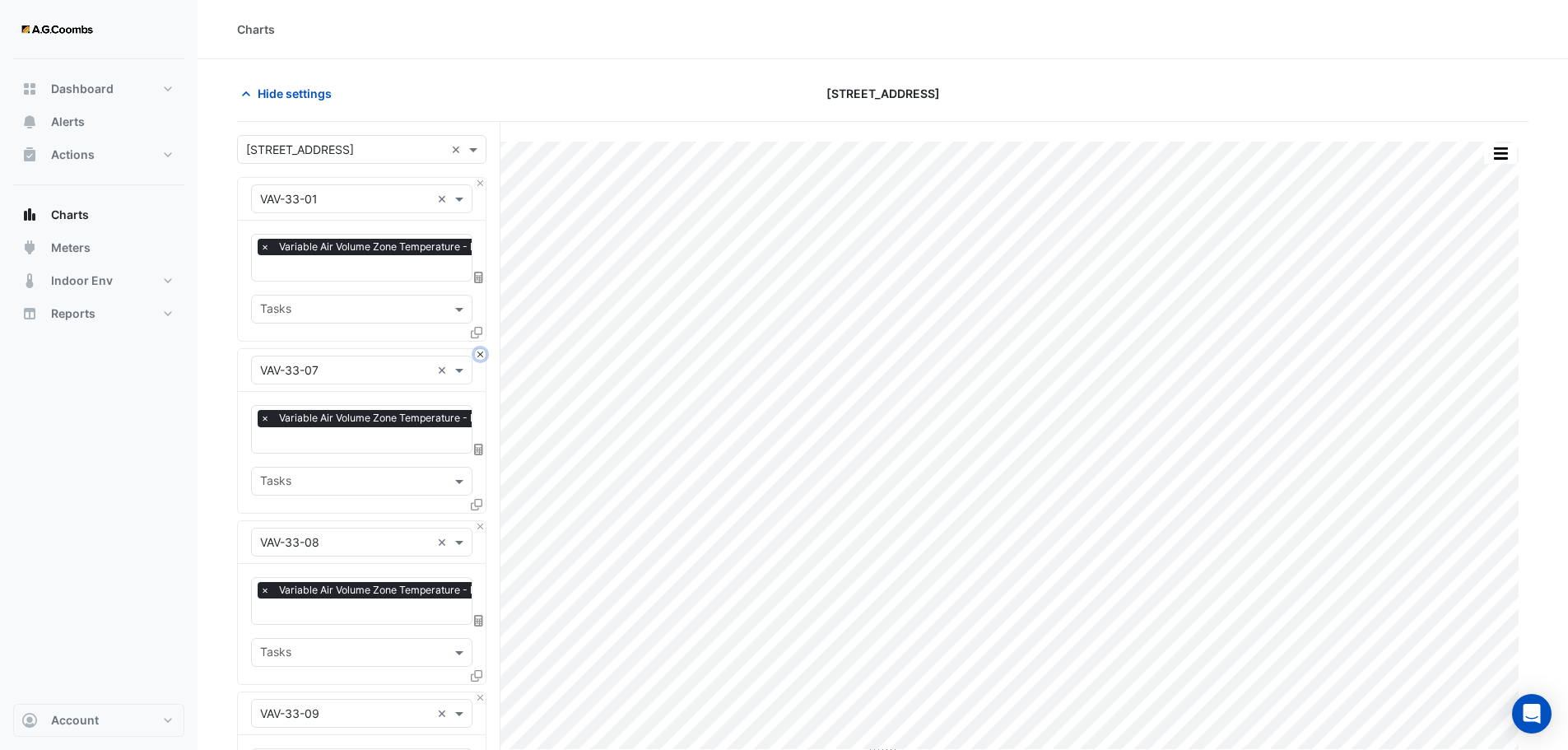
click at [478, 349] on button "Close" at bounding box center [480, 354] width 11 height 11
click at [478, 521] on button "Close" at bounding box center [480, 526] width 11 height 11
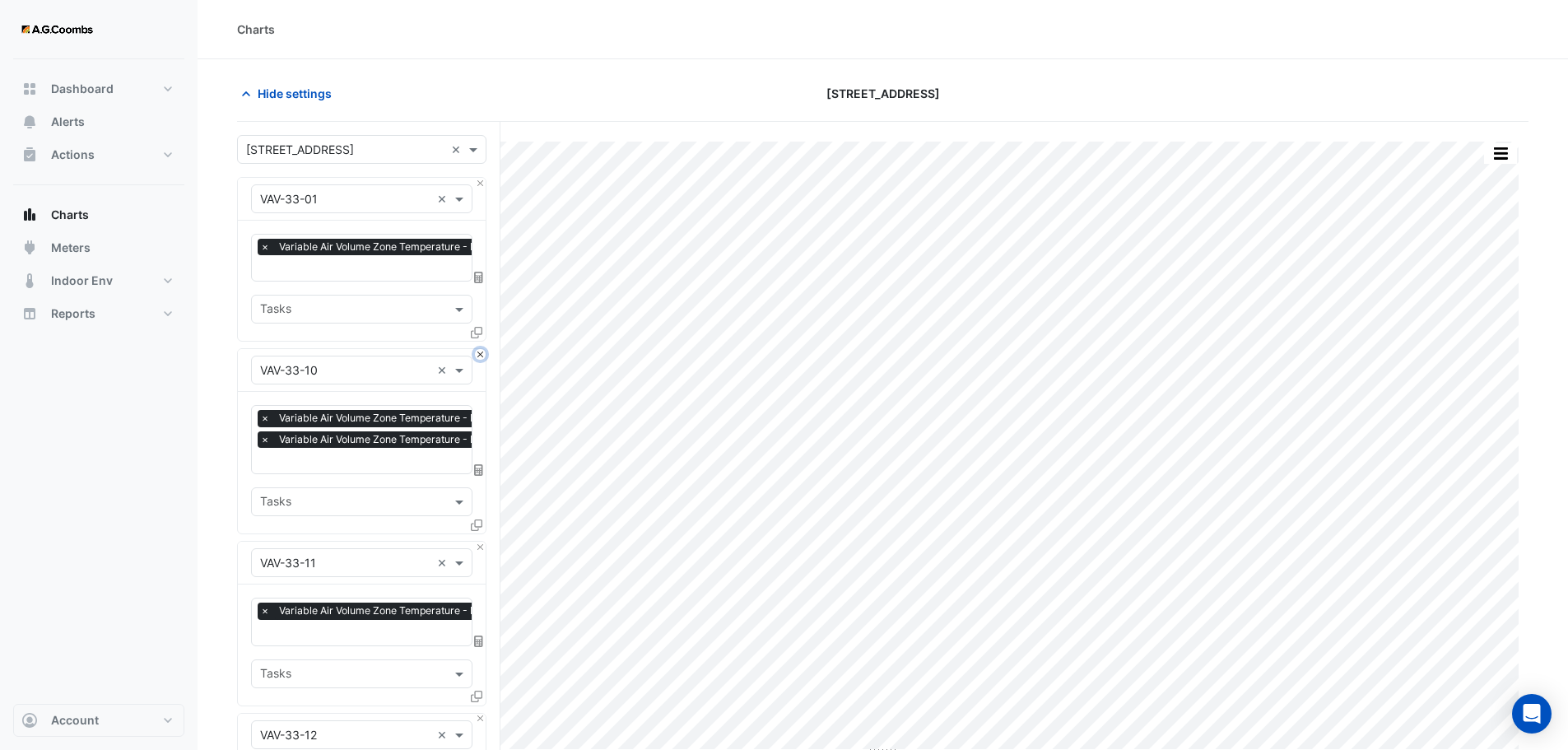
click at [478, 349] on button "Close" at bounding box center [480, 354] width 11 height 11
click at [478, 541] on button "Close" at bounding box center [480, 546] width 11 height 11
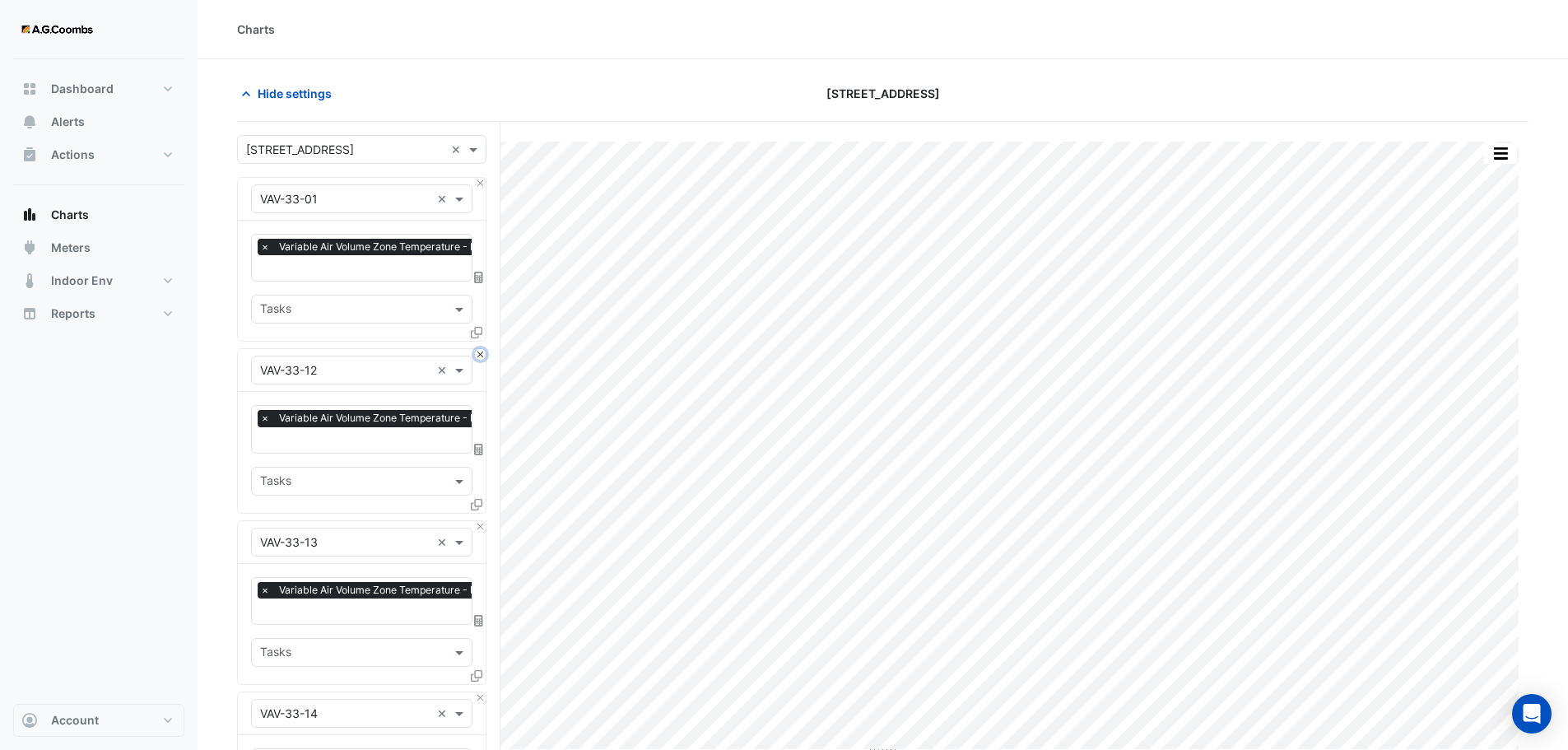
click at [478, 349] on button "Close" at bounding box center [480, 354] width 11 height 11
click at [478, 521] on button "Close" at bounding box center [480, 526] width 11 height 11
click at [478, 349] on button "Close" at bounding box center [480, 354] width 11 height 11
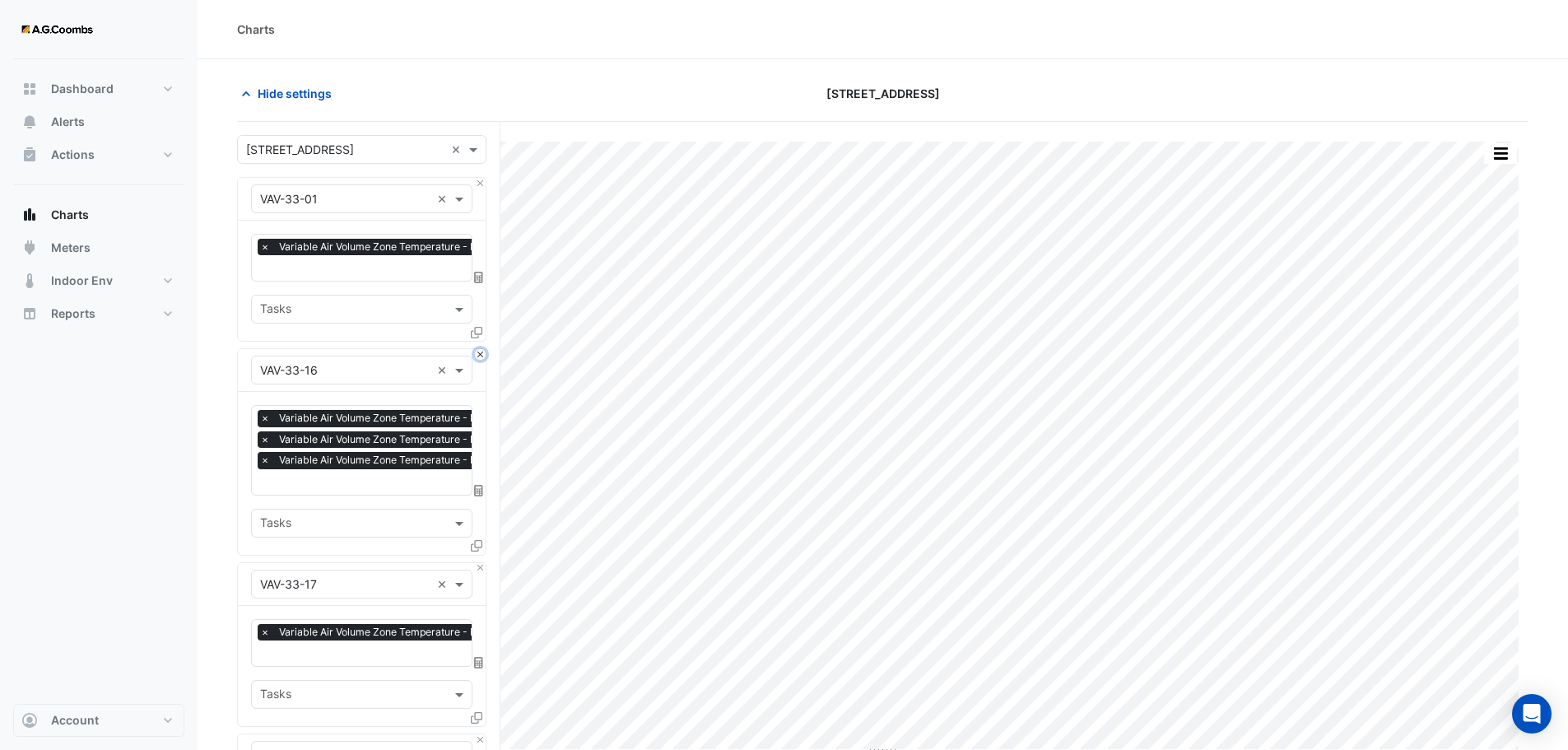
click at [478, 349] on button "Close" at bounding box center [480, 354] width 11 height 11
click at [478, 563] on button "Close" at bounding box center [480, 568] width 11 height 11
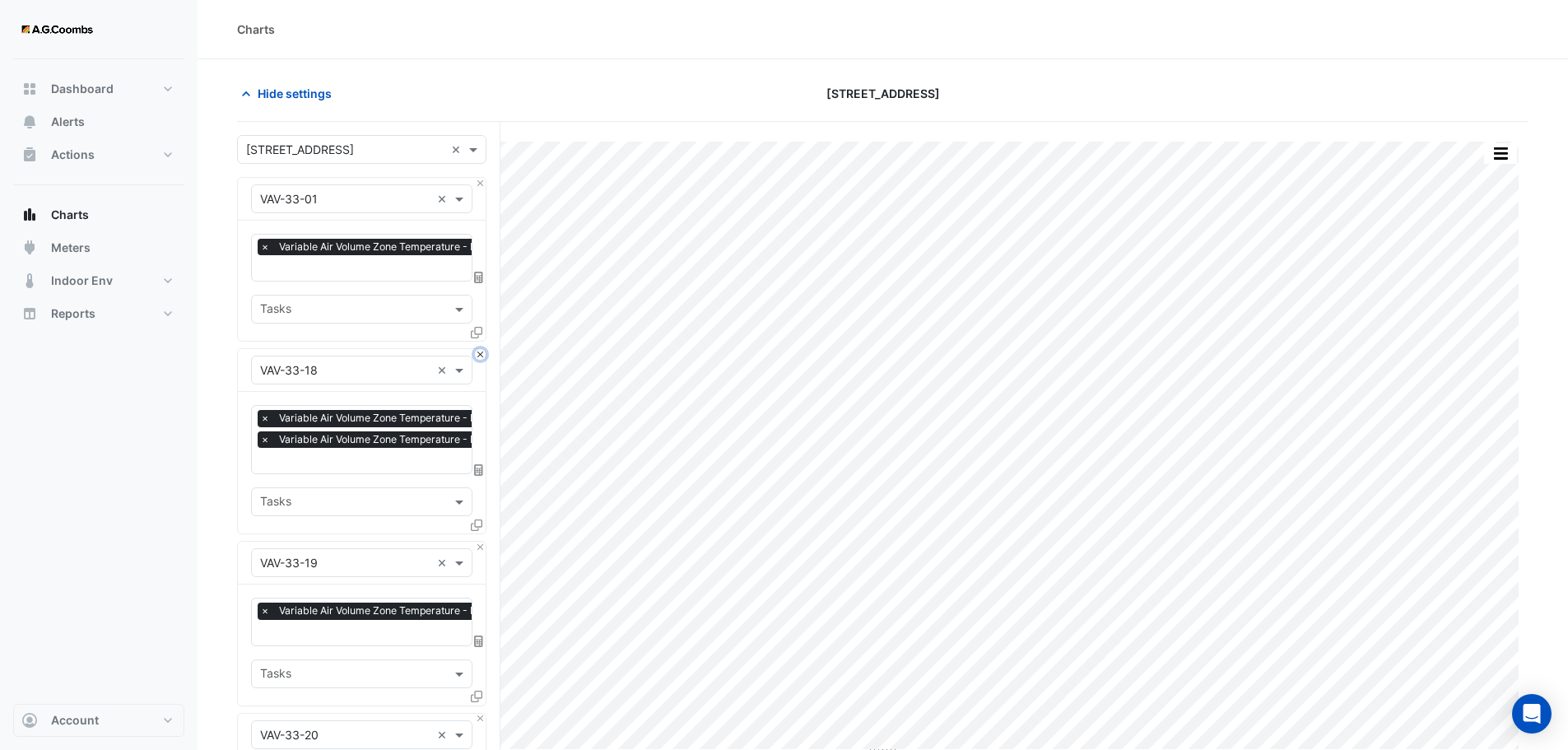
click at [478, 349] on button "Close" at bounding box center [480, 354] width 11 height 11
click at [478, 541] on button "Close" at bounding box center [480, 546] width 11 height 11
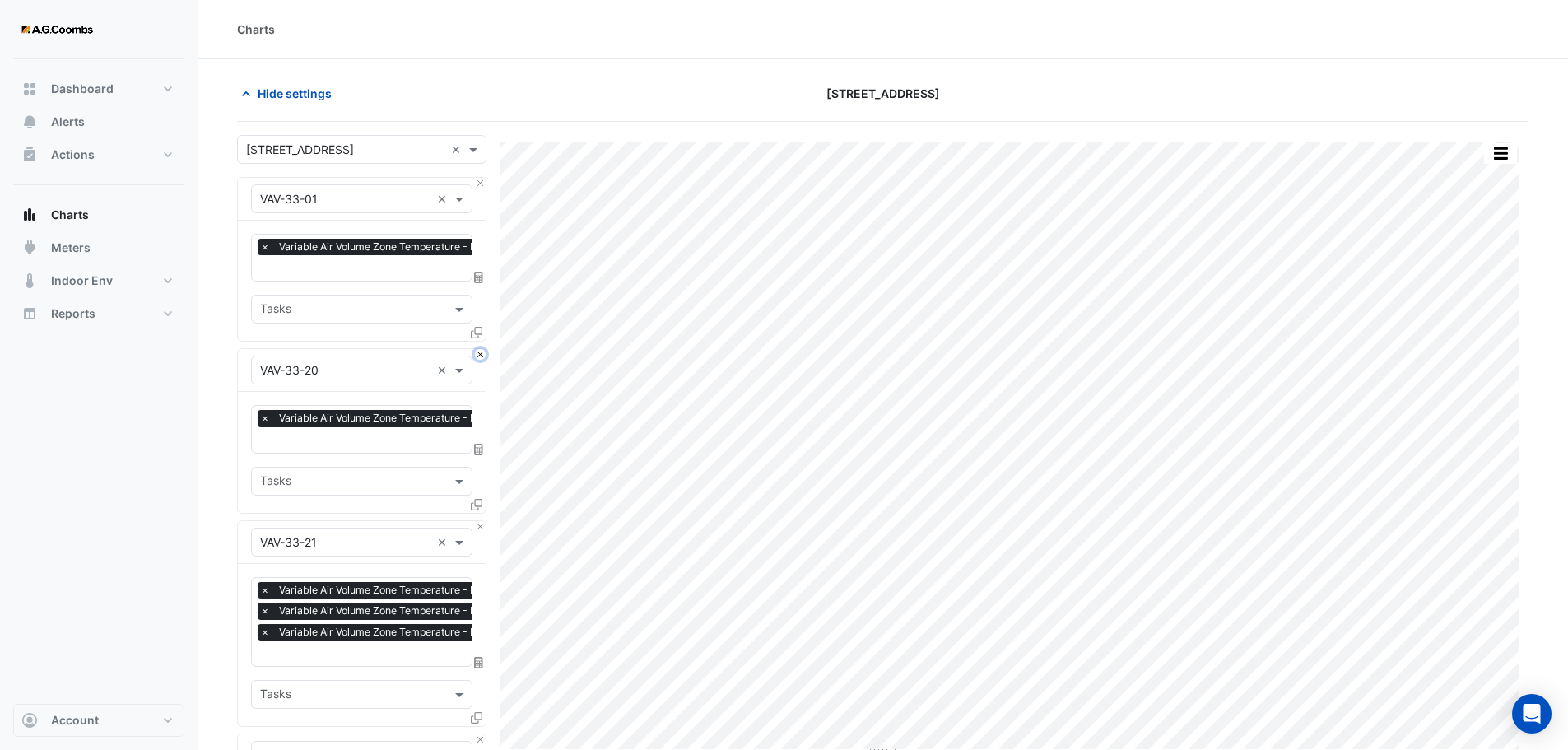
click at [478, 349] on button "Close" at bounding box center [480, 354] width 11 height 11
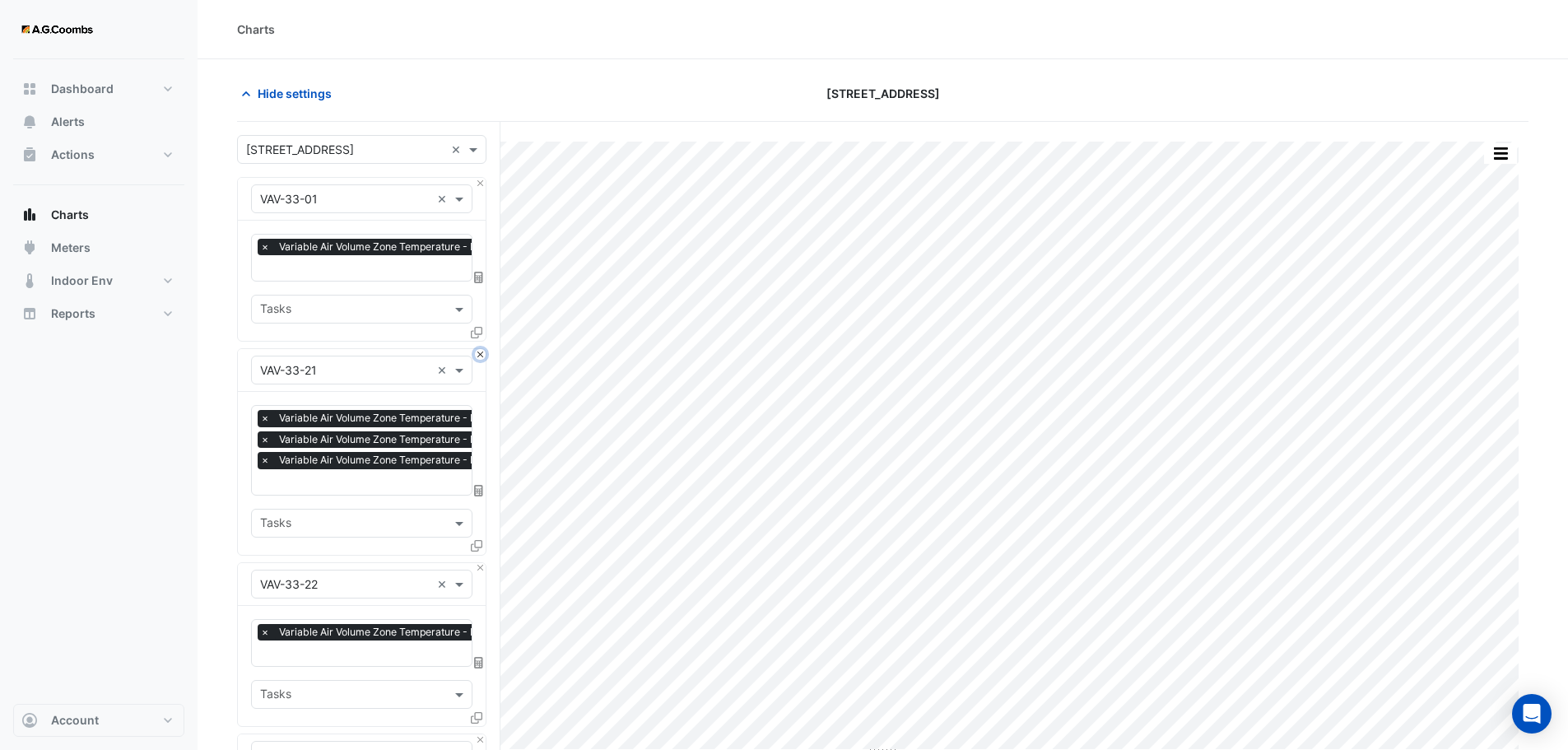
click at [478, 349] on button "Close" at bounding box center [480, 354] width 11 height 11
click at [478, 563] on button "Close" at bounding box center [480, 568] width 11 height 11
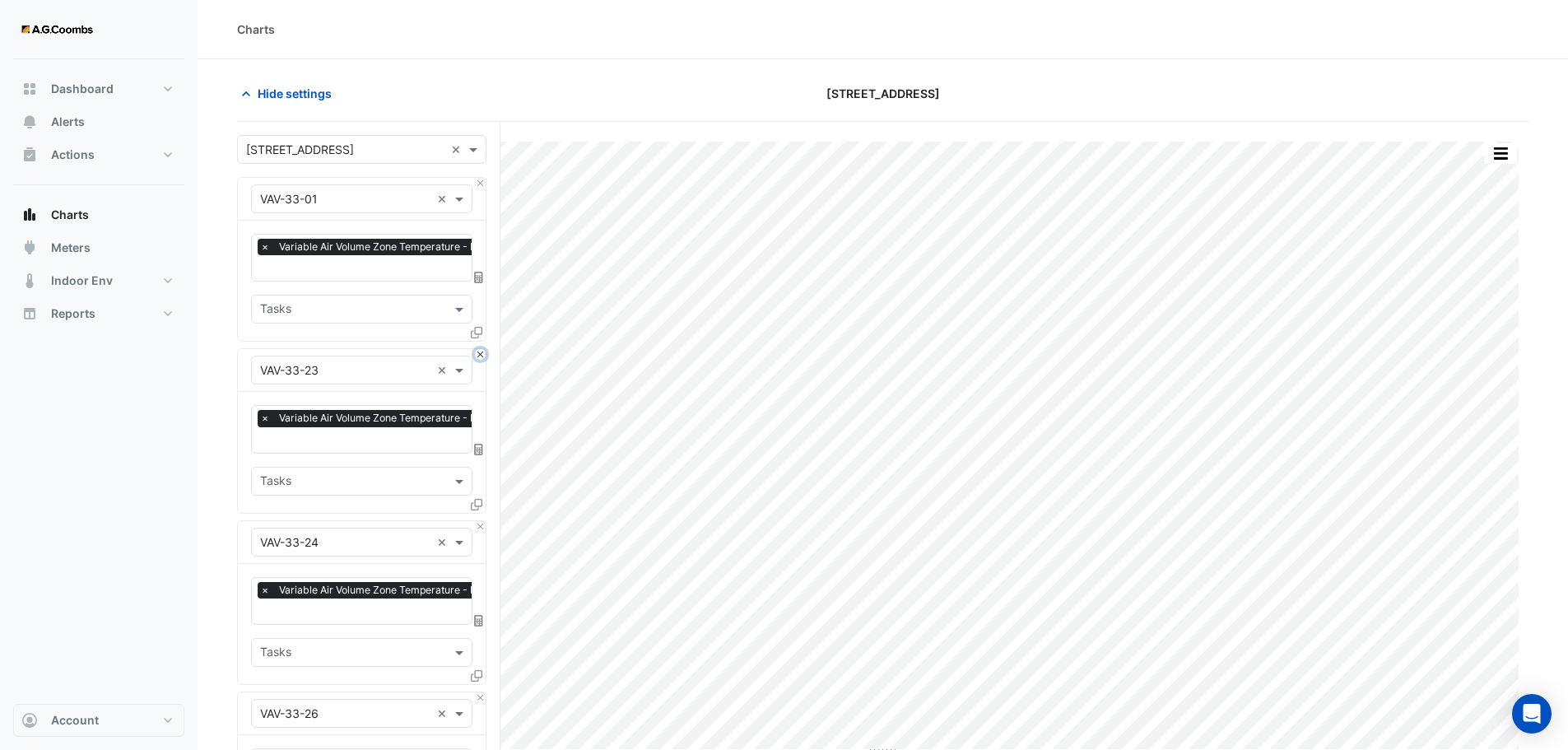
click at [478, 349] on button "Close" at bounding box center [480, 354] width 11 height 11
click at [478, 521] on button "Close" at bounding box center [480, 526] width 11 height 11
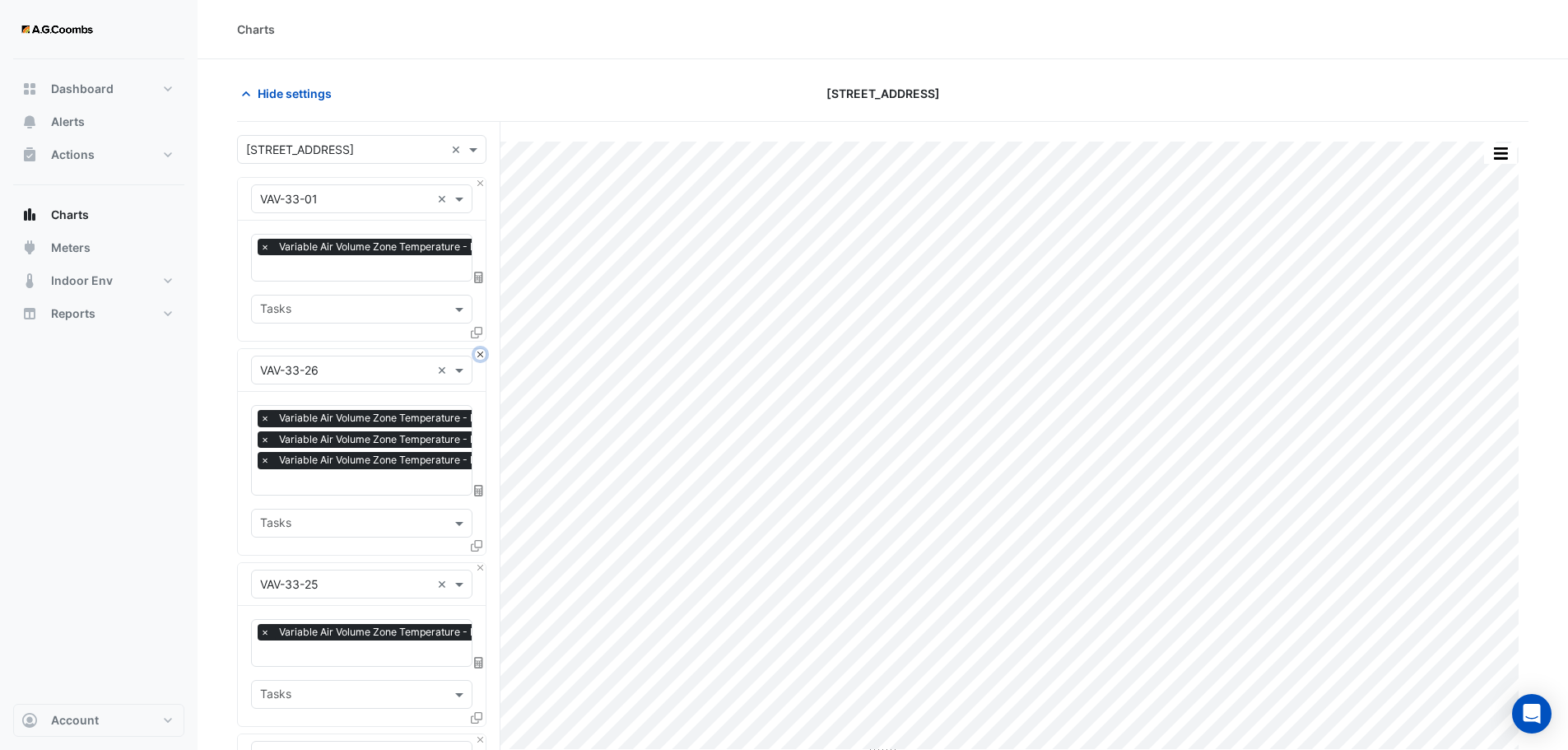
click at [478, 349] on button "Close" at bounding box center [480, 354] width 11 height 11
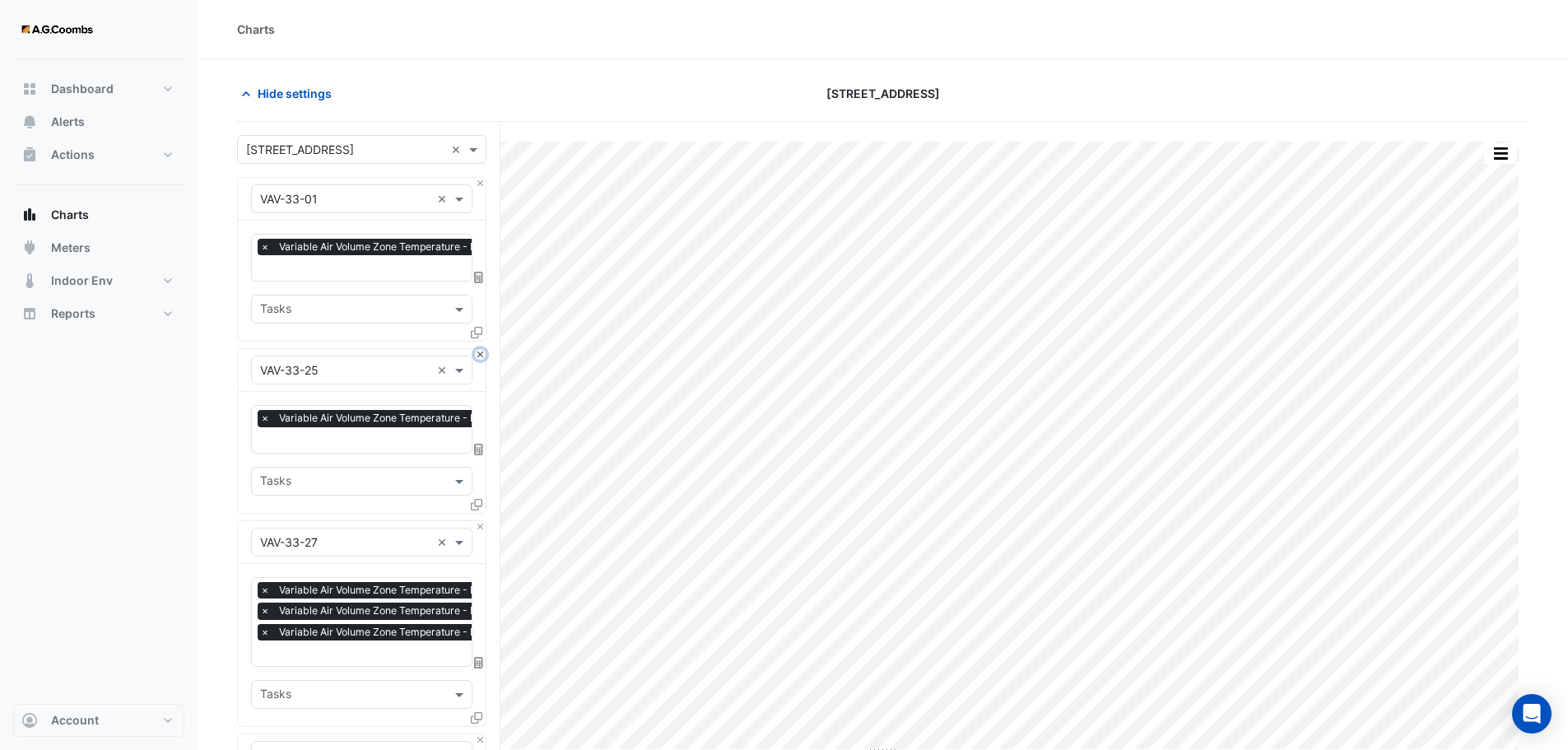
click at [478, 349] on button "Close" at bounding box center [480, 354] width 11 height 11
click at [478, 521] on button "Close" at bounding box center [480, 526] width 11 height 11
click at [478, 349] on button "Close" at bounding box center [480, 354] width 11 height 11
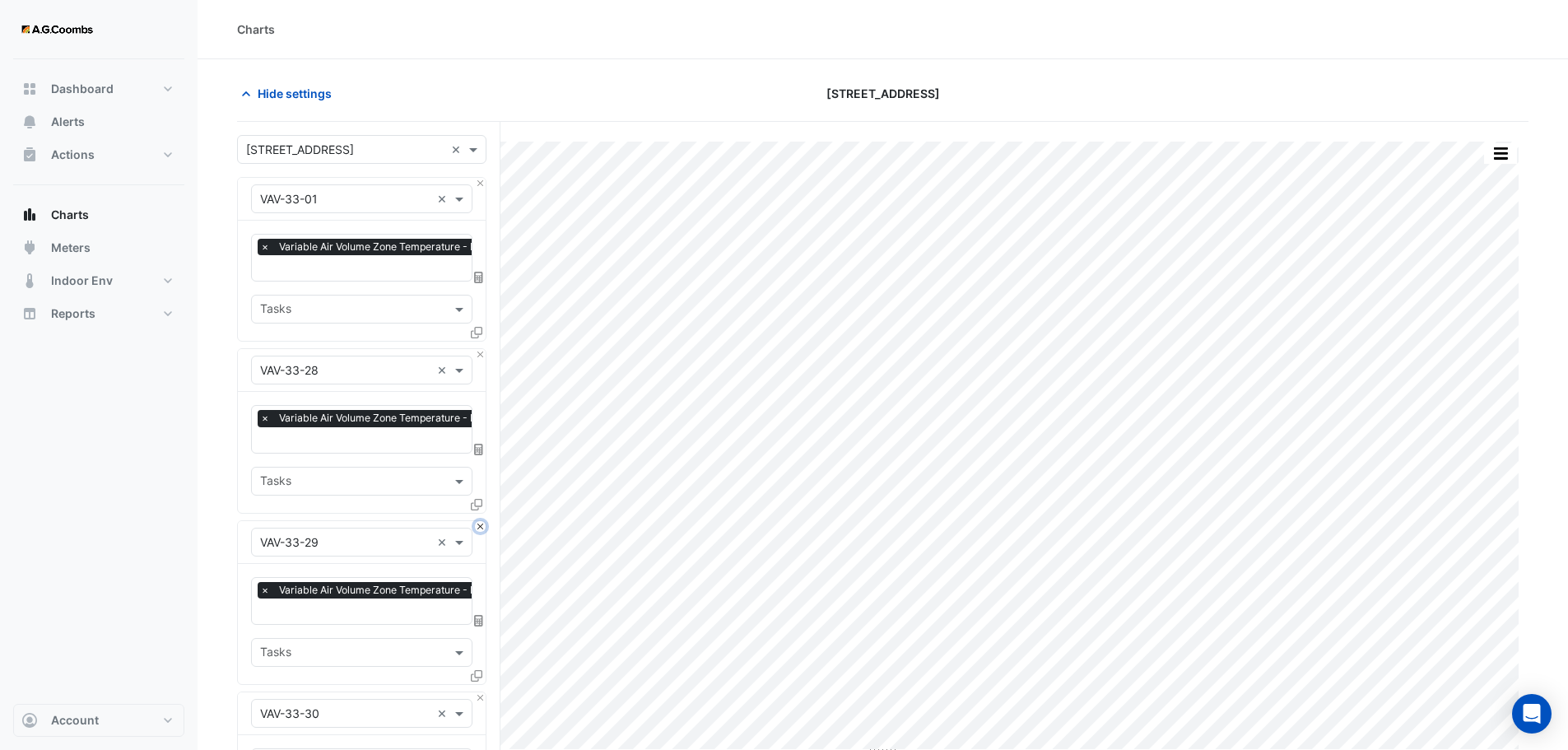
click at [478, 521] on button "Close" at bounding box center [480, 526] width 11 height 11
click at [478, 349] on button "Close" at bounding box center [480, 354] width 11 height 11
click at [478, 521] on button "Close" at bounding box center [480, 526] width 11 height 11
click at [478, 349] on button "Close" at bounding box center [480, 354] width 11 height 11
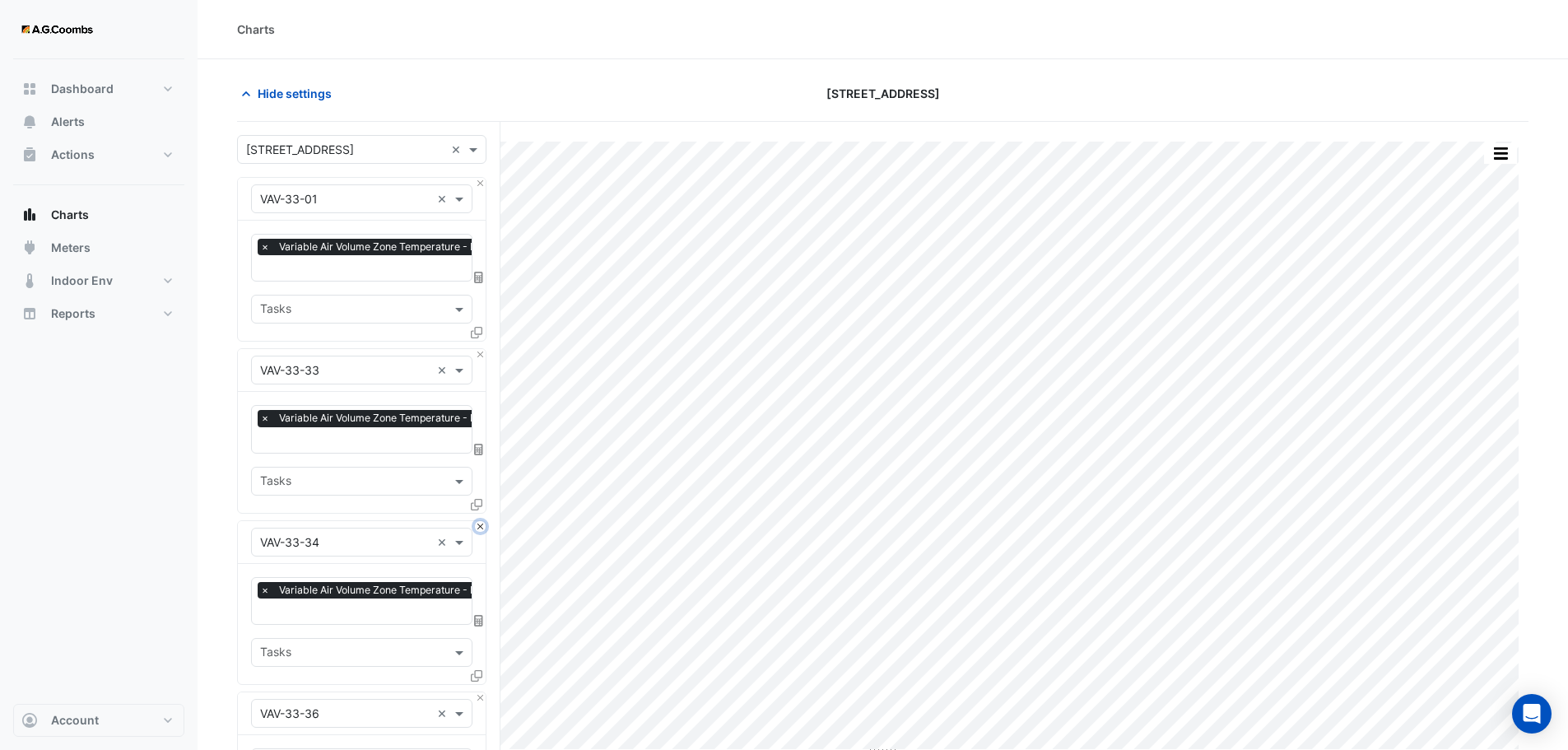
click at [478, 521] on button "Close" at bounding box center [480, 526] width 11 height 11
click at [478, 349] on button "Close" at bounding box center [480, 354] width 11 height 11
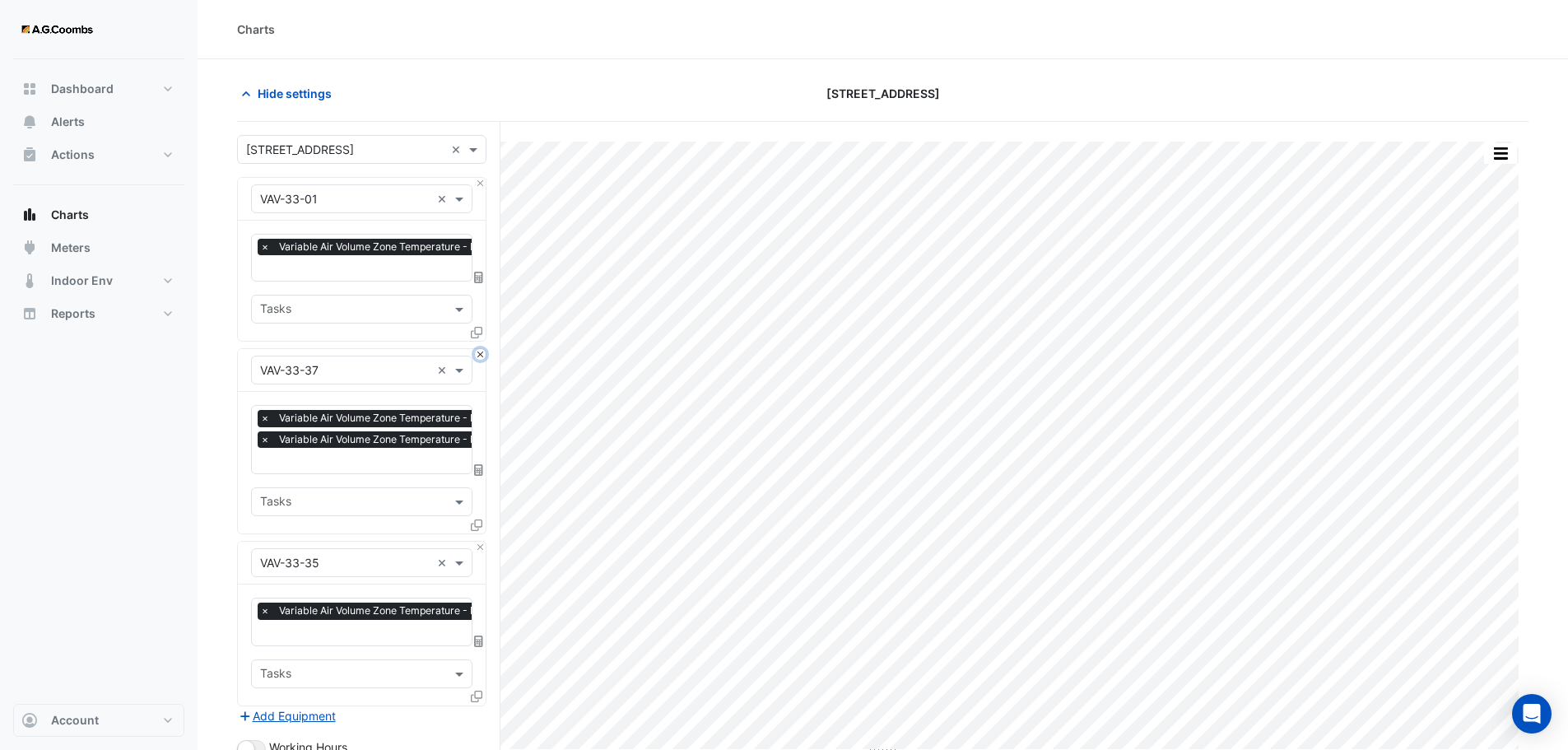
click at [478, 349] on button "Close" at bounding box center [480, 354] width 11 height 11
click at [478, 541] on button "Close" at bounding box center [480, 546] width 11 height 11
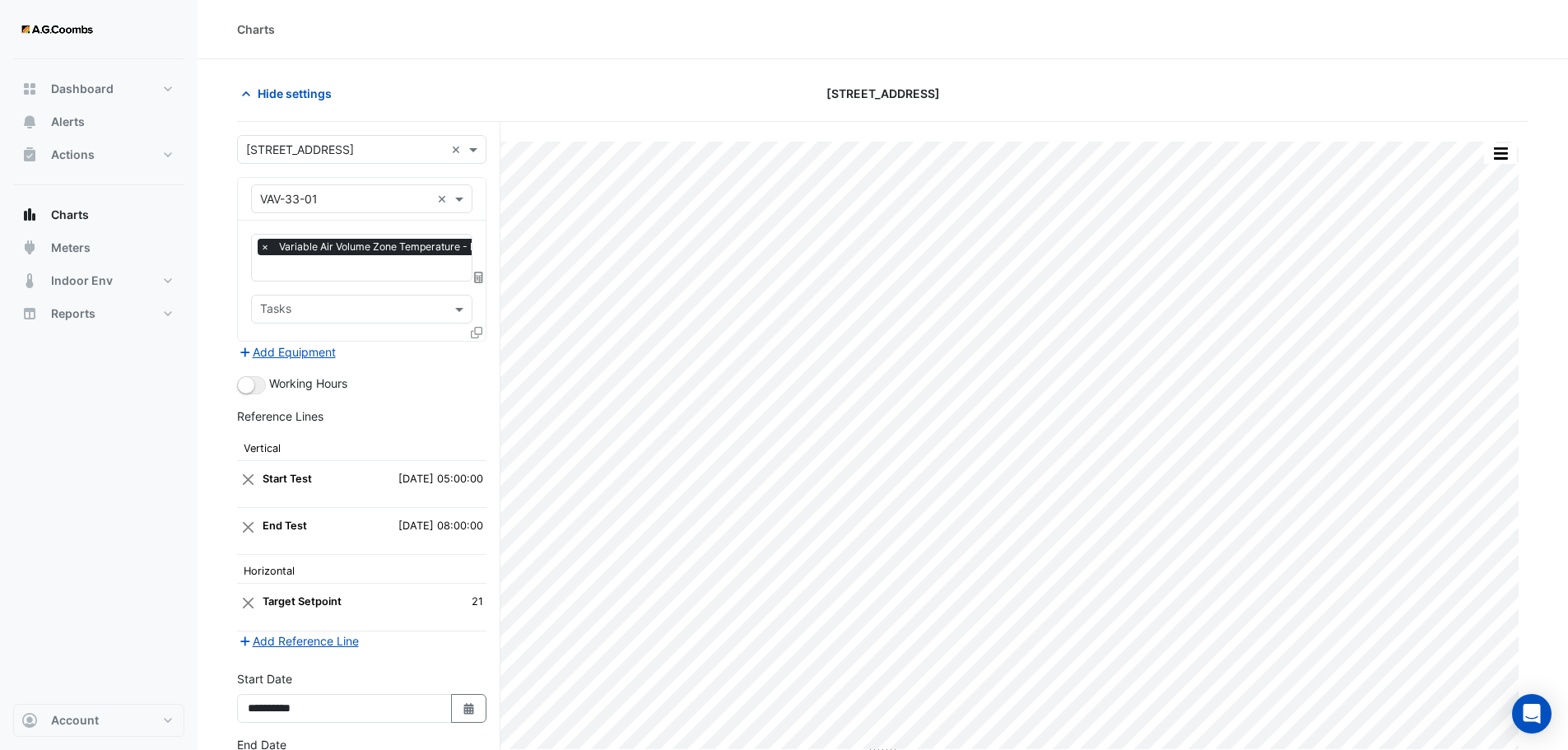
click at [478, 349] on div "Add Equipment" at bounding box center [361, 351] width 250 height 20
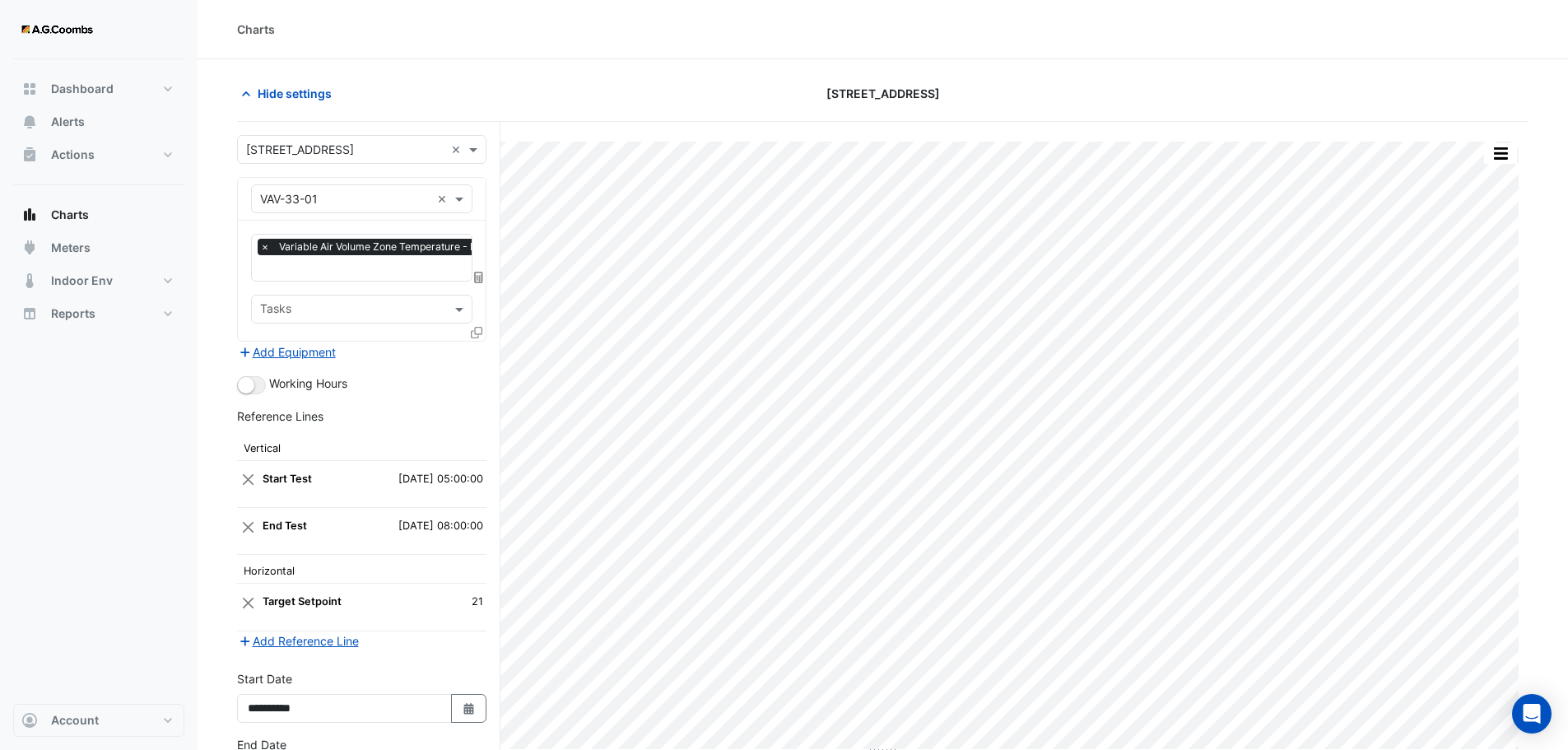
click at [471, 314] on div "Tasks" at bounding box center [362, 309] width 222 height 29
click at [476, 331] on icon at bounding box center [476, 332] width 12 height 12
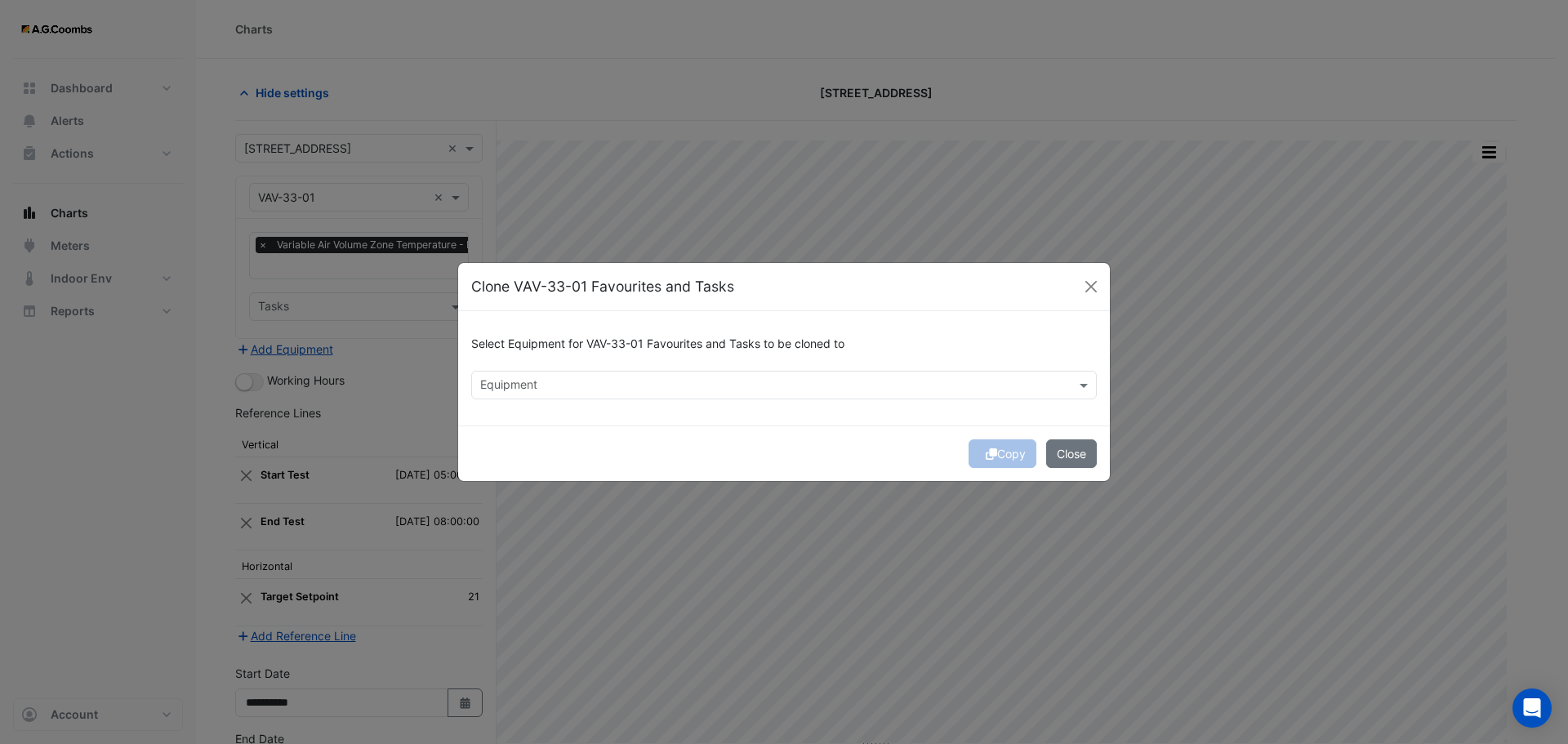
click at [595, 387] on input "text" at bounding box center [775, 386] width 589 height 17
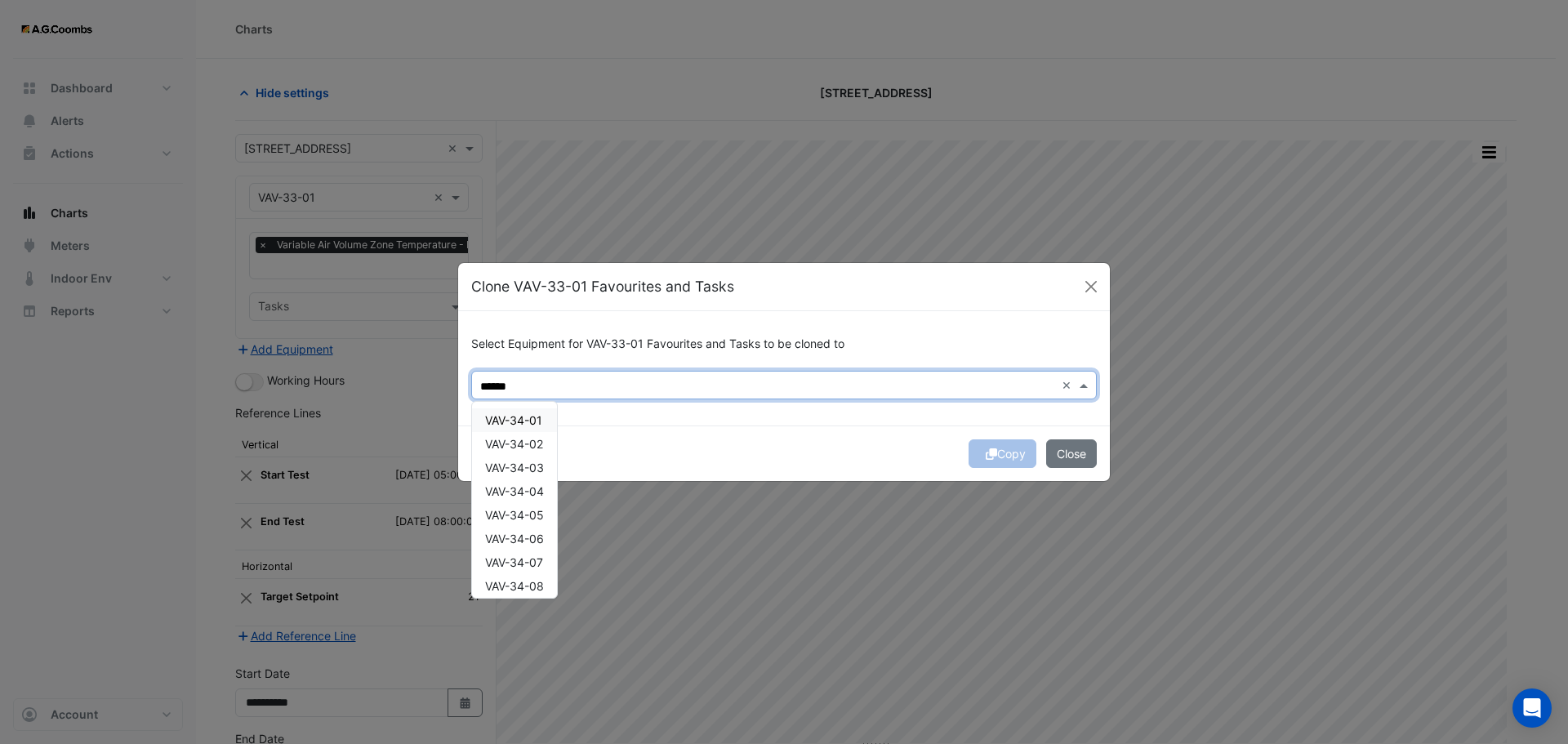
click at [513, 424] on span "VAV-34-01" at bounding box center [514, 420] width 58 height 14
click at [515, 451] on span "VAV-34-02" at bounding box center [514, 444] width 58 height 14
click at [516, 484] on div "VAV-34-04" at bounding box center [514, 491] width 85 height 24
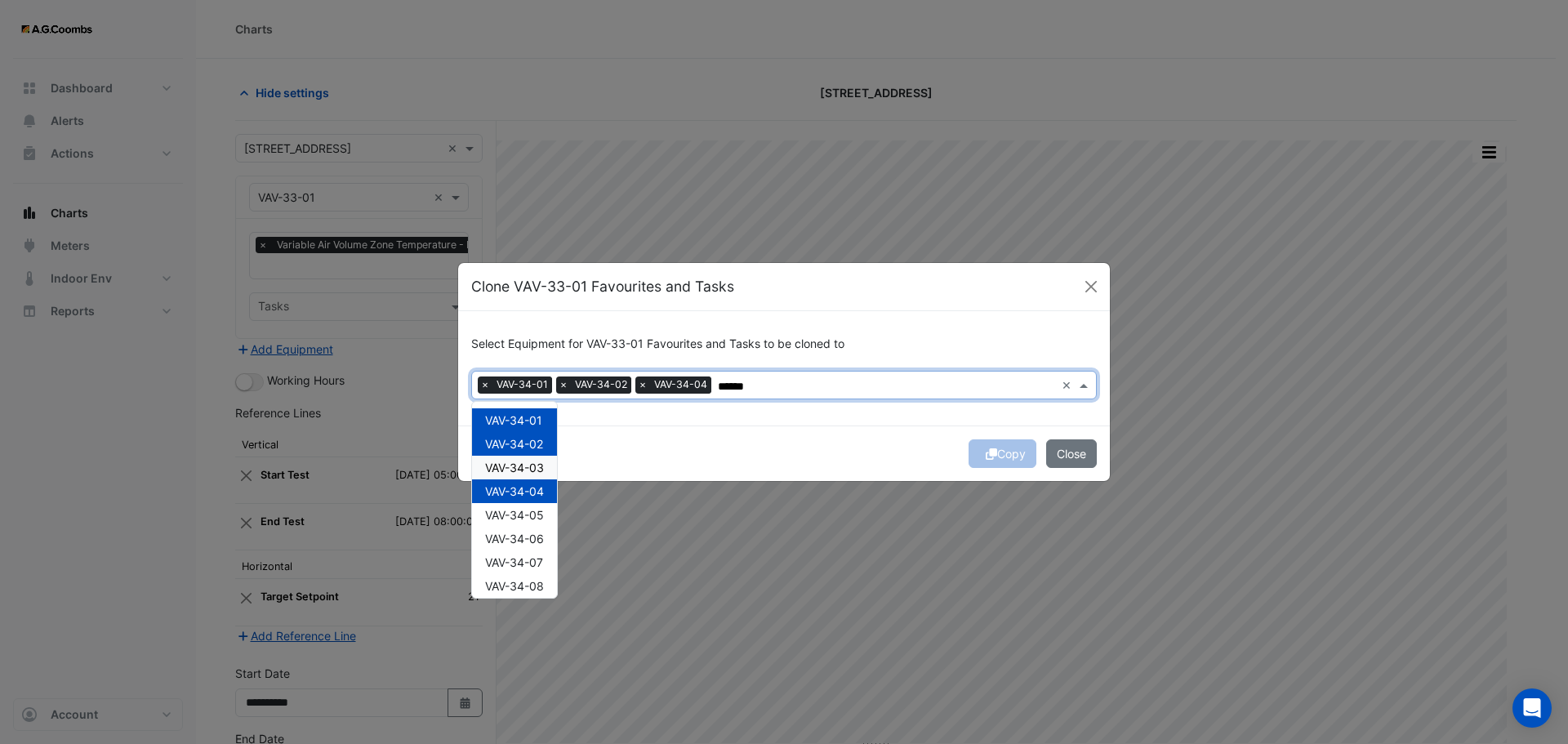
click at [510, 467] on span "VAV-34-03" at bounding box center [515, 468] width 59 height 14
click at [522, 513] on span "VAV-34-05" at bounding box center [515, 515] width 59 height 14
click at [525, 544] on span "VAV-34-06" at bounding box center [515, 539] width 59 height 14
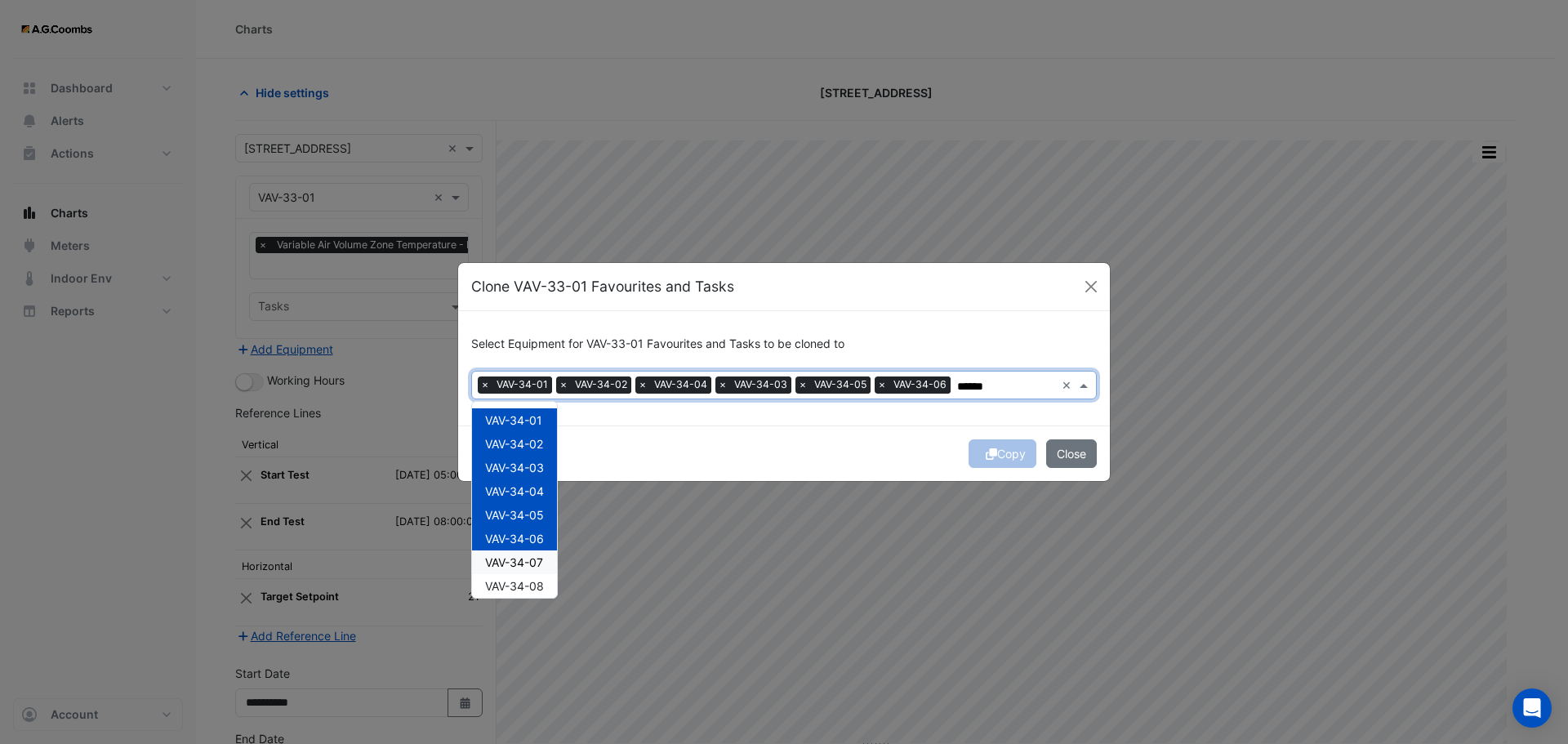
click at [522, 562] on span "VAV-34-07" at bounding box center [514, 562] width 58 height 14
click at [530, 584] on span "VAV-34-08" at bounding box center [515, 586] width 59 height 14
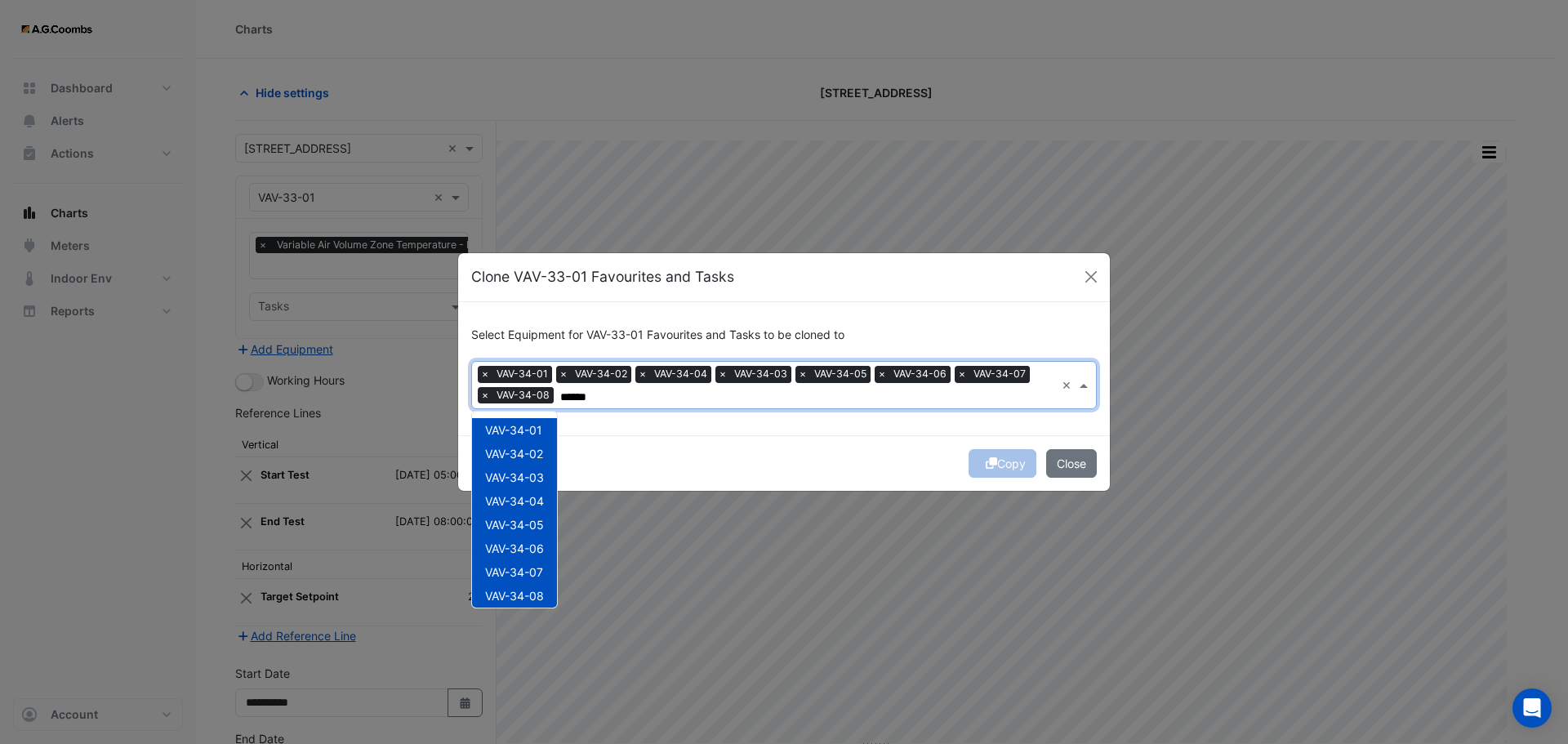
scroll to position [172, 0]
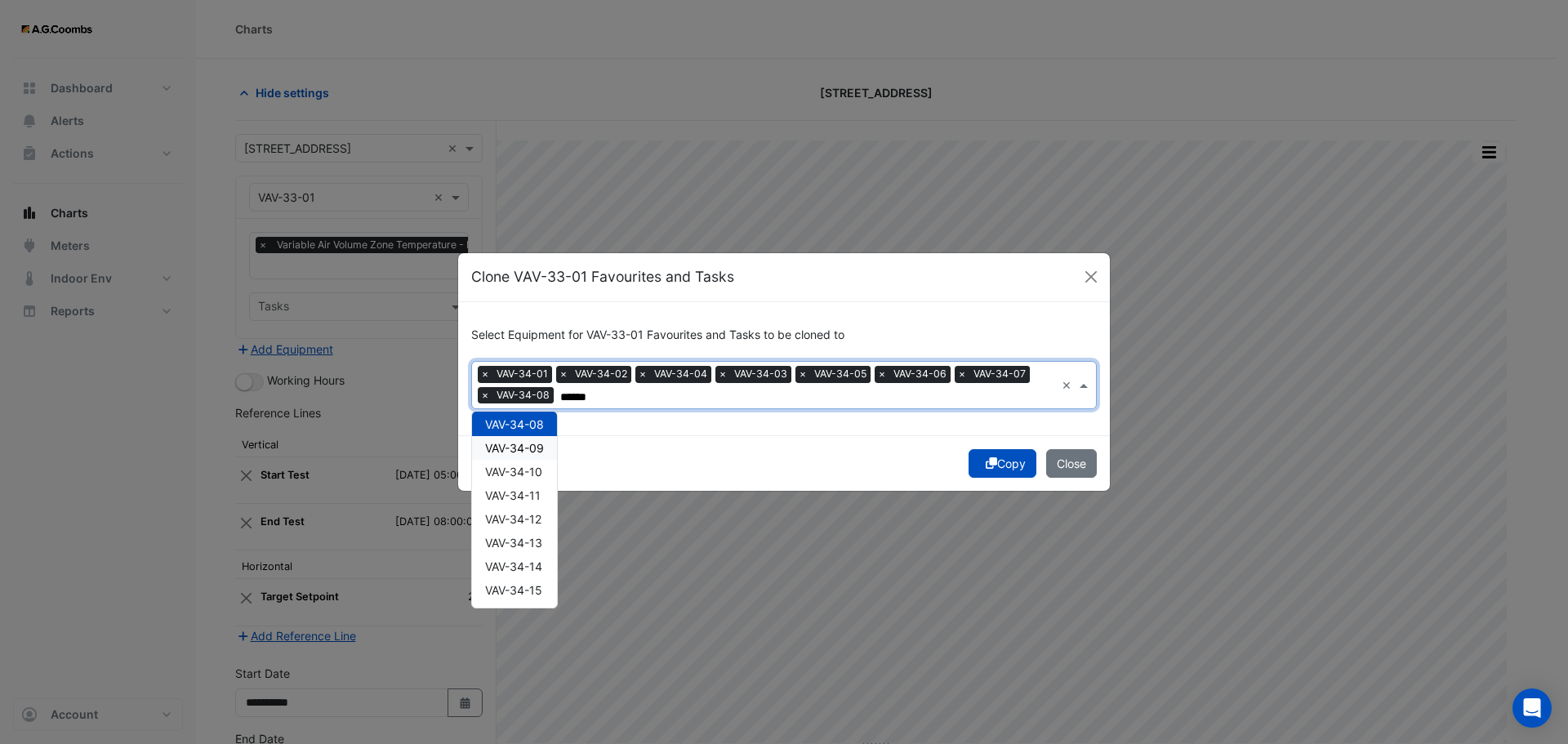
click at [521, 450] on span "VAV-34-09" at bounding box center [515, 448] width 59 height 14
click at [521, 465] on span "VAV-34-10" at bounding box center [514, 472] width 58 height 14
click at [526, 494] on span "VAV-34-11" at bounding box center [513, 495] width 56 height 14
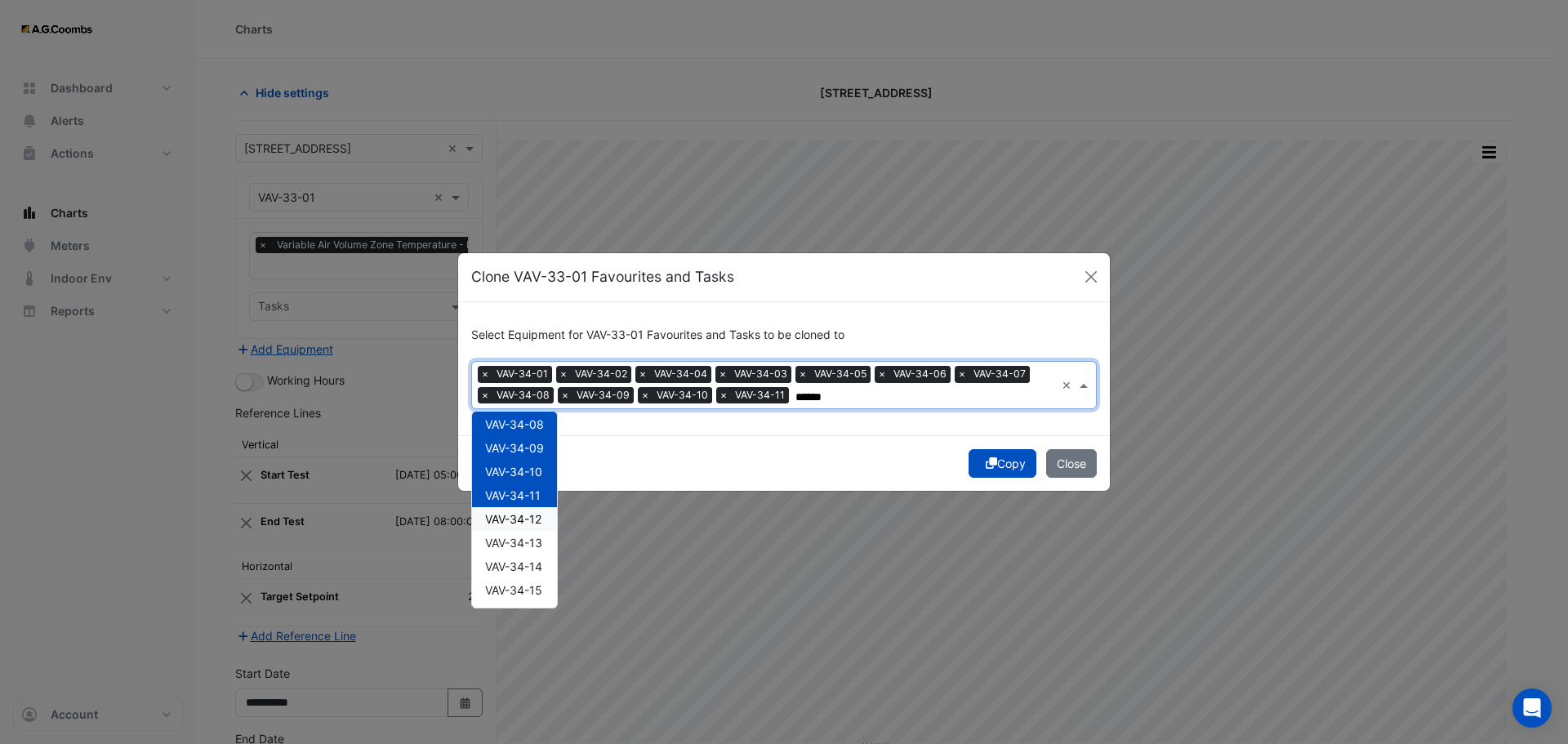
click at [526, 513] on span "VAV-34-12" at bounding box center [513, 519] width 57 height 14
click at [524, 534] on div "VAV-34-13" at bounding box center [514, 543] width 85 height 24
click at [522, 561] on span "VAV-34-14" at bounding box center [514, 566] width 58 height 14
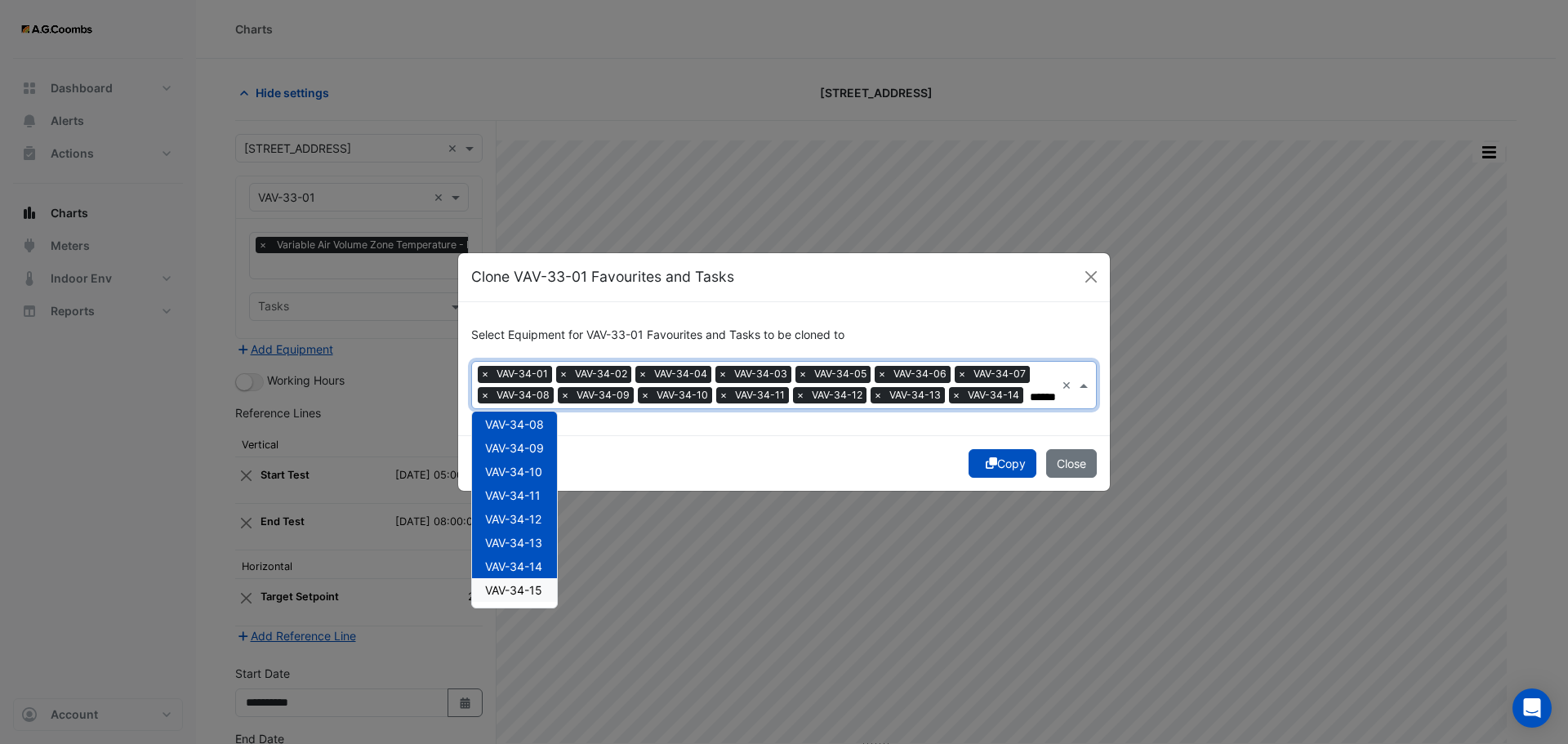
click at [546, 596] on div "VAV-34-15" at bounding box center [514, 590] width 85 height 24
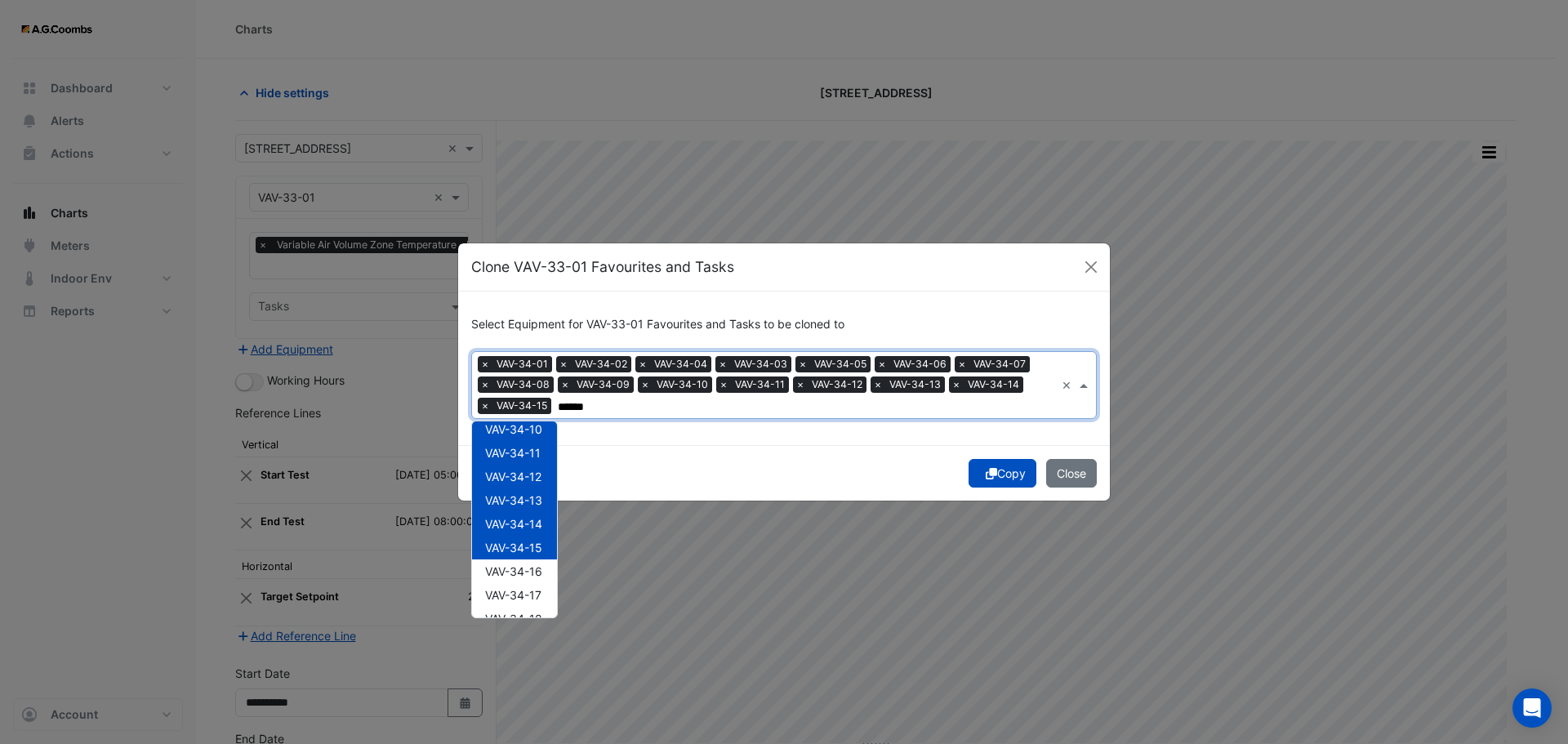
scroll to position [343, 0]
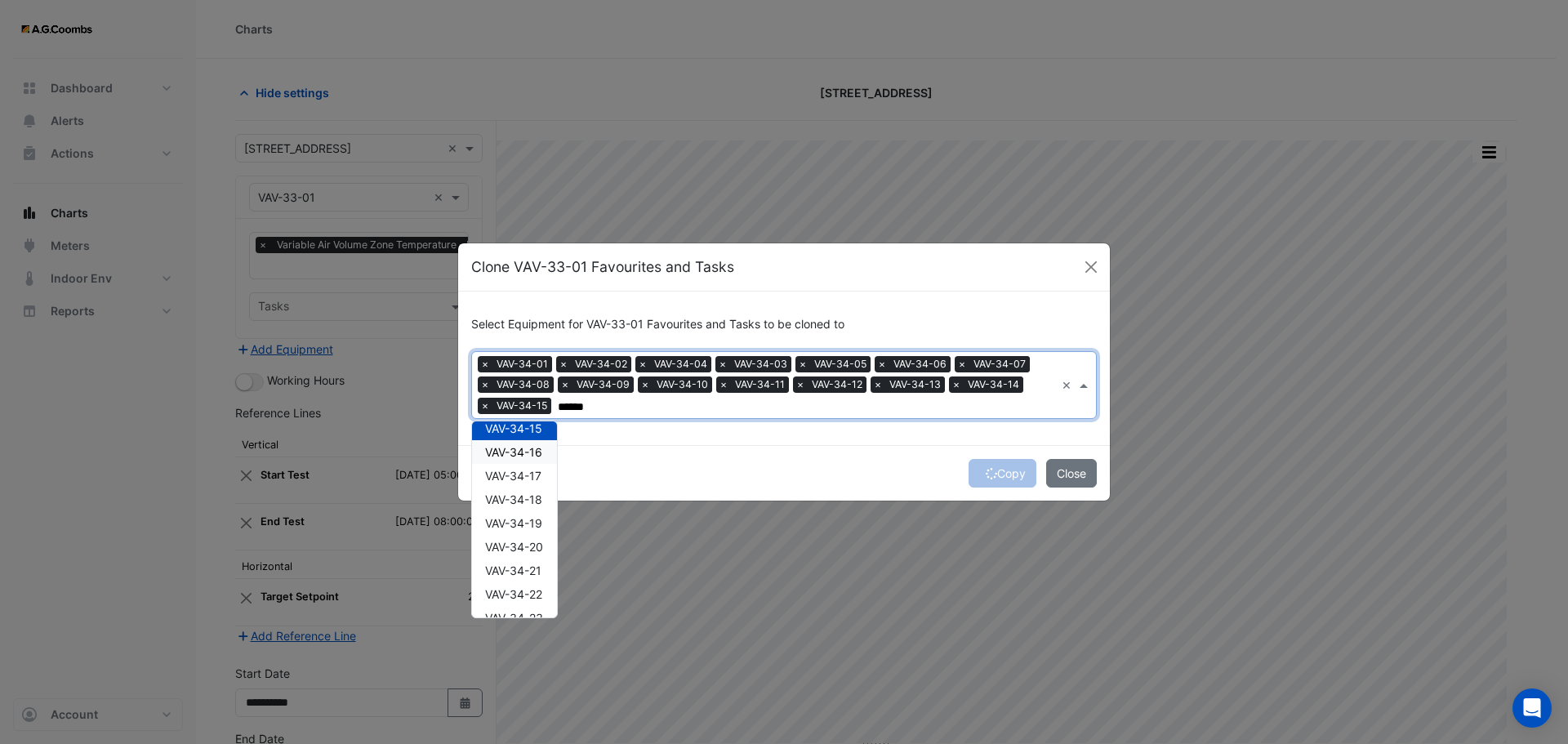
click at [520, 453] on span "VAV-34-16" at bounding box center [514, 451] width 58 height 14
click at [522, 479] on span "VAV-34-17" at bounding box center [513, 475] width 57 height 14
drag, startPoint x: 518, startPoint y: 499, endPoint x: 526, endPoint y: 512, distance: 15.3
click at [519, 499] on span "VAV-34-18" at bounding box center [514, 499] width 58 height 14
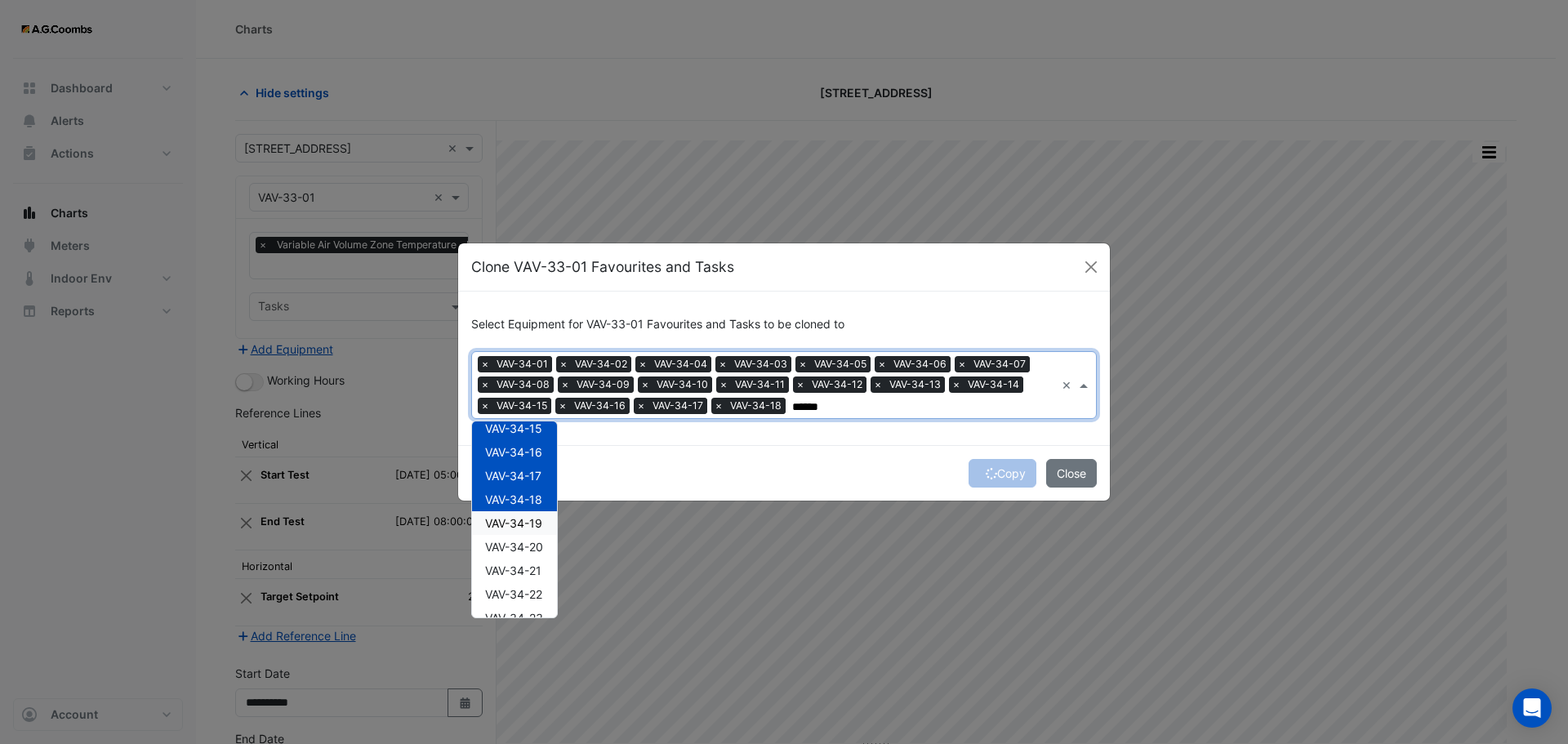
drag, startPoint x: 521, startPoint y: 535, endPoint x: 531, endPoint y: 561, distance: 27.9
click at [520, 535] on div "VAV-34-20" at bounding box center [514, 547] width 85 height 24
click at [517, 509] on div "VAV-34-18" at bounding box center [514, 500] width 85 height 24
click at [515, 524] on span "VAV-34-19" at bounding box center [514, 522] width 58 height 14
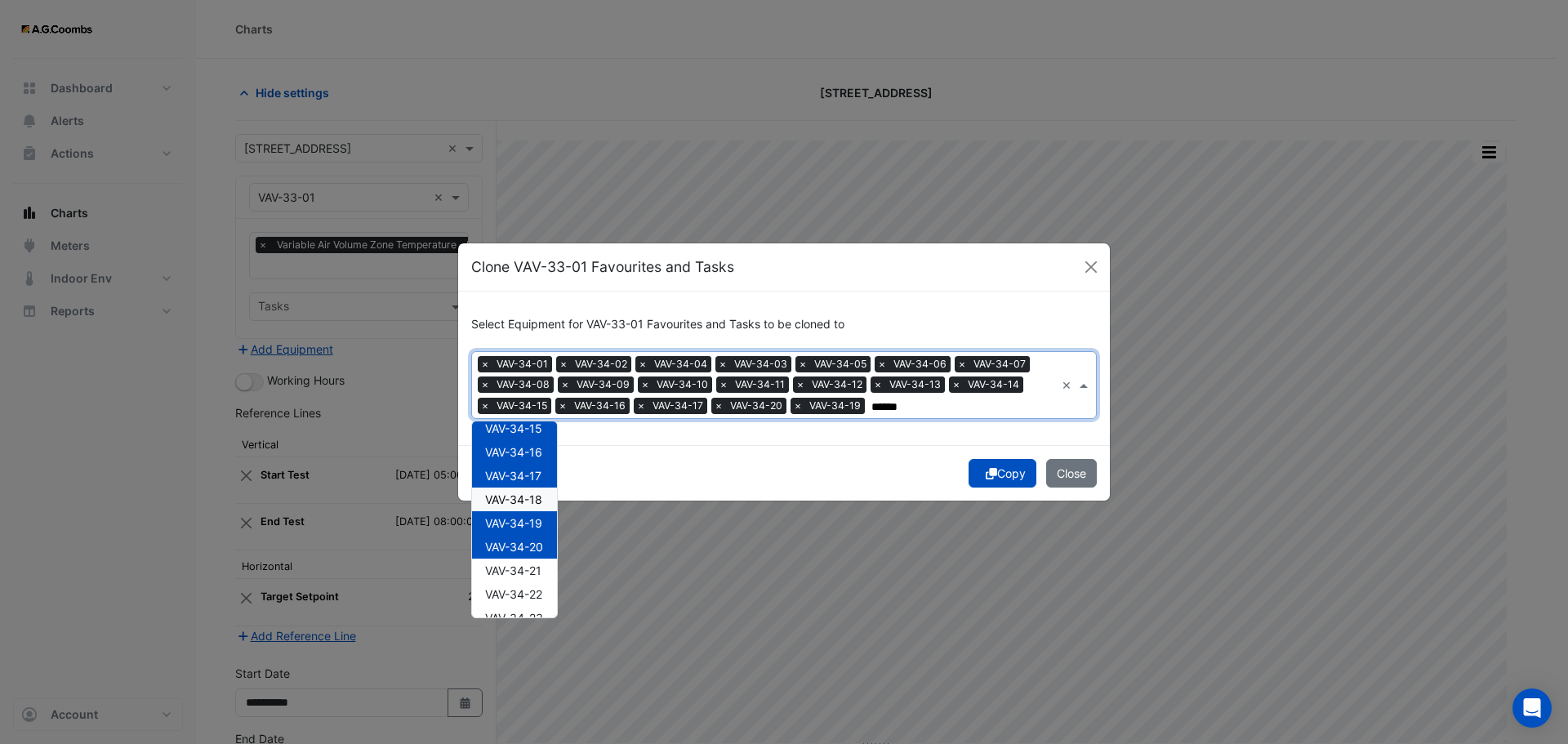
click at [521, 500] on span "VAV-34-18" at bounding box center [514, 499] width 58 height 14
click at [533, 560] on div "VAV-34-21" at bounding box center [514, 571] width 85 height 24
click at [546, 587] on div "VAV-34-22" at bounding box center [514, 594] width 85 height 24
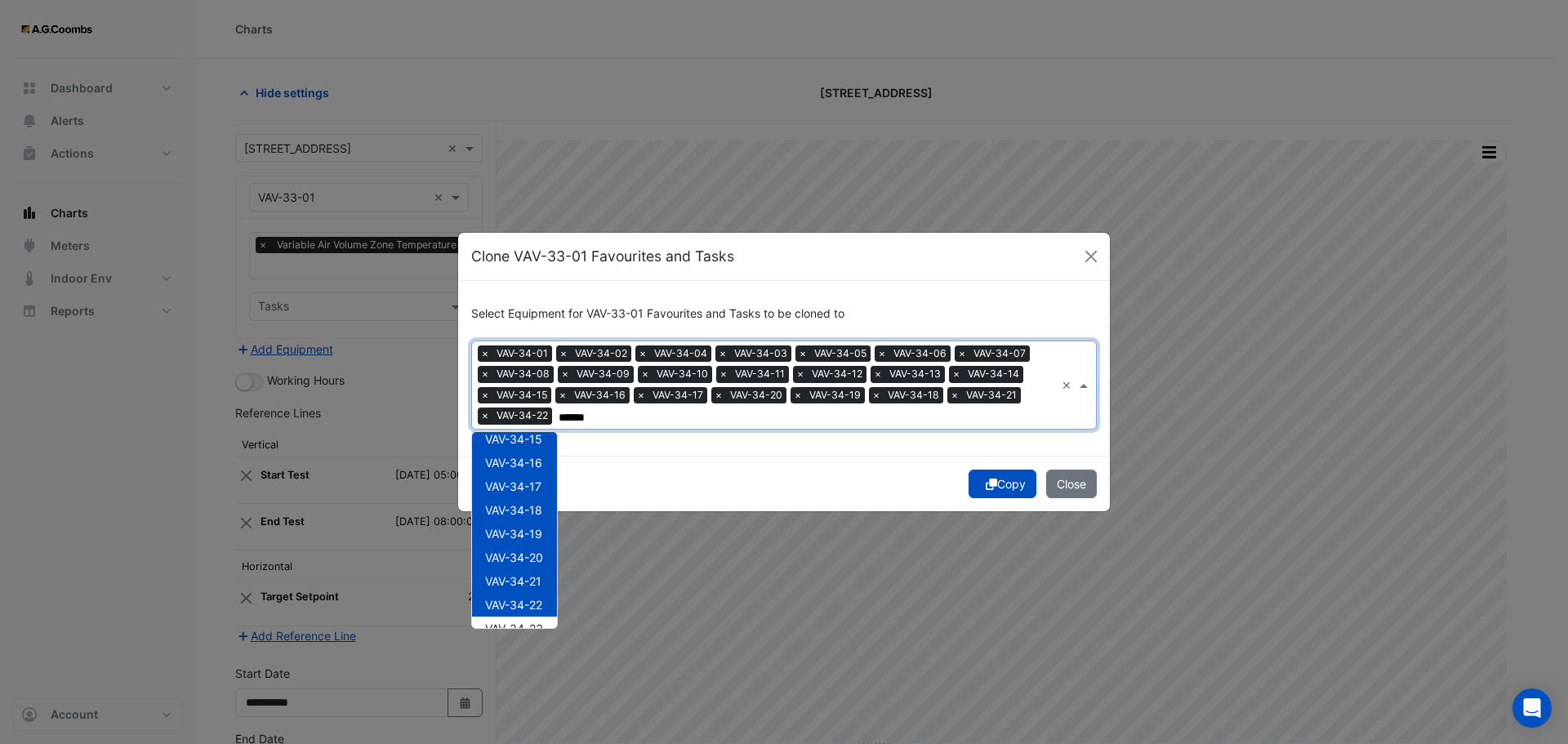
scroll to position [514, 0]
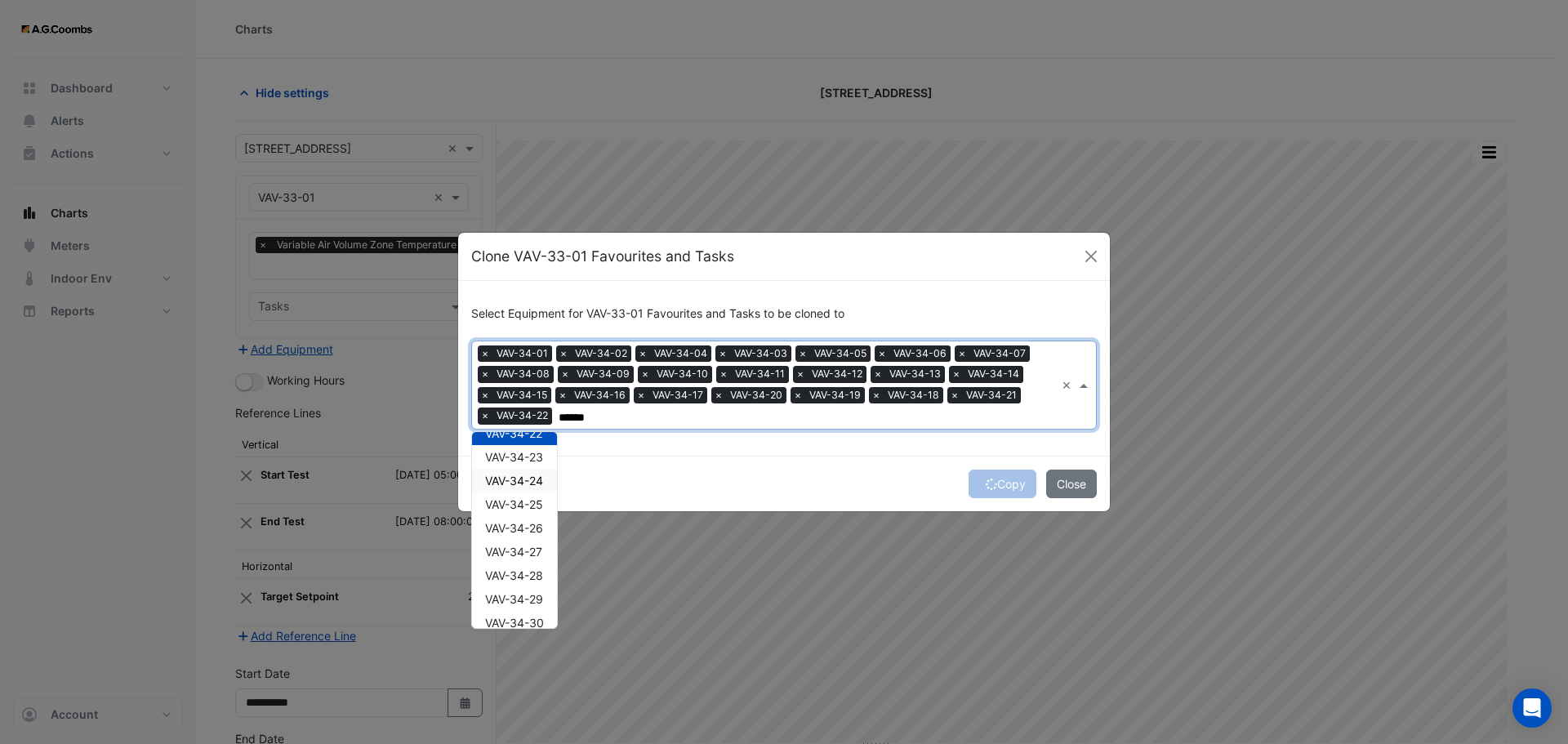
click at [516, 456] on span "VAV-34-23" at bounding box center [514, 457] width 58 height 14
click at [520, 501] on span "VAV-34-25" at bounding box center [514, 504] width 58 height 14
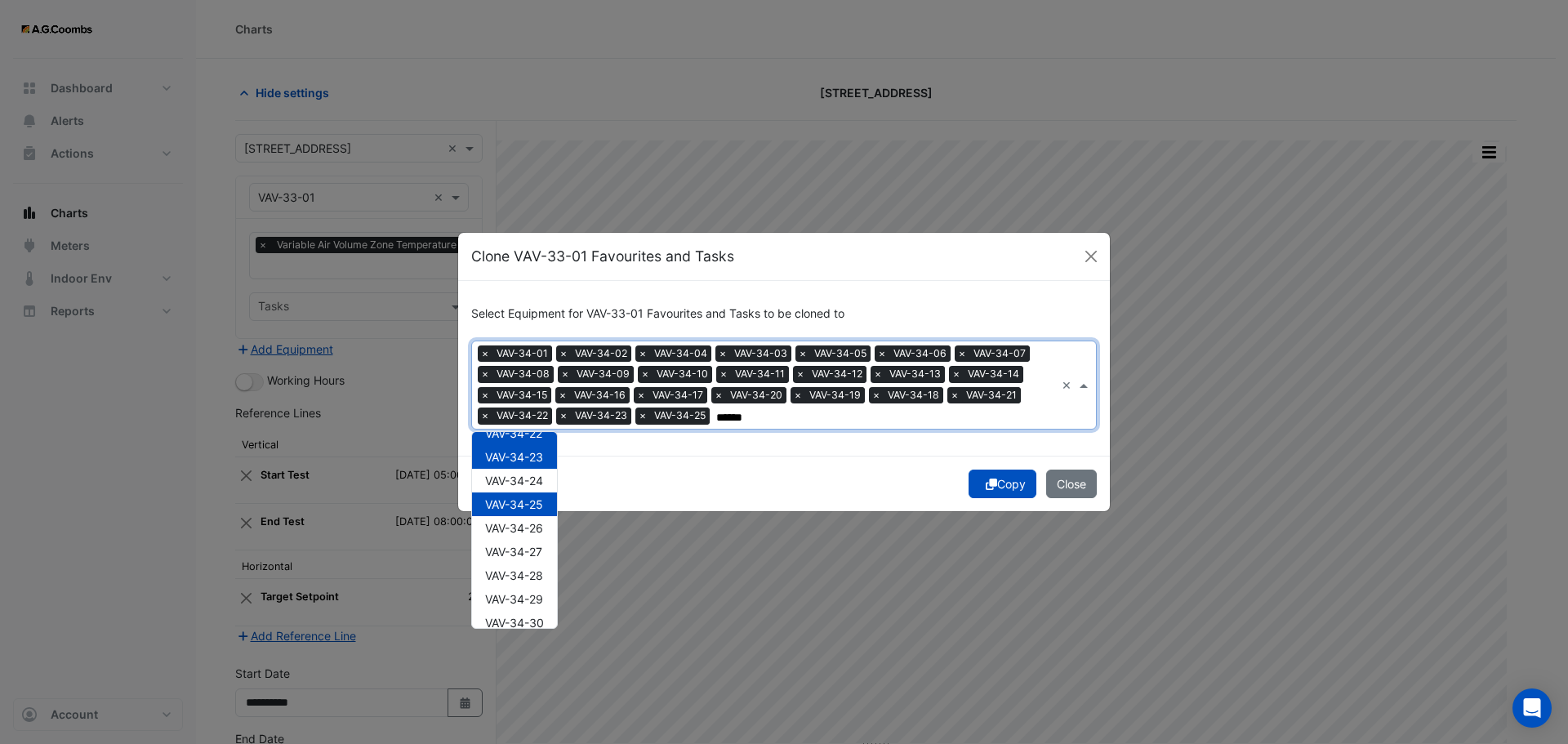
click at [515, 468] on div "VAV-34-24" at bounding box center [514, 480] width 85 height 24
click at [513, 533] on span "VAV-34-26" at bounding box center [514, 528] width 58 height 14
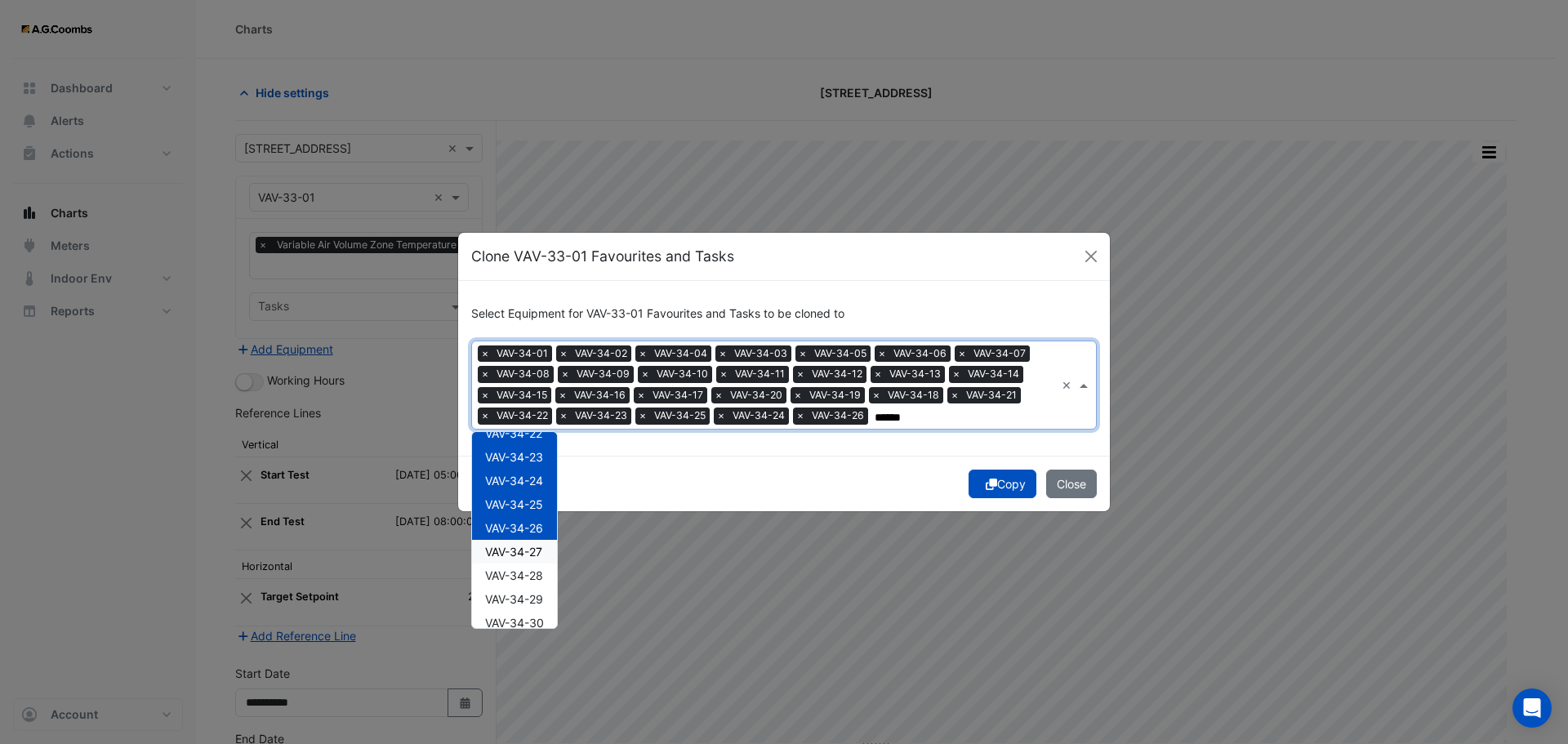
click at [528, 557] on span "VAV-34-27" at bounding box center [514, 551] width 58 height 14
click at [527, 588] on div "VAV-34-29" at bounding box center [514, 599] width 85 height 24
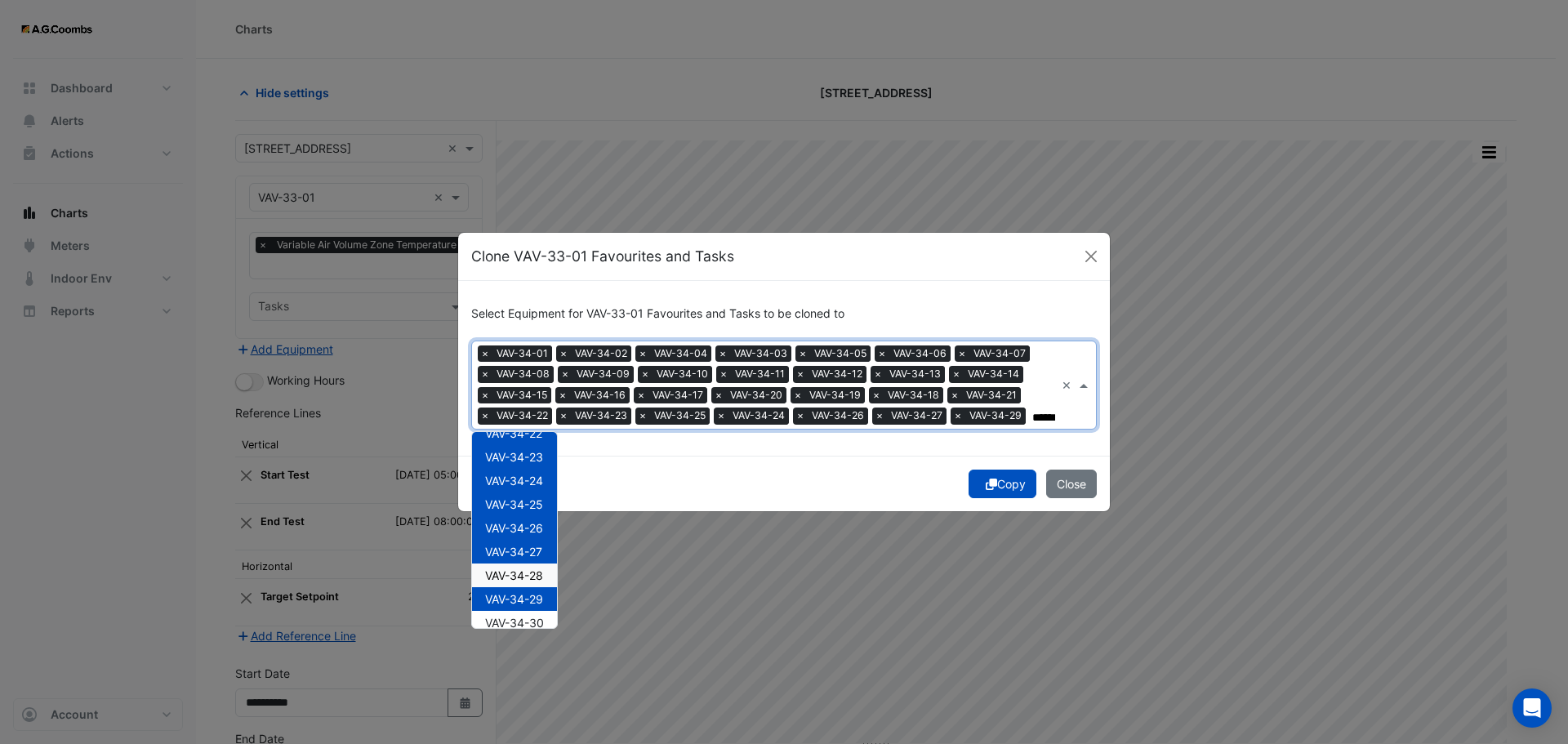
click at [513, 568] on span "VAV-34-28" at bounding box center [514, 575] width 58 height 14
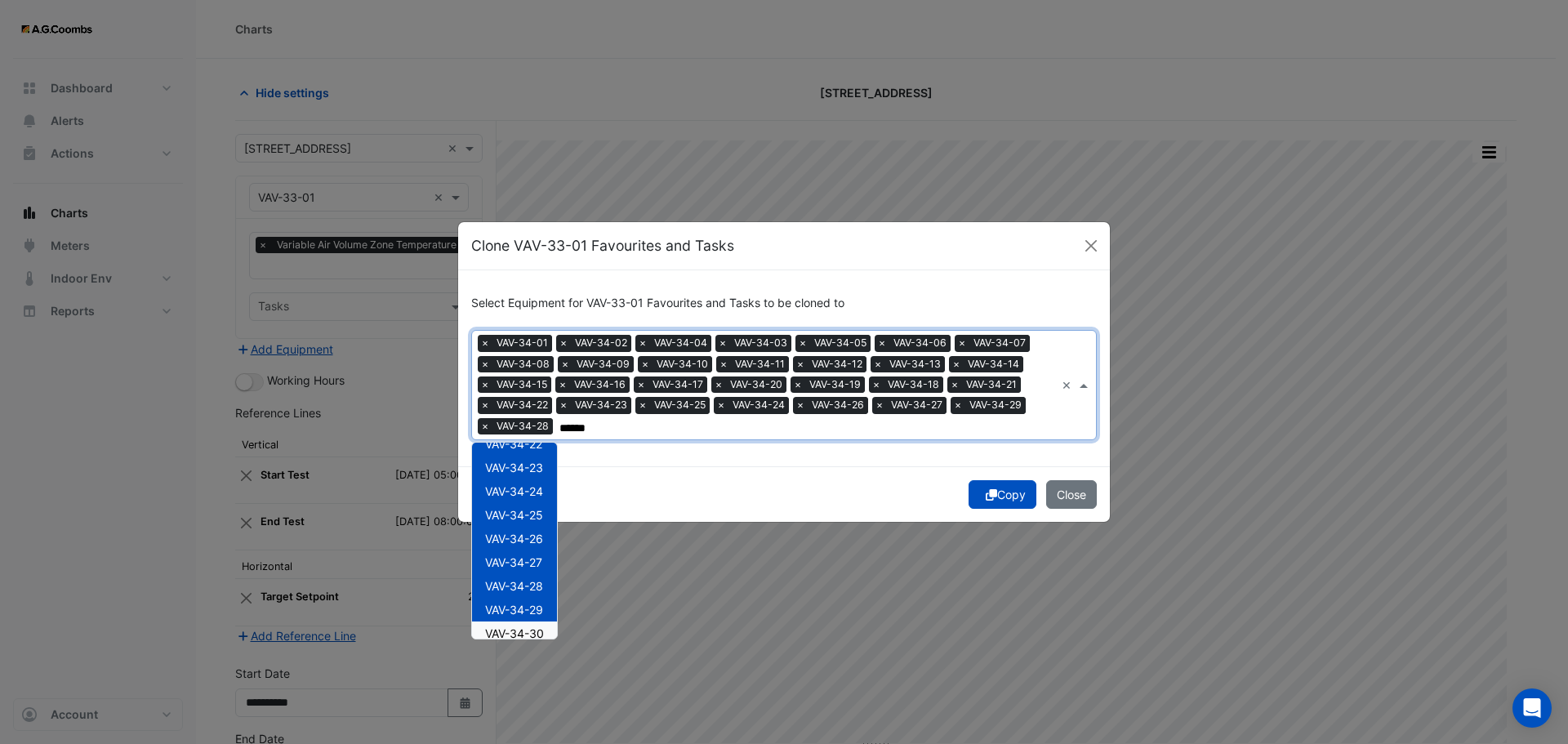
click at [535, 632] on span "VAV-34-30" at bounding box center [515, 633] width 59 height 14
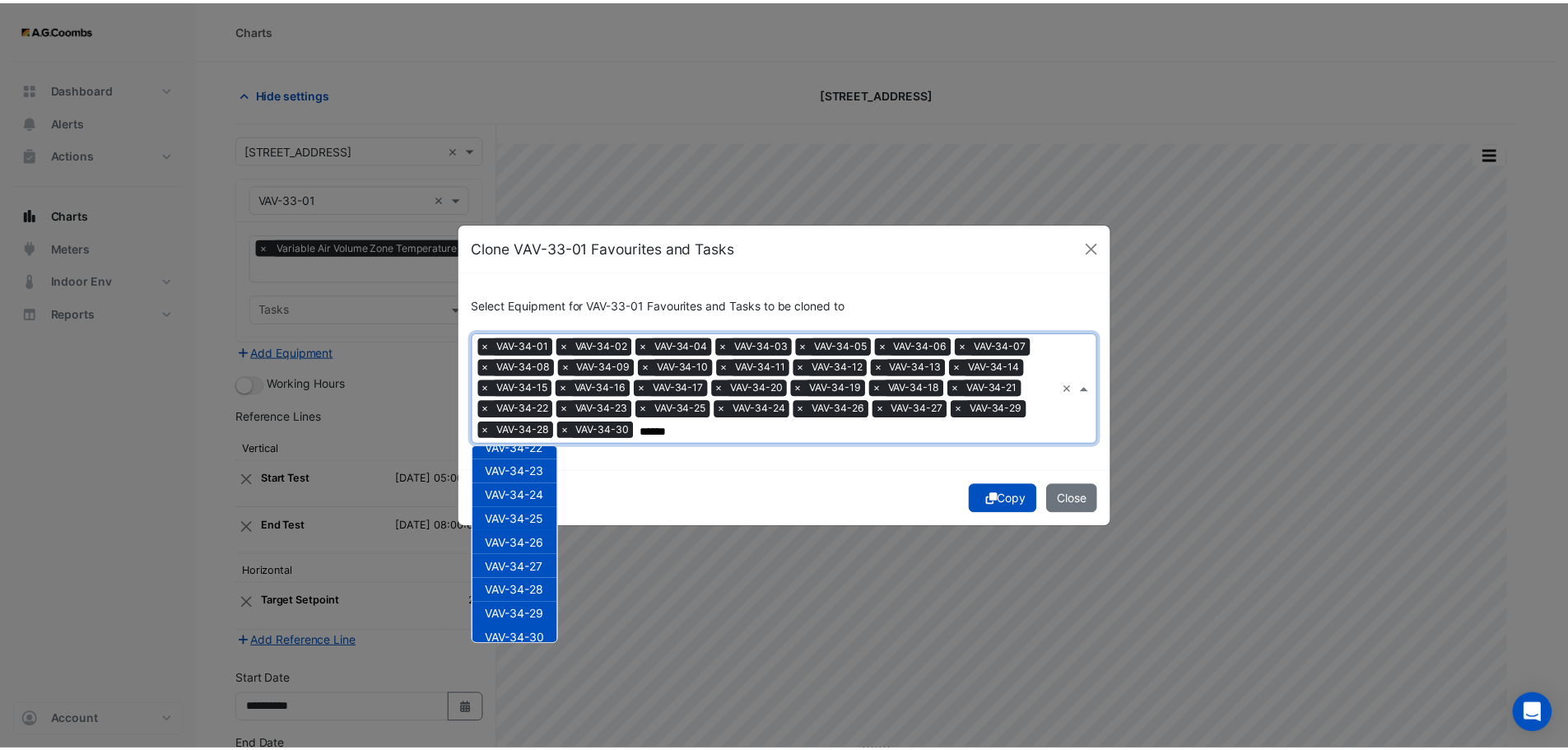
scroll to position [532, 0]
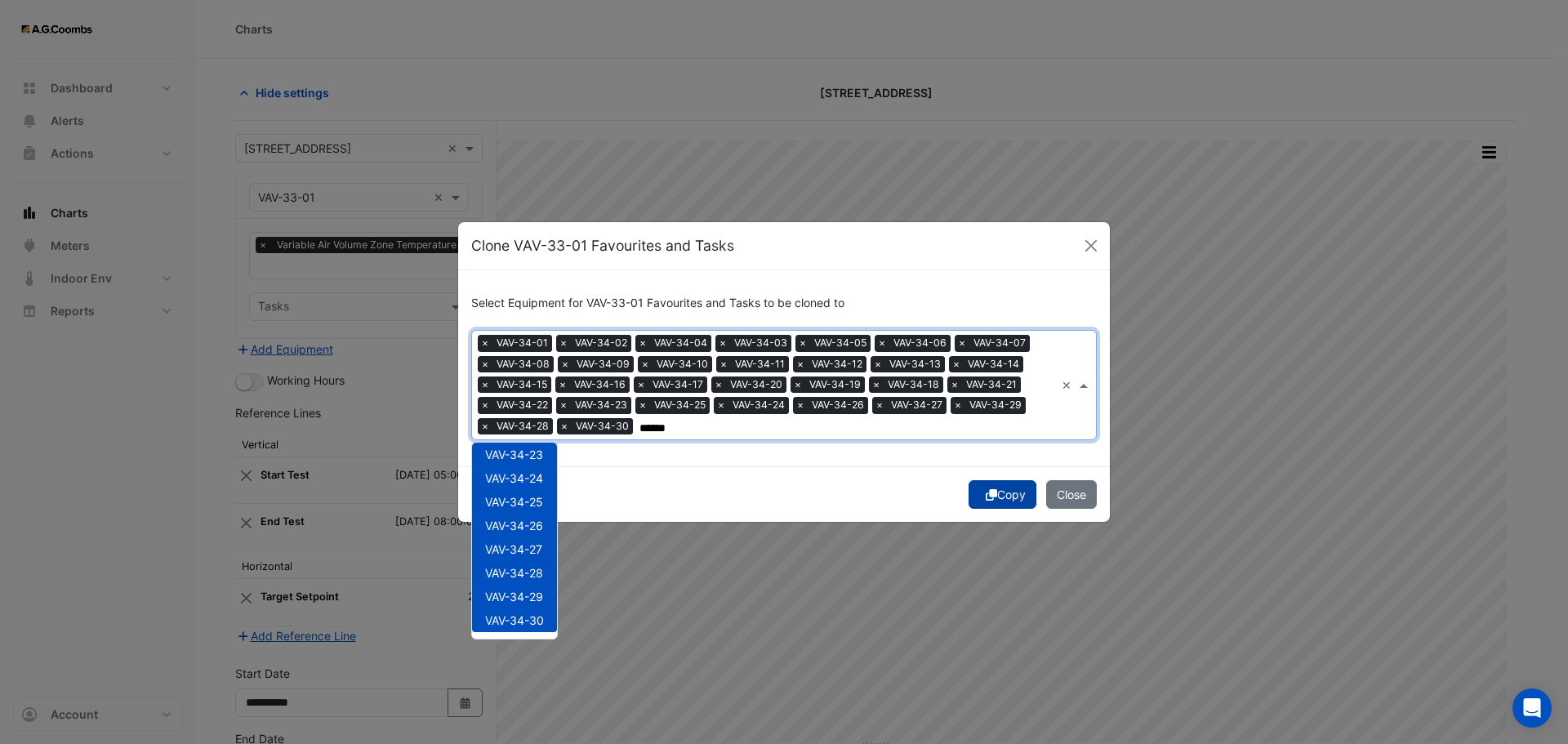
type input "******"
click at [1010, 494] on button "Copy" at bounding box center [1002, 495] width 68 height 29
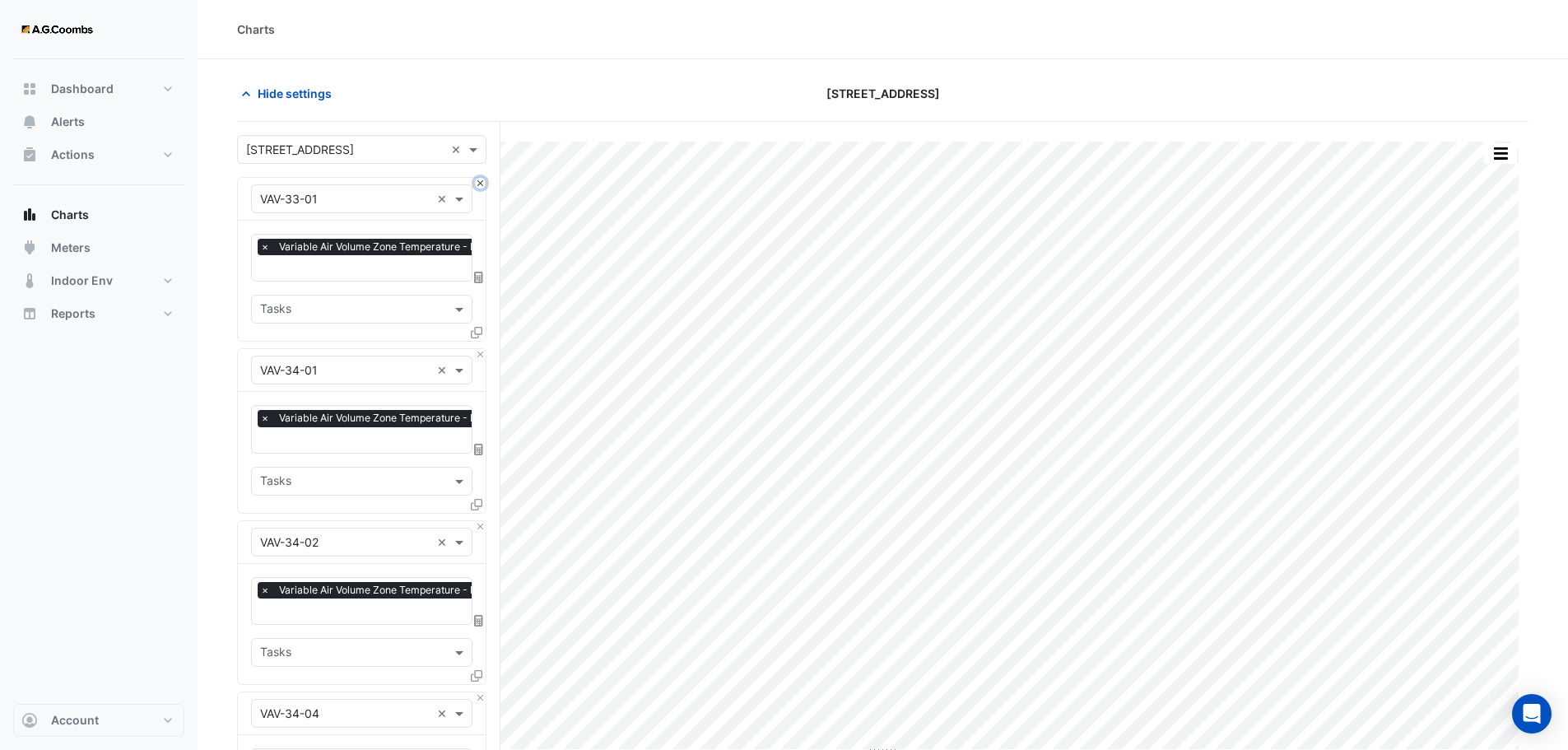
click at [479, 179] on button "Close" at bounding box center [480, 183] width 11 height 11
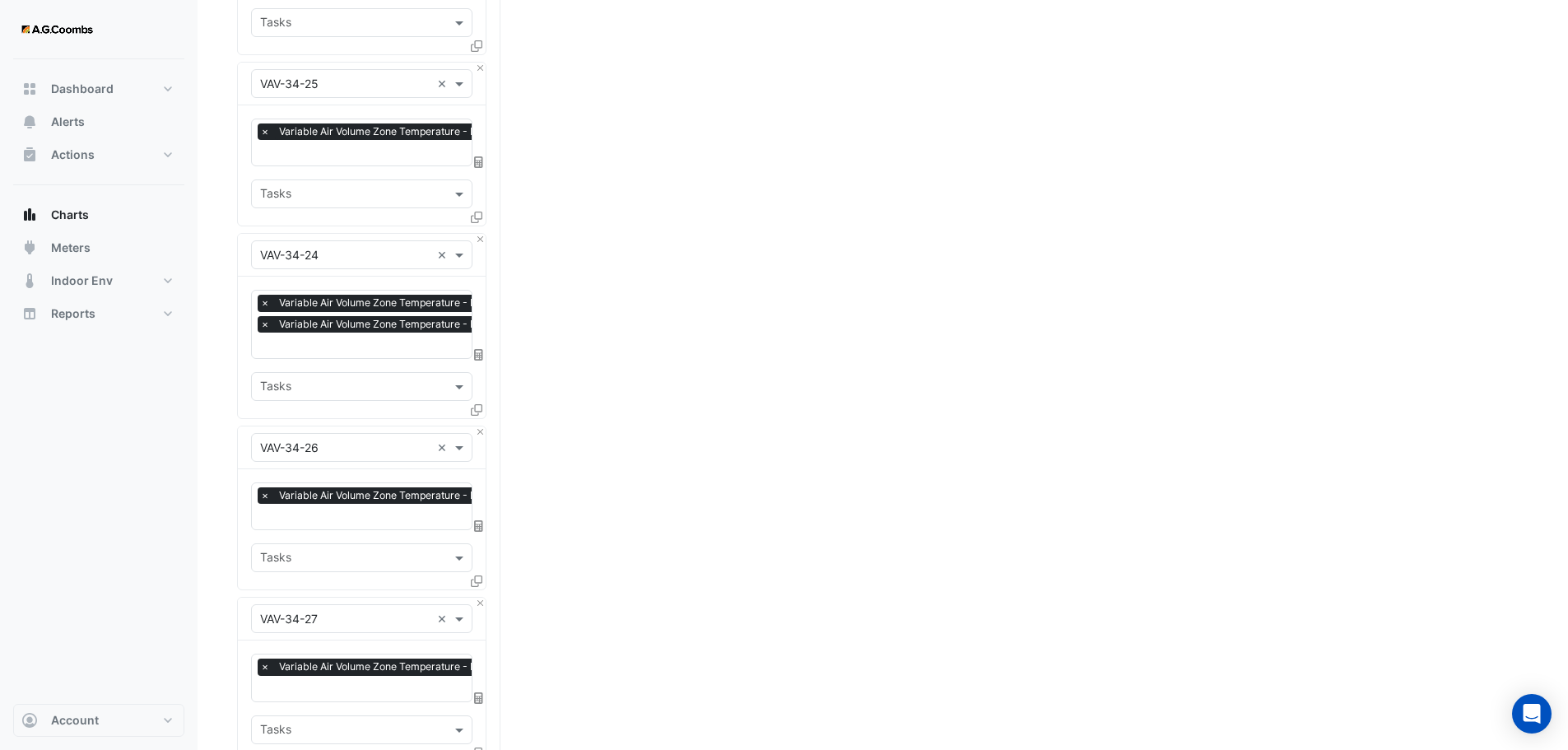
scroll to position [5198, 0]
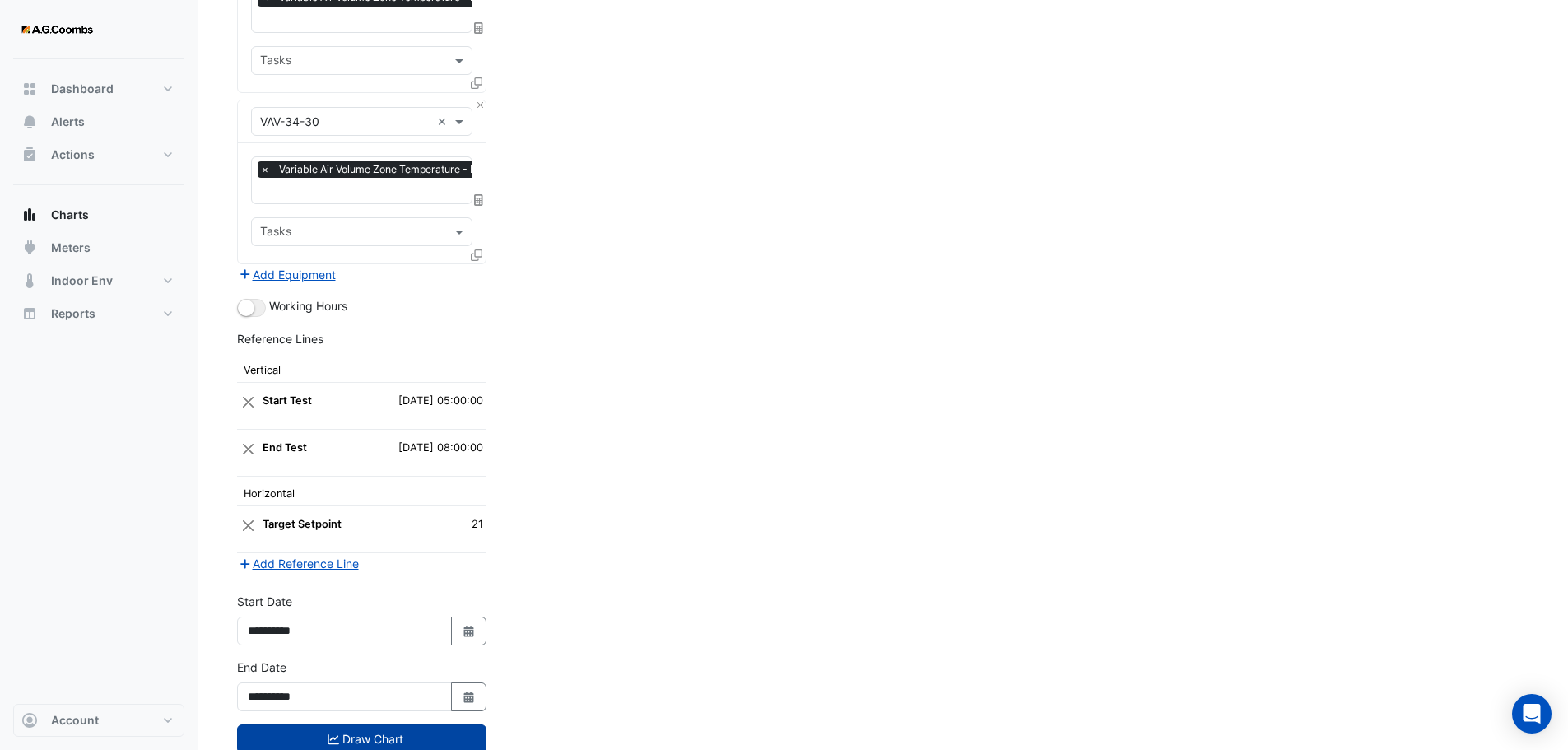
click at [327, 733] on icon "submit" at bounding box center [333, 738] width 12 height 10
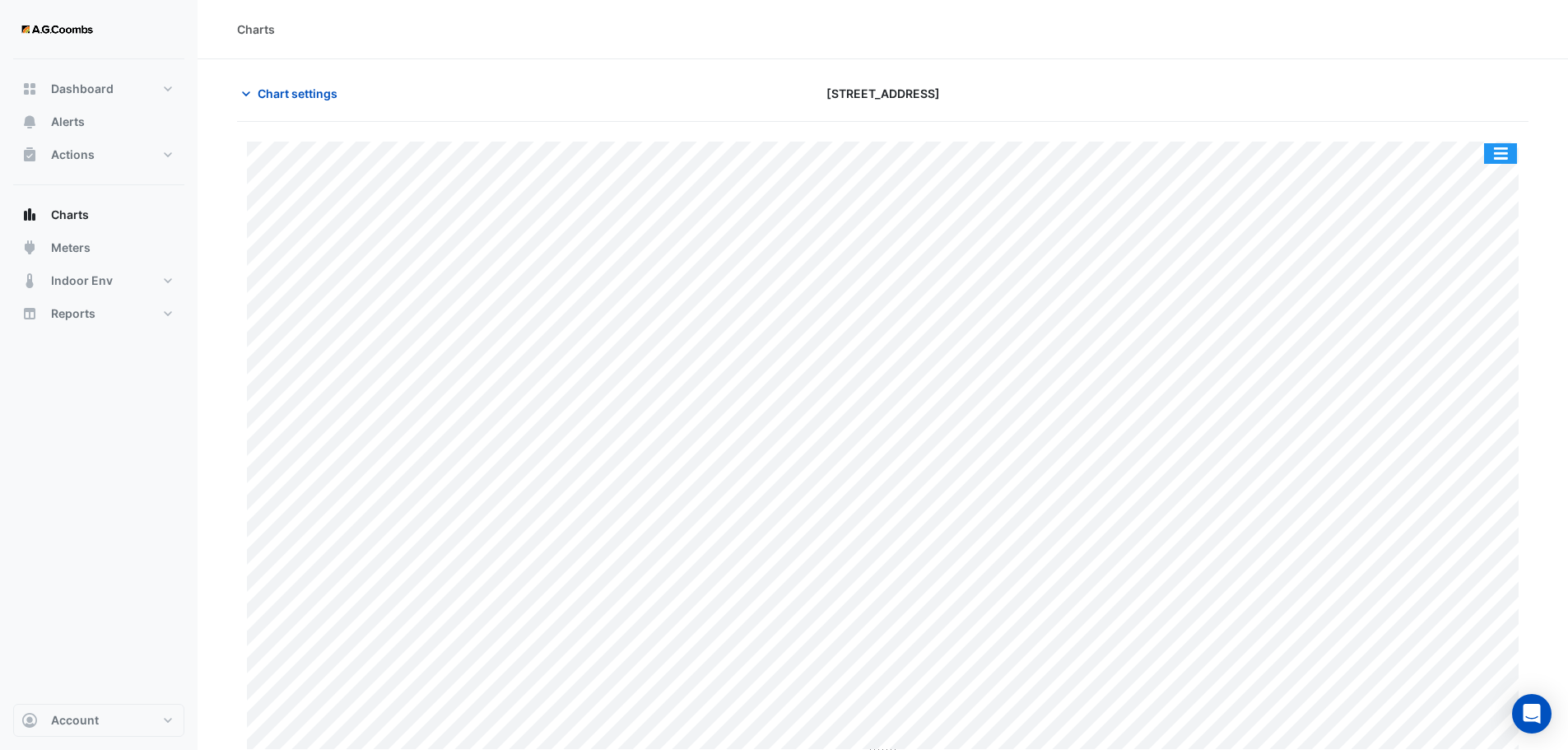
click at [1506, 149] on button "button" at bounding box center [1500, 153] width 33 height 20
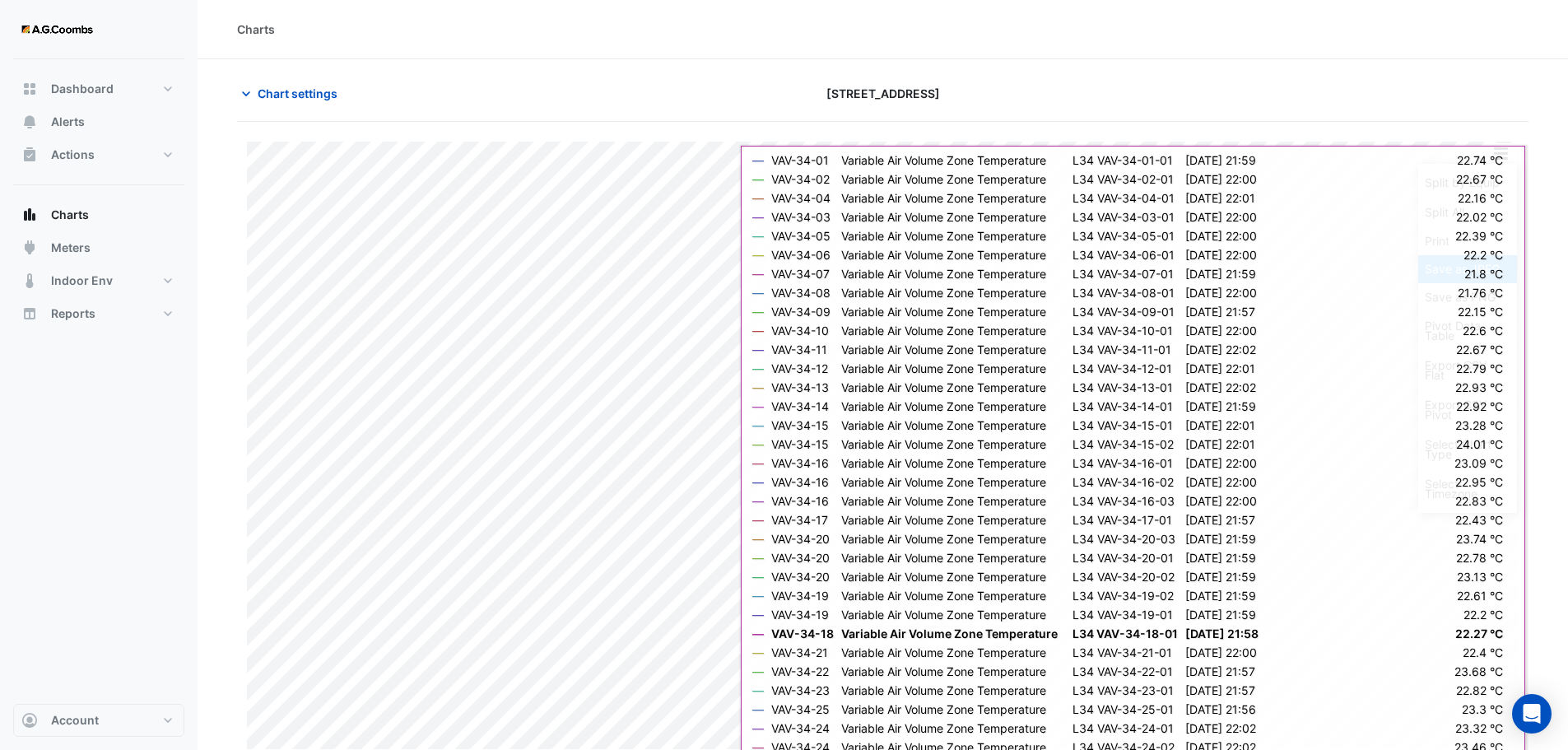
click at [1447, 274] on div "Save as JPEG" at bounding box center [1467, 268] width 99 height 28
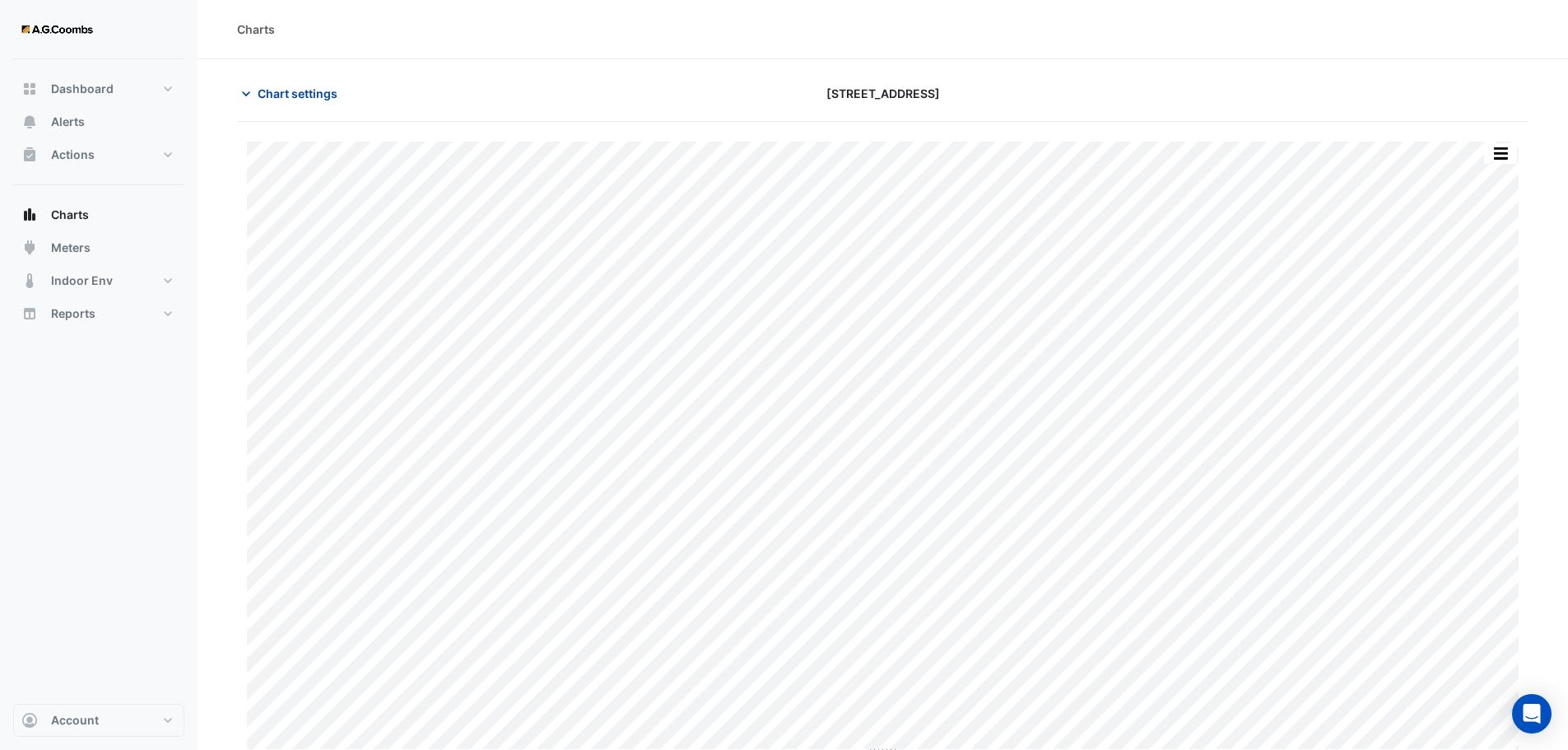
drag, startPoint x: 288, startPoint y: 99, endPoint x: 481, endPoint y: 291, distance: 272.2
click at [287, 96] on span "Chart settings" at bounding box center [297, 93] width 80 height 17
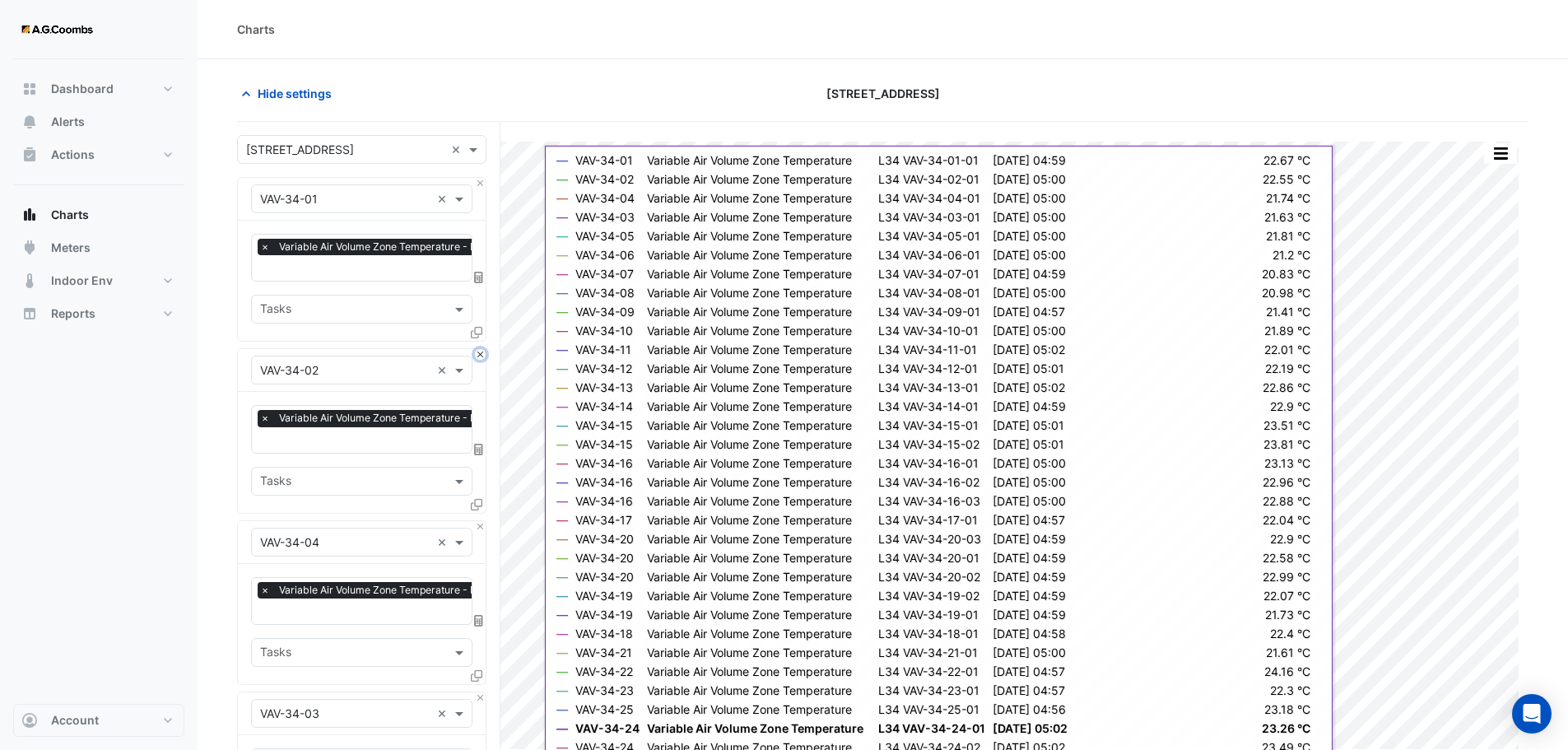
click at [476, 349] on button "Close" at bounding box center [480, 354] width 11 height 11
click at [476, 521] on button "Close" at bounding box center [480, 526] width 11 height 11
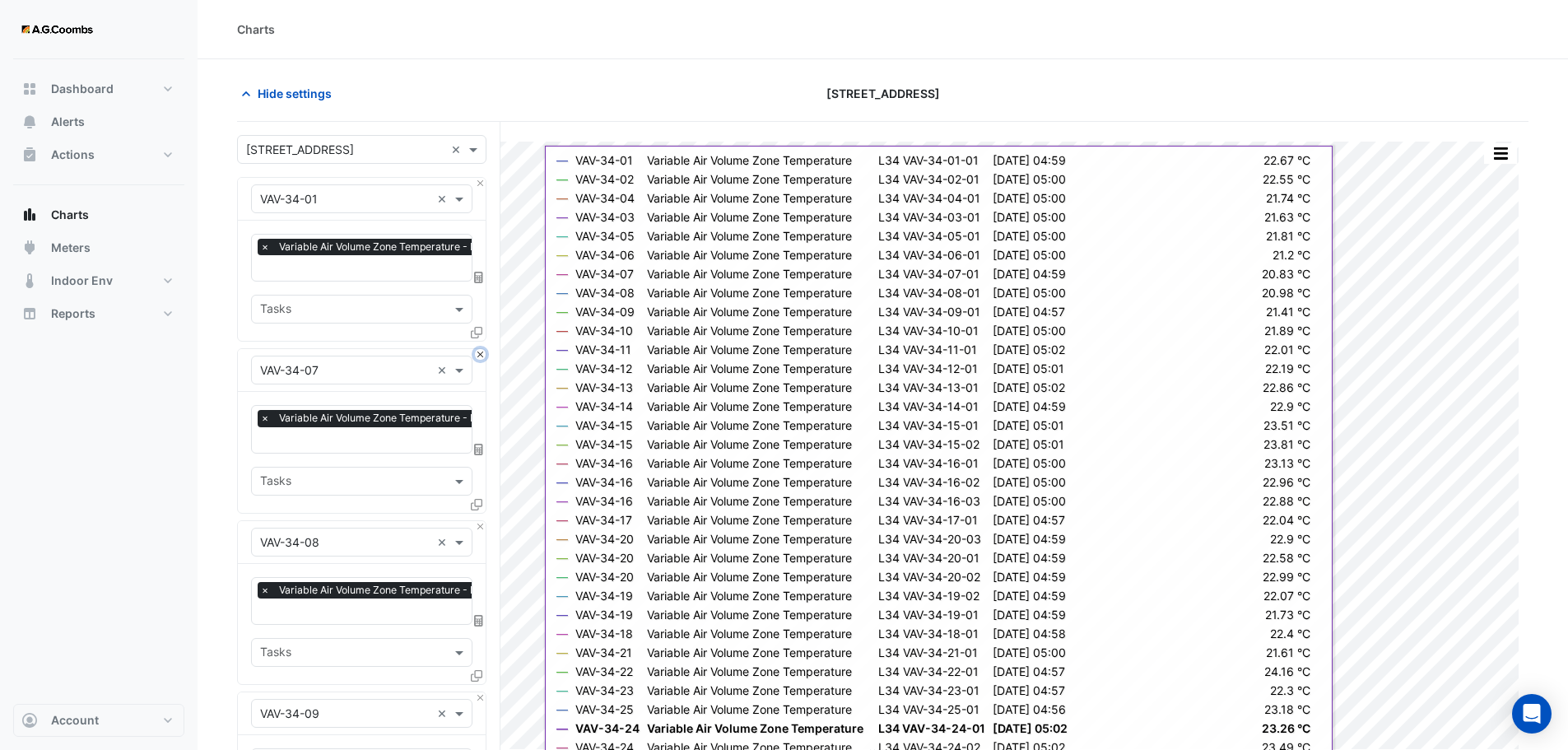
click at [476, 349] on button "Close" at bounding box center [480, 354] width 11 height 11
click at [476, 521] on button "Close" at bounding box center [480, 526] width 11 height 11
click at [476, 349] on button "Close" at bounding box center [480, 354] width 11 height 11
click at [476, 521] on button "Close" at bounding box center [480, 526] width 11 height 11
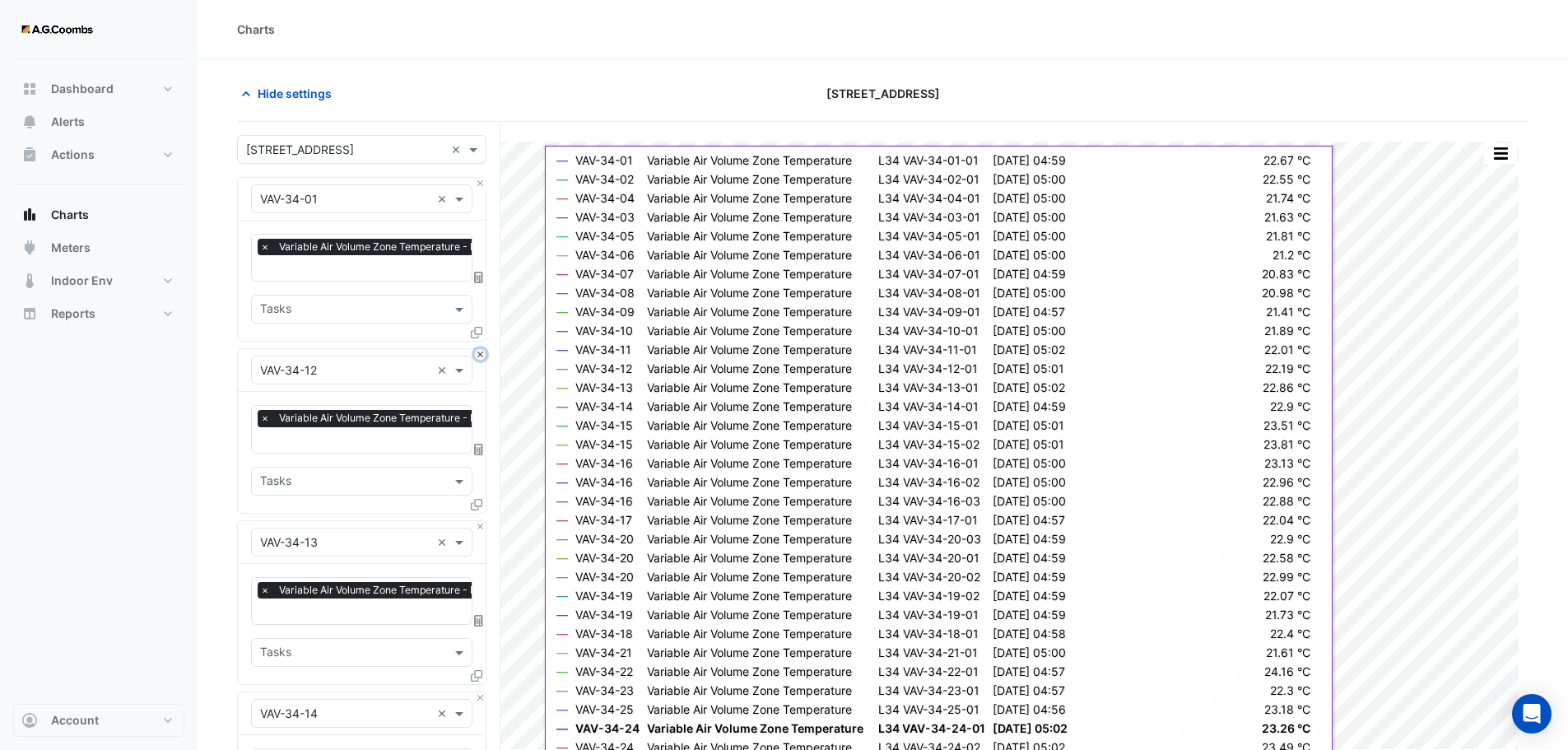
click at [476, 349] on button "Close" at bounding box center [480, 354] width 11 height 11
click at [476, 521] on button "Close" at bounding box center [480, 526] width 11 height 11
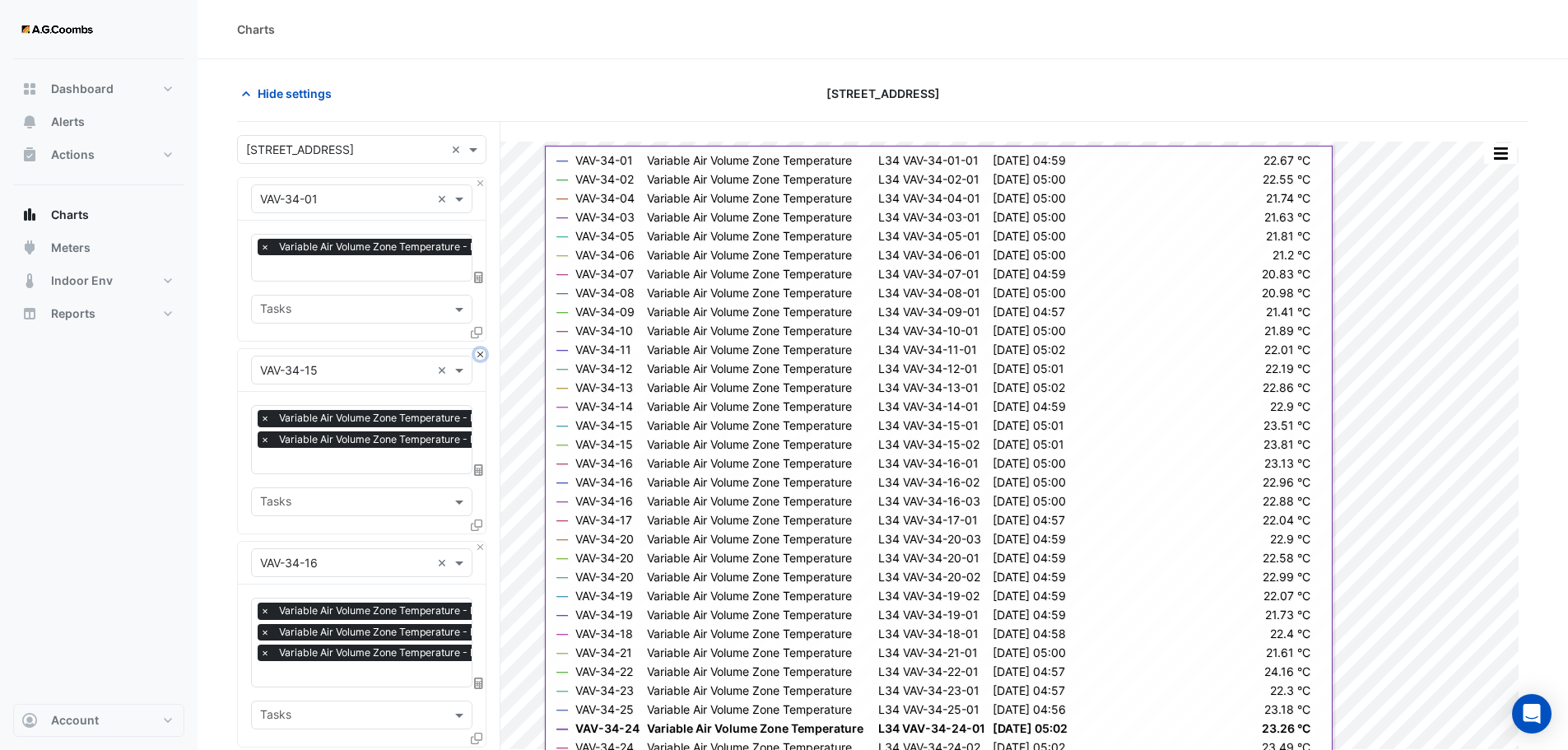
click at [476, 349] on button "Close" at bounding box center [480, 354] width 11 height 11
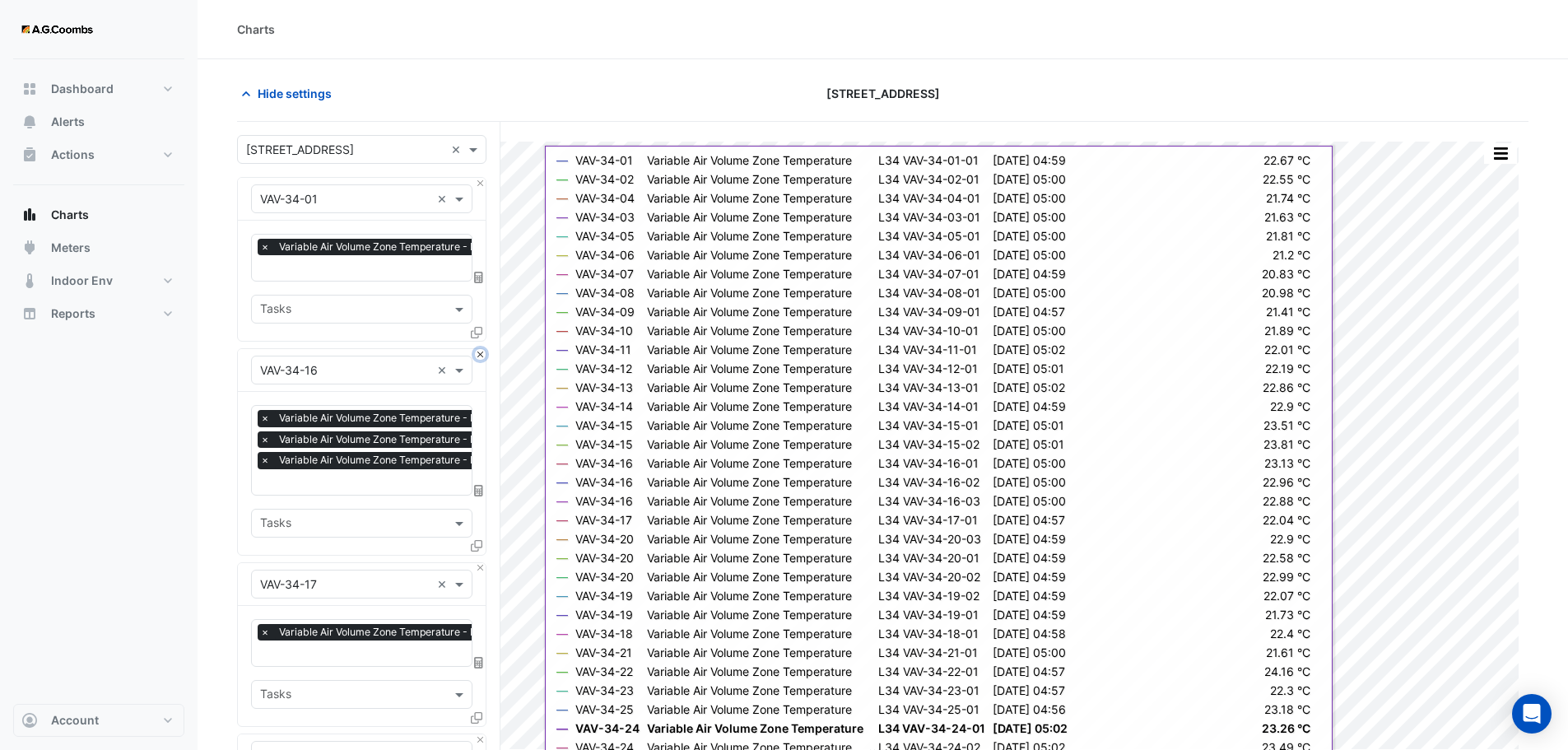
click at [476, 349] on button "Close" at bounding box center [480, 354] width 11 height 11
click at [476, 563] on button "Close" at bounding box center [480, 568] width 11 height 11
click at [476, 349] on button "Close" at bounding box center [480, 354] width 11 height 11
click at [476, 563] on button "Close" at bounding box center [480, 568] width 11 height 11
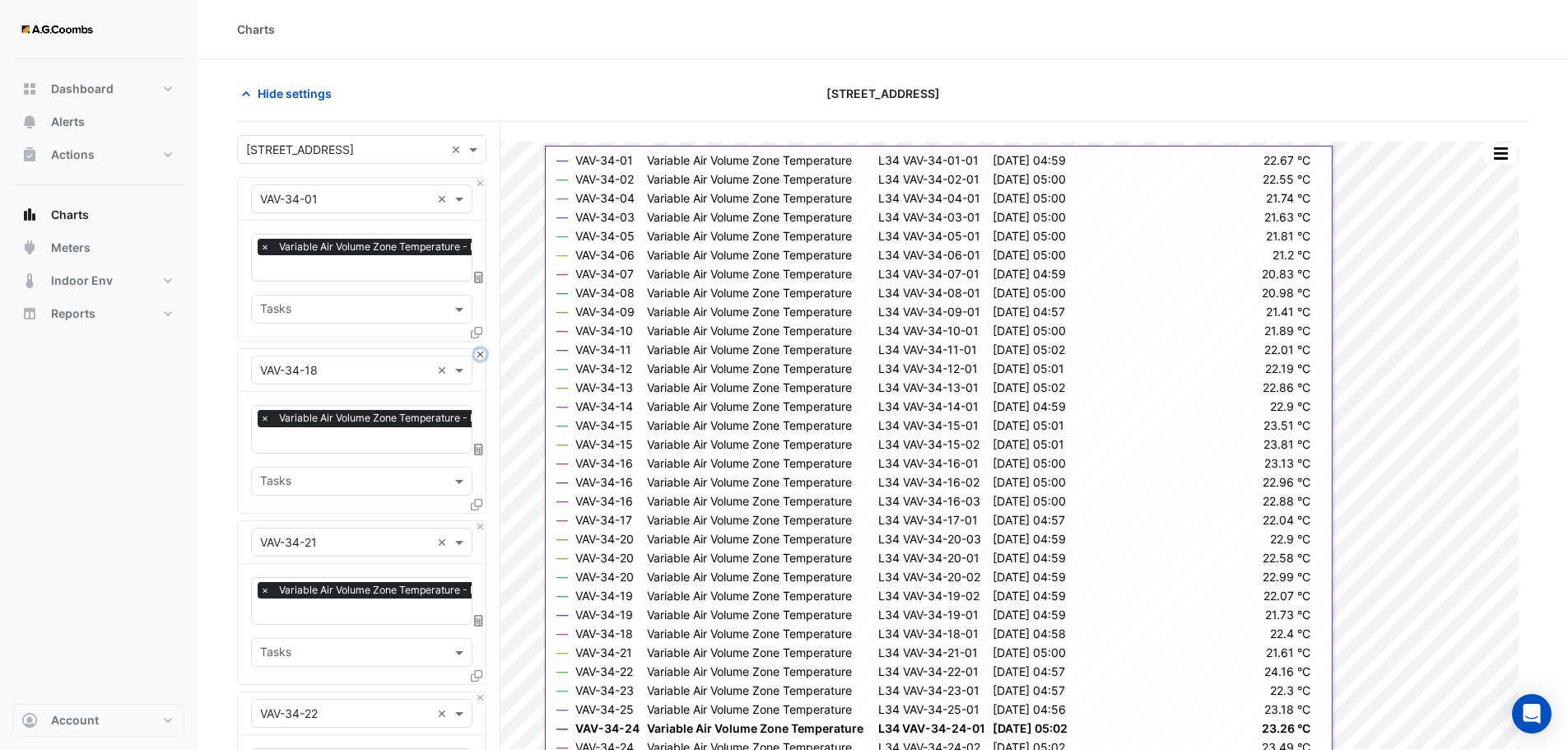
click at [476, 349] on button "Close" at bounding box center [480, 354] width 11 height 11
click at [476, 521] on button "Close" at bounding box center [480, 526] width 11 height 11
click at [476, 349] on button "Close" at bounding box center [480, 354] width 11 height 11
click at [476, 521] on button "Close" at bounding box center [480, 526] width 11 height 11
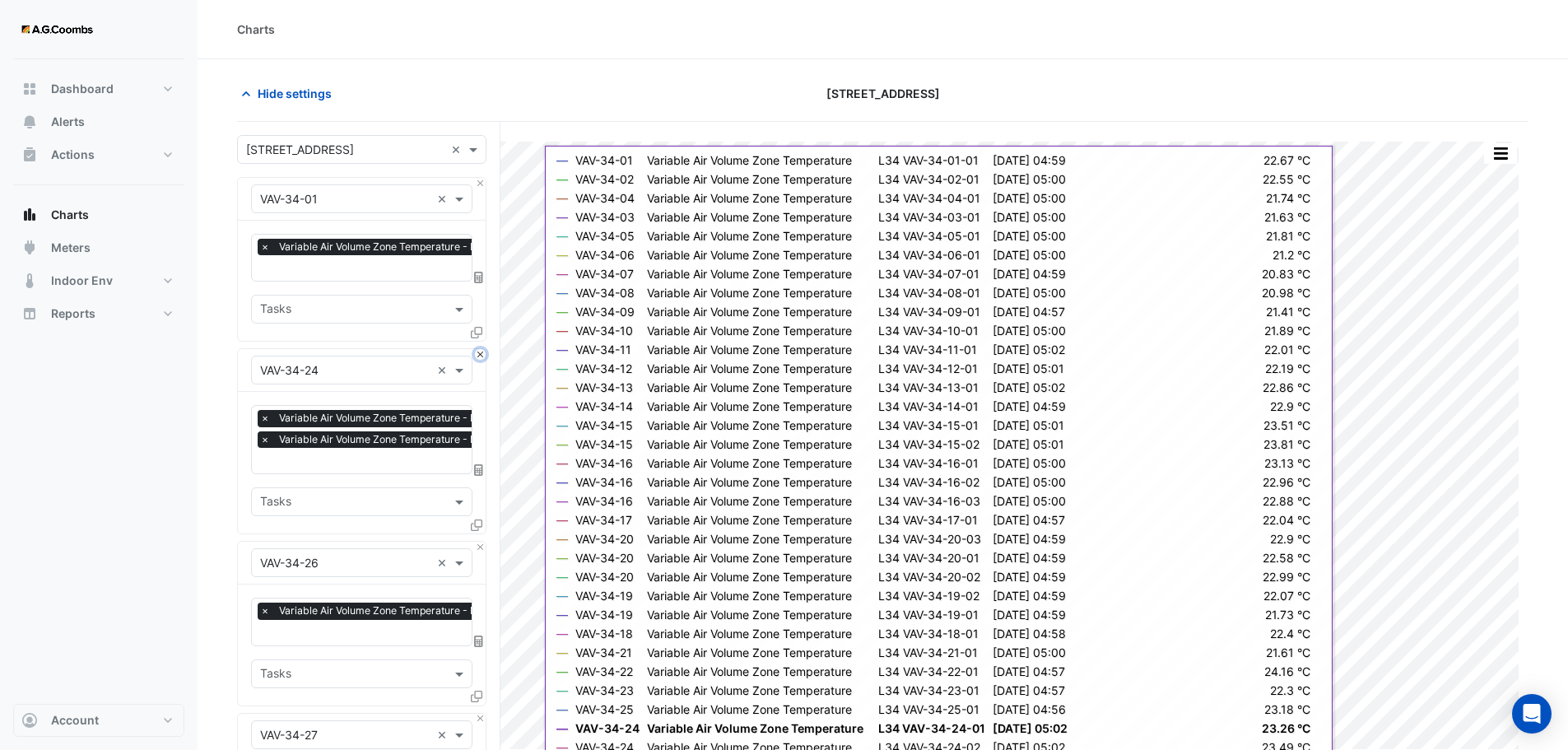
click at [481, 355] on button "Close" at bounding box center [480, 354] width 11 height 11
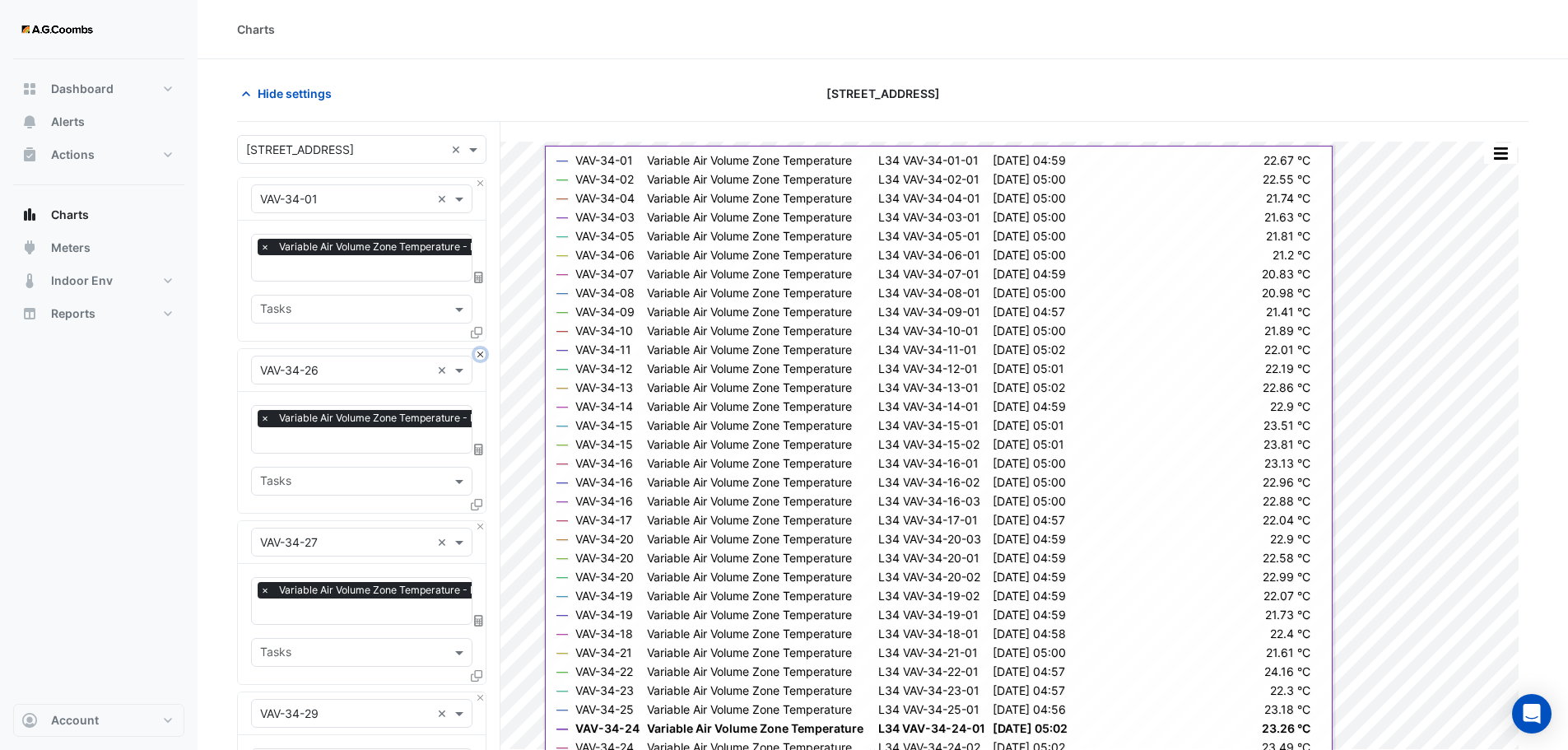
click at [481, 355] on button "Close" at bounding box center [480, 354] width 11 height 11
click at [481, 521] on button "Close" at bounding box center [480, 526] width 11 height 11
click at [481, 355] on button "Close" at bounding box center [480, 354] width 11 height 11
click at [481, 521] on button "Close" at bounding box center [480, 526] width 11 height 11
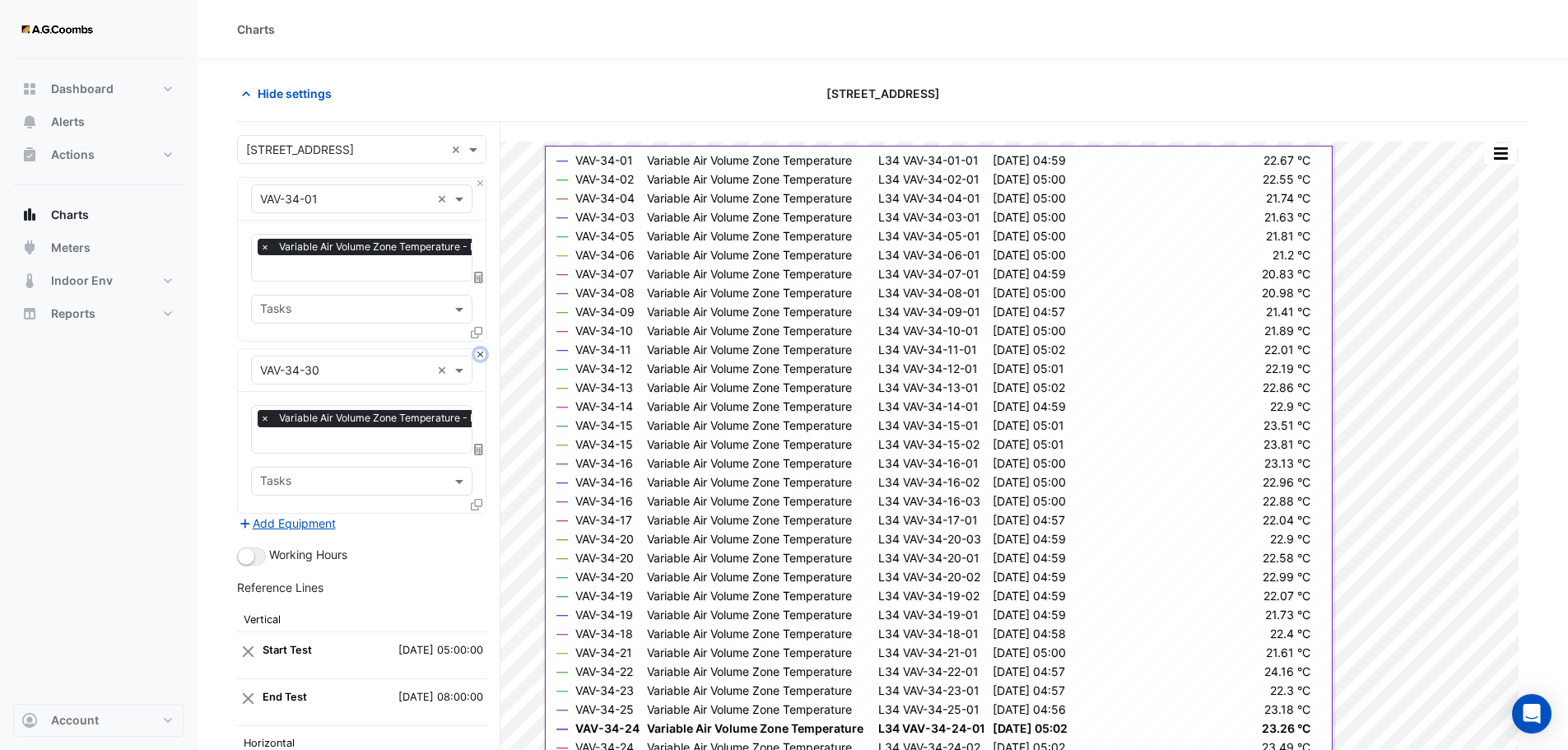
click at [481, 355] on button "Close" at bounding box center [480, 354] width 11 height 11
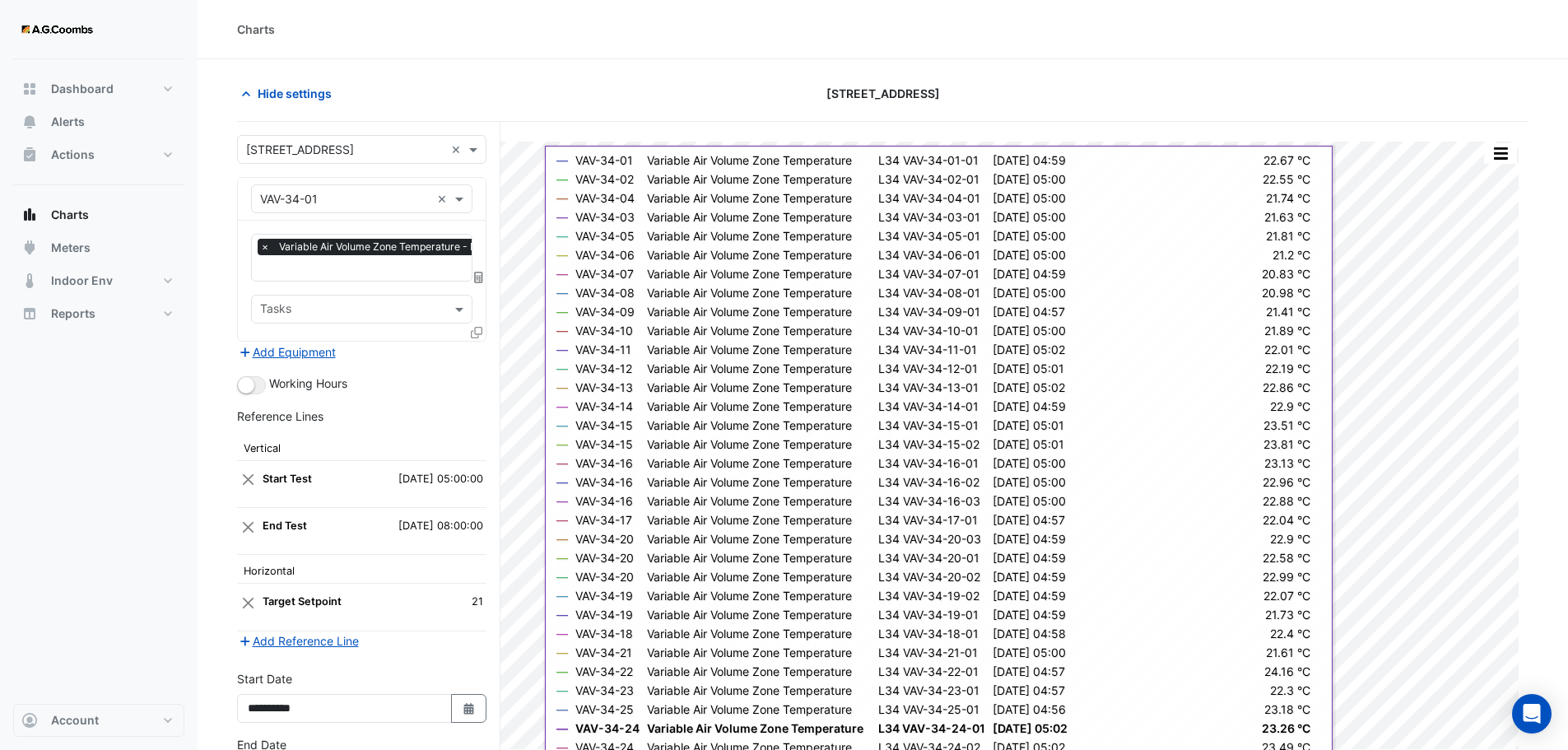
click at [481, 355] on div "Add Equipment" at bounding box center [361, 351] width 250 height 20
click at [474, 326] on icon at bounding box center [476, 332] width 12 height 12
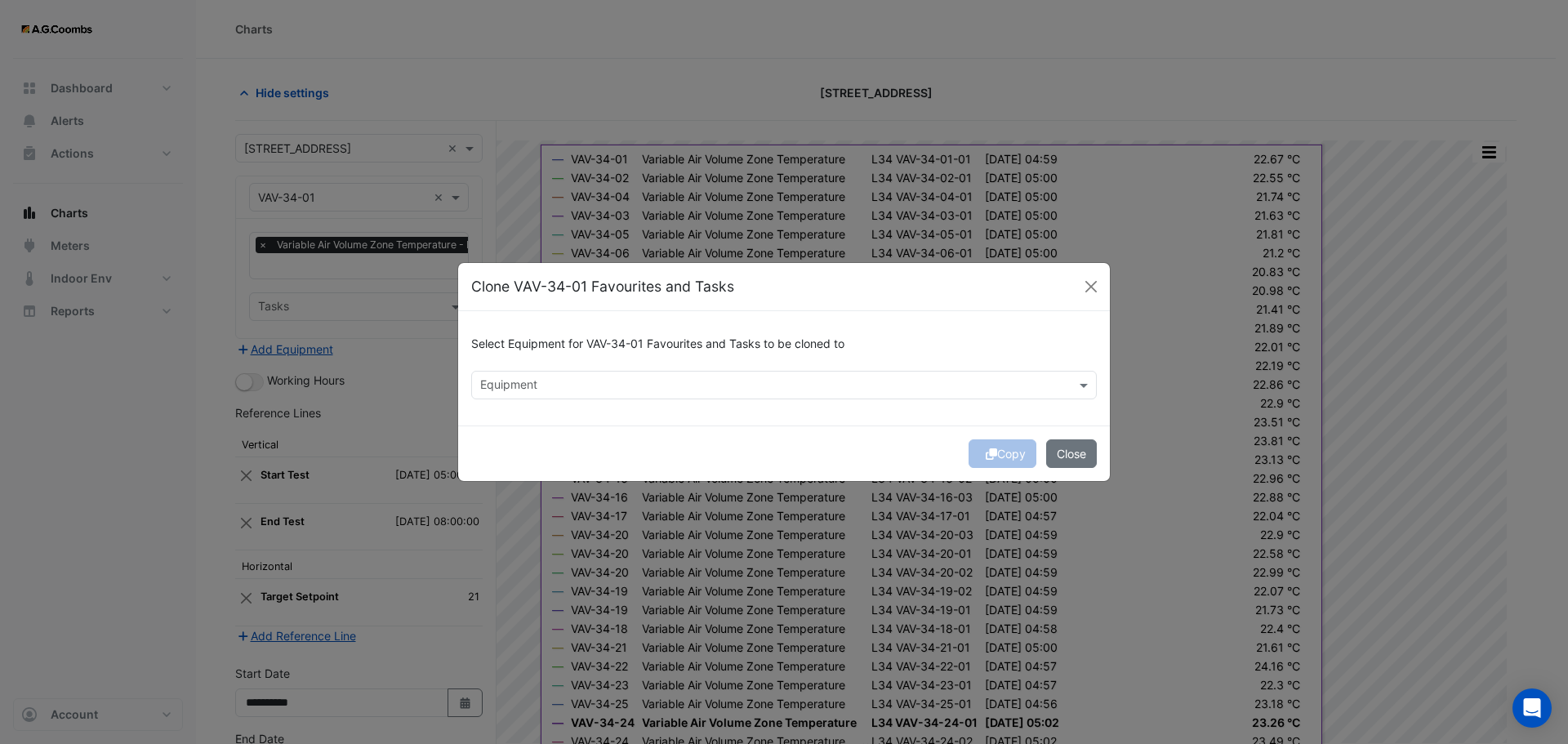
click at [553, 375] on div "Equipment" at bounding box center [770, 385] width 597 height 25
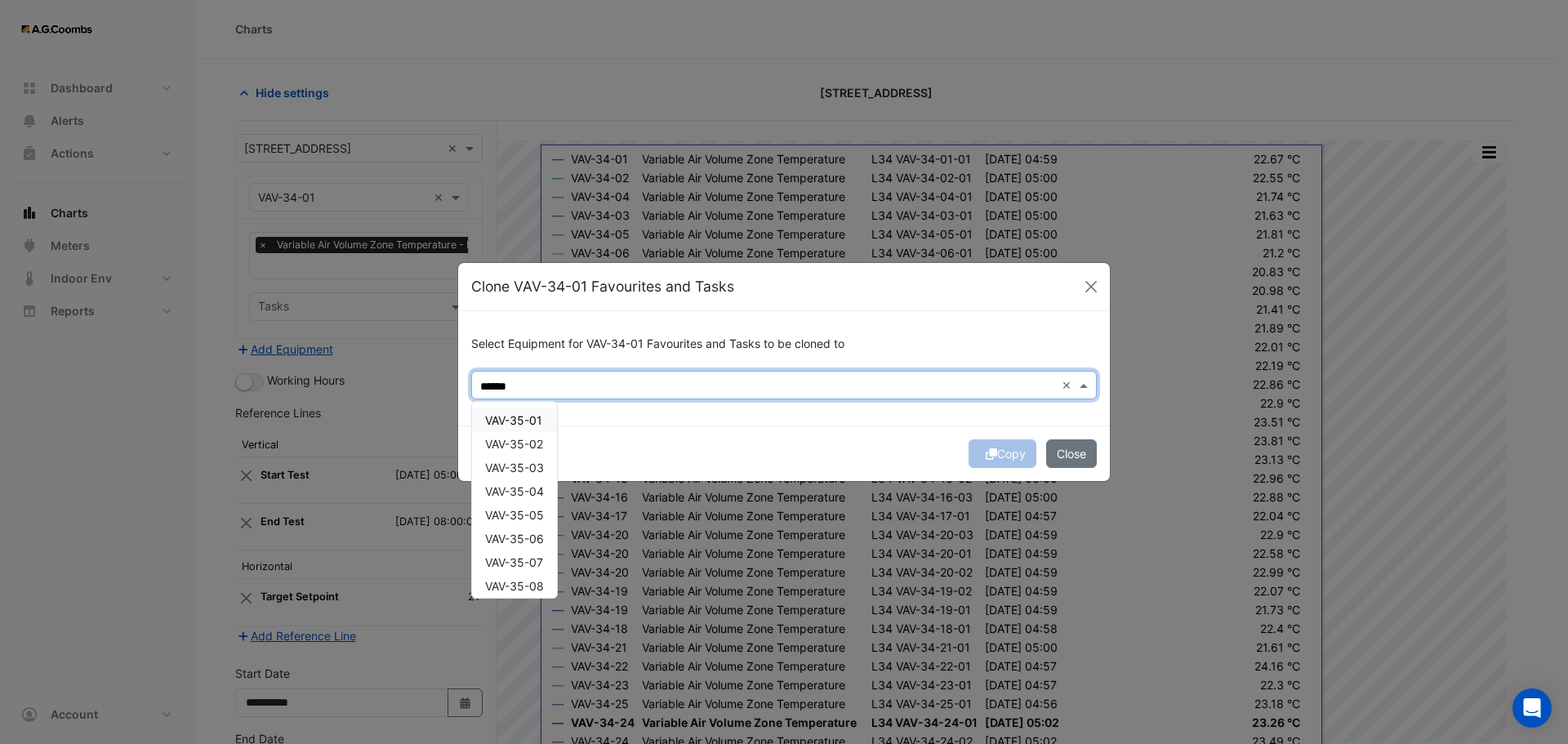
click at [510, 423] on span "VAV-35-01" at bounding box center [514, 420] width 58 height 14
click at [505, 439] on span "VAV-35-02" at bounding box center [514, 444] width 58 height 14
click at [506, 469] on span "VAV-35-03" at bounding box center [515, 468] width 59 height 14
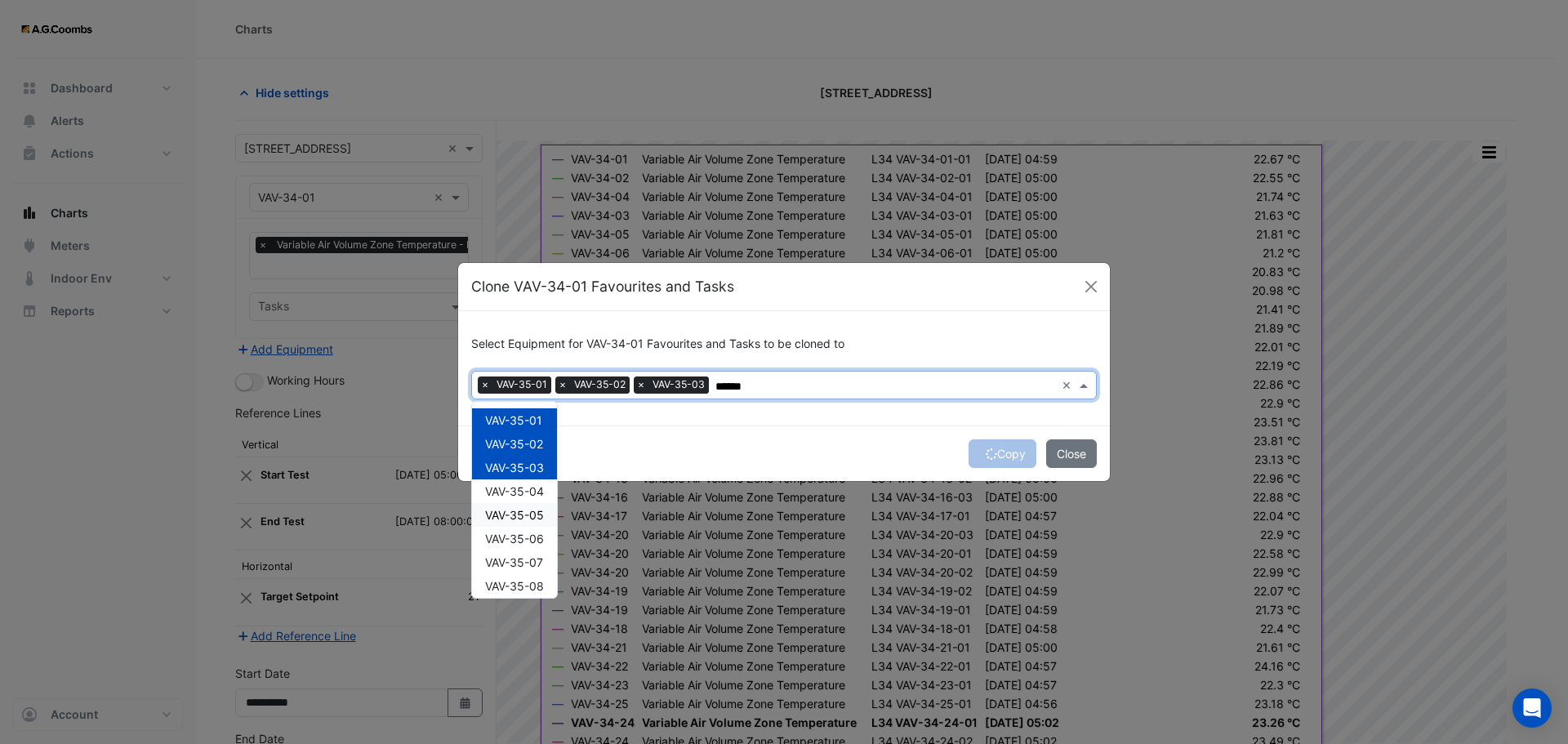
drag, startPoint x: 523, startPoint y: 508, endPoint x: 515, endPoint y: 512, distance: 8.9
click at [523, 507] on div "VAV-35-05" at bounding box center [514, 515] width 85 height 24
click at [513, 493] on span "VAV-35-04" at bounding box center [515, 491] width 59 height 14
click at [529, 550] on div "VAV-35-07" at bounding box center [514, 562] width 85 height 24
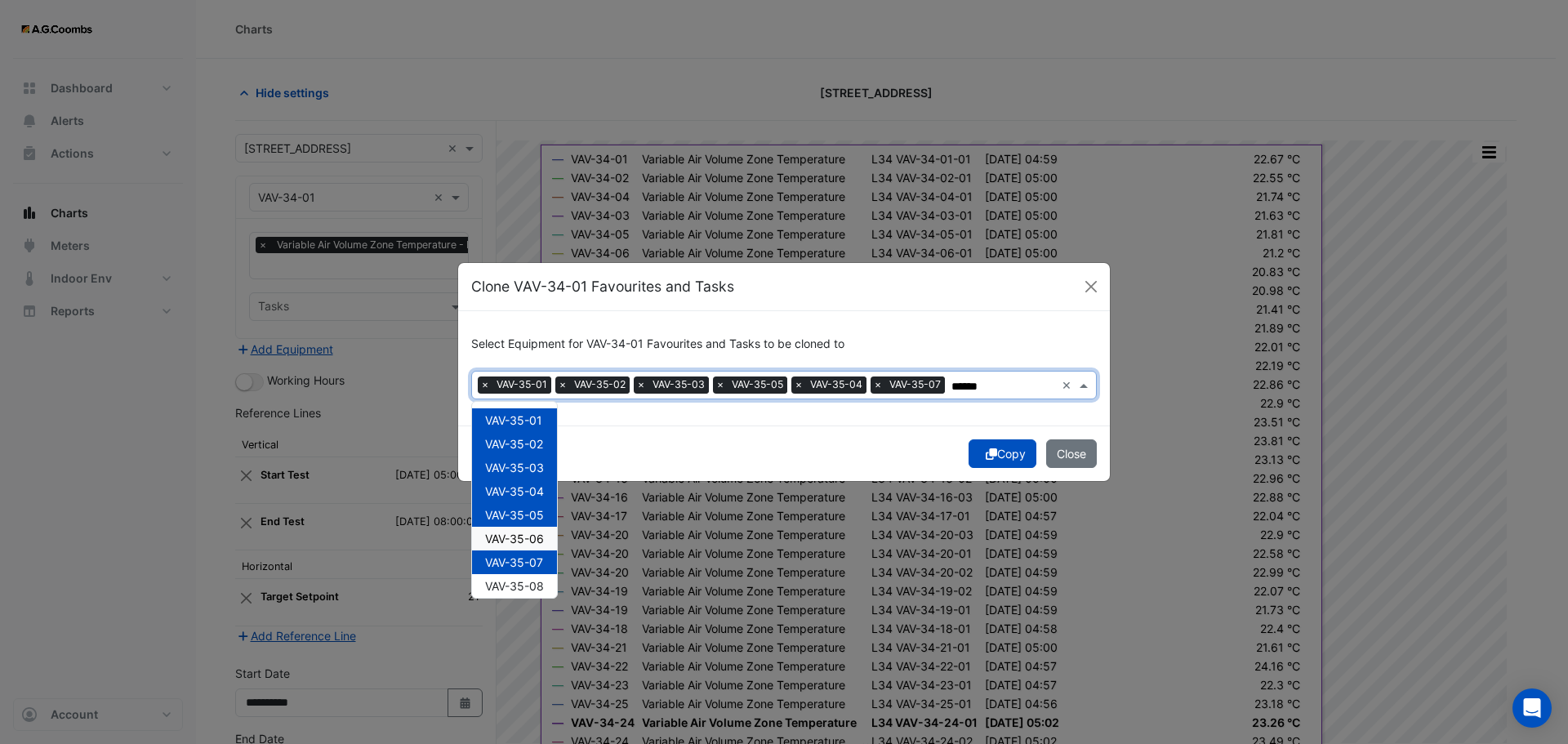
drag, startPoint x: 516, startPoint y: 536, endPoint x: 518, endPoint y: 545, distance: 9.2
click at [517, 536] on span "VAV-35-06" at bounding box center [515, 539] width 59 height 14
click at [528, 584] on span "VAV-35-08" at bounding box center [515, 586] width 59 height 14
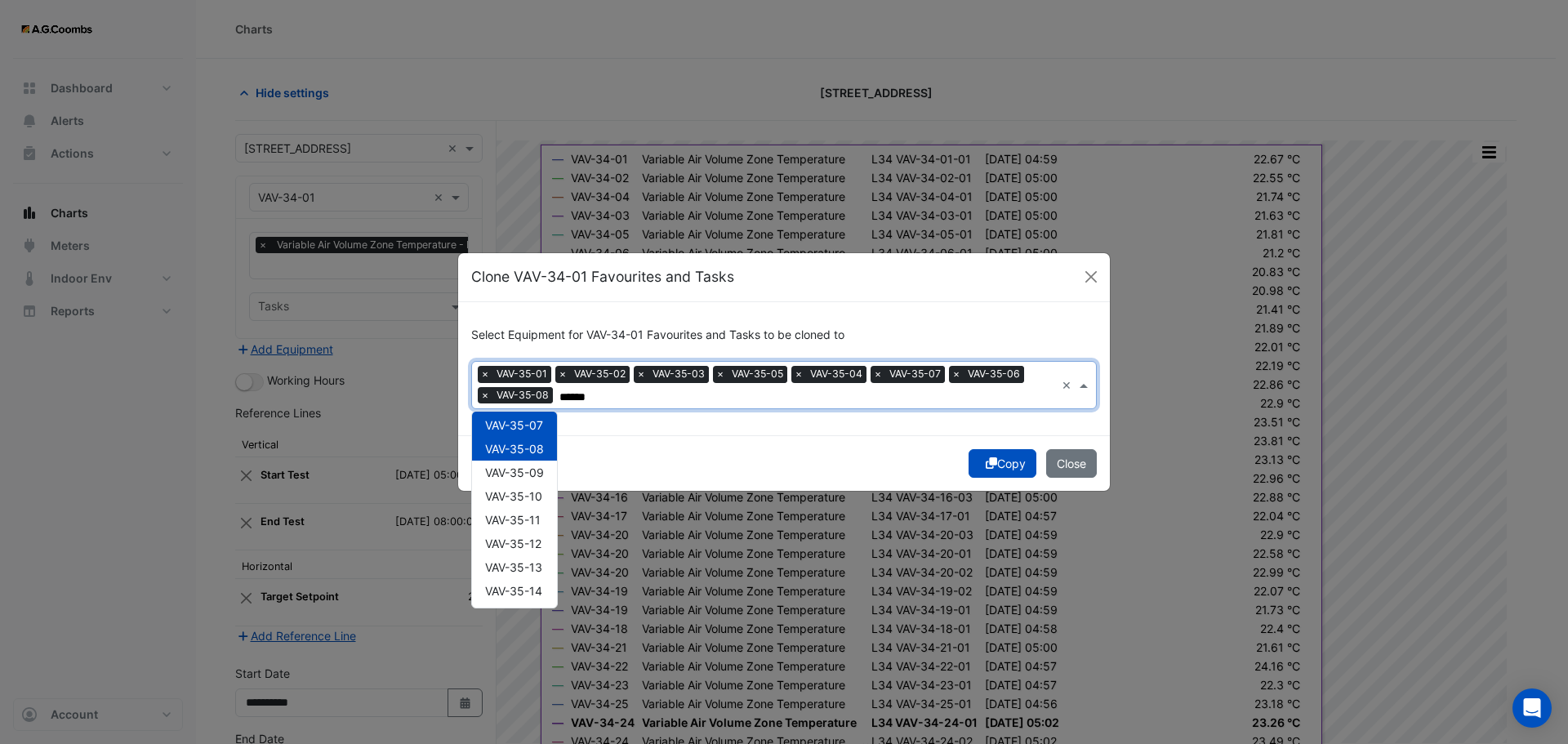
scroll to position [172, 0]
click at [535, 445] on span "VAV-35-09" at bounding box center [515, 448] width 59 height 14
click at [536, 463] on div "VAV-35-10" at bounding box center [514, 472] width 85 height 24
click at [514, 504] on div "VAV-35-11" at bounding box center [514, 495] width 85 height 24
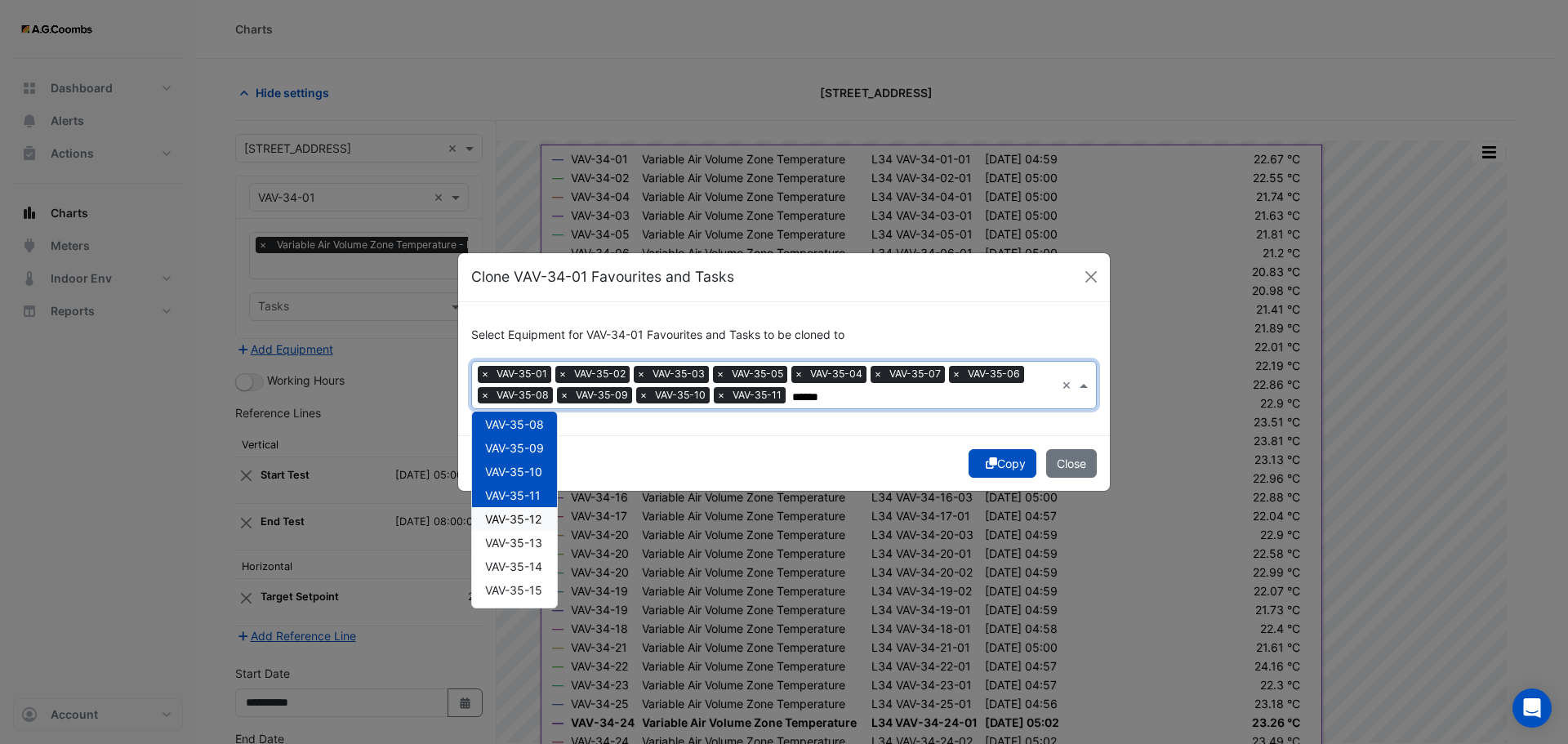
drag, startPoint x: 509, startPoint y: 520, endPoint x: 506, endPoint y: 533, distance: 13.3
click at [508, 525] on span "VAV-35-12" at bounding box center [513, 519] width 57 height 14
click at [517, 539] on span "VAV-35-13" at bounding box center [514, 543] width 58 height 14
drag, startPoint x: 524, startPoint y: 566, endPoint x: 531, endPoint y: 583, distance: 18.4
click at [524, 566] on span "VAV-35-14" at bounding box center [514, 566] width 58 height 14
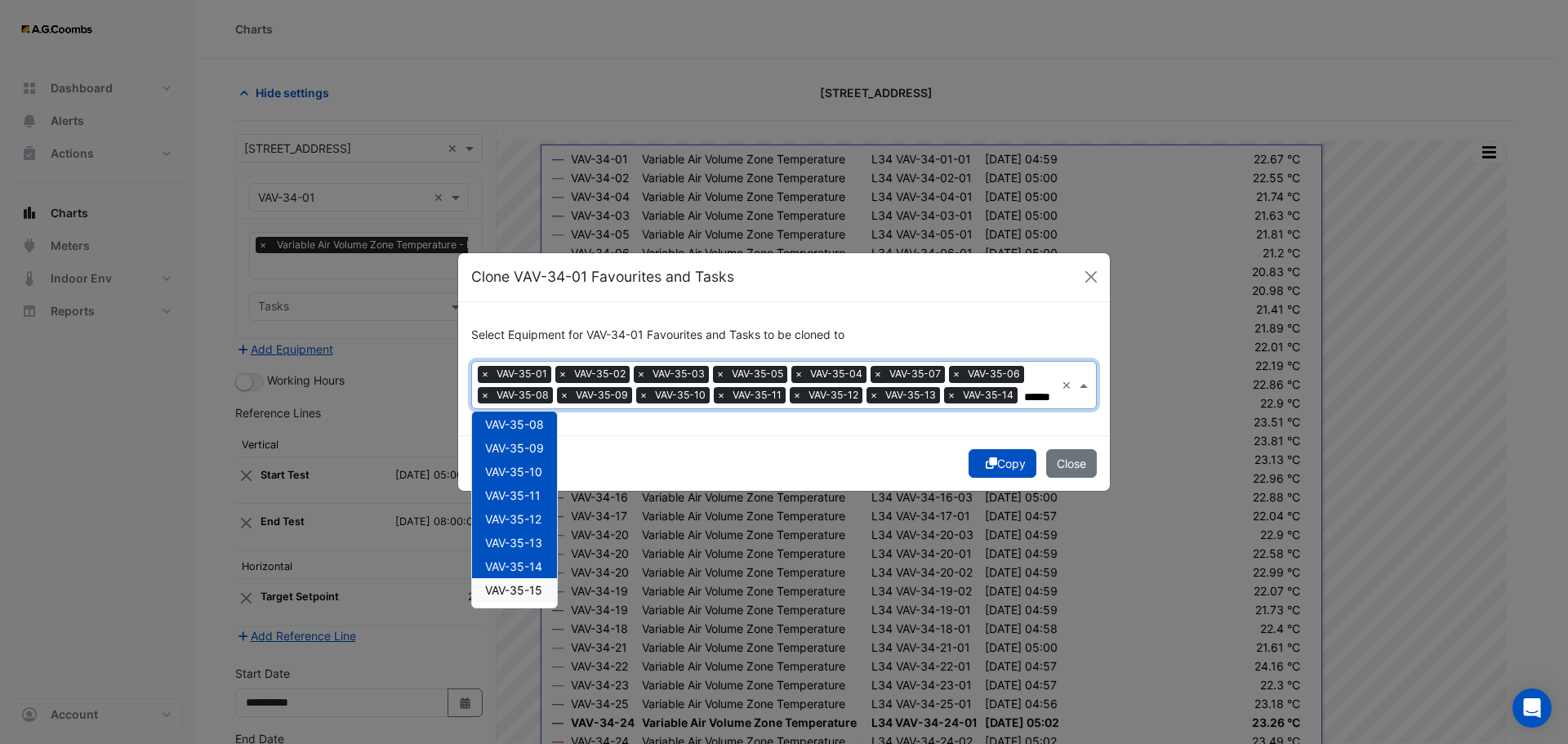
click at [525, 588] on span "VAV-35-15" at bounding box center [514, 590] width 58 height 14
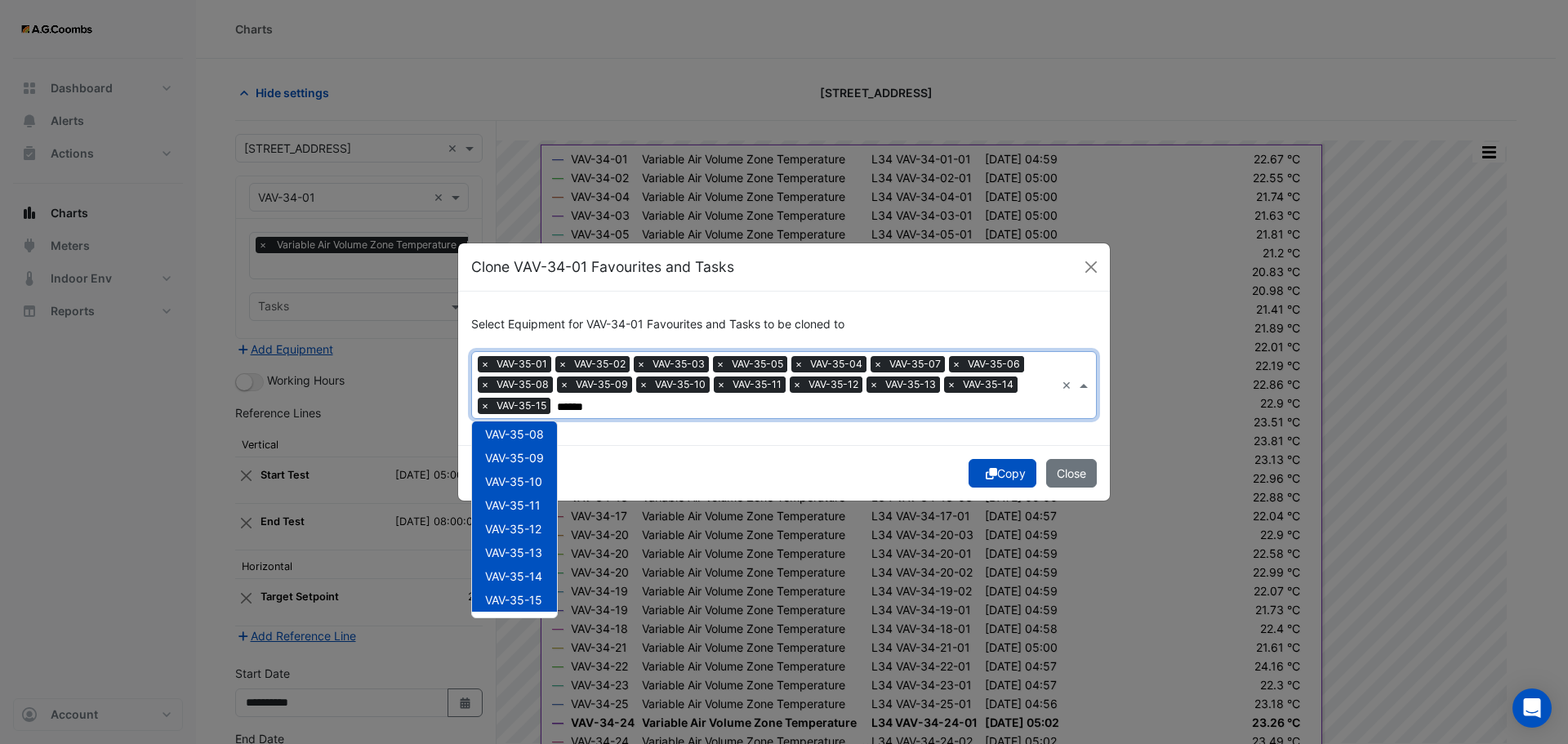
scroll to position [343, 0]
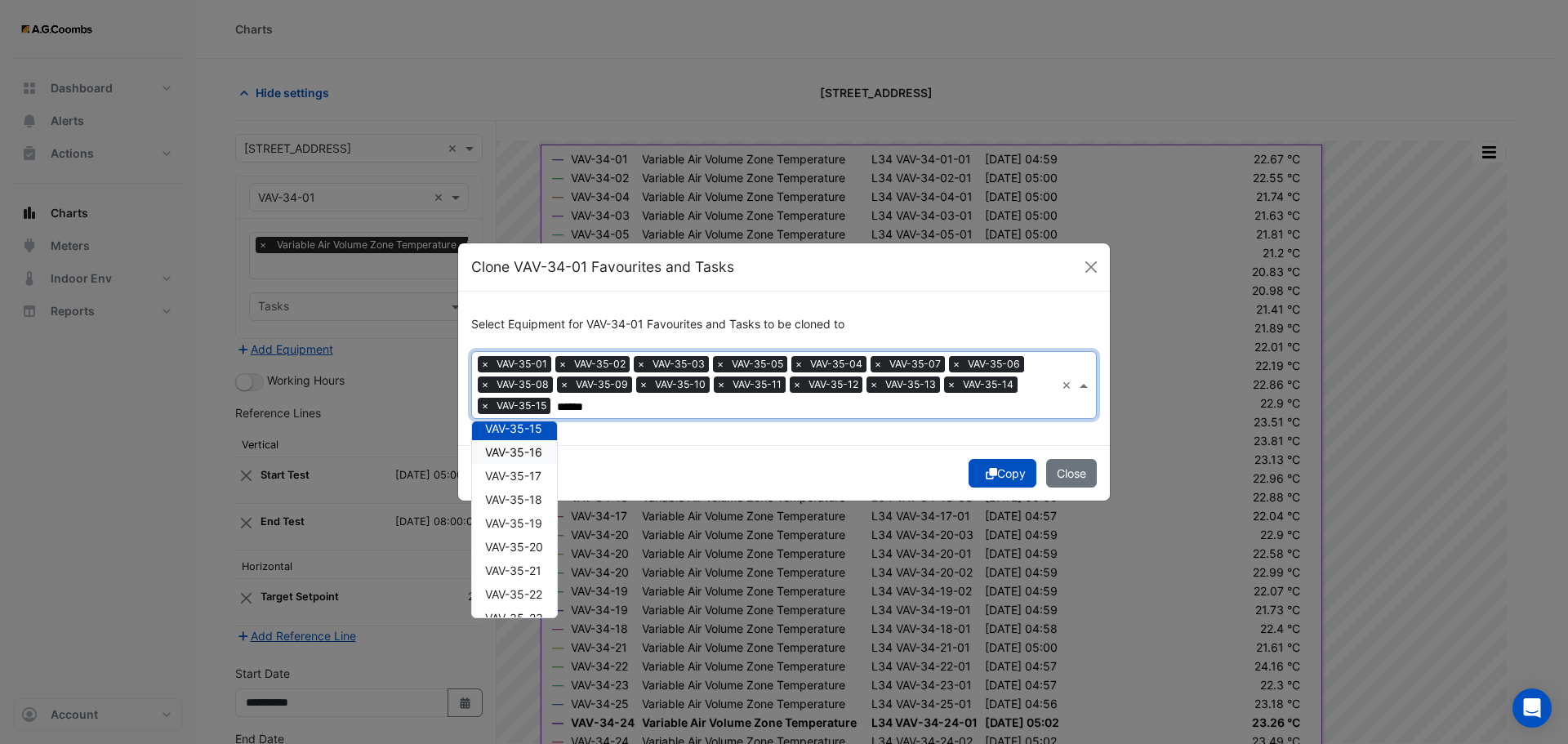
click at [515, 442] on div "VAV-35-16" at bounding box center [514, 452] width 85 height 24
click at [524, 475] on span "VAV-35-17" at bounding box center [513, 475] width 57 height 14
click at [529, 513] on div "VAV-35-19" at bounding box center [514, 523] width 85 height 24
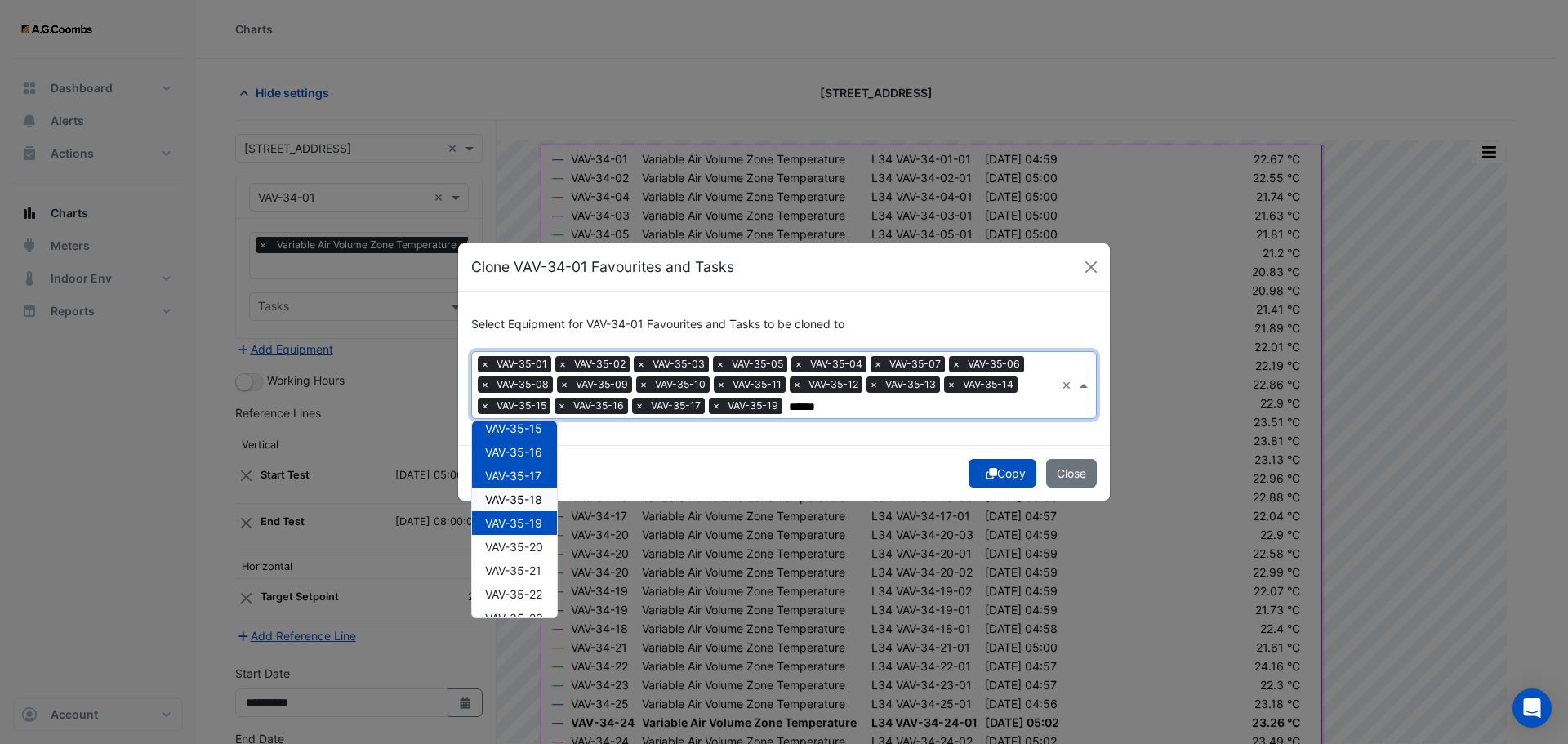
click at [510, 502] on span "VAV-35-18" at bounding box center [514, 499] width 58 height 14
click at [524, 561] on div "VAV-35-21" at bounding box center [514, 571] width 85 height 24
click at [515, 555] on div "VAV-35-20" at bounding box center [514, 547] width 85 height 24
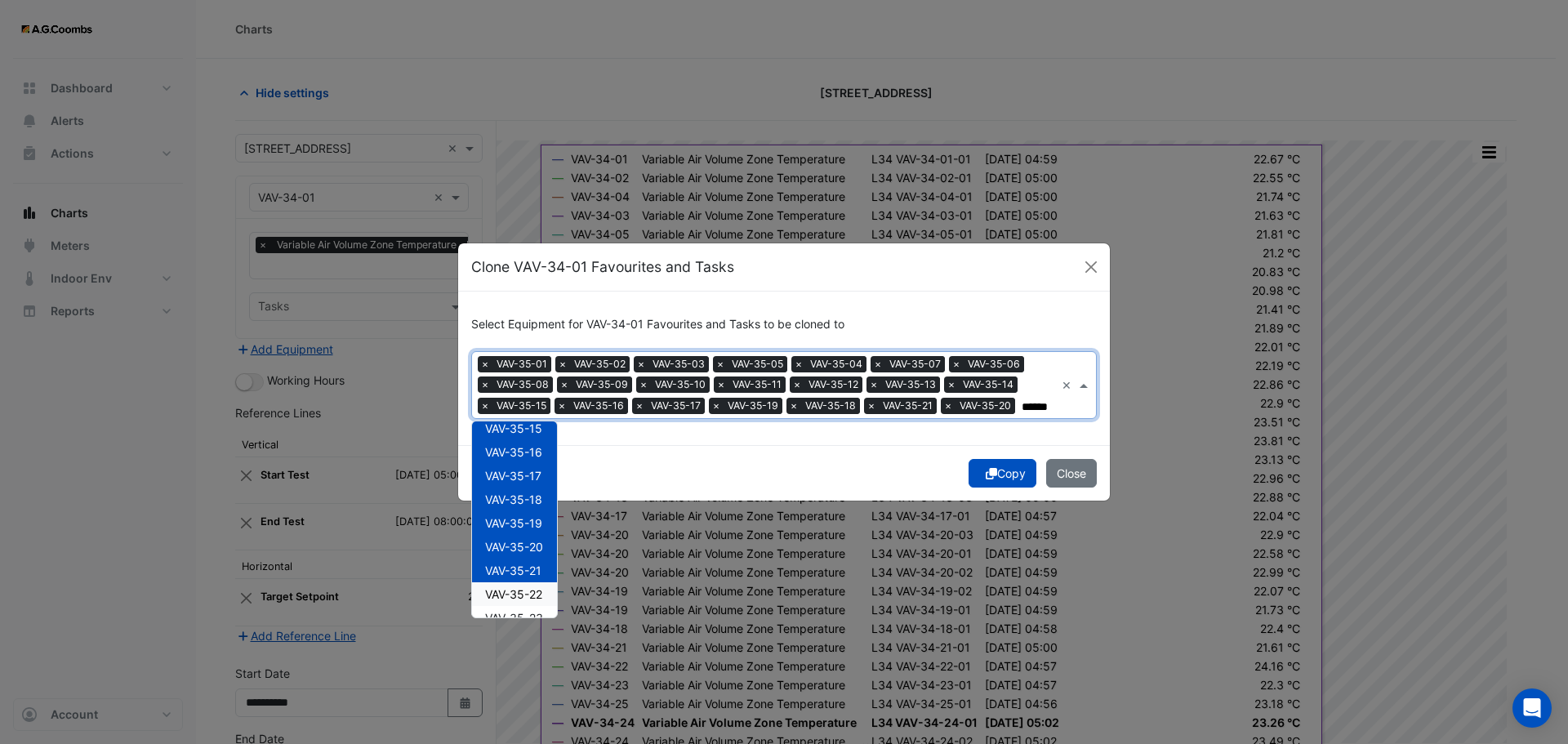
drag, startPoint x: 532, startPoint y: 602, endPoint x: 540, endPoint y: 608, distance: 10.0
click at [532, 601] on div "VAV-35-22" at bounding box center [514, 594] width 85 height 24
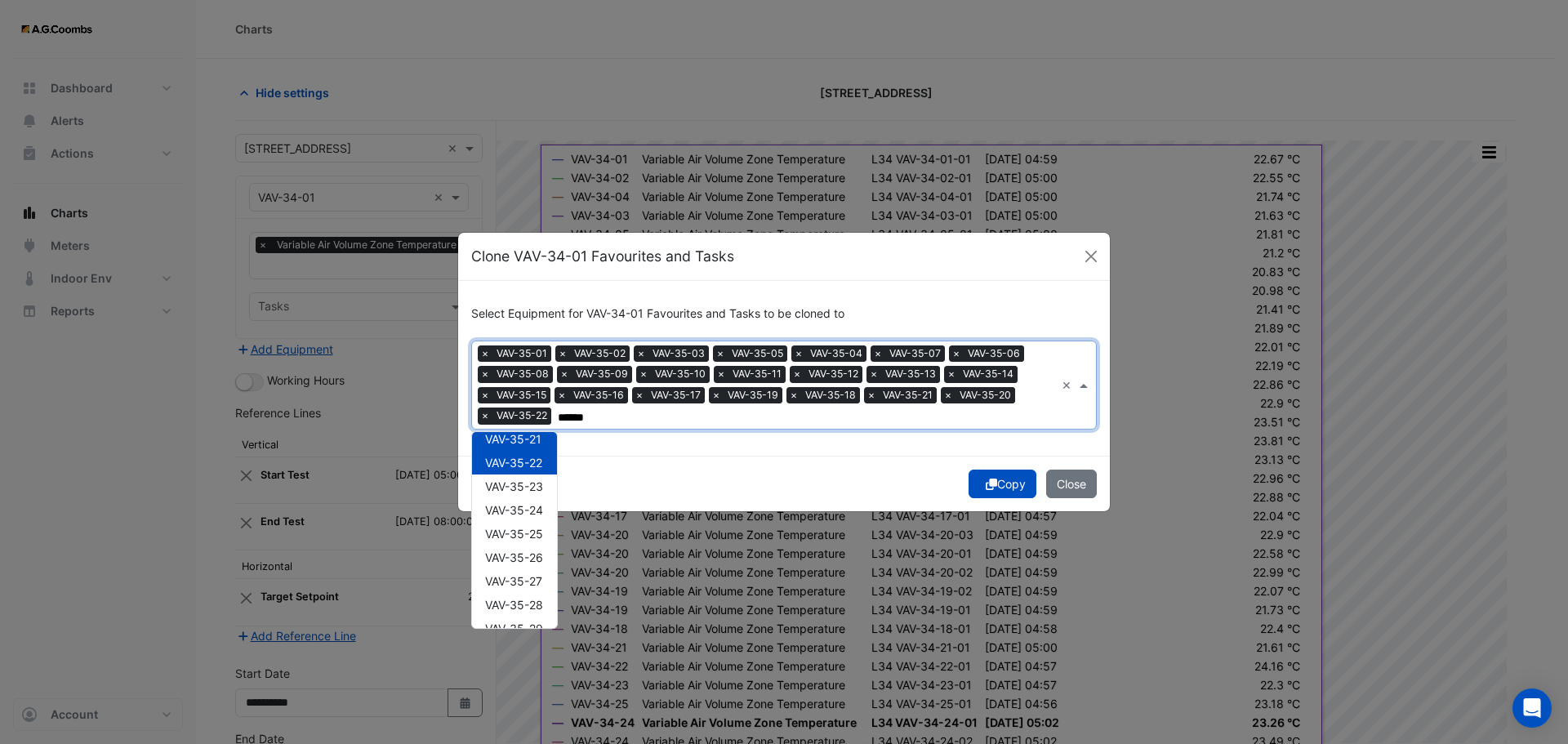
scroll to position [514, 0]
click at [517, 462] on span "VAV-35-23" at bounding box center [514, 457] width 58 height 14
drag, startPoint x: 526, startPoint y: 487, endPoint x: 525, endPoint y: 503, distance: 16.0
click at [526, 486] on span "VAV-35-24" at bounding box center [514, 480] width 58 height 14
click at [524, 503] on span "VAV-35-25" at bounding box center [514, 504] width 58 height 14
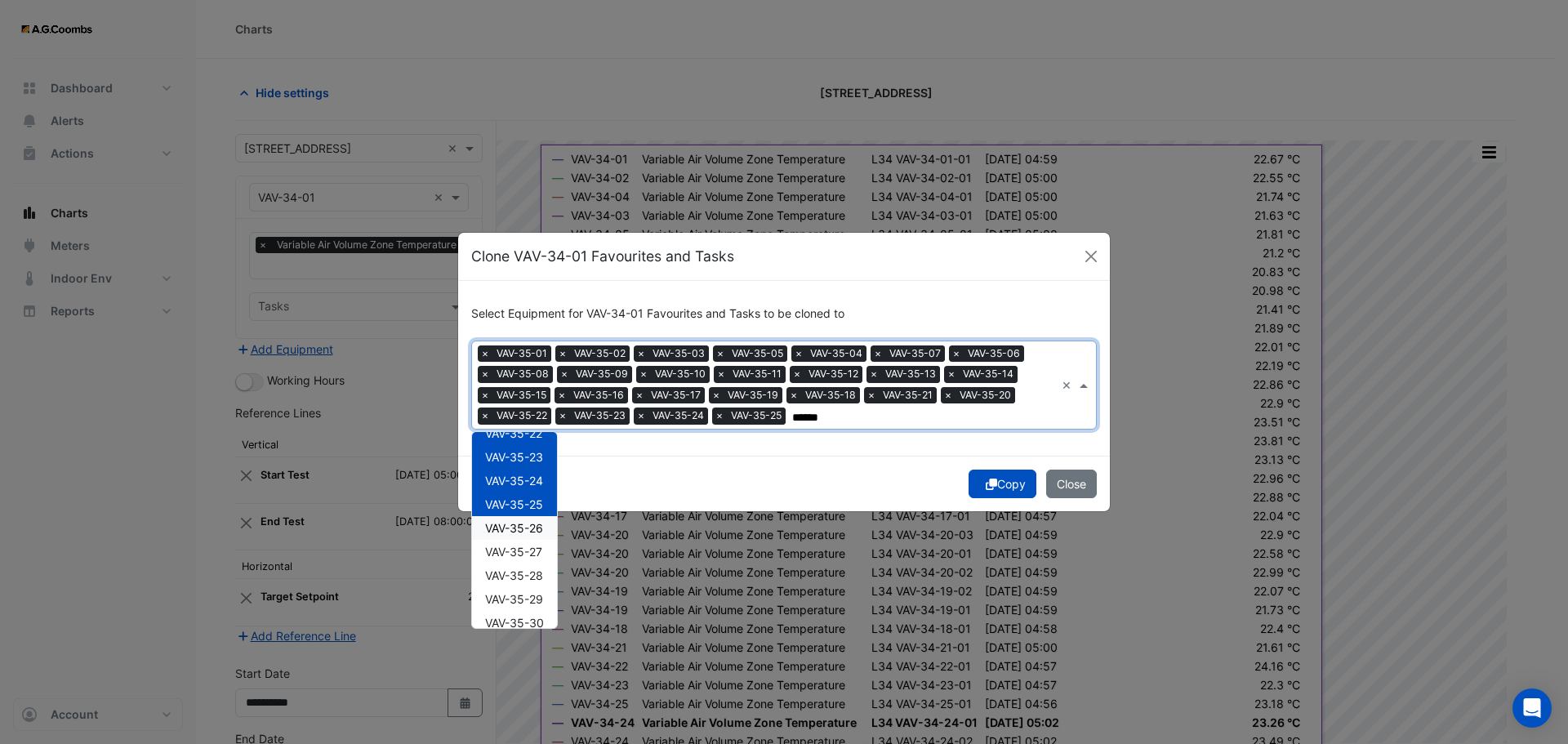
click at [524, 537] on div "VAV-35-26" at bounding box center [514, 528] width 85 height 24
click at [528, 561] on div "VAV-35-27" at bounding box center [514, 551] width 85 height 24
click at [527, 575] on span "VAV-35-28" at bounding box center [514, 575] width 58 height 14
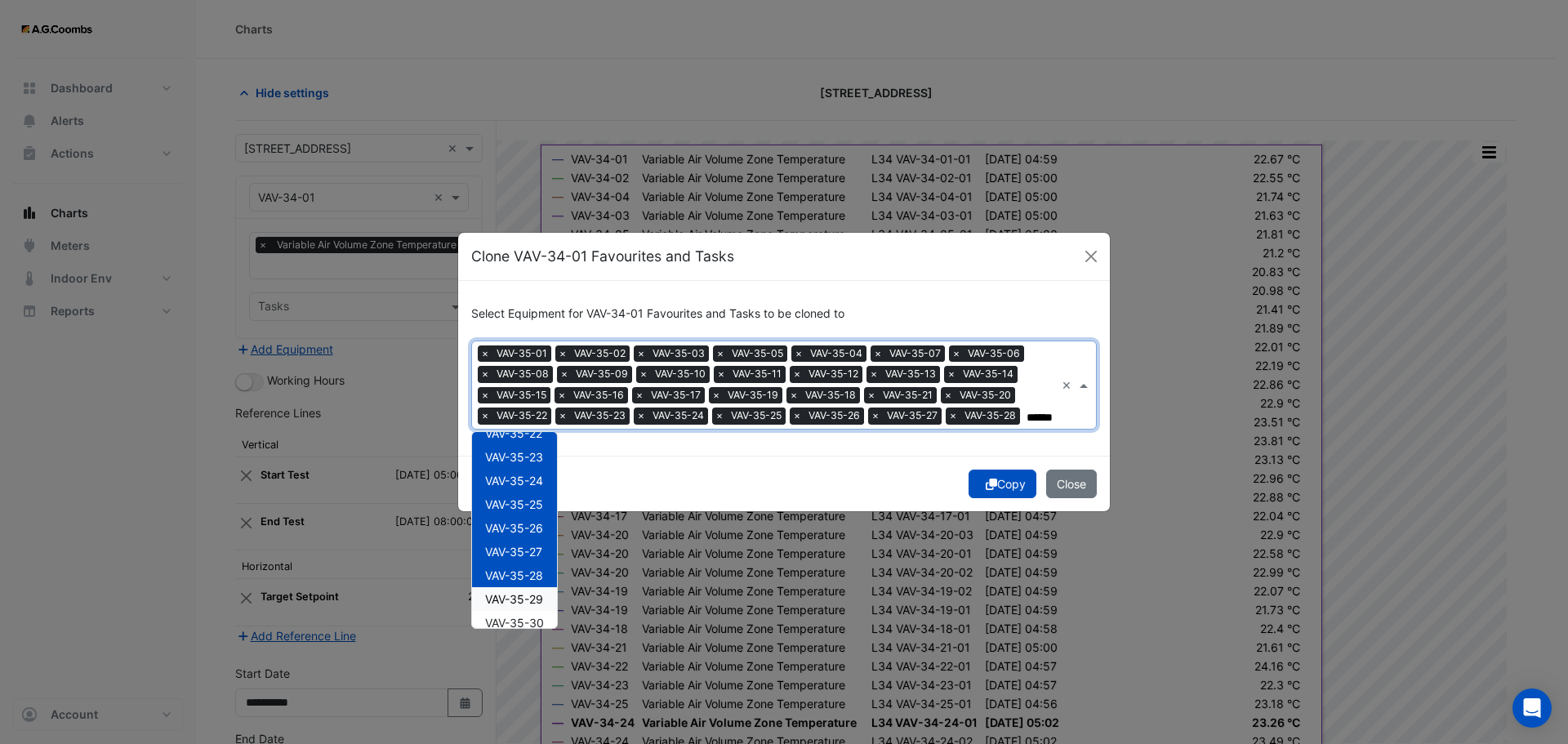
click at [529, 594] on span "VAV-35-29" at bounding box center [514, 599] width 58 height 14
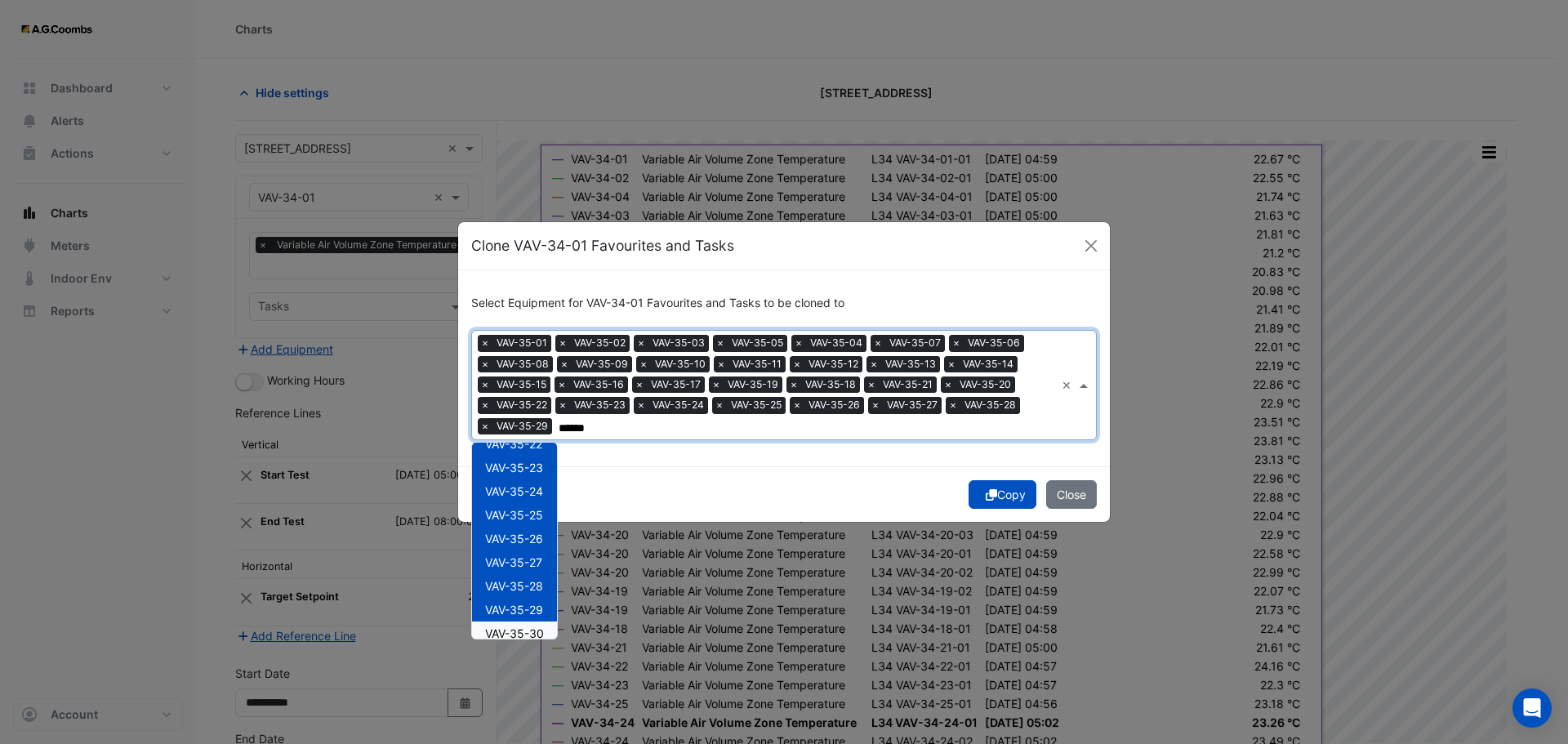
click at [538, 632] on span "VAV-35-30" at bounding box center [515, 633] width 59 height 14
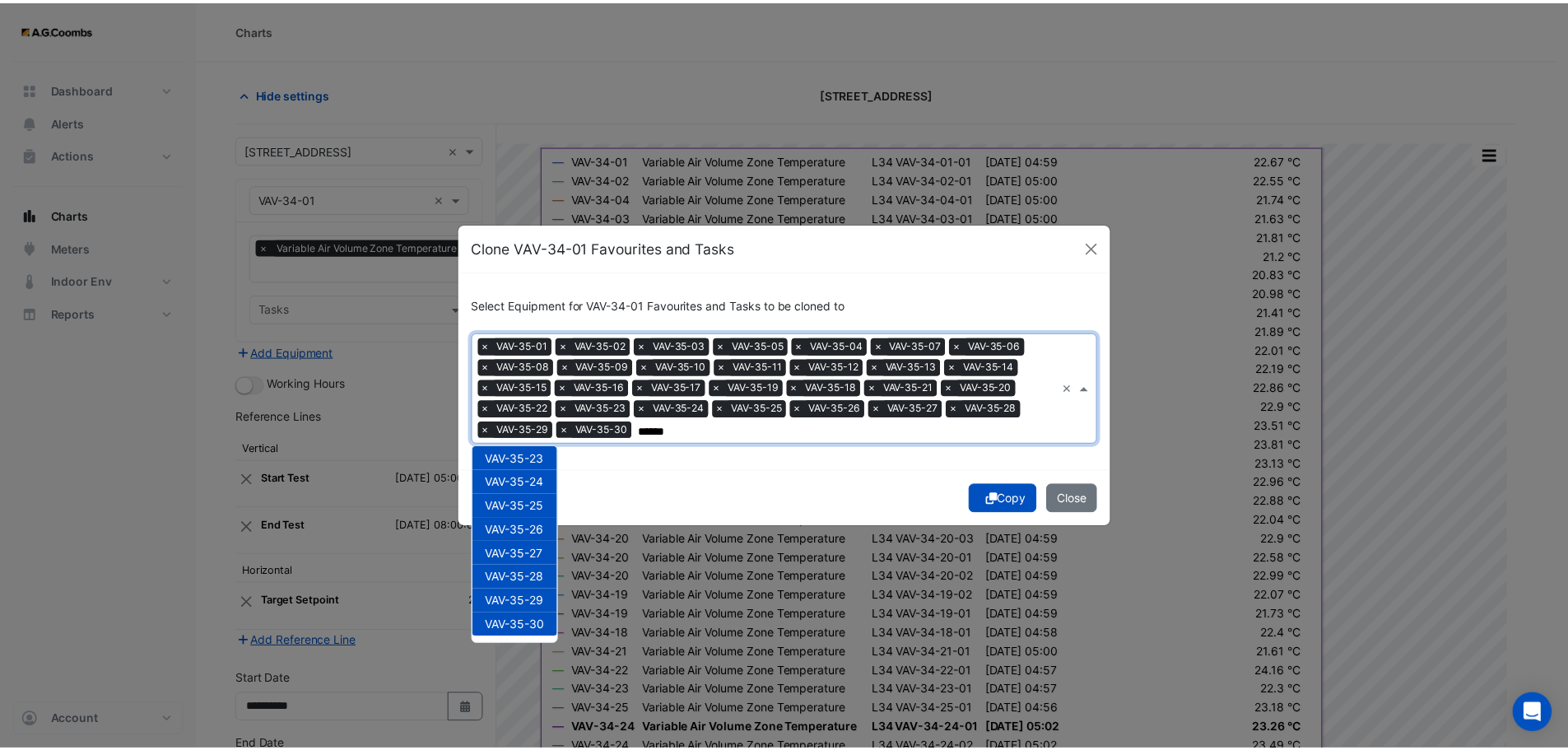
scroll to position [0, 0]
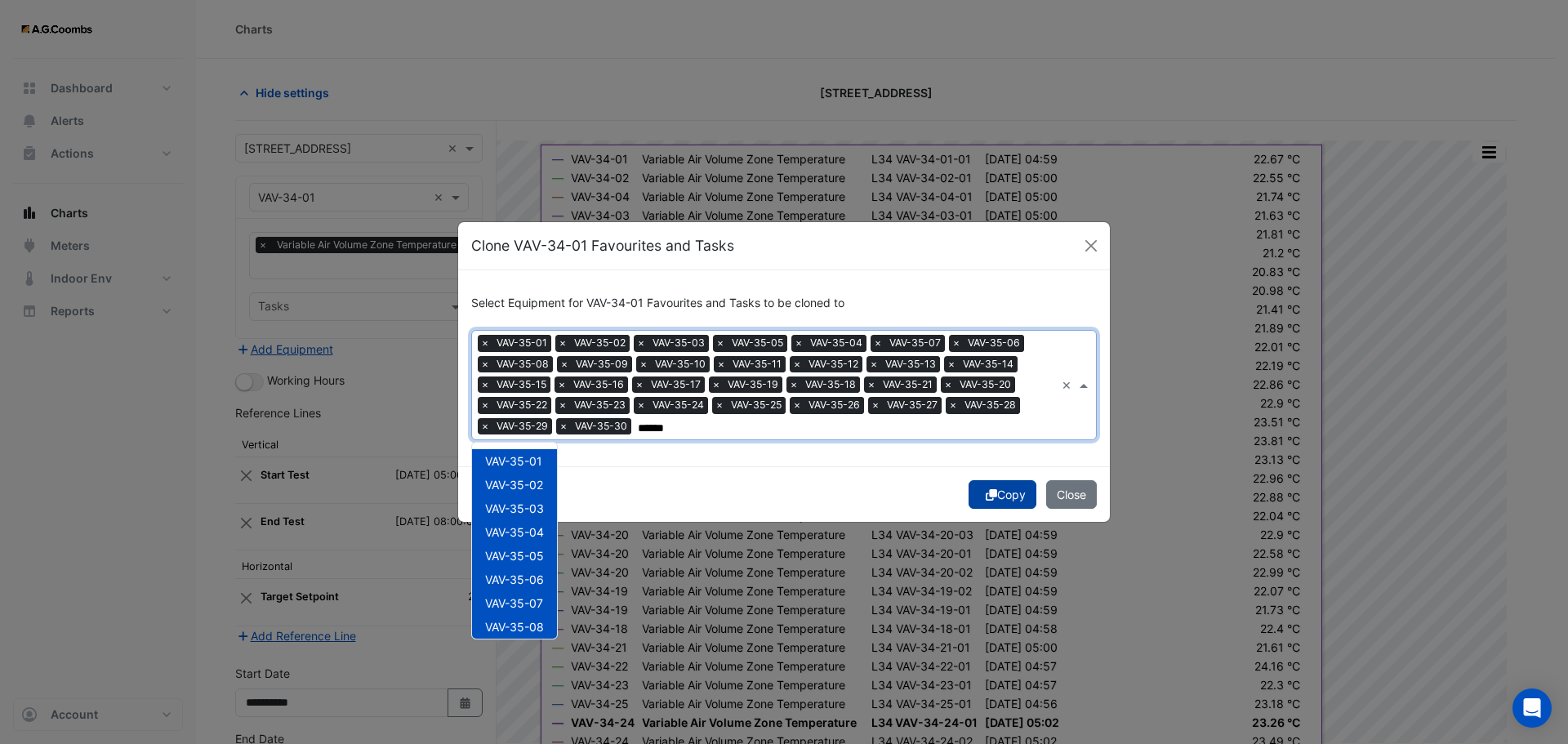
type input "******"
click at [1009, 495] on button "Copy" at bounding box center [1002, 495] width 68 height 29
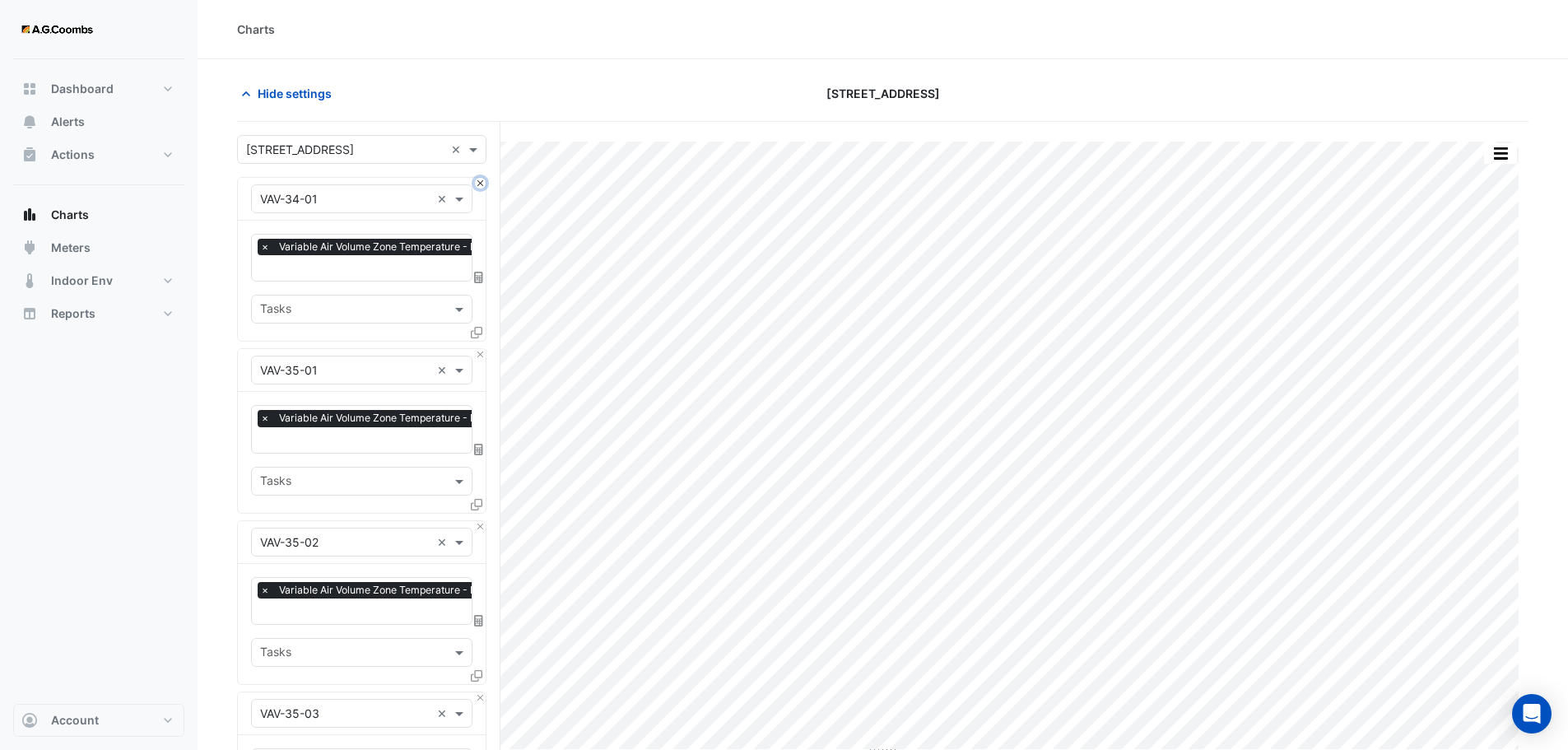
click at [483, 183] on button "Close" at bounding box center [480, 183] width 11 height 11
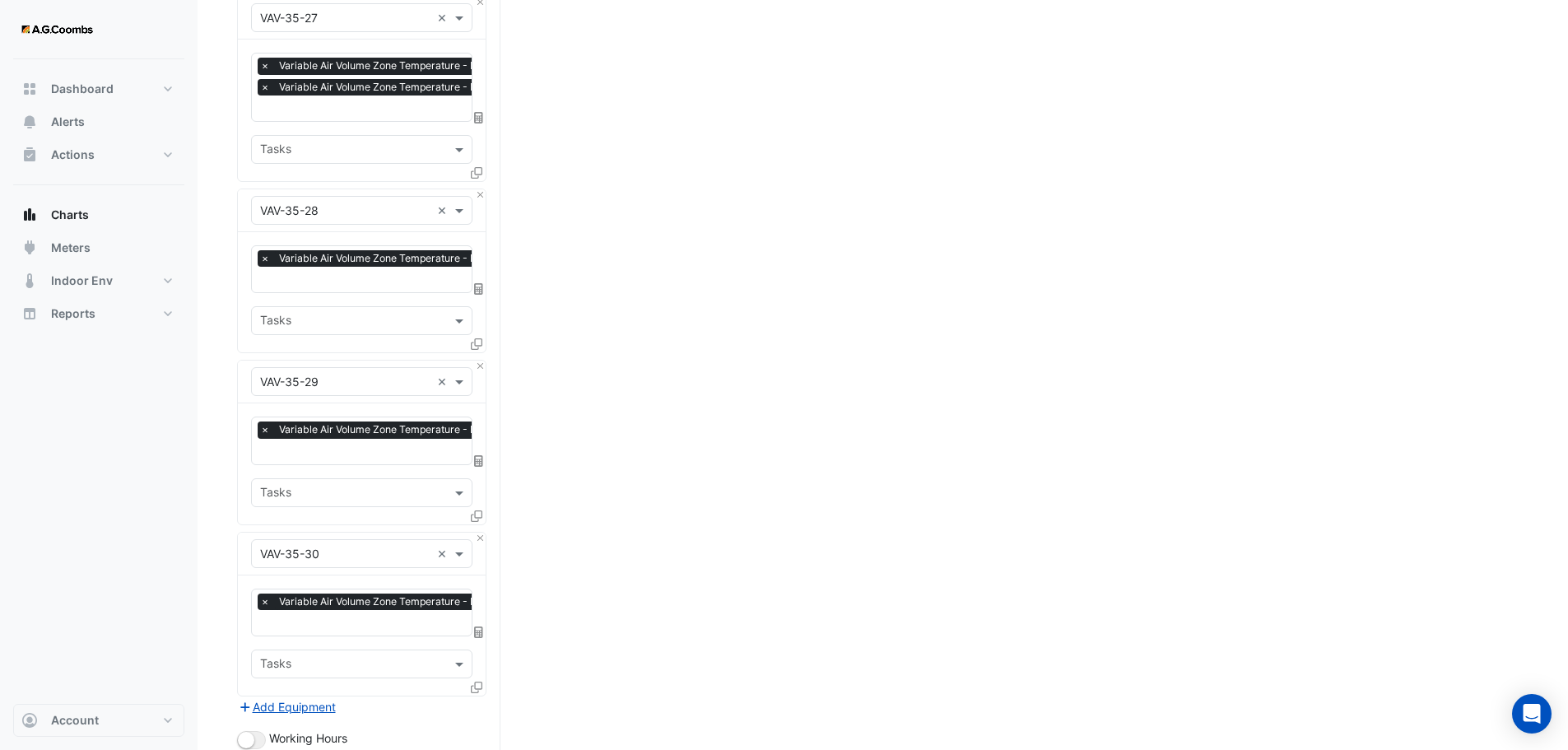
scroll to position [5156, 0]
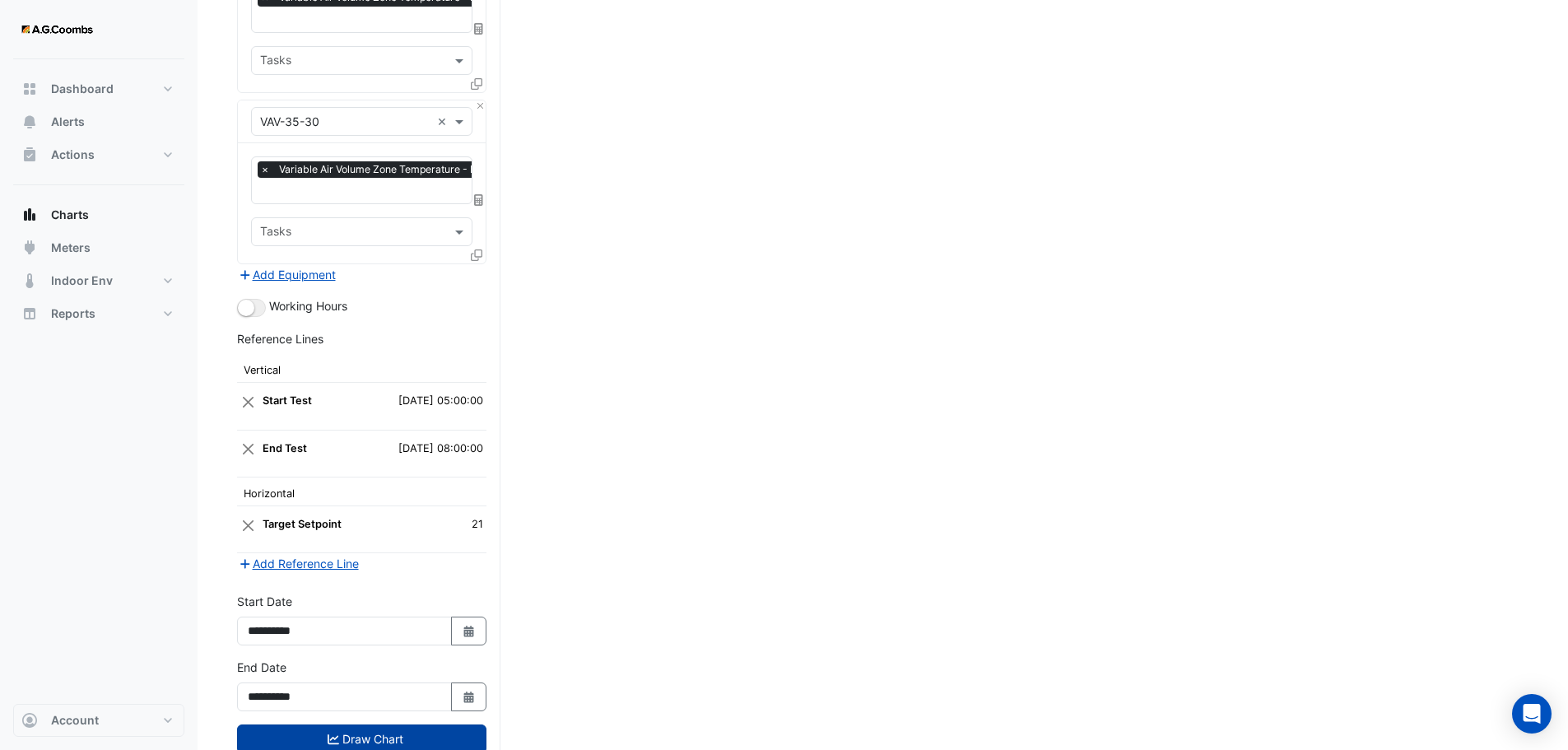
click at [305, 724] on button "Draw Chart" at bounding box center [361, 739] width 250 height 29
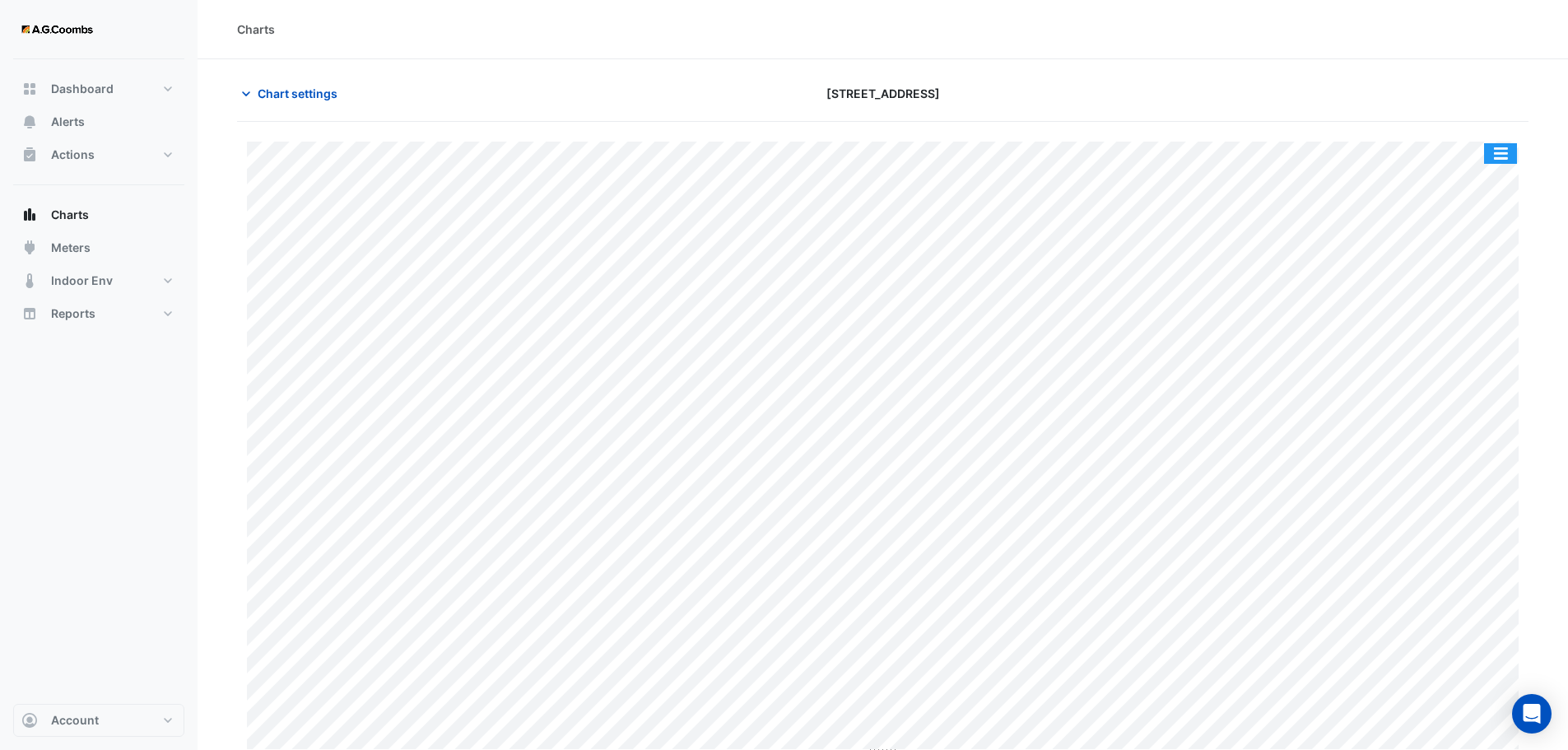
click at [1502, 155] on button "button" at bounding box center [1500, 153] width 33 height 20
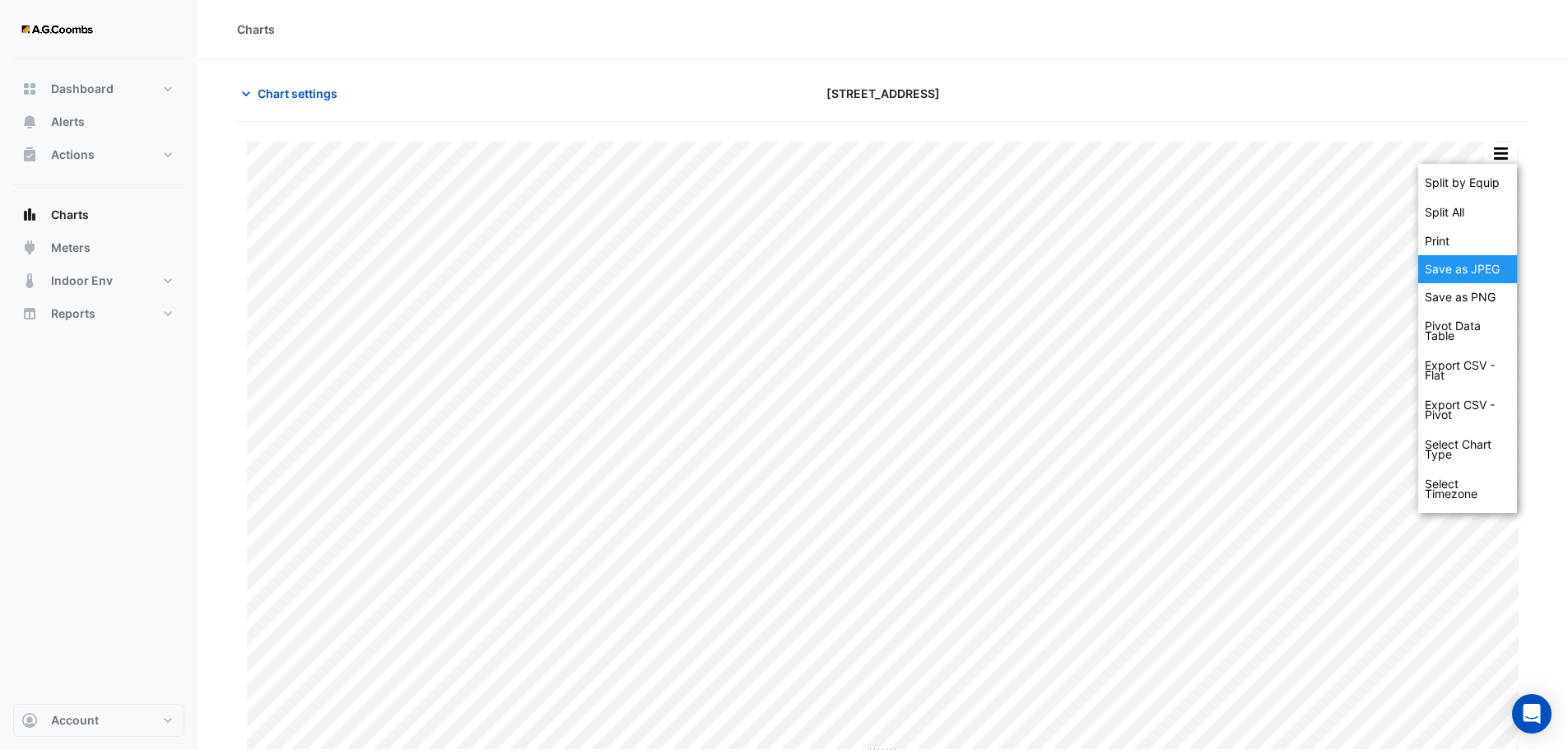
click at [1472, 279] on div "Save as JPEG" at bounding box center [1467, 268] width 99 height 28
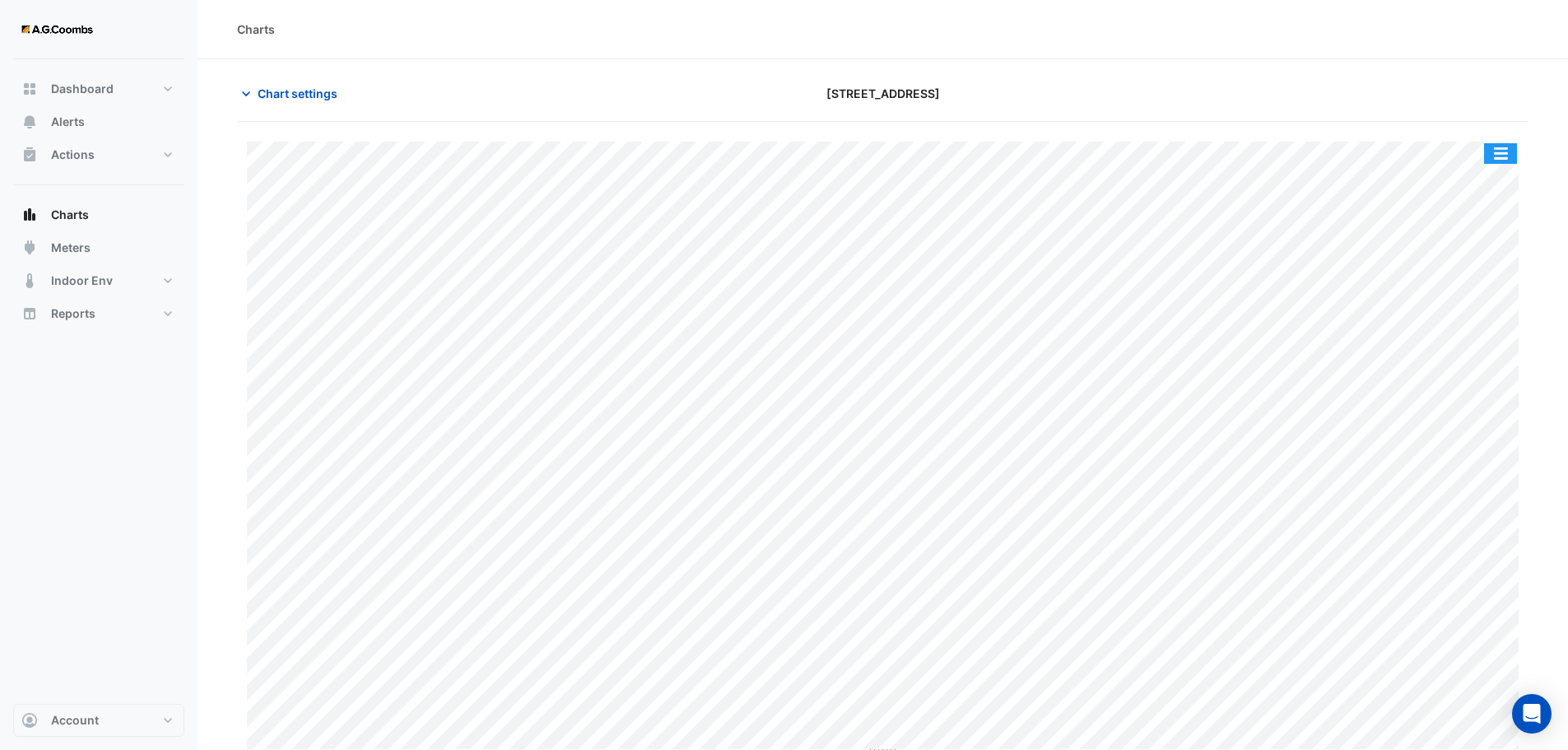
drag, startPoint x: 1490, startPoint y: 154, endPoint x: 1497, endPoint y: 259, distance: 105.2
click at [1490, 154] on button "button" at bounding box center [1500, 153] width 33 height 20
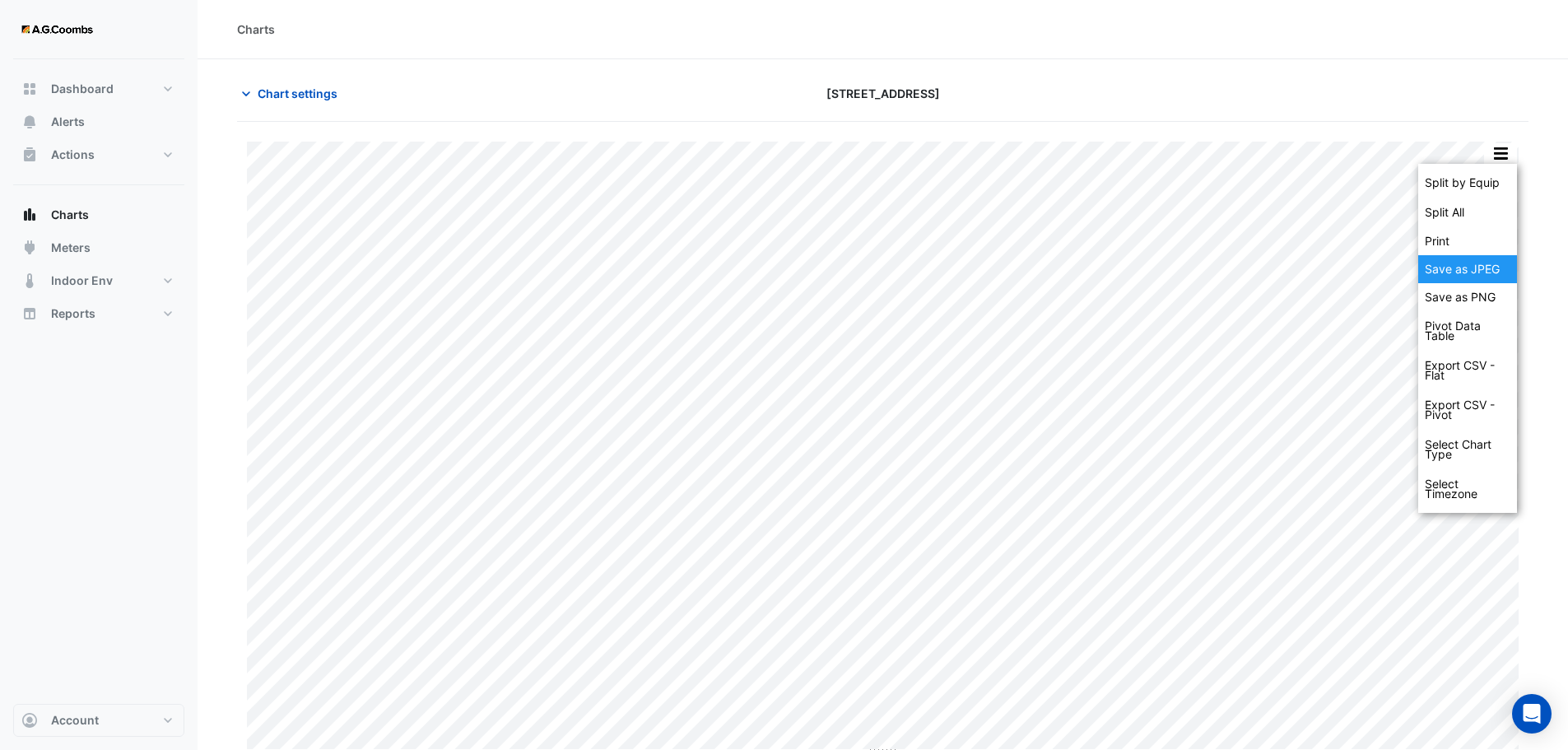
click at [1492, 267] on div "Save as JPEG" at bounding box center [1467, 268] width 99 height 28
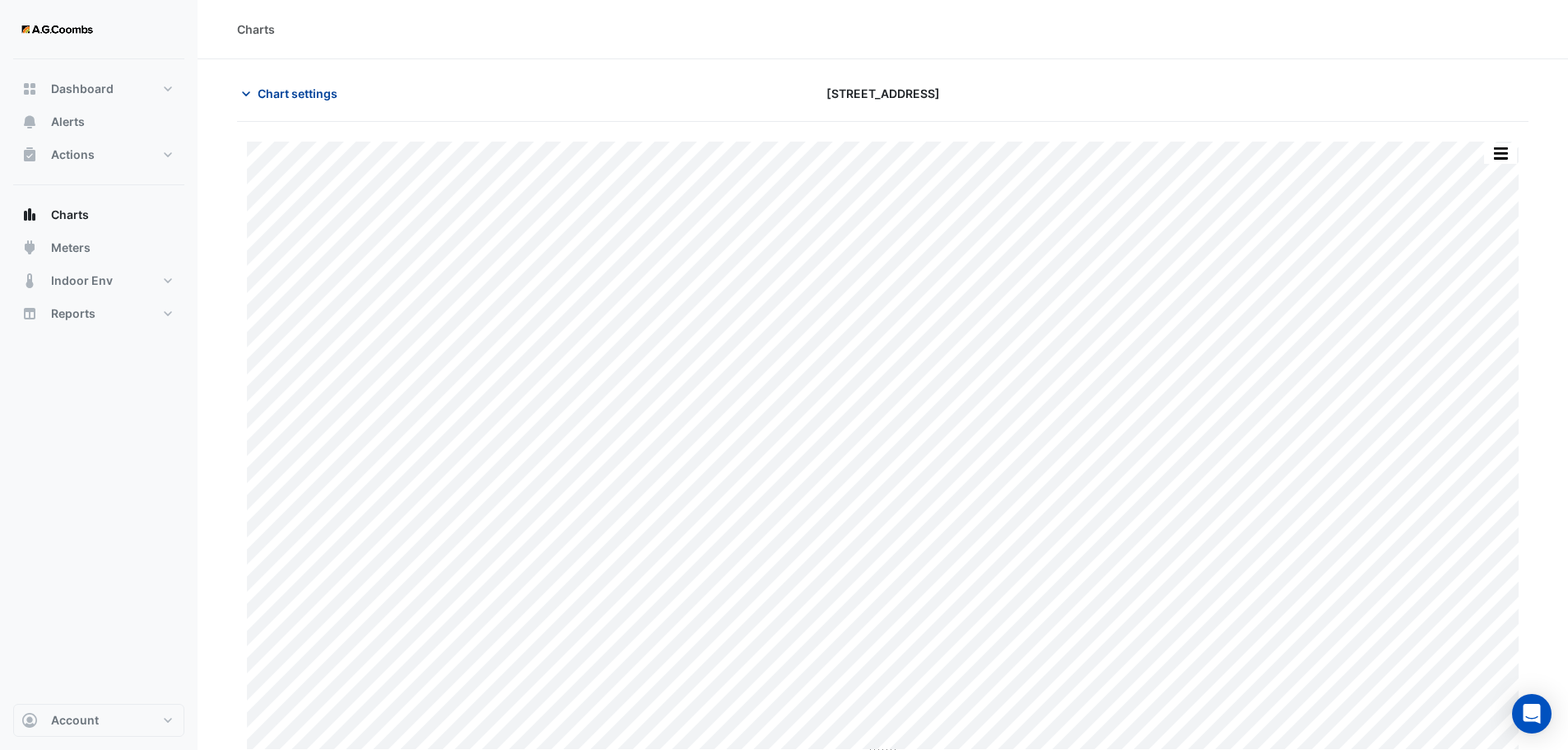
drag, startPoint x: 266, startPoint y: 94, endPoint x: 270, endPoint y: 101, distance: 8.1
click at [266, 94] on span "Chart settings" at bounding box center [297, 93] width 80 height 17
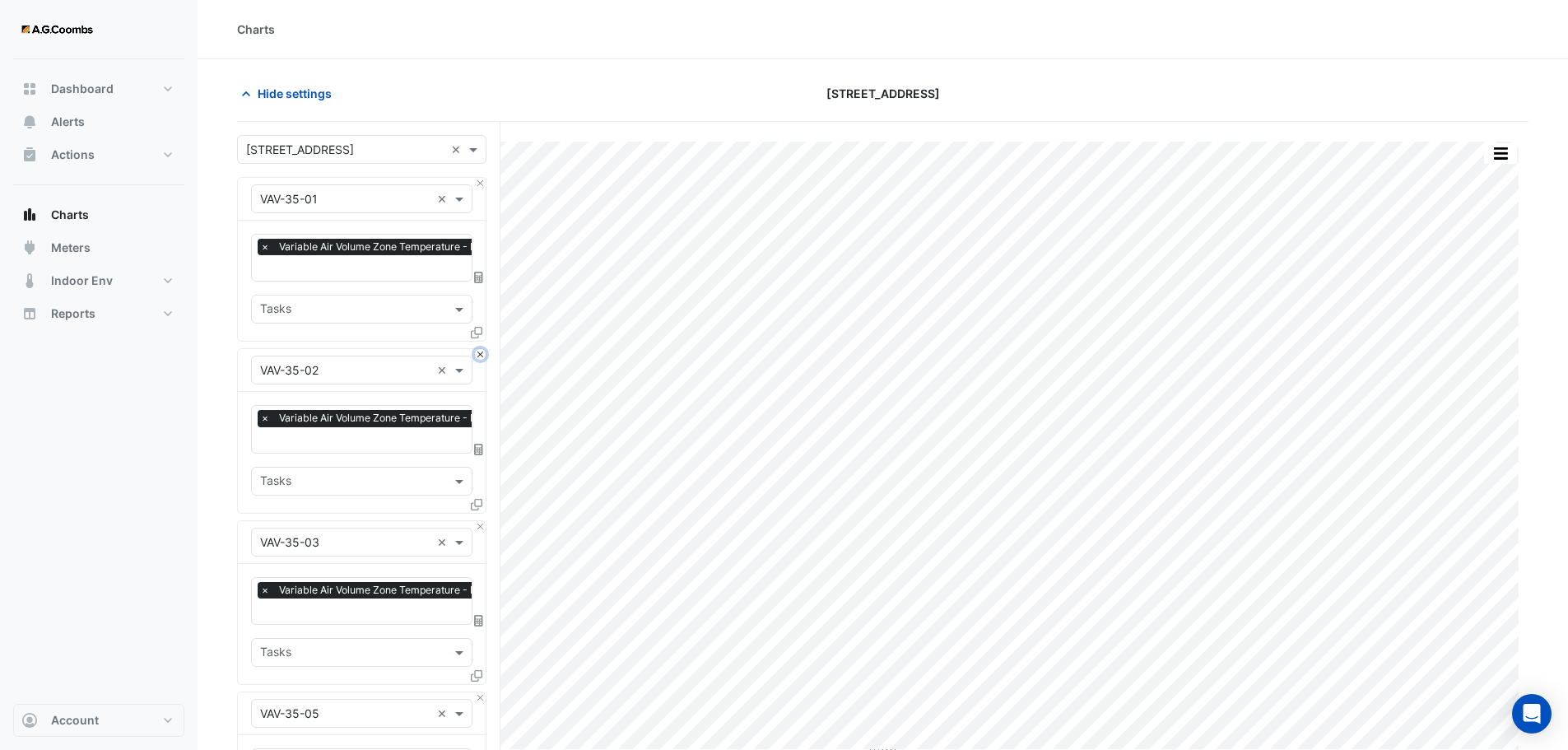
click at [479, 353] on button "Close" at bounding box center [480, 354] width 11 height 11
click at [479, 521] on button "Close" at bounding box center [480, 526] width 11 height 11
click at [479, 353] on button "Close" at bounding box center [480, 354] width 11 height 11
click at [479, 521] on button "Close" at bounding box center [480, 526] width 11 height 11
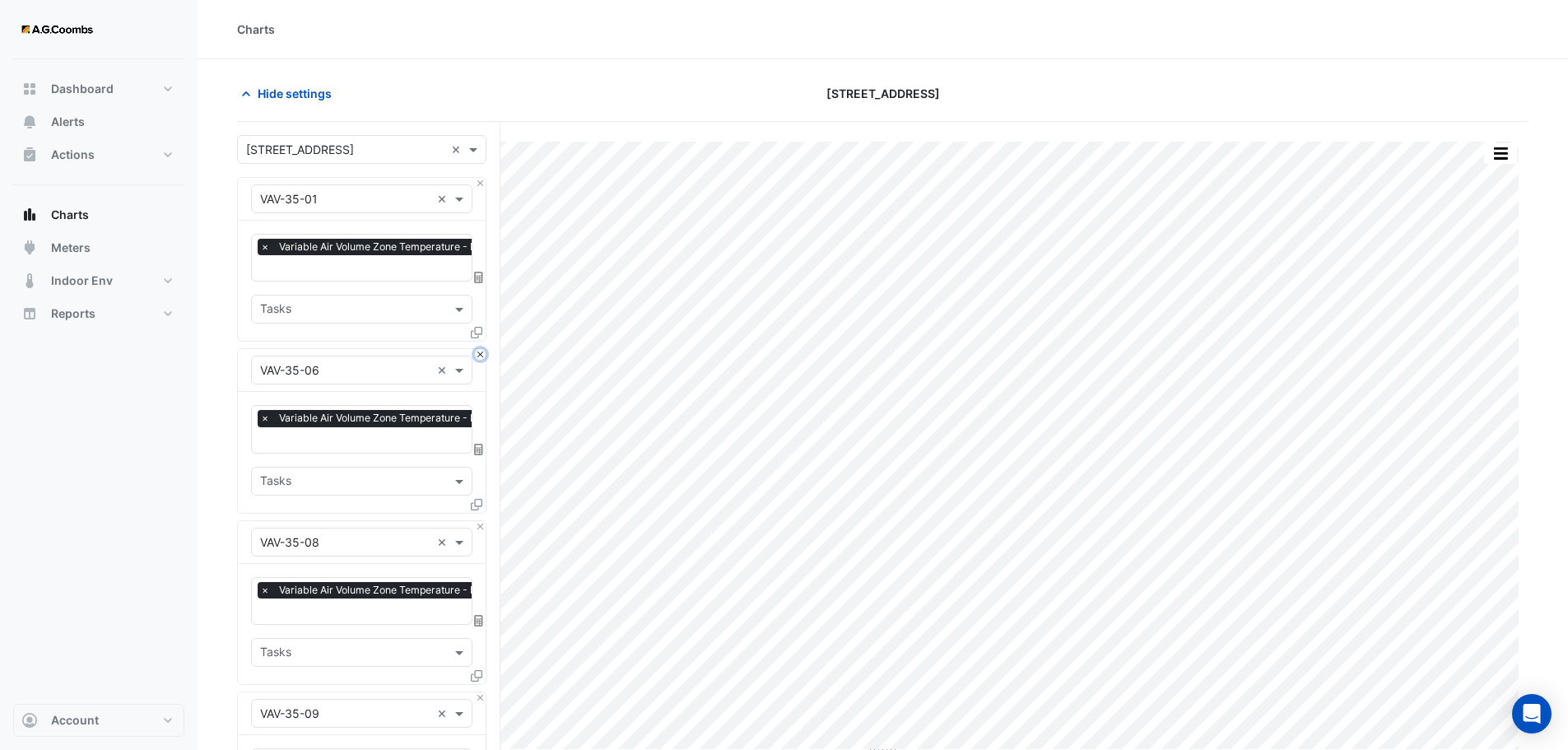
click at [479, 353] on button "Close" at bounding box center [480, 354] width 11 height 11
click at [479, 521] on button "Close" at bounding box center [480, 526] width 11 height 11
click at [479, 353] on button "Close" at bounding box center [480, 354] width 11 height 11
click at [479, 521] on button "Close" at bounding box center [480, 526] width 11 height 11
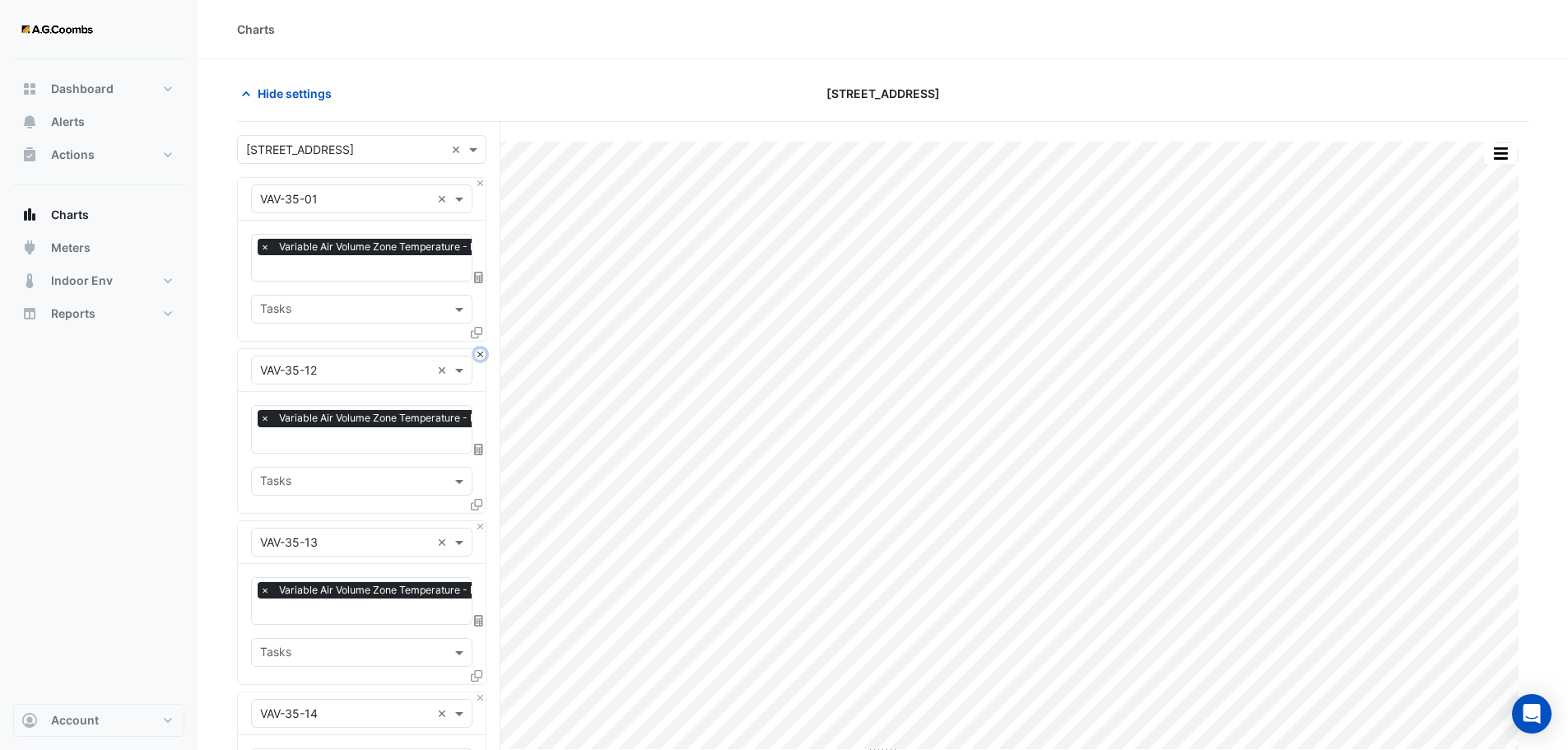
click at [479, 353] on button "Close" at bounding box center [480, 354] width 11 height 11
click at [479, 521] on button "Close" at bounding box center [480, 526] width 11 height 11
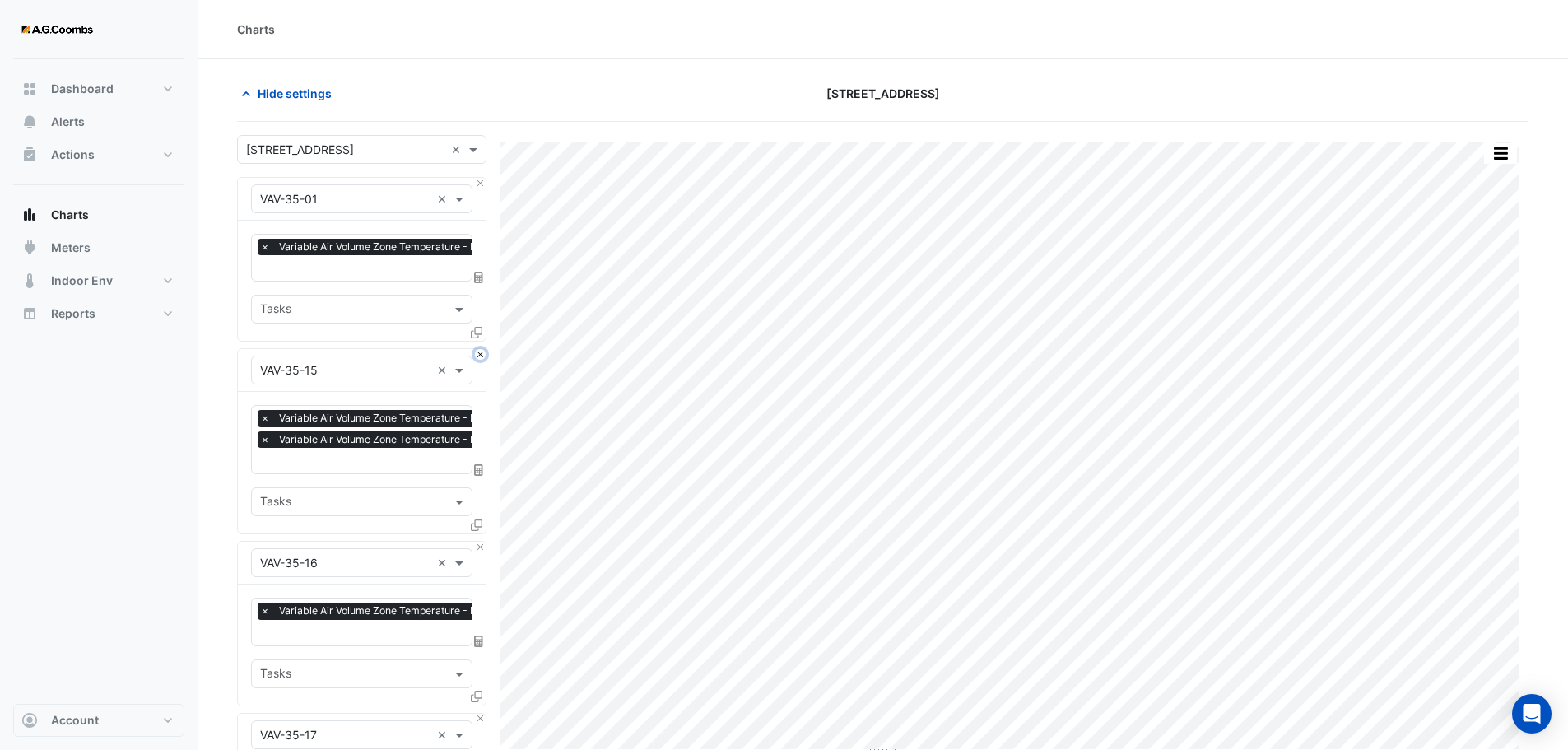
click at [479, 353] on button "Close" at bounding box center [480, 354] width 11 height 11
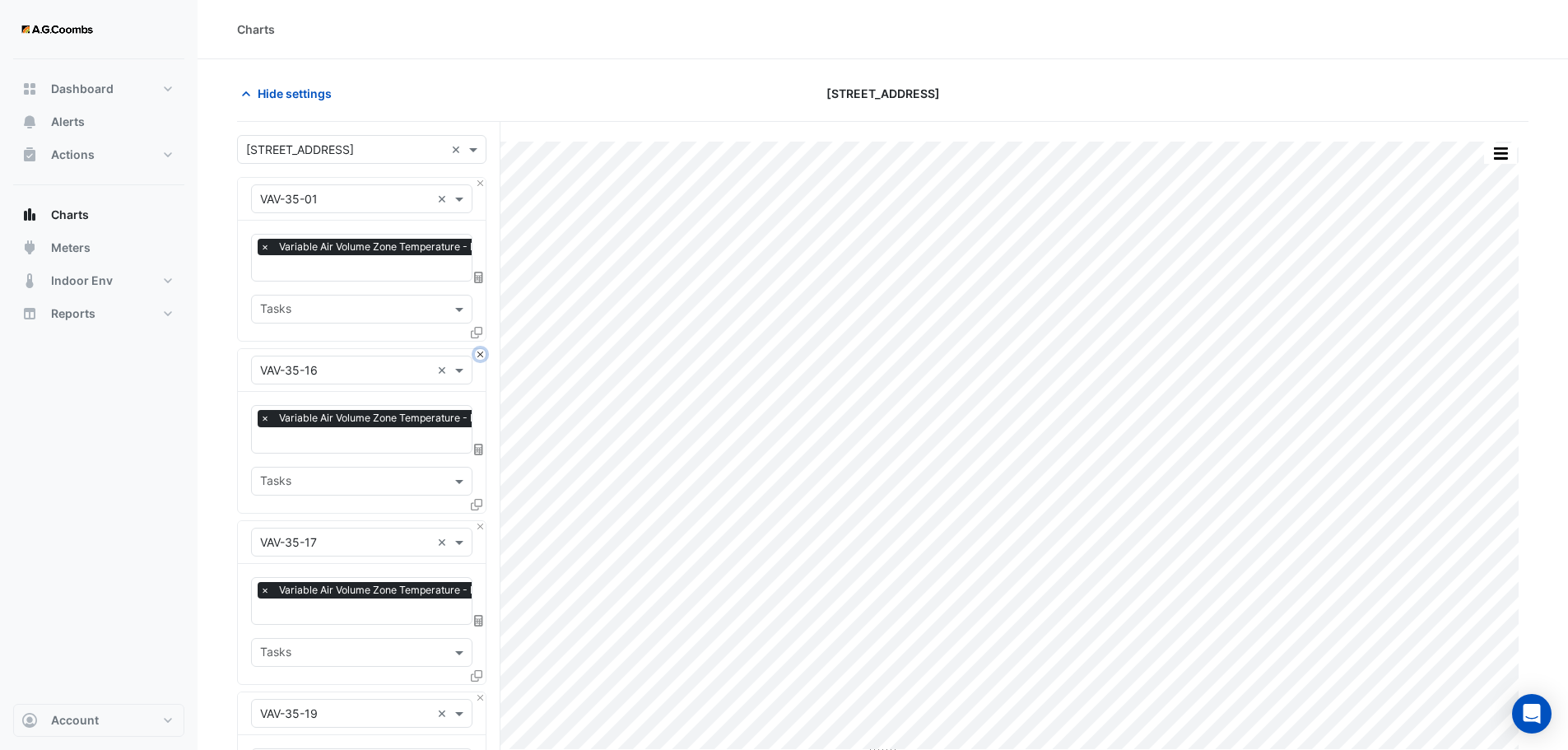
click at [479, 353] on button "Close" at bounding box center [480, 354] width 11 height 11
click at [479, 521] on button "Close" at bounding box center [480, 526] width 11 height 11
click at [479, 353] on button "Close" at bounding box center [480, 354] width 11 height 11
click at [479, 521] on button "Close" at bounding box center [480, 526] width 11 height 11
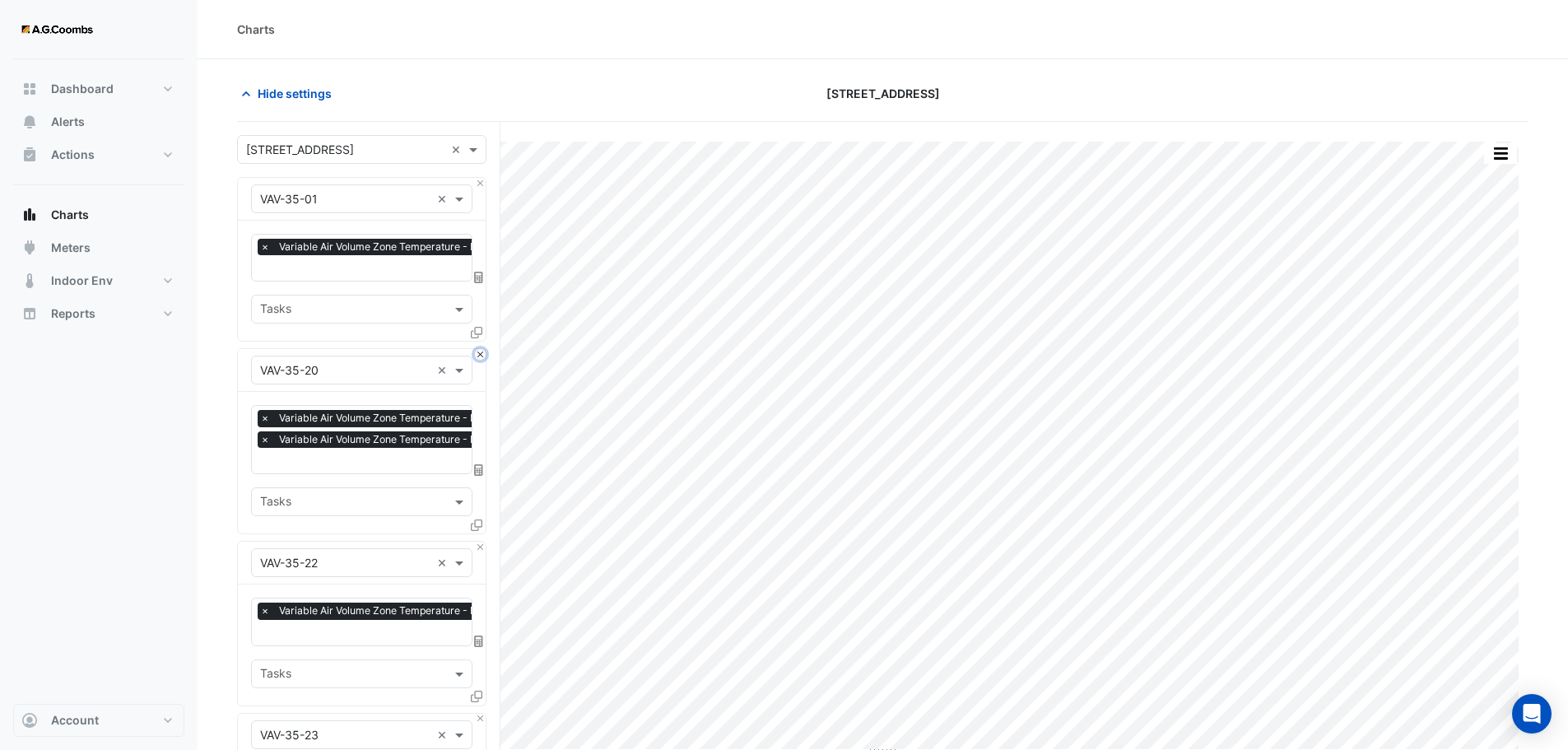
click at [479, 353] on button "Close" at bounding box center [480, 354] width 11 height 11
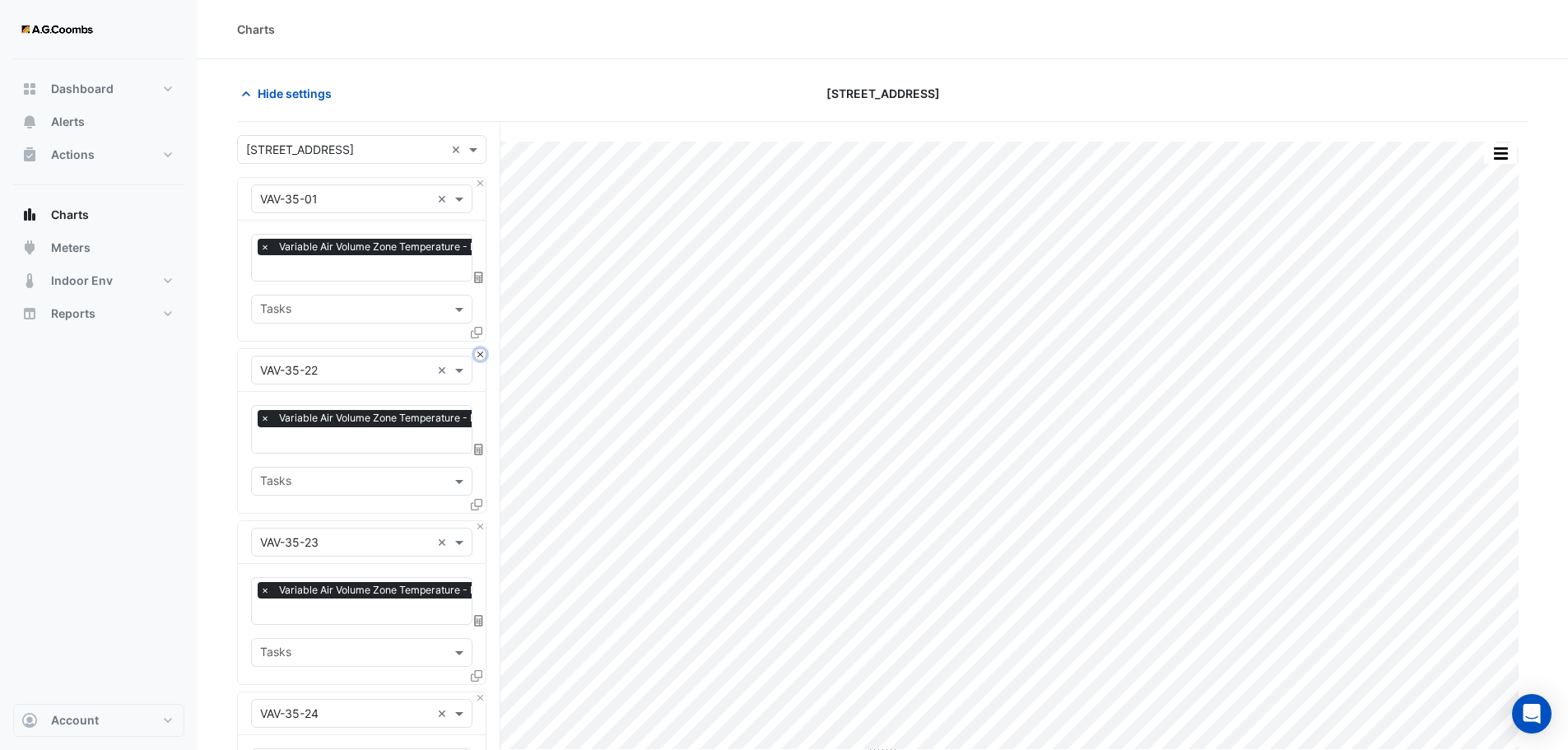
click at [479, 353] on button "Close" at bounding box center [480, 354] width 11 height 11
click at [479, 521] on button "Close" at bounding box center [480, 526] width 11 height 11
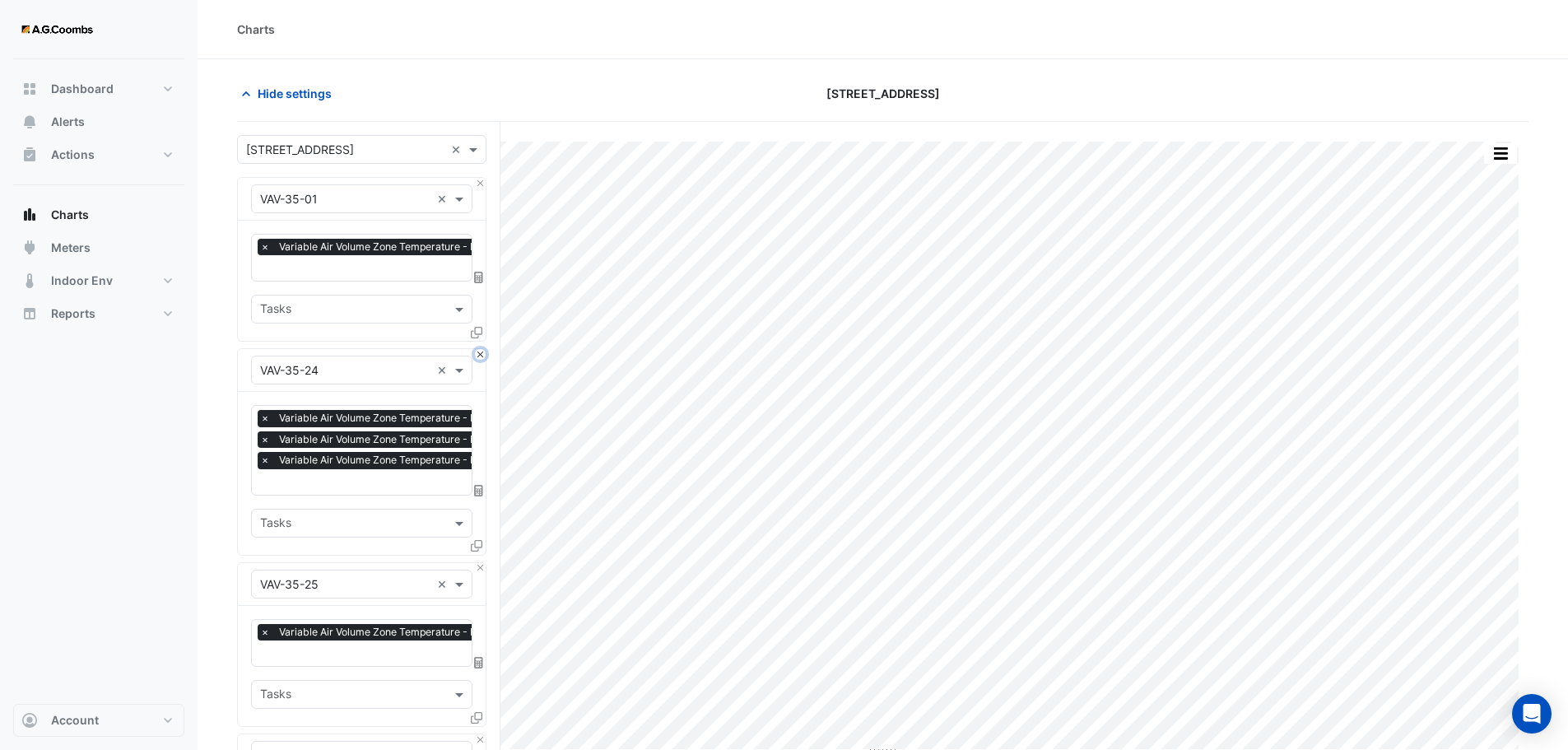
click at [479, 353] on button "Close" at bounding box center [480, 354] width 11 height 11
click at [479, 563] on button "Close" at bounding box center [480, 568] width 11 height 11
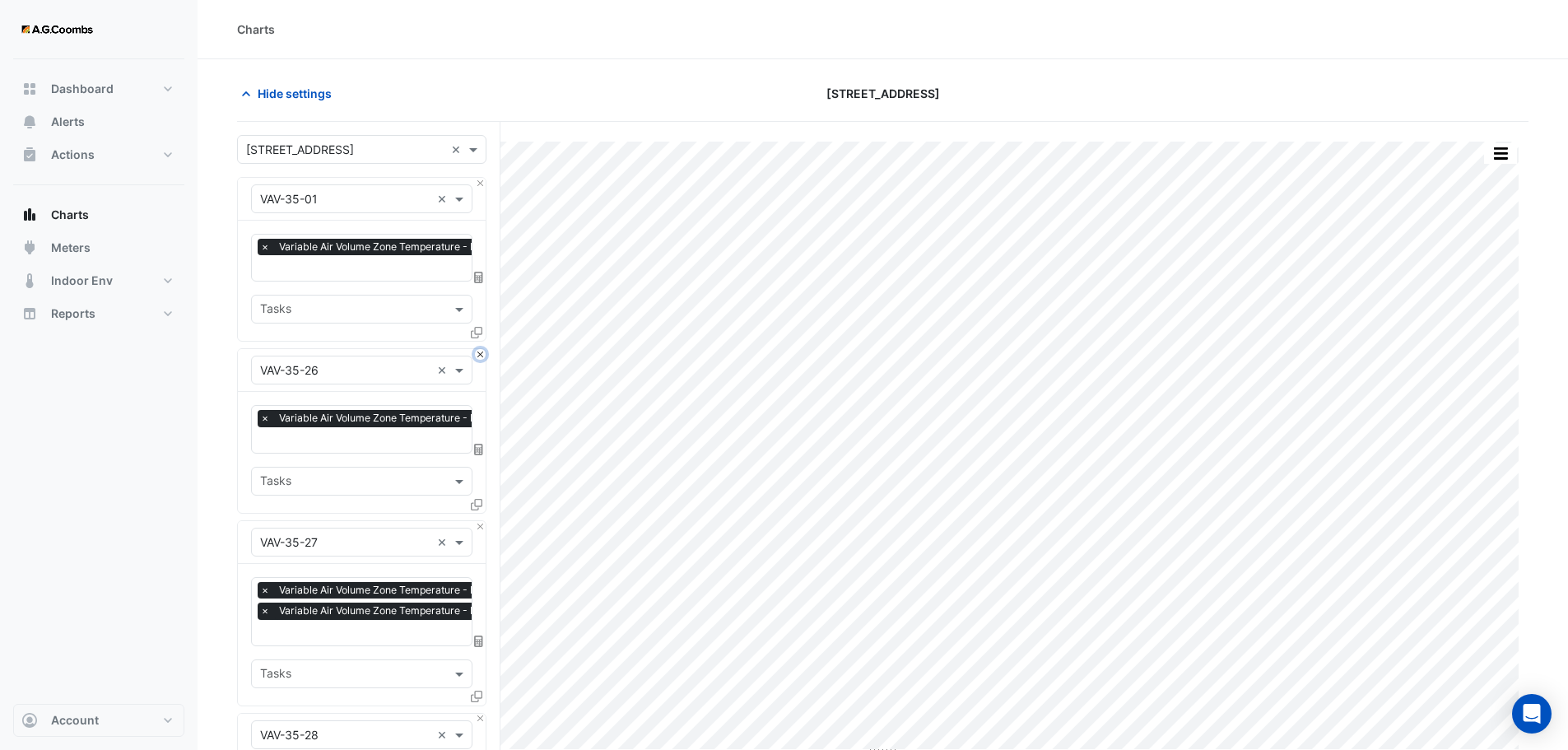
click at [479, 353] on button "Close" at bounding box center [480, 354] width 11 height 11
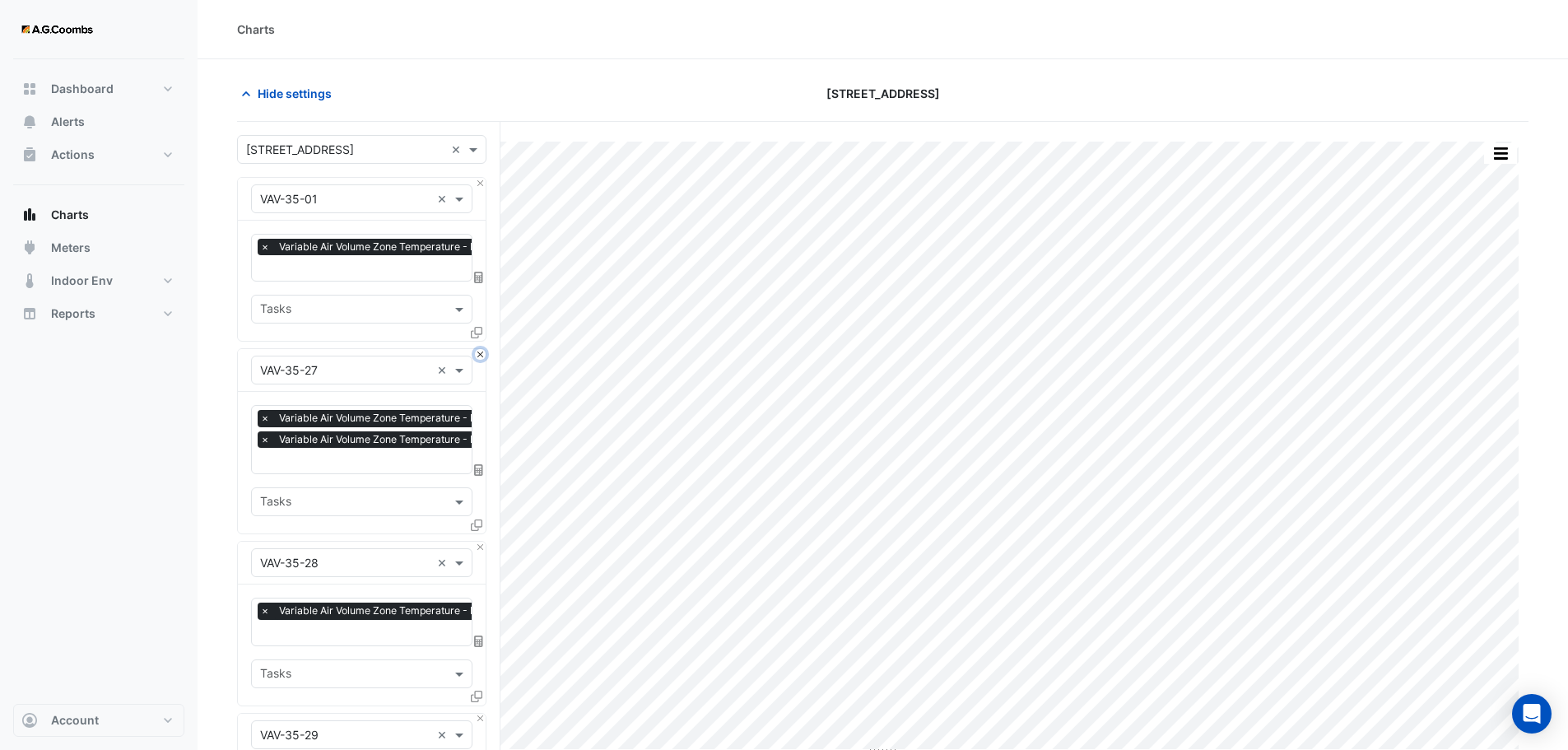
click at [479, 353] on button "Close" at bounding box center [480, 354] width 11 height 11
click at [479, 541] on button "Close" at bounding box center [480, 546] width 11 height 11
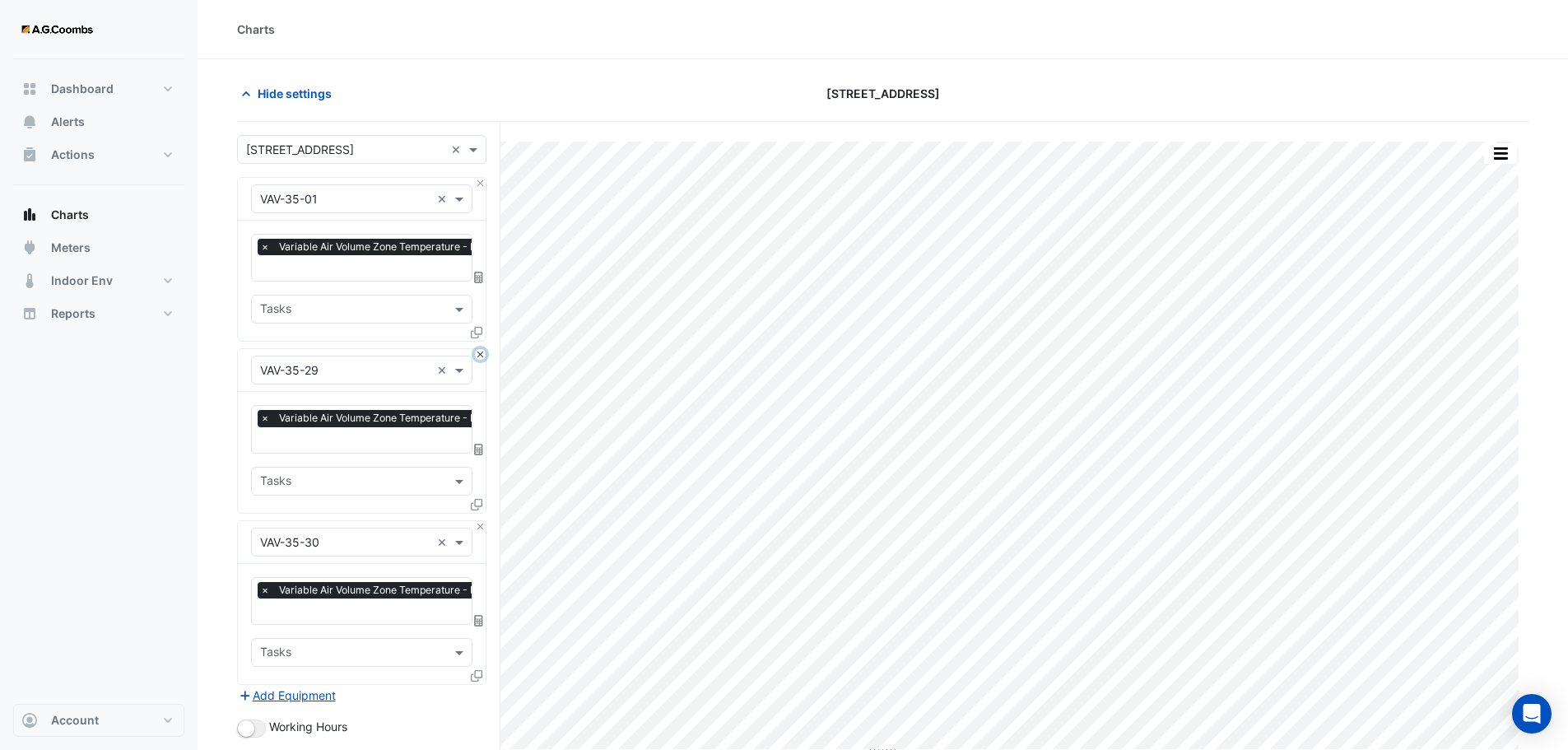
click at [479, 353] on button "Close" at bounding box center [480, 354] width 11 height 11
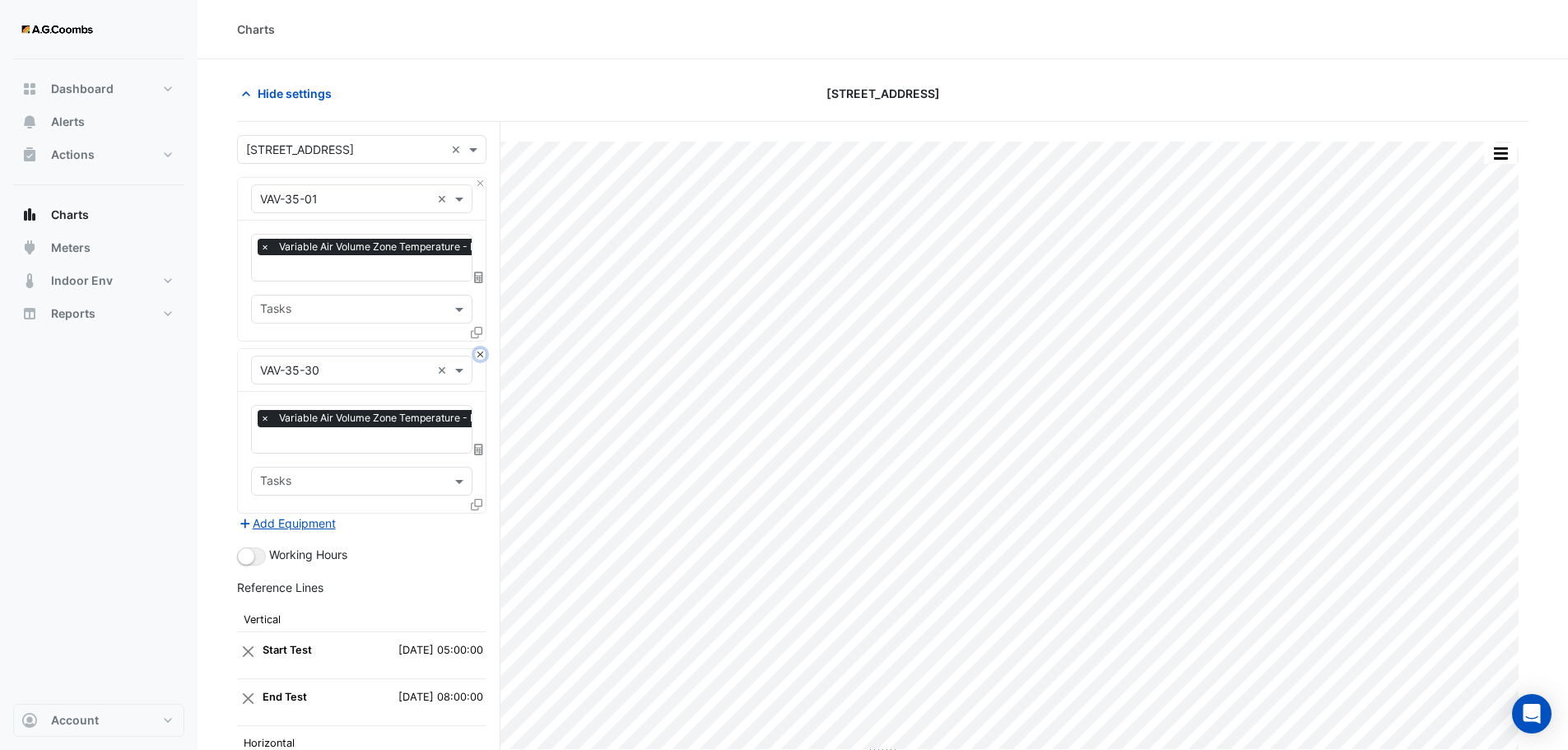
click at [479, 353] on button "Close" at bounding box center [480, 354] width 11 height 11
click at [479, 514] on div "Add Equipment" at bounding box center [361, 523] width 250 height 20
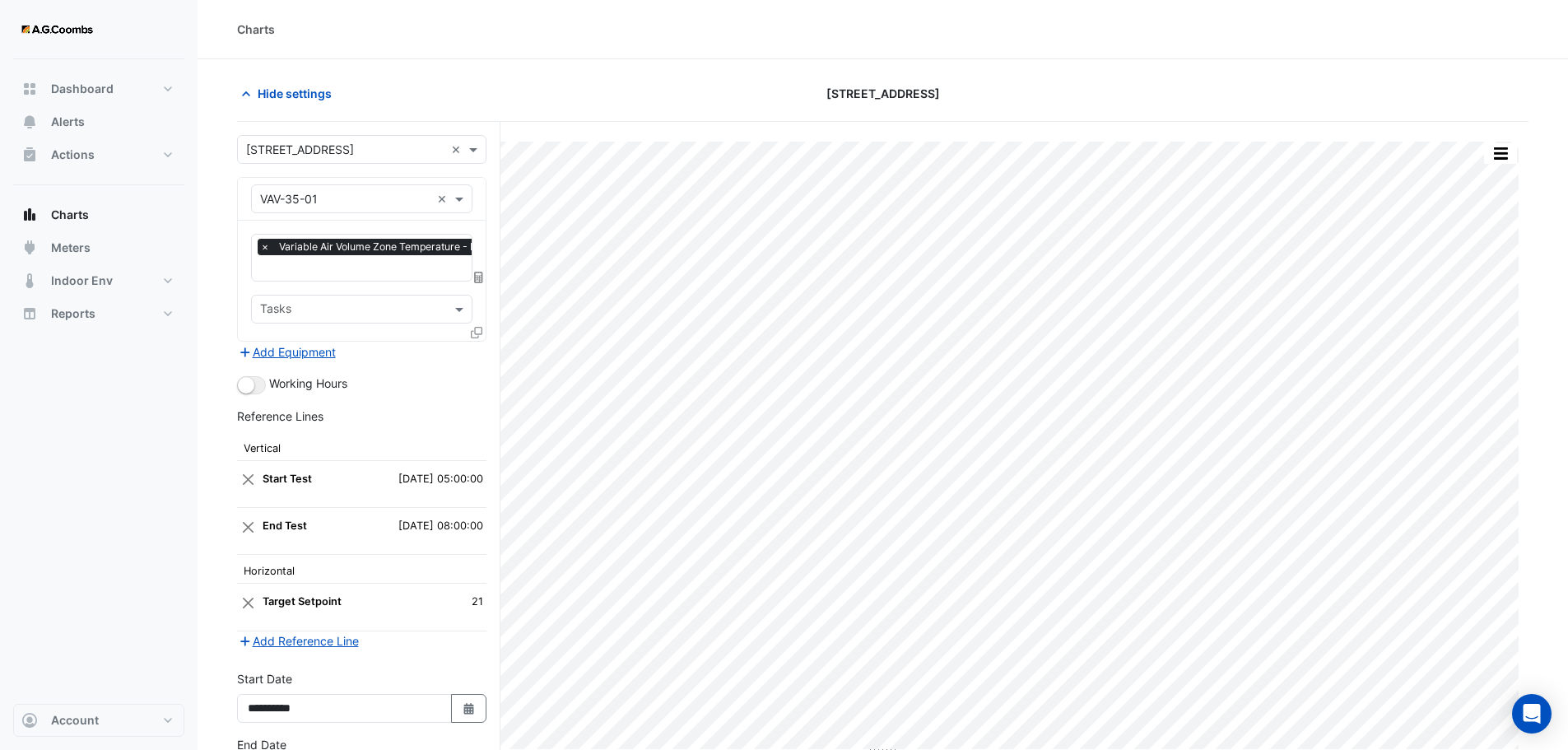
click at [479, 353] on div "Add Equipment" at bounding box center [361, 351] width 250 height 20
click at [481, 329] on icon at bounding box center [476, 332] width 12 height 12
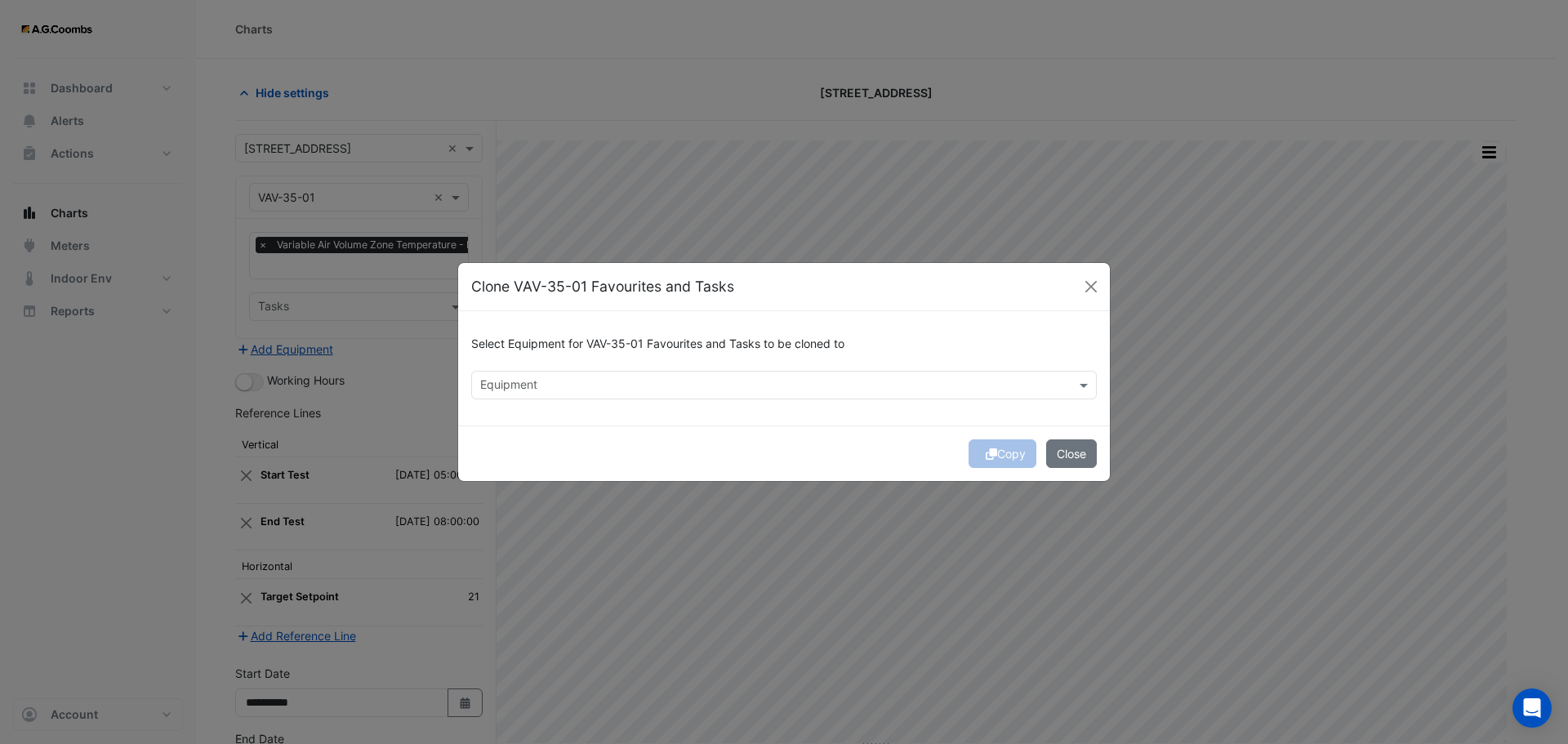
click at [597, 382] on input "text" at bounding box center [775, 386] width 589 height 17
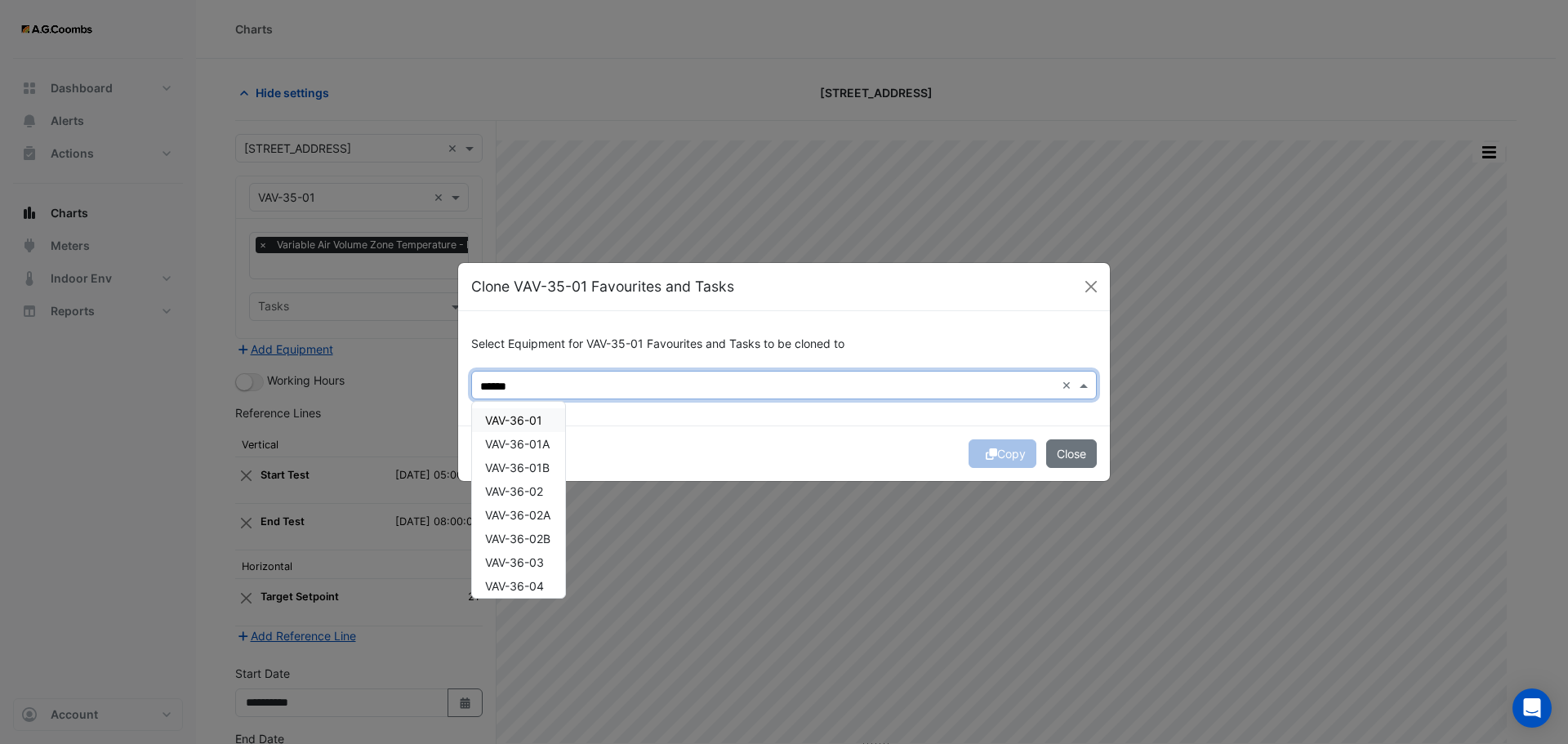
click at [544, 424] on div "VAV-36-01" at bounding box center [518, 420] width 93 height 24
click at [538, 441] on span "VAV-36-01A" at bounding box center [518, 444] width 64 height 14
click at [539, 471] on span "VAV-36-01B" at bounding box center [518, 468] width 64 height 14
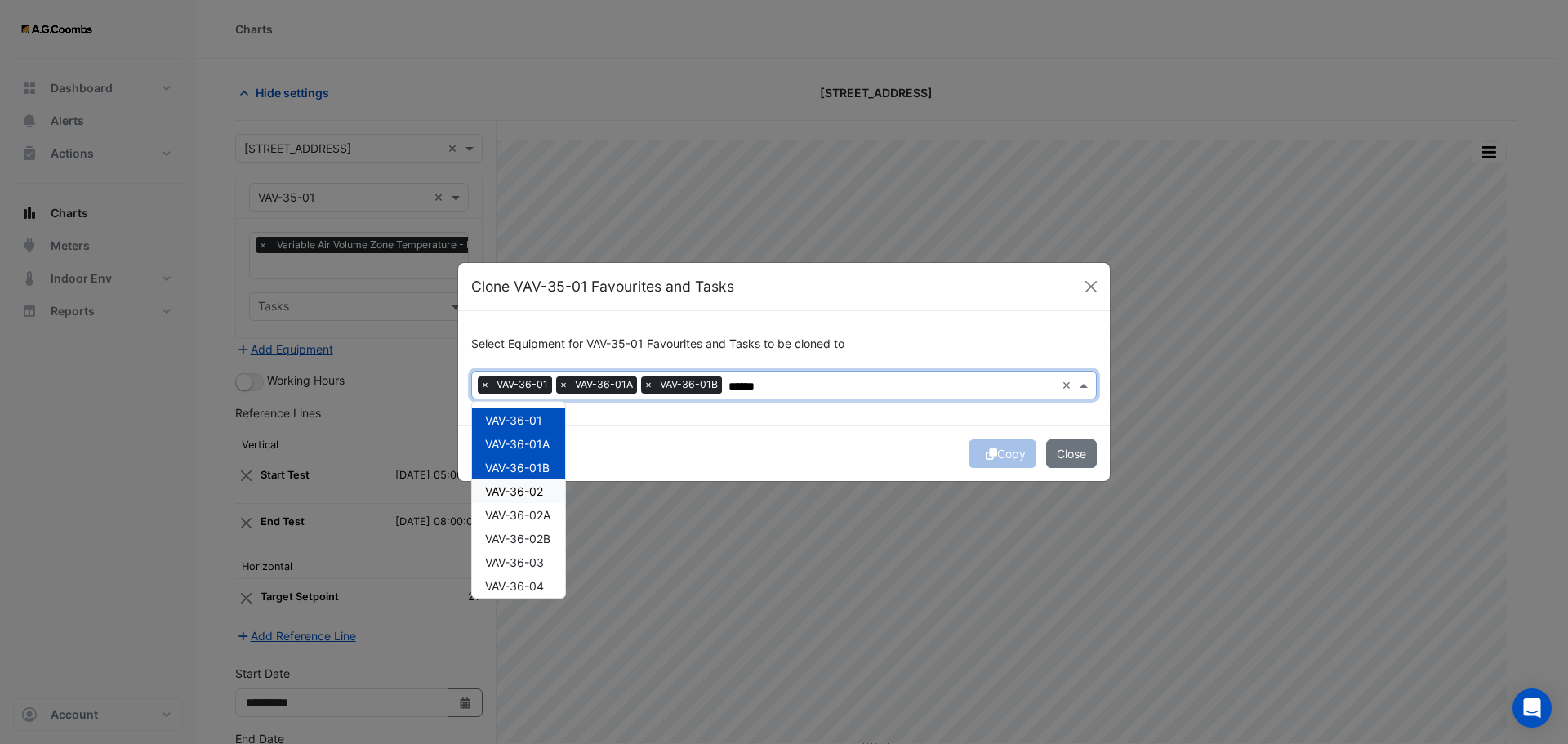
click at [540, 489] on span "VAV-36-02" at bounding box center [514, 491] width 58 height 14
click at [540, 522] on div "VAV-36-02A" at bounding box center [518, 515] width 93 height 24
click at [539, 547] on div "VAV-36-02B" at bounding box center [518, 539] width 93 height 24
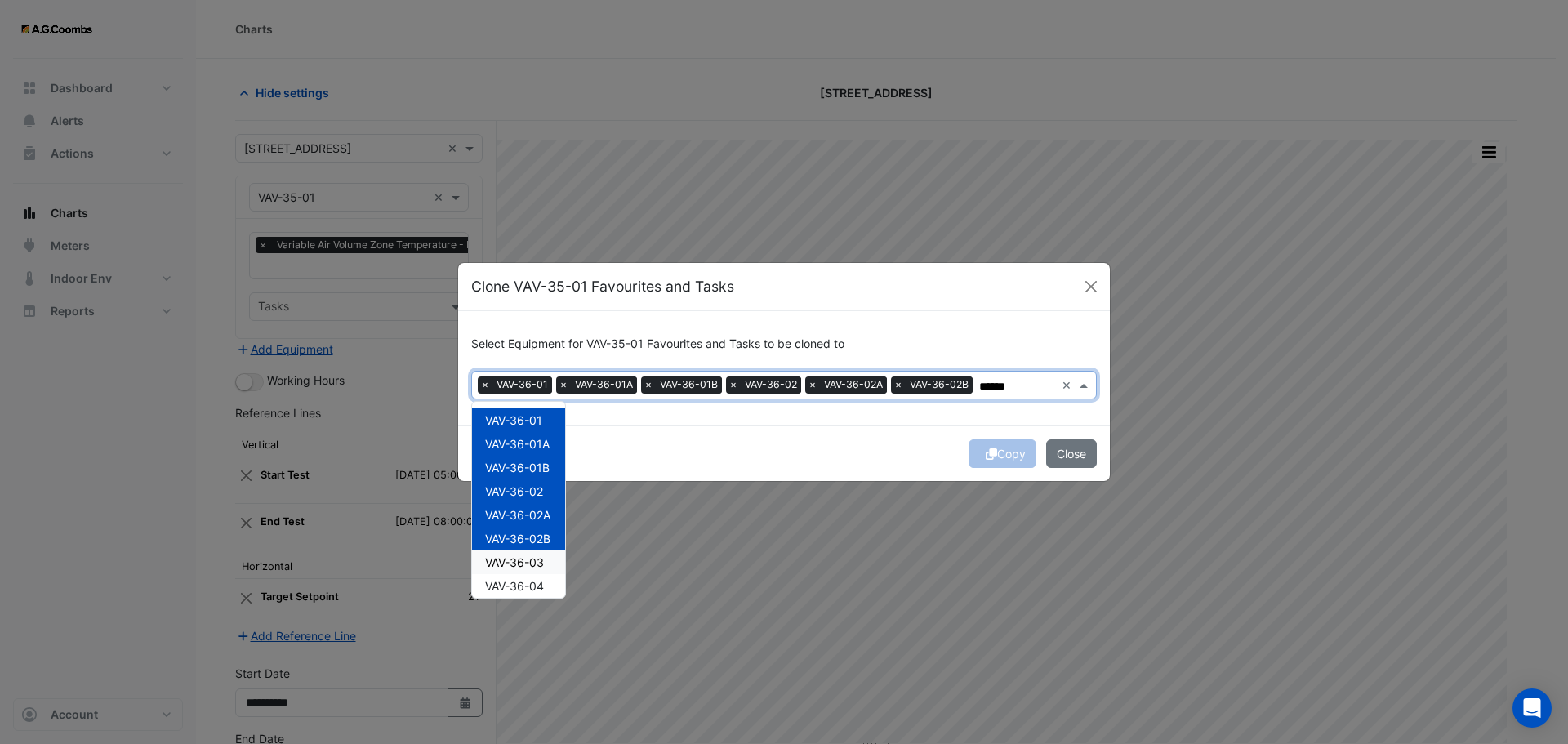
click at [535, 570] on div "VAV-36-03" at bounding box center [518, 562] width 93 height 24
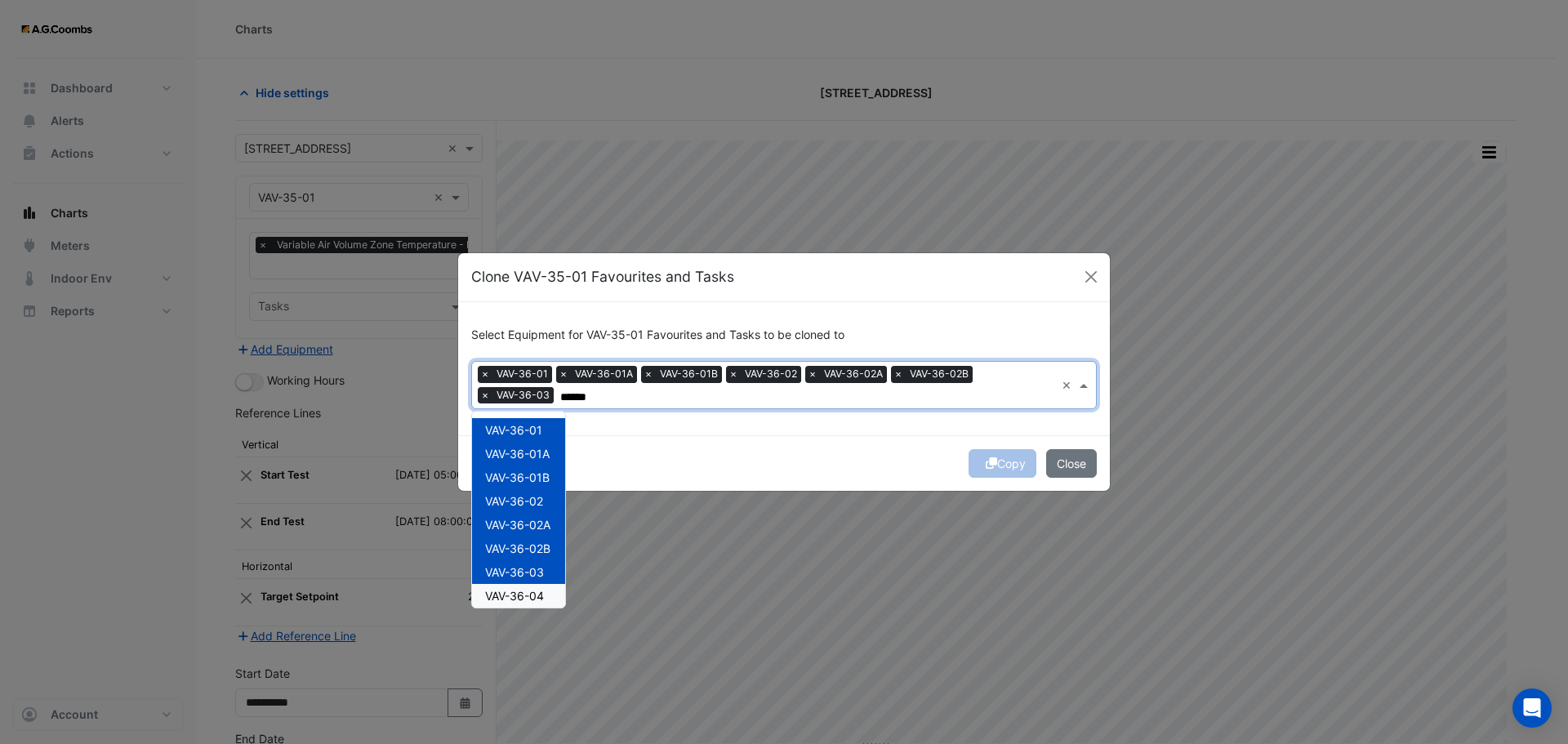
click at [535, 590] on span "VAV-36-04" at bounding box center [515, 595] width 59 height 14
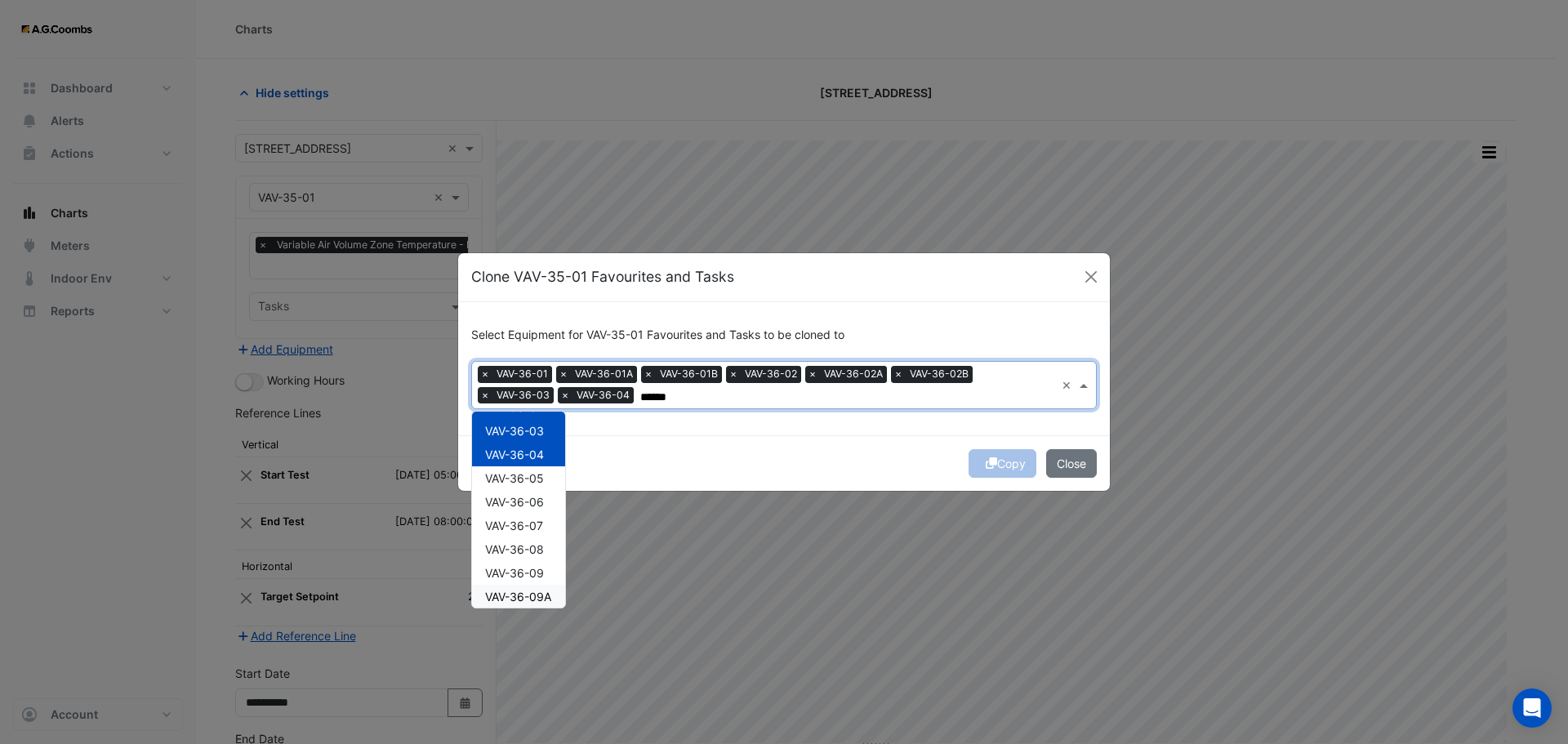
scroll to position [172, 0]
click at [526, 456] on div "VAV-36-05" at bounding box center [518, 448] width 93 height 24
click at [522, 478] on span "VAV-36-06" at bounding box center [515, 472] width 59 height 14
click at [524, 507] on div "VAV-36-08" at bounding box center [518, 519] width 93 height 24
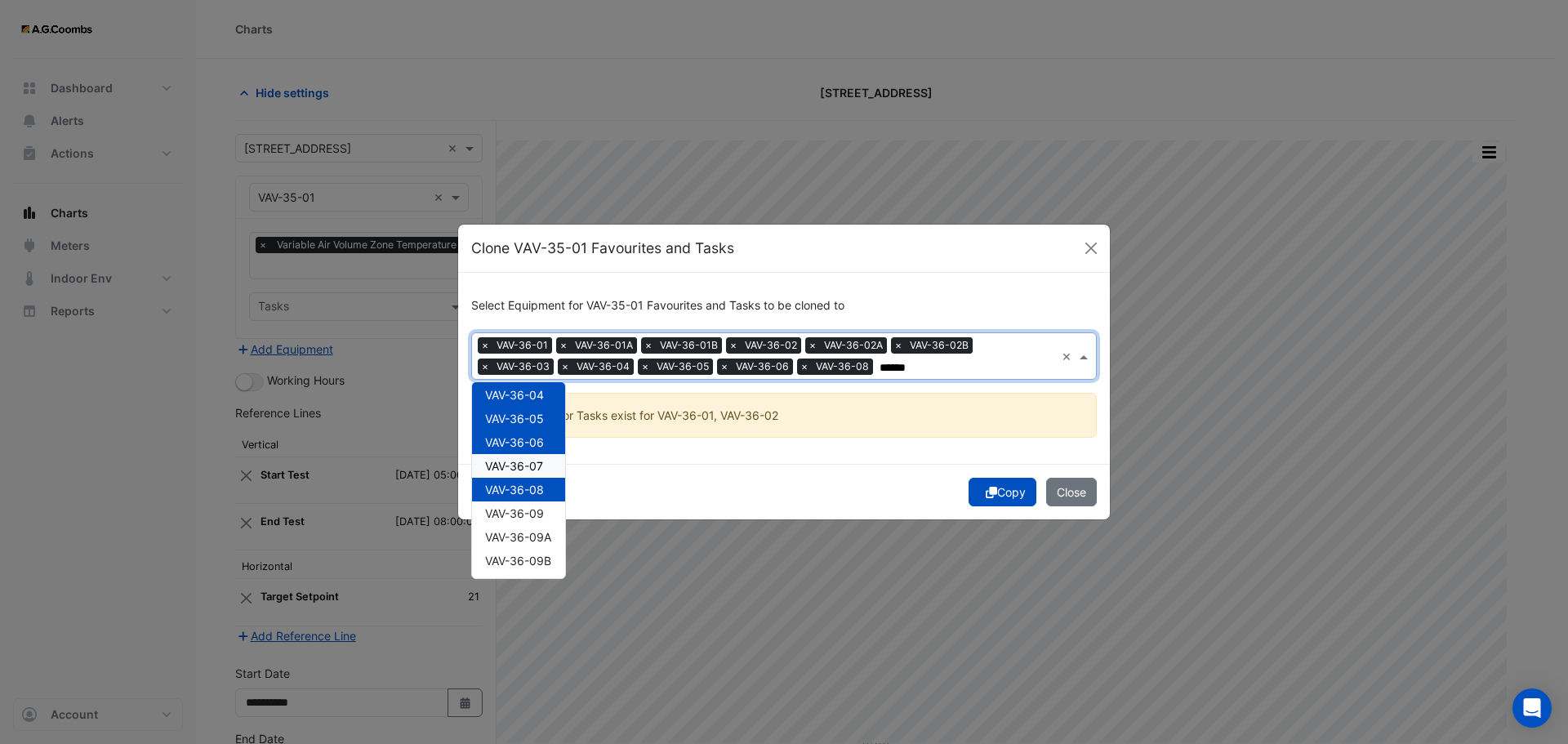
click at [519, 472] on span "VAV-36-07" at bounding box center [514, 466] width 58 height 14
click at [522, 520] on div "VAV-36-09" at bounding box center [518, 513] width 93 height 24
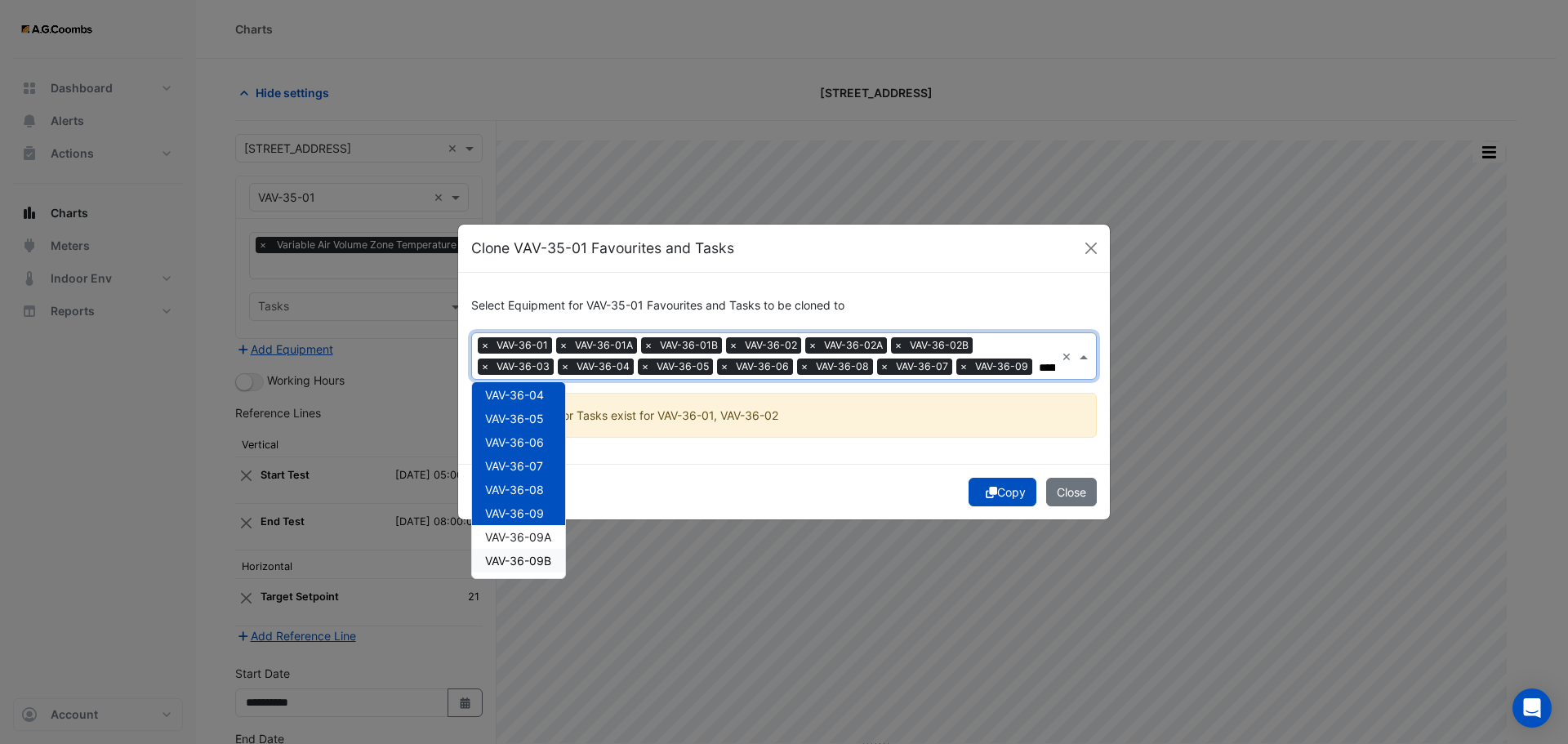
click at [518, 542] on span "VAV-36-09A" at bounding box center [518, 537] width 66 height 14
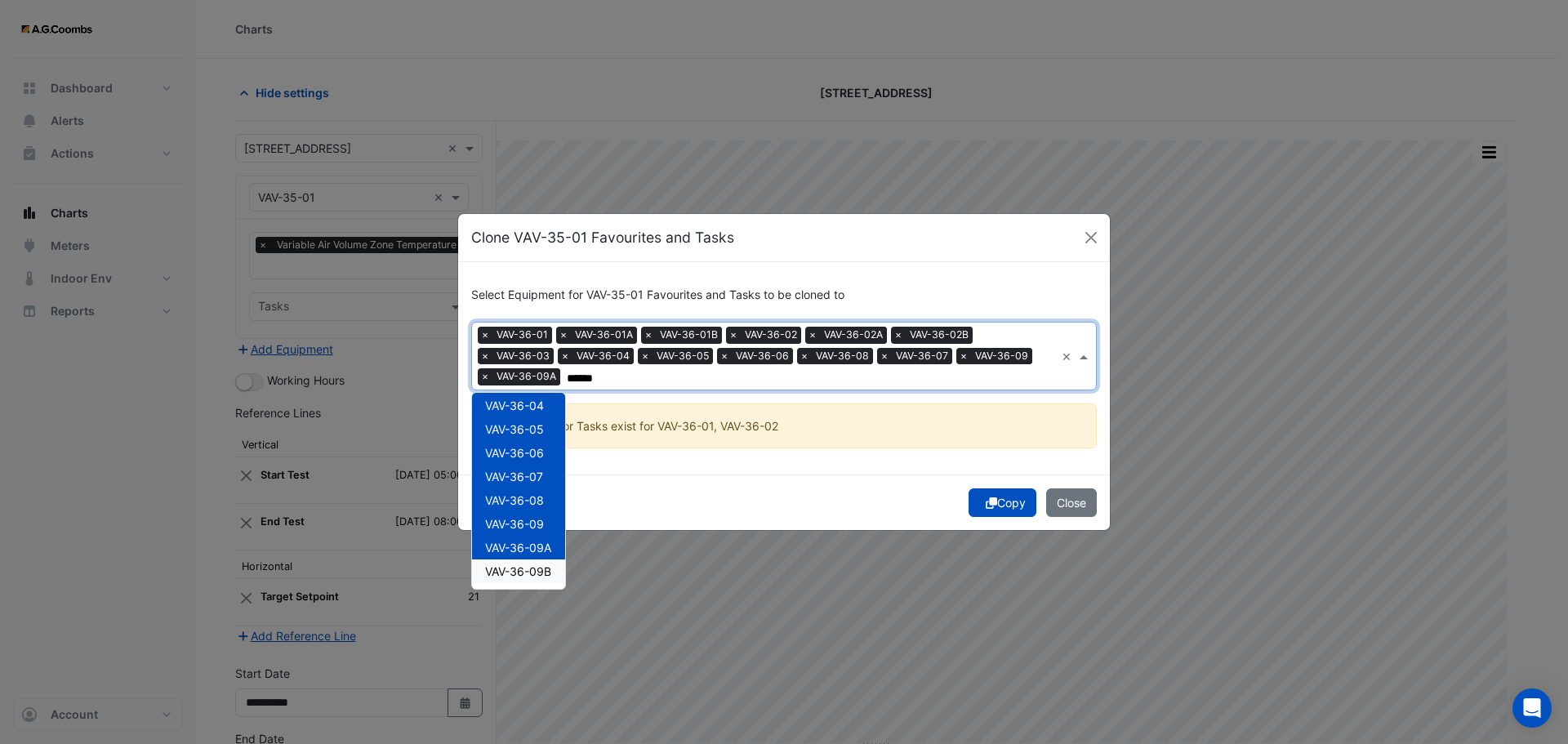
click at [528, 565] on span "VAV-36-09B" at bounding box center [518, 571] width 66 height 14
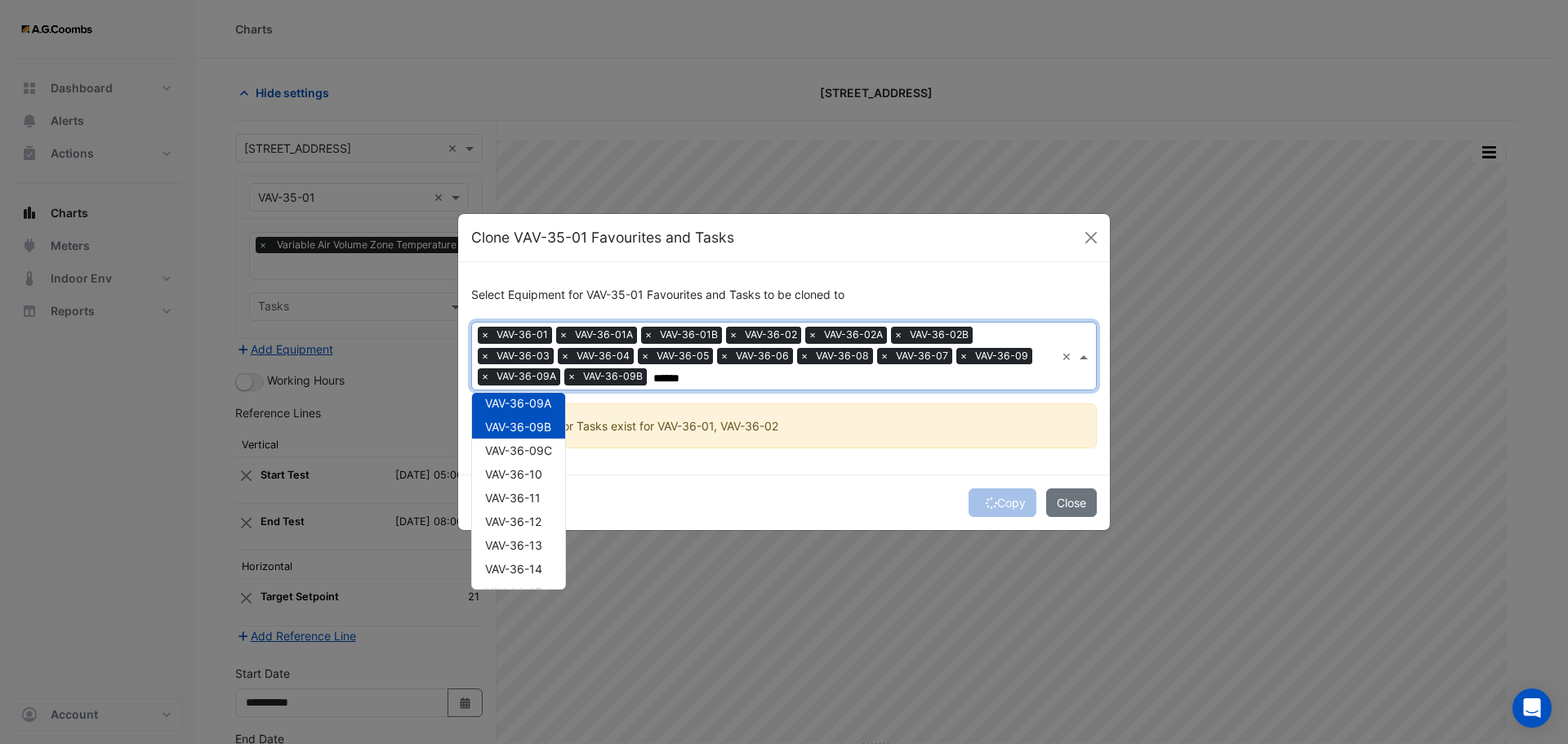
scroll to position [343, 0]
click at [521, 414] on div "VAV-36-09C" at bounding box center [518, 424] width 93 height 24
drag, startPoint x: 523, startPoint y: 441, endPoint x: 524, endPoint y: 450, distance: 9.1
click at [523, 441] on span "VAV-36-10" at bounding box center [514, 447] width 58 height 14
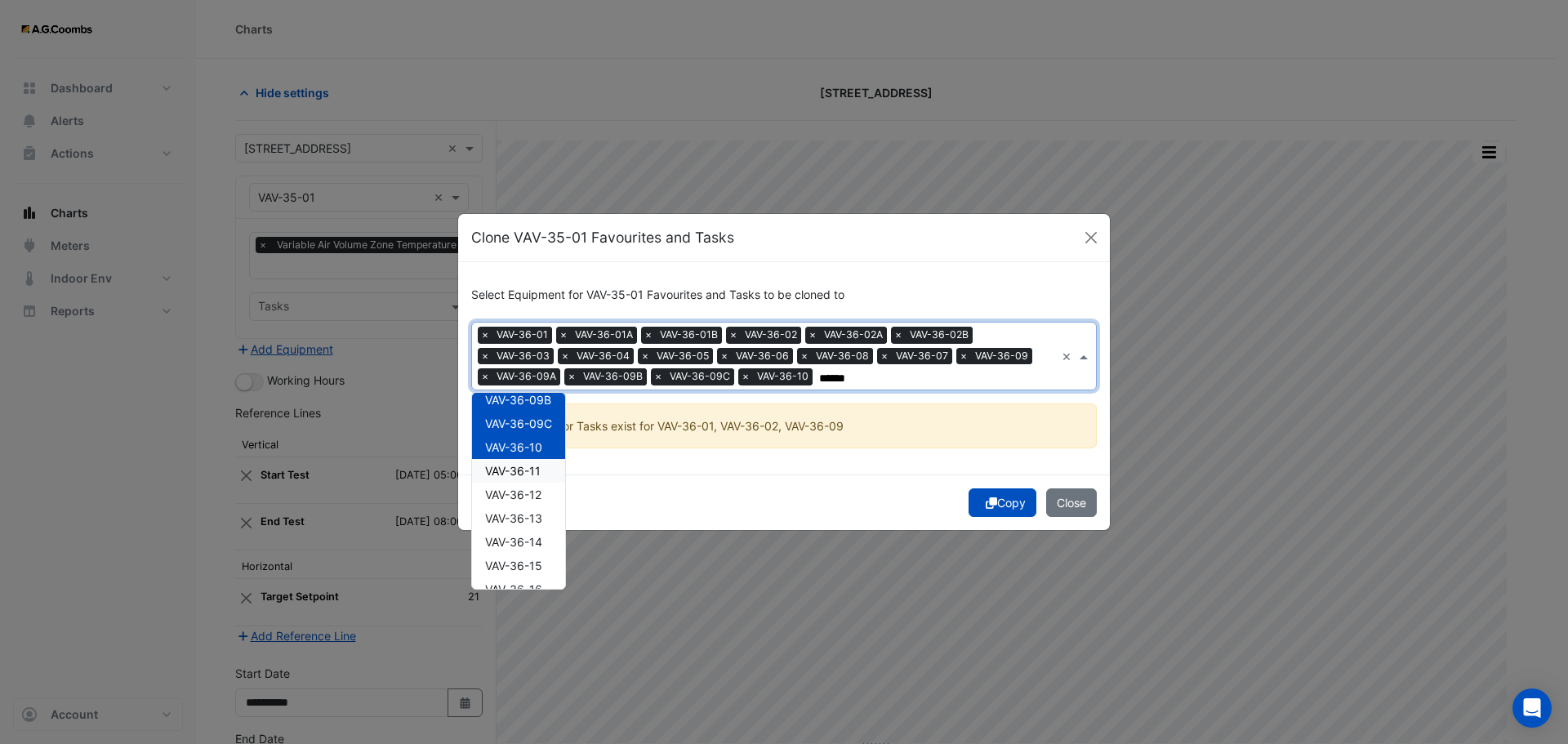
click at [529, 475] on span "VAV-36-11" at bounding box center [513, 471] width 56 height 14
click at [533, 498] on span "VAV-36-12" at bounding box center [513, 495] width 57 height 14
click at [537, 516] on span "VAV-36-13" at bounding box center [514, 518] width 58 height 14
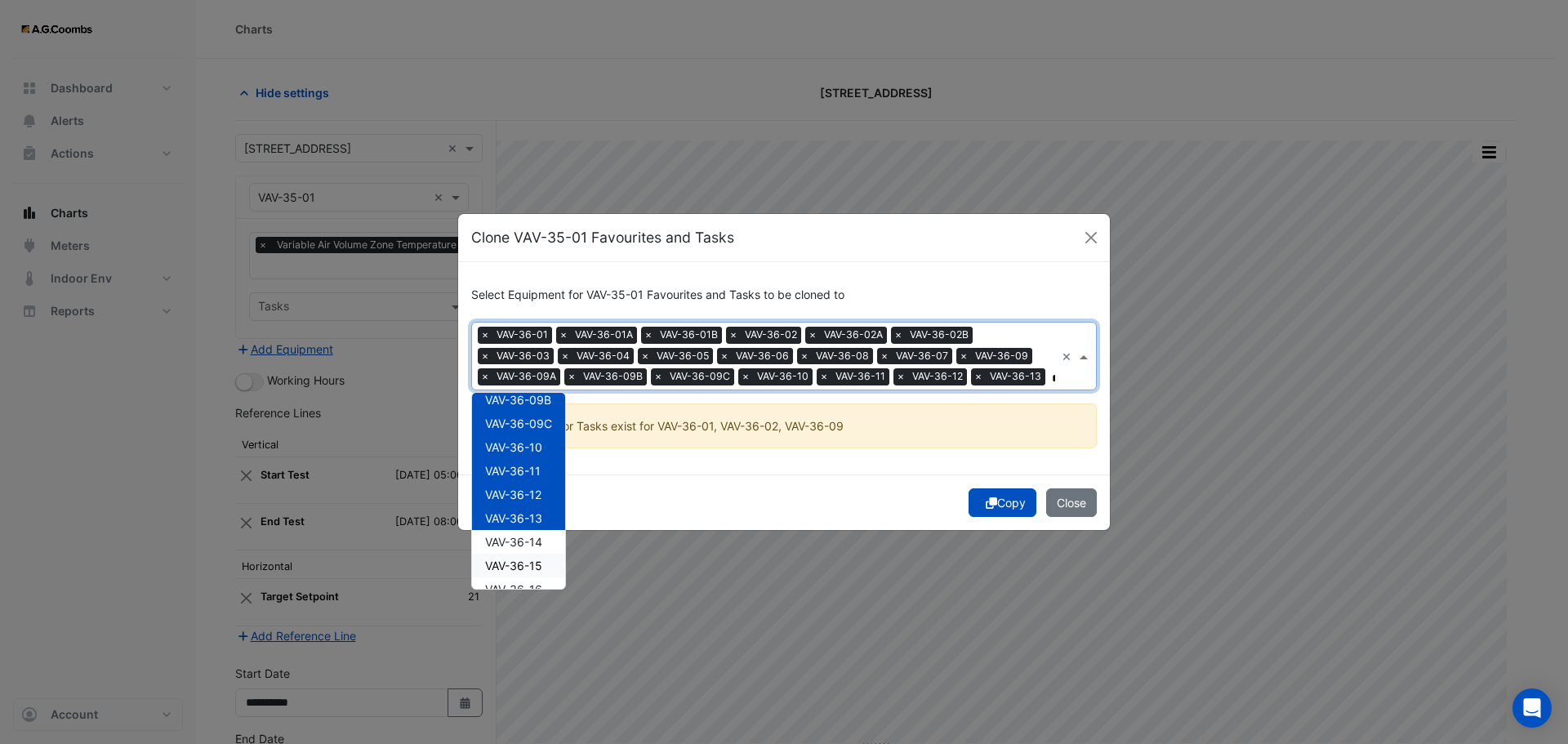
click at [529, 546] on span "VAV-36-14" at bounding box center [514, 542] width 58 height 14
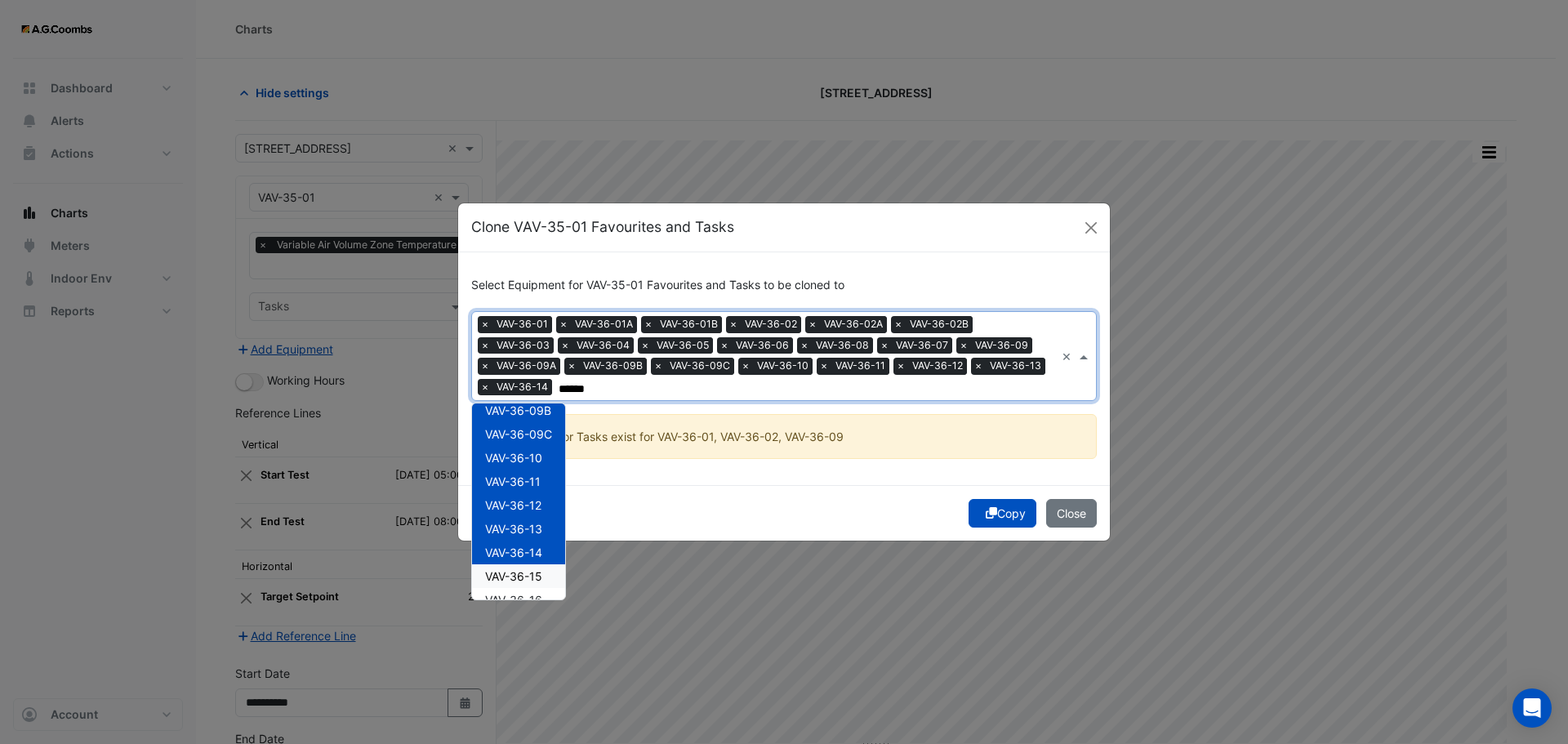
click at [537, 574] on span "VAV-36-15" at bounding box center [514, 576] width 58 height 14
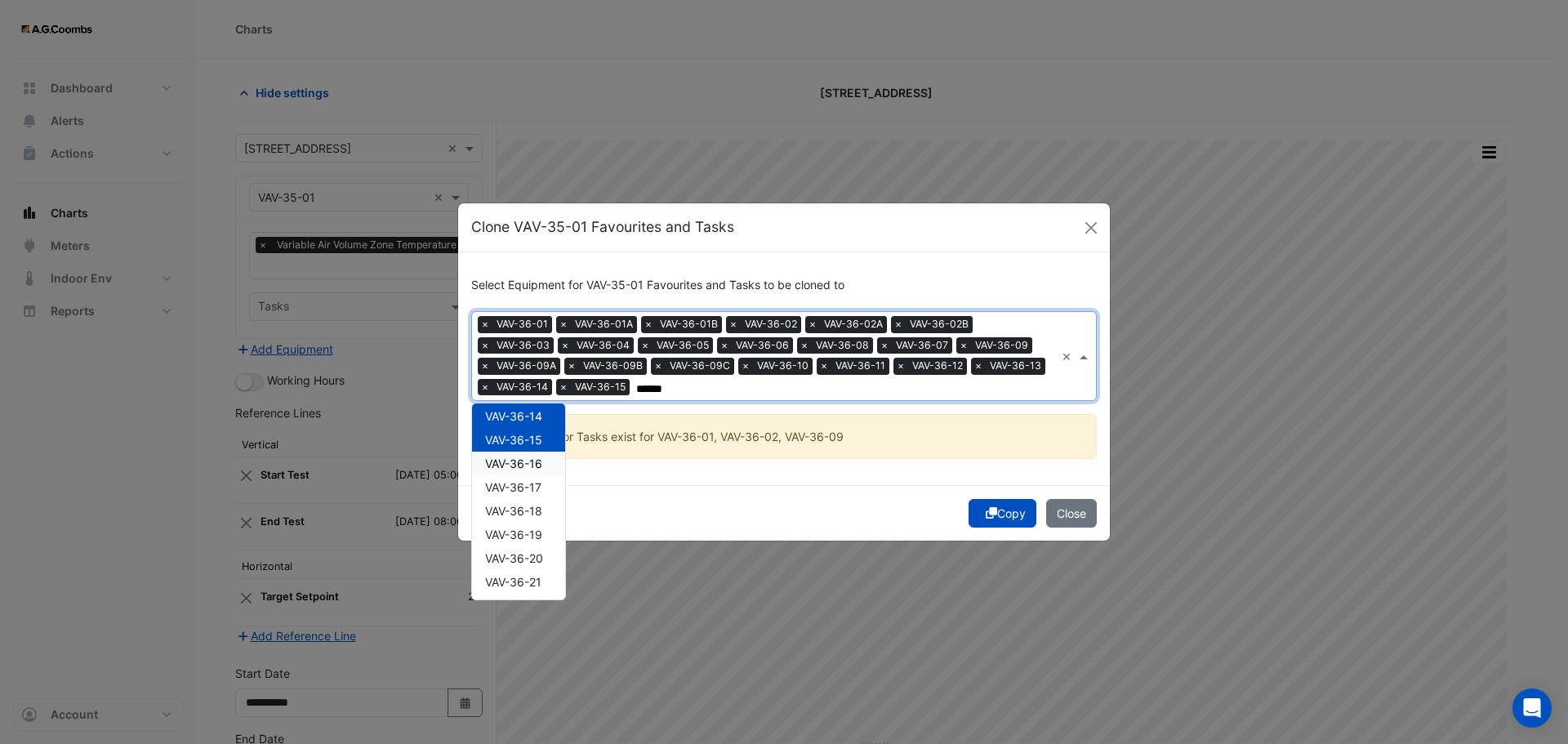
scroll to position [514, 0]
click at [535, 425] on span "VAV-36-16" at bounding box center [514, 428] width 58 height 14
click at [534, 452] on span "VAV-36-17" at bounding box center [513, 451] width 57 height 14
click at [529, 473] on span "VAV-36-18" at bounding box center [514, 475] width 58 height 14
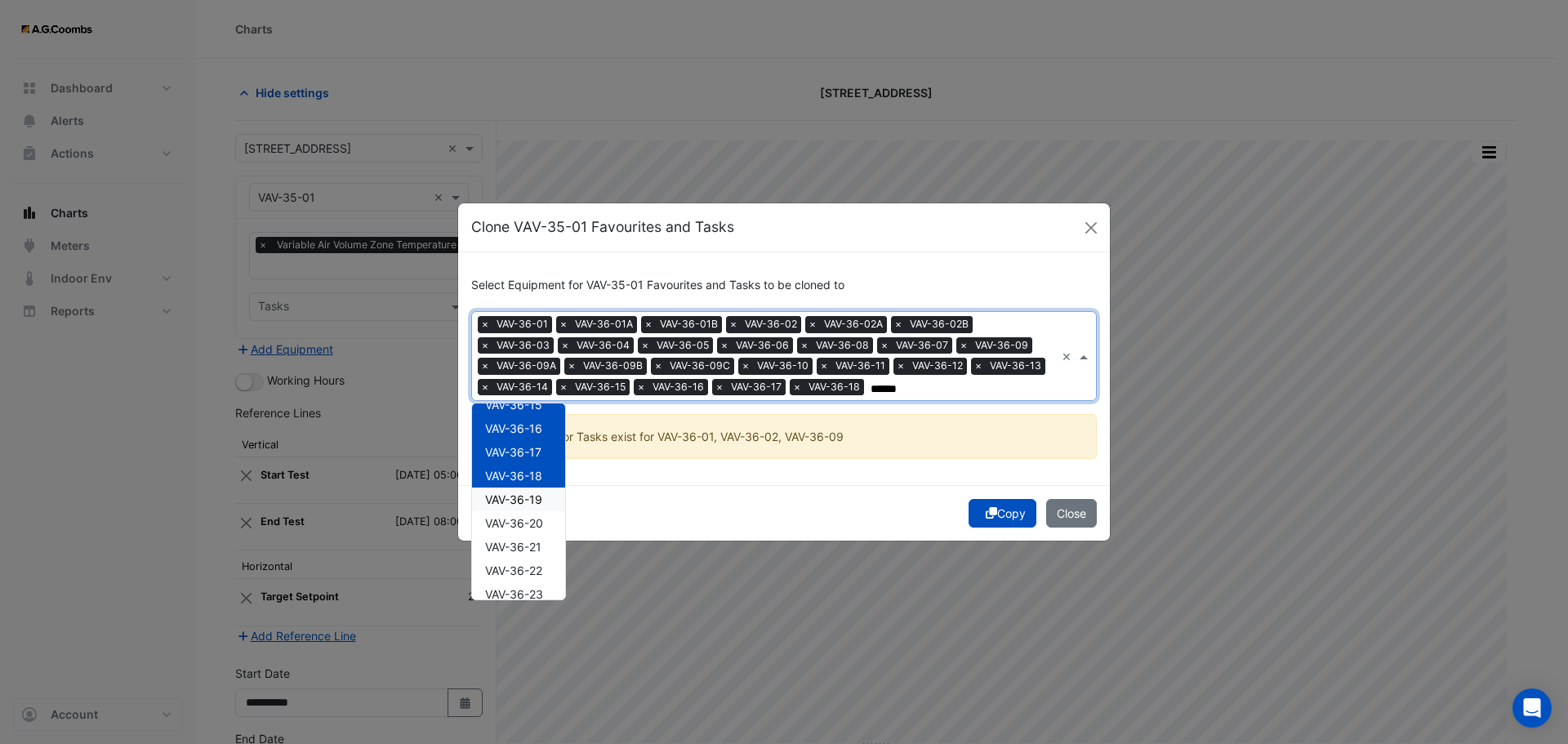
click at [519, 501] on span "VAV-36-19" at bounding box center [514, 499] width 58 height 14
click at [517, 521] on span "VAV-36-20" at bounding box center [514, 522] width 58 height 14
click at [526, 548] on span "VAV-36-21" at bounding box center [513, 546] width 57 height 14
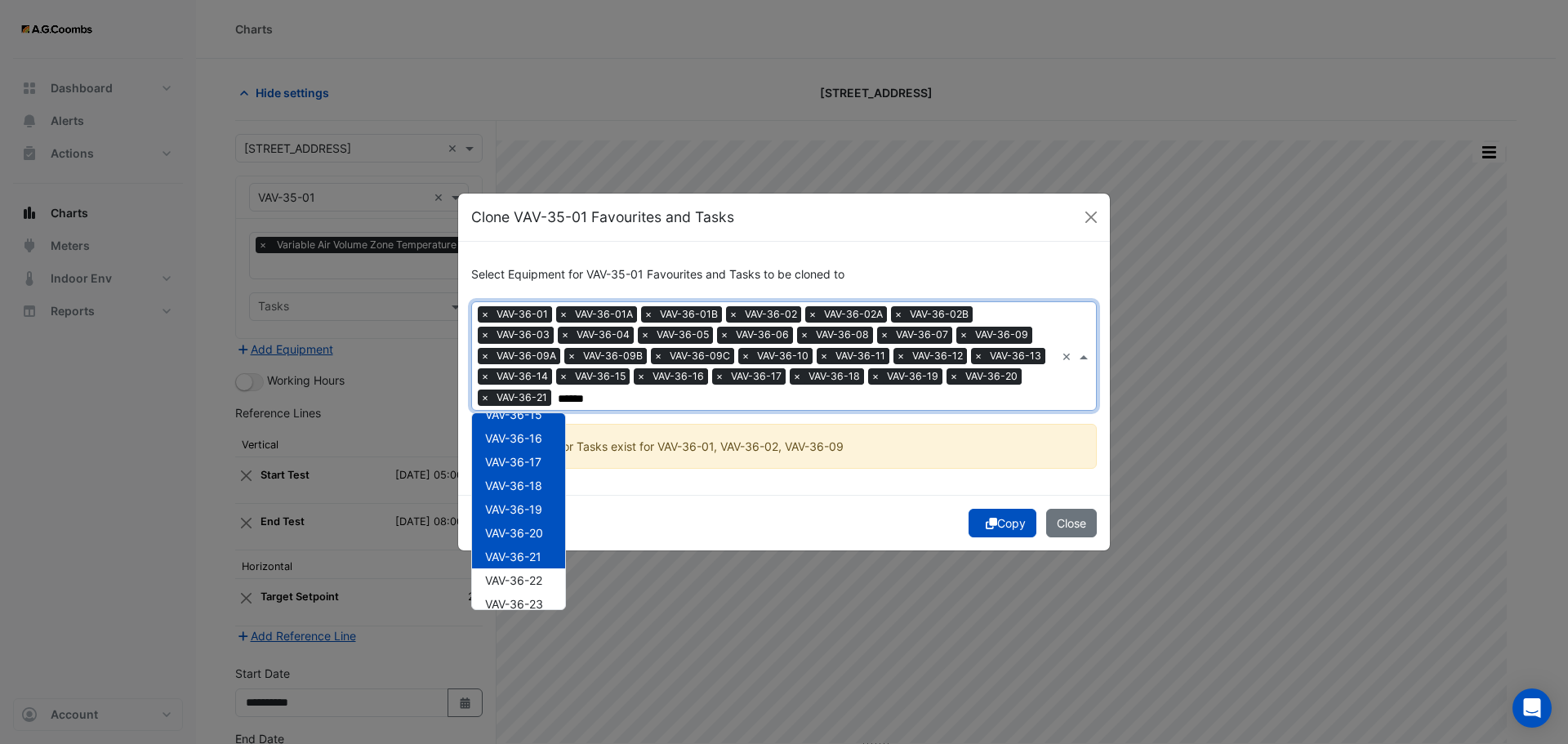
click at [525, 568] on div "VAV-36-22" at bounding box center [518, 580] width 93 height 24
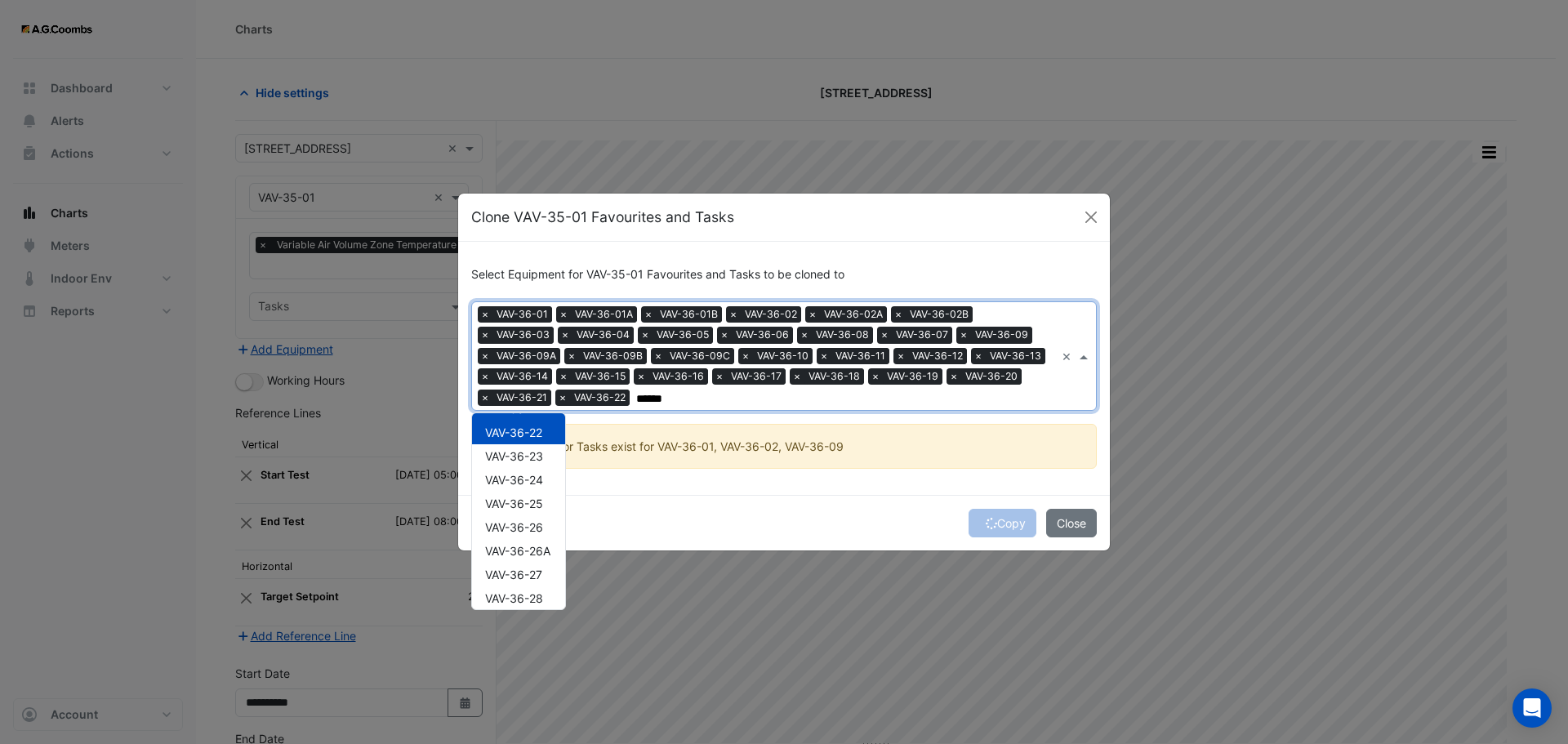
scroll to position [686, 0]
click at [524, 435] on span "VAV-36-23" at bounding box center [514, 432] width 58 height 14
click at [527, 459] on span "VAV-36-24" at bounding box center [514, 456] width 58 height 14
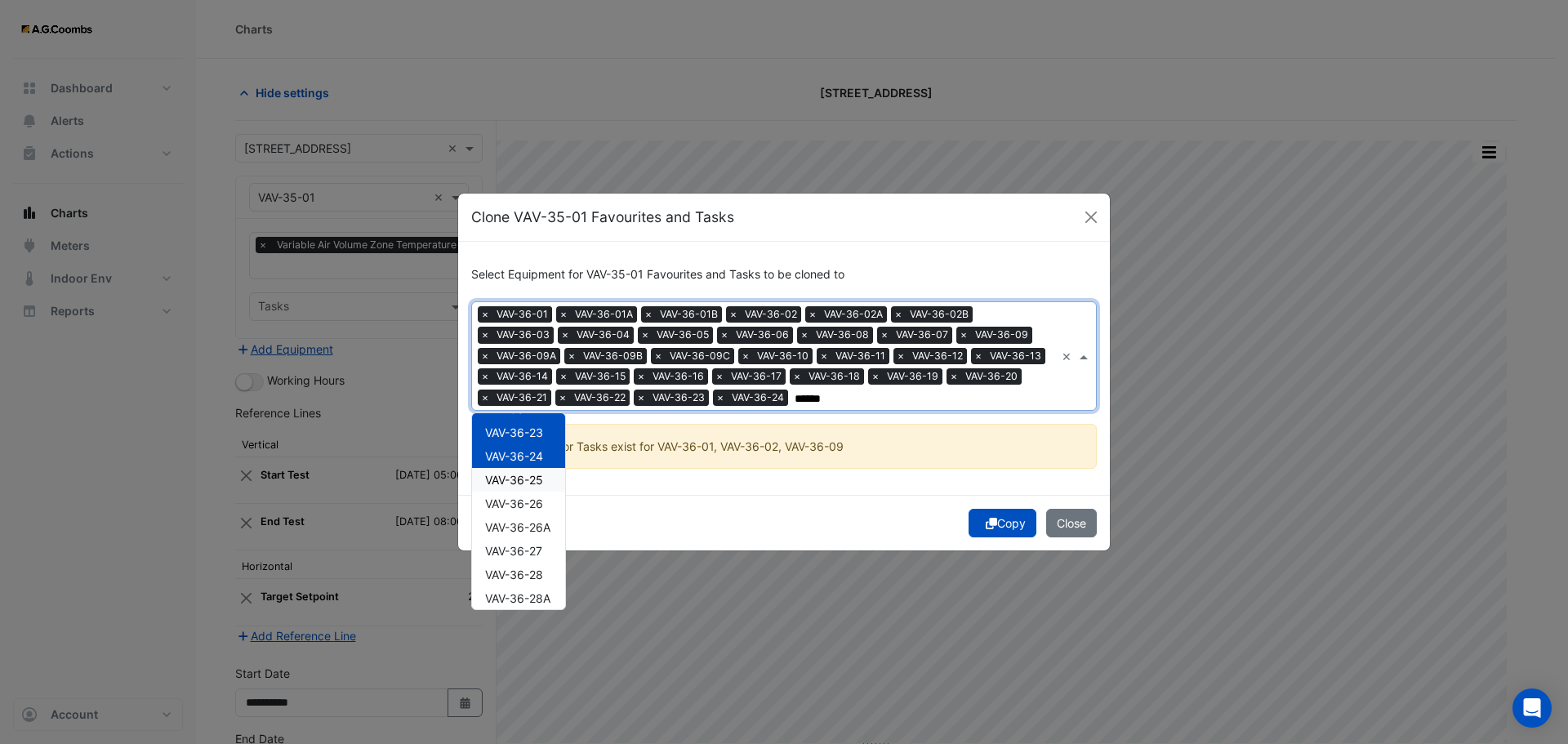
click at [528, 478] on span "VAV-36-25" at bounding box center [514, 479] width 58 height 14
click at [531, 512] on div "VAV-36-26" at bounding box center [518, 503] width 93 height 24
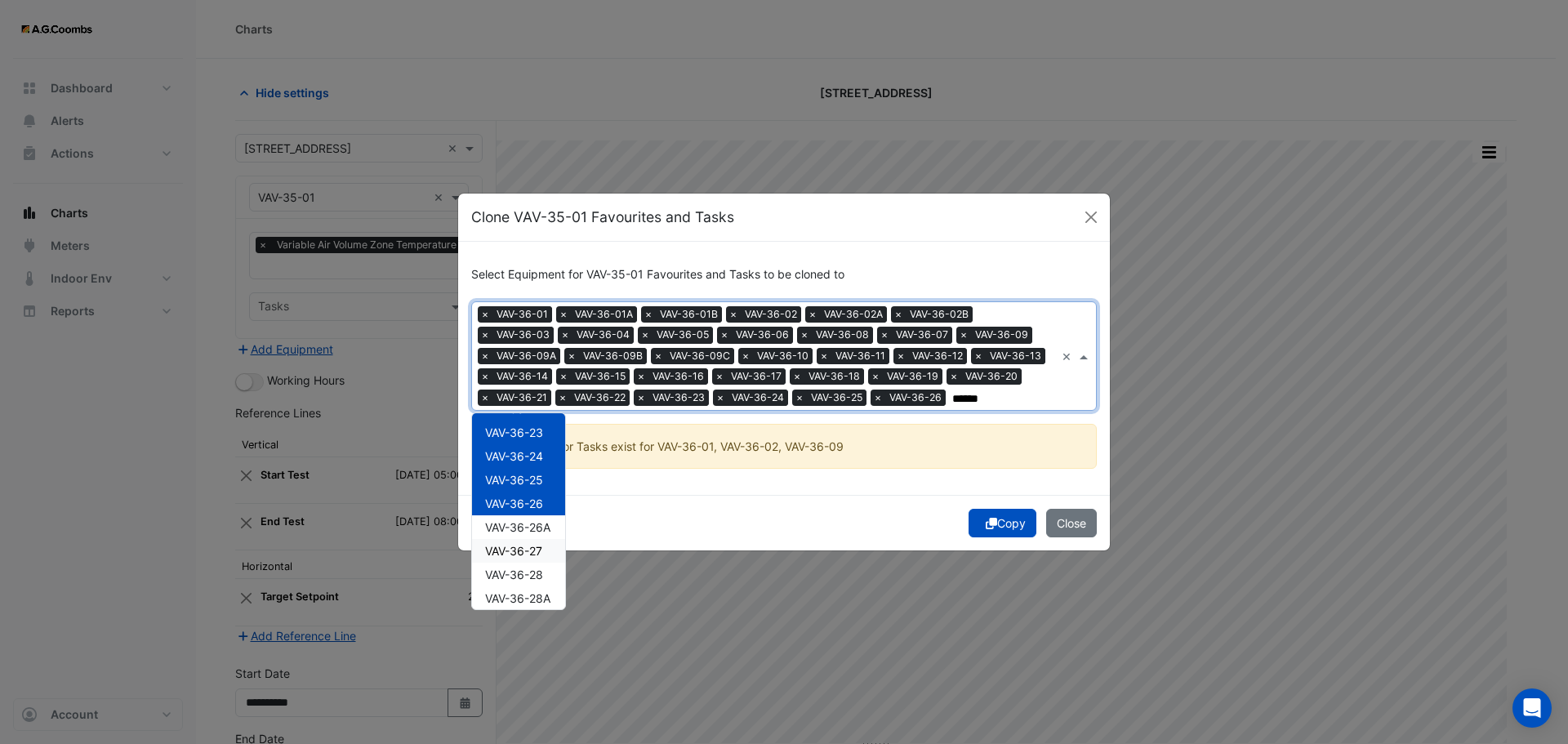
click at [526, 539] on div "VAV-36-27" at bounding box center [518, 550] width 93 height 24
click at [523, 530] on span "VAV-36-26A" at bounding box center [518, 527] width 65 height 14
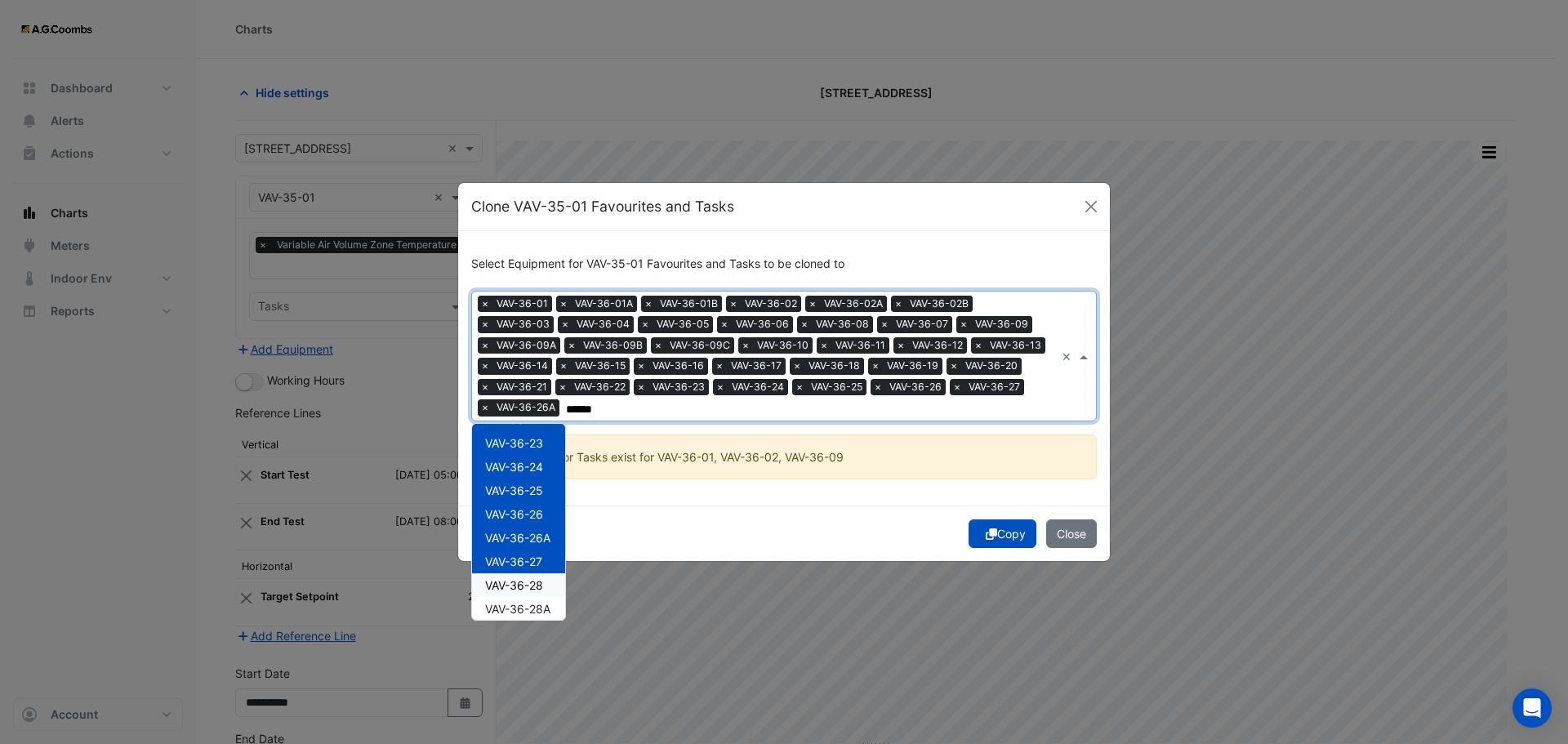
click at [535, 587] on span "VAV-36-28" at bounding box center [514, 585] width 58 height 14
click at [540, 615] on div "VAV-36-28A" at bounding box center [518, 609] width 93 height 24
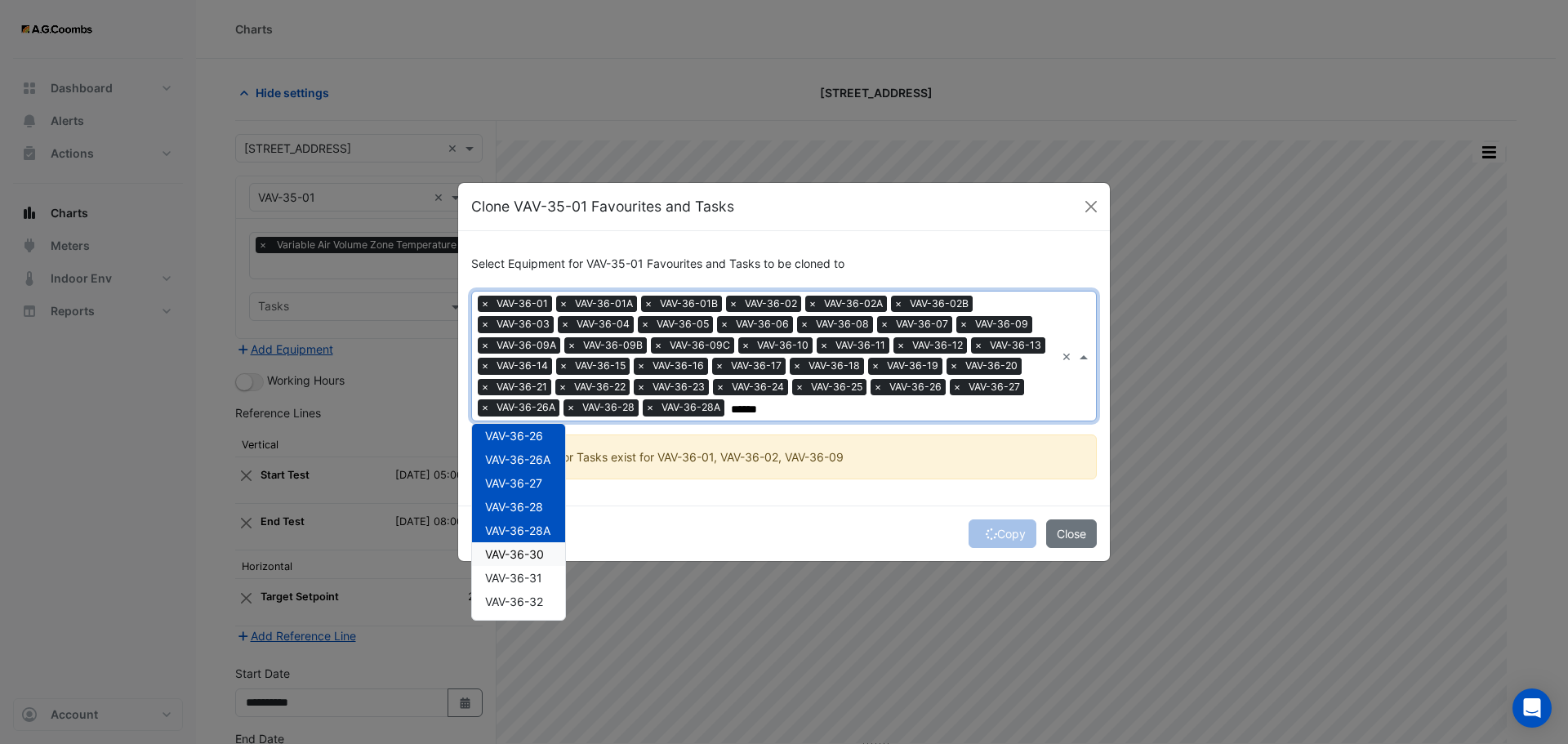
click at [509, 558] on span "VAV-36-30" at bounding box center [515, 554] width 59 height 14
click at [510, 574] on span "VAV-36-31" at bounding box center [514, 577] width 58 height 14
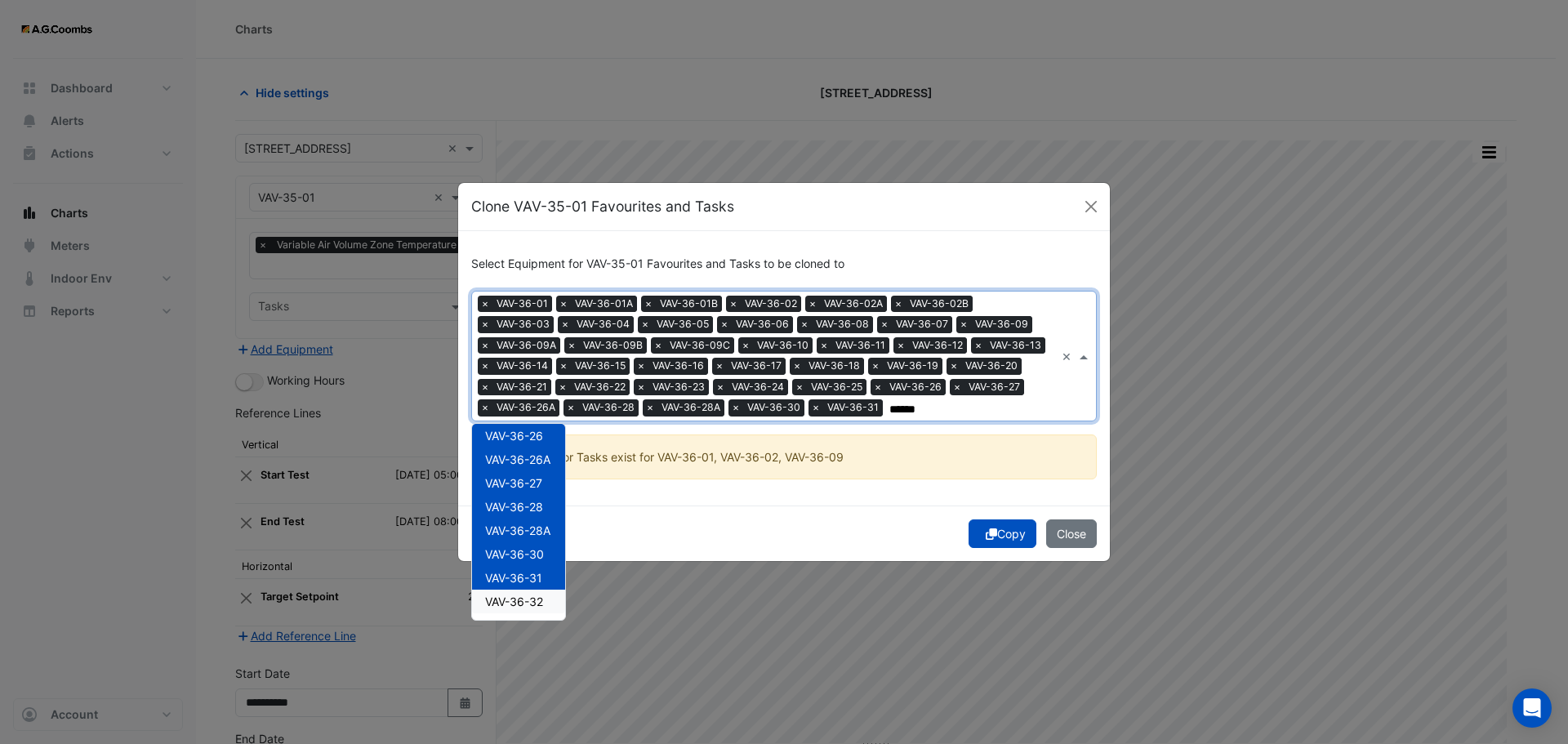
click at [515, 595] on span "VAV-36-32" at bounding box center [514, 601] width 58 height 14
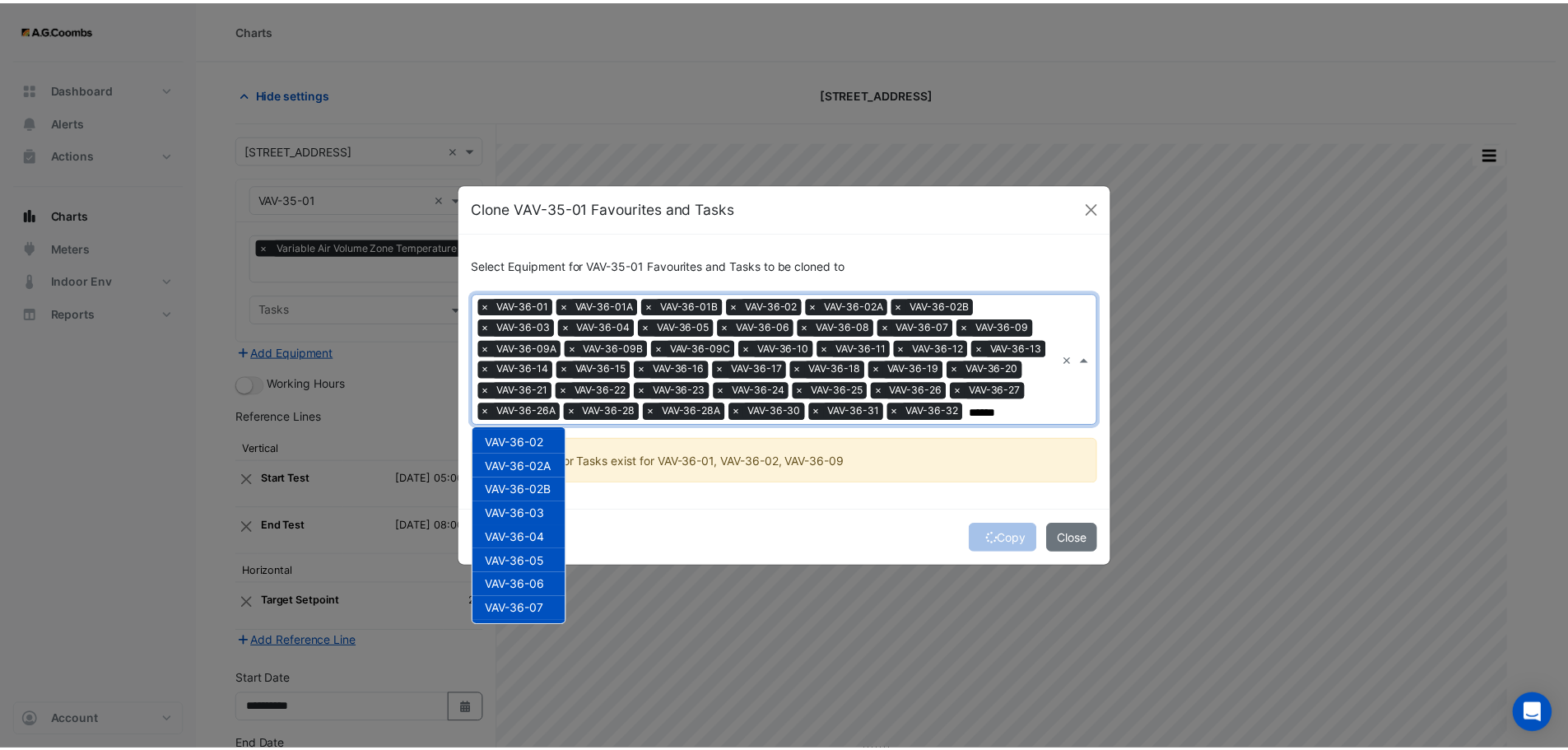
scroll to position [0, 0]
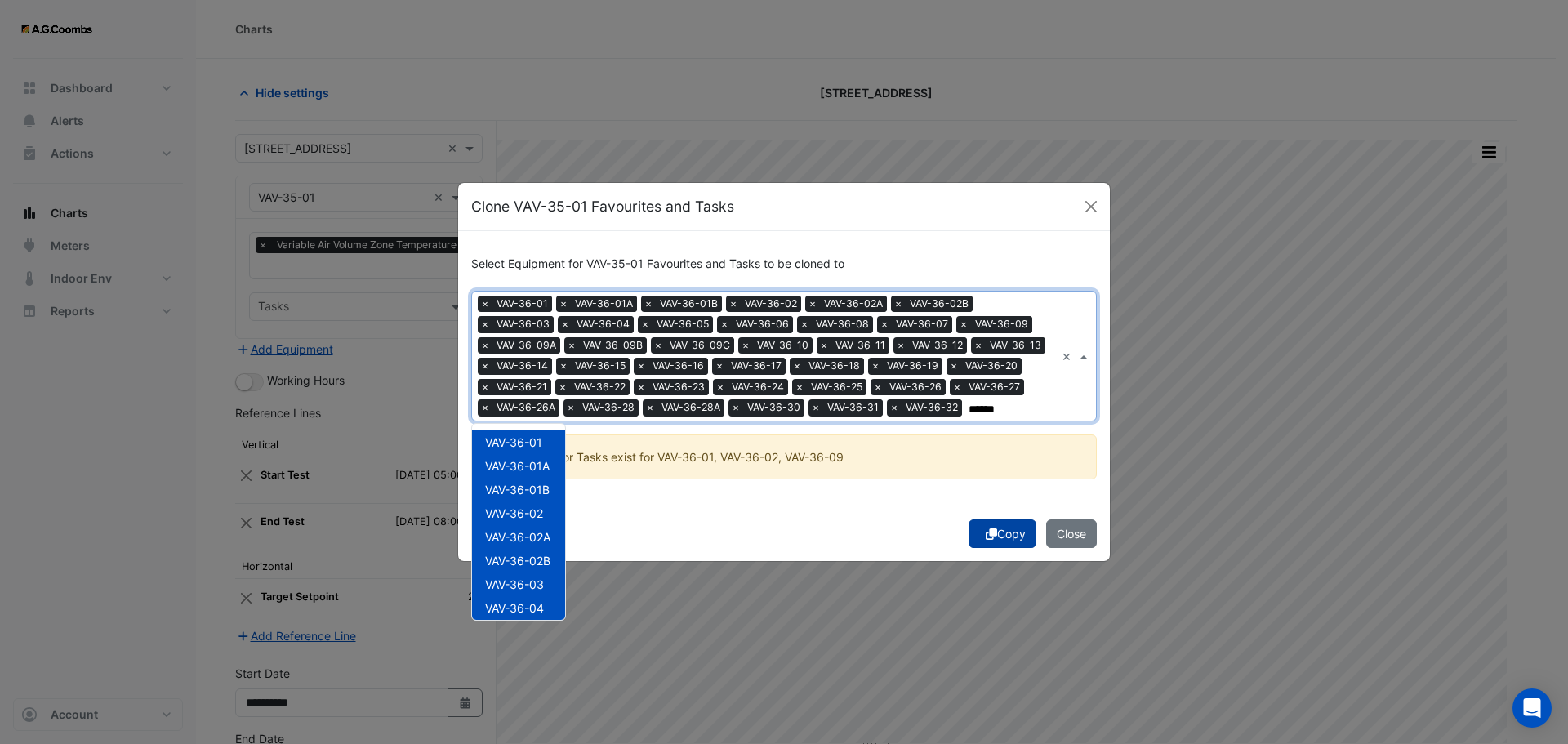
type input "******"
click at [986, 534] on icon "submit" at bounding box center [992, 534] width 12 height 12
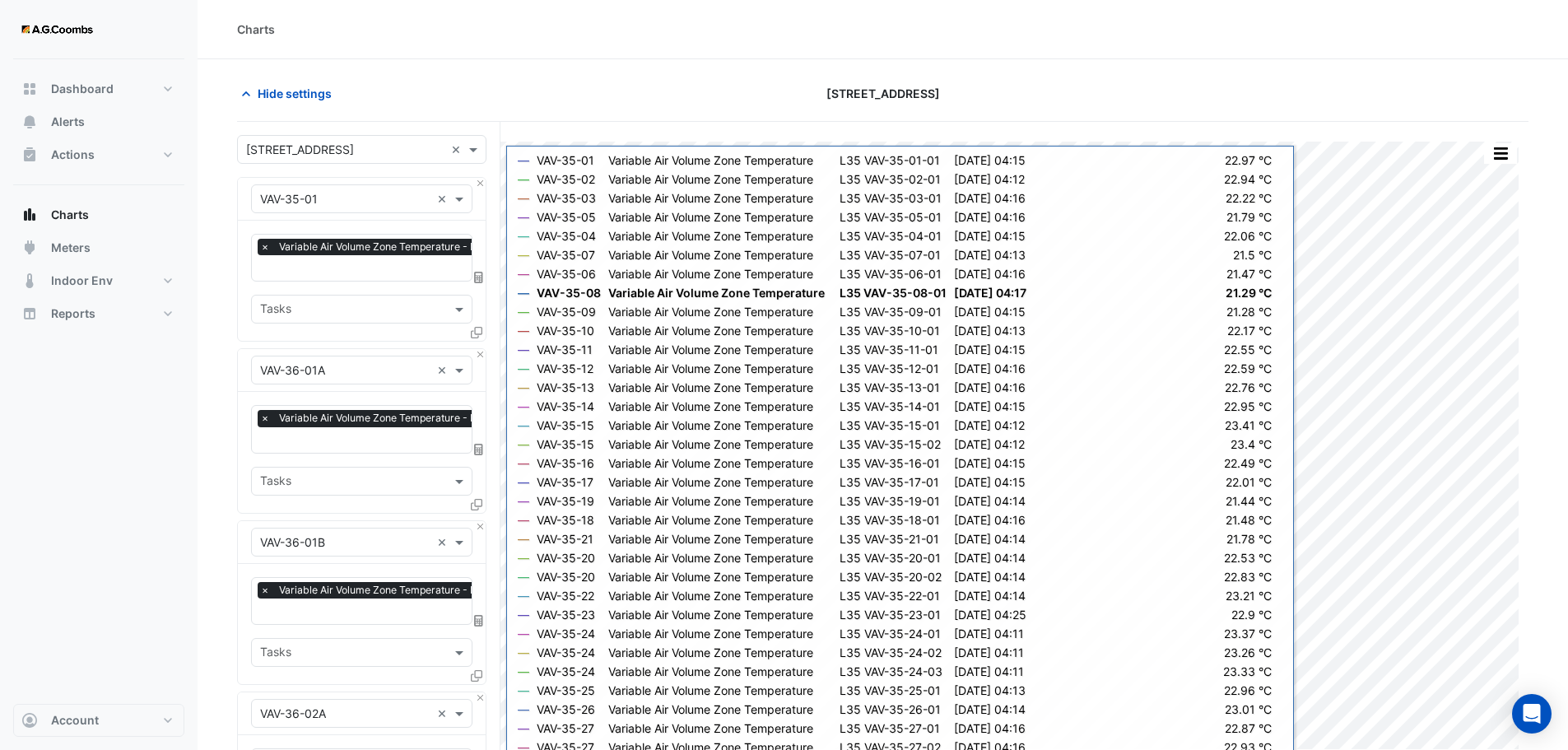
click at [482, 181] on button "Close" at bounding box center [480, 183] width 11 height 11
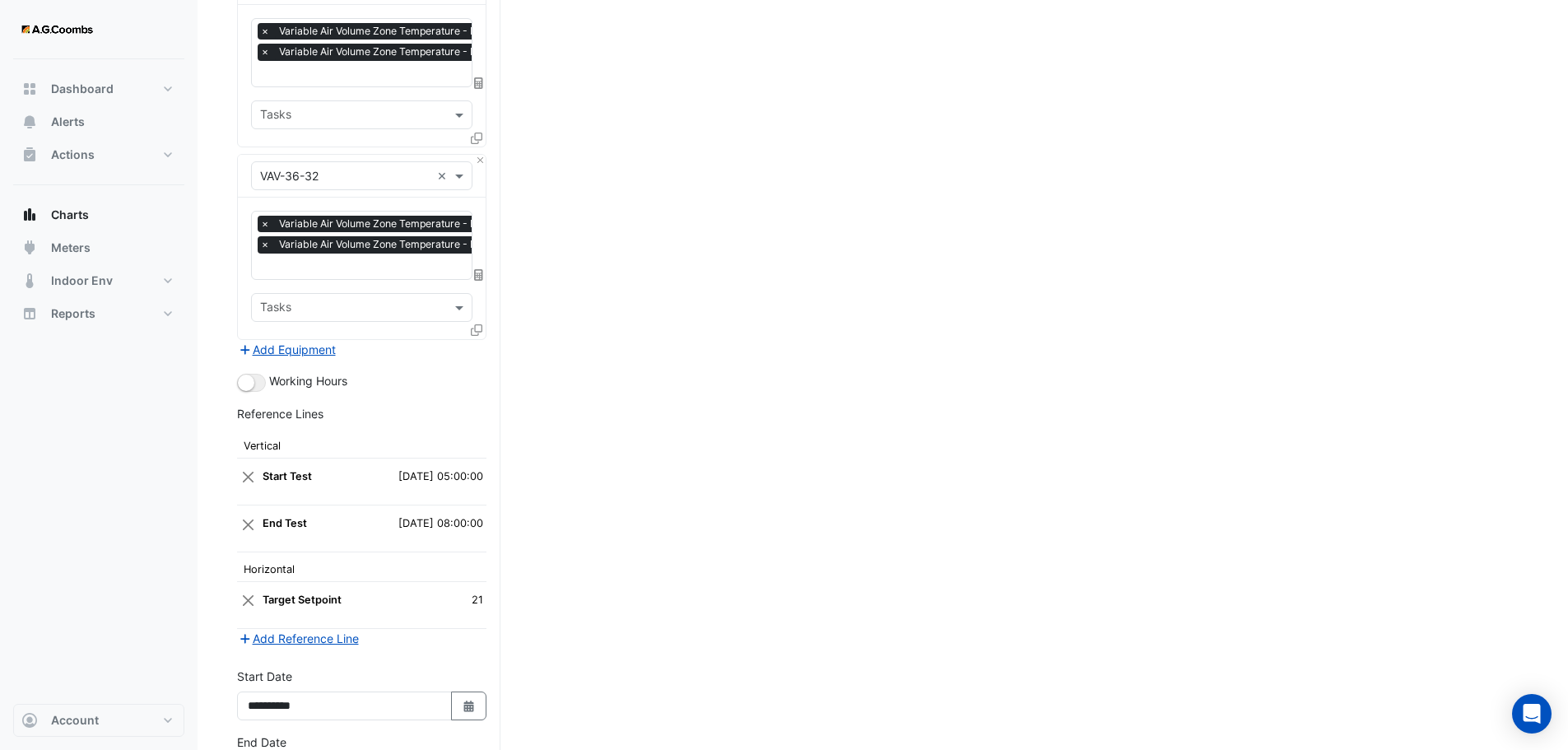
scroll to position [6560, 0]
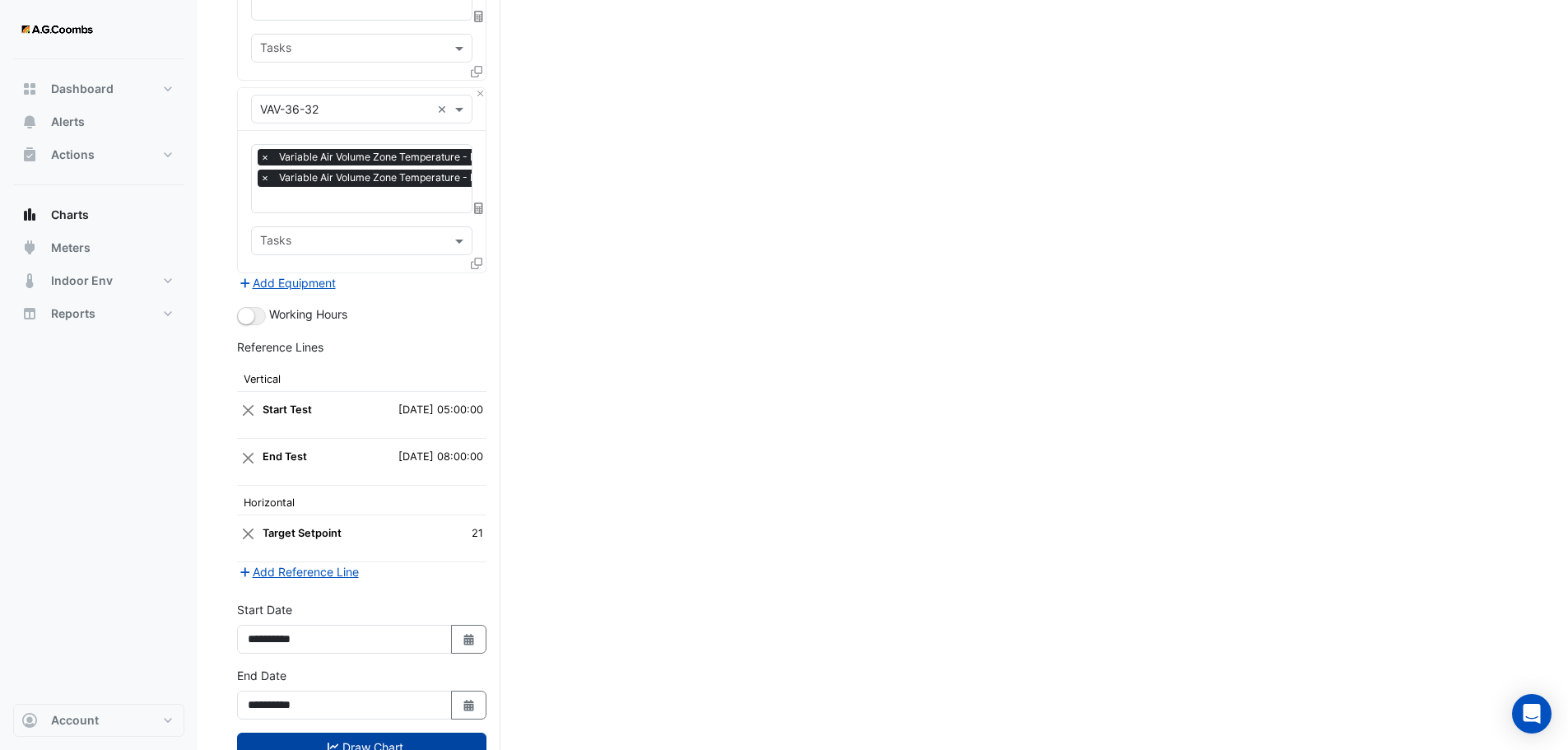
click at [281, 733] on button "Draw Chart" at bounding box center [361, 747] width 250 height 29
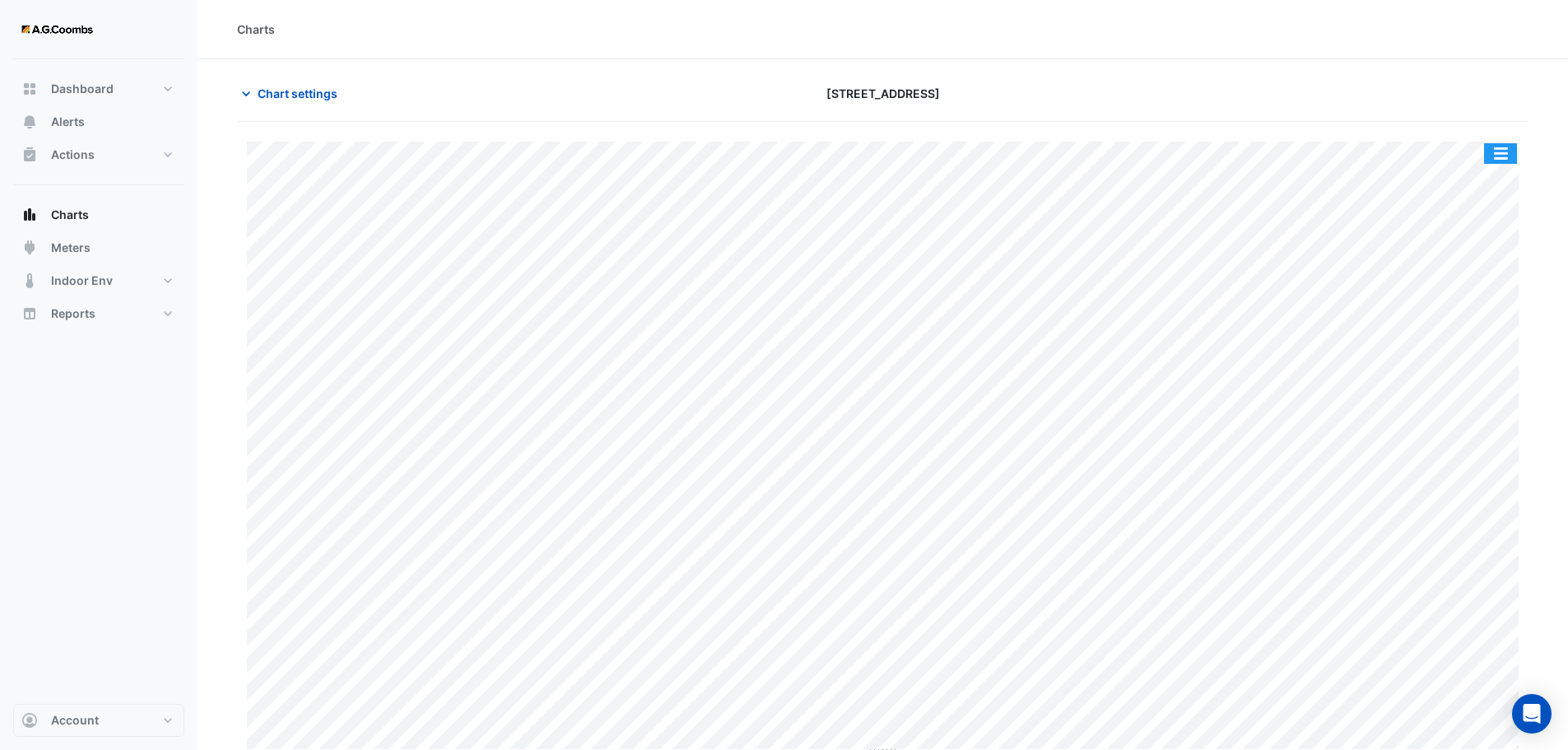
click at [1507, 143] on button "button" at bounding box center [1500, 153] width 33 height 20
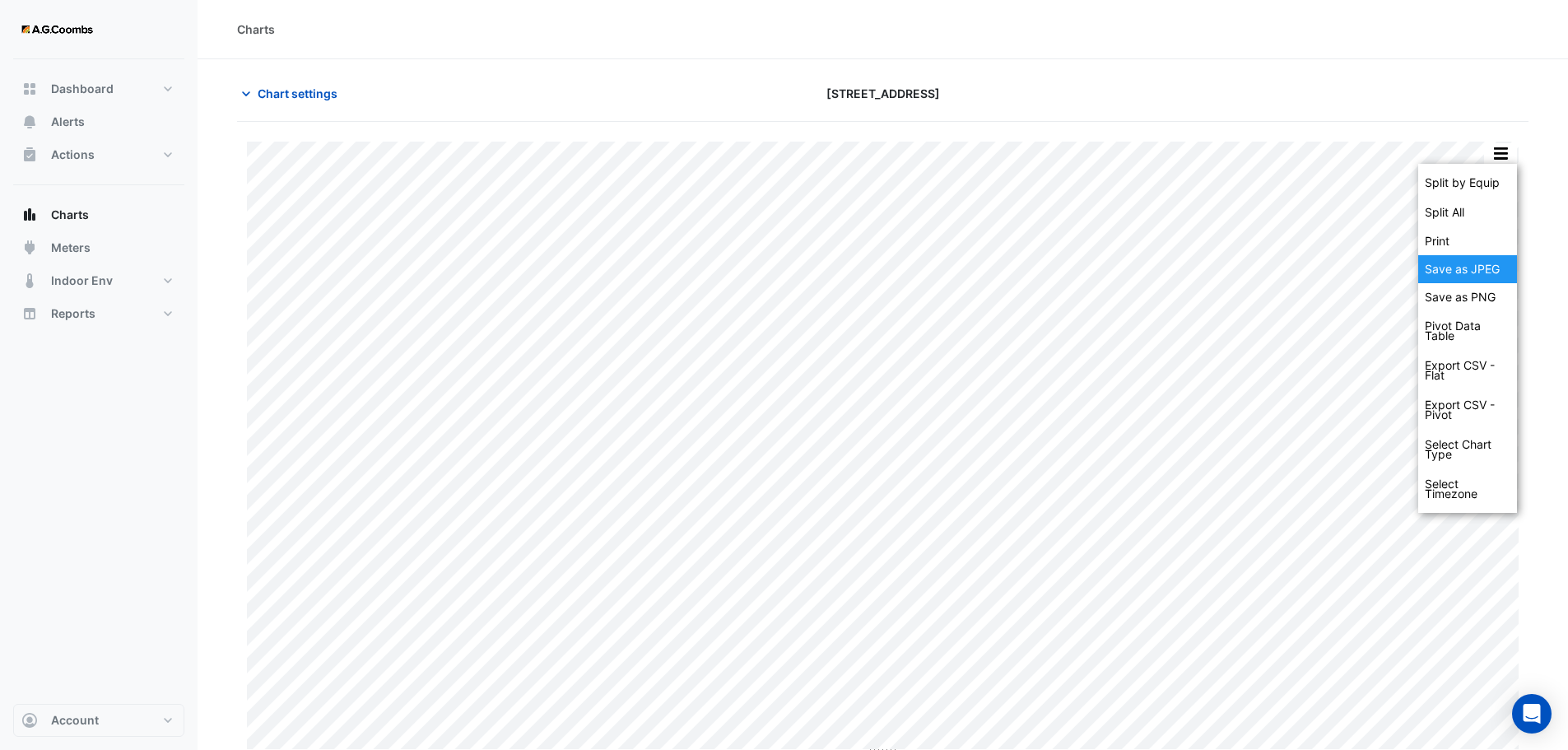
click at [1475, 276] on div "Save as JPEG" at bounding box center [1467, 268] width 99 height 28
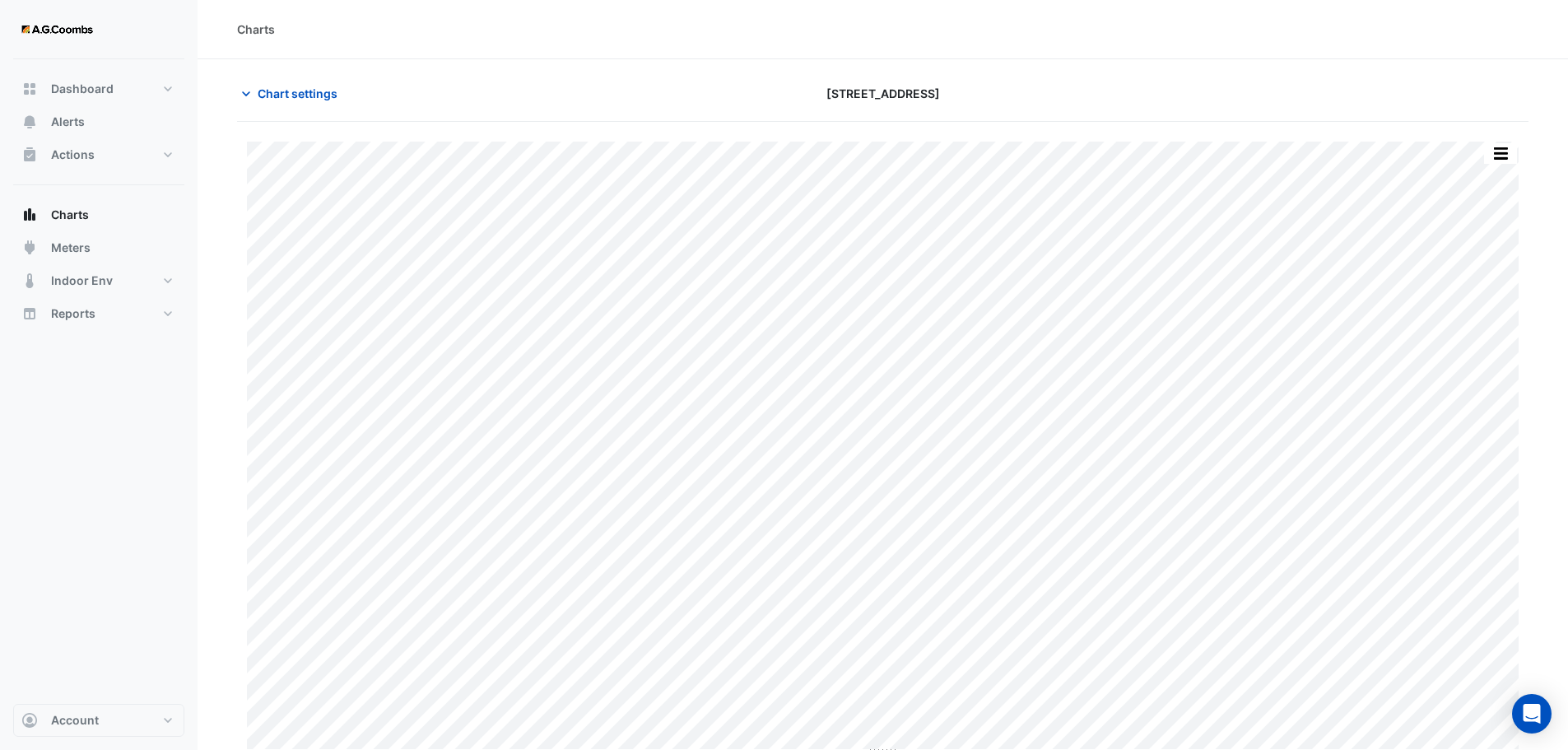
click at [304, 92] on span "Chart settings" at bounding box center [297, 93] width 80 height 17
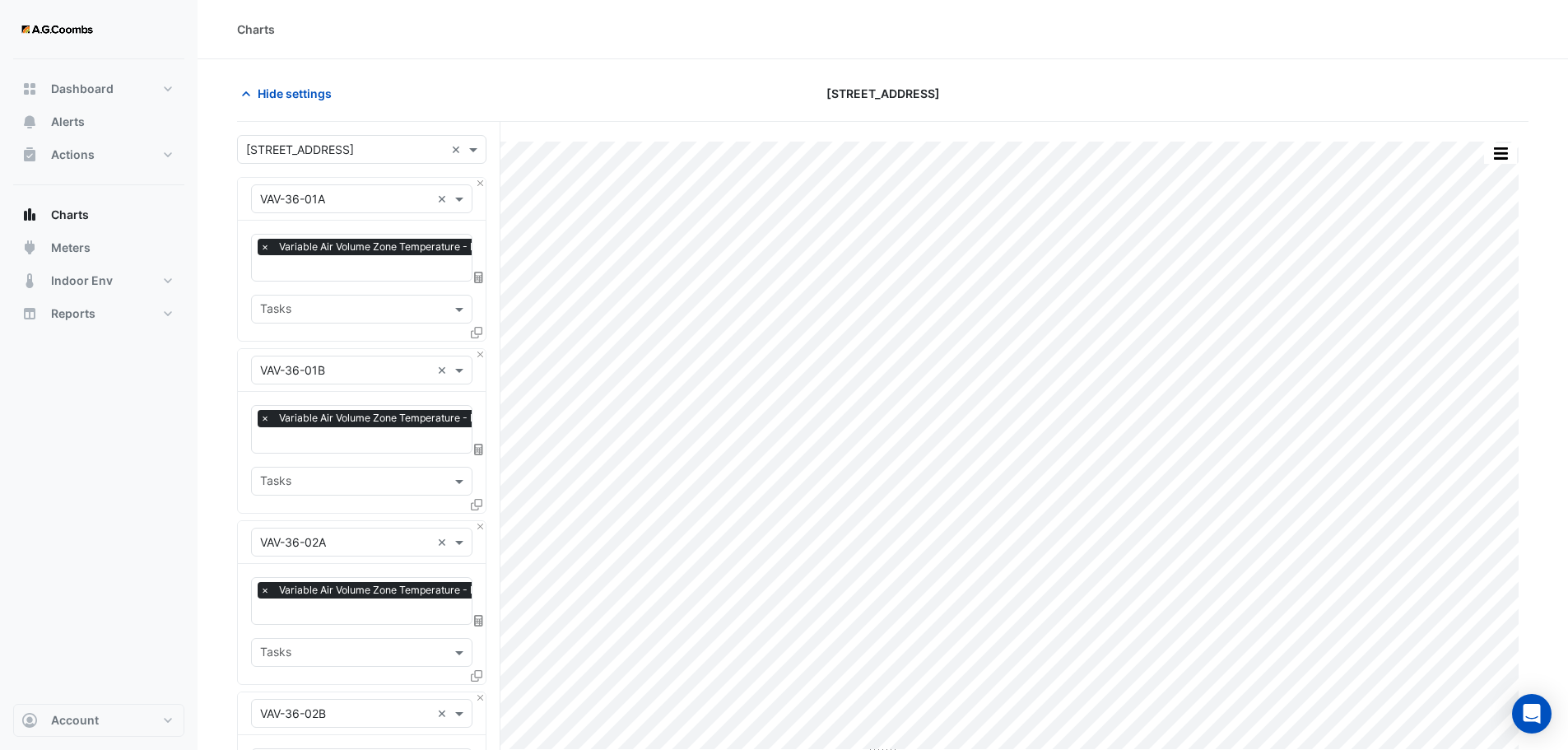
click at [671, 40] on div "Charts" at bounding box center [883, 30] width 1370 height 60
click at [1495, 153] on button "button" at bounding box center [1500, 153] width 33 height 20
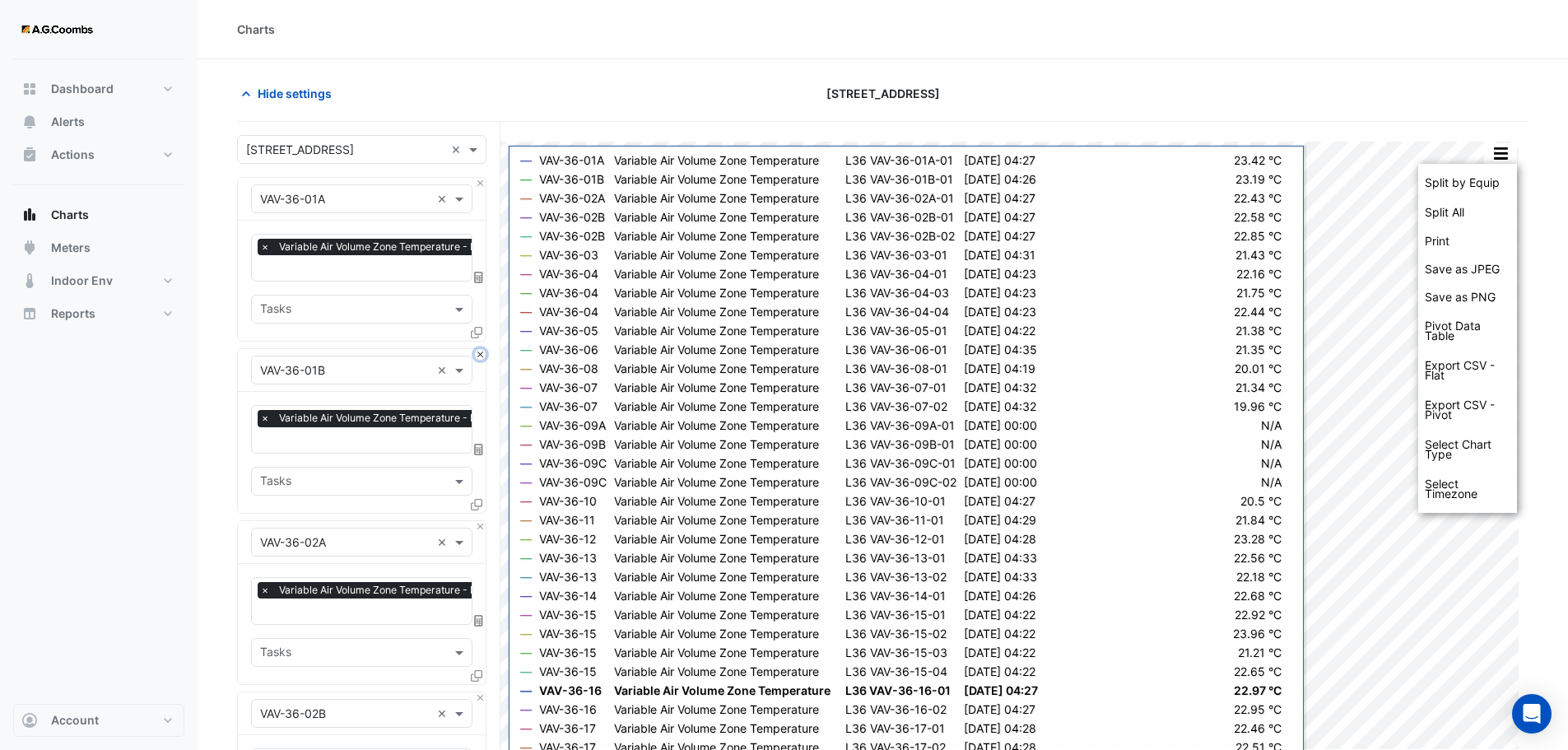
click at [484, 353] on button "Close" at bounding box center [480, 354] width 11 height 11
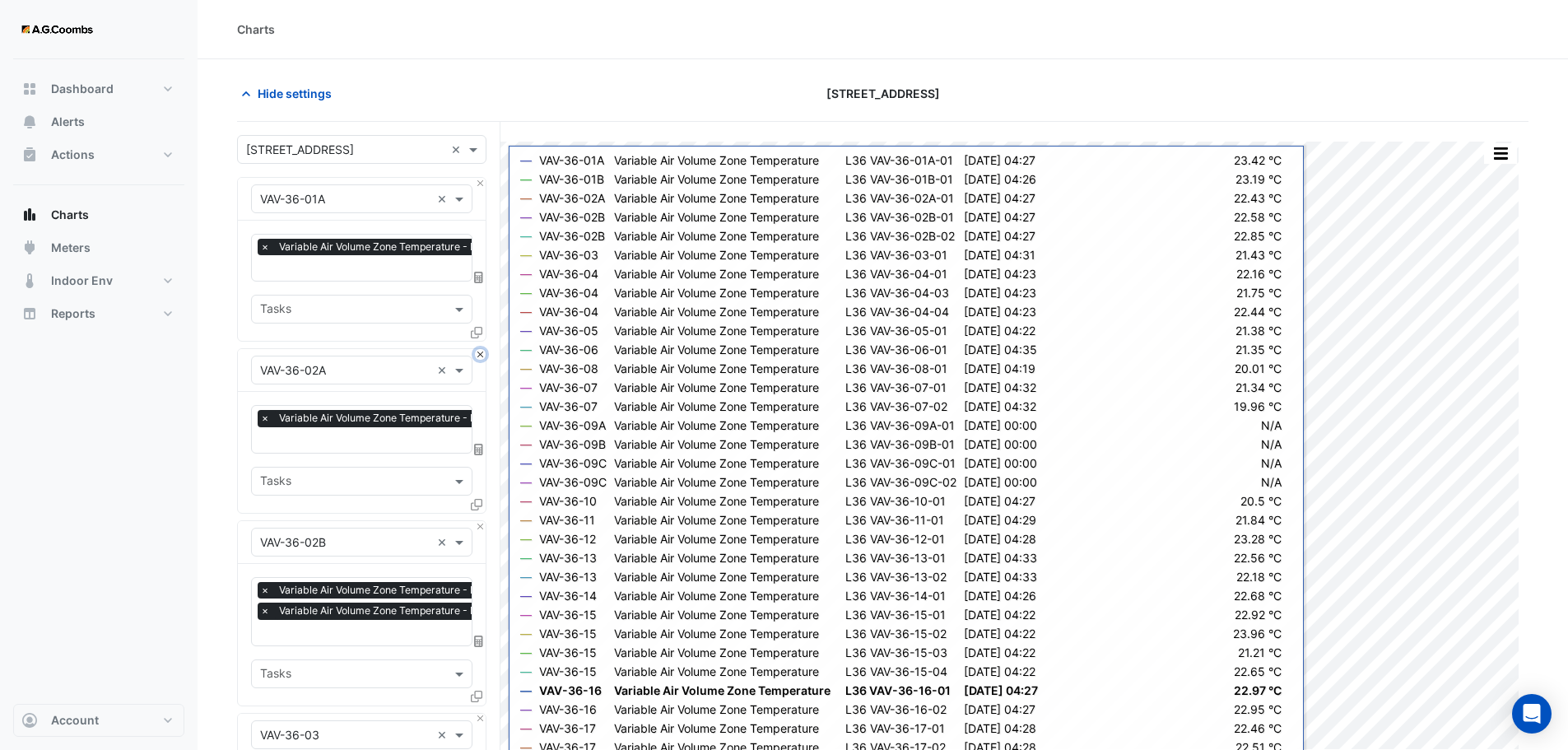
click at [484, 353] on button "Close" at bounding box center [480, 354] width 11 height 11
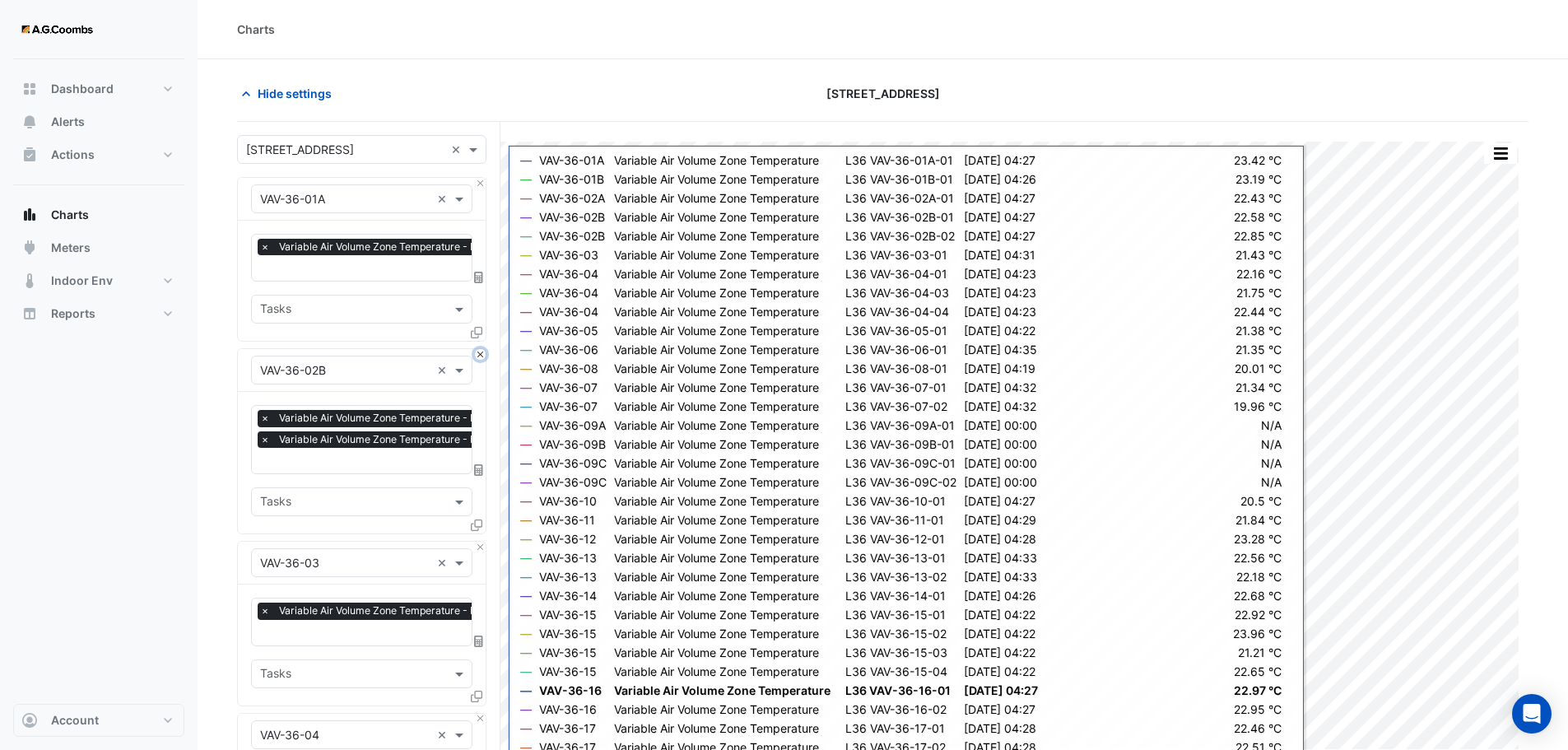
click at [484, 353] on button "Close" at bounding box center [480, 354] width 11 height 11
click at [484, 541] on button "Close" at bounding box center [480, 546] width 11 height 11
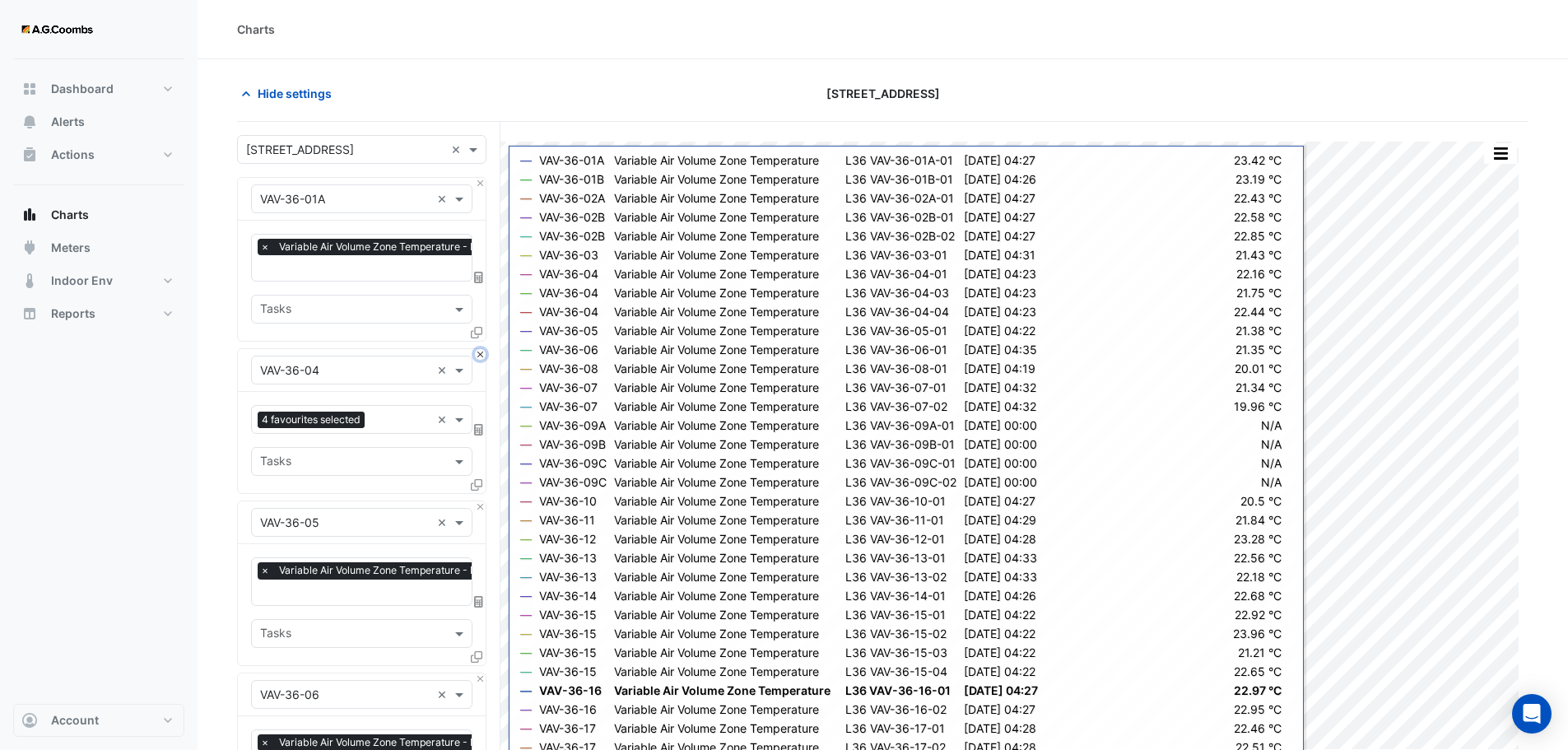
click at [484, 353] on button "Close" at bounding box center [480, 354] width 11 height 11
click at [484, 501] on button "Close" at bounding box center [480, 506] width 11 height 11
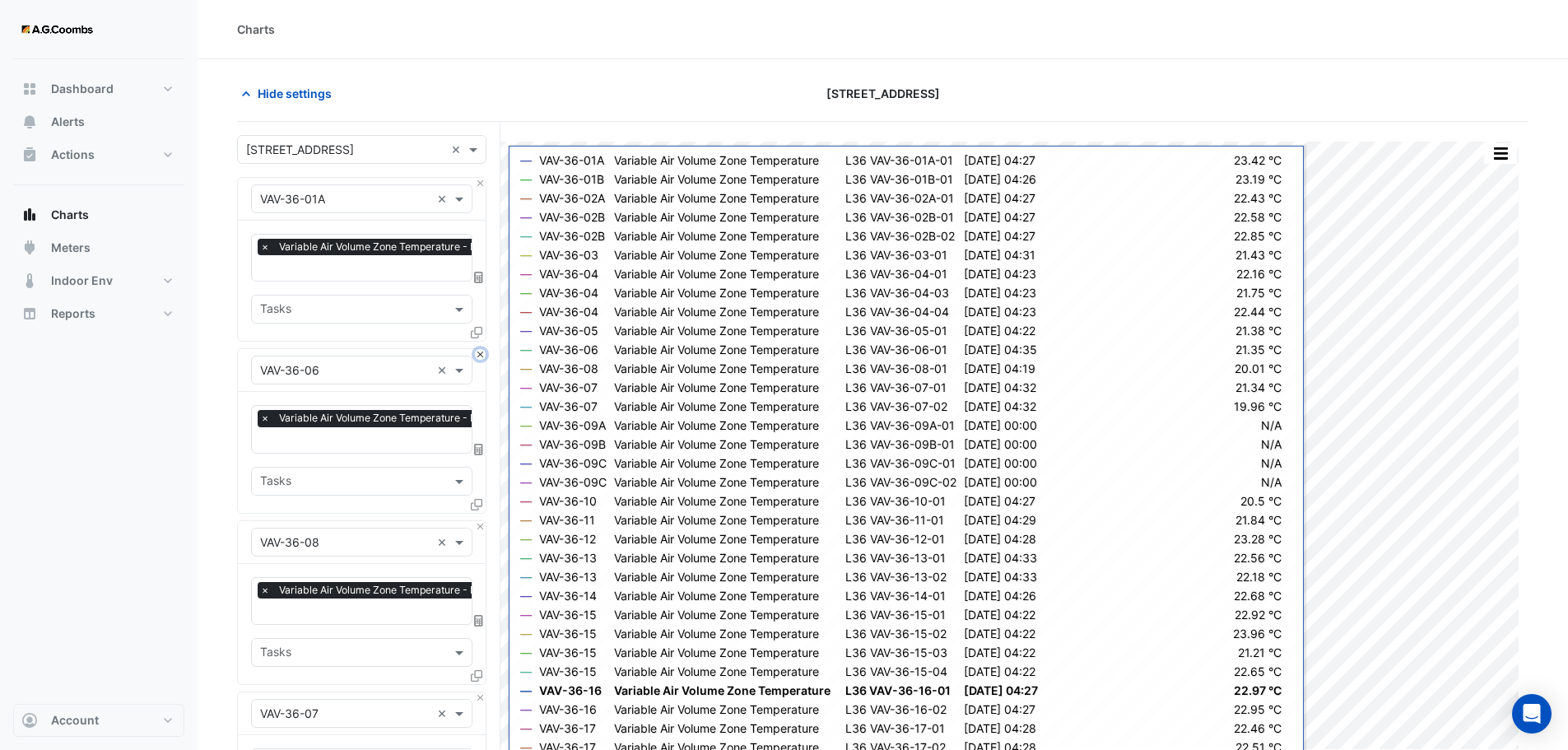
click at [484, 353] on button "Close" at bounding box center [480, 354] width 11 height 11
click at [484, 521] on button "Close" at bounding box center [480, 526] width 11 height 11
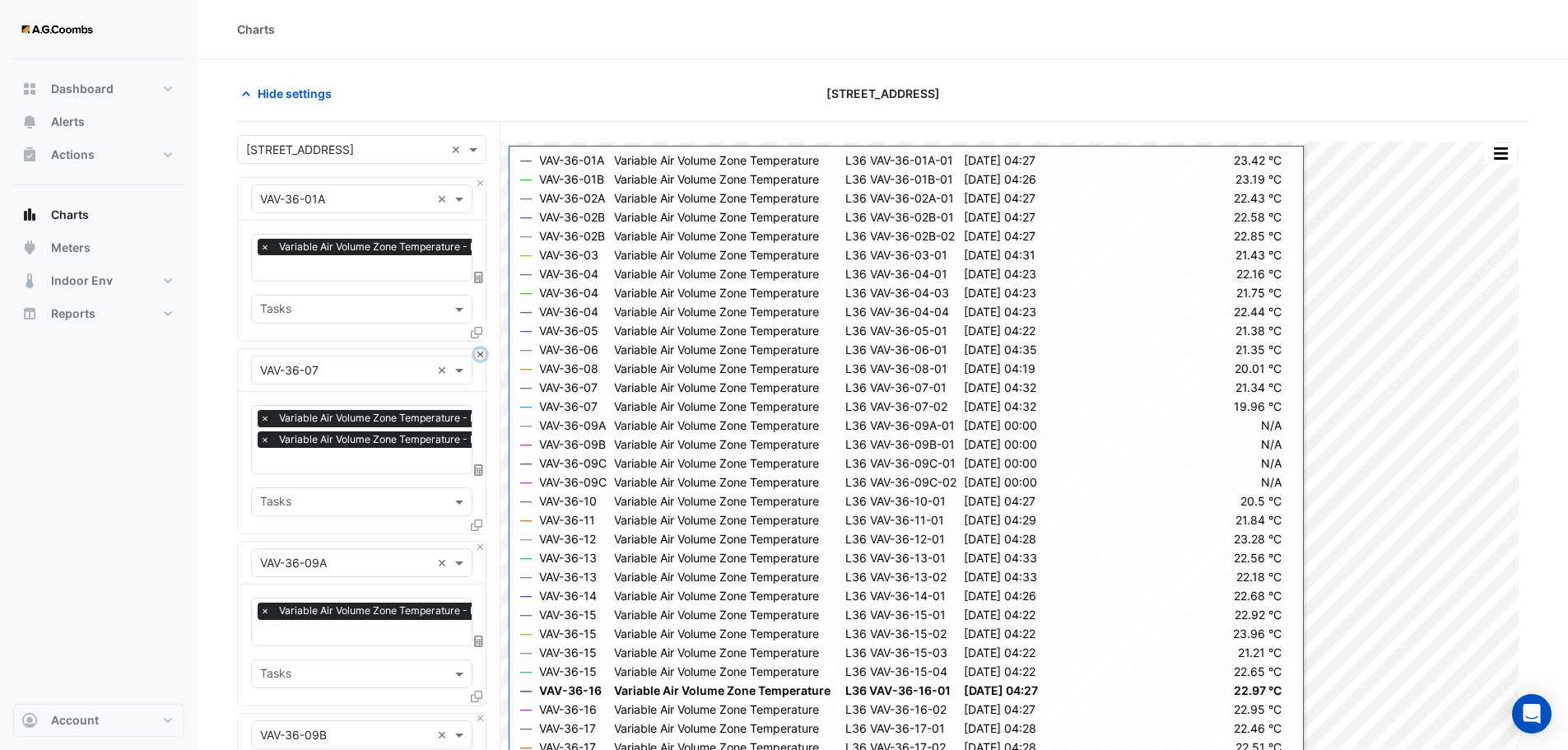
click at [484, 353] on button "Close" at bounding box center [480, 354] width 11 height 11
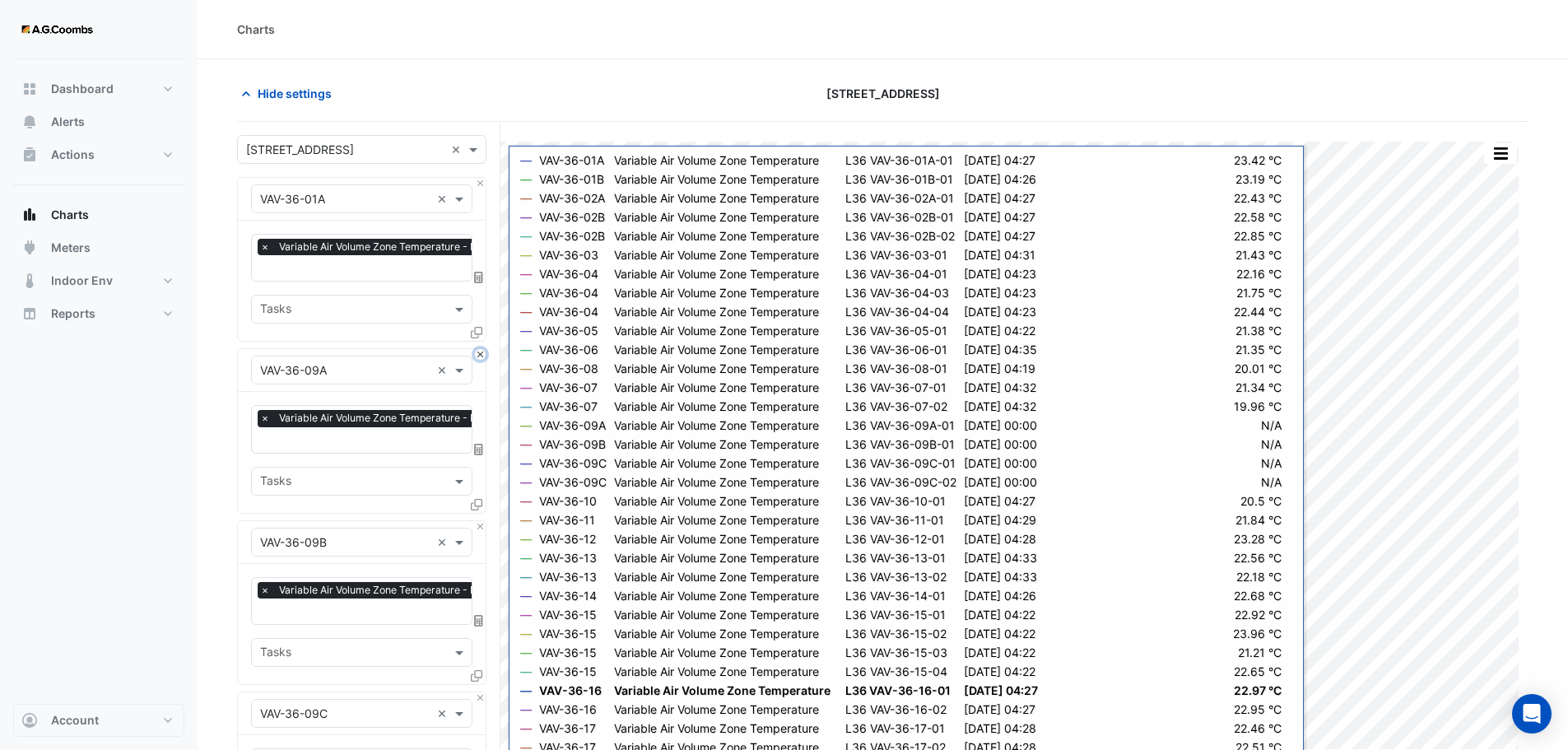
click at [484, 353] on button "Close" at bounding box center [480, 354] width 11 height 11
click at [484, 521] on button "Close" at bounding box center [480, 526] width 11 height 11
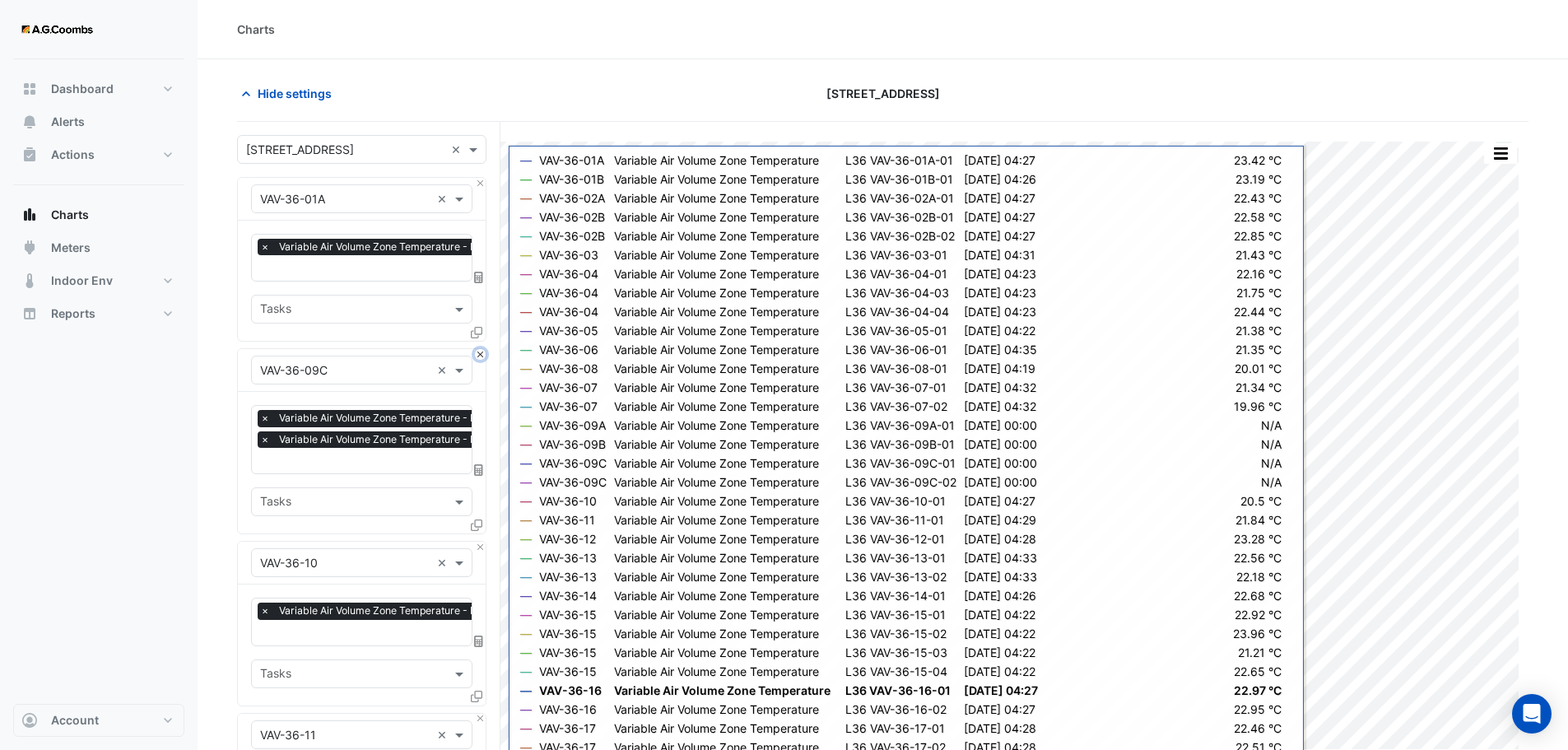
click at [484, 353] on button "Close" at bounding box center [480, 354] width 11 height 11
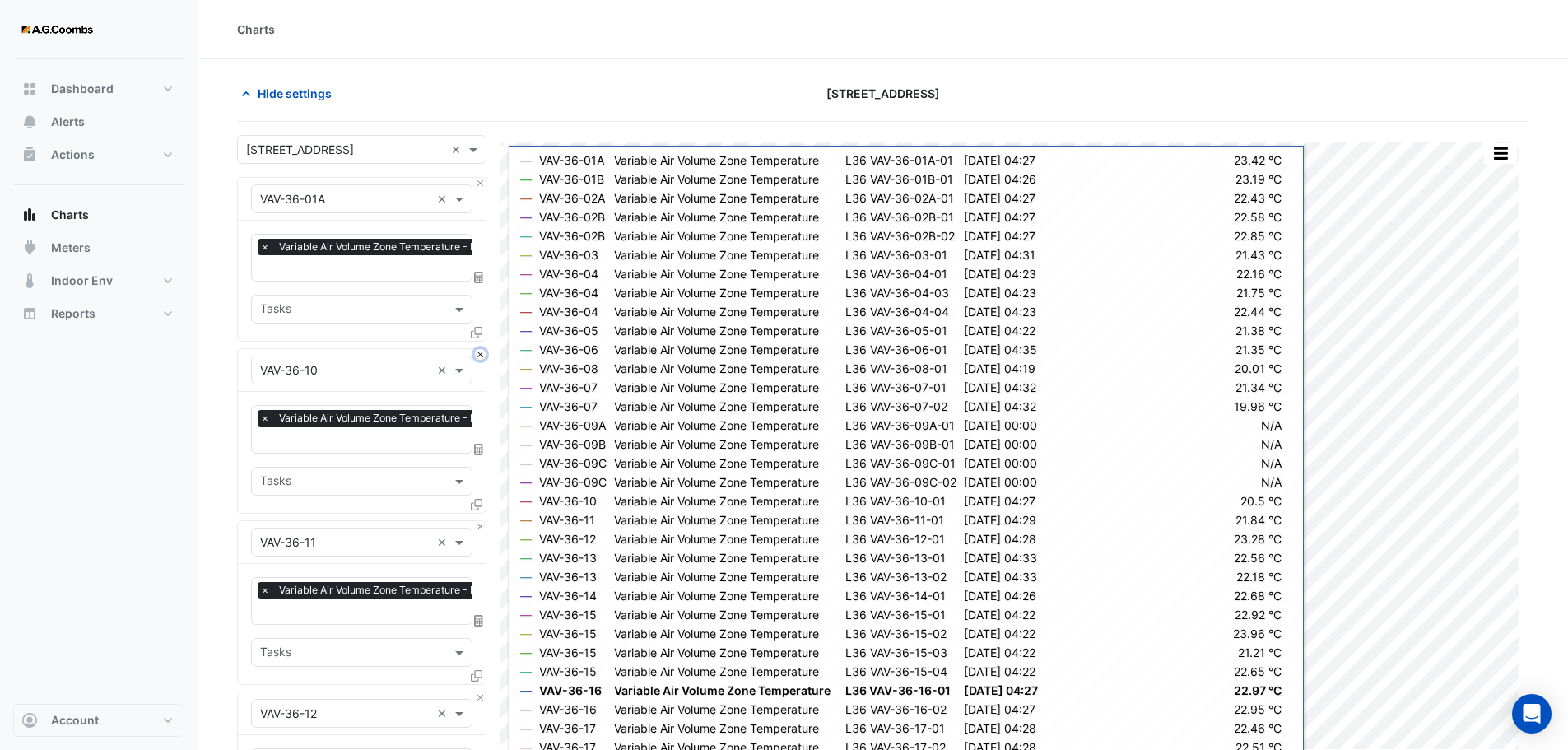
click at [484, 353] on button "Close" at bounding box center [480, 354] width 11 height 11
click at [484, 521] on button "Close" at bounding box center [480, 526] width 11 height 11
click at [484, 353] on button "Close" at bounding box center [480, 354] width 11 height 11
click at [484, 521] on button "Close" at bounding box center [480, 526] width 11 height 11
click at [484, 353] on button "Close" at bounding box center [480, 354] width 11 height 11
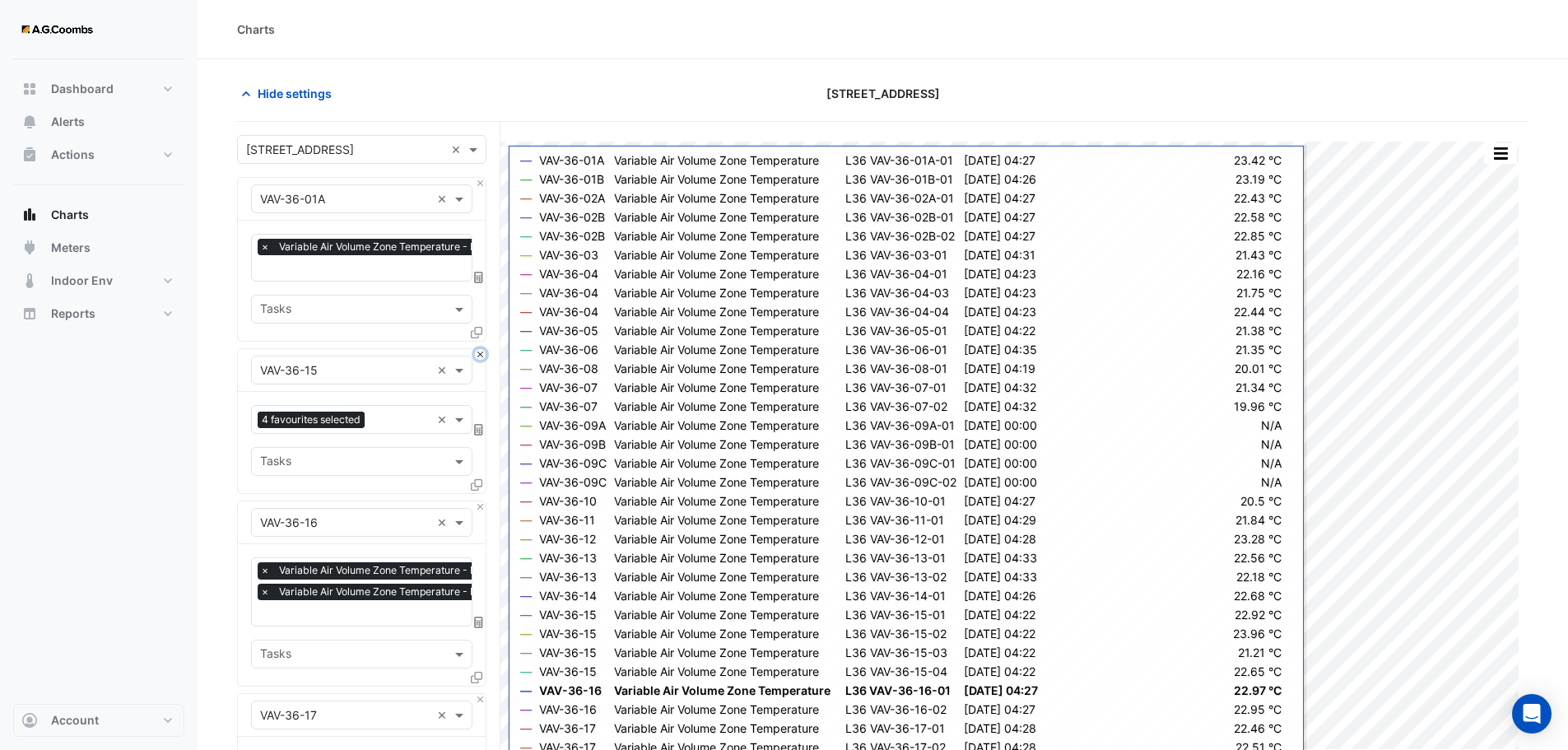
click at [484, 353] on button "Close" at bounding box center [480, 354] width 11 height 11
click at [484, 501] on button "Close" at bounding box center [480, 506] width 11 height 11
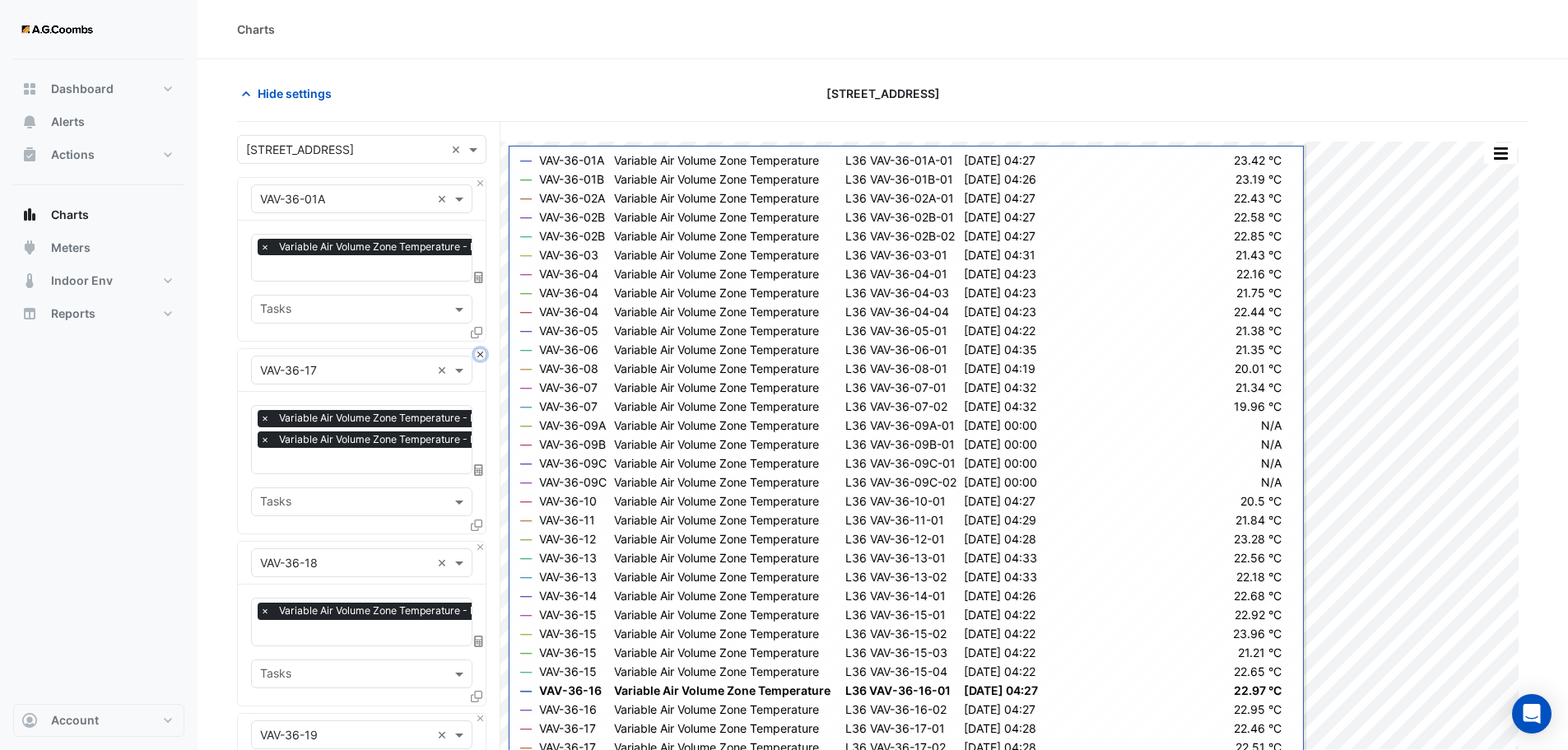
click at [484, 353] on button "Close" at bounding box center [480, 354] width 11 height 11
click at [484, 541] on button "Close" at bounding box center [480, 546] width 11 height 11
click at [484, 353] on button "Close" at bounding box center [480, 354] width 11 height 11
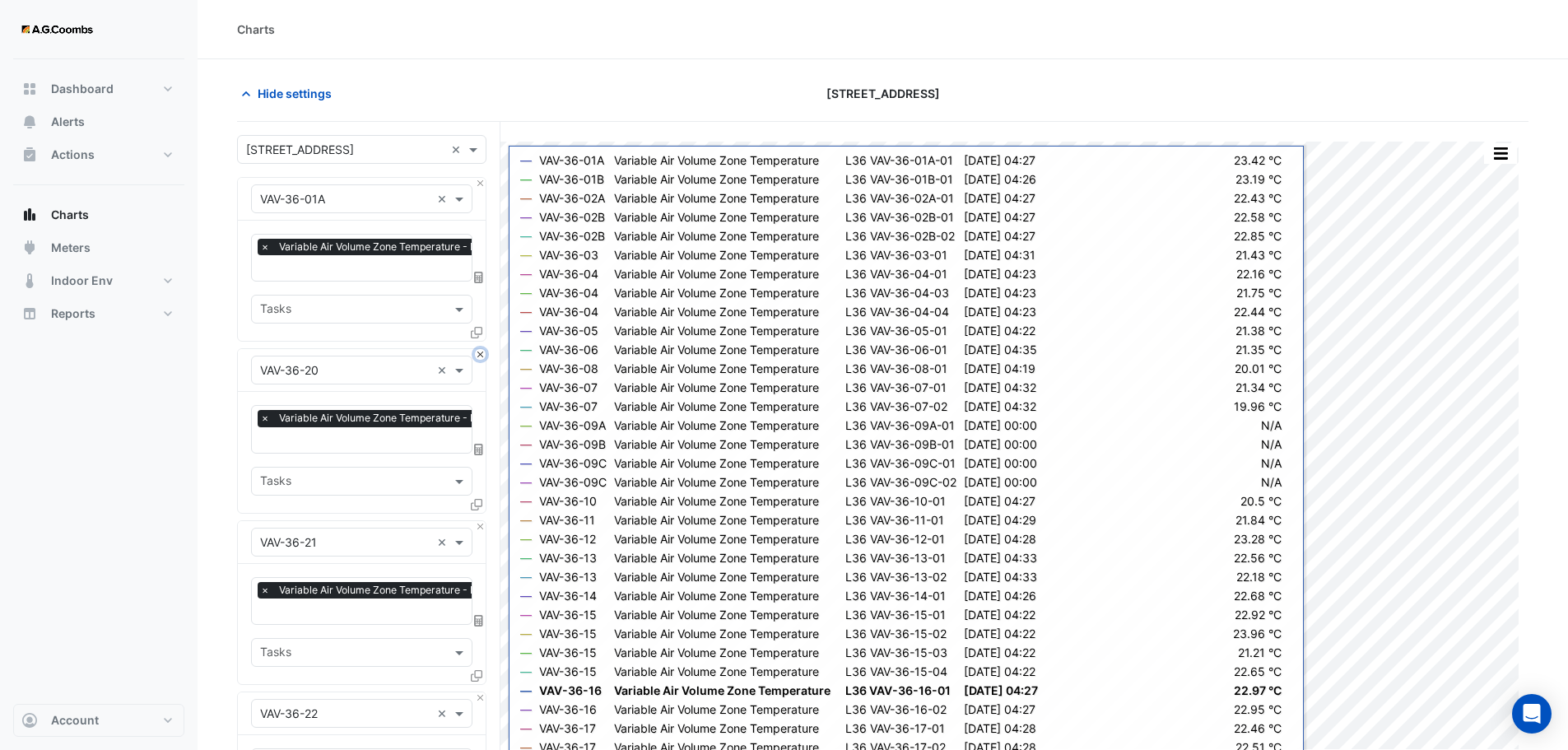
click at [484, 353] on button "Close" at bounding box center [480, 354] width 11 height 11
click at [484, 521] on button "Close" at bounding box center [480, 526] width 11 height 11
click at [484, 353] on button "Close" at bounding box center [480, 354] width 11 height 11
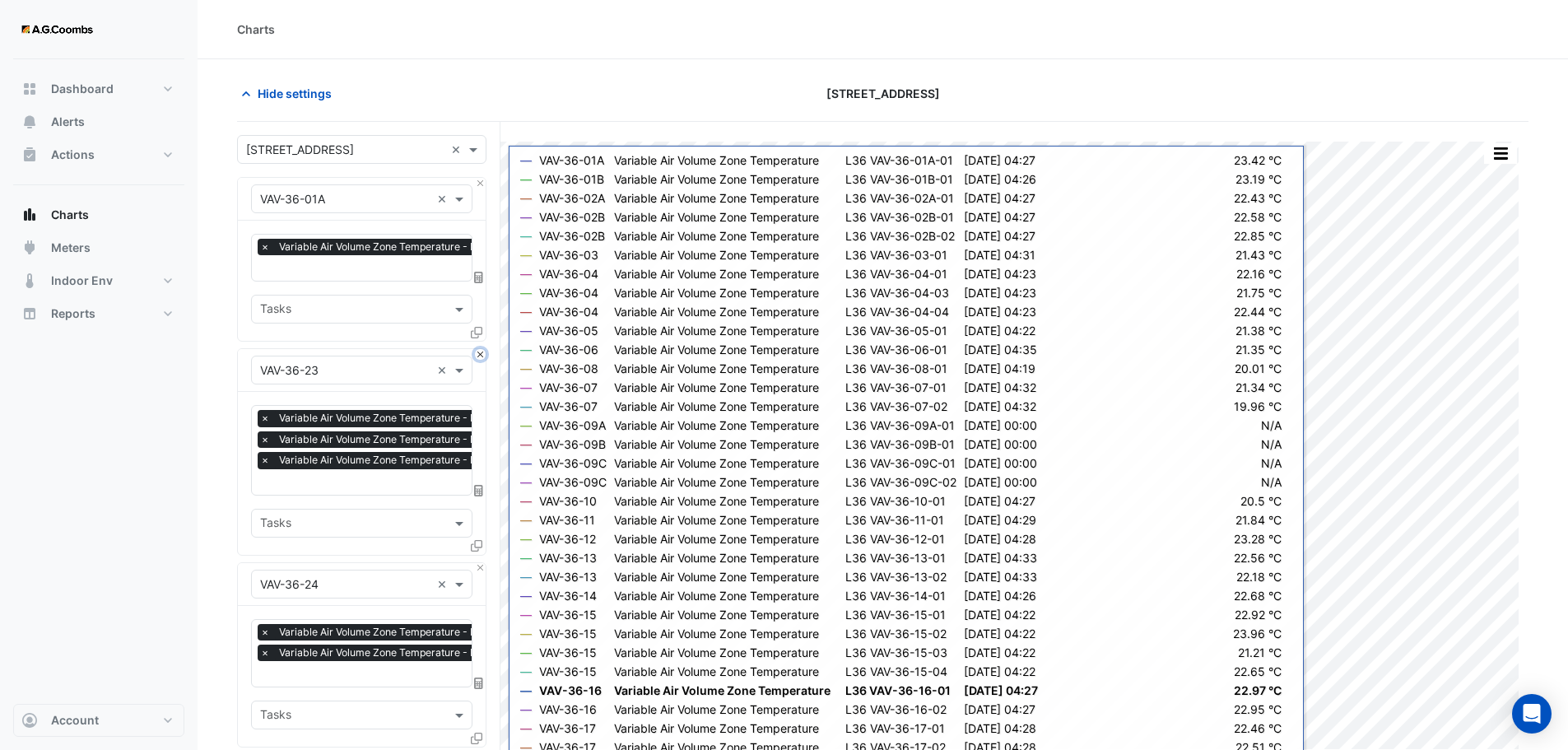
click at [484, 353] on button "Close" at bounding box center [480, 354] width 11 height 11
click at [484, 563] on button "Close" at bounding box center [480, 568] width 11 height 11
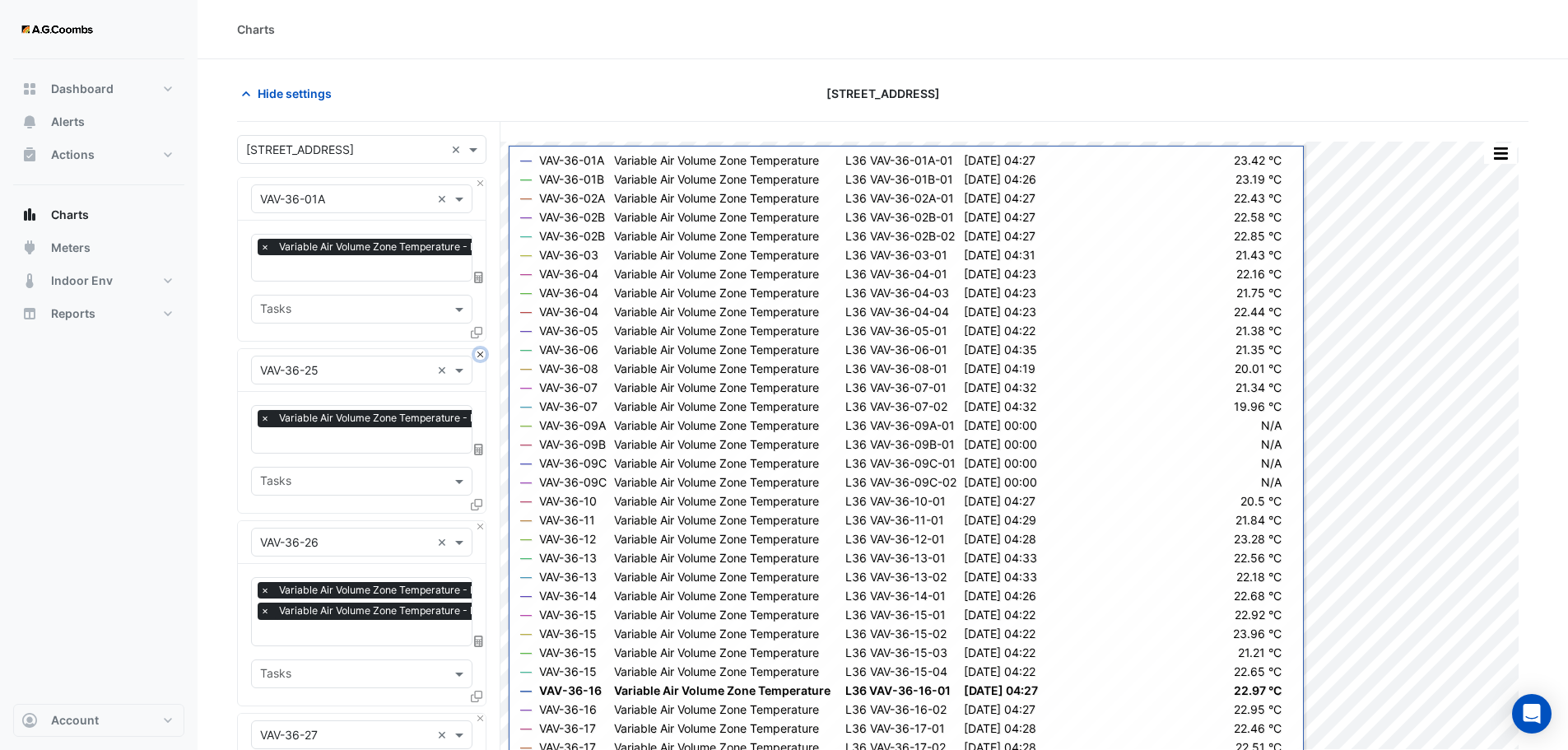
click at [484, 353] on button "Close" at bounding box center [480, 354] width 11 height 11
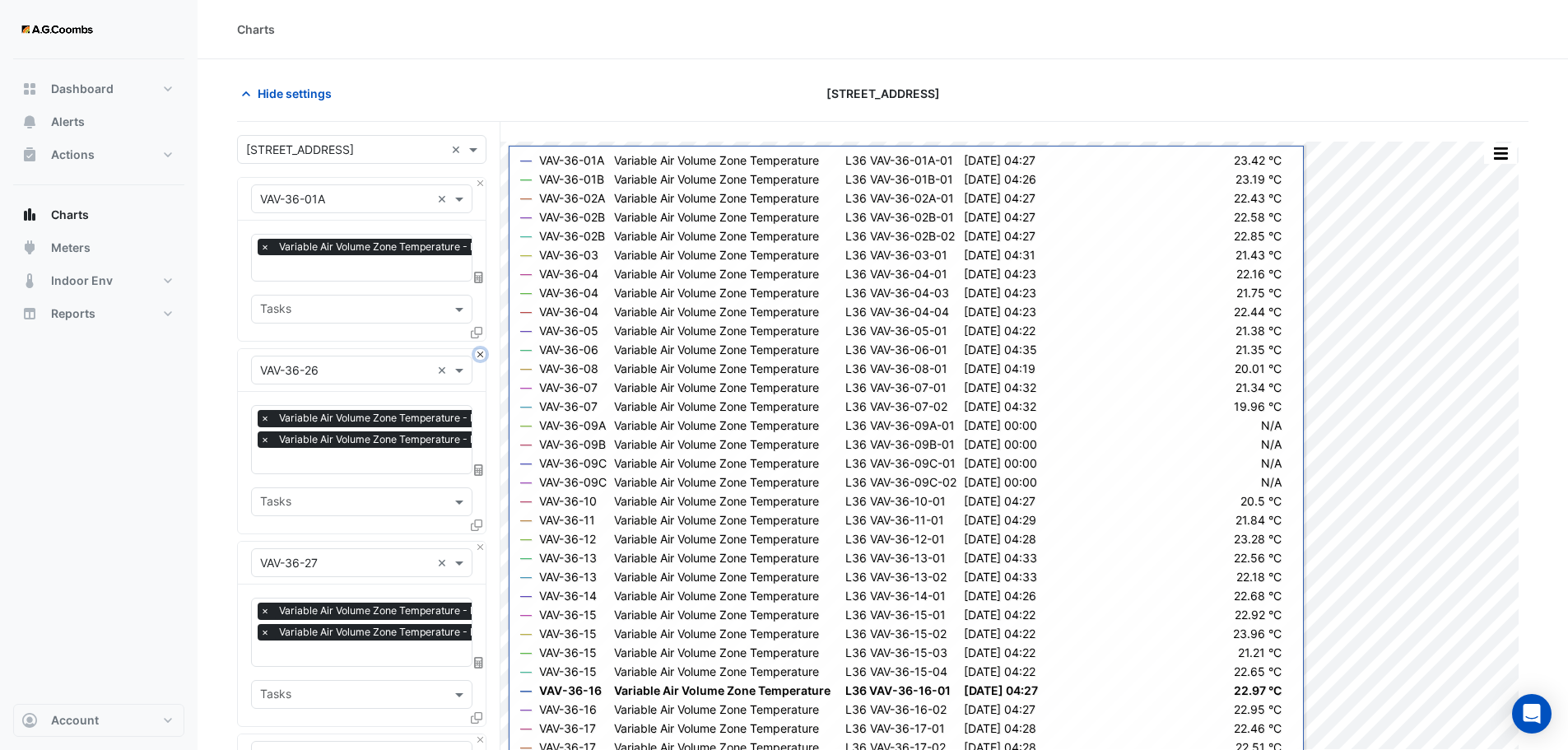
click at [484, 353] on button "Close" at bounding box center [480, 354] width 11 height 11
click at [484, 541] on button "Close" at bounding box center [480, 546] width 11 height 11
click at [484, 353] on button "Close" at bounding box center [480, 354] width 11 height 11
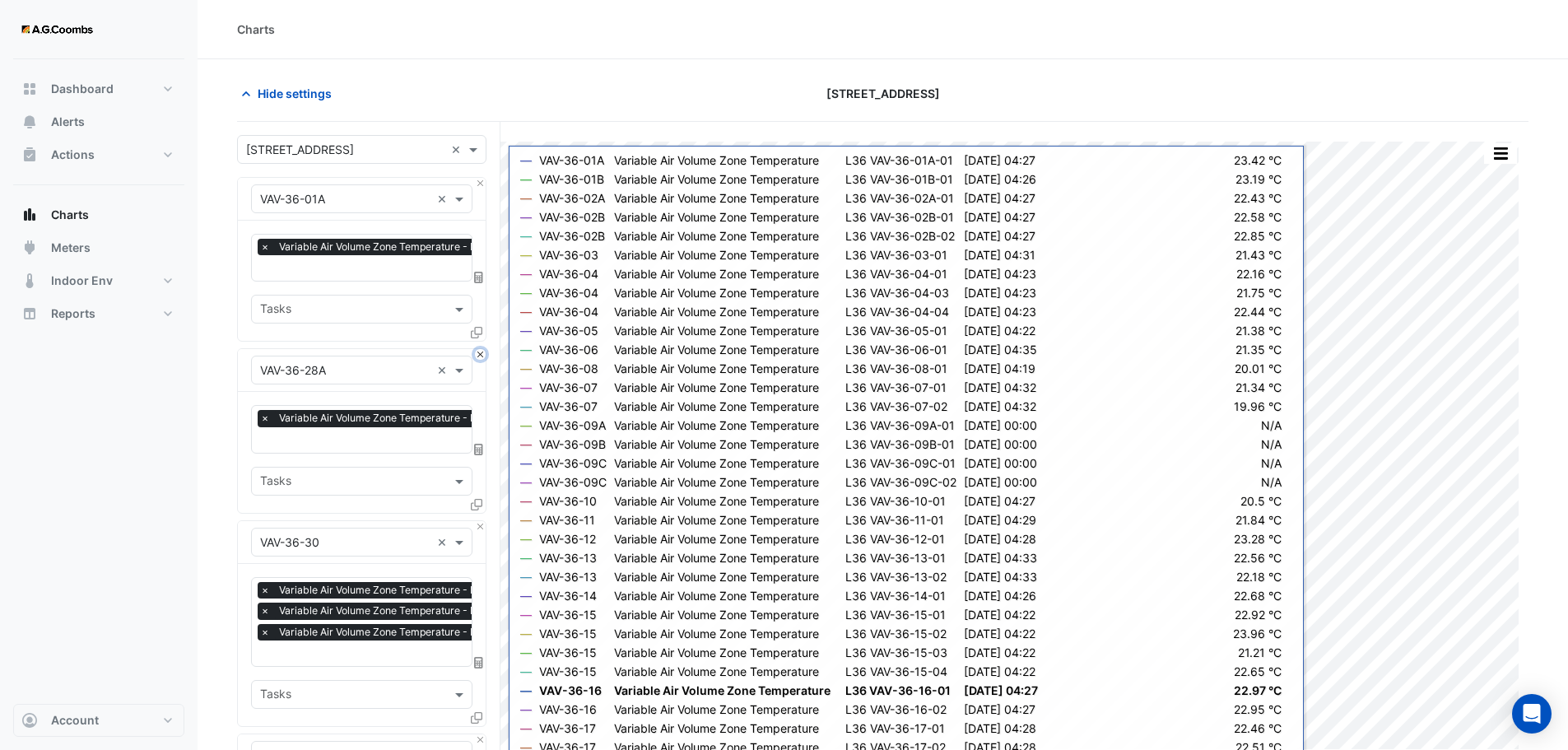
click at [484, 353] on button "Close" at bounding box center [480, 354] width 11 height 11
click at [484, 521] on button "Close" at bounding box center [480, 526] width 11 height 11
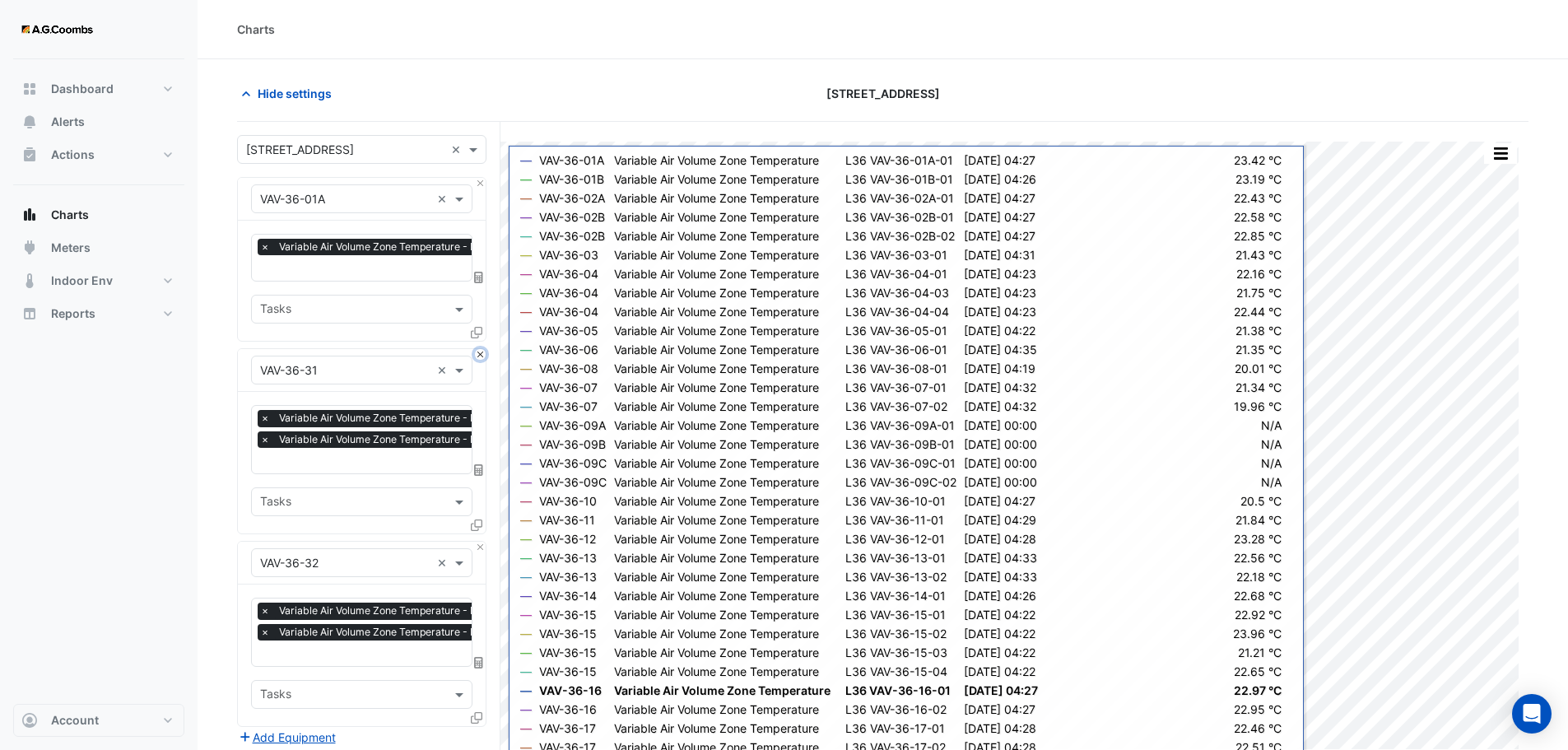
click at [484, 353] on button "Close" at bounding box center [480, 354] width 11 height 11
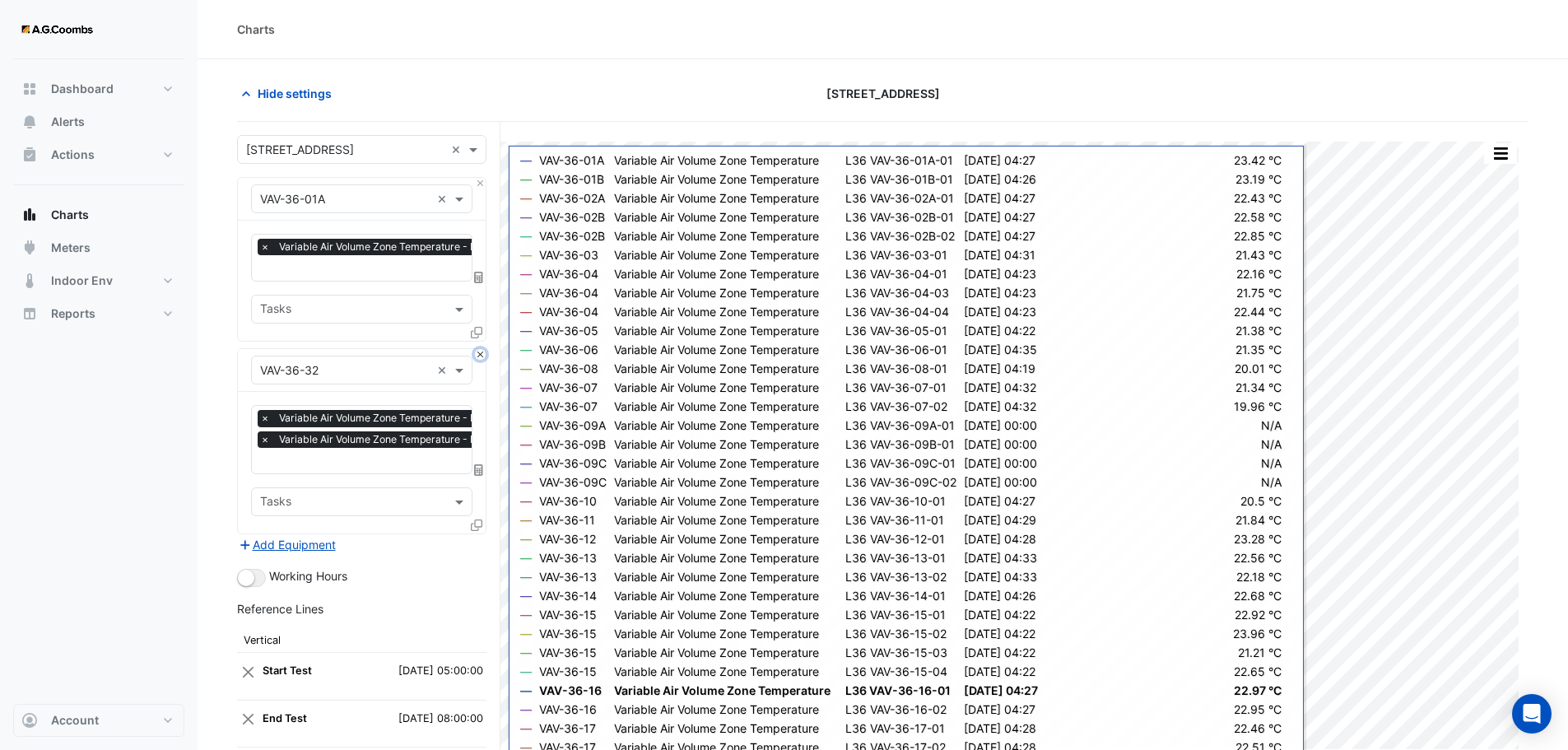
click at [484, 353] on button "Close" at bounding box center [480, 354] width 11 height 11
click at [484, 534] on div "Add Equipment" at bounding box center [361, 544] width 250 height 20
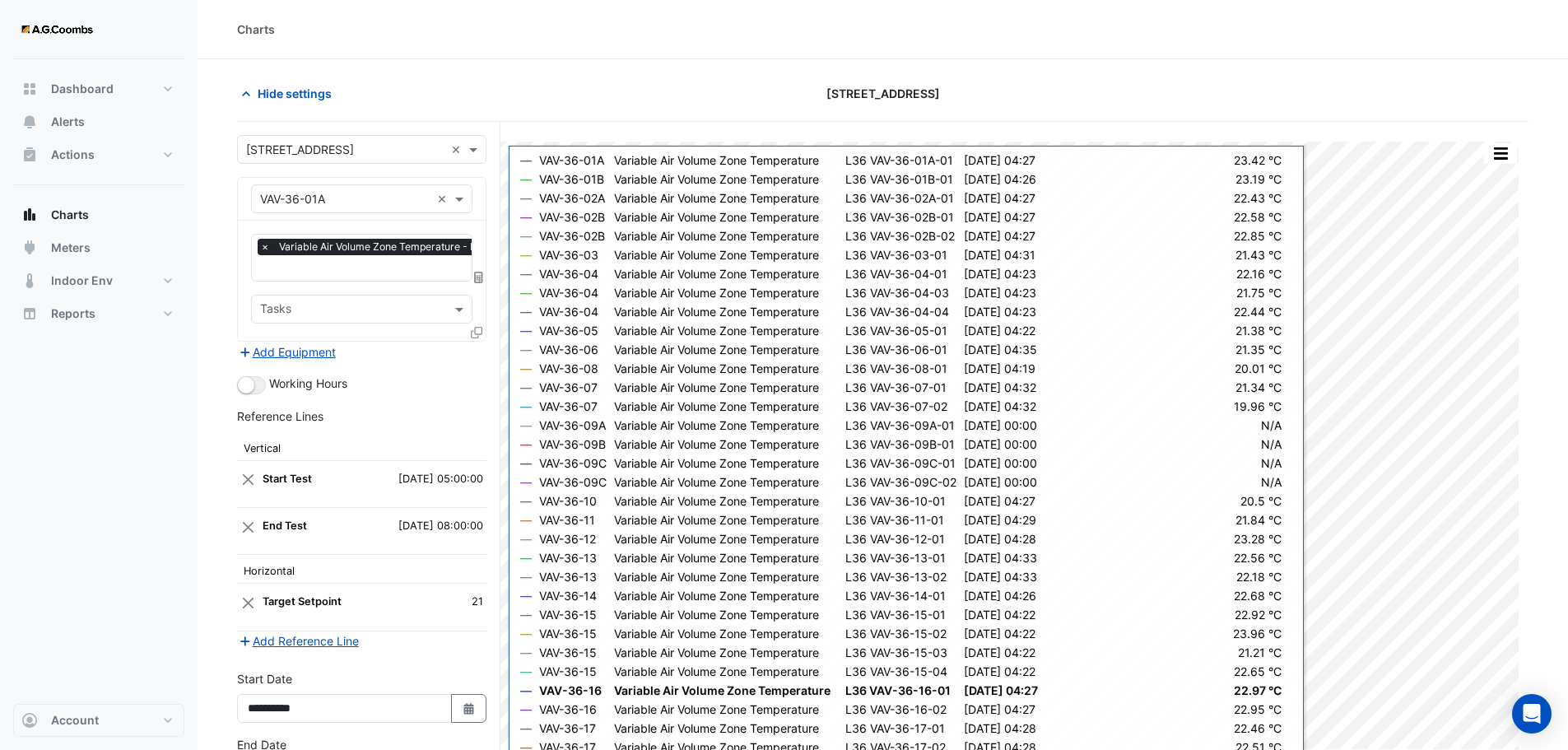
click at [484, 353] on div "Add Equipment" at bounding box center [361, 351] width 250 height 20
click at [415, 361] on form "Select a Site × 121 Exhibition Street × Equipment × VAV-36-01A × Favourites × V…" at bounding box center [361, 499] width 250 height 729
click at [468, 330] on div "Favourites × Variable Air Volume Zone Temperature - L36, VAV-36-01A-01 × Tasks" at bounding box center [361, 280] width 248 height 120
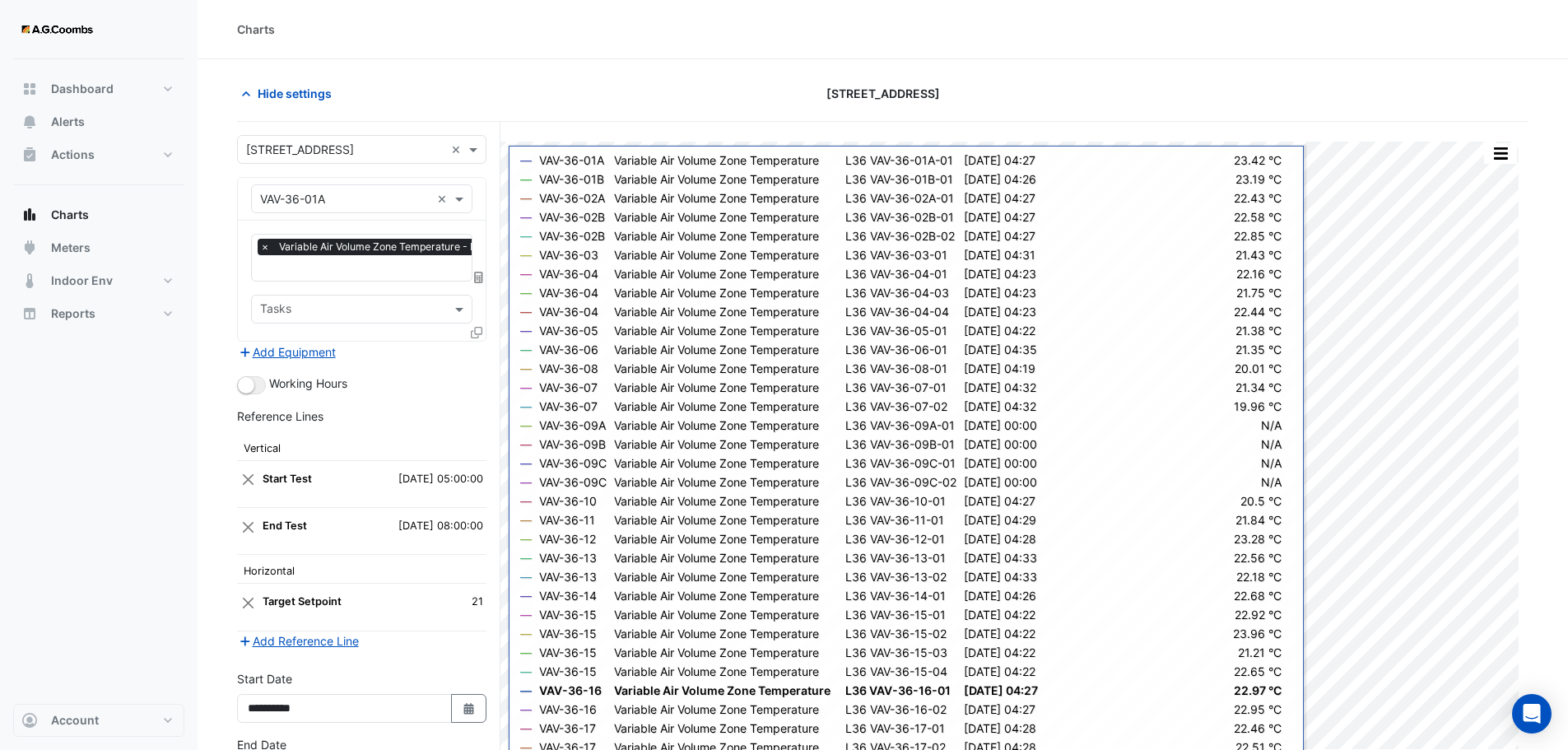
click at [477, 333] on icon at bounding box center [476, 332] width 12 height 12
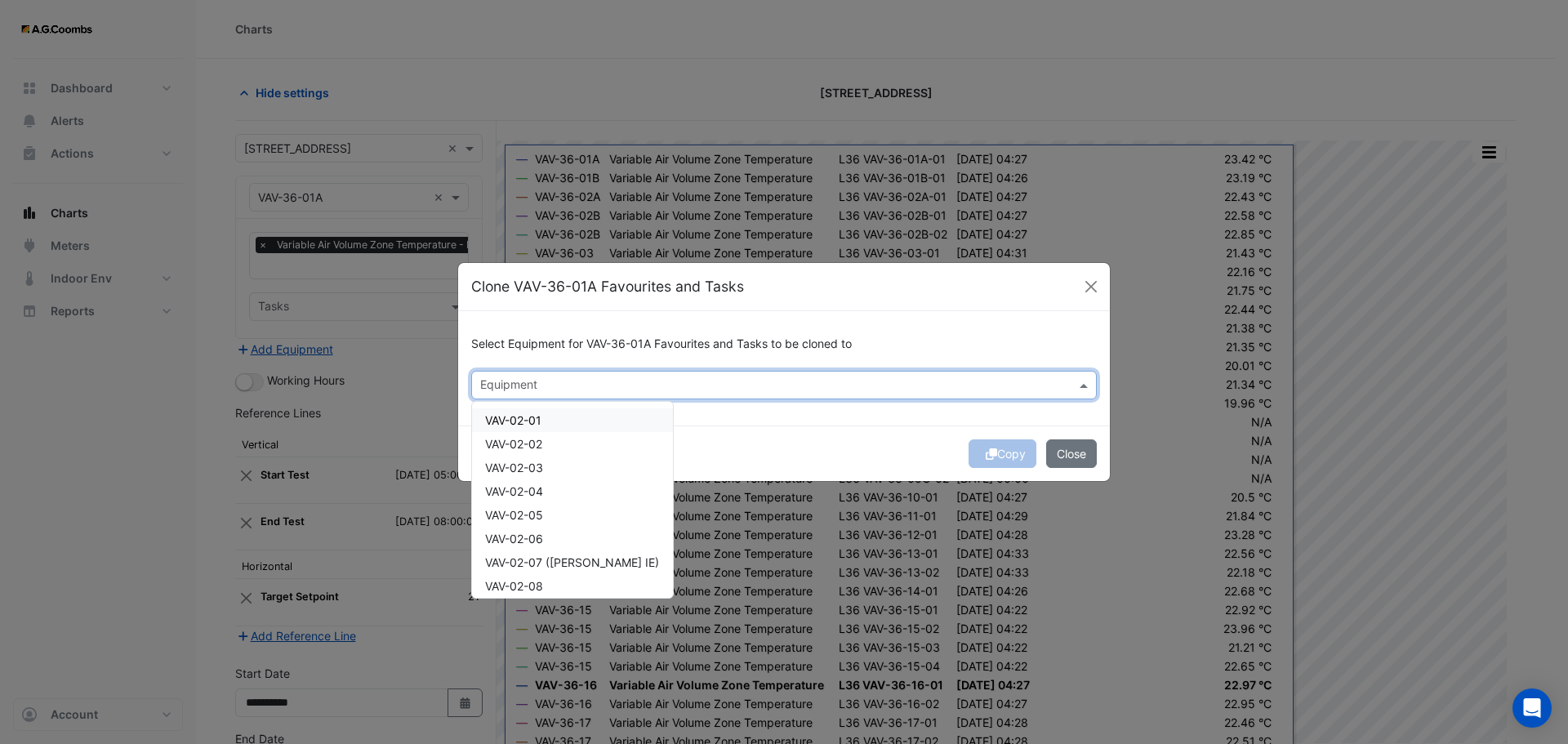
click at [551, 374] on div "Equipment" at bounding box center [770, 385] width 597 height 25
click at [535, 409] on div "VAV-37-01" at bounding box center [573, 420] width 201 height 24
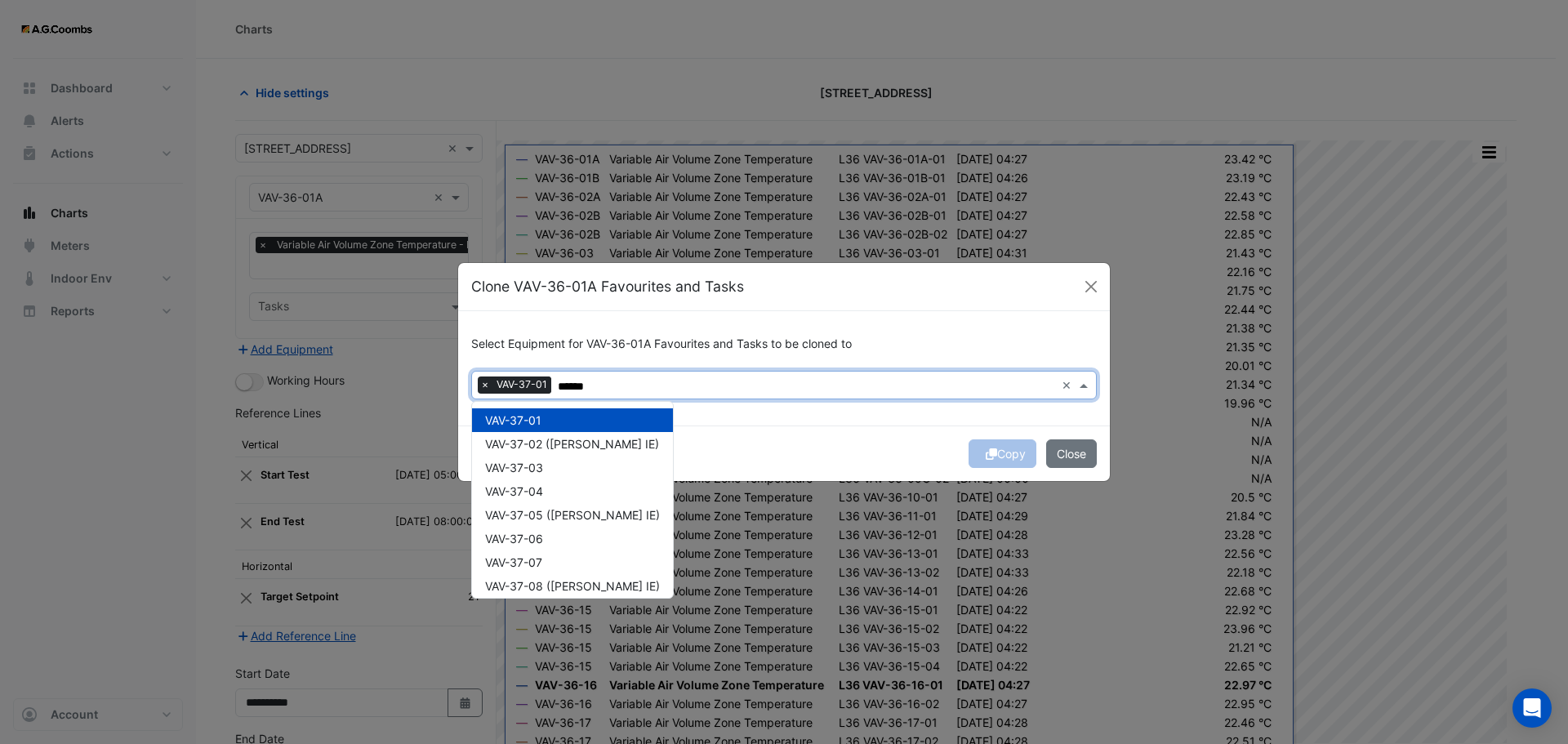
click at [547, 441] on span "VAV-37-02 (NABERS IE)" at bounding box center [573, 444] width 174 height 14
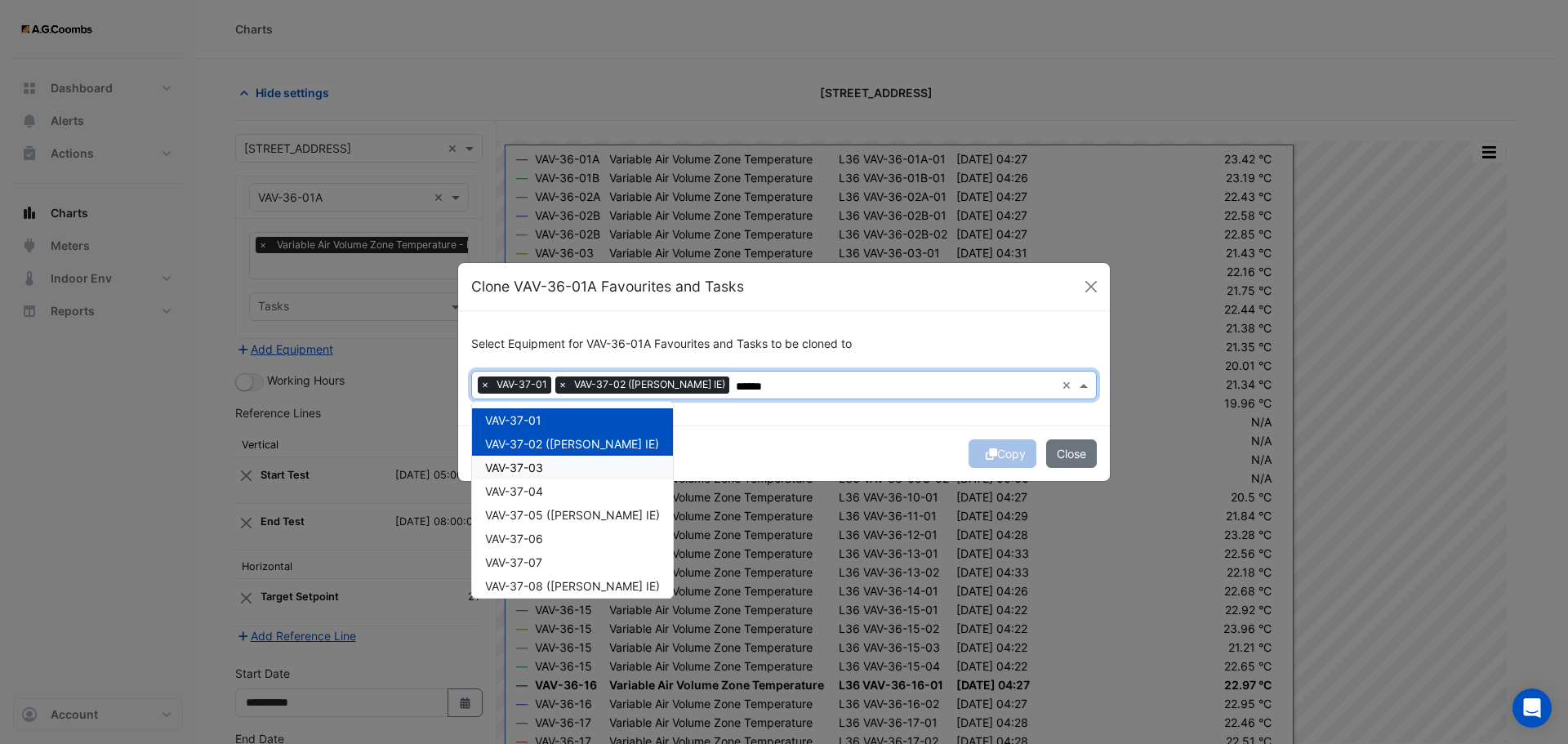
click at [540, 463] on span "VAV-37-03" at bounding box center [514, 468] width 58 height 14
click at [529, 499] on div "VAV-37-04" at bounding box center [573, 491] width 201 height 24
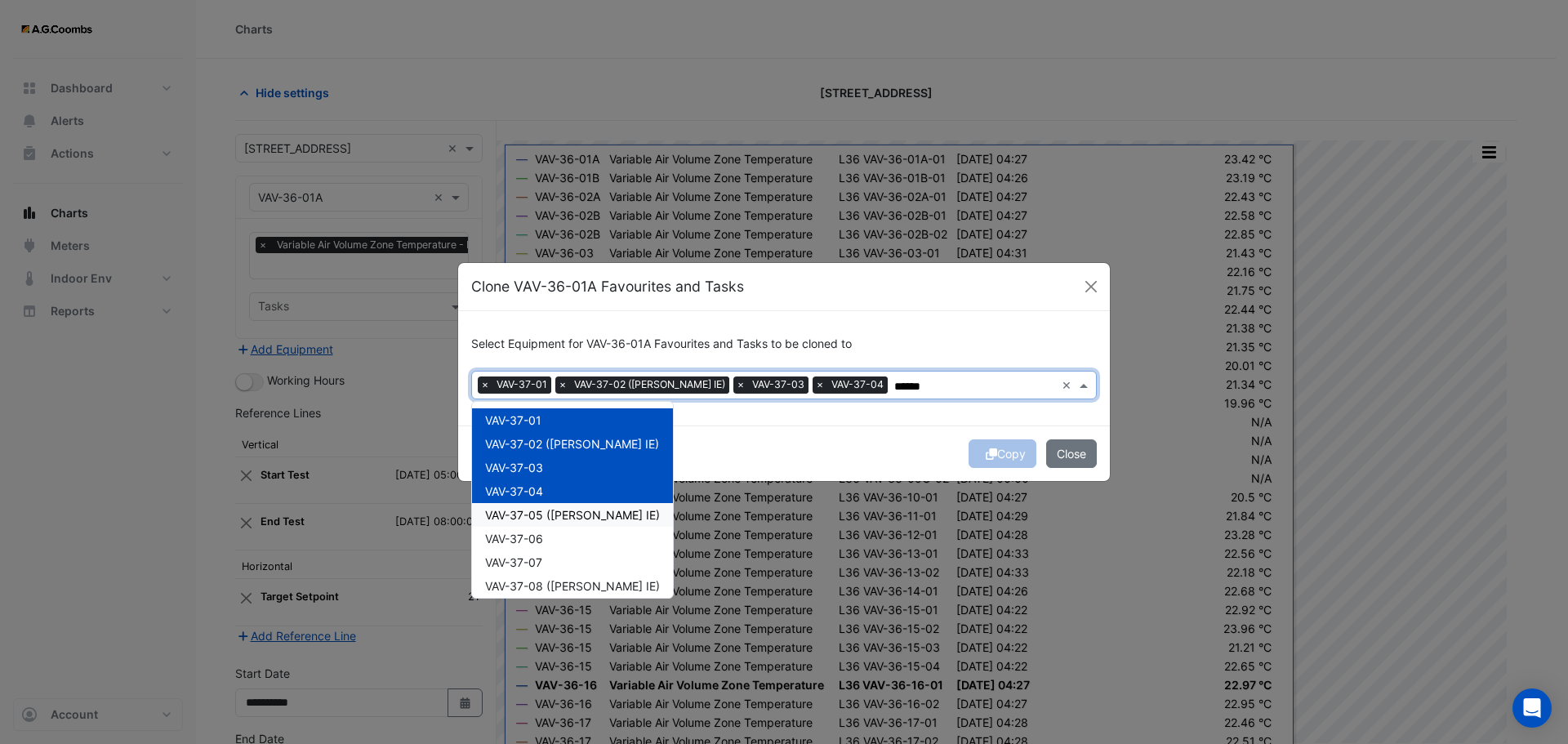
click at [538, 514] on span "VAV-37-05 (NABERS IE)" at bounding box center [573, 515] width 175 height 14
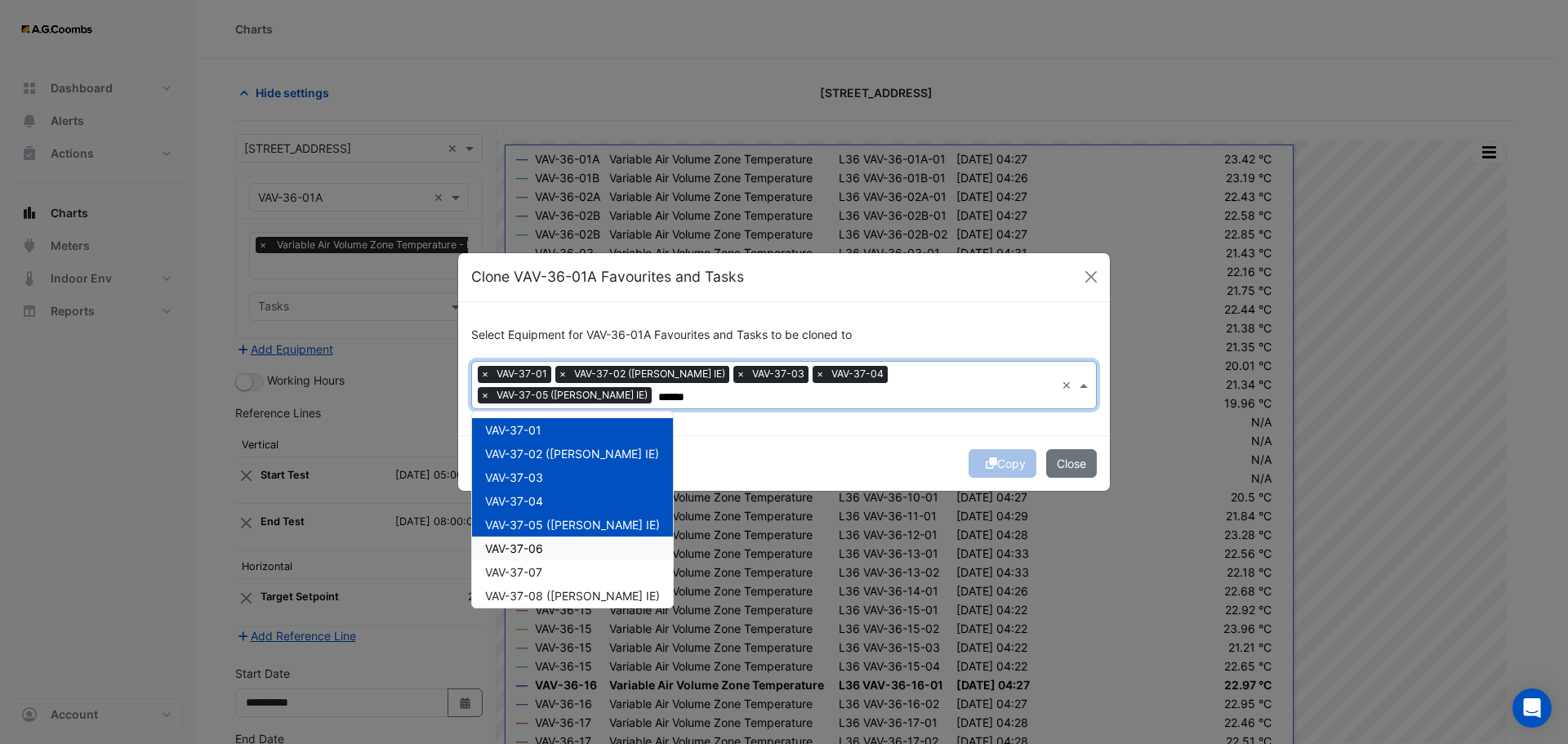
click at [530, 541] on span "VAV-37-06" at bounding box center [514, 548] width 58 height 14
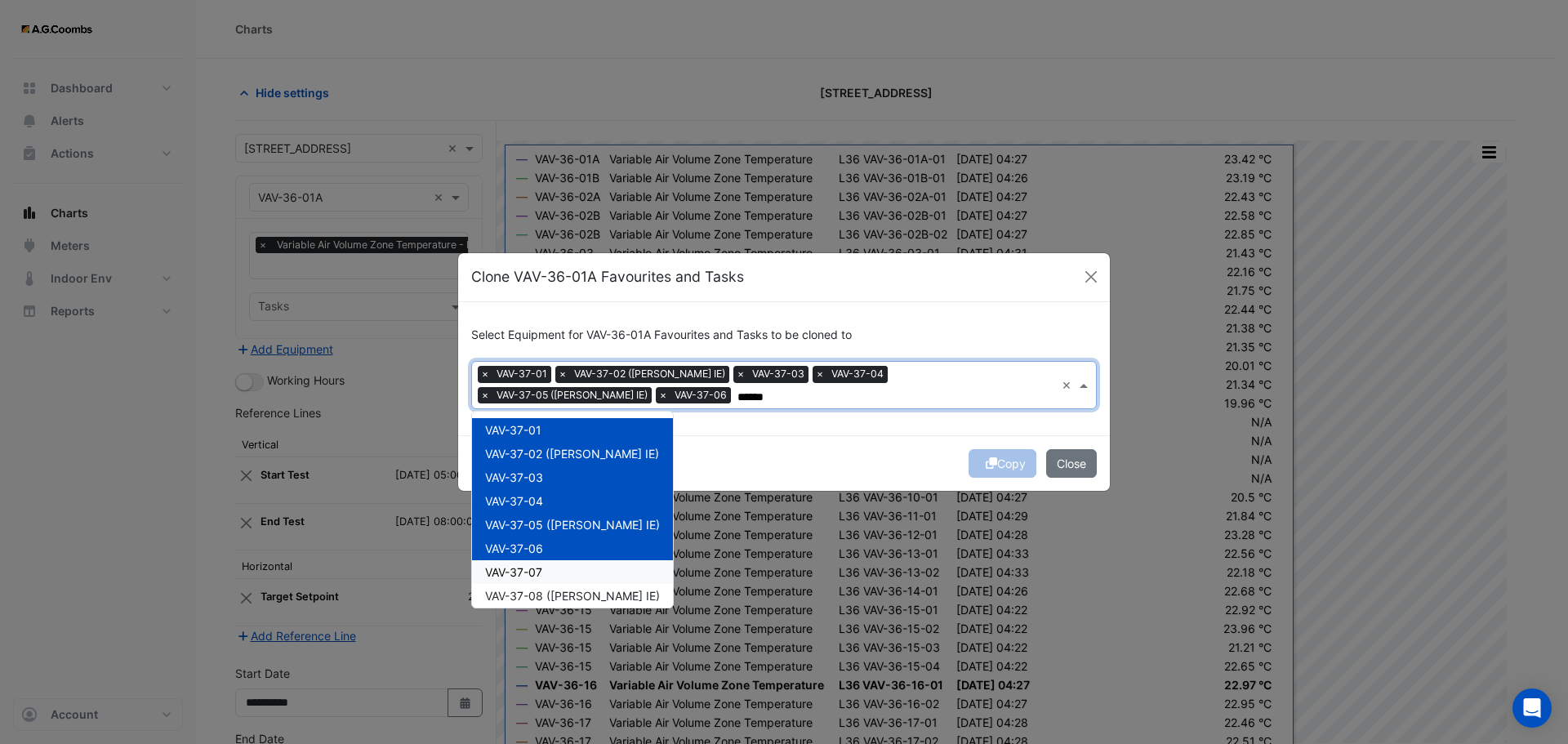
click at [542, 573] on span "VAV-37-07" at bounding box center [514, 572] width 58 height 14
click at [546, 593] on span "VAV-37-08 (NABERS IE)" at bounding box center [573, 595] width 175 height 14
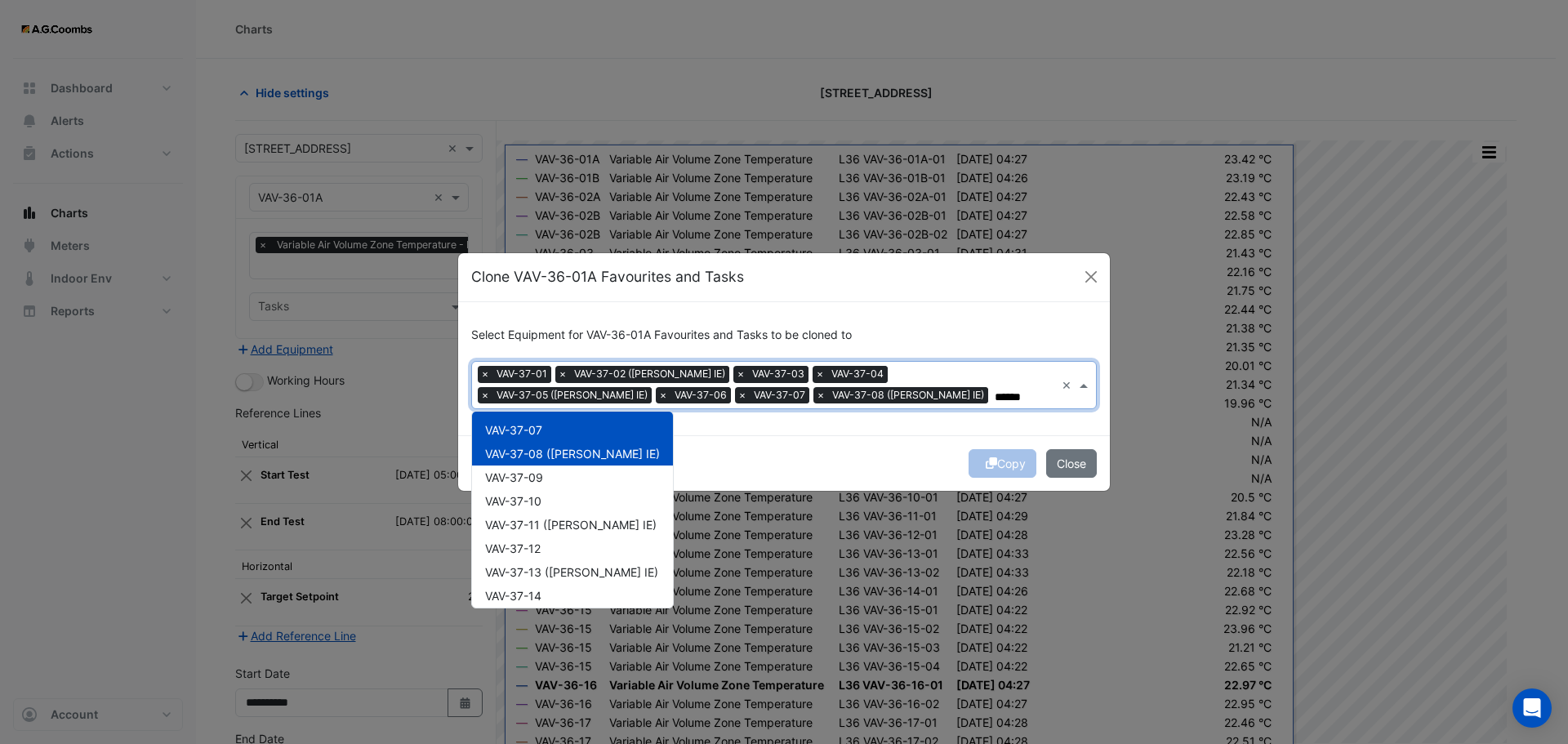
scroll to position [172, 0]
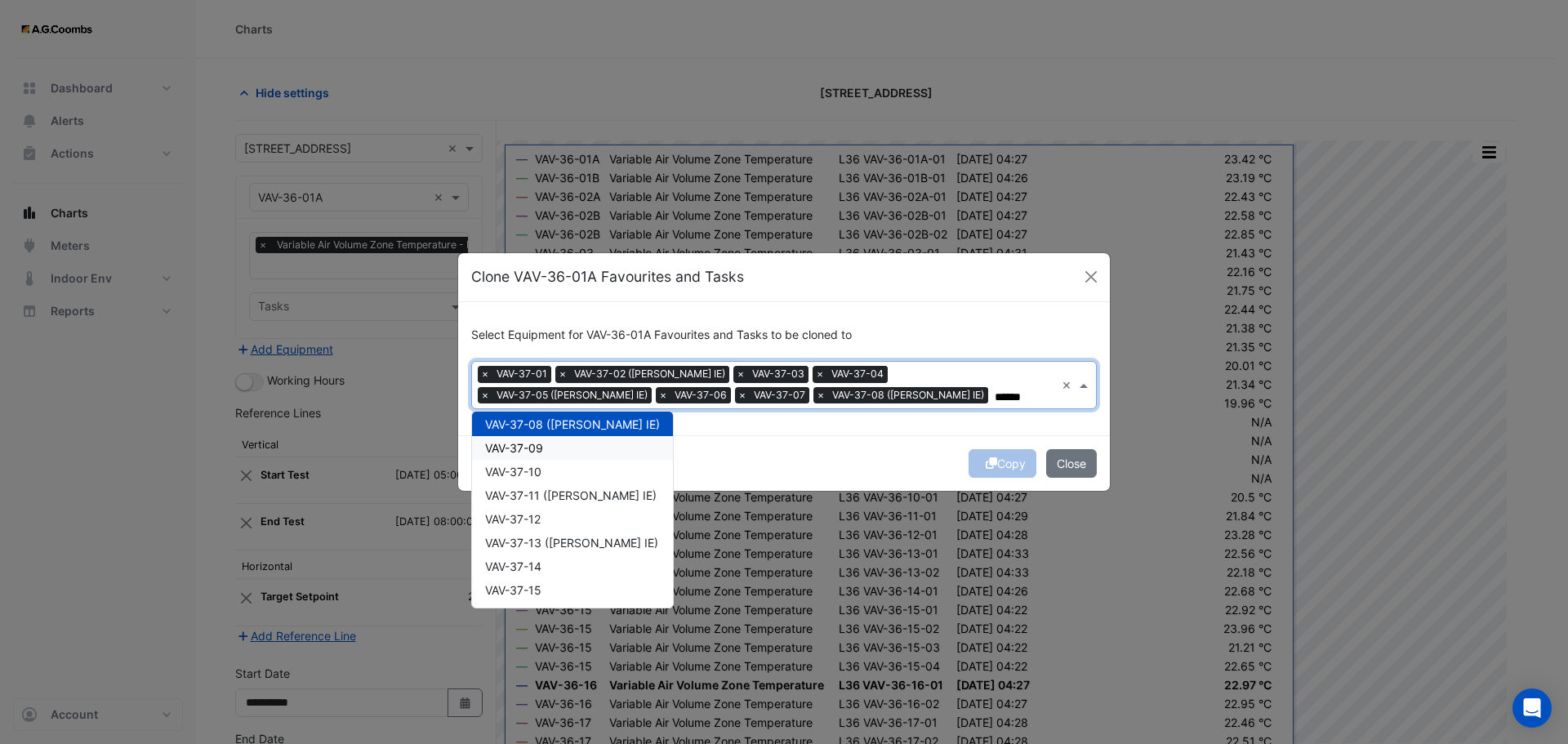
click at [529, 451] on span "VAV-37-09" at bounding box center [514, 448] width 58 height 14
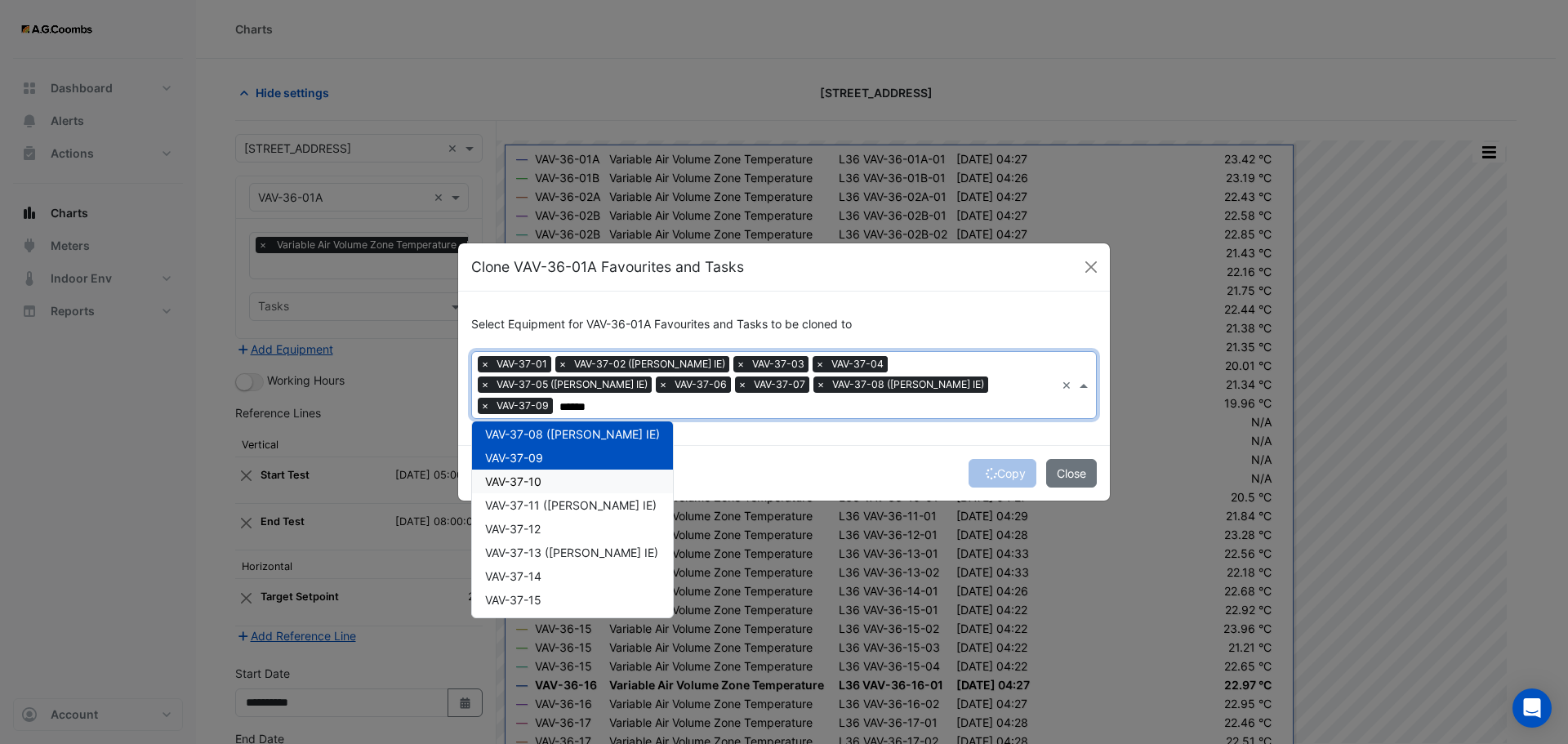
click at [530, 474] on span "VAV-37-10" at bounding box center [513, 481] width 57 height 14
click at [538, 499] on span "VAV-37-11 (NABERS IE)" at bounding box center [571, 505] width 172 height 14
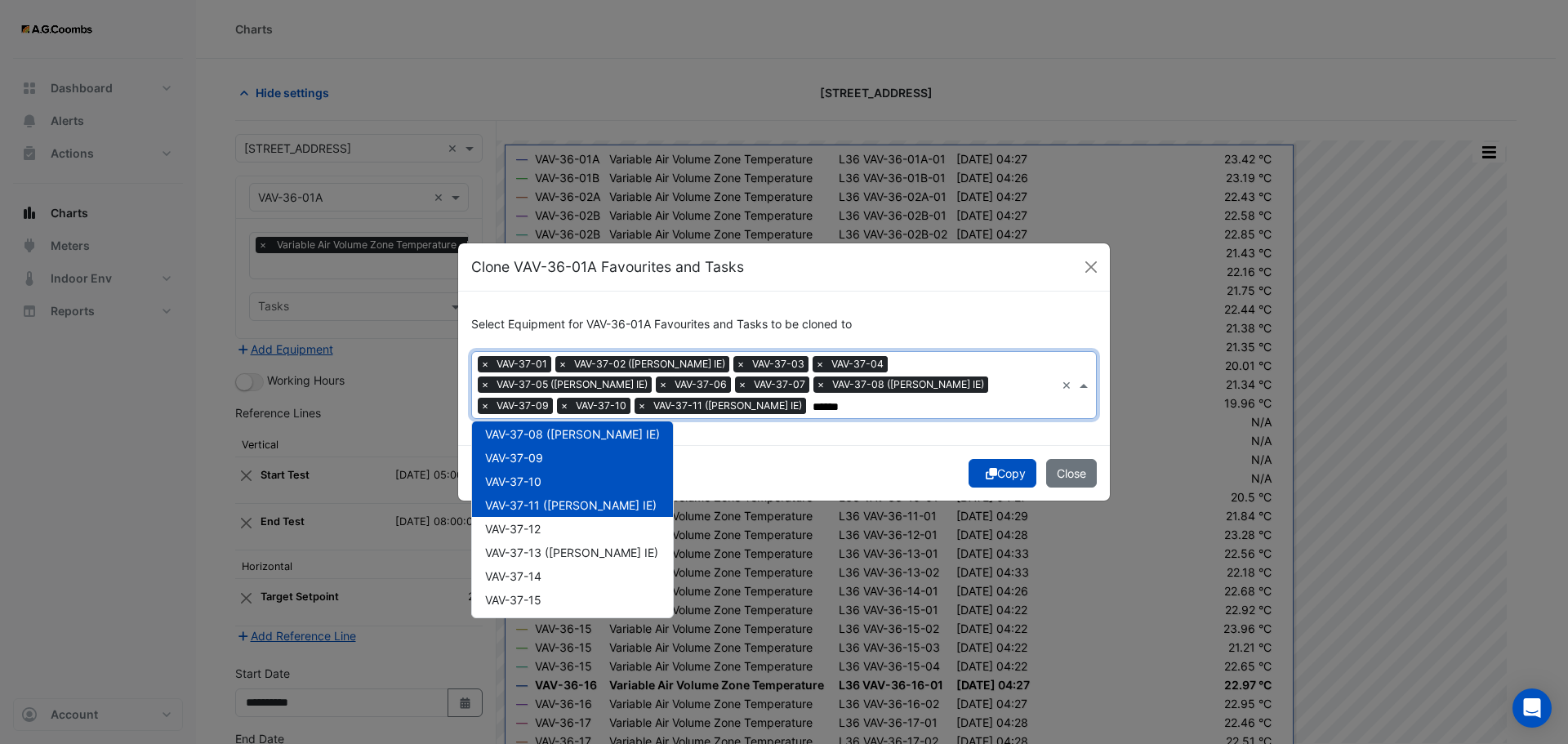
click at [537, 511] on span "VAV-37-11 (NABERS IE)" at bounding box center [571, 505] width 172 height 14
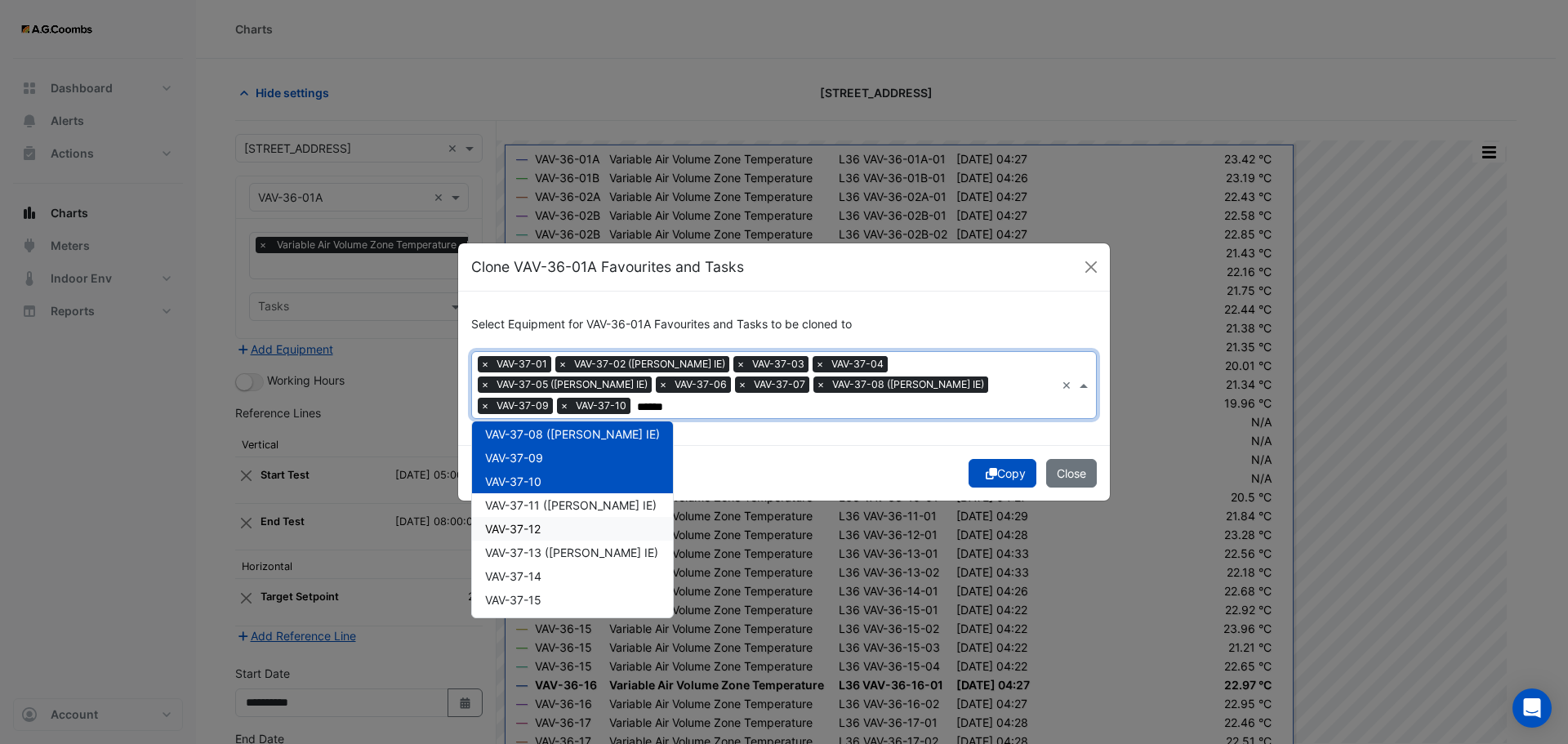
click at [529, 522] on span "VAV-37-12" at bounding box center [513, 528] width 56 height 14
click at [531, 498] on span "VAV-37-11 (NABERS IE)" at bounding box center [571, 505] width 172 height 14
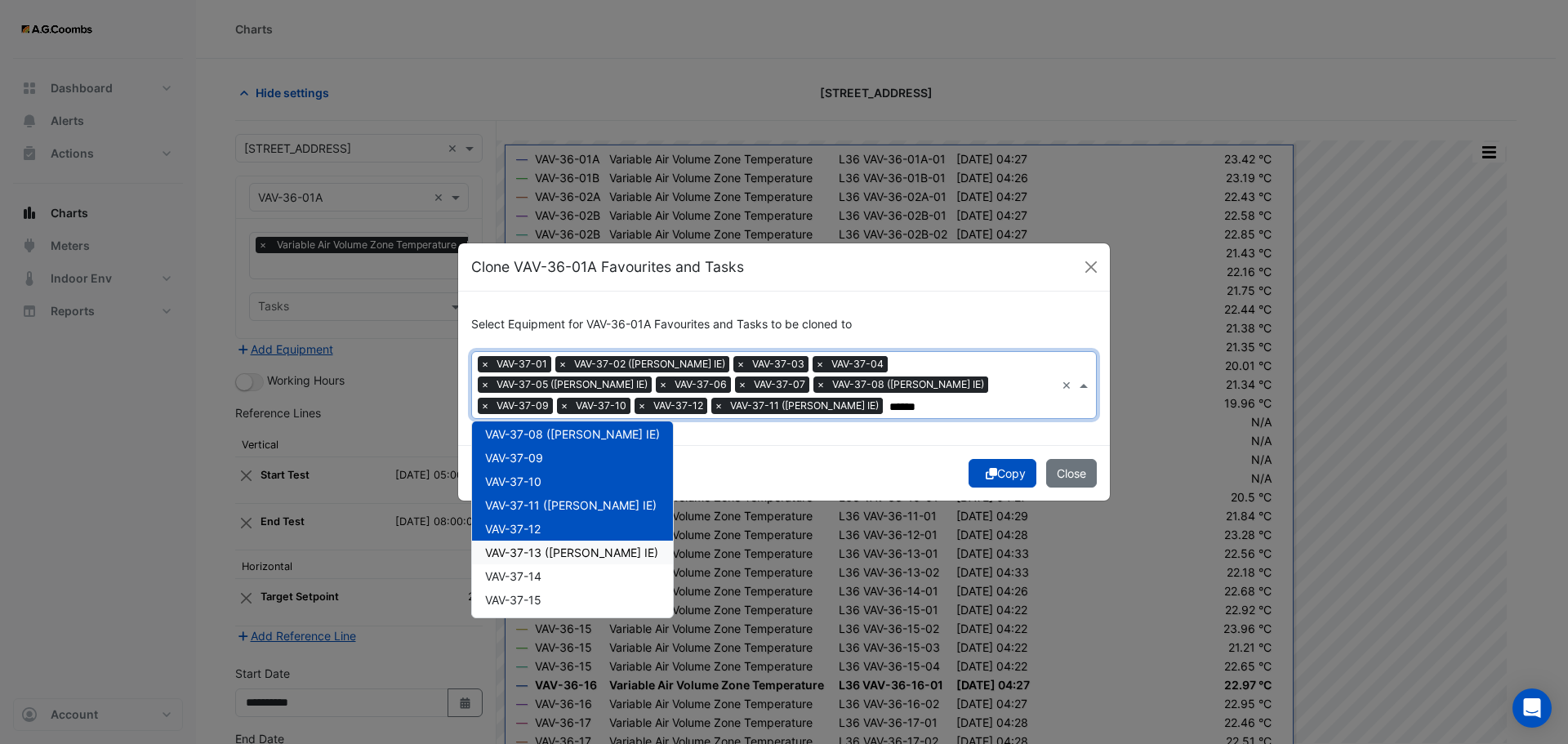
click at [550, 555] on span "VAV-37-13 (NABERS IE)" at bounding box center [572, 552] width 173 height 14
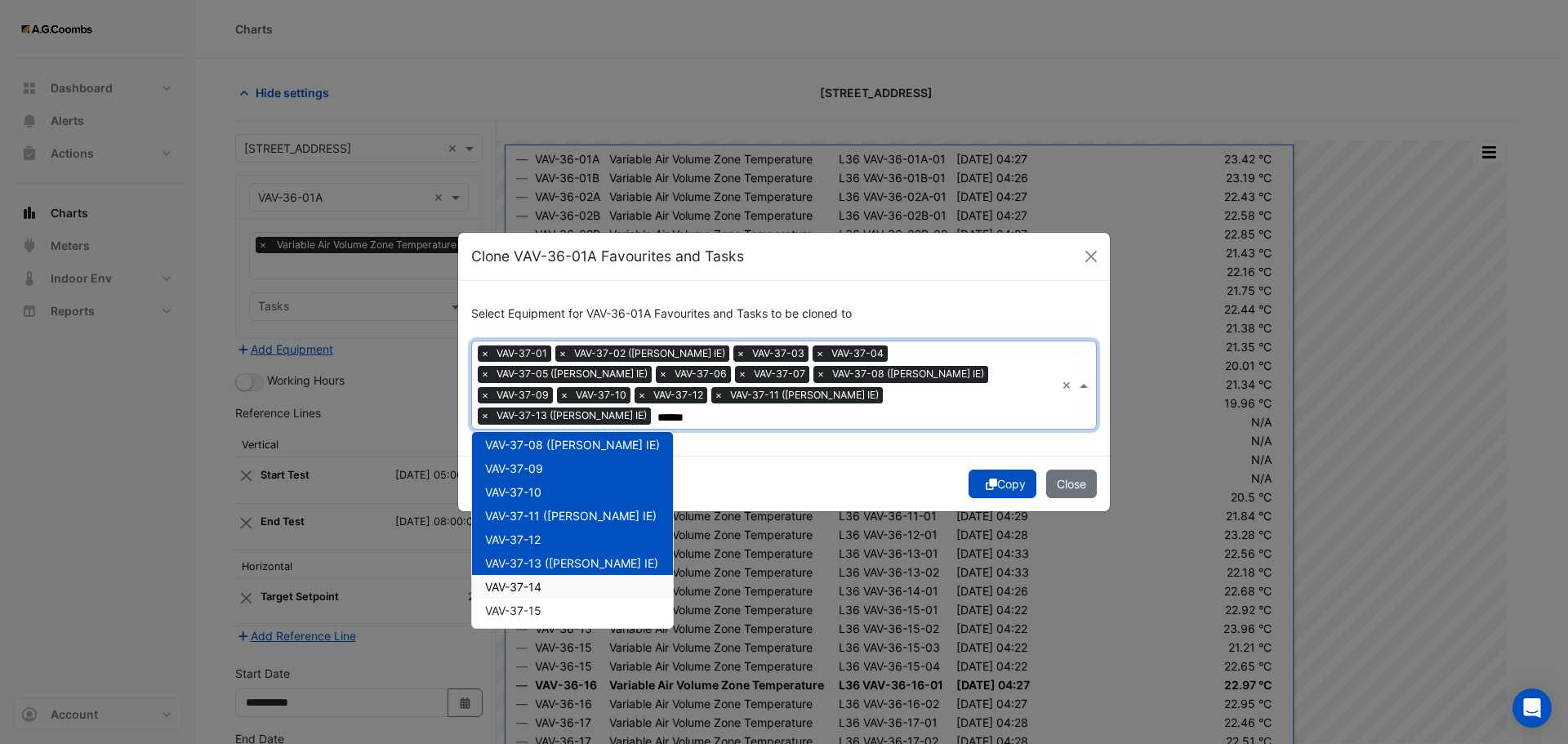
click at [549, 576] on div "VAV-37-14" at bounding box center [573, 587] width 201 height 24
click at [546, 599] on div "VAV-37-15" at bounding box center [573, 610] width 201 height 24
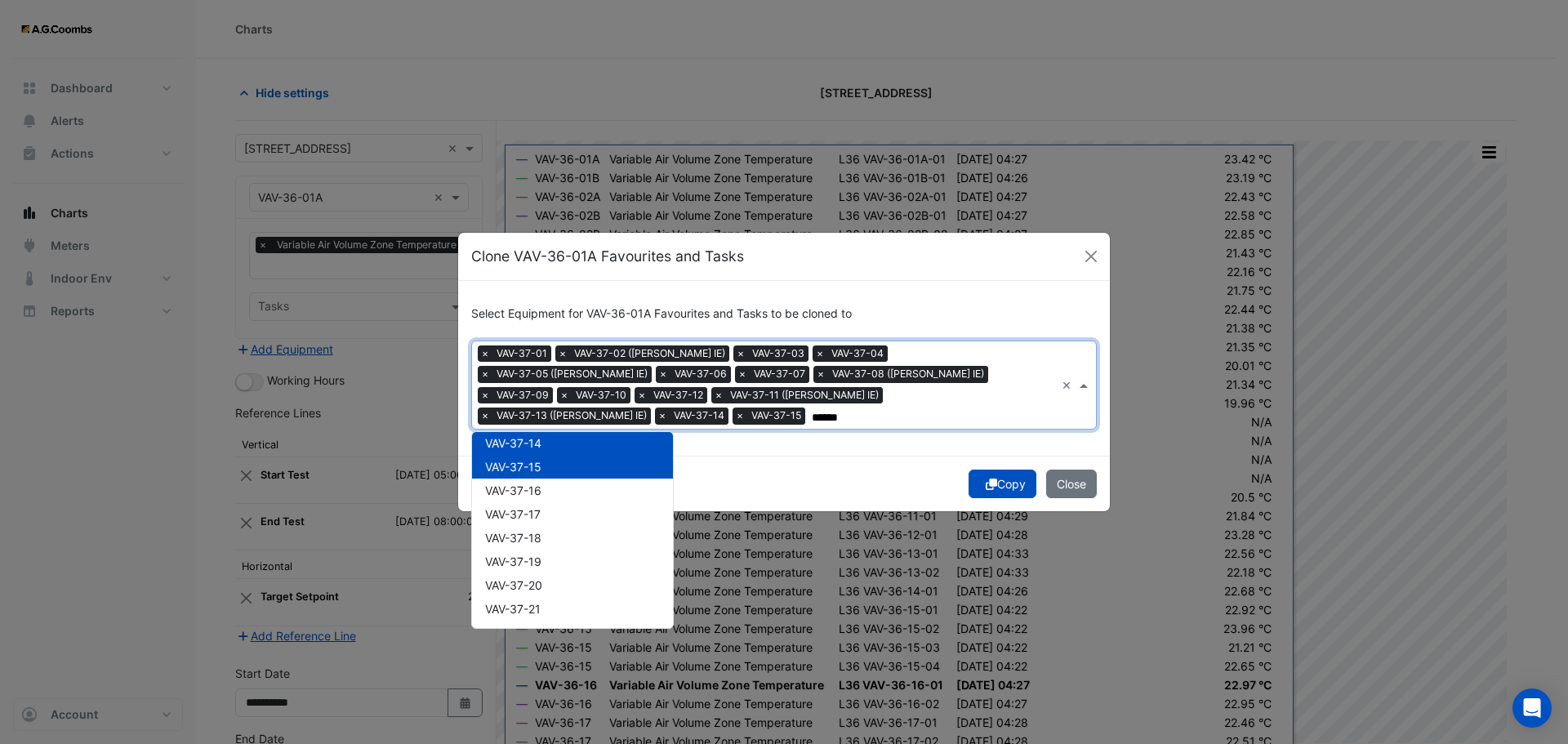
scroll to position [343, 0]
click at [524, 461] on div "VAV-37-16" at bounding box center [573, 462] width 201 height 24
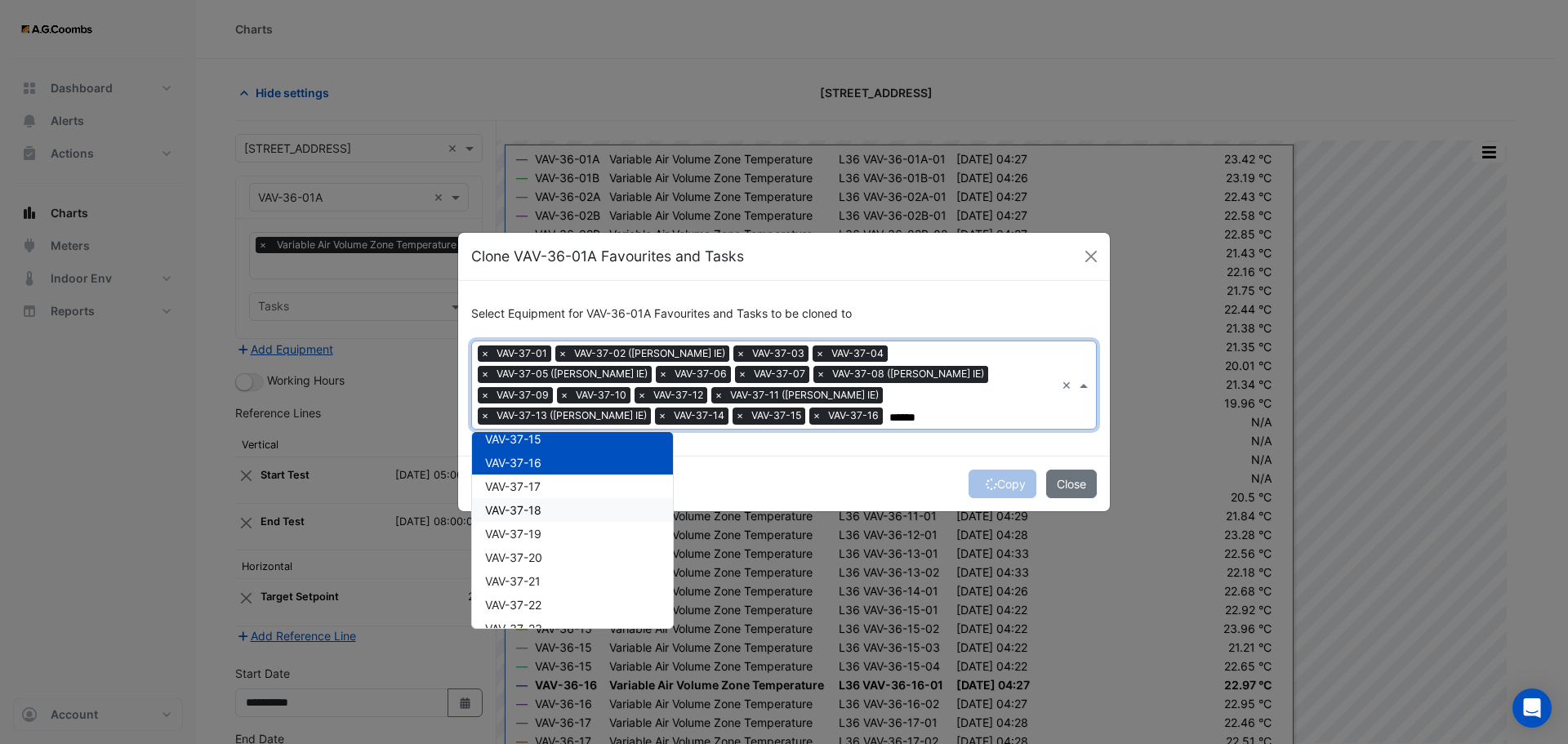
click at [533, 503] on span "VAV-37-18" at bounding box center [513, 510] width 57 height 14
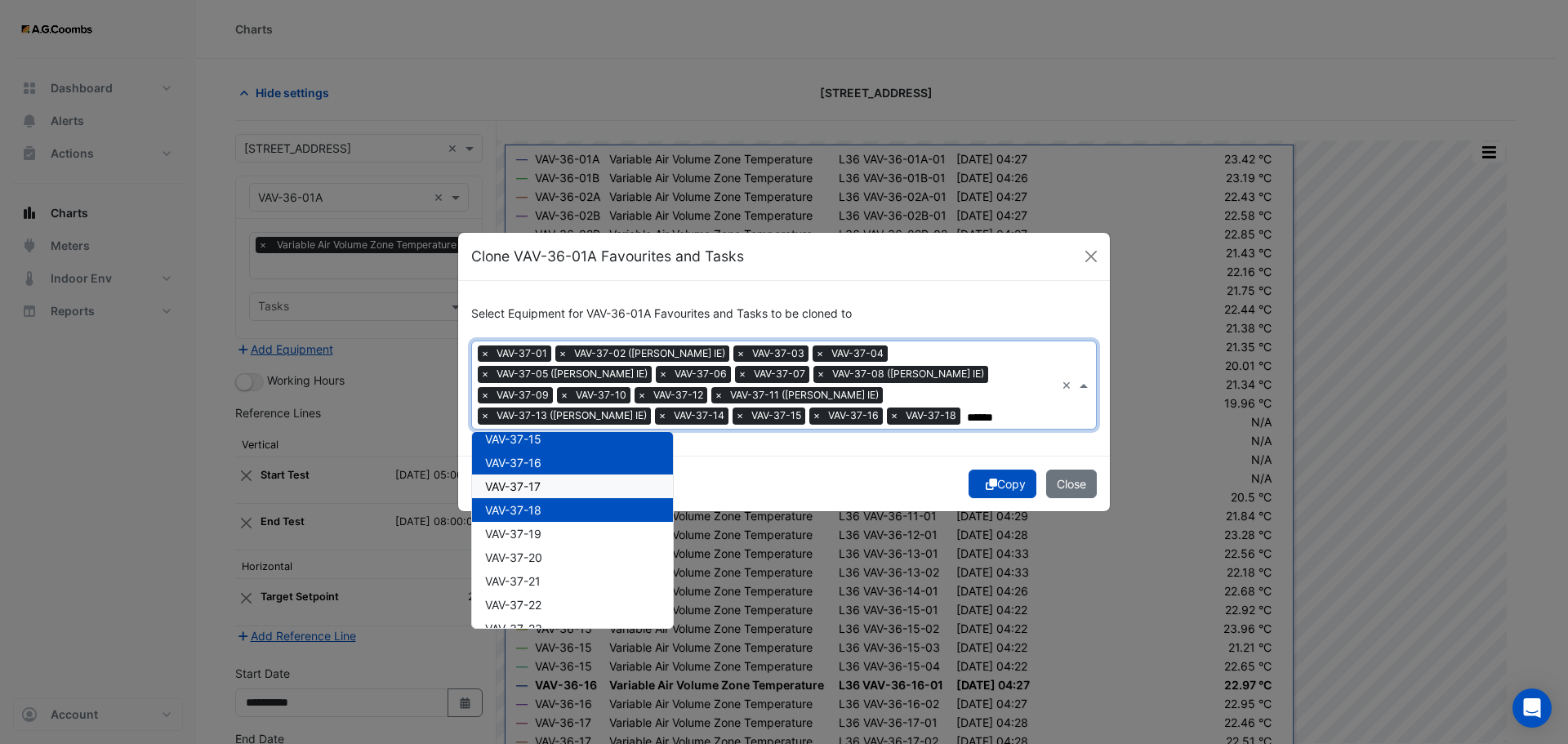
click at [524, 482] on span "VAV-37-17" at bounding box center [513, 486] width 56 height 14
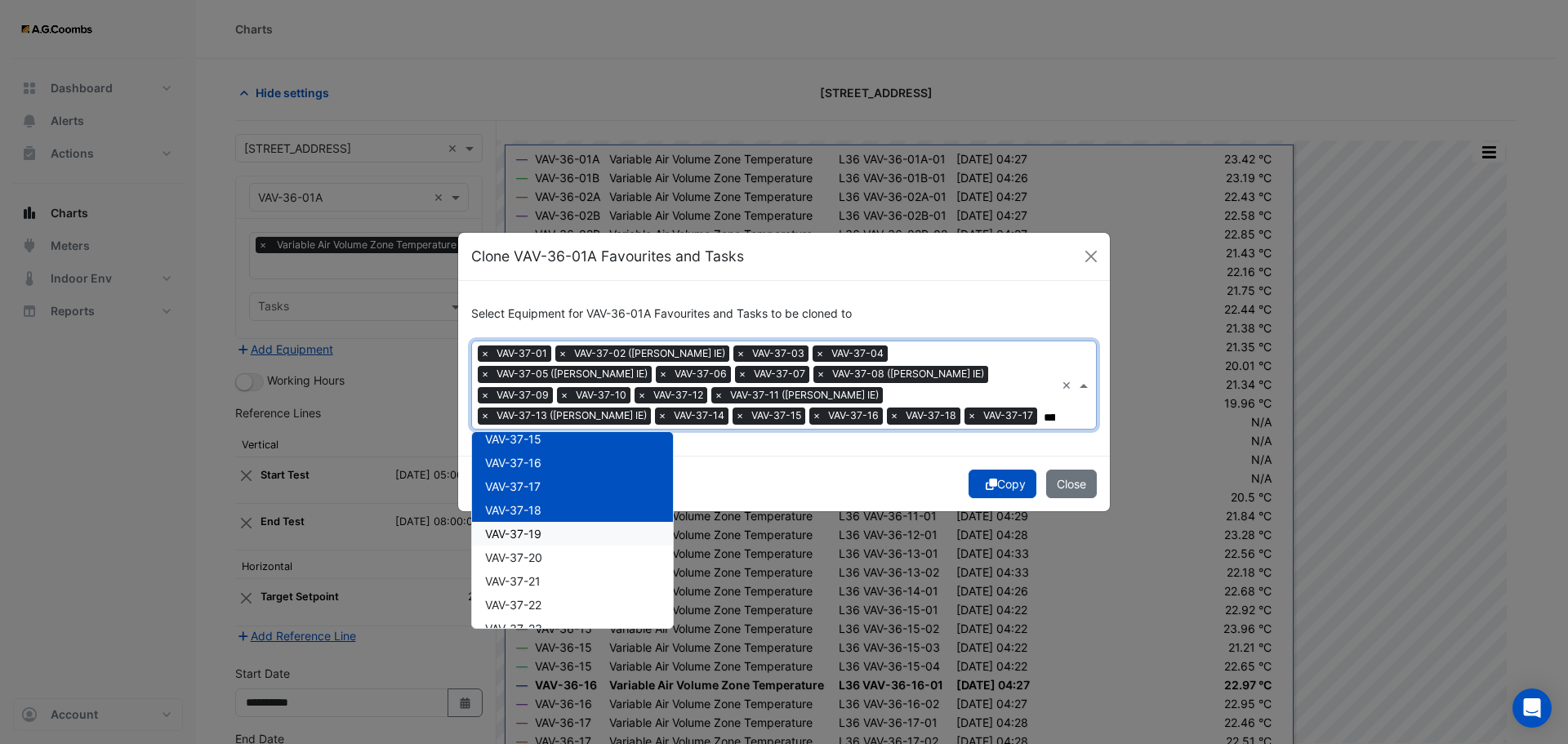
click at [539, 537] on span "VAV-37-19" at bounding box center [513, 533] width 57 height 14
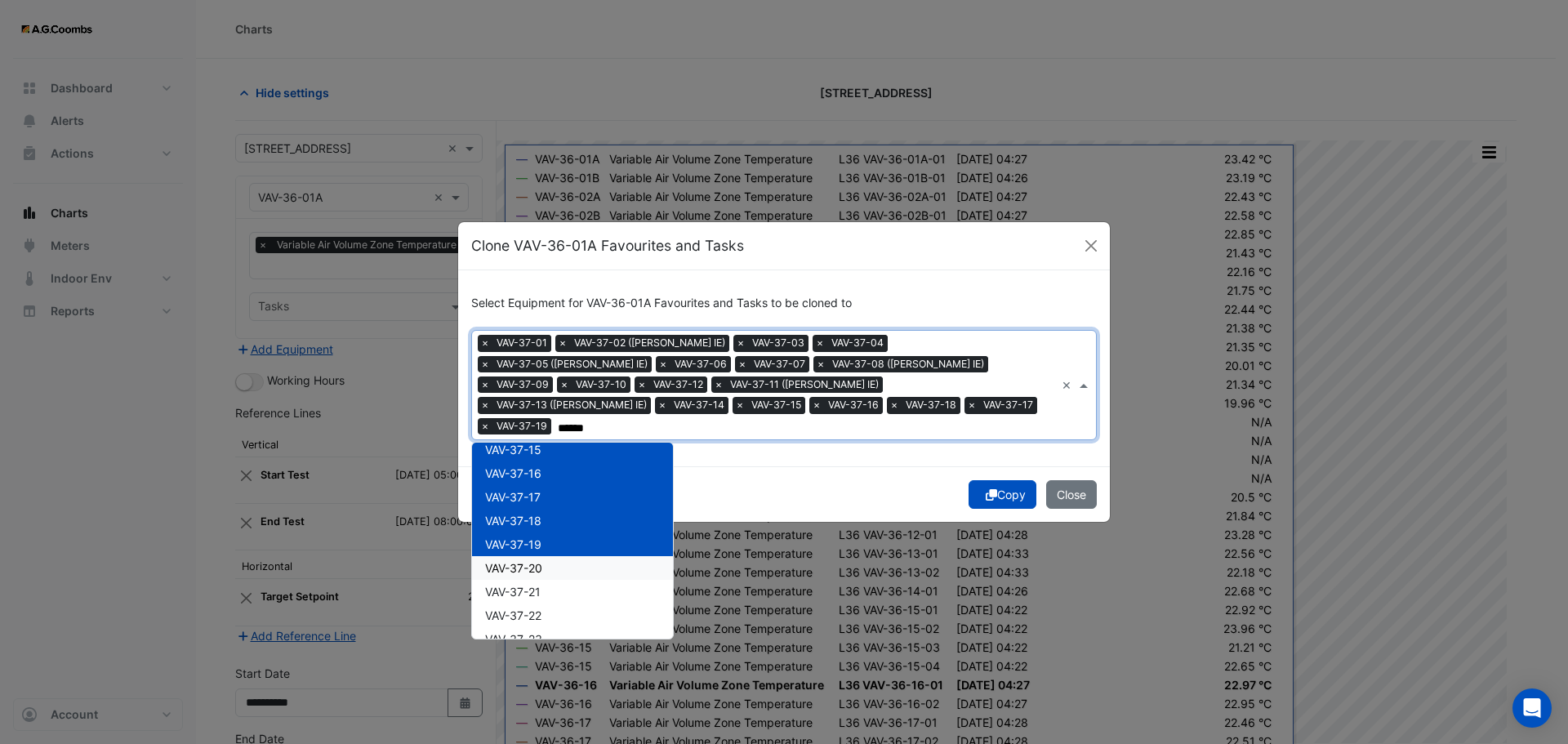
click at [548, 557] on div "VAV-37-20" at bounding box center [573, 568] width 201 height 24
click at [549, 604] on div "VAV-37-22" at bounding box center [573, 615] width 201 height 24
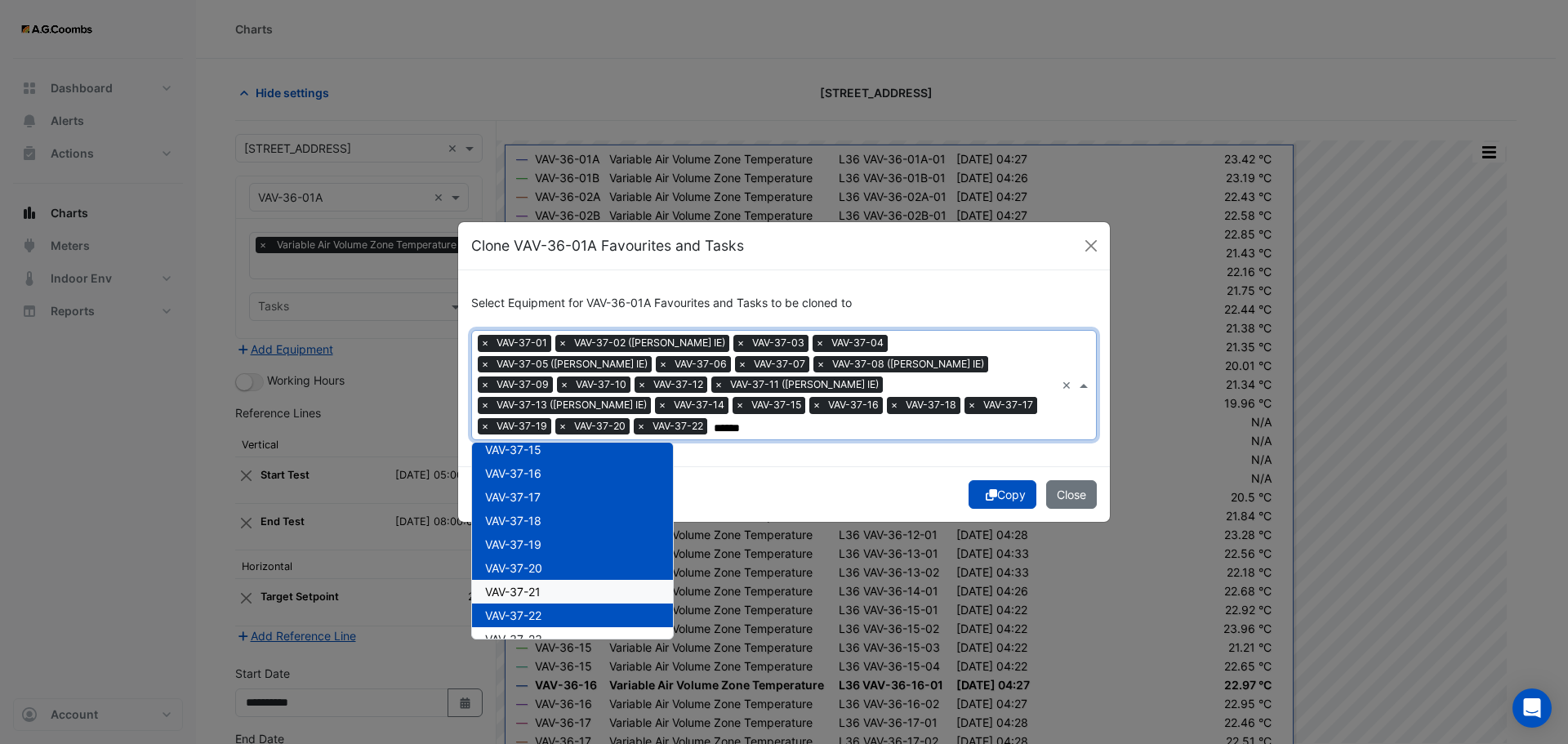
click at [529, 584] on span "VAV-37-21" at bounding box center [513, 591] width 56 height 14
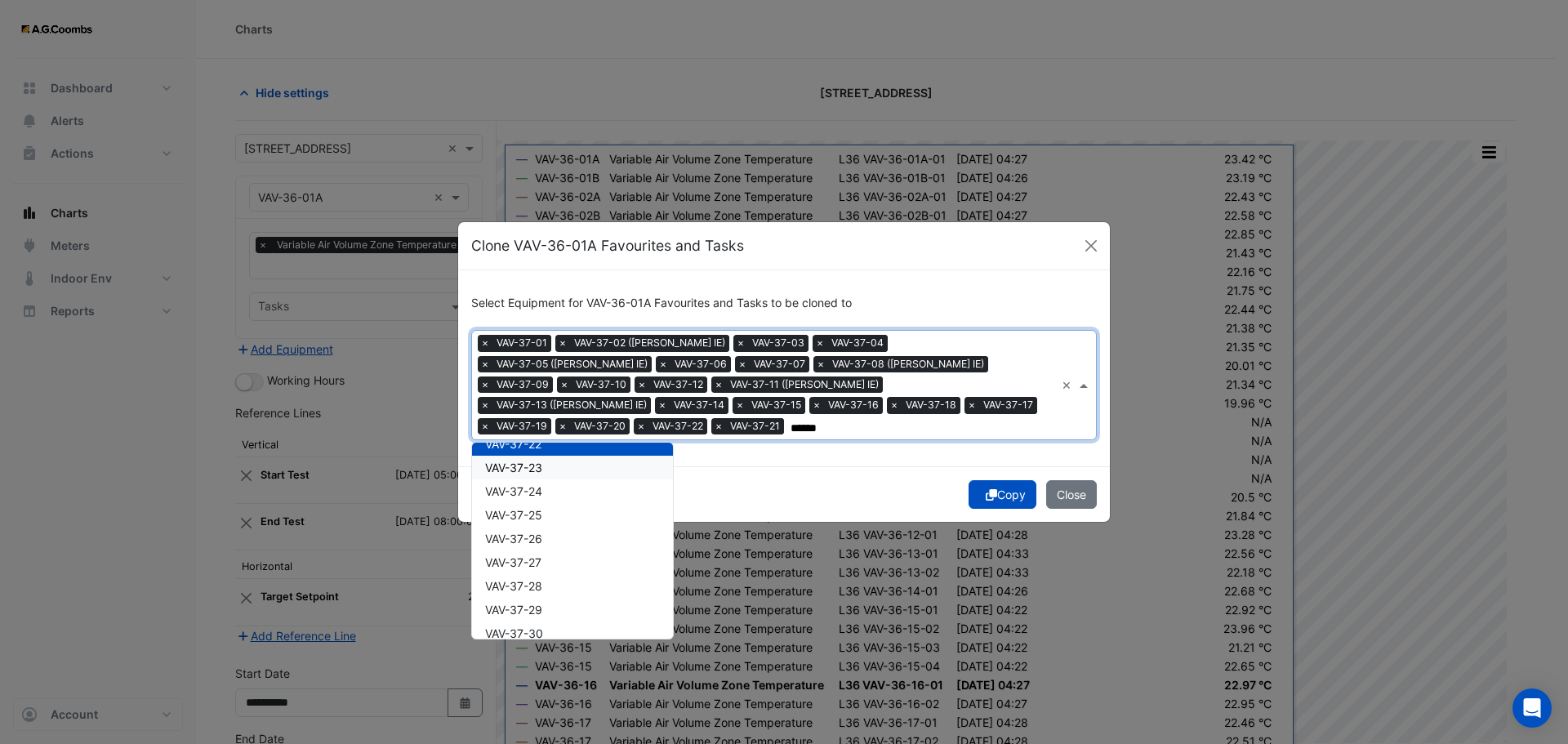
click at [538, 462] on span "VAV-37-23" at bounding box center [514, 468] width 58 height 14
click at [546, 503] on div "VAV-37-25" at bounding box center [573, 515] width 201 height 24
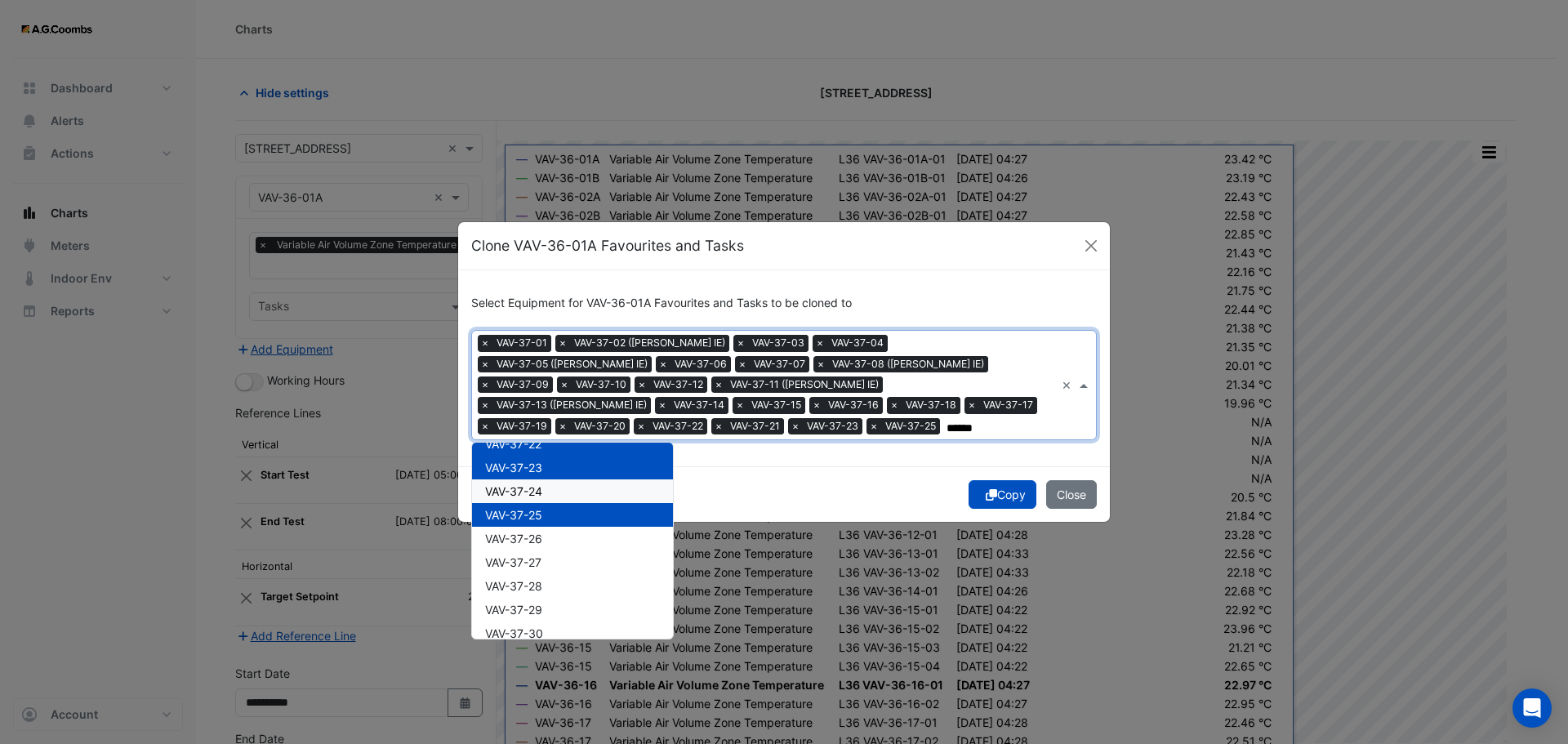
click at [535, 490] on span "VAV-37-24" at bounding box center [514, 491] width 58 height 14
click at [550, 539] on div "VAV-37-26" at bounding box center [573, 539] width 201 height 24
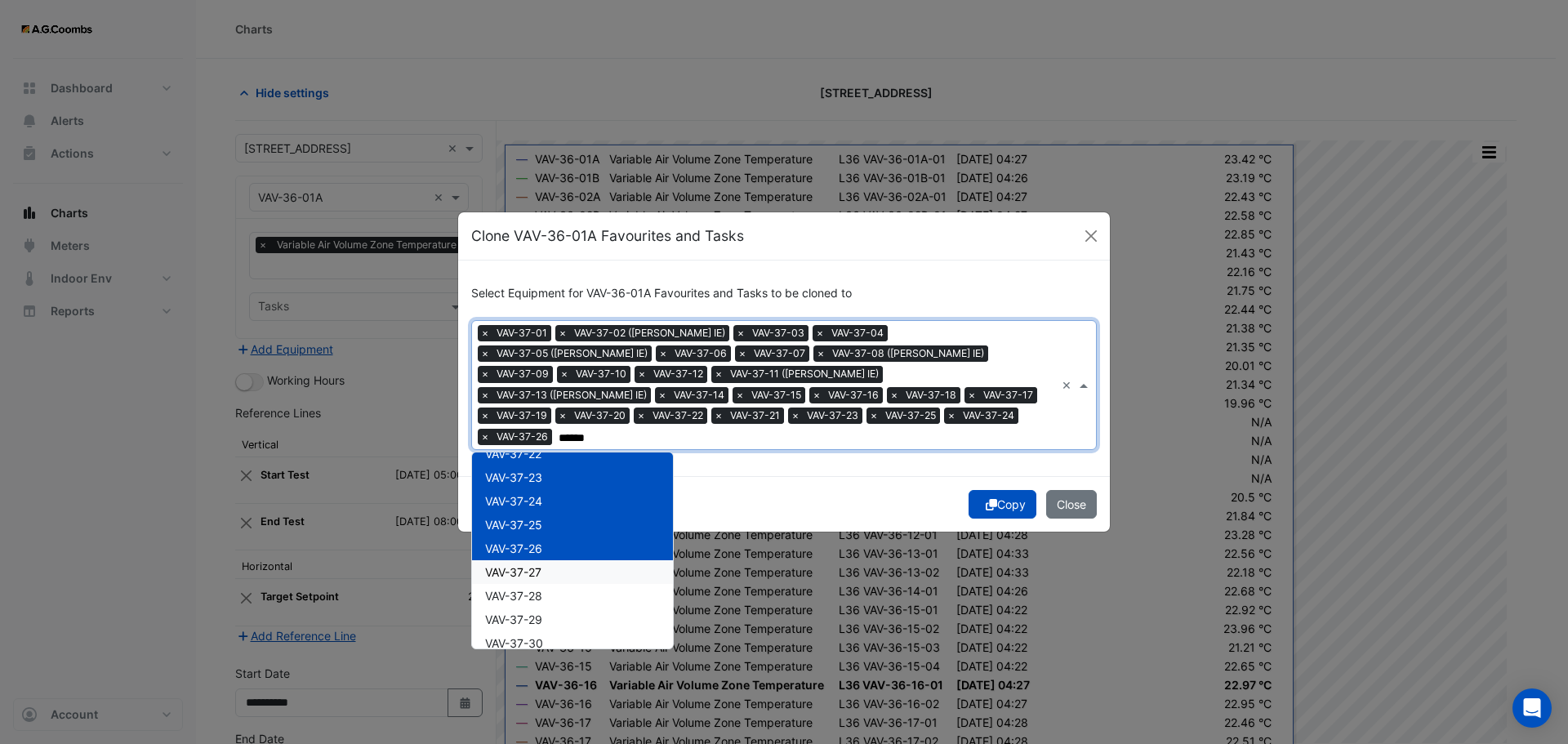
click at [561, 572] on div "VAV-37-27" at bounding box center [573, 572] width 201 height 24
click at [545, 592] on div "VAV-37-28" at bounding box center [573, 596] width 201 height 24
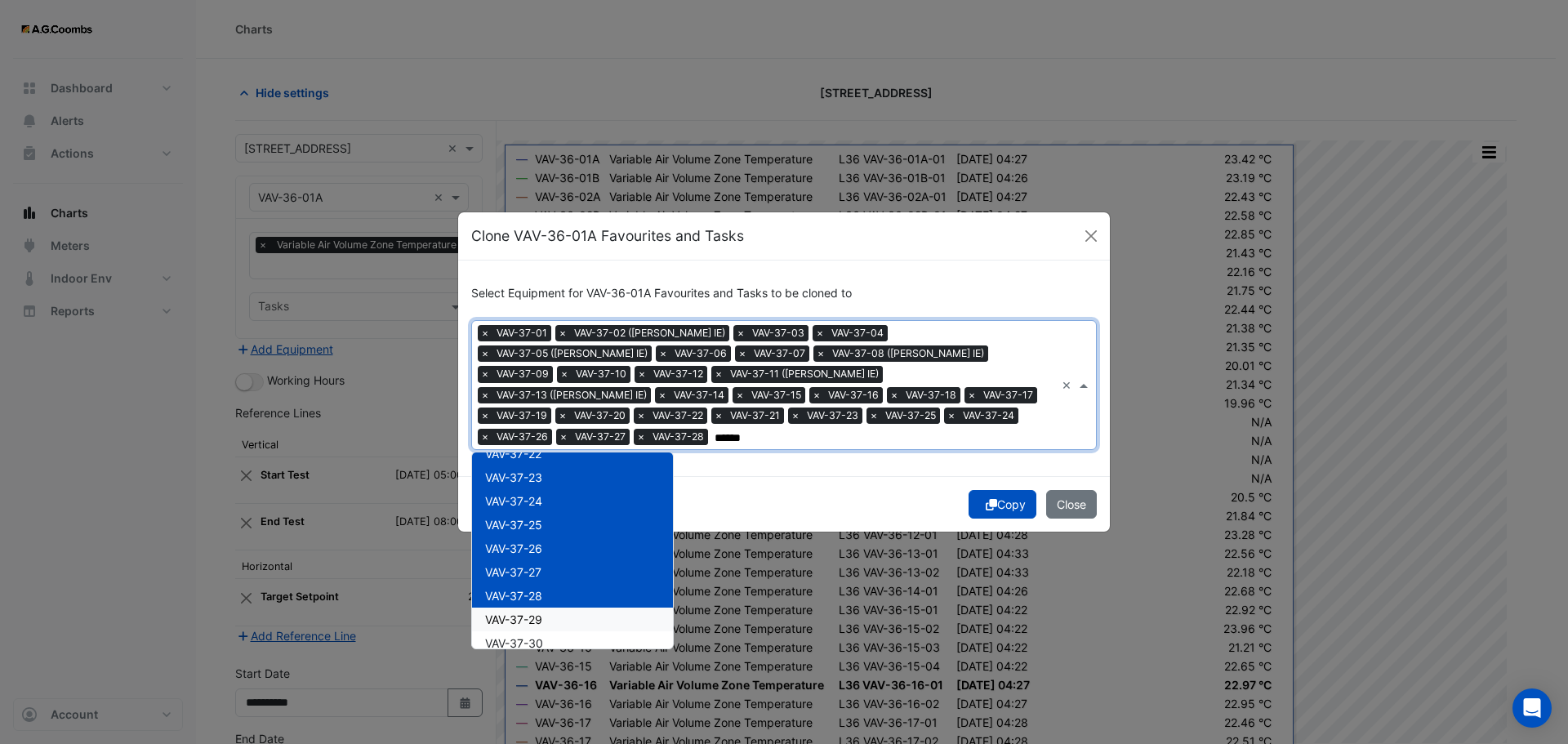
click at [550, 608] on div "VAV-37-29" at bounding box center [573, 620] width 201 height 24
click at [557, 632] on div "VAV-37-30" at bounding box center [573, 643] width 201 height 24
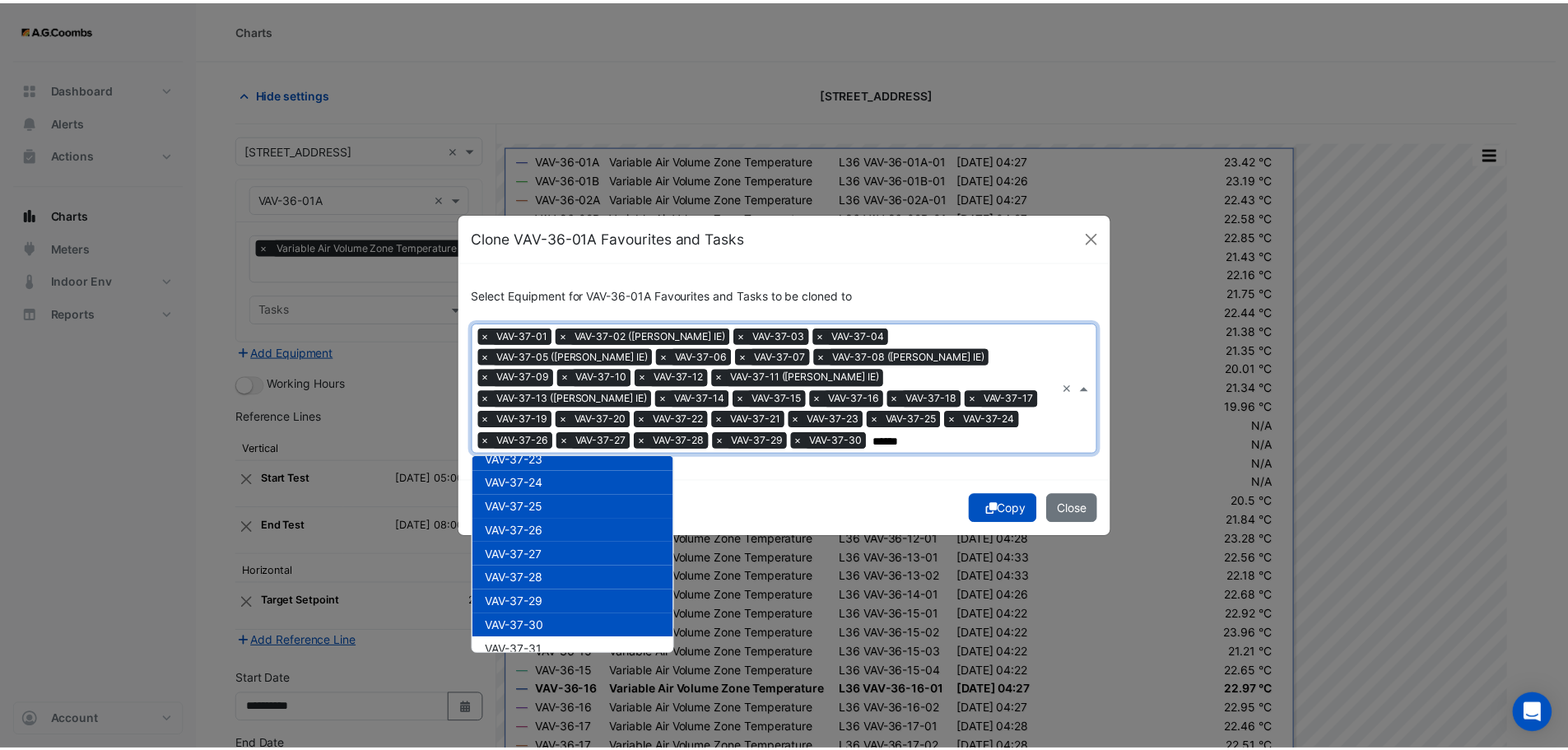
scroll to position [551, 0]
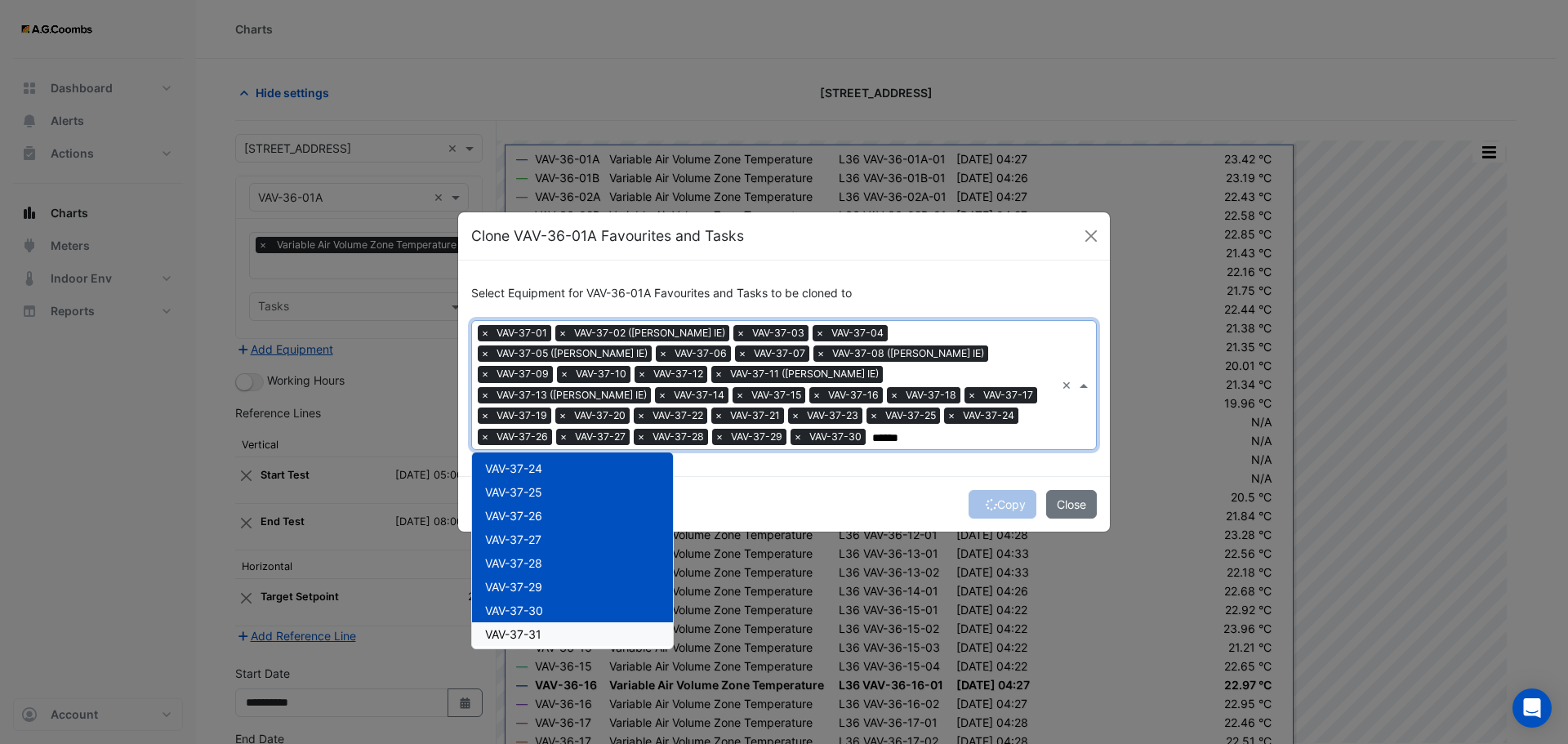
click at [546, 622] on div "VAV-37-31" at bounding box center [573, 634] width 201 height 24
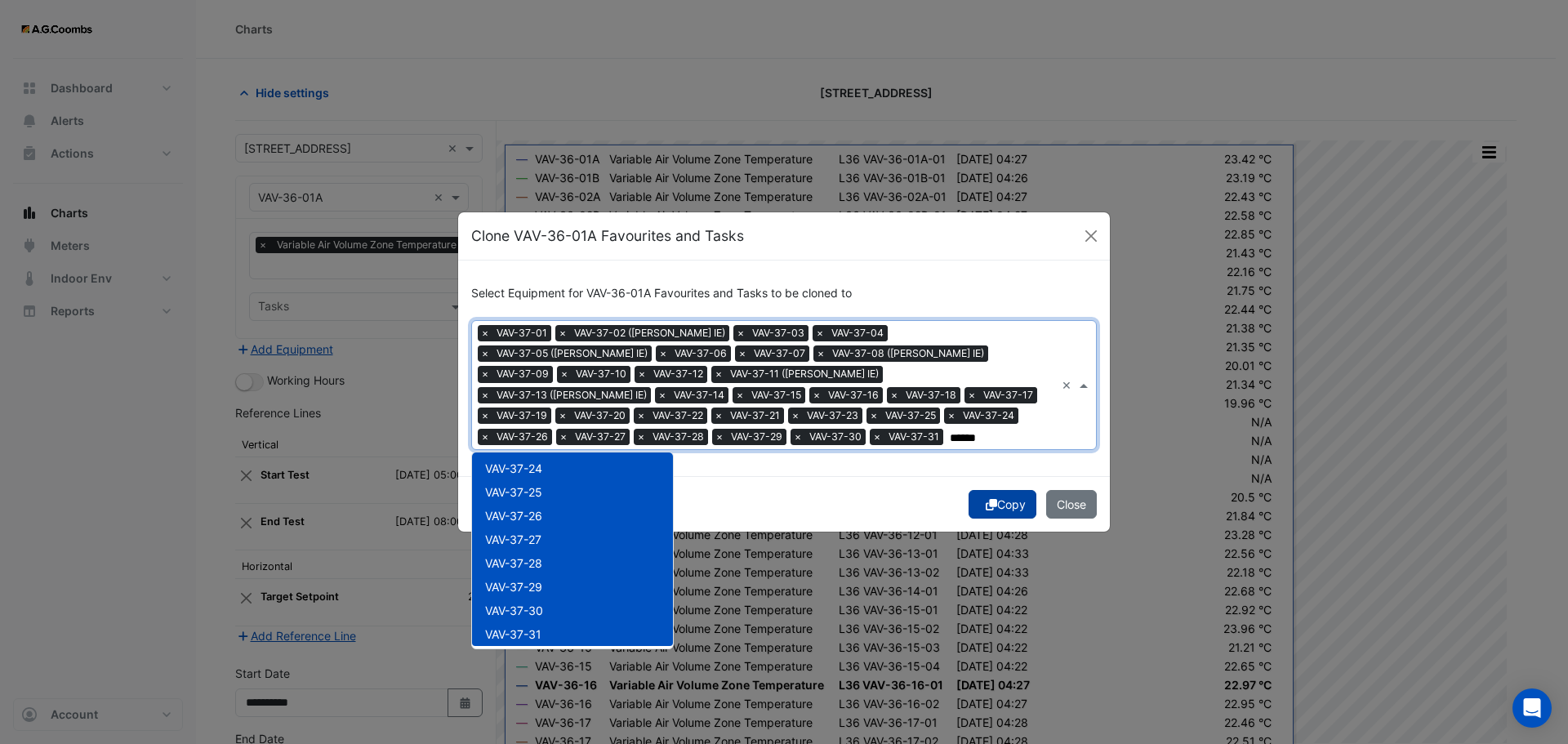
type input "******"
click at [1003, 493] on button "Copy" at bounding box center [1002, 504] width 68 height 29
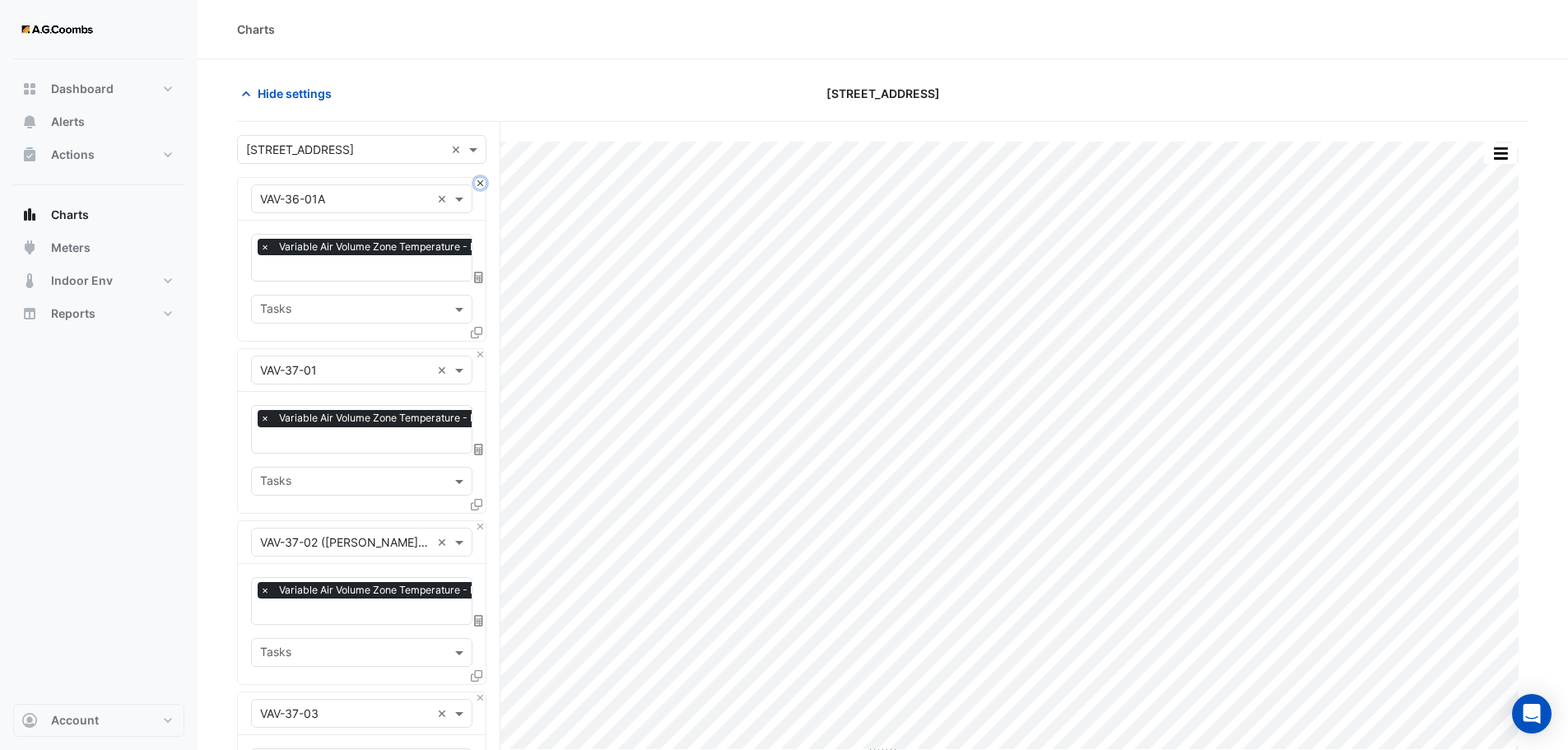
click at [481, 188] on button "Close" at bounding box center [480, 183] width 11 height 11
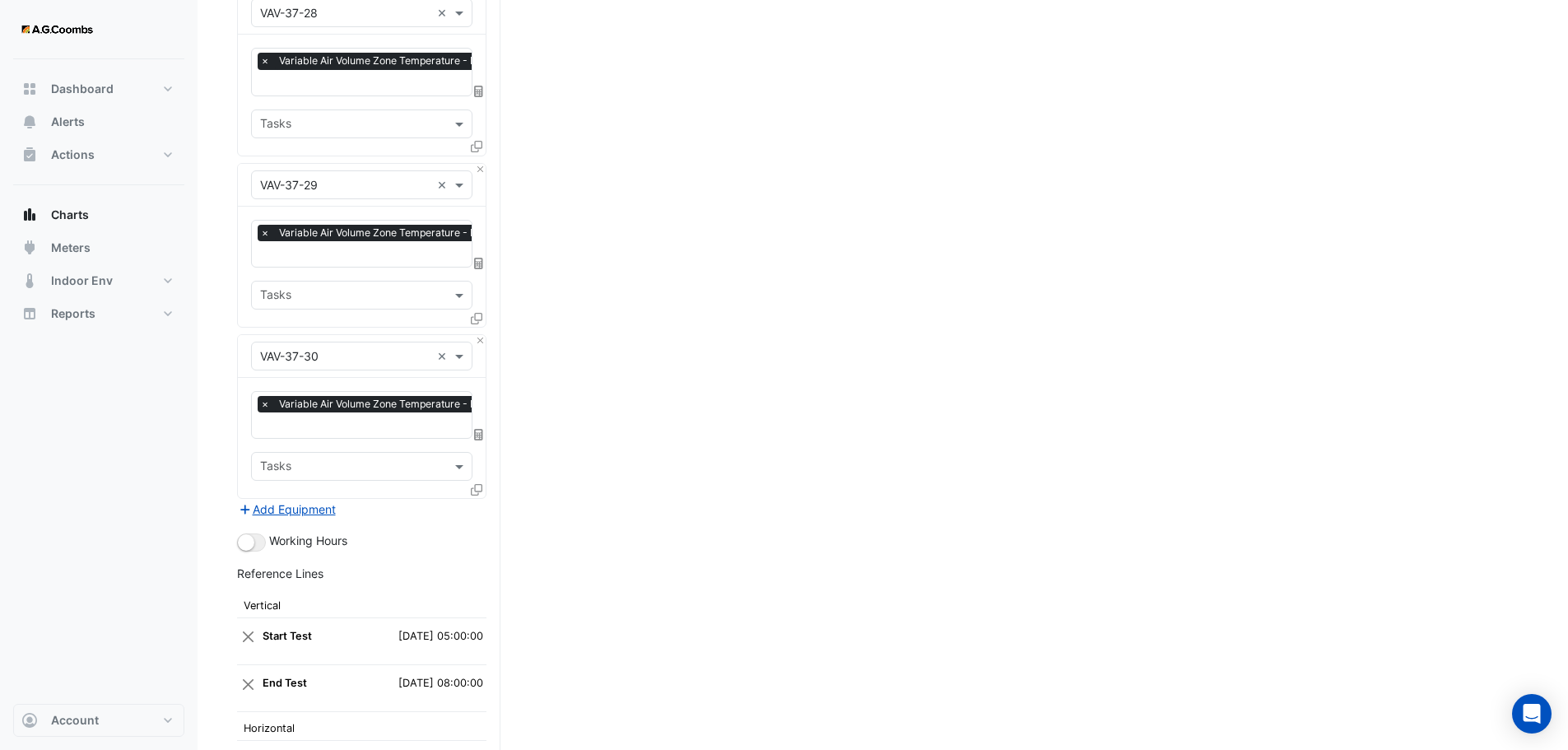
scroll to position [5114, 0]
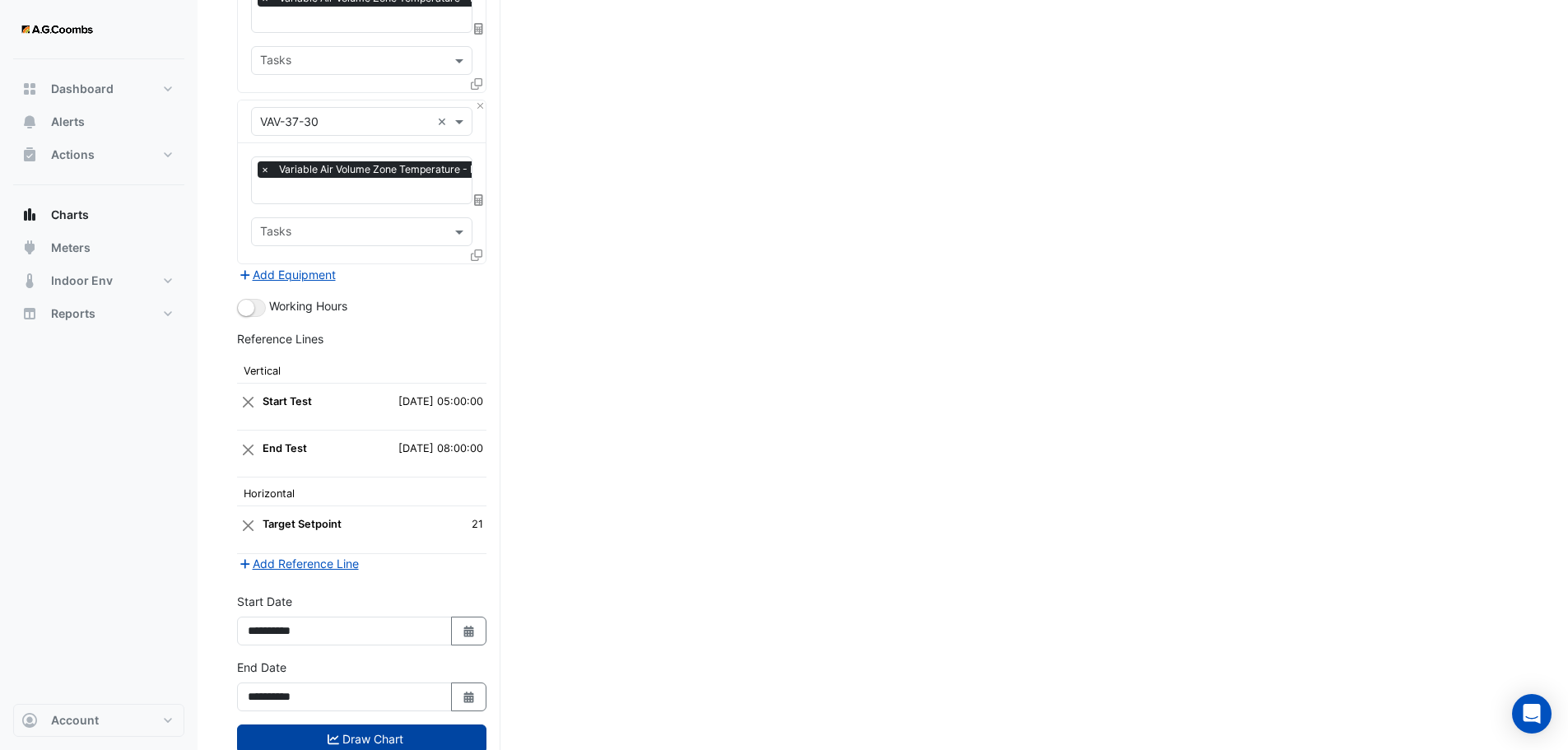
click at [293, 724] on button "Draw Chart" at bounding box center [361, 739] width 250 height 29
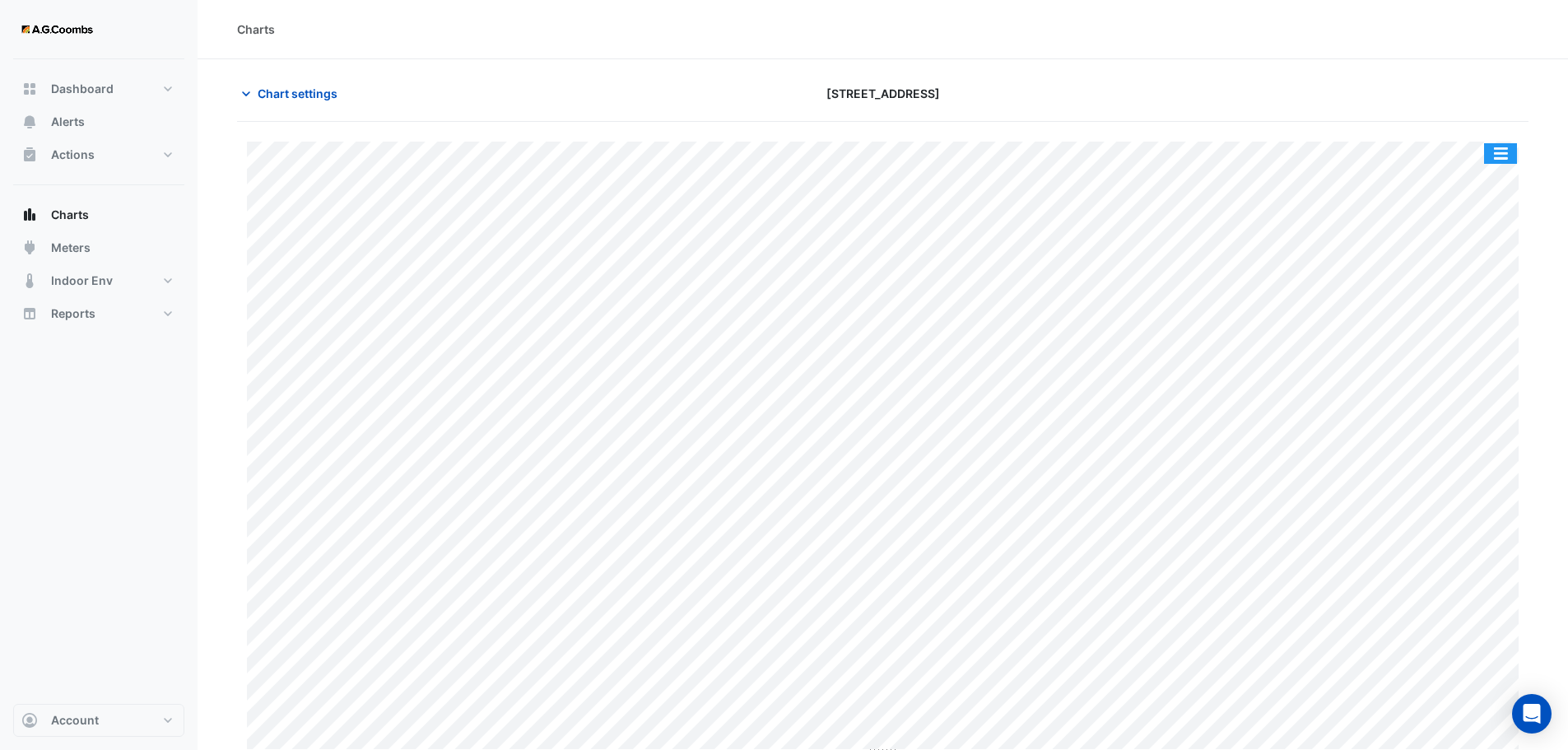
click at [1499, 147] on button "button" at bounding box center [1500, 153] width 33 height 20
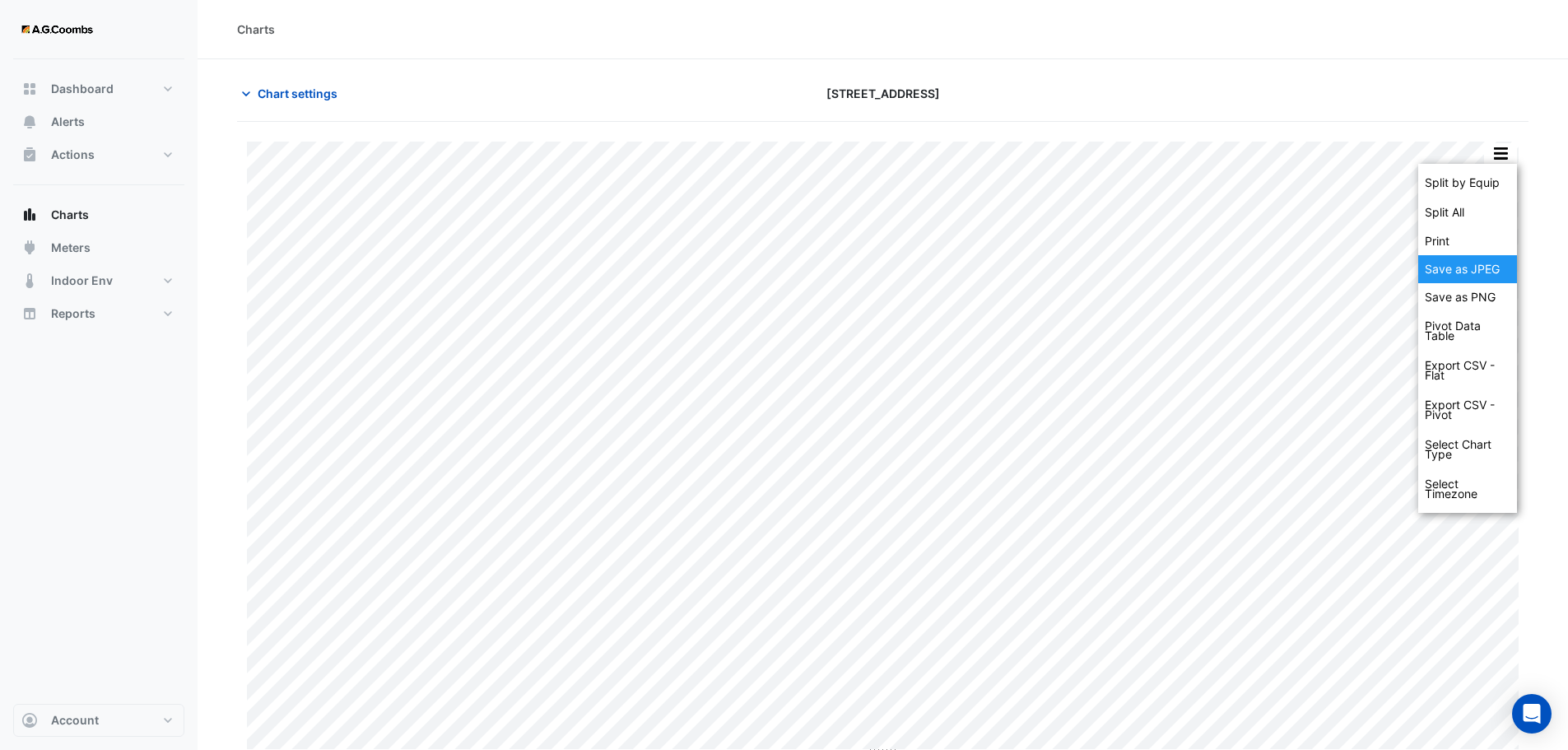
click at [1493, 263] on div "Save as JPEG" at bounding box center [1467, 268] width 99 height 28
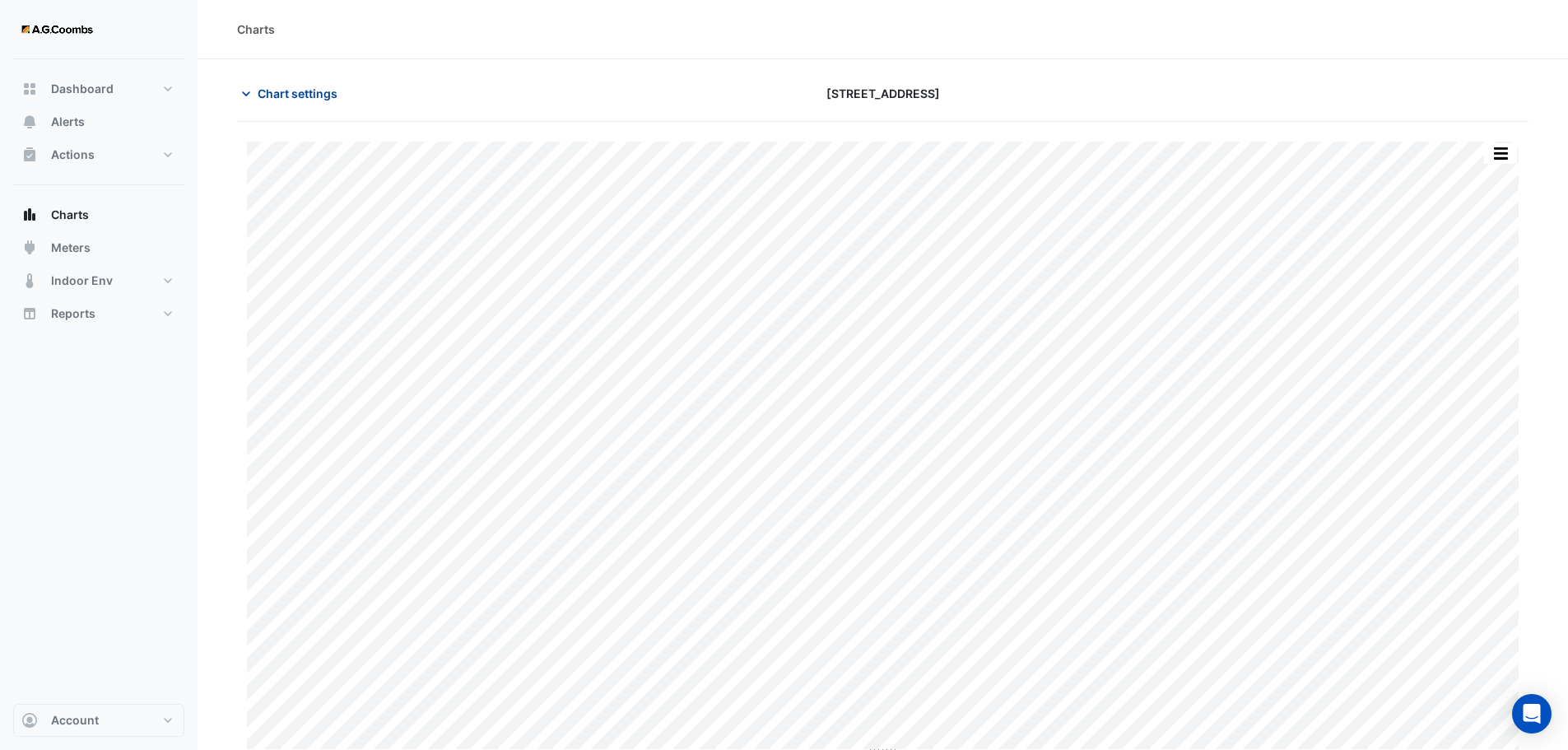
drag, startPoint x: 329, startPoint y: 86, endPoint x: 396, endPoint y: 176, distance: 112.2
click at [329, 86] on span "Chart settings" at bounding box center [297, 93] width 80 height 17
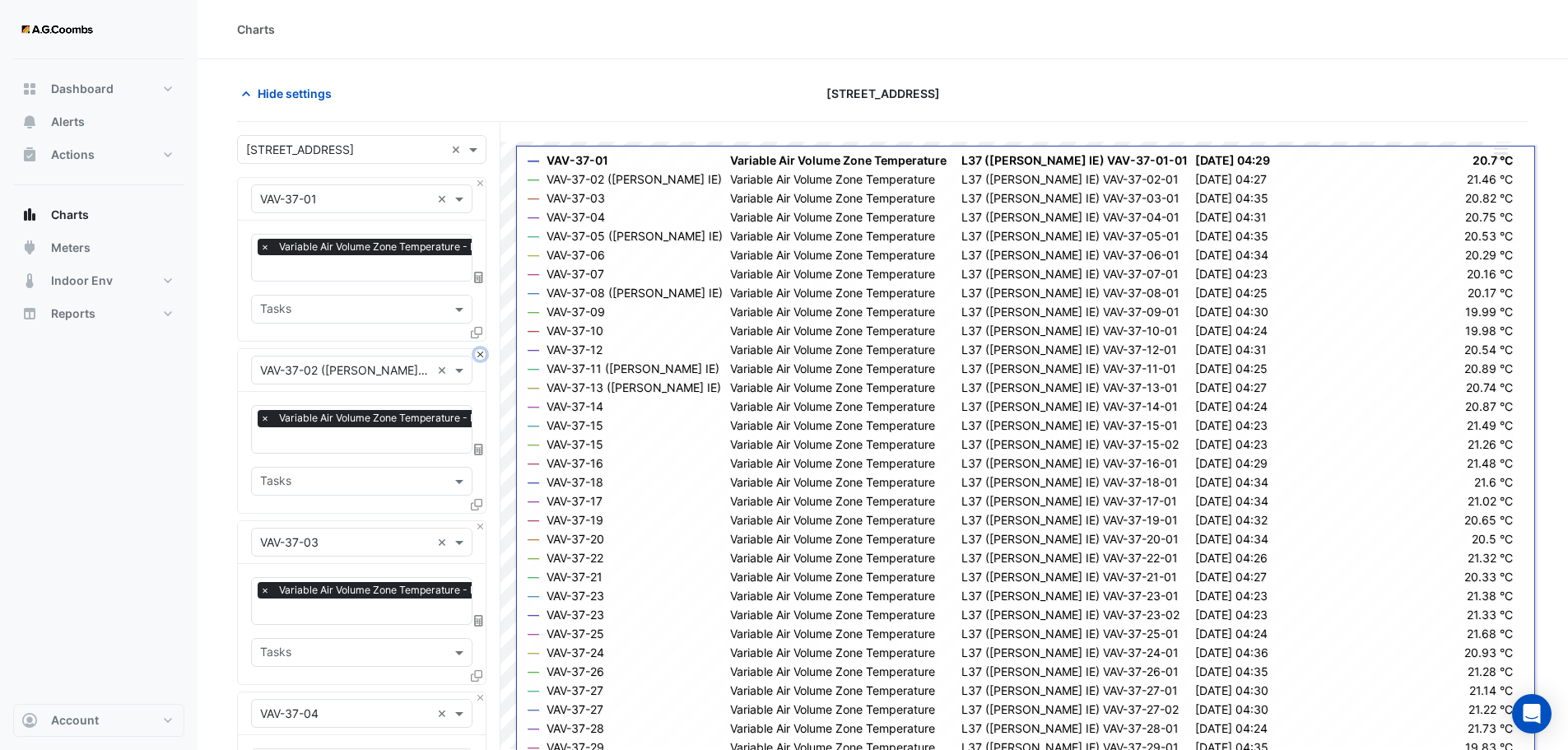
click at [484, 349] on button "Close" at bounding box center [480, 354] width 11 height 11
click at [484, 521] on button "Close" at bounding box center [480, 526] width 11 height 11
click at [484, 349] on button "Close" at bounding box center [480, 354] width 11 height 11
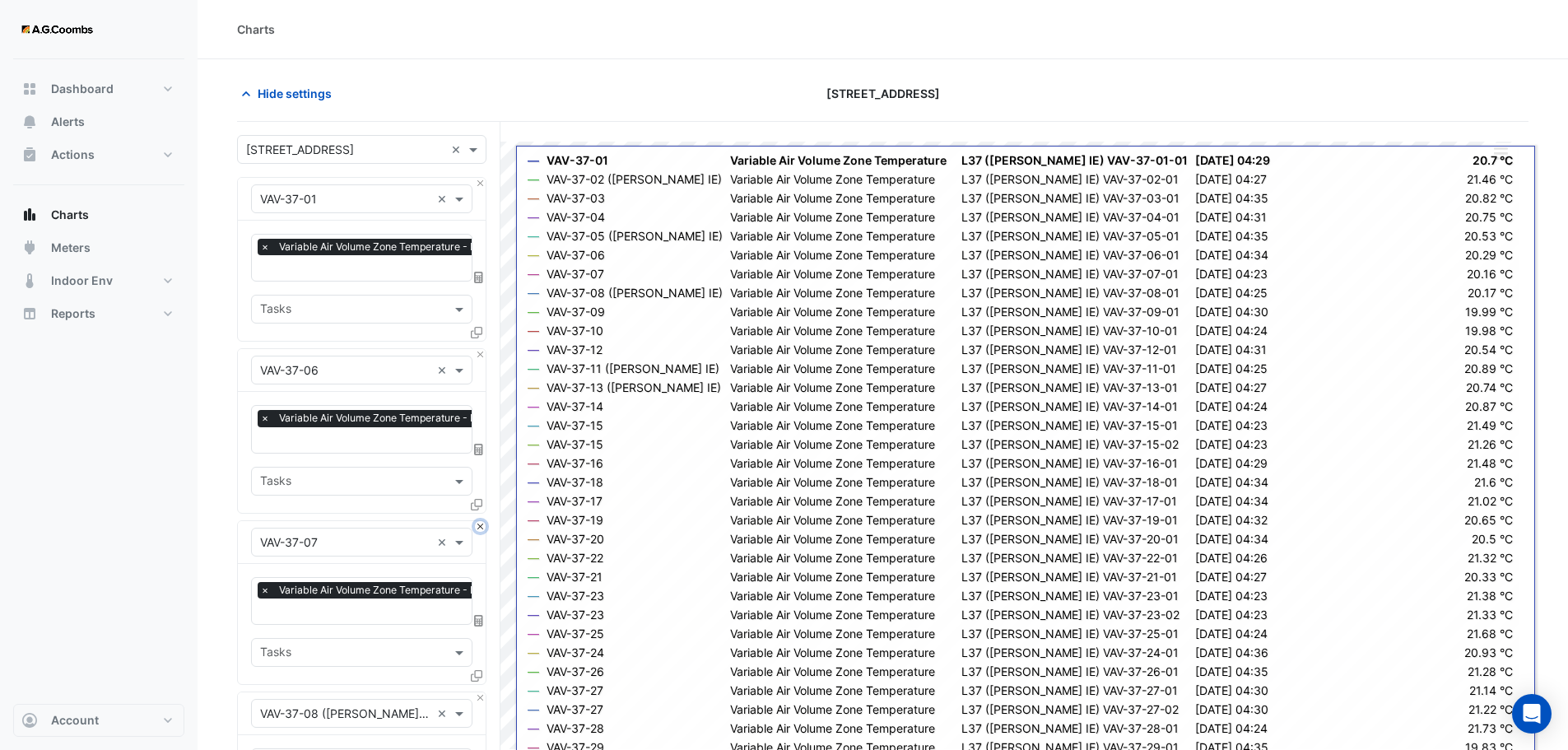
click at [484, 521] on button "Close" at bounding box center [480, 526] width 11 height 11
click at [484, 349] on button "Close" at bounding box center [480, 354] width 11 height 11
click at [484, 521] on button "Close" at bounding box center [480, 526] width 11 height 11
click at [484, 349] on button "Close" at bounding box center [480, 354] width 11 height 11
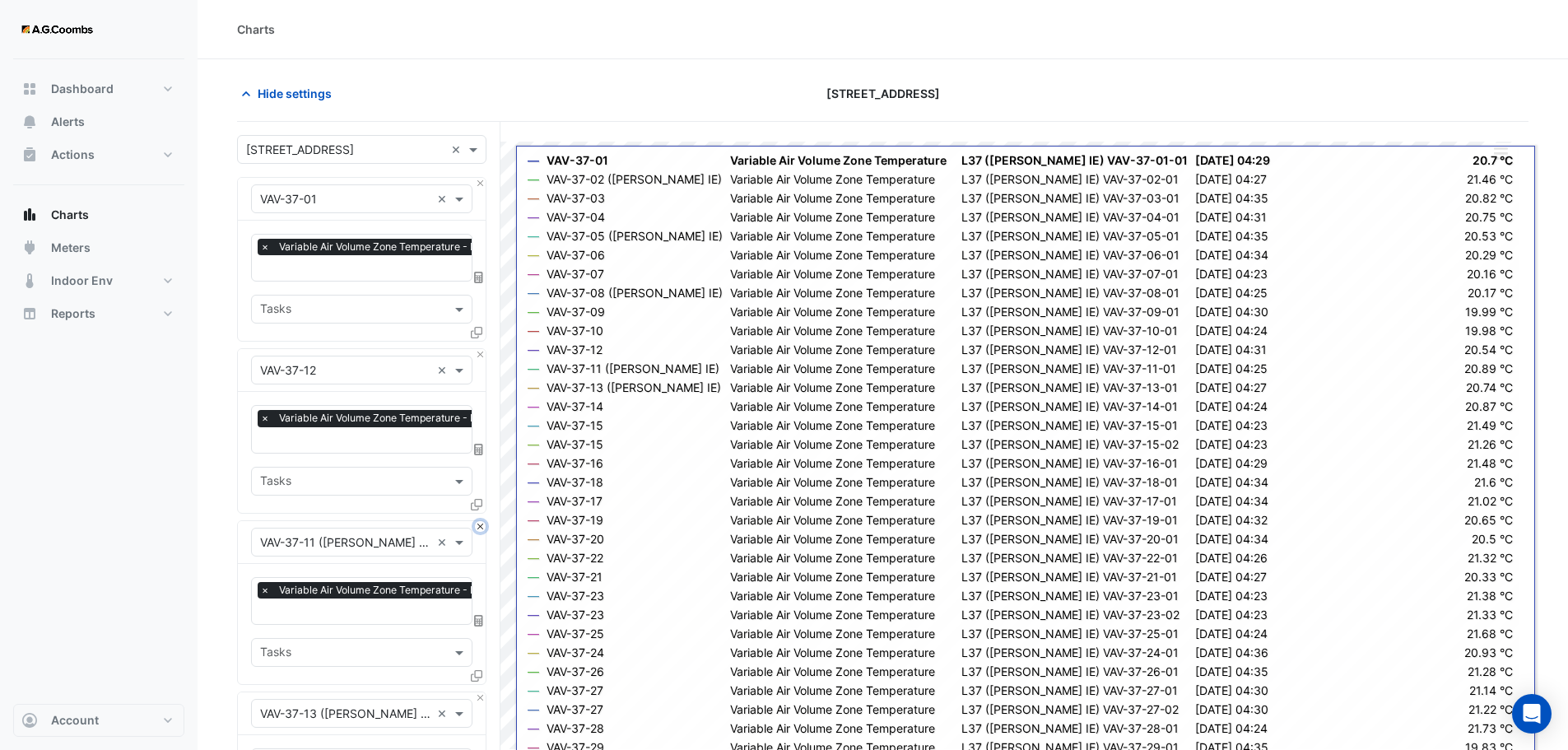
click at [484, 521] on button "Close" at bounding box center [480, 526] width 11 height 11
click at [484, 349] on button "Close" at bounding box center [480, 354] width 11 height 11
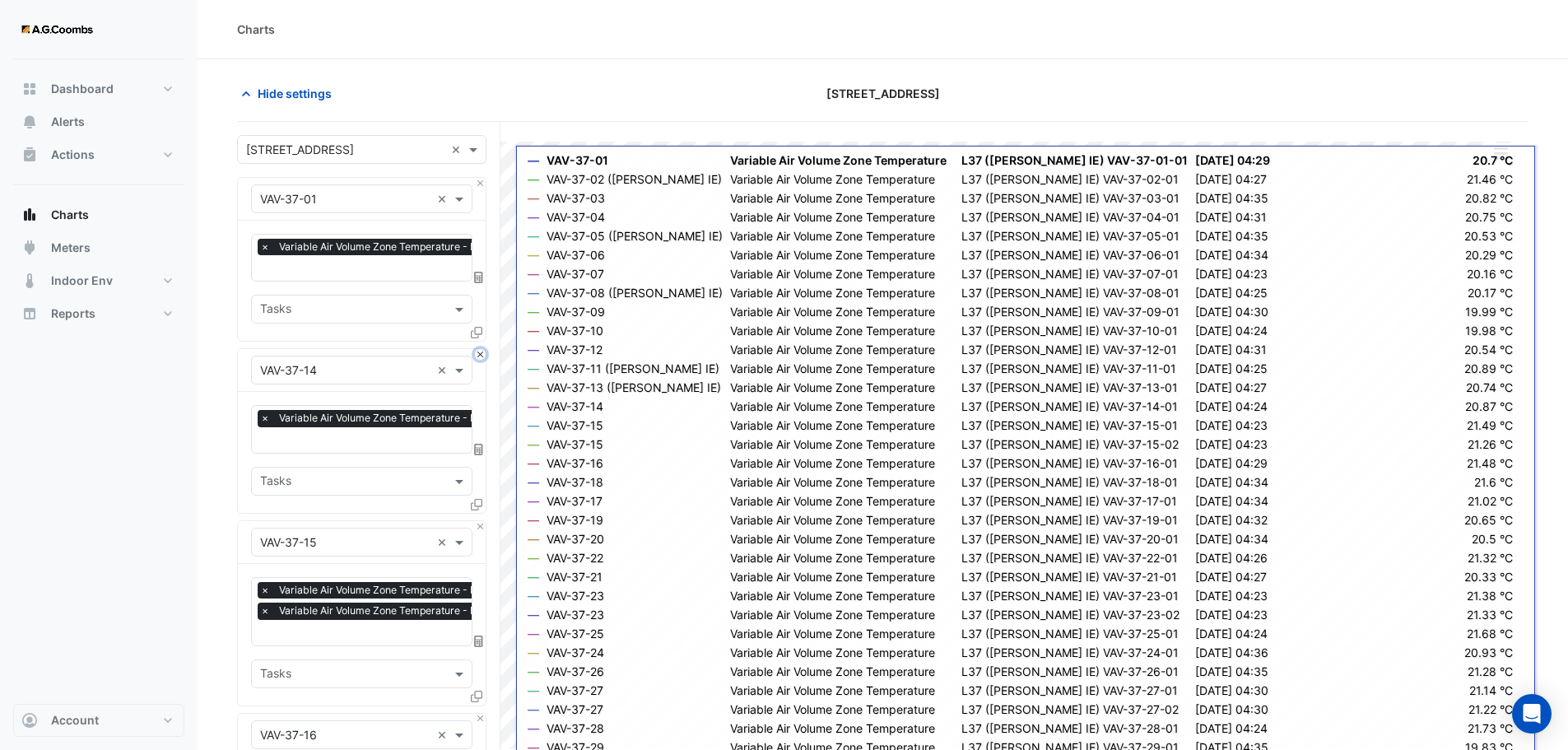
click at [484, 349] on button "Close" at bounding box center [480, 354] width 11 height 11
click at [484, 521] on button "Close" at bounding box center [480, 526] width 11 height 11
click at [484, 349] on button "Close" at bounding box center [480, 354] width 11 height 11
click at [484, 521] on button "Close" at bounding box center [480, 526] width 11 height 11
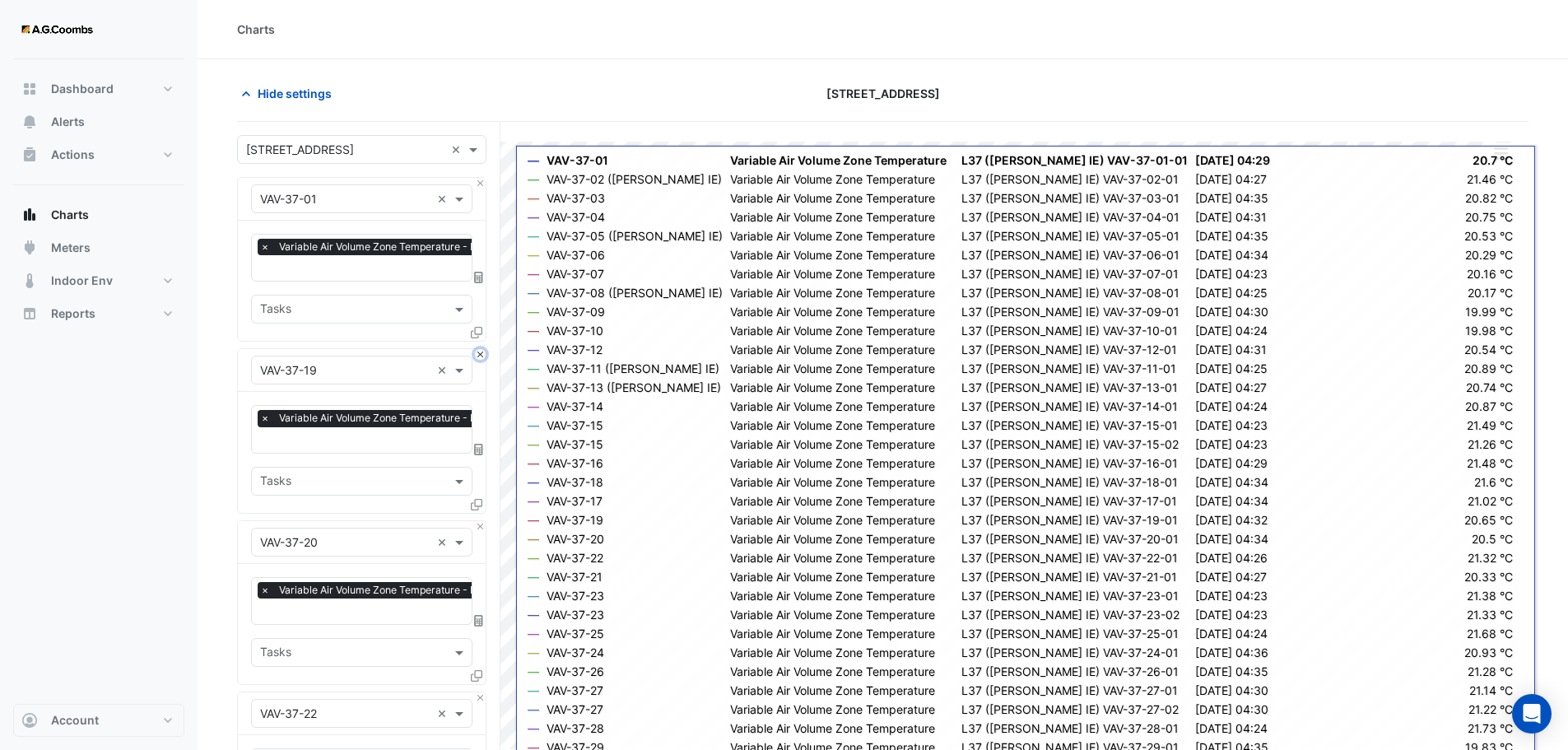
click at [484, 349] on button "Close" at bounding box center [480, 354] width 11 height 11
click at [484, 521] on button "Close" at bounding box center [480, 526] width 11 height 11
click at [484, 349] on button "Close" at bounding box center [480, 354] width 11 height 11
click at [484, 521] on button "Close" at bounding box center [480, 526] width 11 height 11
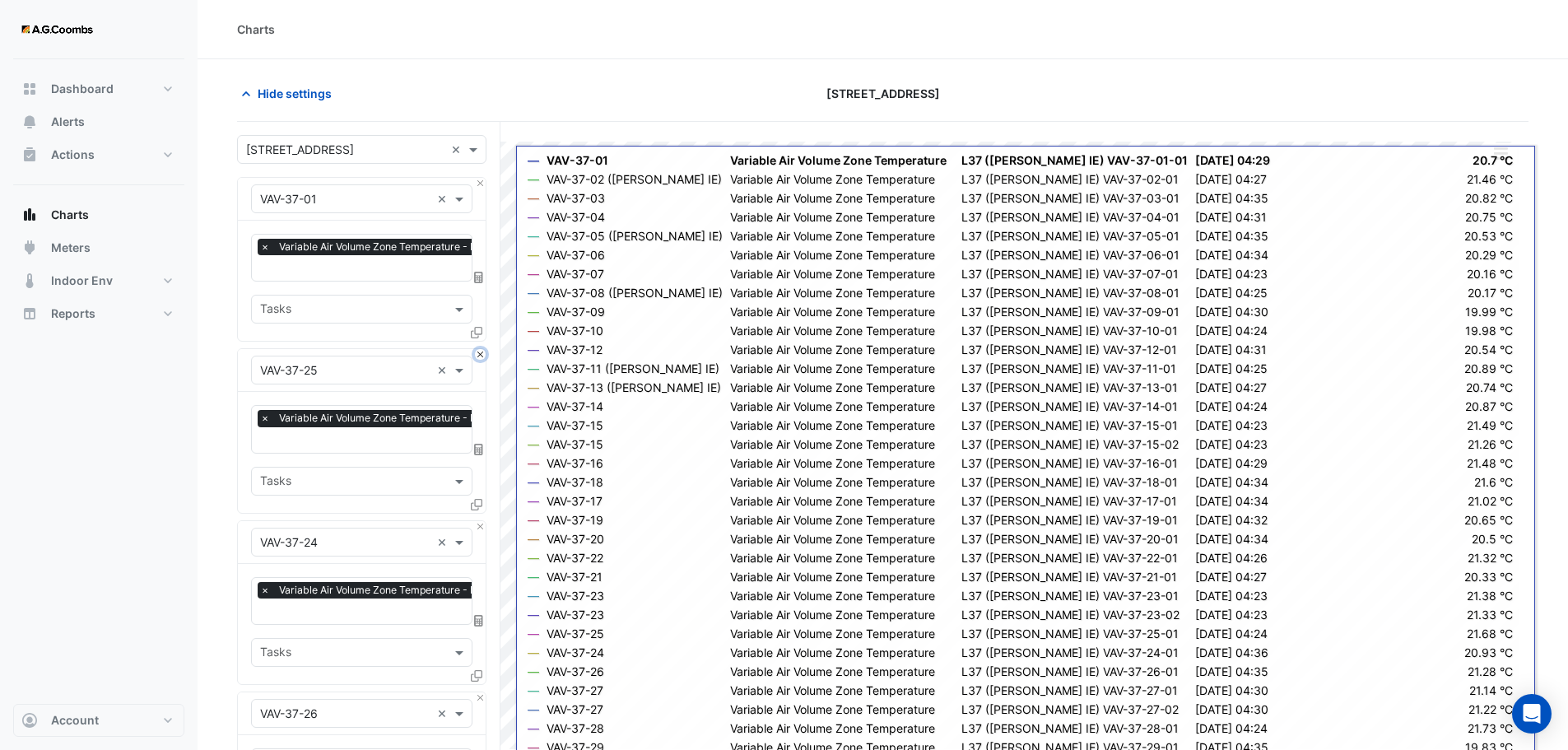
click at [484, 349] on button "Close" at bounding box center [480, 354] width 11 height 11
click at [484, 521] on button "Close" at bounding box center [480, 526] width 11 height 11
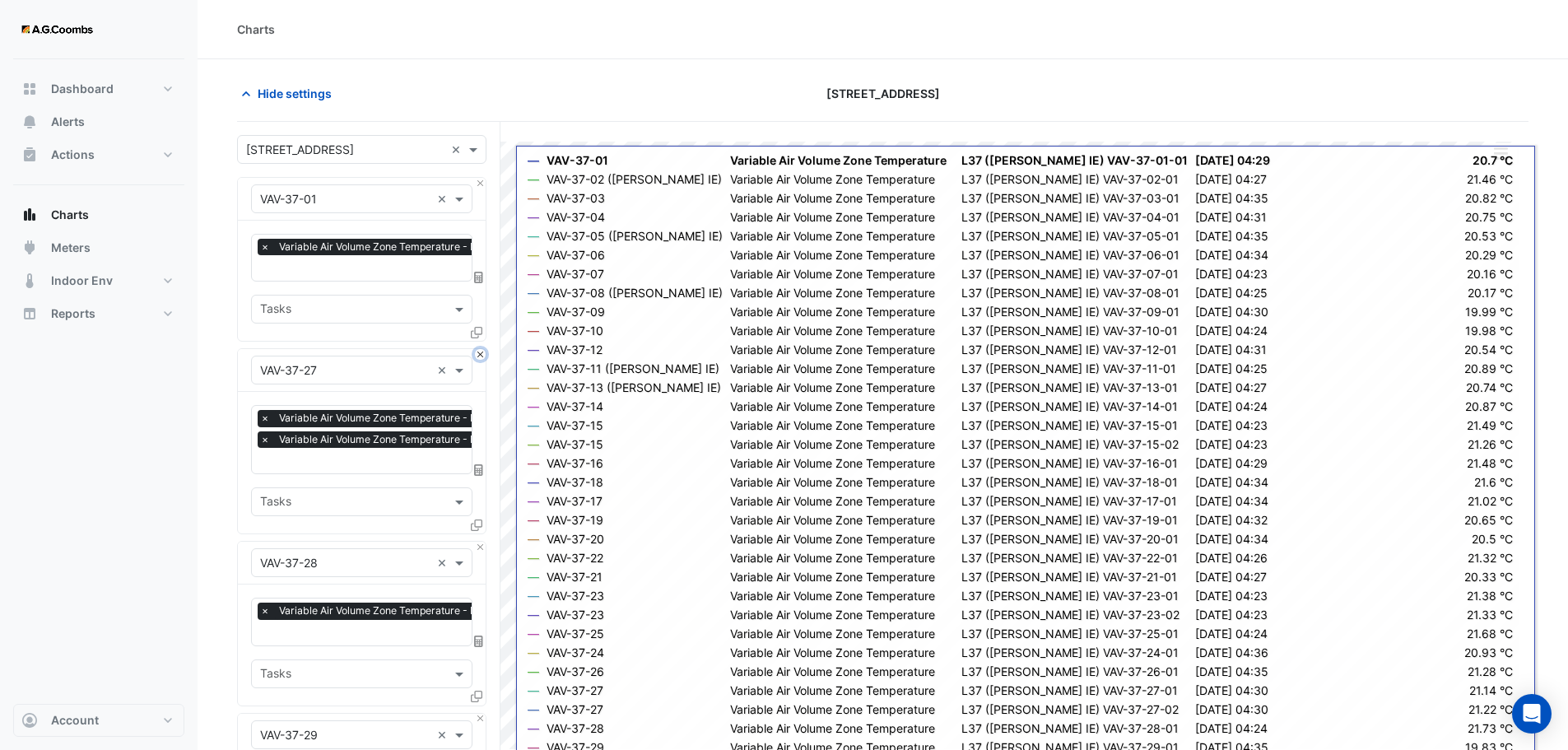
click at [484, 349] on button "Close" at bounding box center [480, 354] width 11 height 11
click at [484, 541] on button "Close" at bounding box center [480, 546] width 11 height 11
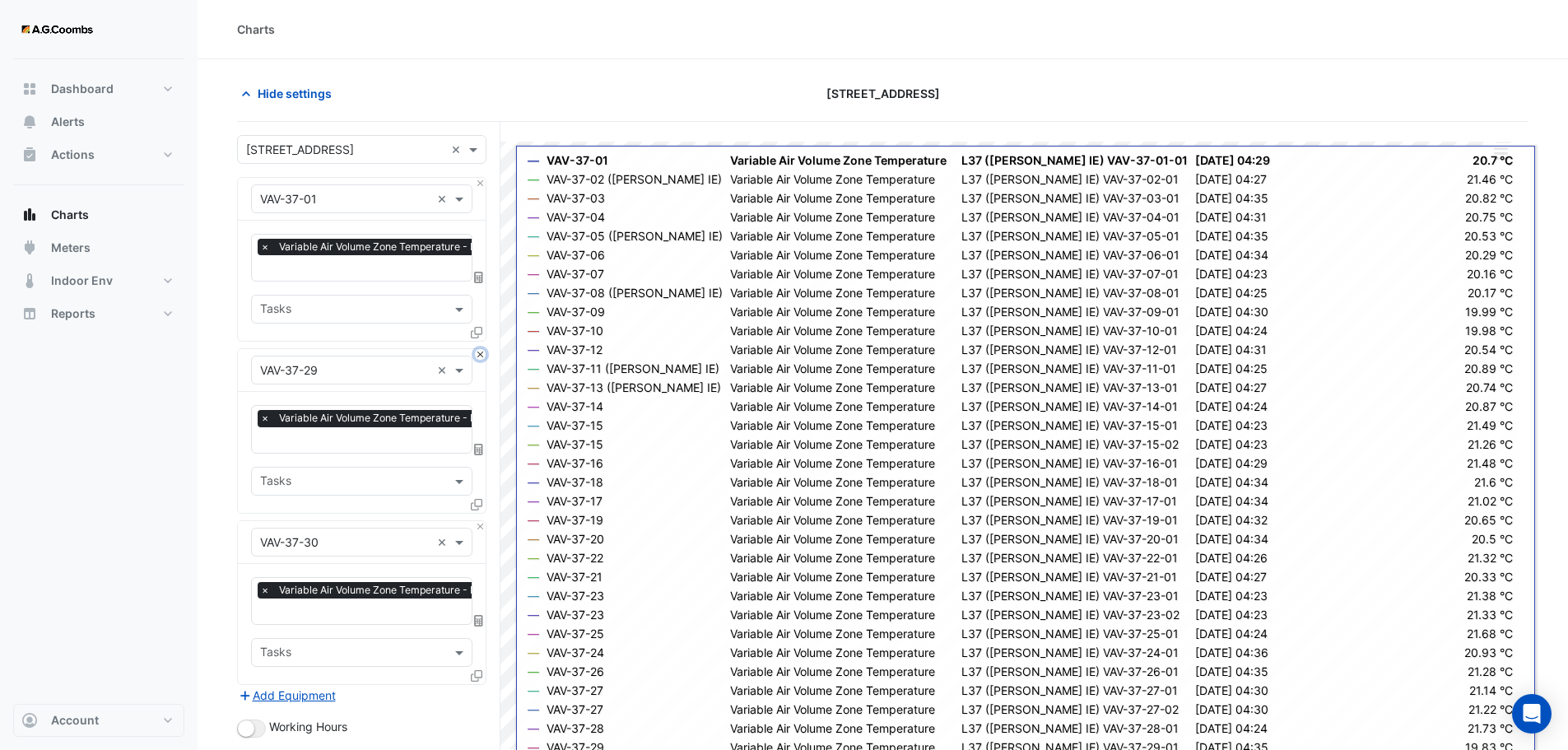
click at [484, 349] on button "Close" at bounding box center [480, 354] width 11 height 11
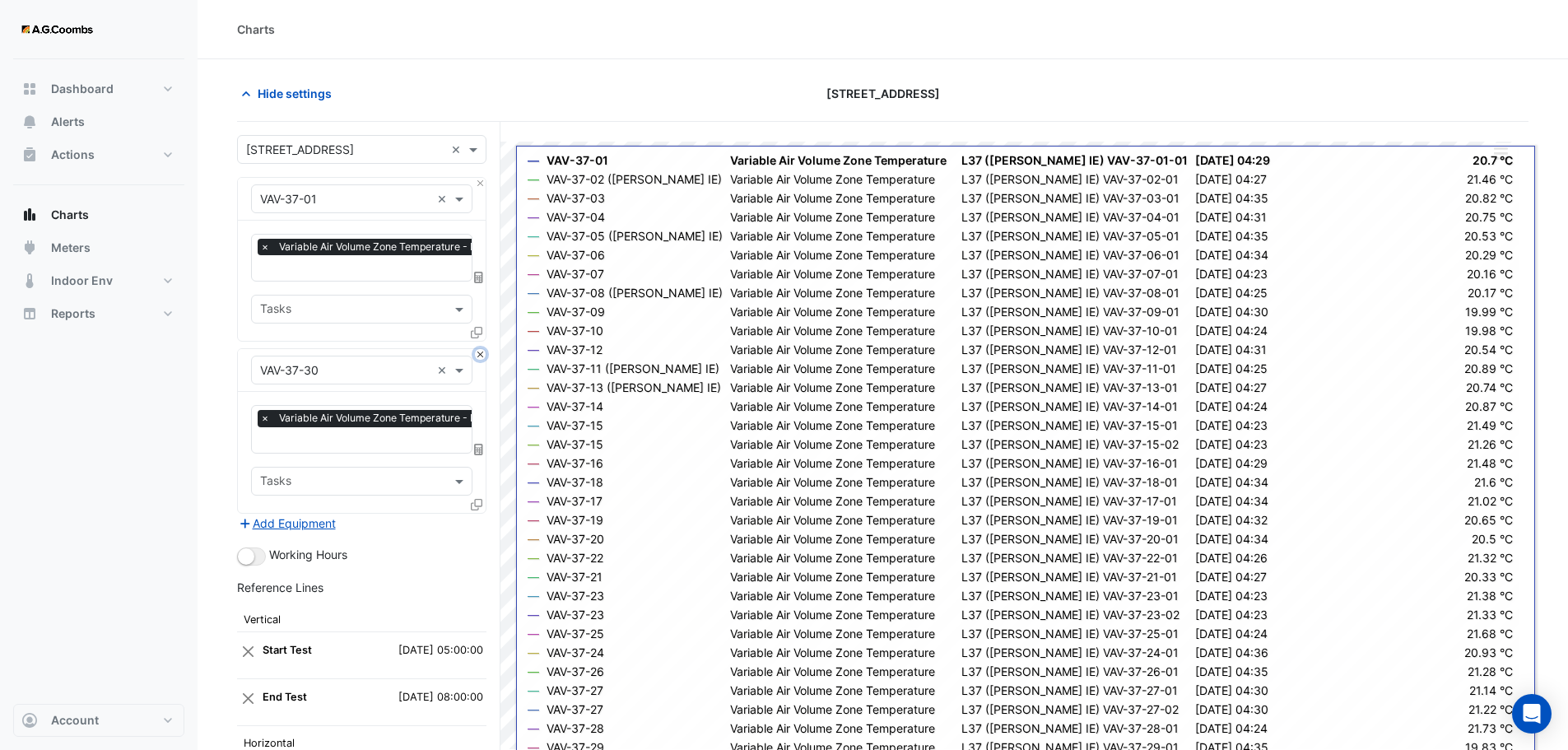
click at [484, 349] on button "Close" at bounding box center [480, 354] width 11 height 11
click at [484, 514] on div "Add Equipment" at bounding box center [361, 523] width 250 height 20
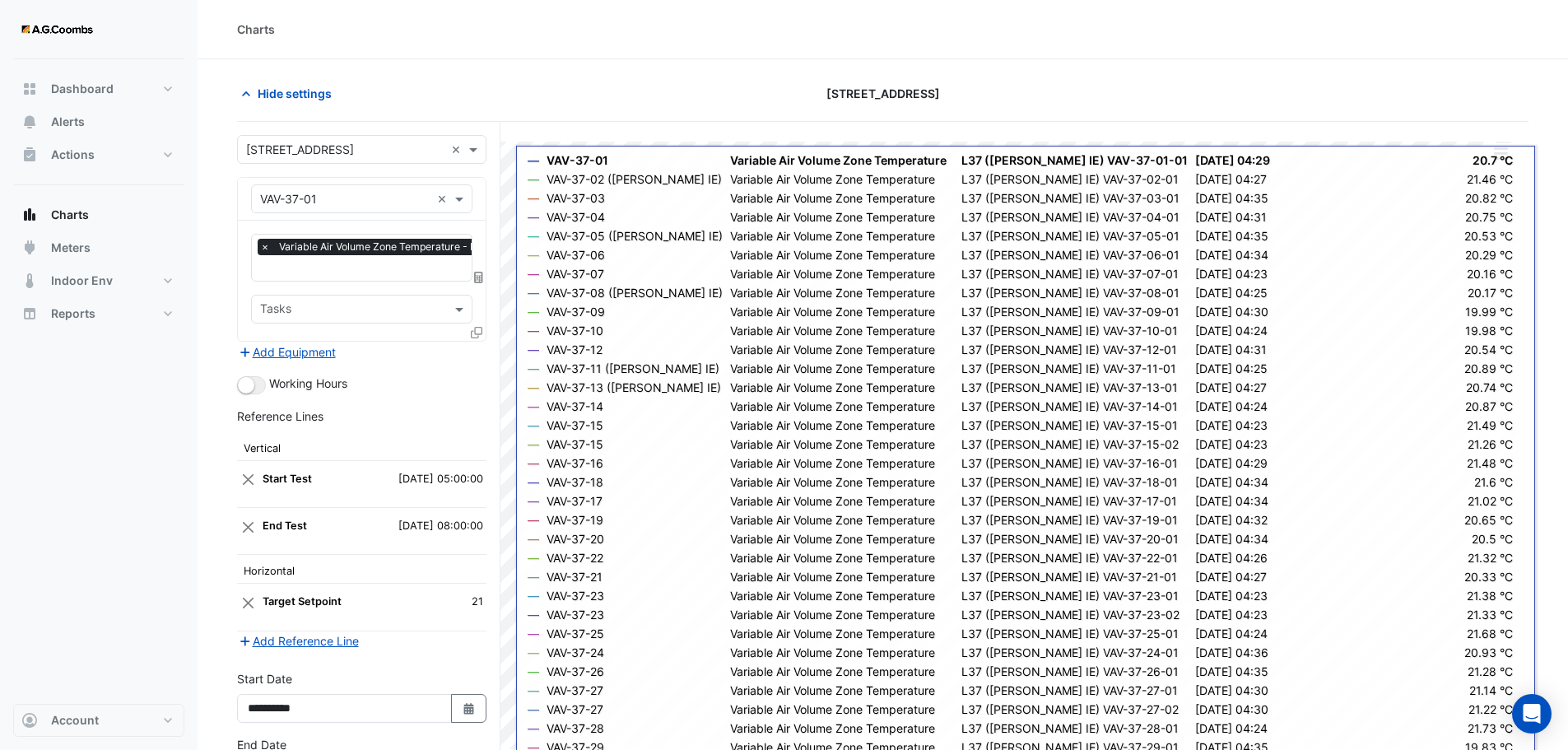
click at [484, 349] on div "Add Equipment" at bounding box center [361, 351] width 250 height 20
click at [481, 327] on div at bounding box center [477, 336] width 14 height 24
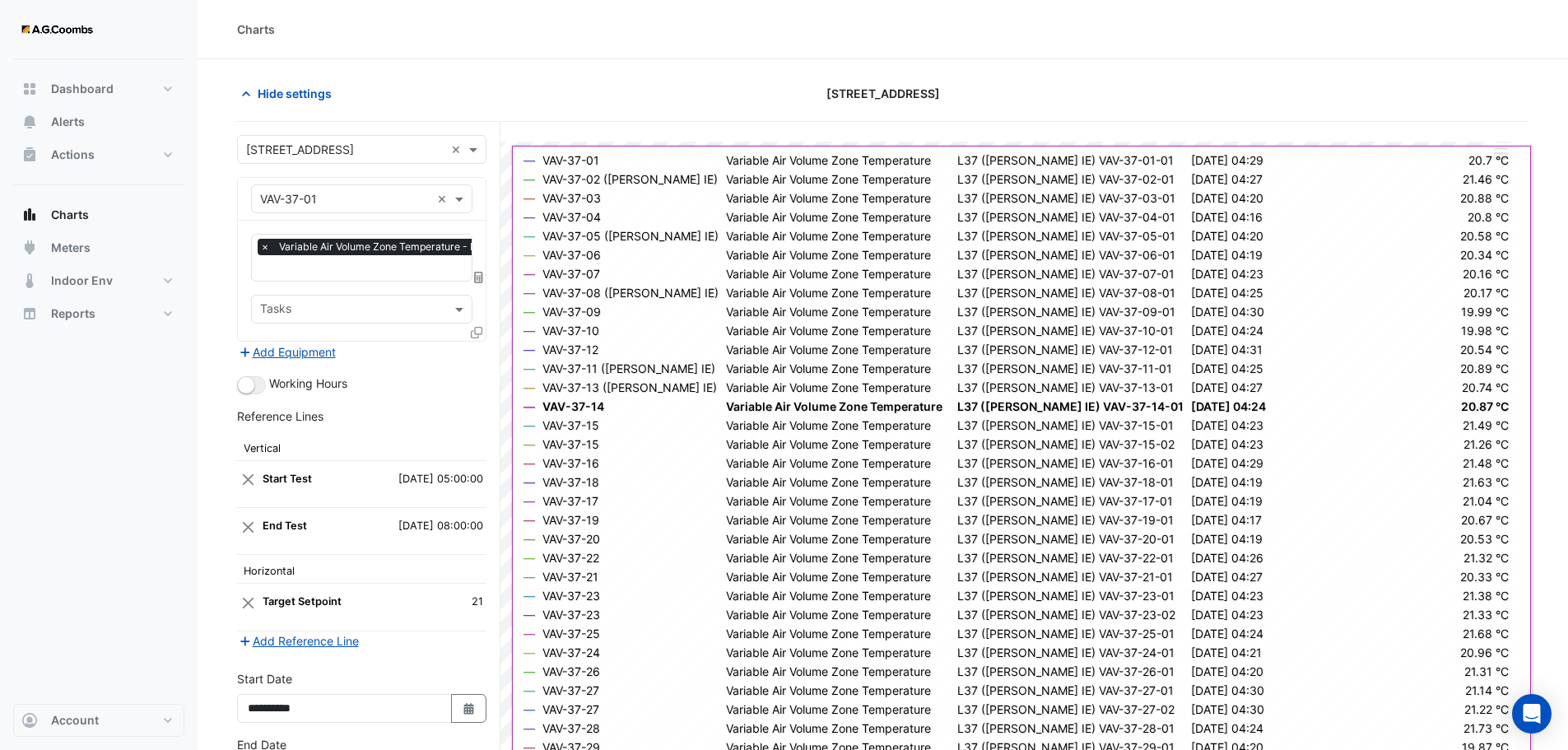
click at [475, 332] on icon at bounding box center [476, 332] width 12 height 12
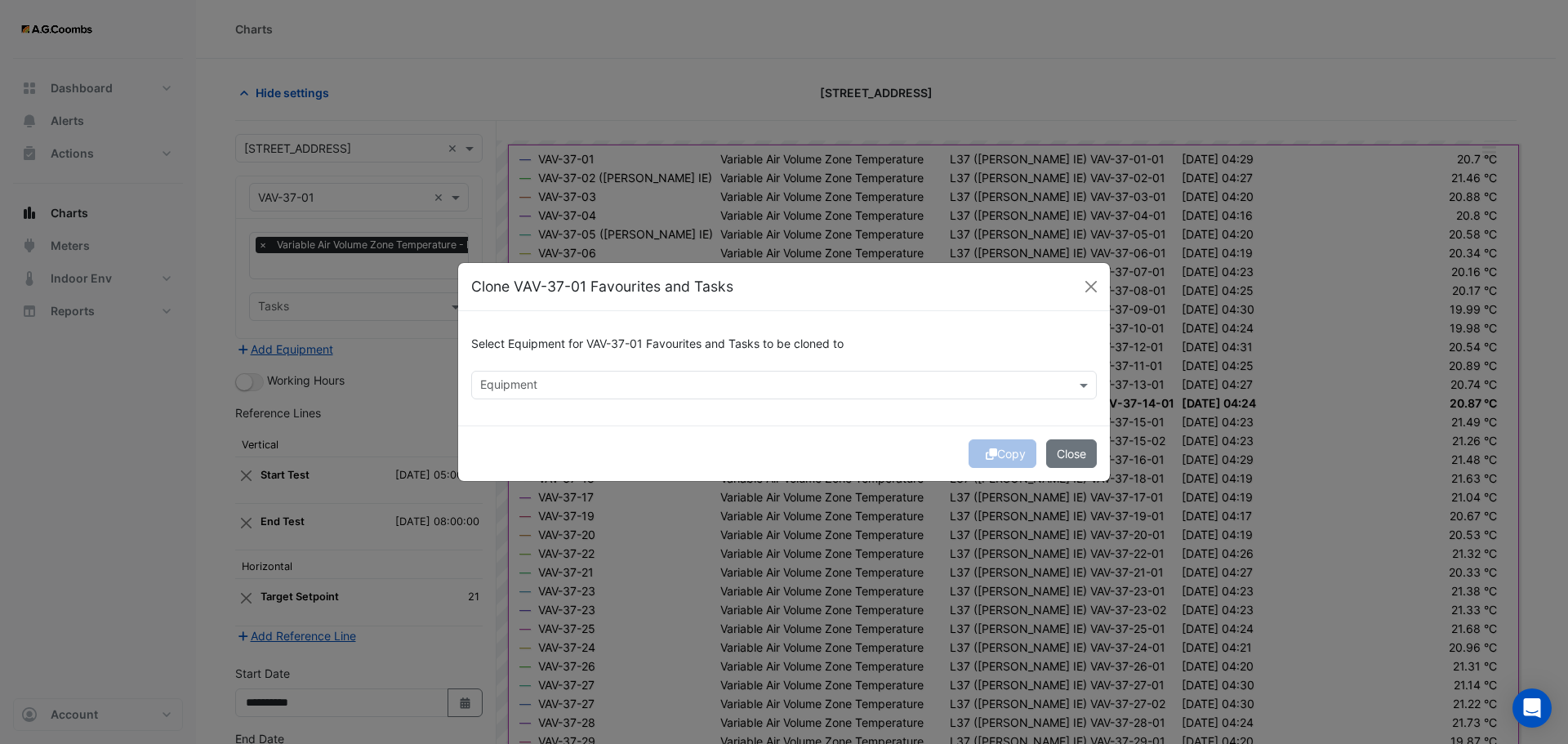
click at [671, 389] on input "text" at bounding box center [775, 386] width 589 height 17
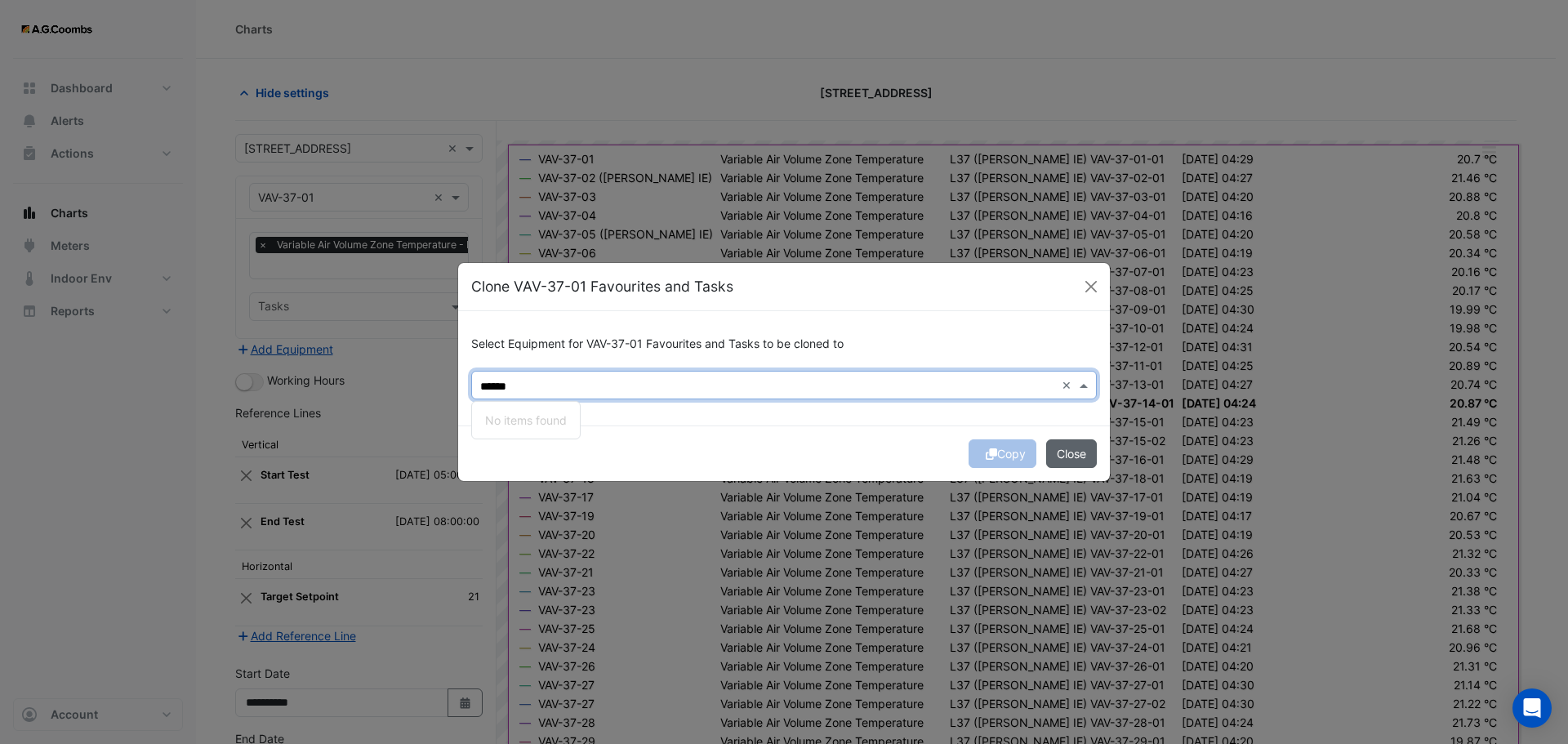
type input "******"
click at [1072, 450] on button "Close" at bounding box center [1072, 454] width 51 height 29
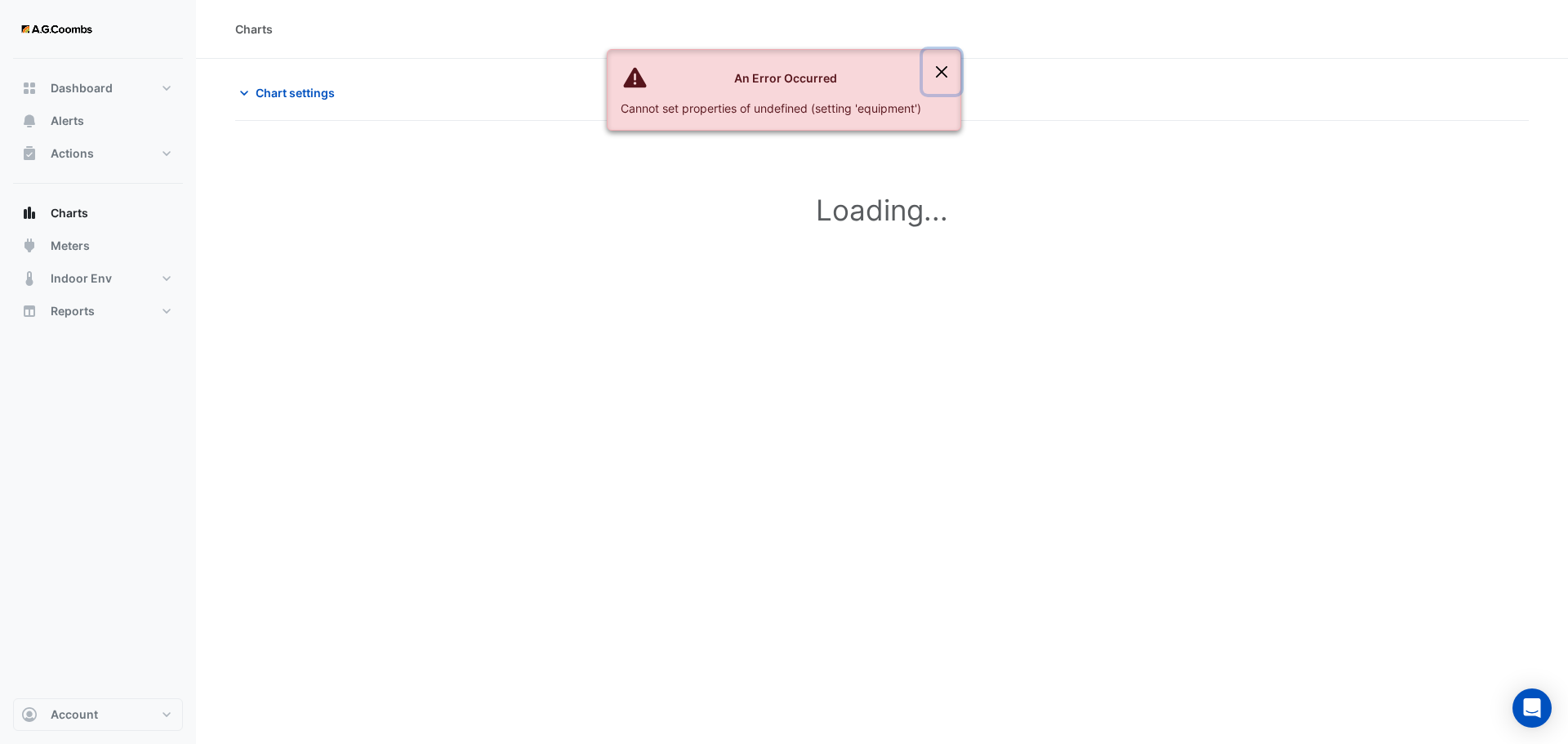
click at [951, 69] on button "Close" at bounding box center [941, 72] width 37 height 44
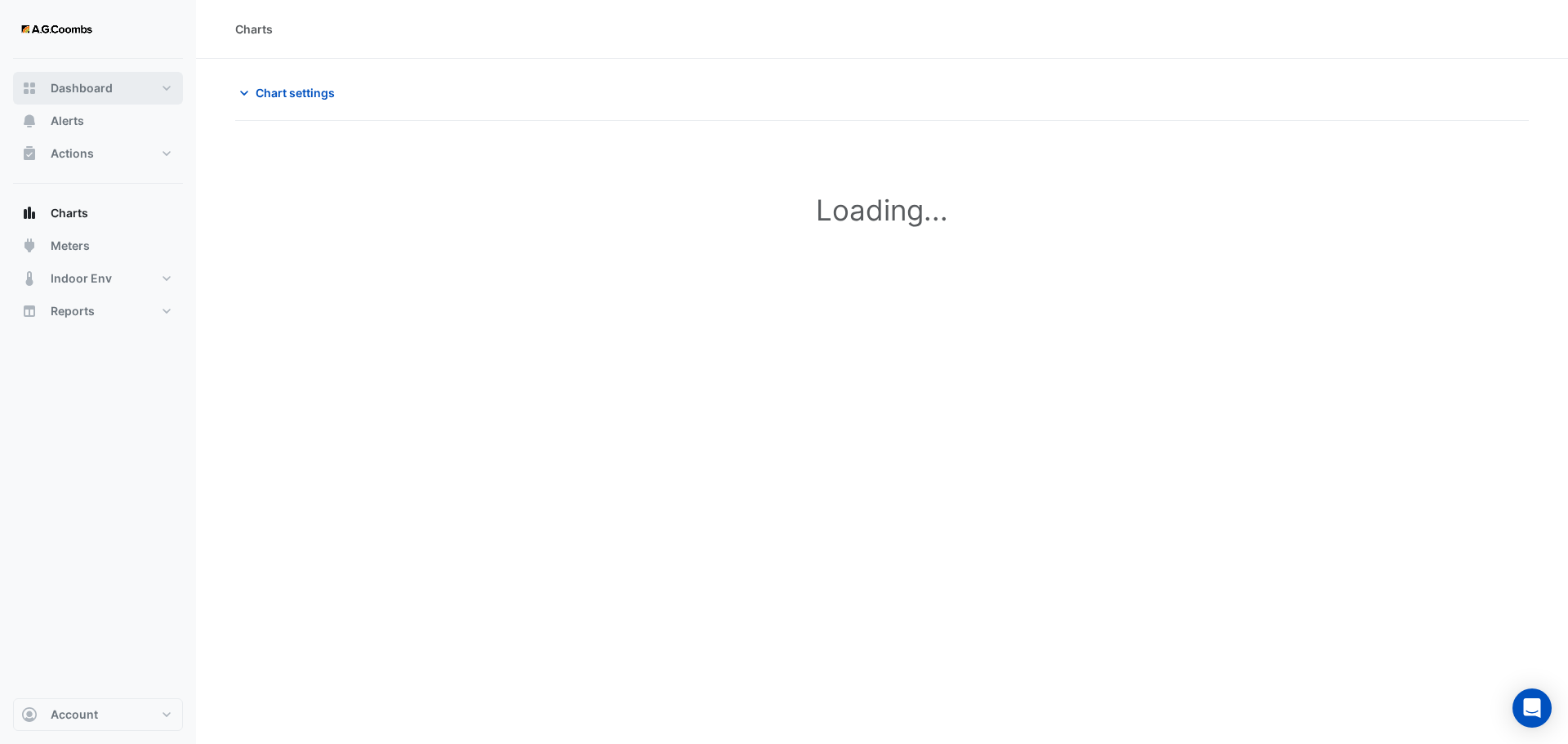
click at [62, 89] on span "Dashboard" at bounding box center [81, 88] width 62 height 16
